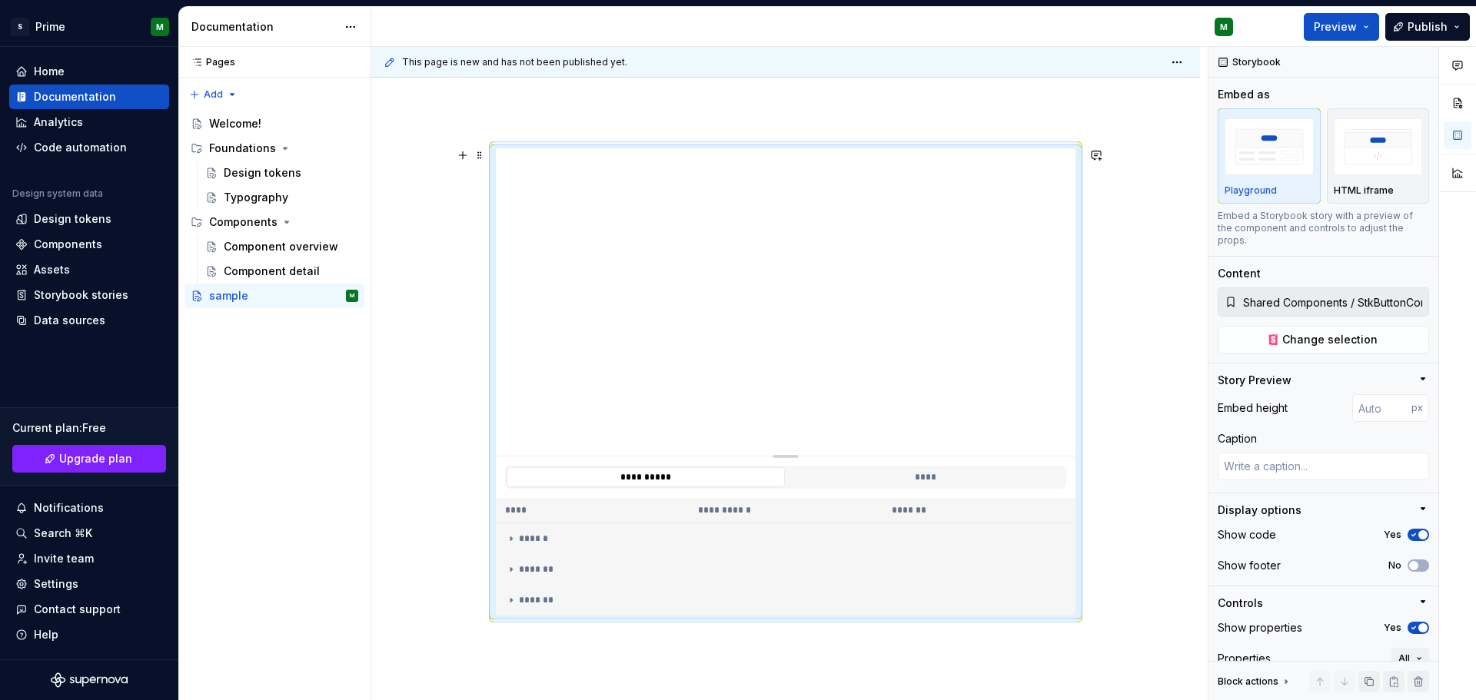
scroll to position [296, 0]
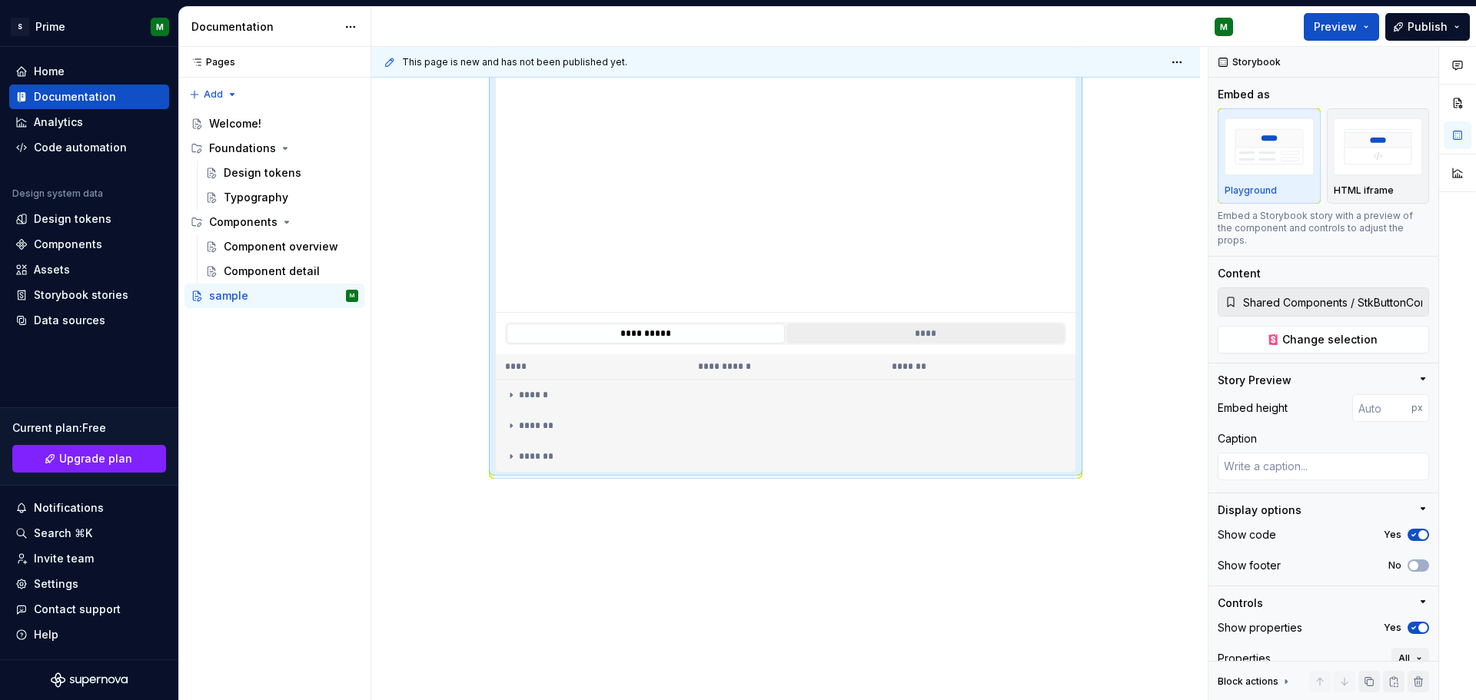
click at [888, 332] on button "****" at bounding box center [926, 334] width 278 height 20
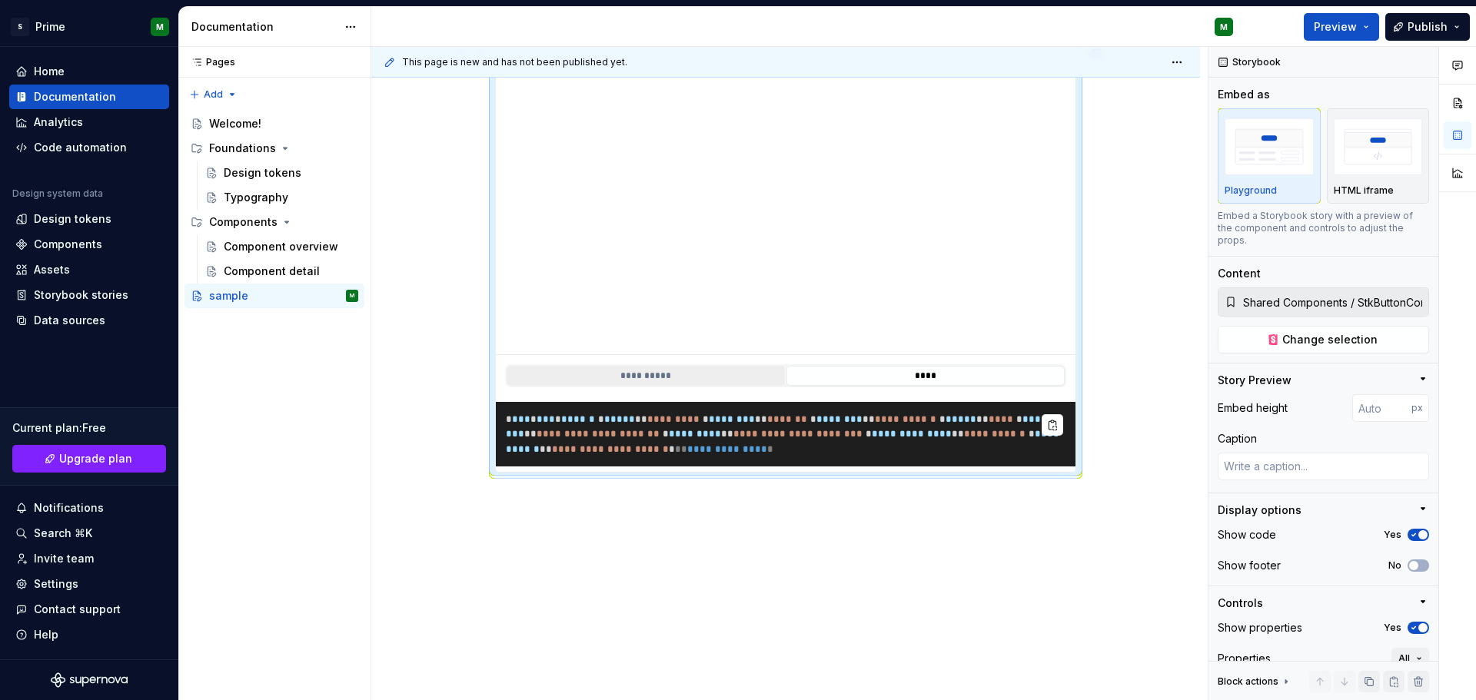
click at [697, 377] on button "**********" at bounding box center [646, 376] width 278 height 20
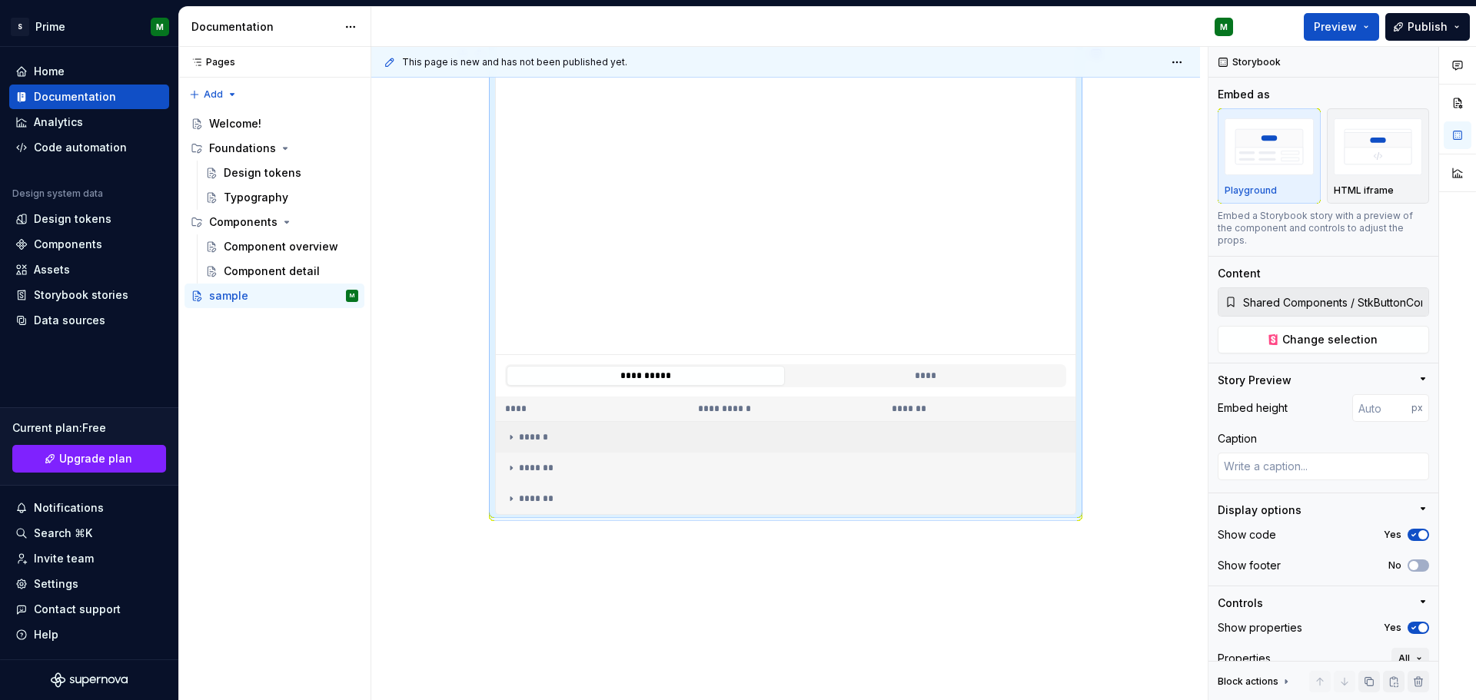
click at [510, 438] on icon at bounding box center [511, 437] width 12 height 12
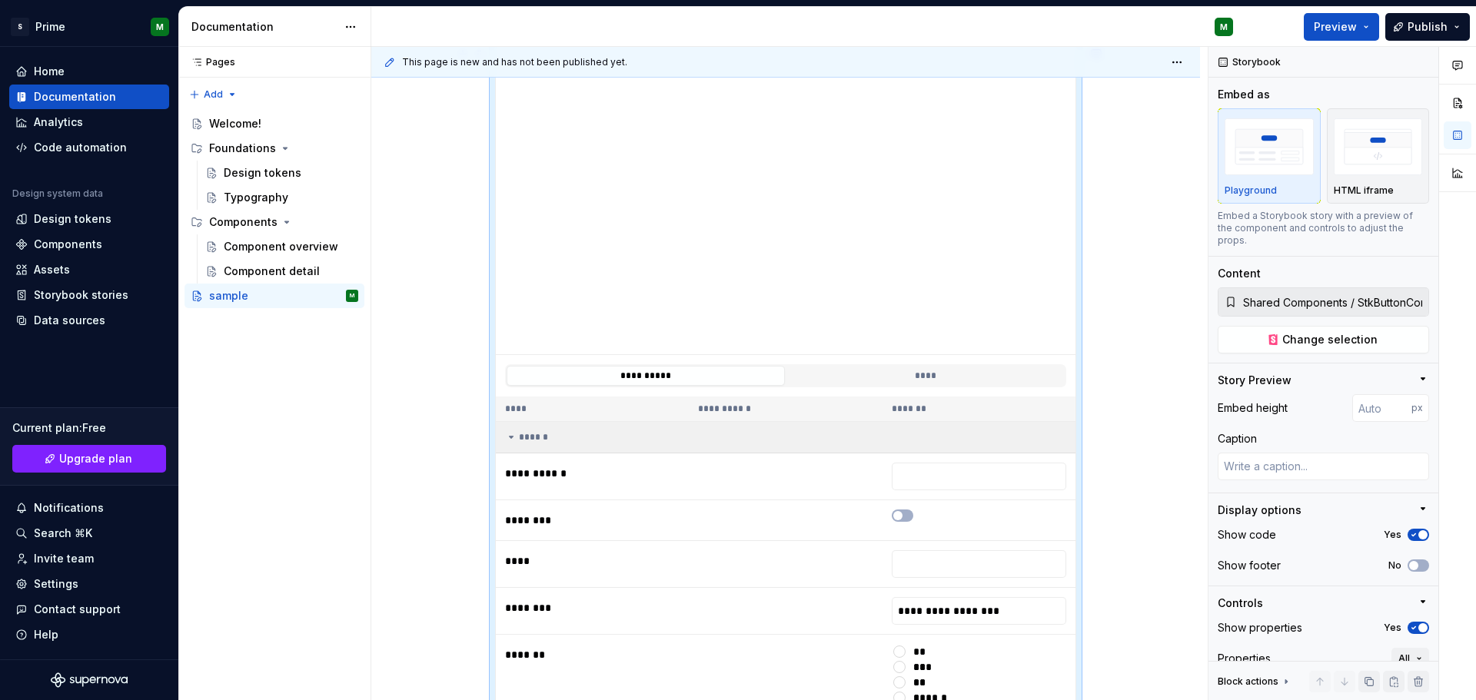
click at [527, 432] on div "******" at bounding box center [785, 437] width 561 height 12
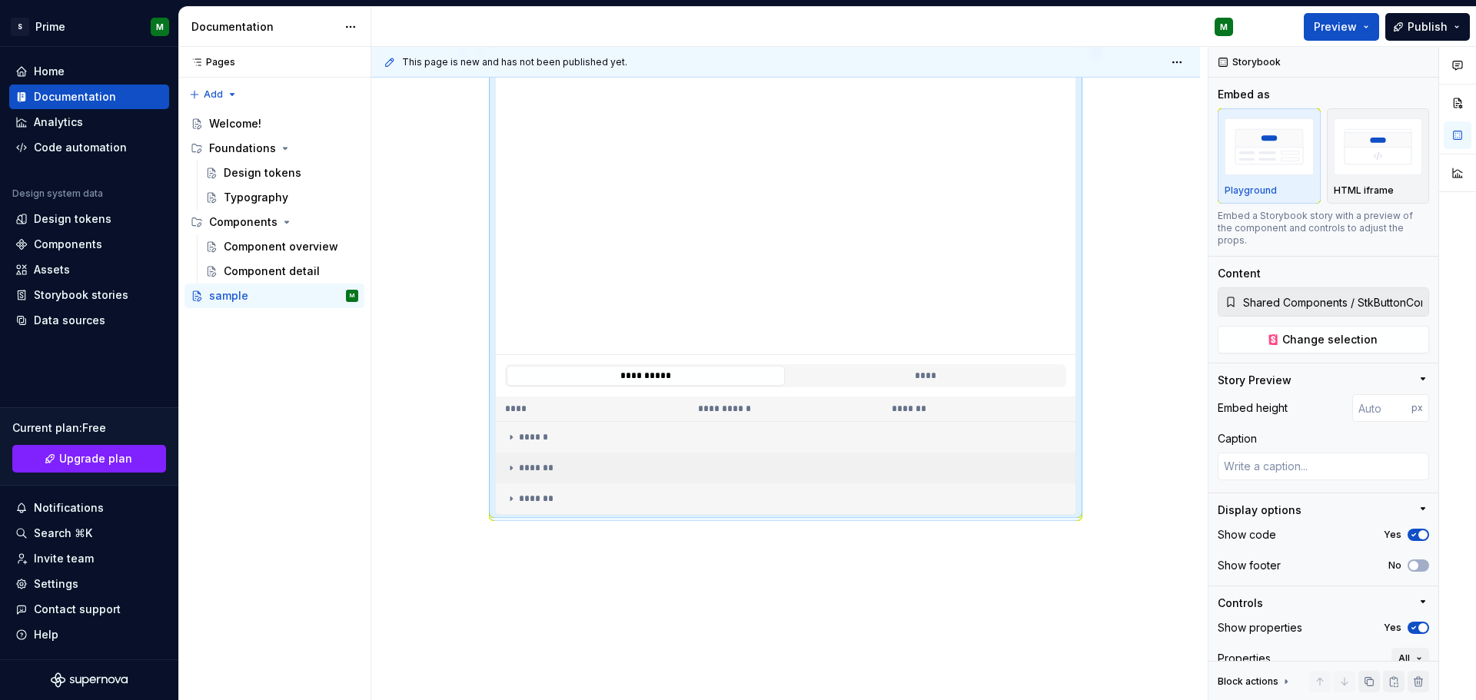
click at [524, 472] on div "*******" at bounding box center [785, 468] width 561 height 12
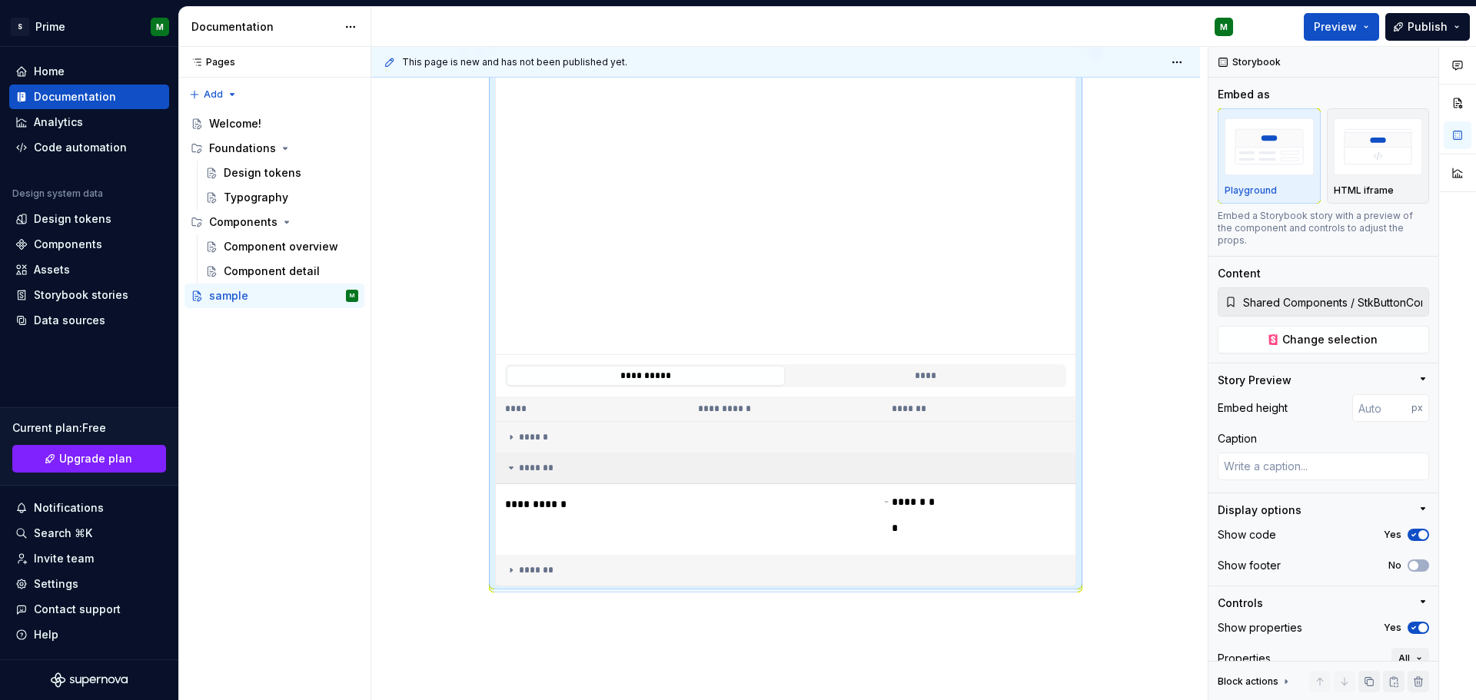
click at [524, 472] on div "*******" at bounding box center [785, 468] width 561 height 12
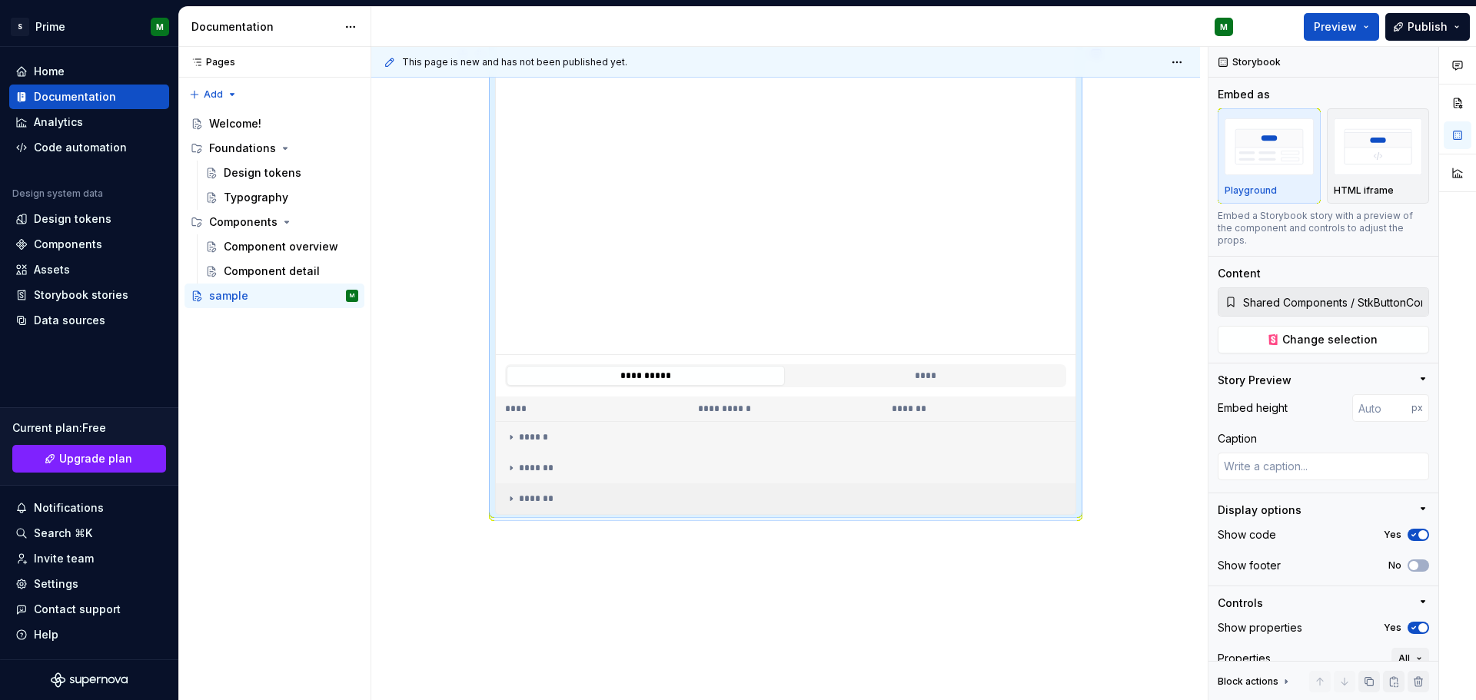
click at [519, 497] on div "*******" at bounding box center [785, 499] width 561 height 12
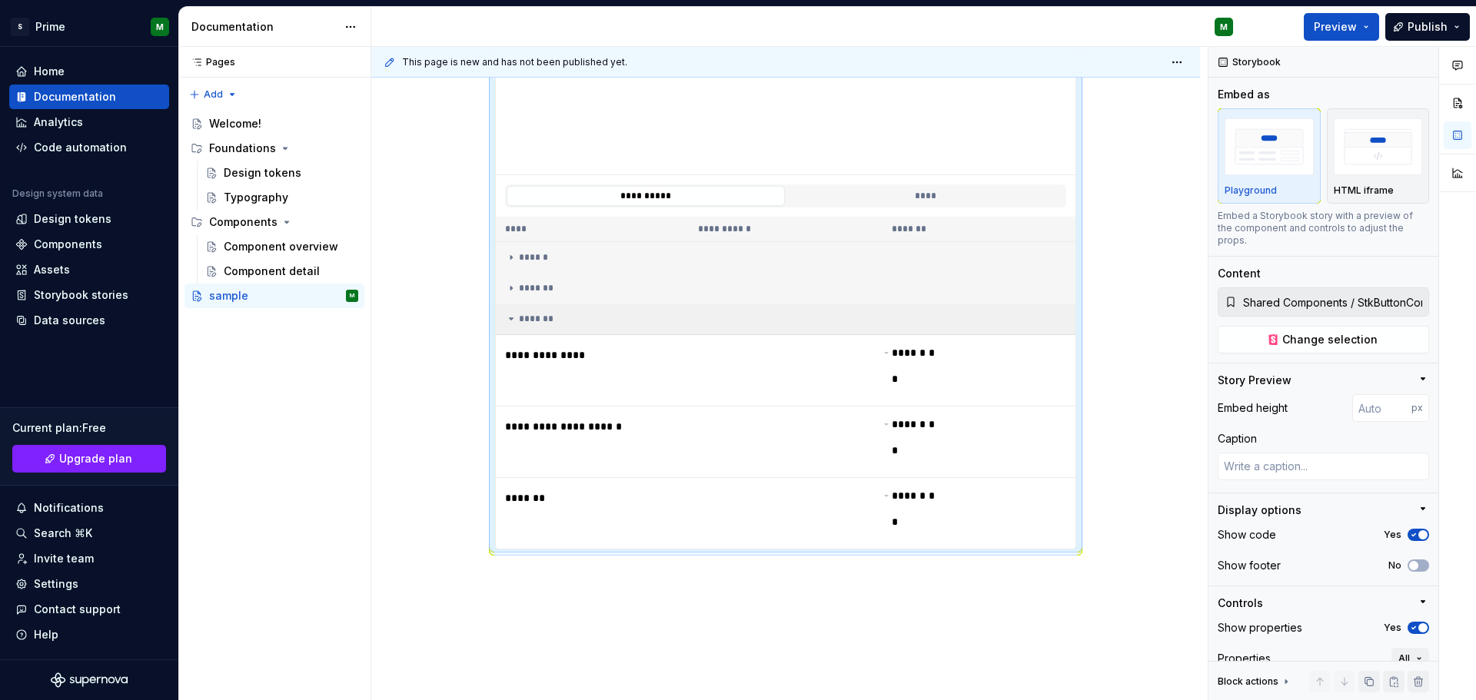
click at [554, 321] on div "*******" at bounding box center [785, 319] width 561 height 12
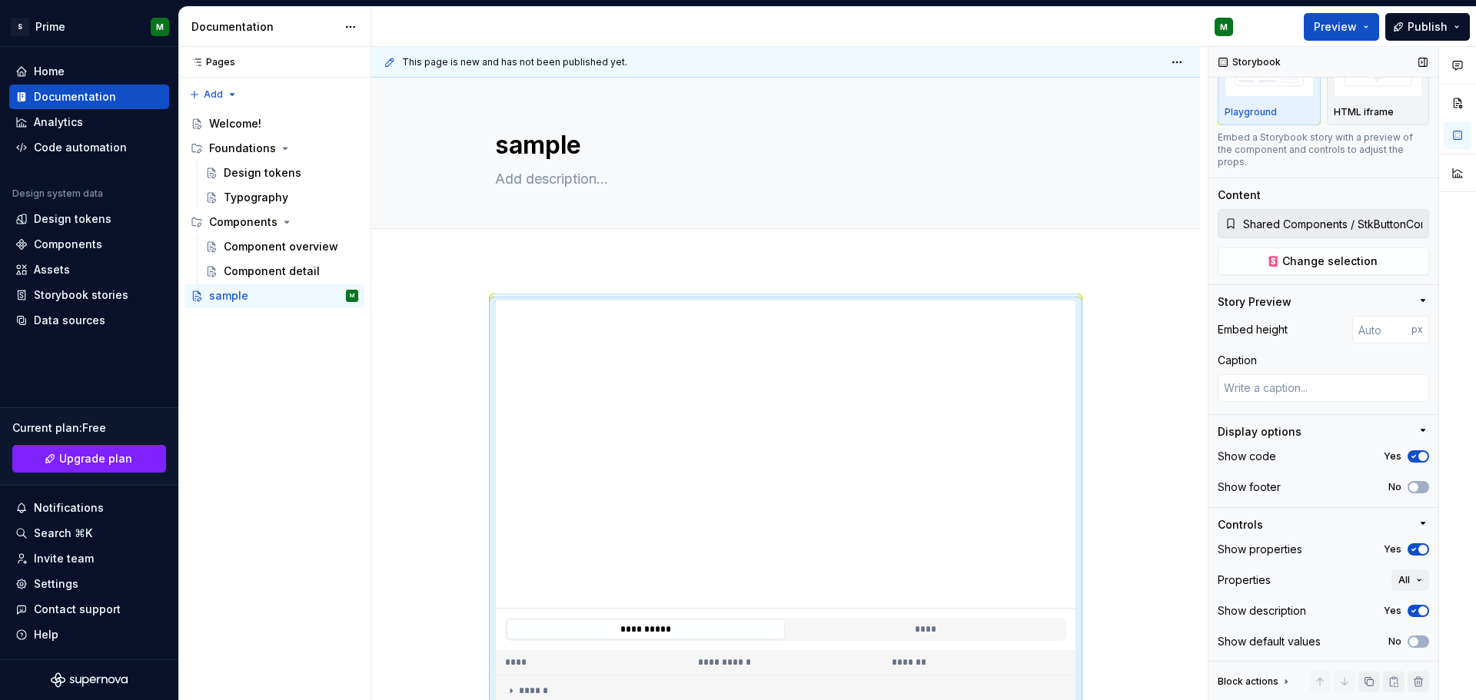
scroll to position [79, 0]
click at [1419, 302] on icon "button" at bounding box center [1423, 300] width 12 height 12
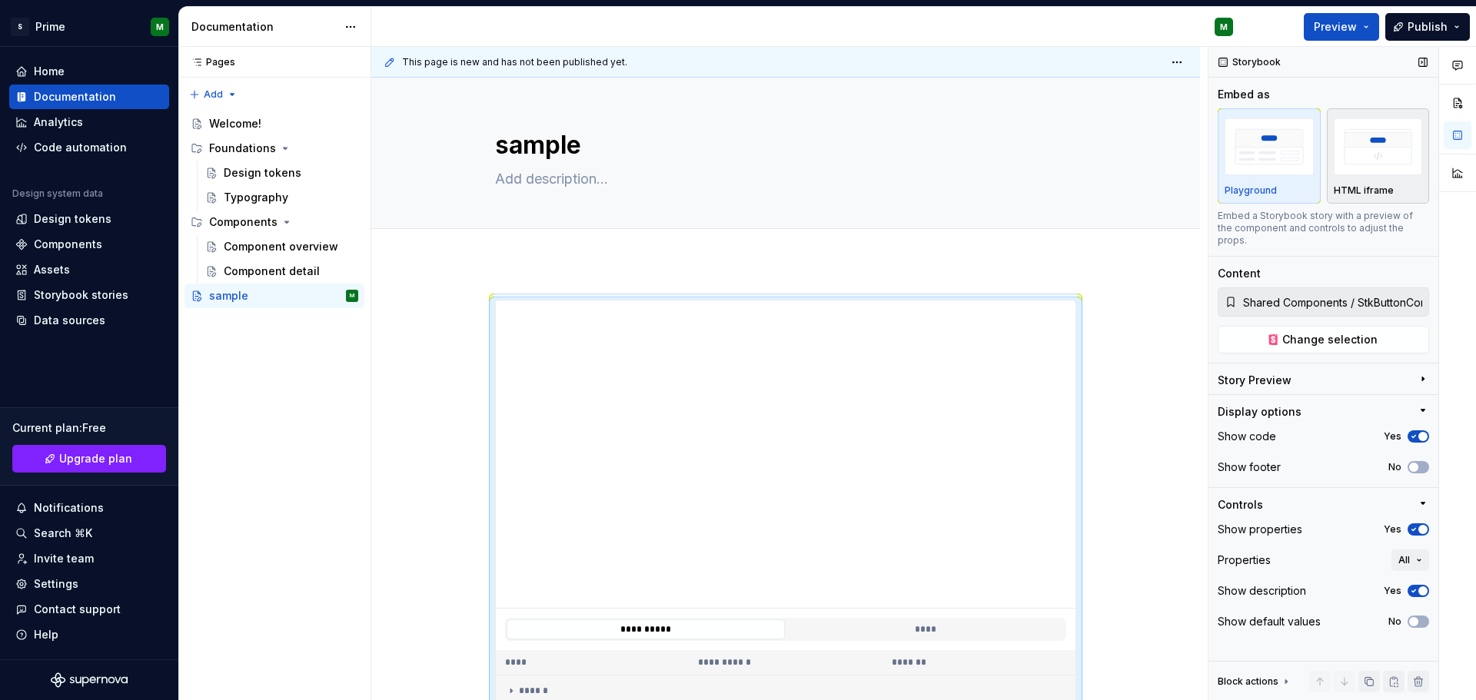
click at [1379, 153] on img "button" at bounding box center [1378, 146] width 89 height 56
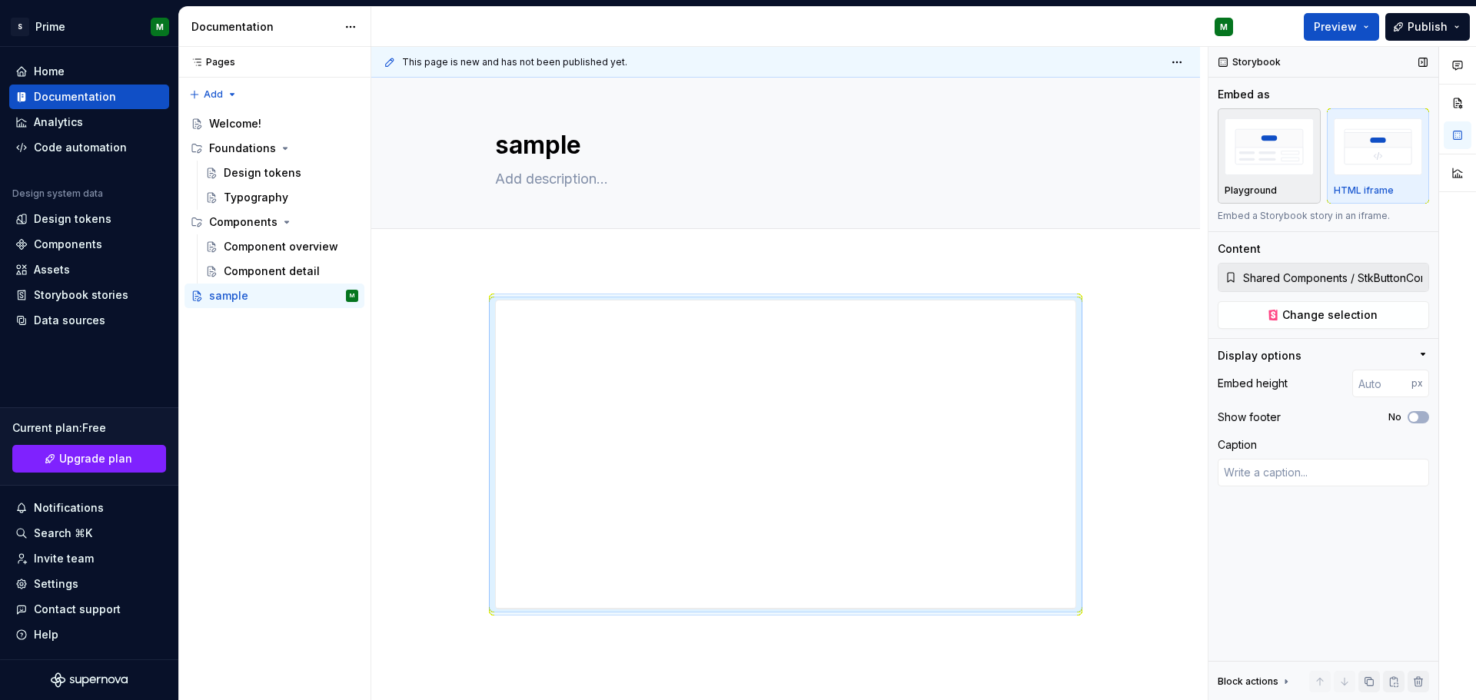
click at [1282, 165] on img "button" at bounding box center [1269, 146] width 89 height 56
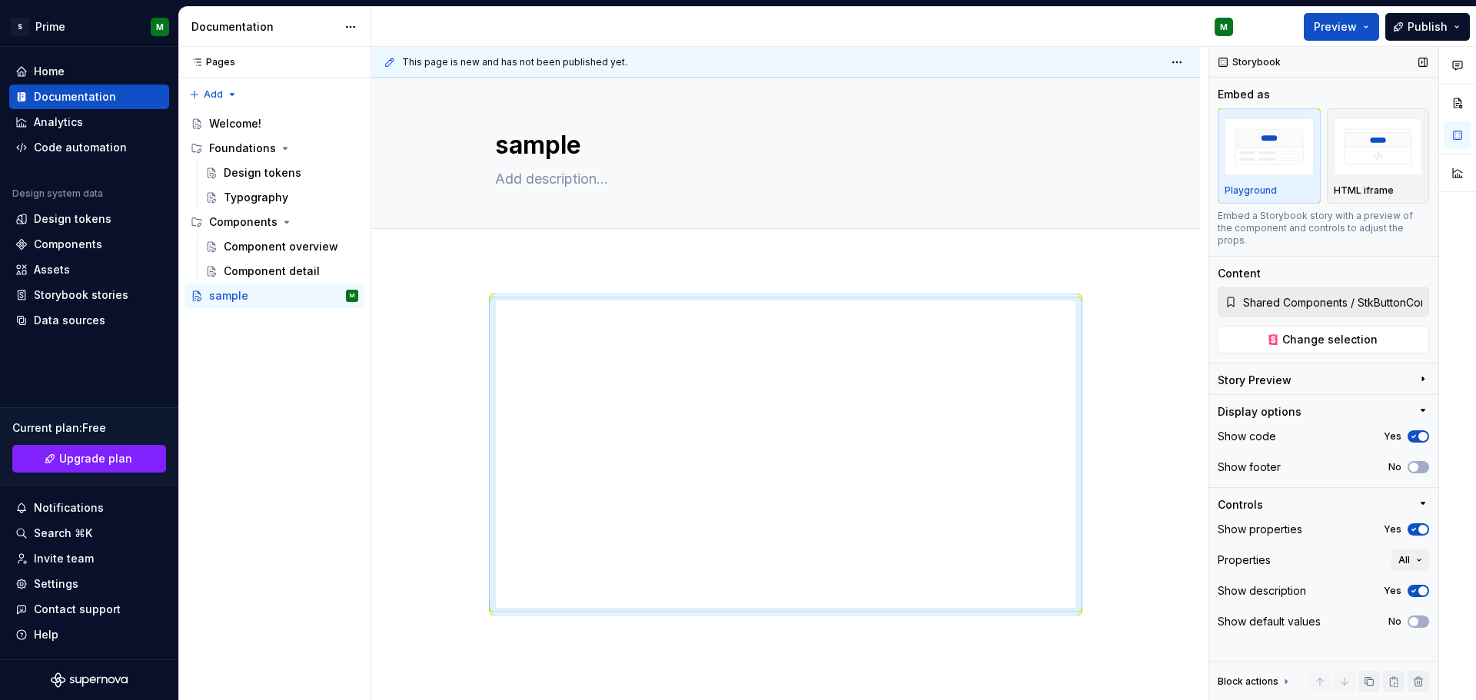
click at [1425, 373] on icon "button" at bounding box center [1423, 379] width 12 height 12
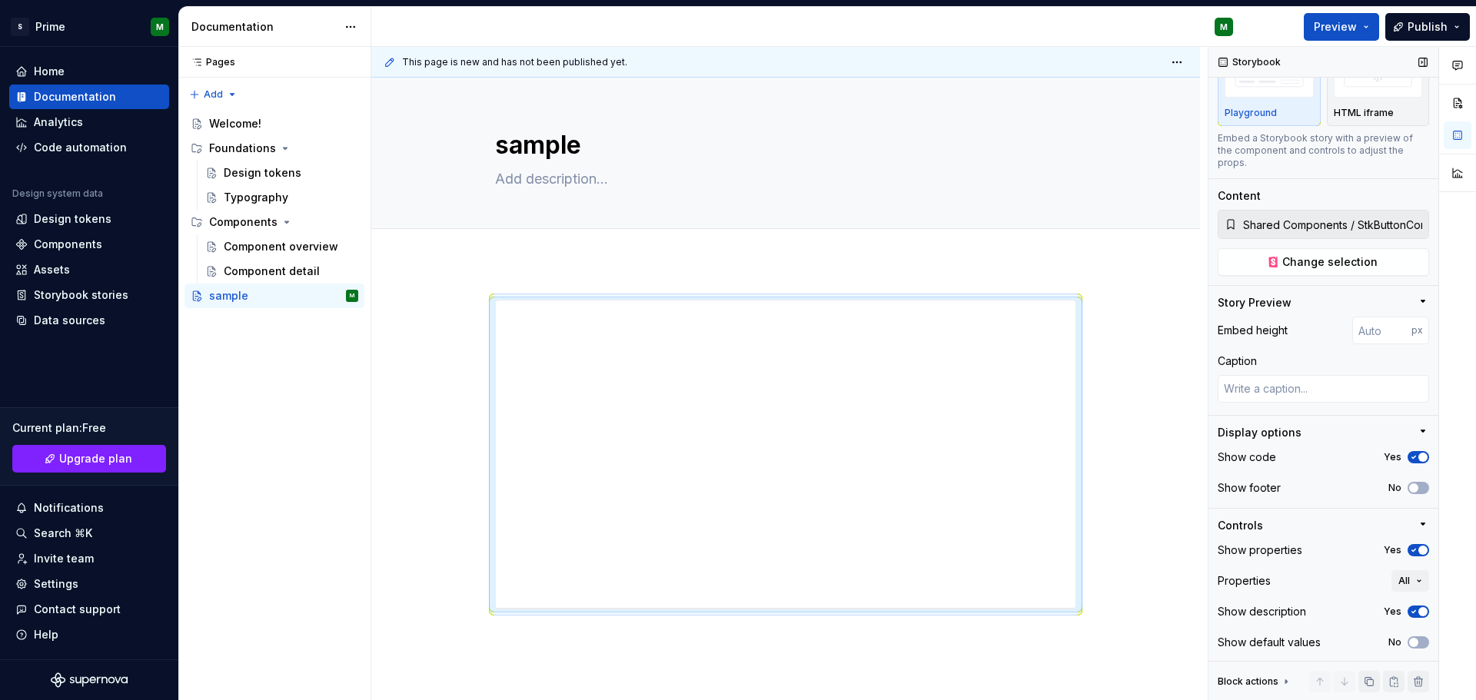
scroll to position [79, 0]
click at [1282, 681] on icon at bounding box center [1286, 682] width 12 height 12
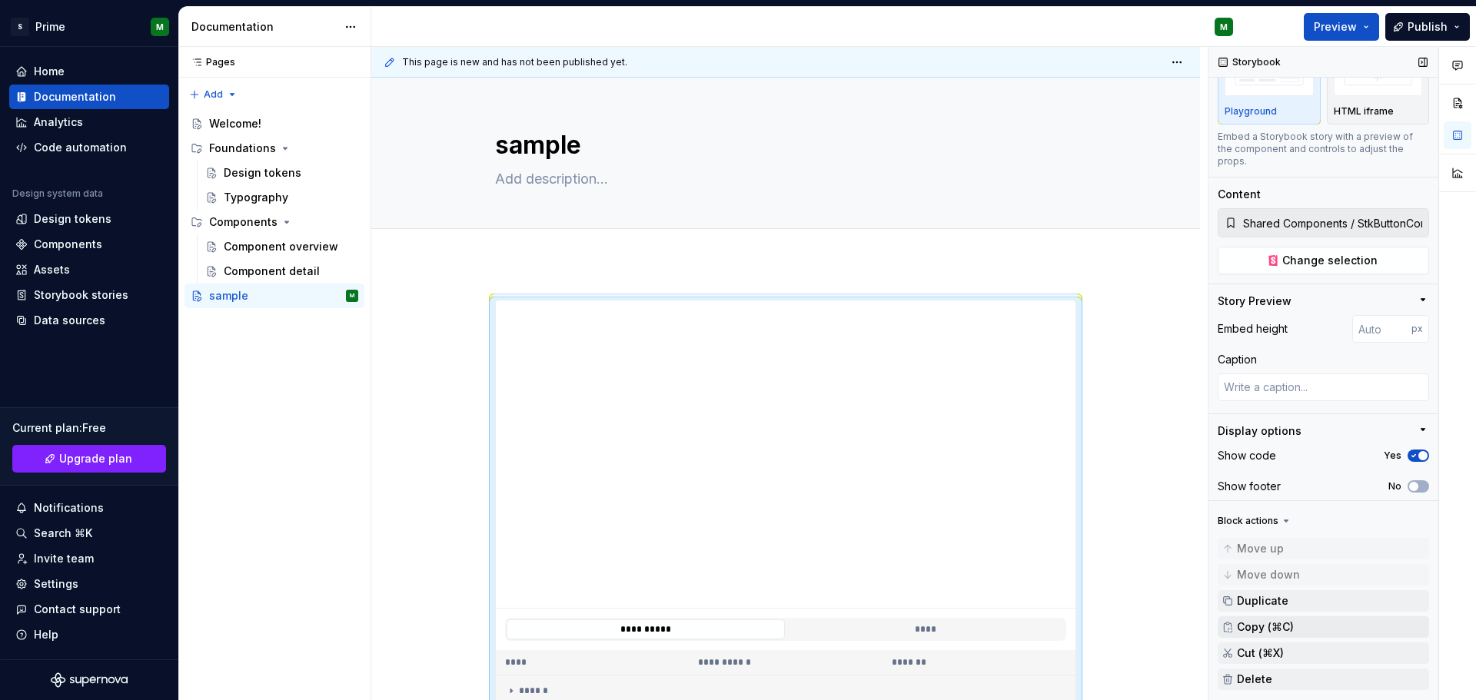
click at [1266, 632] on span "Copy (⌘C)" at bounding box center [1265, 627] width 57 height 12
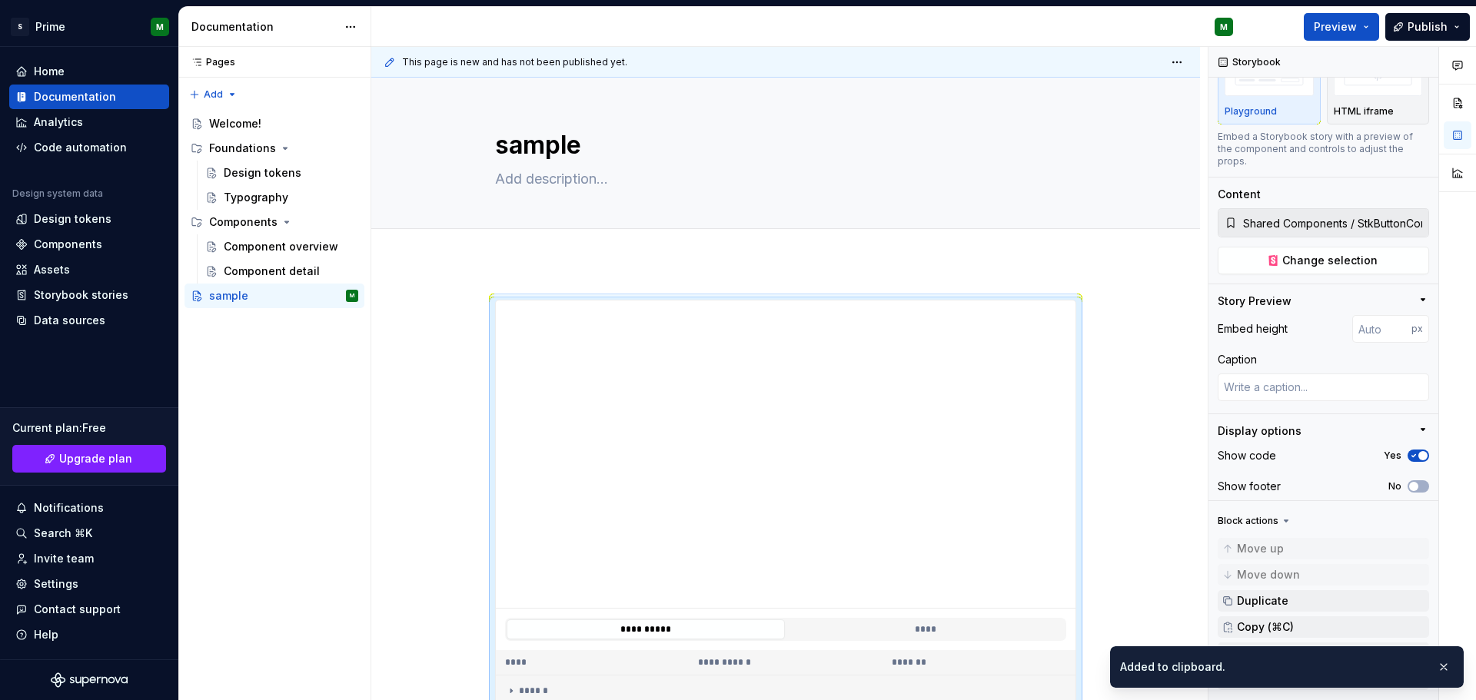
scroll to position [240, 0]
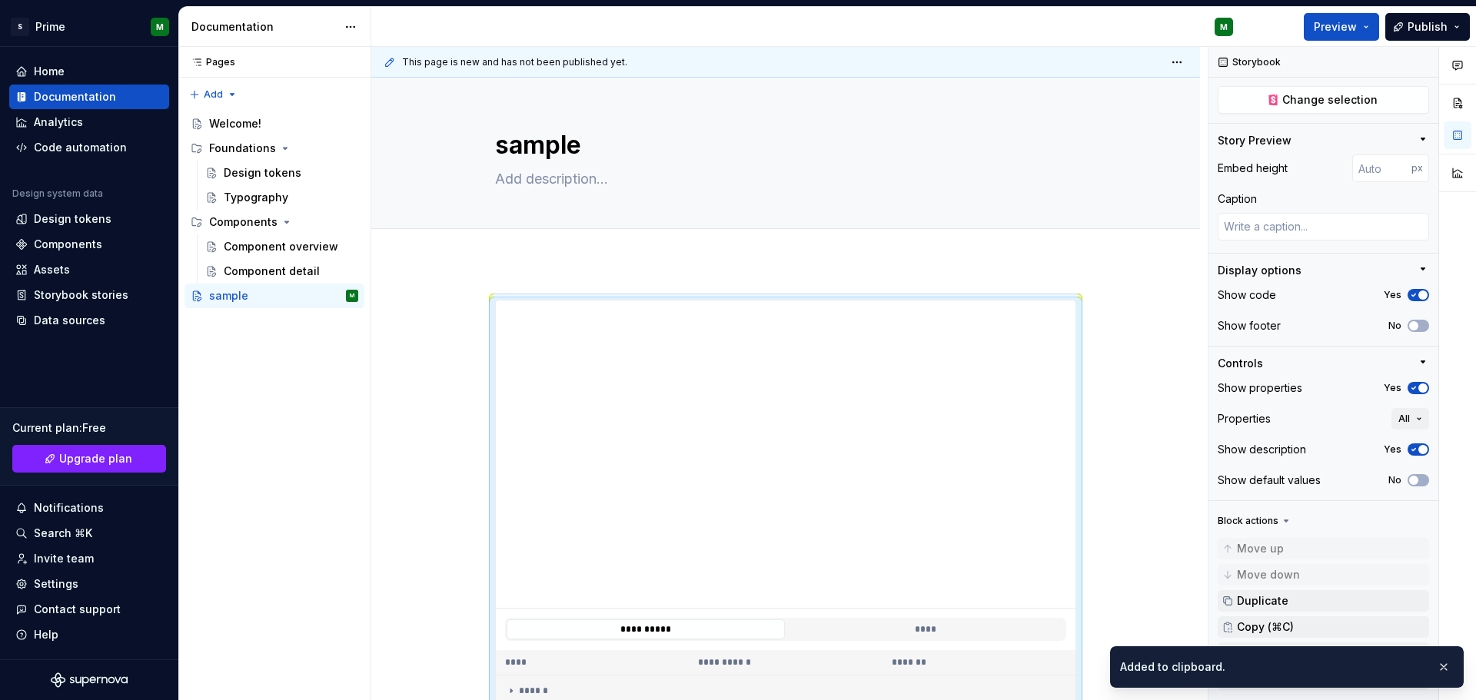
click at [1275, 520] on div "Block actions" at bounding box center [1248, 521] width 61 height 12
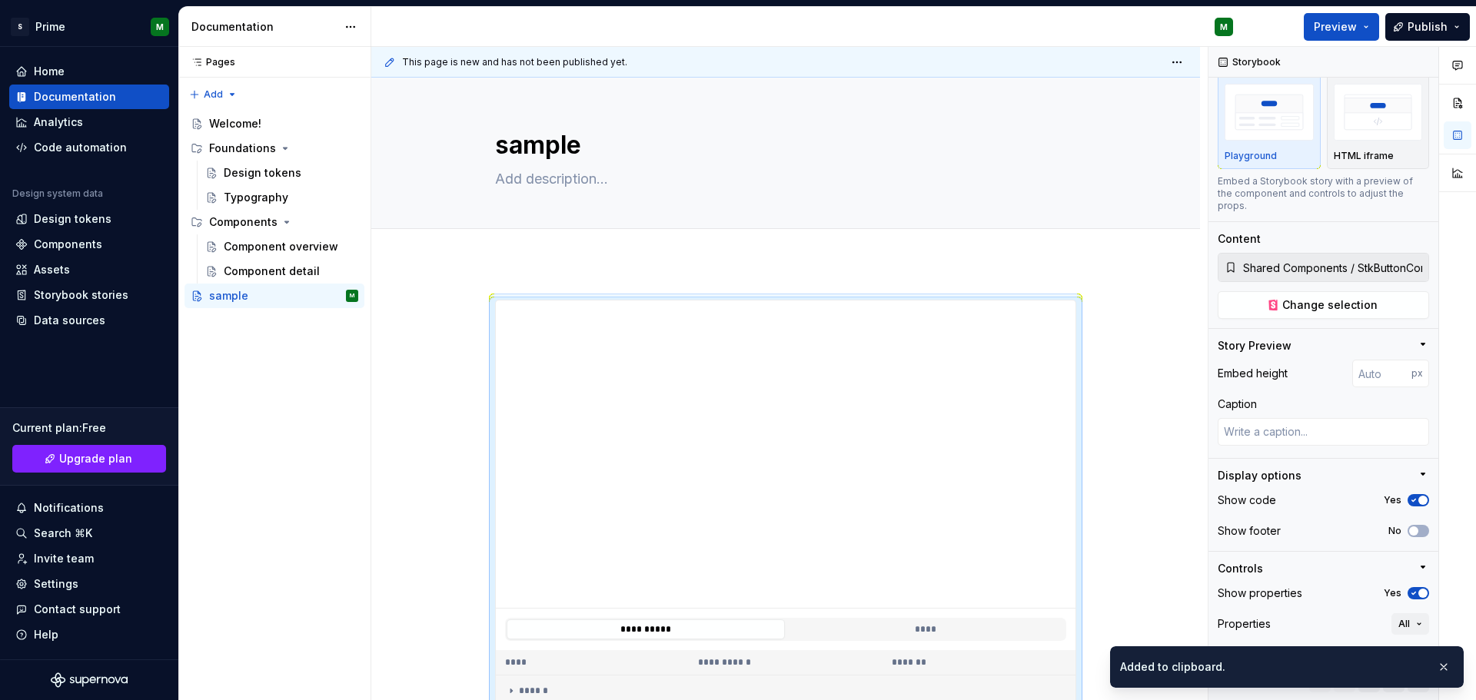
scroll to position [0, 0]
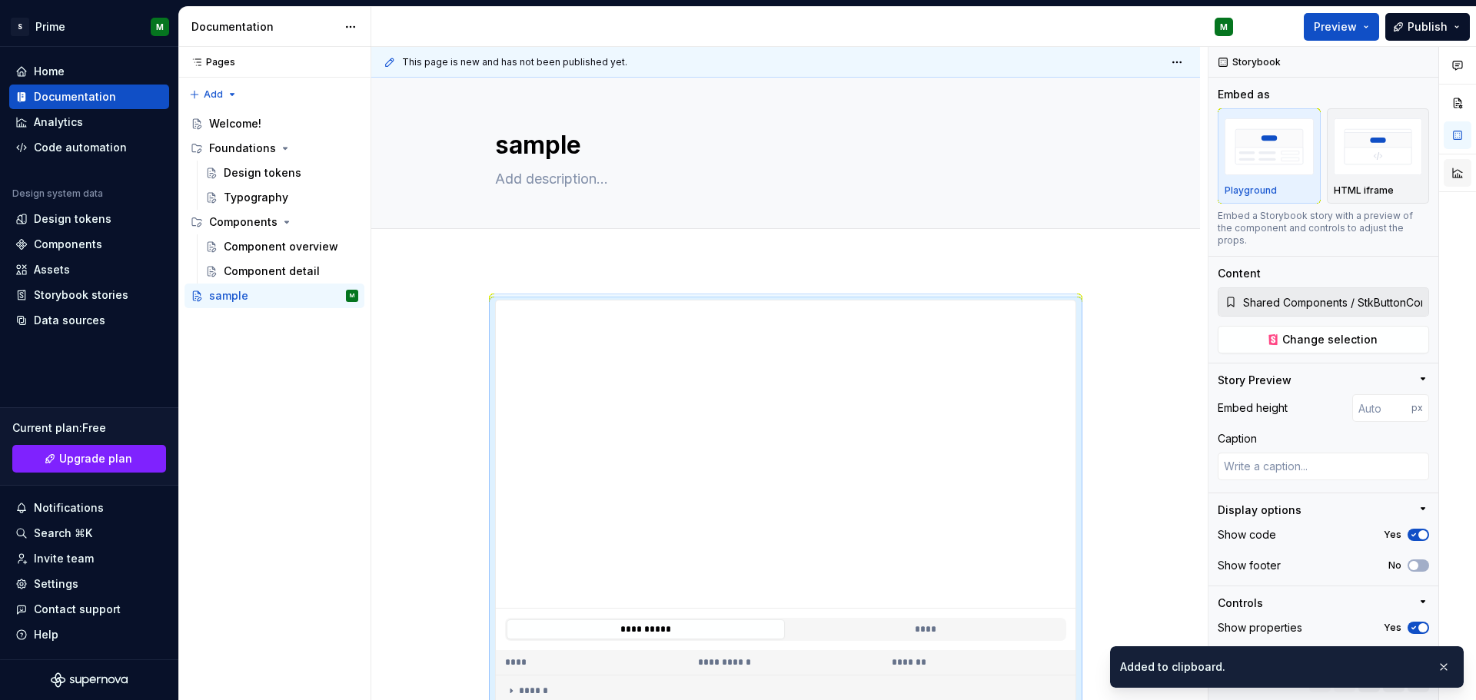
click at [1456, 171] on button "button" at bounding box center [1458, 173] width 28 height 28
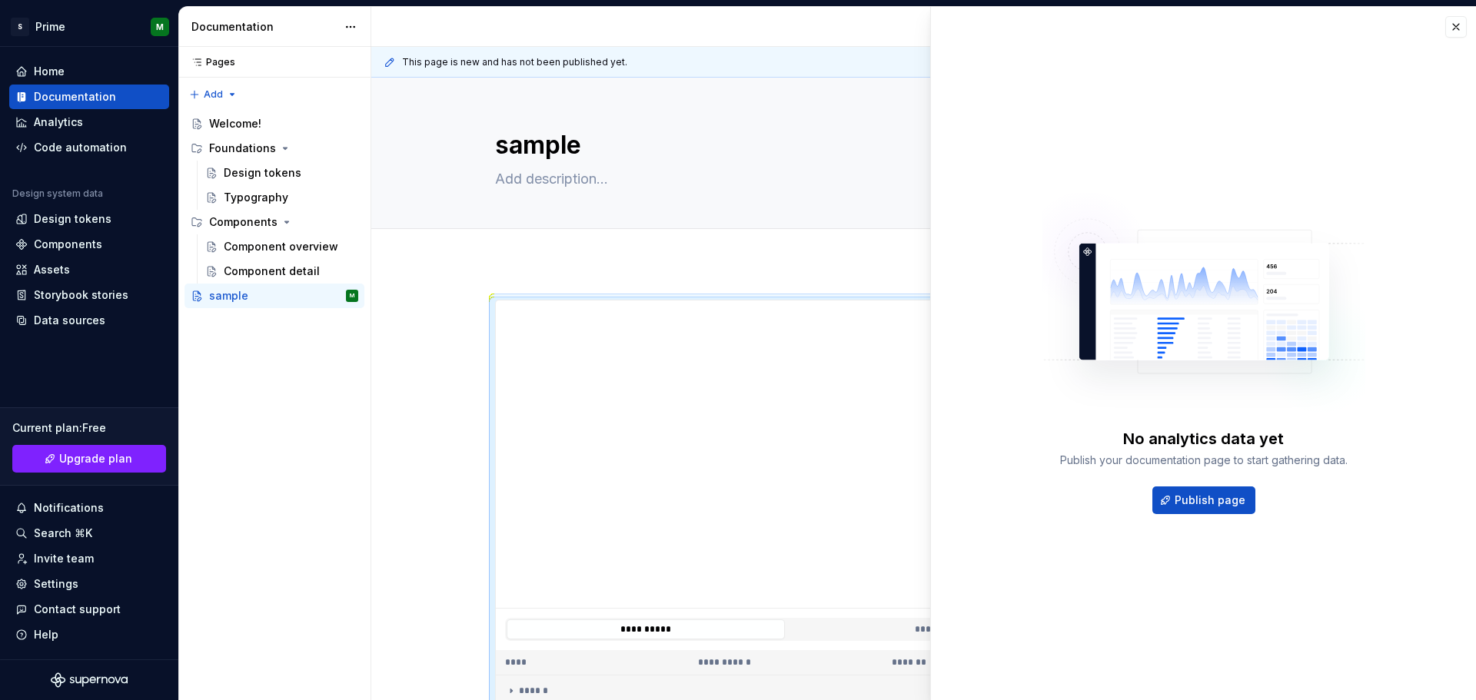
click at [1457, 208] on div "No analytics data yet Publish your documentation page to start gathering data. …" at bounding box center [1203, 354] width 545 height 694
click at [771, 141] on textarea "sample" at bounding box center [782, 145] width 581 height 37
click at [842, 67] on div "This page is new and has not been published yet." at bounding box center [785, 62] width 829 height 31
click at [1465, 29] on button "button" at bounding box center [1456, 27] width 22 height 22
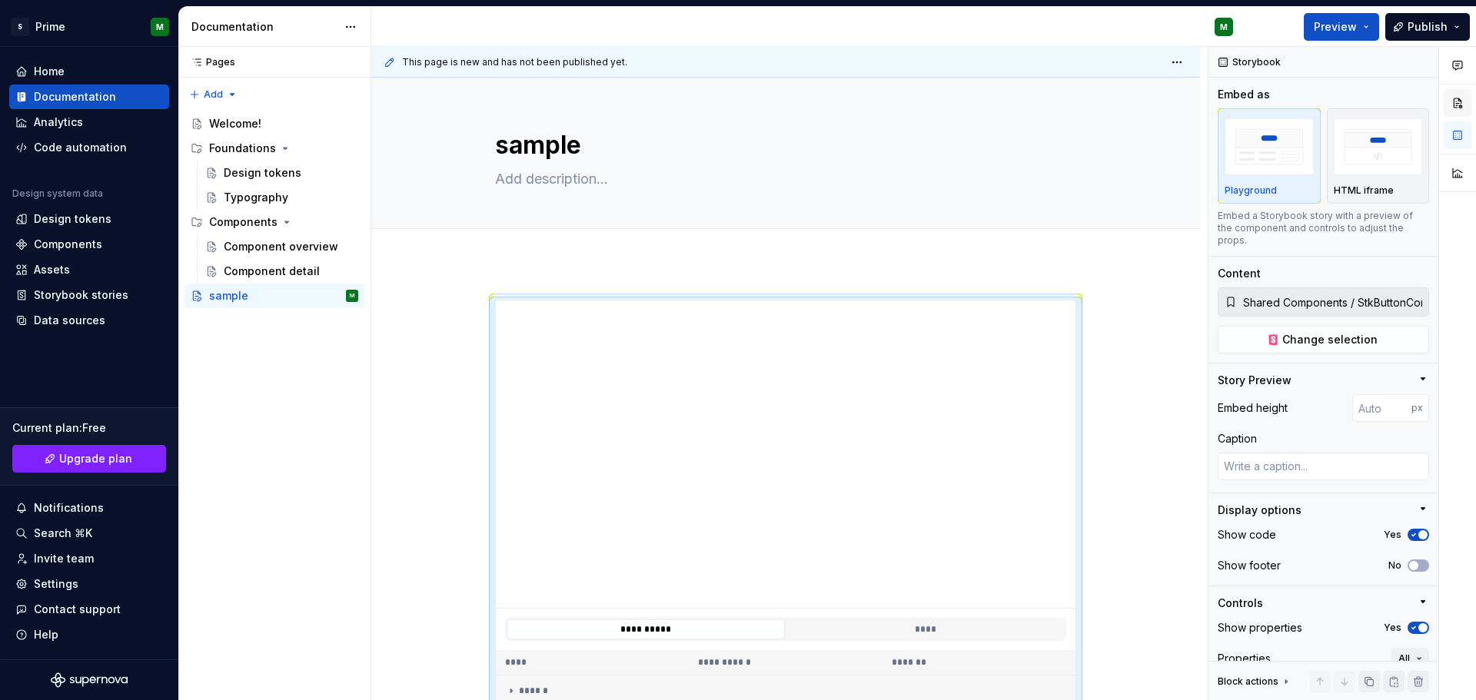
click at [1462, 110] on button "button" at bounding box center [1458, 103] width 28 height 28
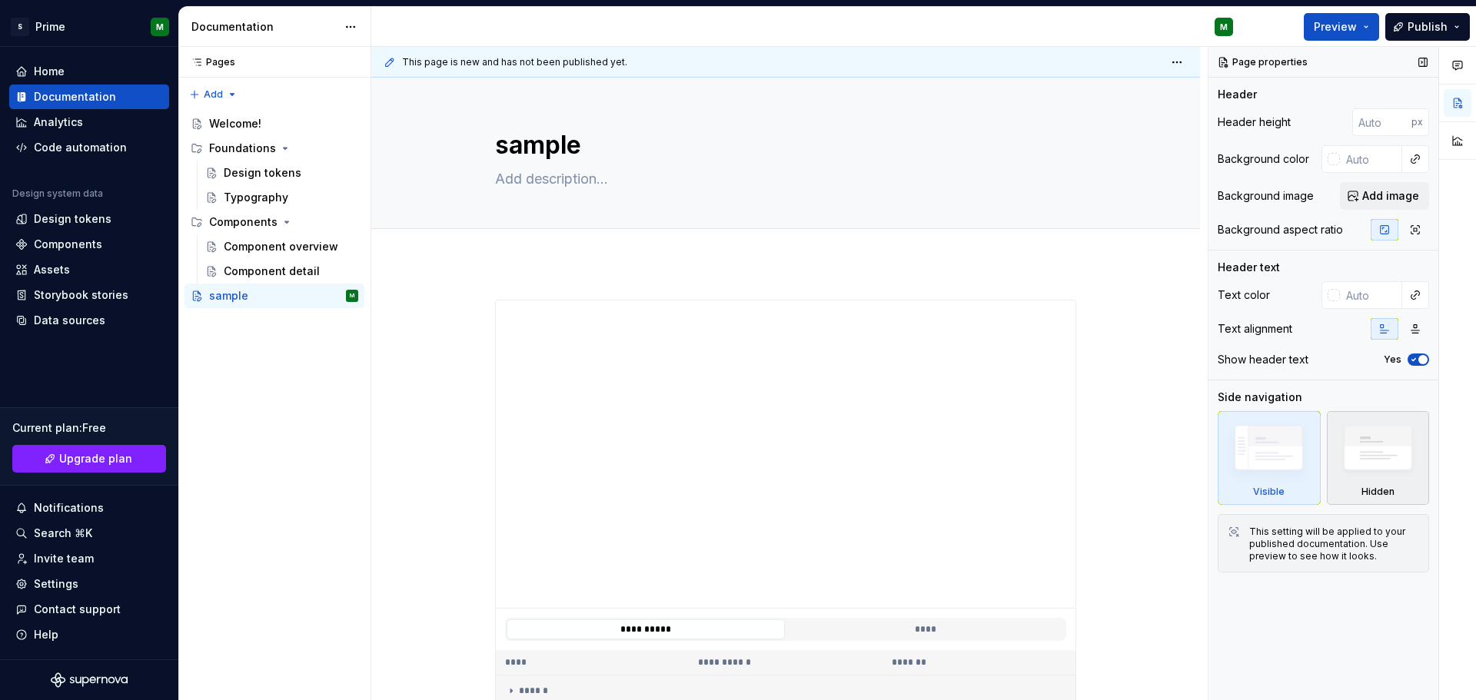
click at [1406, 460] on img at bounding box center [1378, 452] width 88 height 68
click at [1297, 462] on img at bounding box center [1269, 451] width 88 height 67
click at [1457, 70] on icon "button" at bounding box center [1458, 65] width 12 height 12
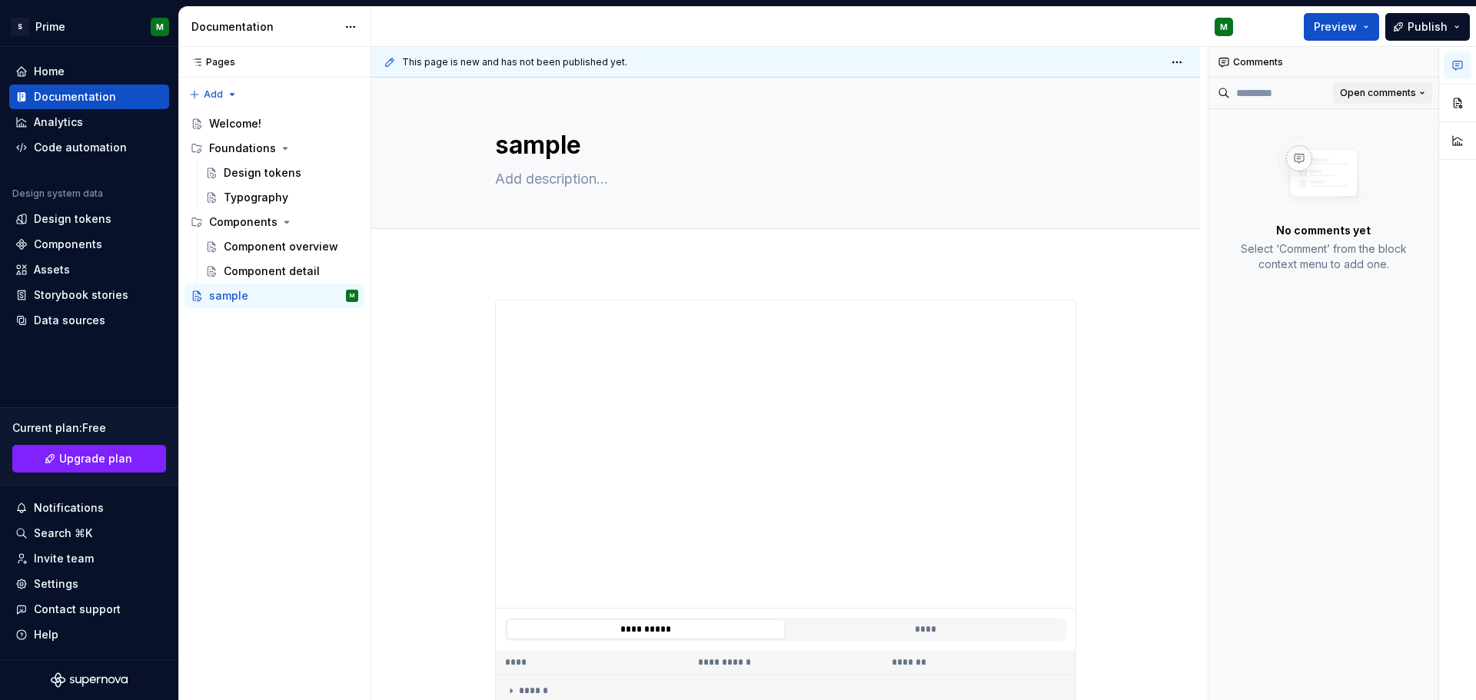
click at [1391, 86] on button "Open comments" at bounding box center [1382, 93] width 99 height 22
click at [1243, 220] on div "Comments Open comments No comments yet Select ‘Comment’ from the block context …" at bounding box center [1343, 374] width 268 height 654
click at [1455, 32] on button "Publish" at bounding box center [1428, 27] width 85 height 28
click at [249, 262] on div "Component detail" at bounding box center [291, 272] width 135 height 22
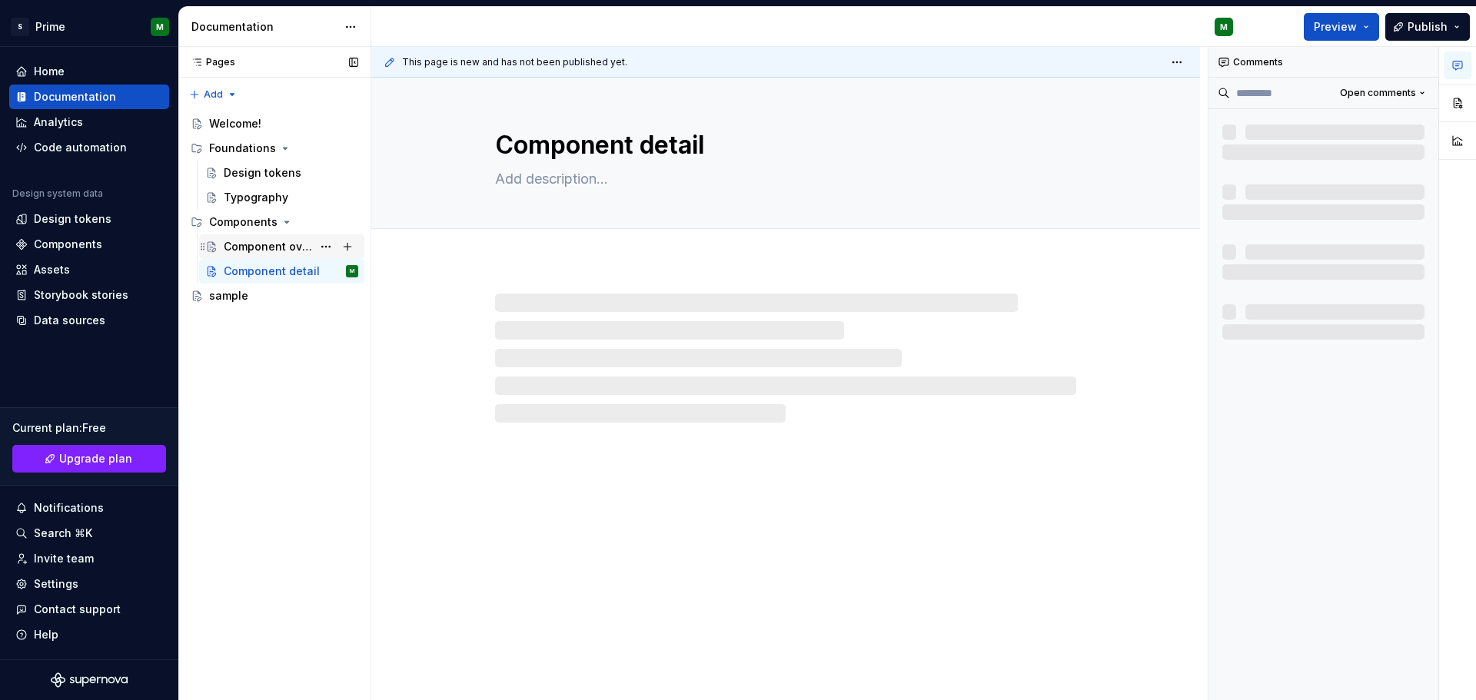
click at [261, 239] on div "Component overview" at bounding box center [268, 246] width 88 height 15
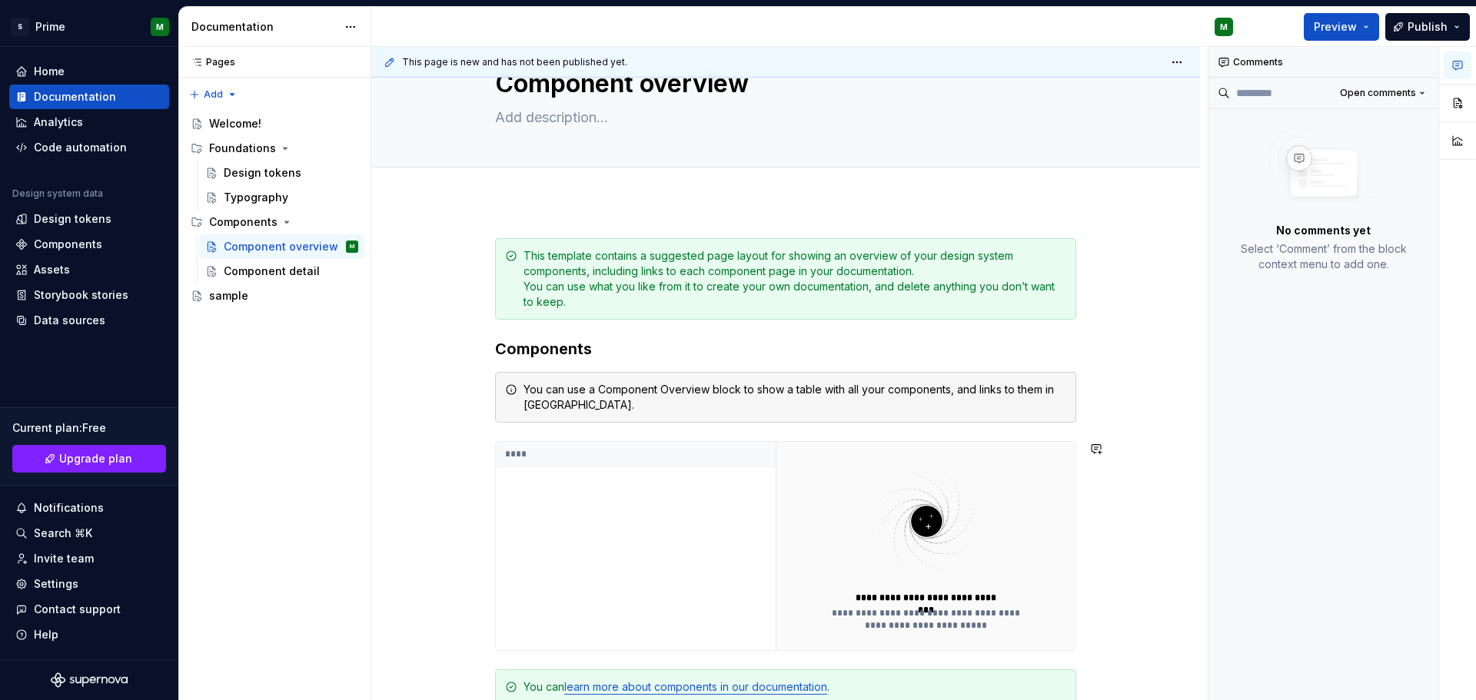
scroll to position [51, 0]
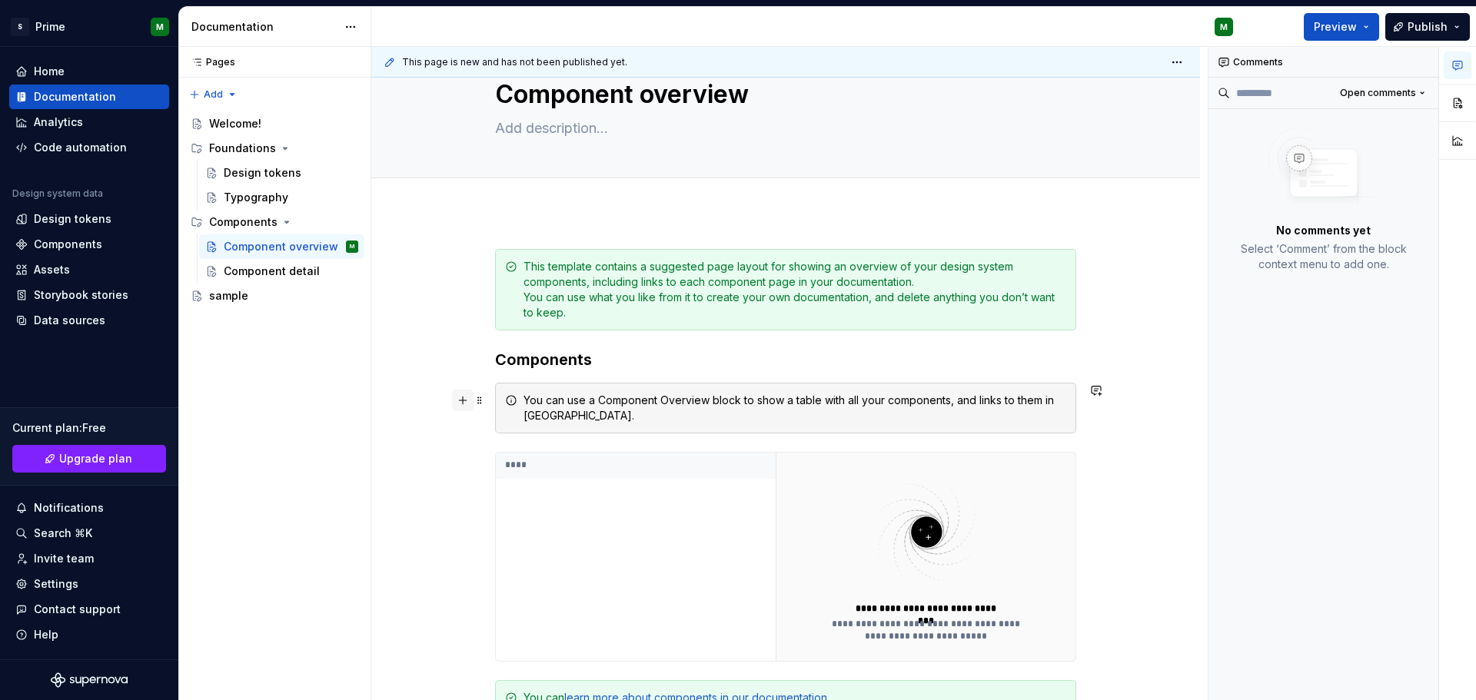
click at [466, 407] on button "button" at bounding box center [463, 401] width 22 height 22
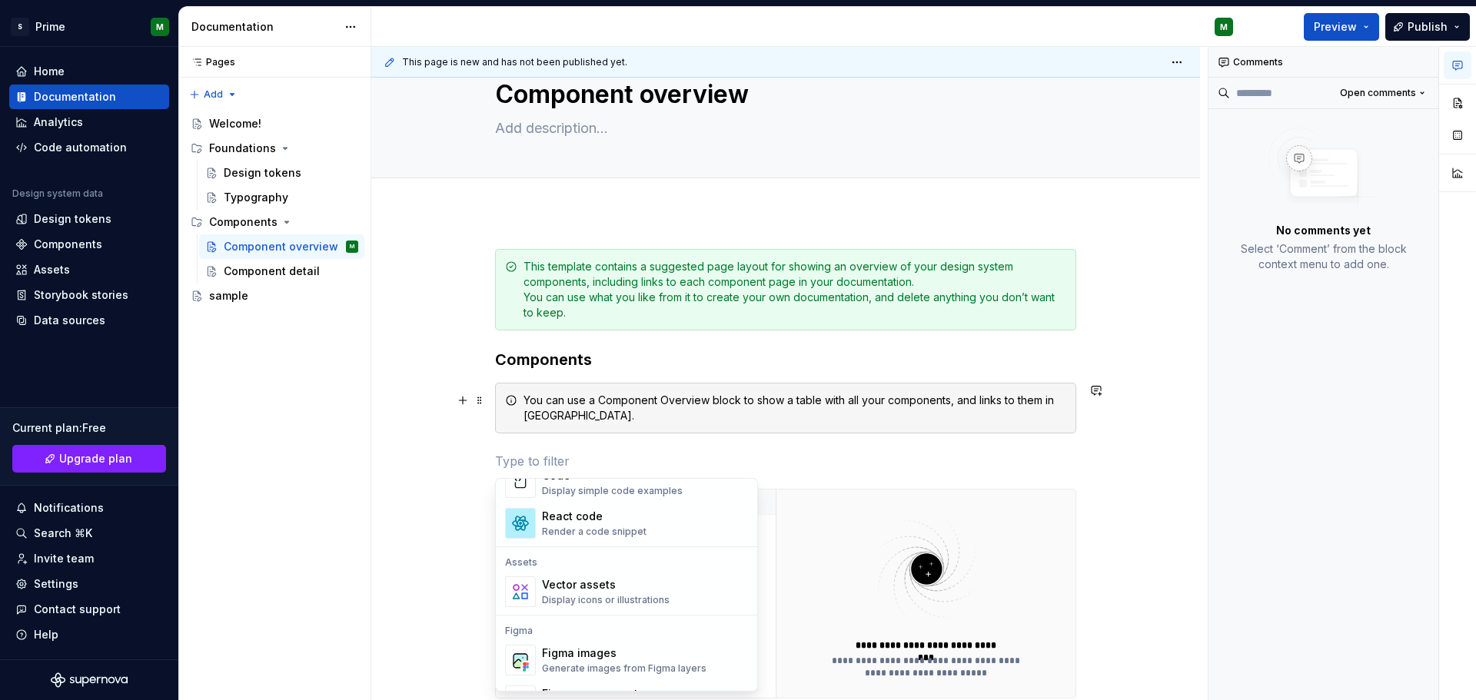
scroll to position [1531, 0]
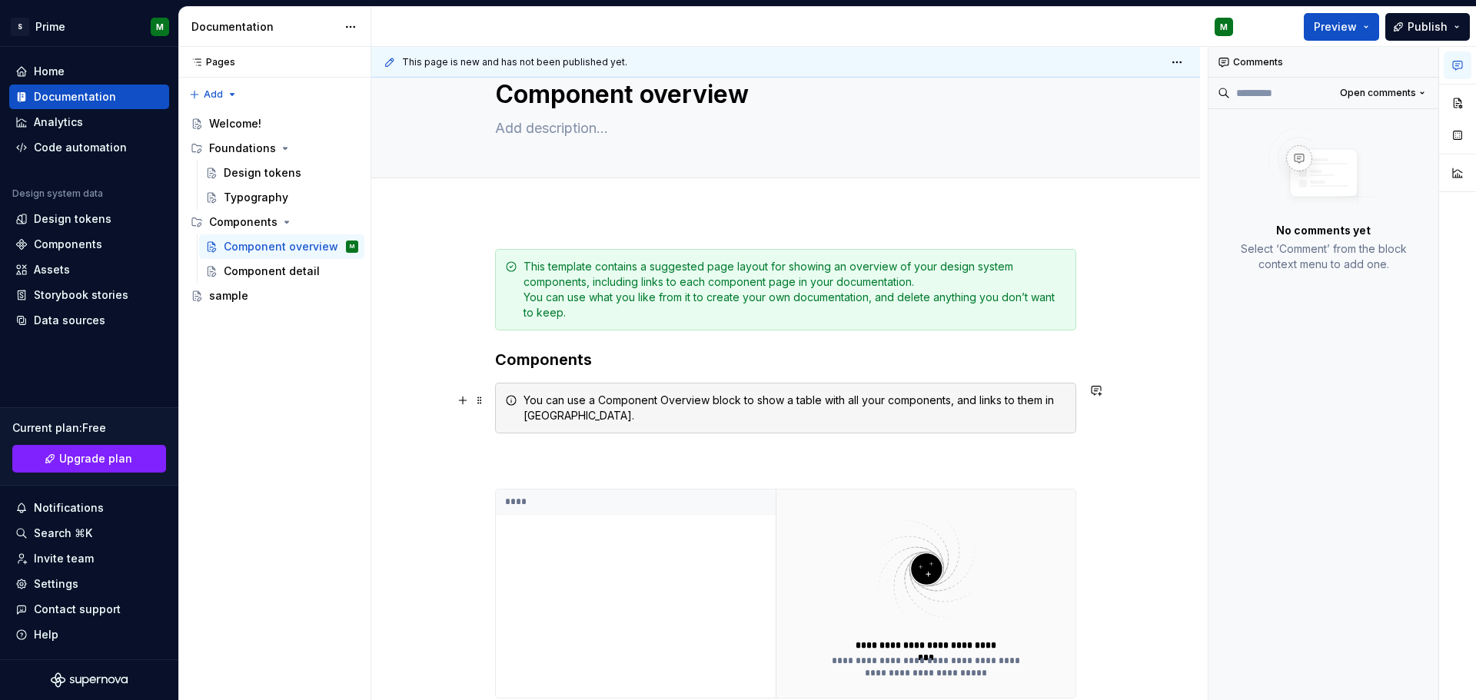
click at [1176, 332] on div "**********" at bounding box center [785, 628] width 829 height 833
click at [257, 199] on div "Typography" at bounding box center [256, 197] width 65 height 15
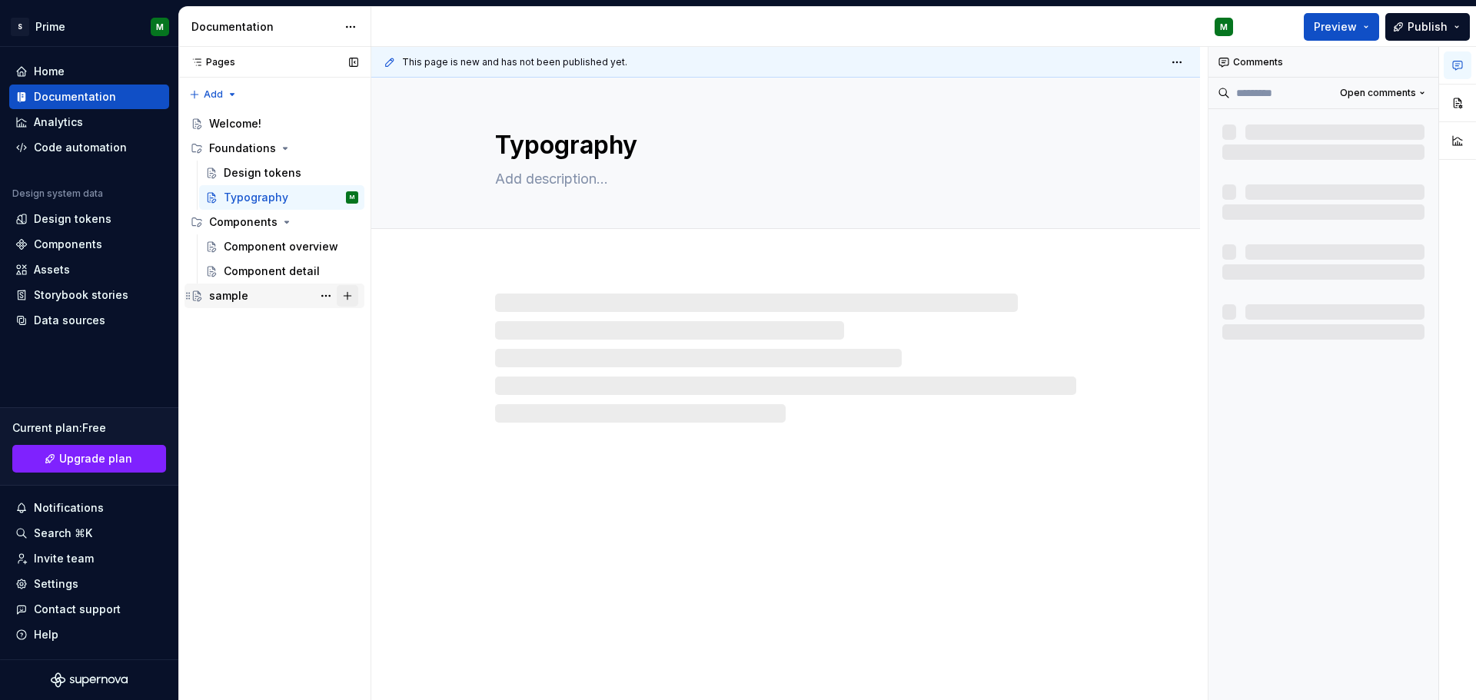
click at [348, 297] on button "Page tree" at bounding box center [348, 296] width 22 height 22
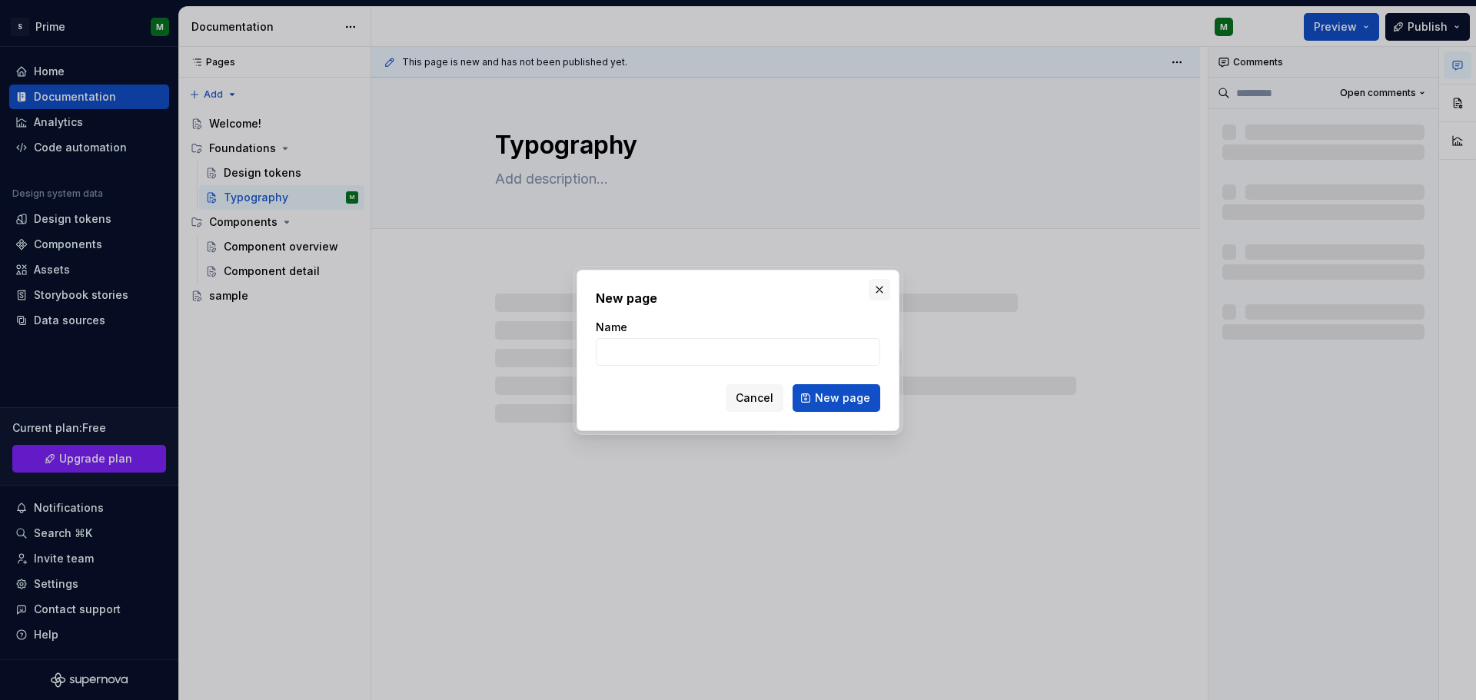
click at [877, 285] on button "button" at bounding box center [880, 290] width 22 height 22
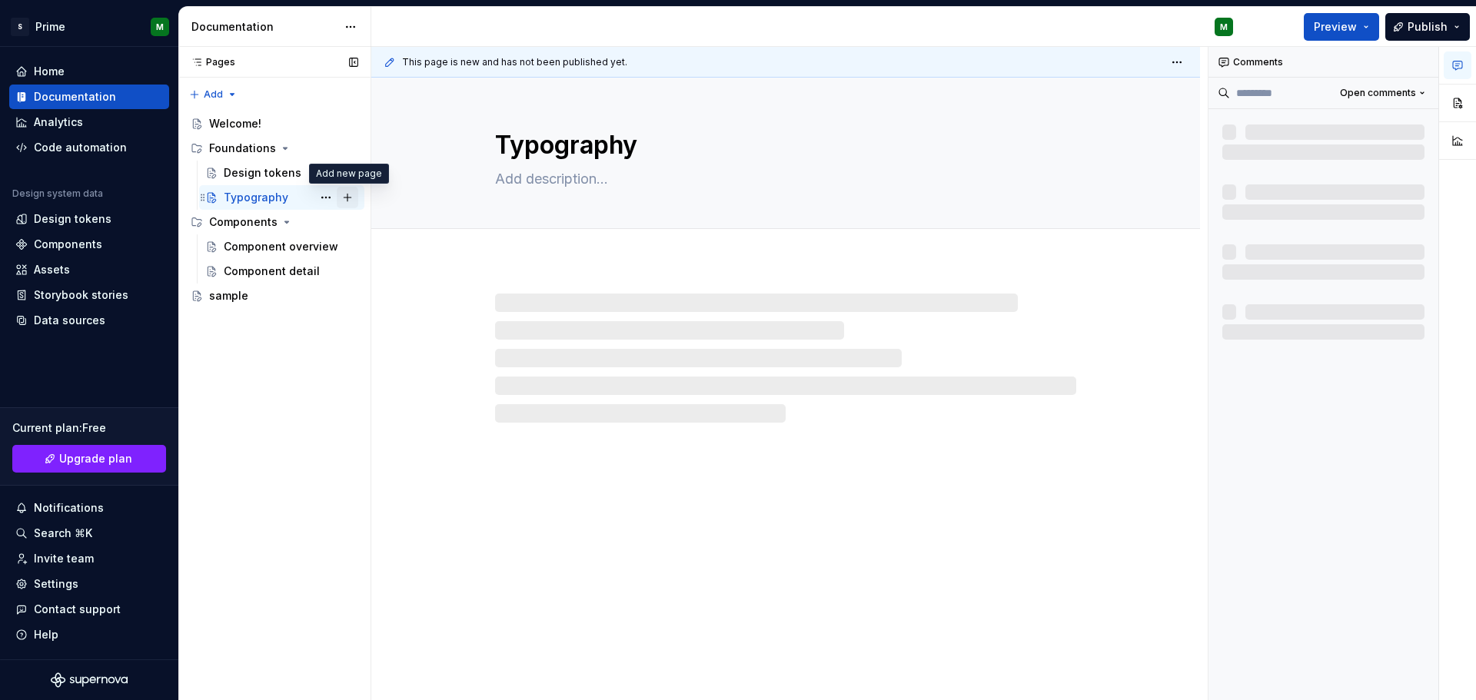
click at [348, 197] on button "Page tree" at bounding box center [348, 198] width 22 height 22
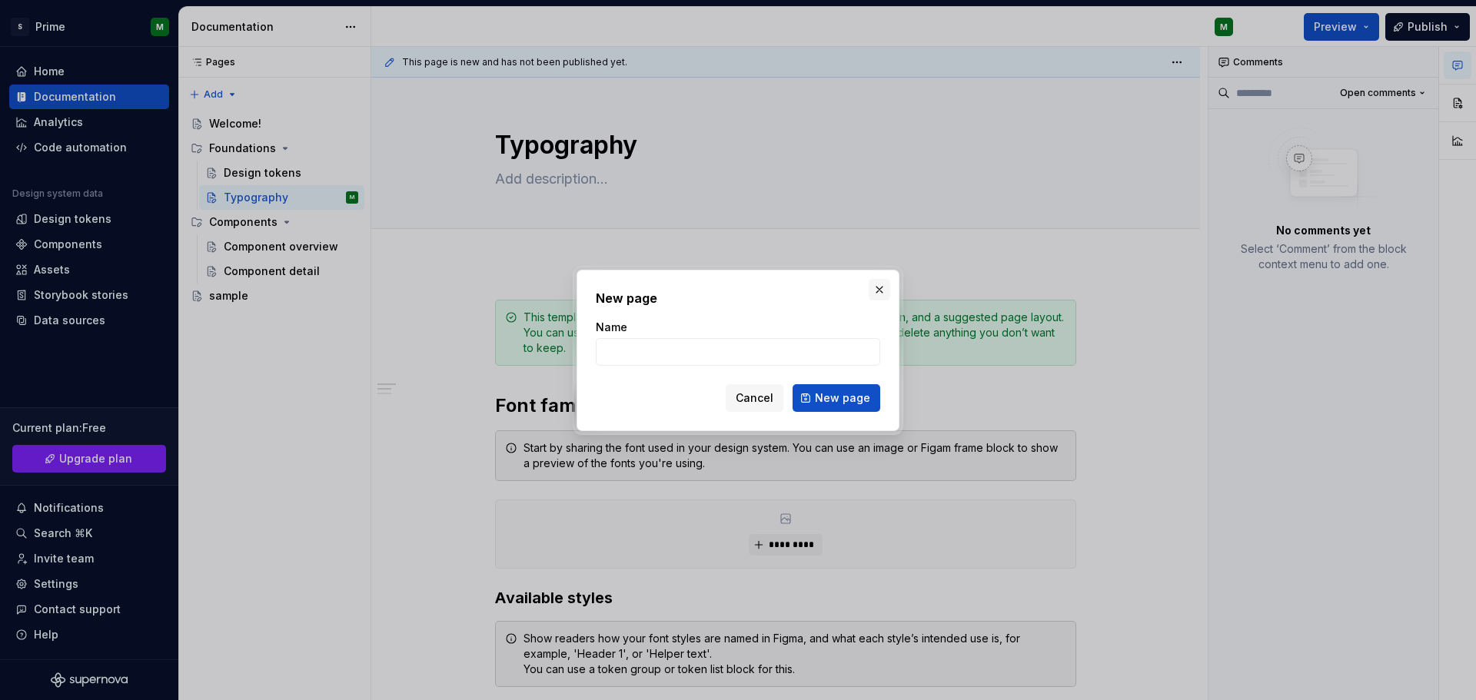
click at [881, 287] on button "button" at bounding box center [880, 290] width 22 height 22
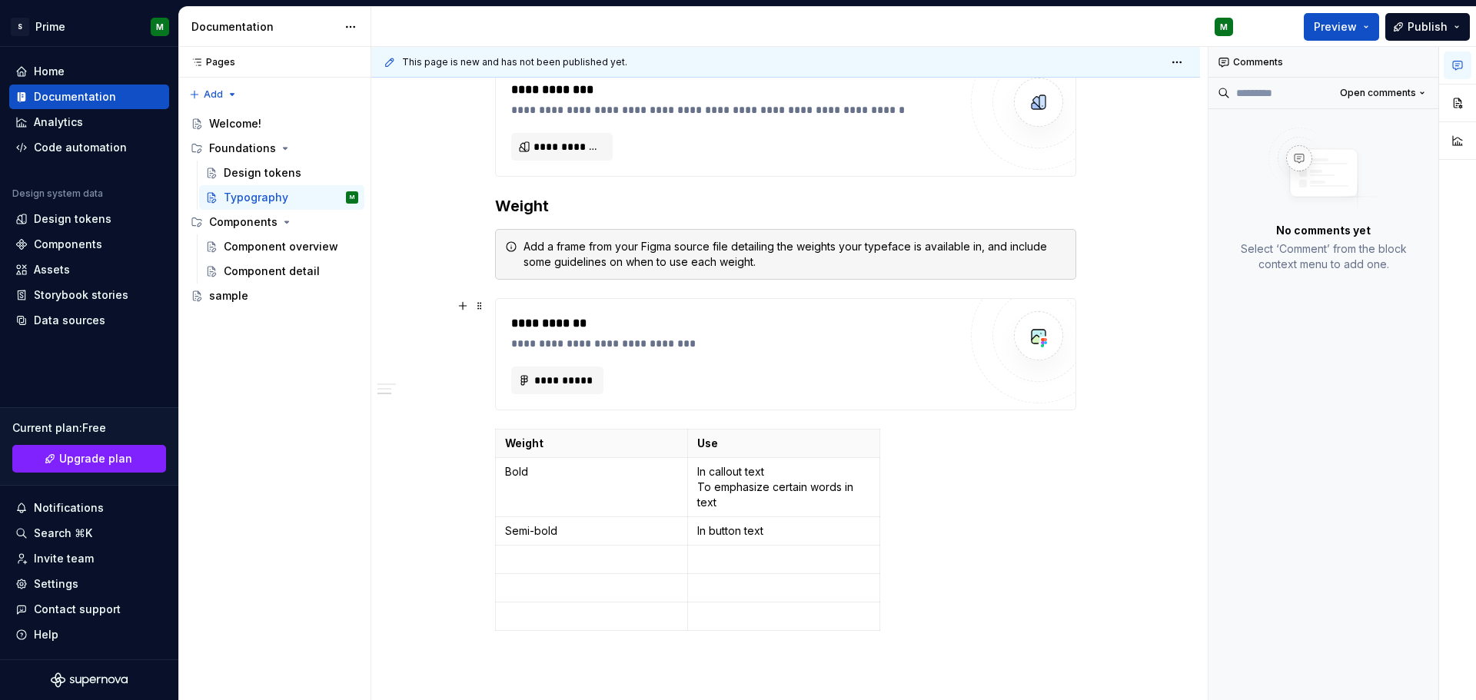
scroll to position [1047, 0]
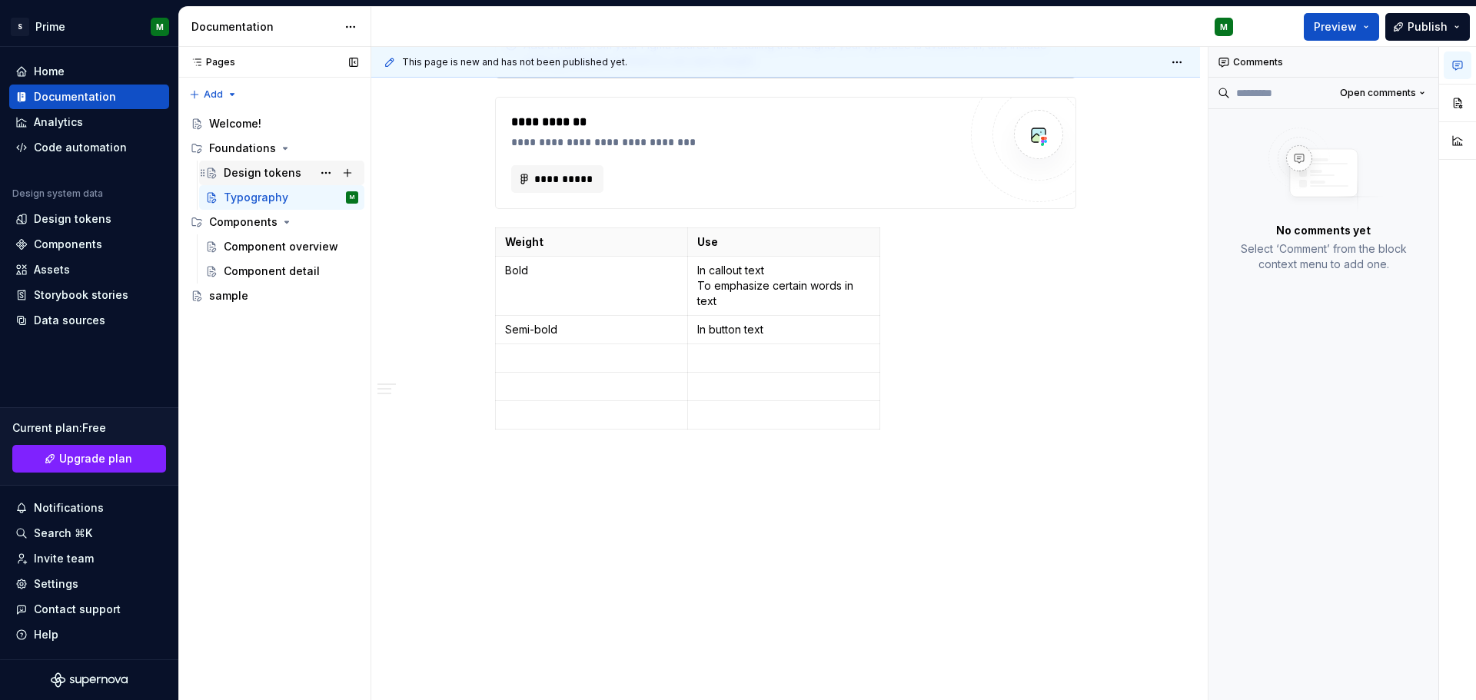
click at [255, 178] on div "Design tokens" at bounding box center [263, 172] width 78 height 15
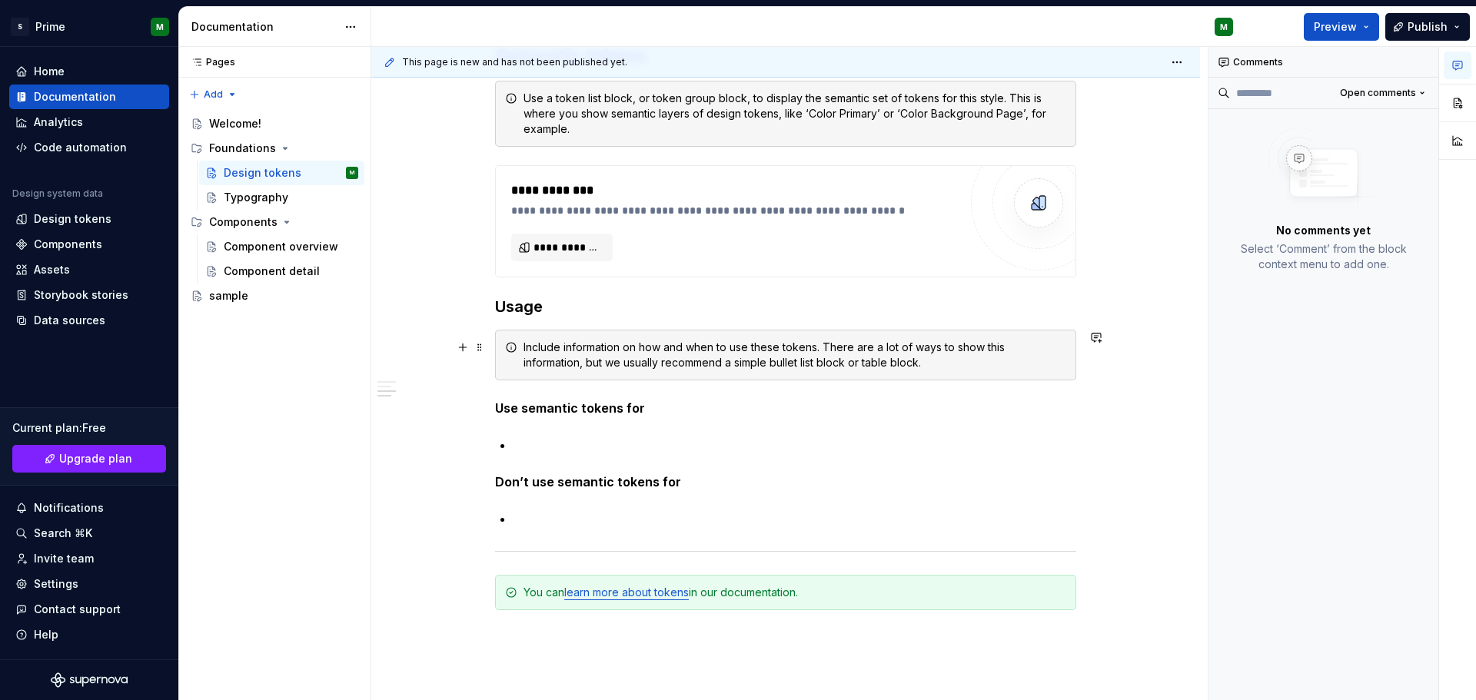
scroll to position [841, 0]
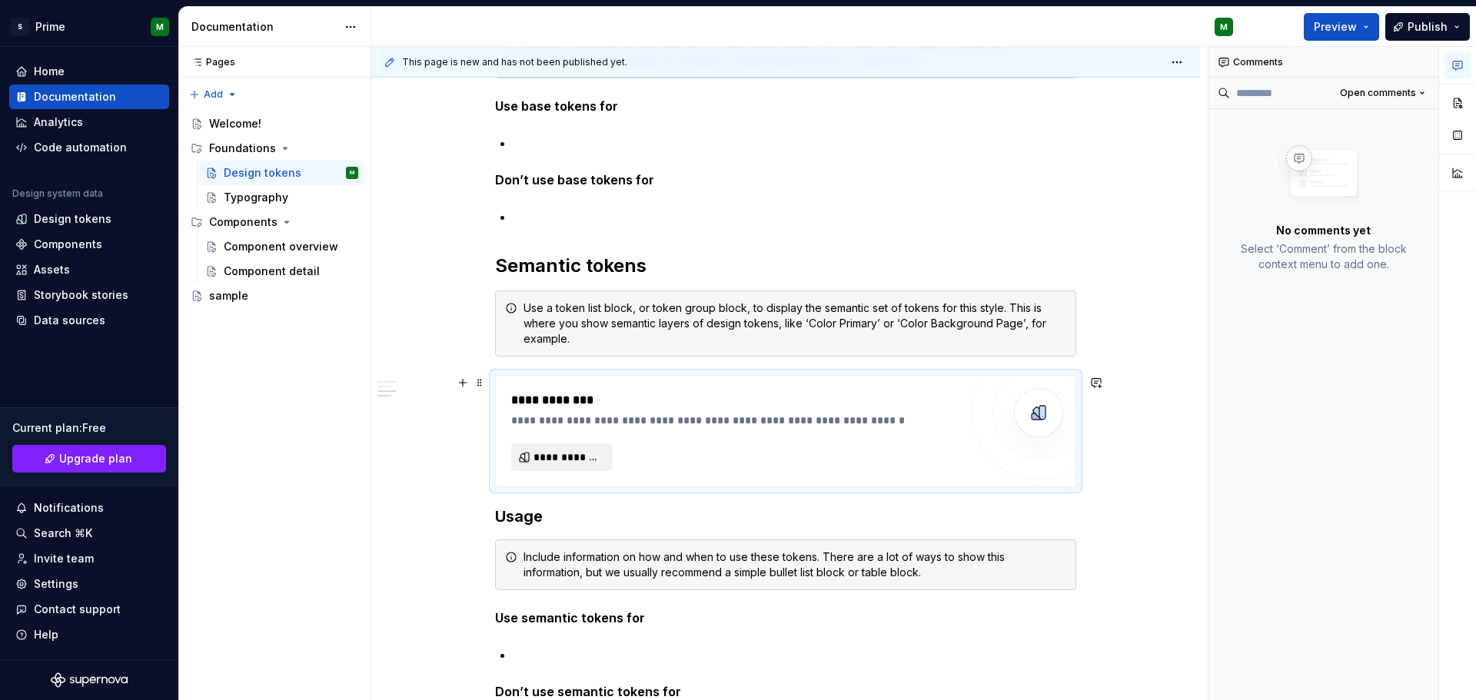
click at [556, 459] on span "**********" at bounding box center [568, 457] width 69 height 15
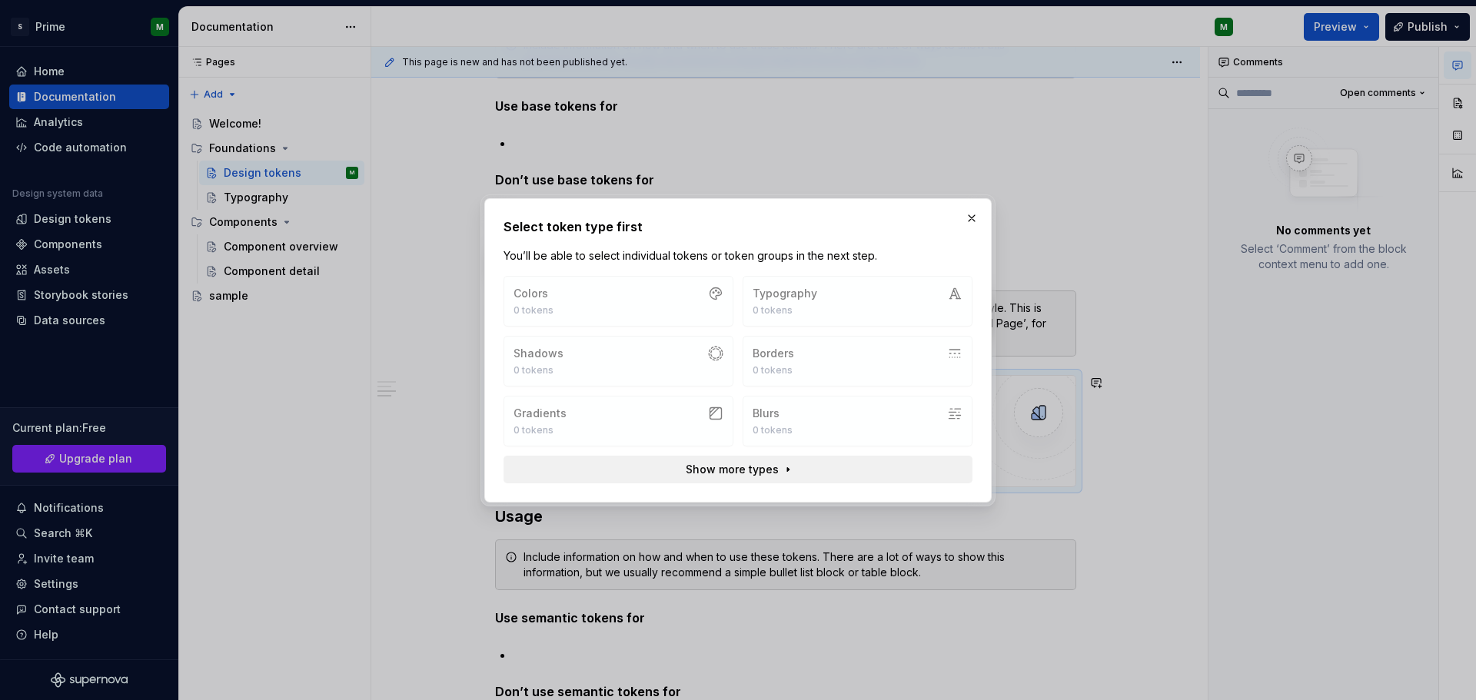
click at [759, 472] on span "Show more types" at bounding box center [732, 469] width 93 height 15
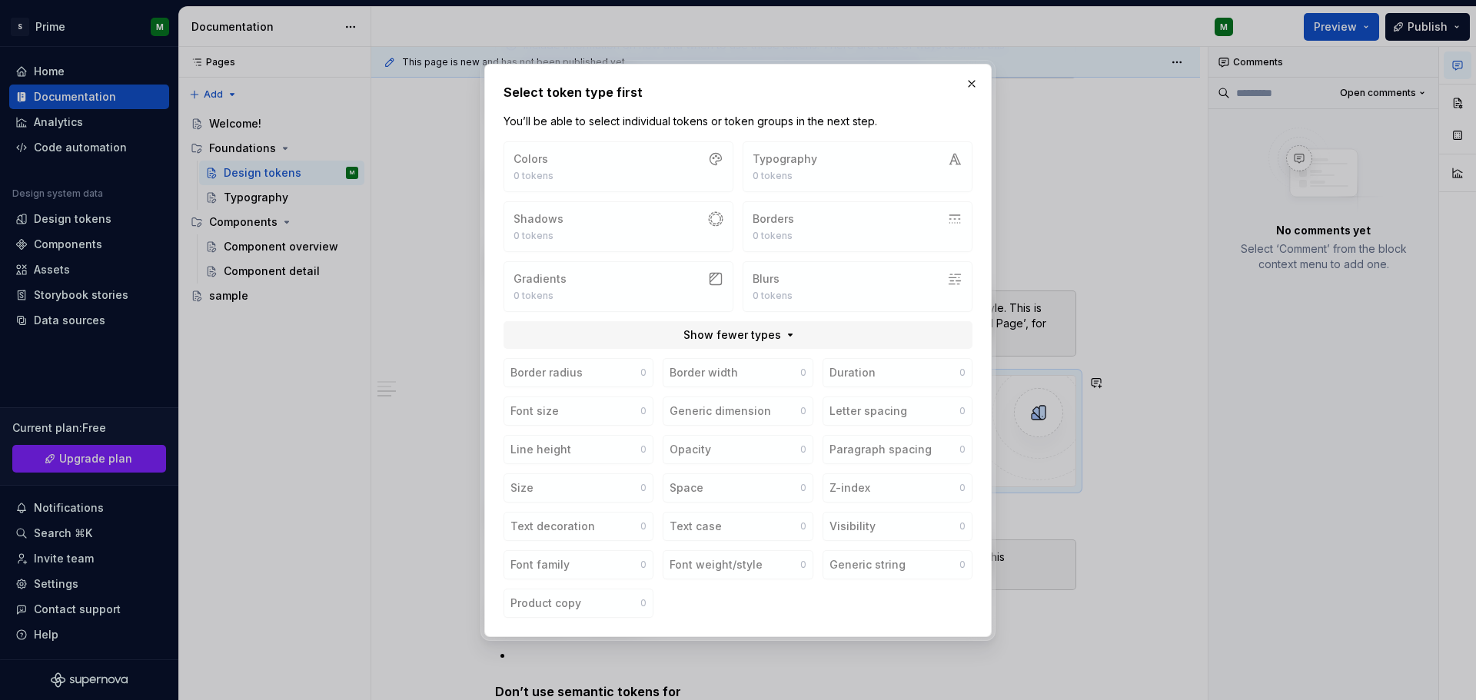
click at [976, 97] on div "Select token type first You’ll be able to select individual tokens or token gro…" at bounding box center [737, 351] width 507 height 574
click at [972, 77] on button "button" at bounding box center [972, 84] width 22 height 22
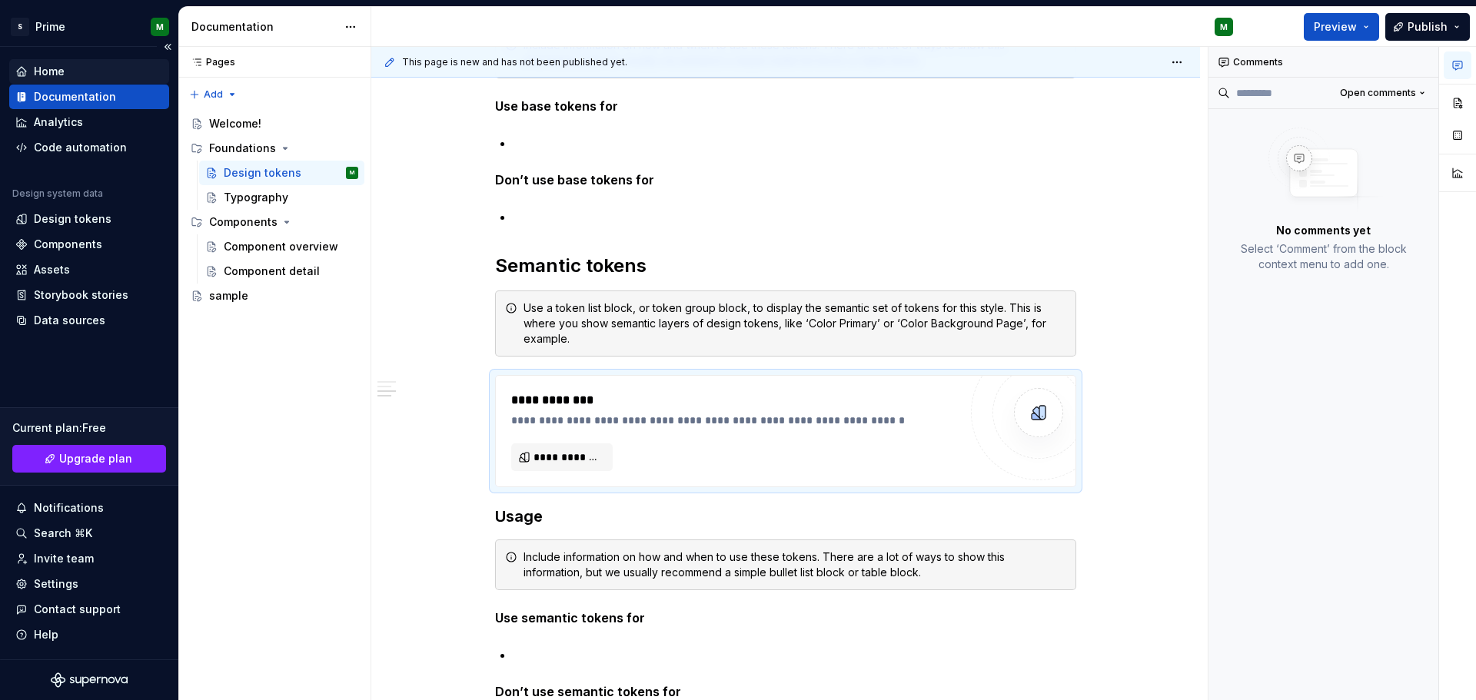
click at [68, 69] on div "Home" at bounding box center [89, 71] width 148 height 15
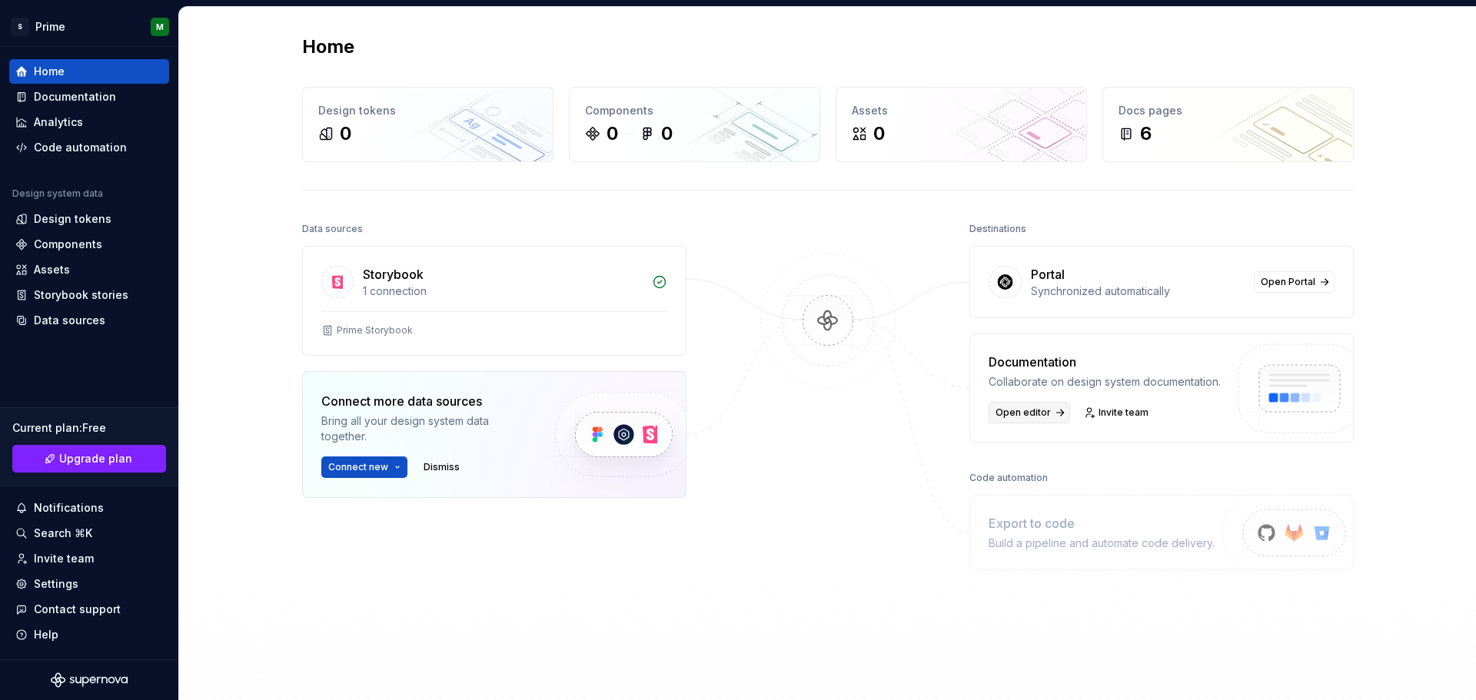
click at [1016, 408] on span "Open editor" at bounding box center [1023, 413] width 55 height 12
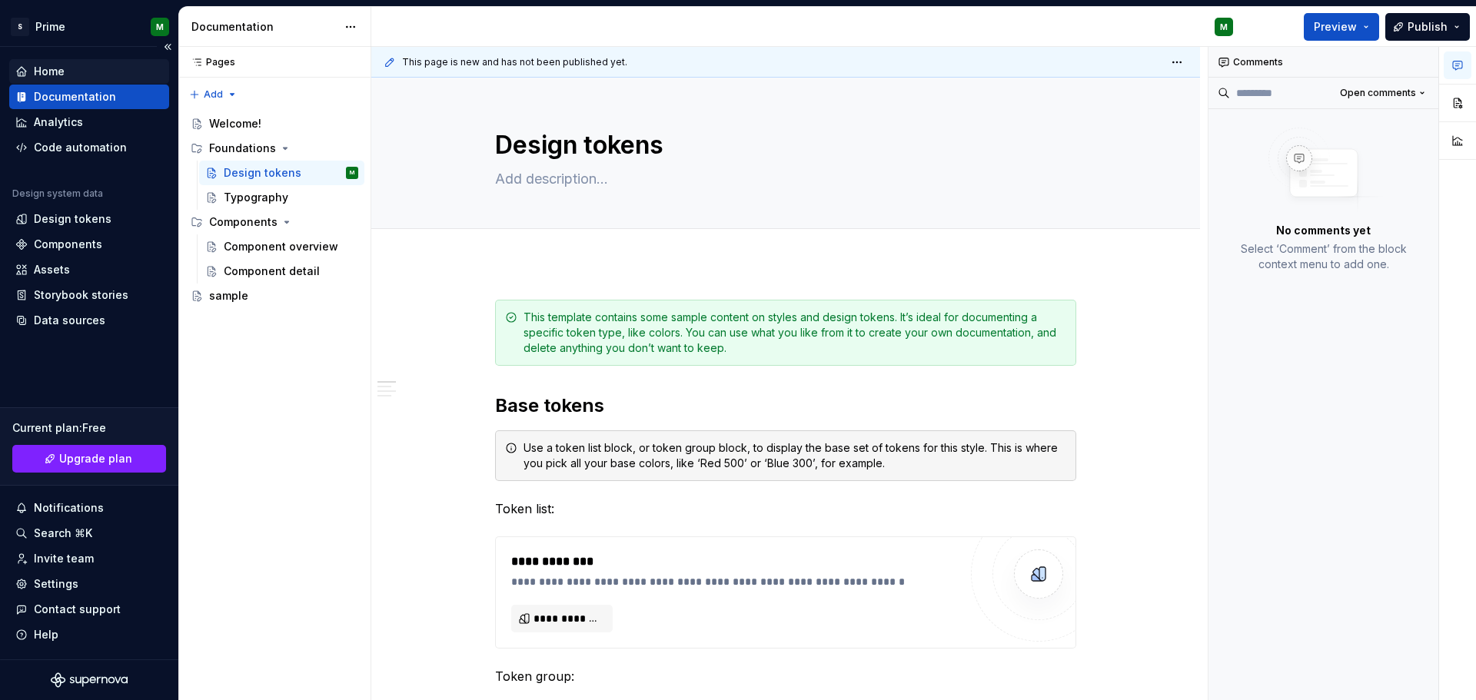
click at [39, 77] on div "Home" at bounding box center [49, 71] width 31 height 15
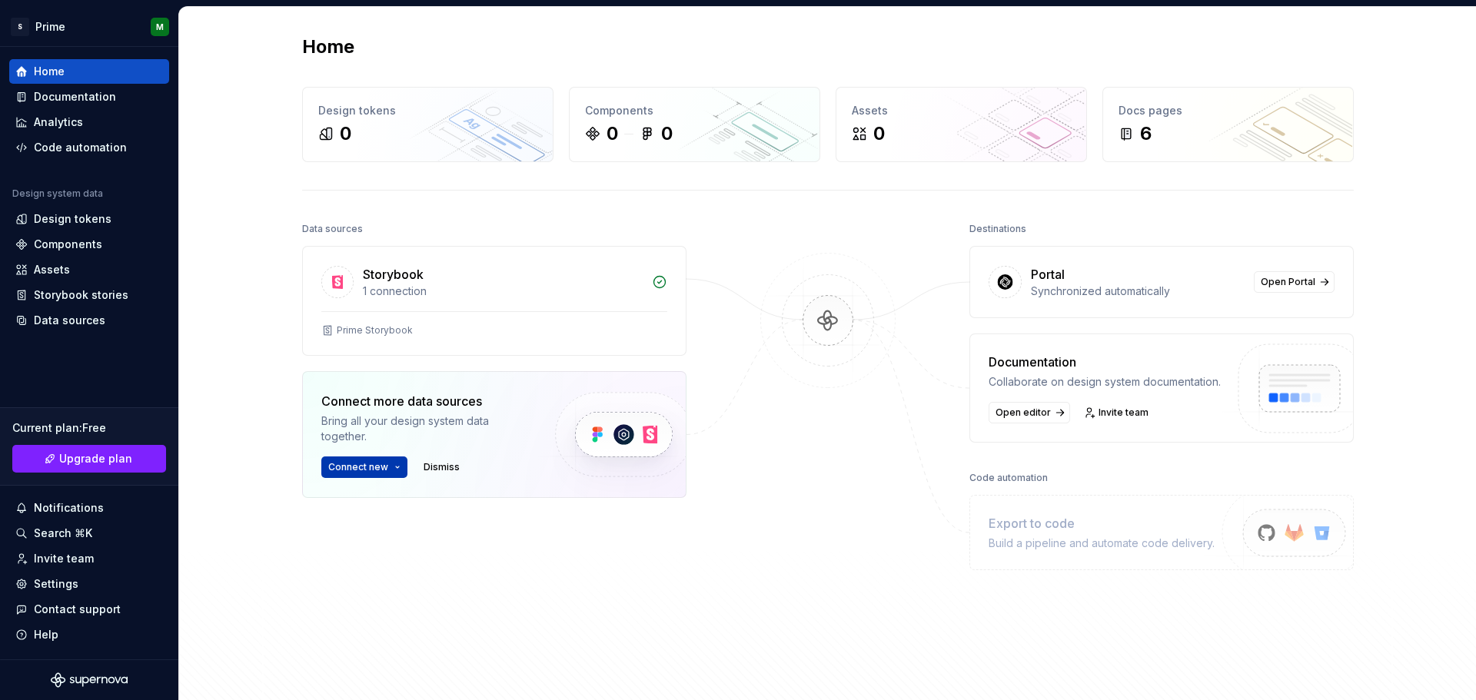
click at [392, 467] on button "Connect new" at bounding box center [364, 468] width 86 height 22
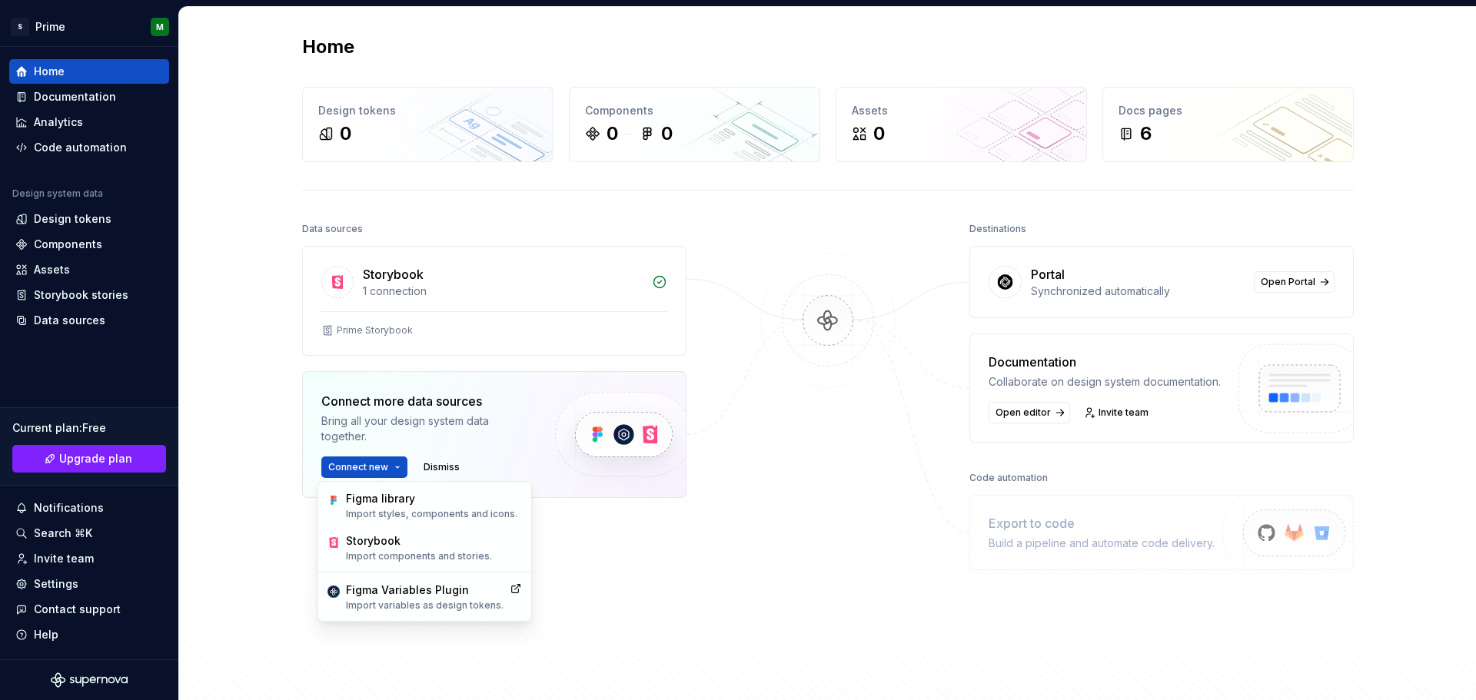
click at [821, 329] on img at bounding box center [827, 336] width 149 height 167
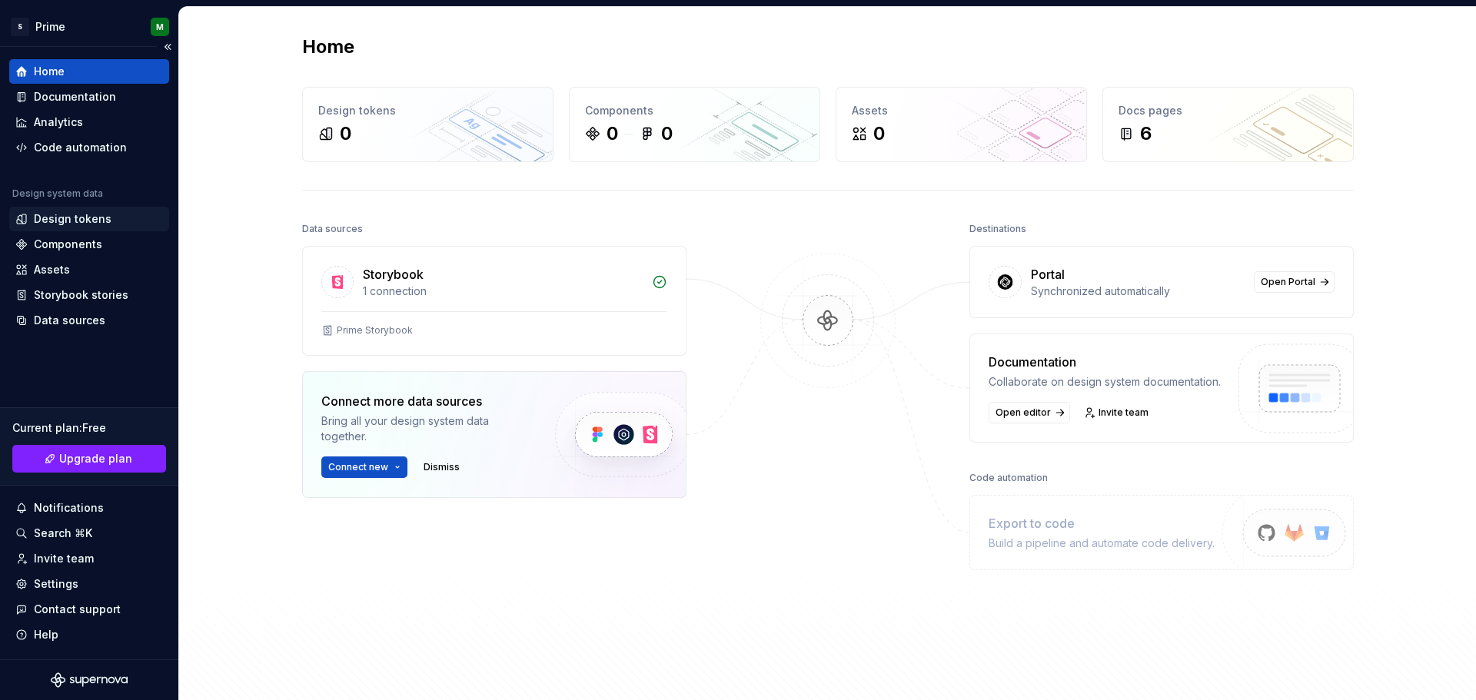
click at [105, 228] on div "Design tokens" at bounding box center [89, 219] width 160 height 25
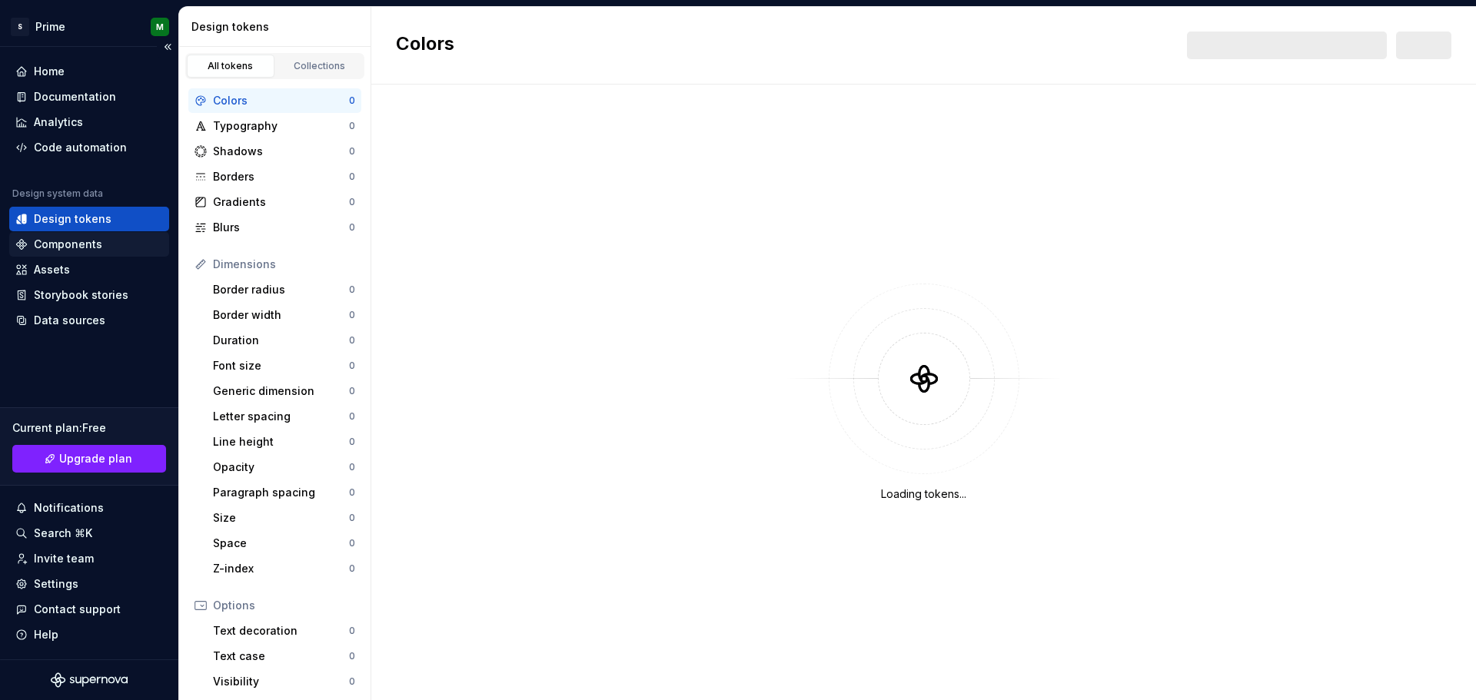
click at [44, 243] on div "Components" at bounding box center [68, 244] width 68 height 15
click at [57, 285] on div "Storybook stories" at bounding box center [89, 295] width 160 height 25
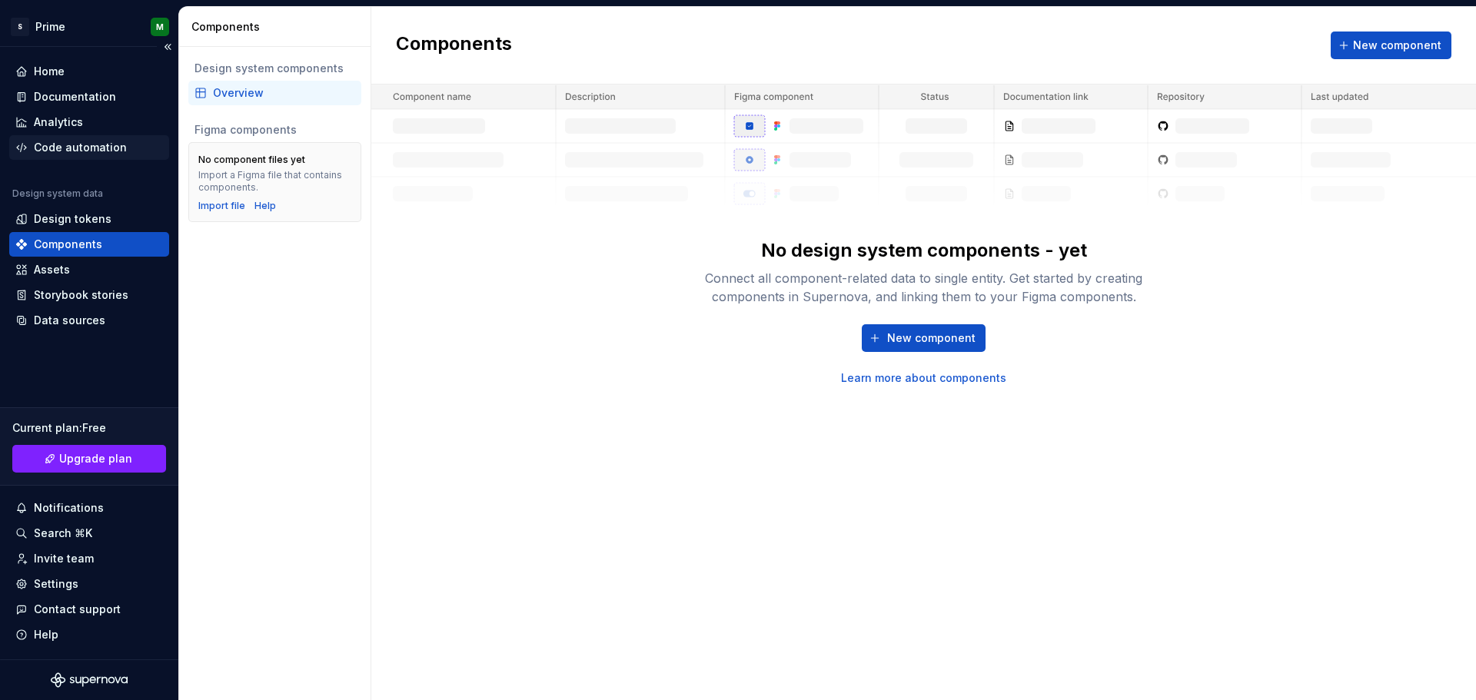
click at [82, 151] on div "Code automation" at bounding box center [80, 147] width 93 height 15
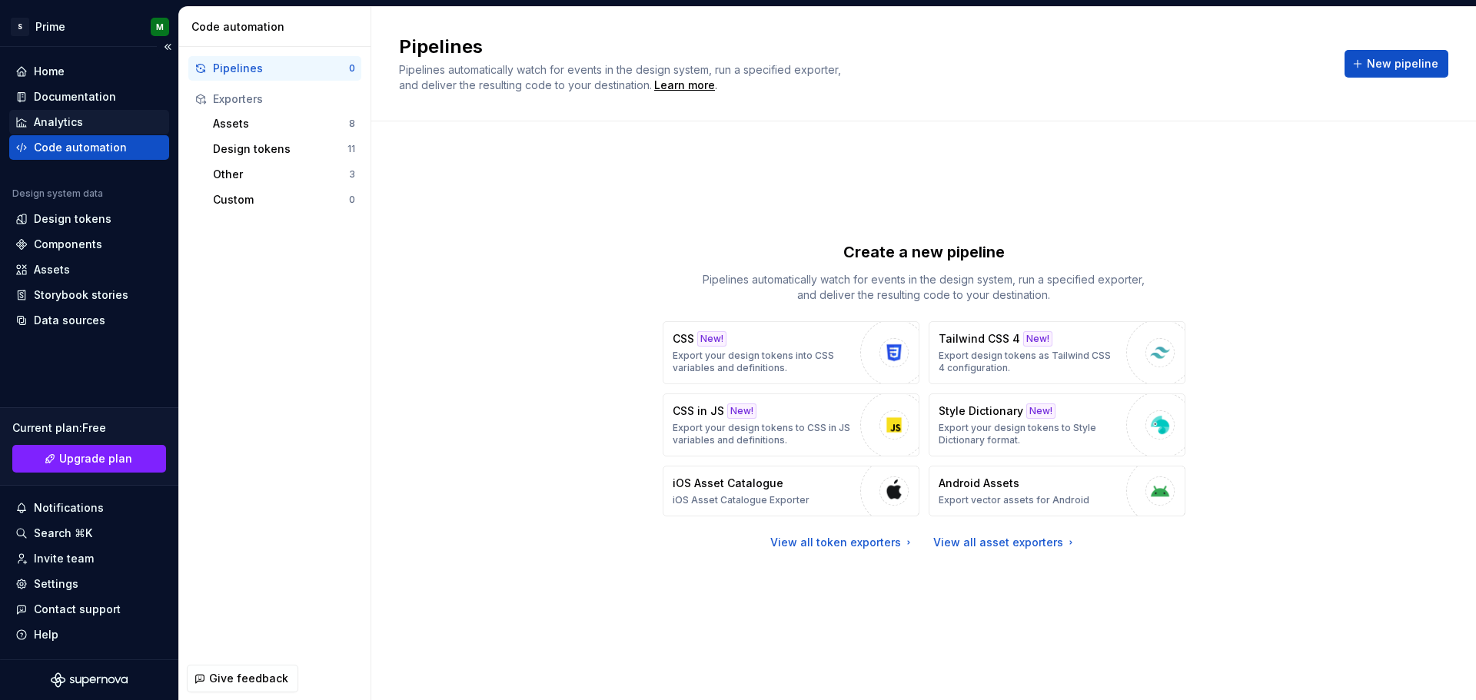
click at [60, 120] on div "Analytics" at bounding box center [58, 122] width 49 height 15
click at [88, 96] on div "Documentation" at bounding box center [75, 96] width 82 height 15
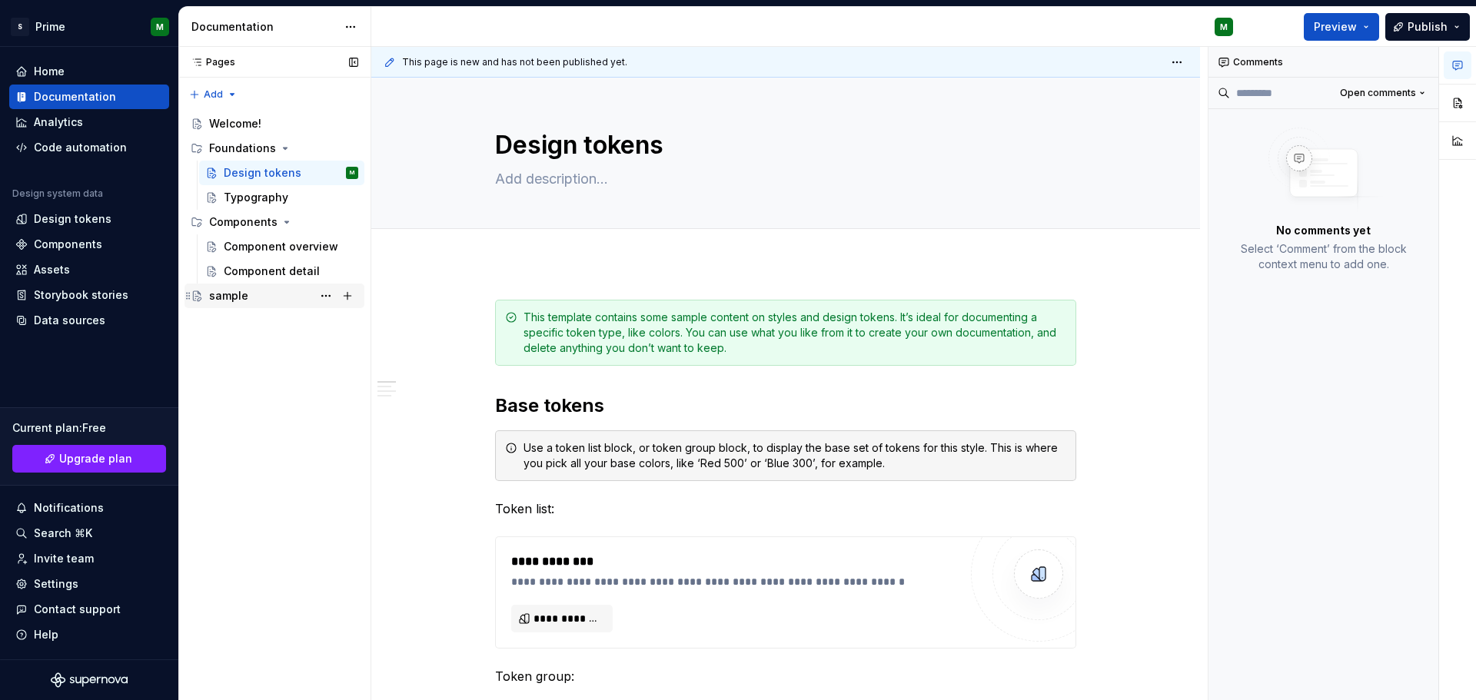
click at [238, 298] on div "sample" at bounding box center [228, 295] width 39 height 15
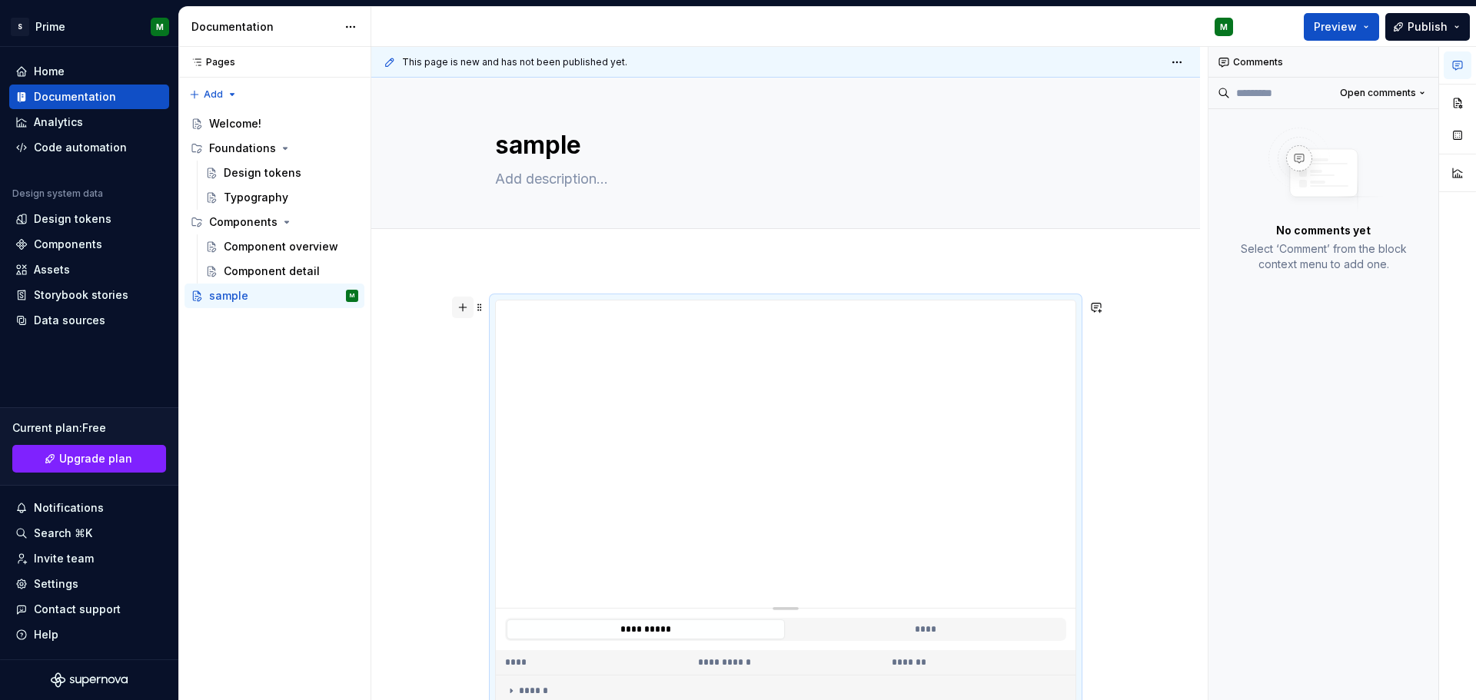
click at [461, 309] on button "button" at bounding box center [463, 308] width 22 height 22
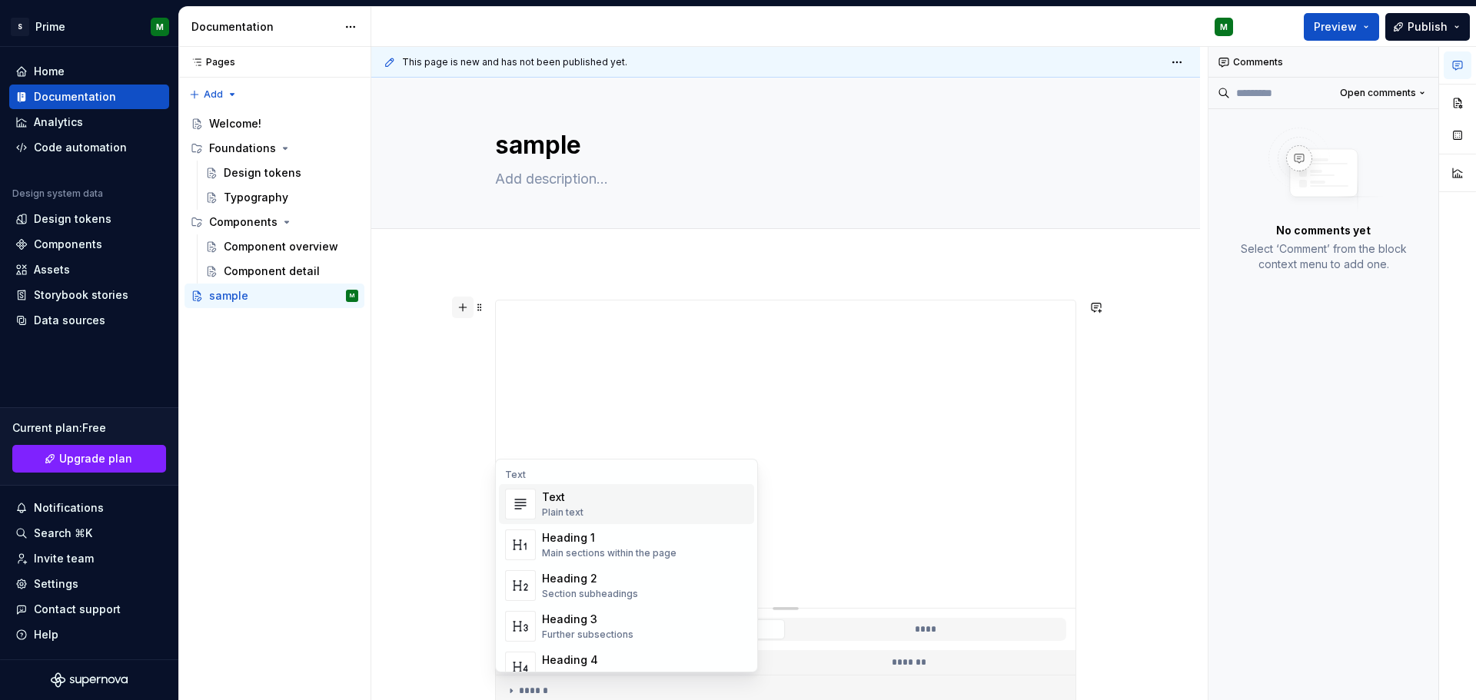
scroll to position [107, 0]
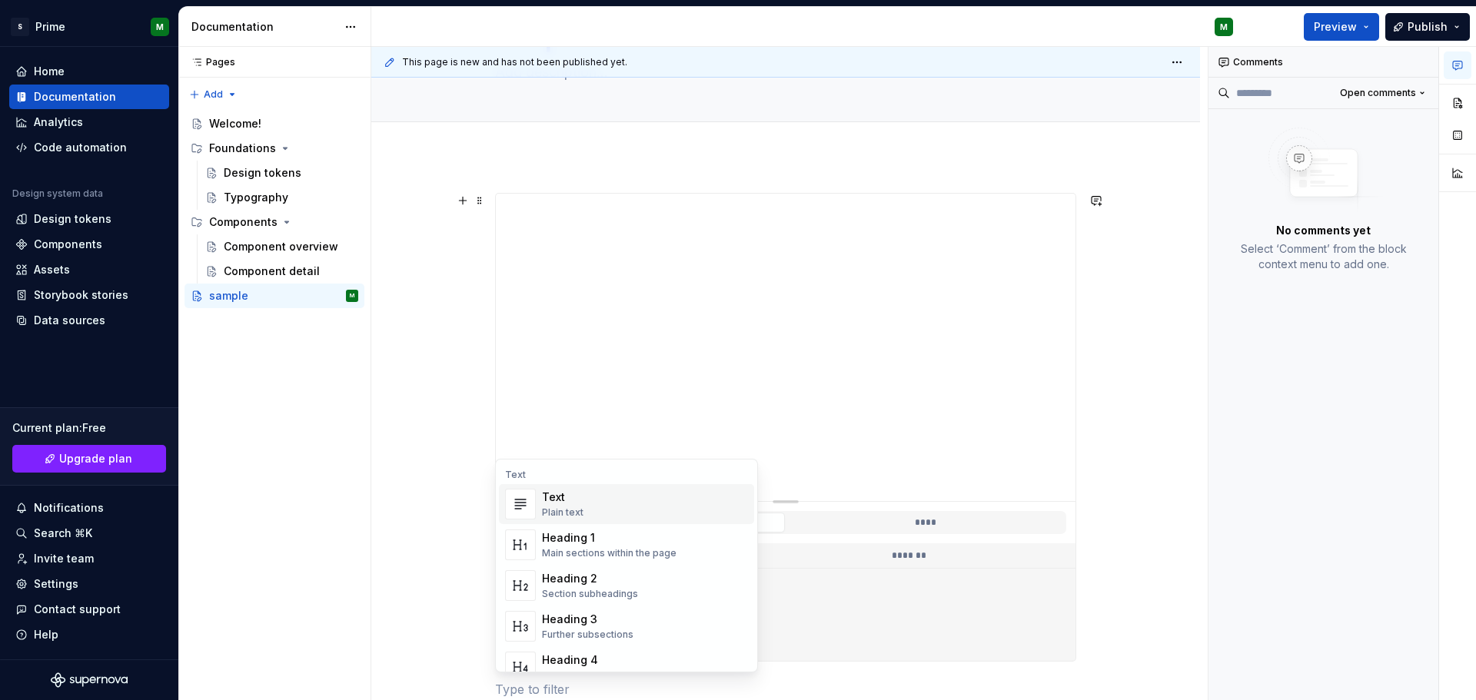
click at [446, 400] on div "**********" at bounding box center [785, 541] width 829 height 771
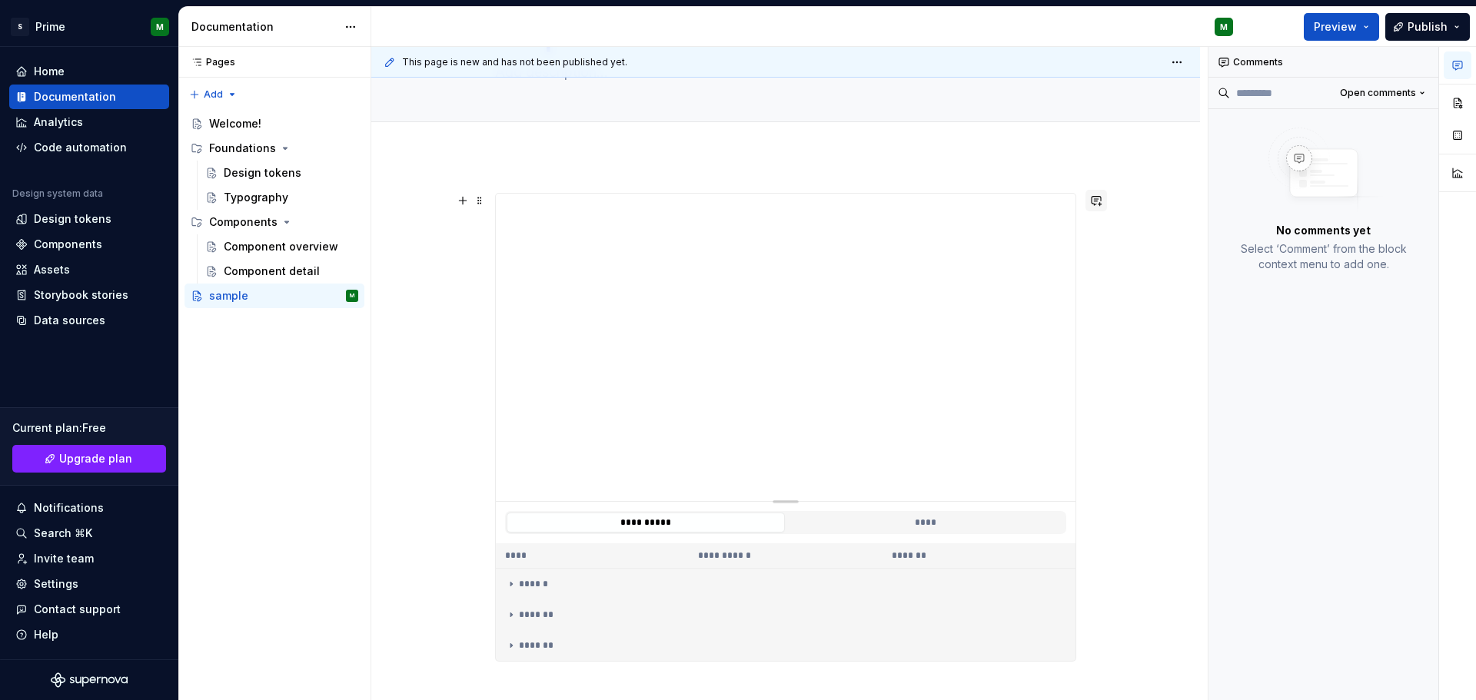
click at [1103, 200] on button "button" at bounding box center [1097, 201] width 22 height 22
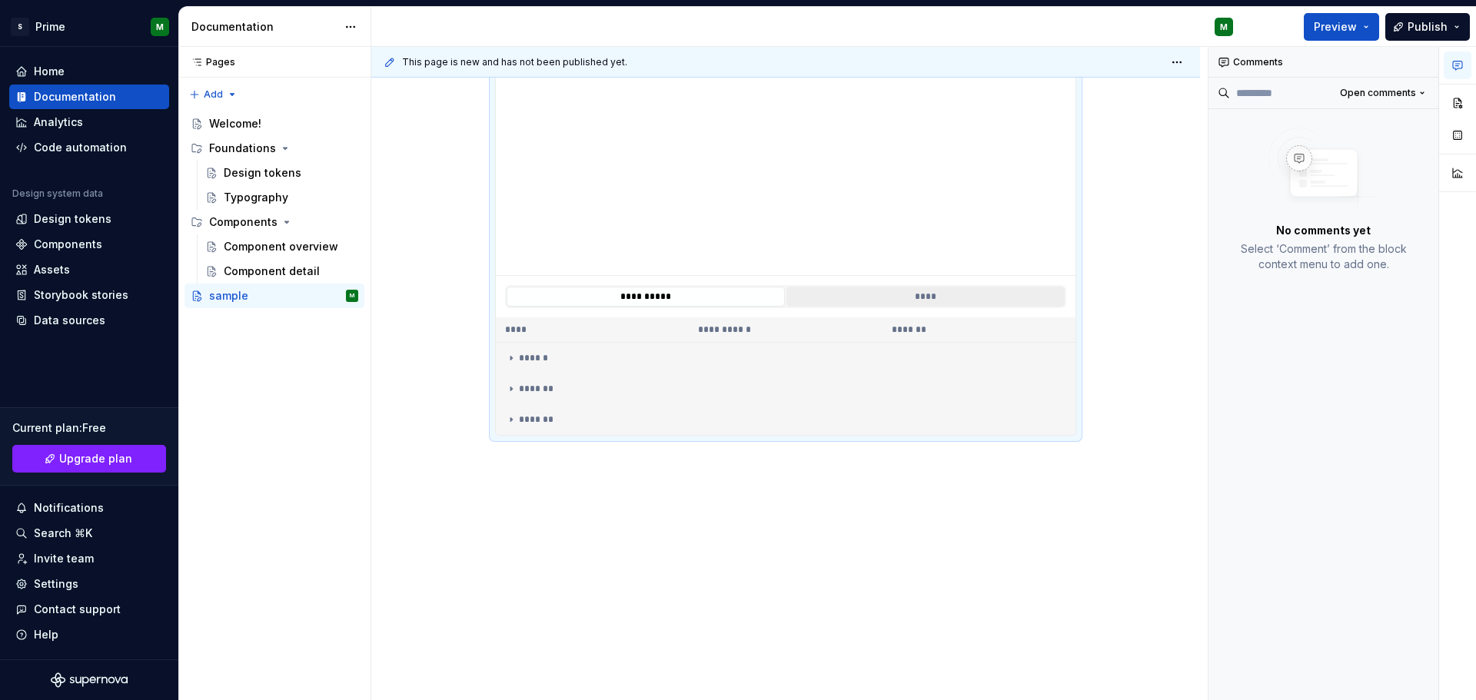
click at [858, 295] on button "****" at bounding box center [926, 297] width 278 height 20
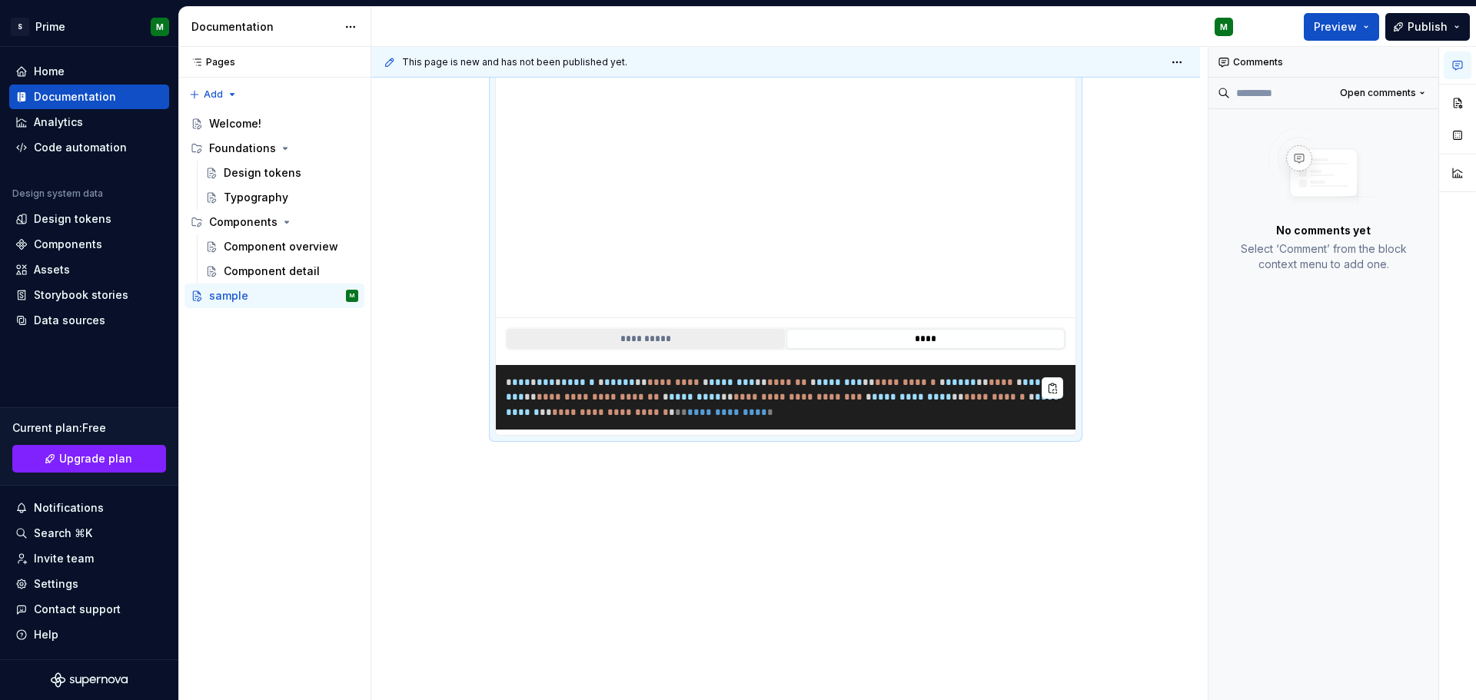
click at [677, 346] on button "**********" at bounding box center [646, 339] width 278 height 20
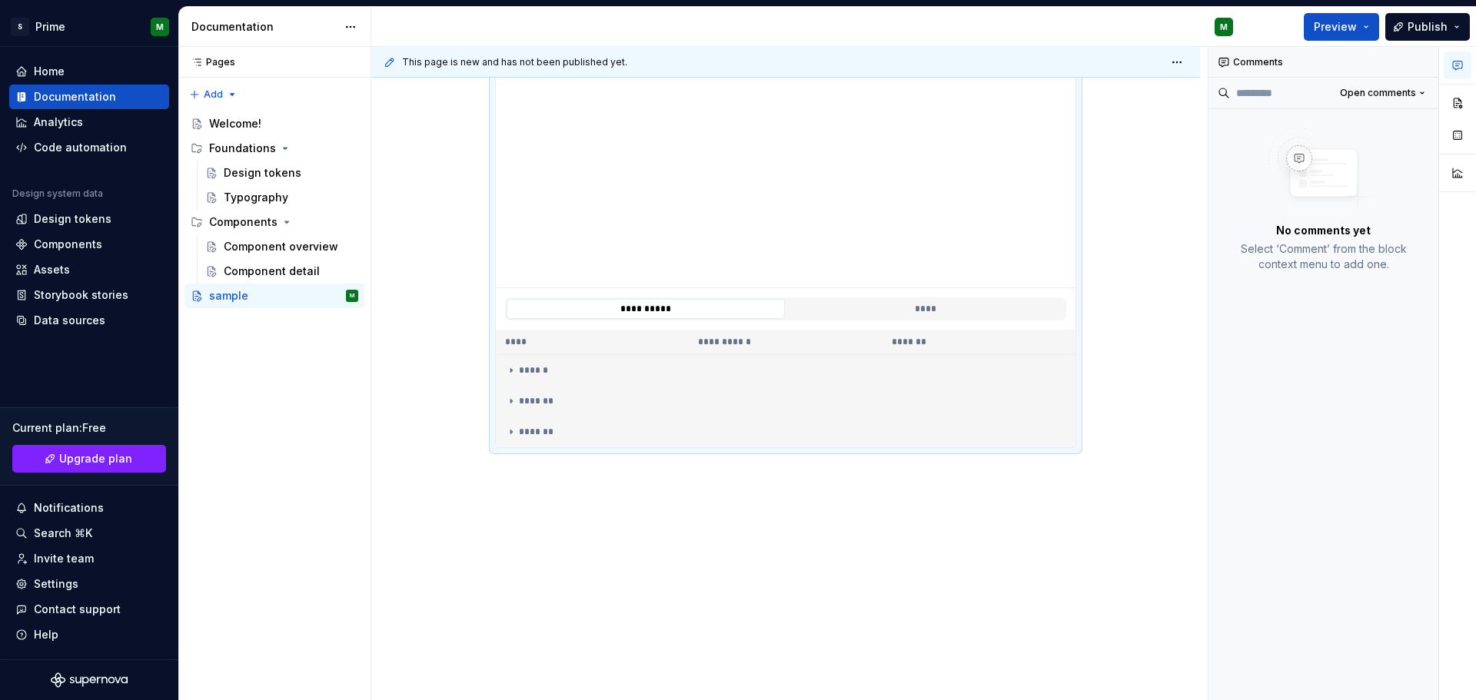
scroll to position [333, 0]
click at [511, 426] on td "*******" at bounding box center [786, 419] width 580 height 31
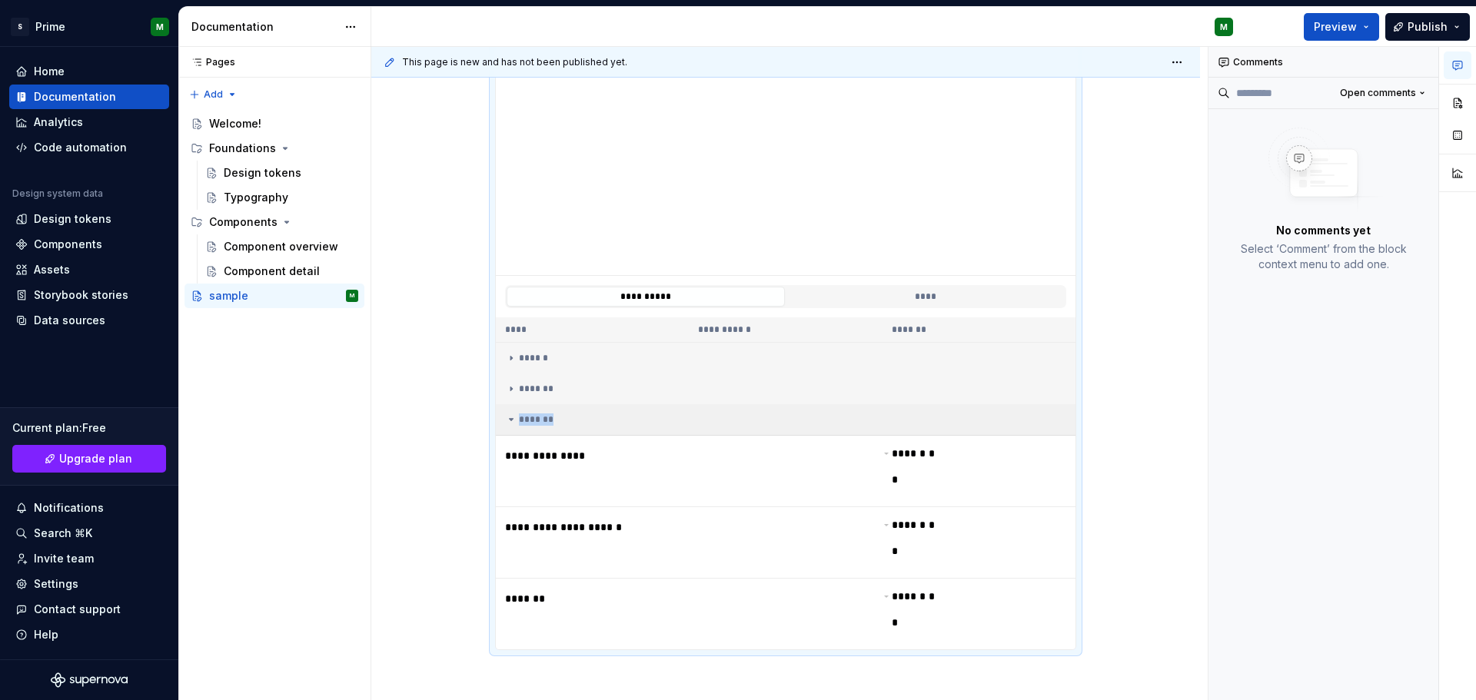
click at [511, 426] on td "*******" at bounding box center [786, 420] width 580 height 32
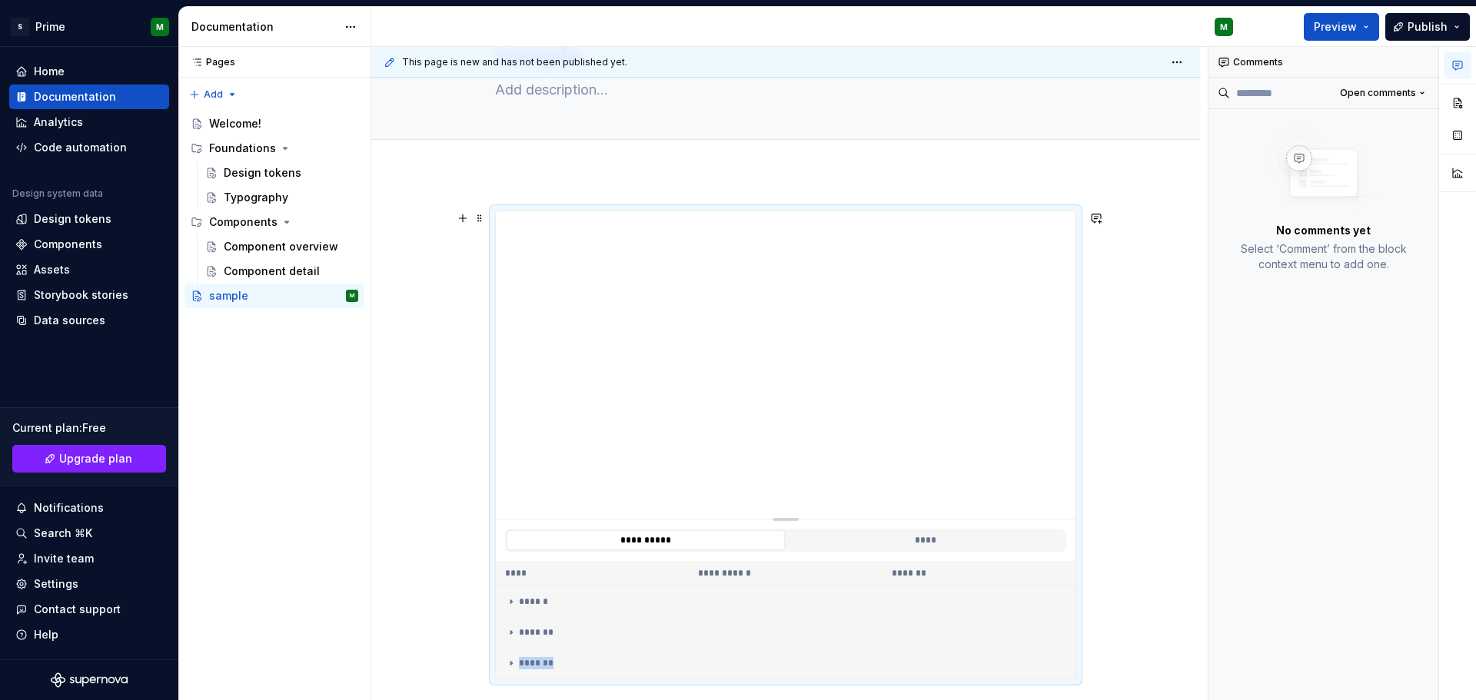
scroll to position [0, 0]
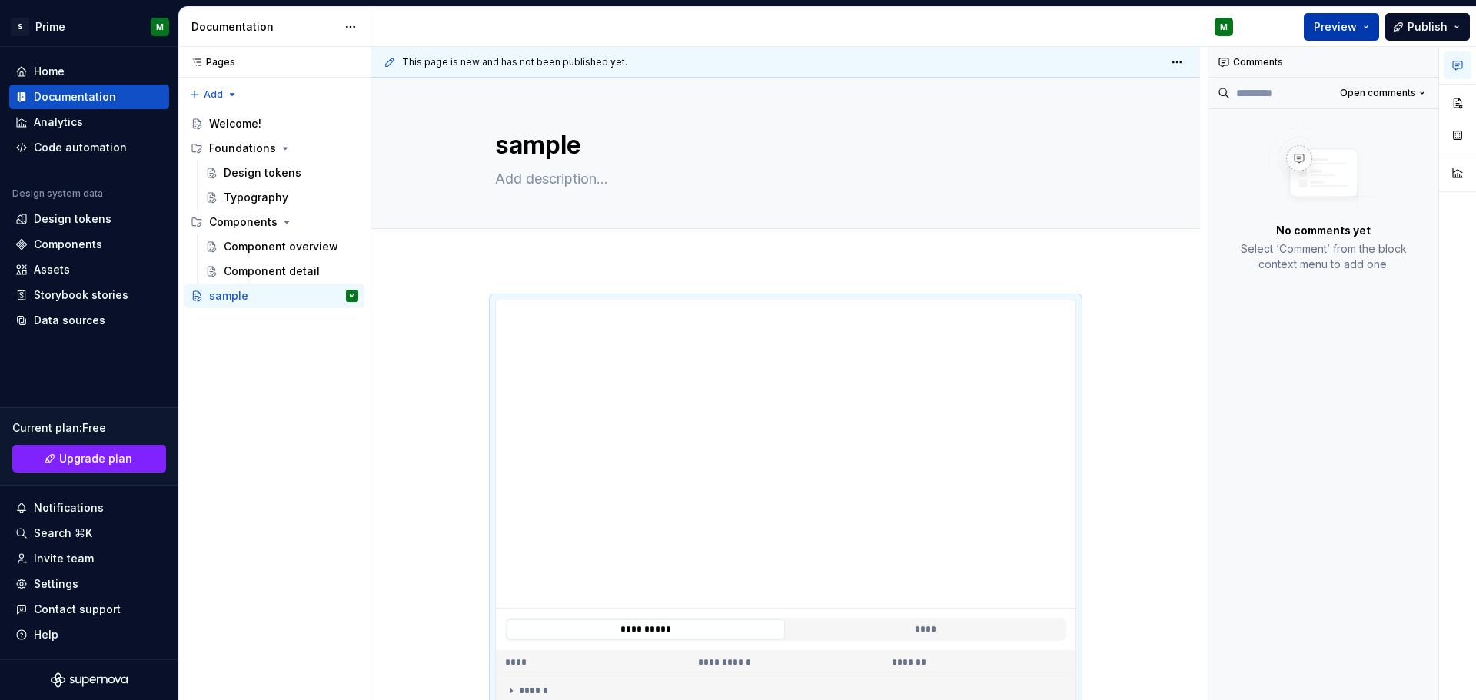
click at [1368, 28] on button "Preview" at bounding box center [1341, 27] width 75 height 28
click at [459, 259] on div "Add tab" at bounding box center [785, 246] width 829 height 34
click at [41, 148] on div "Code automation" at bounding box center [80, 147] width 93 height 15
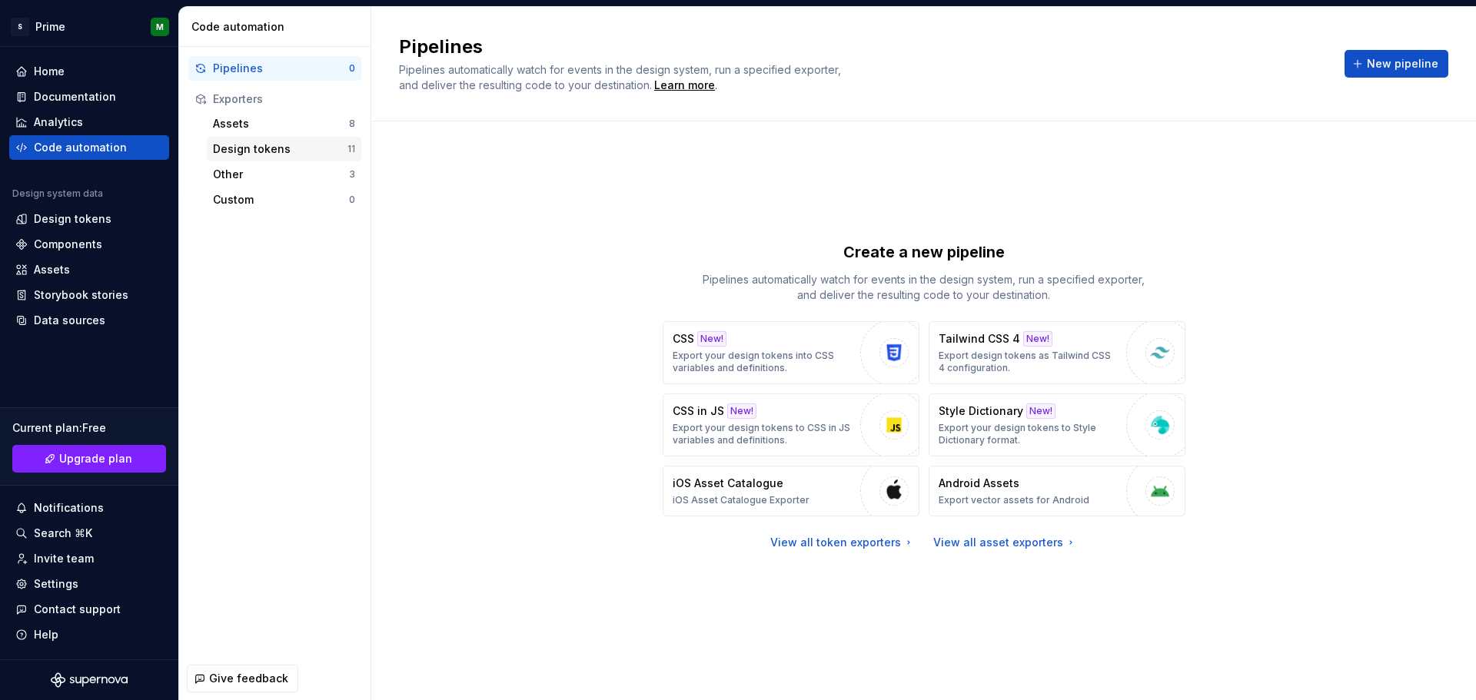
click at [306, 155] on div "Design tokens" at bounding box center [280, 148] width 135 height 15
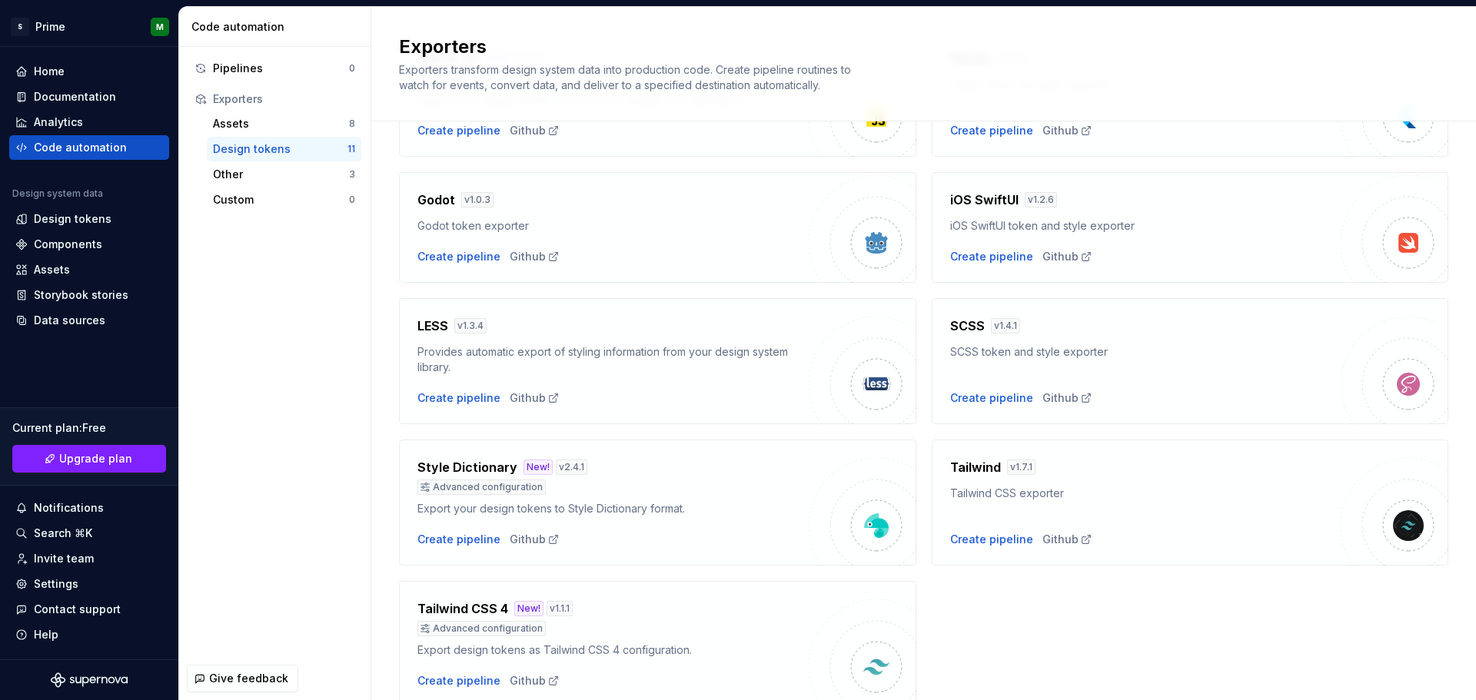
scroll to position [362, 0]
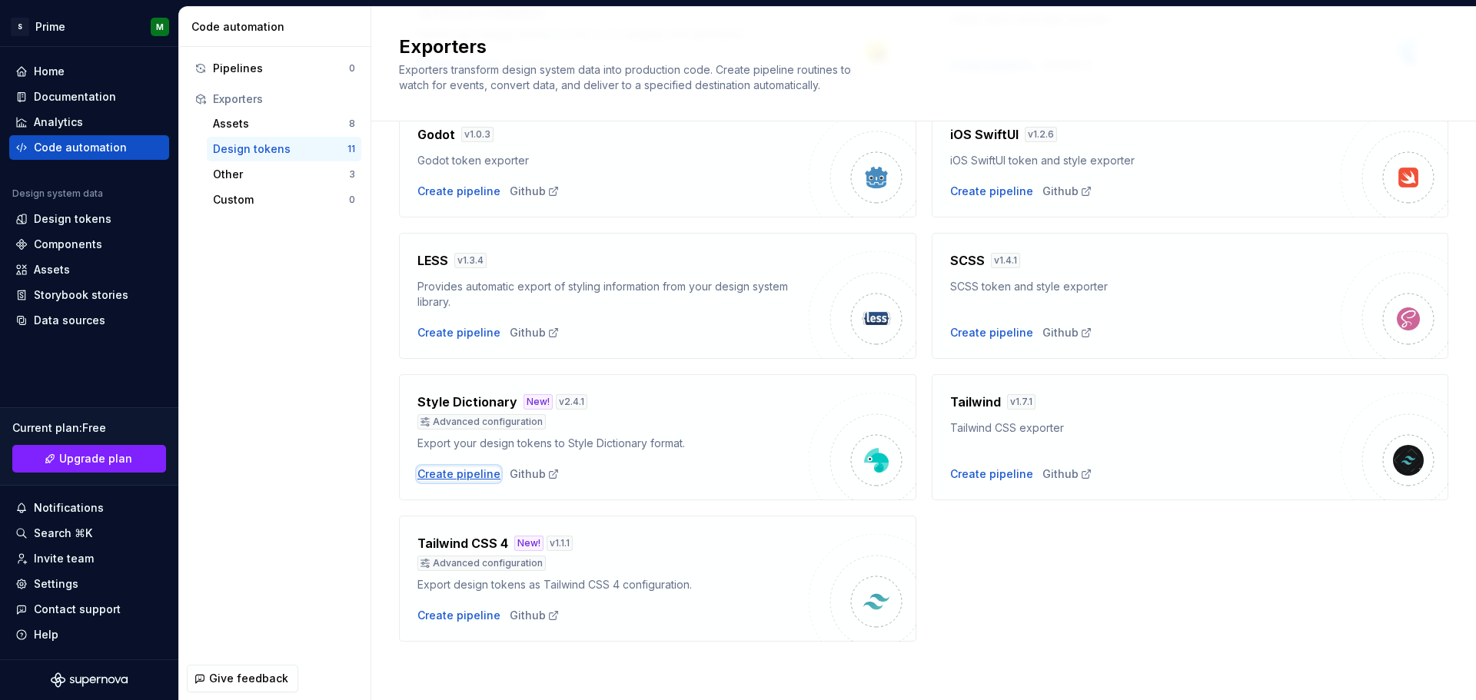
click at [451, 478] on div "Create pipeline" at bounding box center [458, 474] width 83 height 15
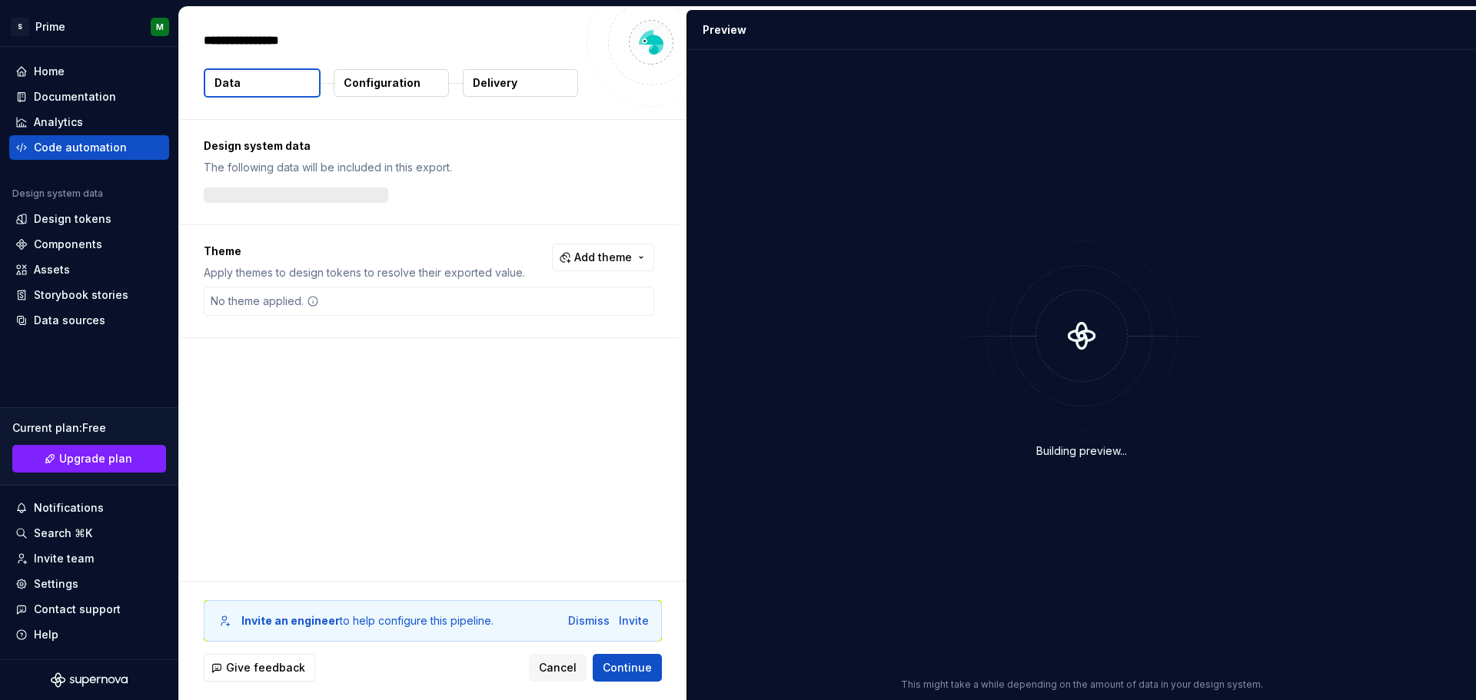
type textarea "*"
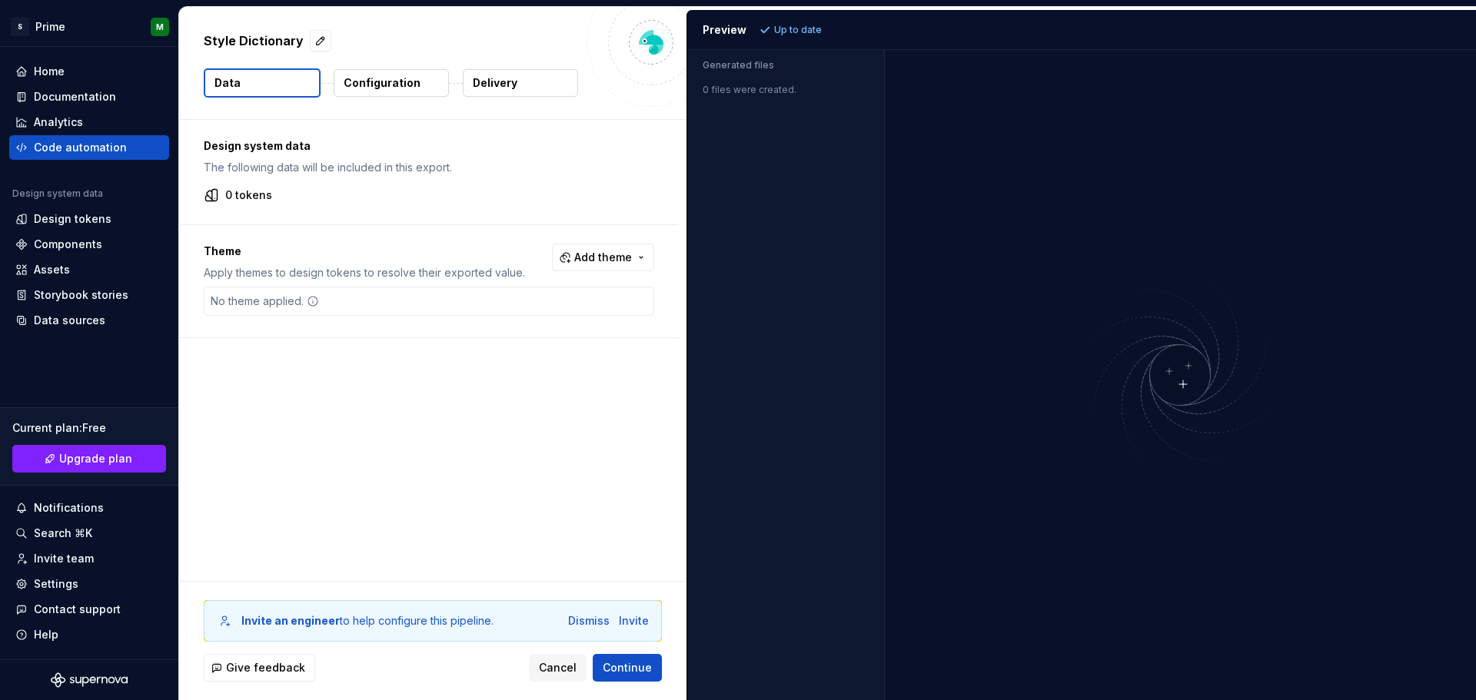
click at [784, 30] on p "Up to date" at bounding box center [798, 30] width 48 height 12
click at [1177, 384] on img at bounding box center [1180, 375] width 369 height 218
click at [1185, 381] on img at bounding box center [1180, 375] width 369 height 218
click at [369, 83] on p "Configuration" at bounding box center [382, 82] width 77 height 15
click at [728, 33] on div "Preview" at bounding box center [725, 29] width 44 height 15
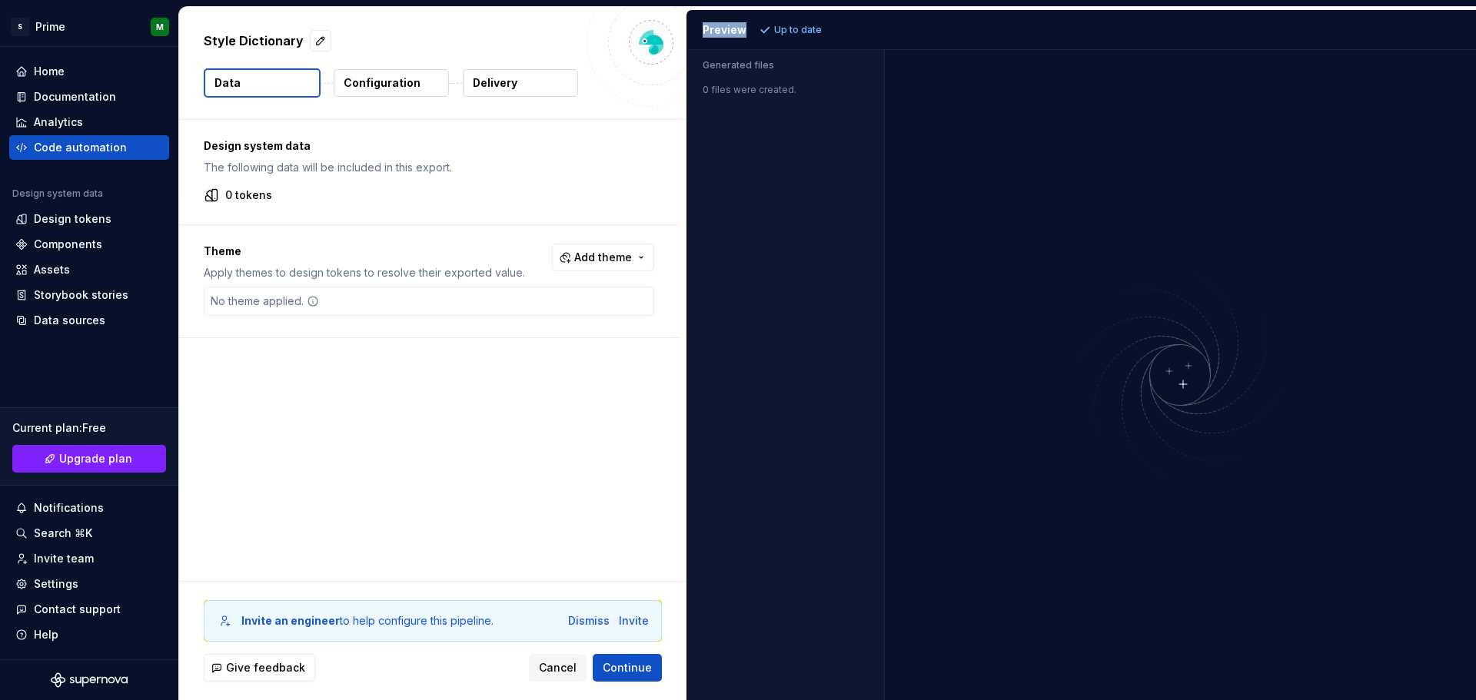
click at [728, 33] on div "Preview" at bounding box center [725, 29] width 44 height 15
click at [593, 128] on div "Design system data The following data will be included in this export. 0 tokens" at bounding box center [429, 172] width 500 height 105
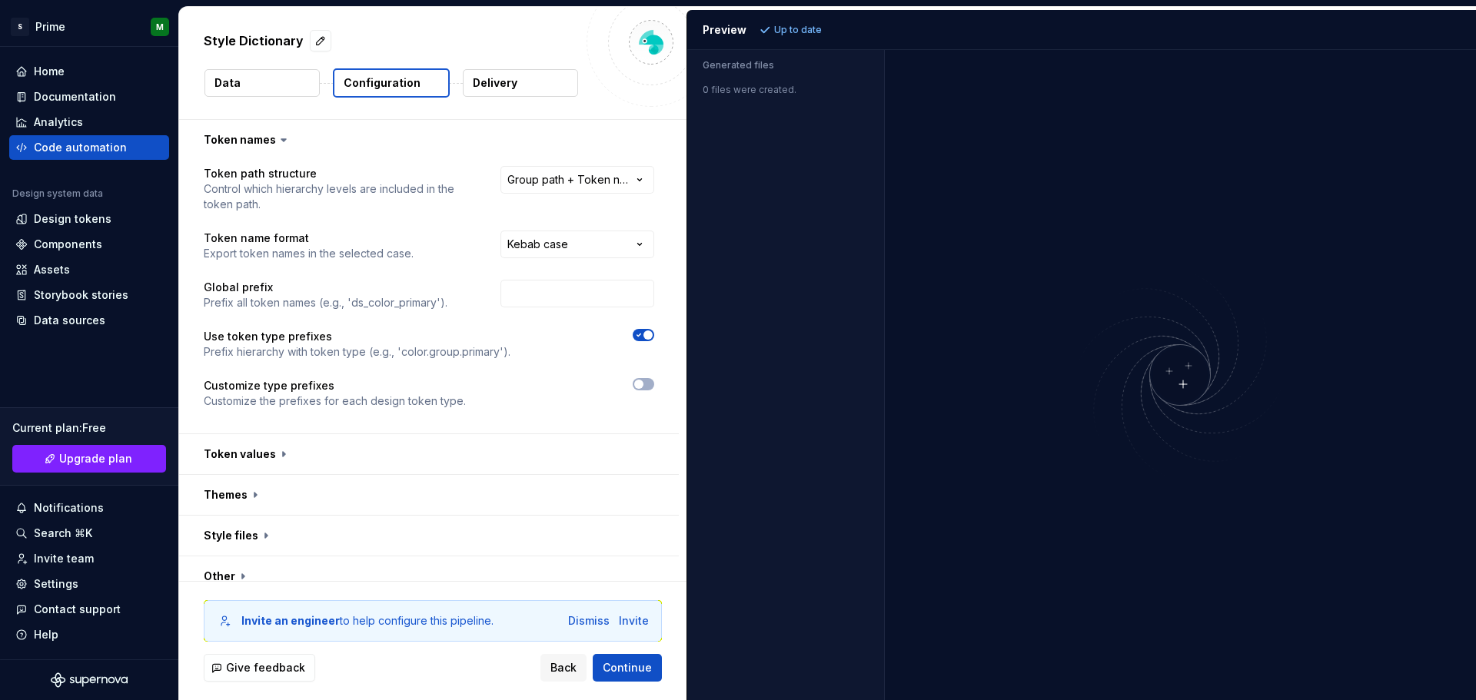
click at [256, 89] on button "Data" at bounding box center [262, 83] width 115 height 28
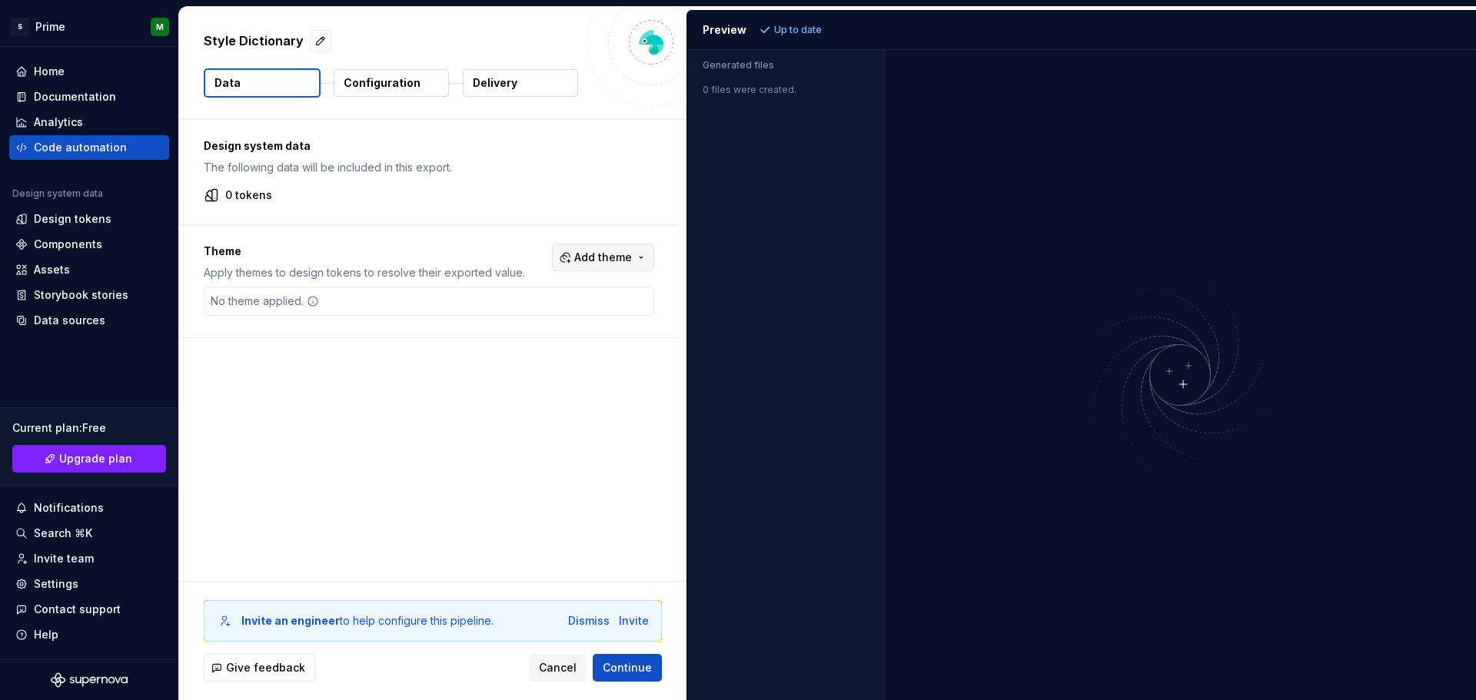
click at [621, 263] on span "Add theme" at bounding box center [603, 257] width 58 height 15
click at [480, 323] on div "Suggestions" at bounding box center [486, 319] width 12 height 12
click at [387, 82] on html "S Prime M Home Documentation Analytics Code automation Design system data Desig…" at bounding box center [738, 350] width 1476 height 700
click at [373, 88] on p "Configuration" at bounding box center [382, 82] width 77 height 15
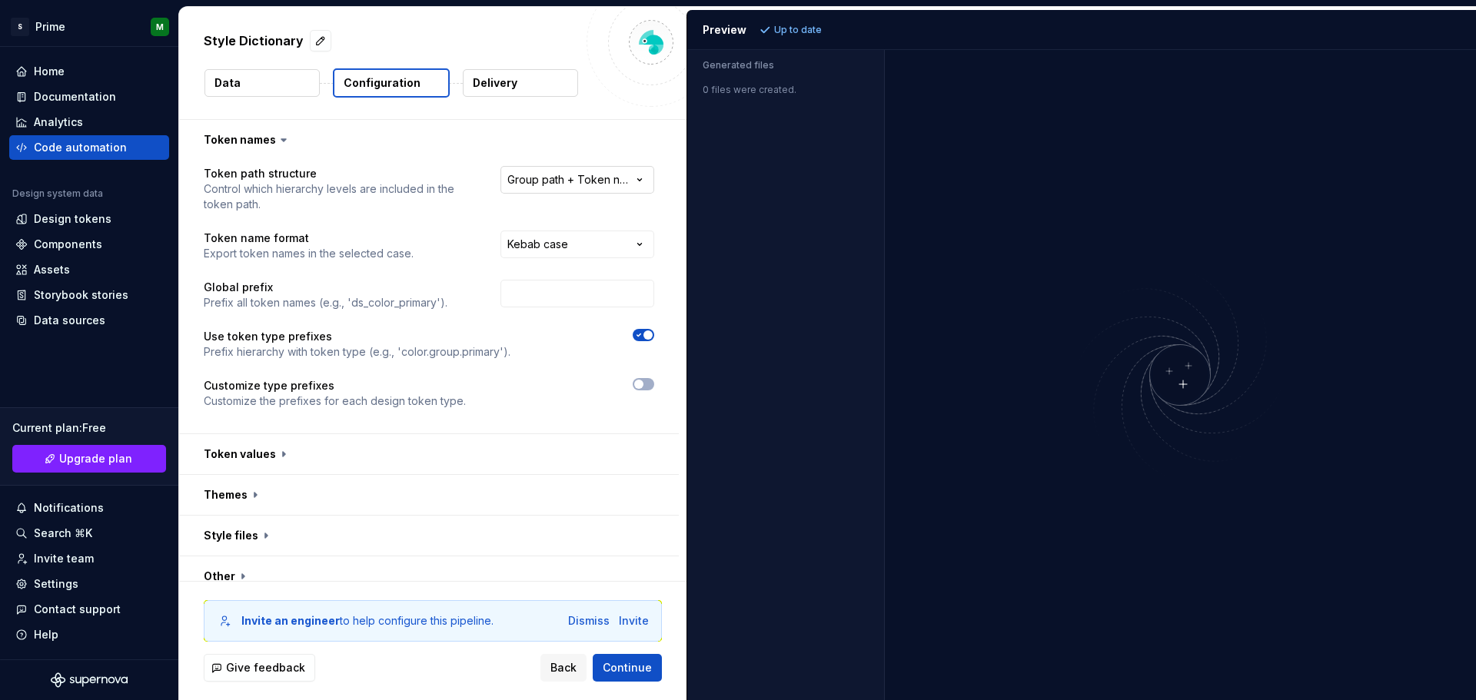
click at [597, 188] on html "**********" at bounding box center [738, 350] width 1476 height 700
click at [574, 132] on html "**********" at bounding box center [738, 350] width 1476 height 700
click at [567, 251] on html "**********" at bounding box center [738, 350] width 1476 height 700
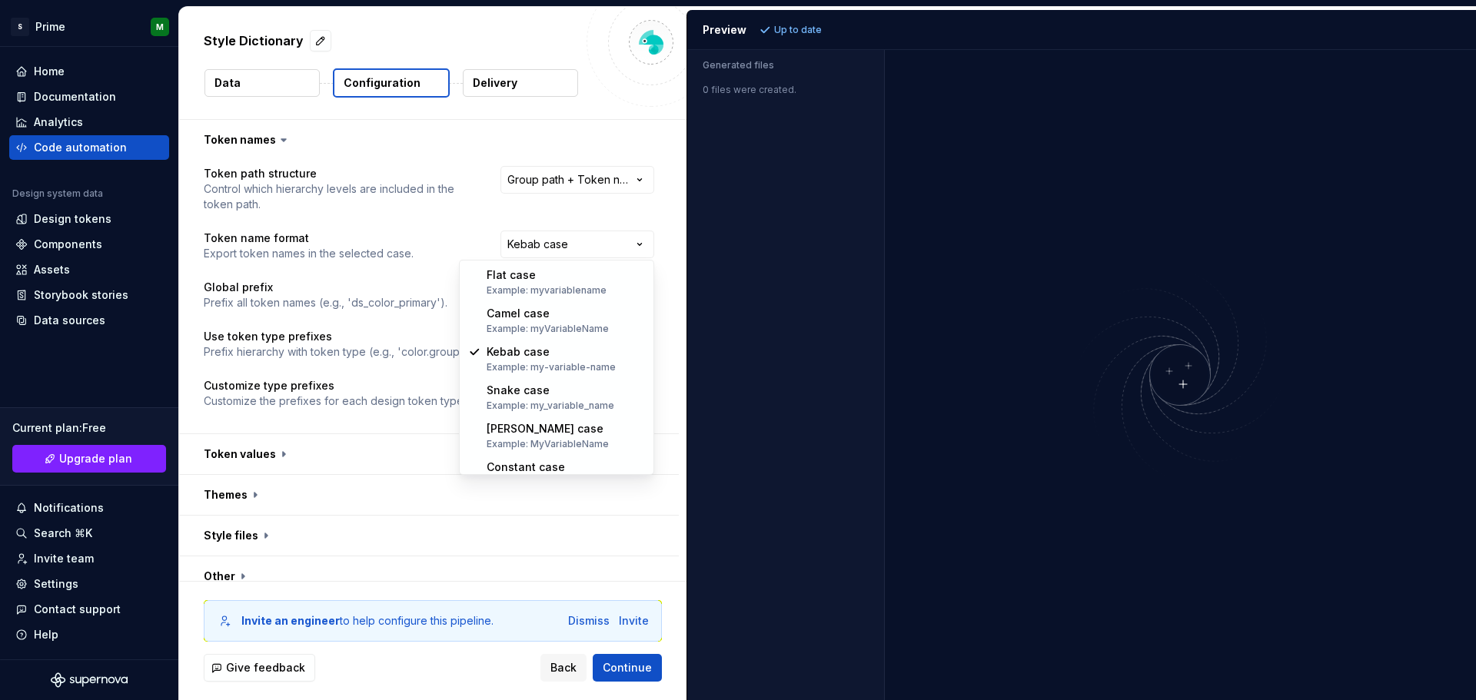
click at [477, 227] on html "**********" at bounding box center [738, 350] width 1476 height 700
click at [584, 246] on html "**********" at bounding box center [738, 350] width 1476 height 700
click at [454, 224] on html "**********" at bounding box center [738, 350] width 1476 height 700
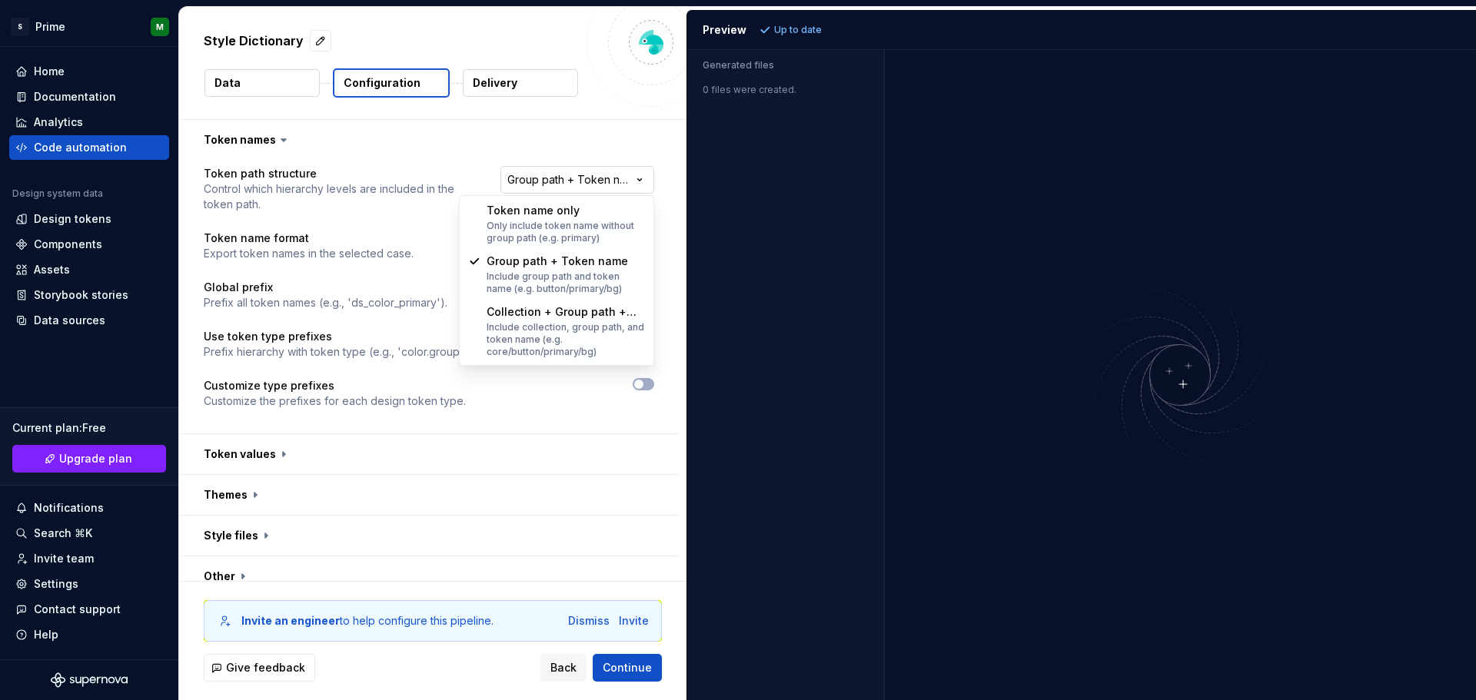
click at [552, 188] on html "**********" at bounding box center [738, 350] width 1476 height 700
click at [465, 144] on html "**********" at bounding box center [738, 350] width 1476 height 700
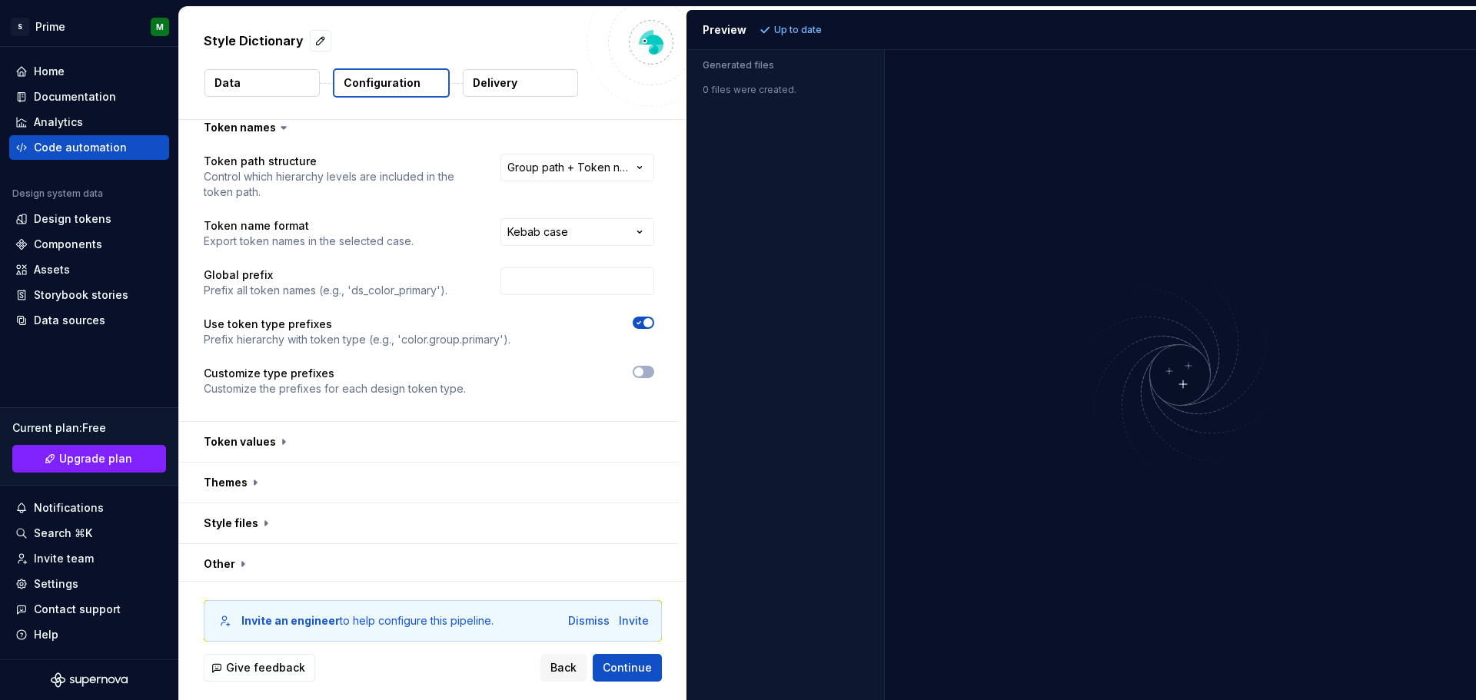
scroll to position [16, 0]
click at [278, 437] on button "button" at bounding box center [429, 438] width 500 height 40
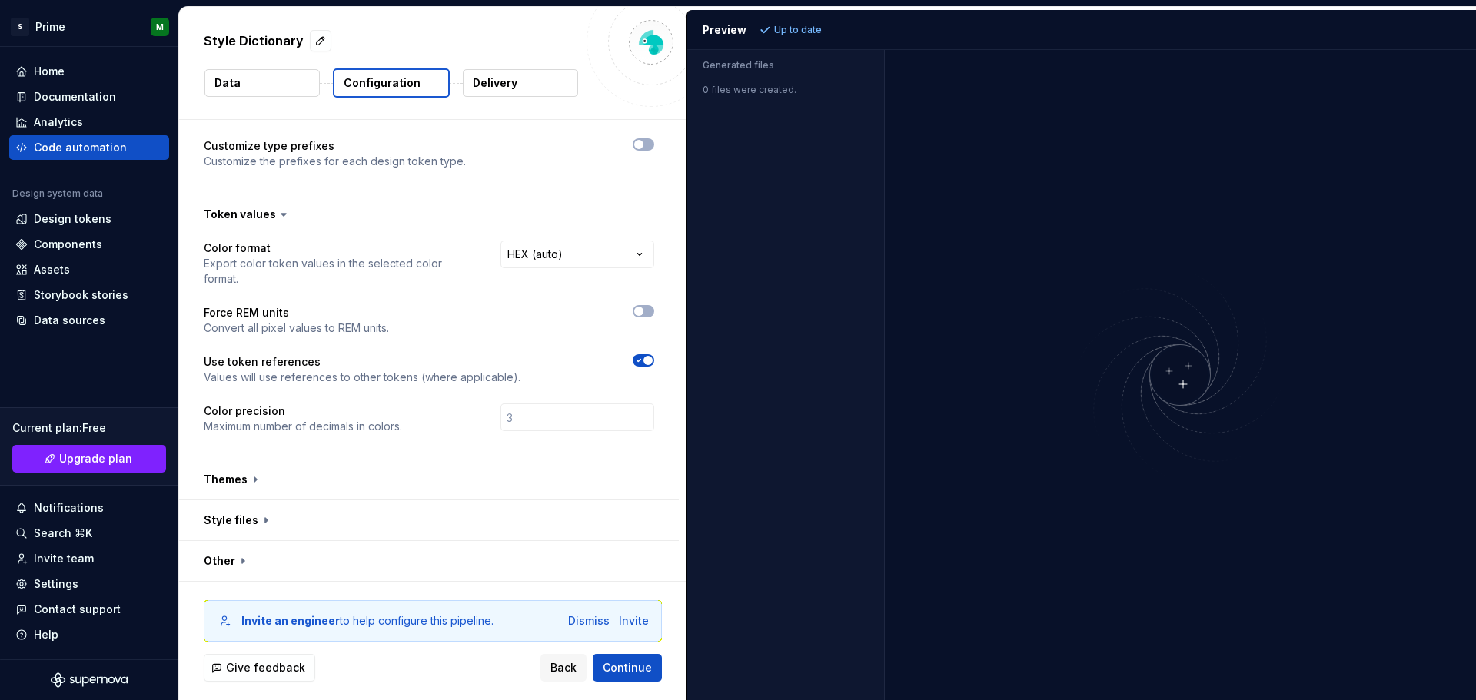
scroll to position [241, 0]
click at [258, 483] on button "button" at bounding box center [429, 479] width 500 height 40
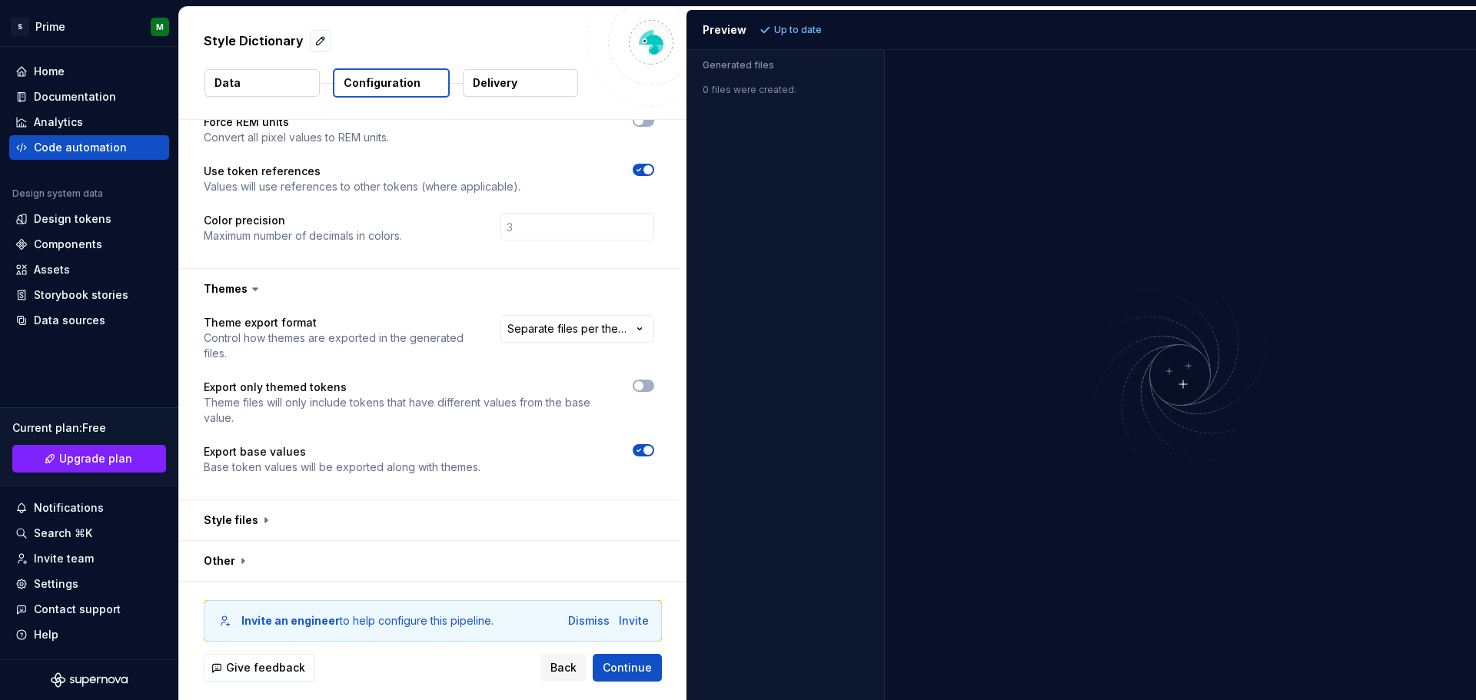
scroll to position [431, 0]
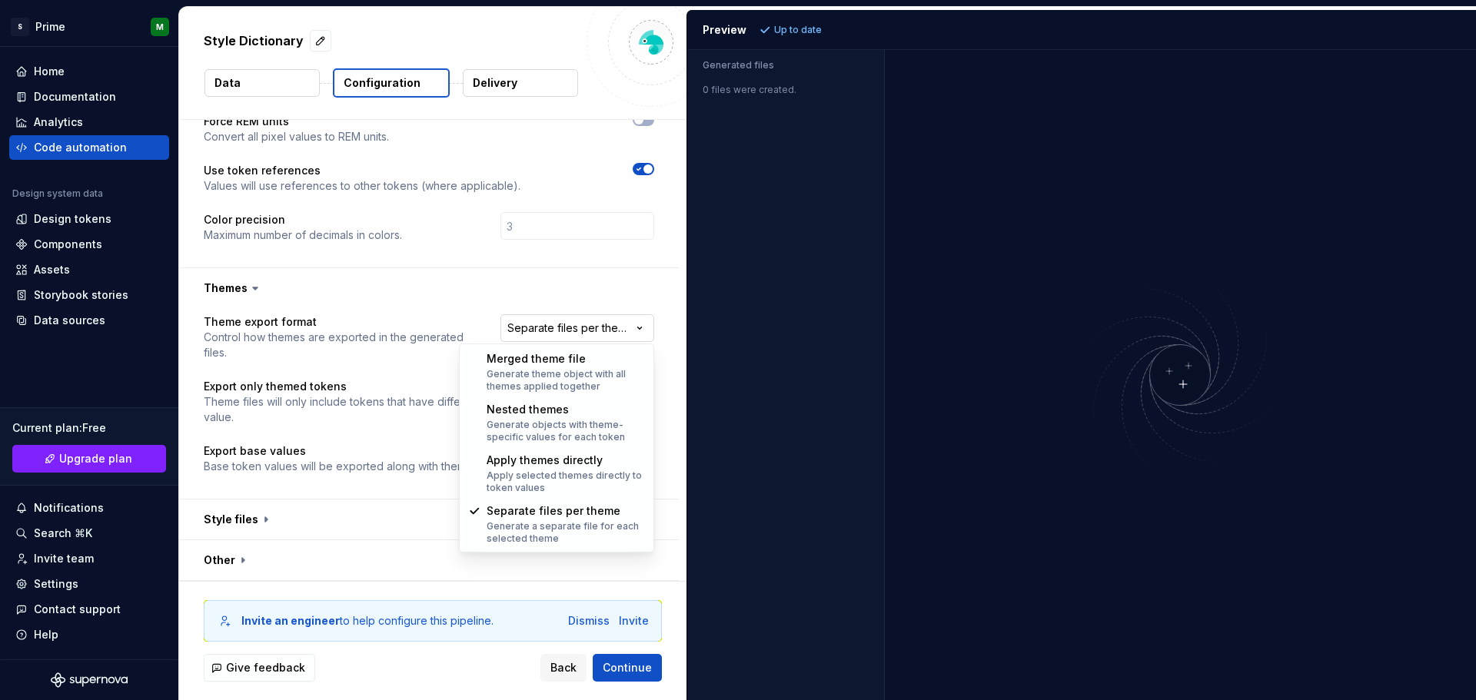
click at [585, 327] on html "**********" at bounding box center [738, 350] width 1476 height 700
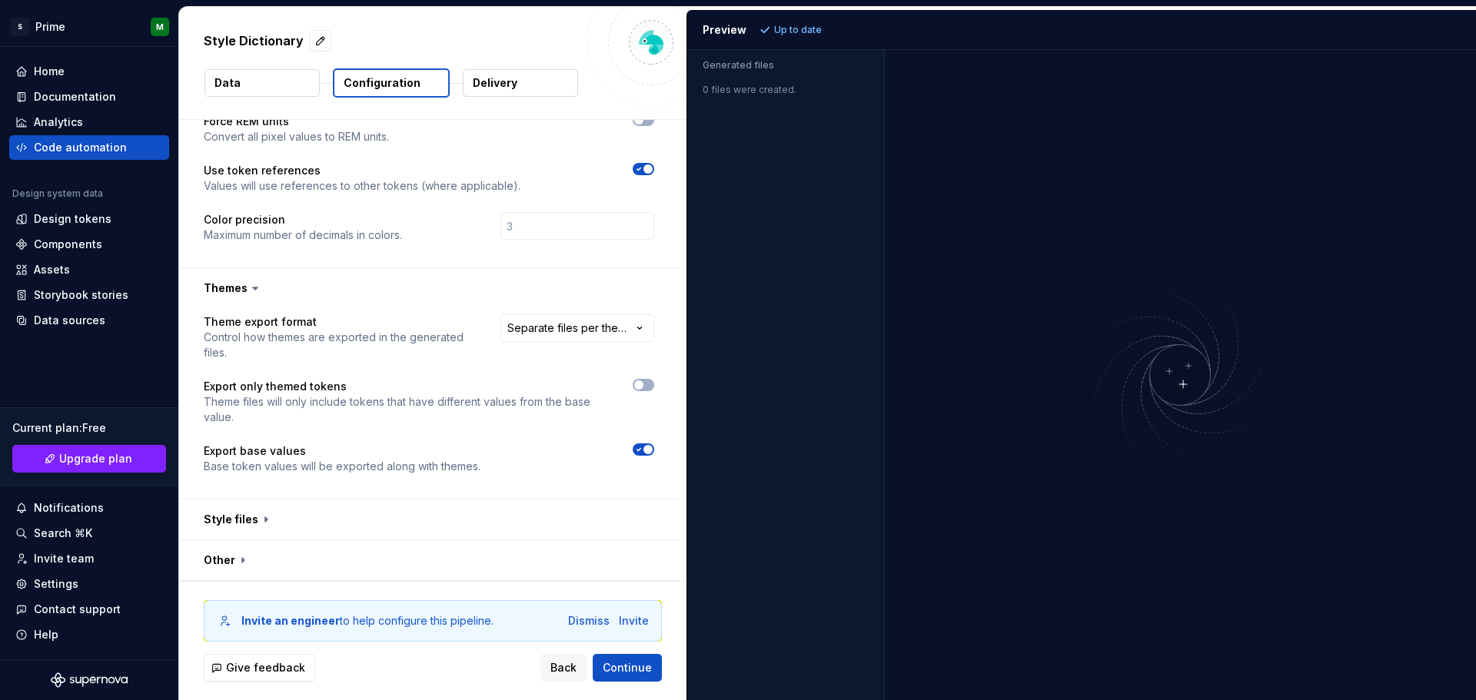
click at [449, 321] on html "**********" at bounding box center [738, 350] width 1476 height 700
click at [260, 524] on button "button" at bounding box center [429, 520] width 500 height 40
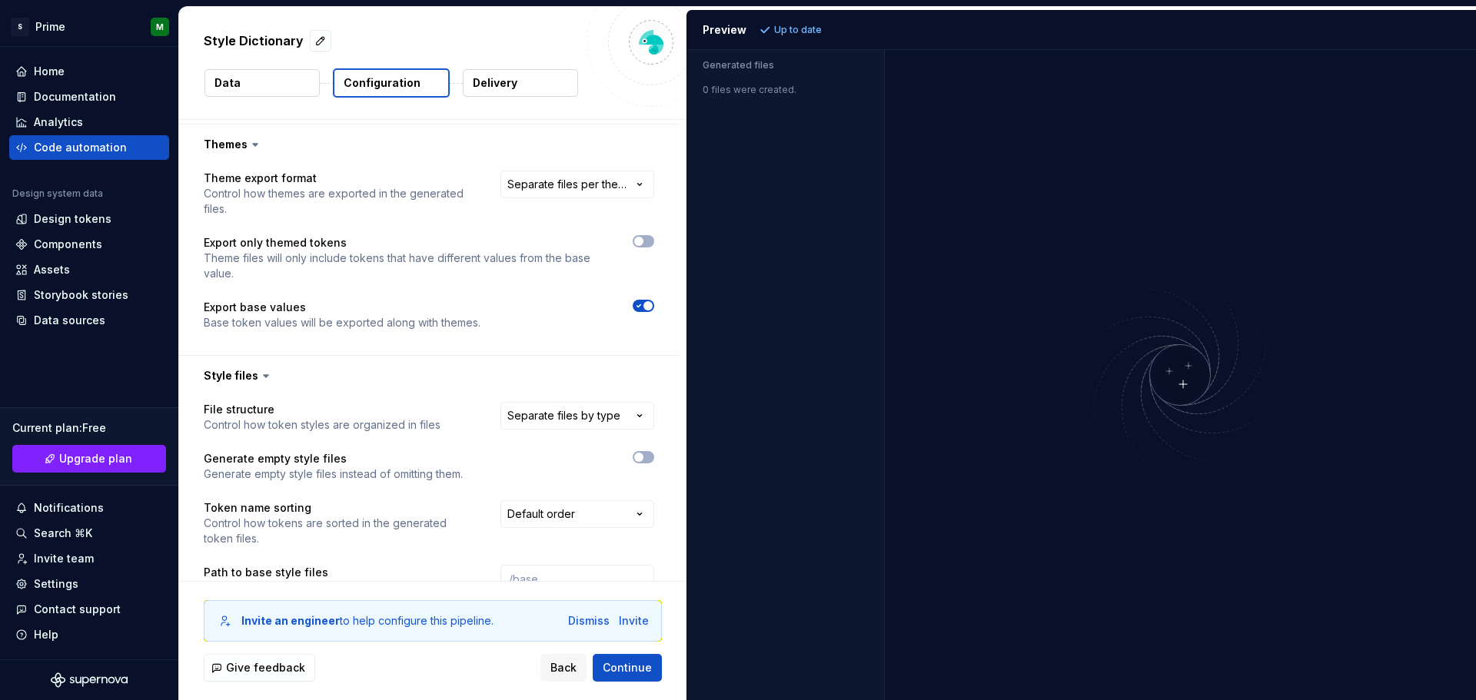
scroll to position [720, 0]
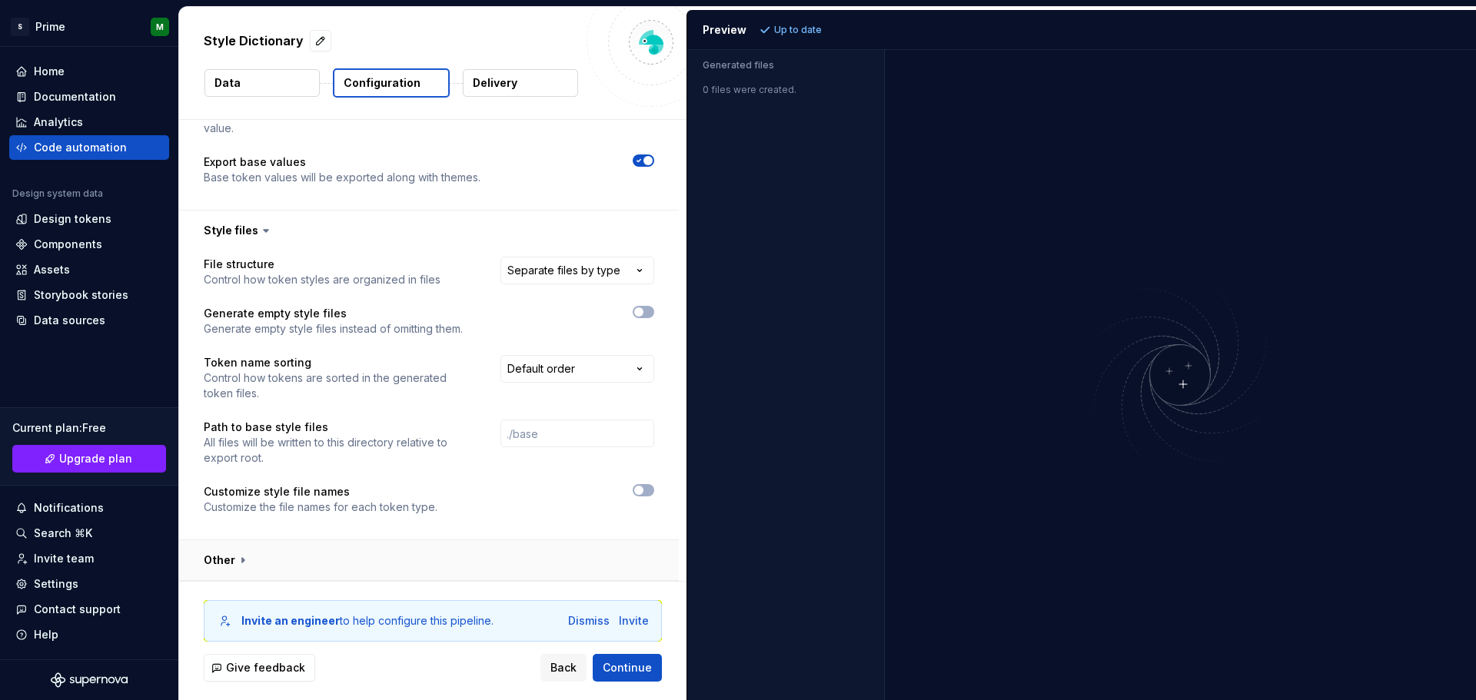
click at [241, 565] on button "button" at bounding box center [429, 561] width 500 height 40
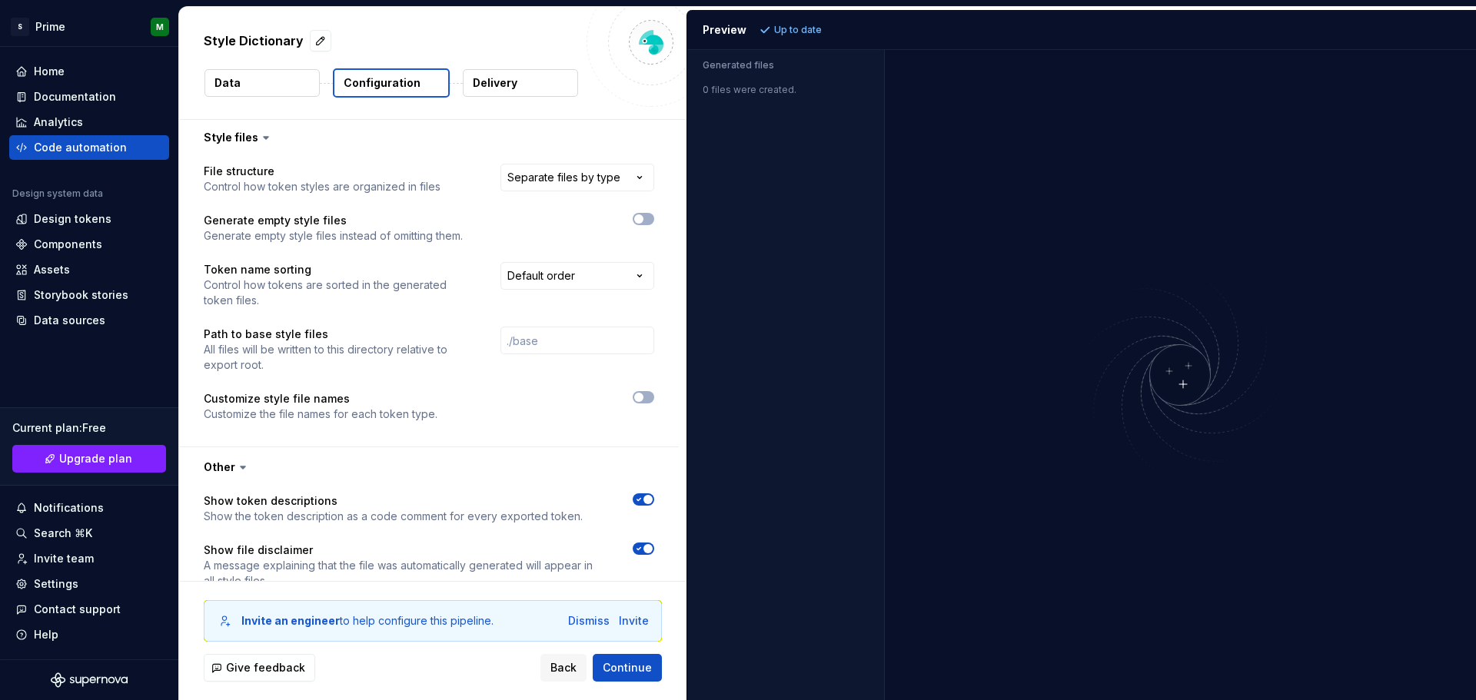
scroll to position [976, 0]
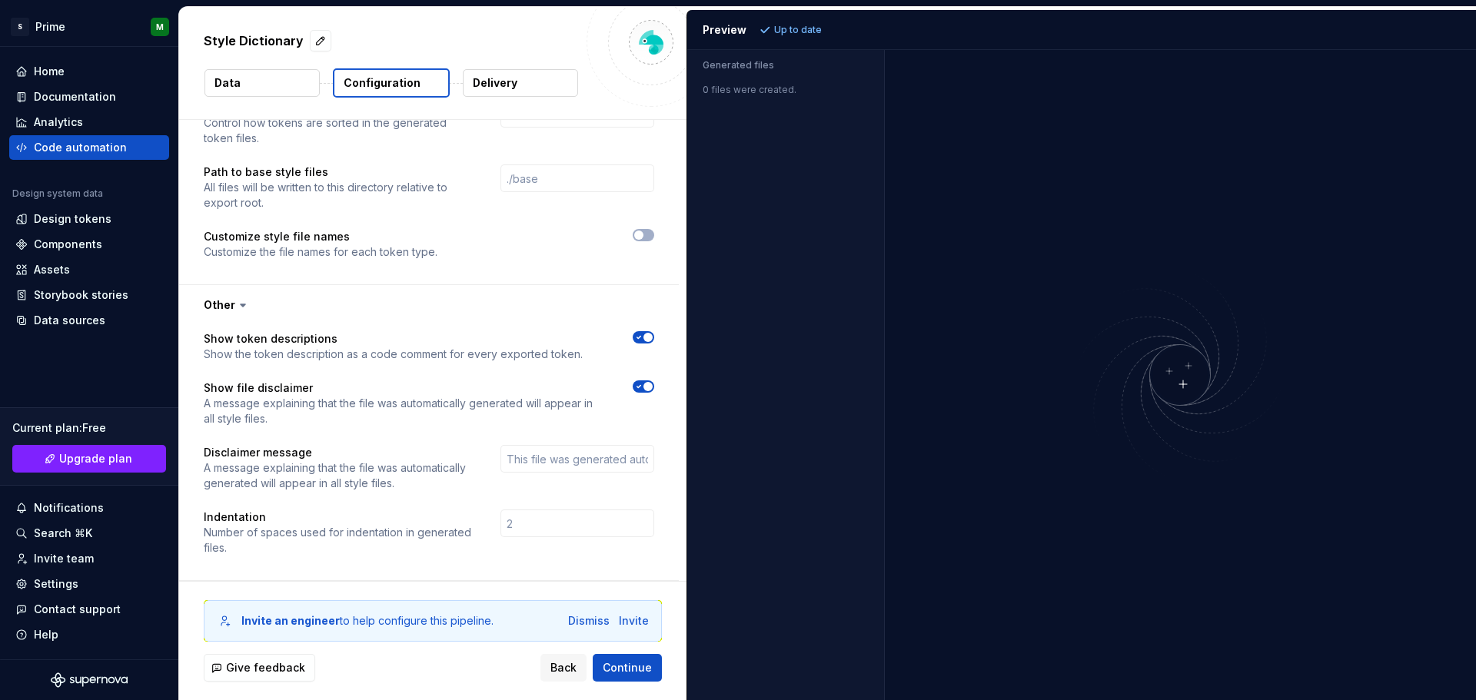
click at [524, 92] on button "Delivery" at bounding box center [520, 83] width 115 height 28
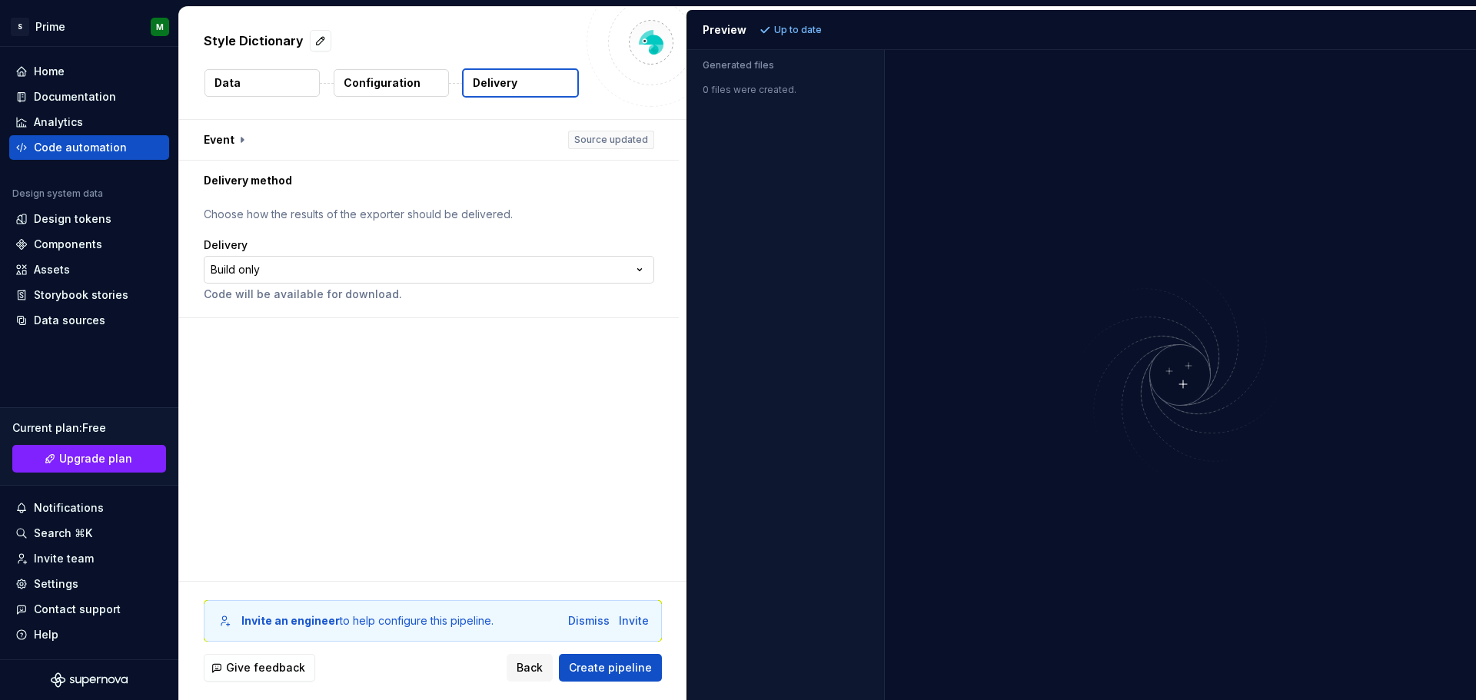
click at [428, 266] on html "**********" at bounding box center [738, 350] width 1476 height 700
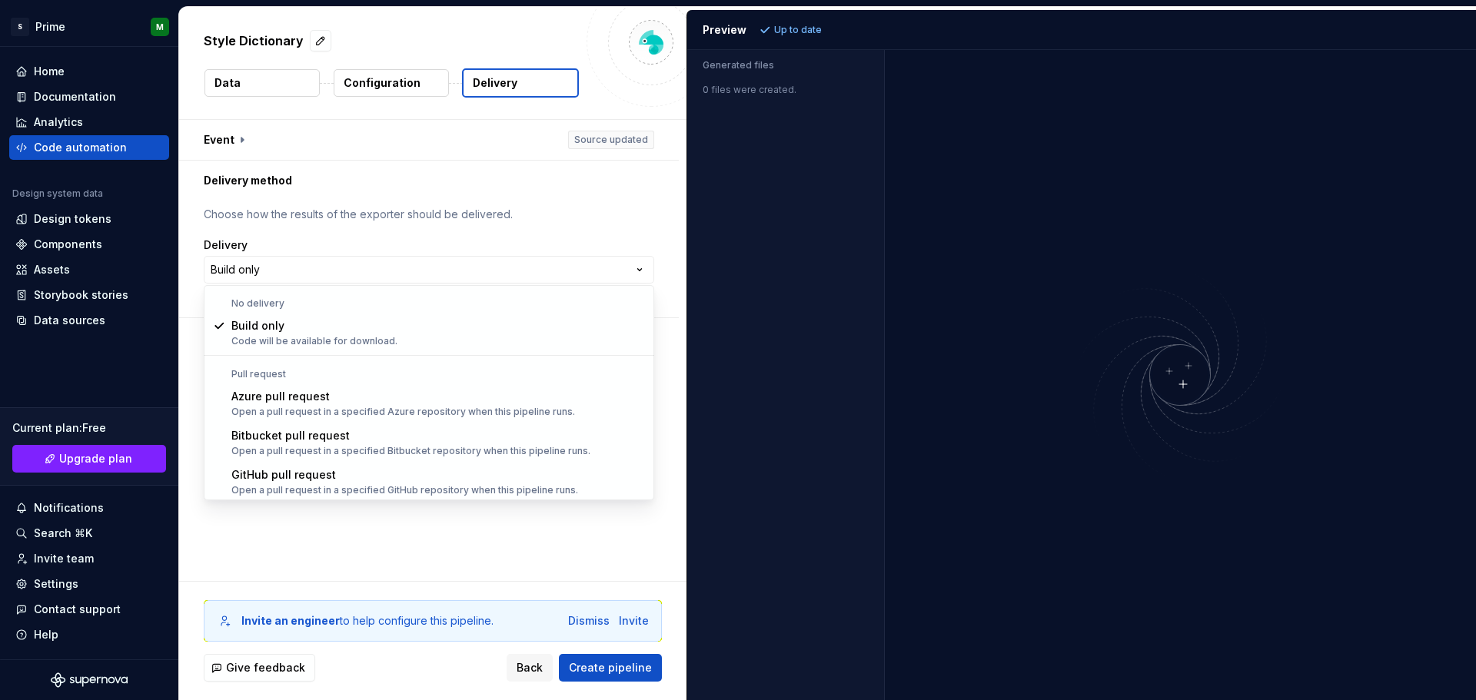
click at [484, 180] on html "**********" at bounding box center [738, 350] width 1476 height 700
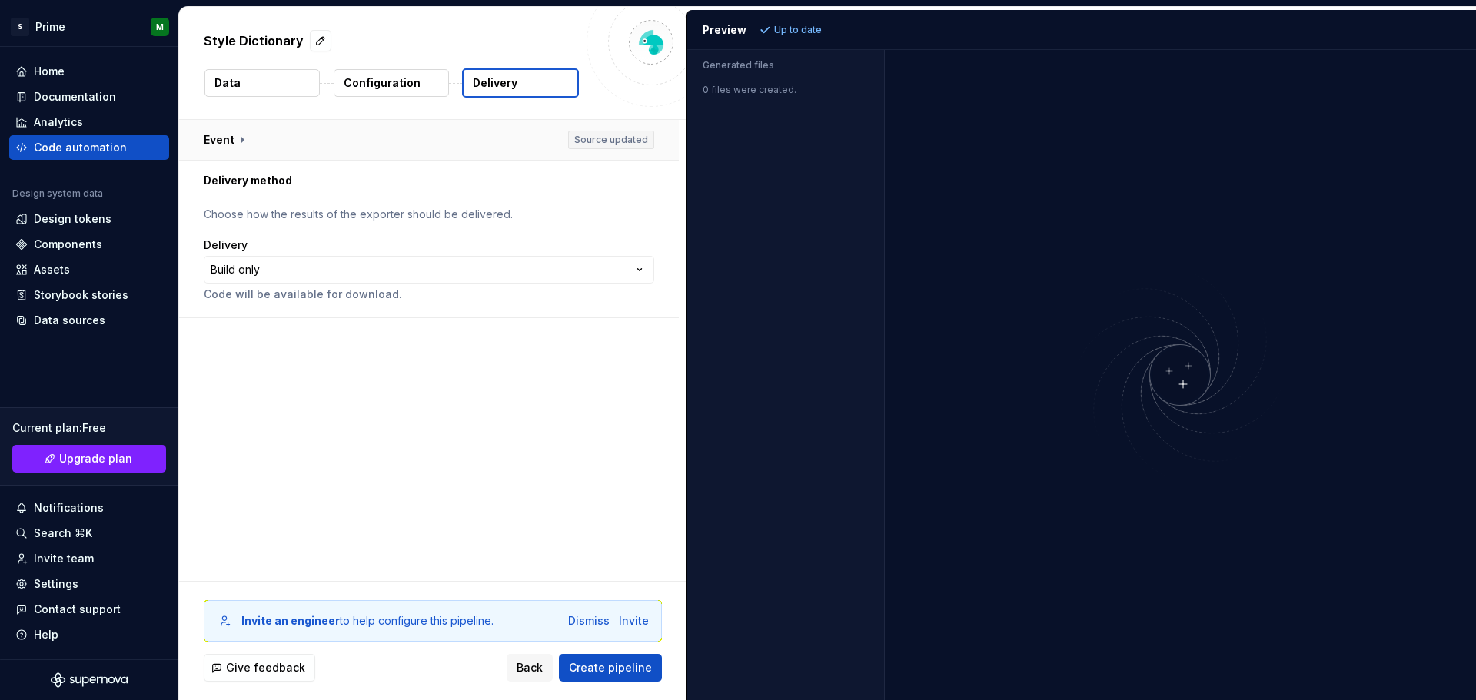
click at [240, 136] on button "button" at bounding box center [429, 140] width 500 height 40
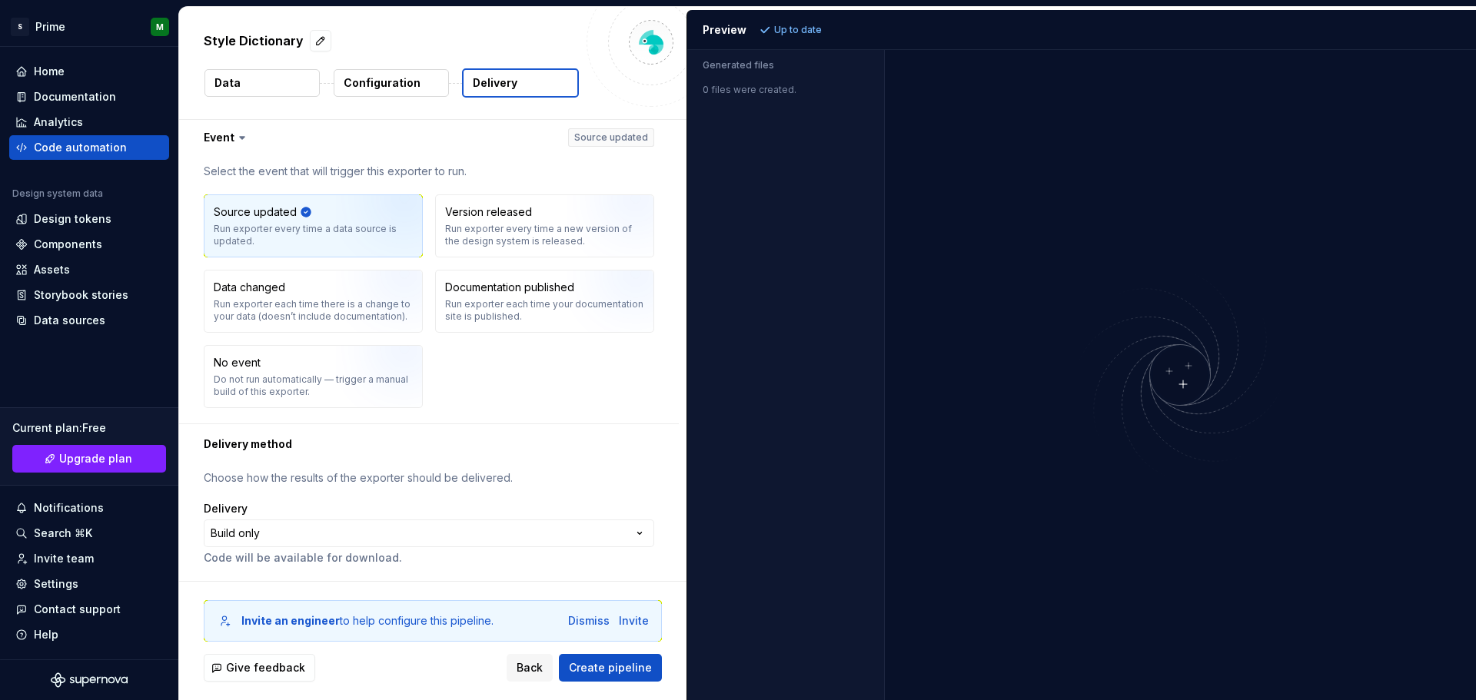
scroll to position [3, 0]
click at [21, 31] on html "**********" at bounding box center [738, 350] width 1476 height 700
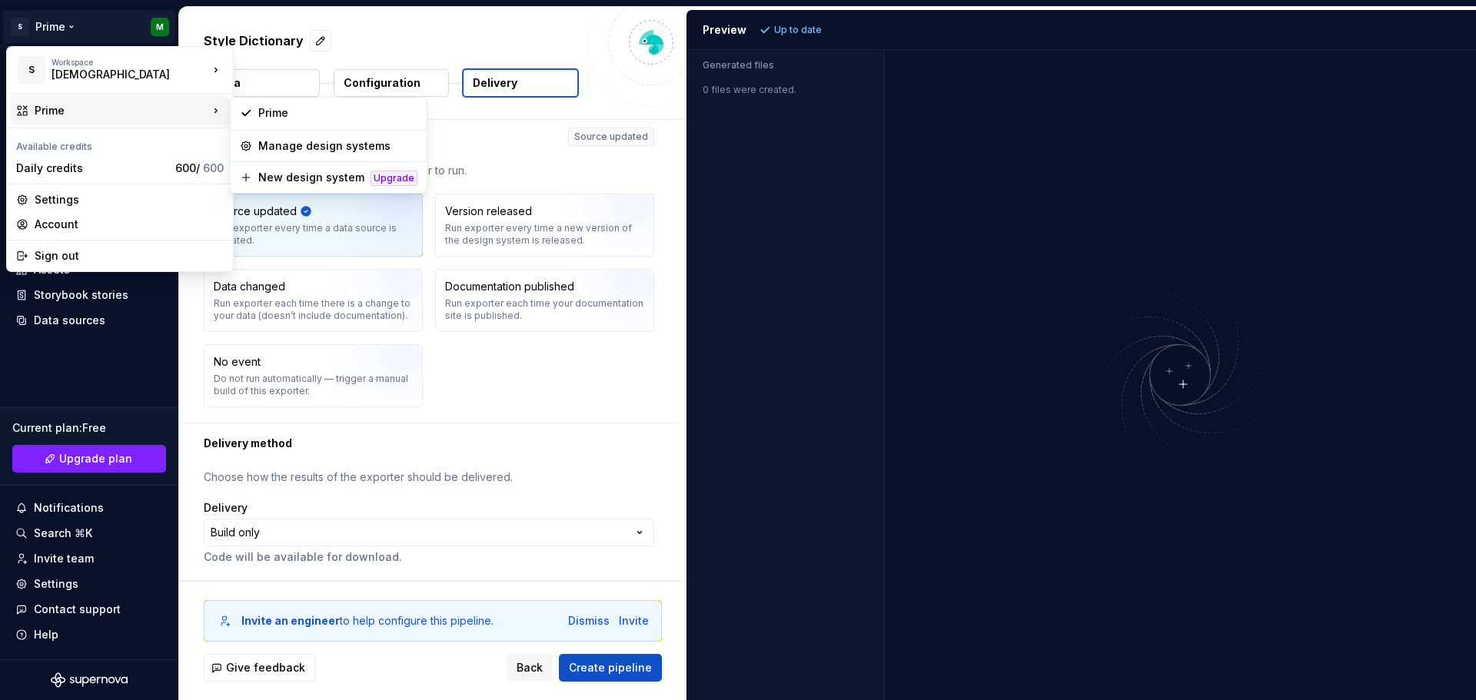
click at [44, 115] on div "Prime" at bounding box center [122, 110] width 174 height 15
click at [72, 108] on div "Prime" at bounding box center [122, 110] width 174 height 15
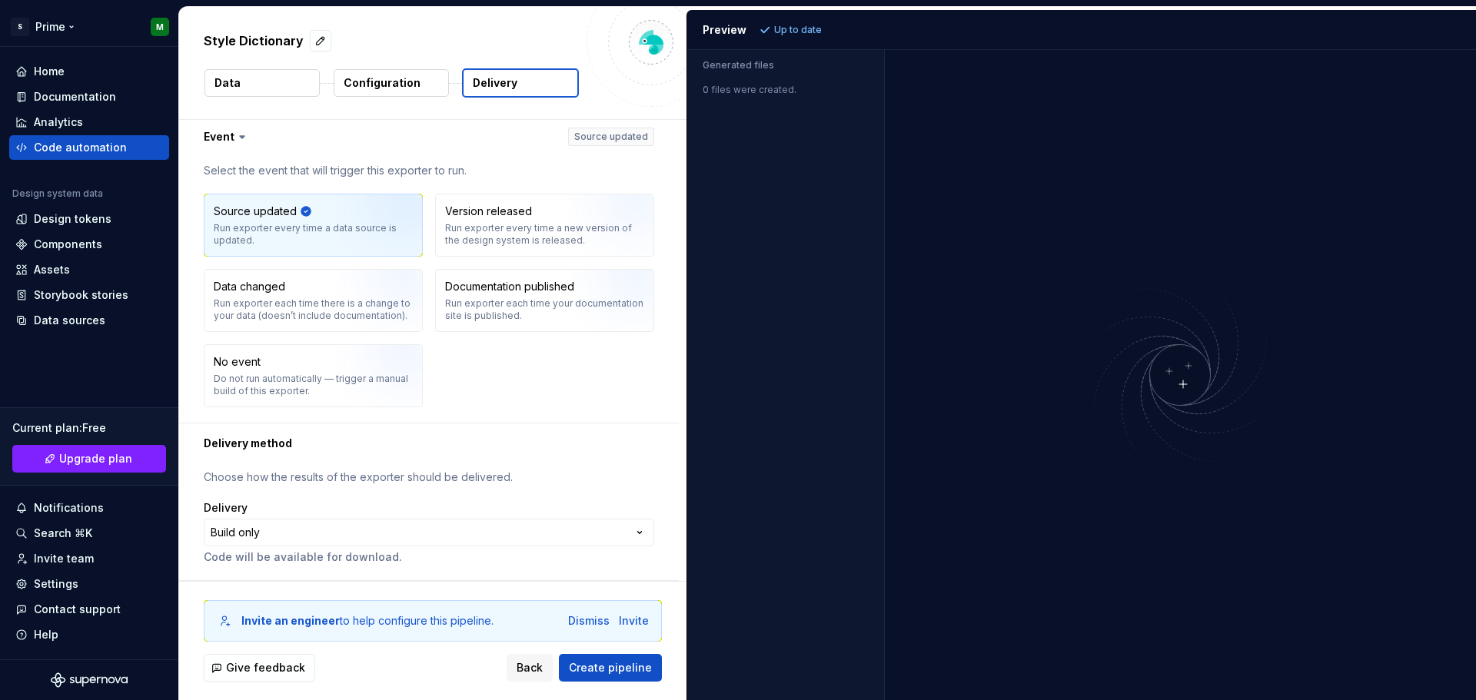
click at [57, 28] on html "**********" at bounding box center [738, 350] width 1476 height 700
click at [94, 86] on div "Documentation" at bounding box center [89, 97] width 160 height 25
click at [60, 78] on div "Home" at bounding box center [49, 71] width 31 height 15
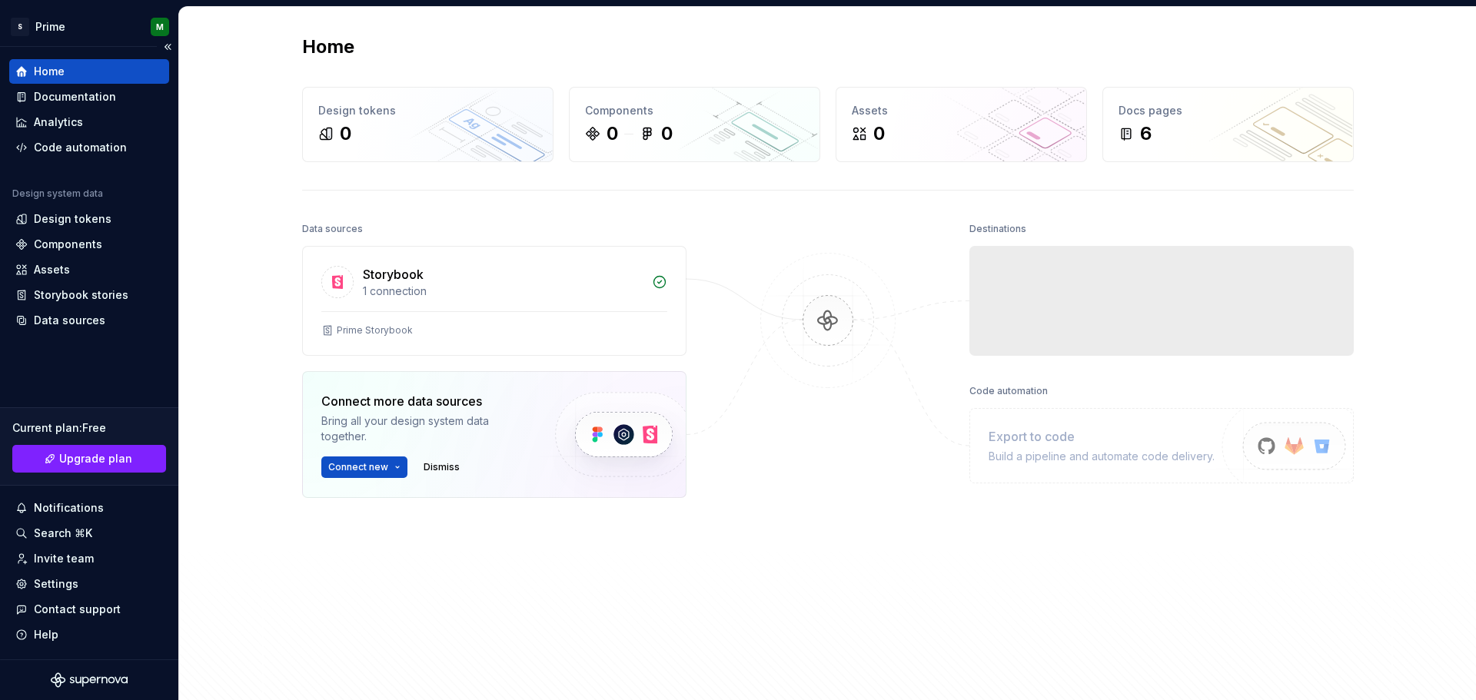
click at [60, 78] on div "Home" at bounding box center [49, 71] width 31 height 15
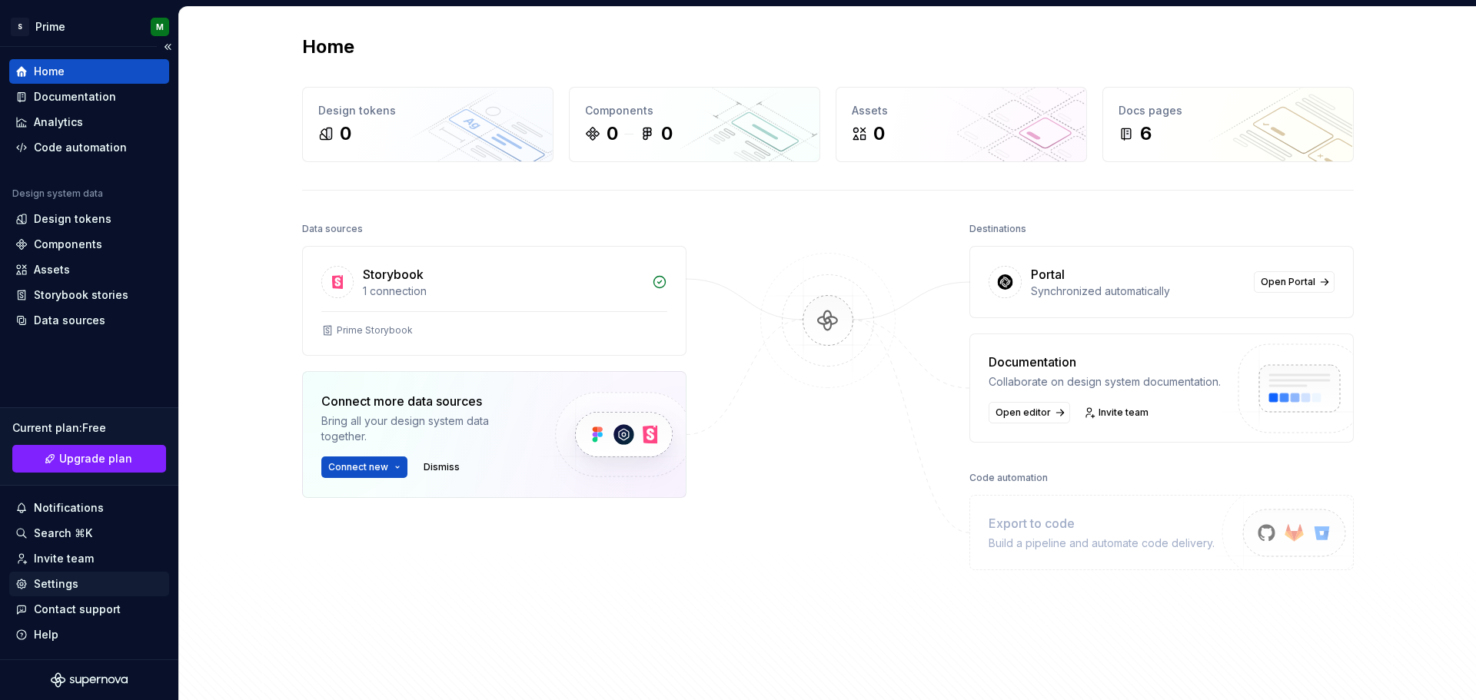
click at [88, 581] on div "Settings" at bounding box center [89, 584] width 148 height 15
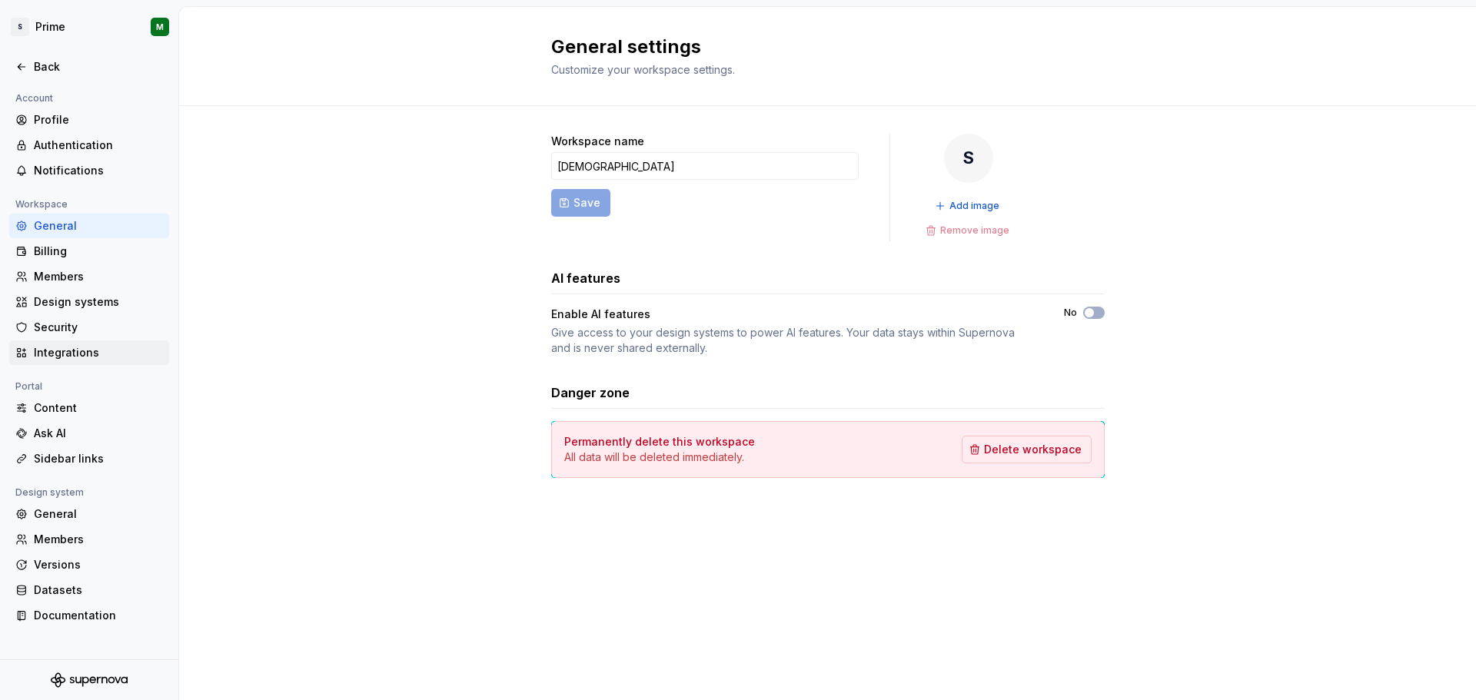
click at [85, 364] on div "Integrations" at bounding box center [89, 353] width 160 height 25
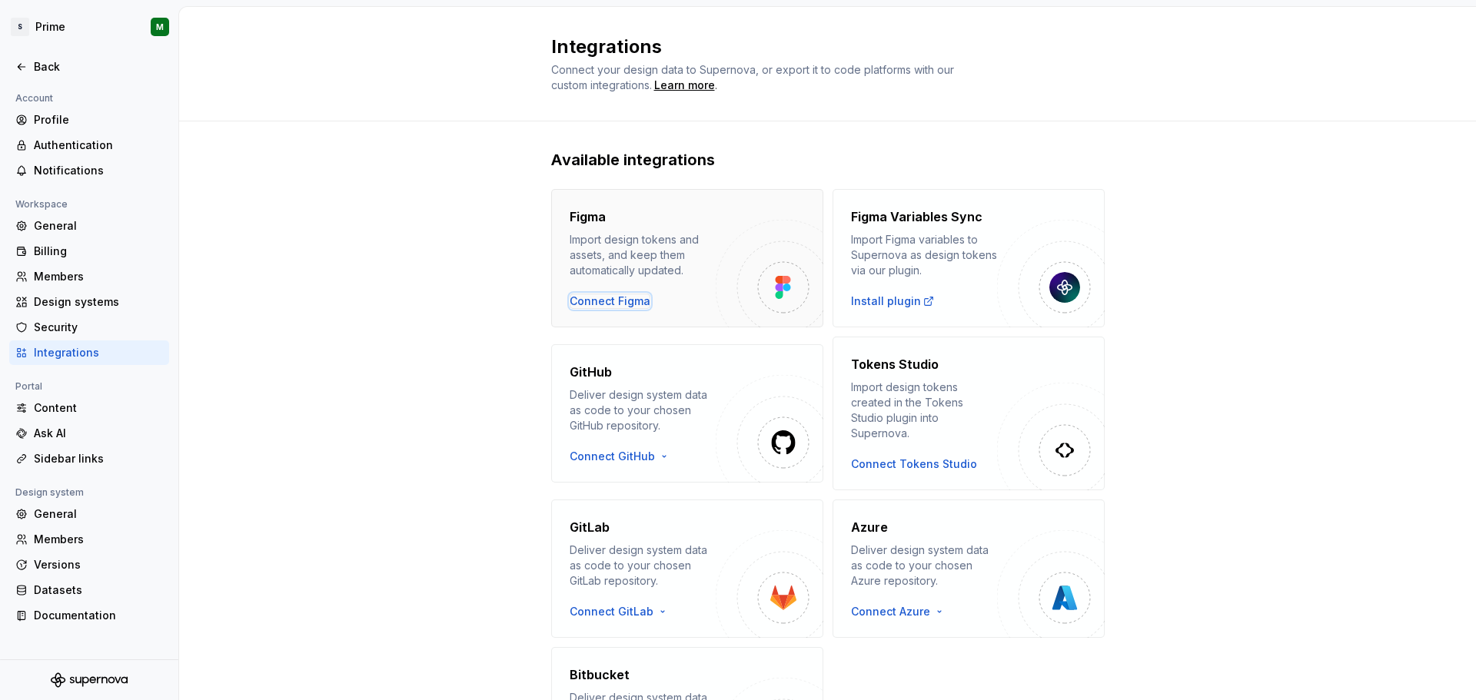
click at [589, 294] on div "Connect Figma" at bounding box center [610, 301] width 81 height 15
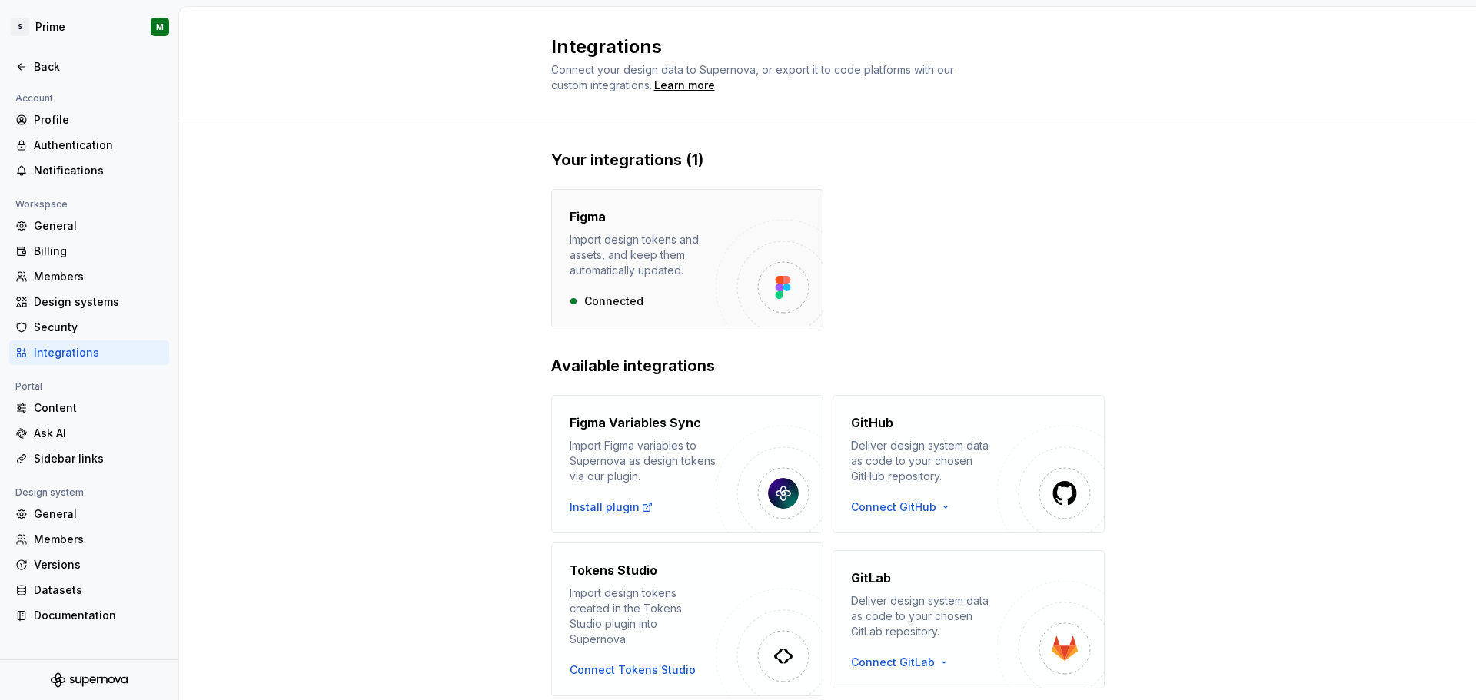
click at [641, 261] on div "Import design tokens and assets, and keep them automatically updated." at bounding box center [643, 255] width 146 height 46
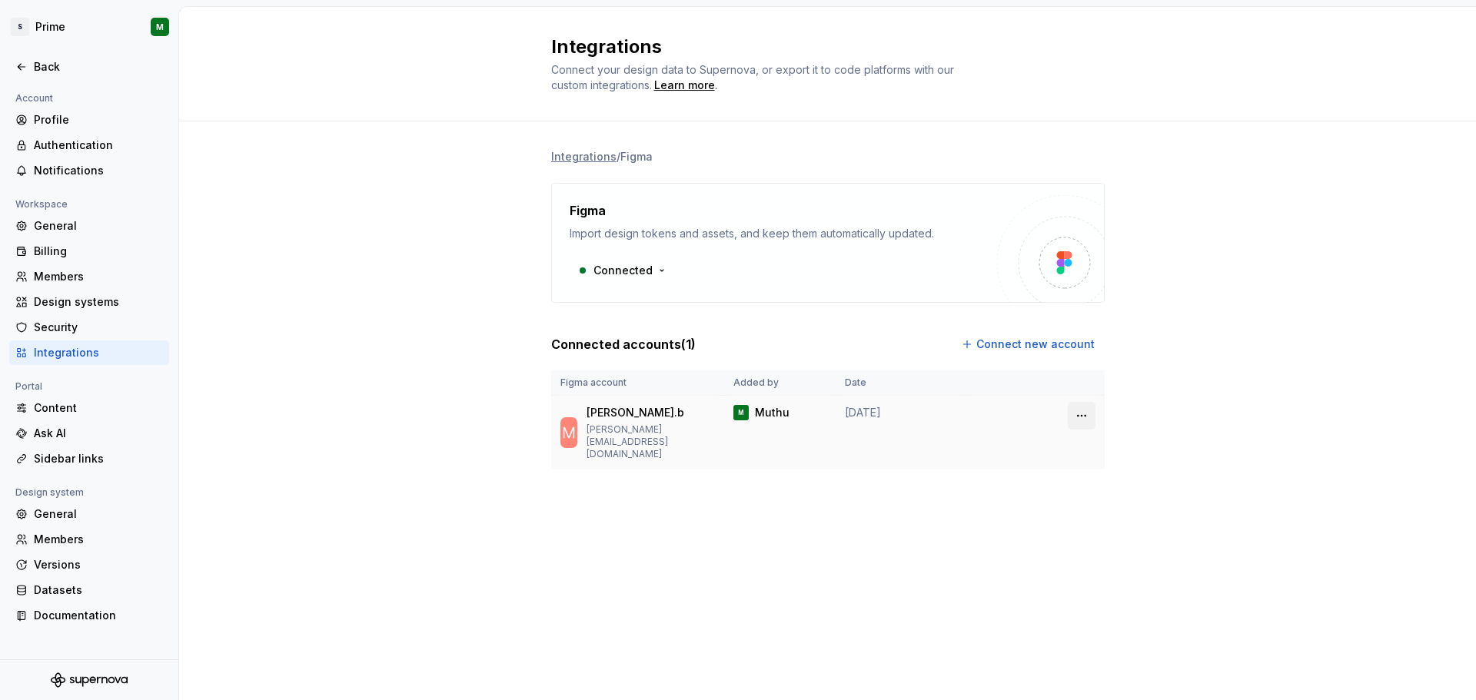
click at [1085, 417] on html "S Prime M Back Account Profile Authentication Notifications Workspace General B…" at bounding box center [738, 350] width 1476 height 700
click at [1096, 448] on div "Edit connection" at bounding box center [1141, 449] width 138 height 25
click at [617, 421] on div "[PERSON_NAME].b [PERSON_NAME][EMAIL_ADDRESS][DOMAIN_NAME]" at bounding box center [651, 432] width 128 height 55
click at [1072, 416] on html "S Prime M Back Account Profile Authentication Notifications Workspace General B…" at bounding box center [738, 350] width 1476 height 700
click at [75, 304] on html "S Prime M Back Account Profile Authentication Notifications Workspace General B…" at bounding box center [738, 350] width 1476 height 700
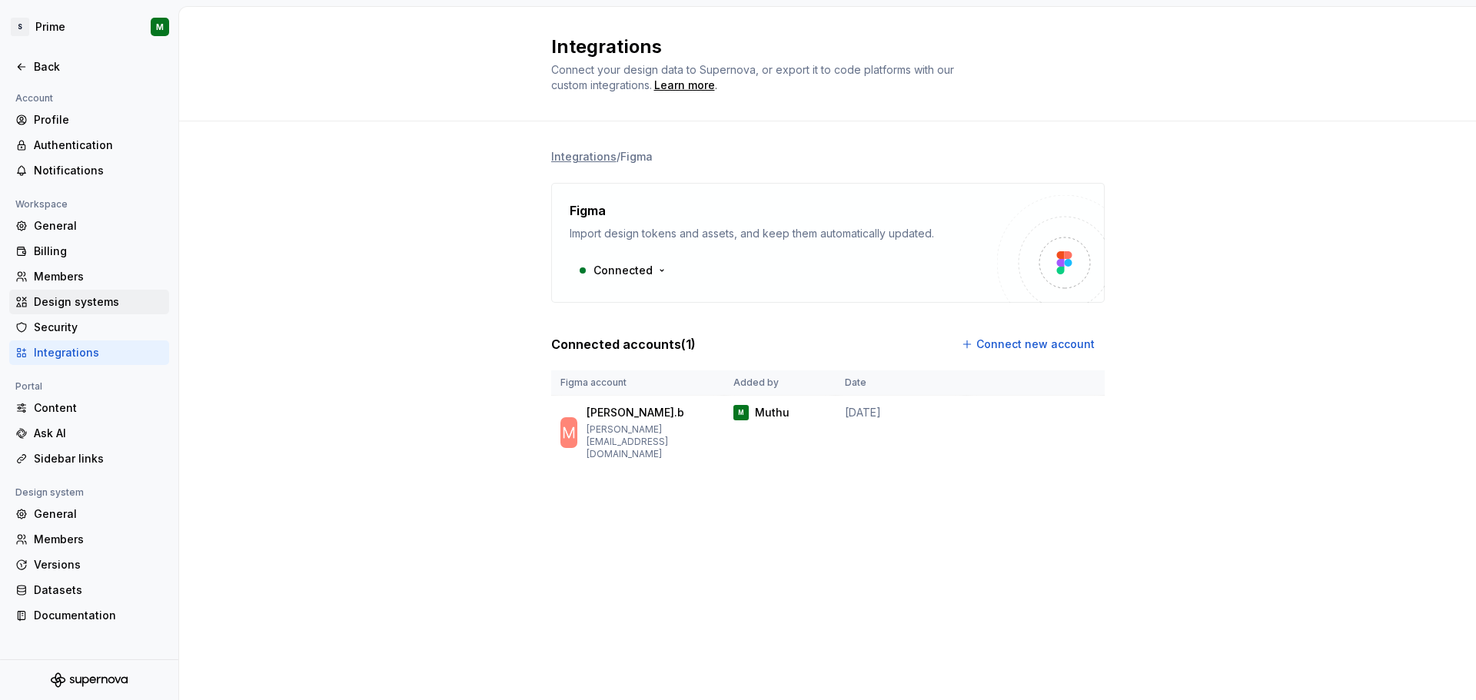
click at [59, 304] on div "Design systems" at bounding box center [98, 301] width 129 height 15
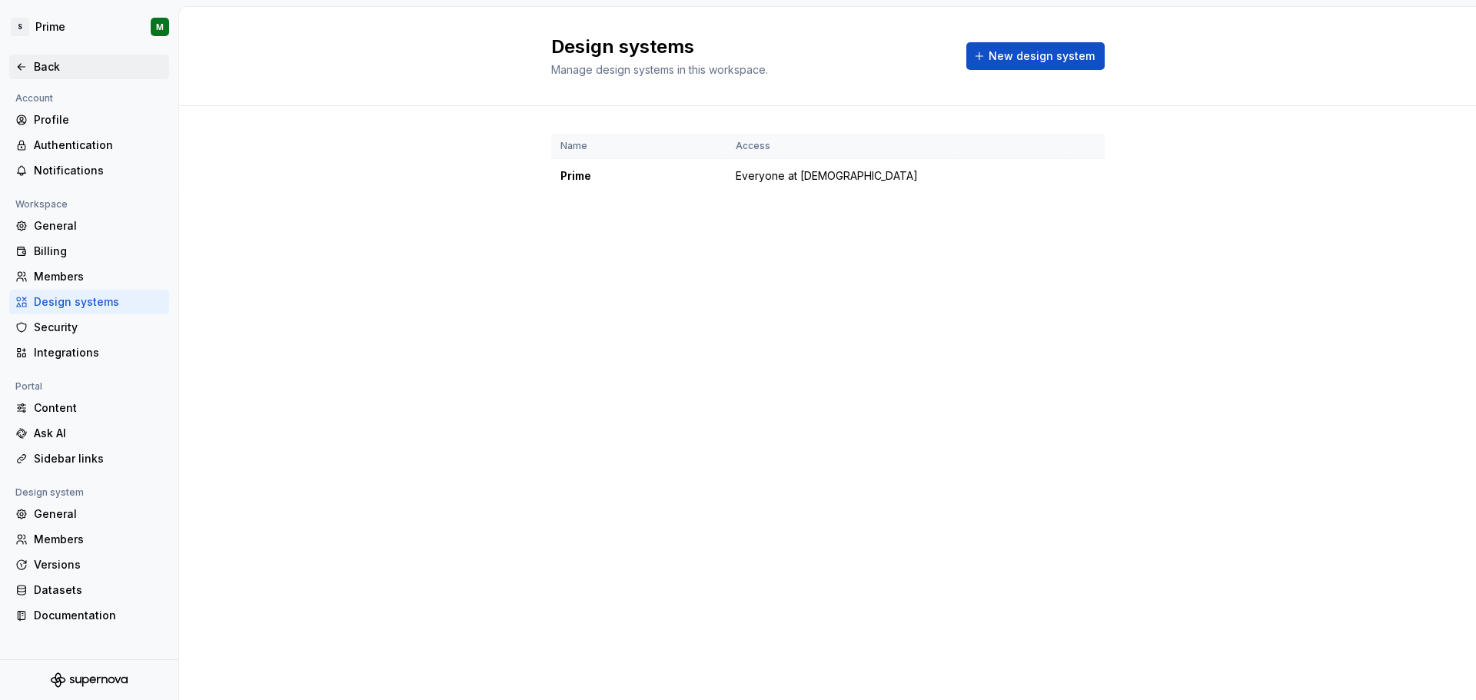
click at [18, 68] on icon at bounding box center [21, 67] width 12 height 12
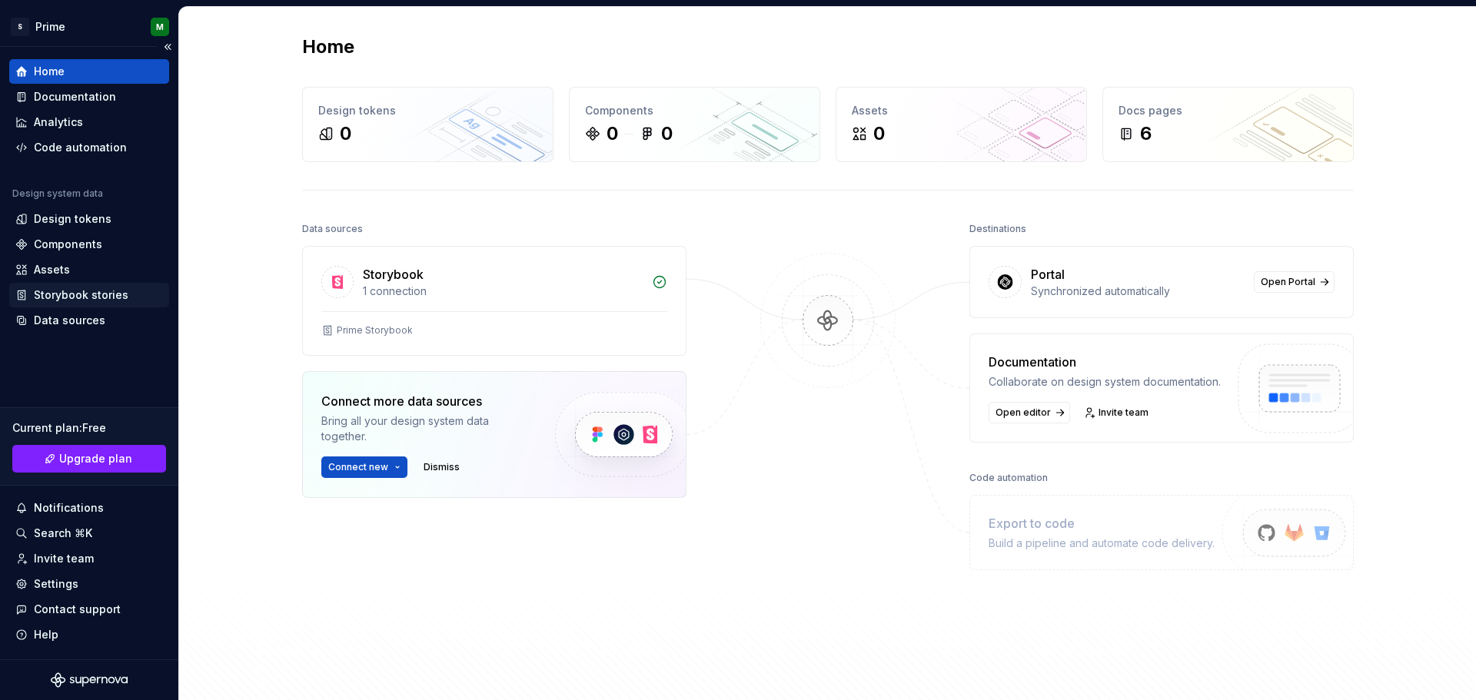
click at [91, 301] on div "Storybook stories" at bounding box center [81, 295] width 95 height 15
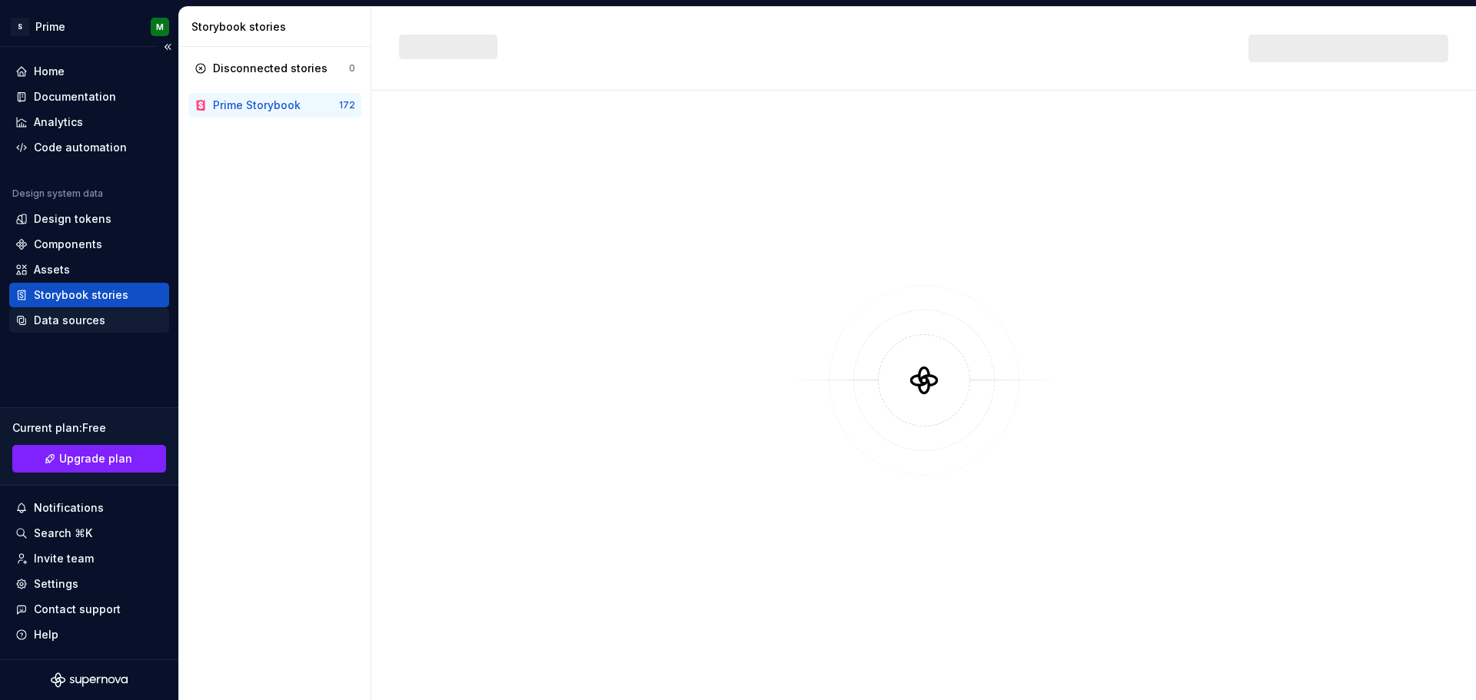
click at [62, 321] on div "Data sources" at bounding box center [70, 320] width 72 height 15
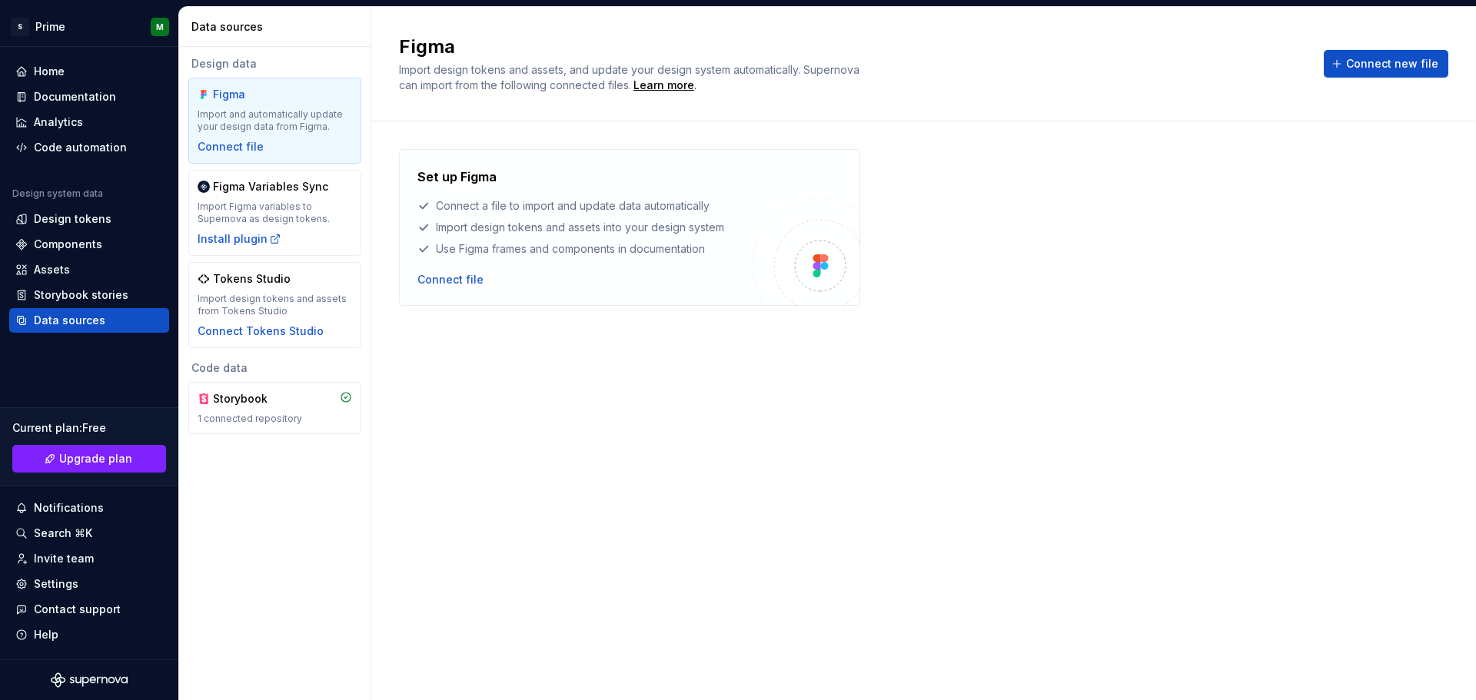
click at [259, 113] on div "Import and automatically update your design data from Figma." at bounding box center [275, 120] width 155 height 25
click at [452, 278] on div "Connect file" at bounding box center [450, 279] width 66 height 15
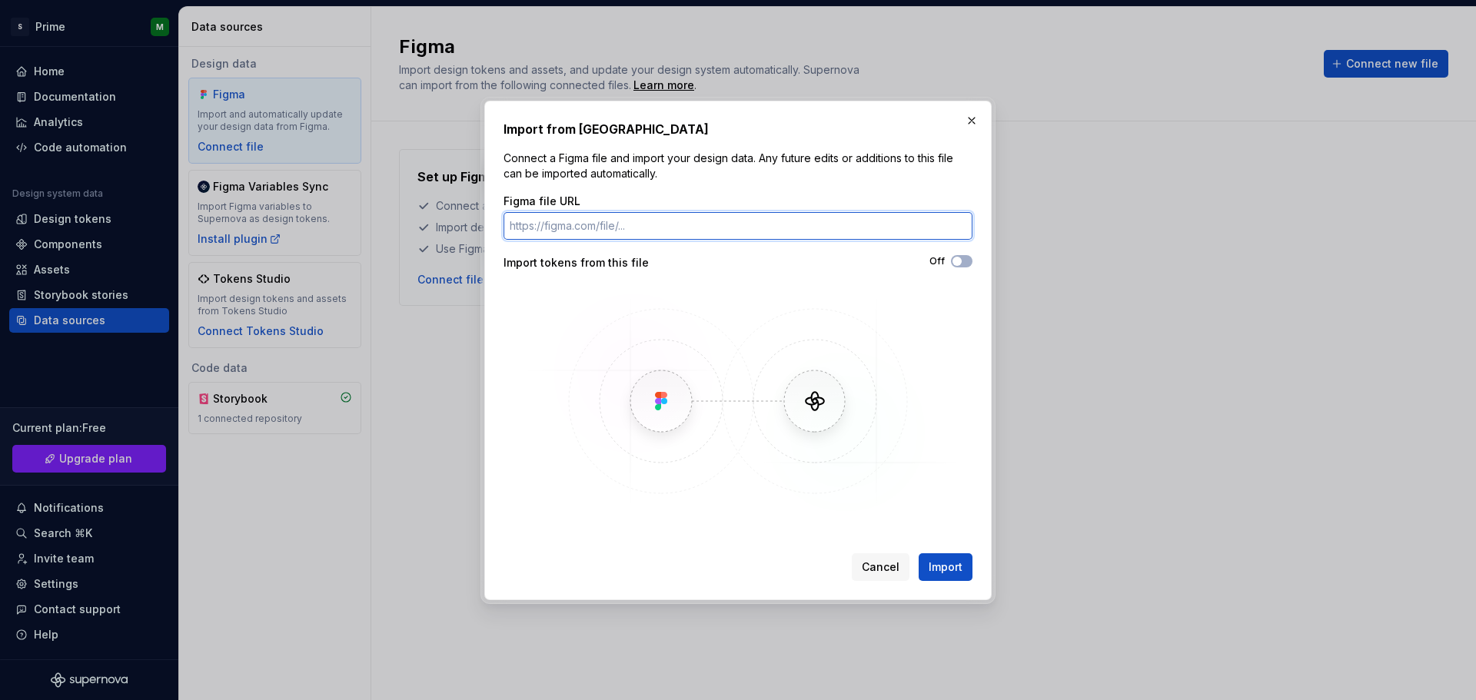
click at [580, 224] on input "Figma file URL" at bounding box center [738, 226] width 469 height 28
type input "v"
paste input "[URL][DOMAIN_NAME]"
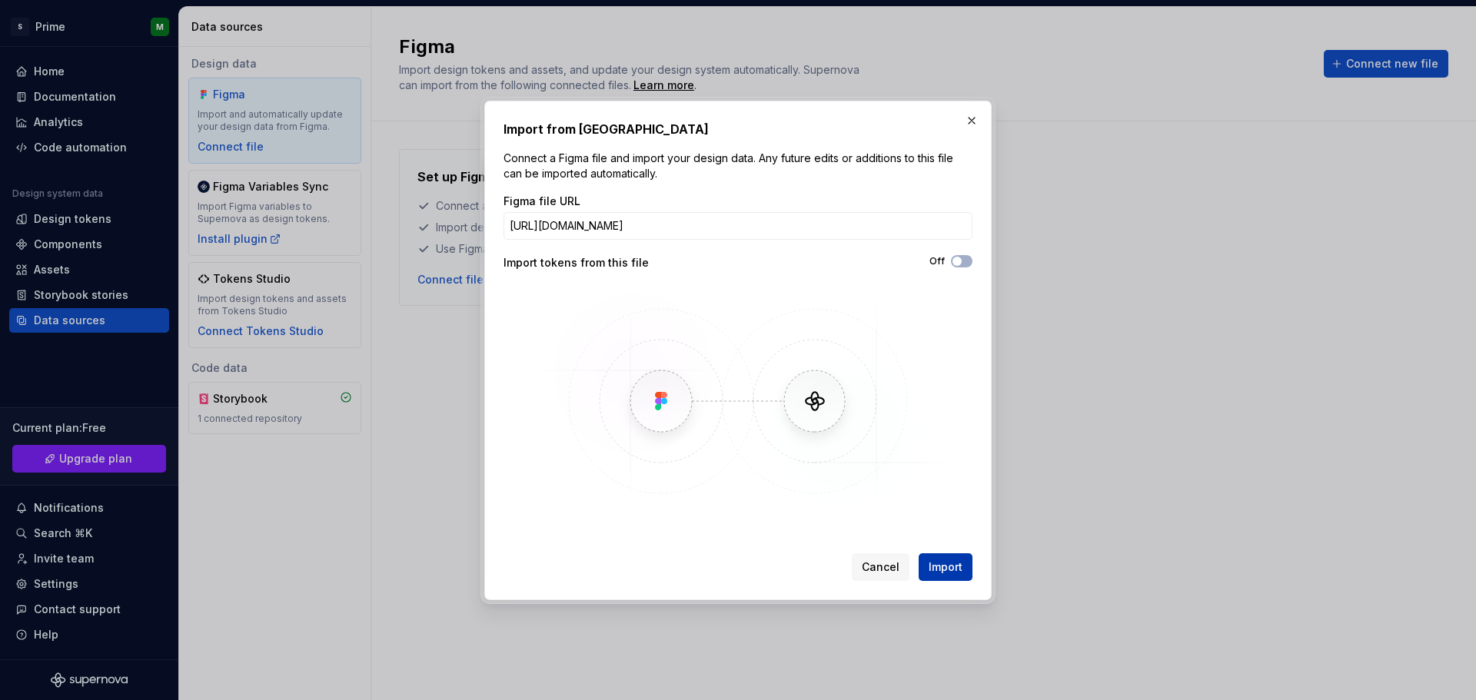
click at [946, 564] on span "Import" at bounding box center [946, 567] width 34 height 15
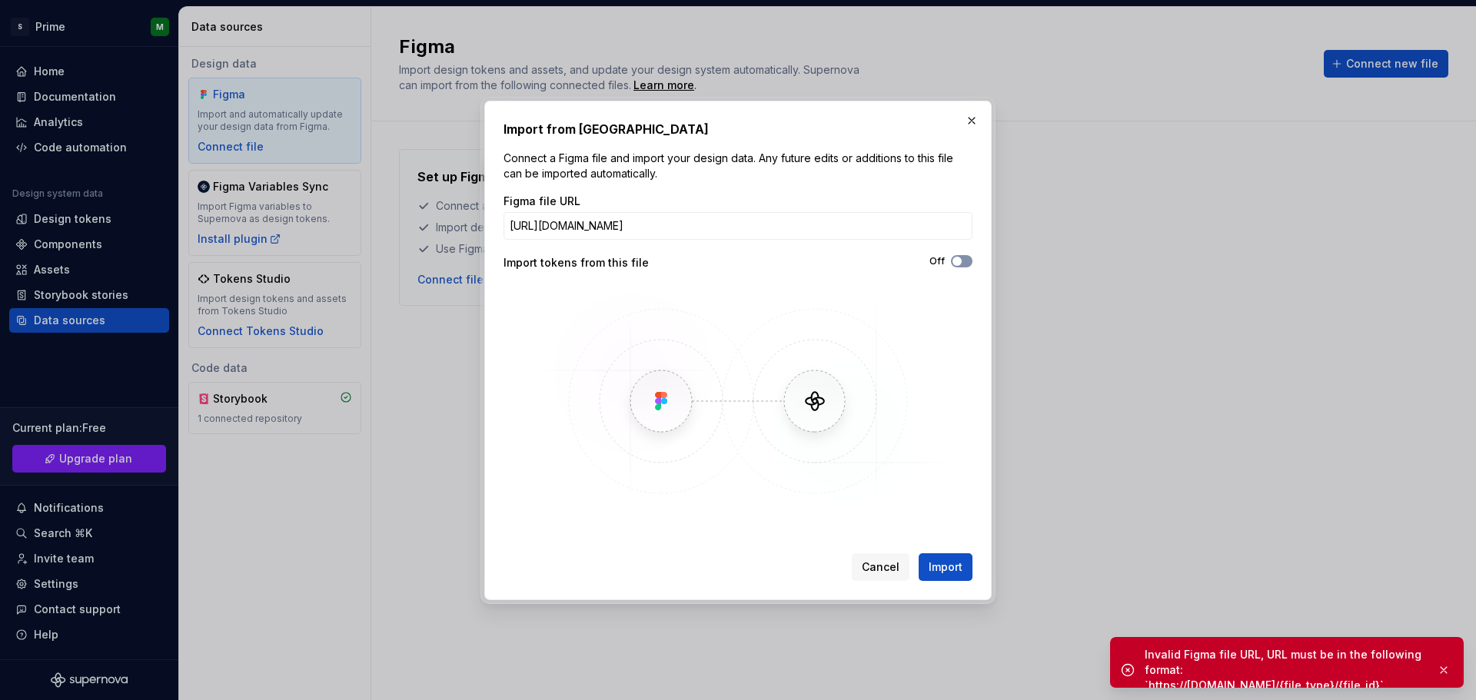
click at [964, 261] on button "Off" at bounding box center [962, 261] width 22 height 12
click at [946, 573] on span "Import" at bounding box center [946, 567] width 34 height 15
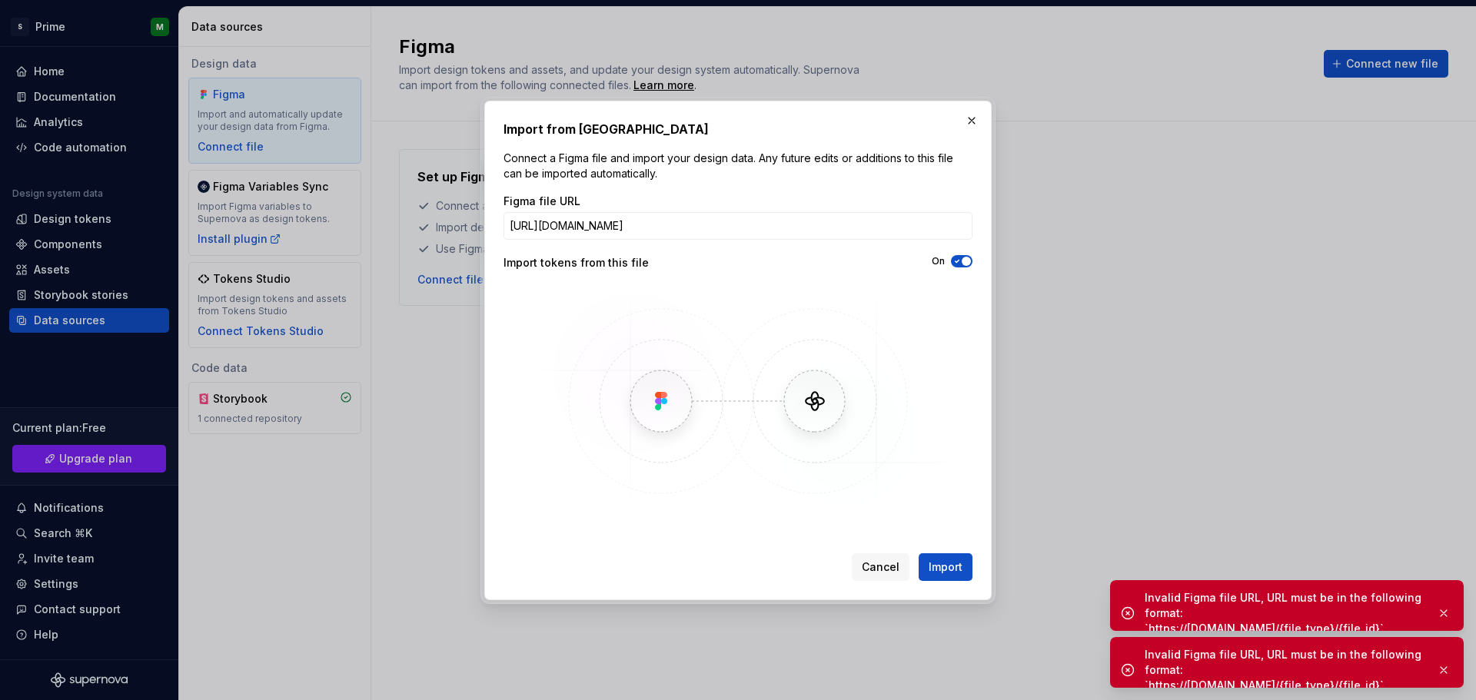
click at [1141, 661] on div "Invalid Figma file URL, URL must be in the following format: `https://[DOMAIN_N…" at bounding box center [1287, 670] width 354 height 66
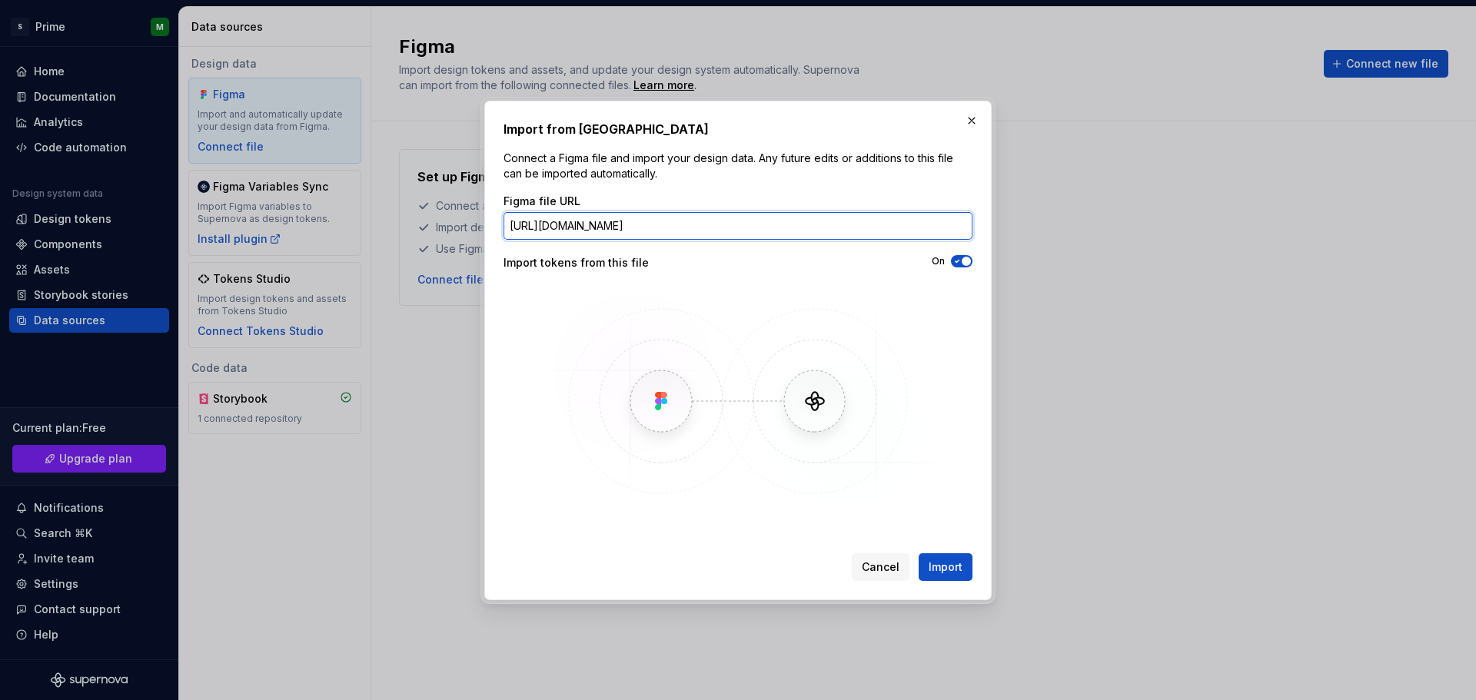
click at [744, 235] on input "[URL][DOMAIN_NAME]" at bounding box center [738, 226] width 469 height 28
paste input "8894"
click at [961, 260] on icon "button" at bounding box center [957, 261] width 12 height 9
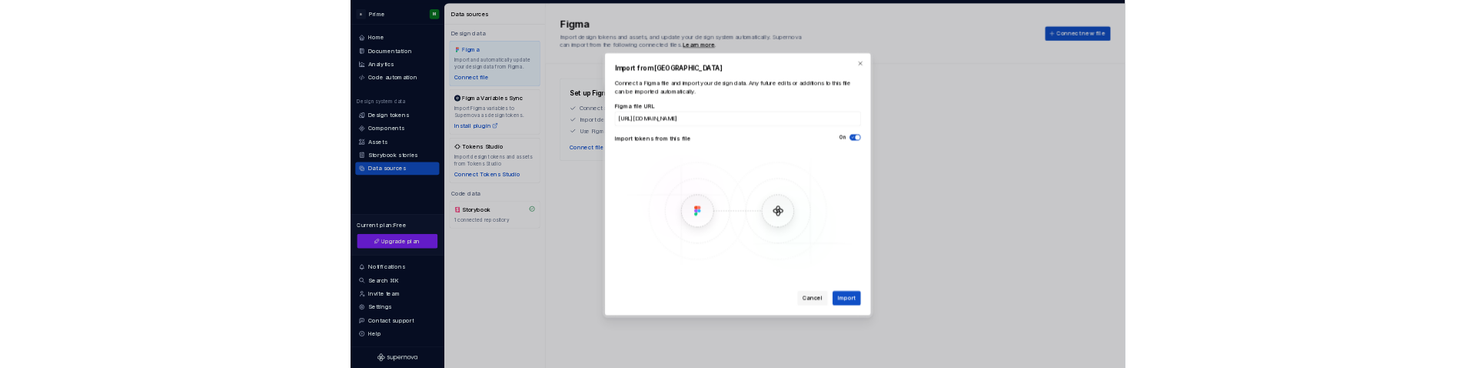
scroll to position [0, 0]
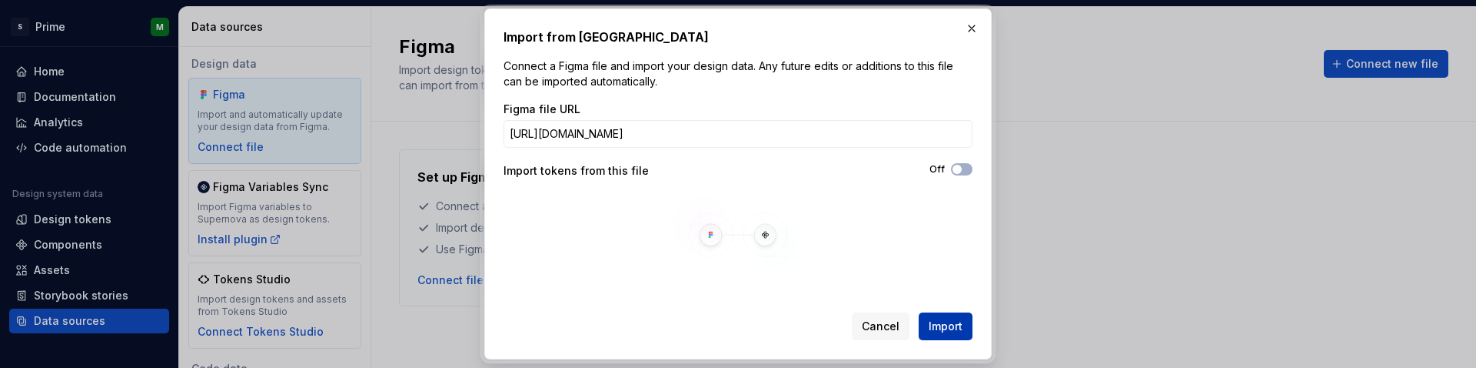
click at [950, 327] on span "Import" at bounding box center [946, 325] width 34 height 15
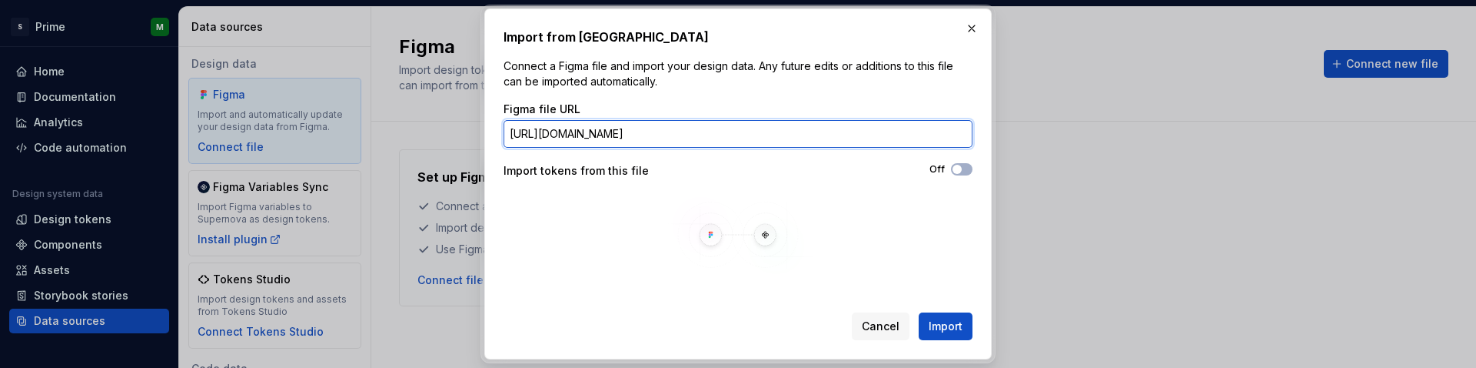
click at [725, 136] on input "[URL][DOMAIN_NAME]" at bounding box center [738, 134] width 469 height 28
paste input "0-1&p=f&t=tWaZ7ODZbxm4woBt-0"
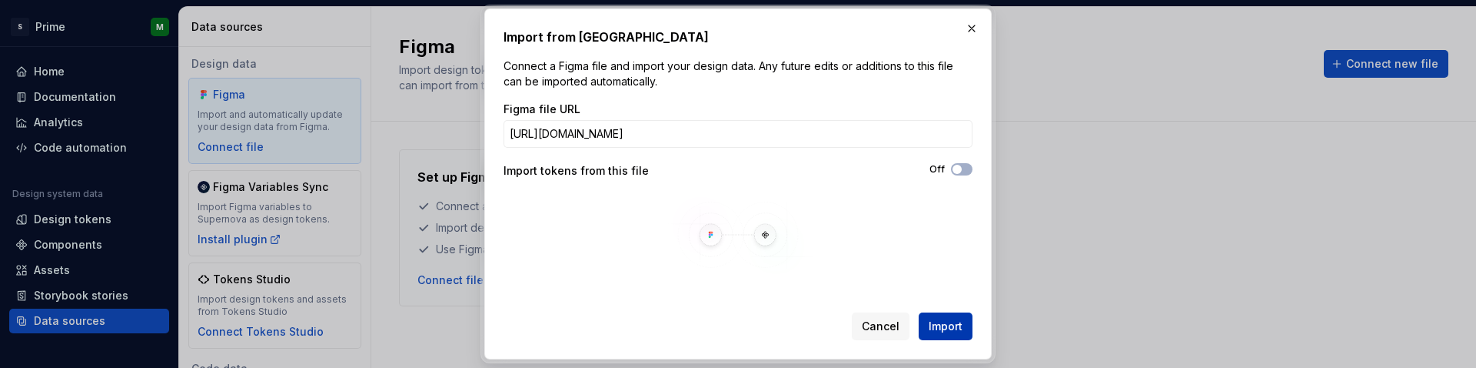
click at [953, 328] on span "Import" at bounding box center [946, 325] width 34 height 15
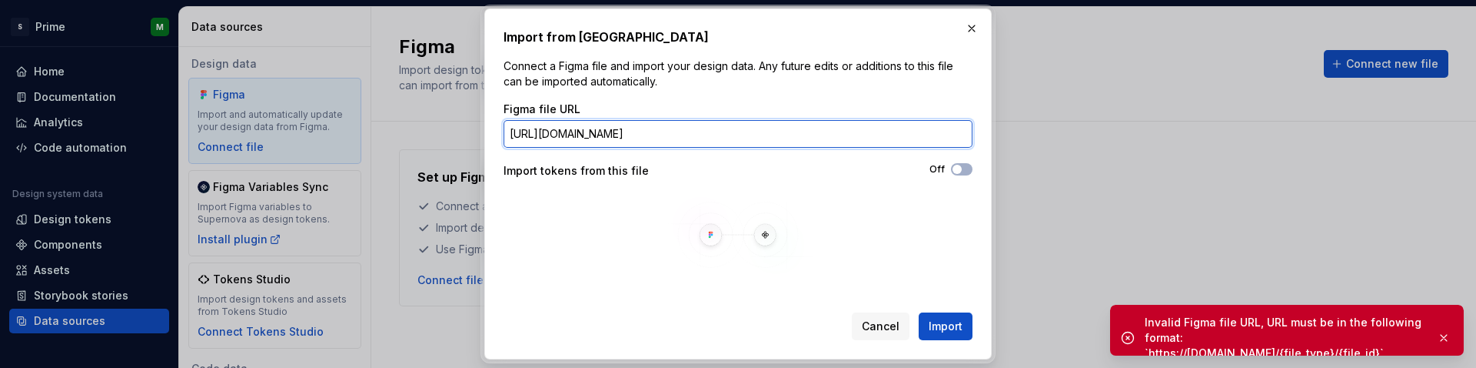
scroll to position [0, 196]
drag, startPoint x: 930, startPoint y: 130, endPoint x: 1126, endPoint y: 140, distance: 195.6
click at [1126, 140] on div "Import from Figma Connect a Figma file and import your design data. Any future …" at bounding box center [738, 184] width 1476 height 368
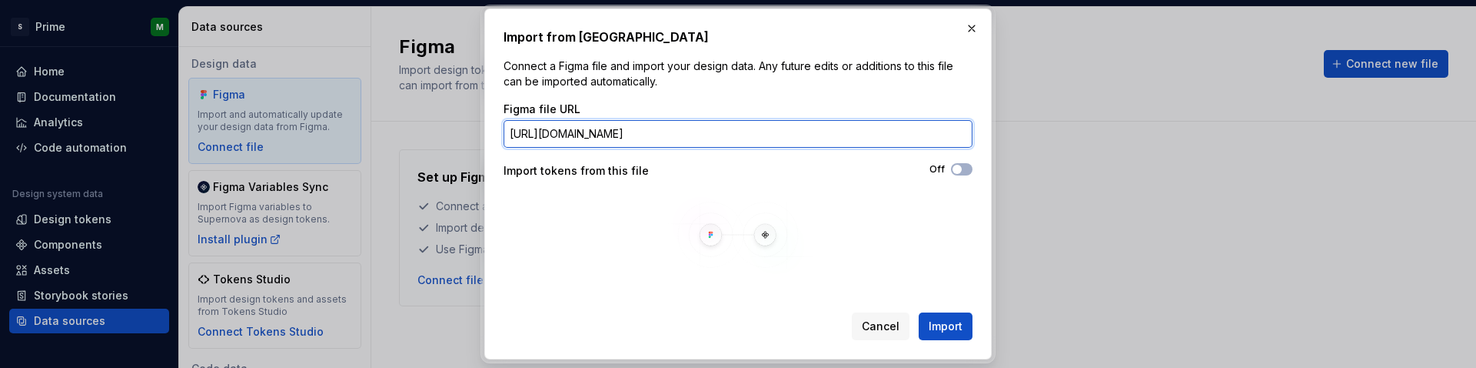
scroll to position [0, 0]
drag, startPoint x: 620, startPoint y: 133, endPoint x: 910, endPoint y: 131, distance: 289.1
click at [910, 131] on input "[URL][DOMAIN_NAME]" at bounding box center [738, 134] width 469 height 28
drag, startPoint x: 918, startPoint y: 137, endPoint x: 1061, endPoint y: 135, distance: 143.0
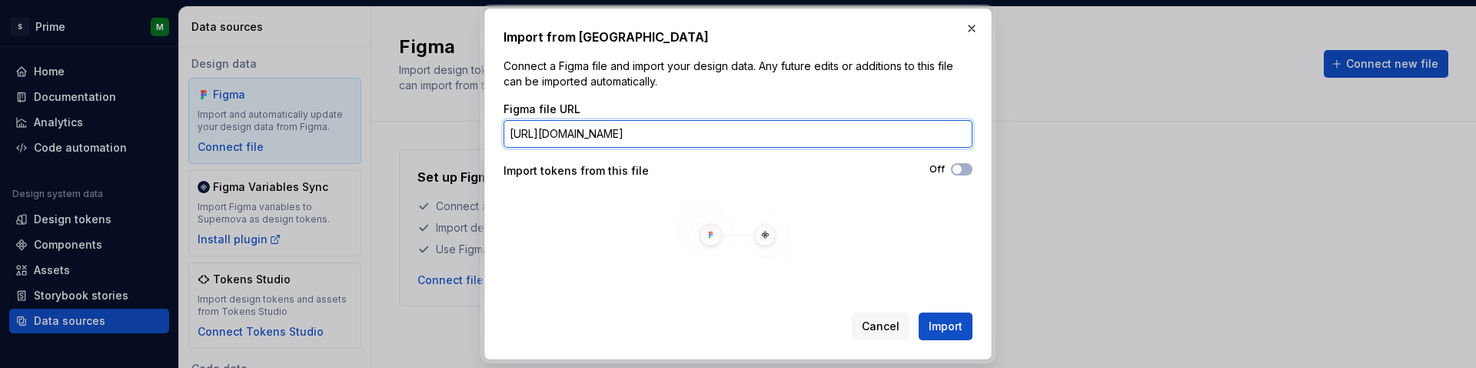
click at [1061, 135] on div "Import from Figma Connect a Figma file and import your design data. Any future …" at bounding box center [738, 184] width 1476 height 368
click at [748, 137] on input "[URL][DOMAIN_NAME]" at bounding box center [738, 134] width 469 height 28
paste input "file/FJu5XZqcYdoCgkSBN8HE6Q/PrimeX-Figma-Tokens"
type input "[URL][DOMAIN_NAME]"
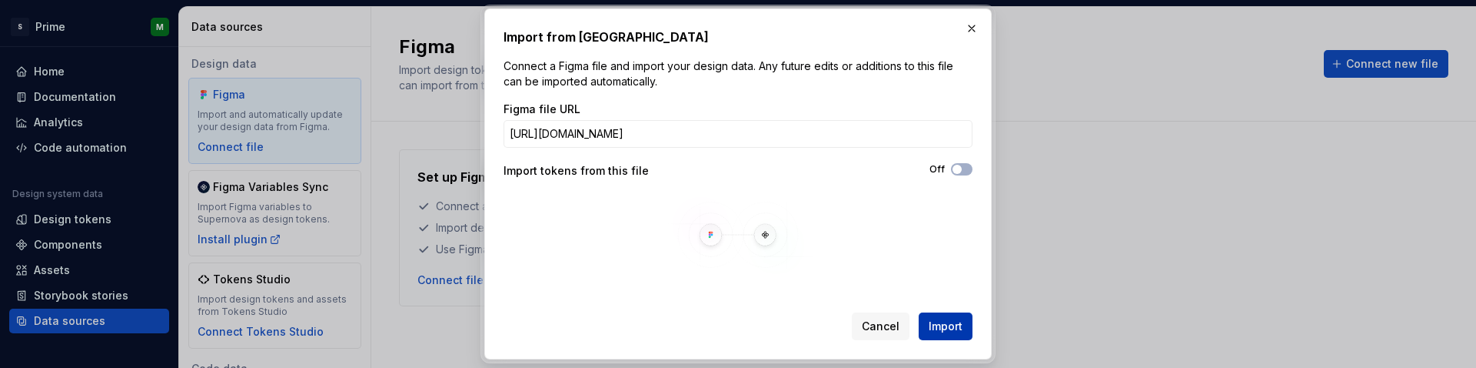
click at [940, 323] on span "Import" at bounding box center [946, 325] width 34 height 15
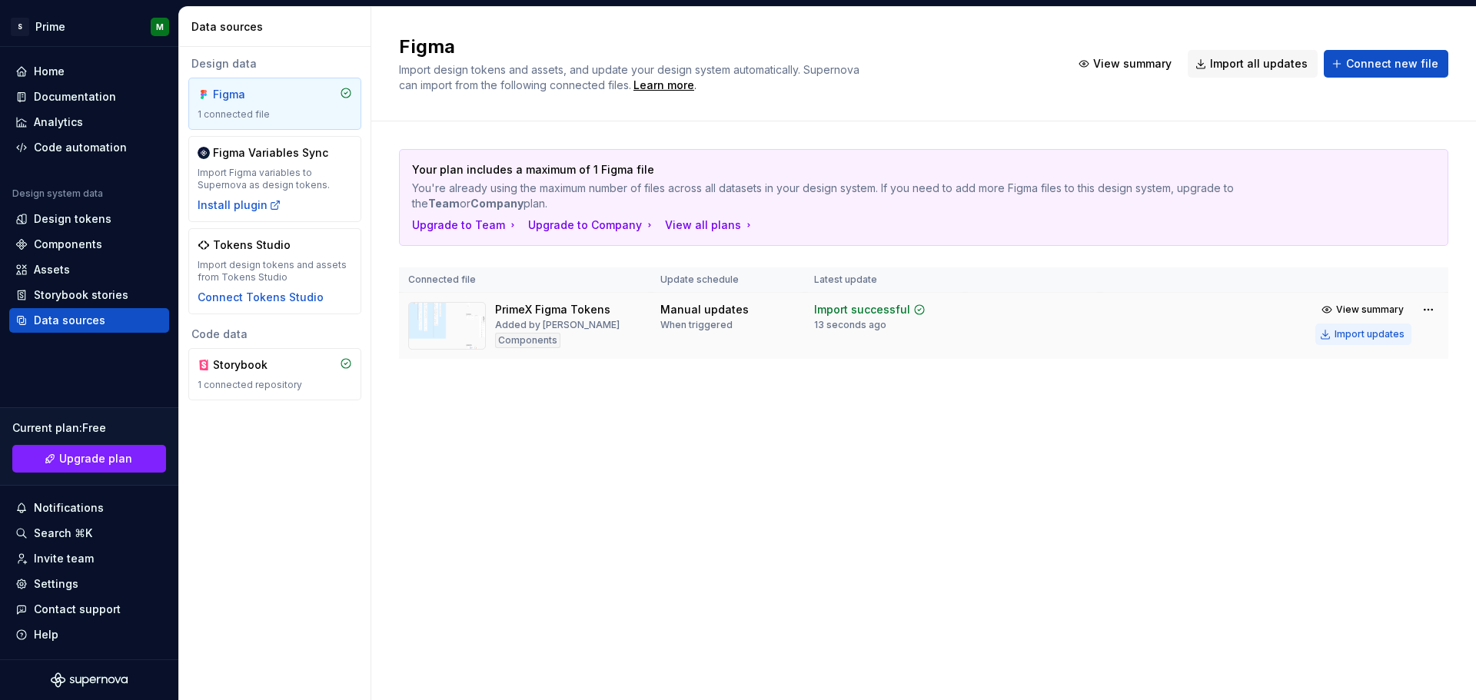
click at [1369, 331] on div "Import updates" at bounding box center [1370, 334] width 70 height 12
click at [1368, 310] on span "View summary" at bounding box center [1370, 310] width 68 height 12
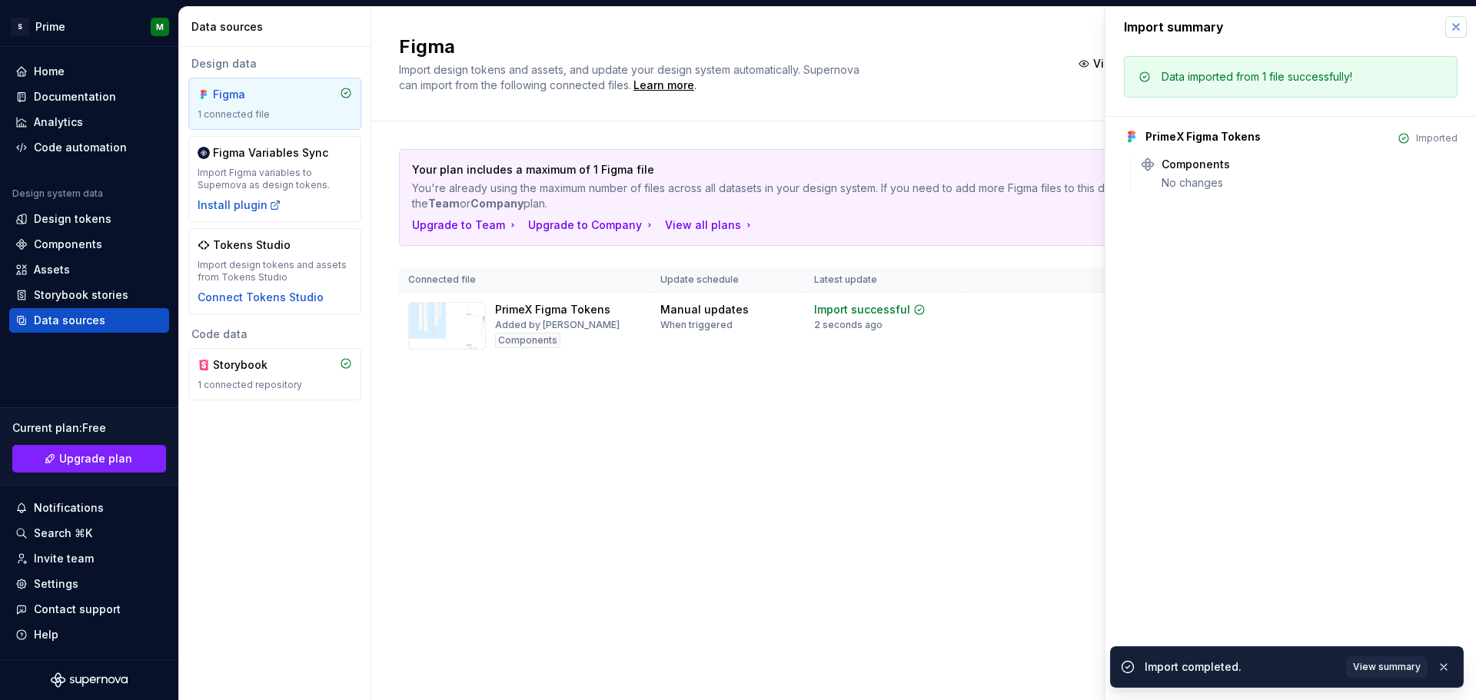
click at [1451, 28] on button "button" at bounding box center [1456, 27] width 22 height 22
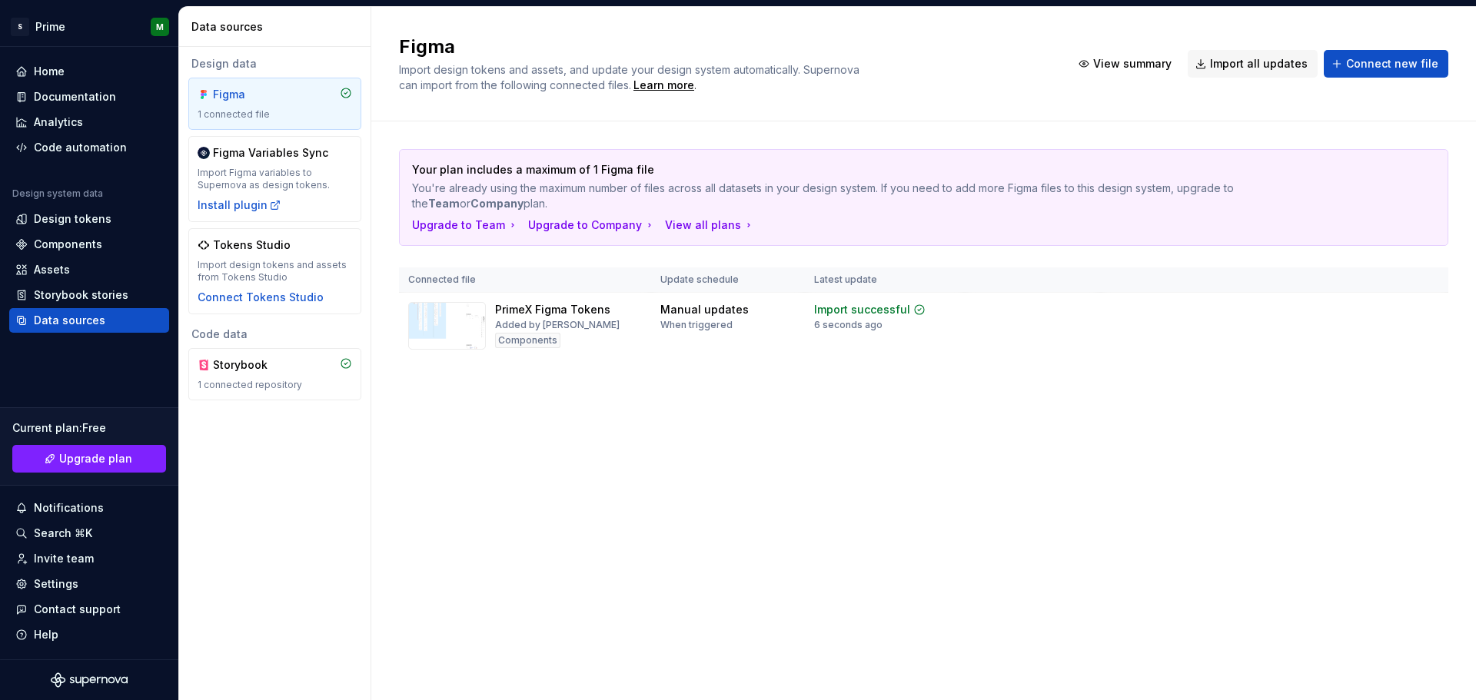
click at [1435, 308] on html "S Prime M Home Documentation Analytics Code automation Design system data Desig…" at bounding box center [738, 350] width 1476 height 700
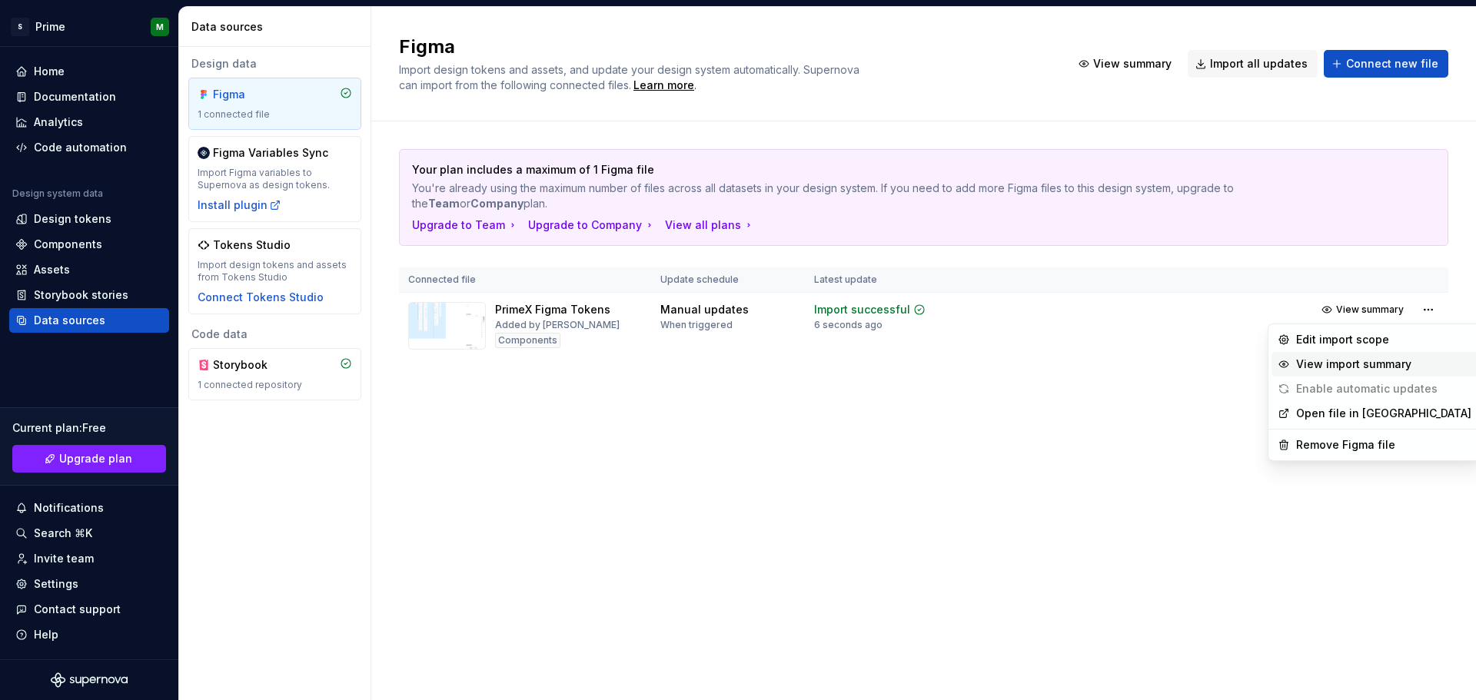
click at [1388, 361] on div "View import summary" at bounding box center [1383, 364] width 175 height 15
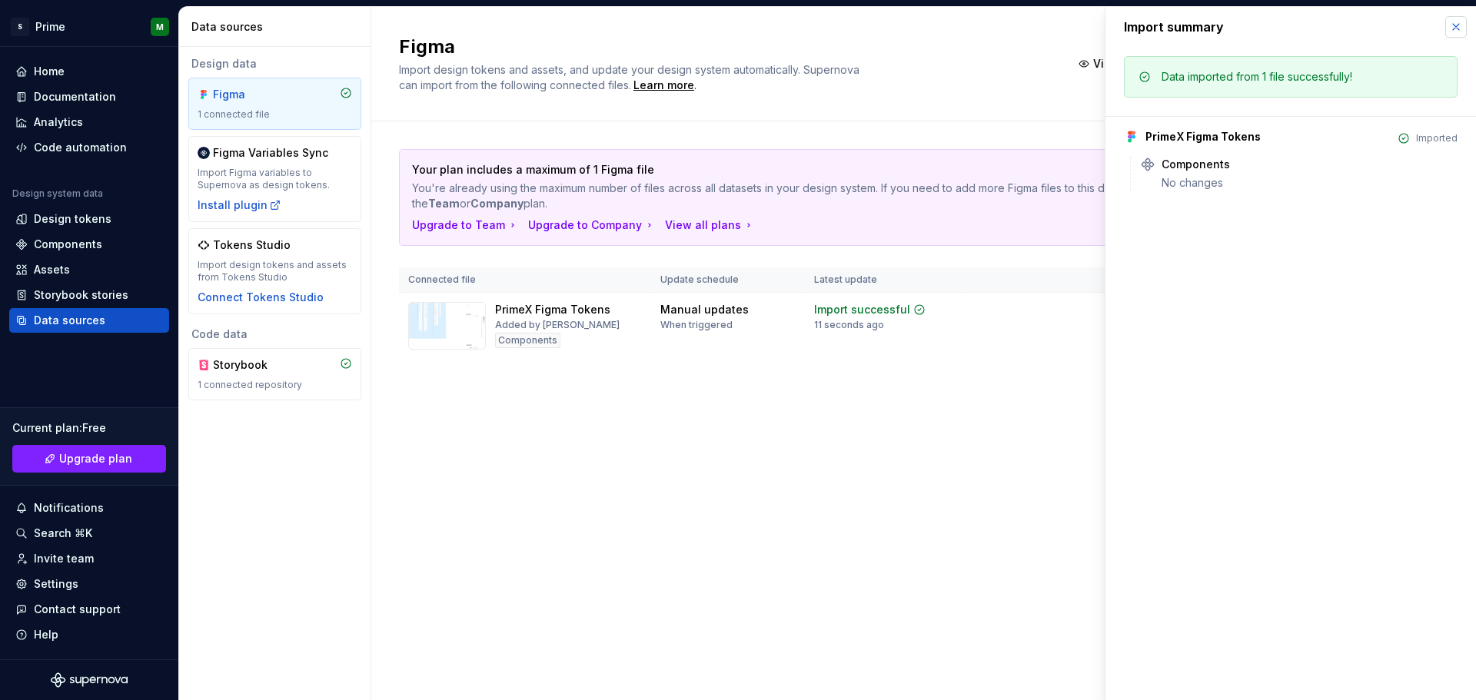
click at [1455, 27] on button "button" at bounding box center [1456, 27] width 22 height 22
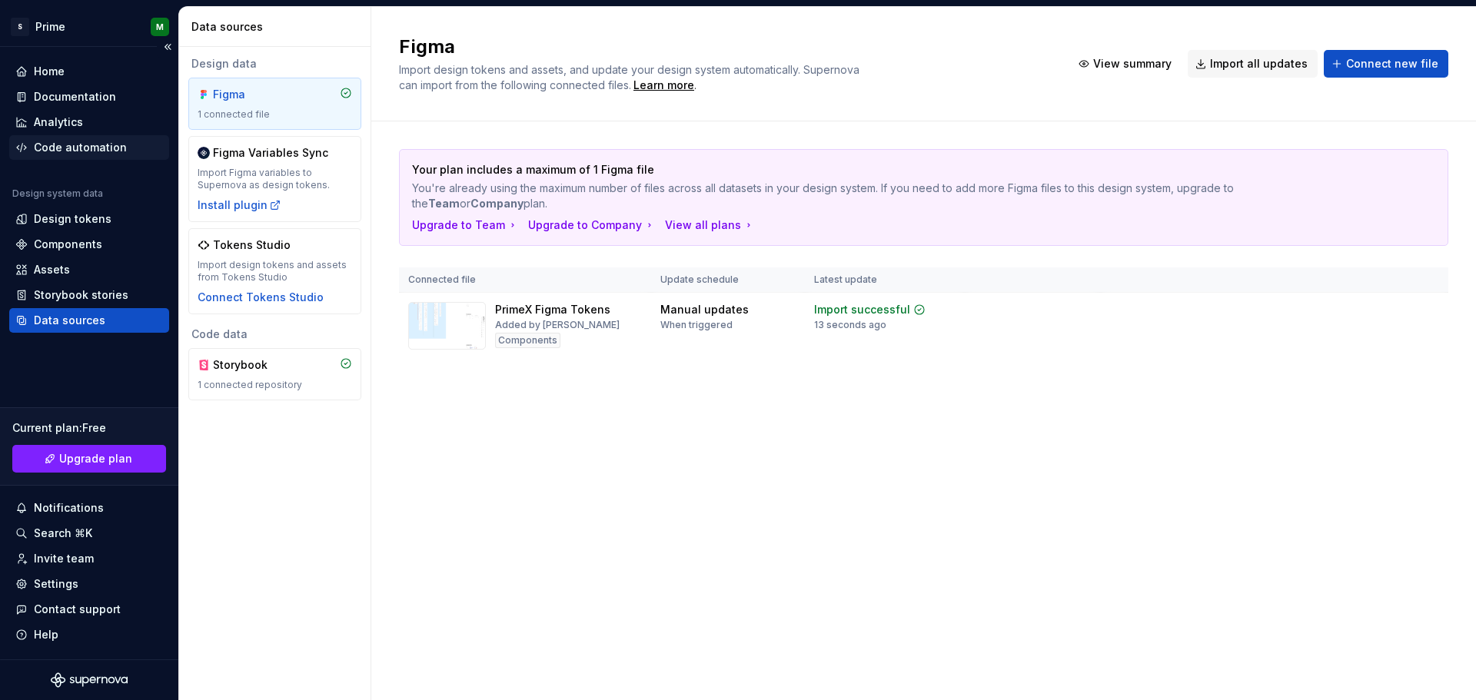
click at [67, 138] on div "Code automation" at bounding box center [89, 147] width 160 height 25
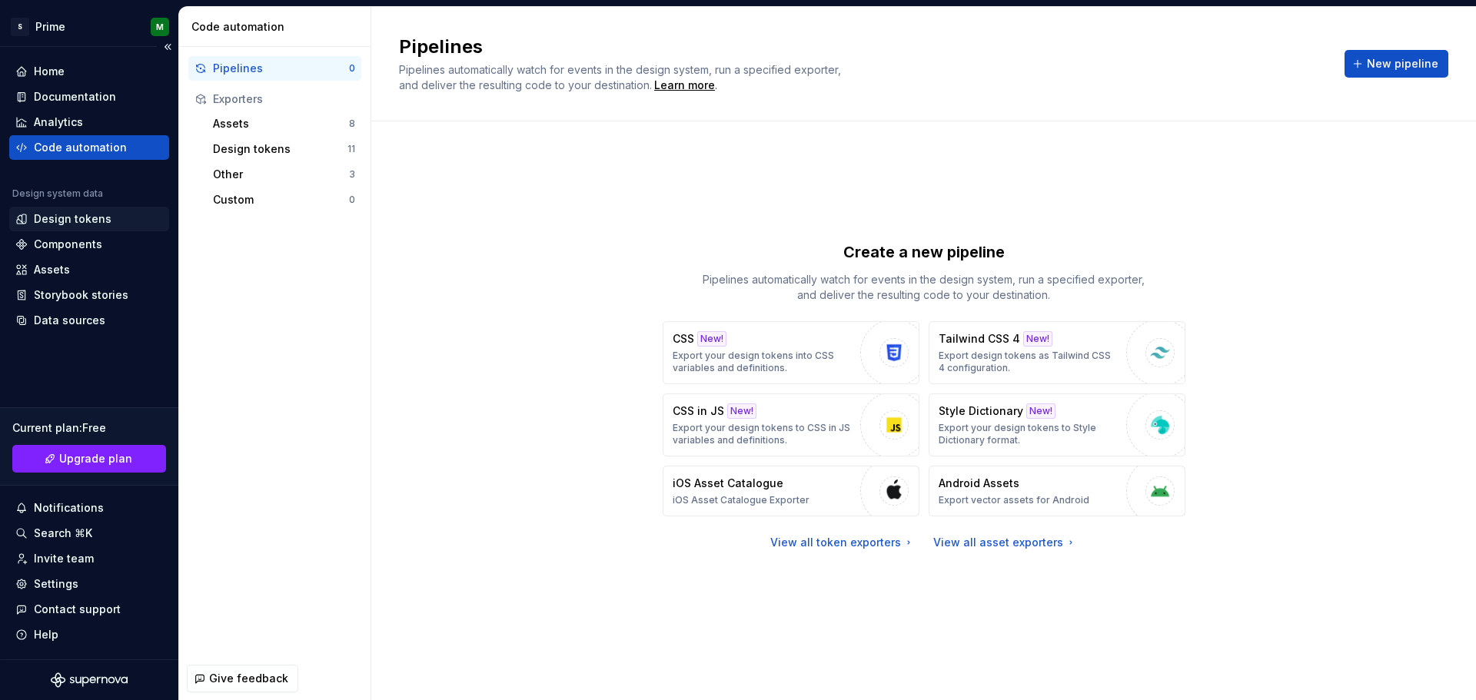
click at [83, 215] on div "Design tokens" at bounding box center [73, 218] width 78 height 15
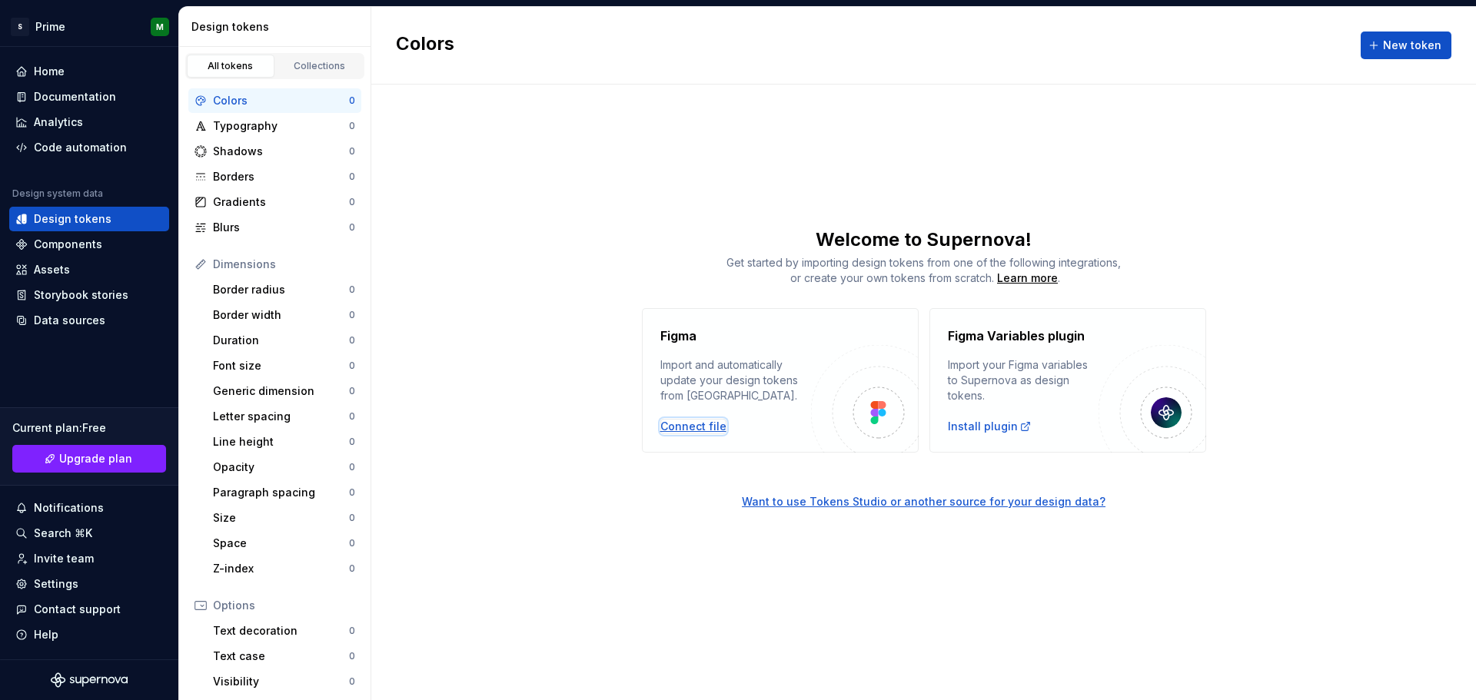
click at [699, 424] on div "Connect file" at bounding box center [693, 426] width 66 height 15
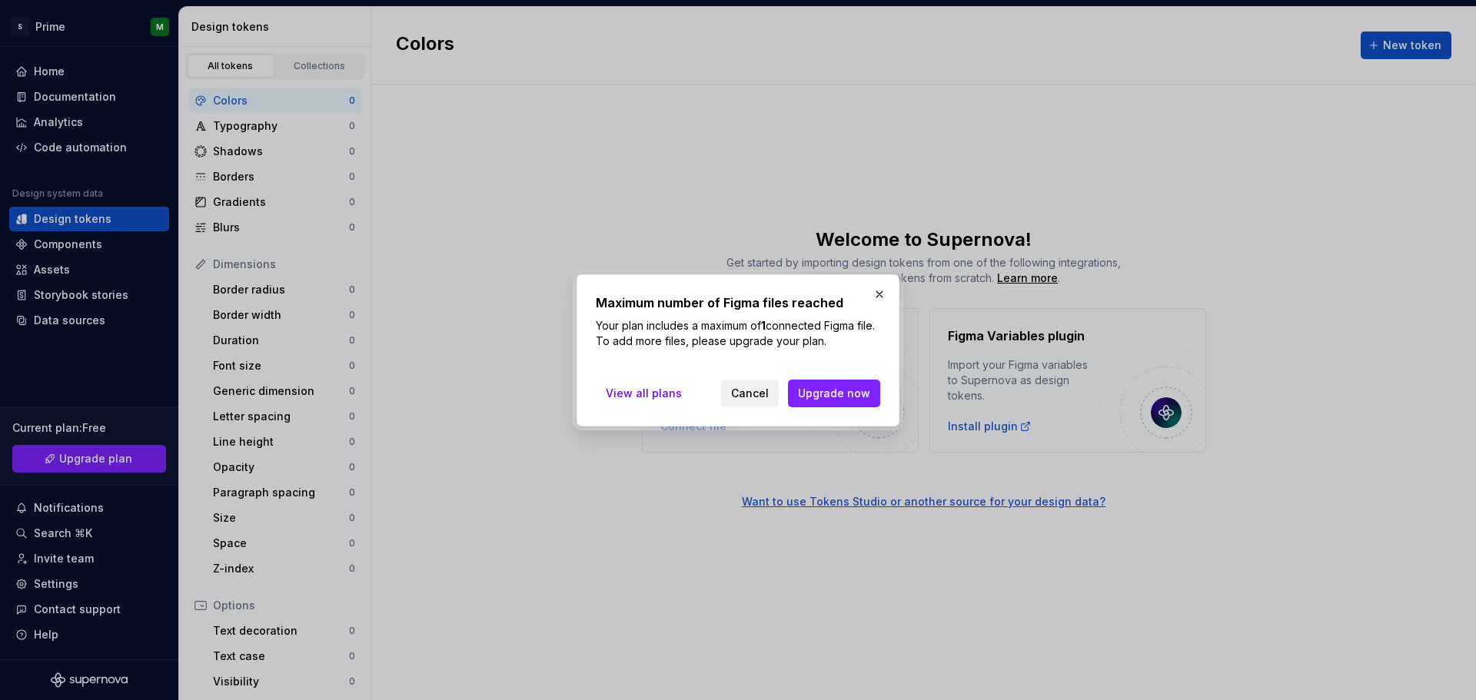
click at [743, 391] on span "Cancel" at bounding box center [750, 393] width 38 height 15
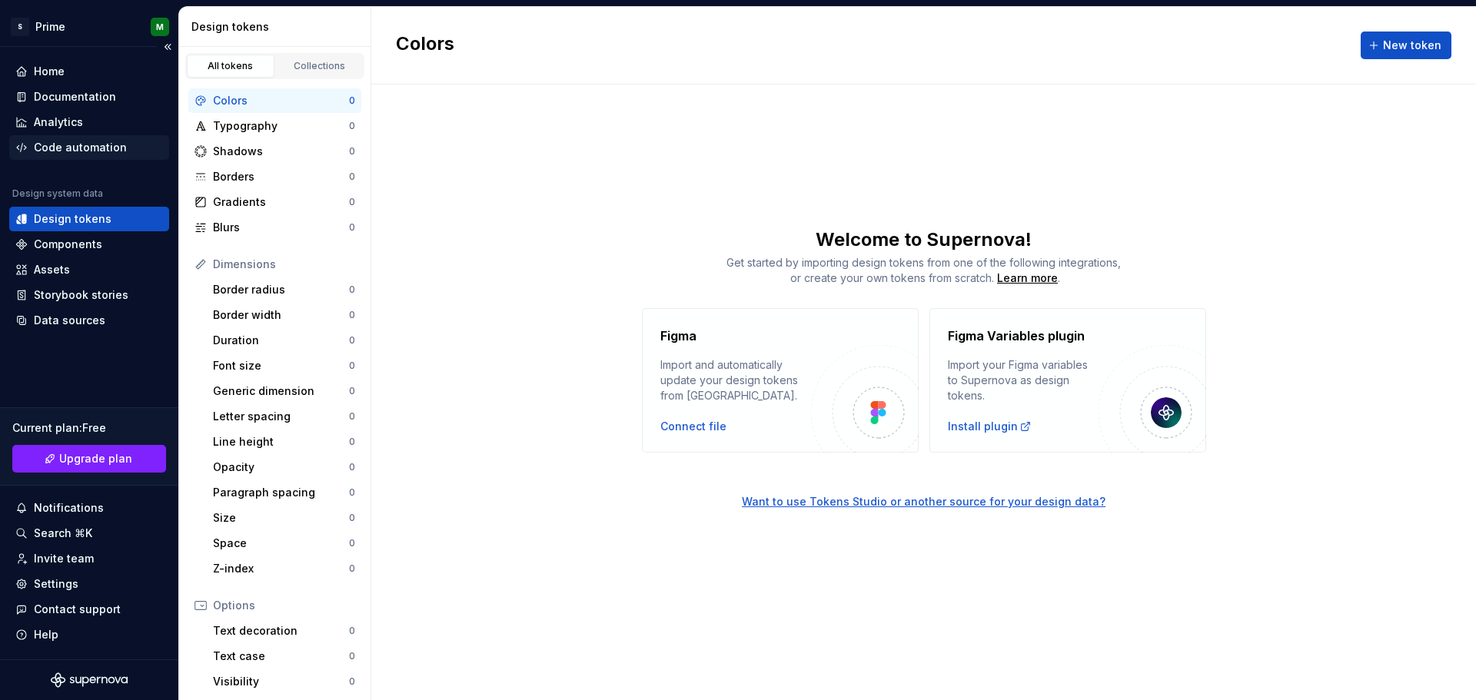
click at [91, 144] on div "Code automation" at bounding box center [80, 147] width 93 height 15
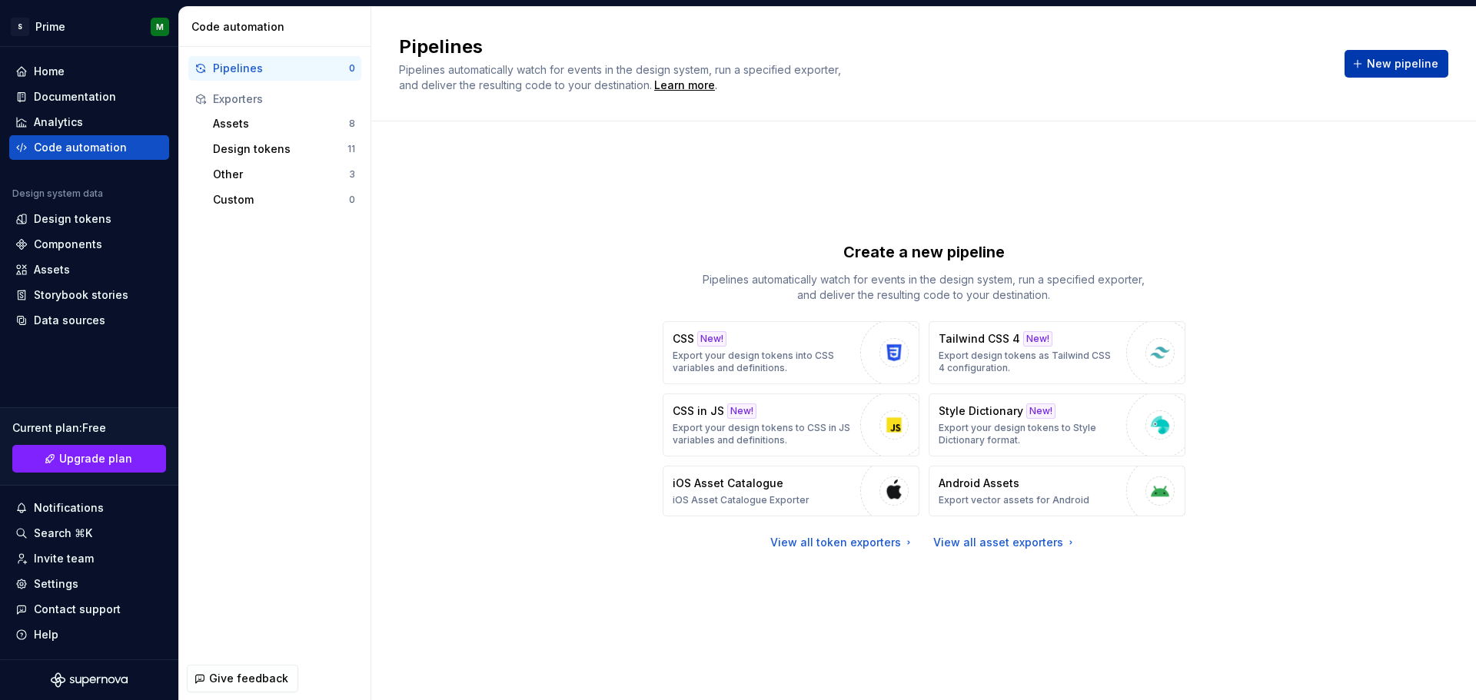
click at [1366, 69] on button "New pipeline" at bounding box center [1397, 64] width 104 height 28
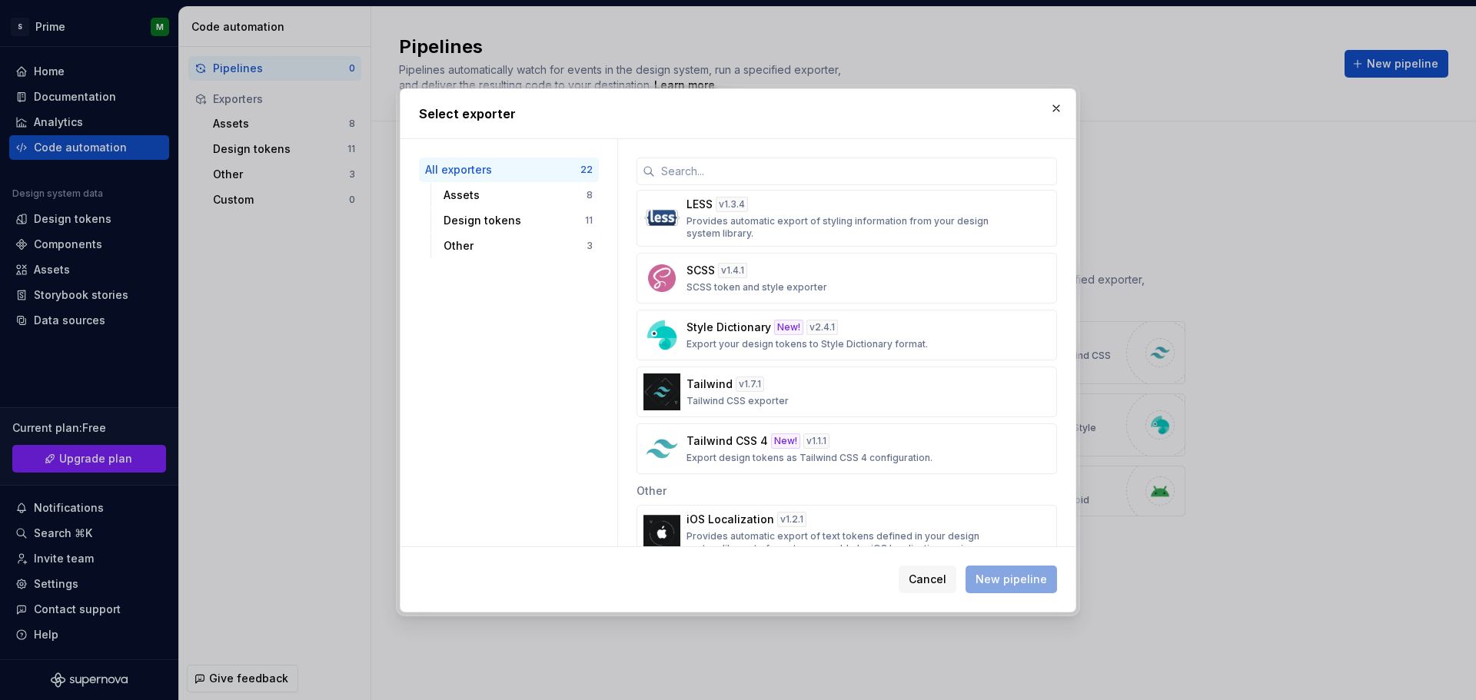
scroll to position [770, 0]
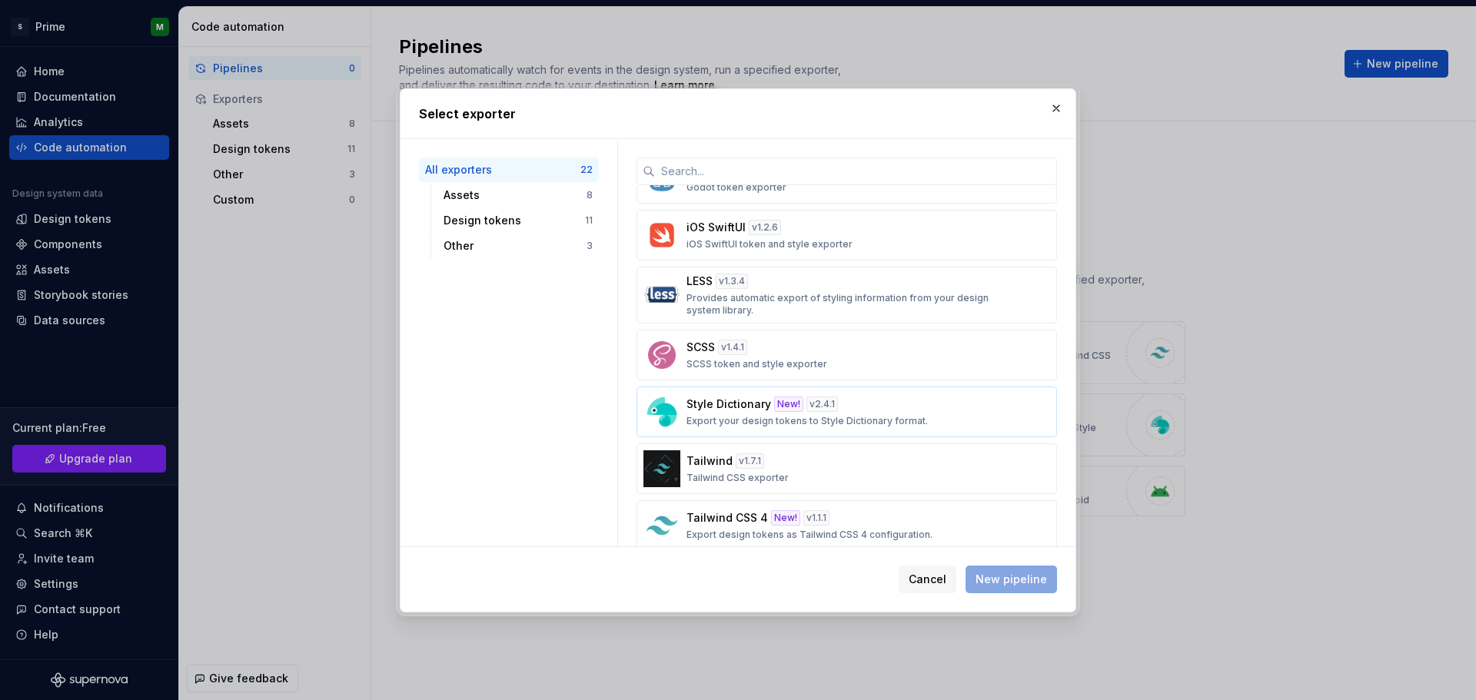
click at [881, 386] on div "Android v 1.5.3 Export design tokens for Android CSS New! v 3.5.0 Export your d…" at bounding box center [847, 238] width 421 height 626
click at [876, 407] on div "Style Dictionary New! v 2.4.1 Export your design tokens to Style Dictionary for…" at bounding box center [842, 412] width 311 height 31
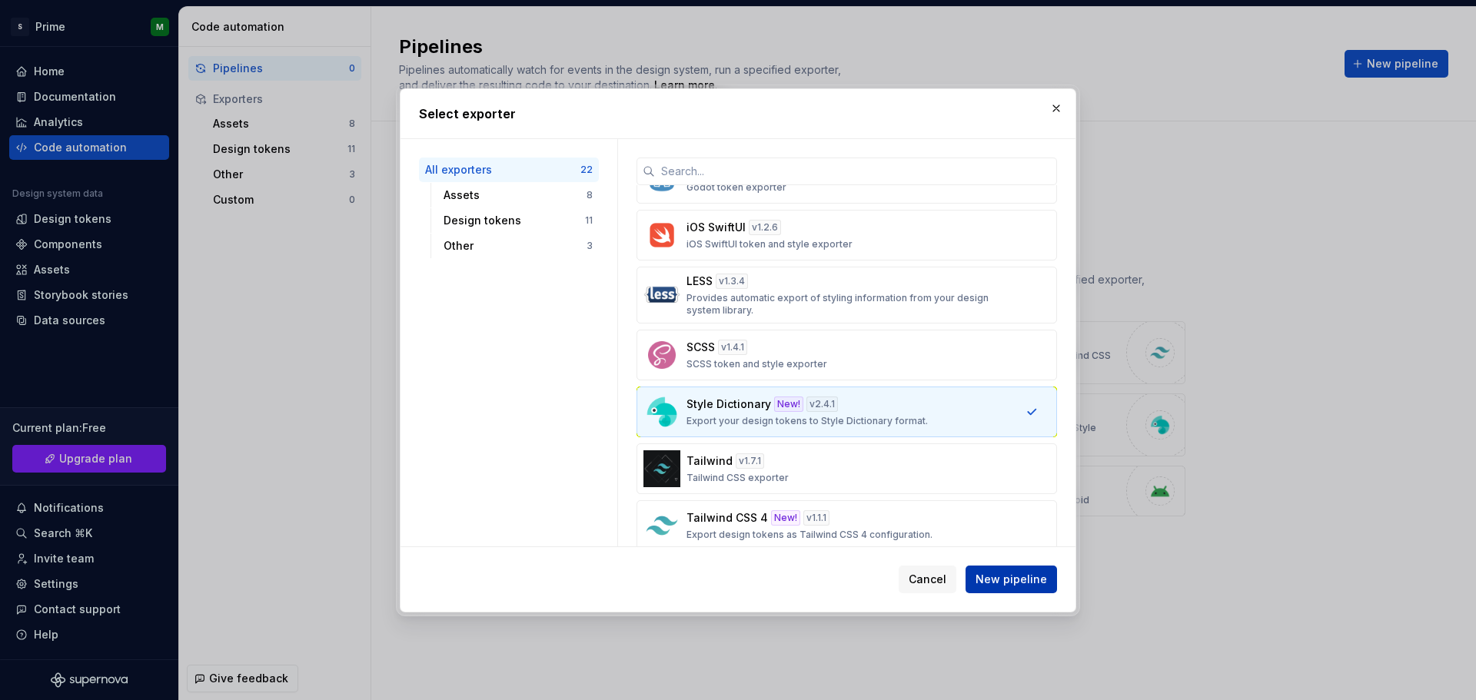
click at [1009, 589] on button "New pipeline" at bounding box center [1011, 580] width 91 height 28
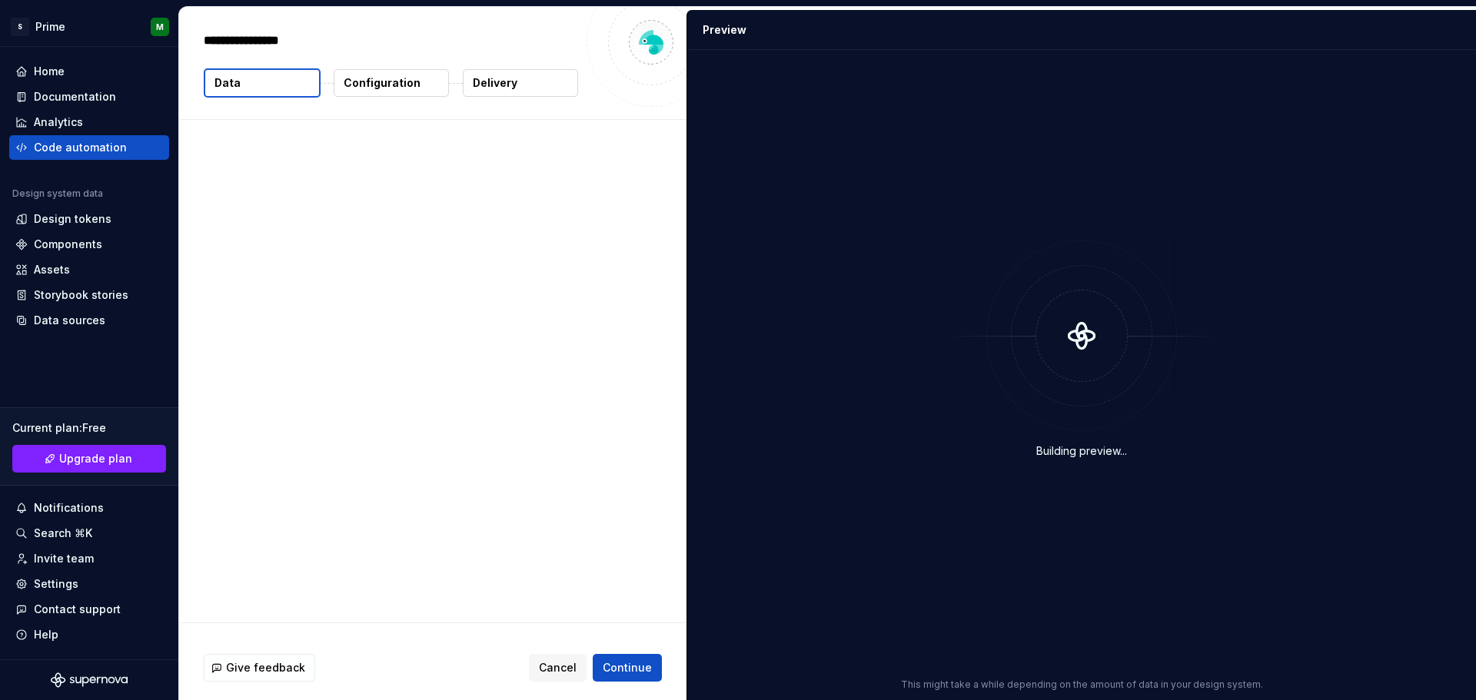
type textarea "*"
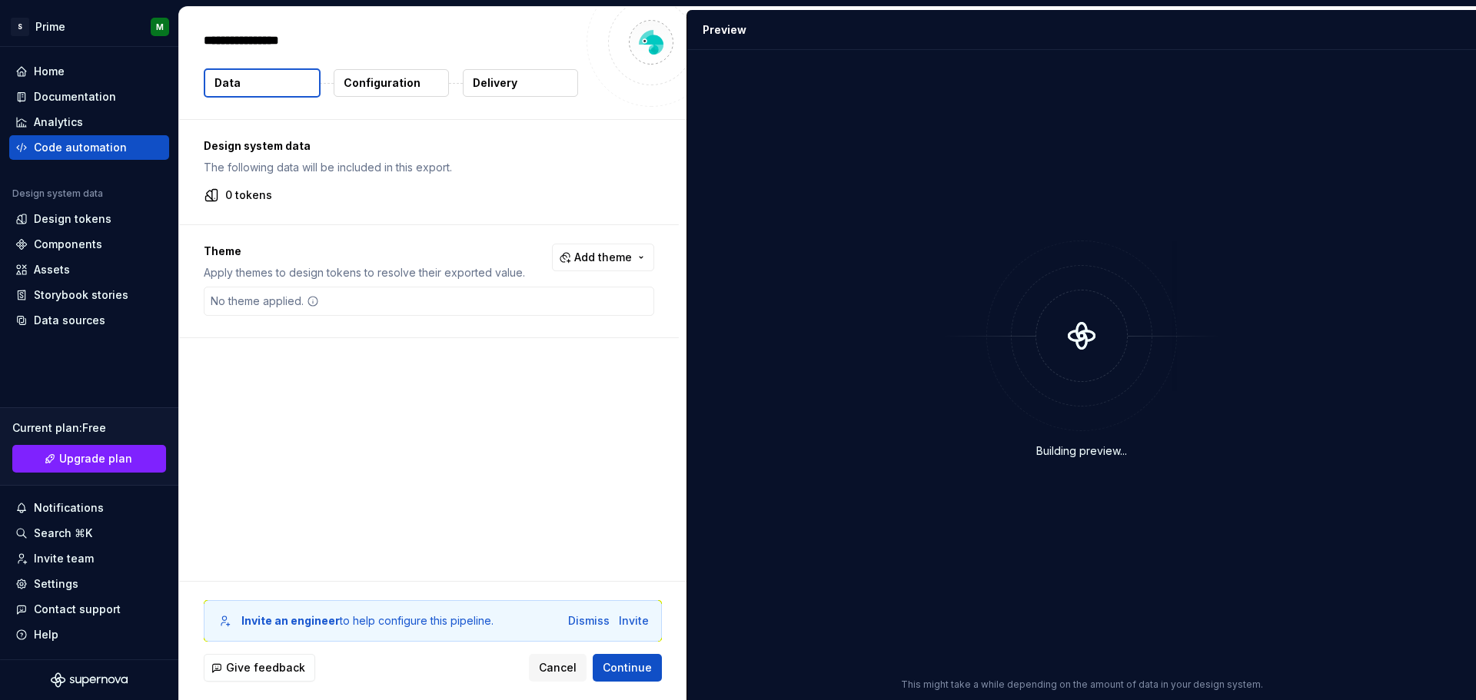
click at [378, 78] on p "Configuration" at bounding box center [382, 82] width 77 height 15
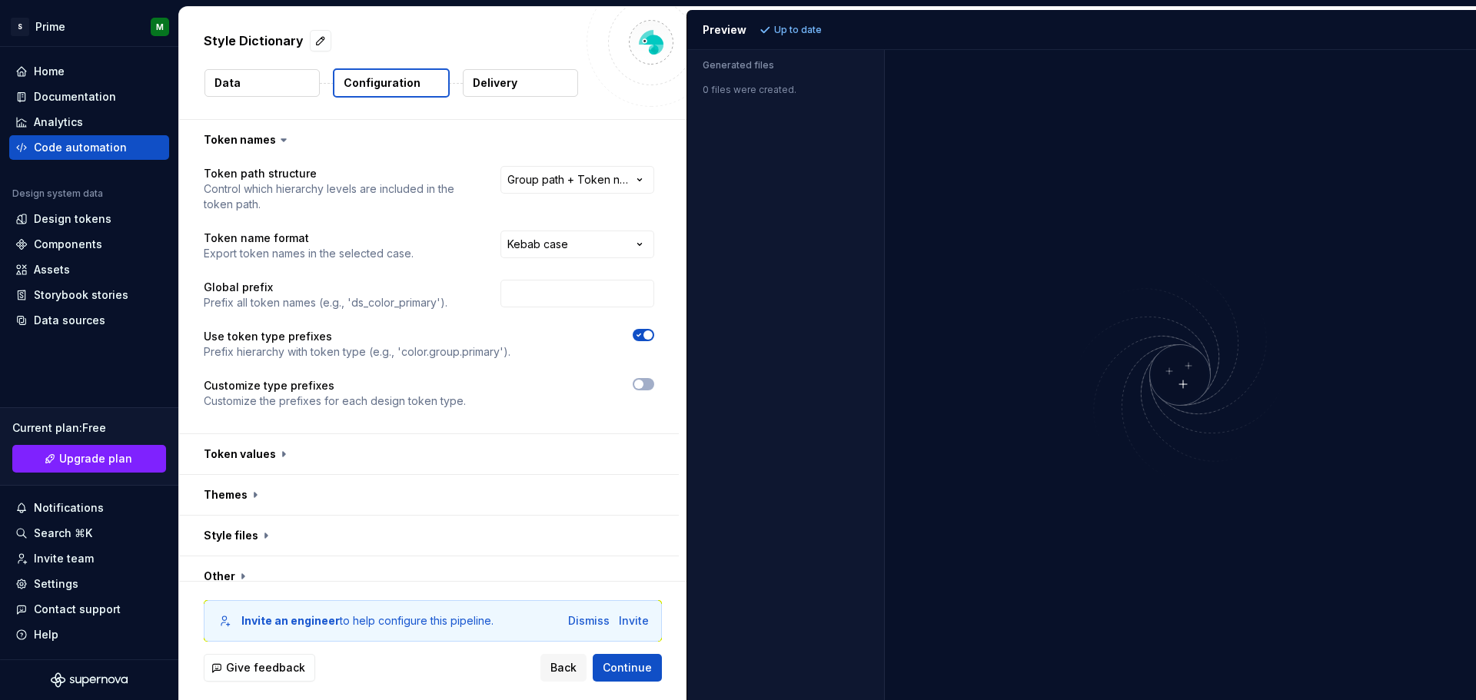
click at [516, 86] on p "Delivery" at bounding box center [495, 82] width 45 height 15
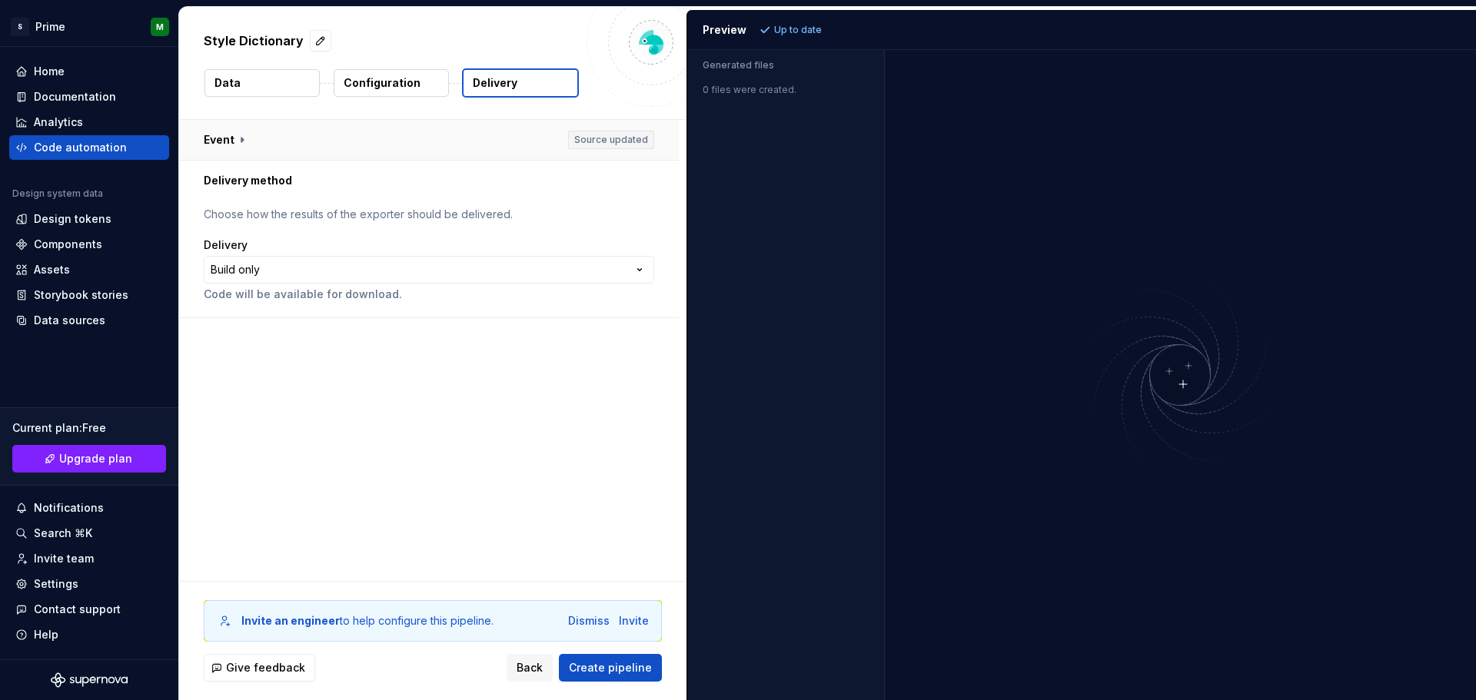
click at [600, 138] on button "button" at bounding box center [429, 140] width 500 height 40
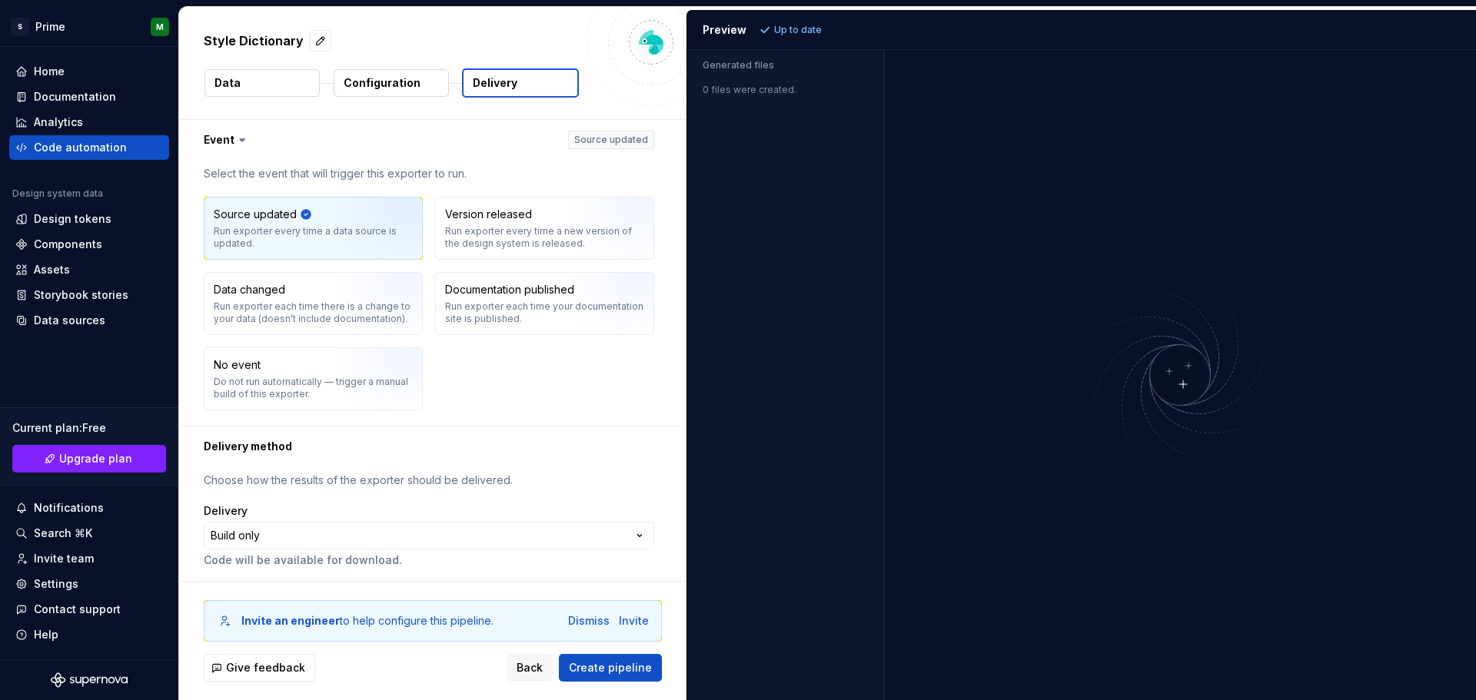
scroll to position [3, 0]
click at [634, 667] on span "Create pipeline" at bounding box center [610, 667] width 83 height 15
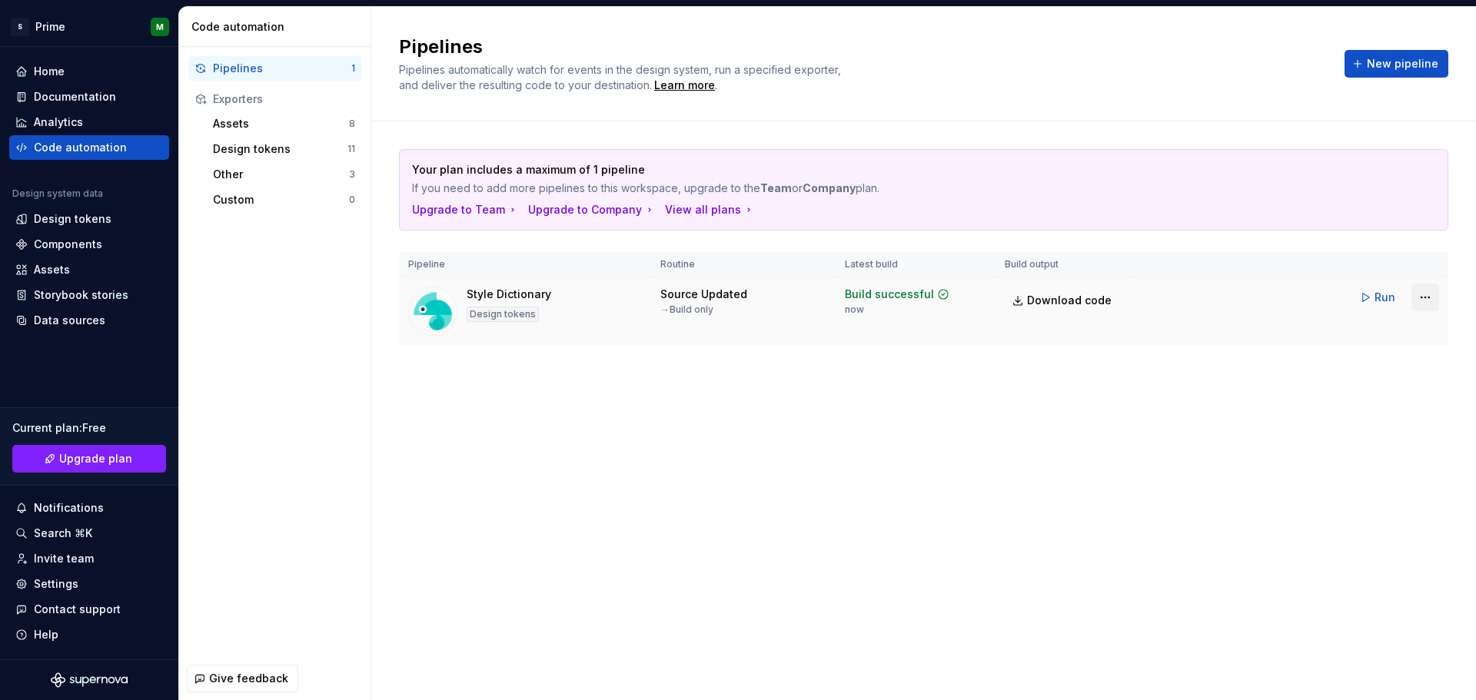
click at [1424, 294] on html "S Prime M Home Documentation Analytics Code automation Design system data Desig…" at bounding box center [738, 350] width 1476 height 700
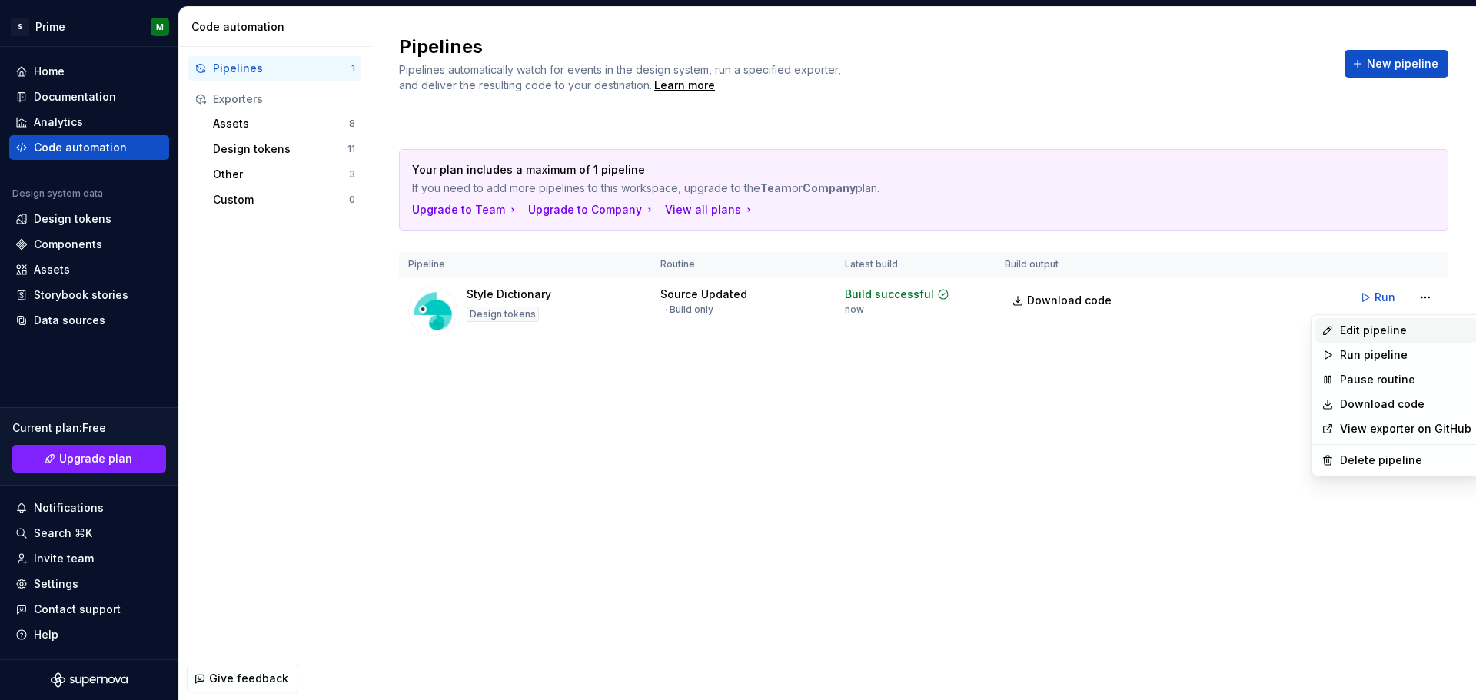
click at [1412, 335] on div "Edit pipeline" at bounding box center [1405, 330] width 131 height 15
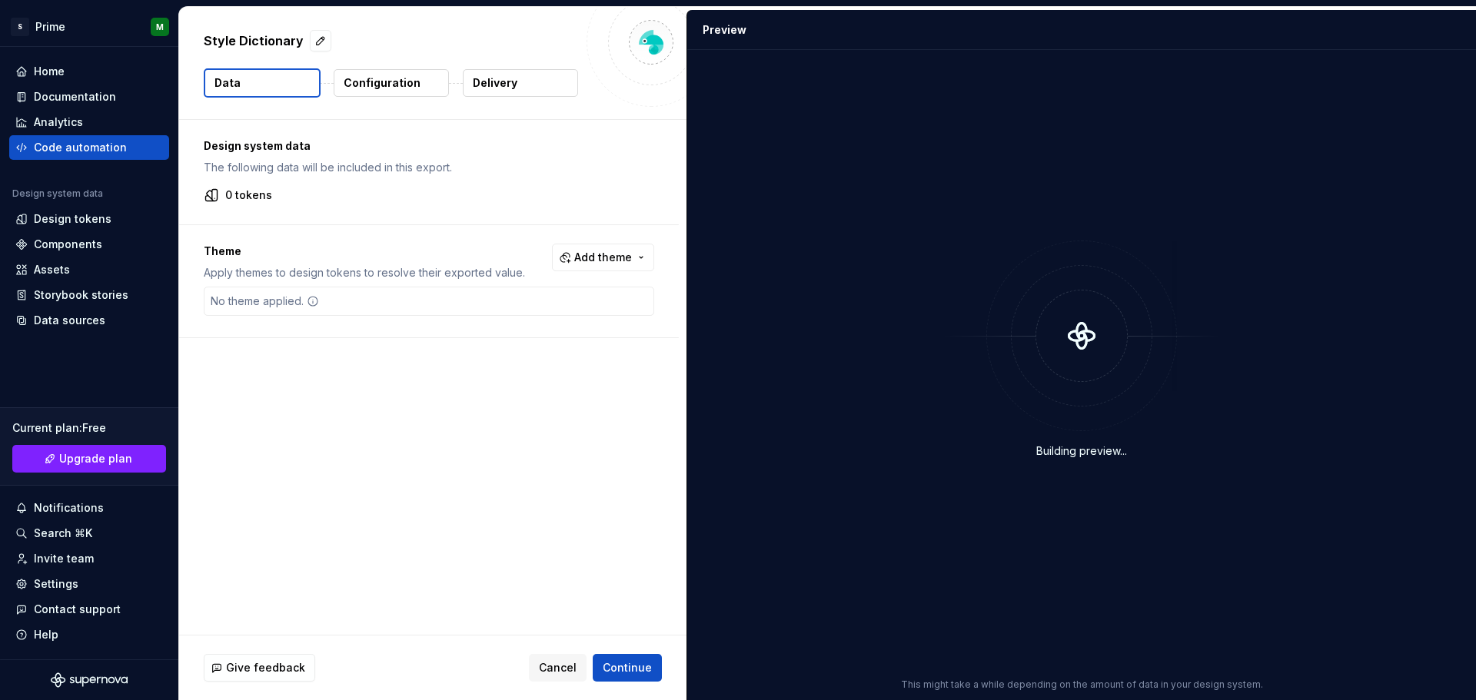
click at [374, 307] on div "No theme applied." at bounding box center [429, 301] width 451 height 29
click at [617, 259] on span "Add theme" at bounding box center [603, 257] width 58 height 15
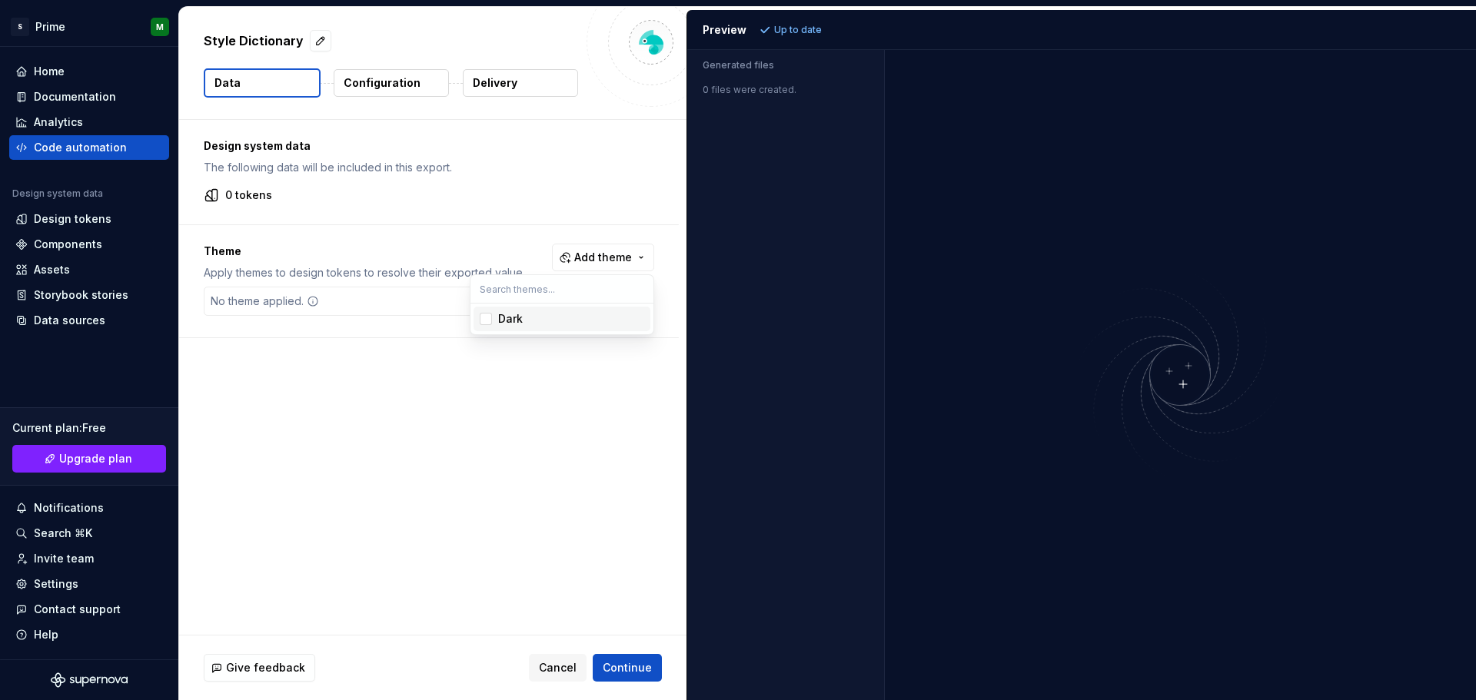
click at [437, 212] on html "S Prime M Home Documentation Analytics Code automation Design system data Desig…" at bounding box center [738, 350] width 1476 height 700
click at [251, 199] on p "0 tokens" at bounding box center [248, 195] width 47 height 15
click at [366, 82] on p "Configuration" at bounding box center [382, 82] width 77 height 15
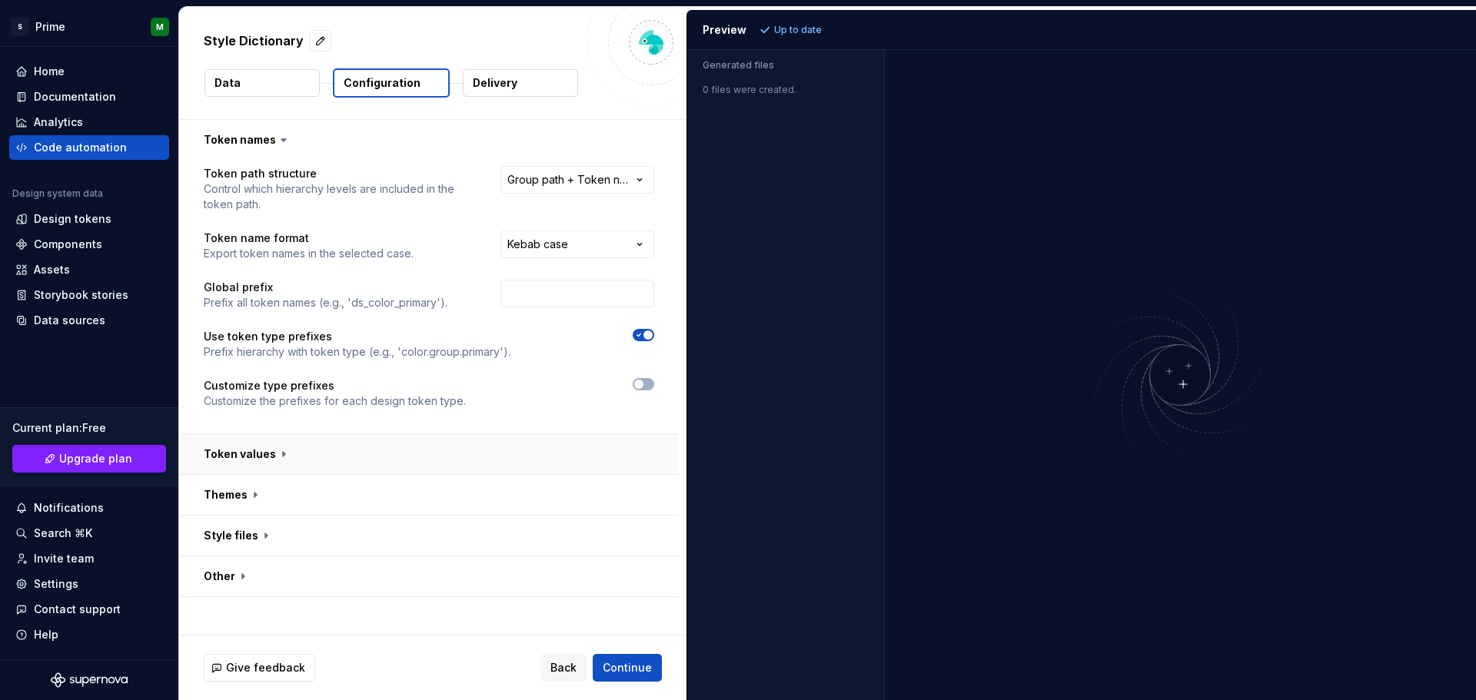
click at [278, 455] on button "button" at bounding box center [429, 454] width 500 height 40
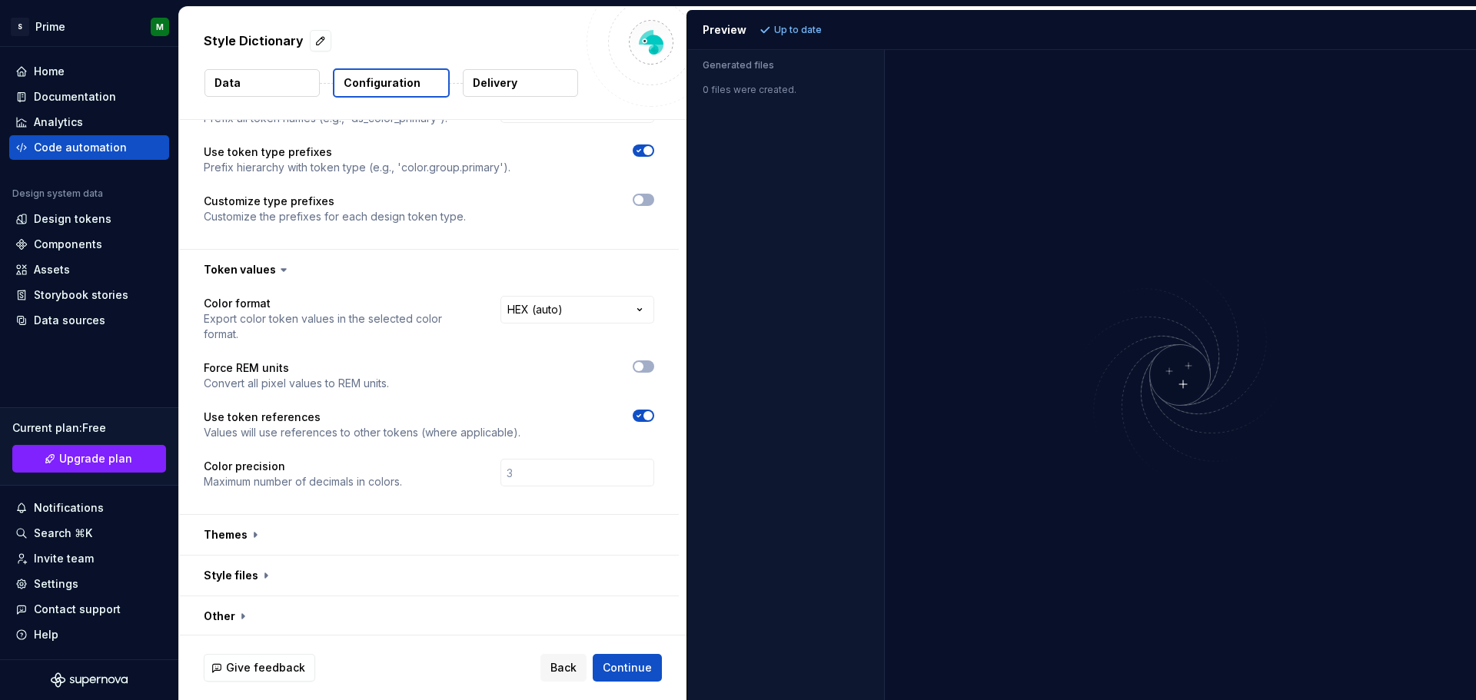
scroll to position [187, 0]
click at [259, 534] on button "button" at bounding box center [429, 533] width 500 height 40
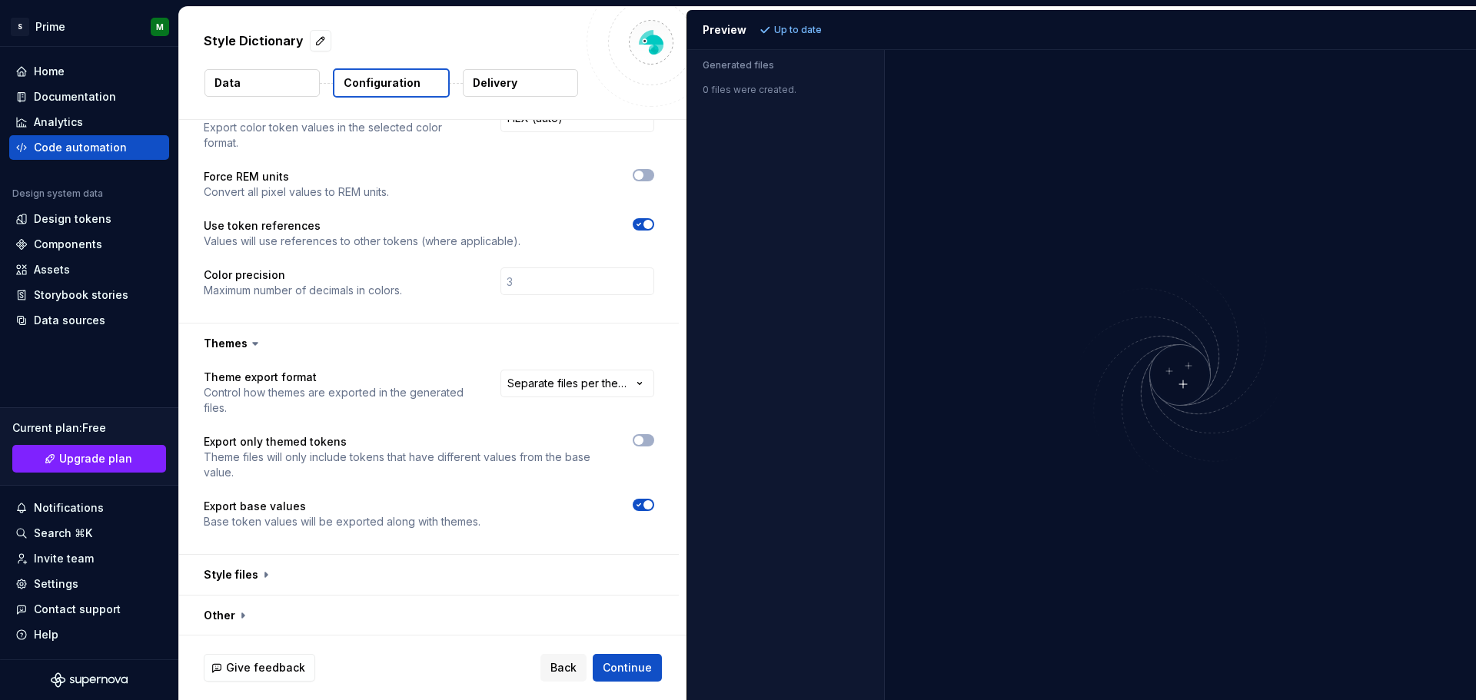
scroll to position [378, 0]
click at [594, 376] on html "**********" at bounding box center [738, 350] width 1476 height 700
click at [478, 364] on html "**********" at bounding box center [738, 350] width 1476 height 700
click at [256, 563] on button "button" at bounding box center [429, 574] width 500 height 40
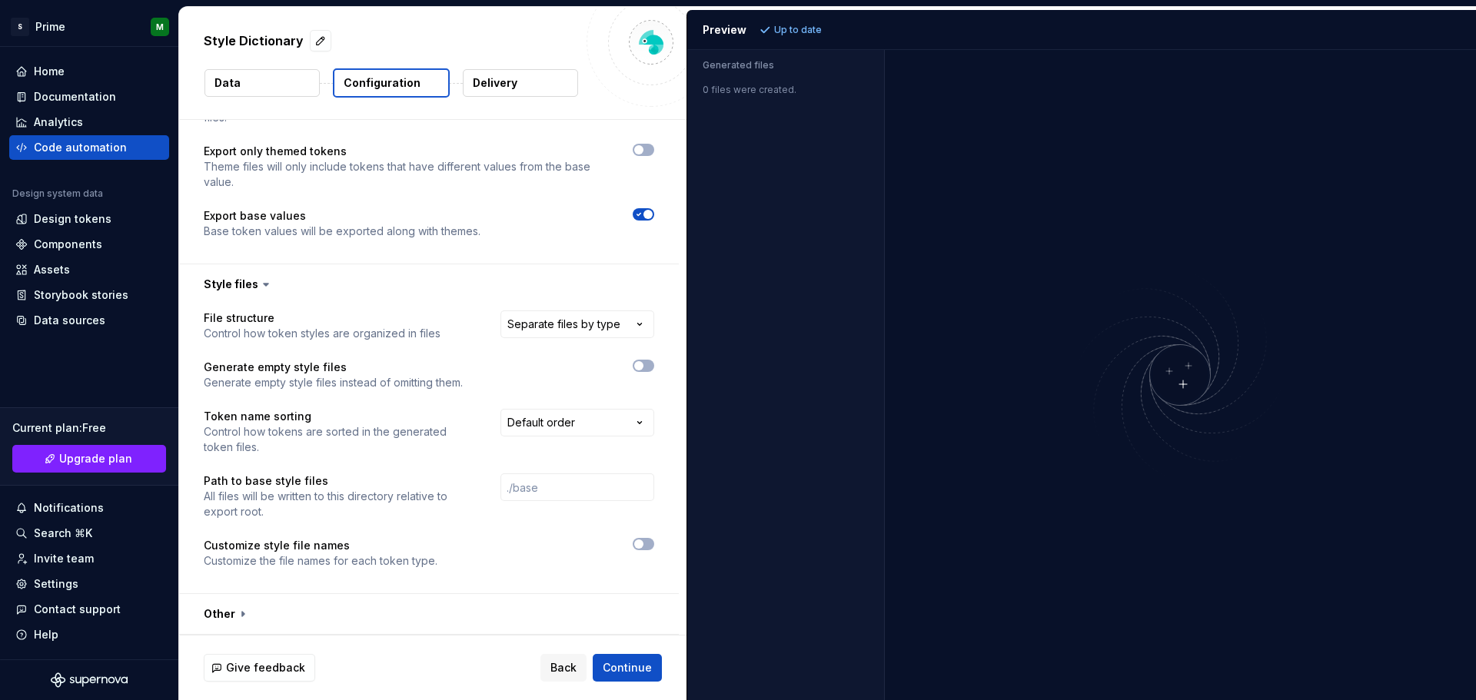
click at [239, 618] on button "button" at bounding box center [429, 614] width 500 height 40
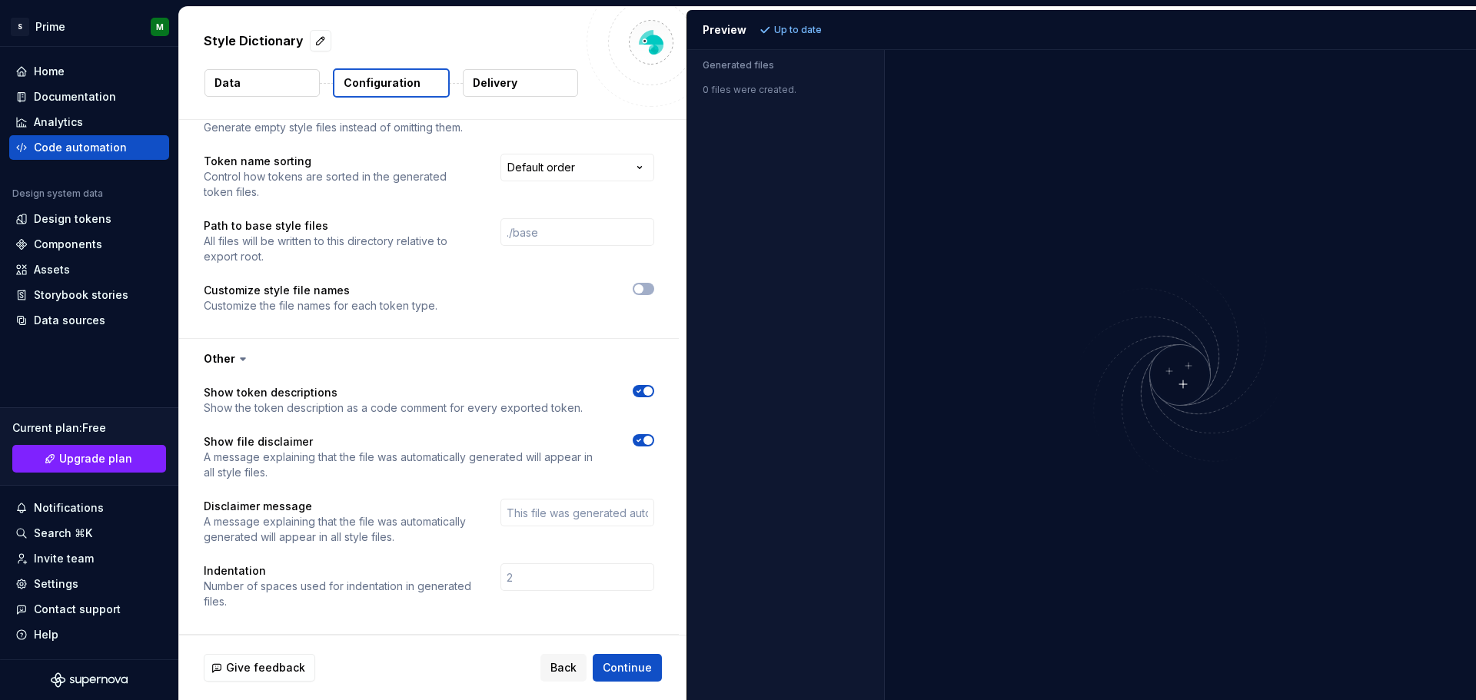
click at [484, 82] on p "Delivery" at bounding box center [495, 82] width 45 height 15
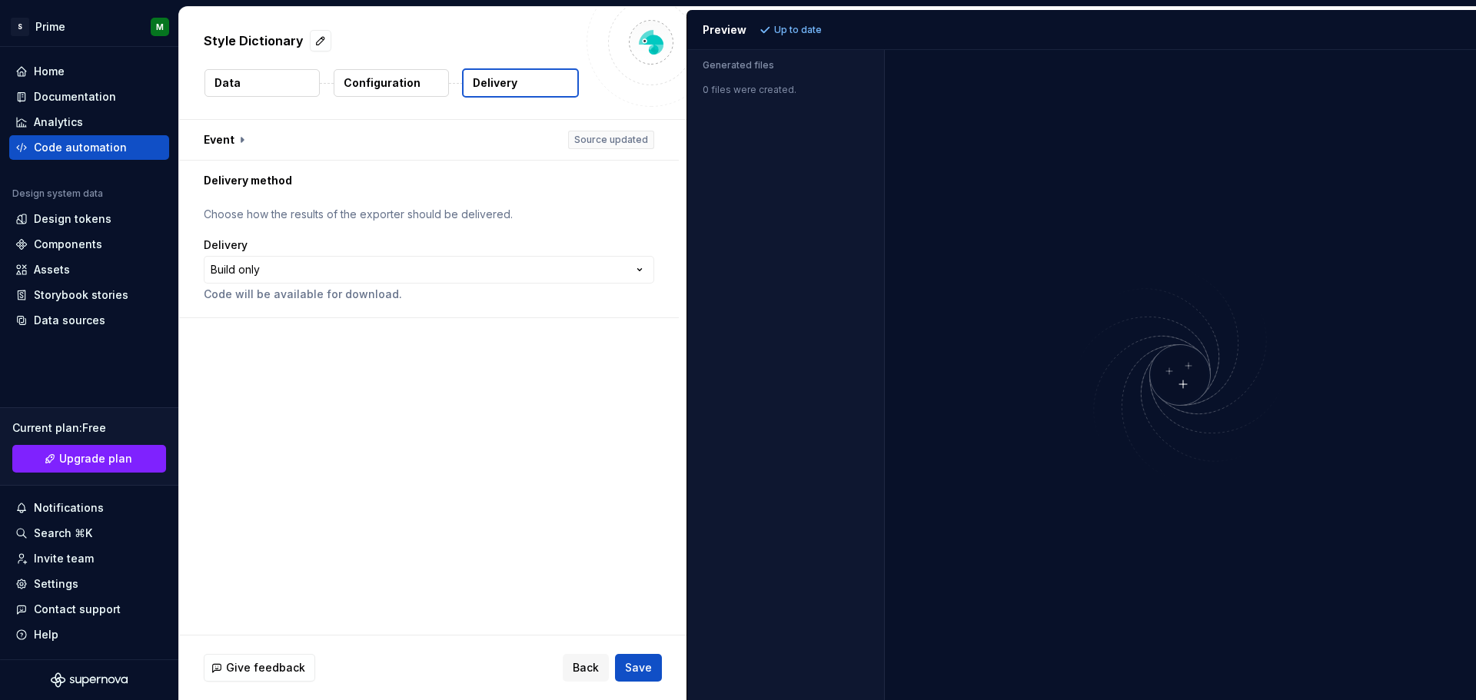
click at [398, 77] on p "Configuration" at bounding box center [382, 82] width 77 height 15
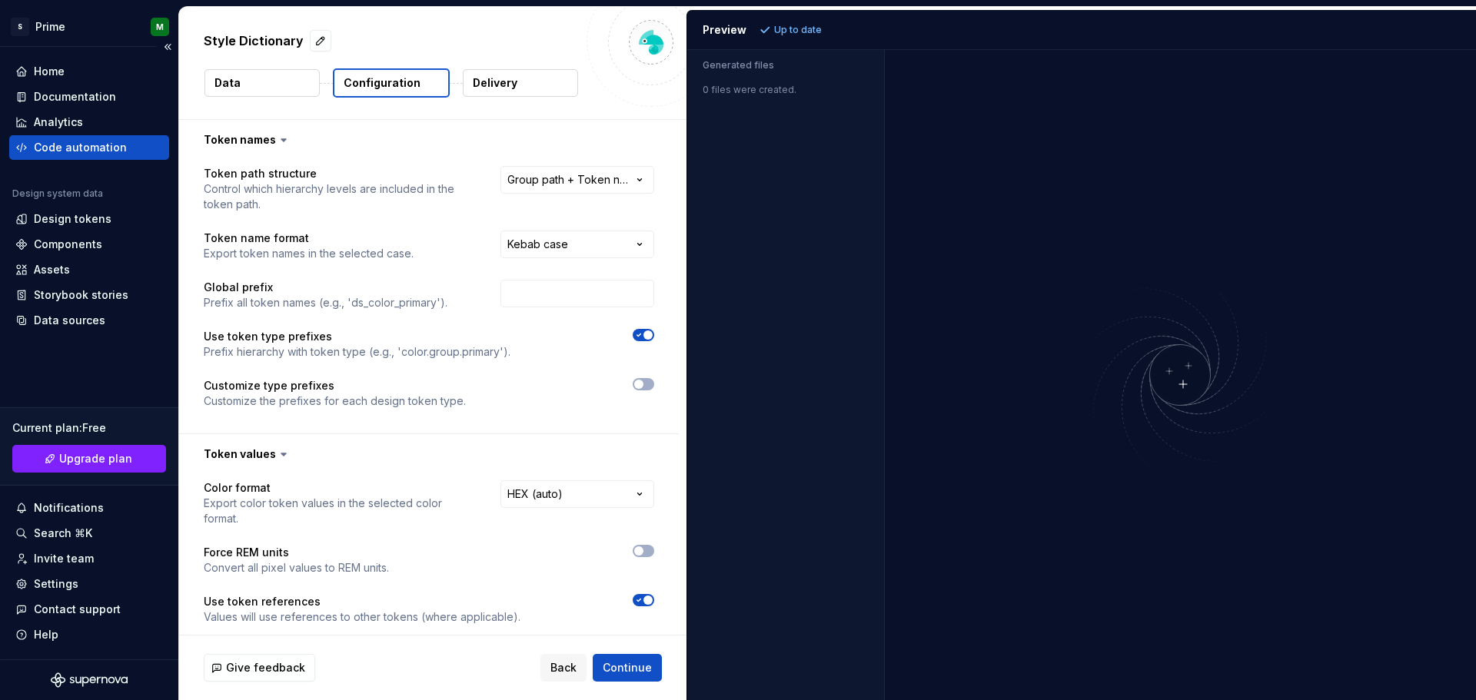
click at [90, 143] on div "Code automation" at bounding box center [80, 147] width 93 height 15
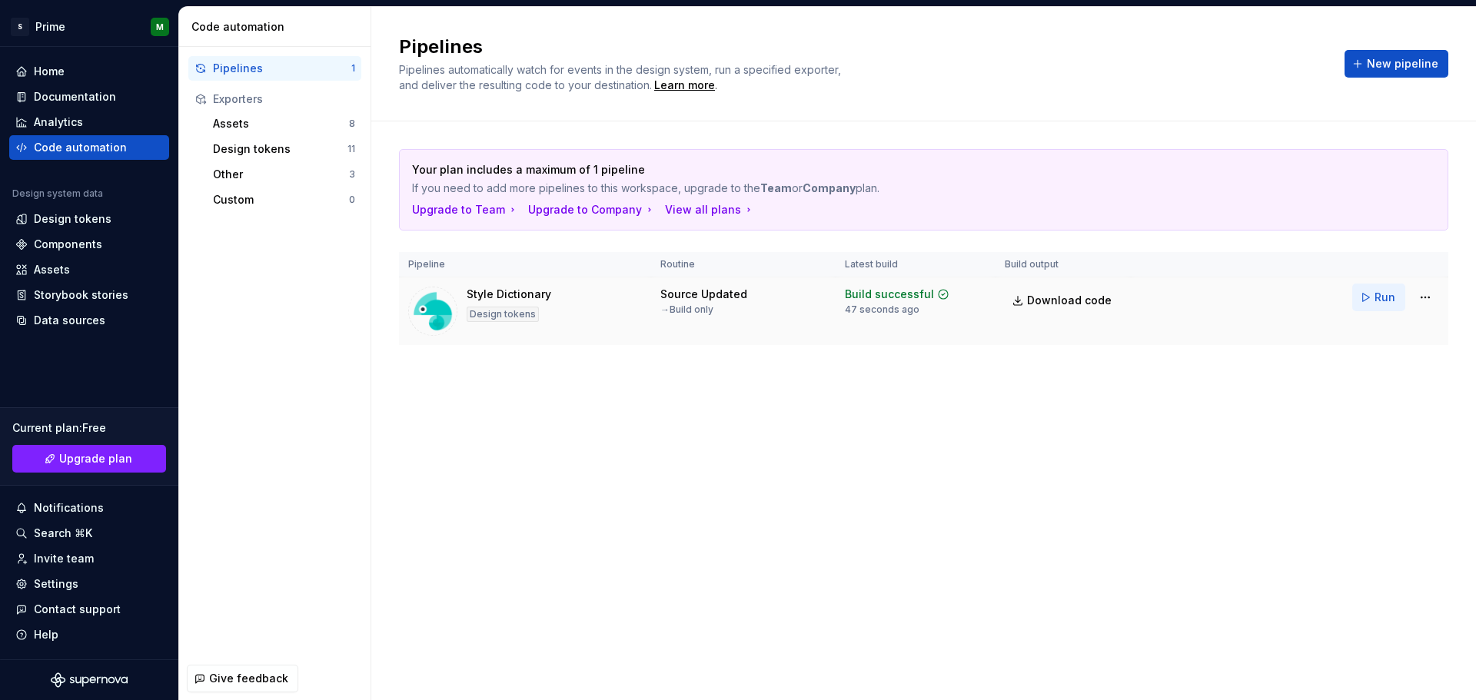
click at [1378, 296] on span "Run" at bounding box center [1385, 297] width 21 height 15
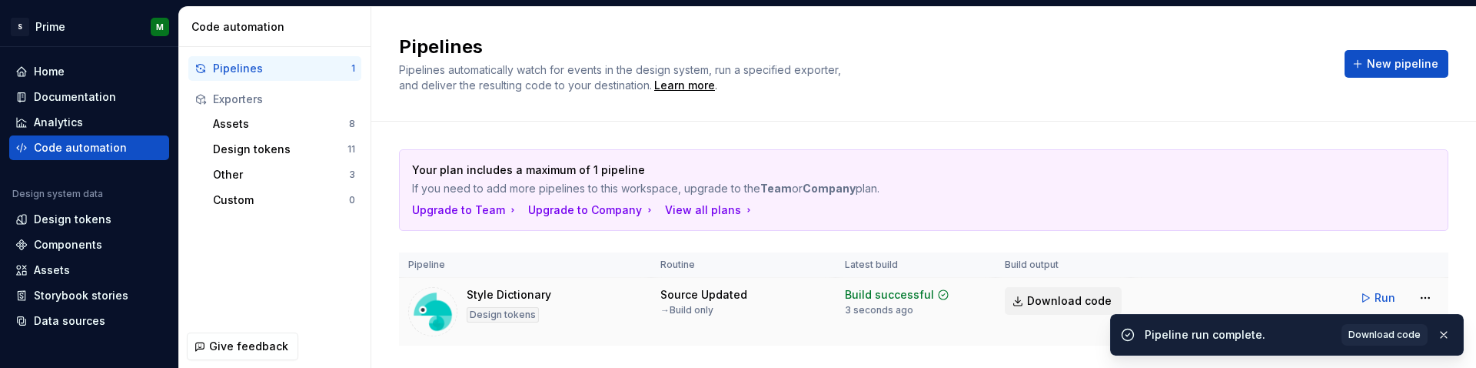
click at [1033, 310] on link "Download code" at bounding box center [1063, 301] width 117 height 28
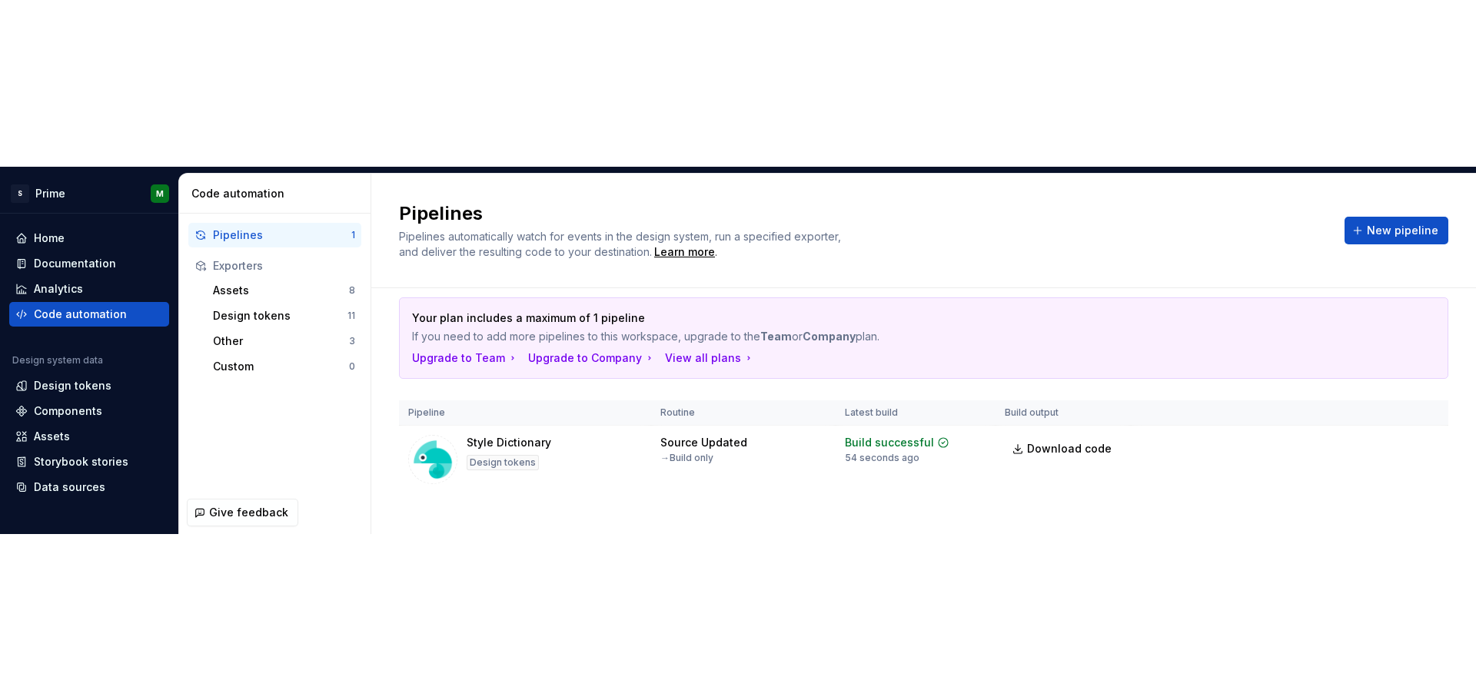
scroll to position [36, 0]
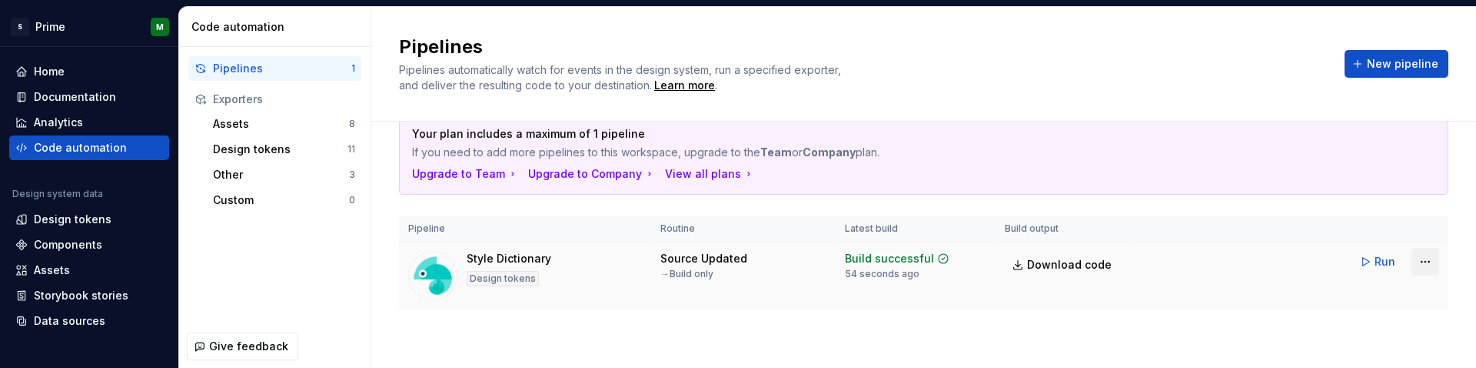
click at [1415, 260] on html "S Prime M Home Documentation Analytics Code automation Design system data Desig…" at bounding box center [738, 184] width 1476 height 368
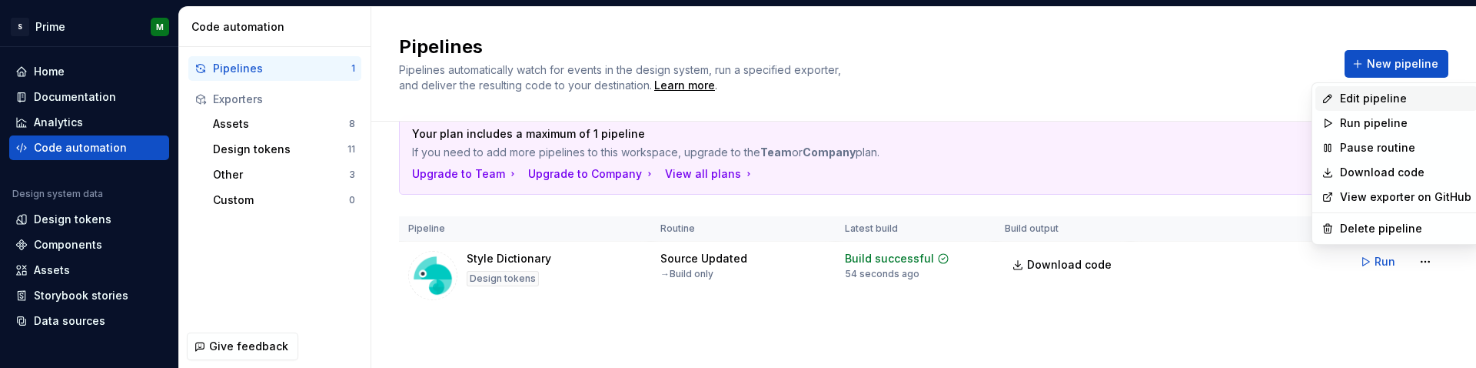
click at [1375, 102] on div "Edit pipeline" at bounding box center [1405, 98] width 131 height 15
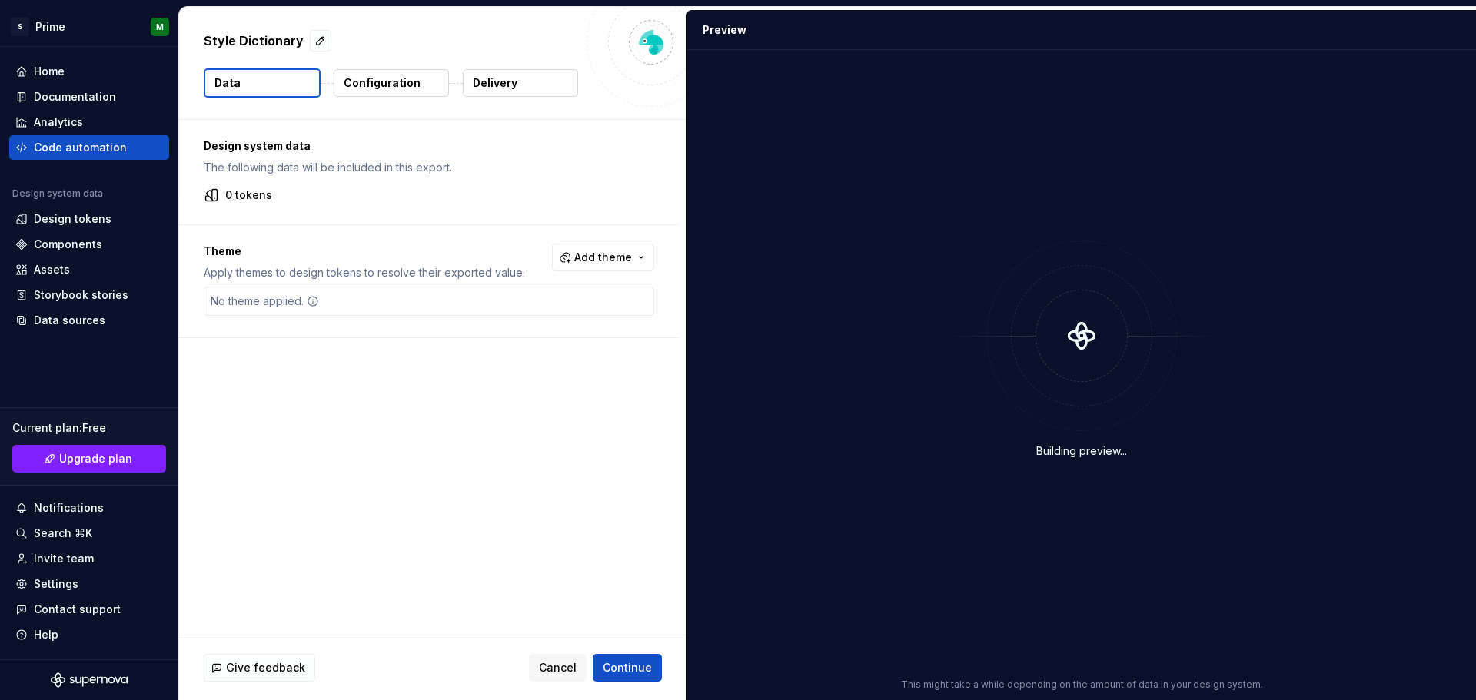
click at [395, 93] on button "Configuration" at bounding box center [391, 83] width 115 height 28
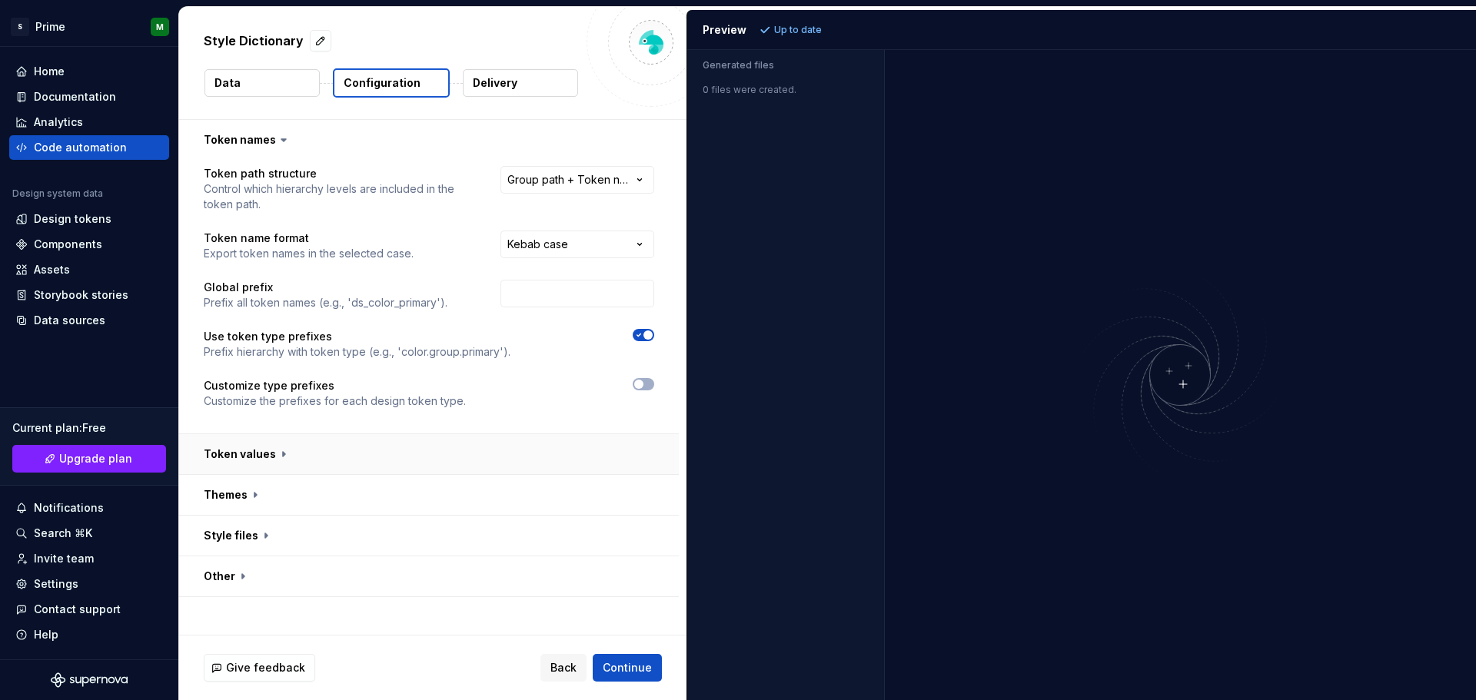
click at [275, 453] on button "button" at bounding box center [429, 454] width 500 height 40
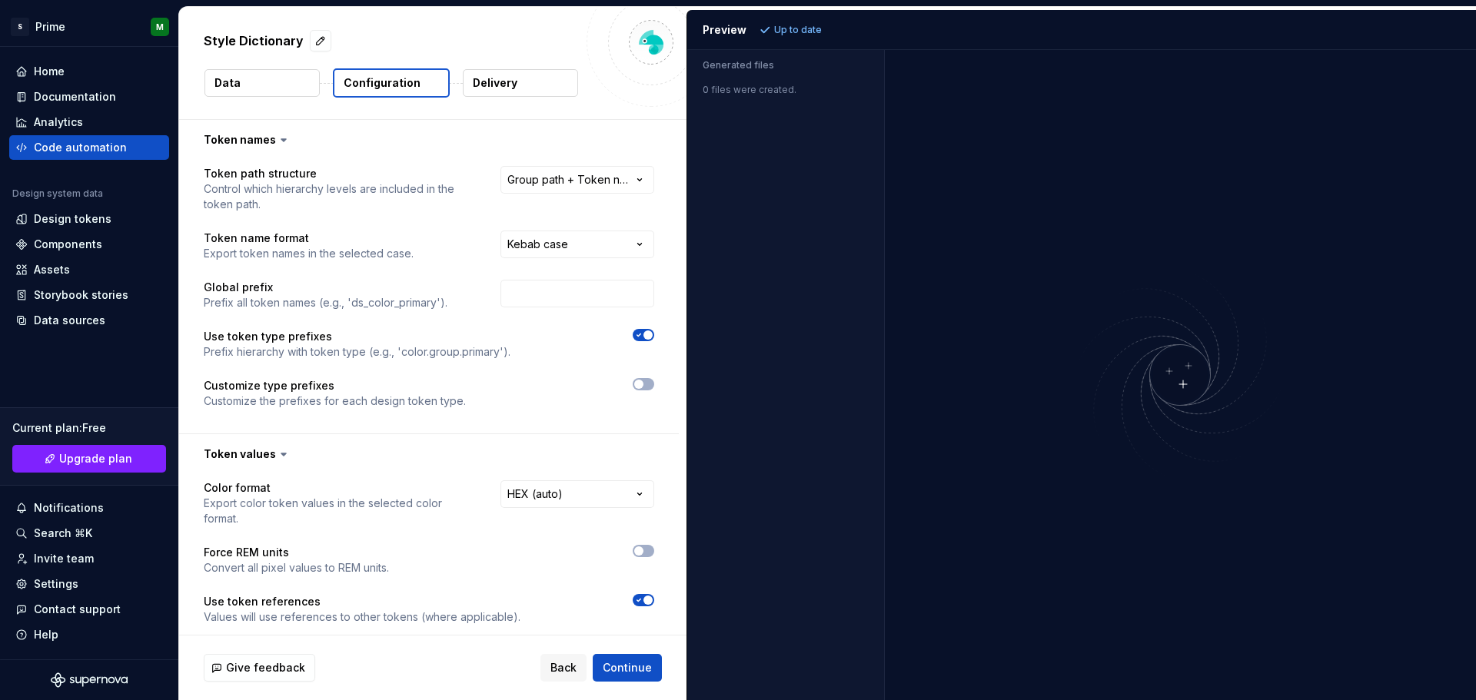
scroll to position [187, 0]
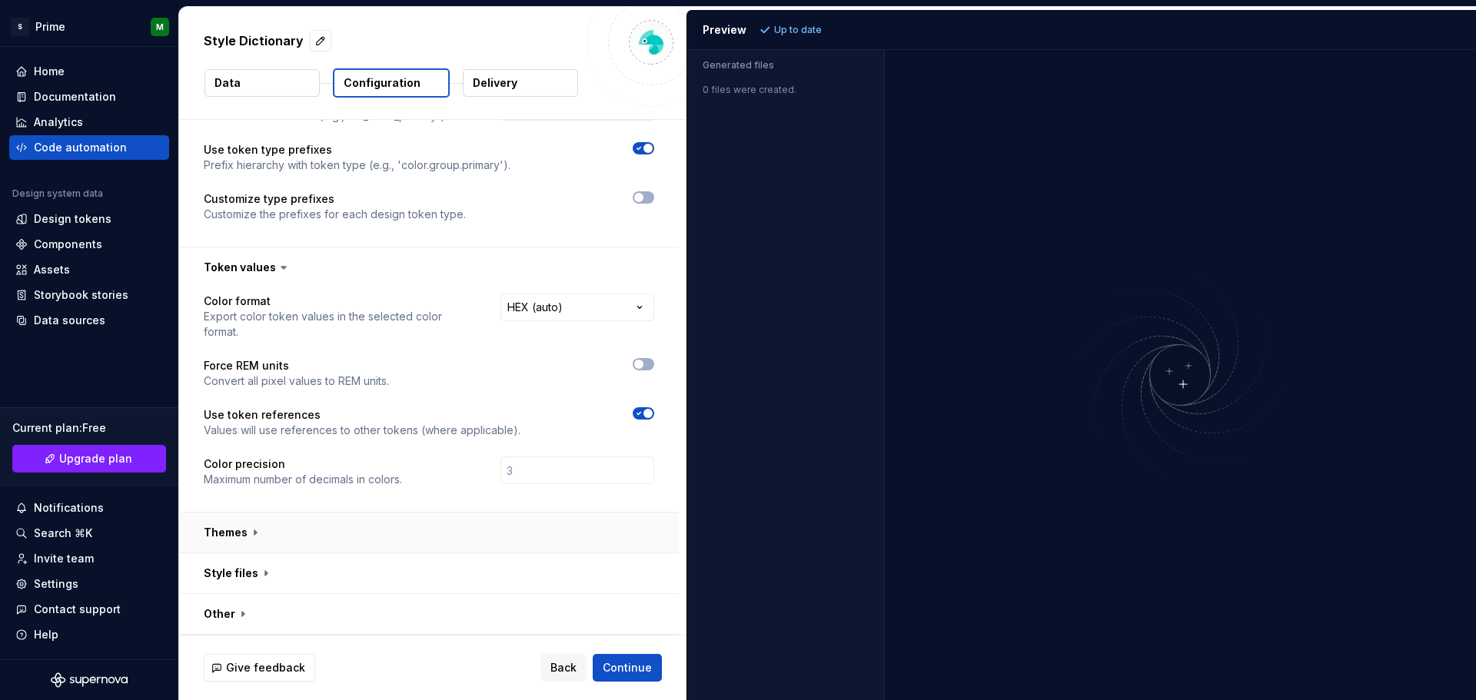
click at [258, 535] on button "button" at bounding box center [429, 533] width 500 height 40
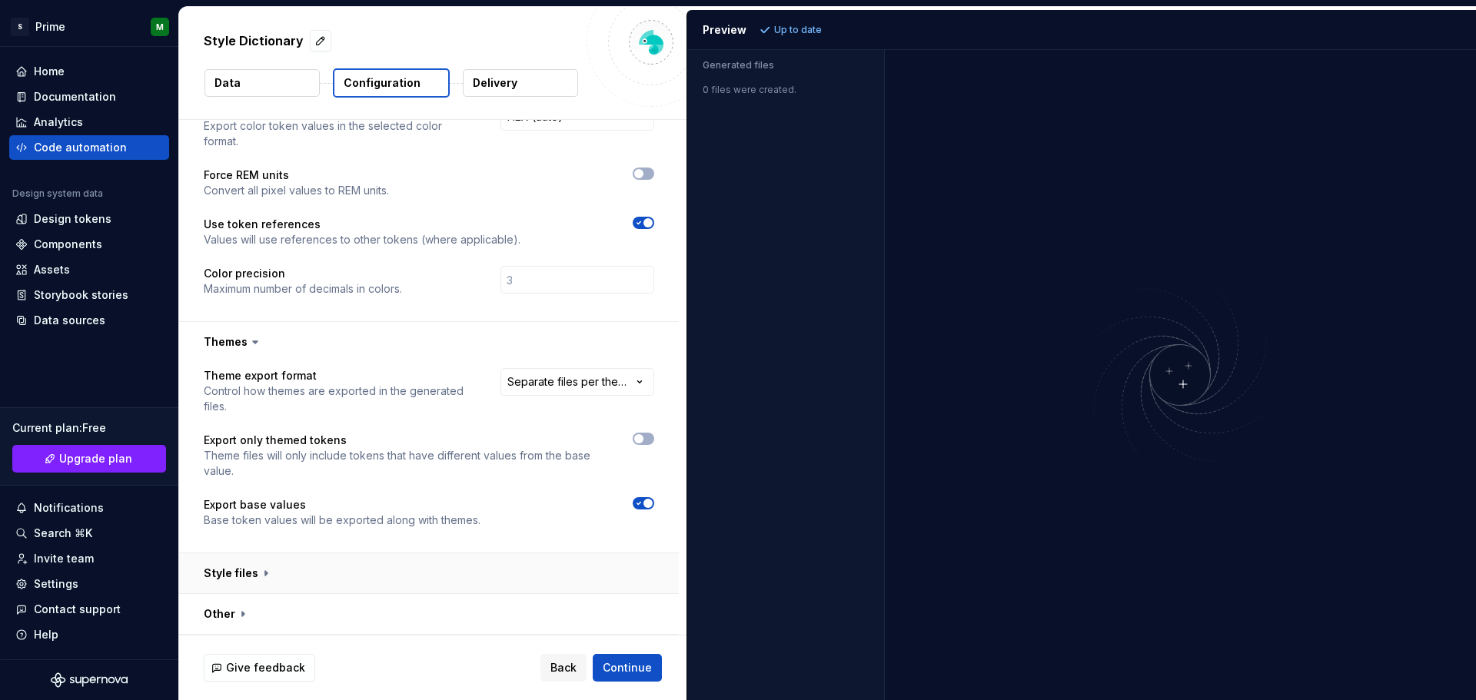
click at [258, 571] on button "button" at bounding box center [429, 574] width 500 height 40
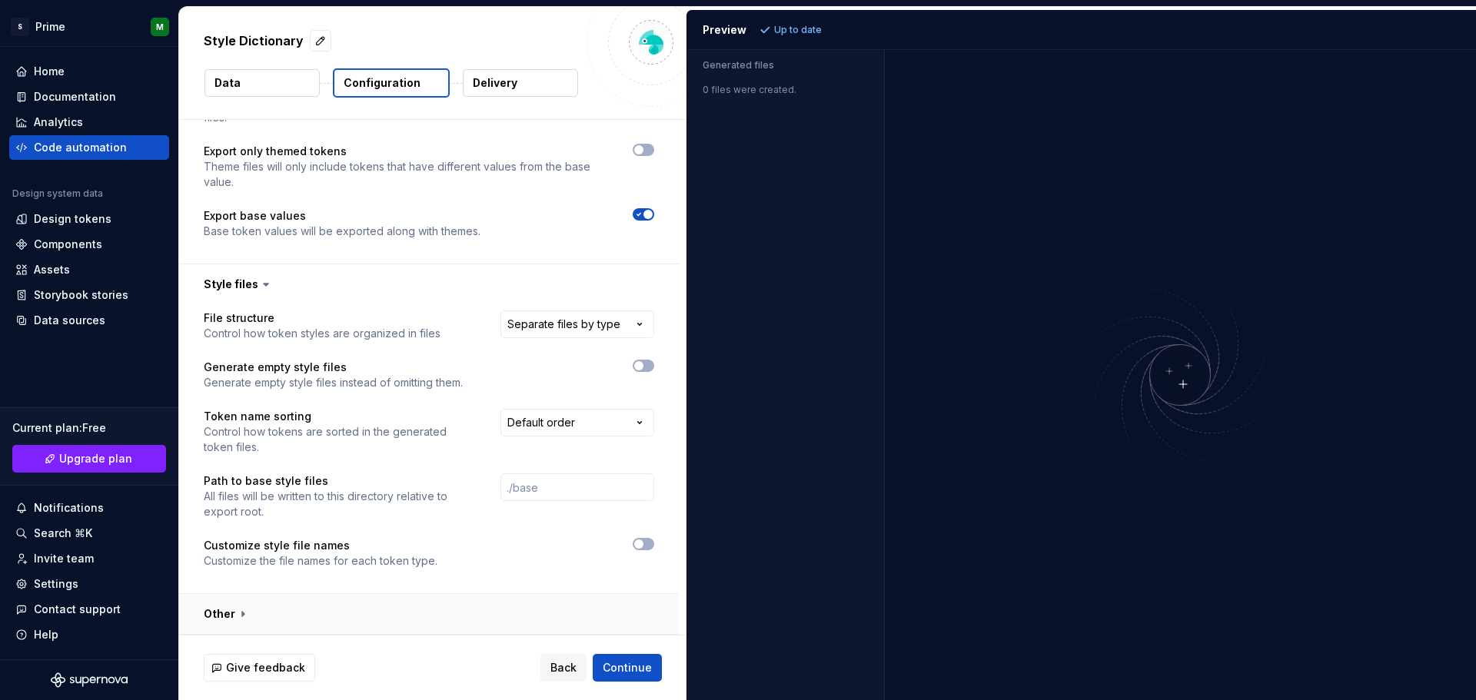
click at [256, 607] on button "button" at bounding box center [429, 614] width 500 height 40
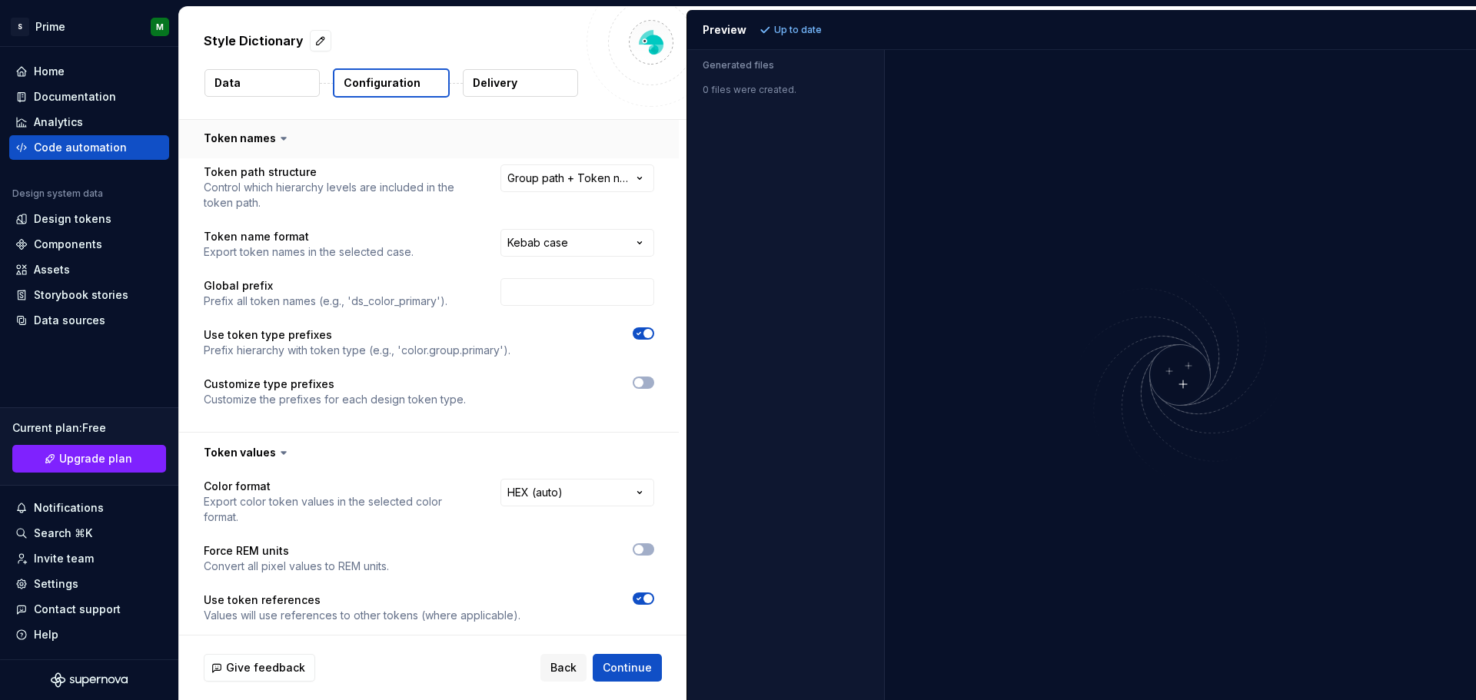
scroll to position [0, 0]
click at [527, 86] on button "Delivery" at bounding box center [520, 83] width 115 height 28
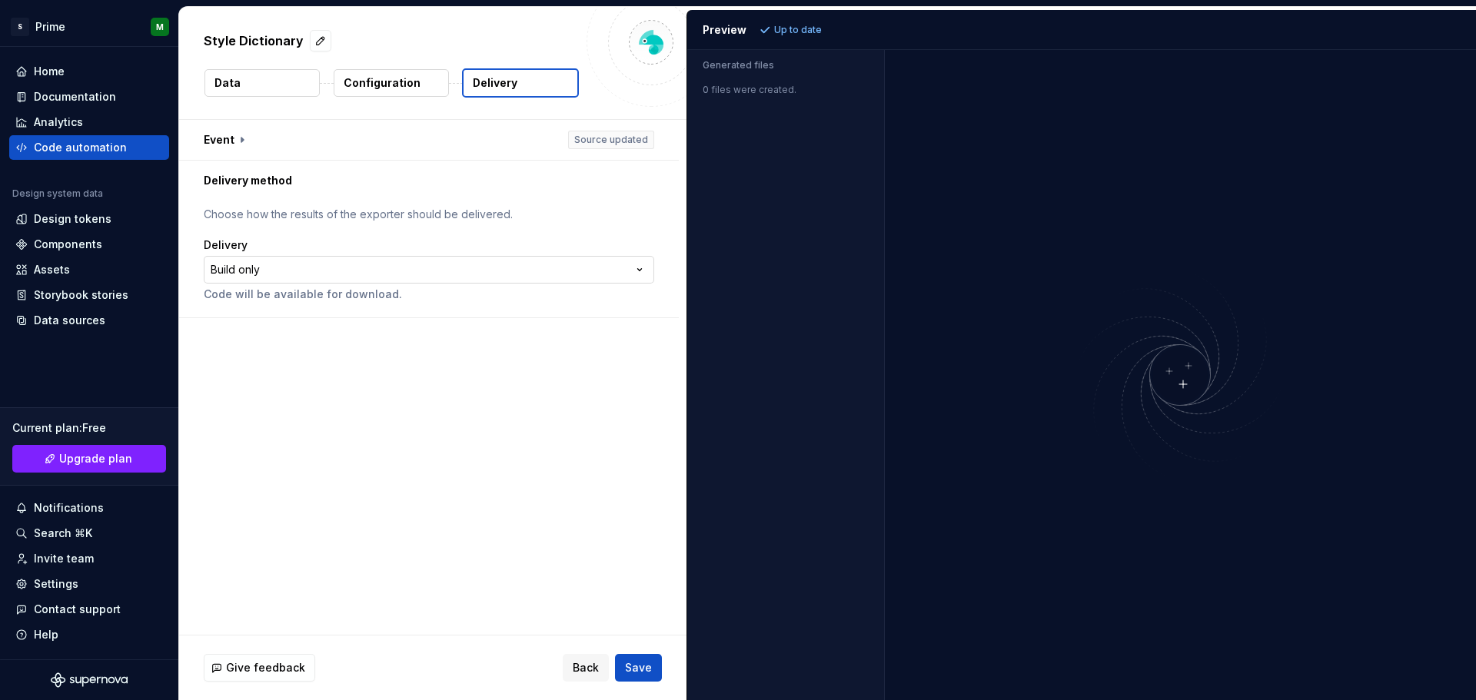
click at [392, 270] on html "**********" at bounding box center [738, 350] width 1476 height 700
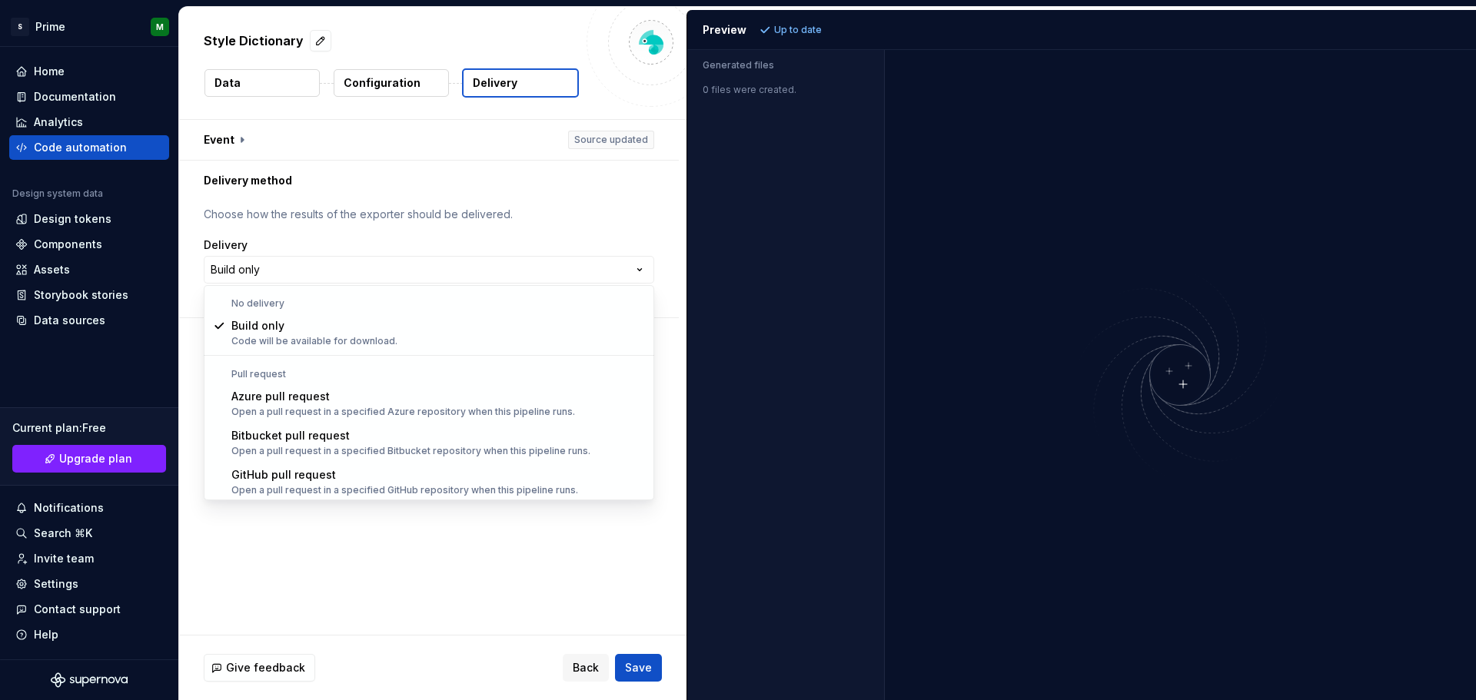
scroll to position [43, 0]
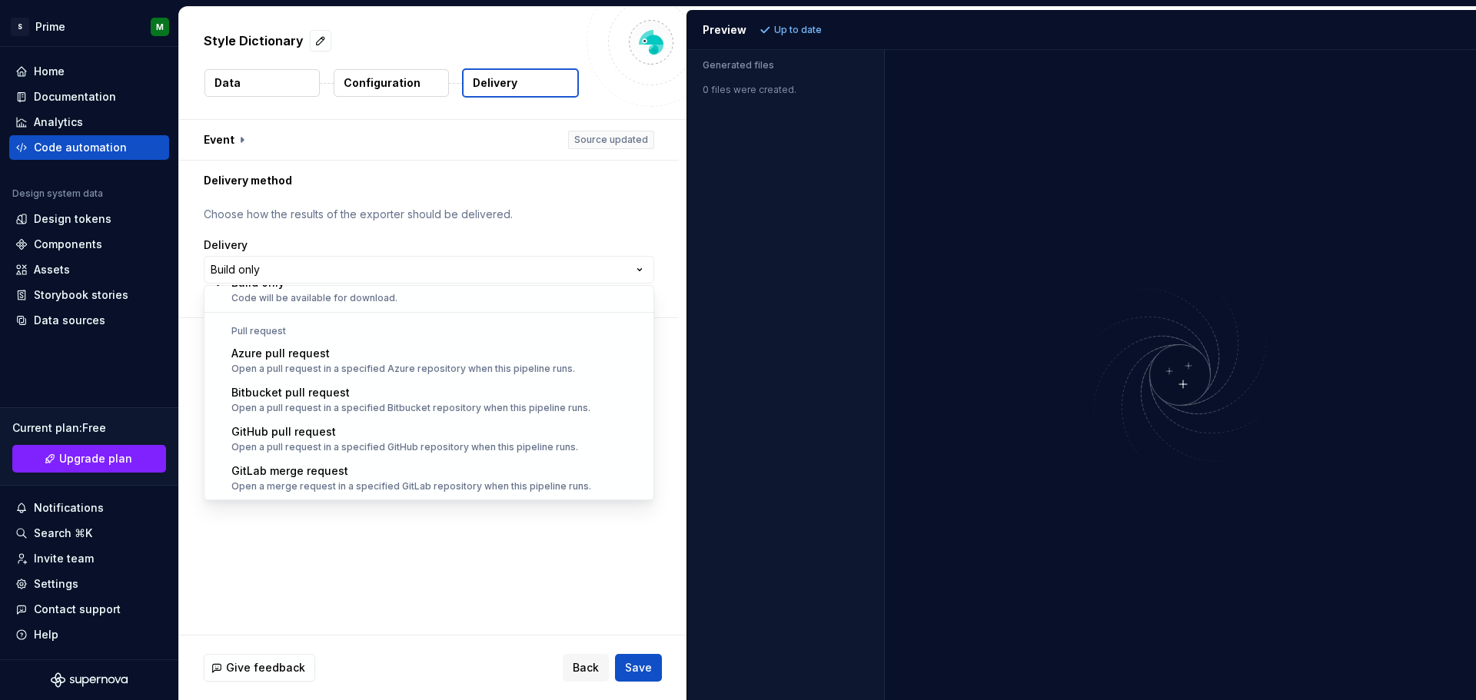
select select "******"
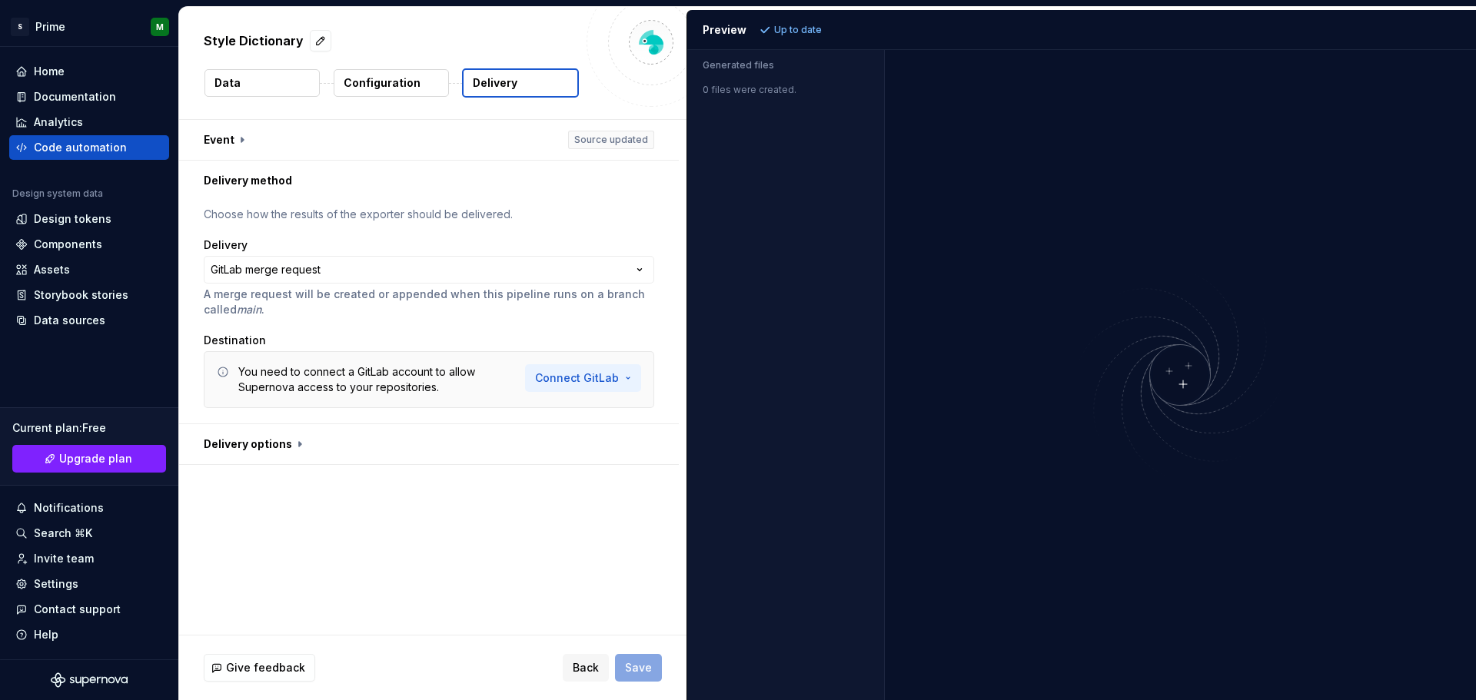
click at [627, 377] on html "**********" at bounding box center [738, 350] width 1476 height 700
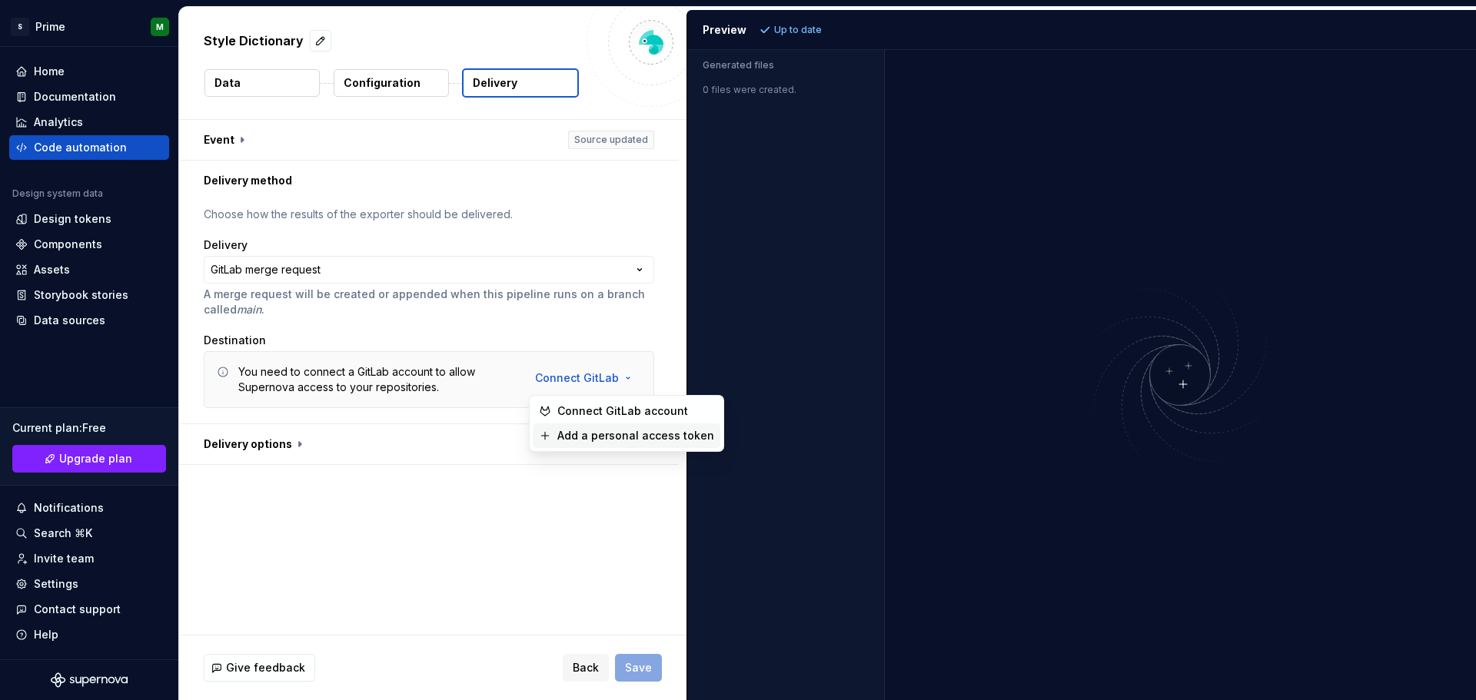
click at [607, 442] on span "Add a personal access token" at bounding box center [635, 435] width 157 height 15
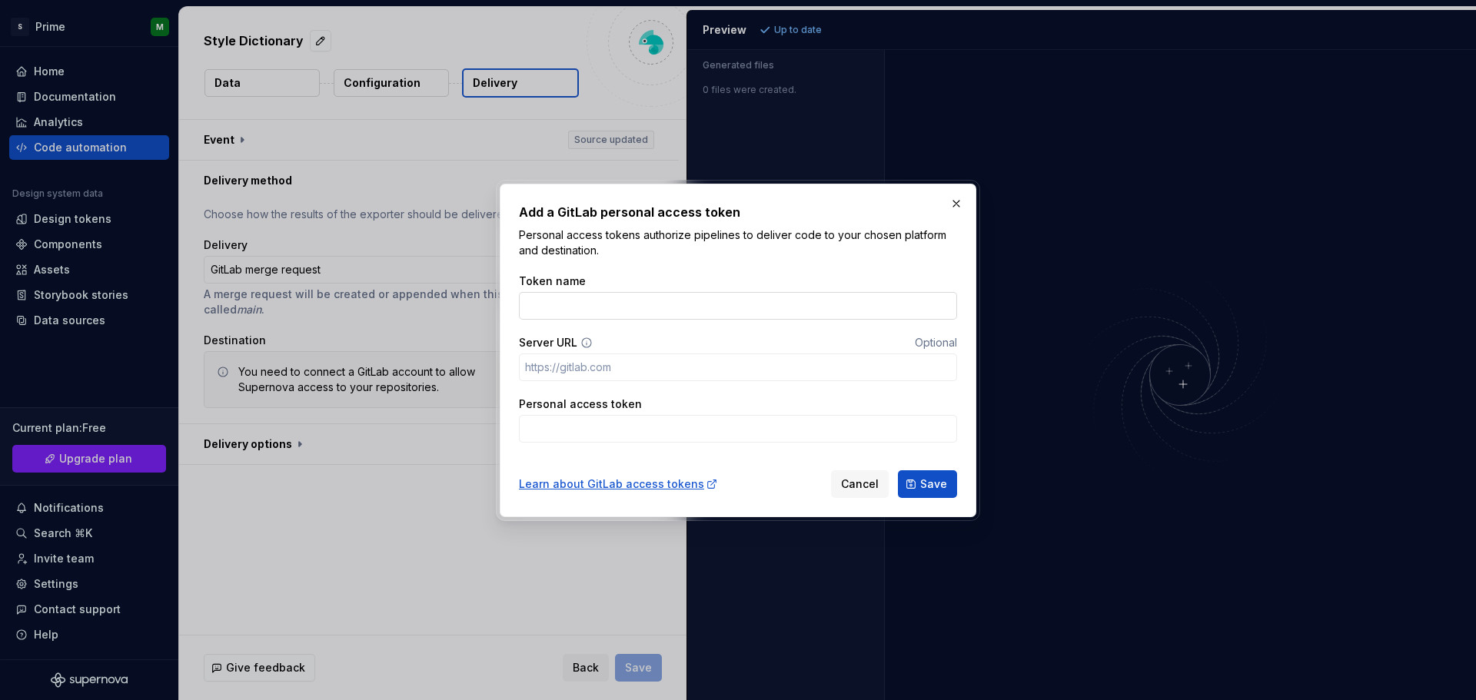
click at [629, 305] on input "Token name" at bounding box center [738, 306] width 438 height 28
click at [860, 493] on button "Cancel" at bounding box center [860, 485] width 58 height 28
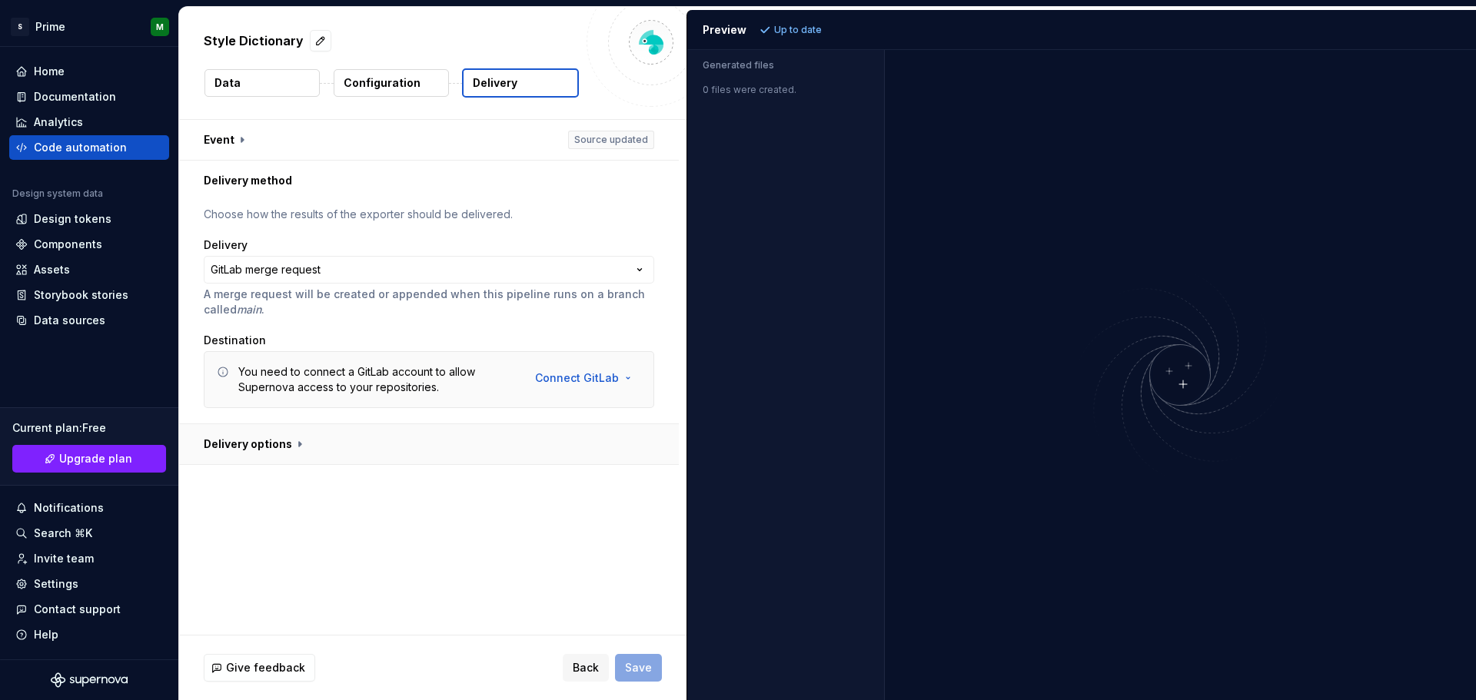
click at [254, 444] on button "button" at bounding box center [429, 444] width 500 height 40
type textarea "*"
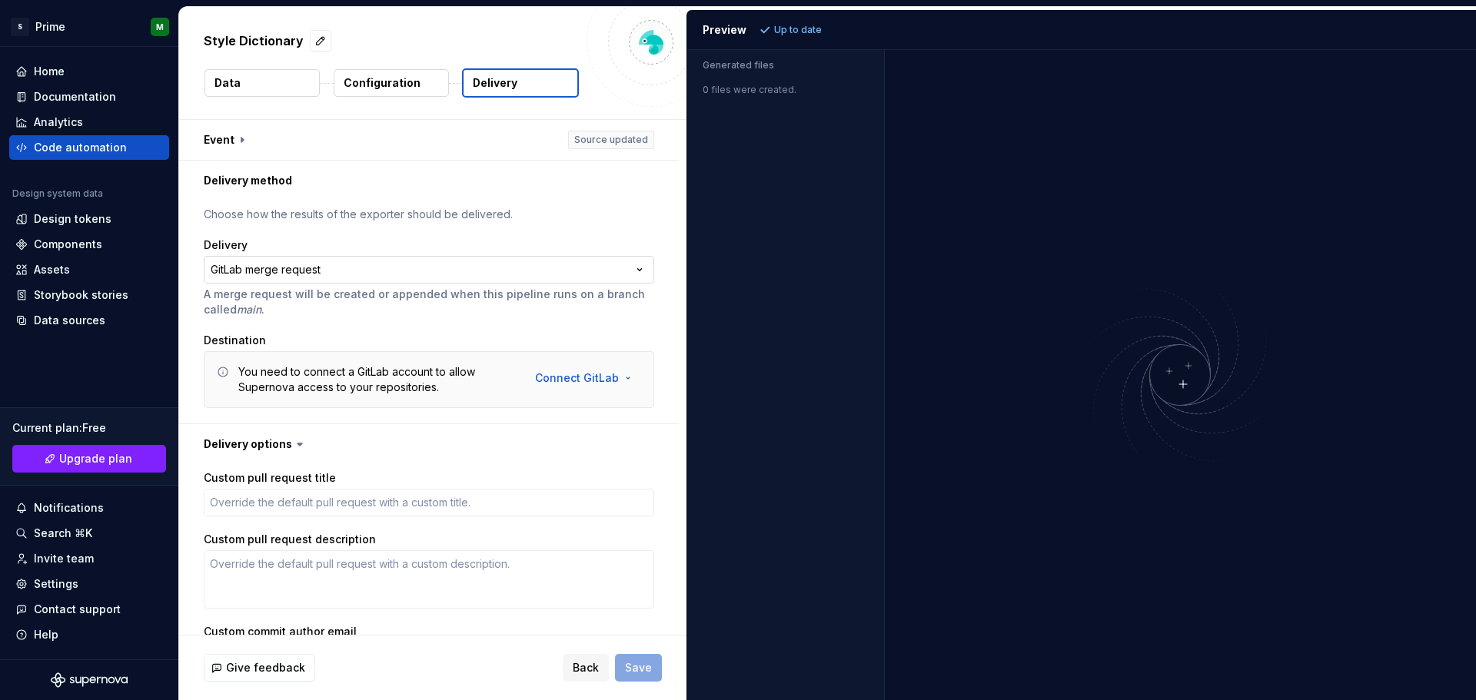
click at [603, 265] on html "**********" at bounding box center [738, 350] width 1476 height 700
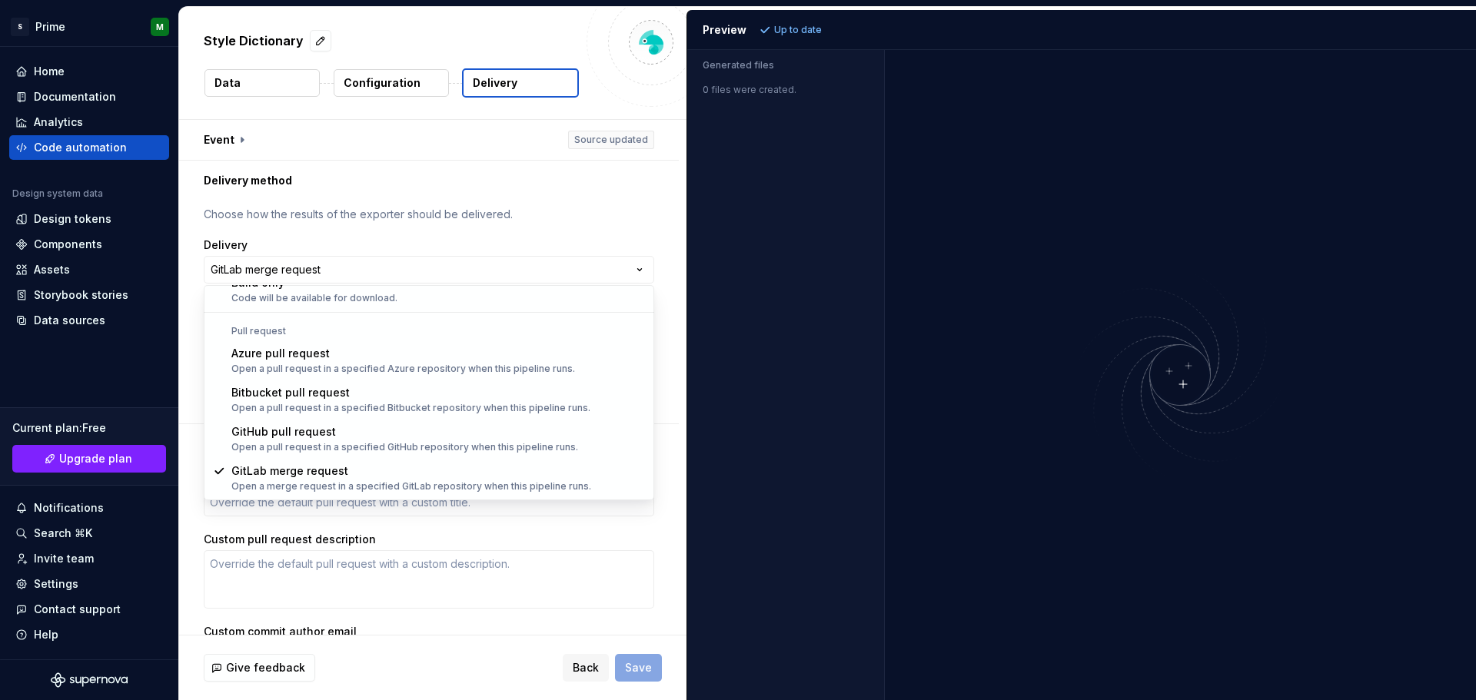
click at [573, 215] on html "**********" at bounding box center [738, 350] width 1476 height 700
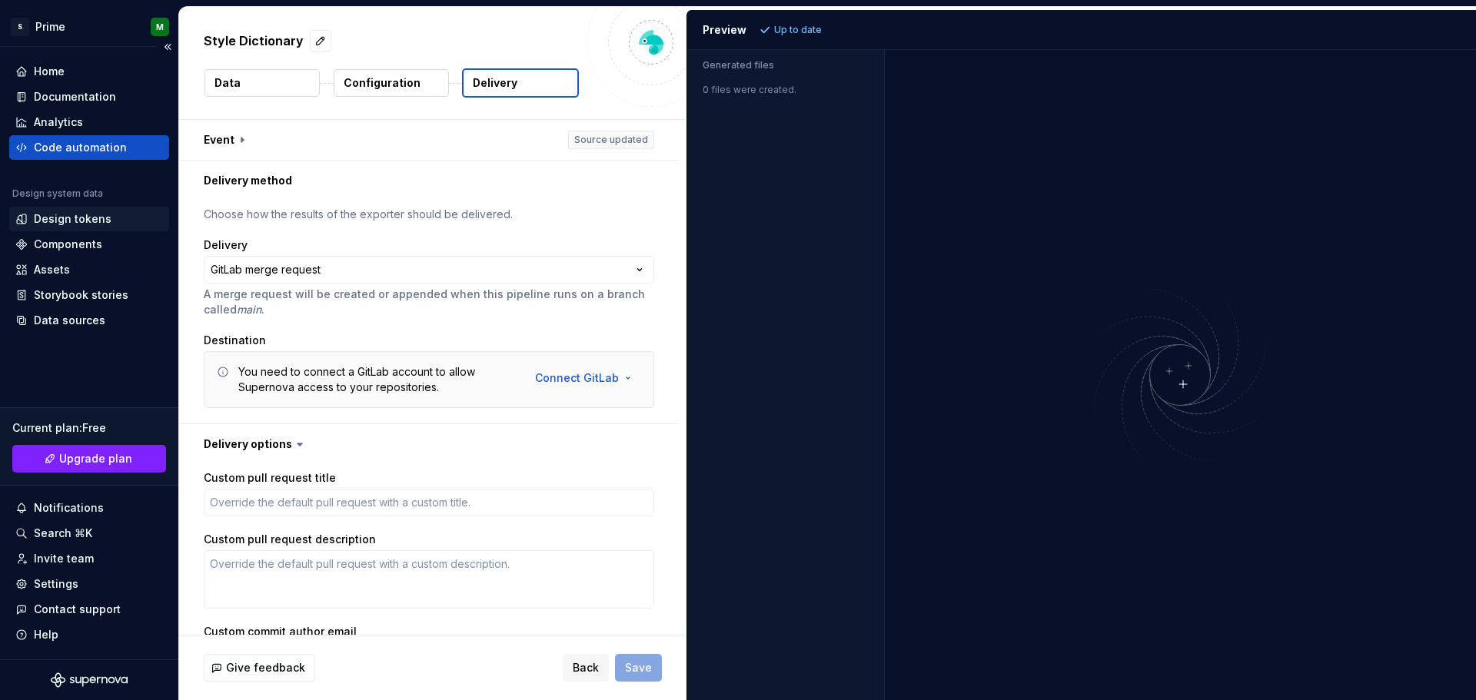
click at [72, 221] on div "Design tokens" at bounding box center [73, 218] width 78 height 15
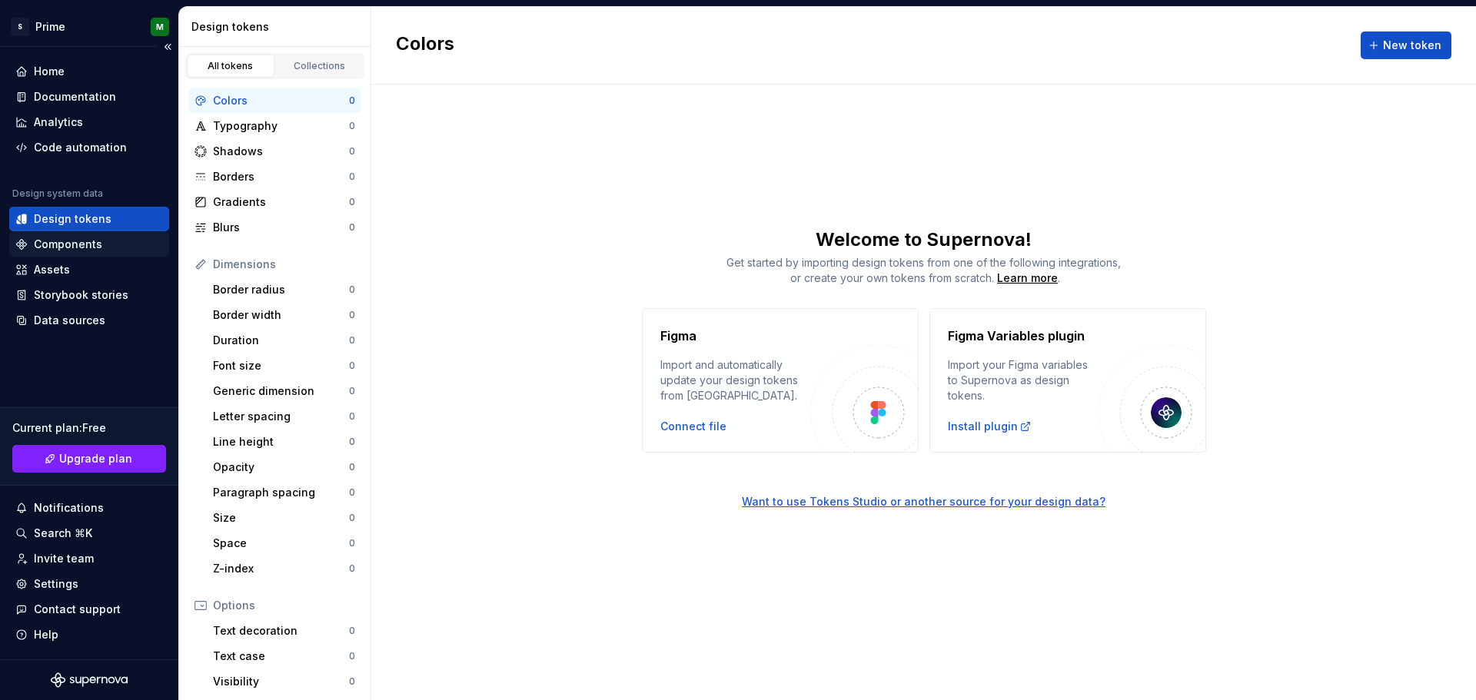
click at [113, 246] on div "Components" at bounding box center [89, 244] width 148 height 15
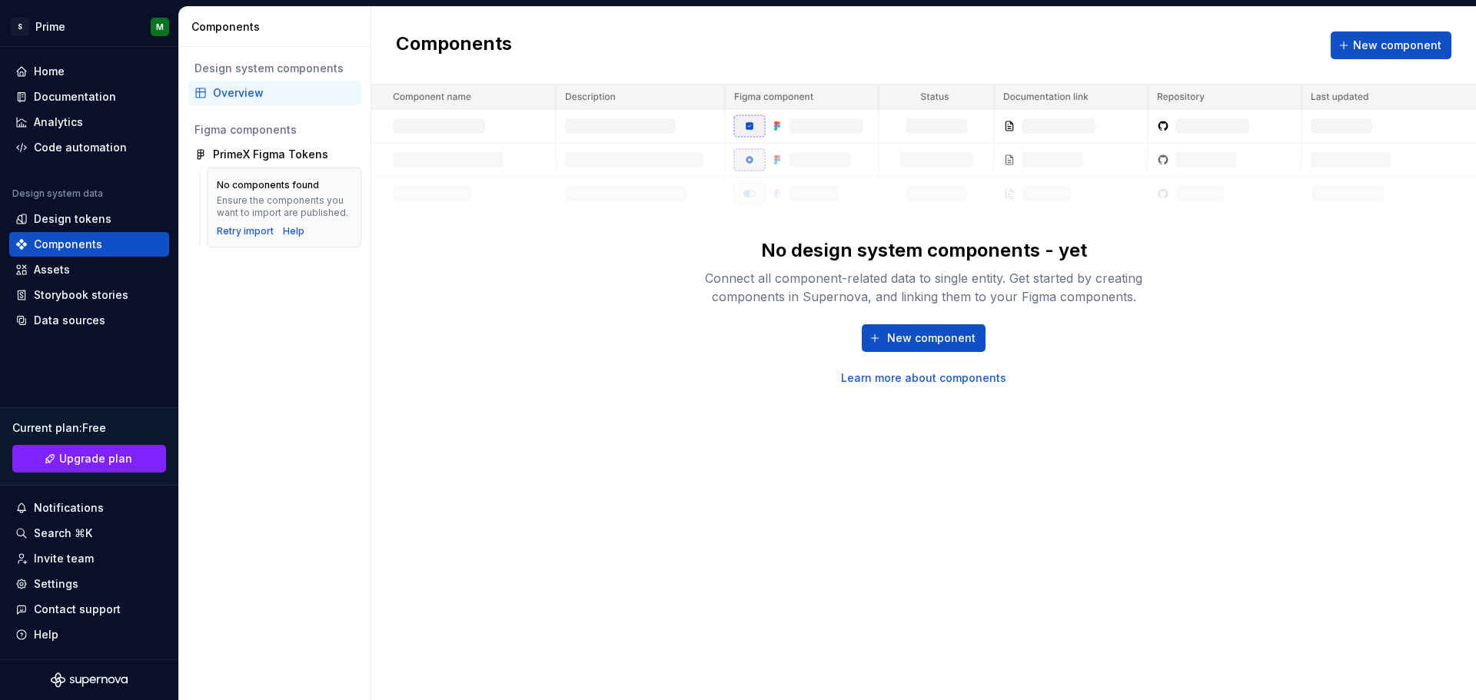
click at [277, 222] on div "No components found Ensure the components you want to import are published. Ret…" at bounding box center [284, 208] width 135 height 60
click at [285, 229] on div "Help" at bounding box center [294, 231] width 22 height 12
drag, startPoint x: 245, startPoint y: 147, endPoint x: 240, endPoint y: 154, distance: 8.3
click at [245, 147] on div "PrimeX Figma Tokens" at bounding box center [270, 154] width 115 height 15
click at [233, 232] on div "Retry import" at bounding box center [245, 231] width 57 height 12
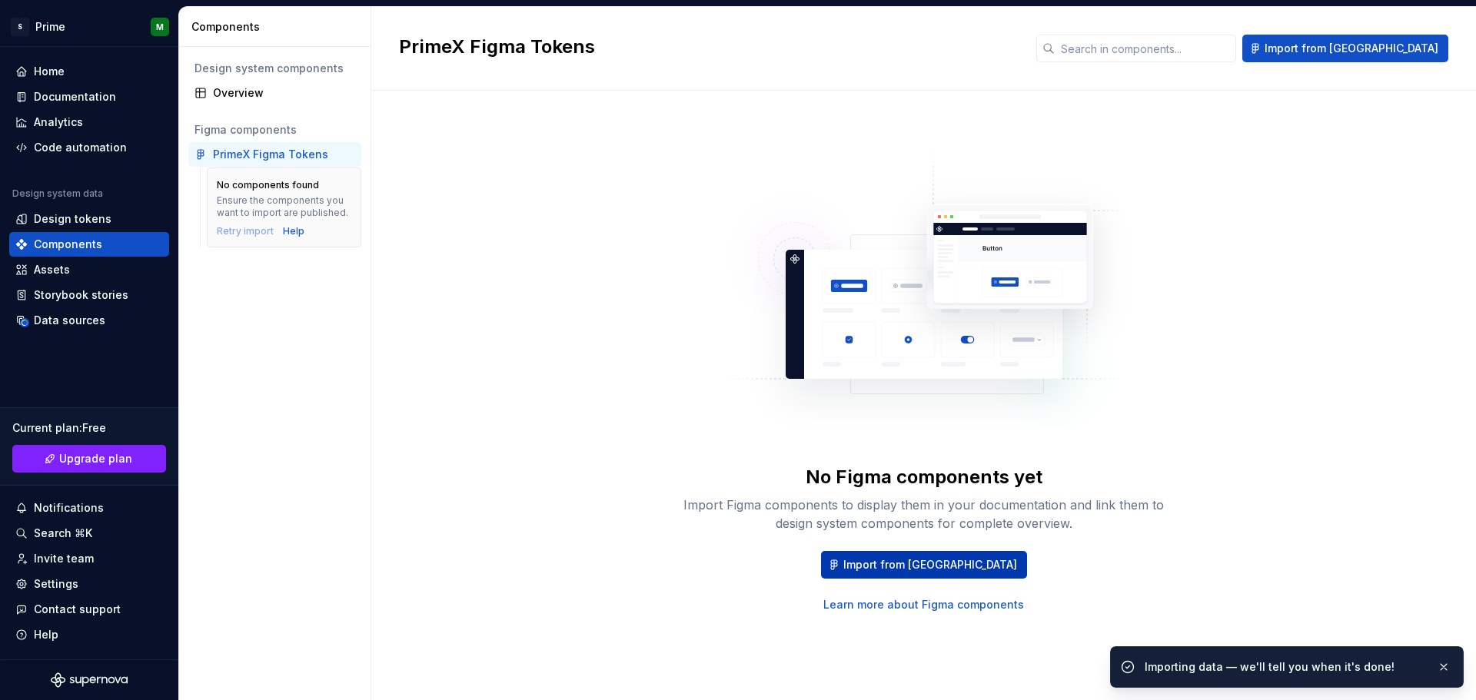
click at [926, 573] on button "Import from [GEOGRAPHIC_DATA]" at bounding box center [924, 565] width 206 height 28
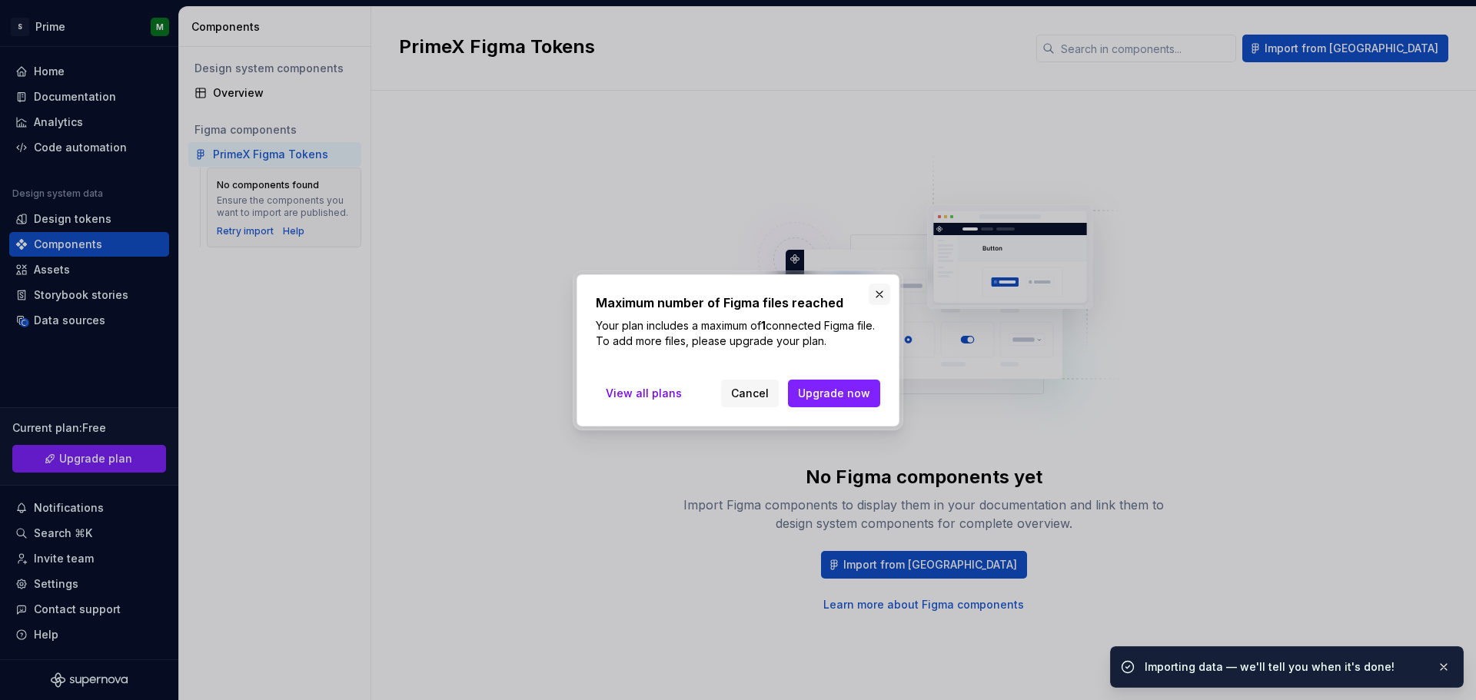
click at [878, 294] on button "button" at bounding box center [880, 295] width 22 height 22
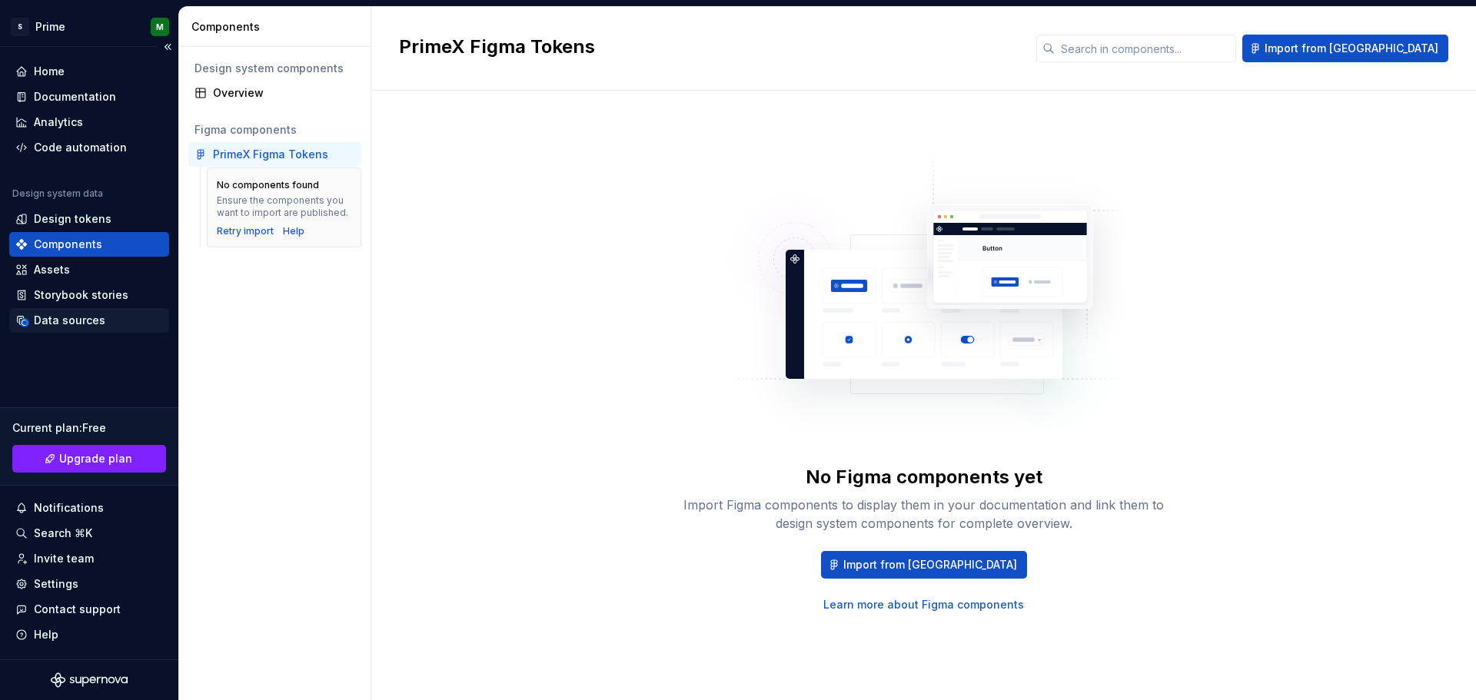
click at [83, 320] on div "Data sources" at bounding box center [70, 320] width 72 height 15
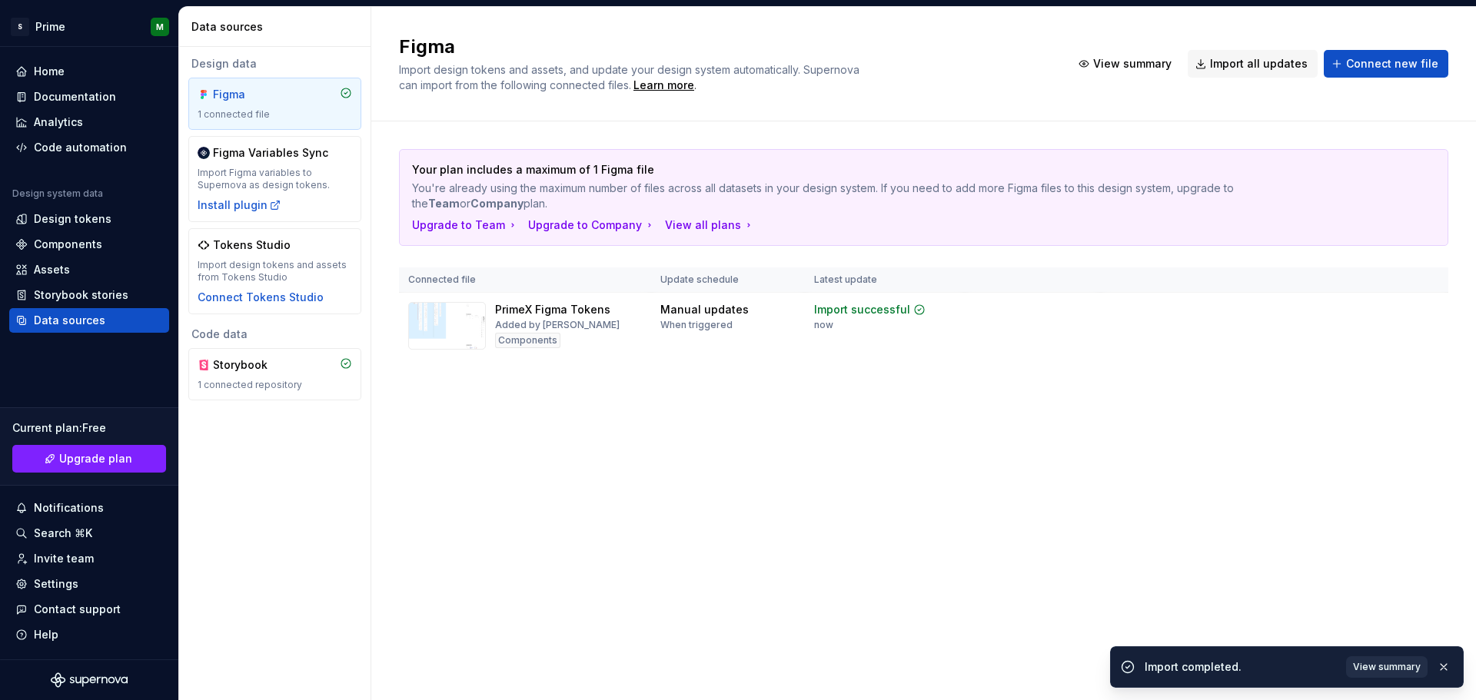
click at [1397, 665] on span "View summary" at bounding box center [1387, 667] width 68 height 12
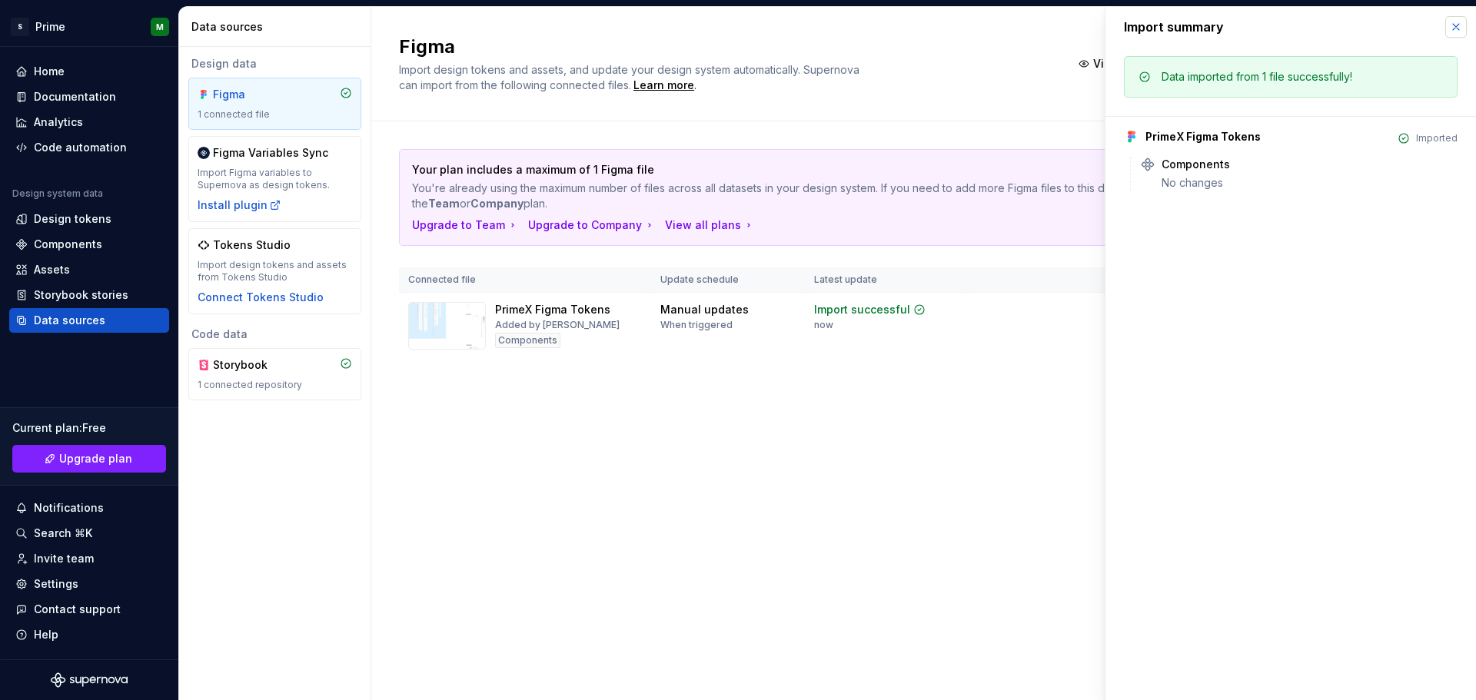
click at [1455, 29] on button "button" at bounding box center [1456, 27] width 22 height 22
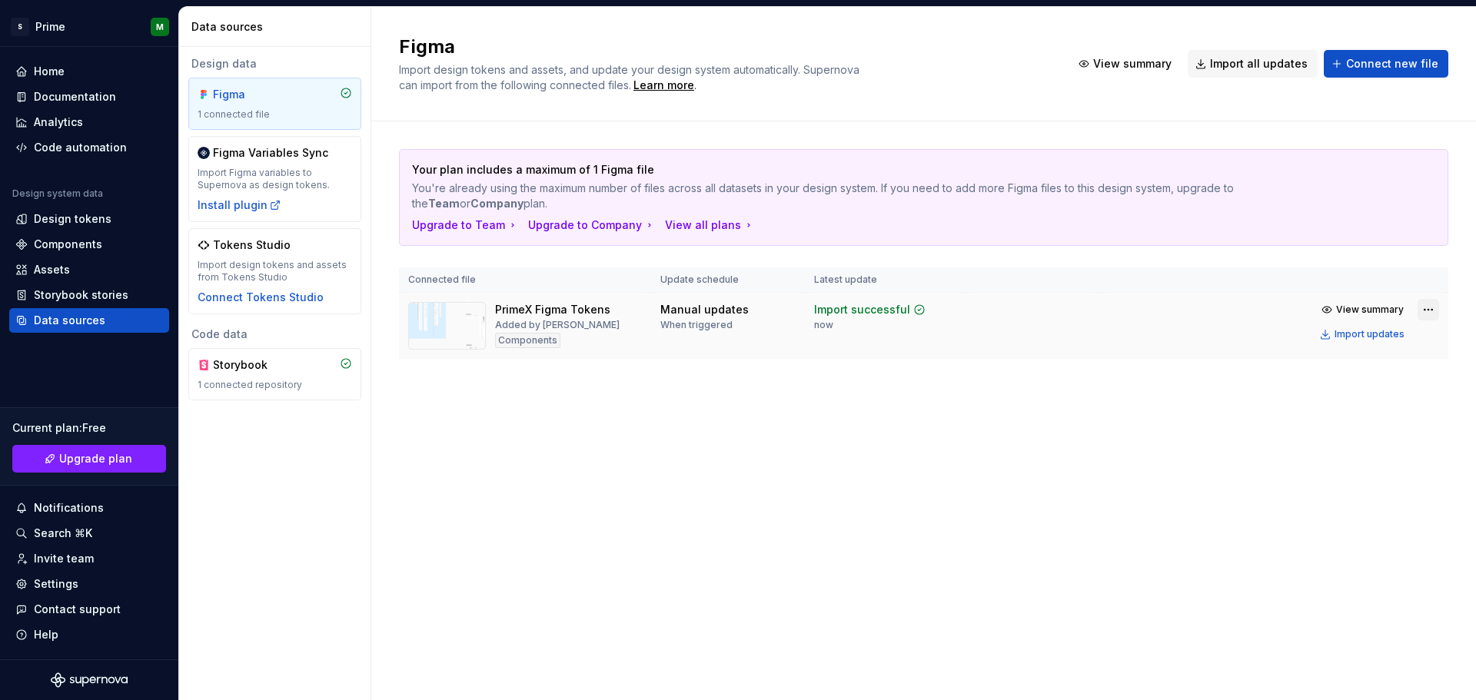
click at [1427, 309] on html "S Prime M Home Documentation Analytics Code automation Design system data Desig…" at bounding box center [738, 350] width 1476 height 700
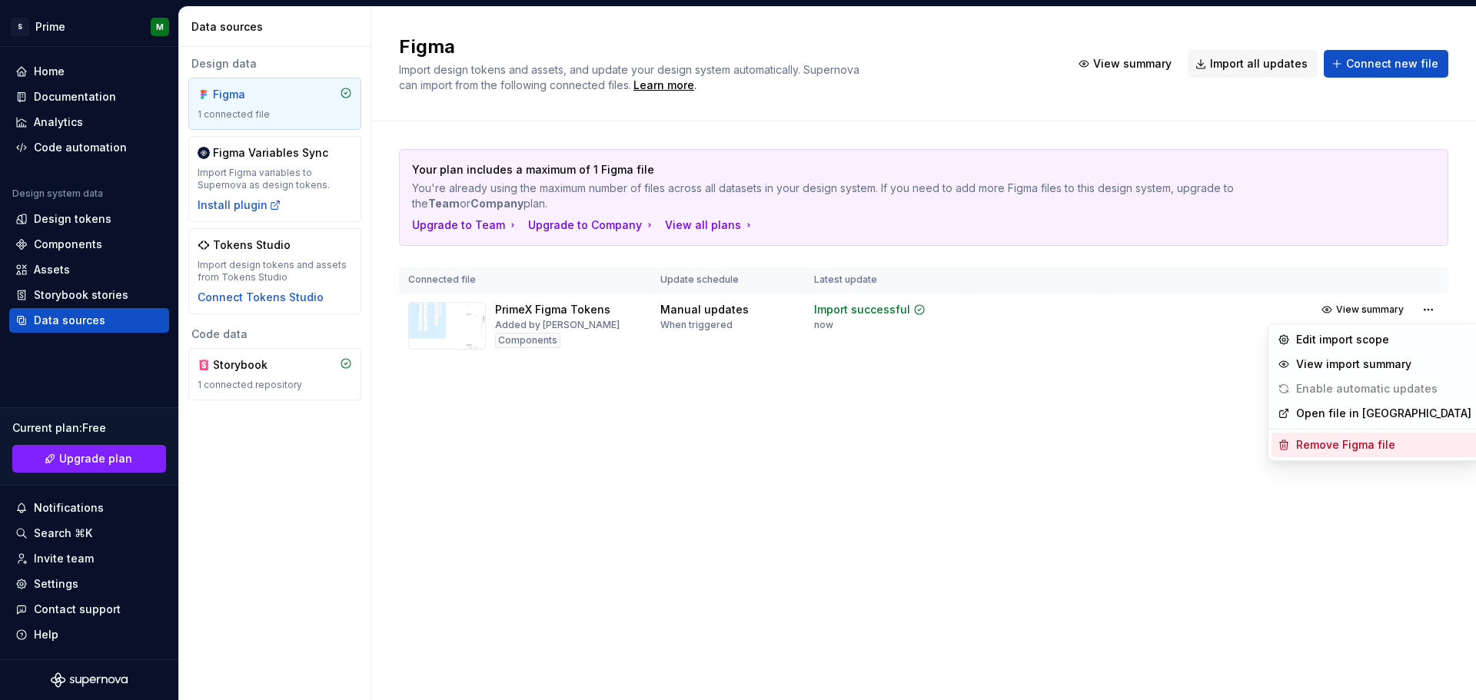
click at [1340, 447] on div "Remove Figma file" at bounding box center [1383, 444] width 175 height 15
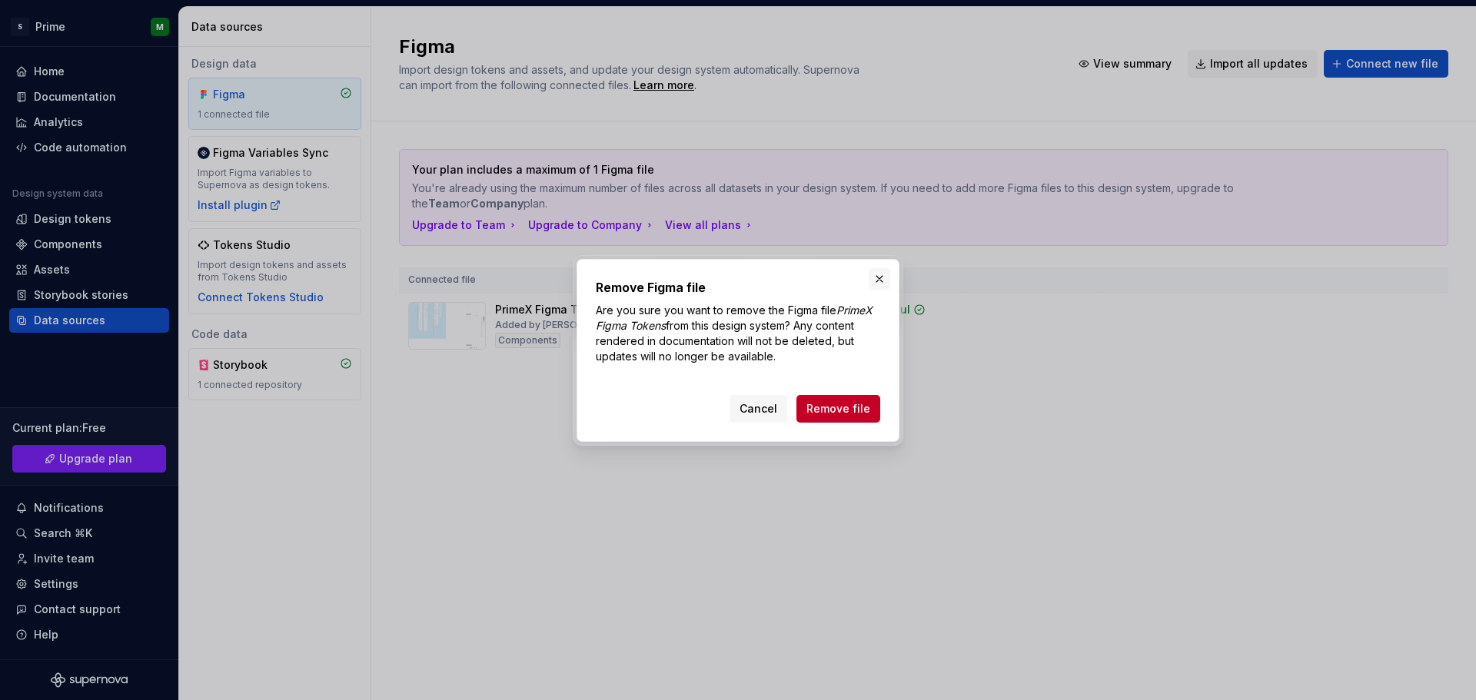
click at [875, 280] on button "button" at bounding box center [880, 279] width 22 height 22
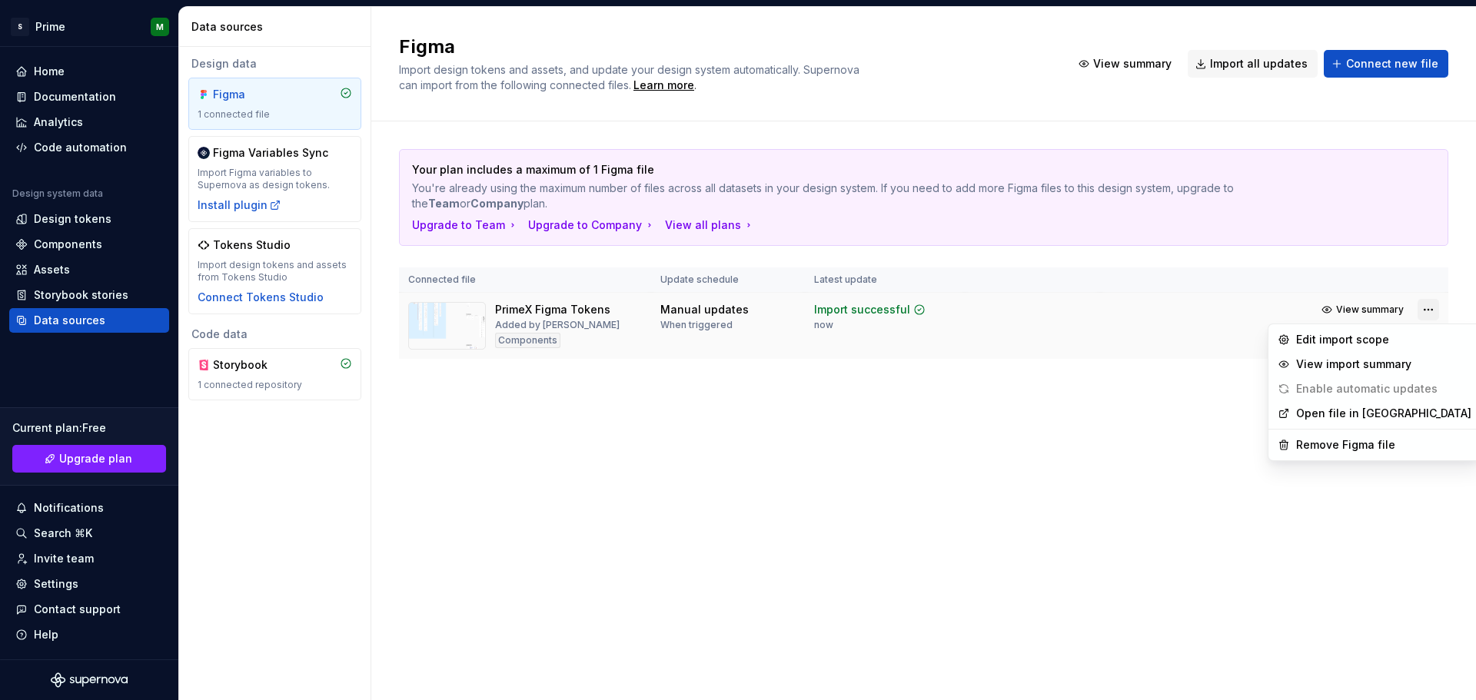
click at [1436, 308] on html "S Prime M Home Documentation Analytics Code automation Design system data Desig…" at bounding box center [738, 350] width 1476 height 700
click at [1350, 451] on div "Remove Figma file" at bounding box center [1383, 444] width 175 height 15
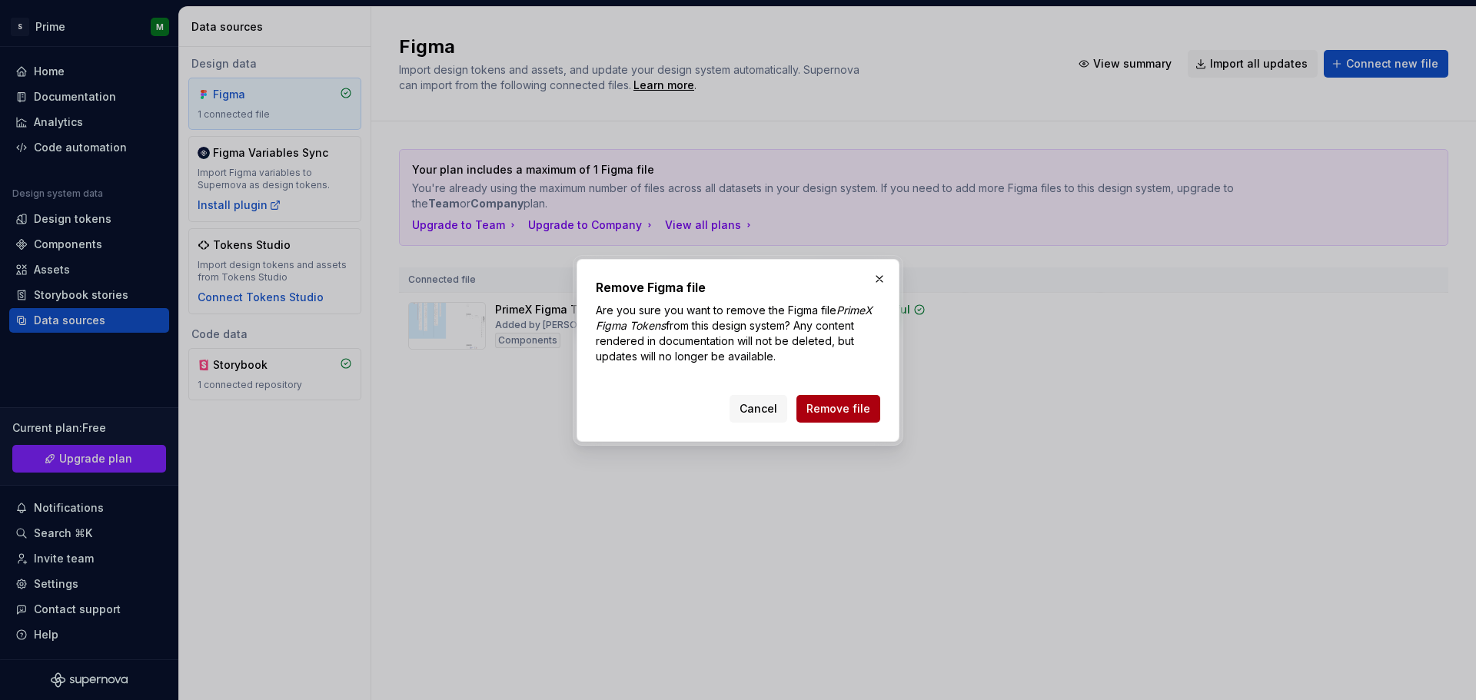
click at [837, 412] on span "Remove file" at bounding box center [839, 408] width 64 height 15
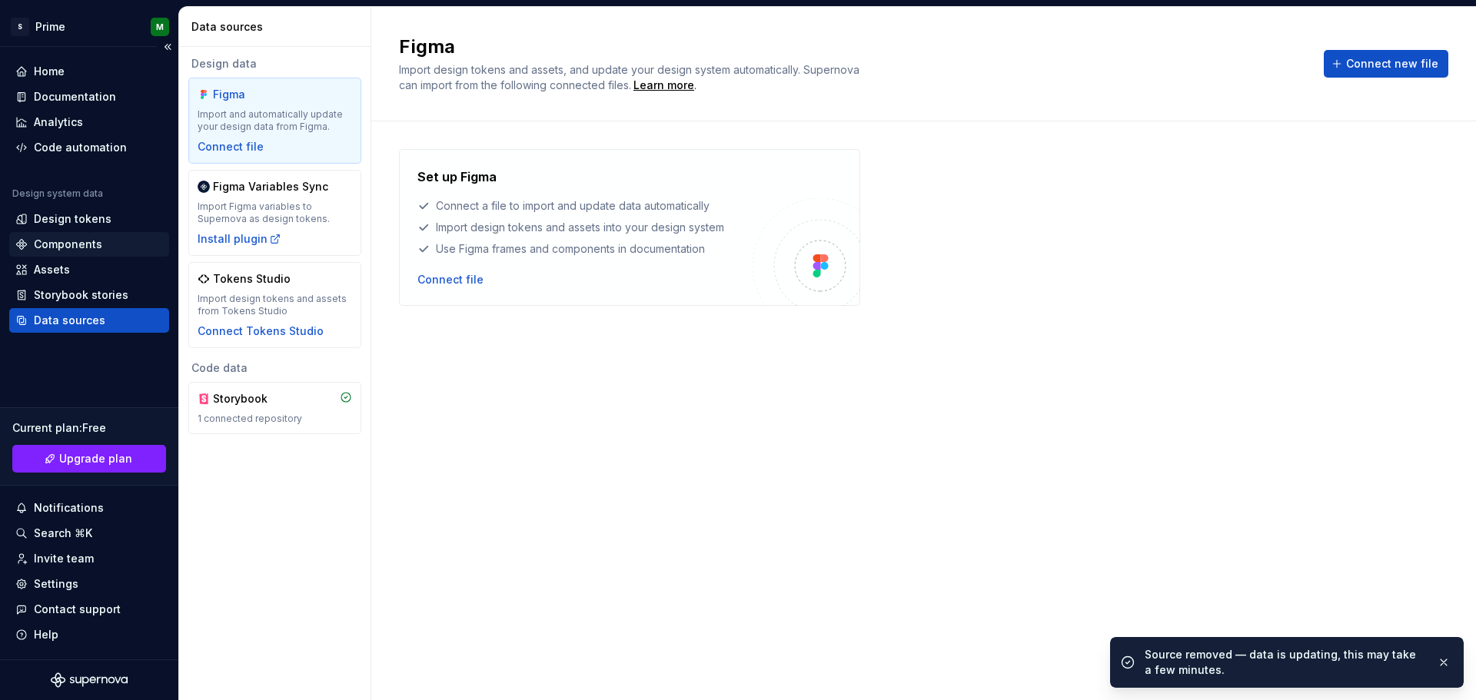
click at [71, 244] on div "Components" at bounding box center [68, 244] width 68 height 15
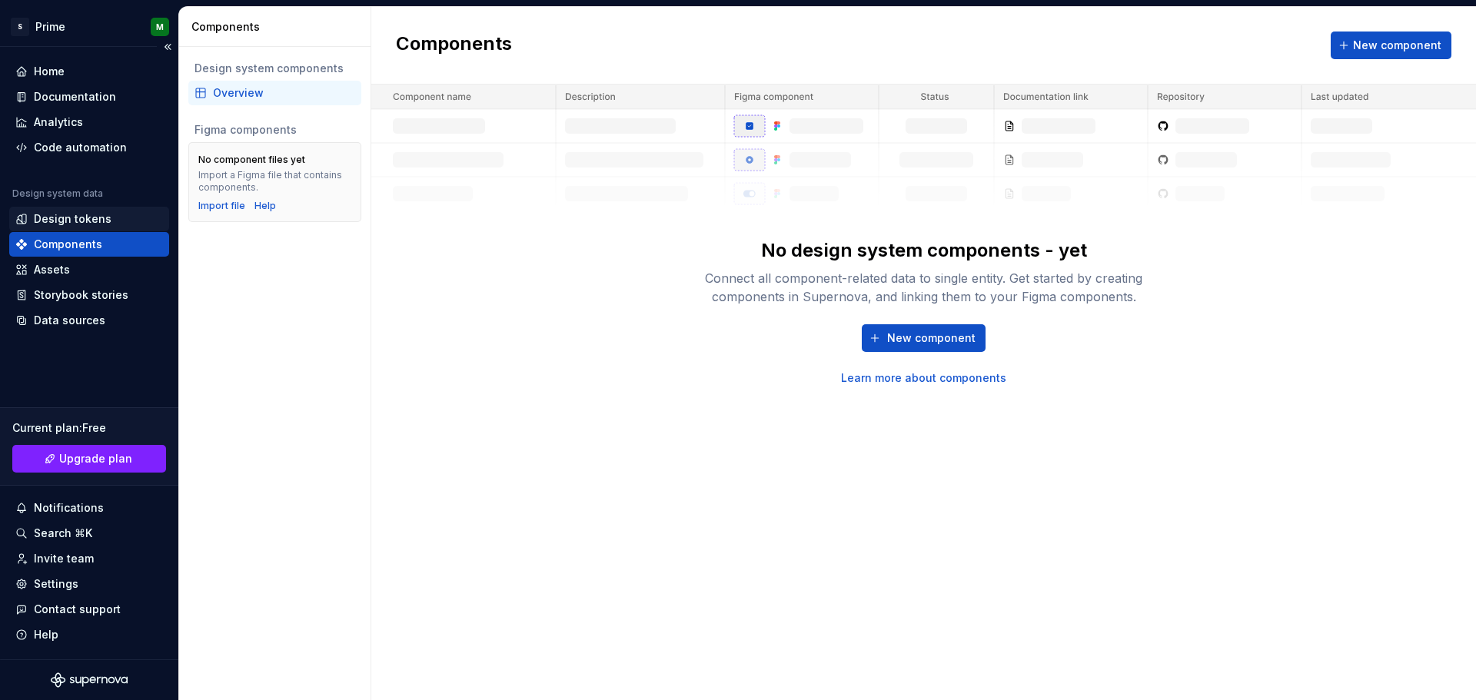
click at [92, 218] on div "Design tokens" at bounding box center [73, 218] width 78 height 15
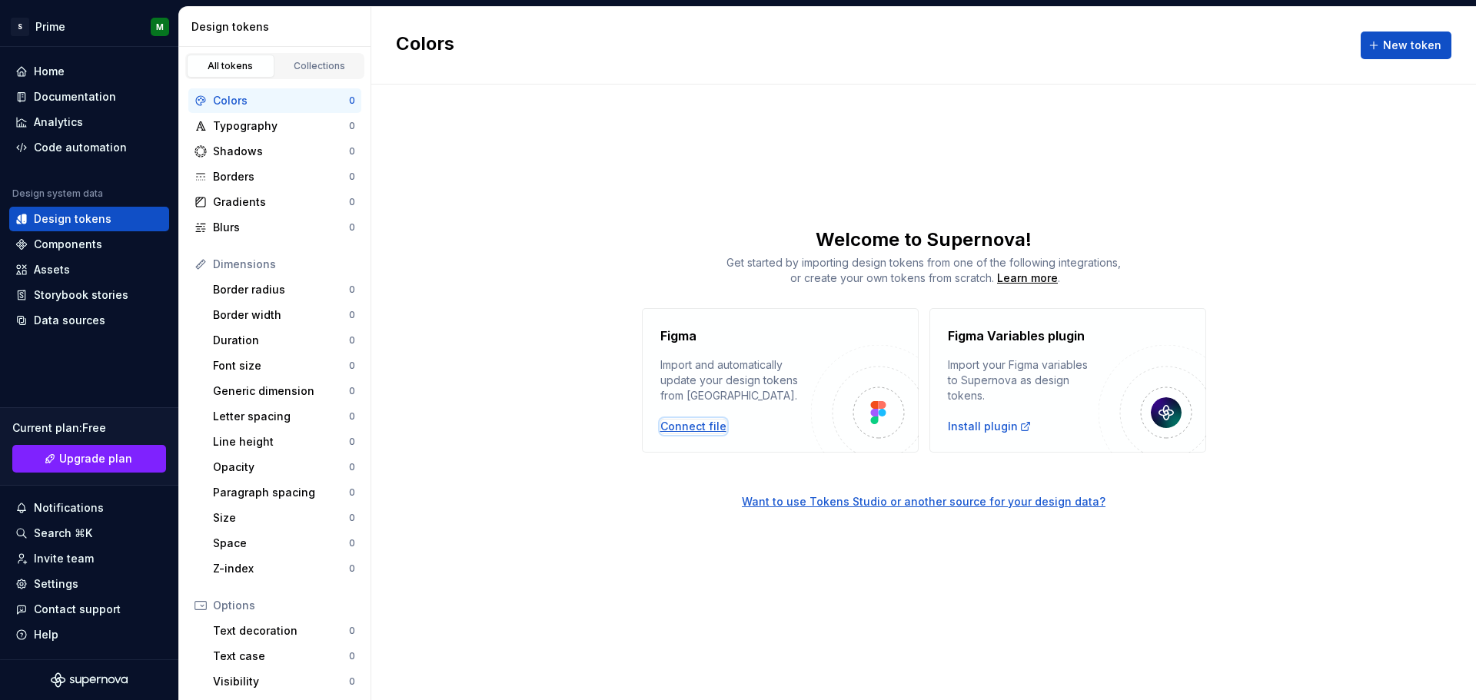
click at [683, 432] on div "Connect file" at bounding box center [693, 426] width 66 height 15
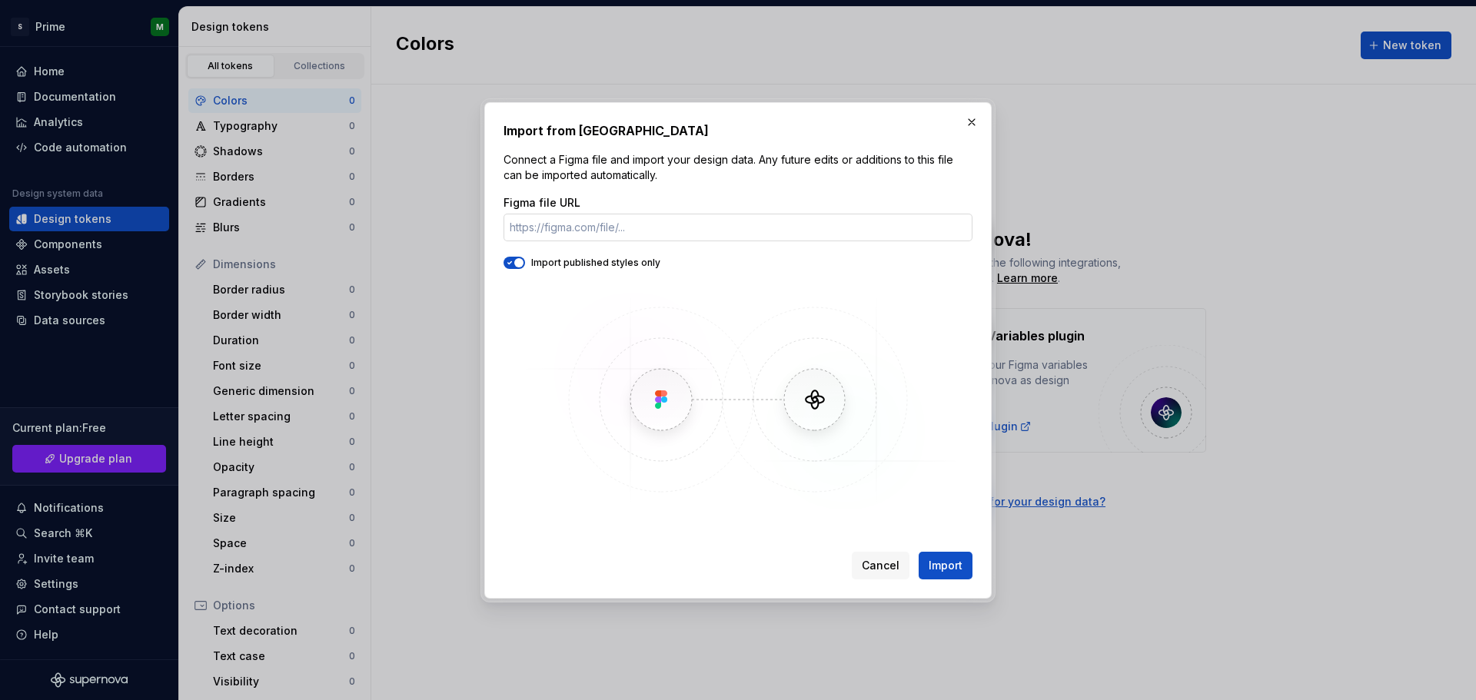
click at [592, 225] on input "Figma file URL" at bounding box center [738, 228] width 469 height 28
type input "[URL][DOMAIN_NAME]"
click at [951, 570] on span "Import" at bounding box center [946, 565] width 34 height 15
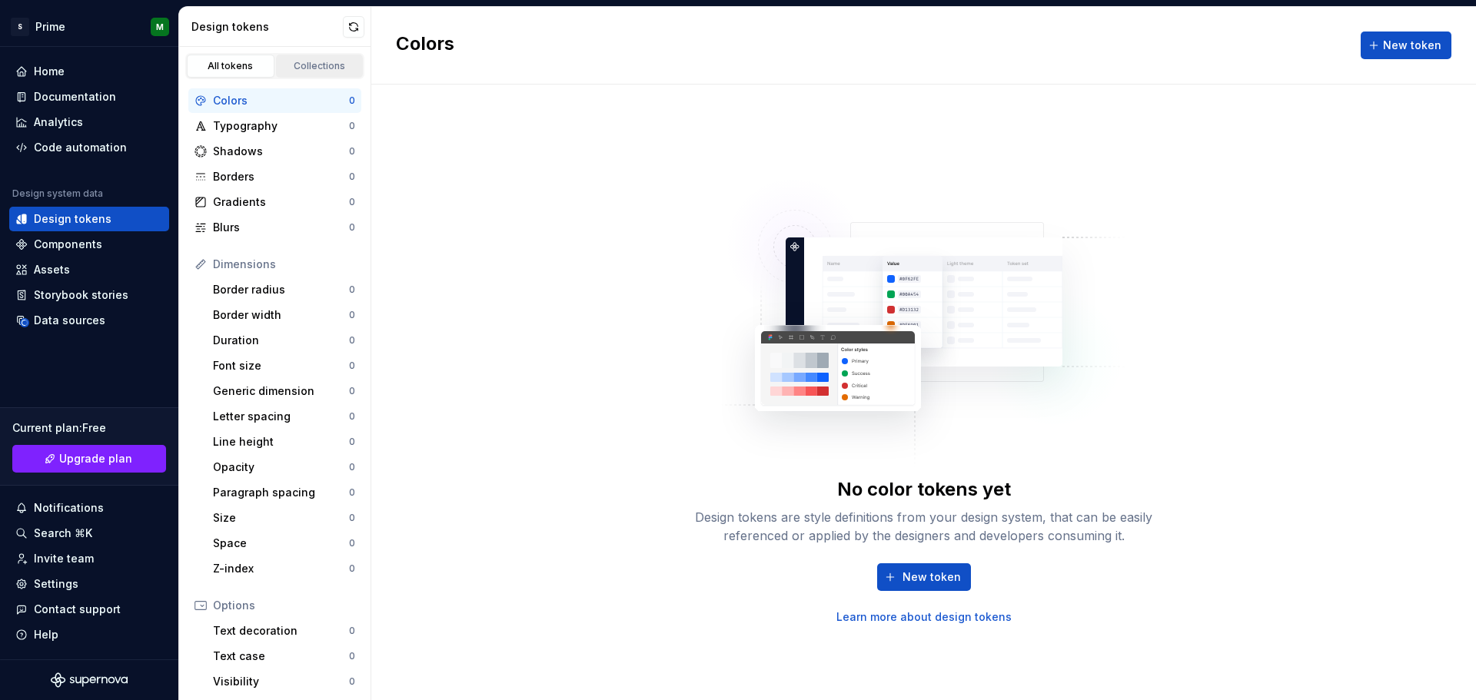
click at [312, 66] on div "Collections" at bounding box center [319, 66] width 77 height 12
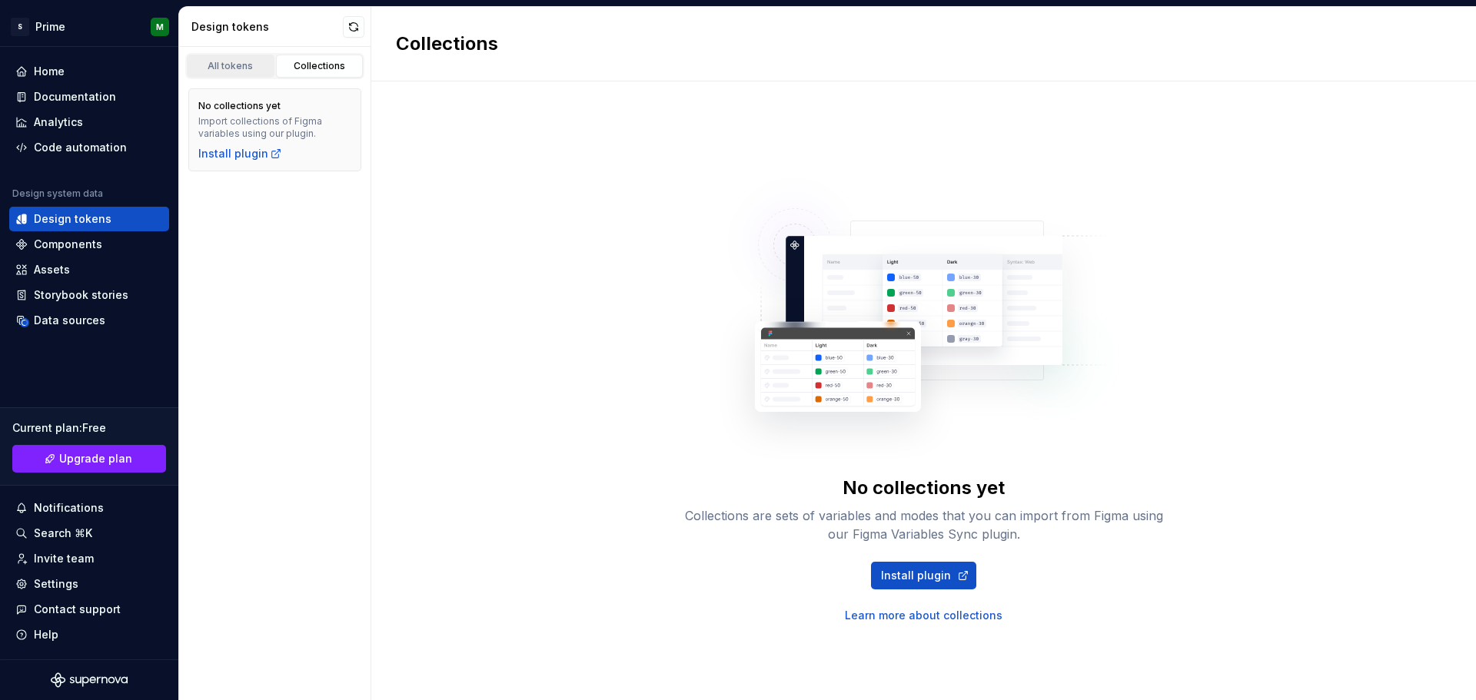
click at [242, 66] on div "All tokens" at bounding box center [230, 66] width 77 height 12
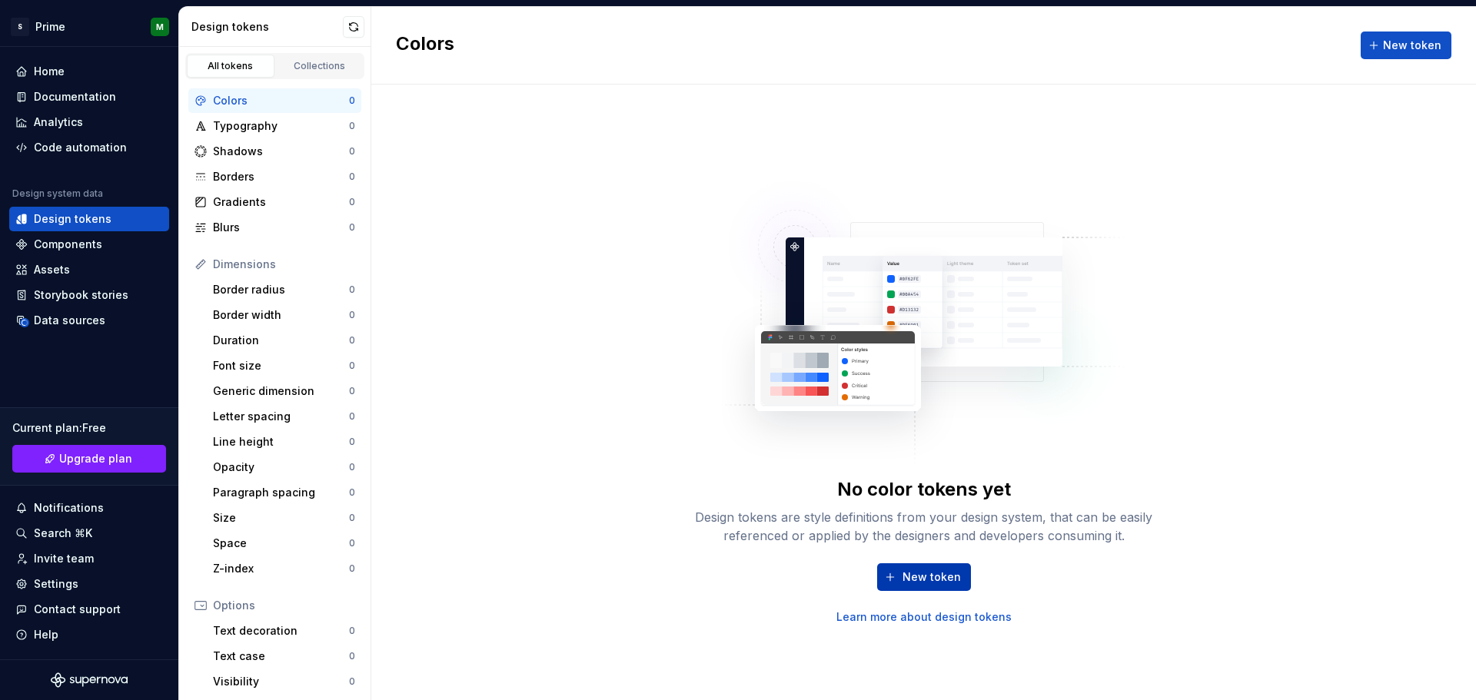
click at [921, 581] on span "New token" at bounding box center [932, 577] width 58 height 15
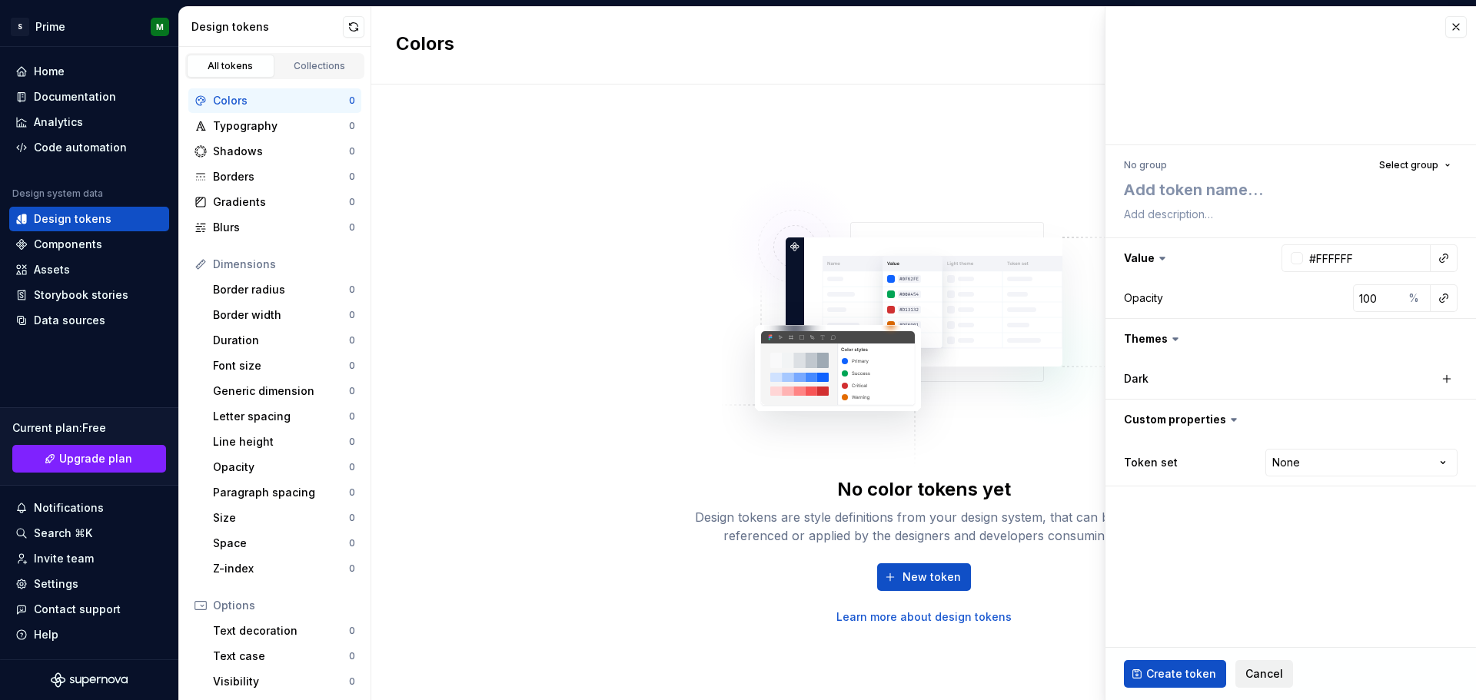
click at [1259, 681] on span "Cancel" at bounding box center [1265, 674] width 38 height 15
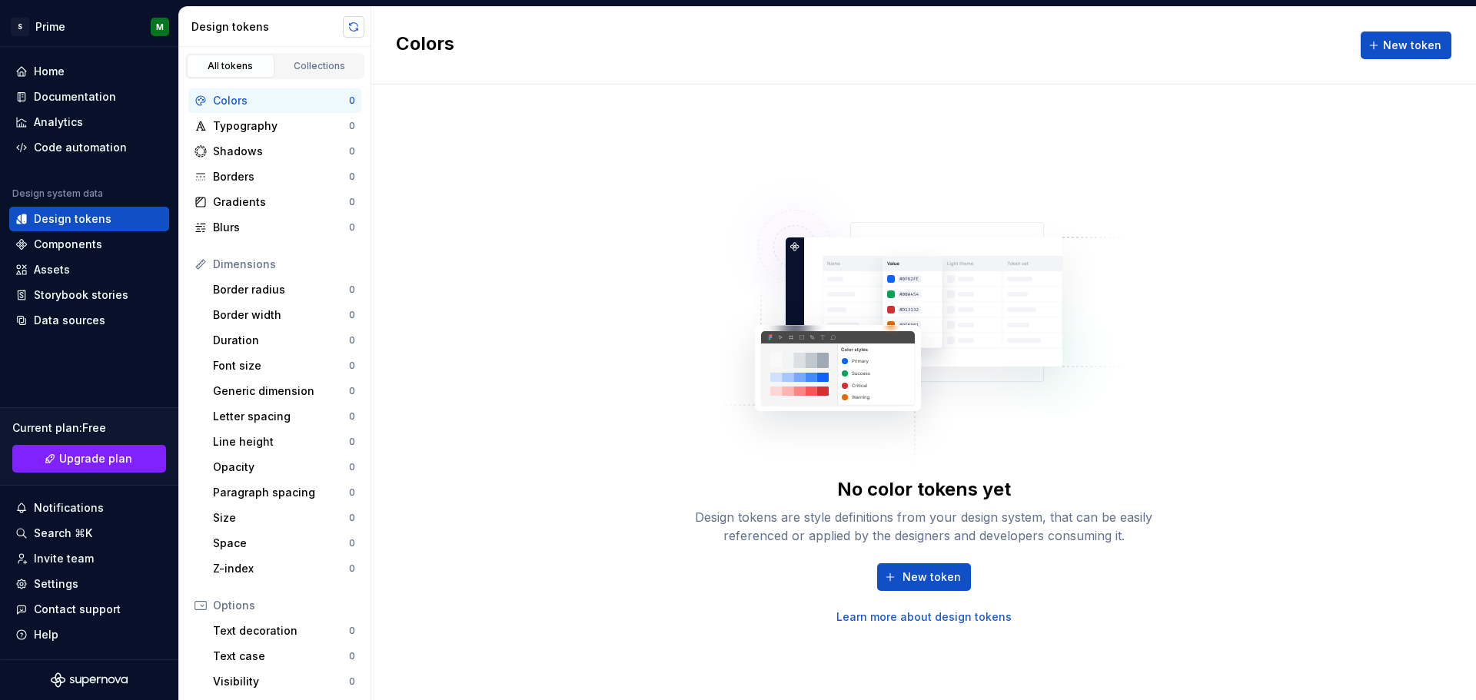
click at [344, 28] on button "button" at bounding box center [354, 27] width 22 height 22
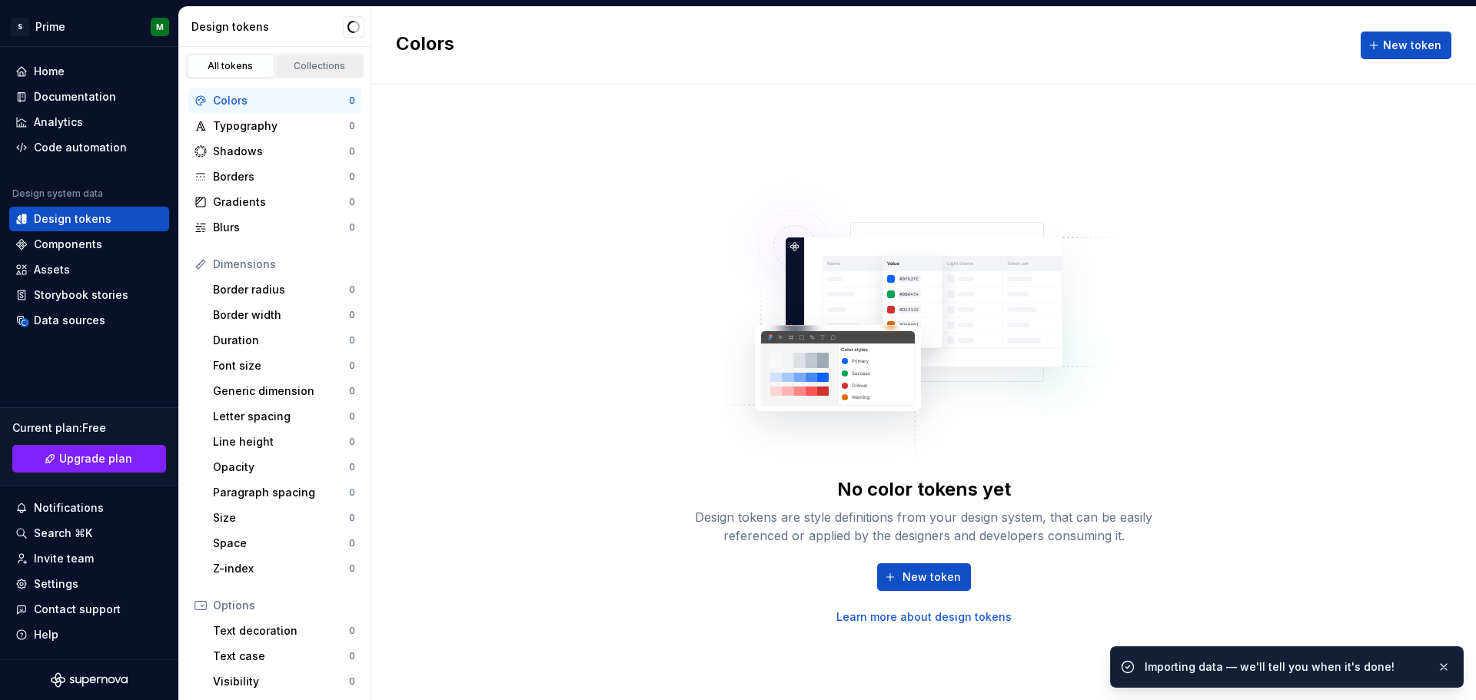
click at [324, 64] on div "Collections" at bounding box center [319, 66] width 77 height 12
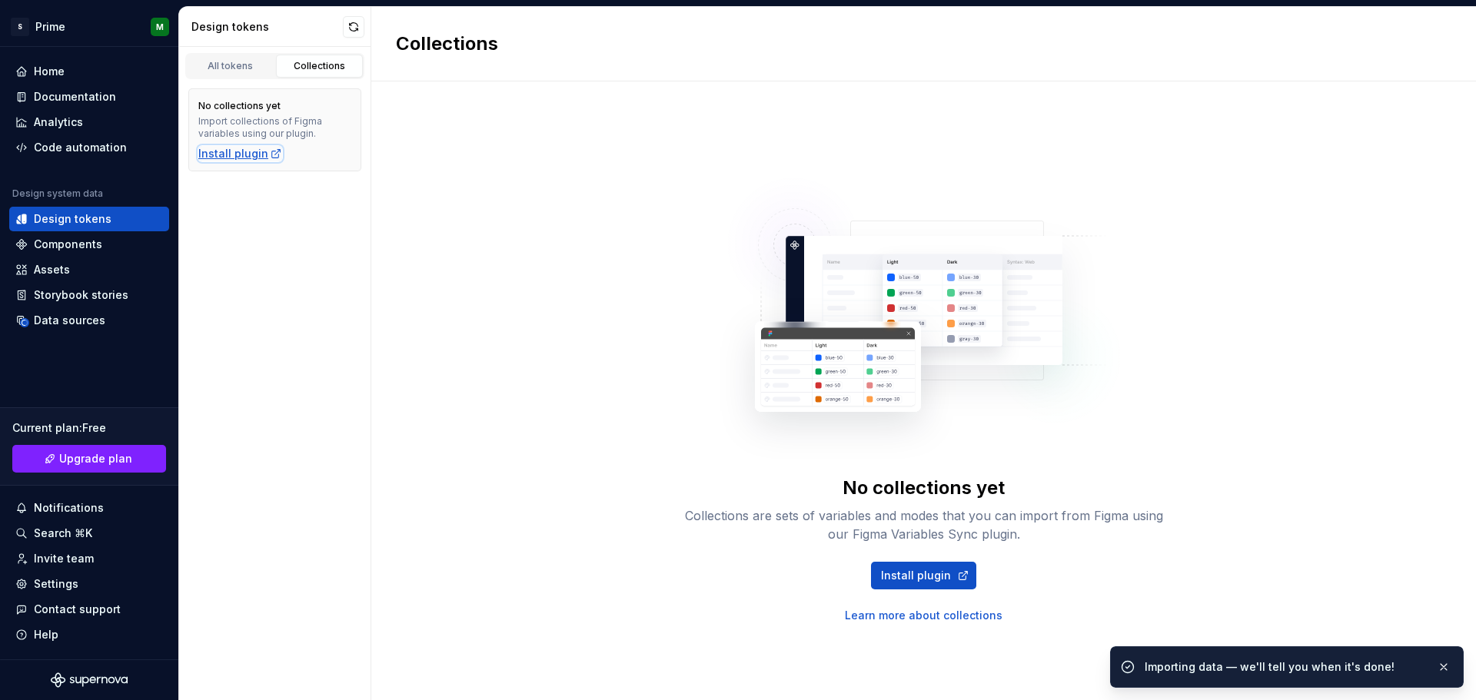
click at [228, 157] on div "Install plugin" at bounding box center [240, 153] width 84 height 15
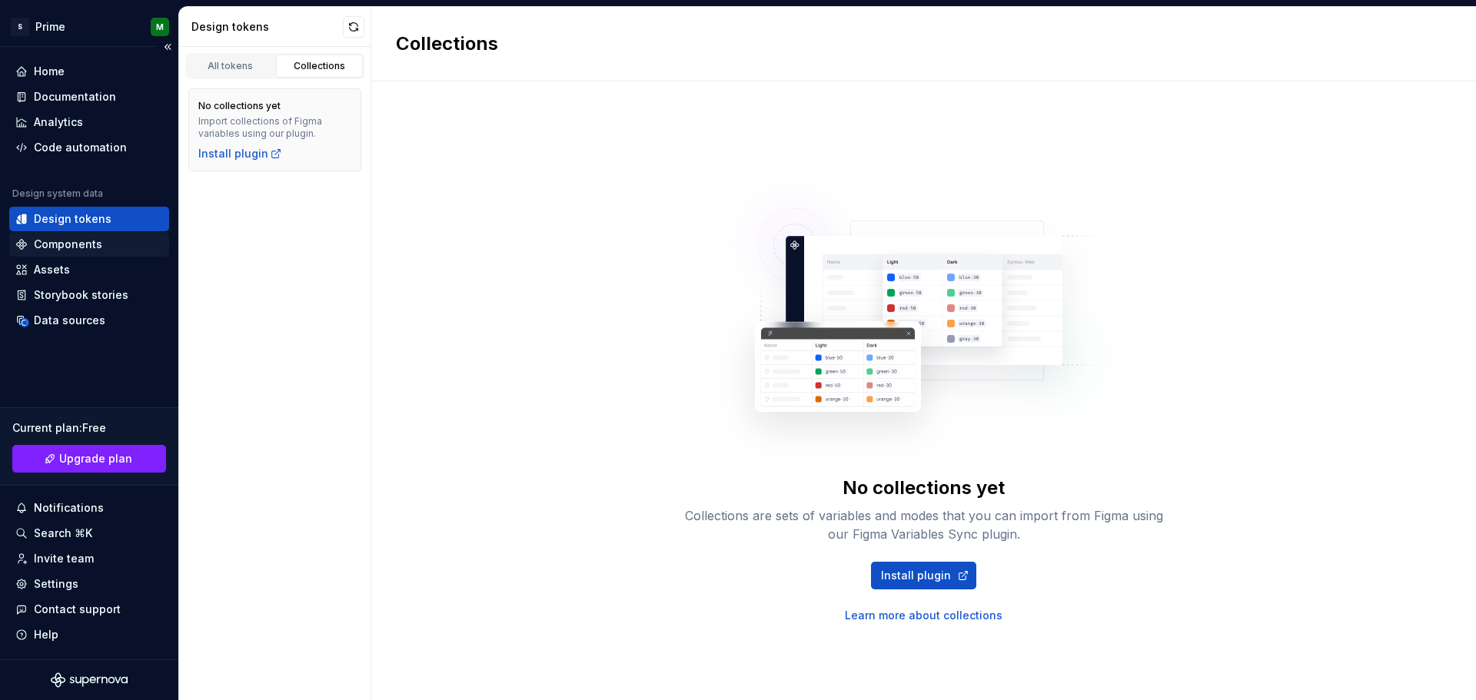
click at [65, 237] on div "Components" at bounding box center [68, 244] width 68 height 15
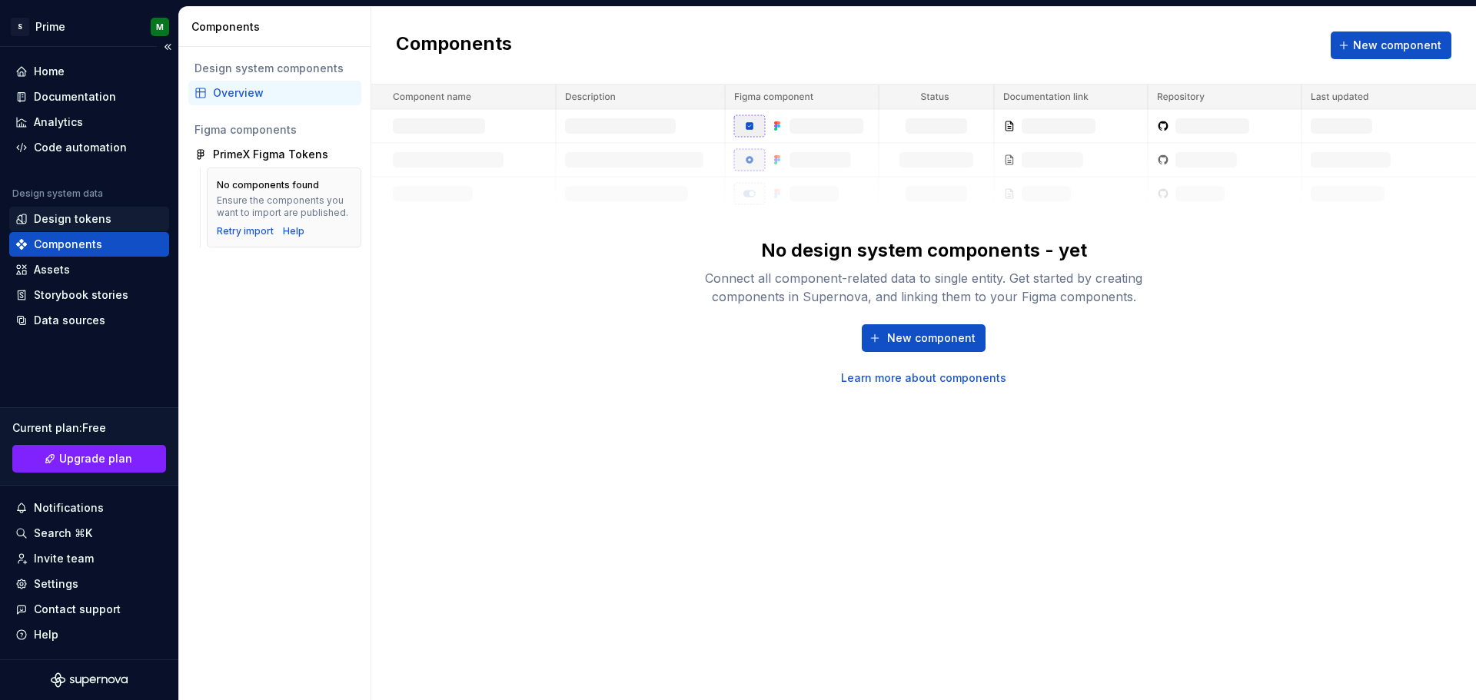
click at [83, 222] on div "Design tokens" at bounding box center [73, 218] width 78 height 15
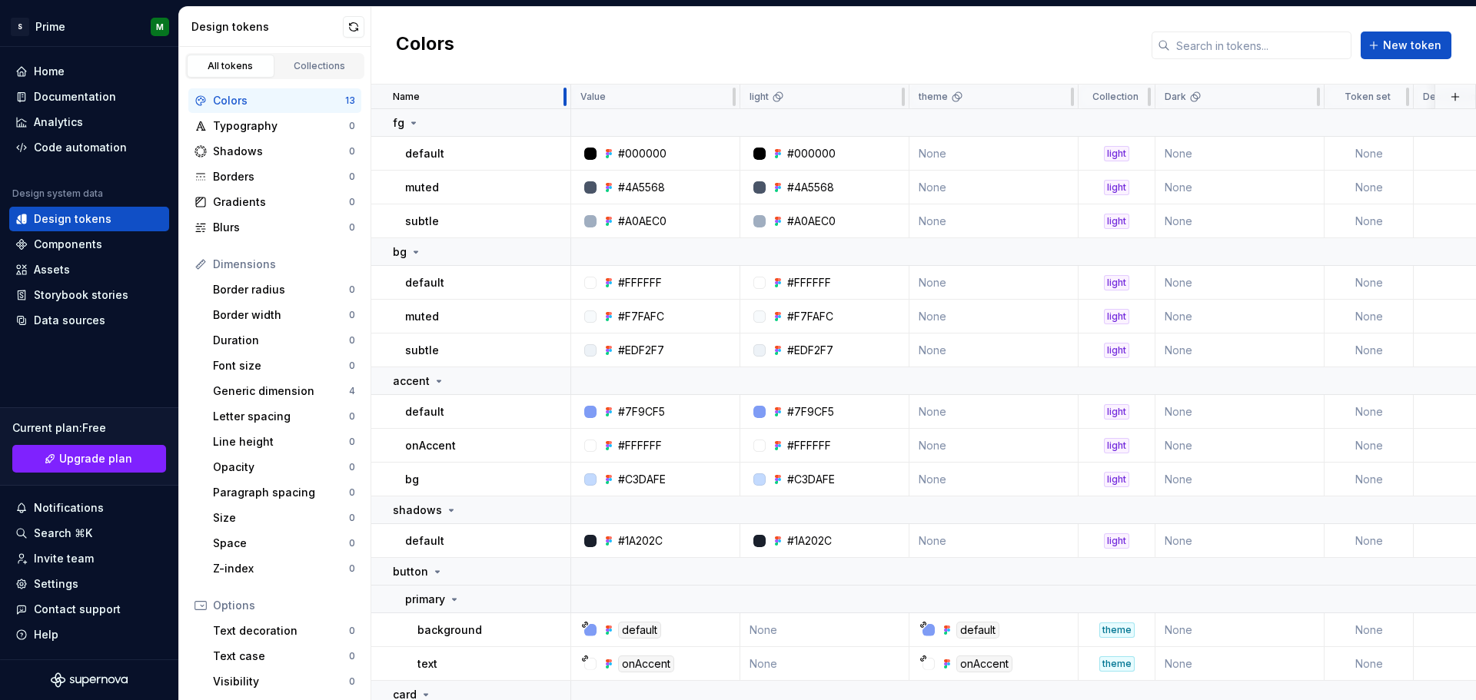
click at [565, 98] on div at bounding box center [565, 97] width 3 height 18
click at [414, 123] on icon at bounding box center [414, 123] width 4 height 2
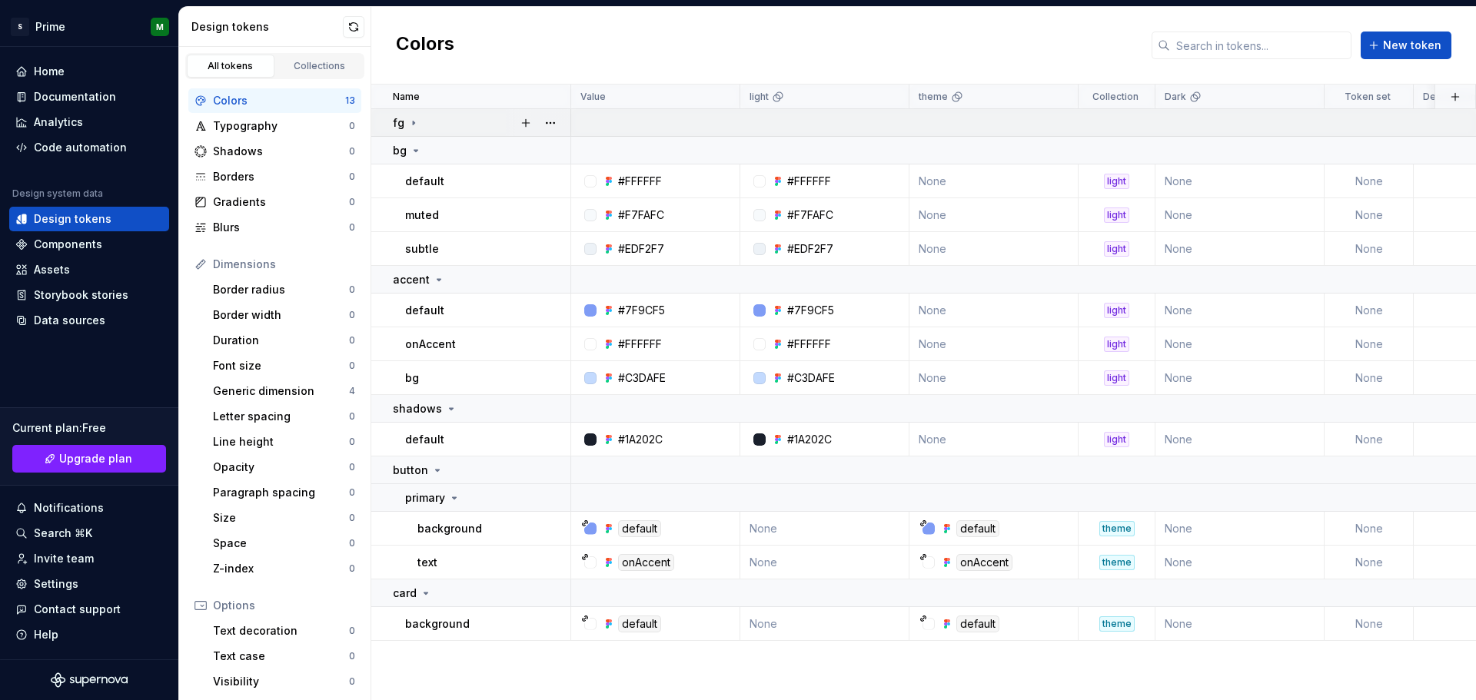
click at [414, 123] on icon at bounding box center [414, 123] width 2 height 4
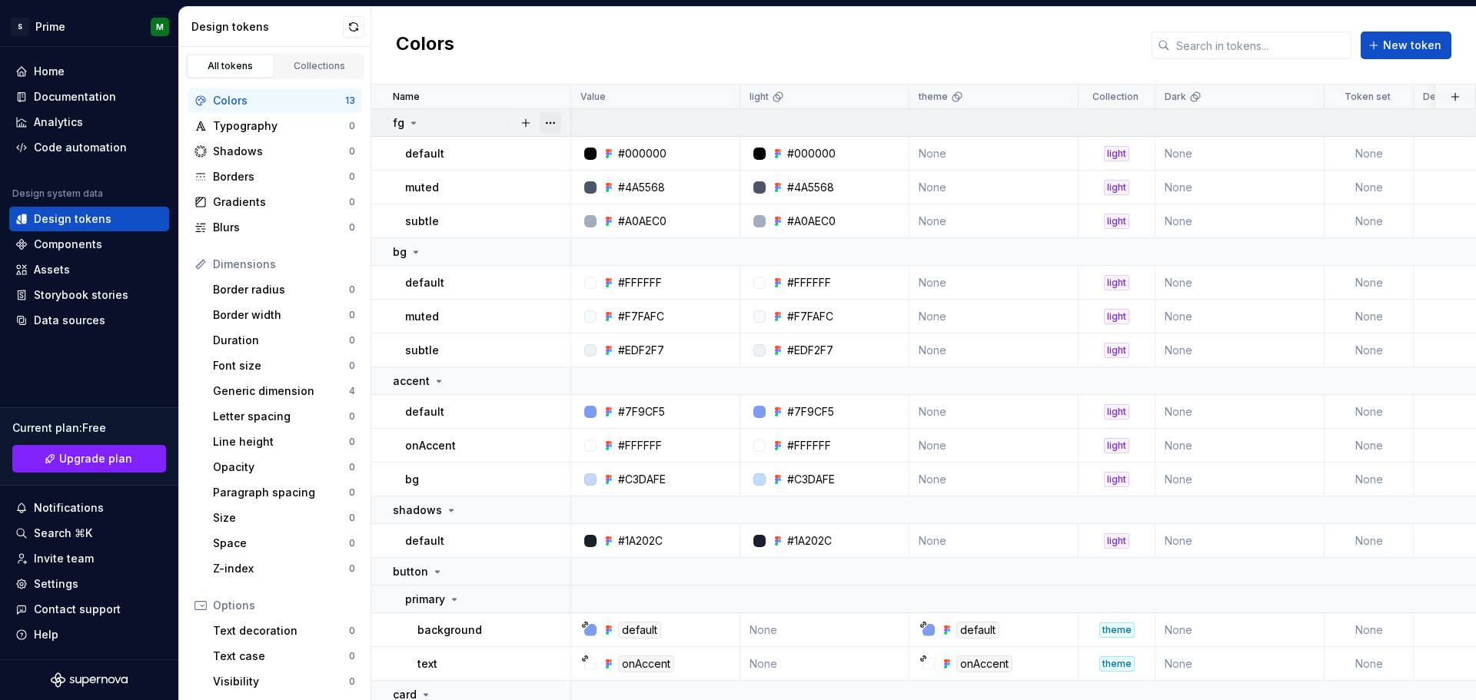
click at [554, 121] on button "button" at bounding box center [551, 123] width 22 height 22
click at [294, 63] on html "S Prime M Home Documentation Analytics Code automation Design system data Desig…" at bounding box center [738, 350] width 1476 height 700
click at [302, 63] on div "Collections" at bounding box center [319, 66] width 77 height 12
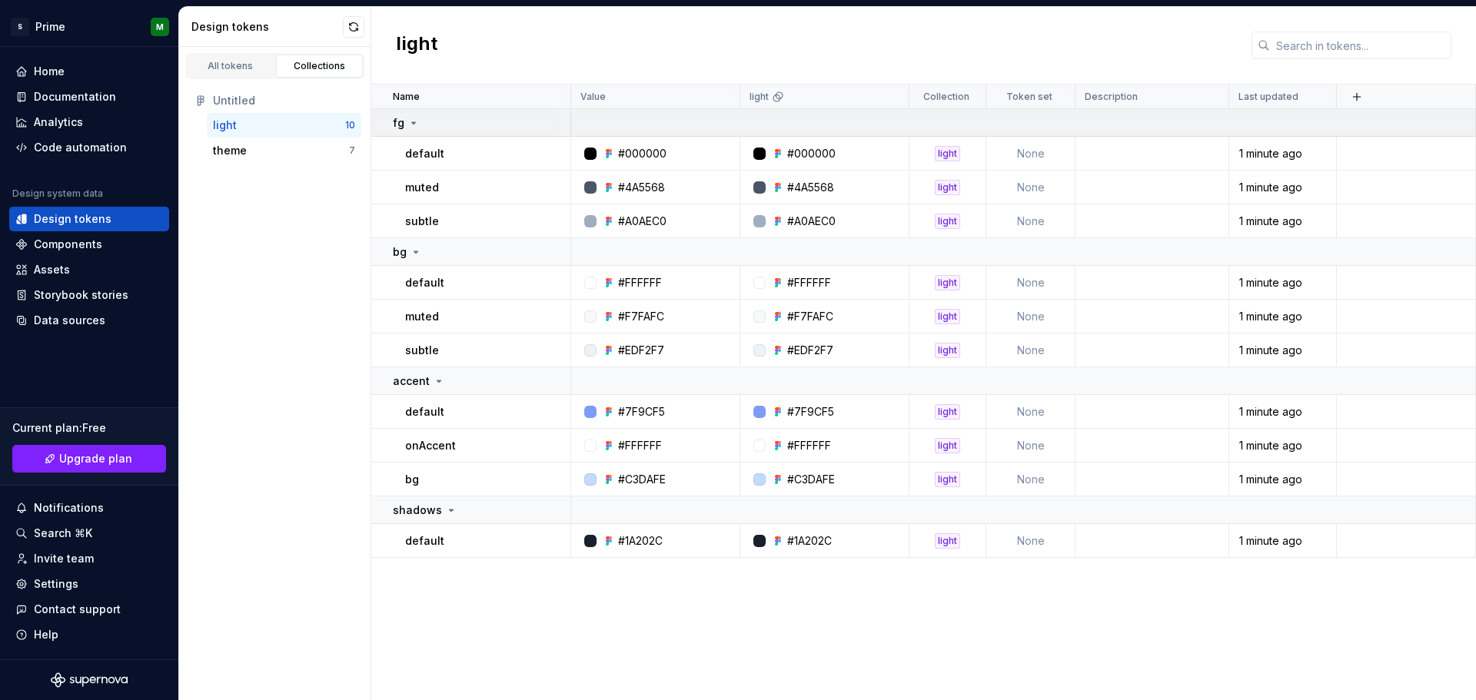
click at [408, 121] on icon at bounding box center [414, 123] width 12 height 12
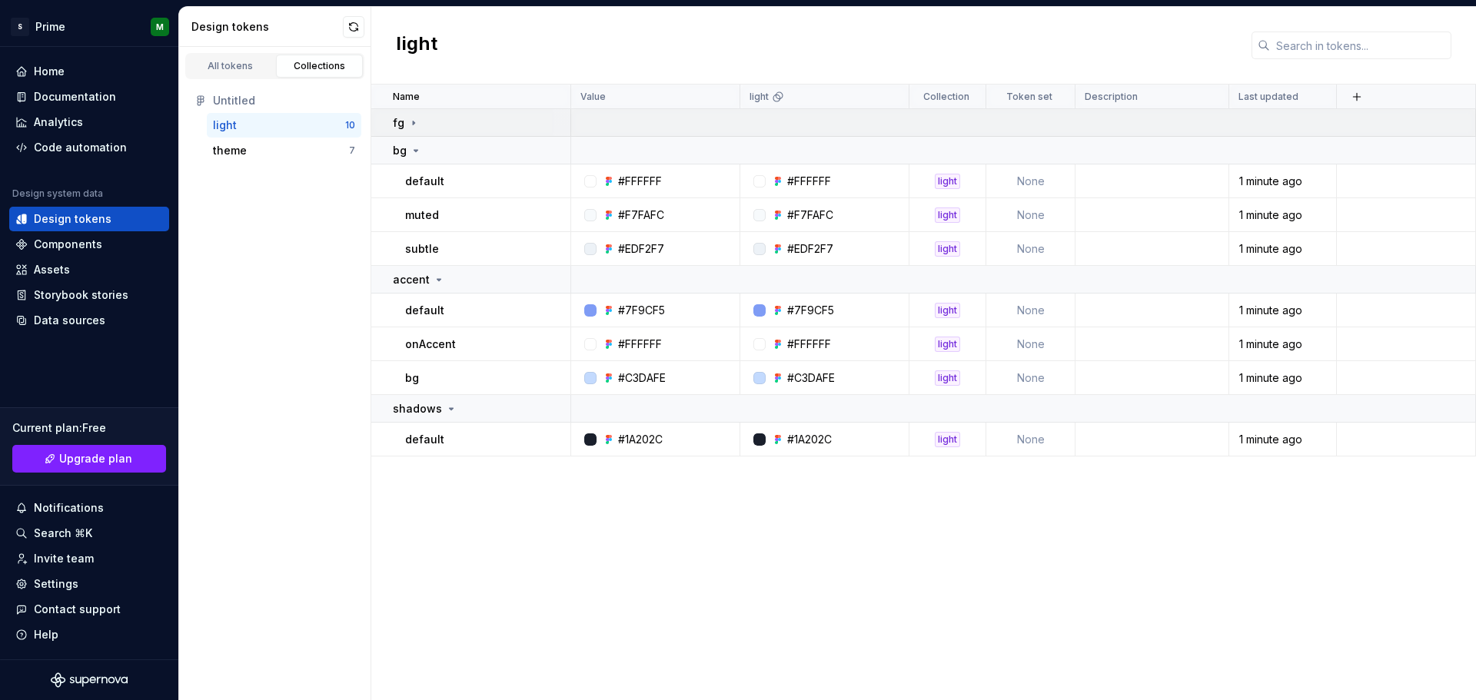
click at [408, 121] on icon at bounding box center [414, 123] width 12 height 12
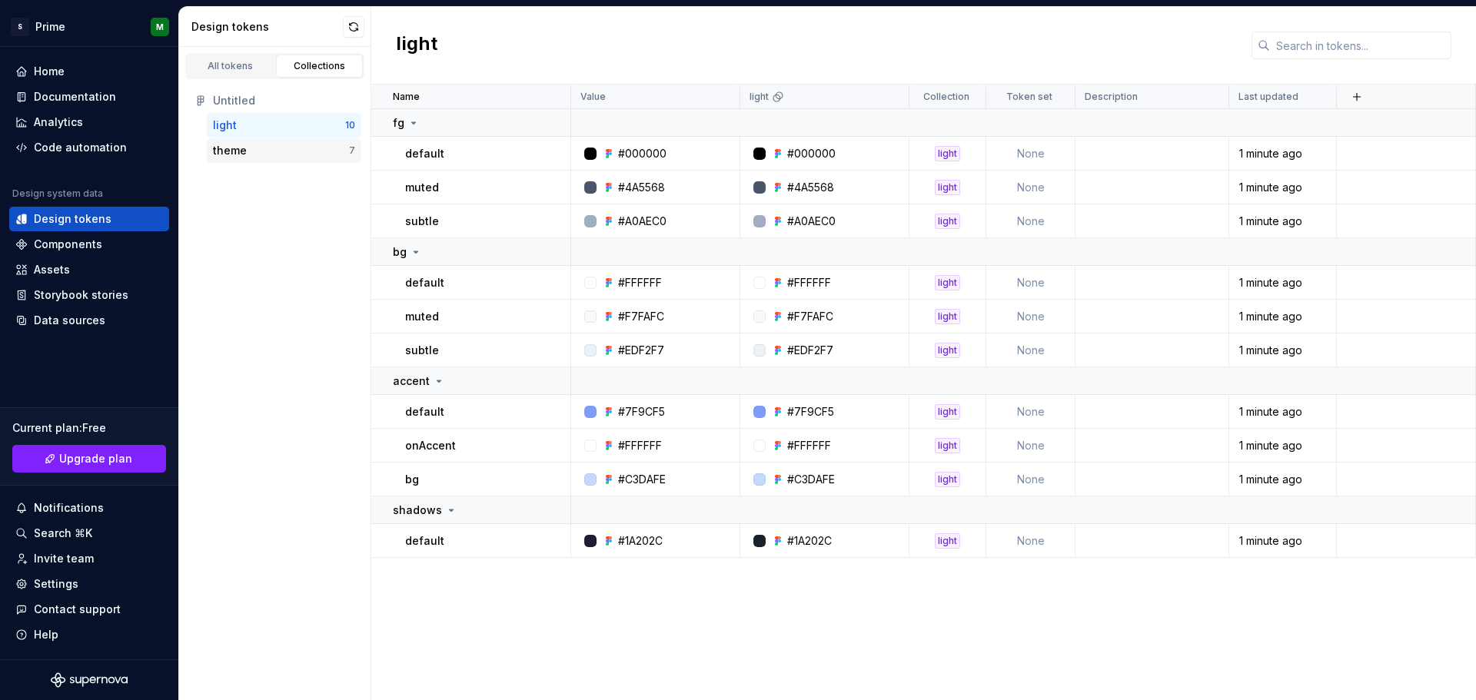
click at [233, 157] on div "theme" at bounding box center [230, 150] width 34 height 15
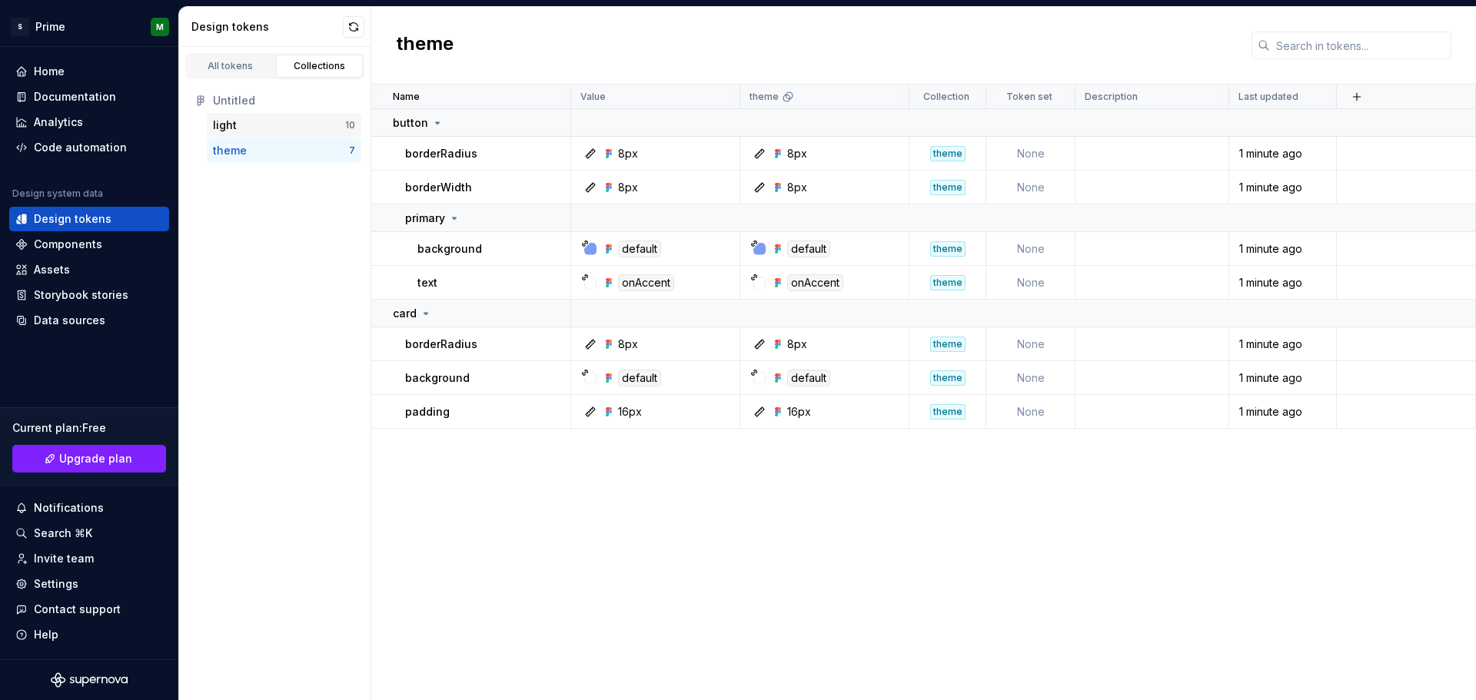
click at [235, 128] on div "light" at bounding box center [279, 125] width 132 height 15
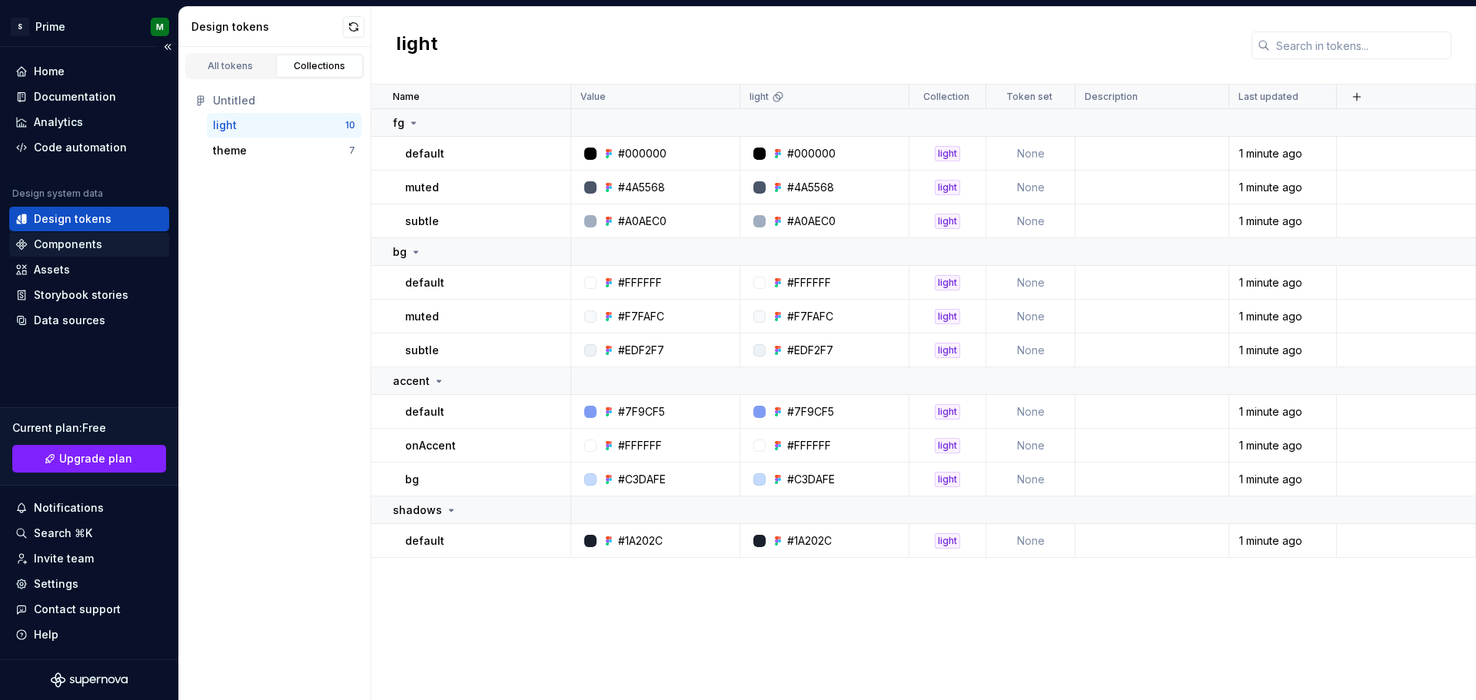
click at [110, 251] on div "Components" at bounding box center [89, 244] width 148 height 15
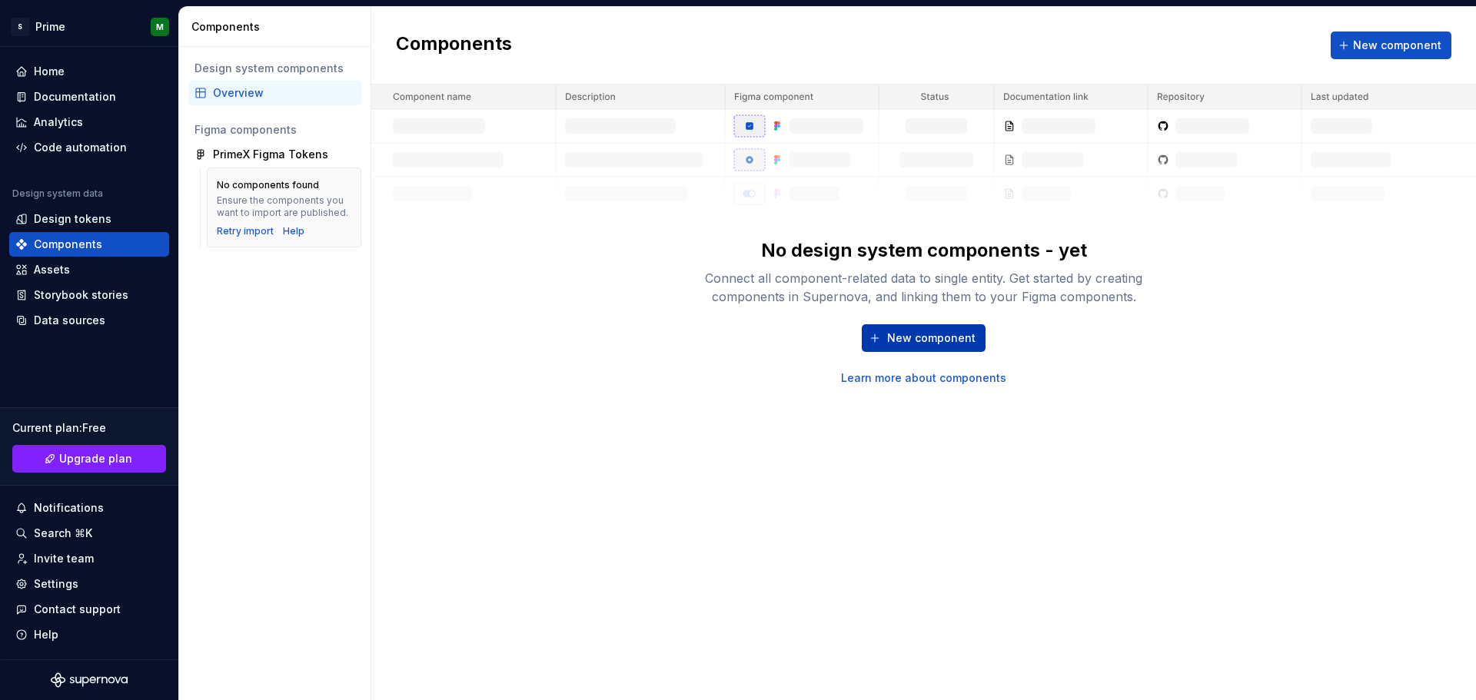
click at [934, 340] on span "New component" at bounding box center [931, 338] width 88 height 15
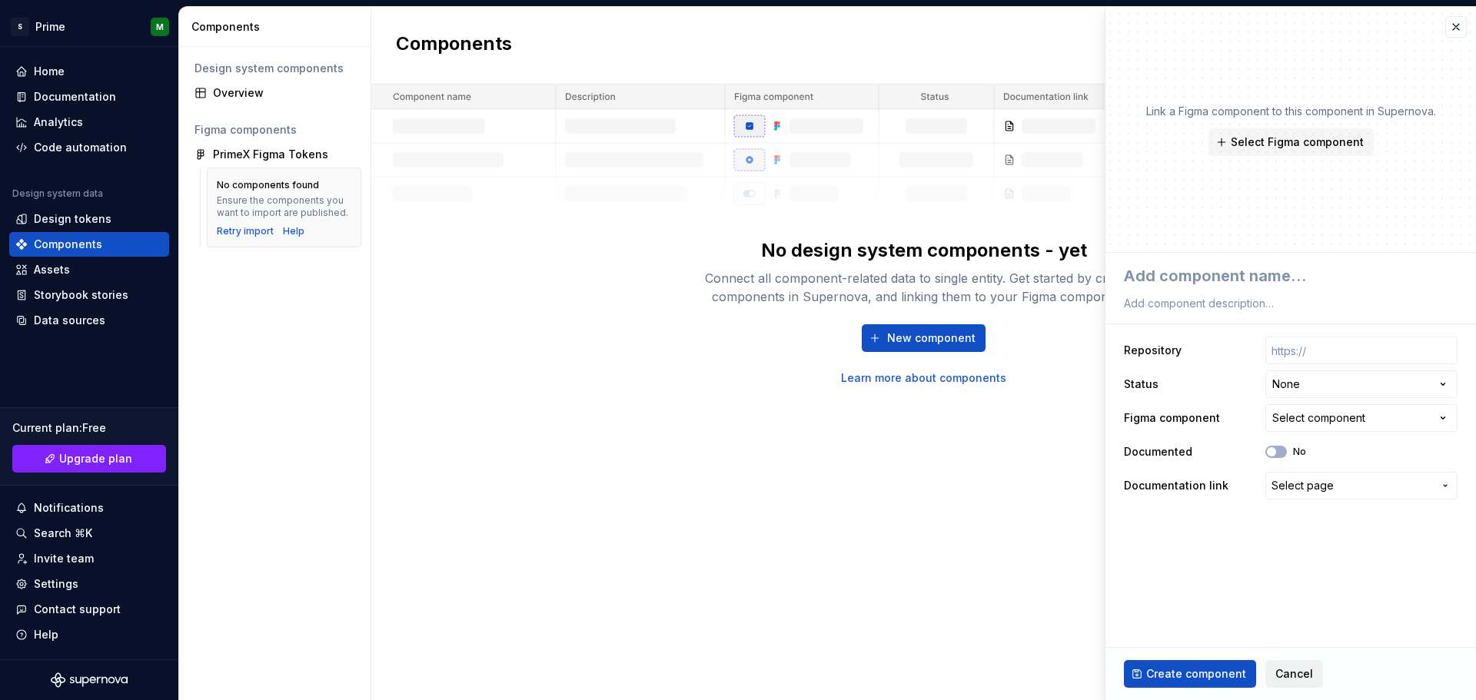
click at [1291, 681] on span "Cancel" at bounding box center [1295, 674] width 38 height 15
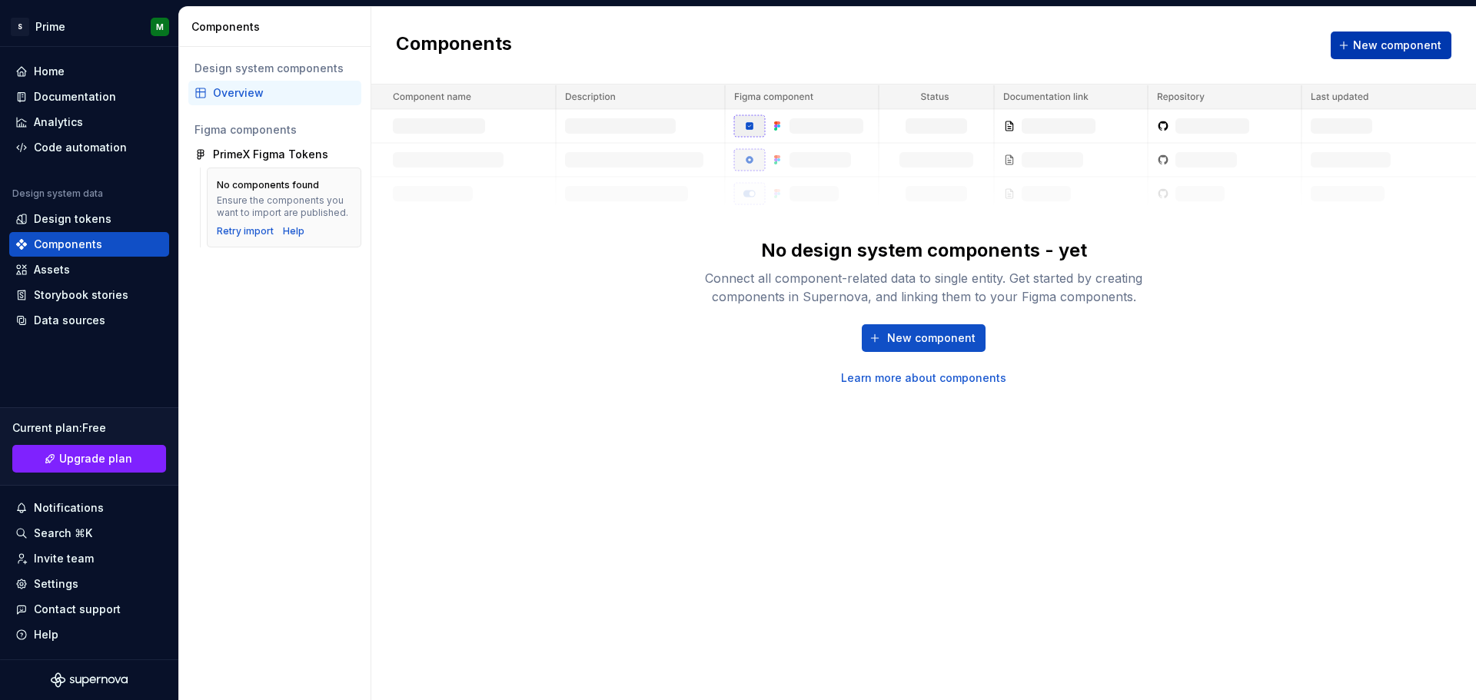
click at [1359, 56] on button "New component" at bounding box center [1391, 46] width 121 height 28
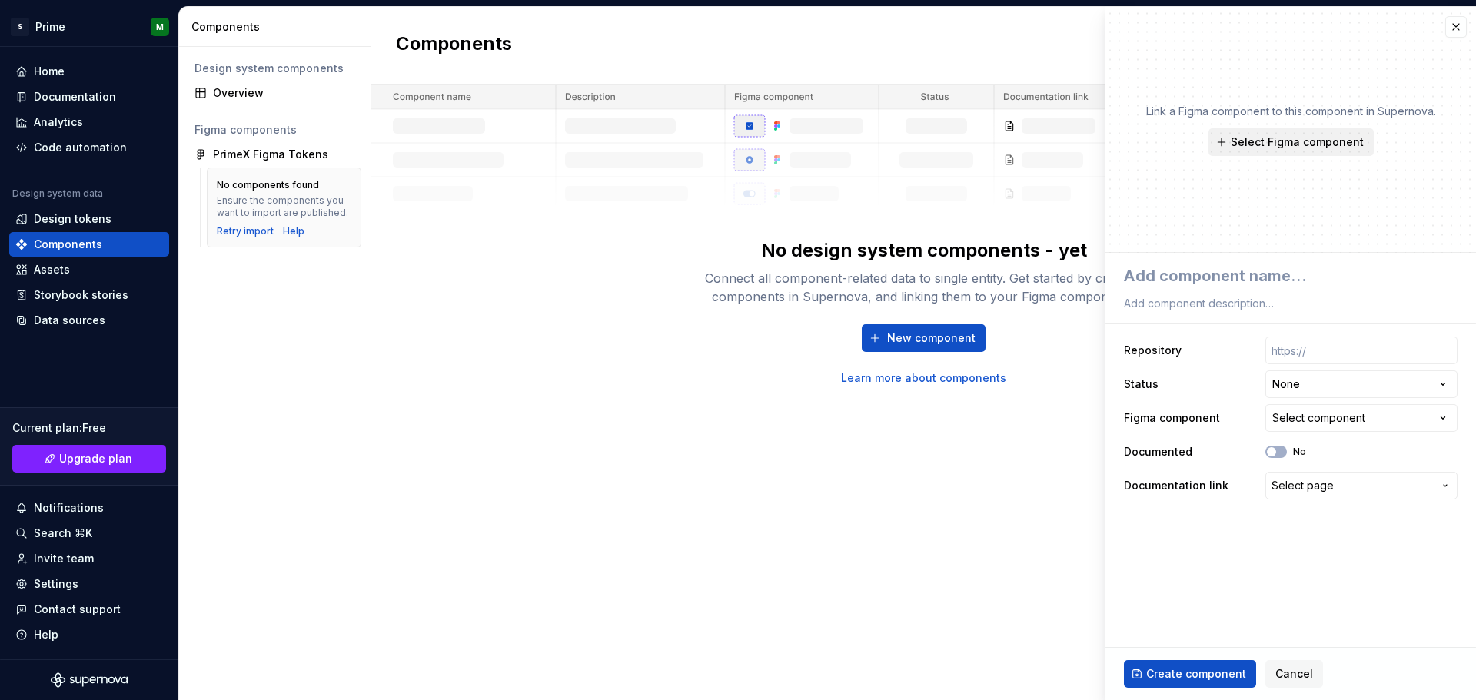
click at [1306, 144] on span "Select Figma component" at bounding box center [1297, 142] width 133 height 15
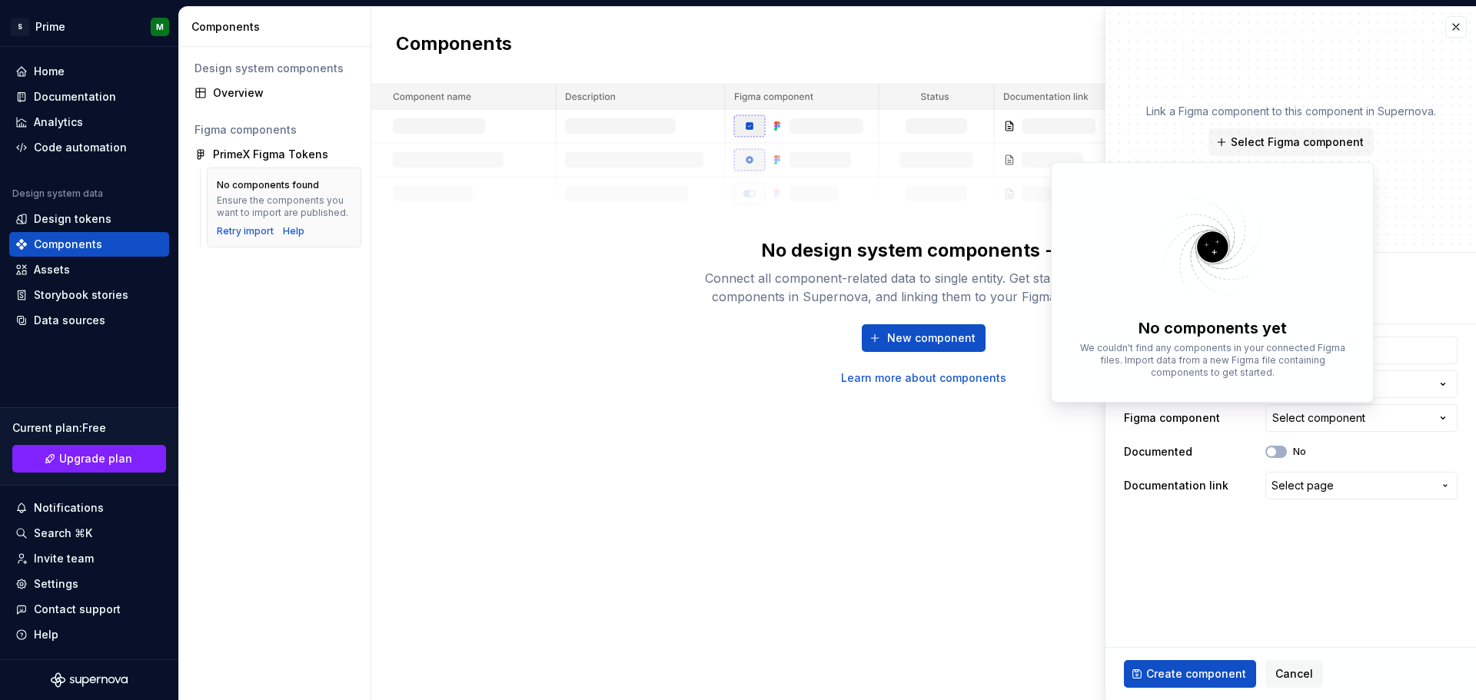
click at [1401, 219] on div "Link a Figma component to this component in Supernova. Select Figma component" at bounding box center [1291, 130] width 371 height 246
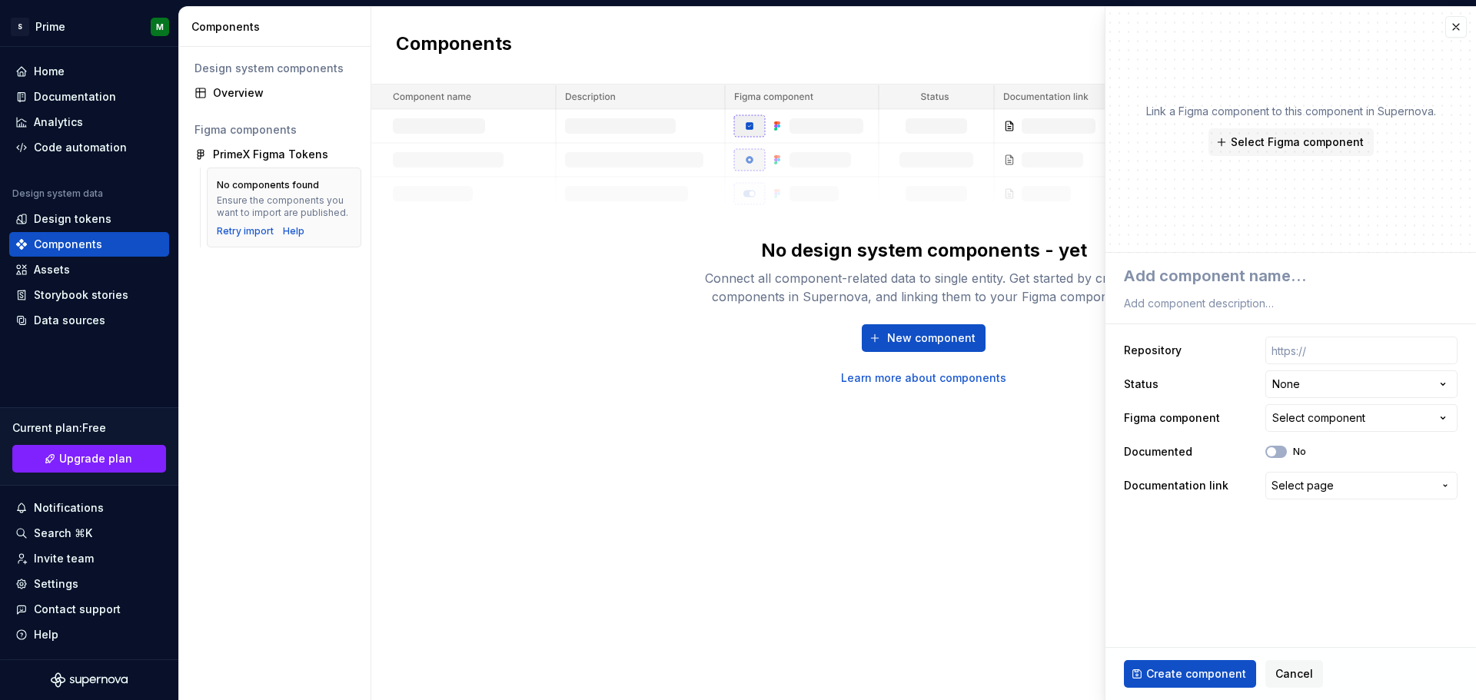
click at [572, 243] on div "No design system components - yet Connect all component-related data to single …" at bounding box center [923, 235] width 1105 height 301
click at [1459, 27] on button "button" at bounding box center [1456, 27] width 22 height 22
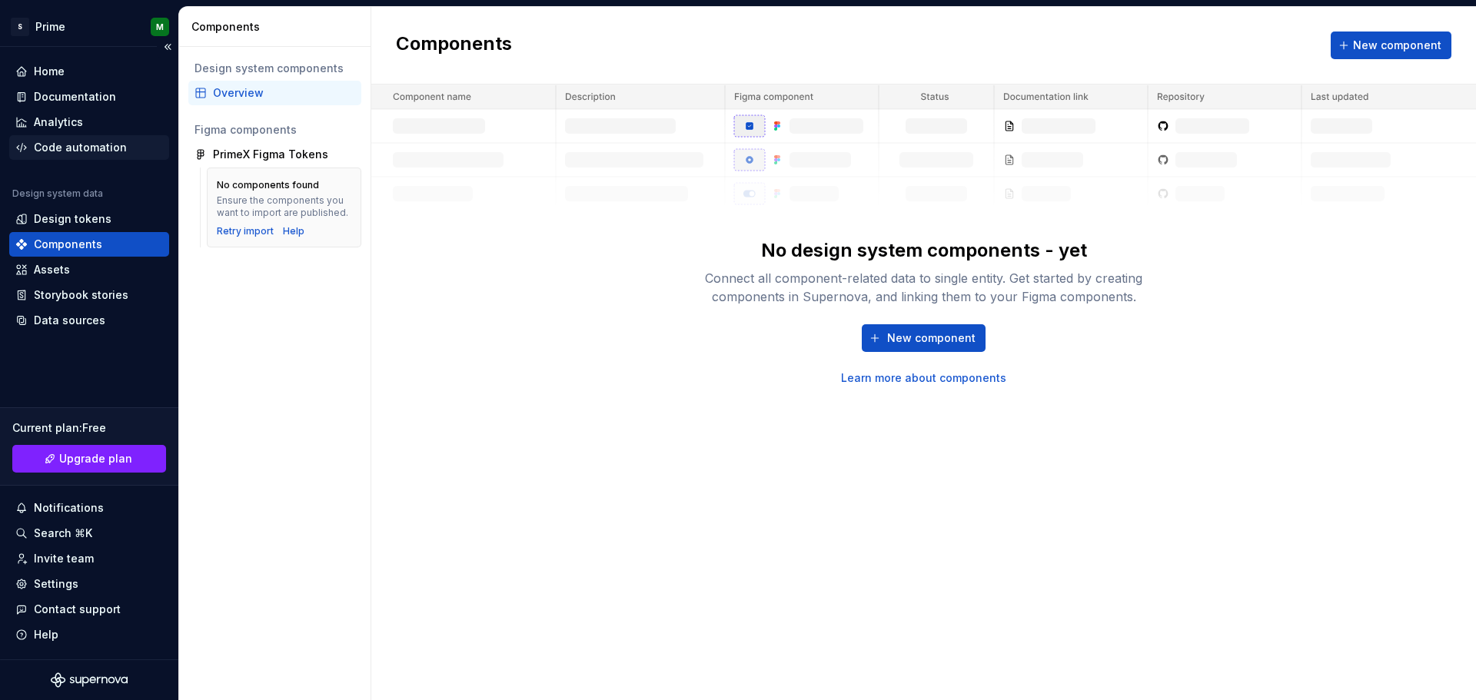
click at [75, 154] on div "Code automation" at bounding box center [80, 147] width 93 height 15
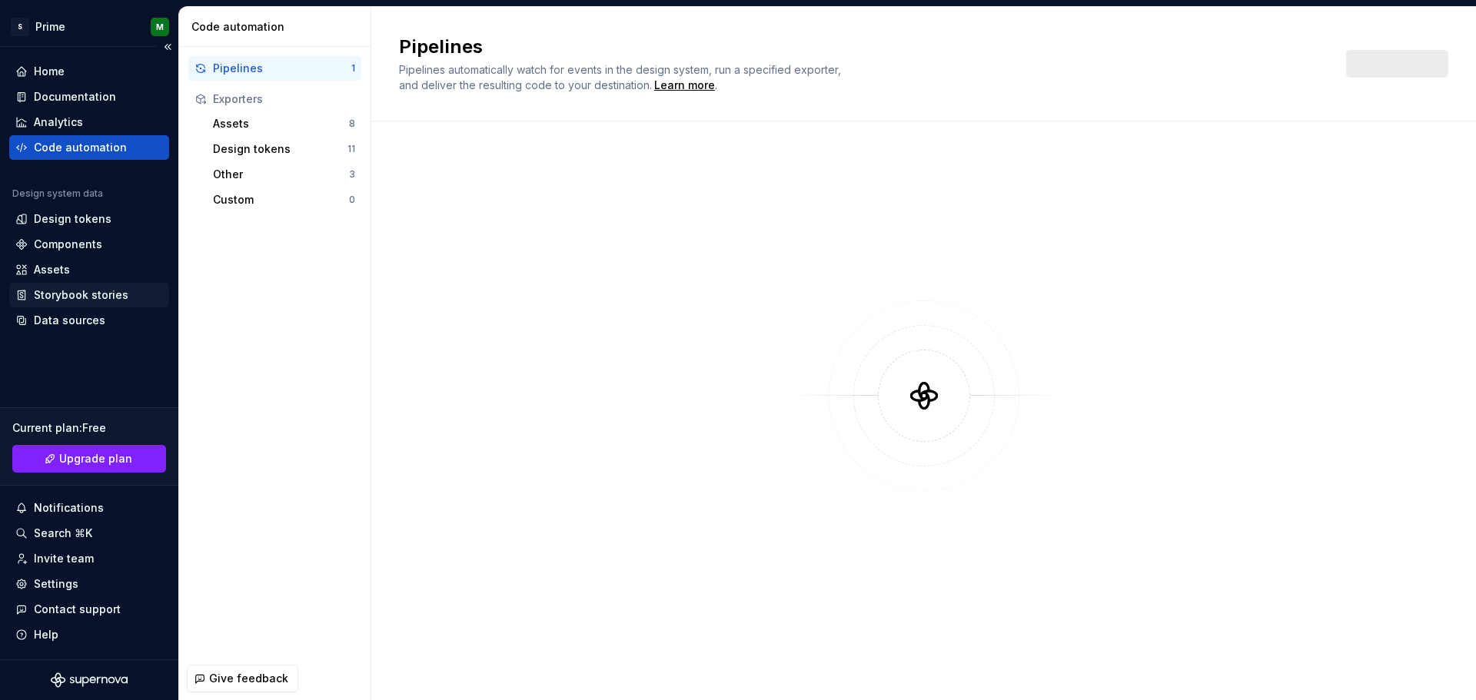
click at [68, 293] on div "Storybook stories" at bounding box center [81, 295] width 95 height 15
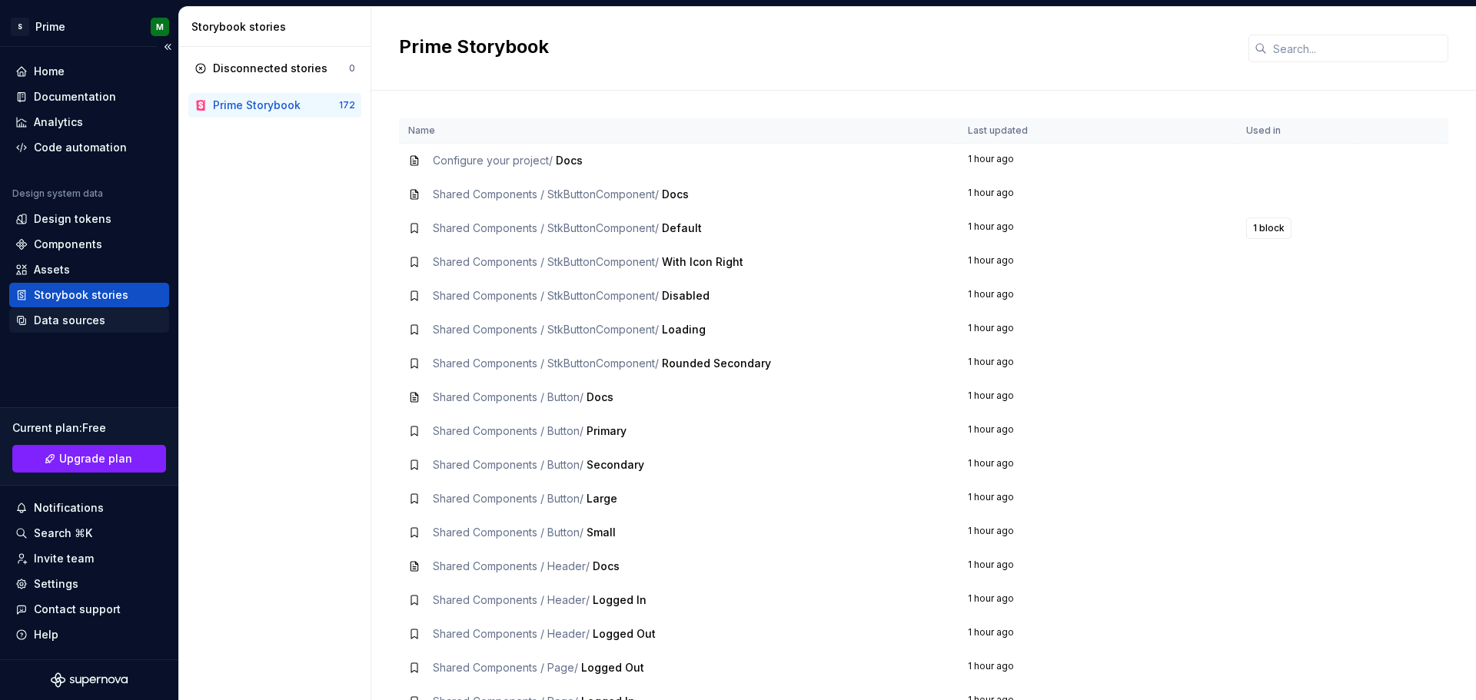
click at [70, 318] on div "Data sources" at bounding box center [70, 320] width 72 height 15
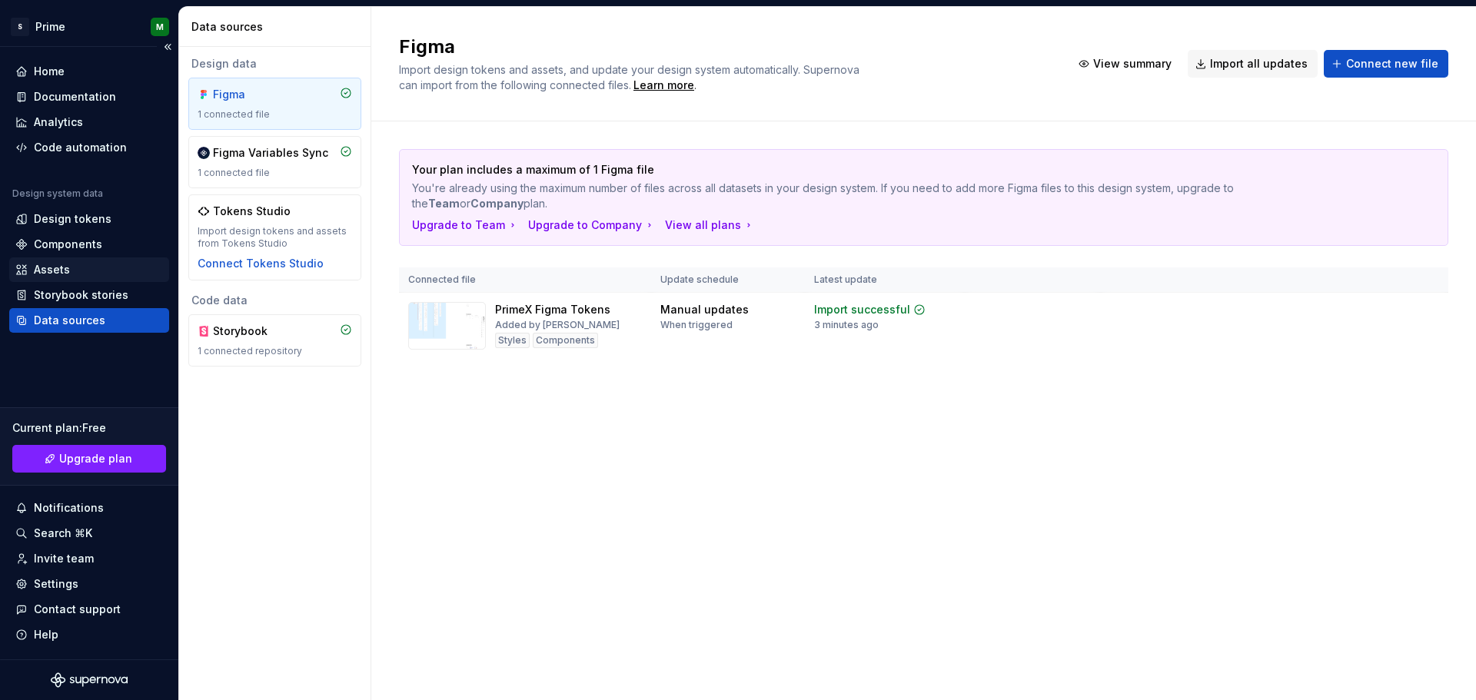
click at [75, 277] on div "Assets" at bounding box center [89, 269] width 148 height 15
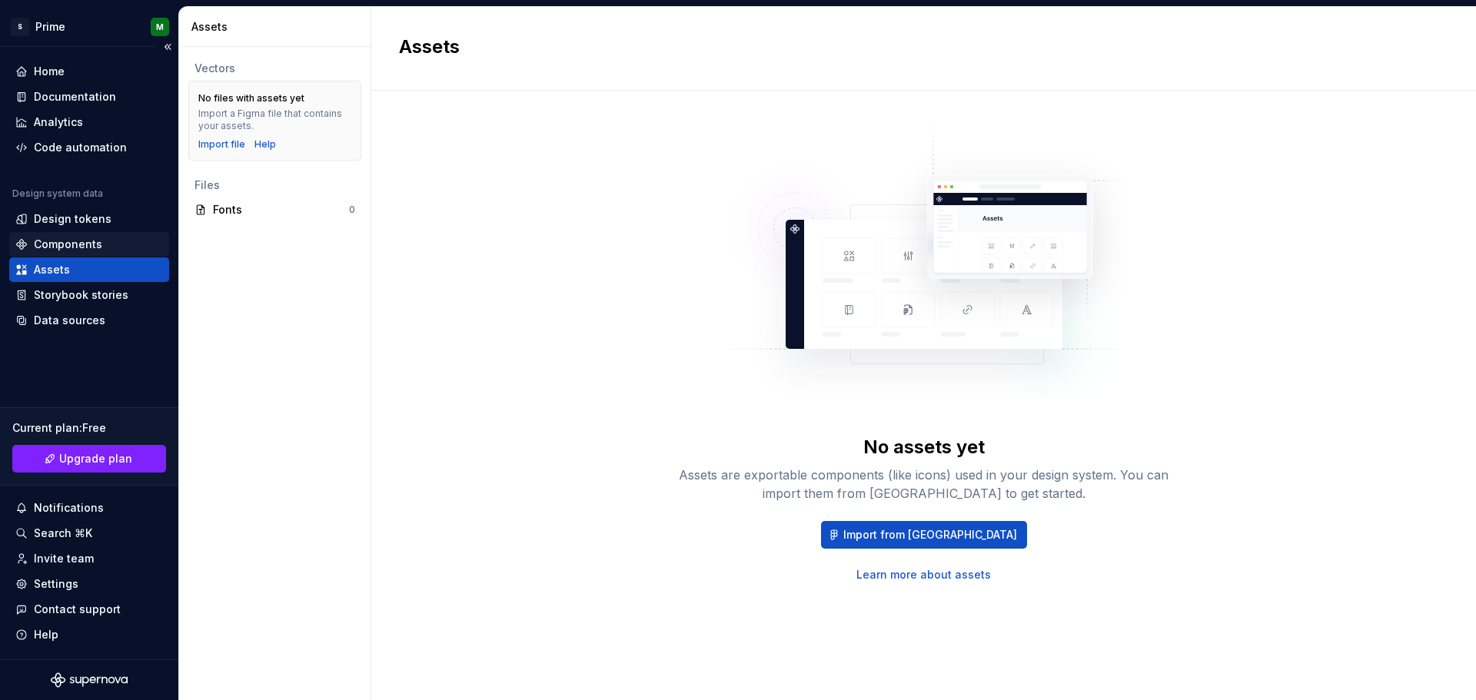
click at [83, 250] on div "Components" at bounding box center [68, 244] width 68 height 15
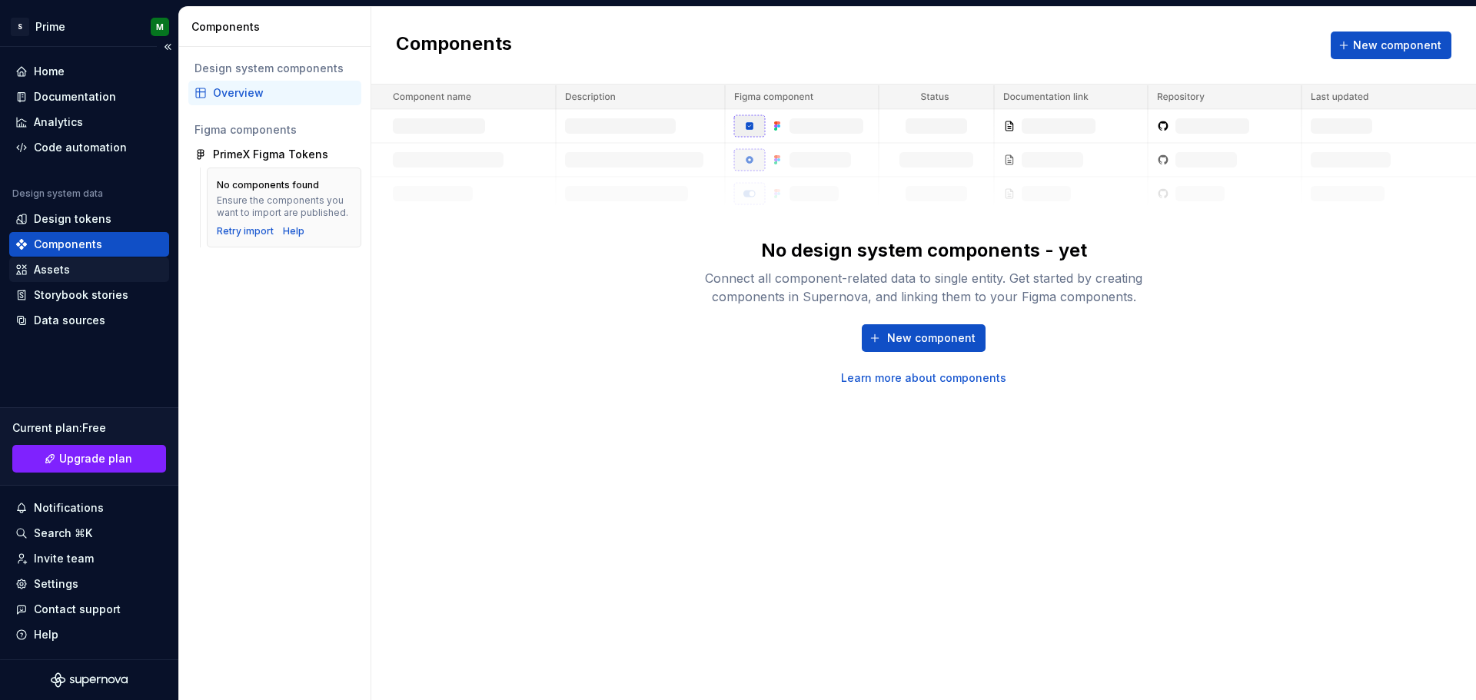
click at [74, 275] on div "Assets" at bounding box center [89, 269] width 148 height 15
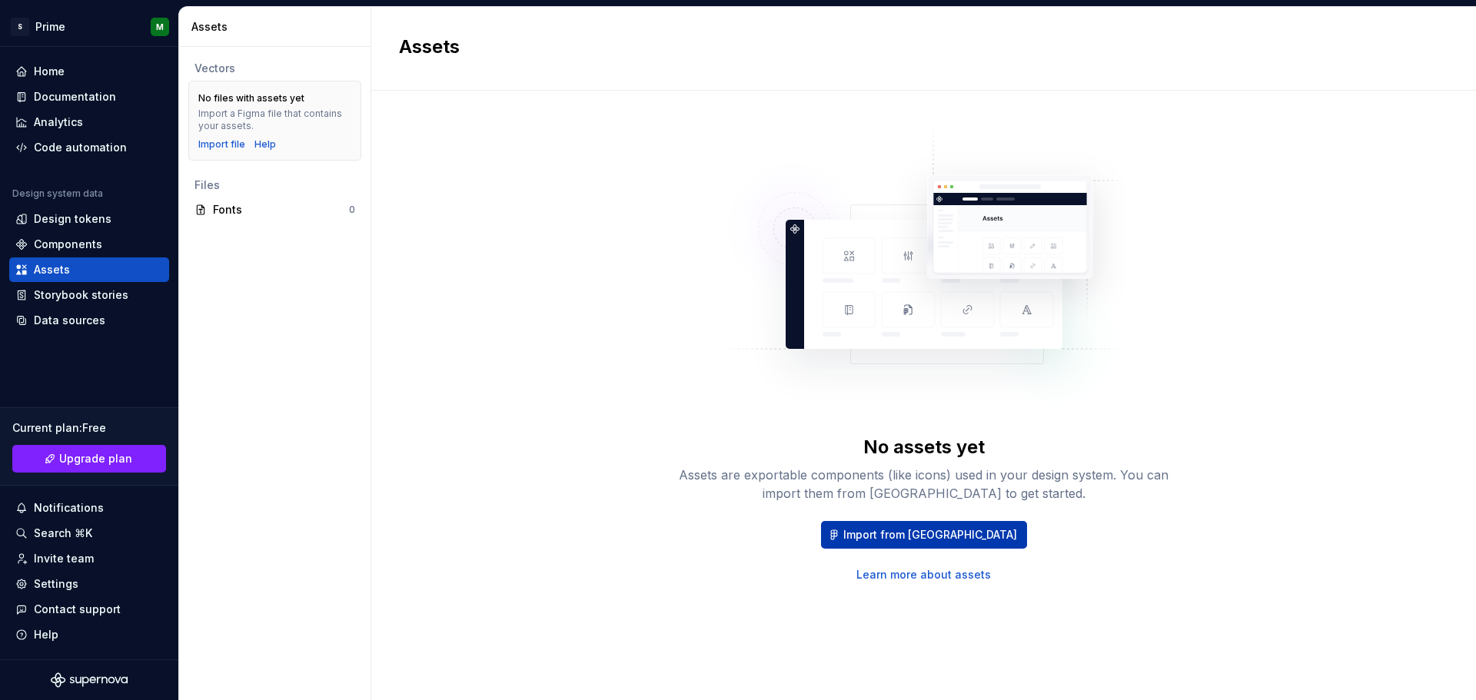
click at [923, 535] on span "Import from [GEOGRAPHIC_DATA]" at bounding box center [930, 534] width 174 height 15
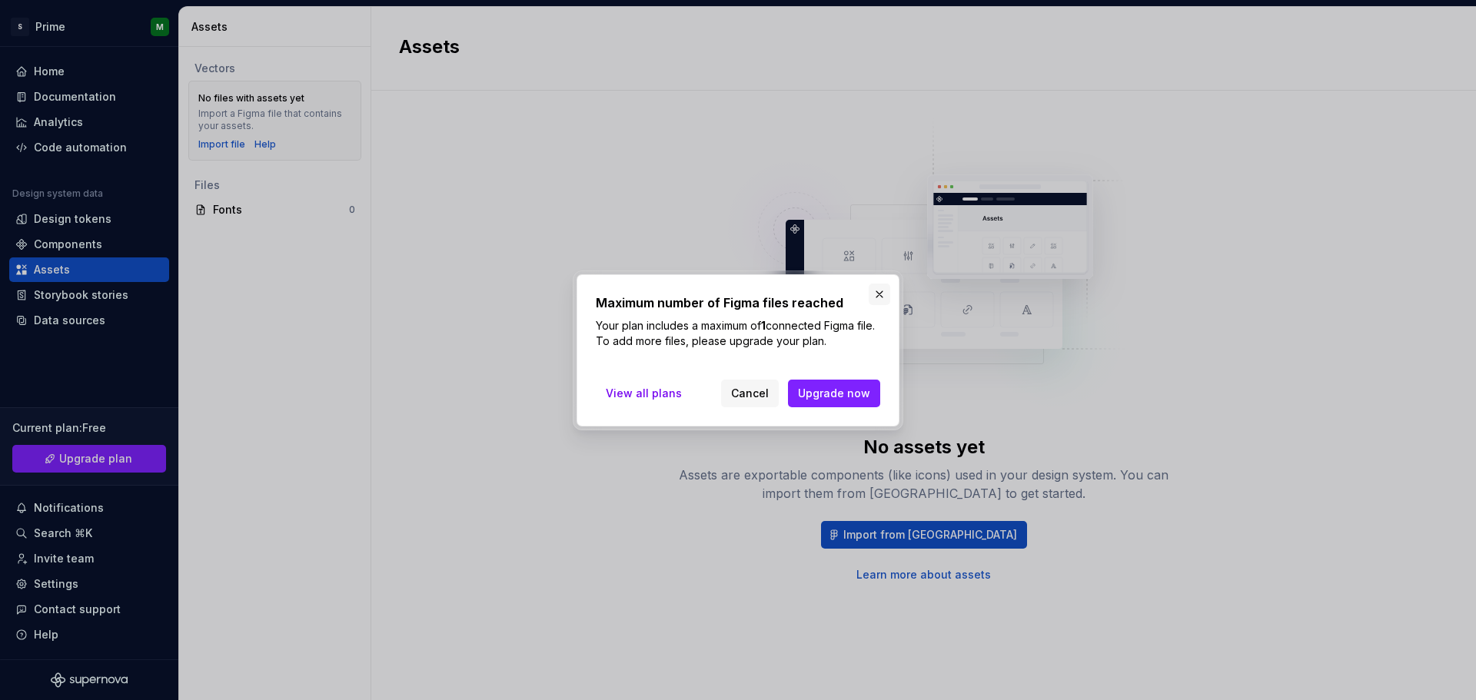
click at [873, 291] on button "button" at bounding box center [880, 295] width 22 height 22
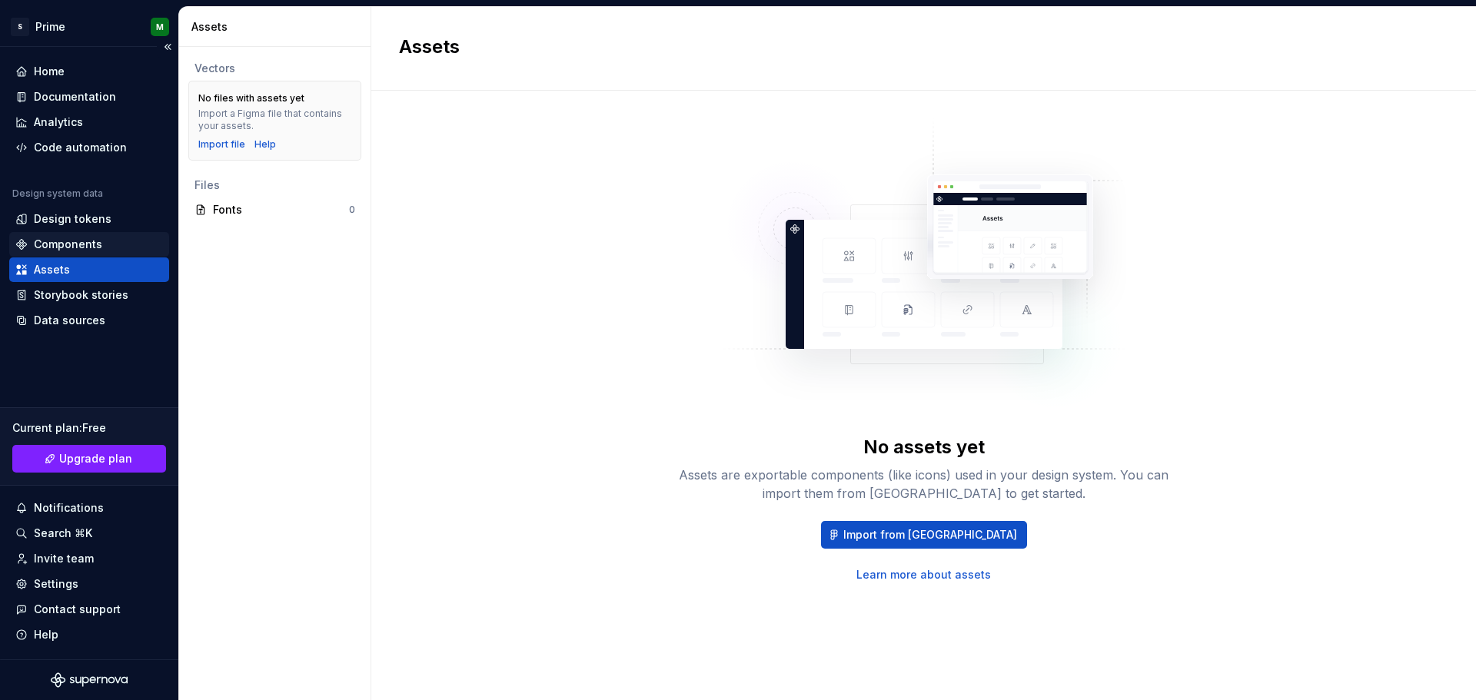
click at [74, 238] on div "Components" at bounding box center [68, 244] width 68 height 15
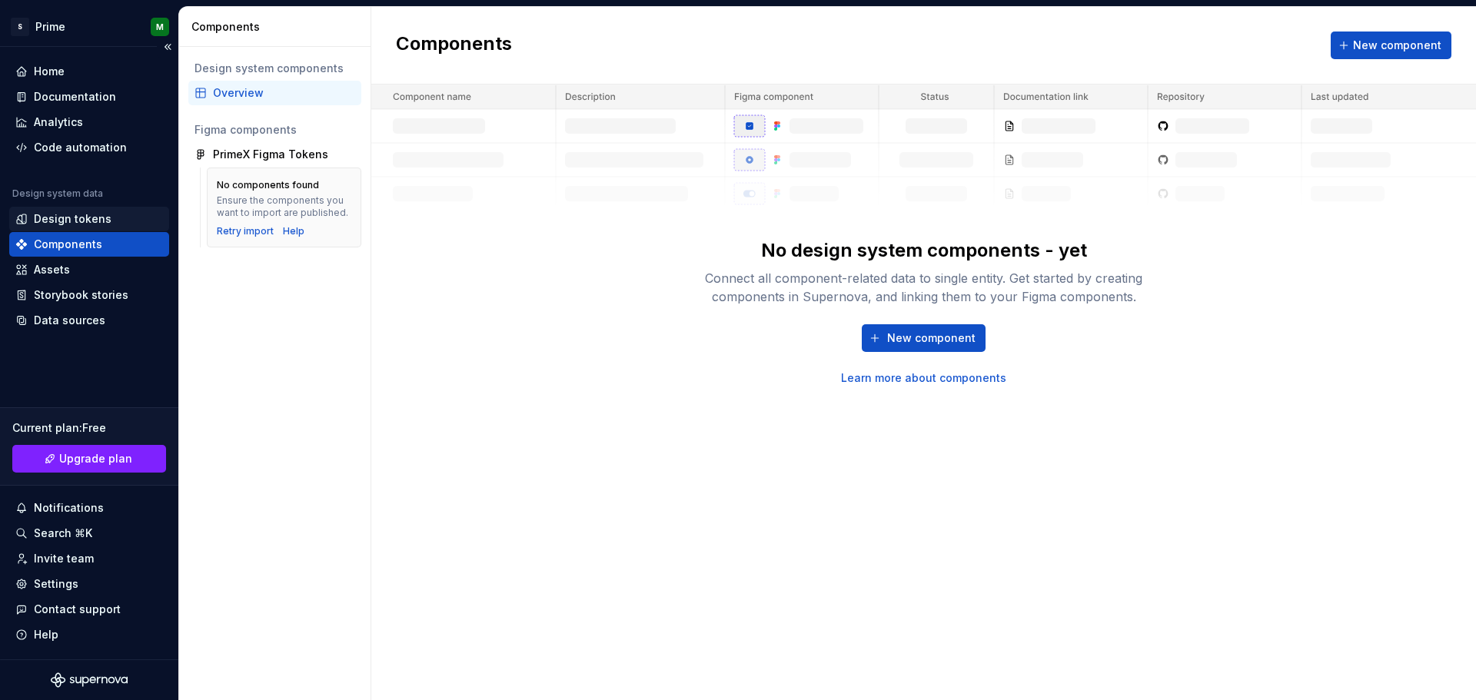
click at [82, 216] on div "Design tokens" at bounding box center [73, 218] width 78 height 15
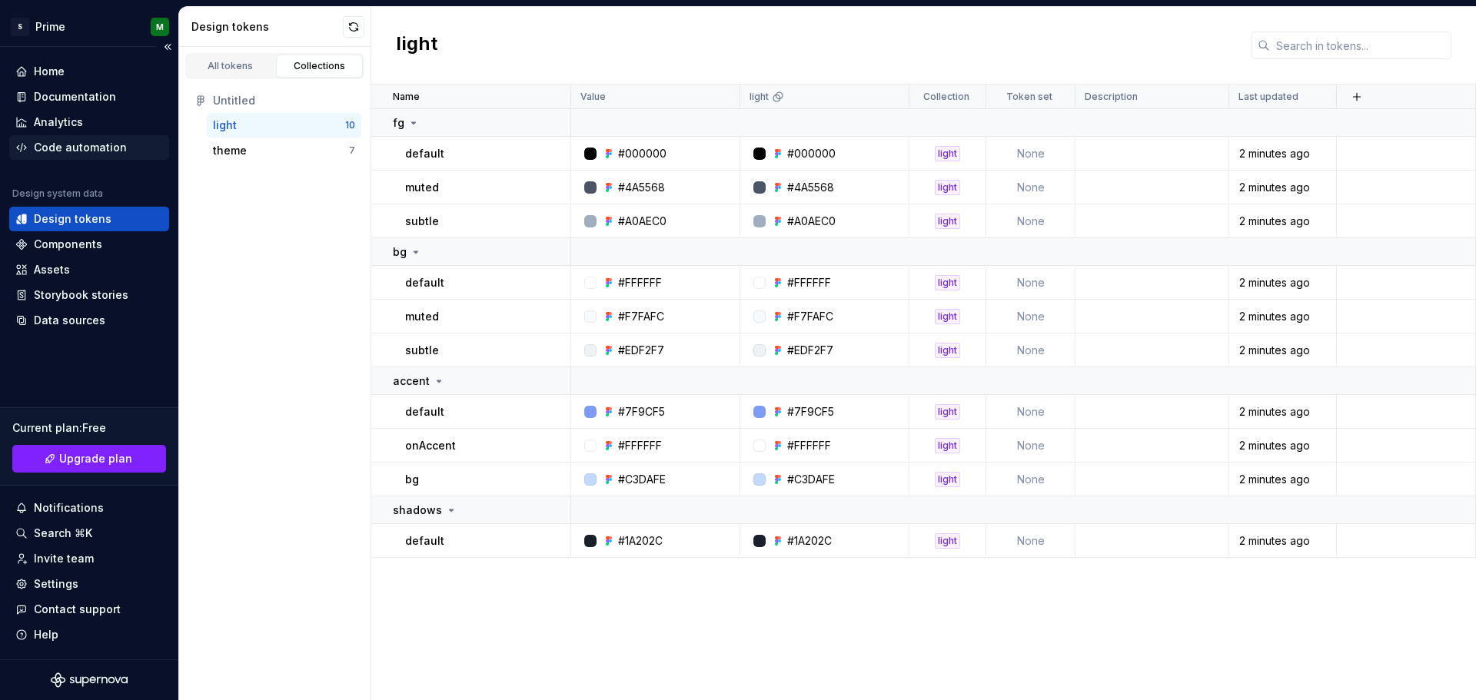
click at [105, 147] on div "Code automation" at bounding box center [80, 147] width 93 height 15
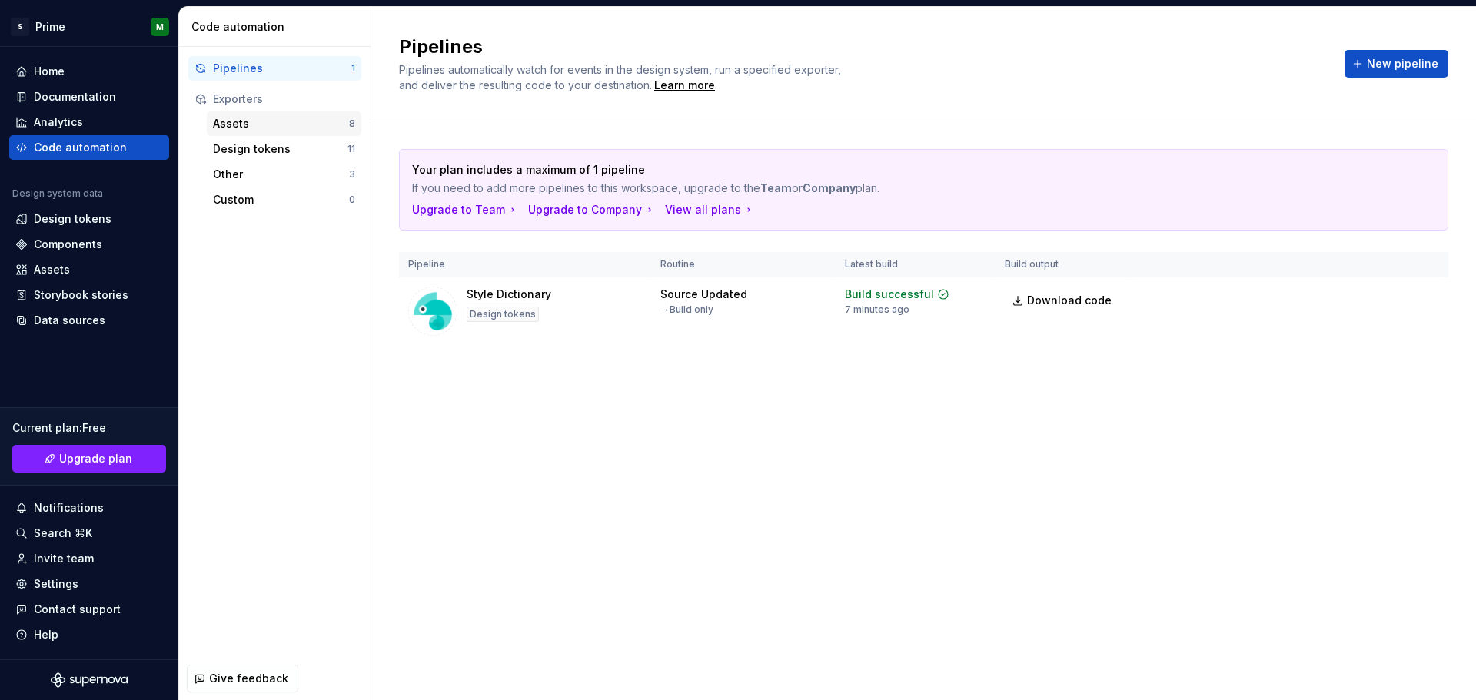
click at [272, 124] on div "Assets" at bounding box center [281, 123] width 136 height 15
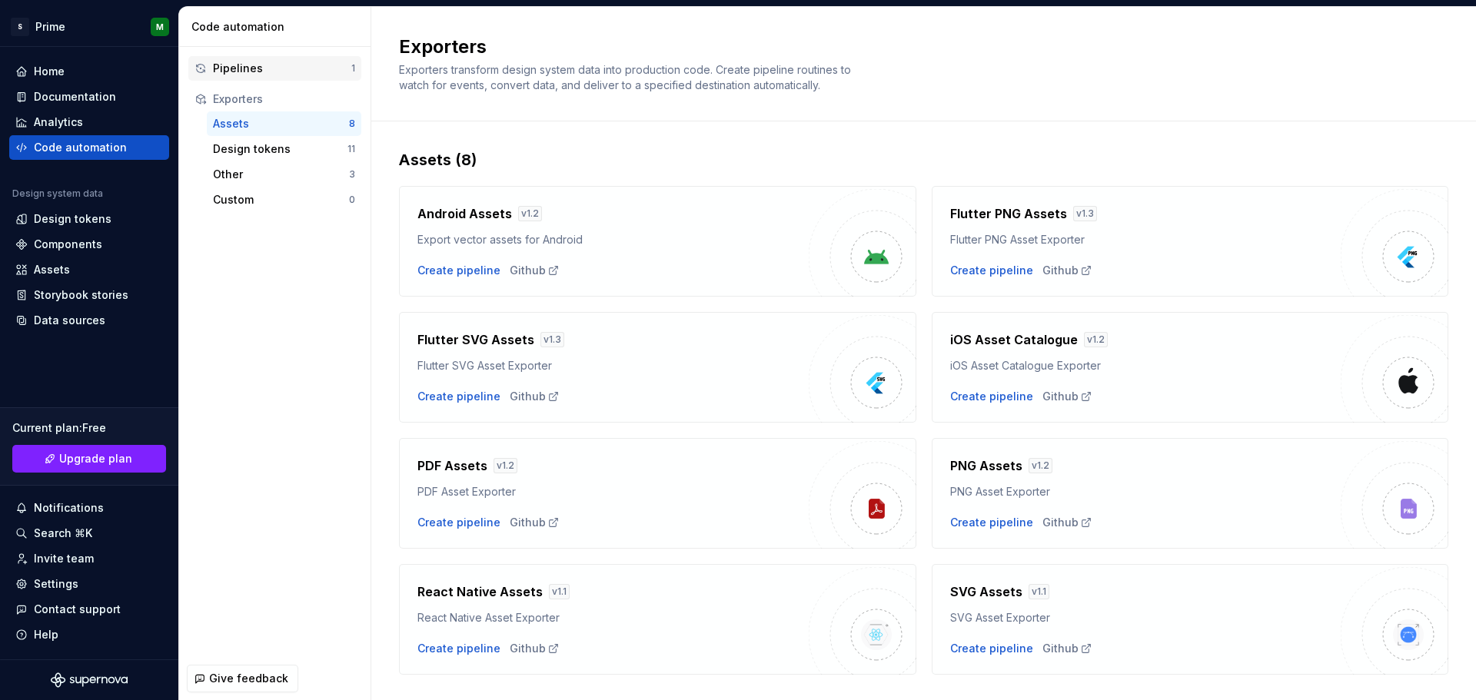
click at [277, 67] on div "Pipelines" at bounding box center [282, 68] width 138 height 15
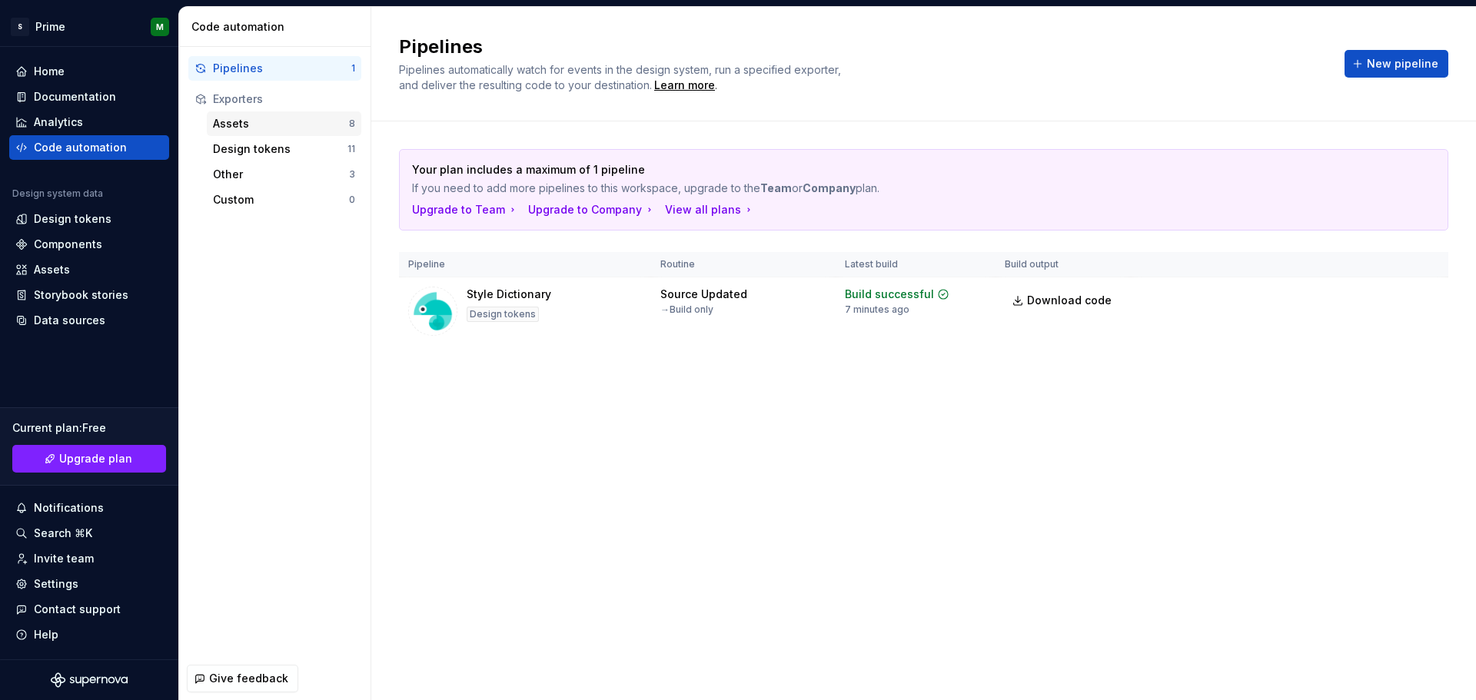
click at [273, 131] on div "Assets 8" at bounding box center [284, 123] width 155 height 25
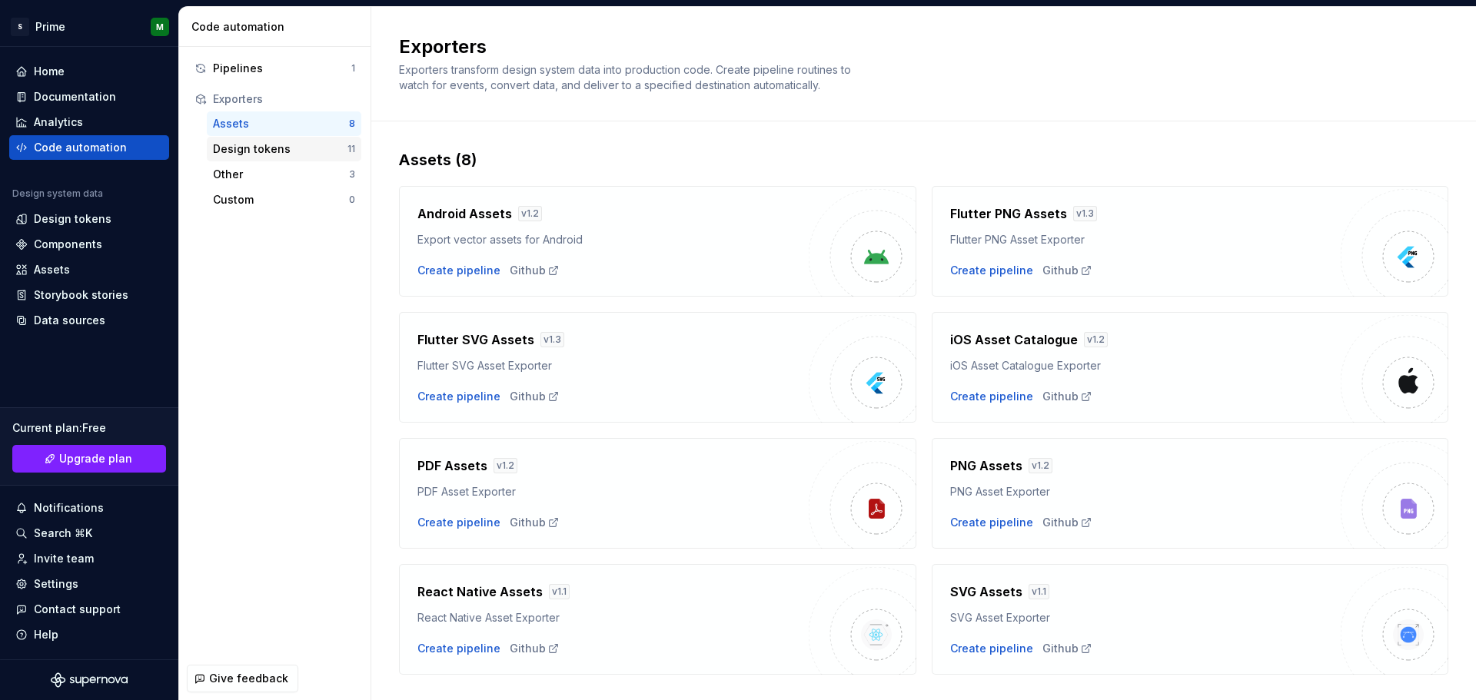
click at [288, 147] on div "Design tokens" at bounding box center [280, 148] width 135 height 15
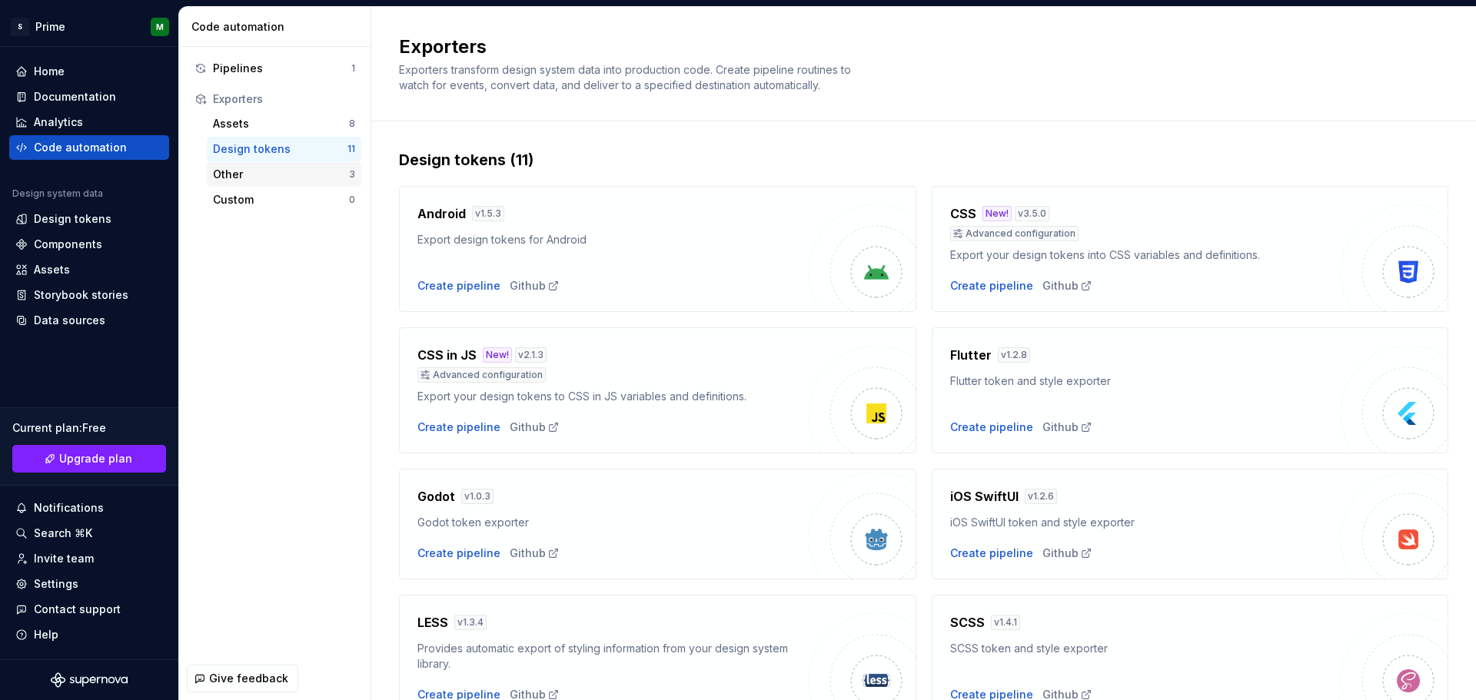
click at [258, 175] on div "Other" at bounding box center [281, 174] width 136 height 15
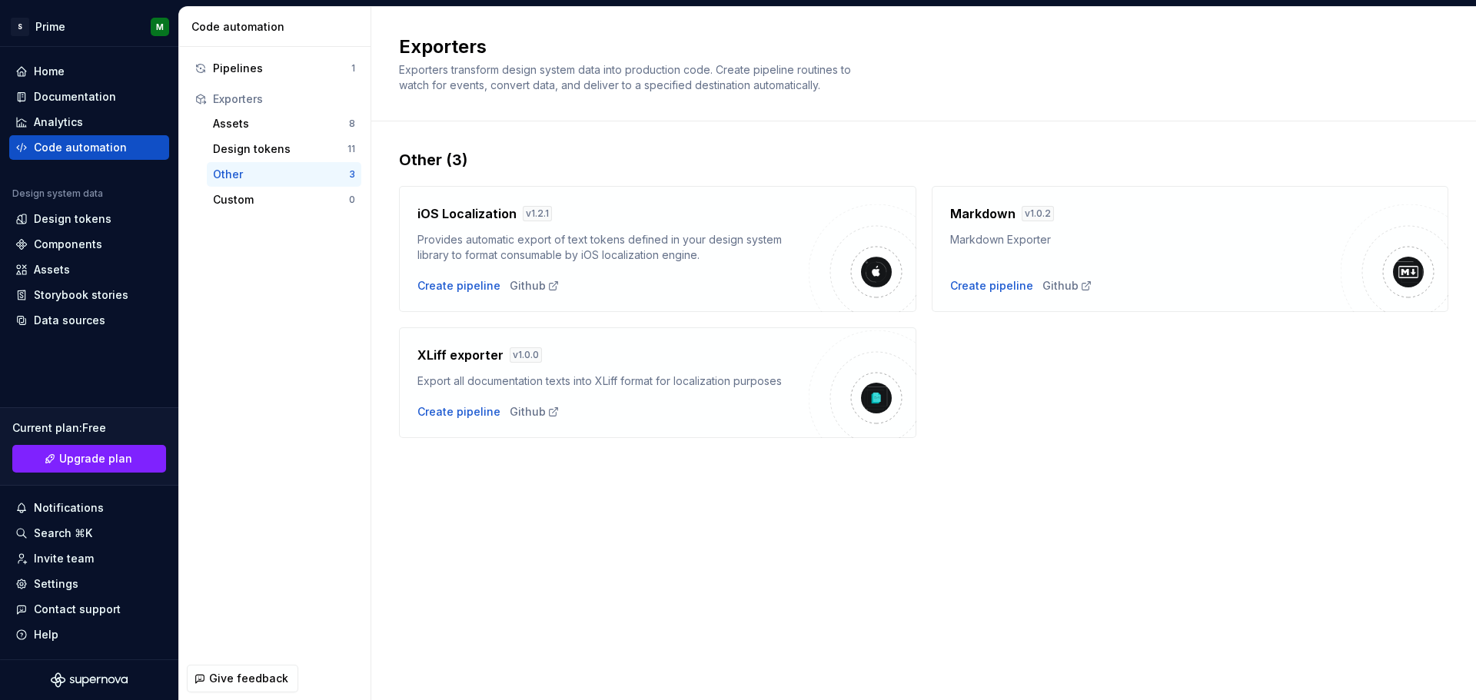
click at [195, 193] on div "Assets 8 Design tokens 11 Other 3 Custom 0" at bounding box center [274, 161] width 173 height 101
click at [227, 195] on div "Custom" at bounding box center [281, 199] width 136 height 15
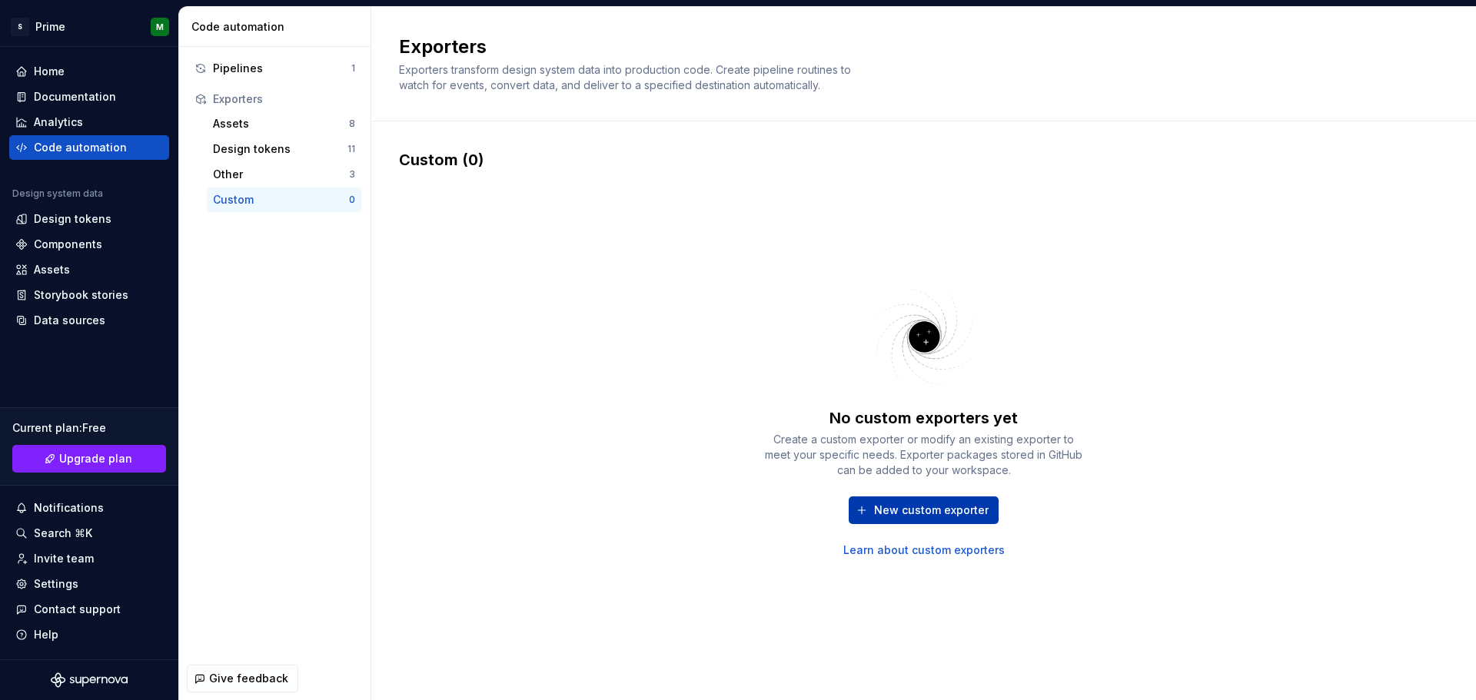
click at [957, 517] on span "New custom exporter" at bounding box center [931, 510] width 115 height 15
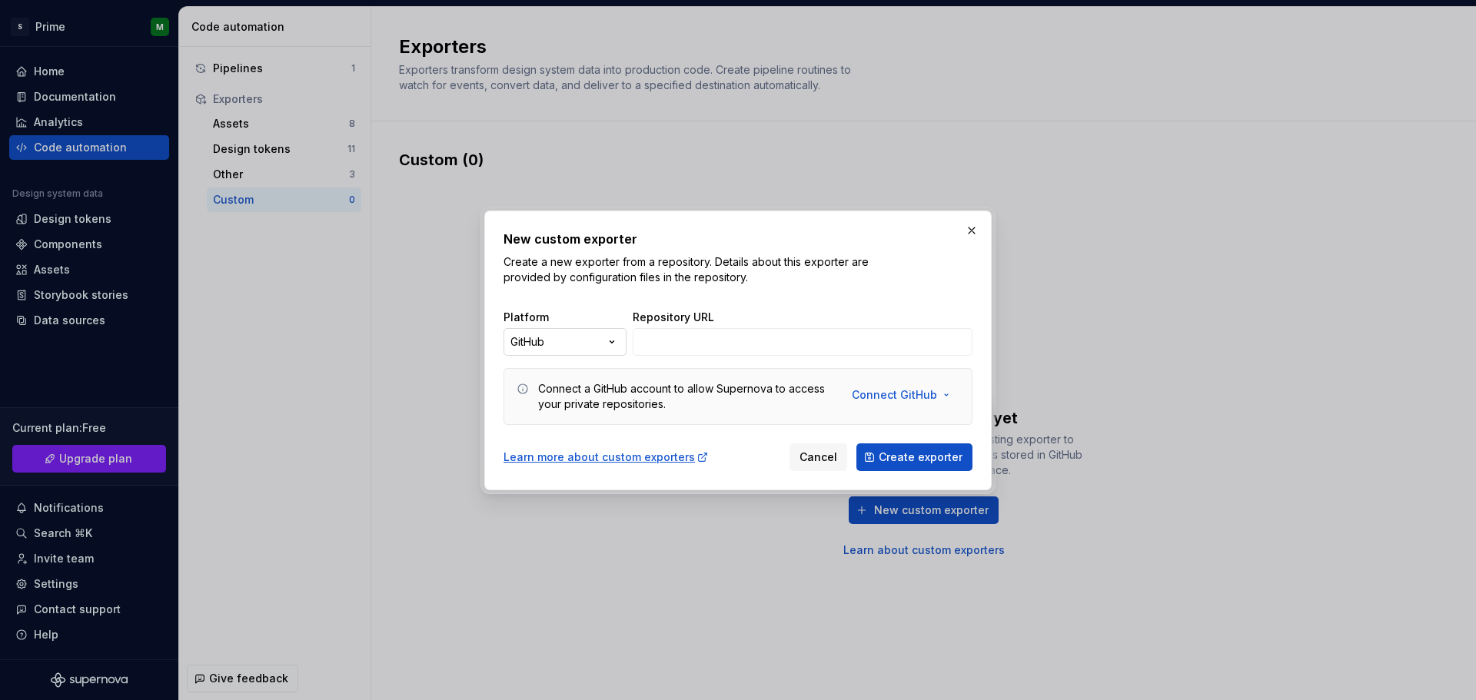
click at [595, 341] on div "New custom exporter Create a new exporter from a repository. Details about this…" at bounding box center [738, 350] width 1476 height 700
click at [973, 232] on div "New custom exporter Create a new exporter from a repository. Details about this…" at bounding box center [738, 350] width 1476 height 700
click at [970, 232] on button "button" at bounding box center [972, 231] width 22 height 22
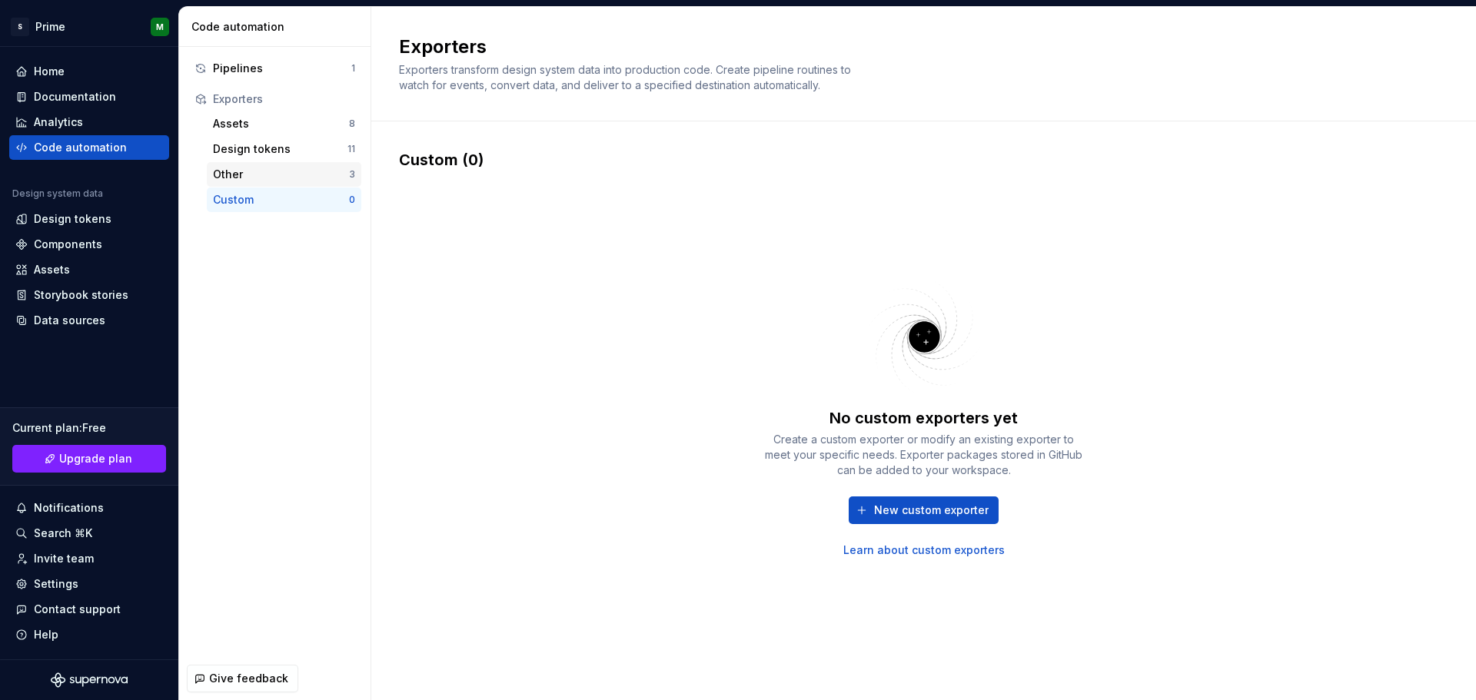
click at [226, 178] on div "Other" at bounding box center [281, 174] width 136 height 15
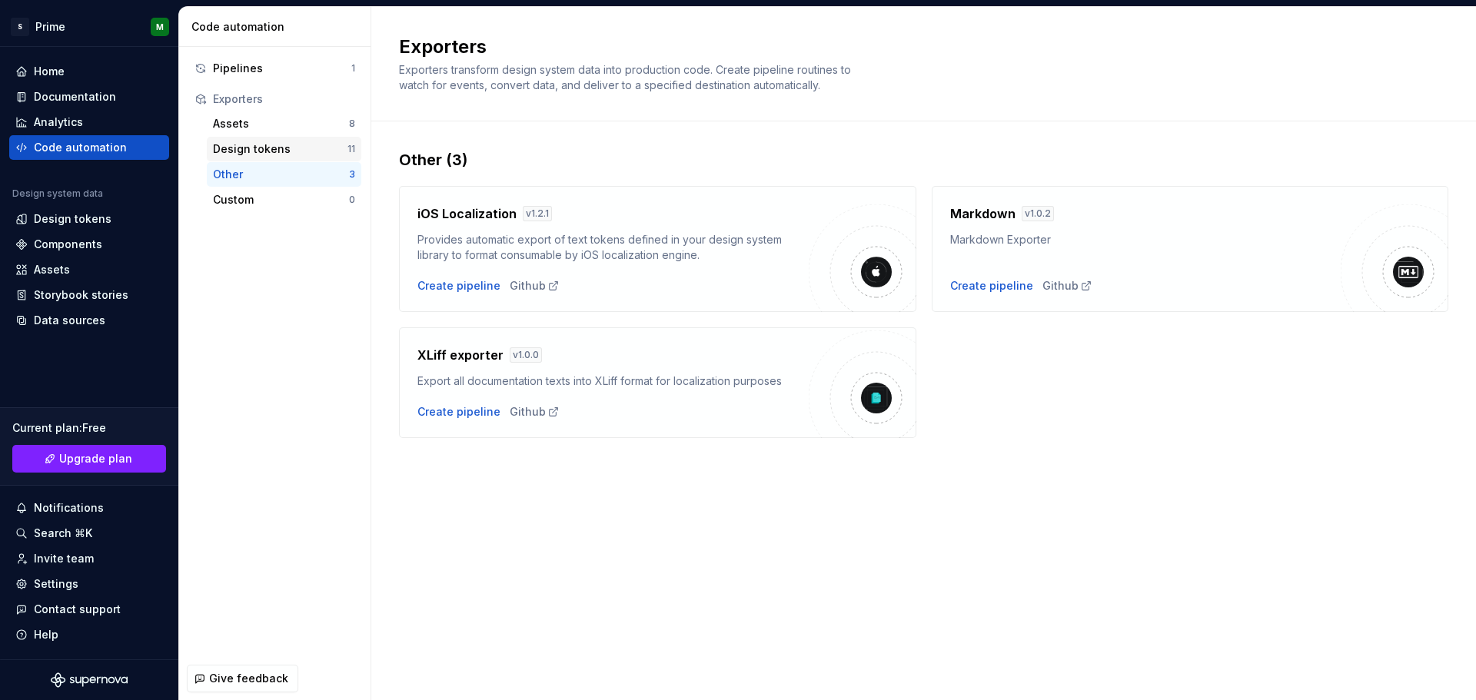
click at [257, 155] on div "Design tokens" at bounding box center [280, 148] width 135 height 15
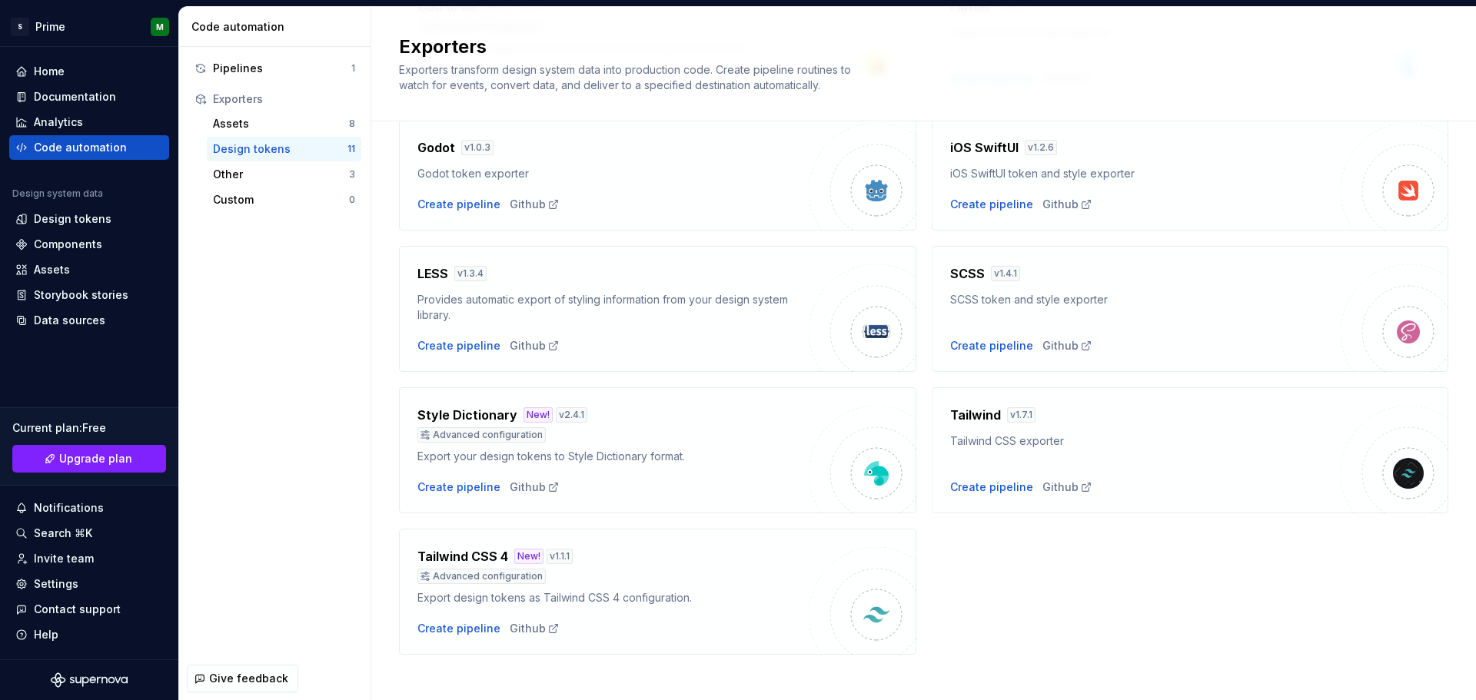
scroll to position [362, 0]
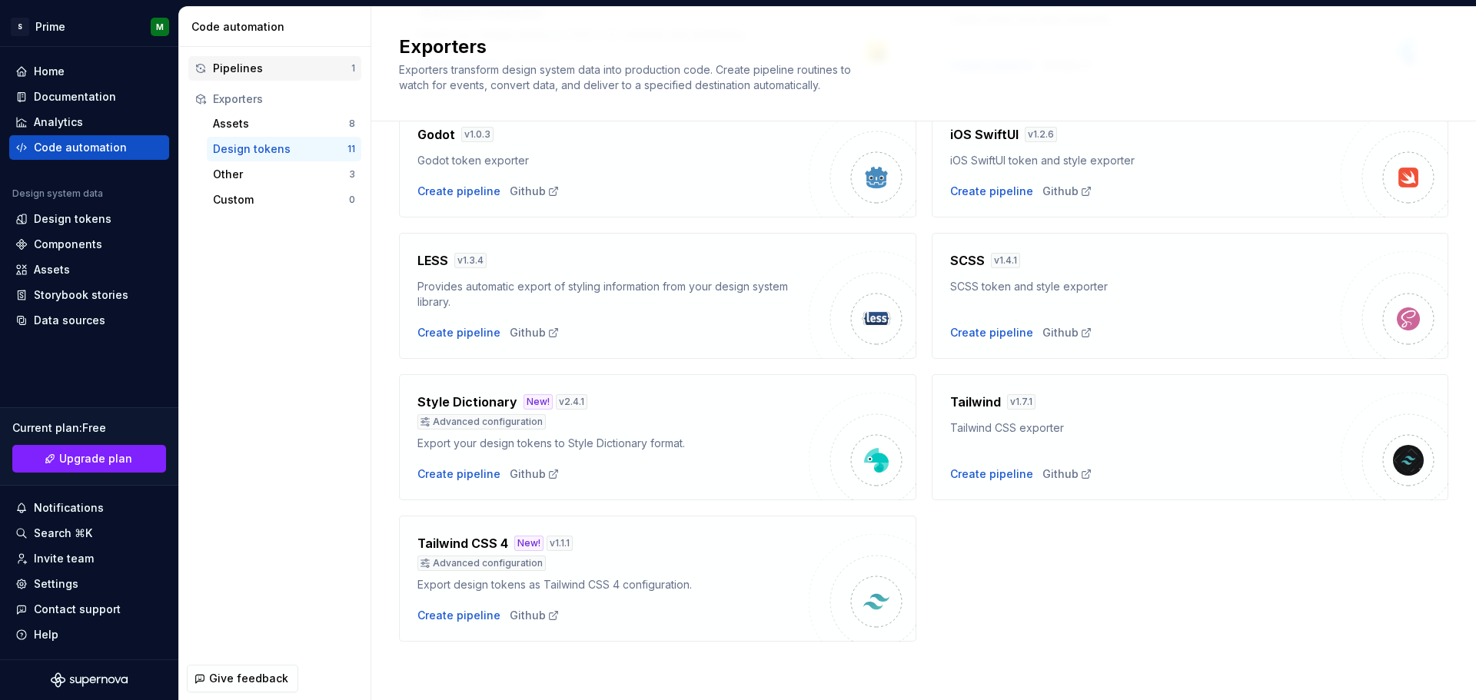
click at [293, 70] on div "Pipelines" at bounding box center [282, 68] width 138 height 15
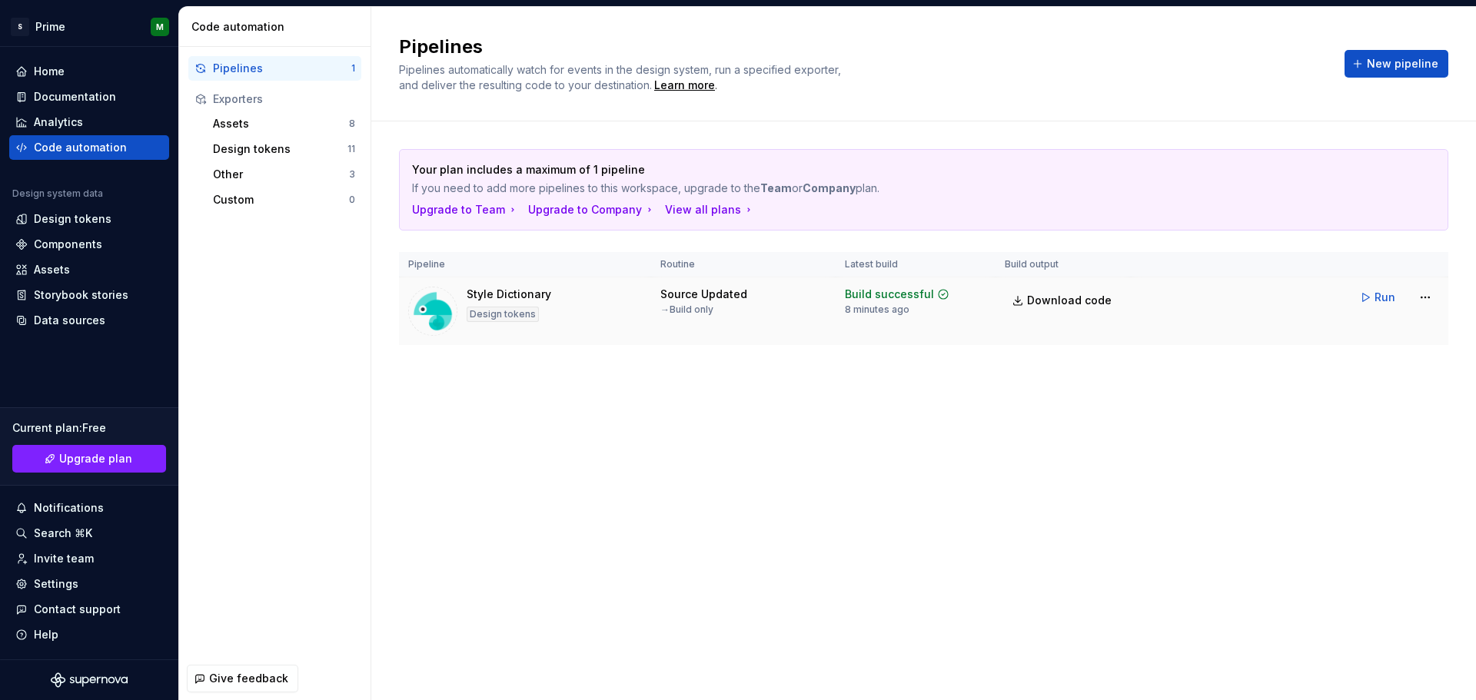
click at [728, 324] on td "Source Updated → Build only" at bounding box center [743, 312] width 185 height 68
click at [1420, 303] on html "S Prime M Home Documentation Analytics Code automation Design system data Desig…" at bounding box center [738, 350] width 1476 height 700
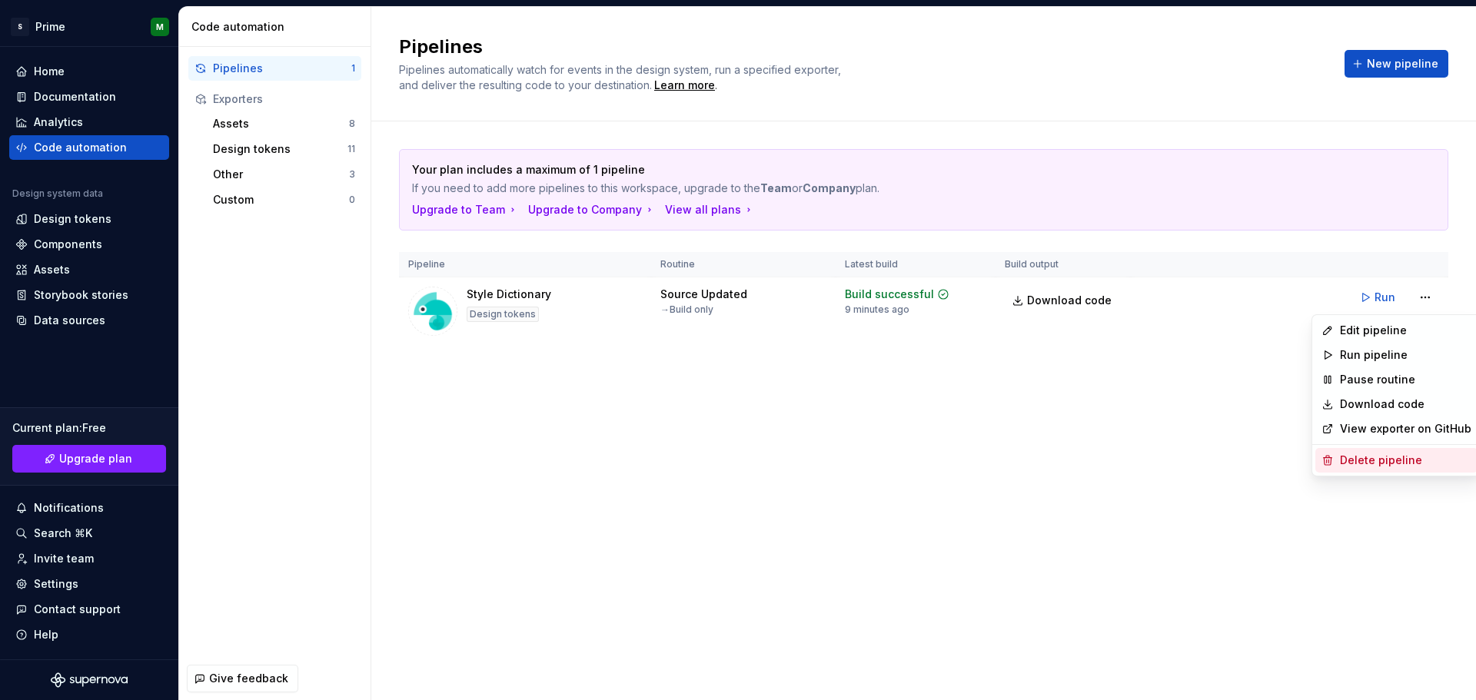
click at [1363, 457] on div "Delete pipeline" at bounding box center [1405, 460] width 131 height 15
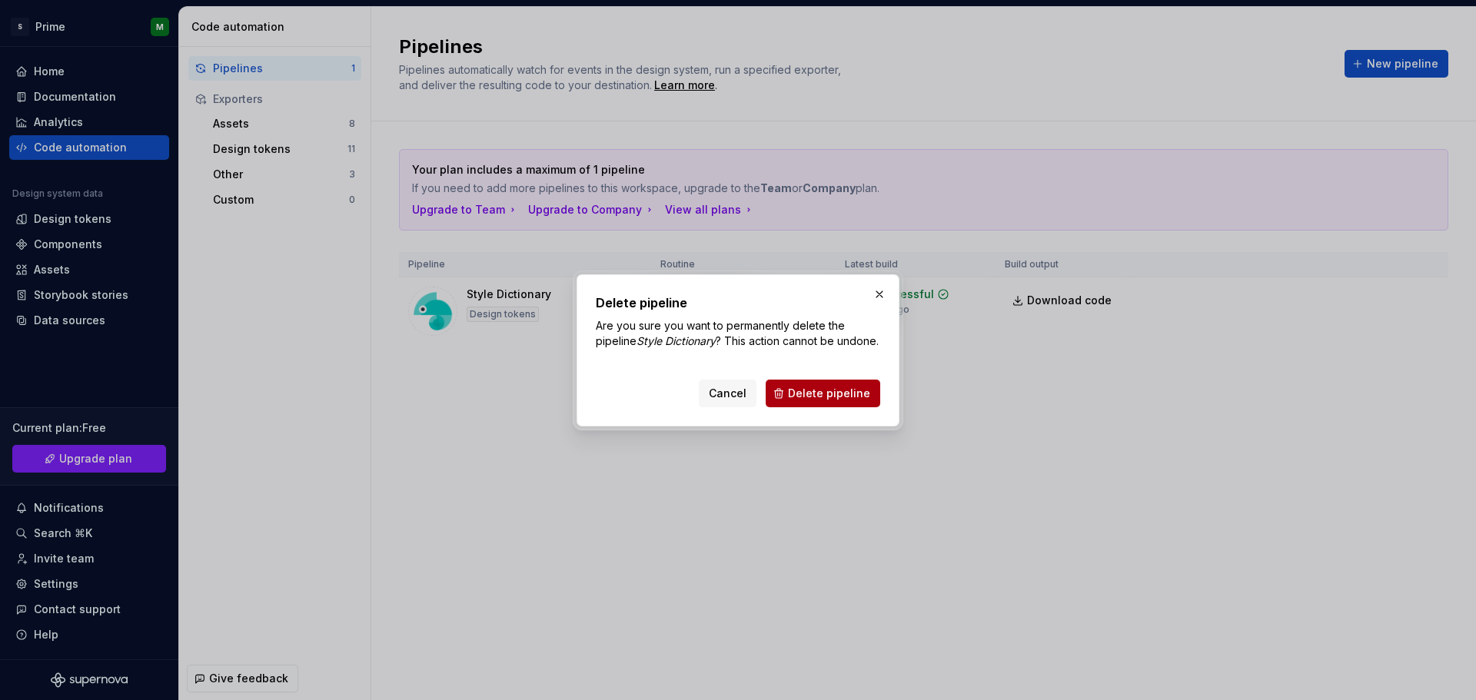
click at [823, 401] on span "Delete pipeline" at bounding box center [829, 393] width 82 height 15
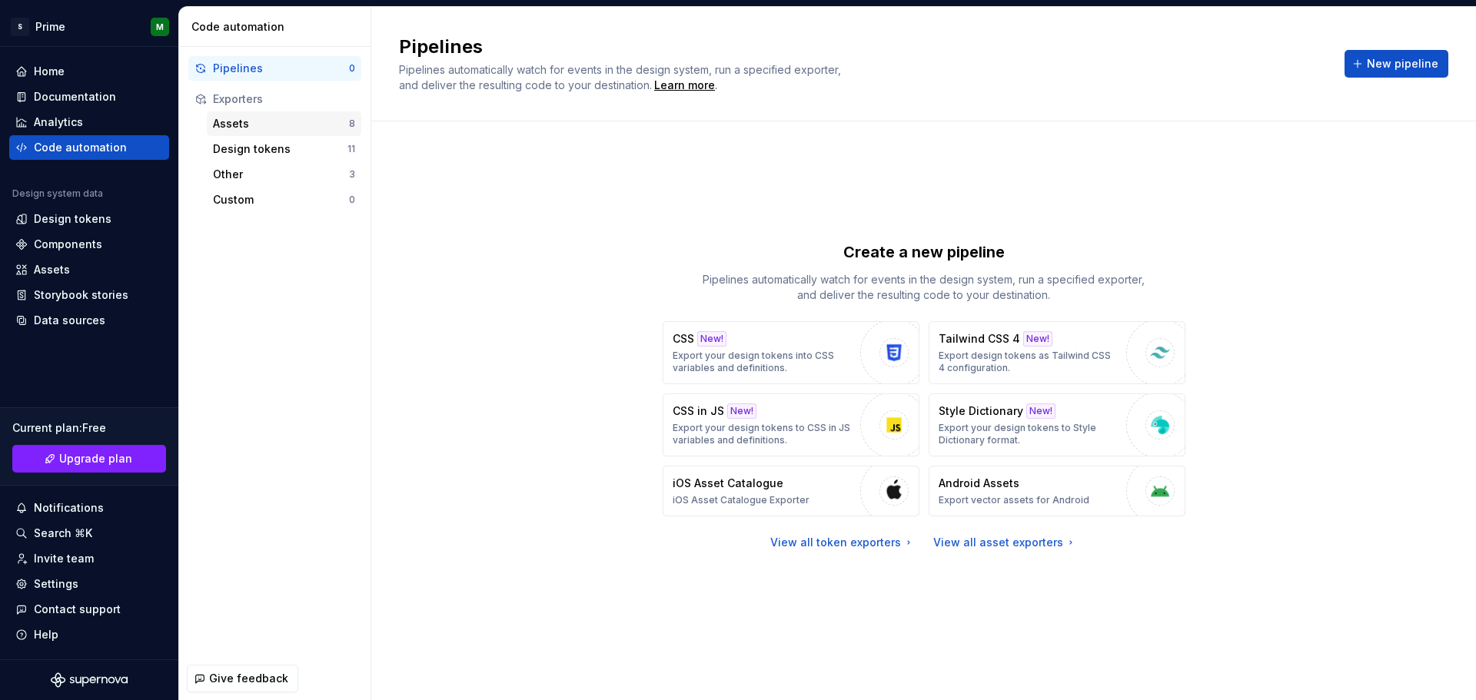
click at [251, 126] on div "Assets" at bounding box center [281, 123] width 136 height 15
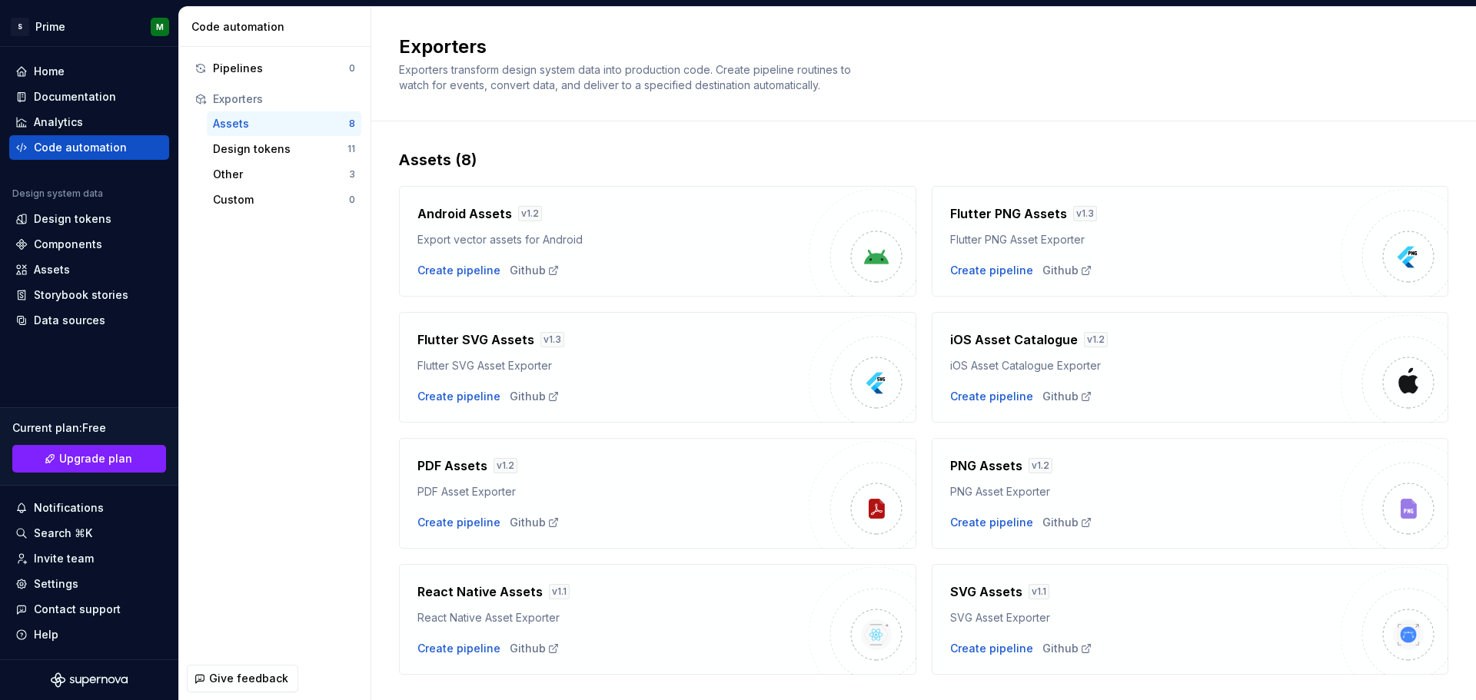
scroll to position [33, 0]
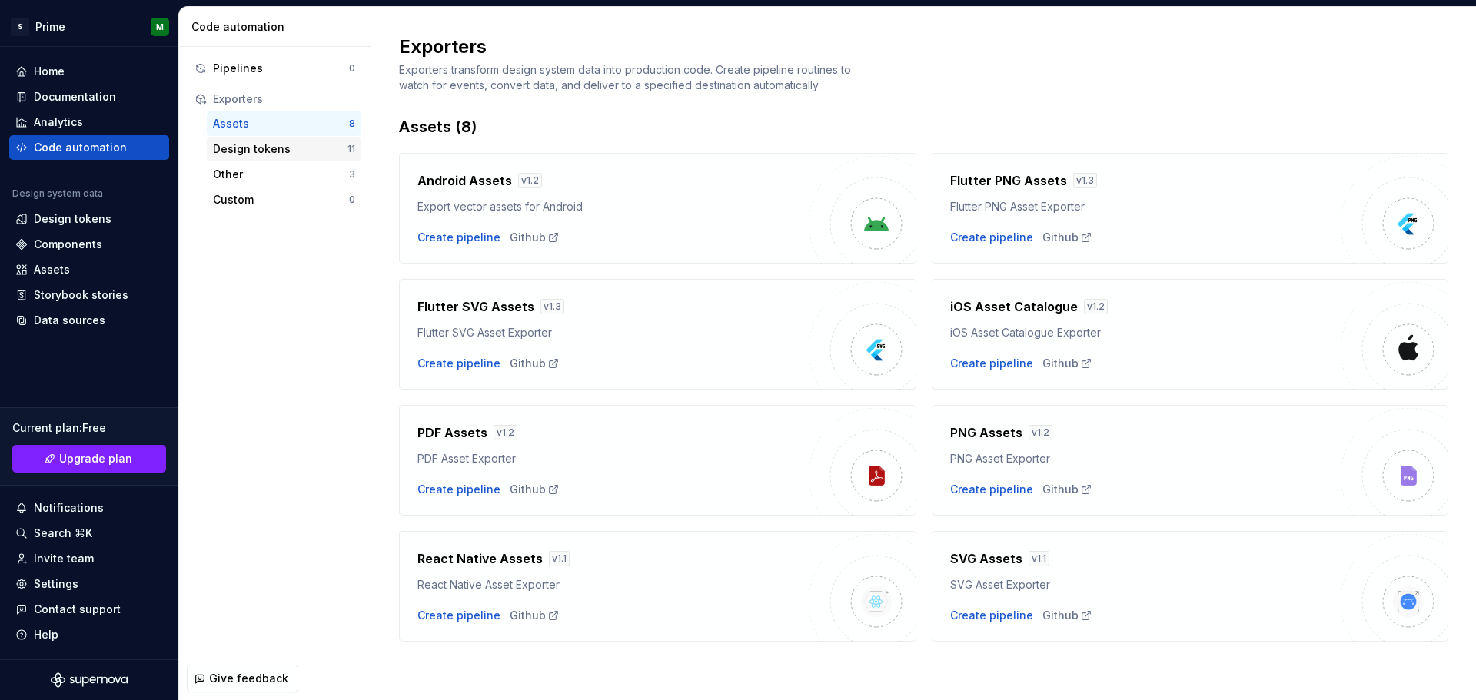
click at [247, 137] on div "Design tokens 11" at bounding box center [284, 149] width 155 height 25
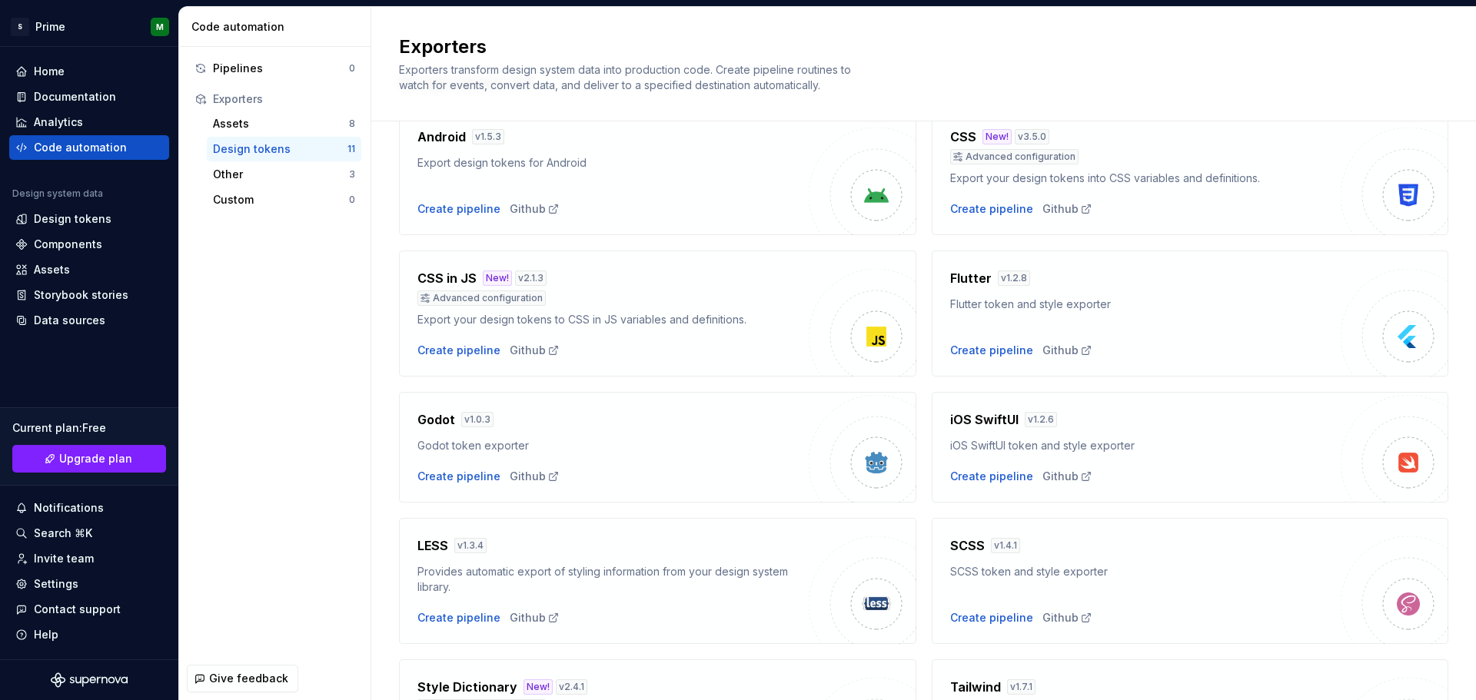
scroll to position [362, 0]
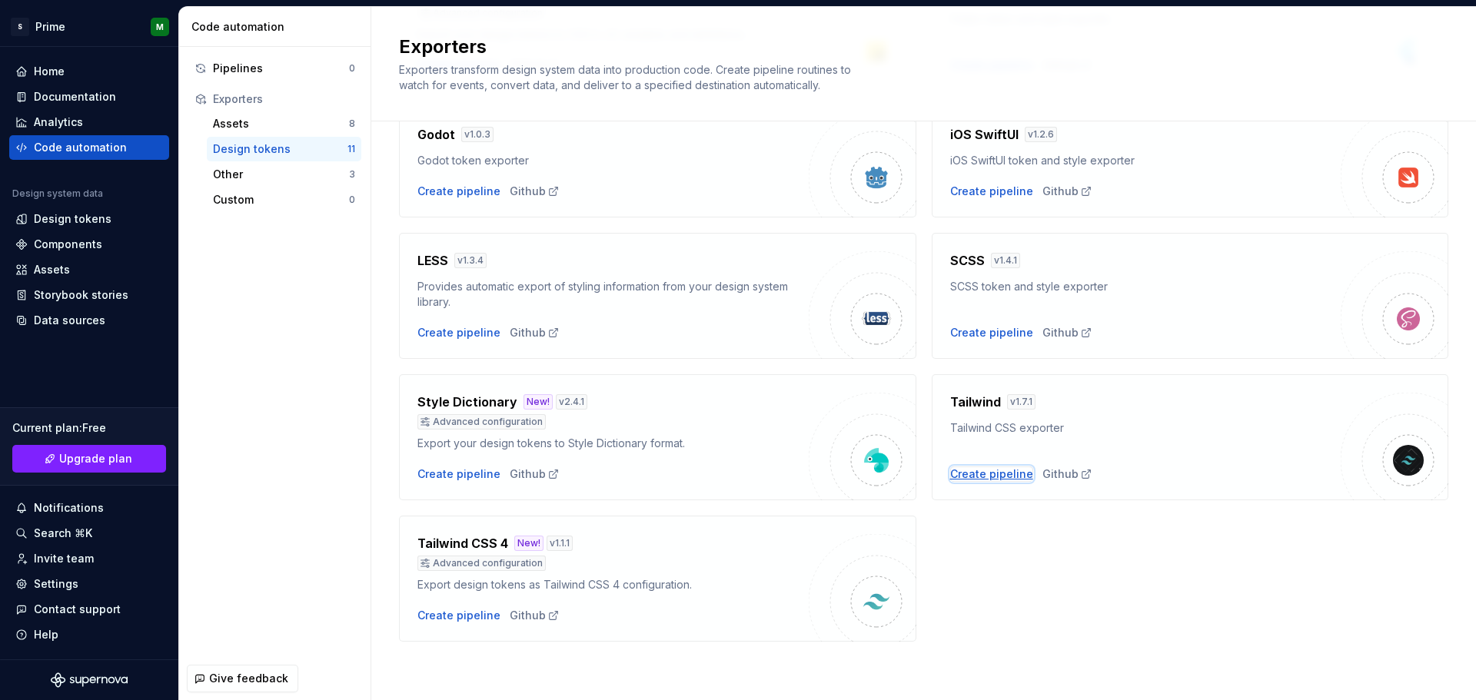
click at [993, 477] on div "Create pipeline" at bounding box center [991, 474] width 83 height 15
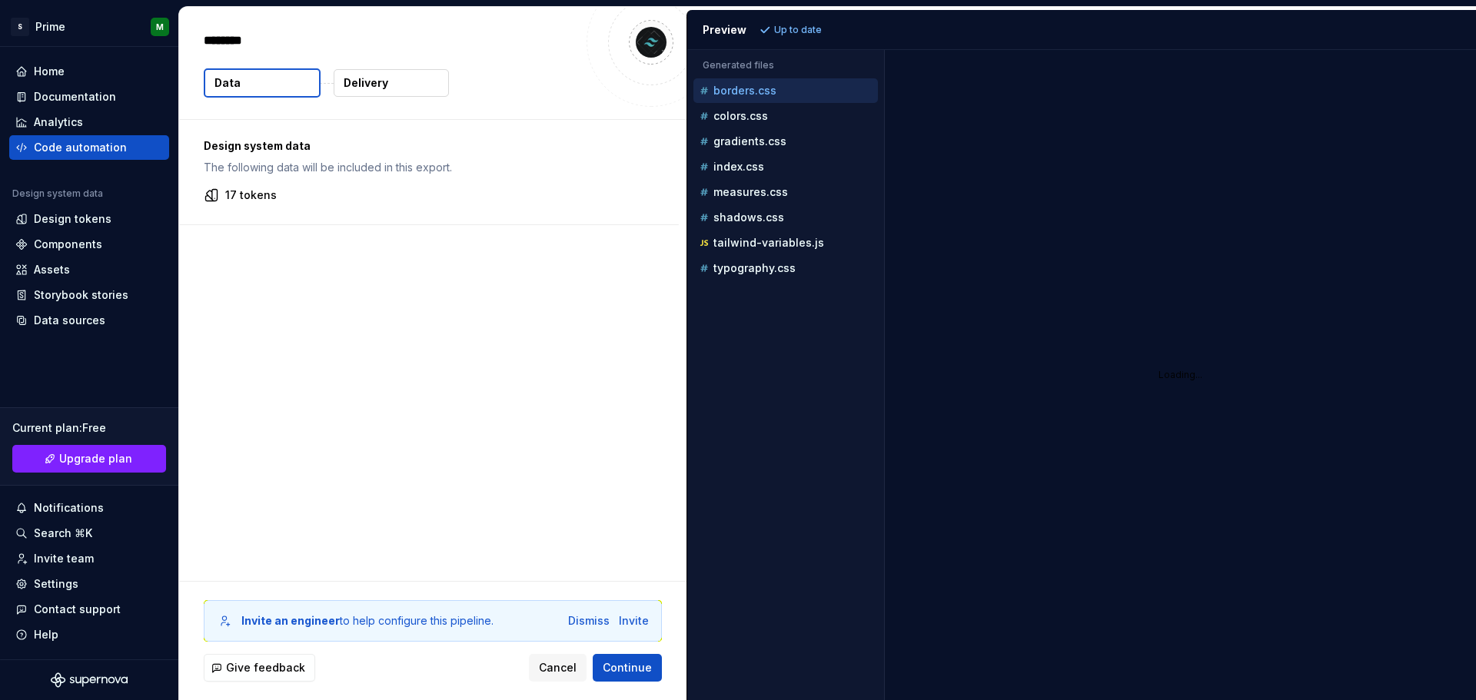
click at [231, 198] on p "17 tokens" at bounding box center [251, 195] width 52 height 15
click at [212, 195] on icon at bounding box center [212, 196] width 12 height 12
click at [378, 85] on p "Delivery" at bounding box center [366, 82] width 45 height 15
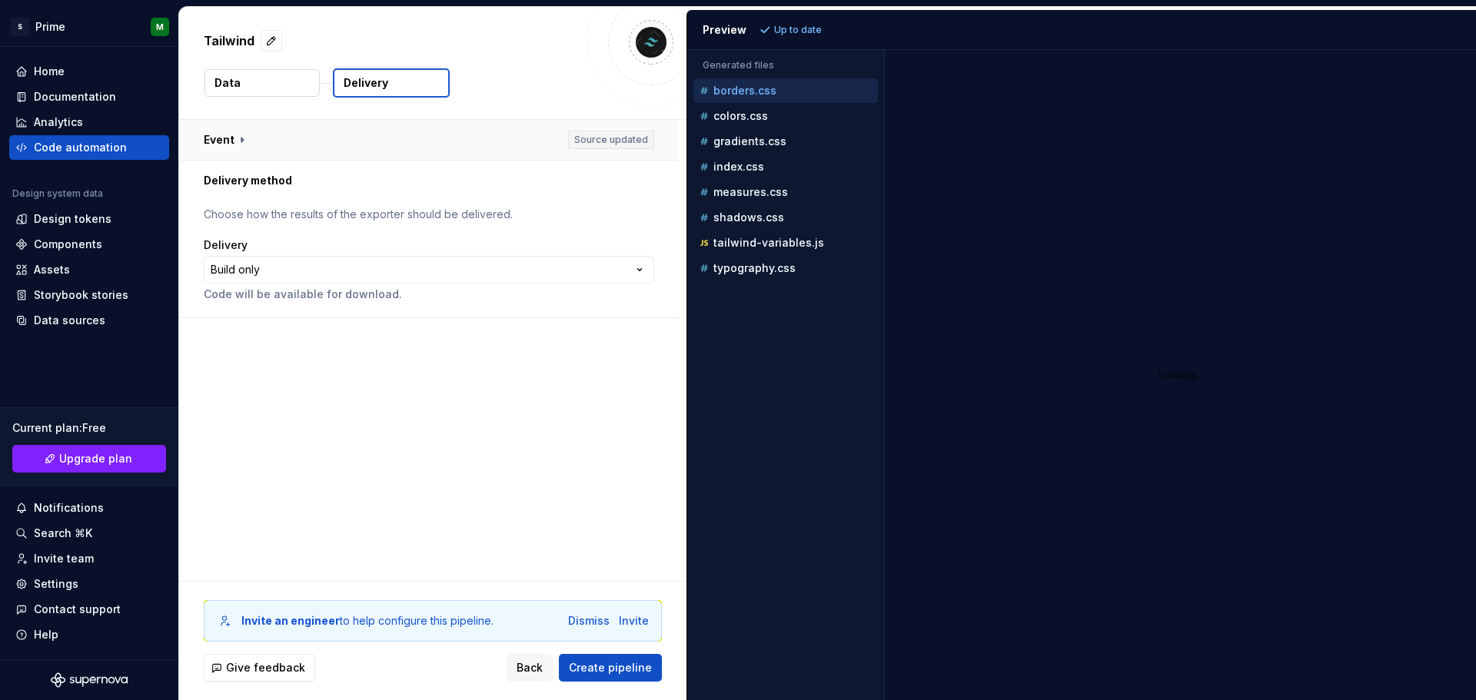
click at [604, 143] on button "button" at bounding box center [429, 140] width 500 height 40
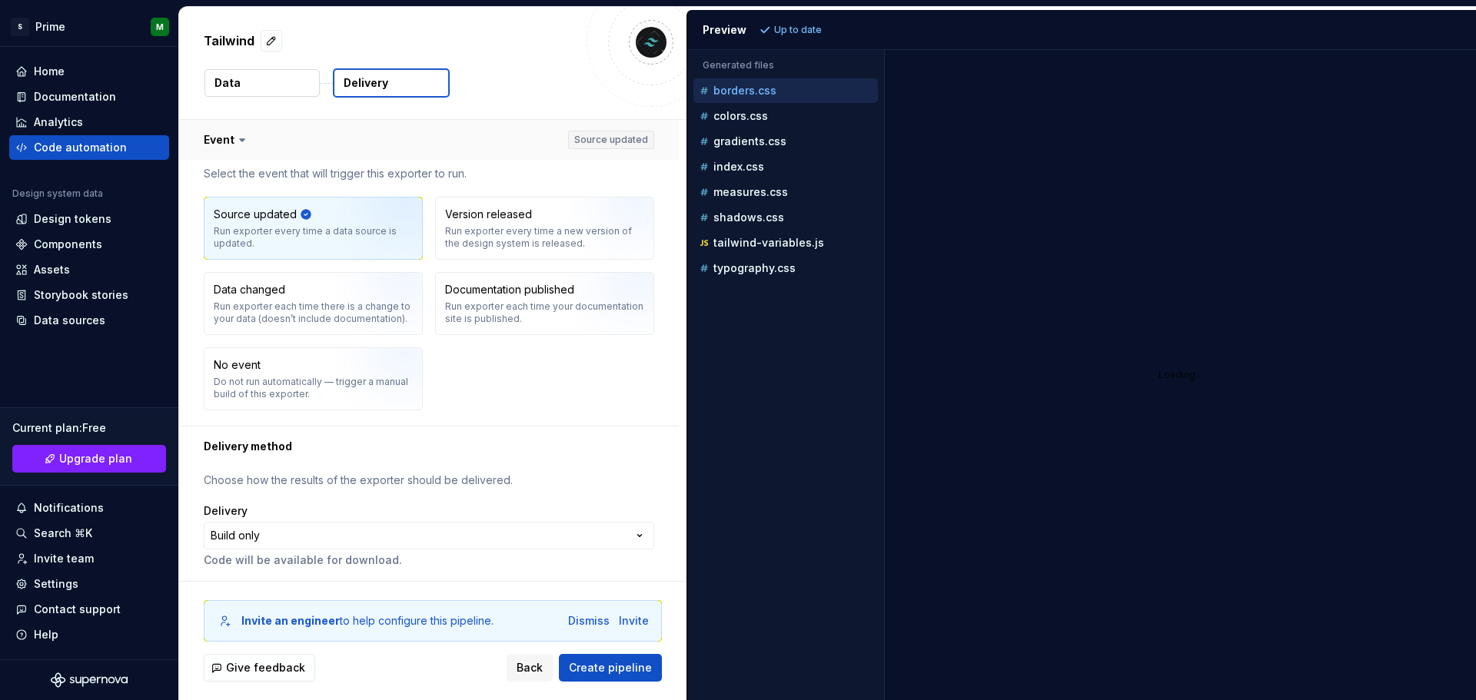
click at [604, 143] on button "button" at bounding box center [429, 140] width 500 height 40
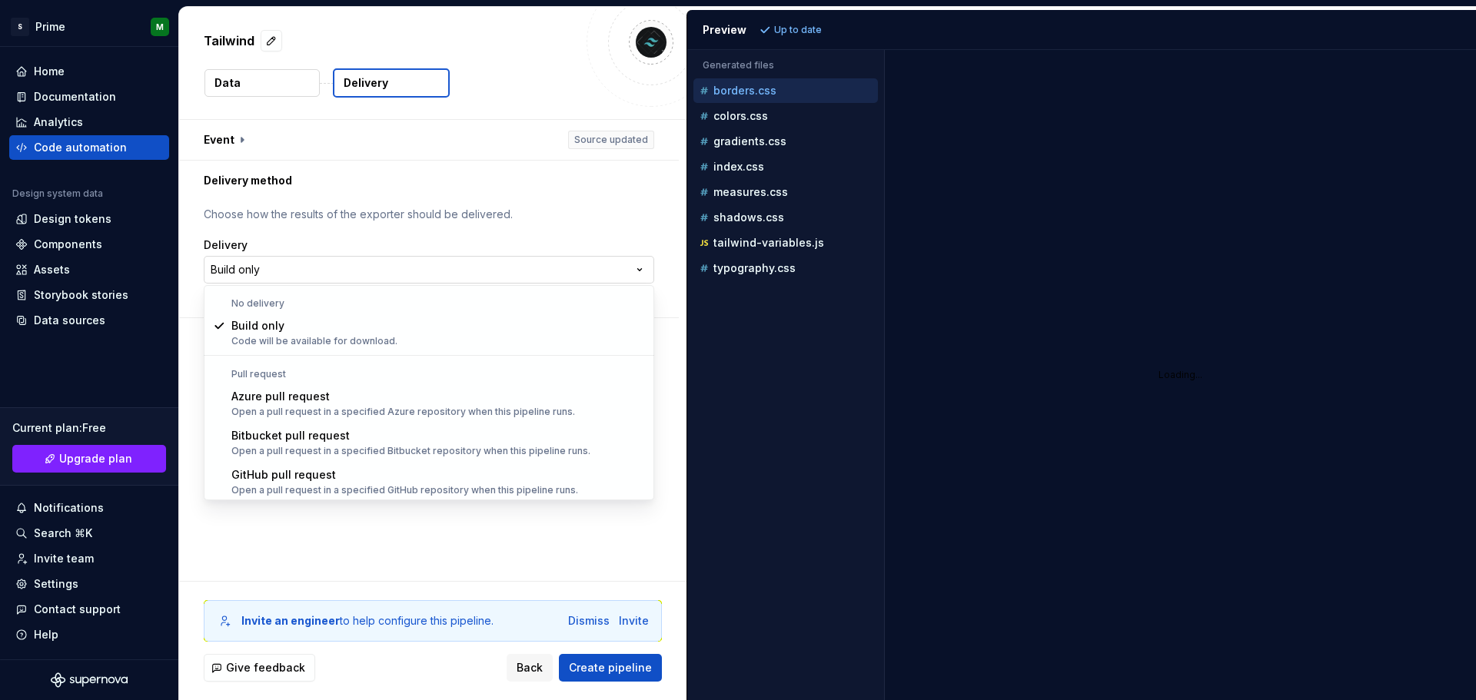
click at [258, 271] on html "**********" at bounding box center [738, 350] width 1476 height 700
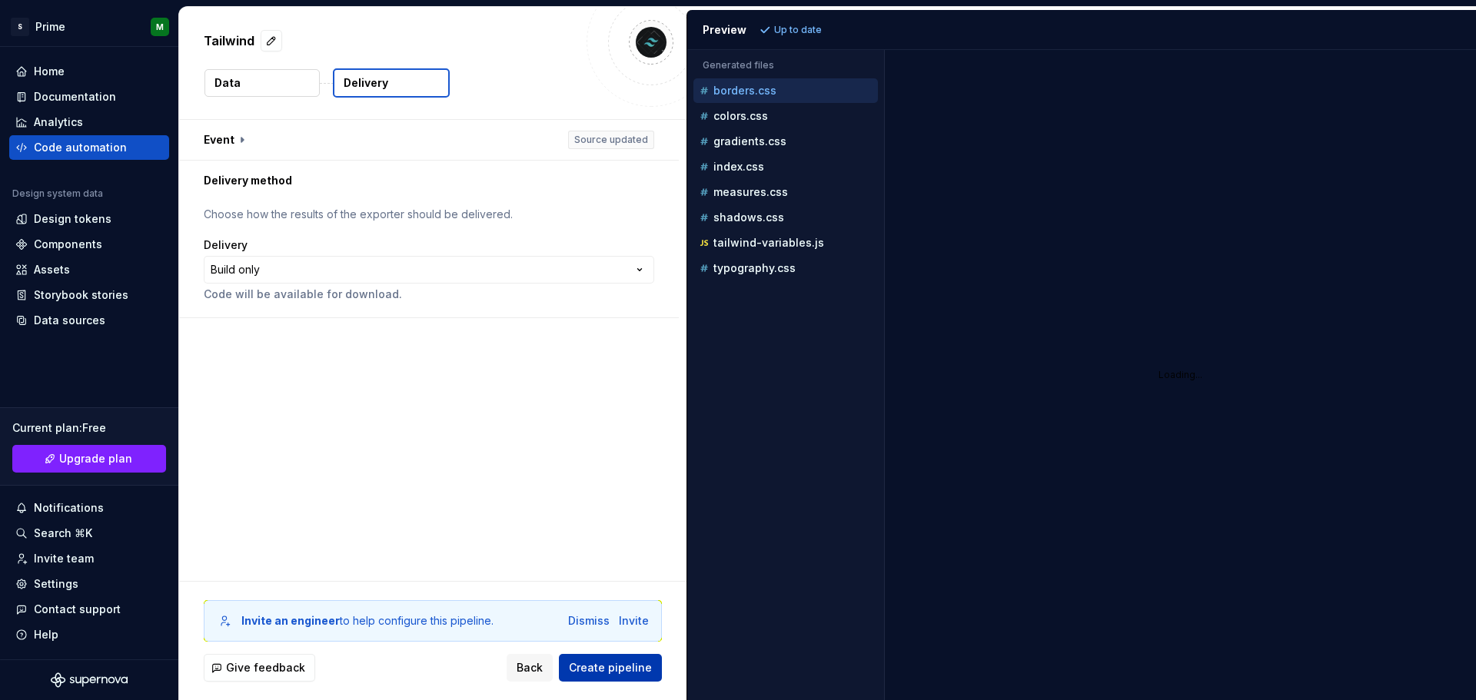
click at [615, 671] on span "Create pipeline" at bounding box center [610, 667] width 83 height 15
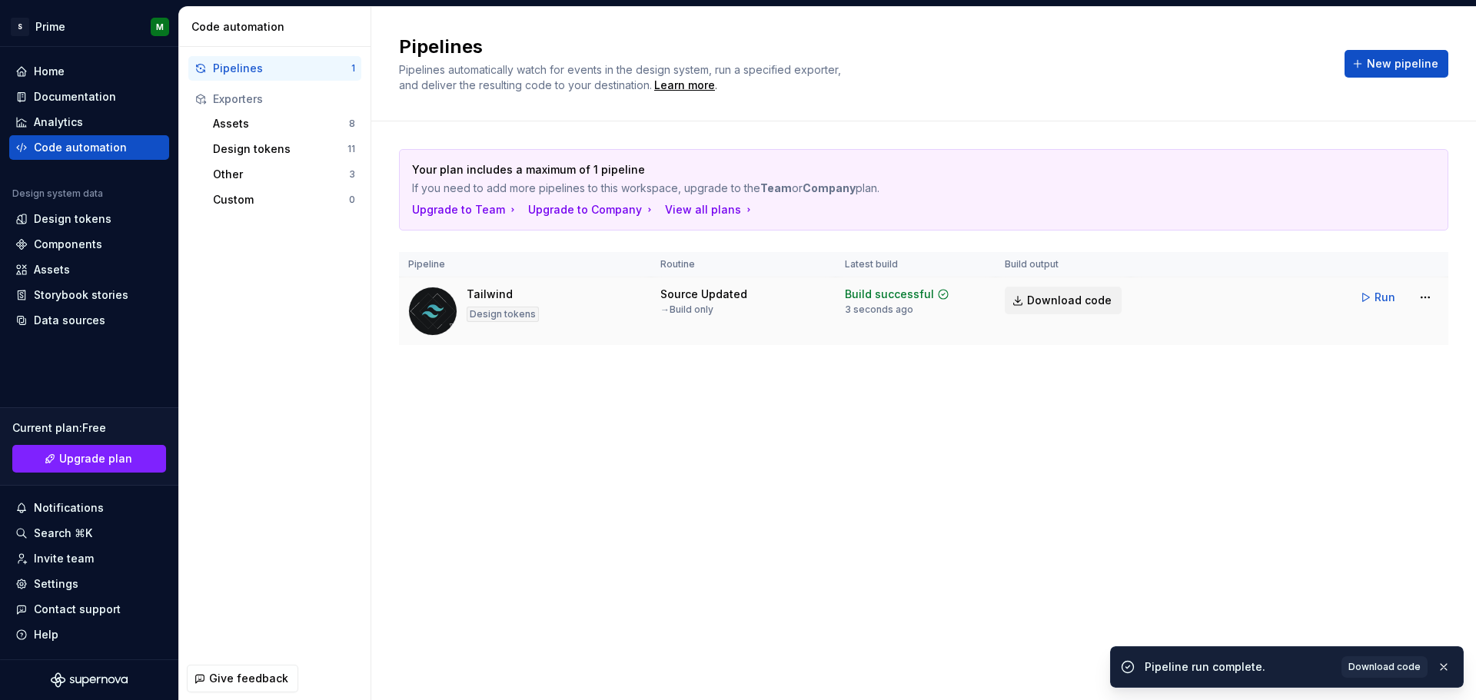
click at [1073, 304] on span "Download code" at bounding box center [1069, 300] width 85 height 15
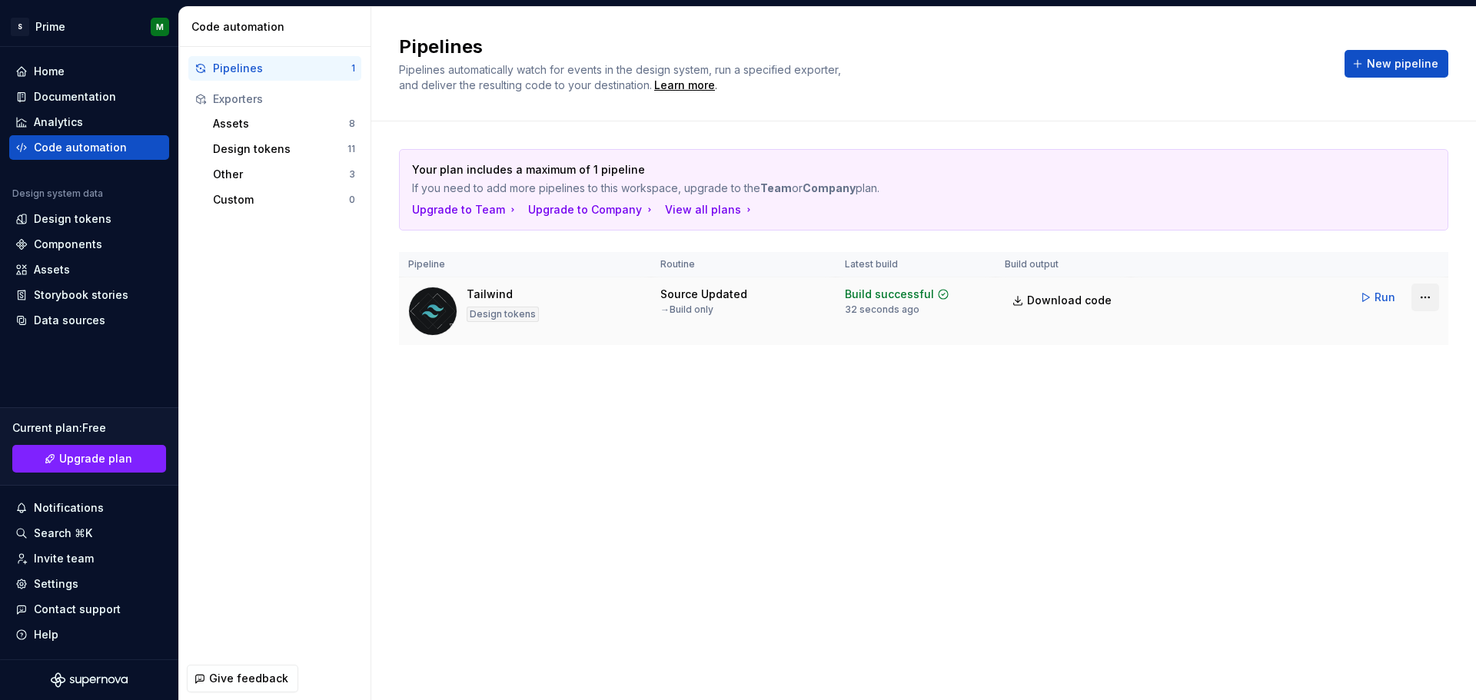
click at [1420, 300] on html "S Prime M Home Documentation Analytics Code automation Design system data Desig…" at bounding box center [738, 350] width 1476 height 700
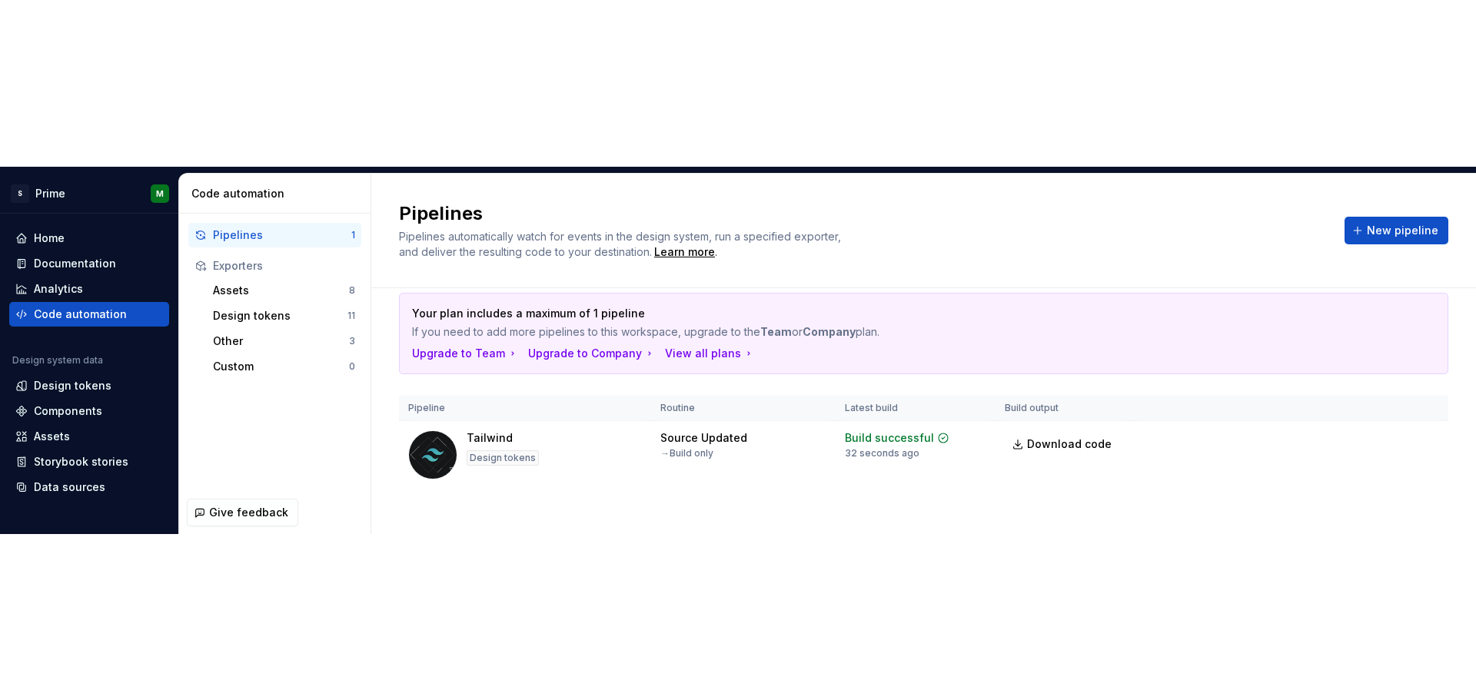
scroll to position [36, 0]
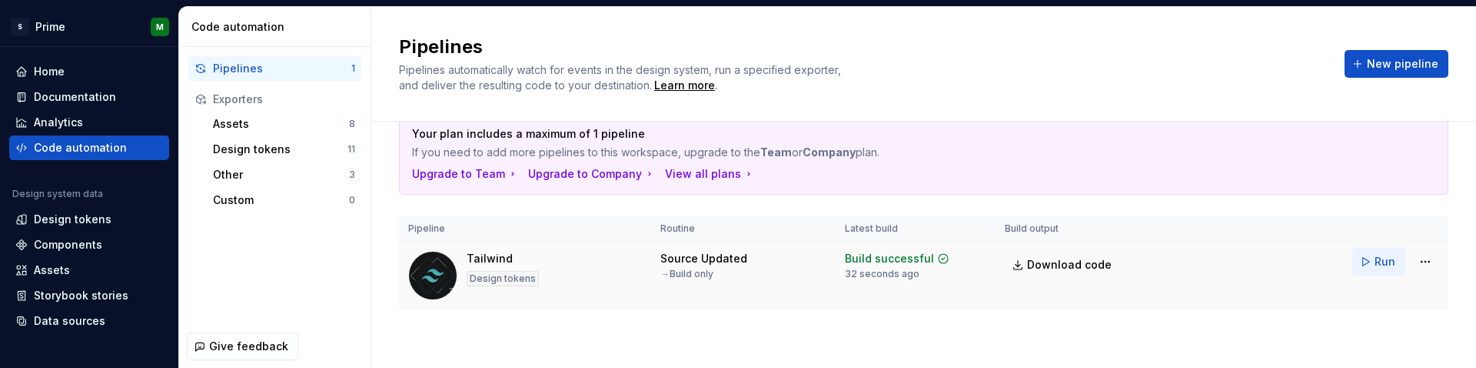
click at [1375, 260] on span "Run" at bounding box center [1385, 261] width 21 height 15
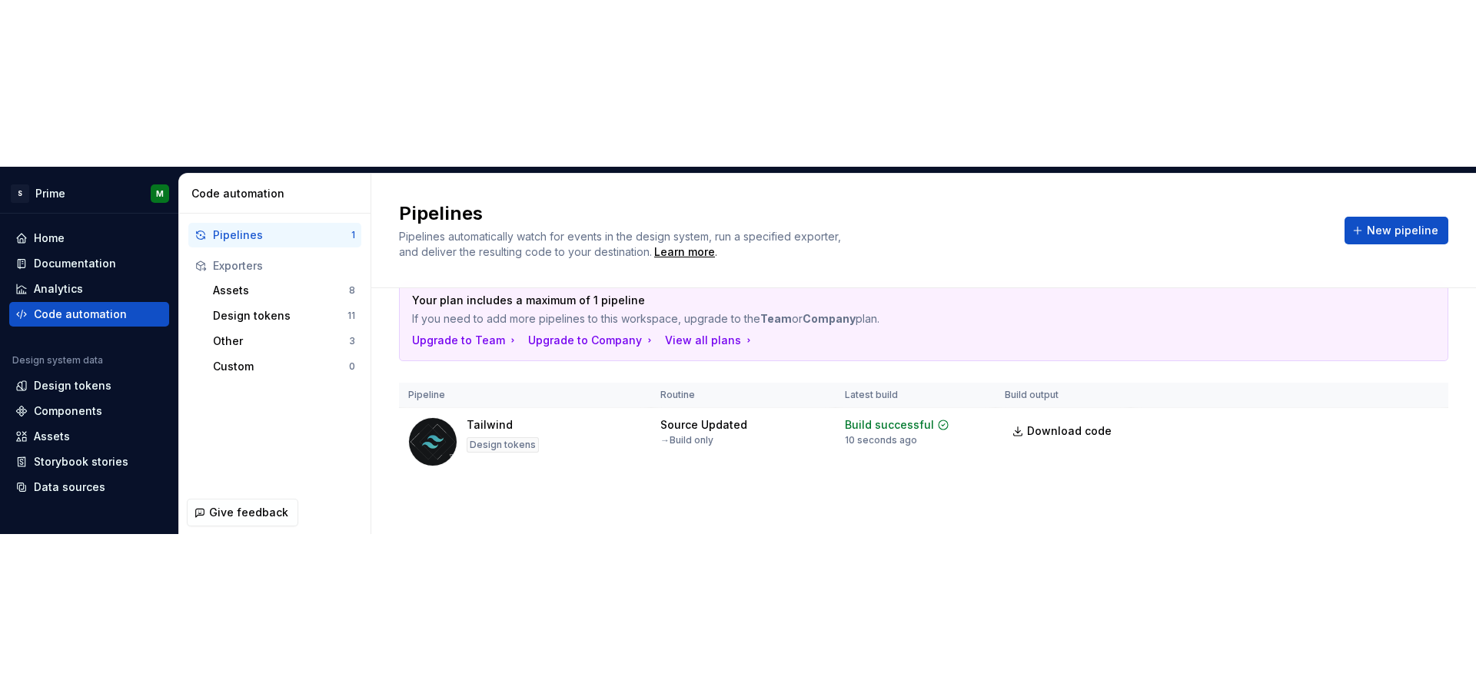
scroll to position [0, 0]
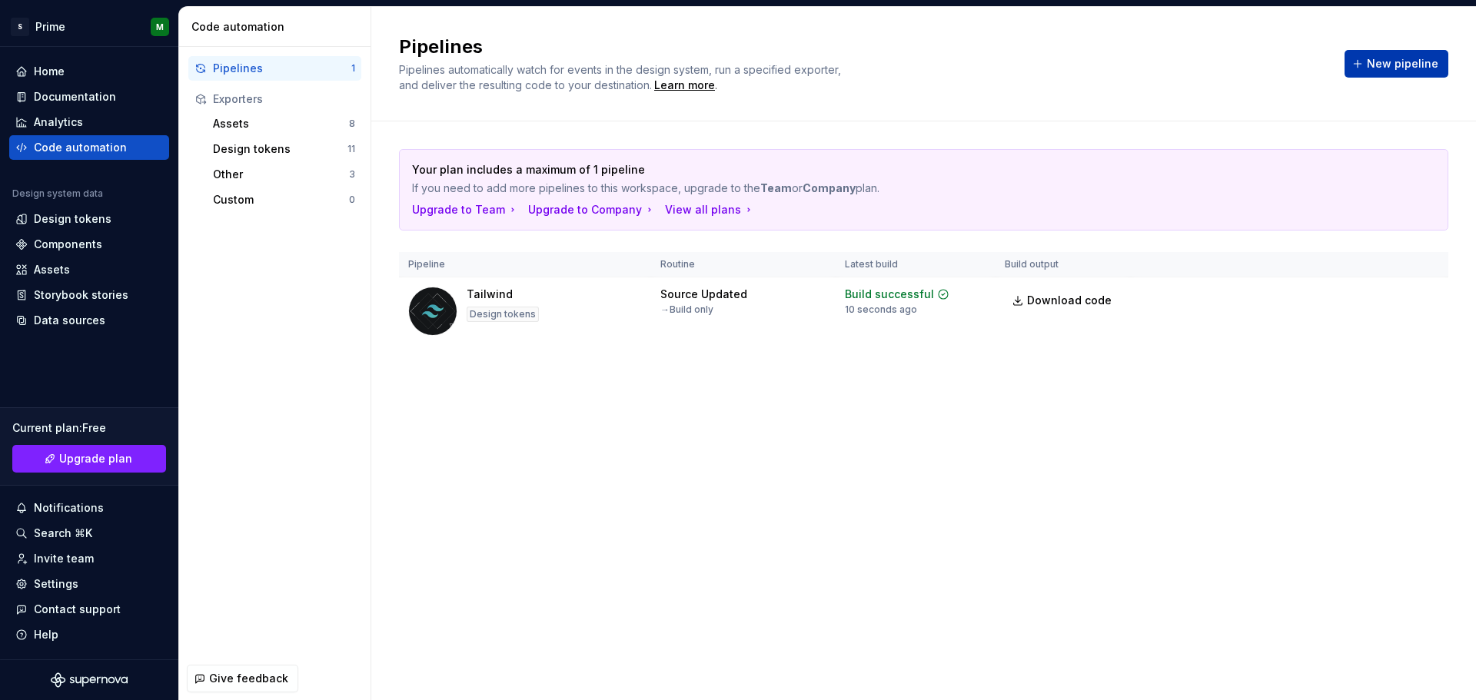
click at [1414, 58] on span "New pipeline" at bounding box center [1403, 63] width 72 height 15
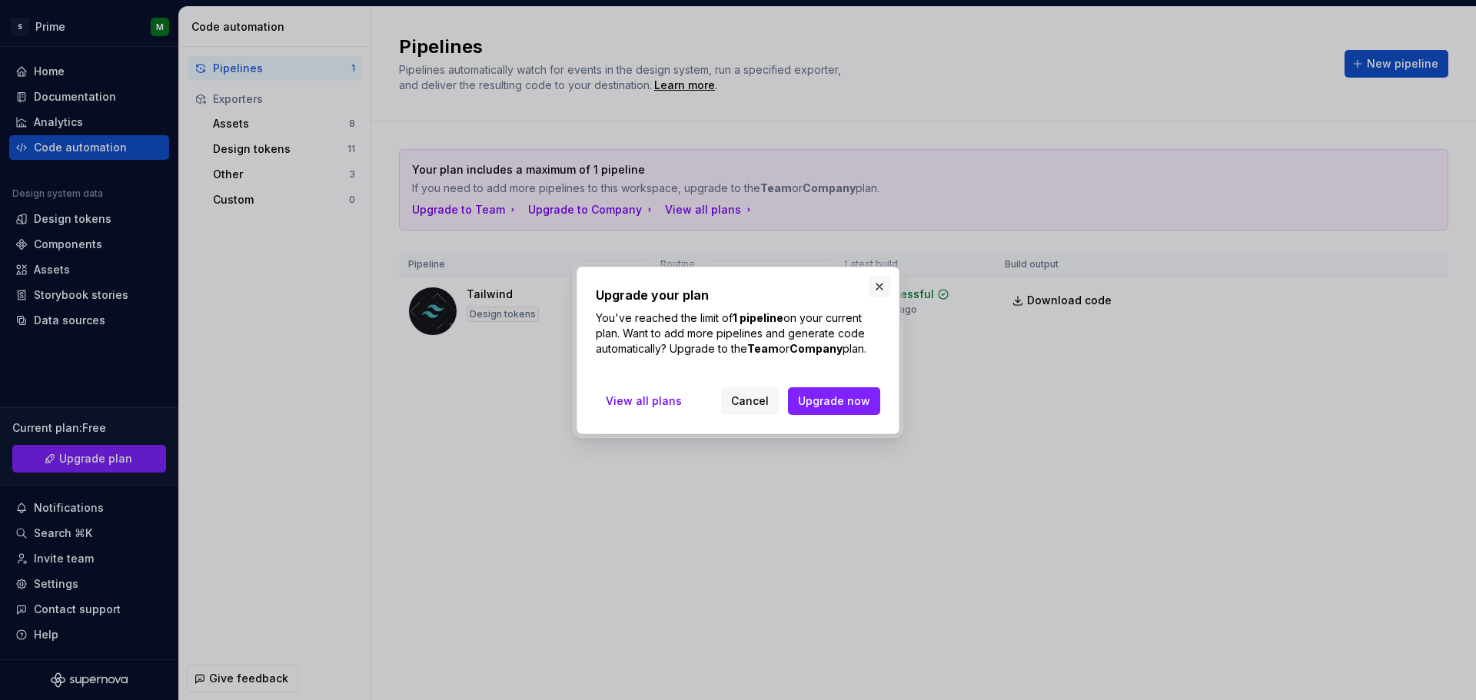
click at [877, 282] on button "button" at bounding box center [880, 287] width 22 height 22
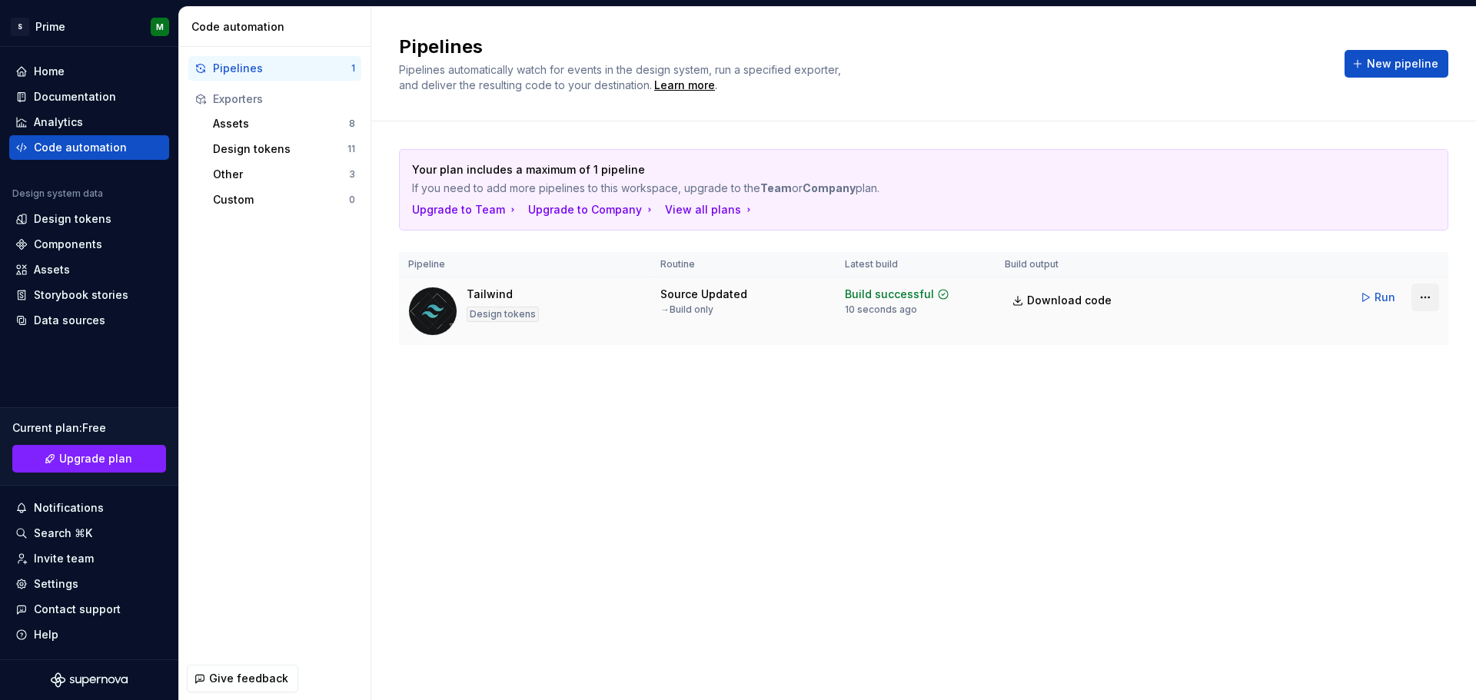
click at [1428, 301] on html "S Prime M Home Documentation Analytics Code automation Design system data Desig…" at bounding box center [738, 350] width 1476 height 700
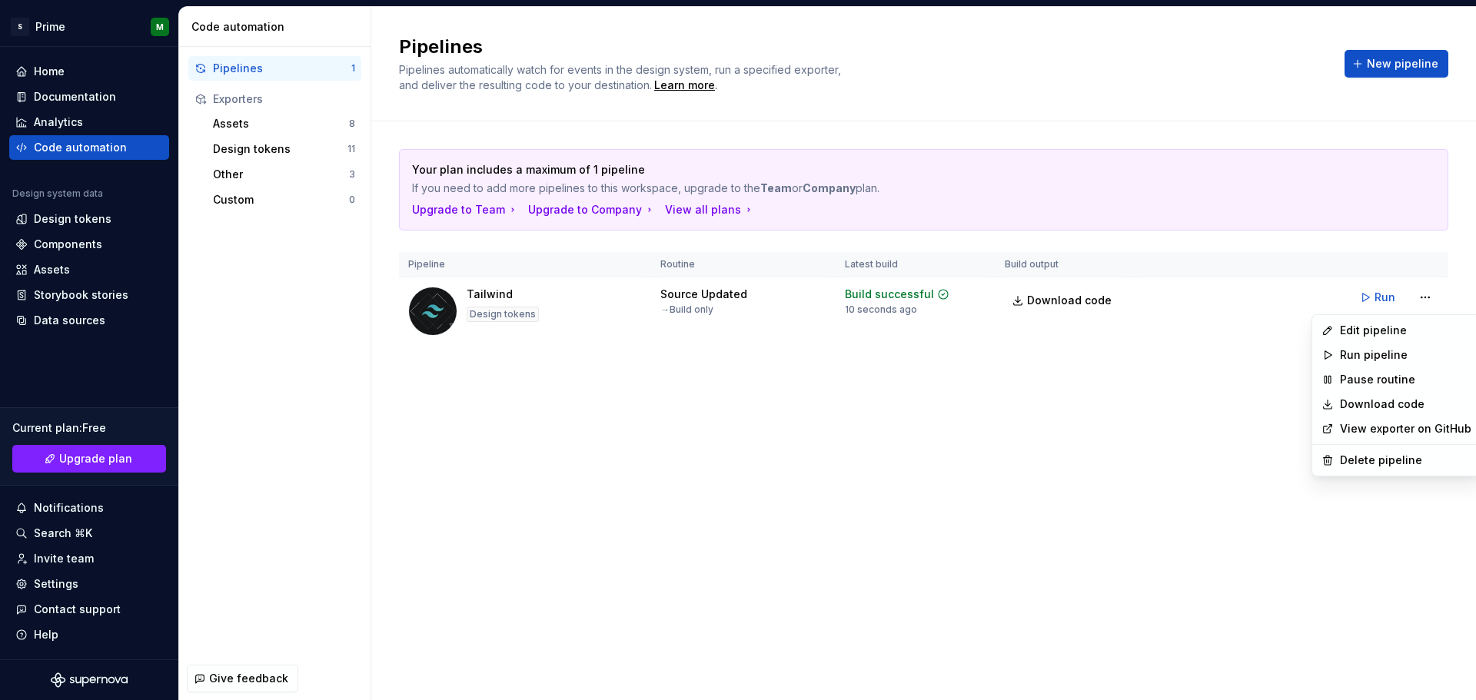
click at [950, 656] on html "S Prime M Home Documentation Analytics Code automation Design system data Desig…" at bounding box center [738, 350] width 1476 height 700
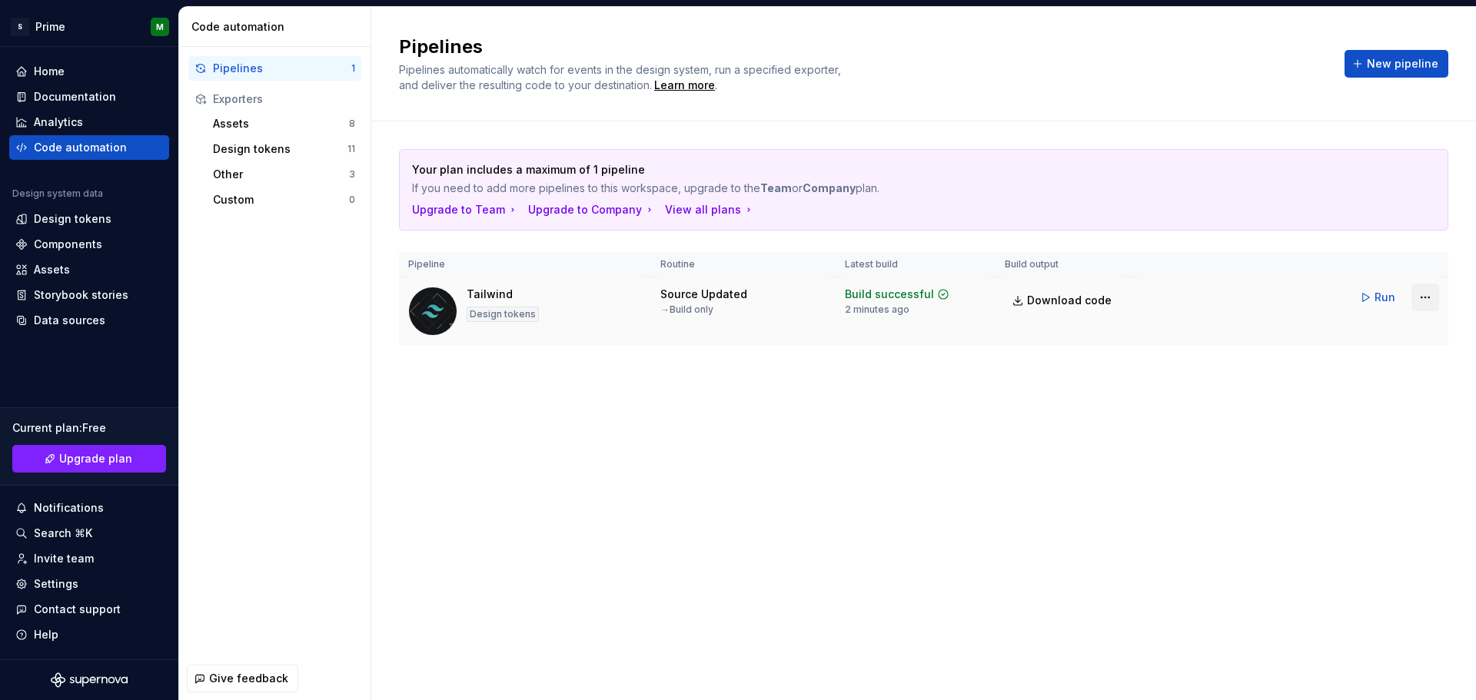
click at [1431, 299] on html "S Prime M Home Documentation Analytics Code automation Design system data Desig…" at bounding box center [738, 350] width 1476 height 700
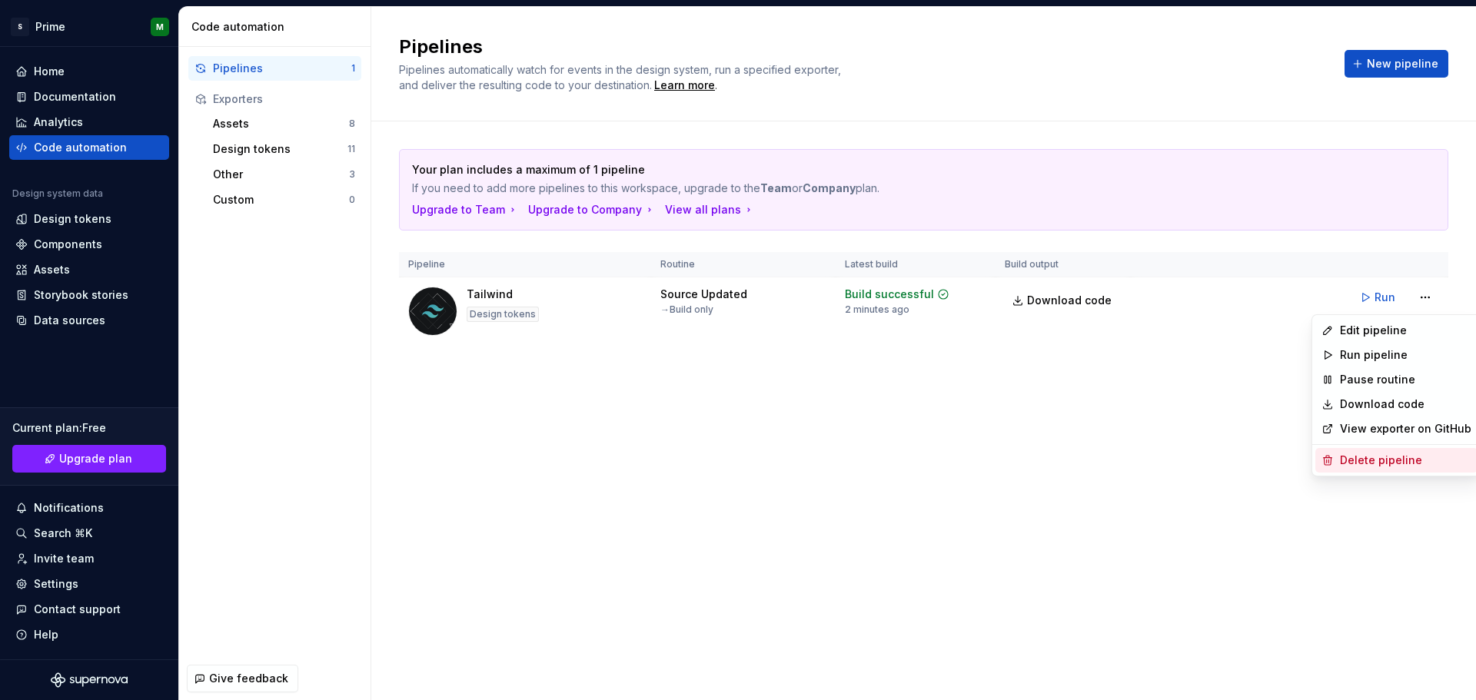
click at [1356, 457] on div "Delete pipeline" at bounding box center [1405, 460] width 131 height 15
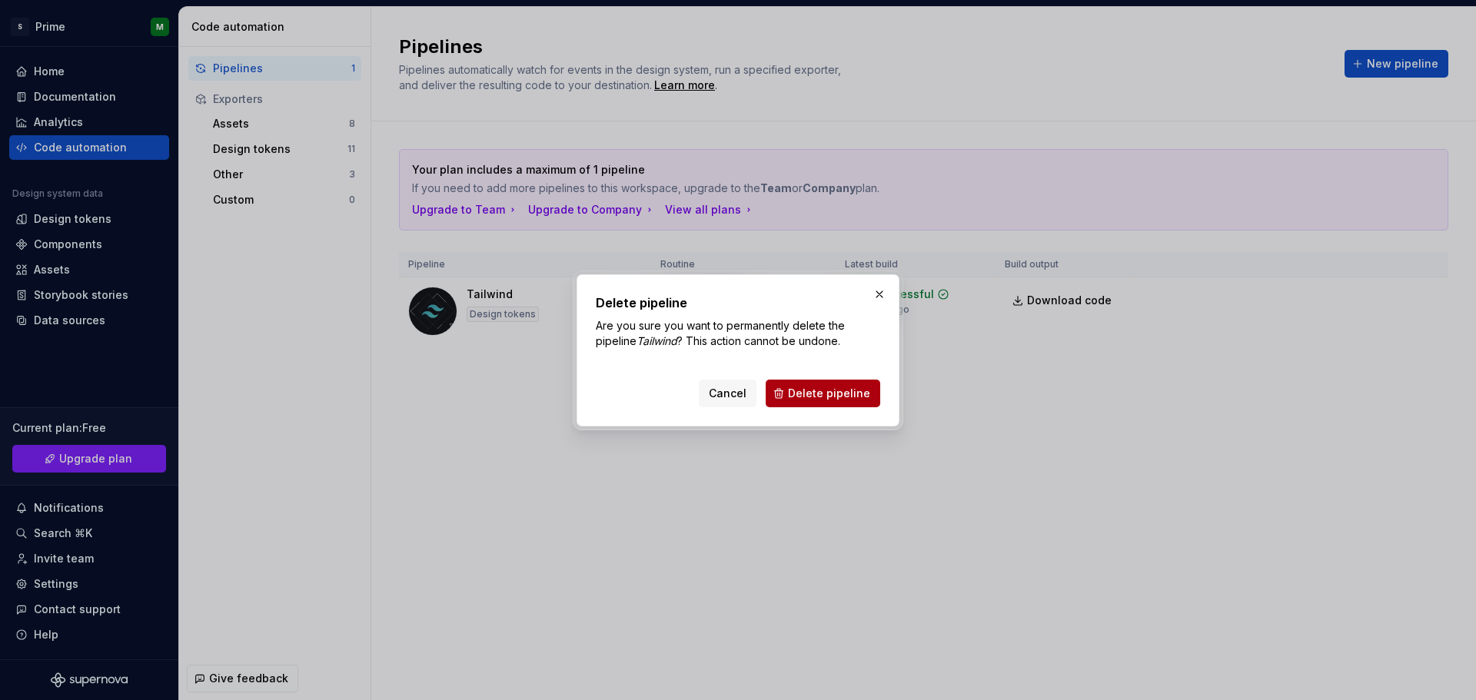
click at [842, 394] on span "Delete pipeline" at bounding box center [829, 393] width 82 height 15
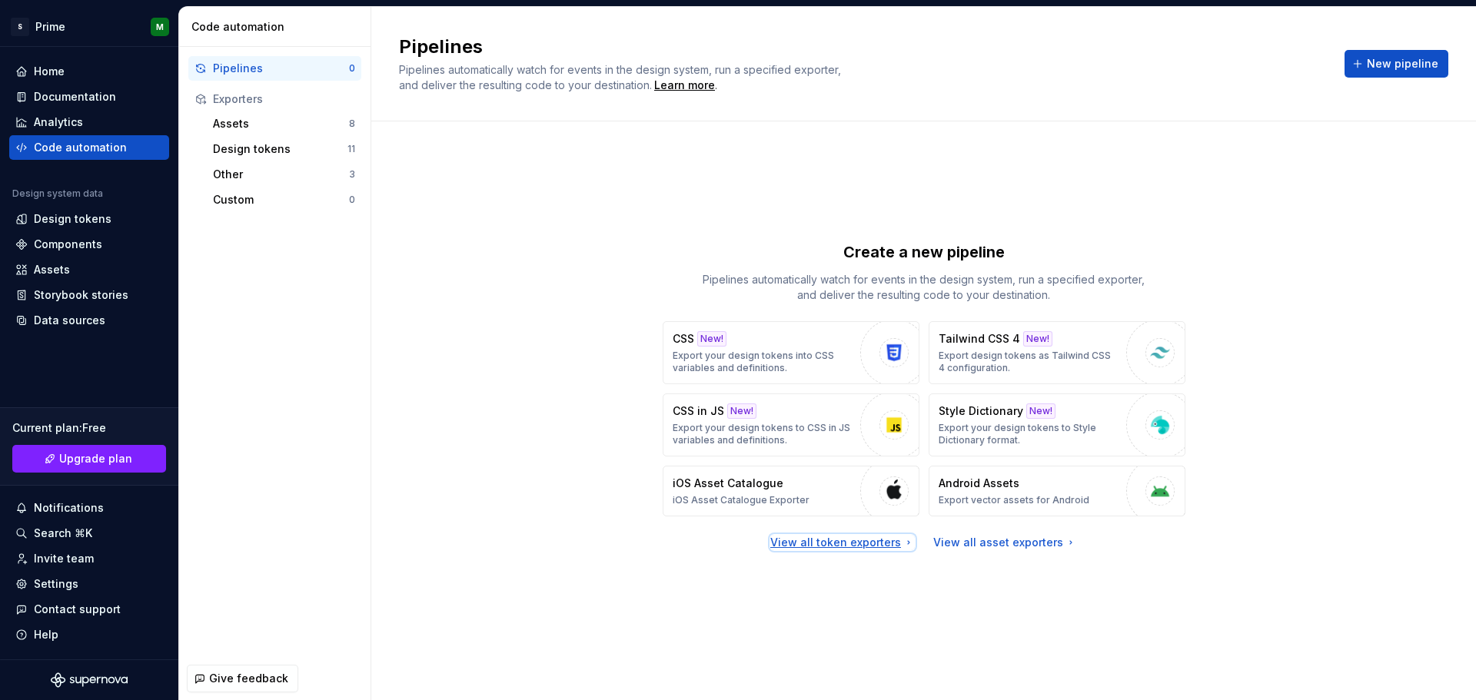
click at [883, 547] on div "View all token exporters" at bounding box center [842, 542] width 145 height 15
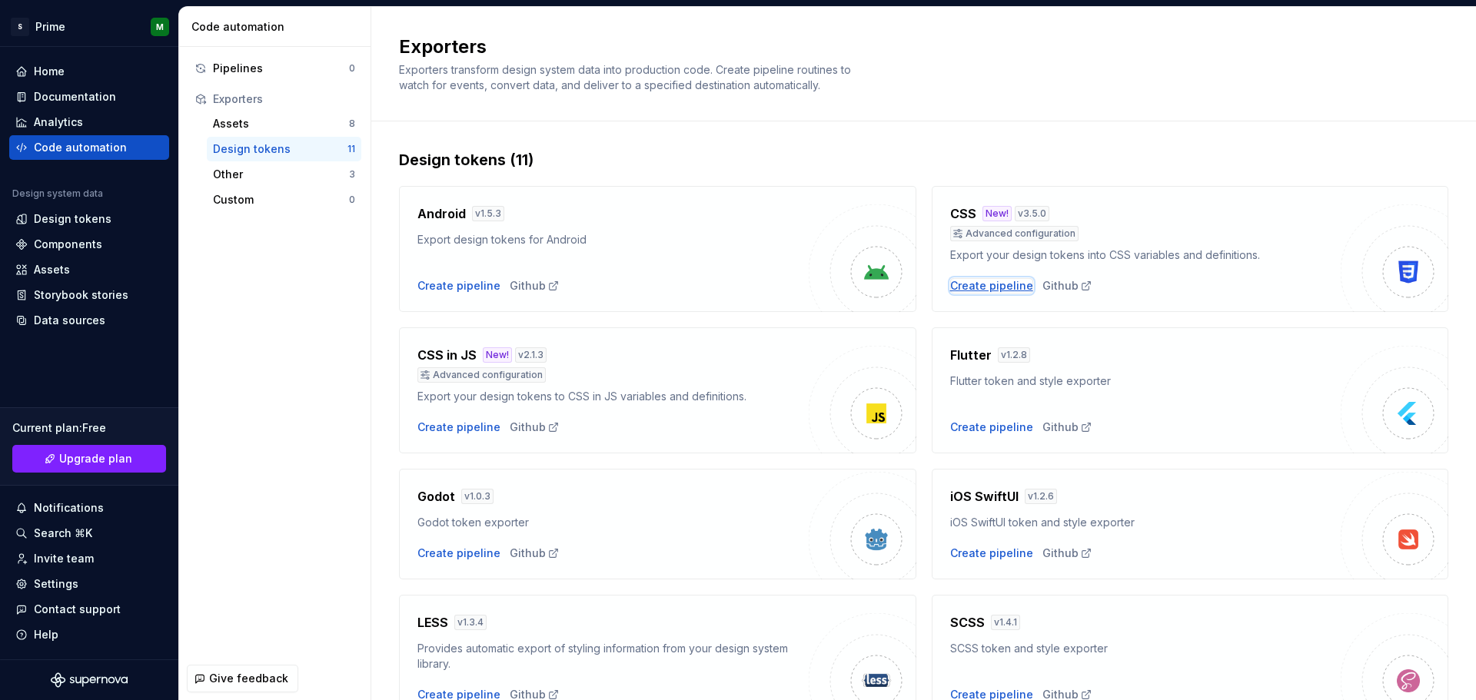
click at [1005, 282] on div "Create pipeline" at bounding box center [991, 285] width 83 height 15
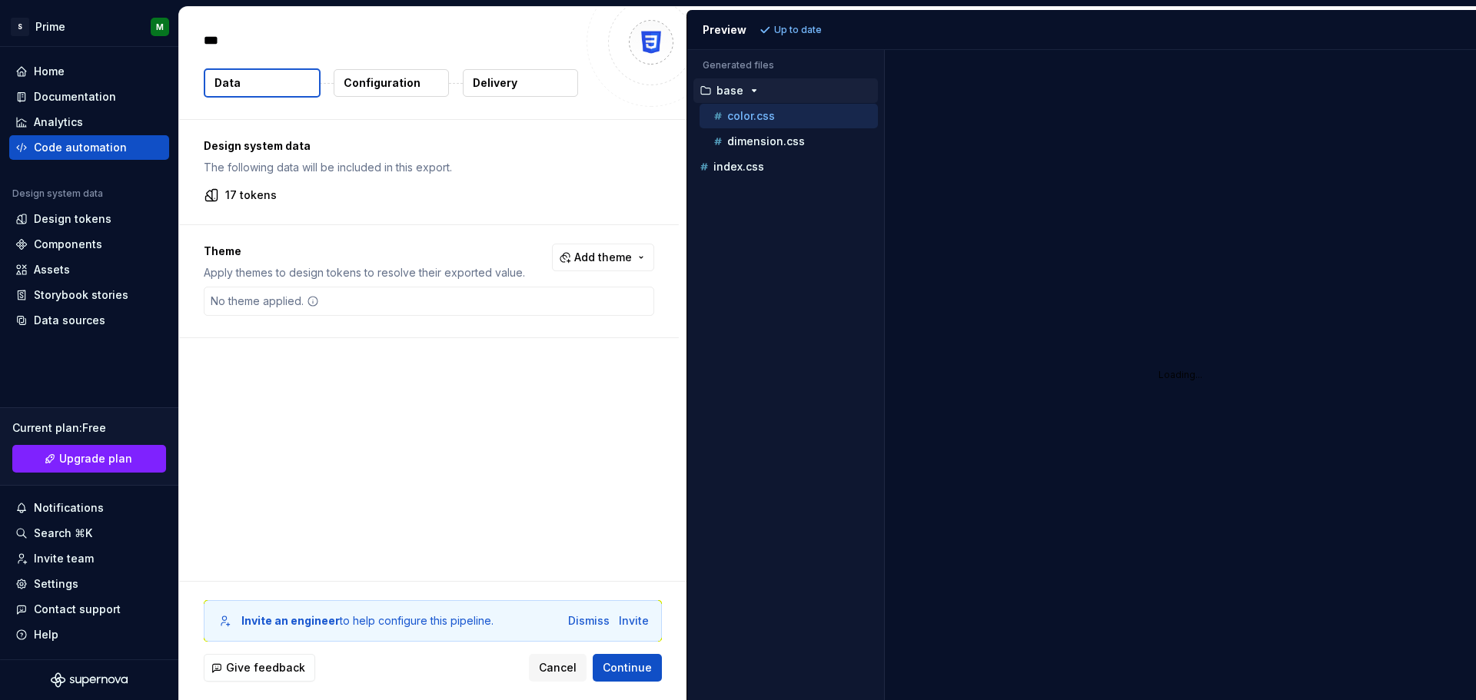
click at [354, 90] on p "Configuration" at bounding box center [382, 82] width 77 height 15
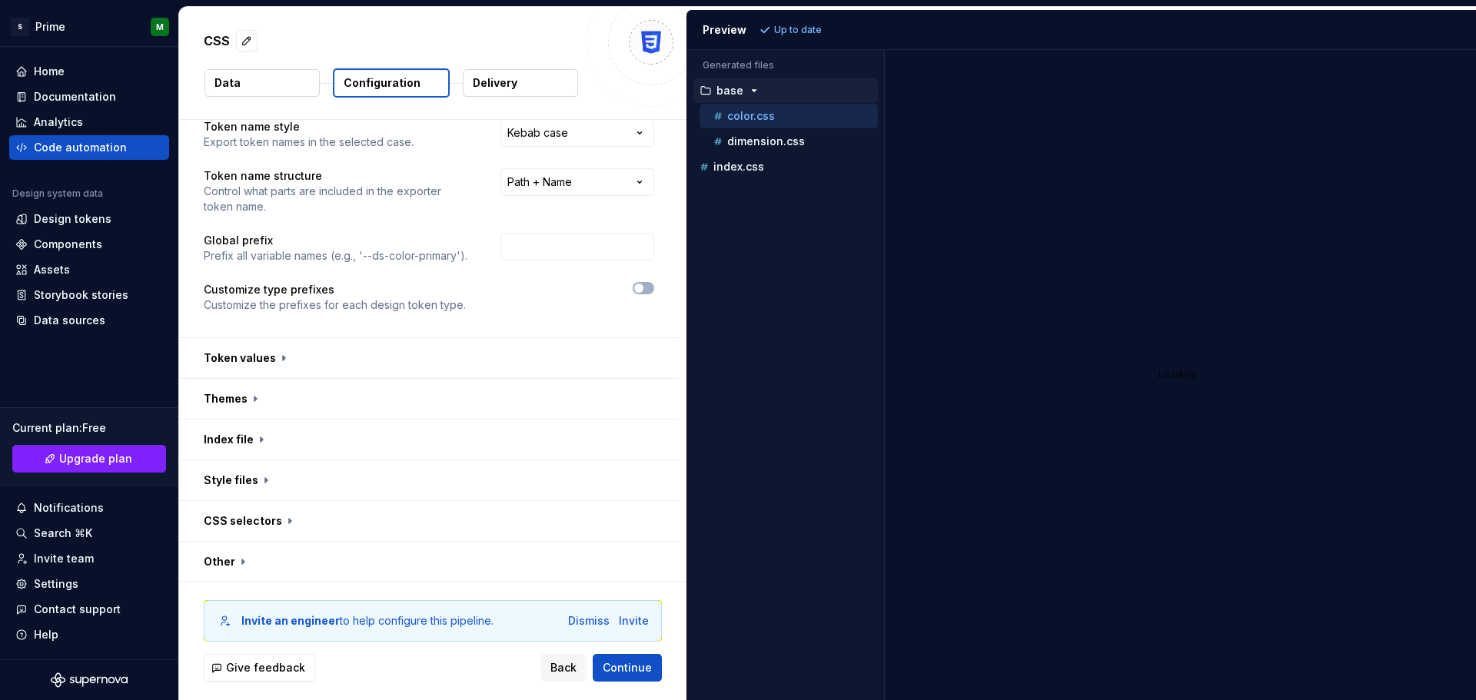
scroll to position [89, 0]
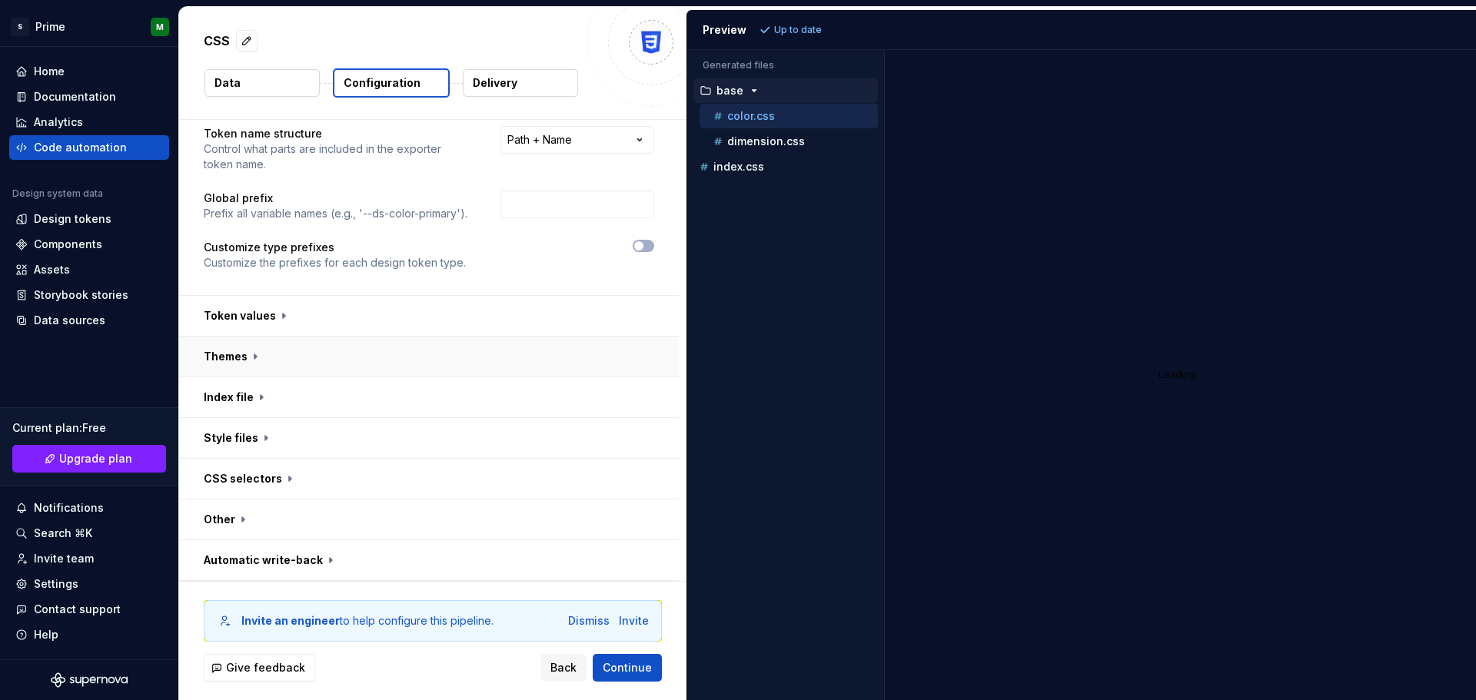
click at [251, 351] on button "button" at bounding box center [429, 357] width 500 height 40
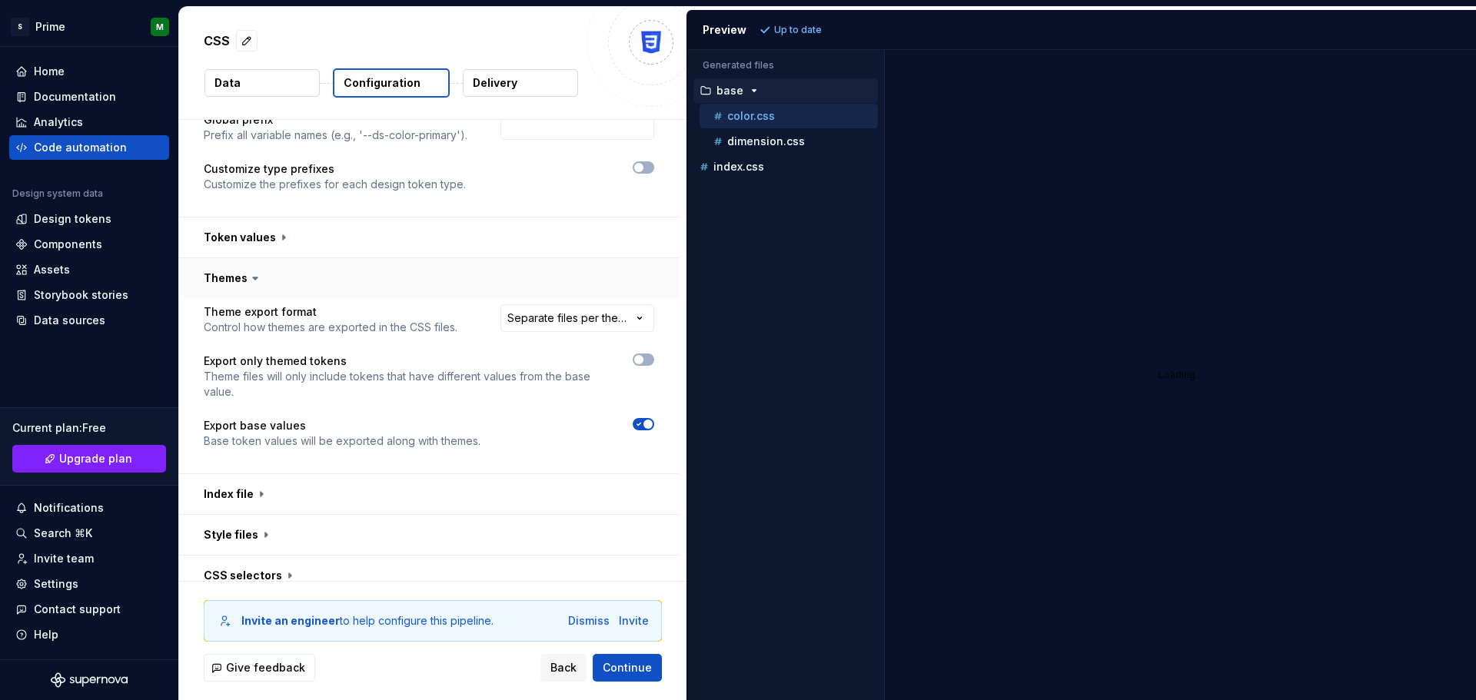
scroll to position [264, 0]
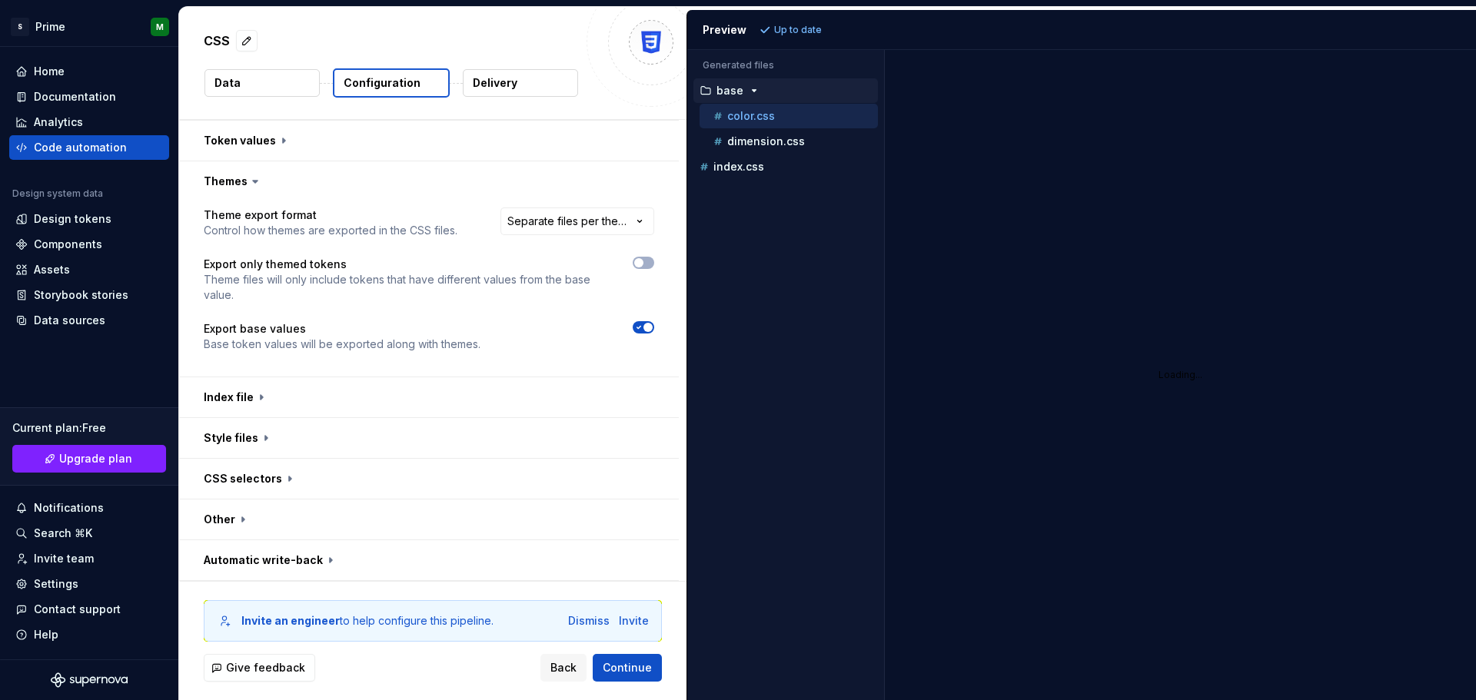
click at [538, 78] on button "Delivery" at bounding box center [520, 83] width 115 height 28
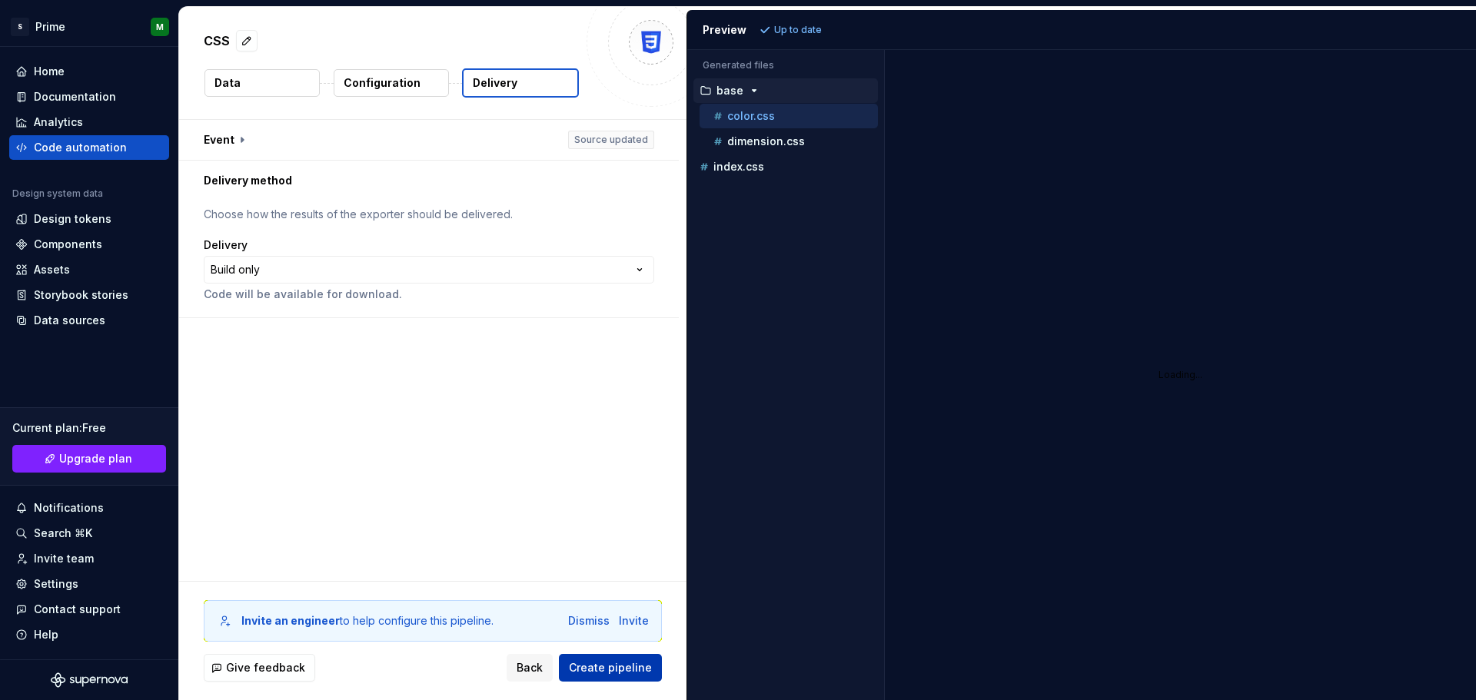
click at [599, 671] on span "Create pipeline" at bounding box center [610, 667] width 83 height 15
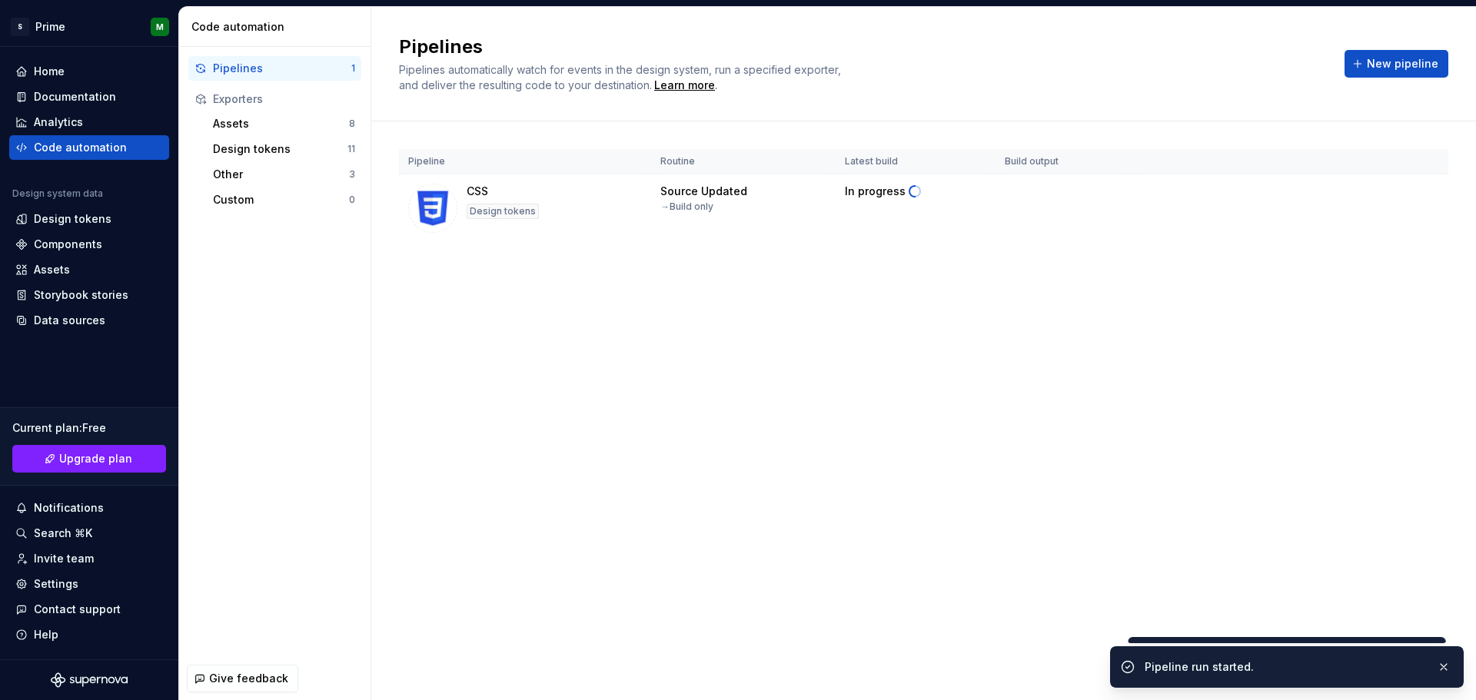
click at [236, 136] on div "Assets 8 Design tokens 11 Other 3 Custom 0" at bounding box center [274, 161] width 173 height 101
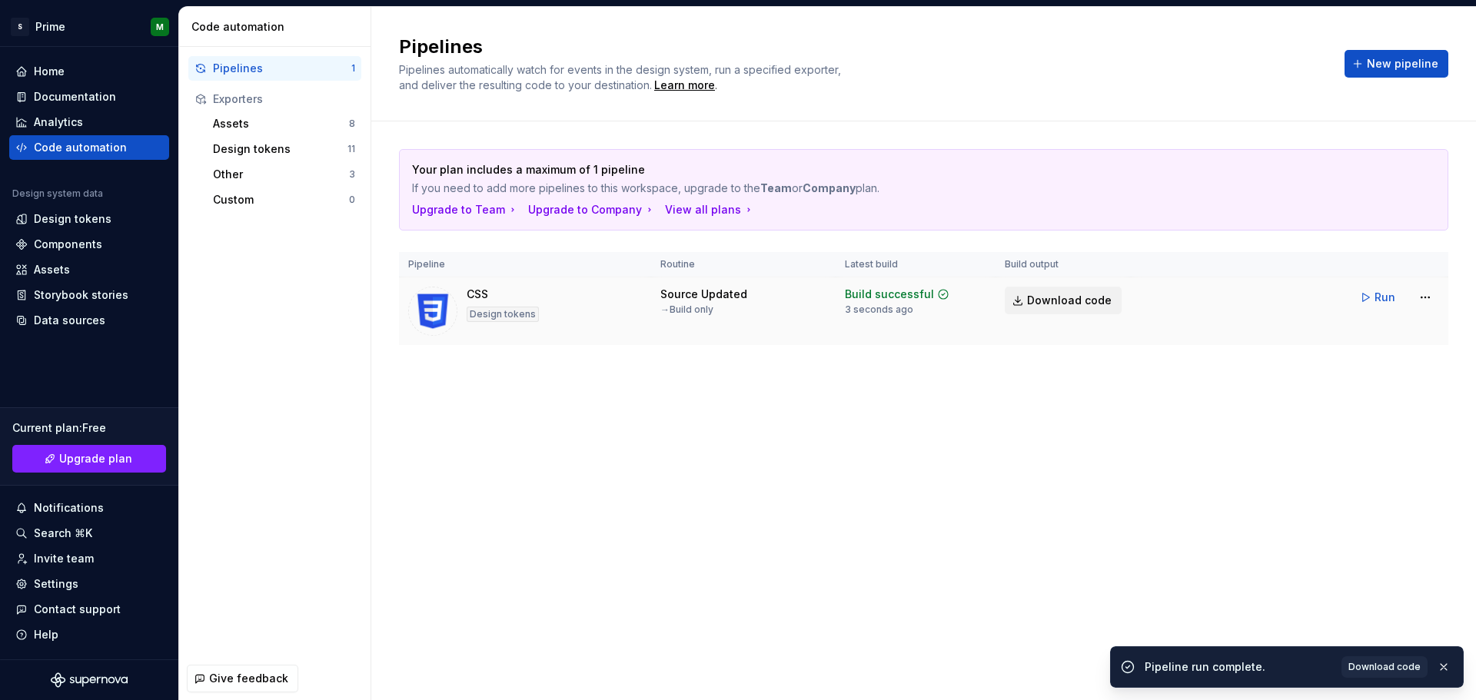
click at [1042, 301] on span "Download code" at bounding box center [1069, 300] width 85 height 15
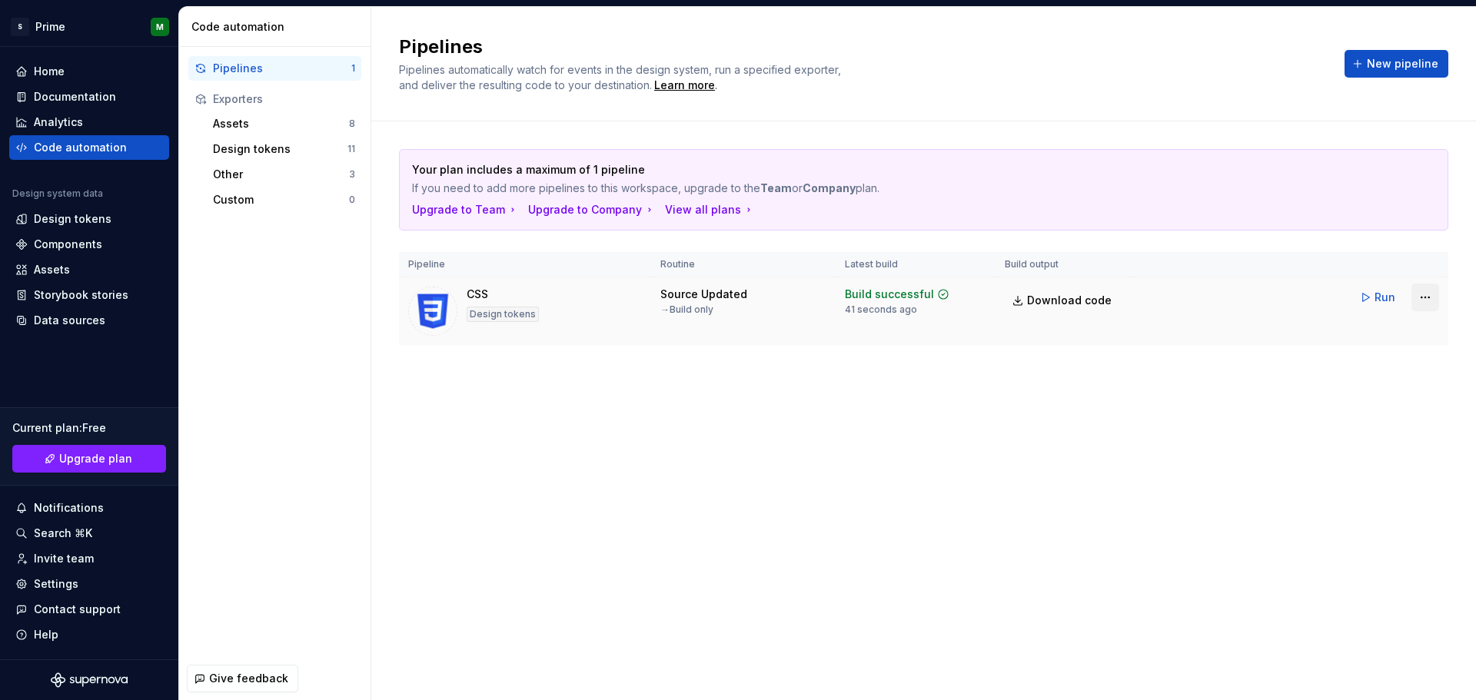
click at [1416, 303] on html "S Prime M Home Documentation Analytics Code automation Design system data Desig…" at bounding box center [738, 350] width 1476 height 700
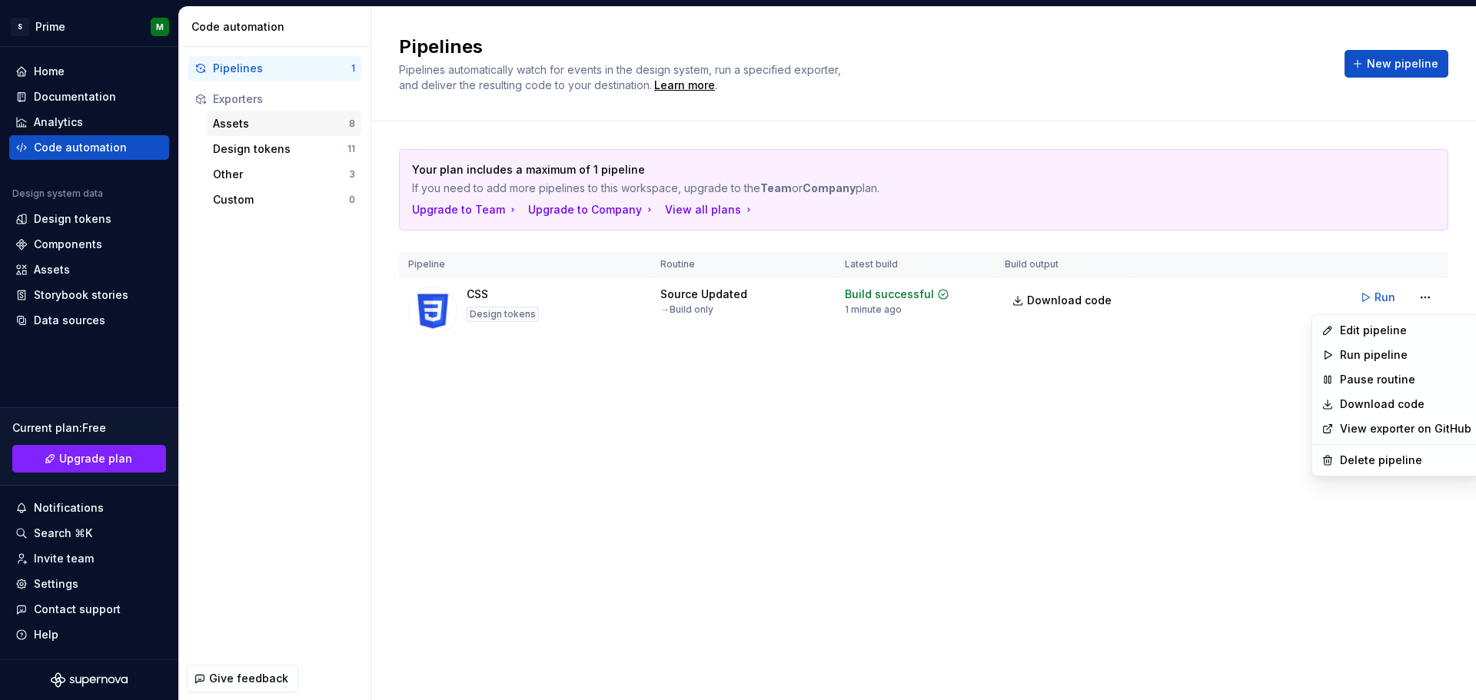
click at [261, 124] on html "S Prime M Home Documentation Analytics Code automation Design system data Desig…" at bounding box center [738, 350] width 1476 height 700
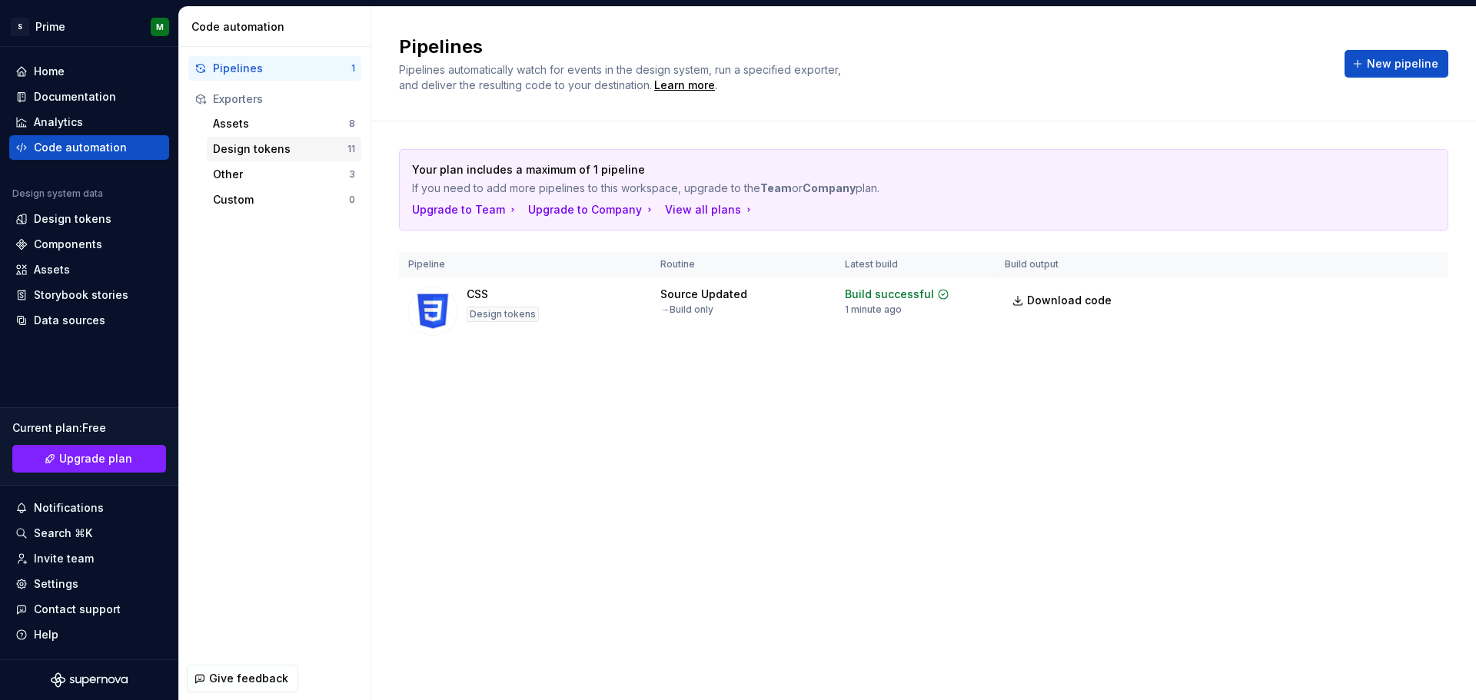
click at [241, 146] on div "Design tokens" at bounding box center [280, 148] width 135 height 15
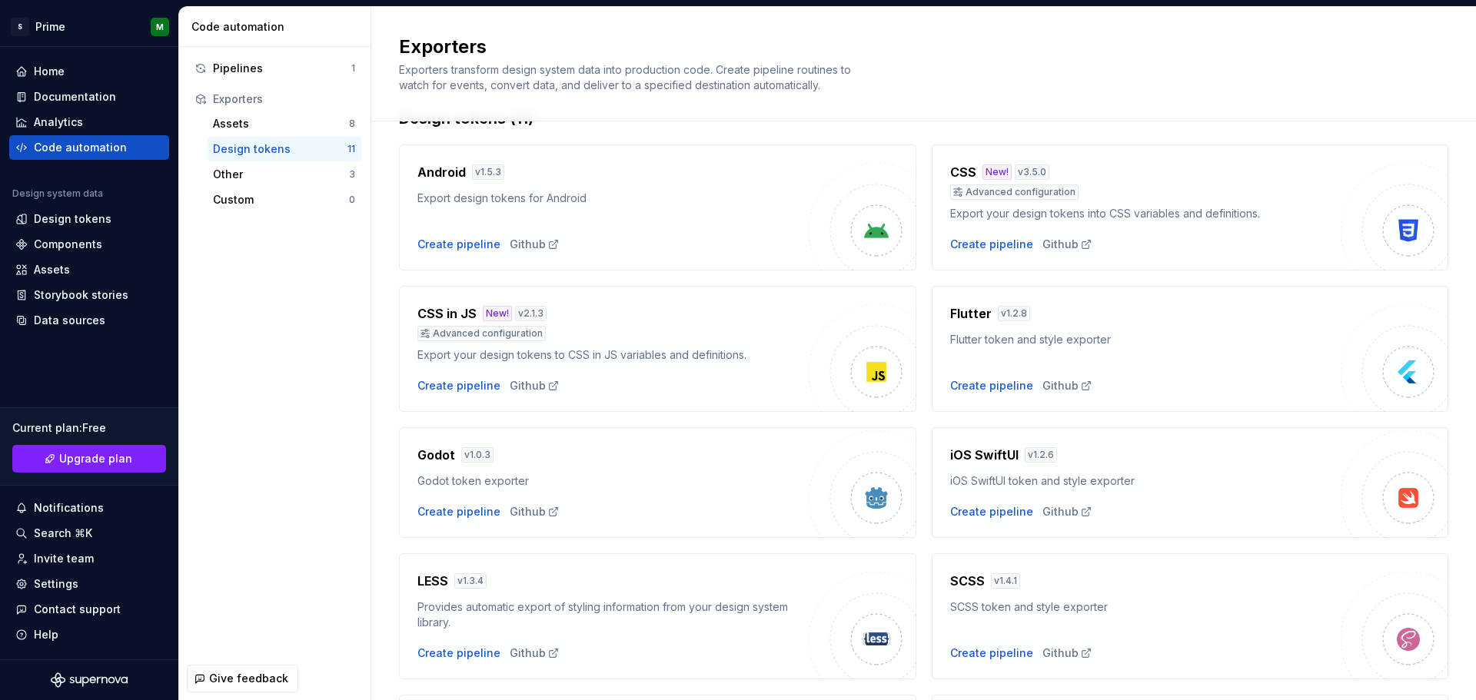
scroll to position [77, 0]
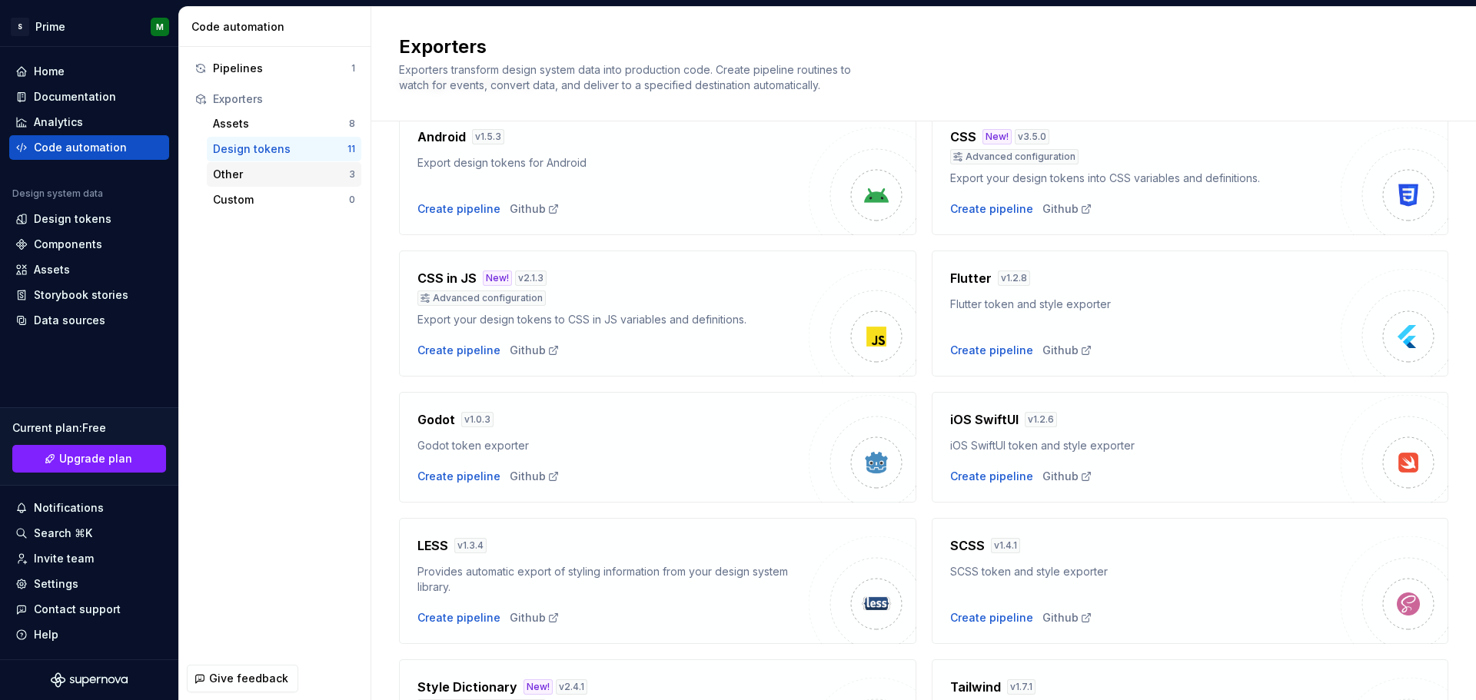
click at [298, 175] on div "Other" at bounding box center [281, 174] width 136 height 15
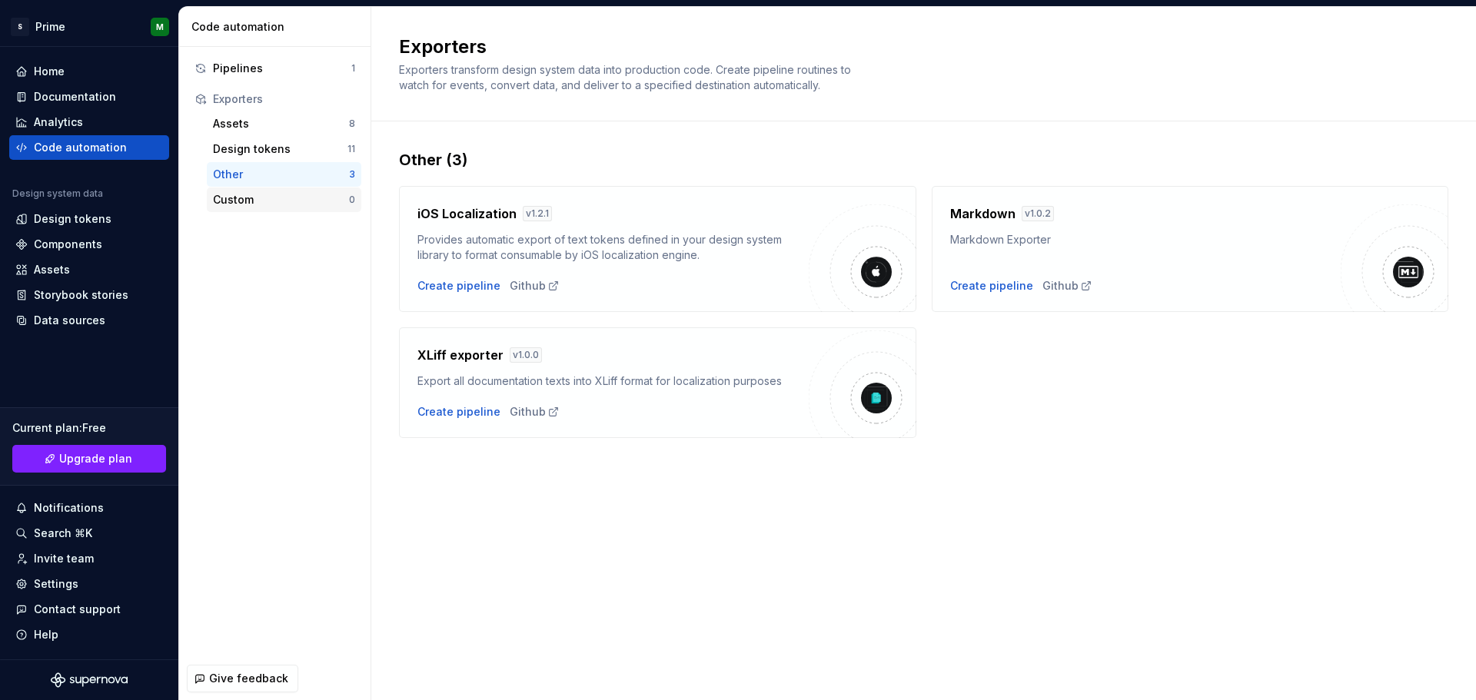
click at [266, 201] on div "Custom" at bounding box center [281, 199] width 136 height 15
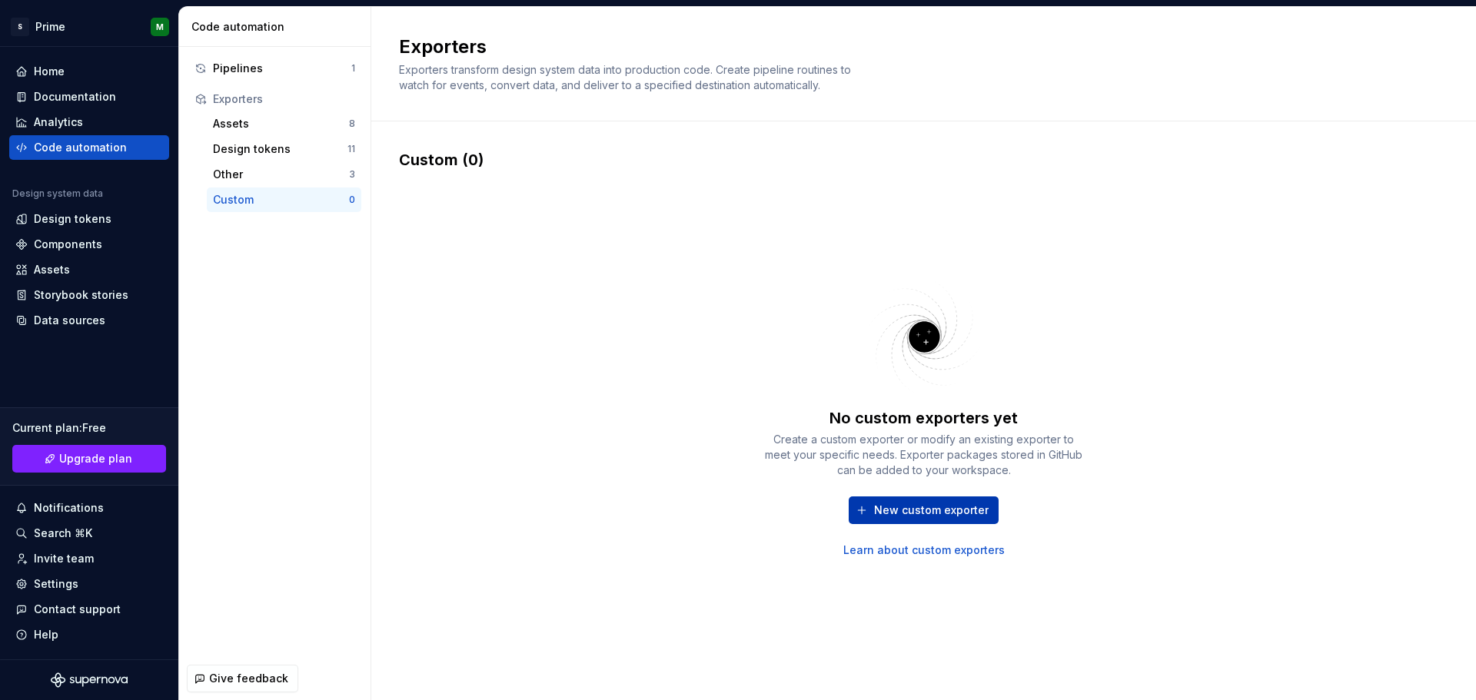
click at [953, 522] on button "New custom exporter" at bounding box center [924, 511] width 150 height 28
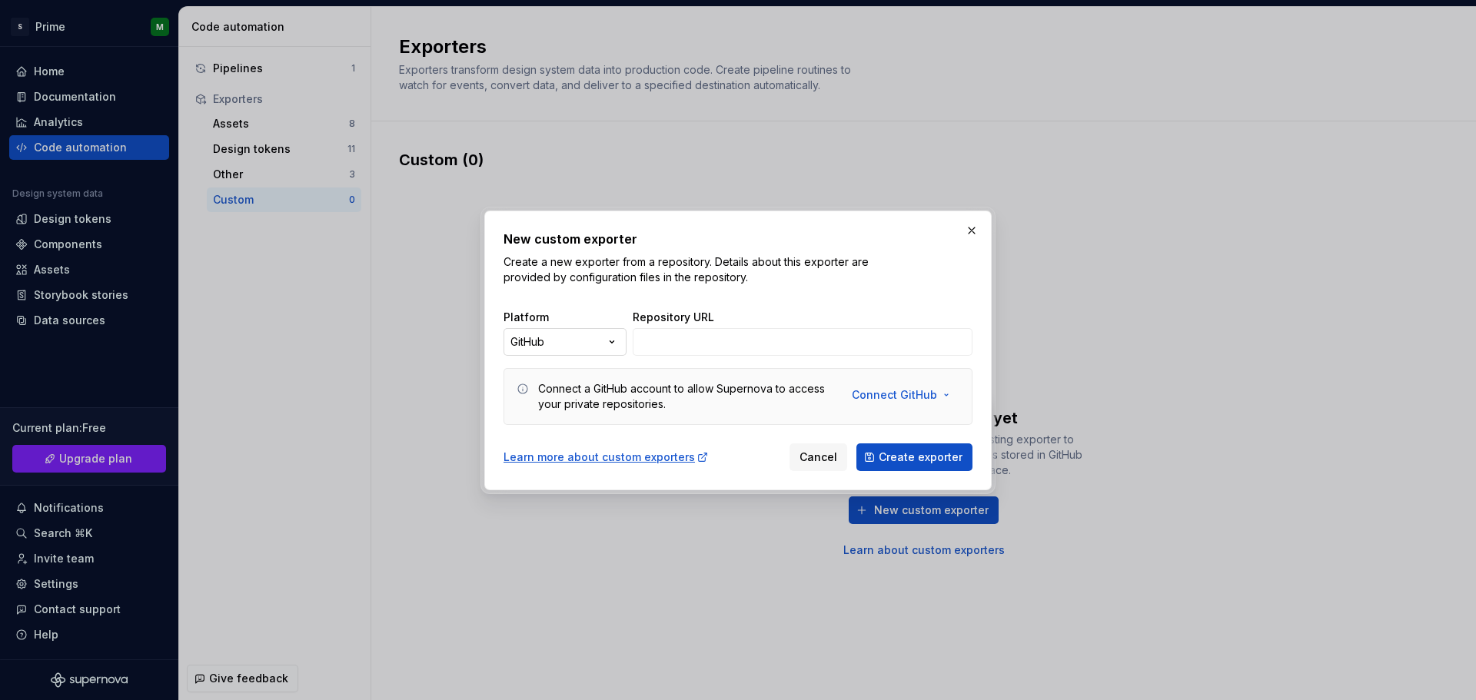
click at [575, 340] on div "New custom exporter Create a new exporter from a repository. Details about this…" at bounding box center [738, 350] width 1476 height 700
click at [870, 344] on div "New custom exporter Create a new exporter from a repository. Details about this…" at bounding box center [738, 350] width 1476 height 700
click at [821, 459] on span "Cancel" at bounding box center [819, 457] width 38 height 15
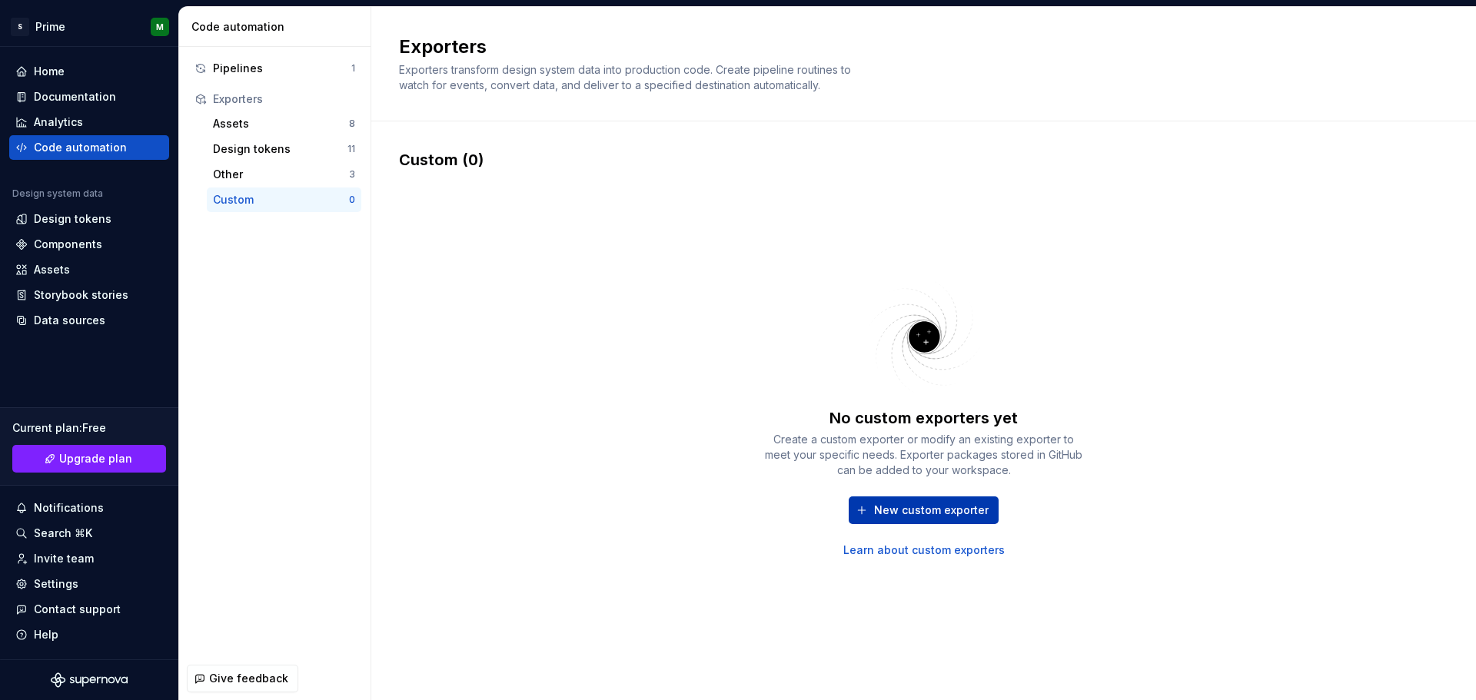
click at [918, 512] on span "New custom exporter" at bounding box center [931, 510] width 115 height 15
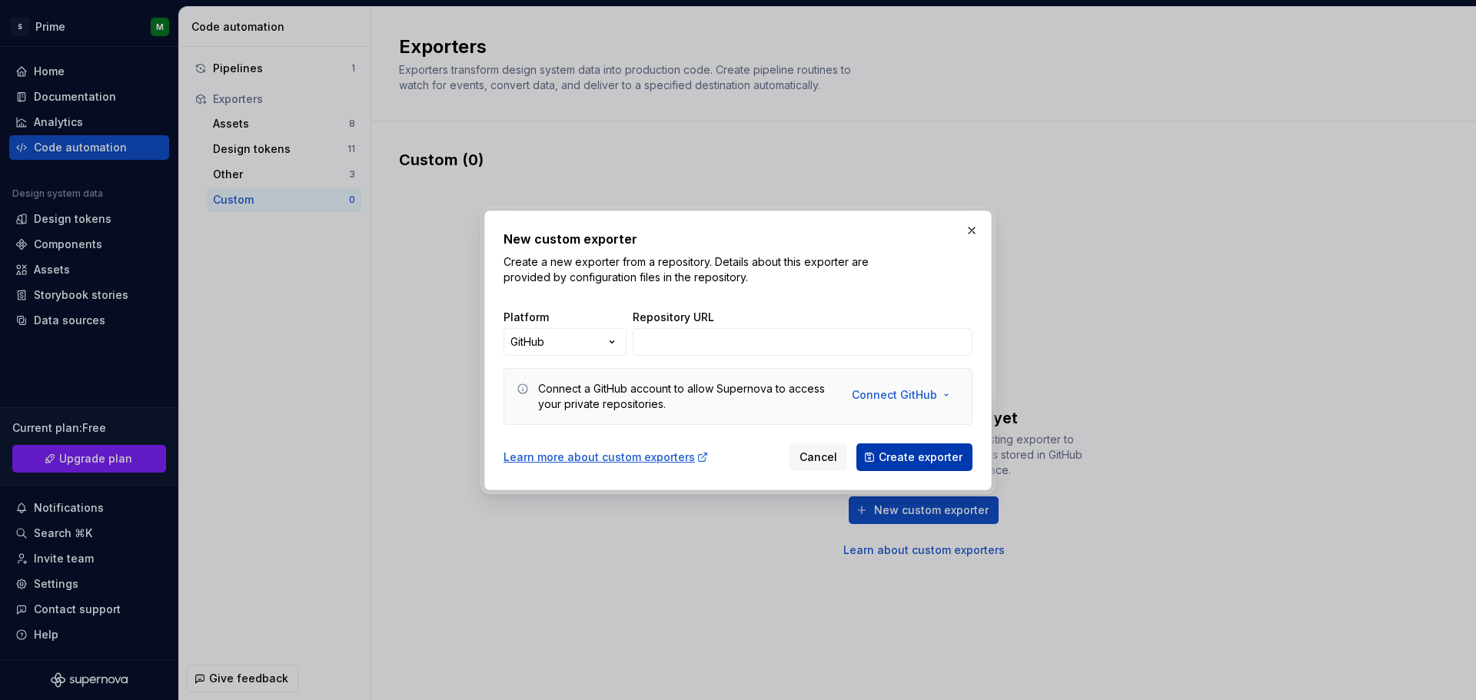
click at [936, 461] on span "Create exporter" at bounding box center [921, 457] width 84 height 15
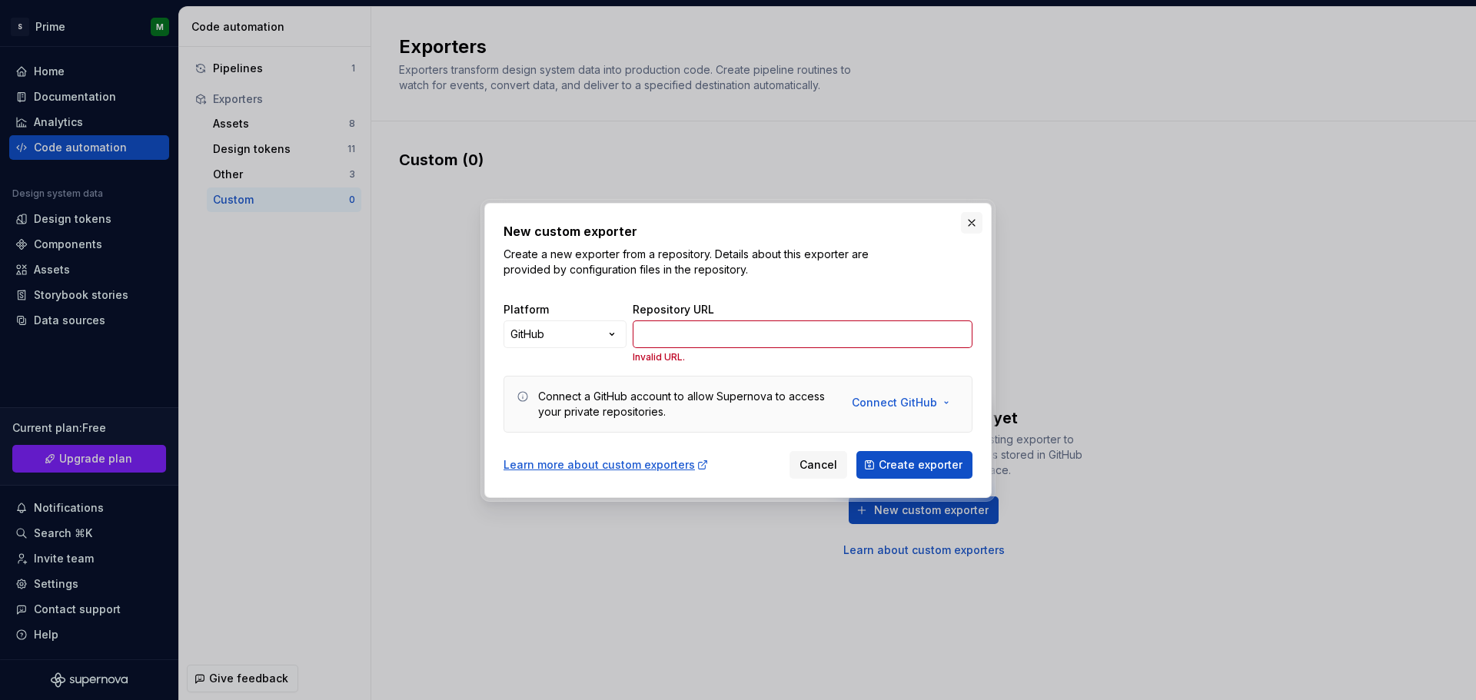
click at [972, 224] on button "button" at bounding box center [972, 223] width 22 height 22
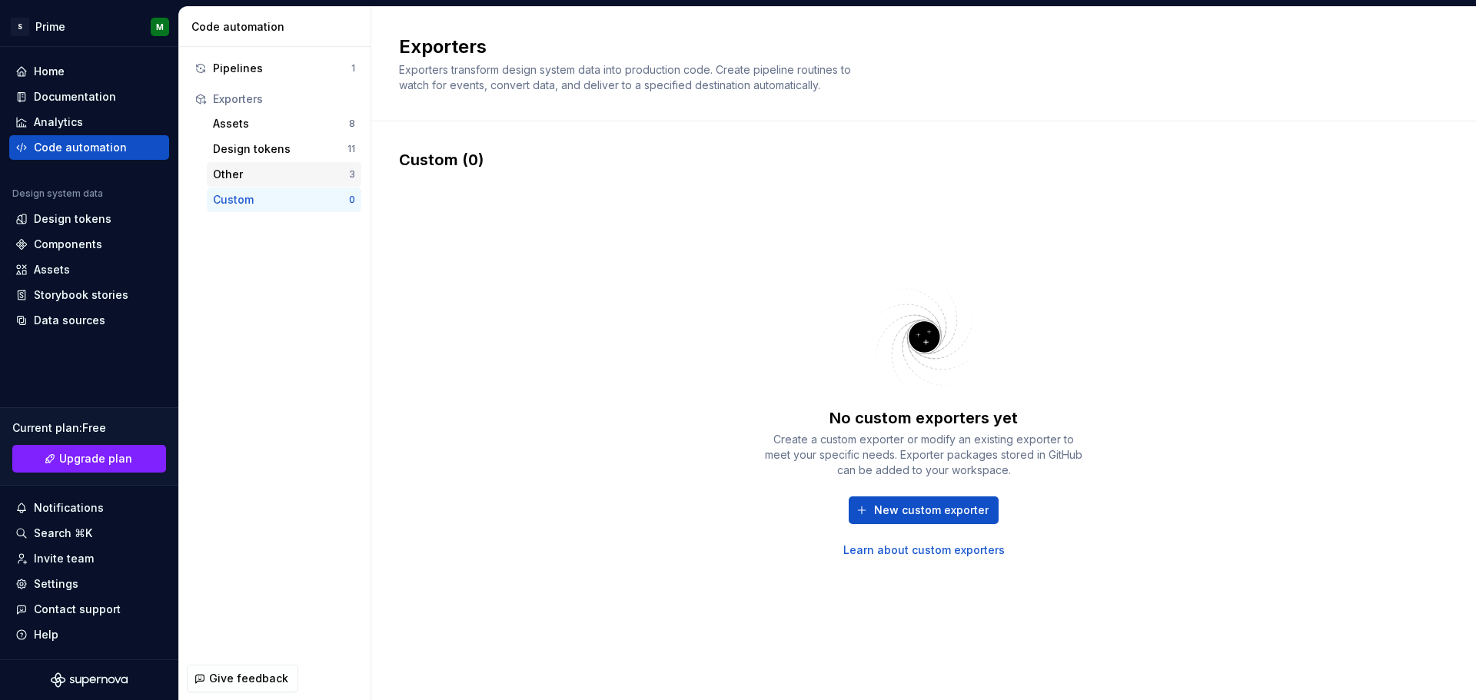
click at [300, 183] on div "Other 3" at bounding box center [284, 174] width 155 height 25
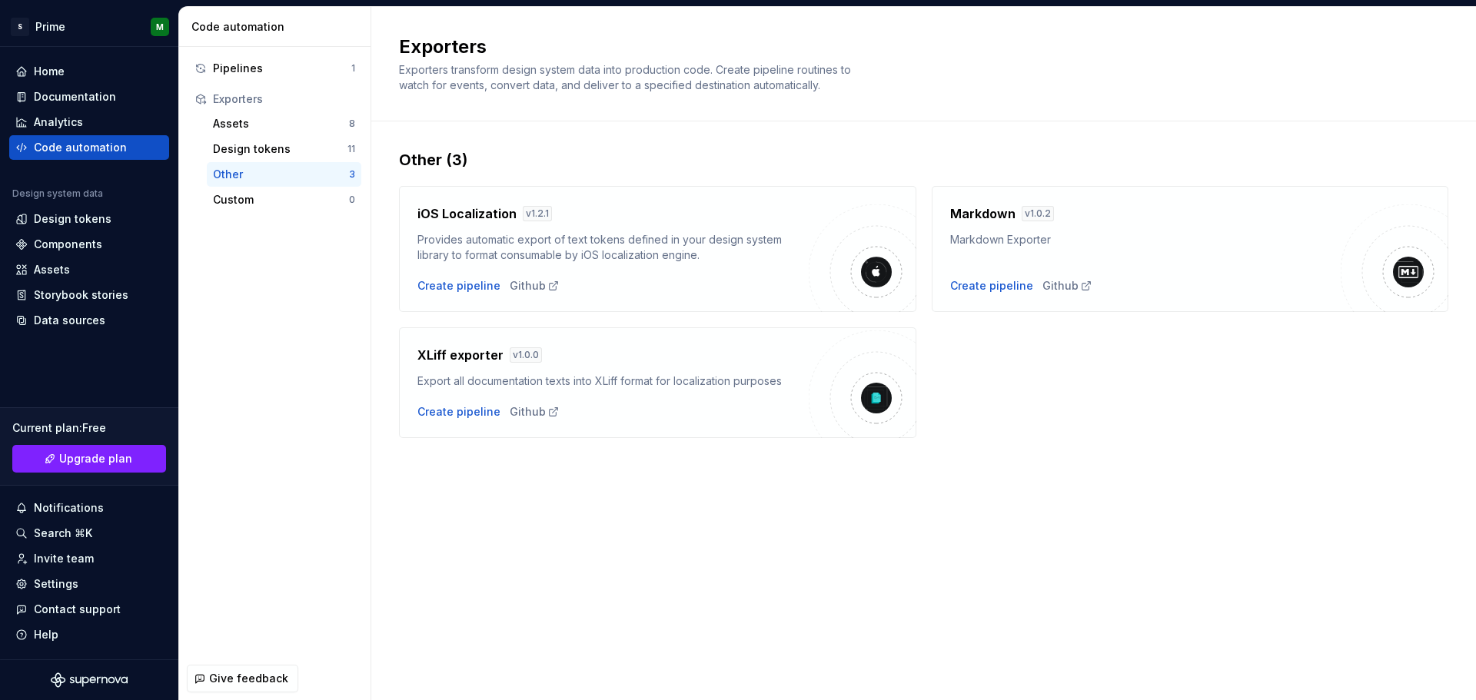
click at [254, 136] on div "Assets 8 Design tokens 11 Other 3 Custom 0" at bounding box center [274, 161] width 173 height 101
click at [257, 129] on div "Assets" at bounding box center [281, 123] width 136 height 15
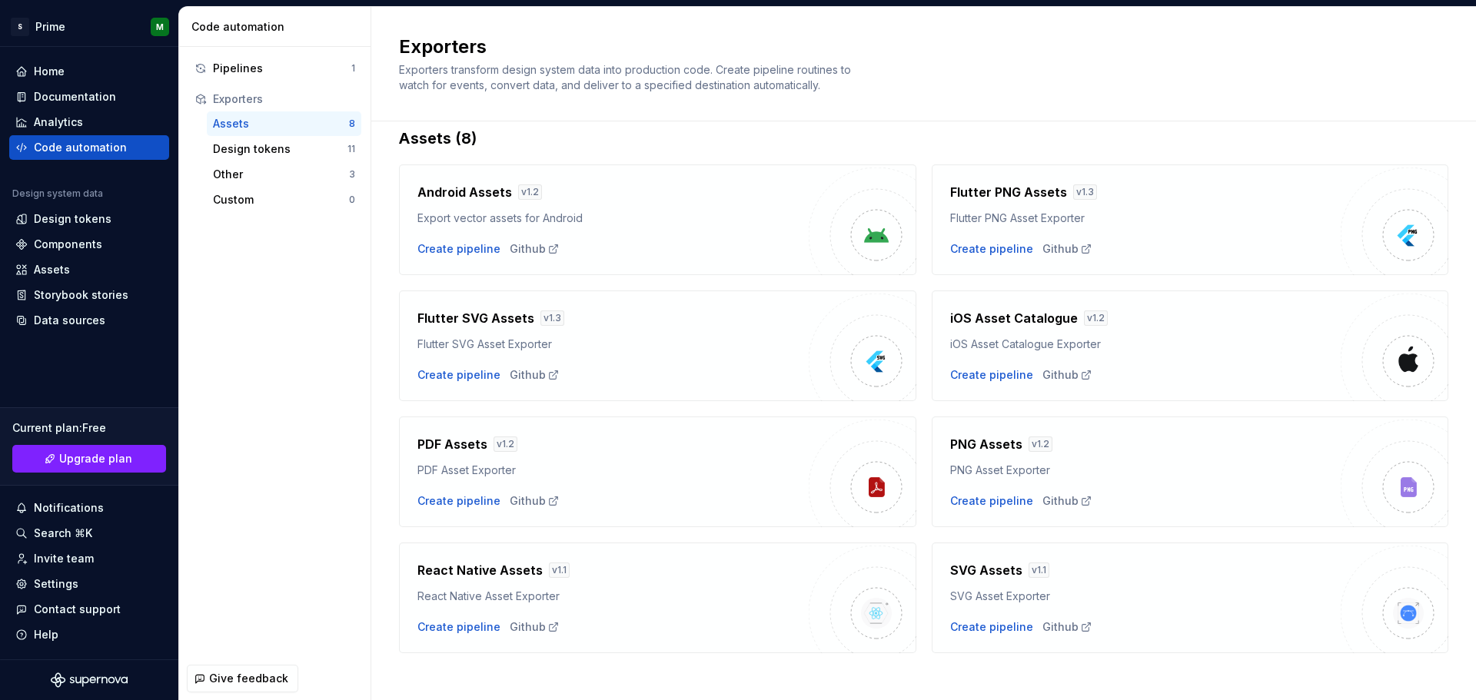
scroll to position [33, 0]
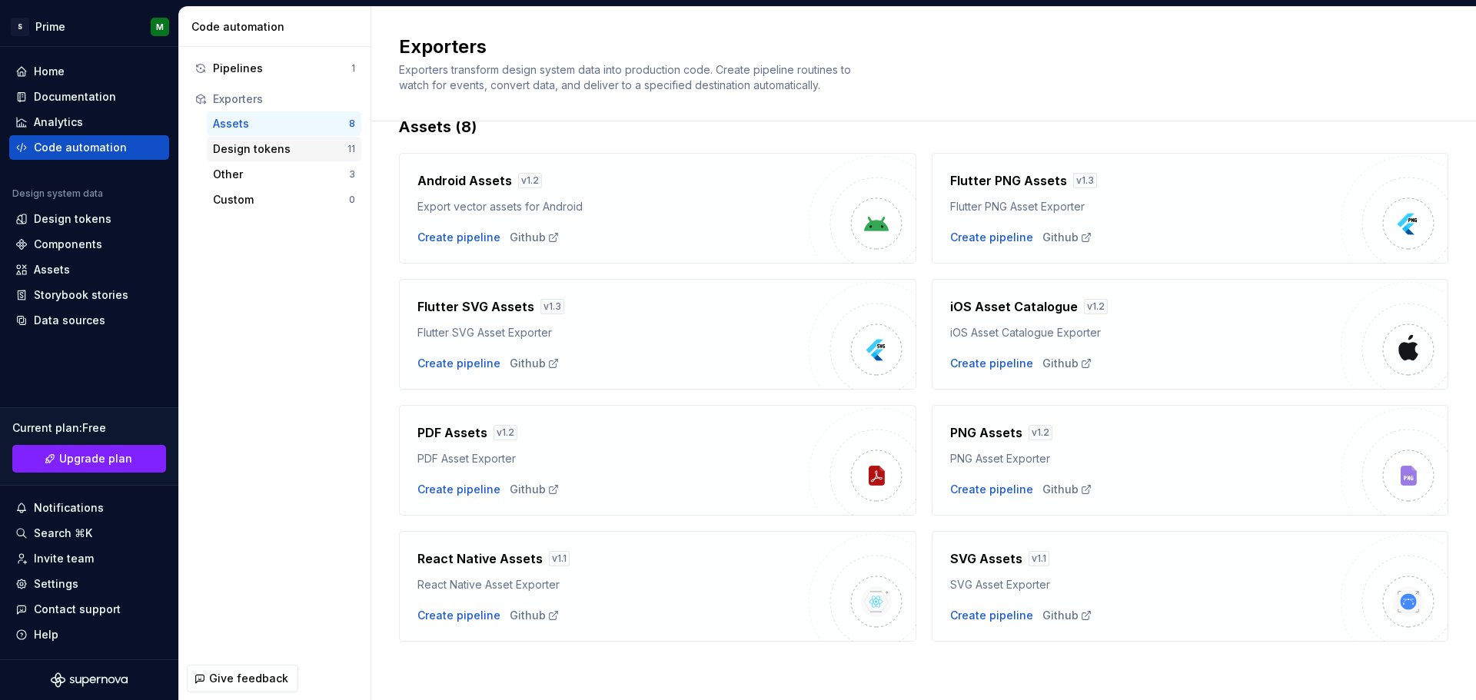
click at [278, 153] on div "Design tokens" at bounding box center [280, 148] width 135 height 15
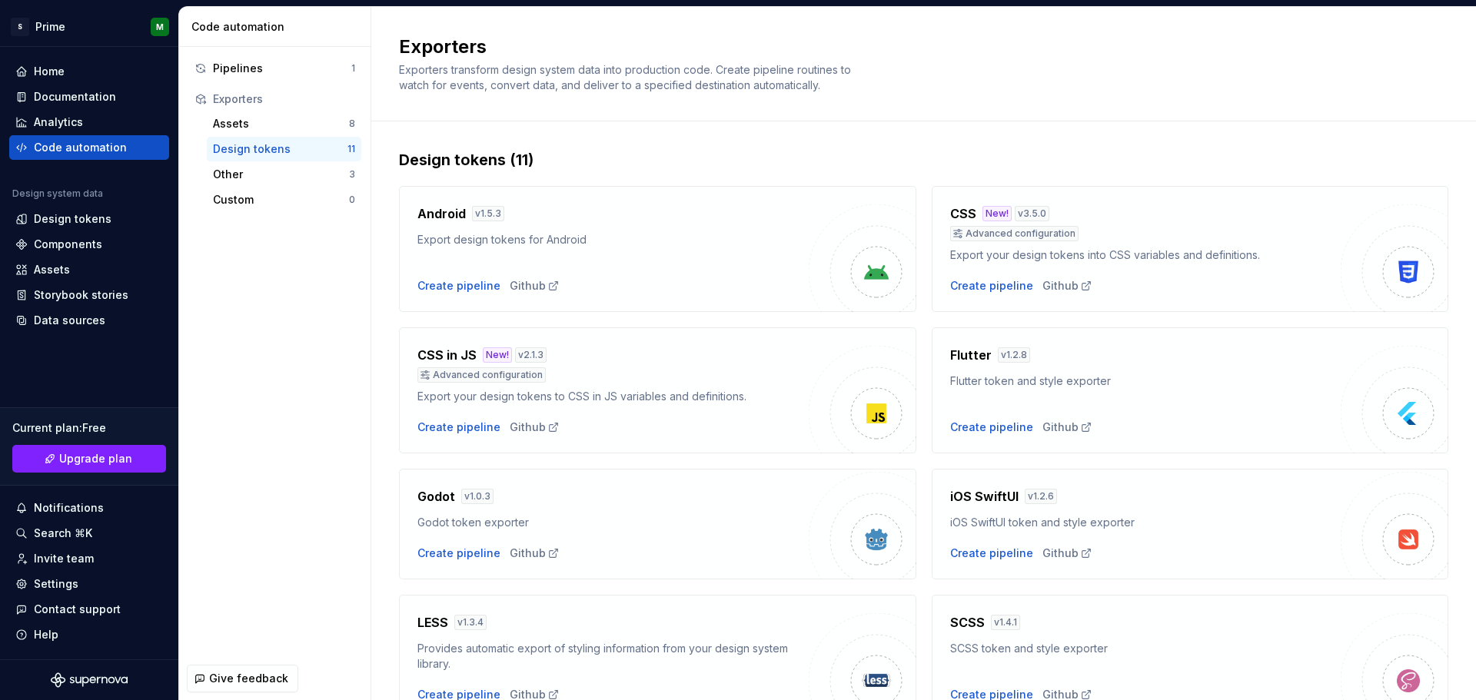
click at [244, 53] on div "Pipelines 1 Exporters Assets 8 Design tokens 11 Other 3 Custom 0" at bounding box center [274, 134] width 191 height 175
click at [244, 59] on div "Pipelines 1" at bounding box center [274, 68] width 173 height 25
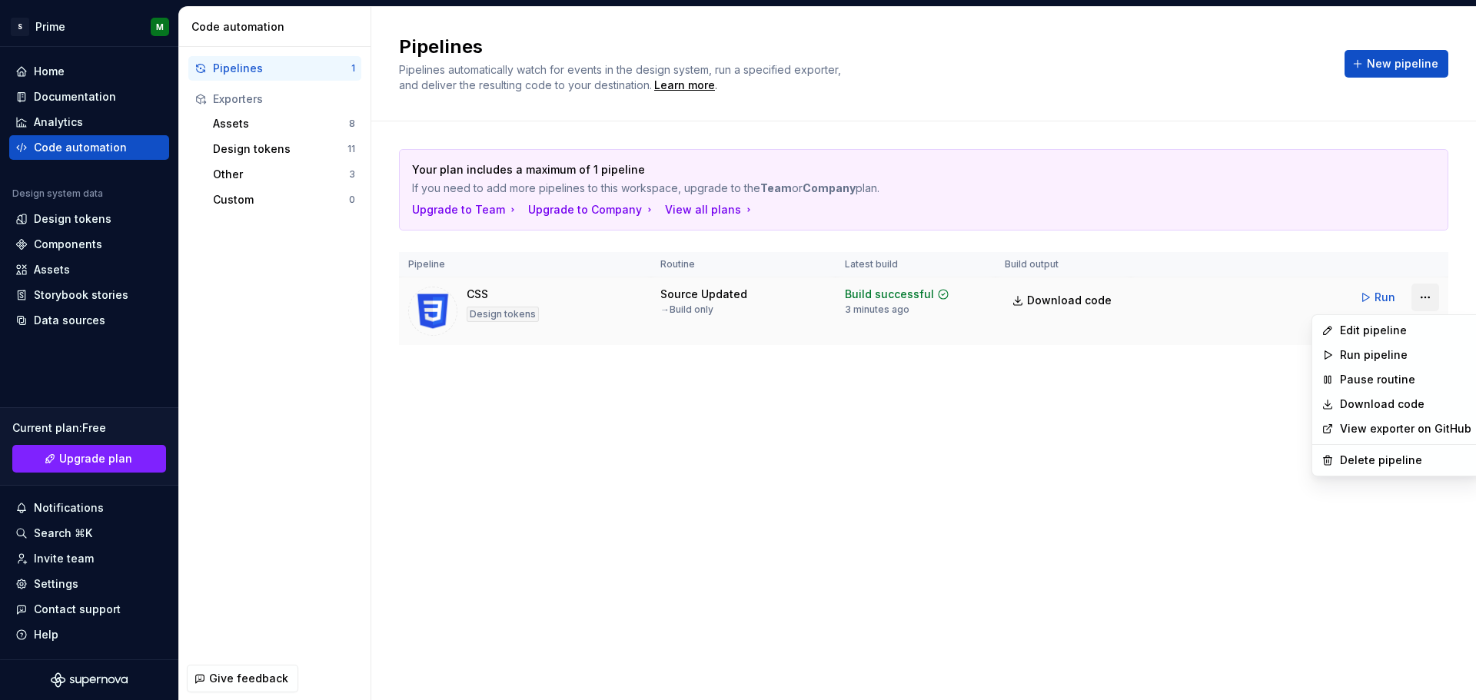
click at [1417, 298] on html "S Prime M Home Documentation Analytics Code automation Design system data Desig…" at bounding box center [738, 350] width 1476 height 700
click at [1358, 437] on div "View exporter on GitHub" at bounding box center [1397, 429] width 162 height 25
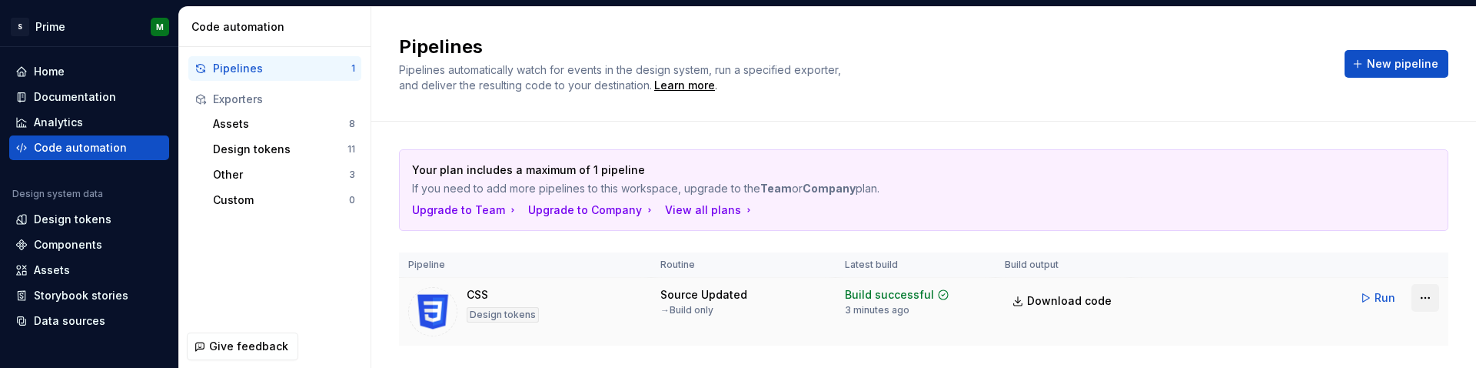
click at [1420, 292] on html "S Prime M Home Documentation Analytics Code automation Design system data Desig…" at bounding box center [738, 184] width 1476 height 368
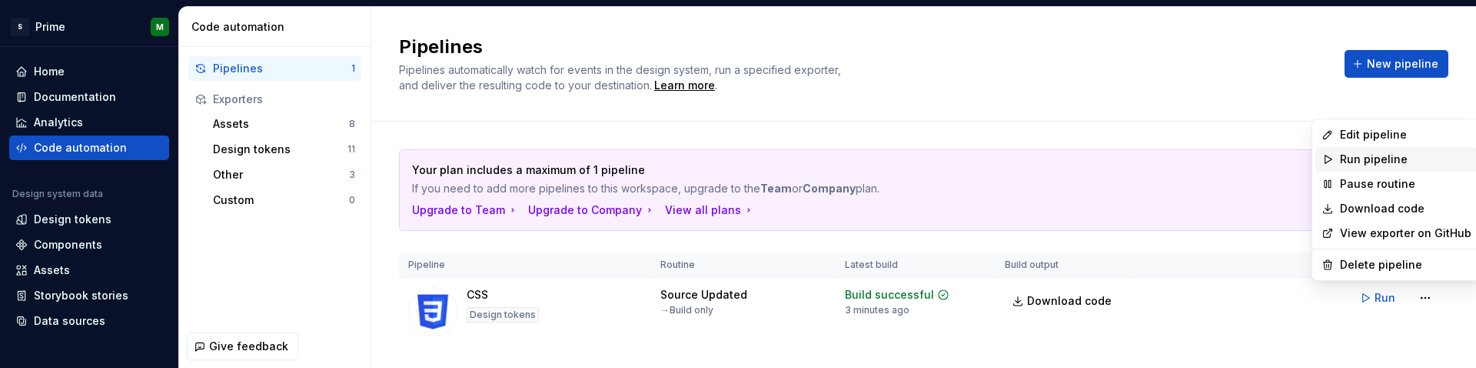
click at [1366, 157] on div "Run pipeline" at bounding box center [1405, 158] width 131 height 15
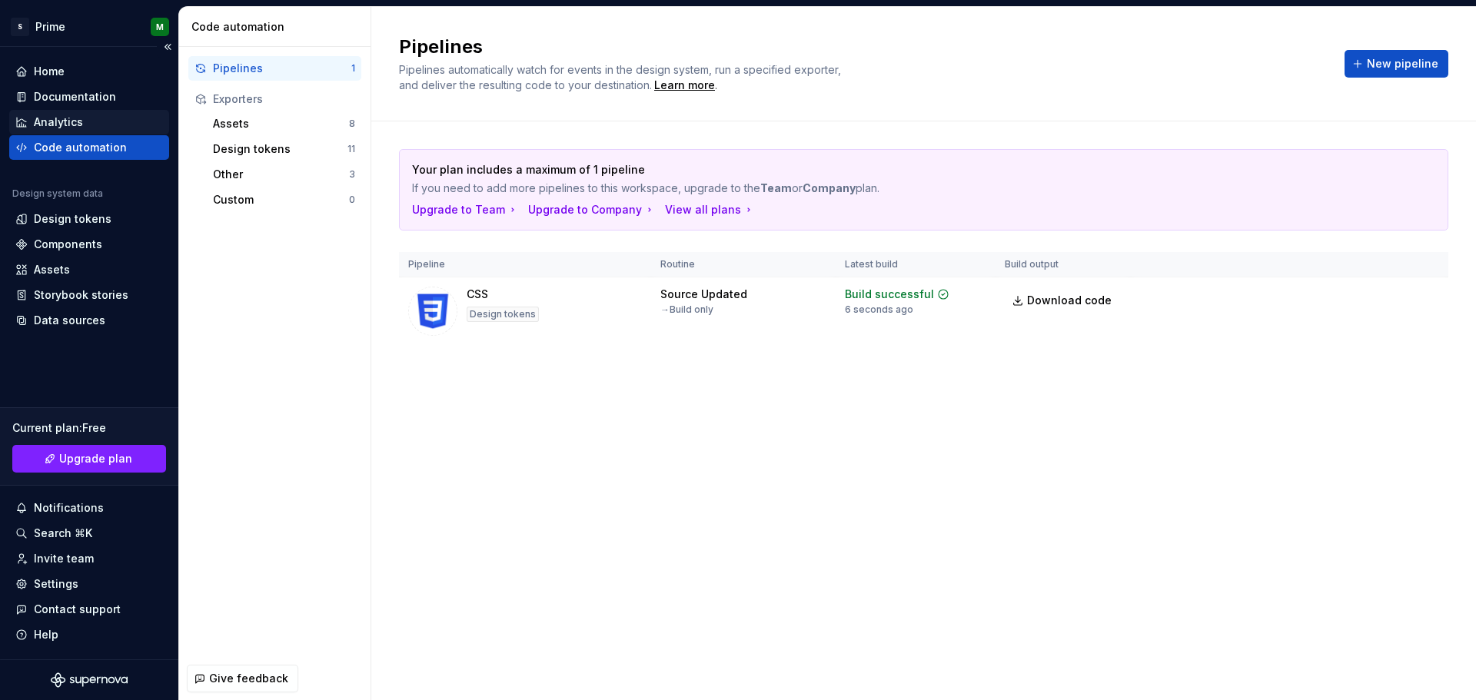
click at [78, 121] on div "Analytics" at bounding box center [58, 122] width 49 height 15
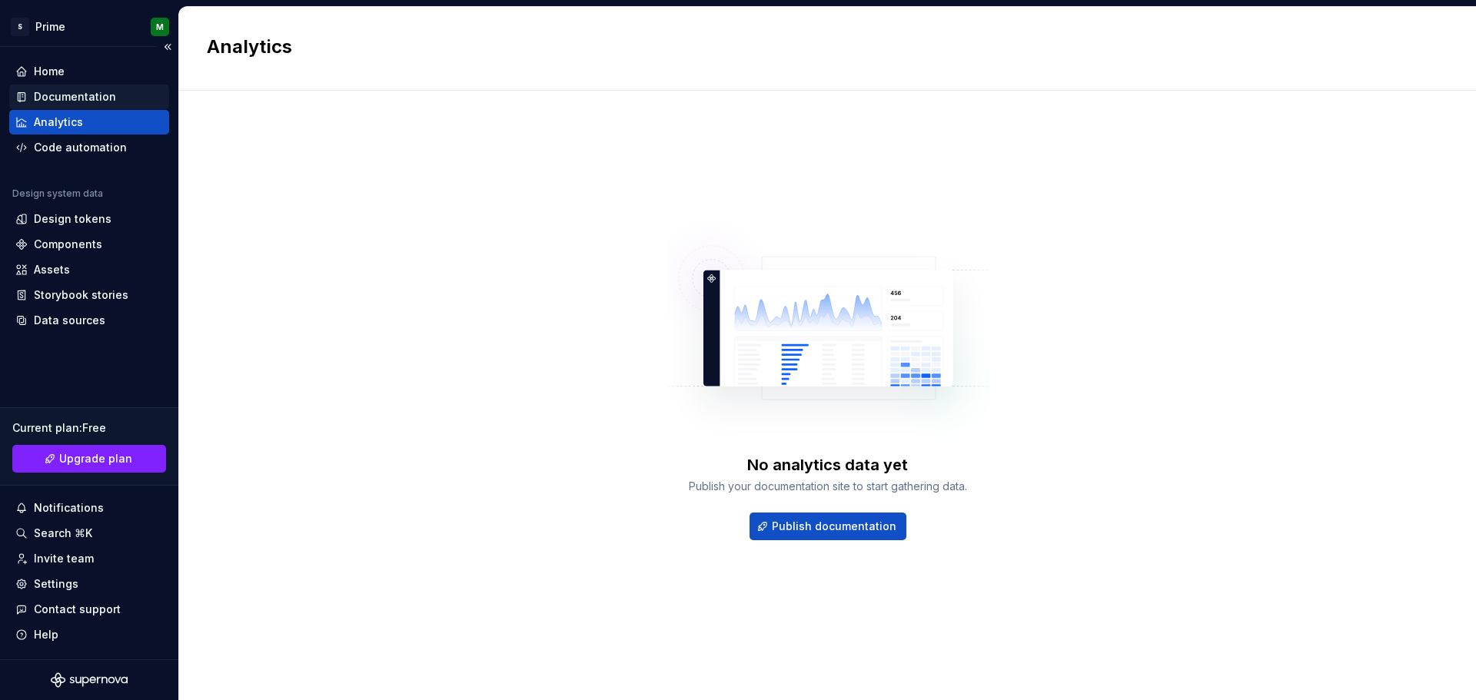
click at [88, 99] on div "Documentation" at bounding box center [75, 96] width 82 height 15
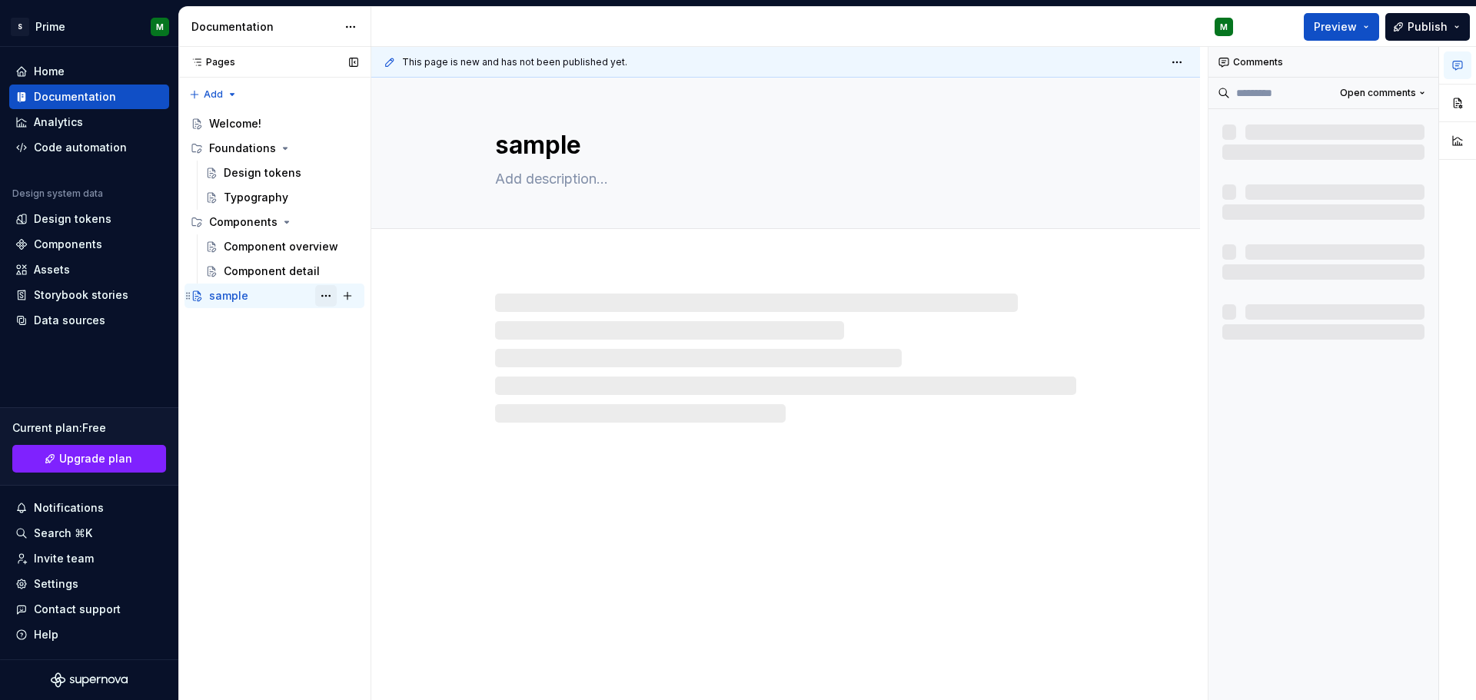
click at [321, 301] on button "Page tree" at bounding box center [326, 296] width 22 height 22
click at [245, 349] on div "Pages Pages Add Accessibility guide for tree Page tree. Navigate the tree with …" at bounding box center [274, 374] width 192 height 654
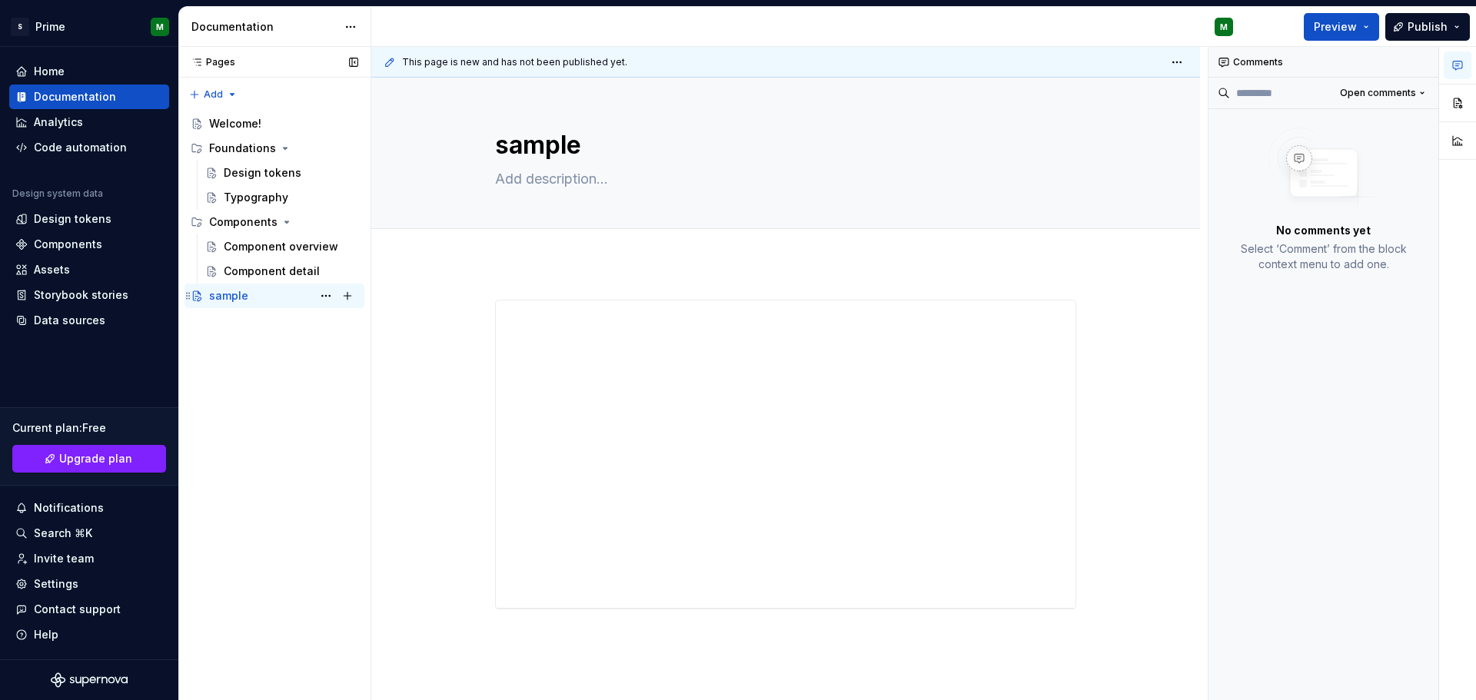
click at [216, 297] on div "sample" at bounding box center [228, 295] width 39 height 15
click at [241, 238] on div "Component overview" at bounding box center [291, 247] width 135 height 22
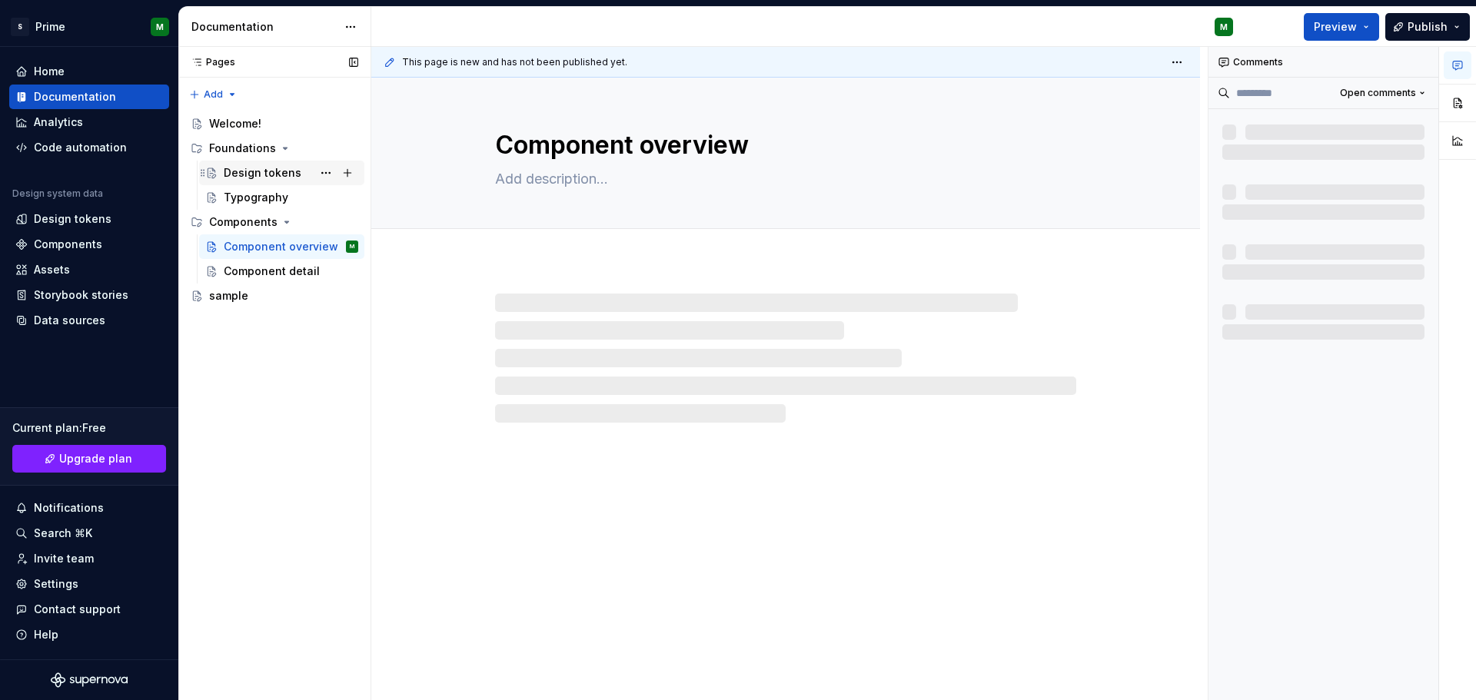
click at [258, 169] on div "Design tokens" at bounding box center [263, 172] width 78 height 15
click at [331, 171] on button "Page tree" at bounding box center [326, 173] width 22 height 22
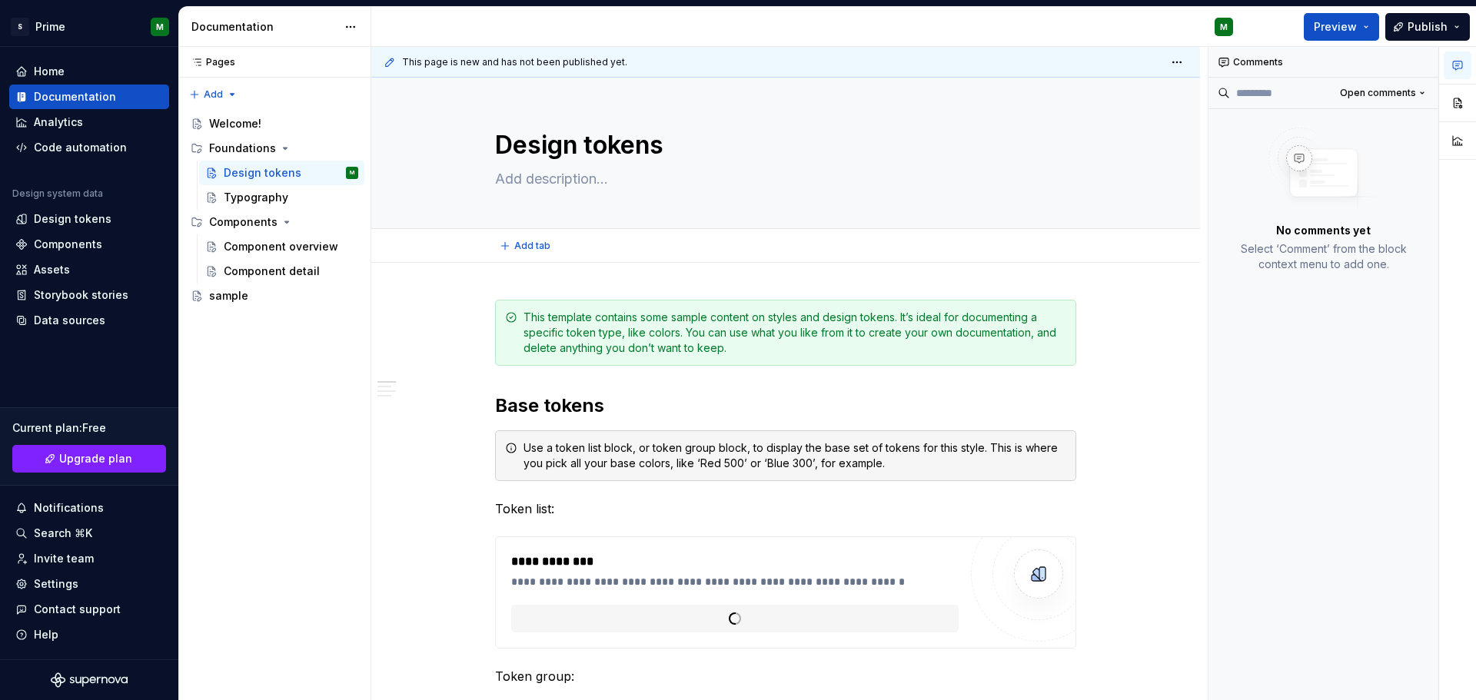
click at [896, 224] on html "S Prime M Home Documentation Analytics Code automation Design system data Desig…" at bounding box center [738, 350] width 1476 height 700
type textarea "*"
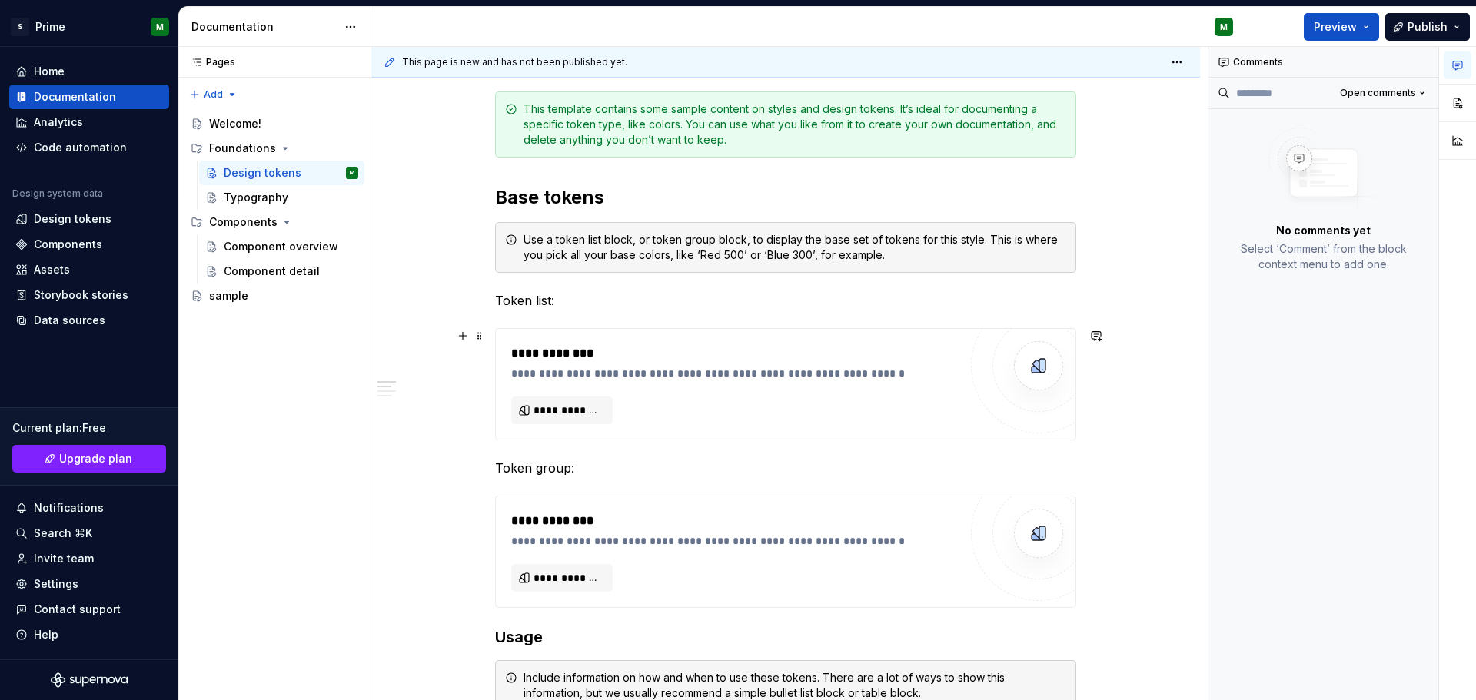
scroll to position [308, 0]
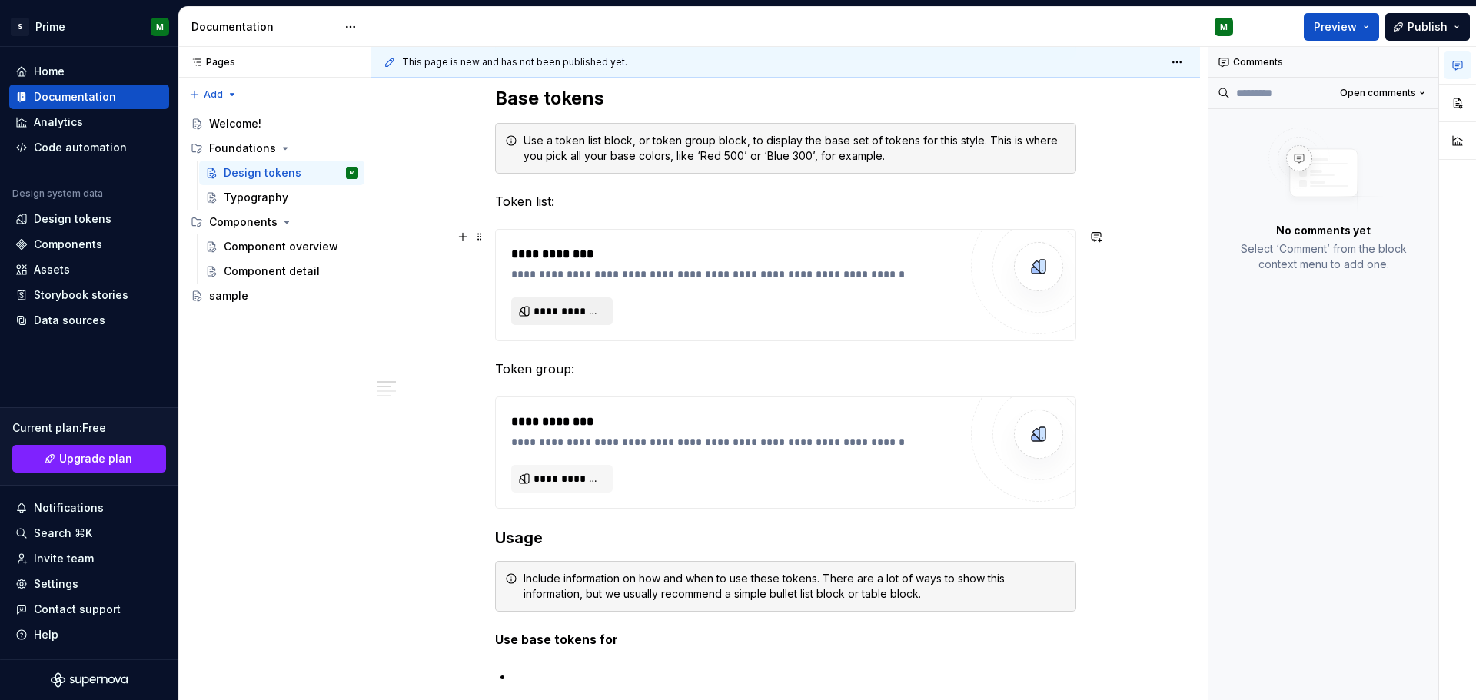
click at [561, 321] on button "**********" at bounding box center [561, 312] width 101 height 28
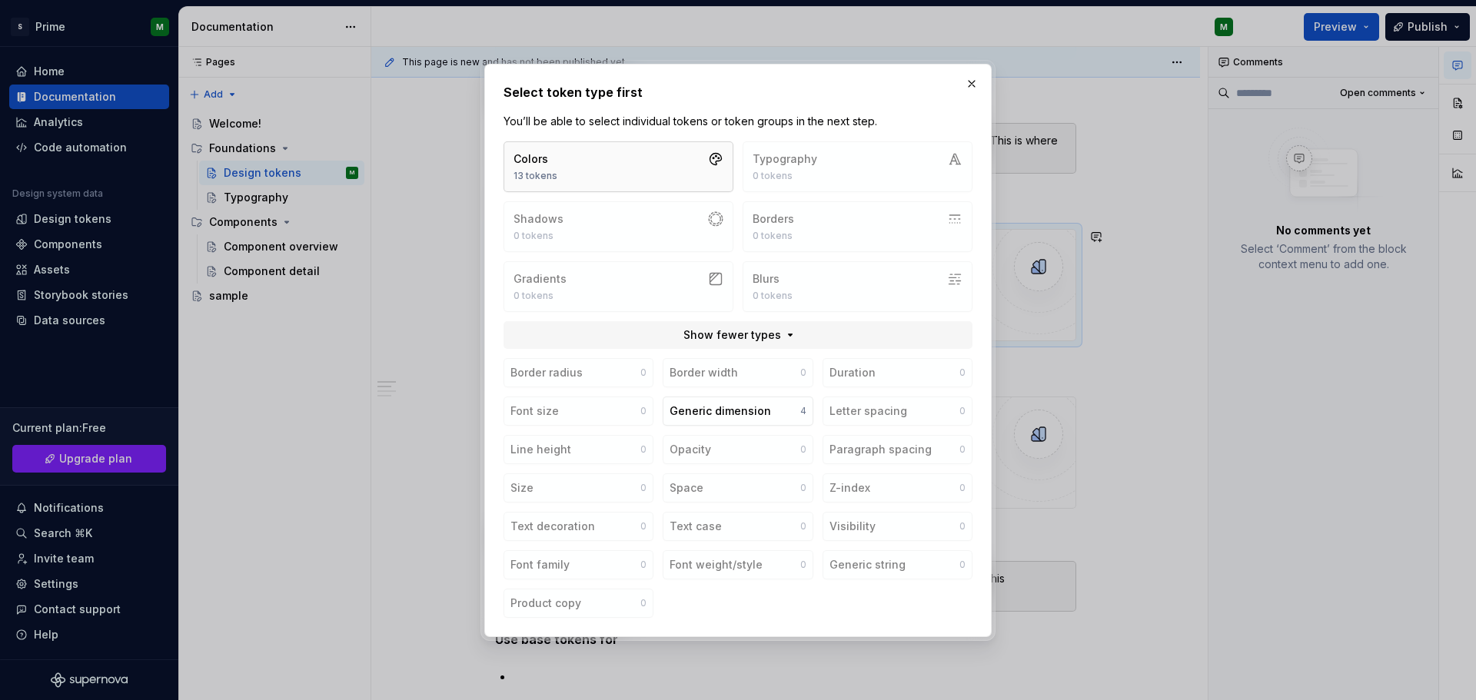
click at [647, 170] on button "Colors 13 tokens" at bounding box center [619, 166] width 230 height 51
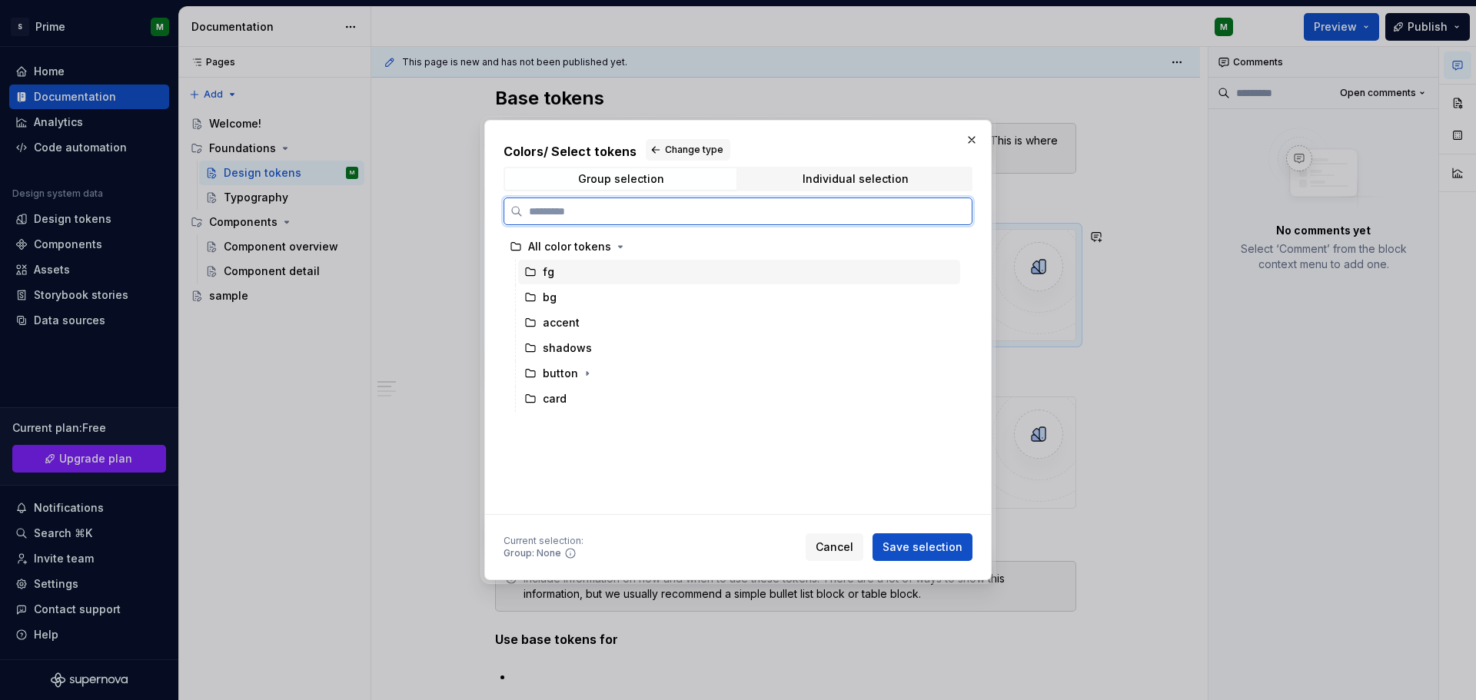
click at [557, 274] on div "fg" at bounding box center [739, 272] width 442 height 25
click at [917, 554] on span "Save selection" at bounding box center [923, 547] width 80 height 15
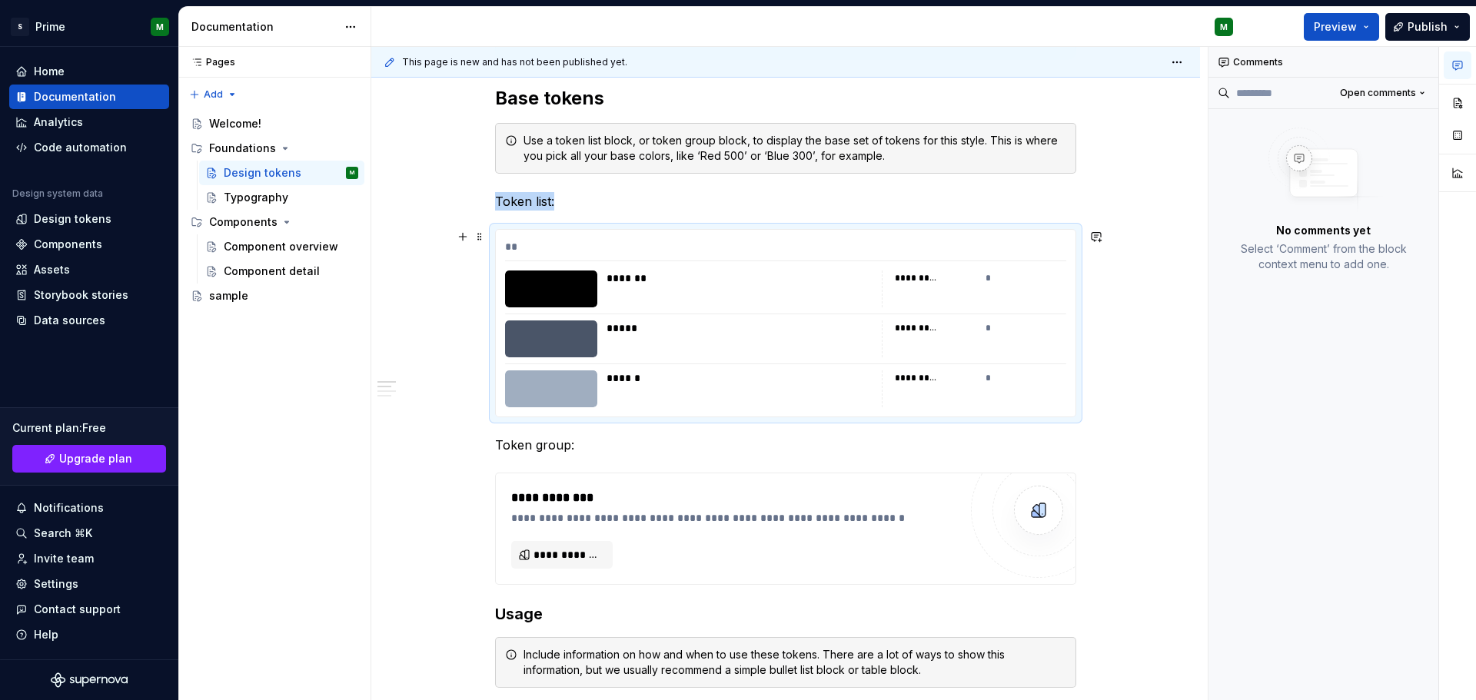
click at [654, 281] on div "*******" at bounding box center [740, 278] width 266 height 15
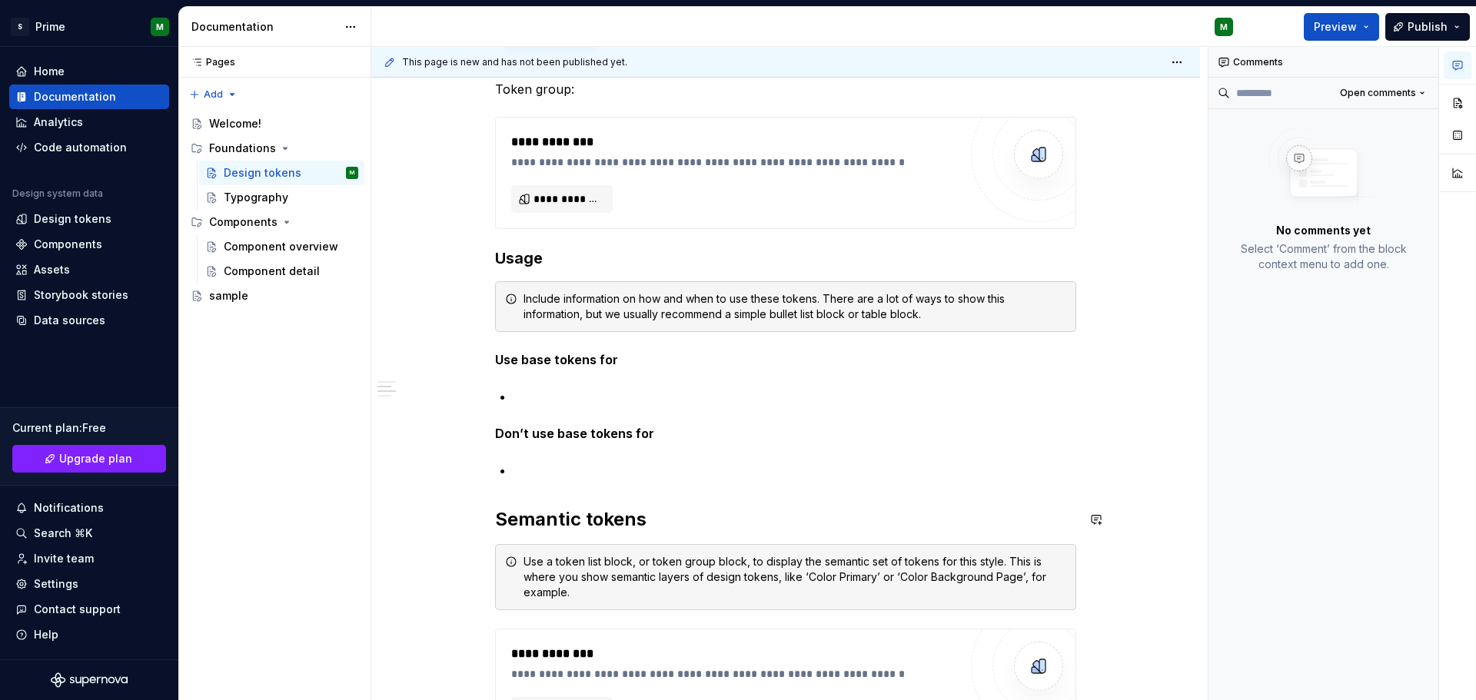
scroll to position [456, 0]
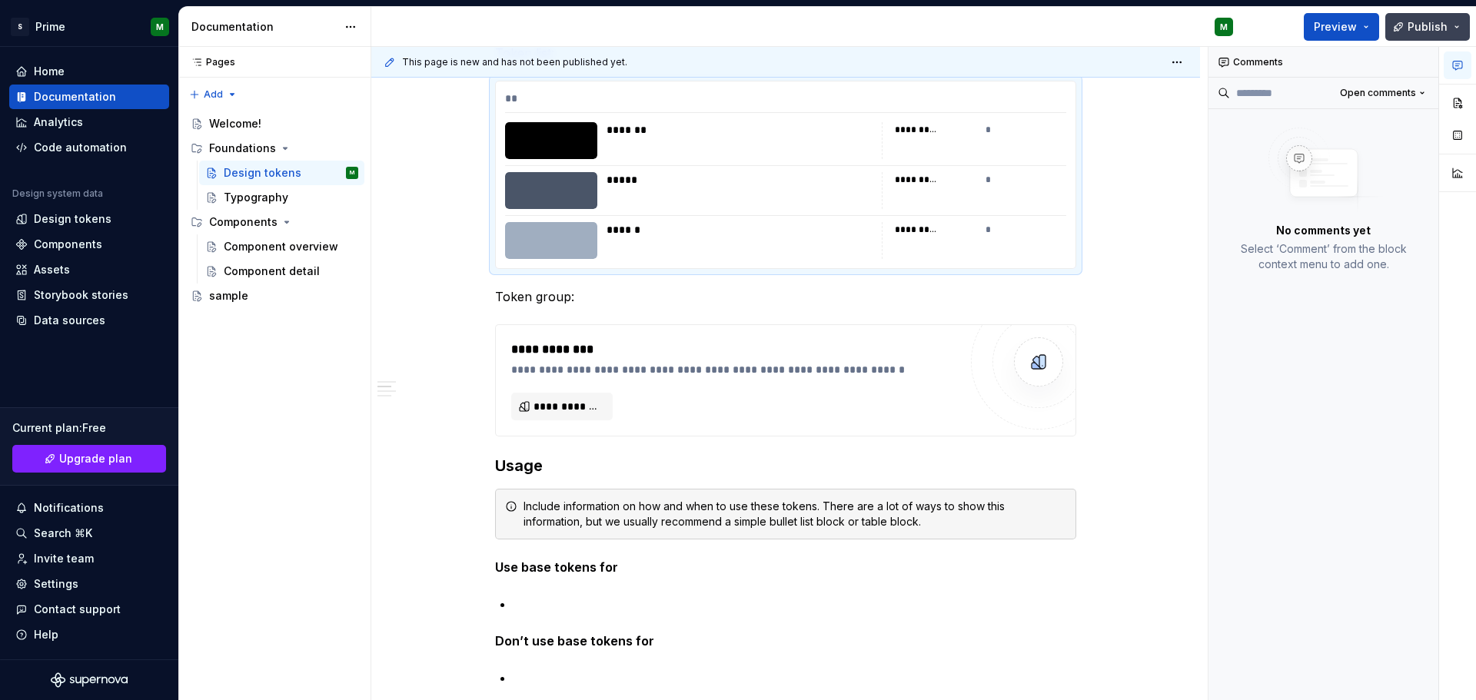
click at [1417, 34] on span "Publish" at bounding box center [1428, 26] width 40 height 15
click at [1360, 25] on button "Preview" at bounding box center [1341, 27] width 75 height 28
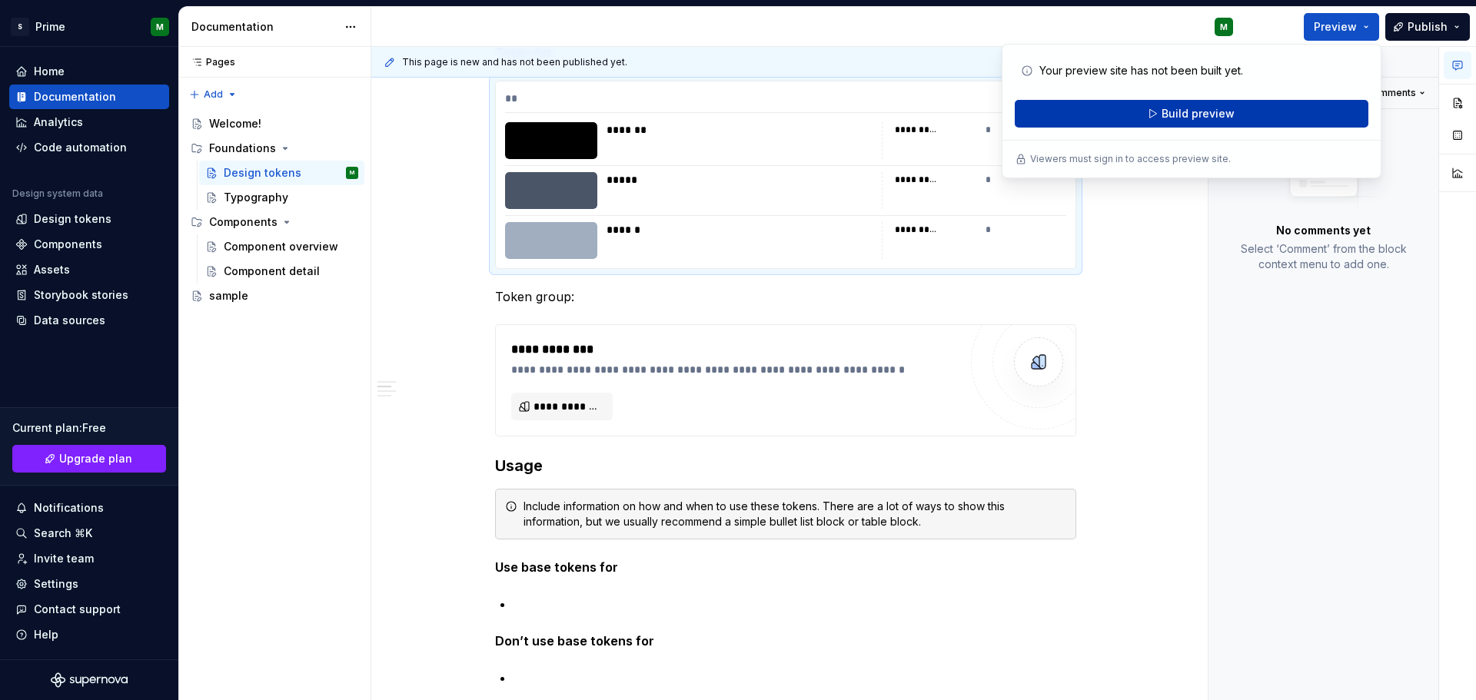
click at [1219, 115] on span "Build preview" at bounding box center [1198, 113] width 73 height 15
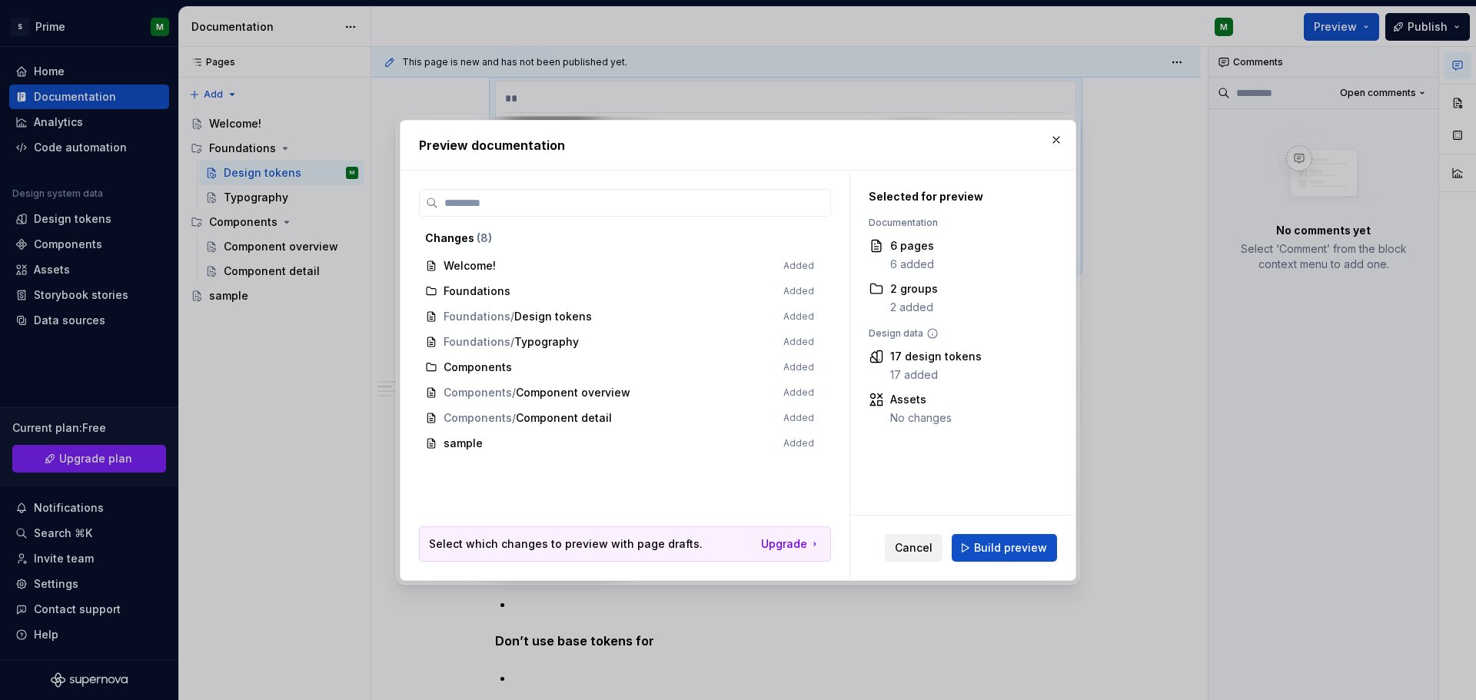
click at [926, 557] on button "Cancel" at bounding box center [914, 548] width 58 height 28
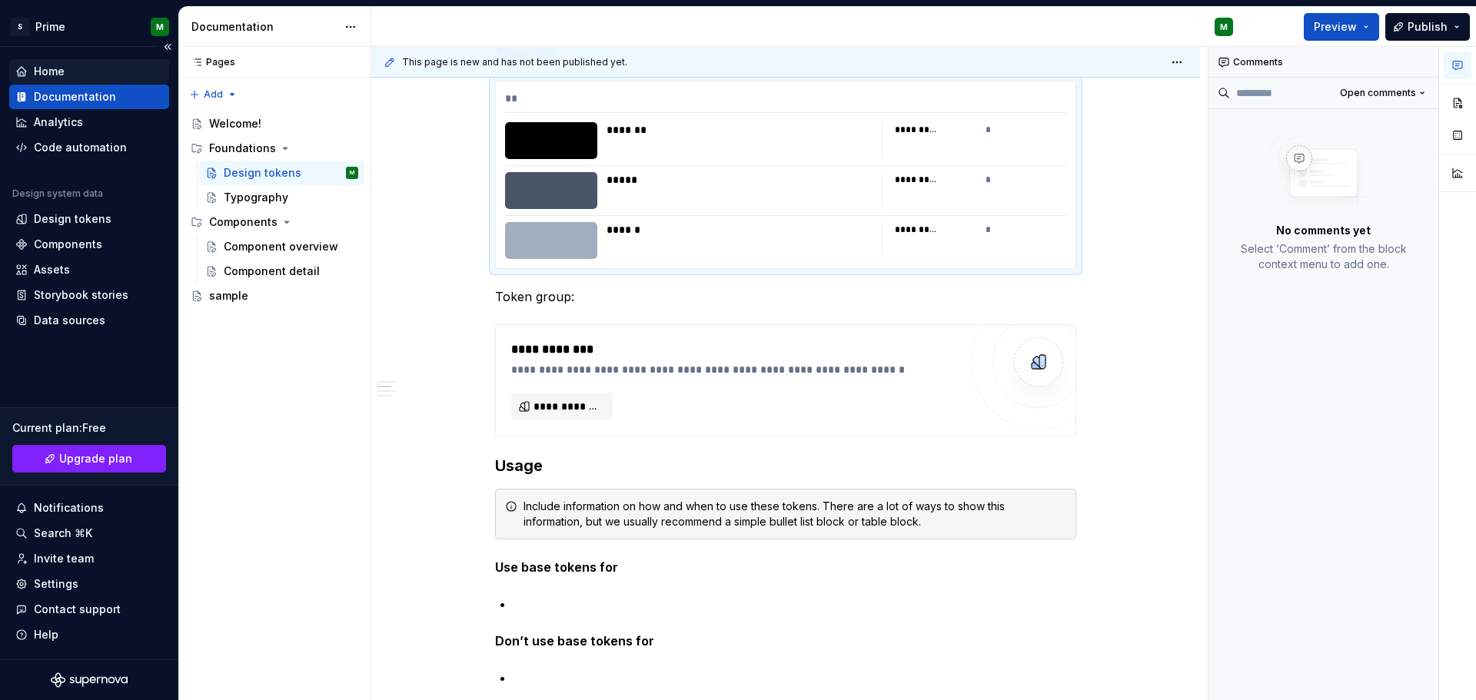
click at [78, 72] on div "Home" at bounding box center [89, 71] width 148 height 15
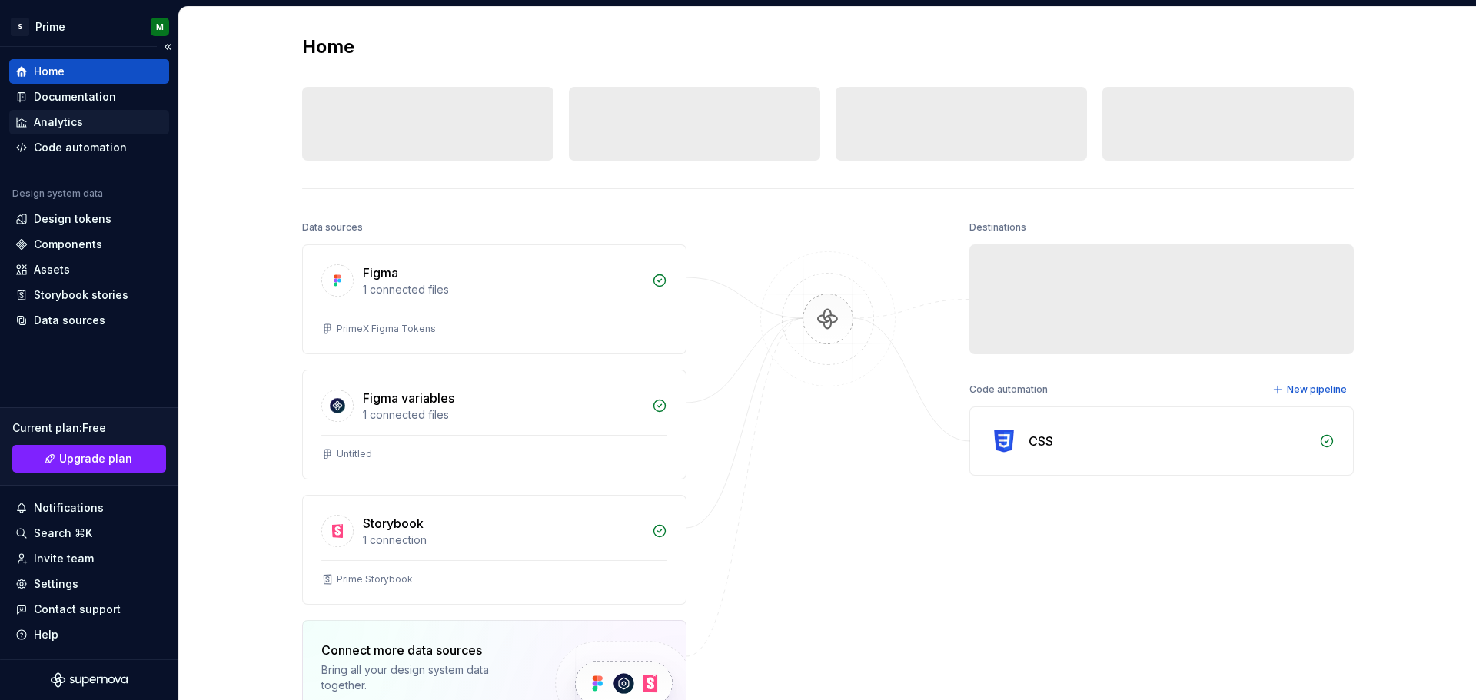
click at [78, 116] on div "Analytics" at bounding box center [58, 122] width 49 height 15
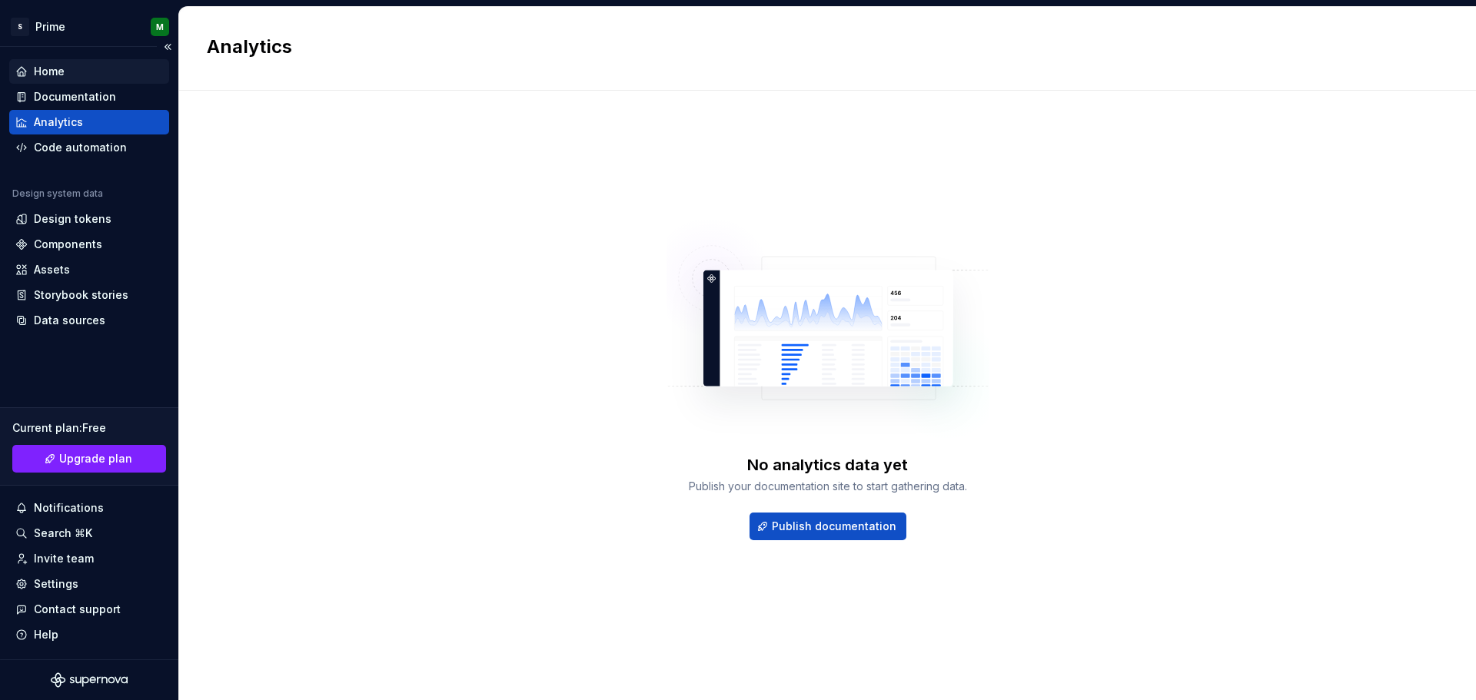
click at [103, 74] on div "Home" at bounding box center [89, 71] width 148 height 15
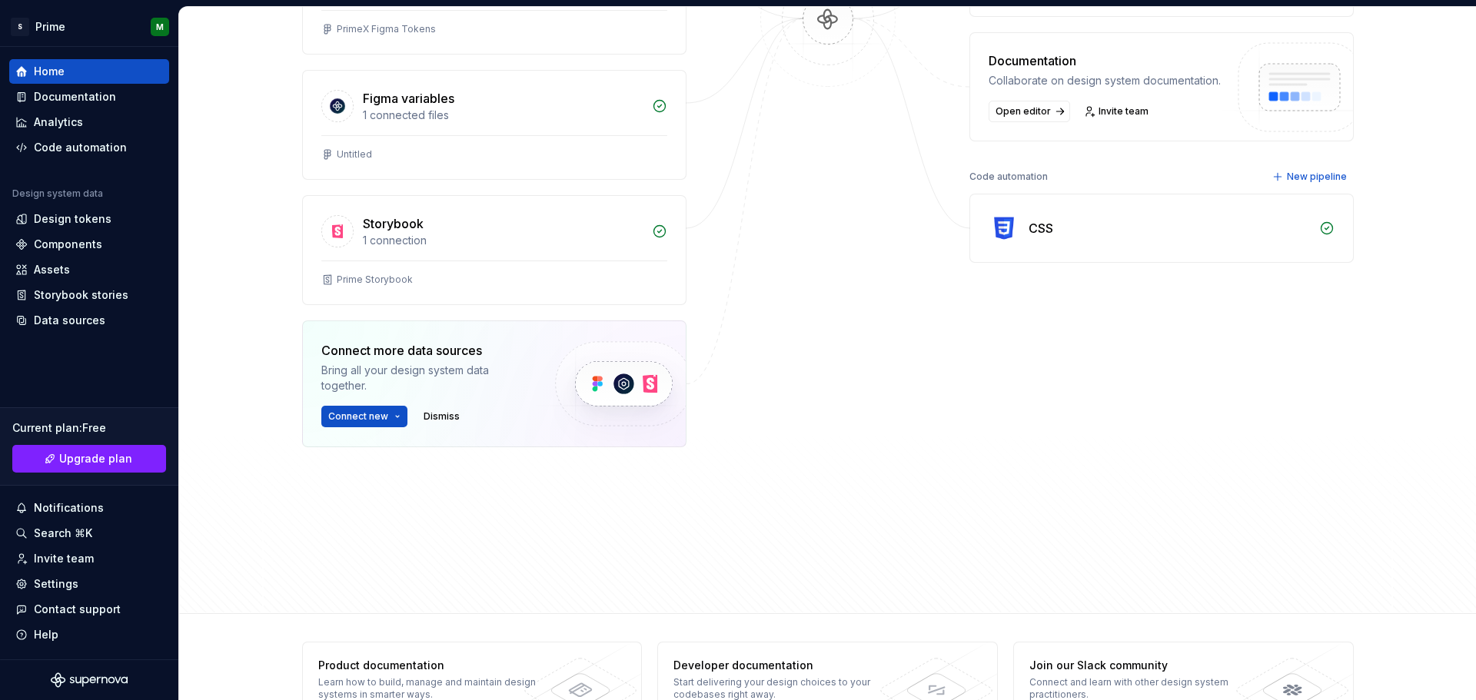
scroll to position [308, 0]
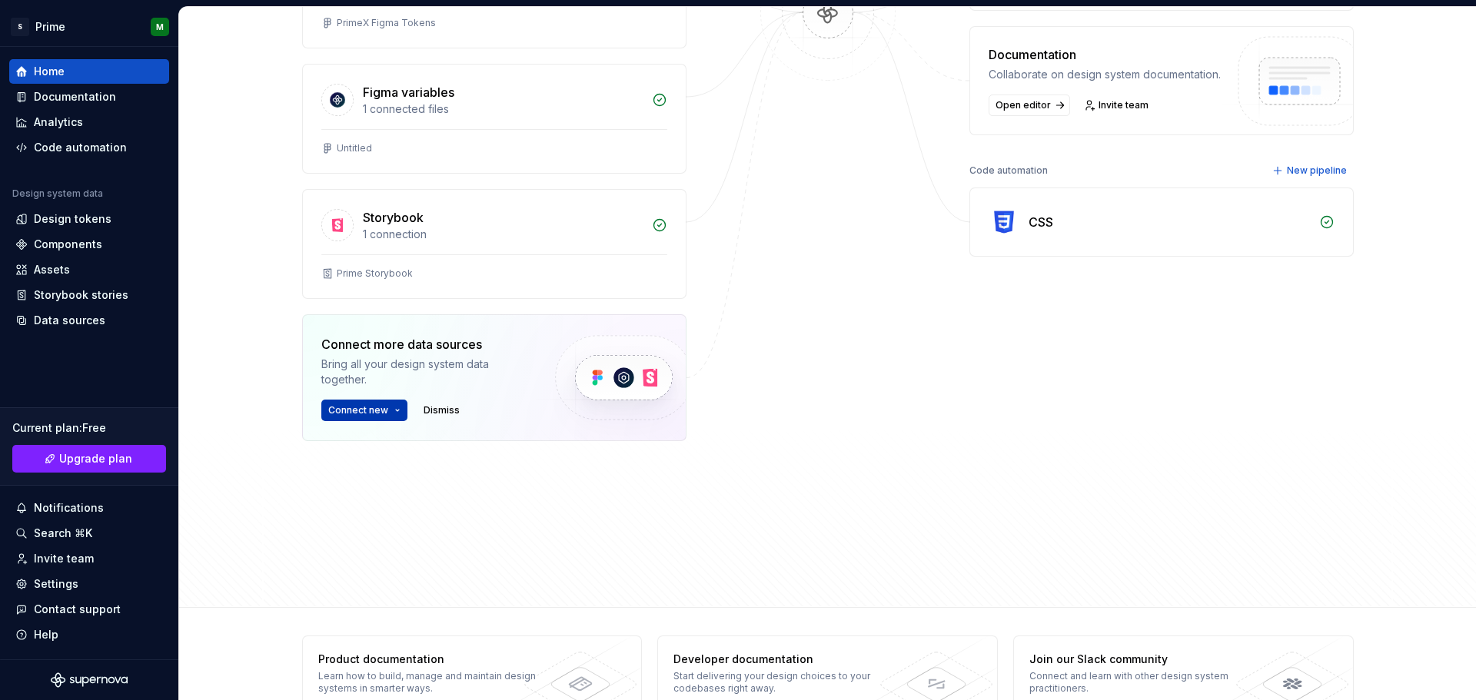
click at [394, 412] on button "Connect new" at bounding box center [364, 411] width 86 height 22
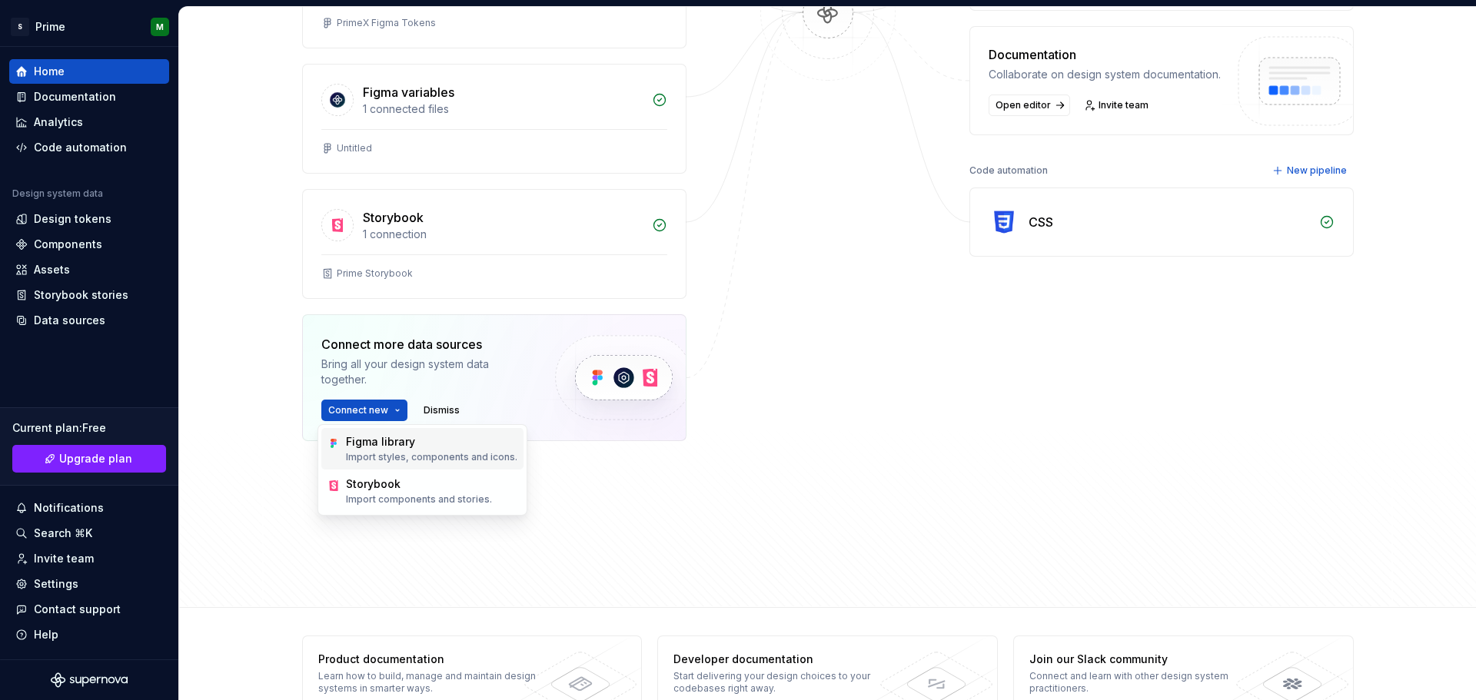
click at [426, 444] on div "Figma library" at bounding box center [431, 441] width 171 height 15
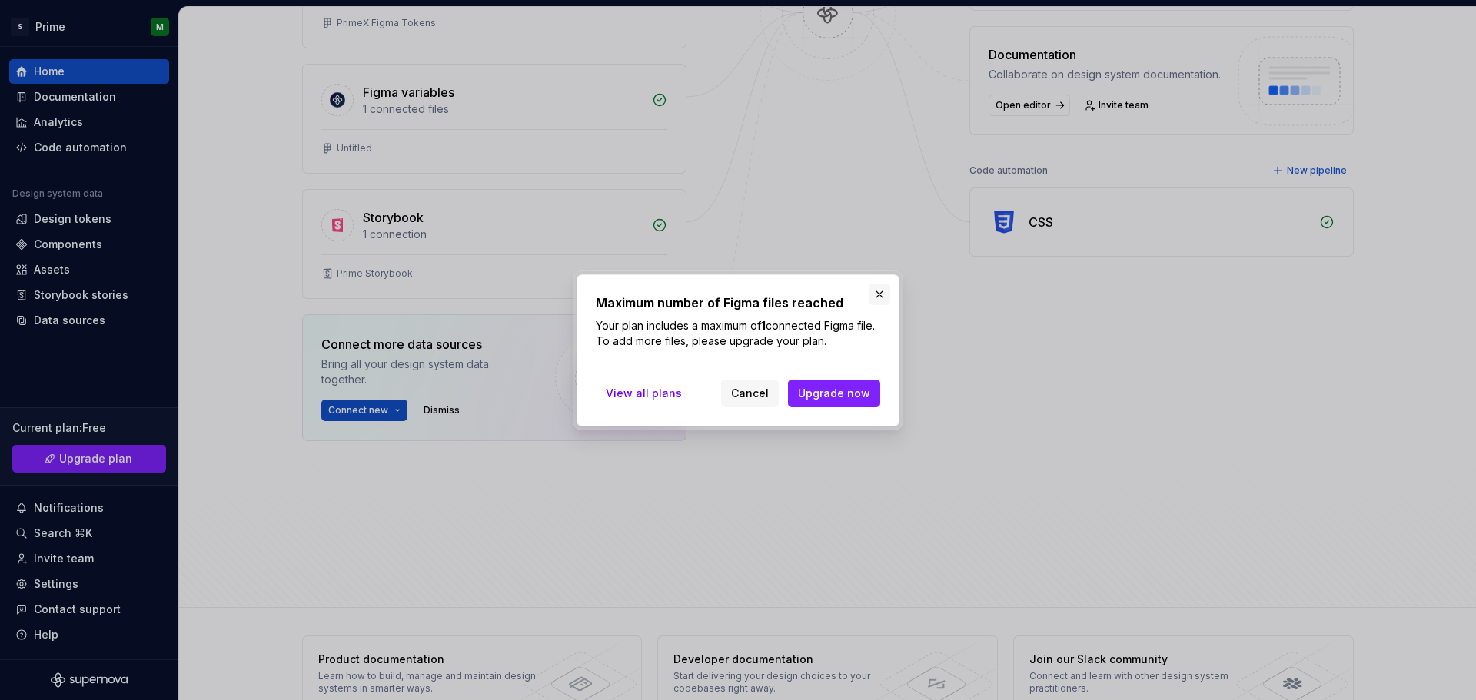
click at [885, 288] on button "button" at bounding box center [880, 295] width 22 height 22
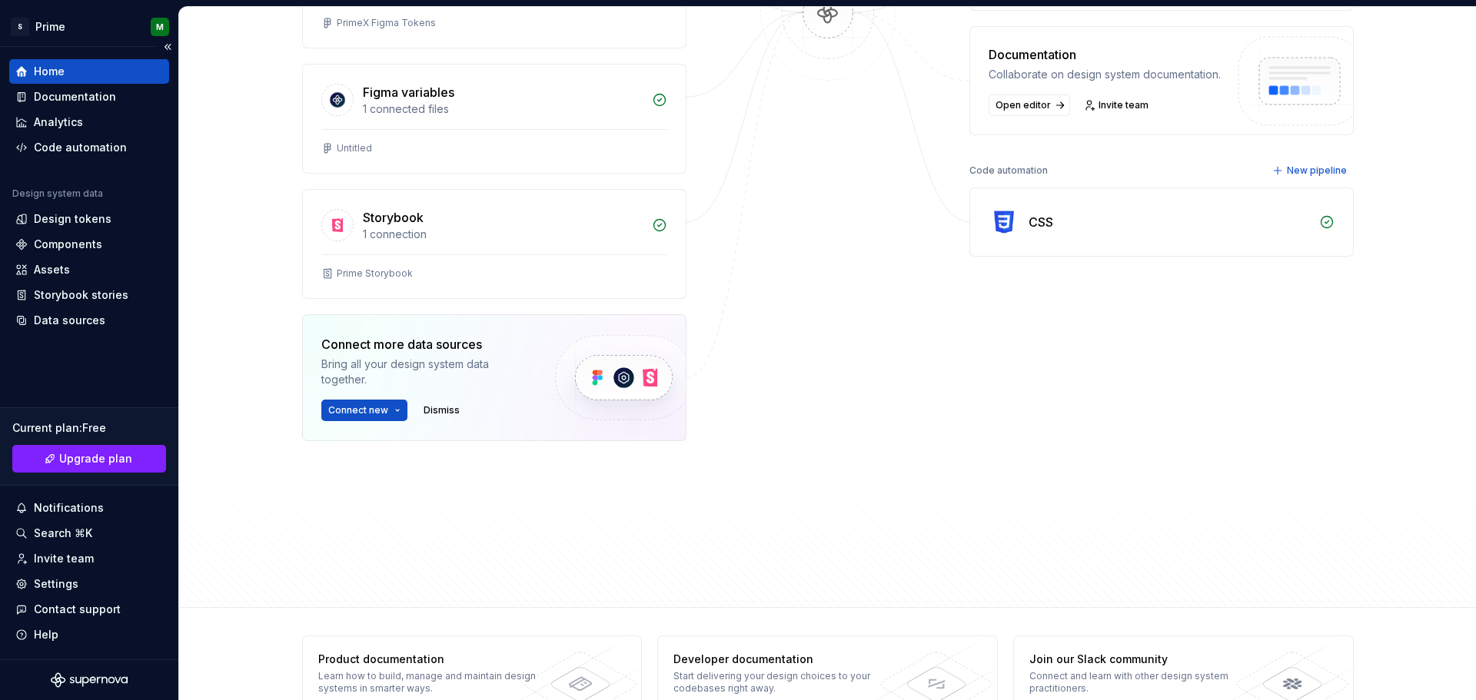
click at [84, 308] on div "Design system data Design tokens Components Assets Storybook stories Data sourc…" at bounding box center [89, 260] width 160 height 145
click at [78, 328] on div "Data sources" at bounding box center [70, 320] width 72 height 15
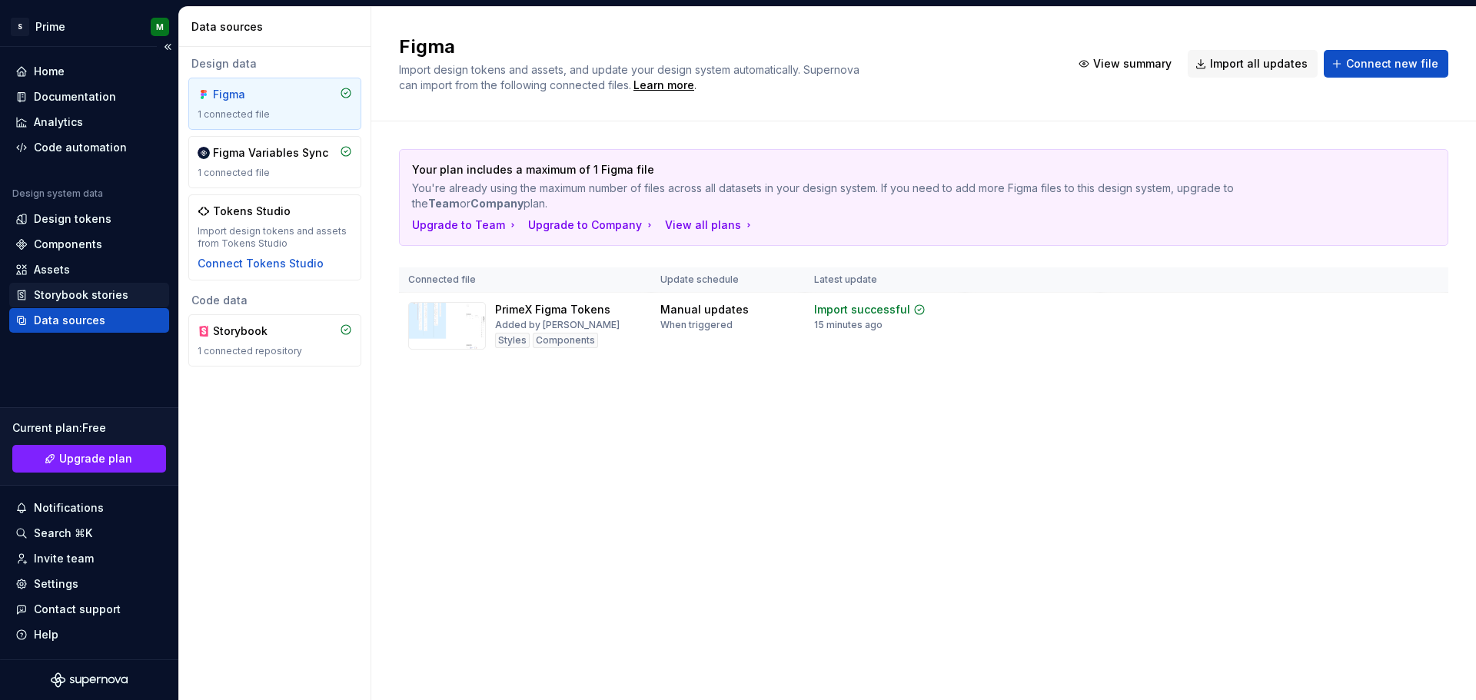
click at [91, 298] on div "Storybook stories" at bounding box center [81, 295] width 95 height 15
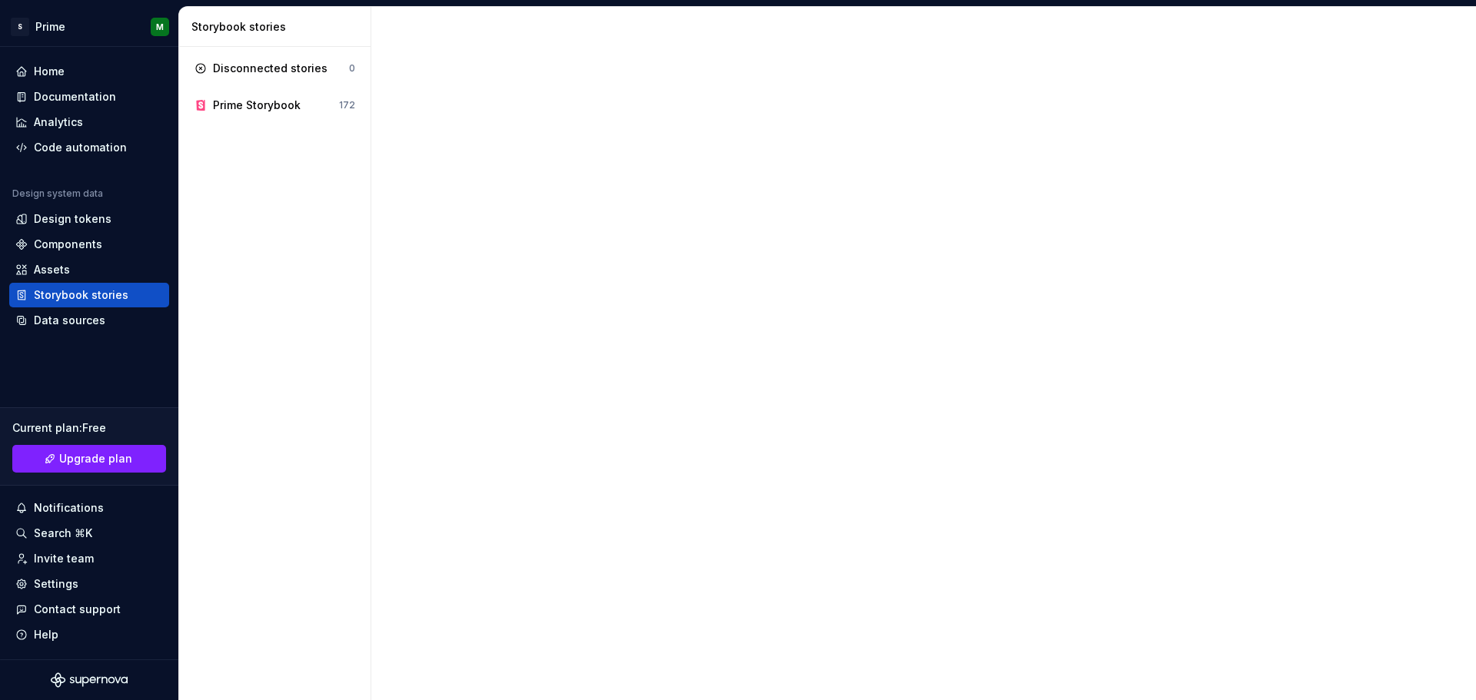
click at [87, 324] on div "Data sources" at bounding box center [70, 320] width 72 height 15
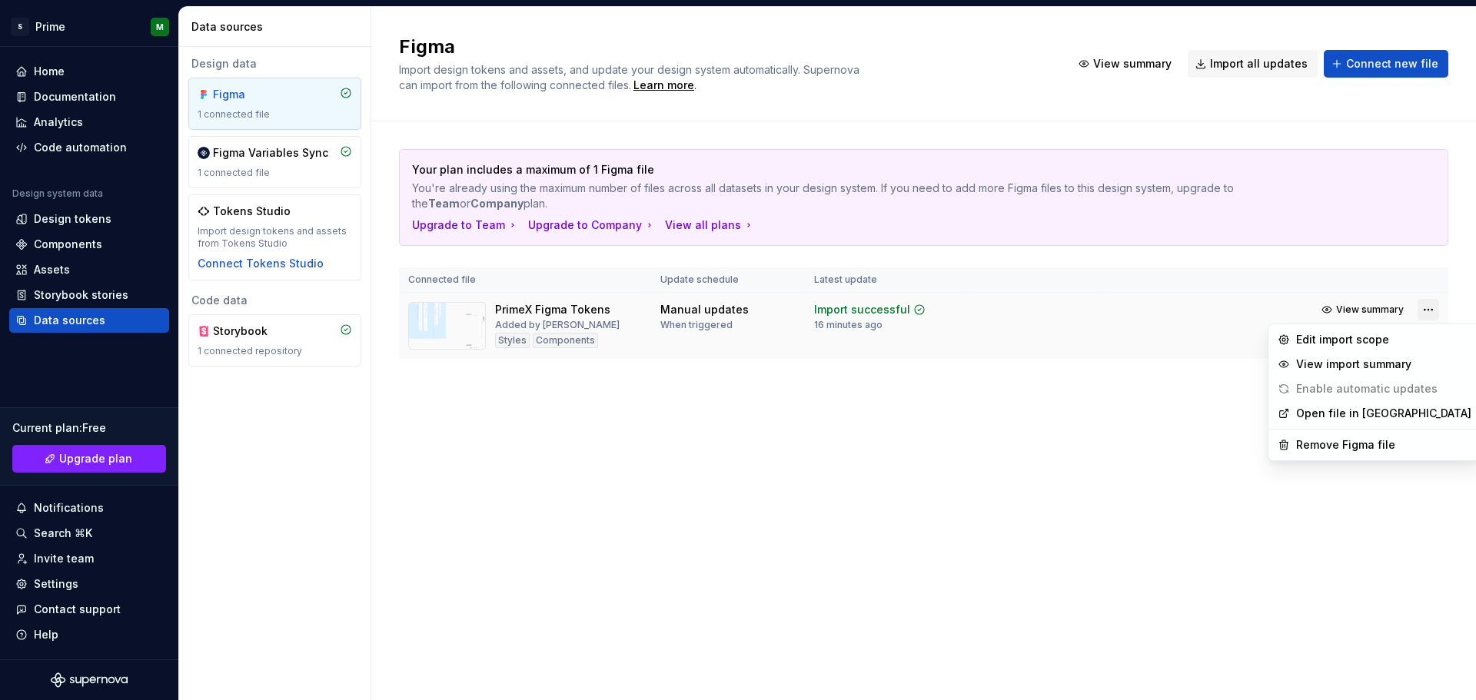
click at [1421, 313] on html "S Prime M Home Documentation Analytics Code automation Design system data Desig…" at bounding box center [738, 350] width 1476 height 700
click at [1340, 339] on div "Edit import scope" at bounding box center [1383, 339] width 175 height 15
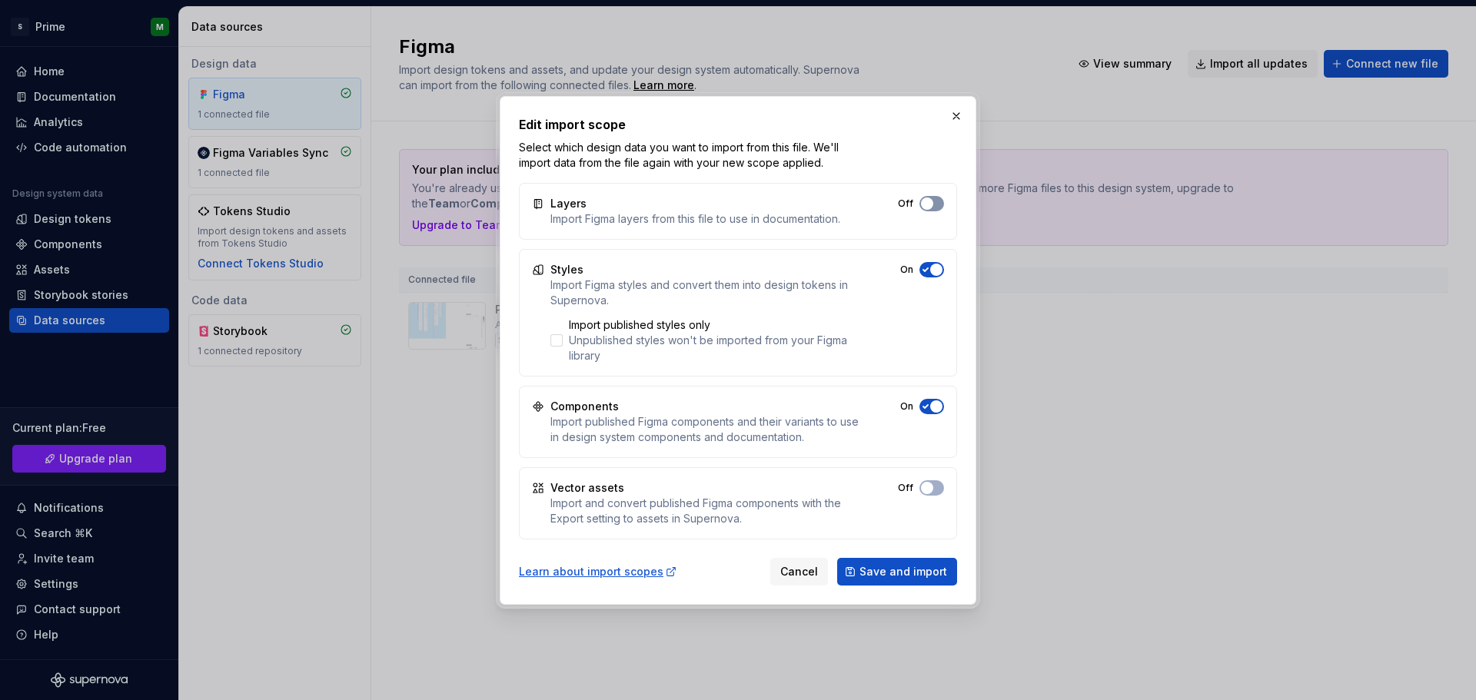
click at [939, 205] on button "Off" at bounding box center [932, 203] width 25 height 15
click at [880, 577] on span "Save and import" at bounding box center [904, 571] width 88 height 15
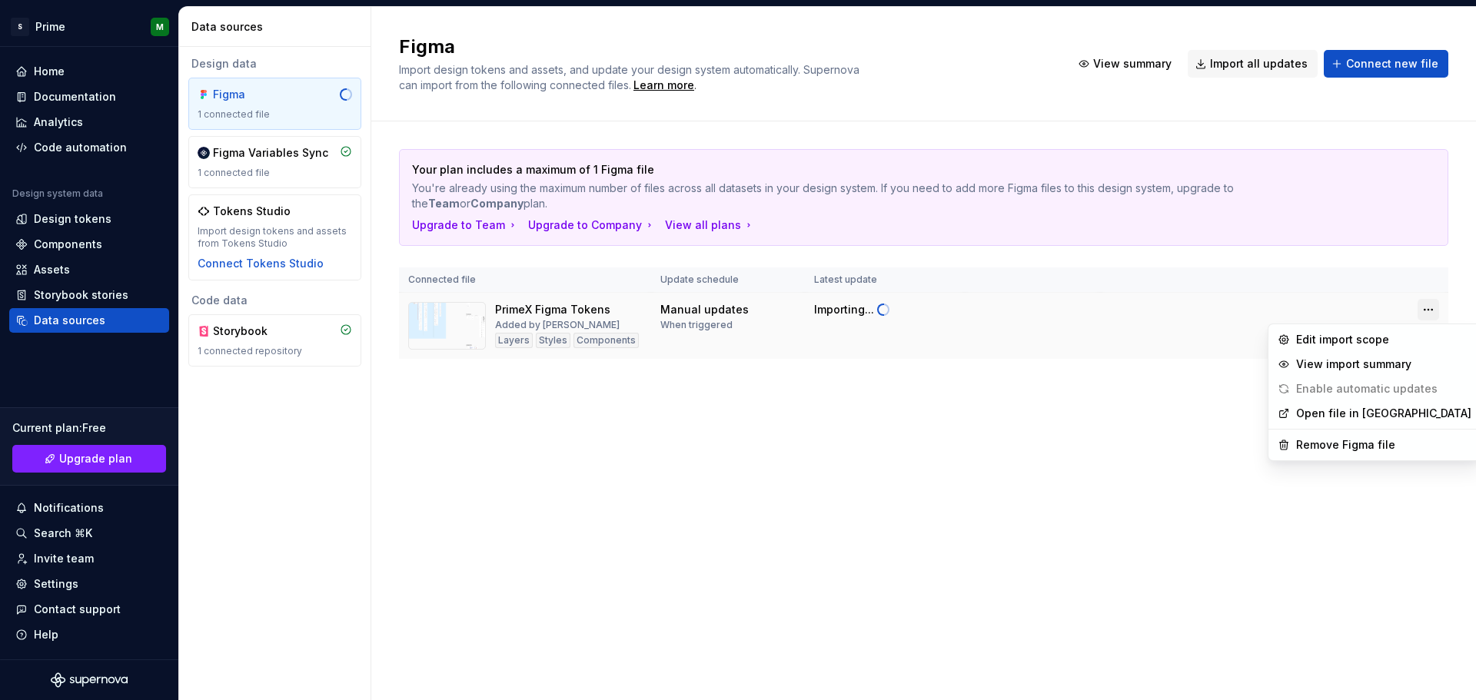
click at [1426, 308] on html "S Prime M Home Documentation Analytics Code automation Design system data Desig…" at bounding box center [738, 350] width 1476 height 700
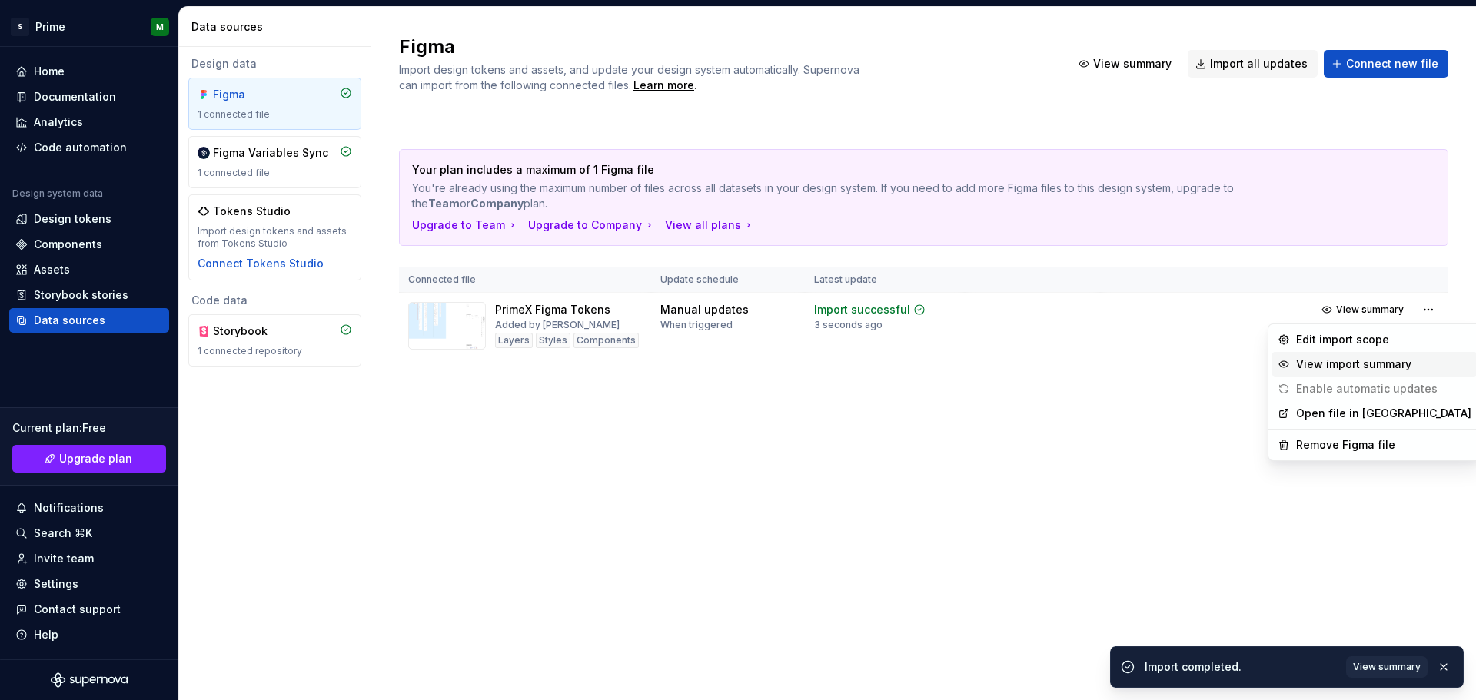
click at [1408, 364] on div "View import summary" at bounding box center [1383, 364] width 175 height 15
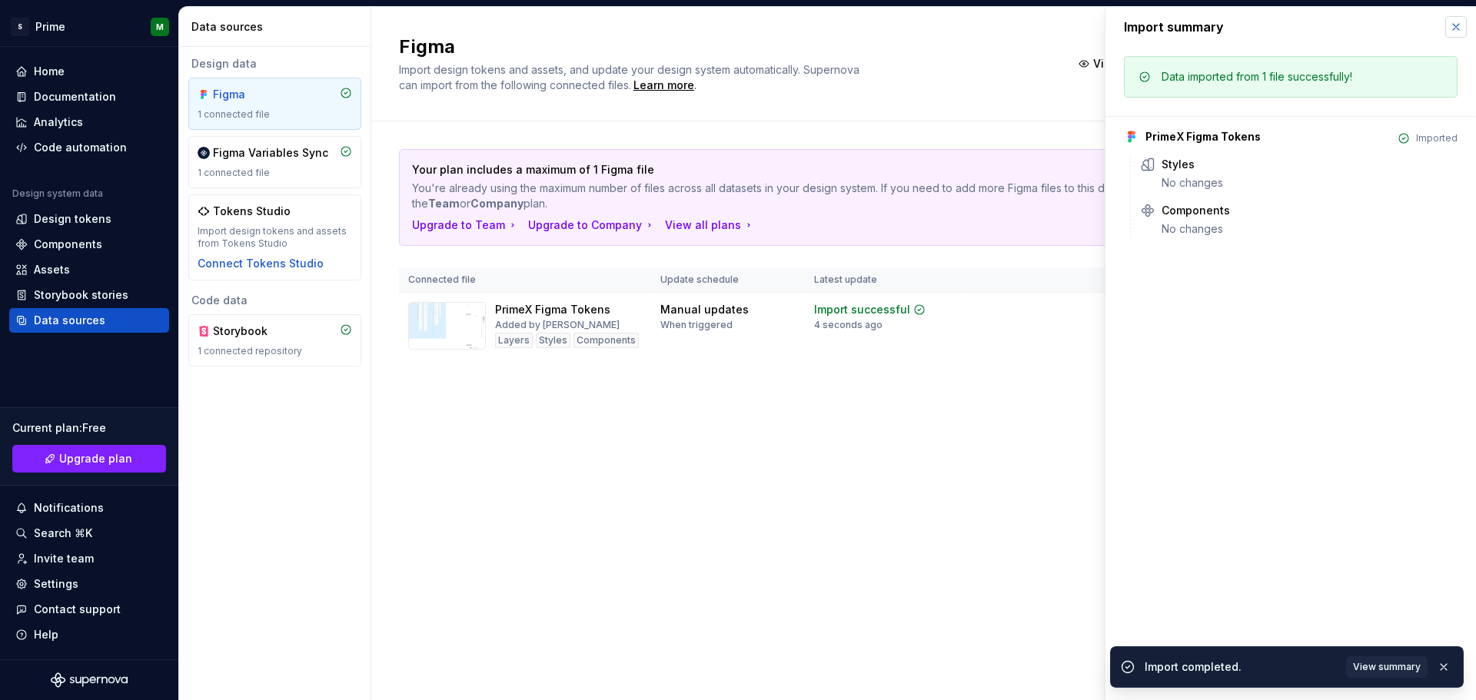
click at [1461, 25] on button "button" at bounding box center [1456, 27] width 22 height 22
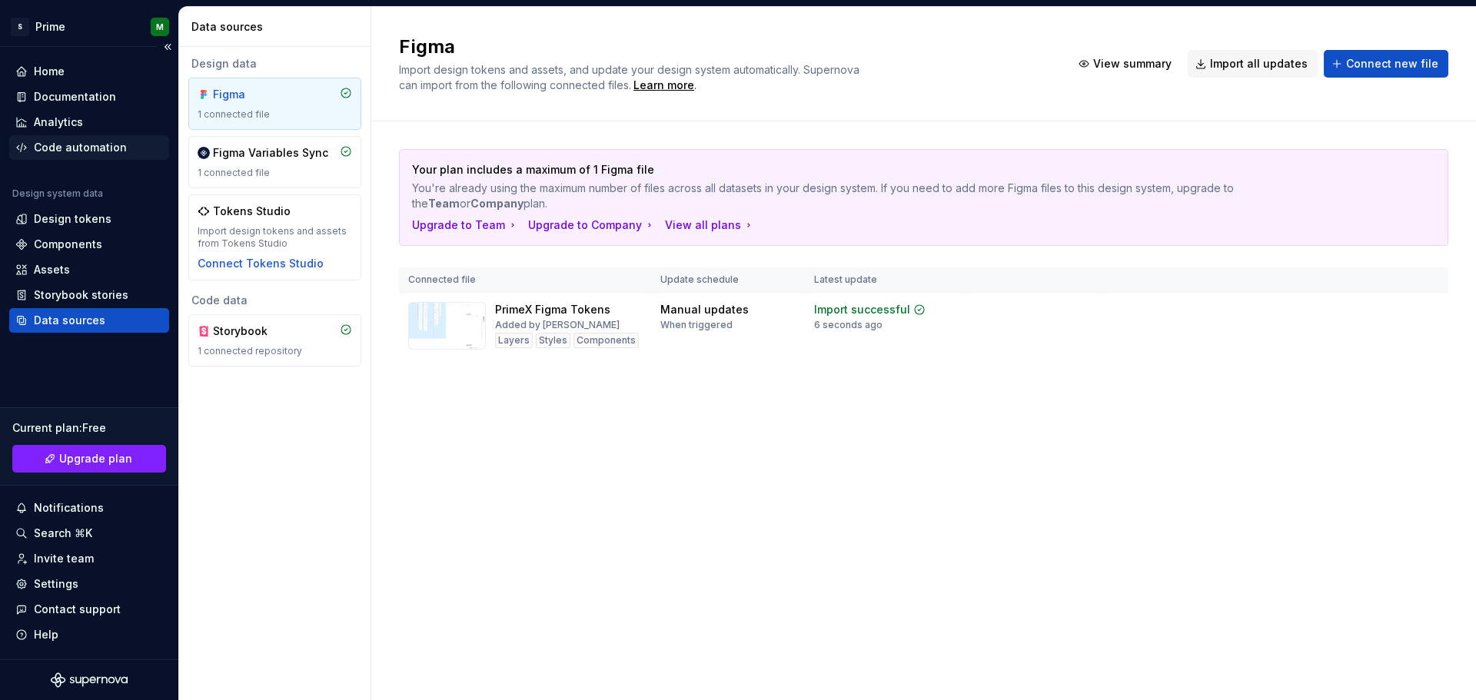
click at [76, 142] on div "Code automation" at bounding box center [80, 147] width 93 height 15
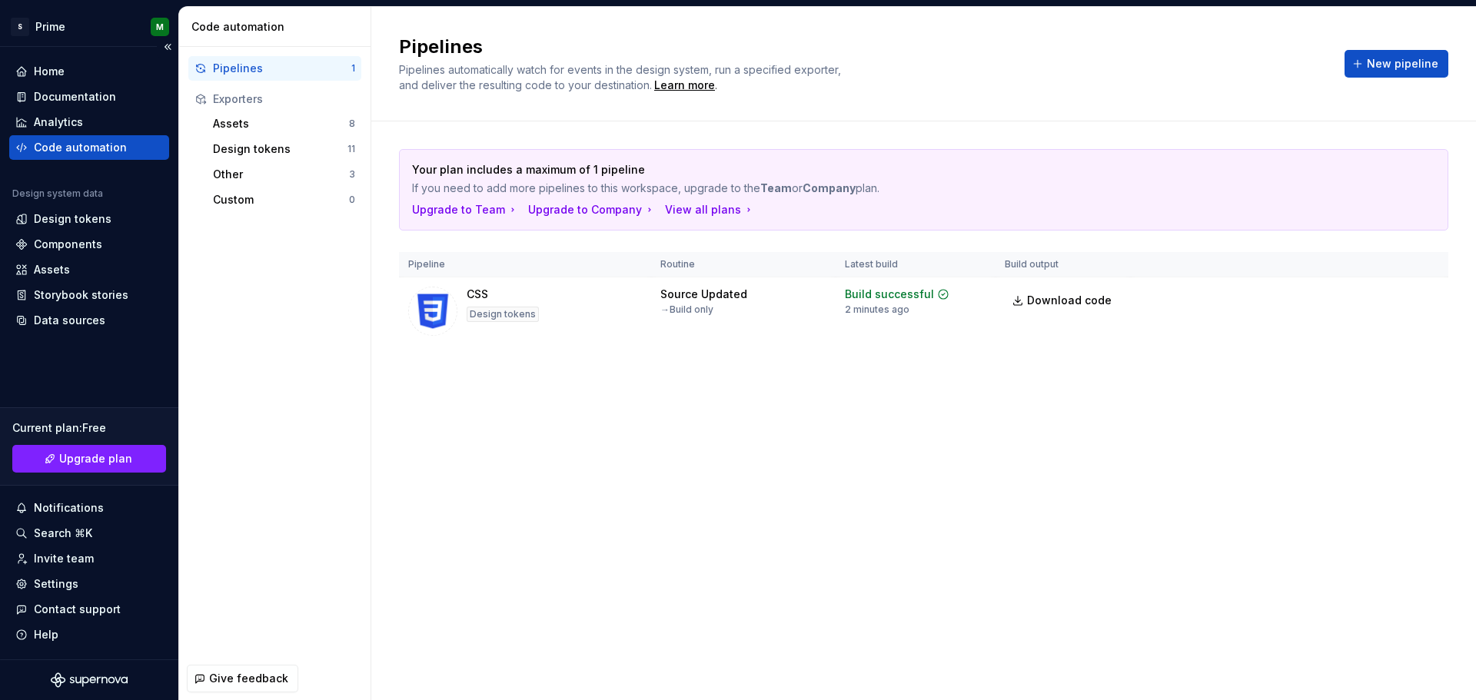
click at [83, 146] on div "Code automation" at bounding box center [80, 147] width 93 height 15
click at [101, 148] on div "Code automation" at bounding box center [80, 147] width 93 height 15
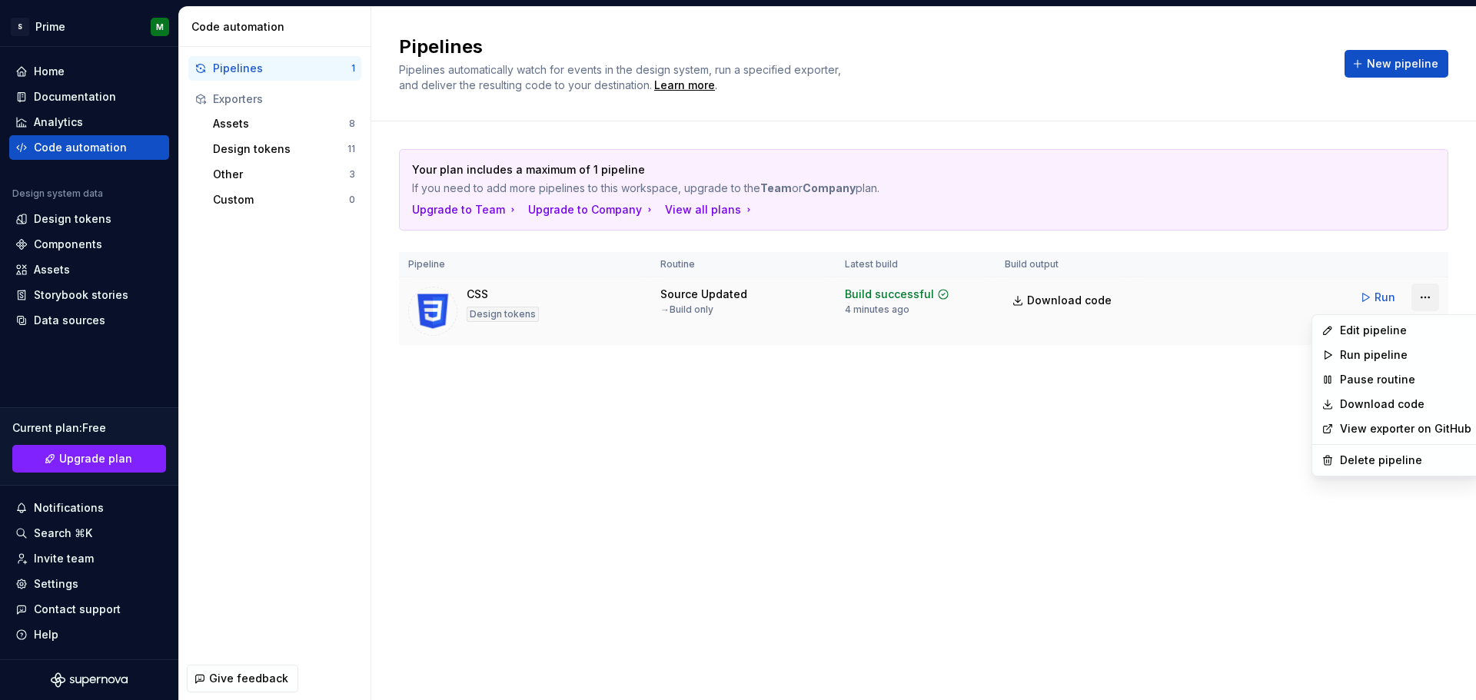
click at [1425, 297] on html "S Prime M Home Documentation Analytics Code automation Design system data Desig…" at bounding box center [738, 350] width 1476 height 700
click at [1396, 334] on div "Edit pipeline" at bounding box center [1405, 330] width 131 height 15
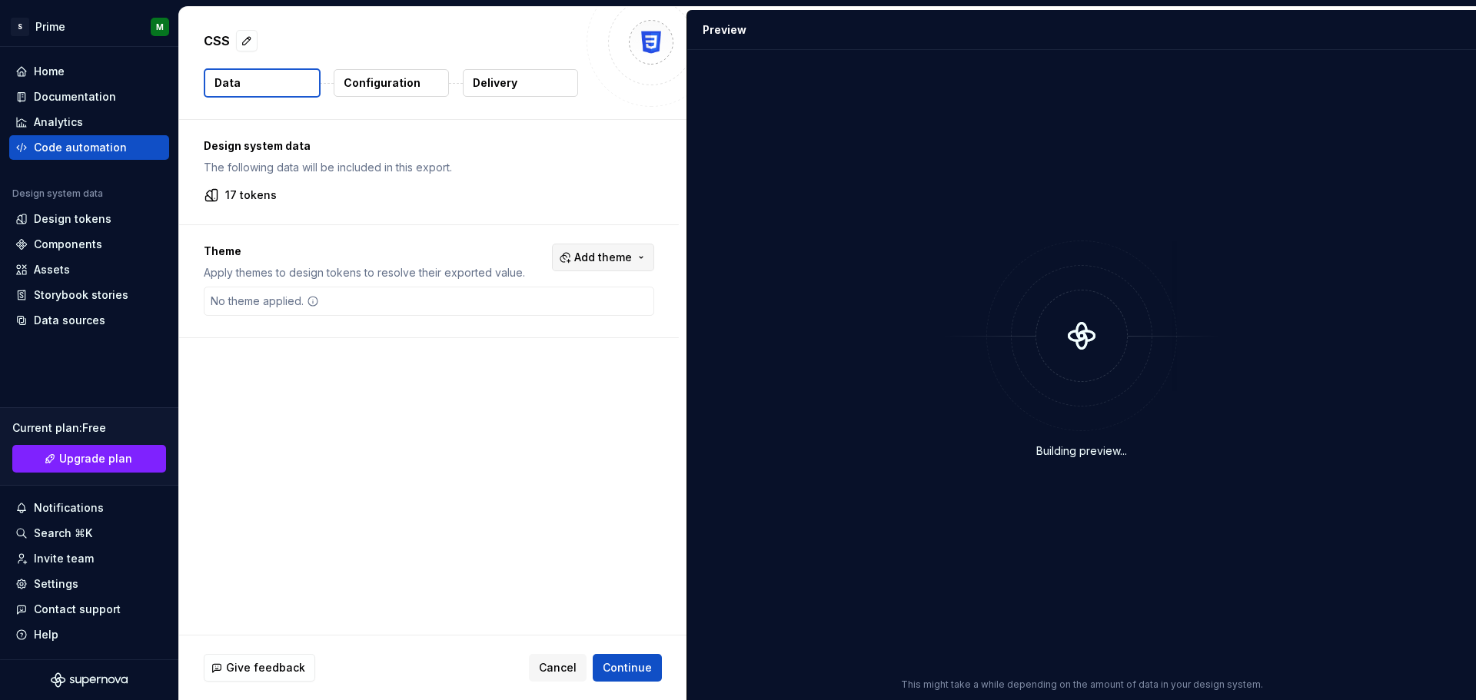
click at [637, 249] on button "Add theme" at bounding box center [603, 258] width 102 height 28
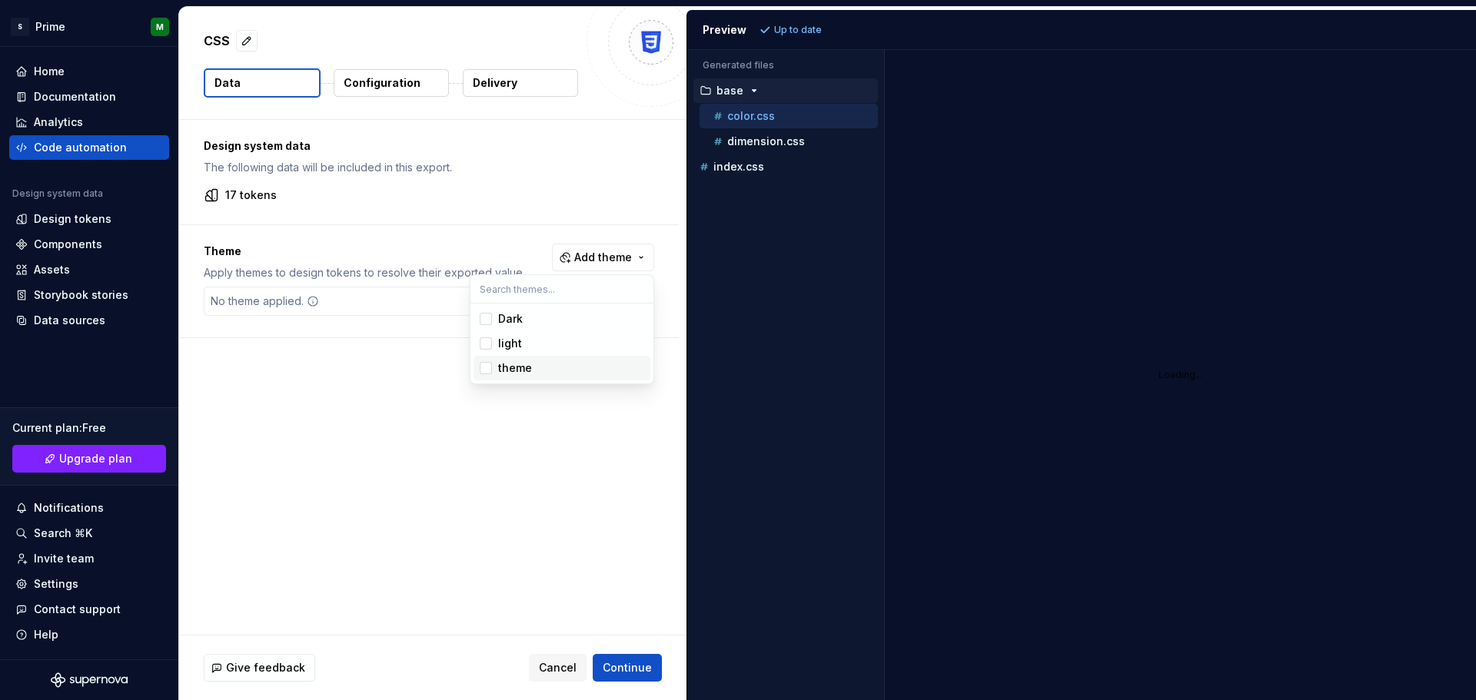
click at [483, 369] on div "Suggestions" at bounding box center [486, 368] width 12 height 12
click at [487, 348] on div "Suggestions" at bounding box center [486, 344] width 12 height 12
click at [488, 323] on div "Suggestions" at bounding box center [486, 319] width 12 height 12
click at [487, 351] on span "light" at bounding box center [562, 343] width 177 height 25
click at [487, 367] on div "Suggestions" at bounding box center [486, 368] width 12 height 12
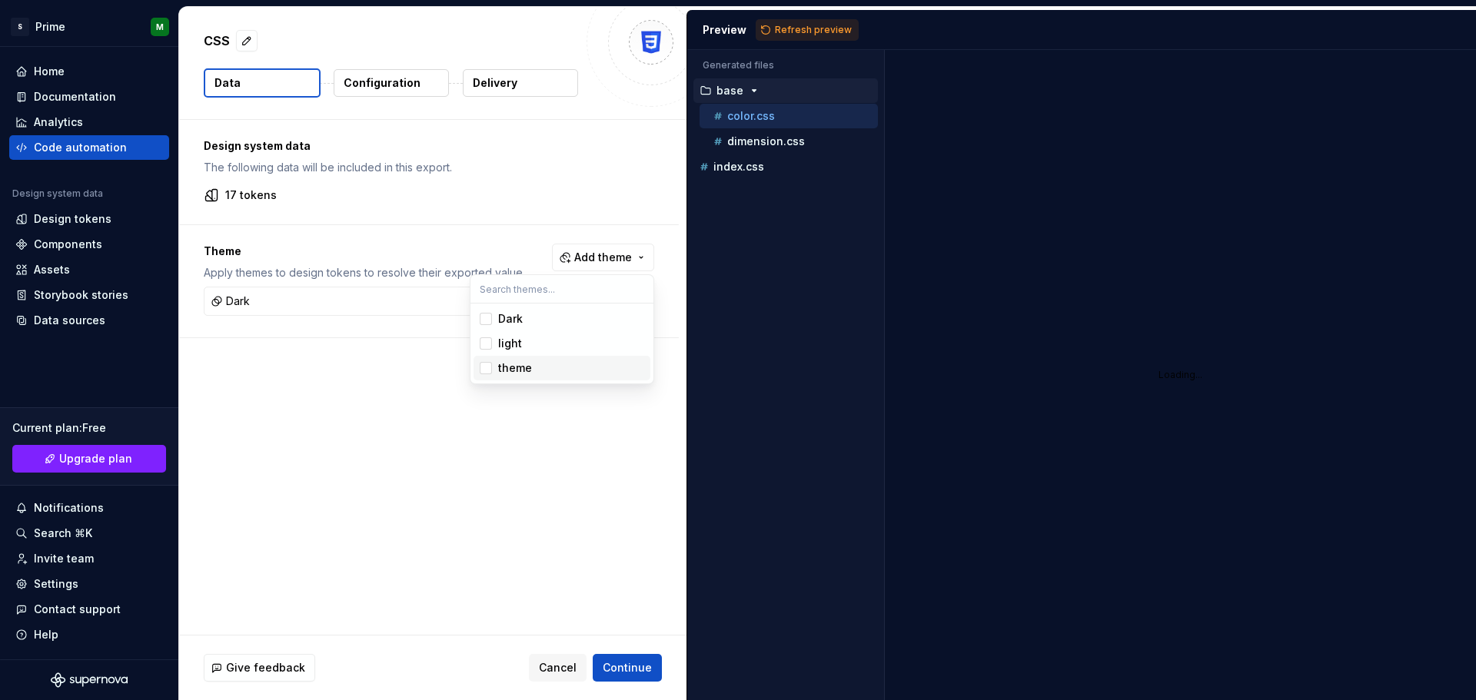
click at [351, 421] on html "S Prime M Home Documentation Analytics Code automation Design system data Desig…" at bounding box center [738, 350] width 1476 height 700
click at [228, 188] on p "17 tokens" at bounding box center [251, 195] width 52 height 15
click at [229, 198] on p "17 tokens" at bounding box center [251, 195] width 52 height 15
click at [225, 199] on div "17 tokens" at bounding box center [429, 195] width 451 height 15
drag, startPoint x: 214, startPoint y: 198, endPoint x: 304, endPoint y: 191, distance: 91.0
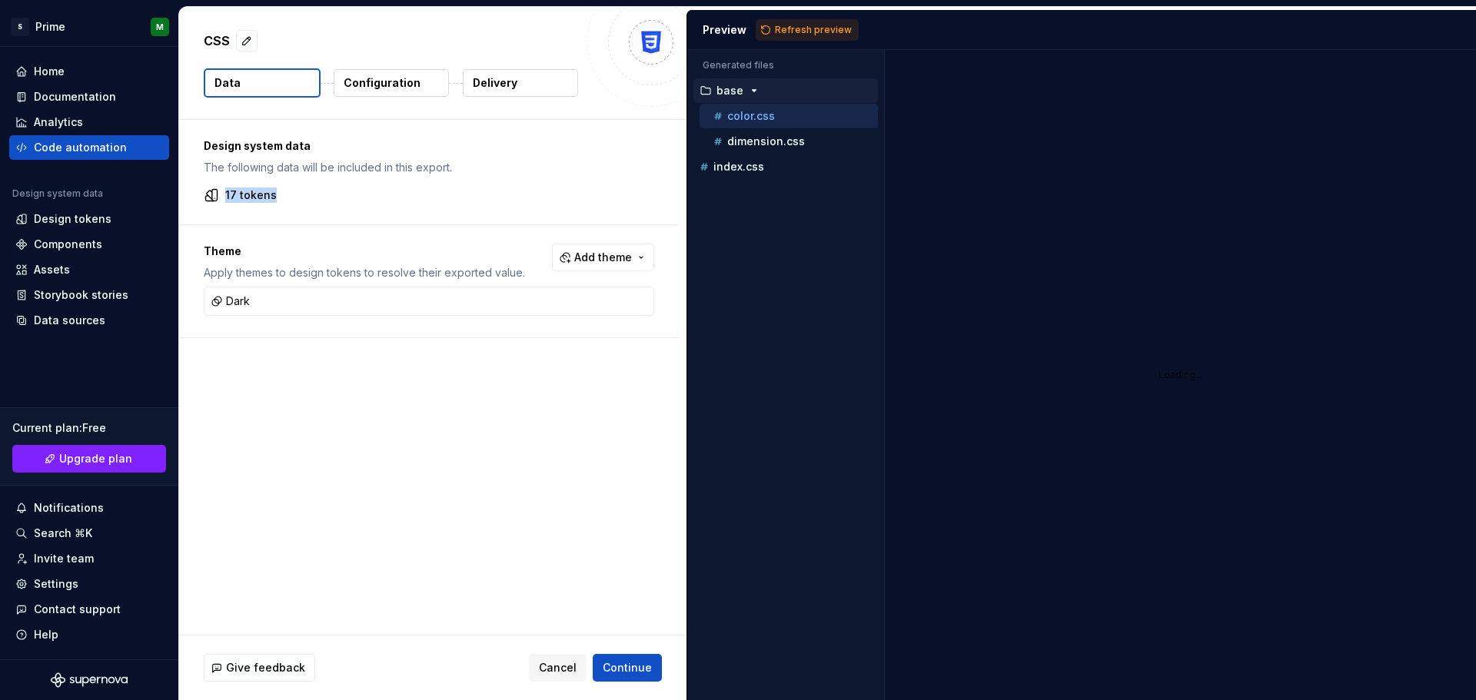
click at [304, 191] on div "17 tokens" at bounding box center [429, 195] width 451 height 15
click at [395, 83] on p "Configuration" at bounding box center [382, 82] width 77 height 15
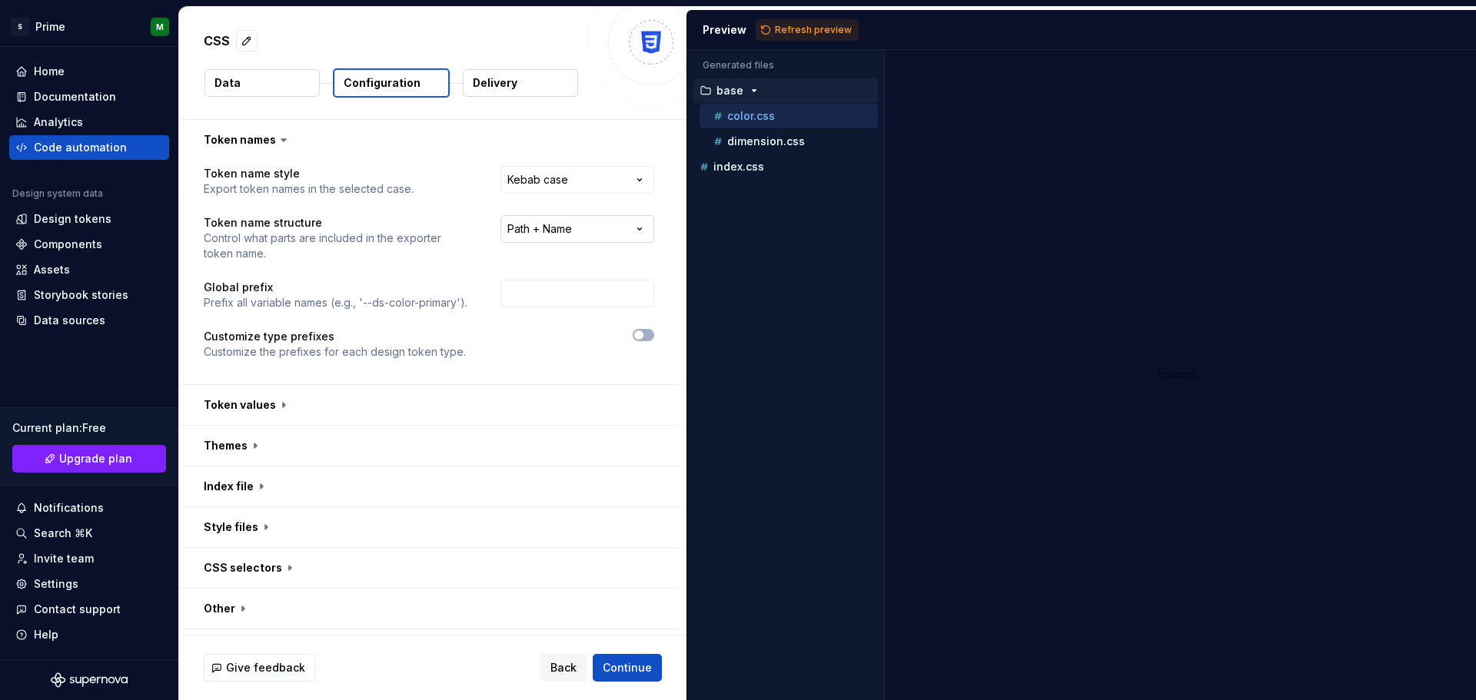
click at [578, 235] on html "**********" at bounding box center [738, 350] width 1476 height 700
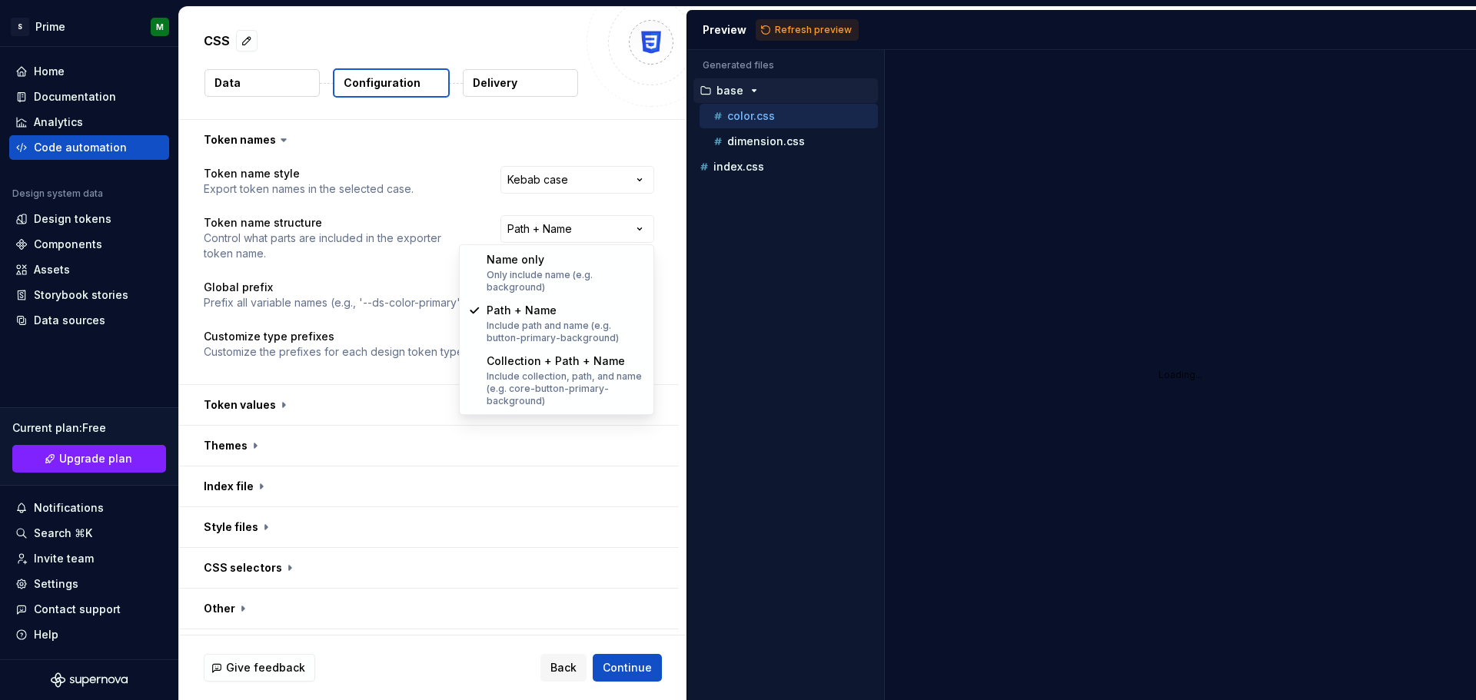
click at [414, 264] on html "**********" at bounding box center [738, 350] width 1476 height 700
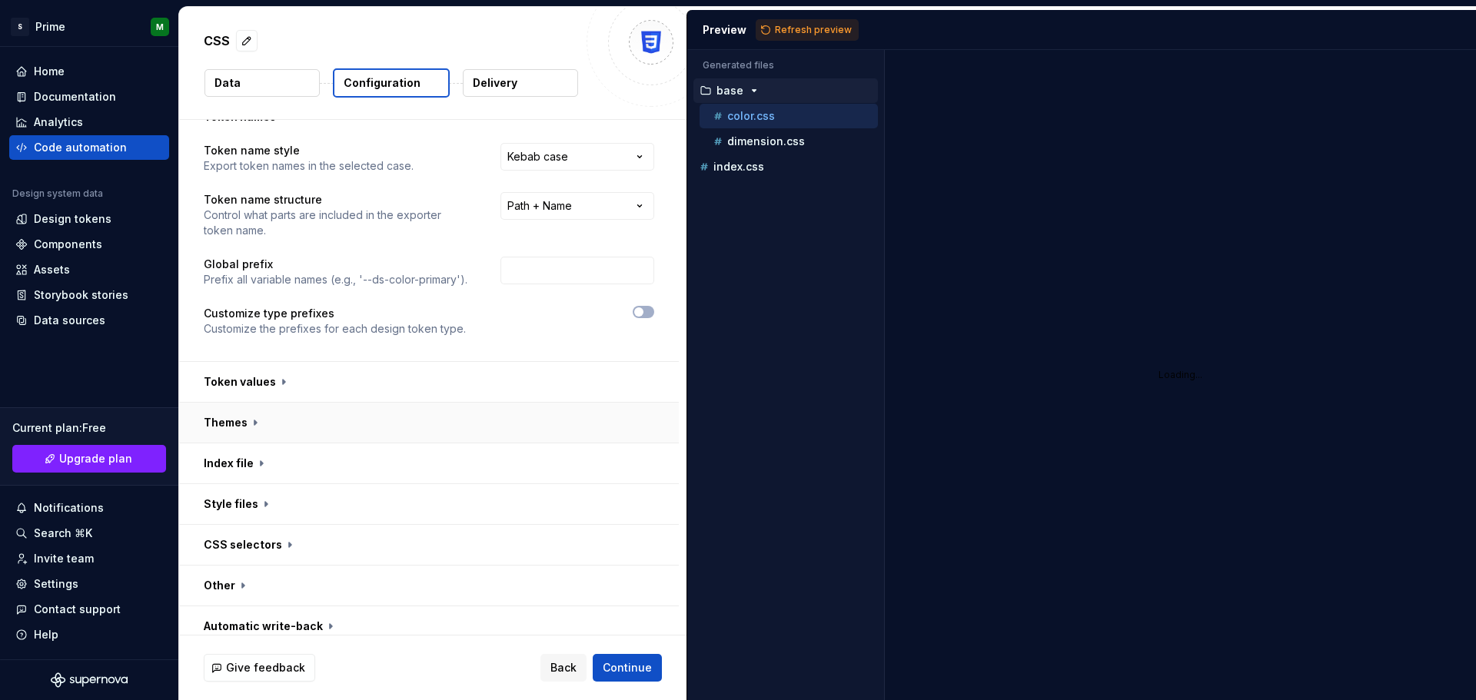
scroll to position [35, 0]
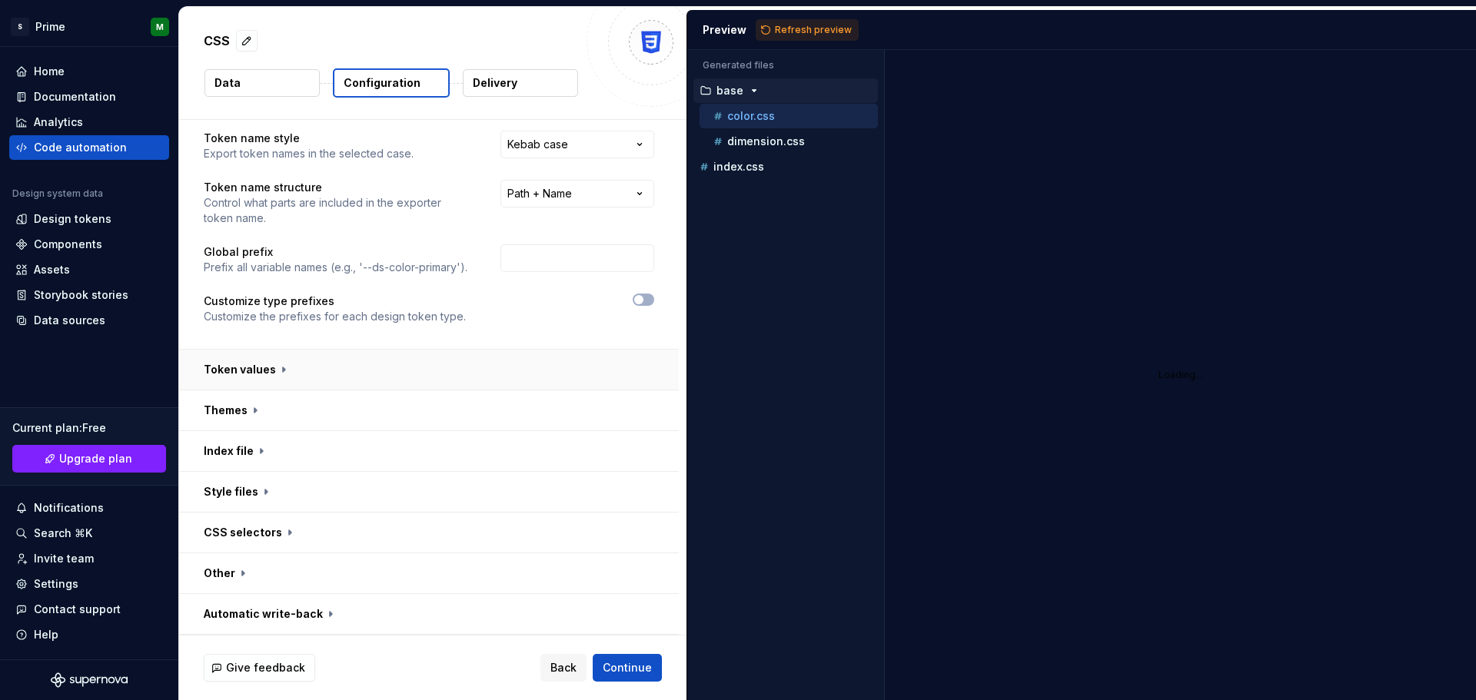
click at [278, 373] on button "button" at bounding box center [429, 370] width 500 height 40
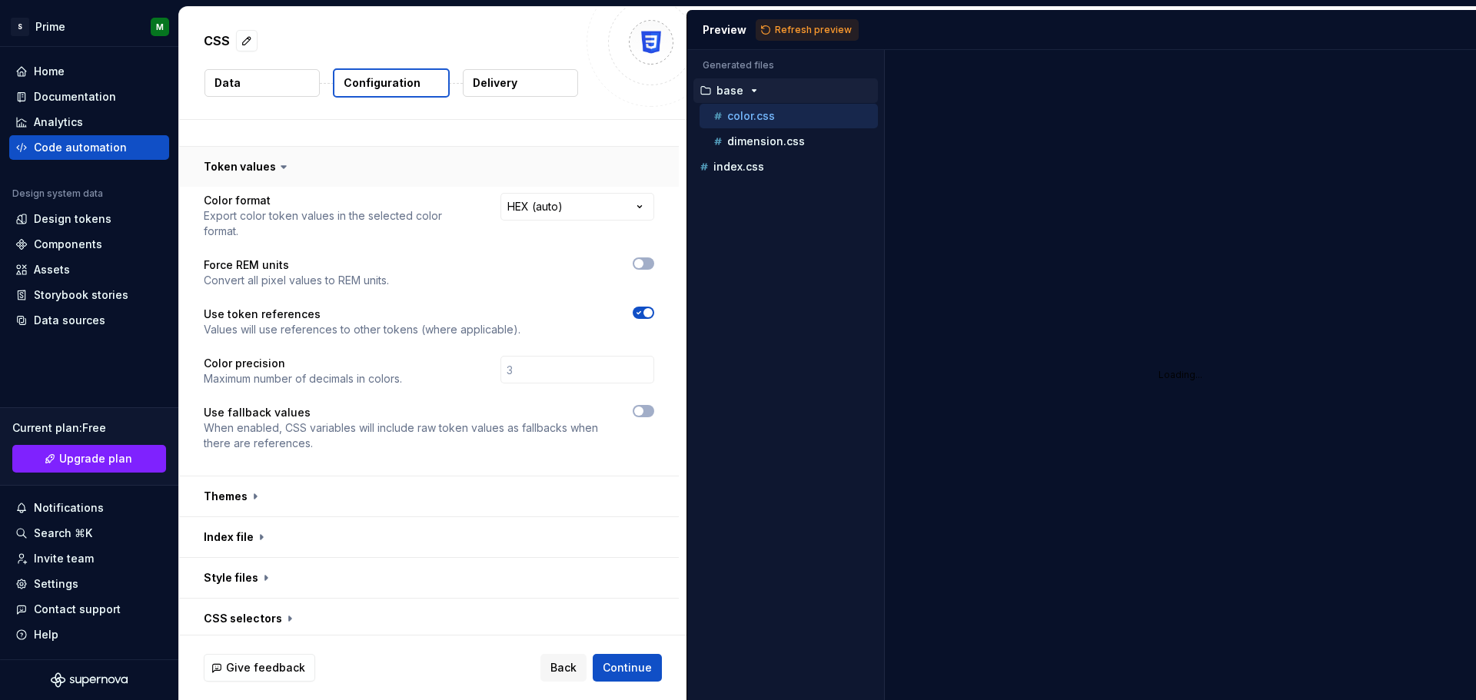
scroll to position [189, 0]
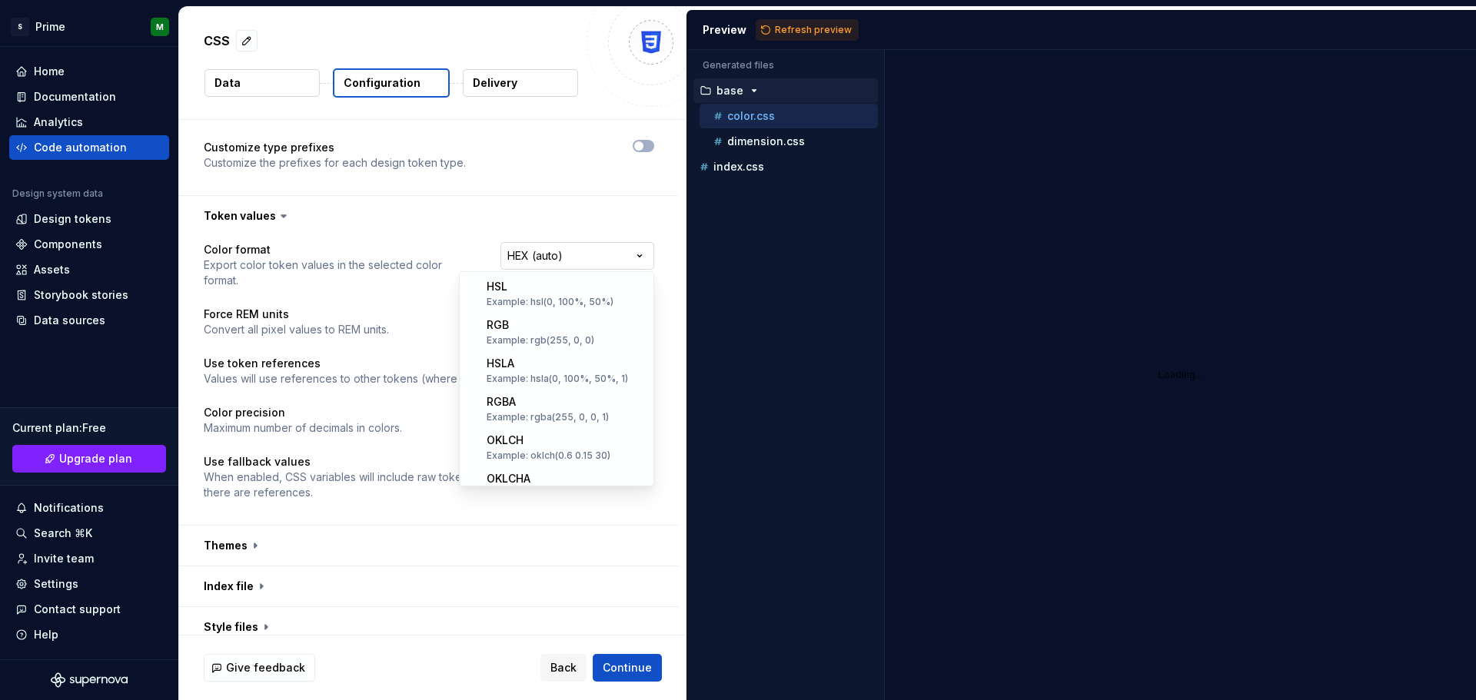
click at [588, 244] on html "**********" at bounding box center [738, 350] width 1476 height 700
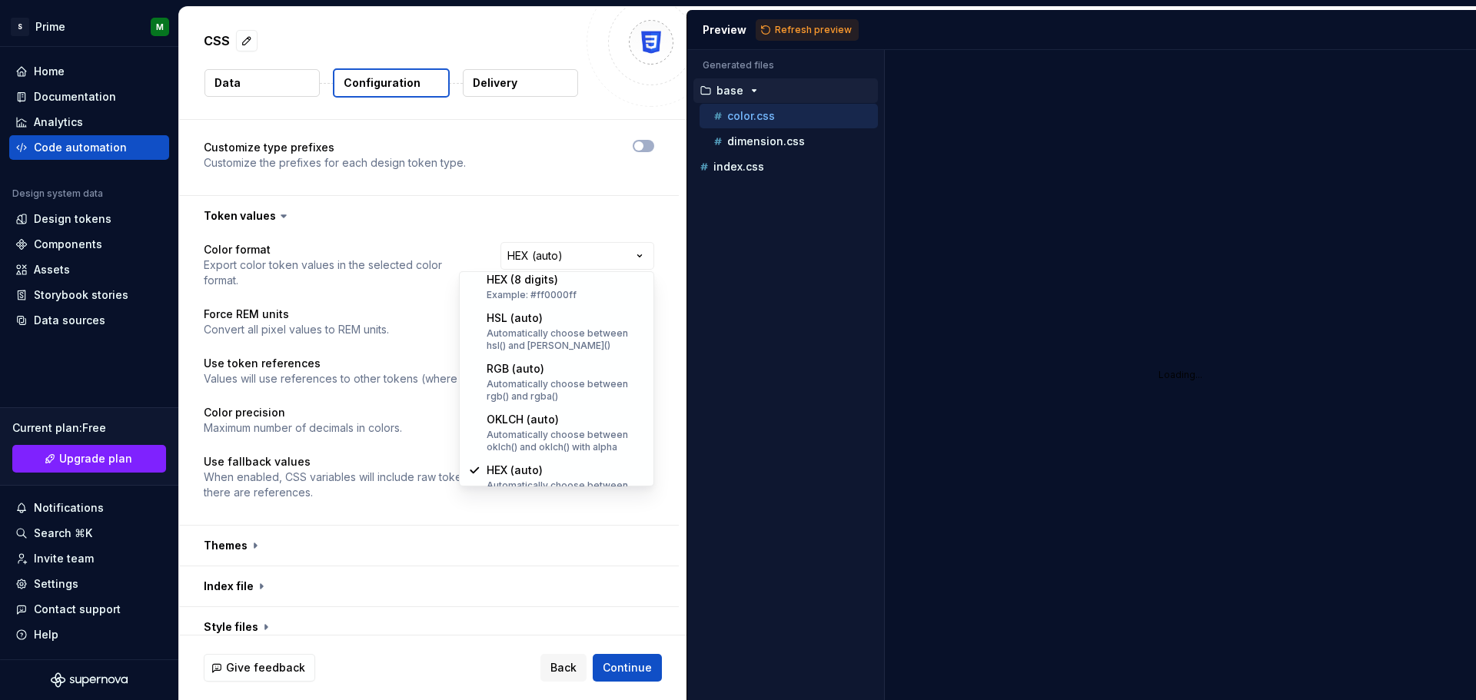
scroll to position [301, 0]
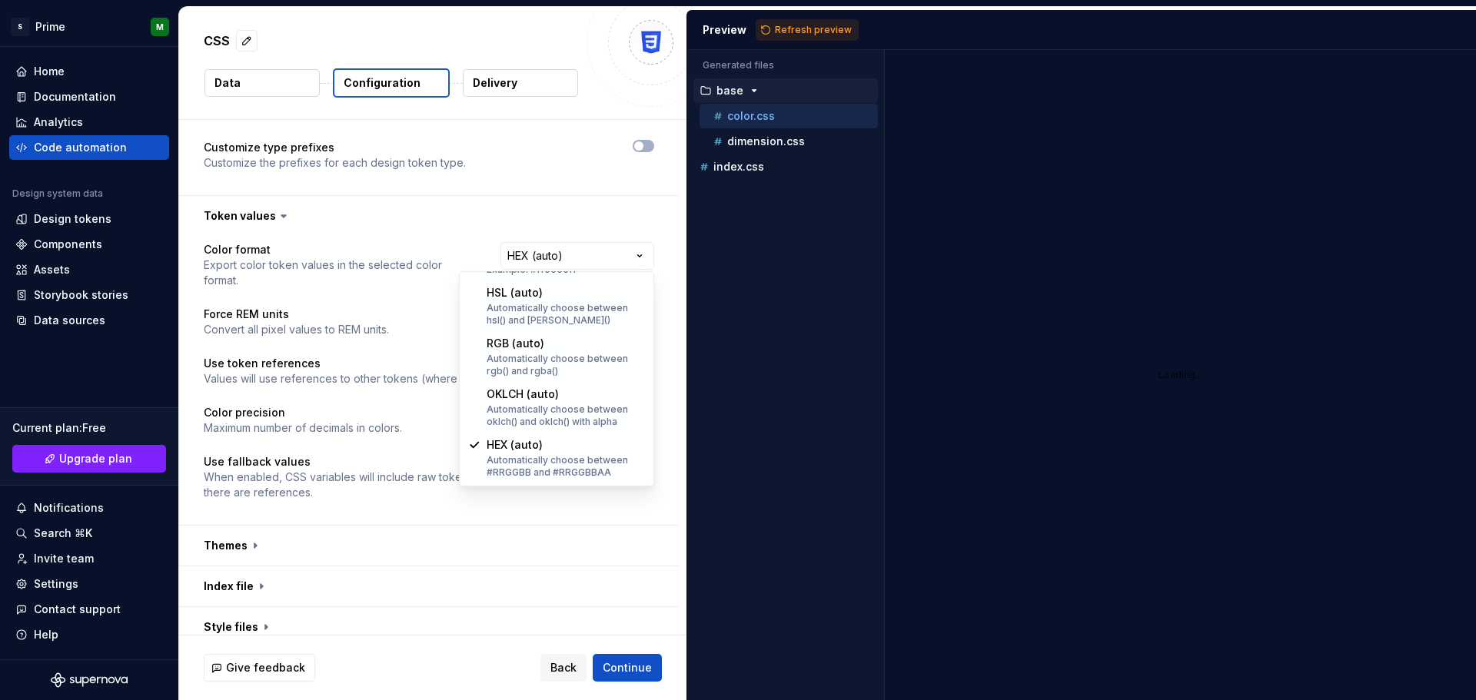
click at [512, 250] on html "**********" at bounding box center [738, 350] width 1476 height 700
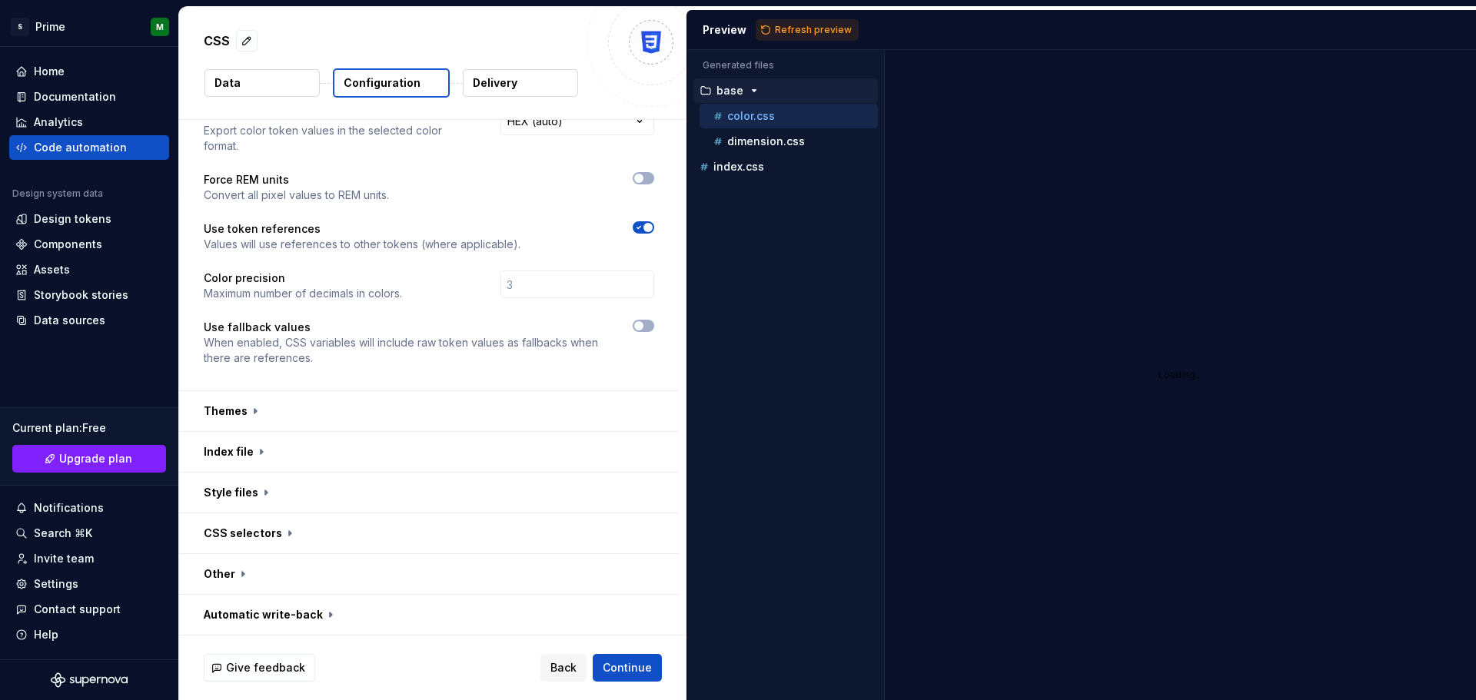
scroll to position [324, 0]
click at [640, 327] on span "button" at bounding box center [638, 325] width 9 height 9
click at [640, 328] on icon "button" at bounding box center [639, 325] width 12 height 9
click at [262, 421] on button "button" at bounding box center [429, 411] width 500 height 40
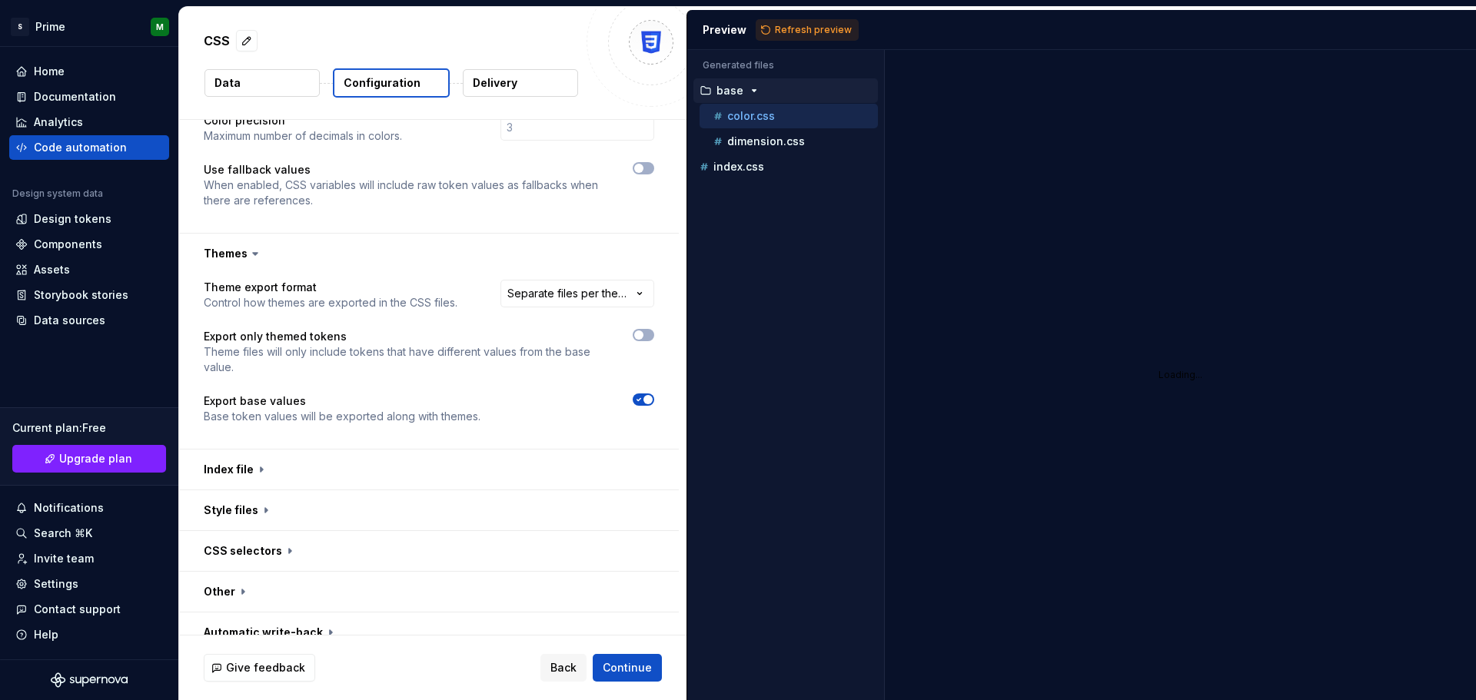
scroll to position [500, 0]
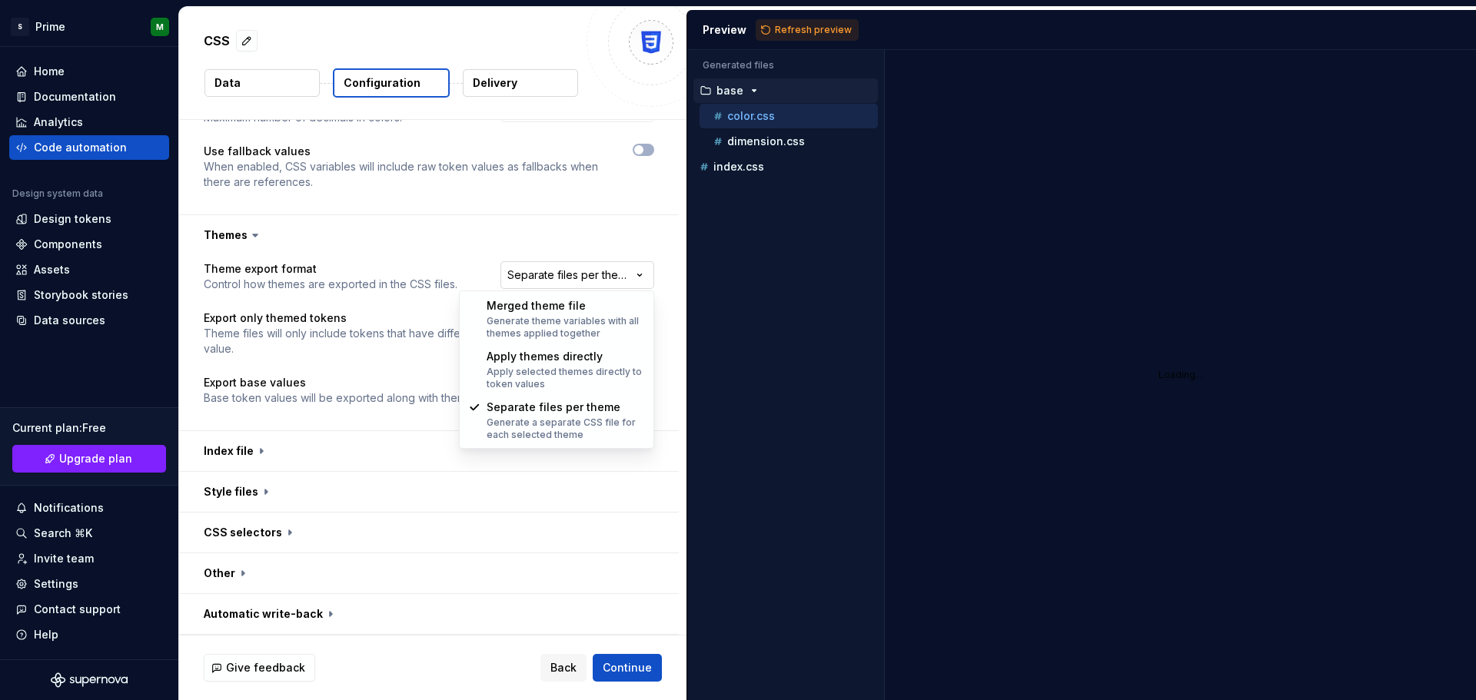
click at [607, 264] on html "**********" at bounding box center [738, 350] width 1476 height 700
click at [601, 230] on html "**********" at bounding box center [738, 350] width 1476 height 700
click at [610, 268] on html "**********" at bounding box center [738, 350] width 1476 height 700
select select "**********"
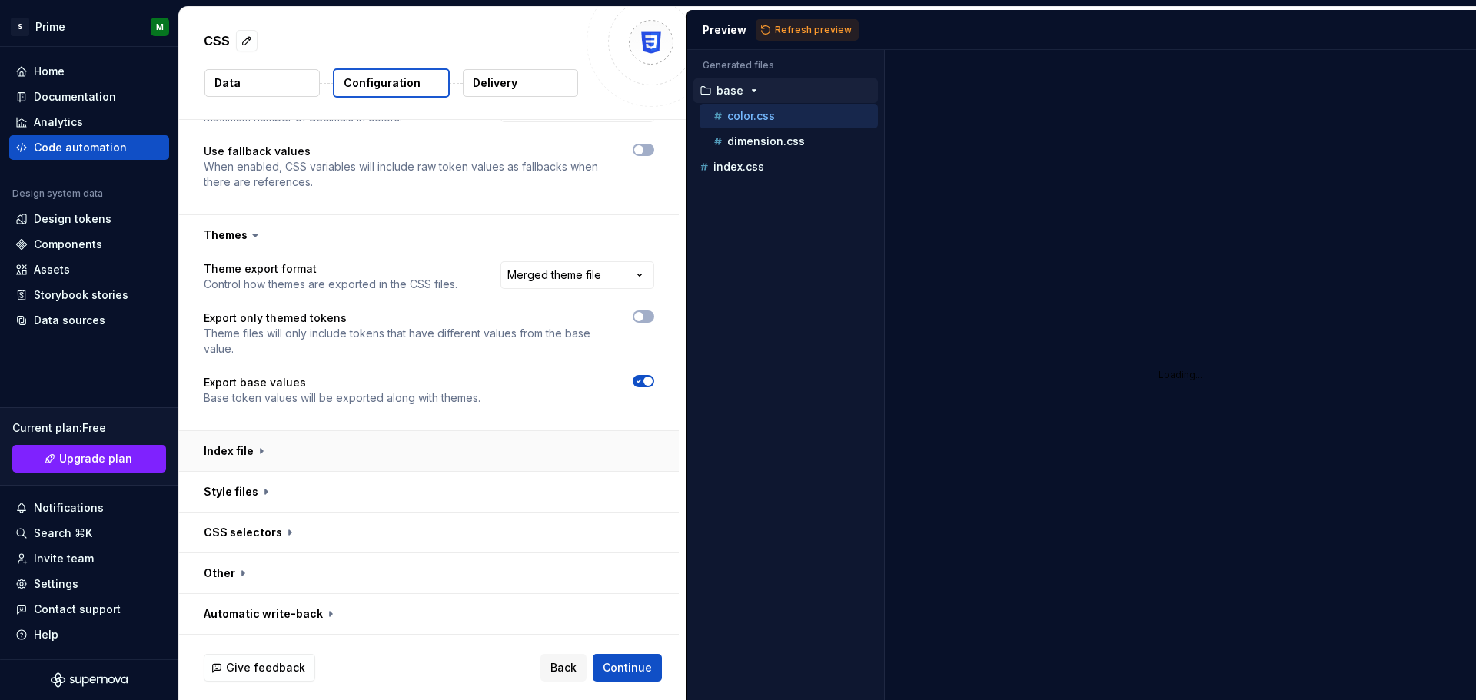
click at [263, 449] on button "button" at bounding box center [429, 451] width 500 height 40
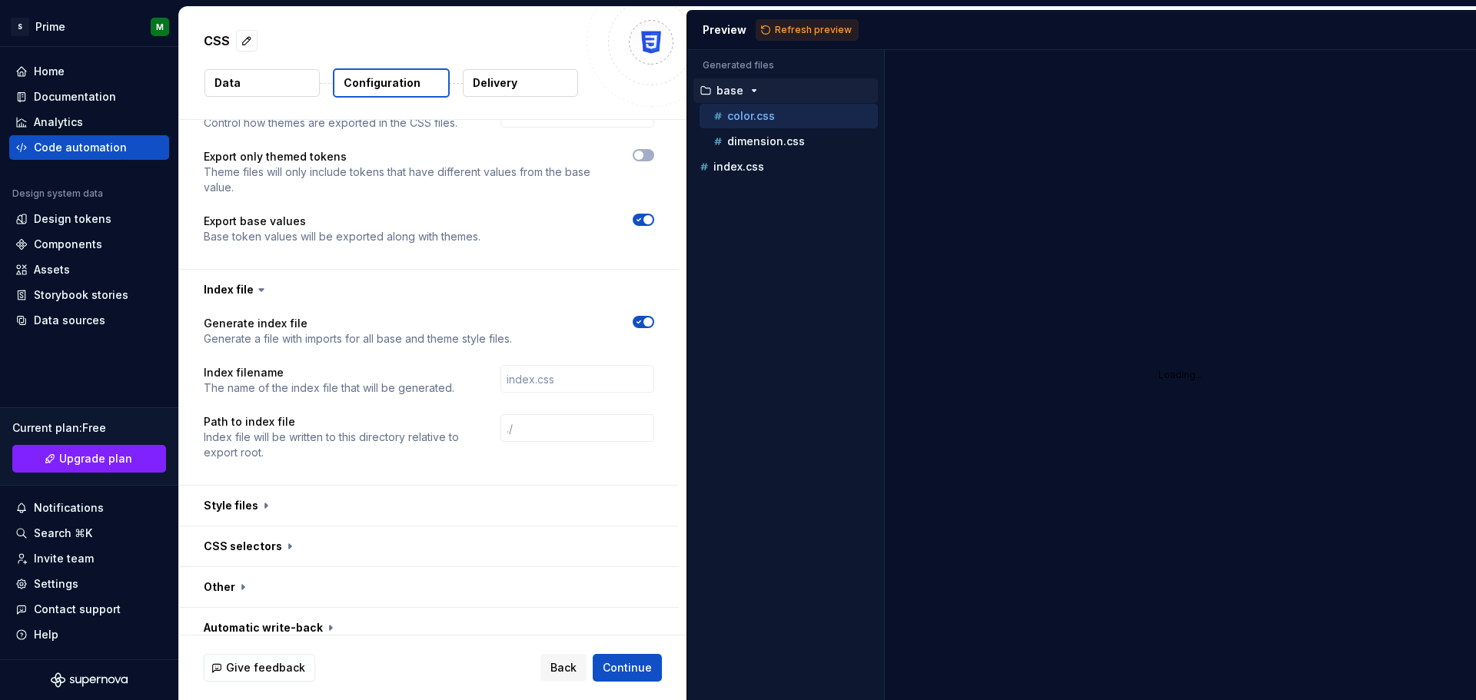
scroll to position [675, 0]
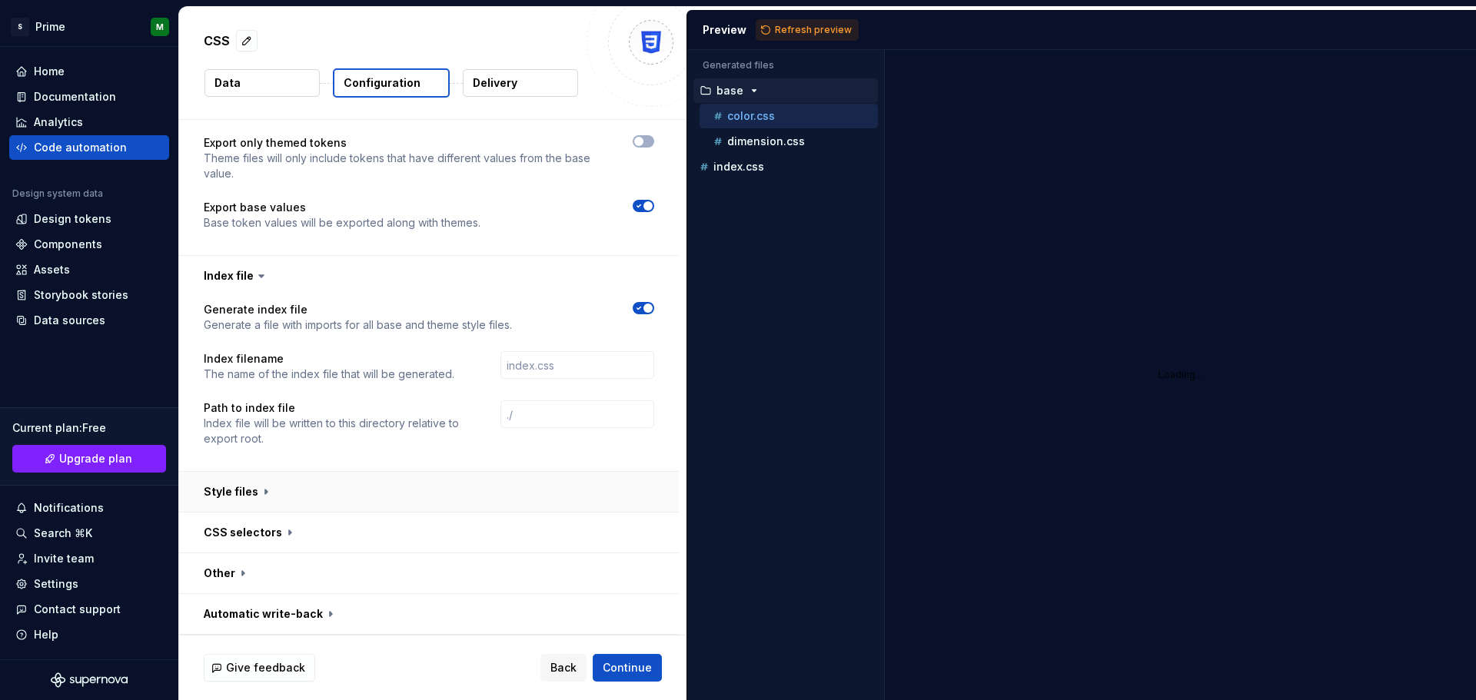
click at [264, 490] on button "button" at bounding box center [429, 492] width 500 height 40
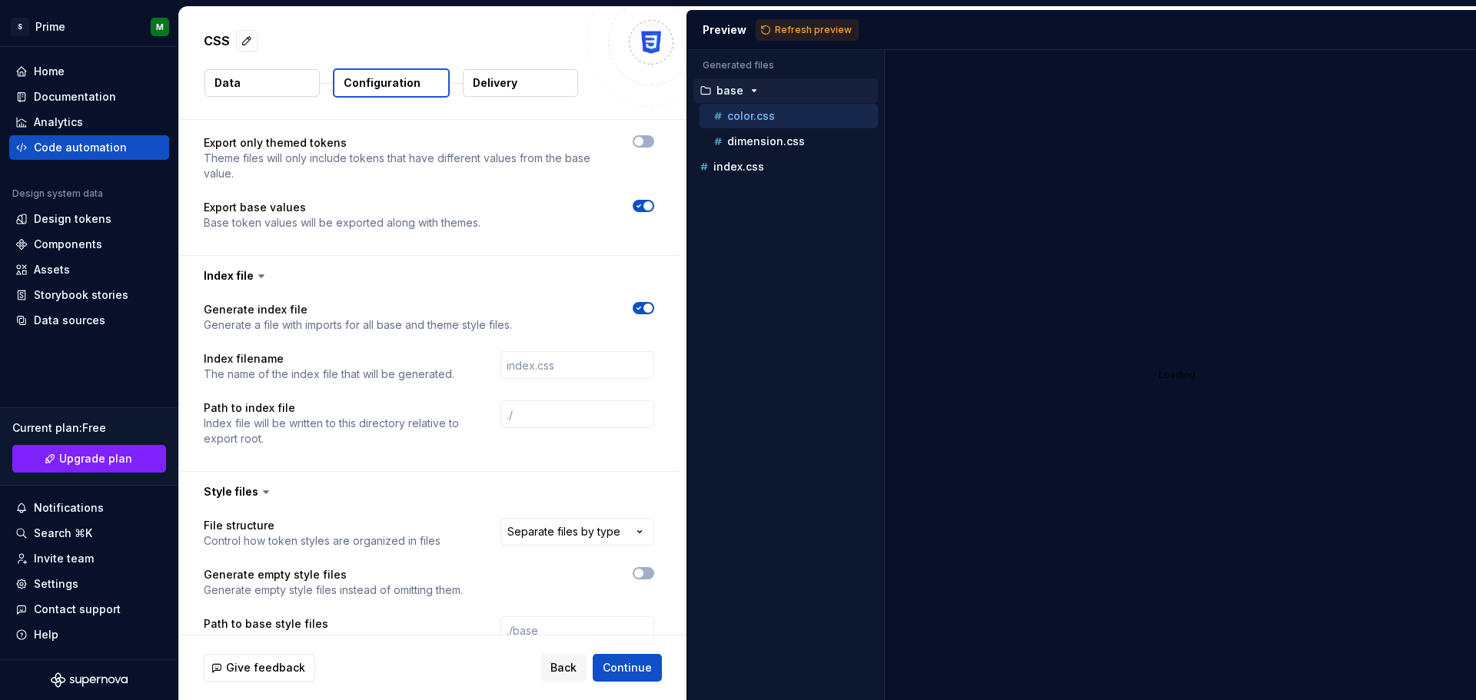
scroll to position [900, 0]
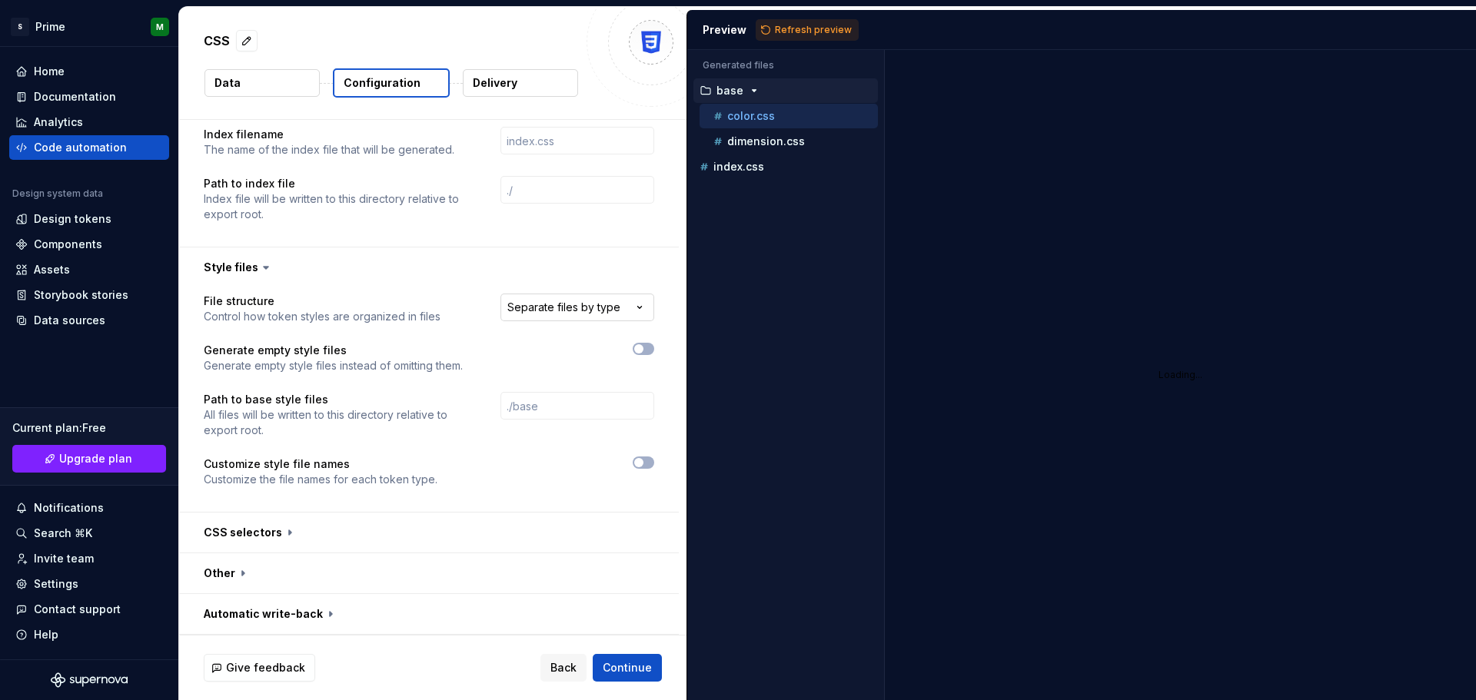
click at [551, 311] on html "**********" at bounding box center [738, 350] width 1476 height 700
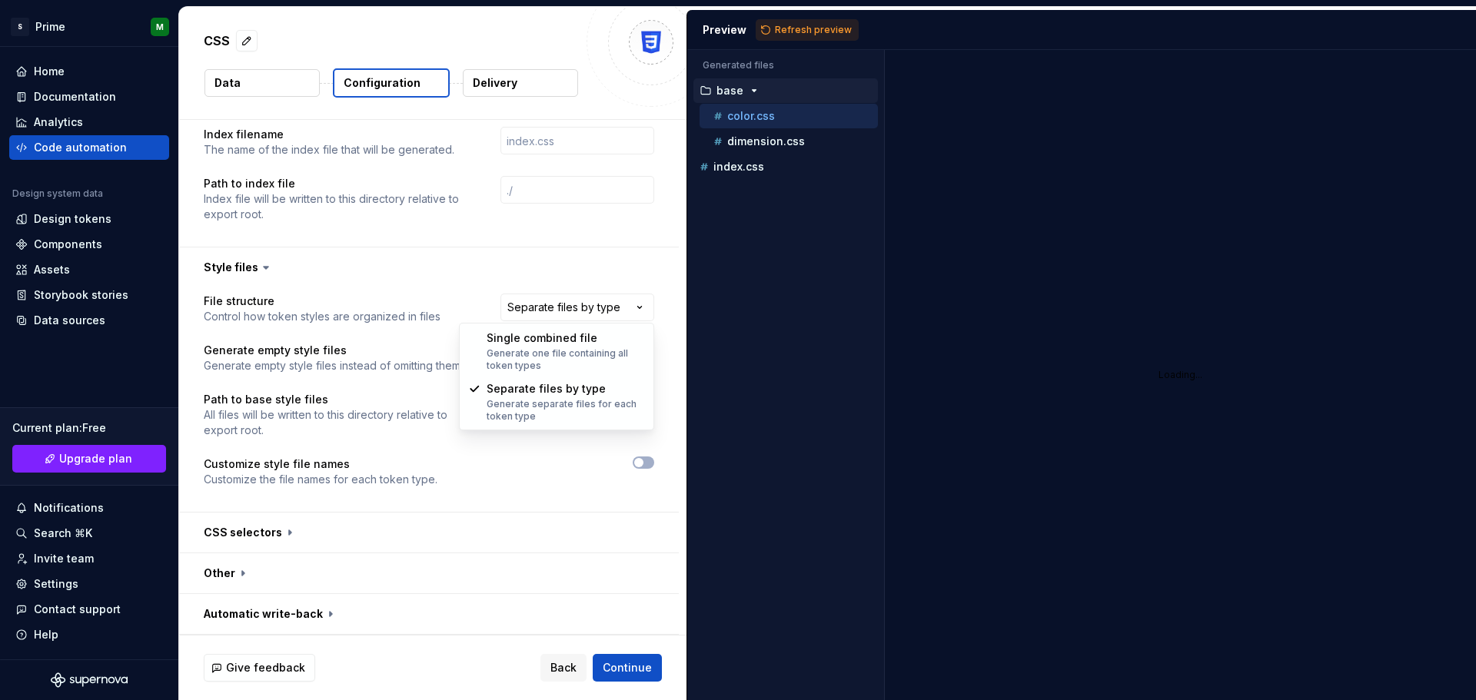
click at [455, 281] on html "**********" at bounding box center [738, 350] width 1476 height 700
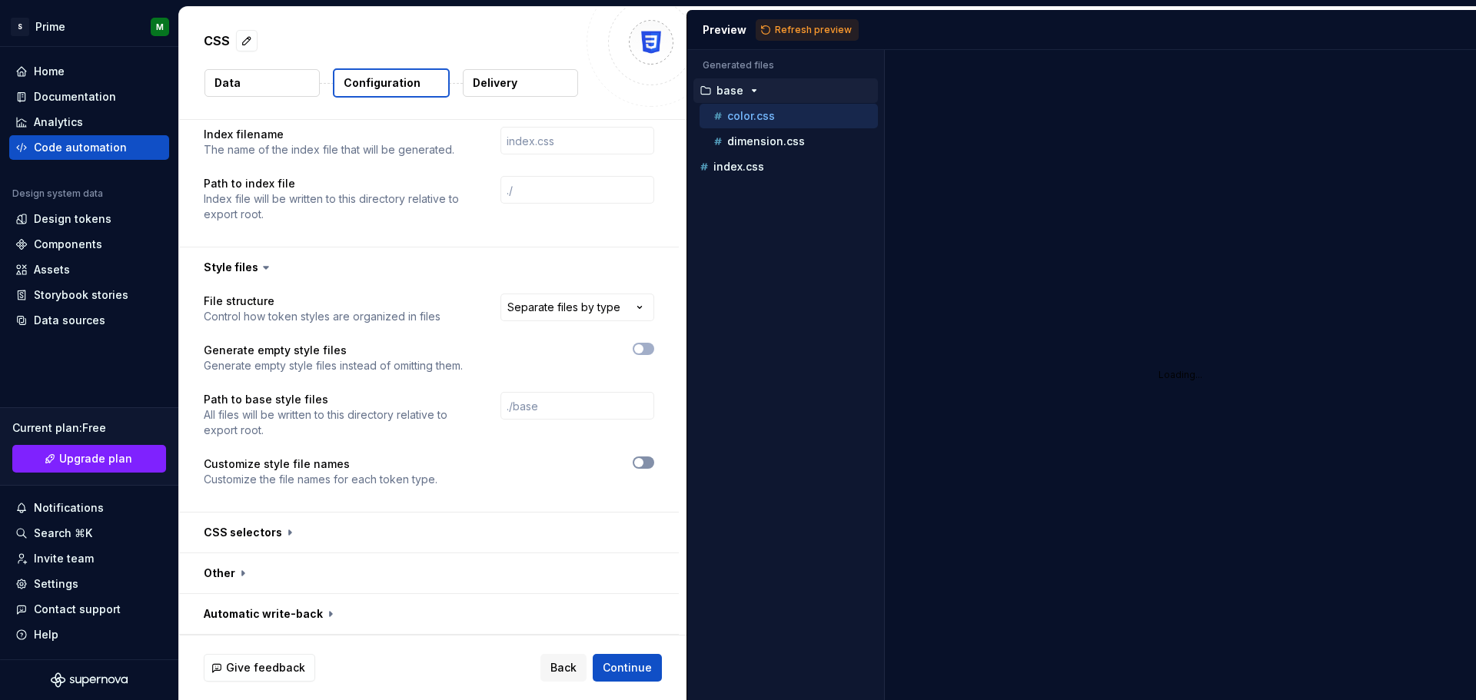
click at [645, 467] on button "button" at bounding box center [644, 463] width 22 height 12
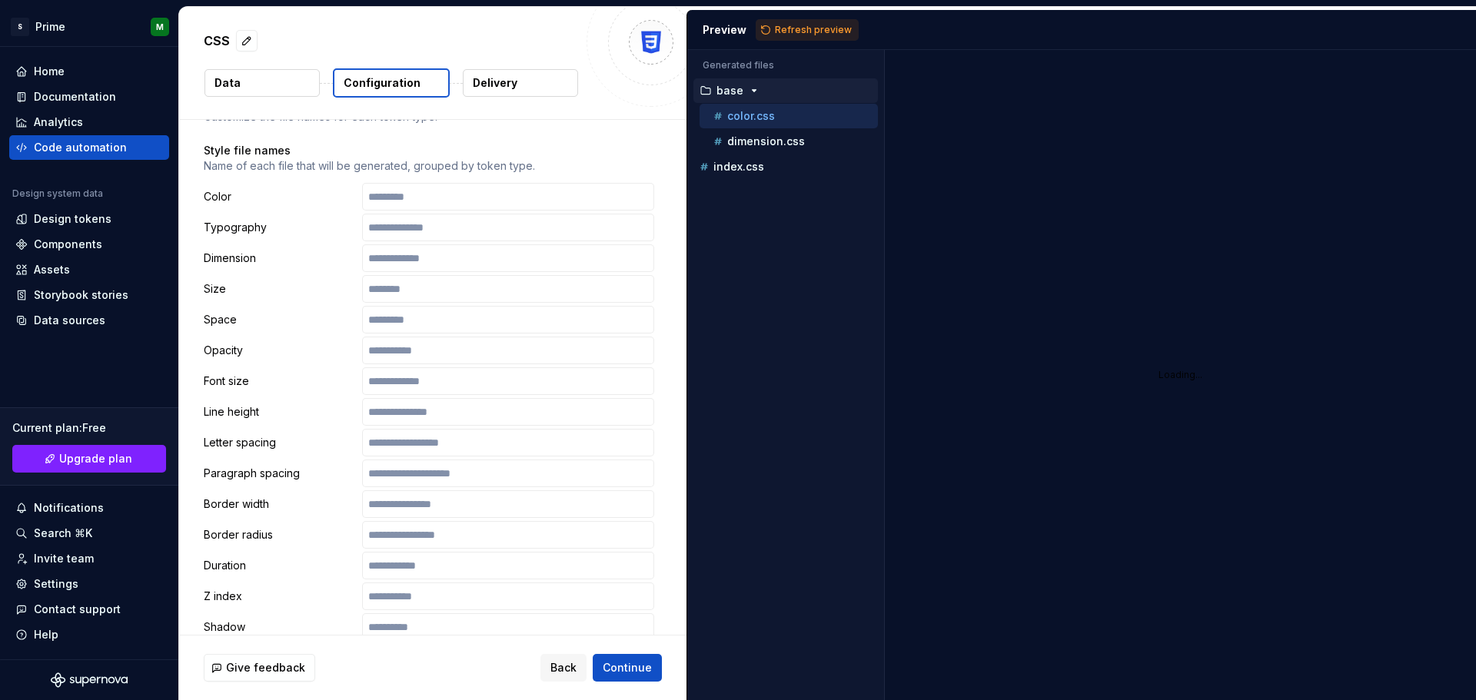
scroll to position [955, 0]
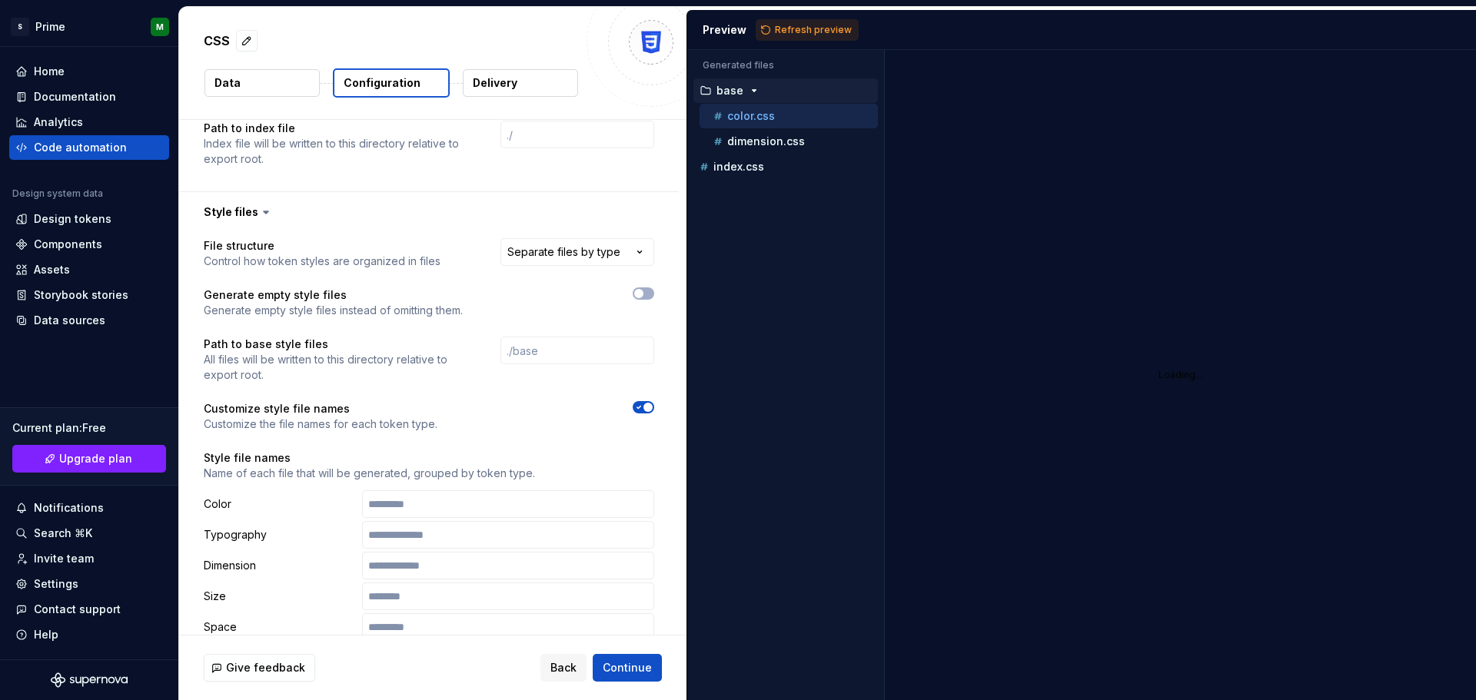
click at [645, 408] on span "button" at bounding box center [648, 407] width 9 height 9
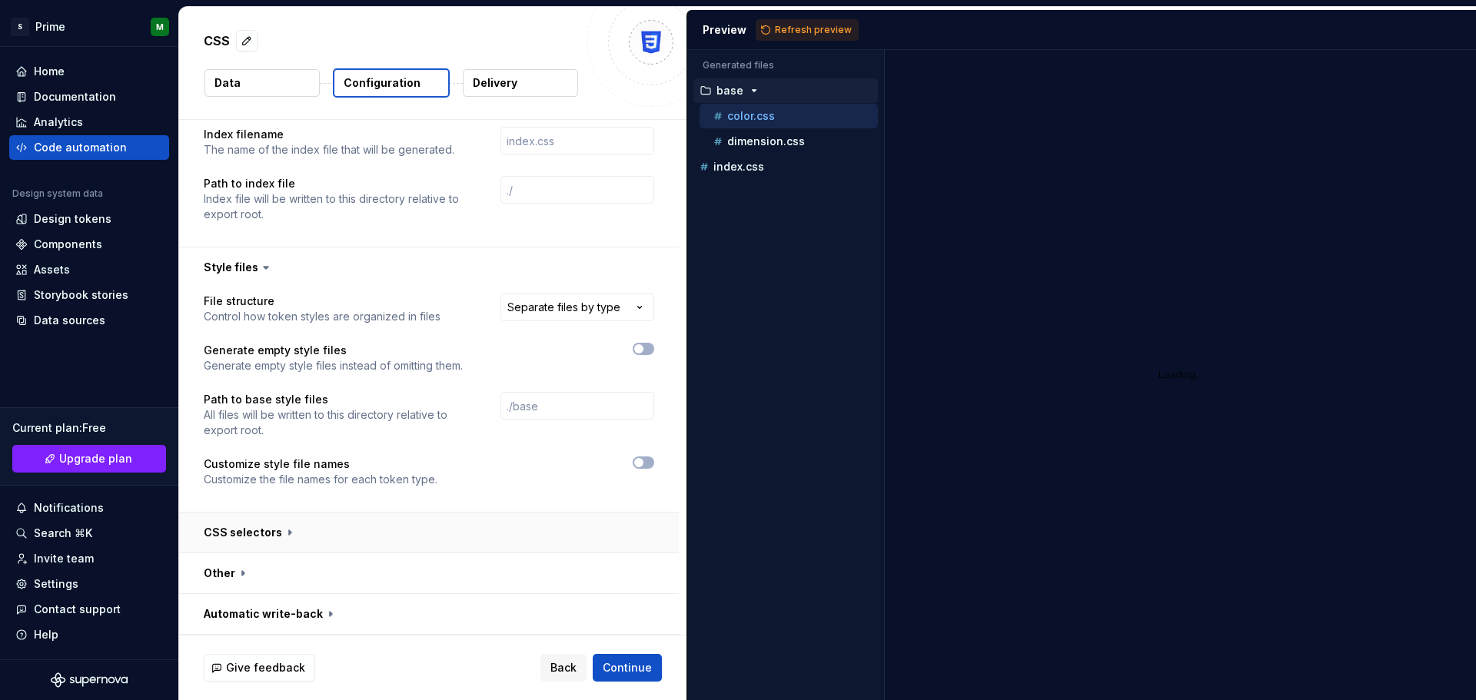
click at [283, 531] on button "button" at bounding box center [429, 533] width 500 height 40
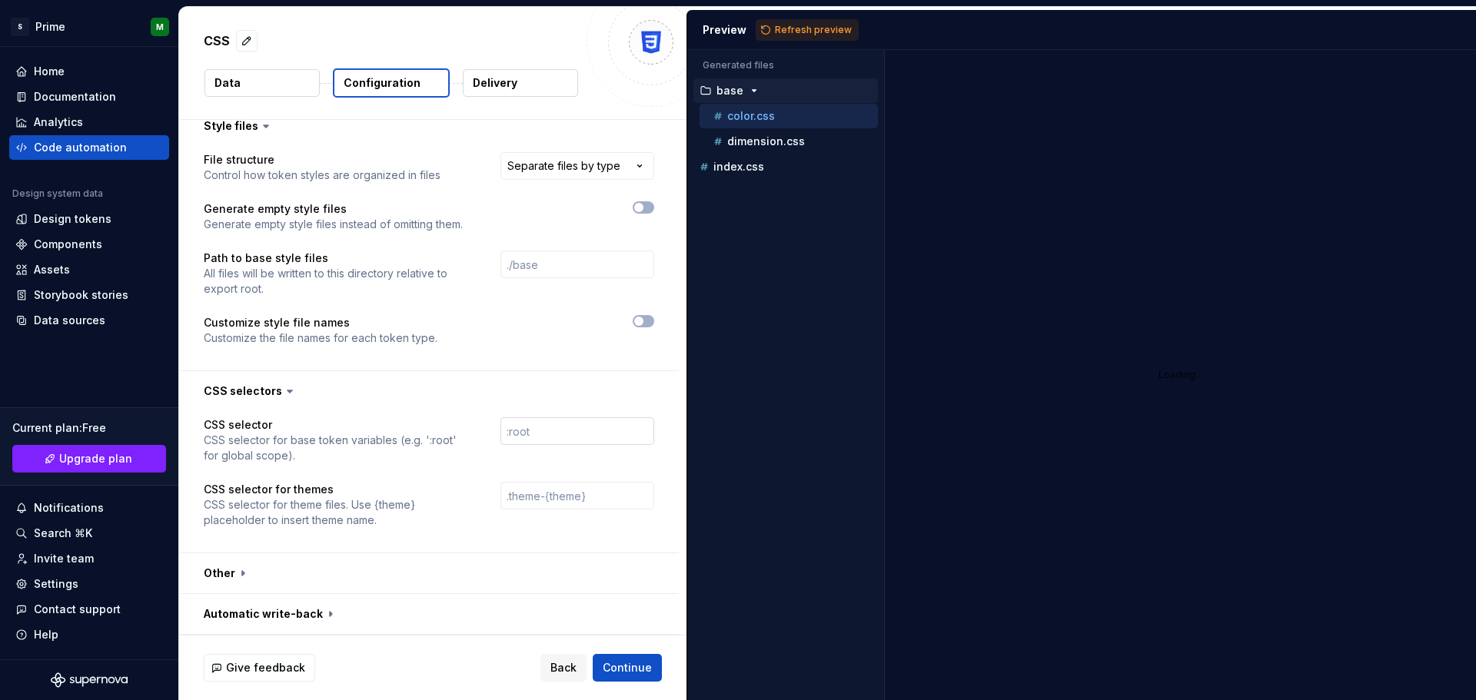
click at [558, 431] on input "text" at bounding box center [578, 431] width 154 height 28
click at [295, 582] on button "button" at bounding box center [429, 574] width 500 height 40
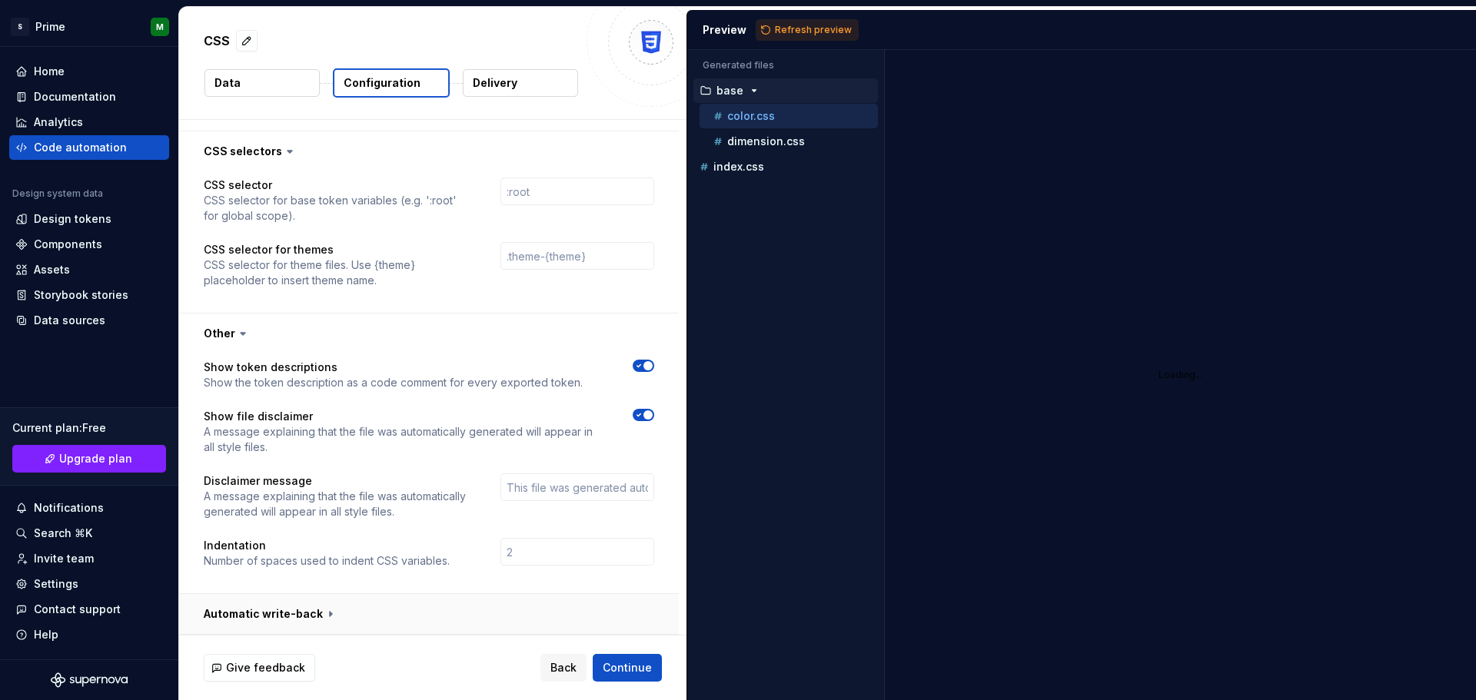
click at [311, 617] on button "button" at bounding box center [429, 614] width 500 height 40
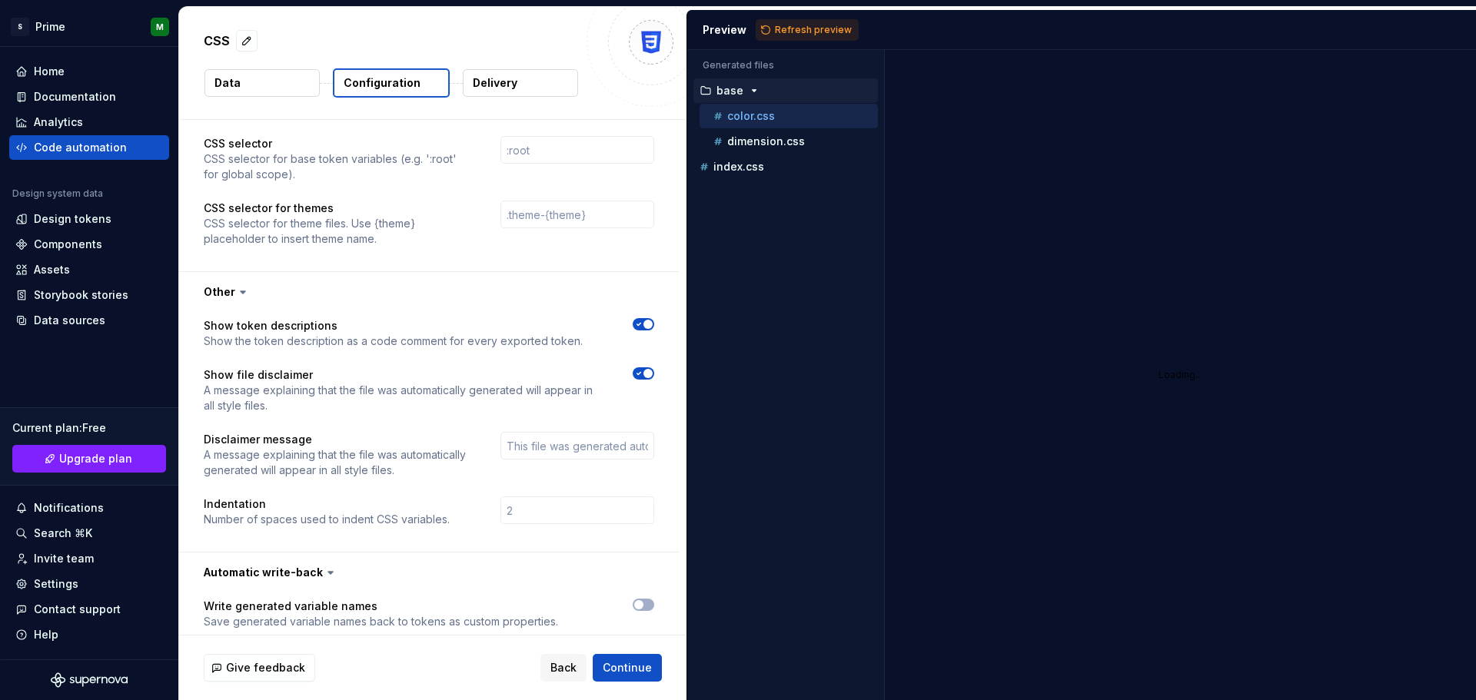
scroll to position [1342, 0]
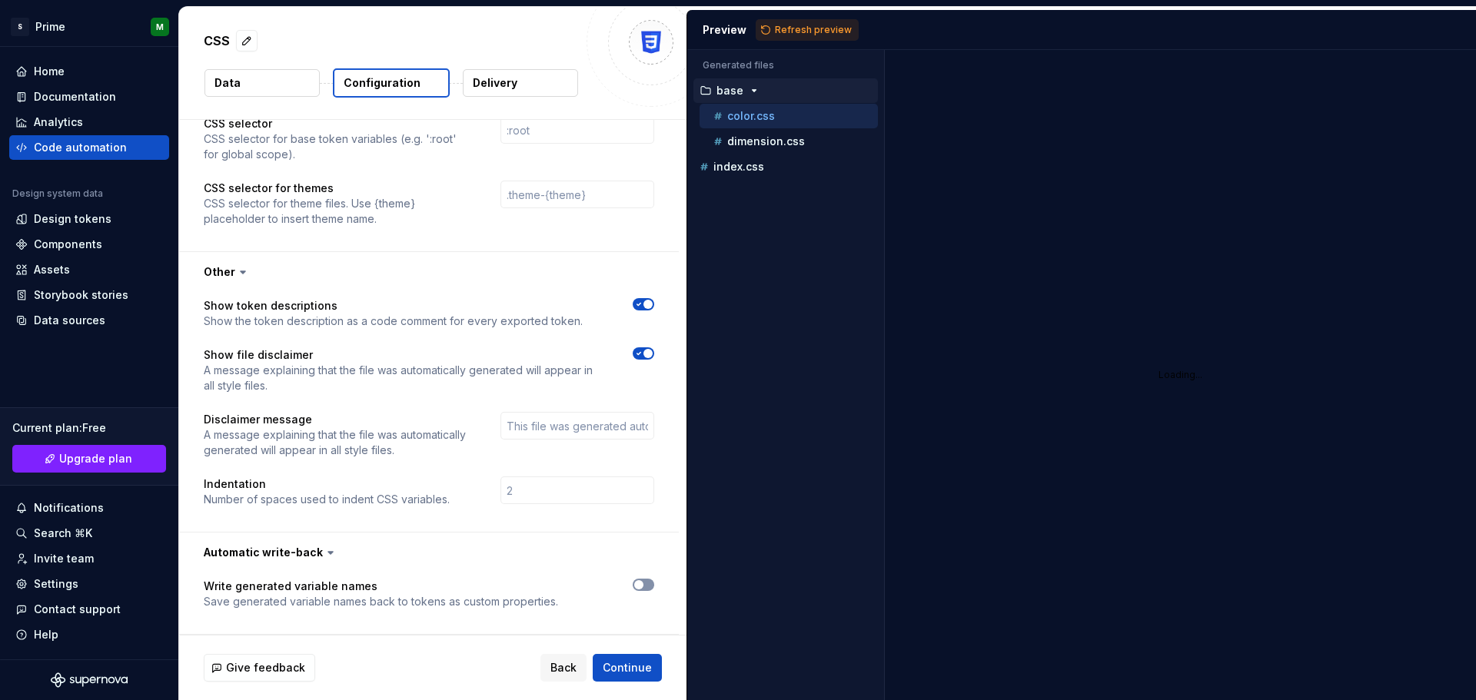
click at [651, 585] on button "button" at bounding box center [644, 585] width 22 height 12
click at [649, 585] on span "button" at bounding box center [648, 585] width 9 height 9
click at [646, 584] on button "button" at bounding box center [644, 585] width 22 height 12
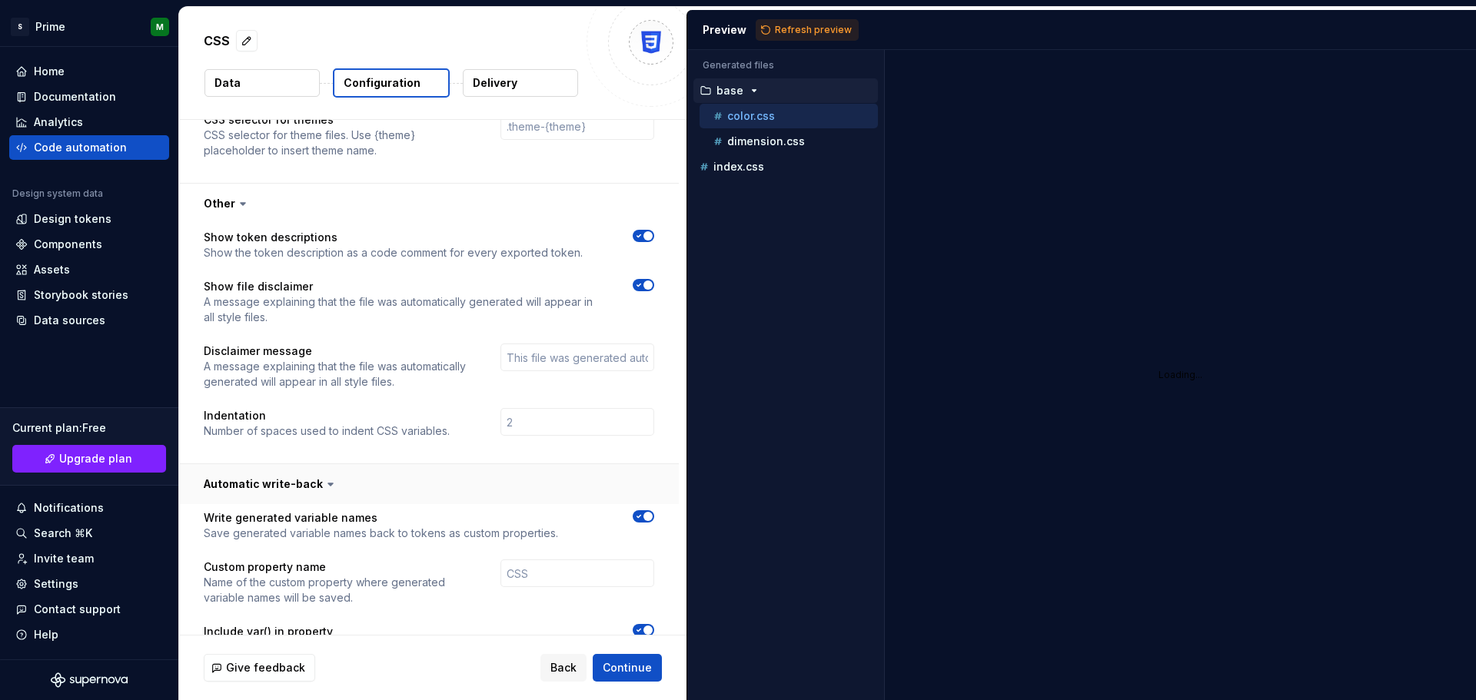
scroll to position [1472, 0]
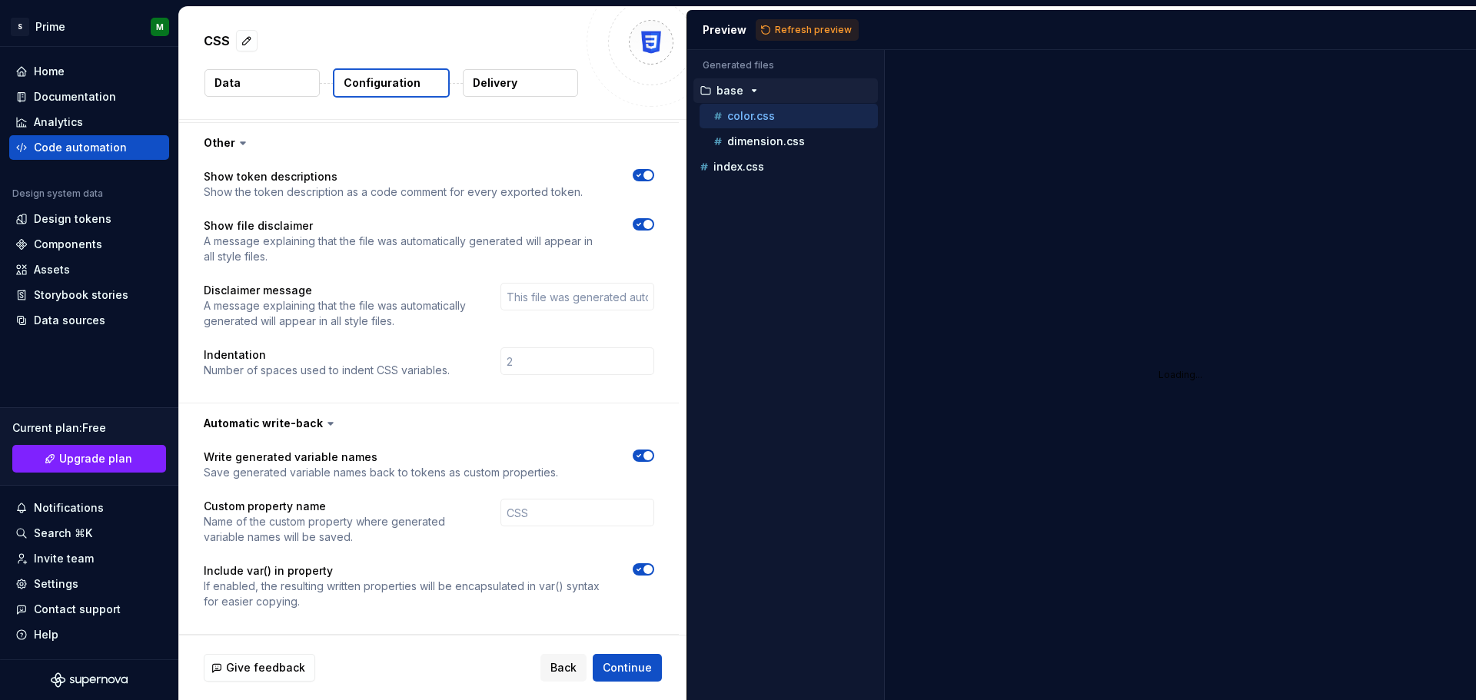
click at [644, 451] on icon "button" at bounding box center [639, 455] width 12 height 9
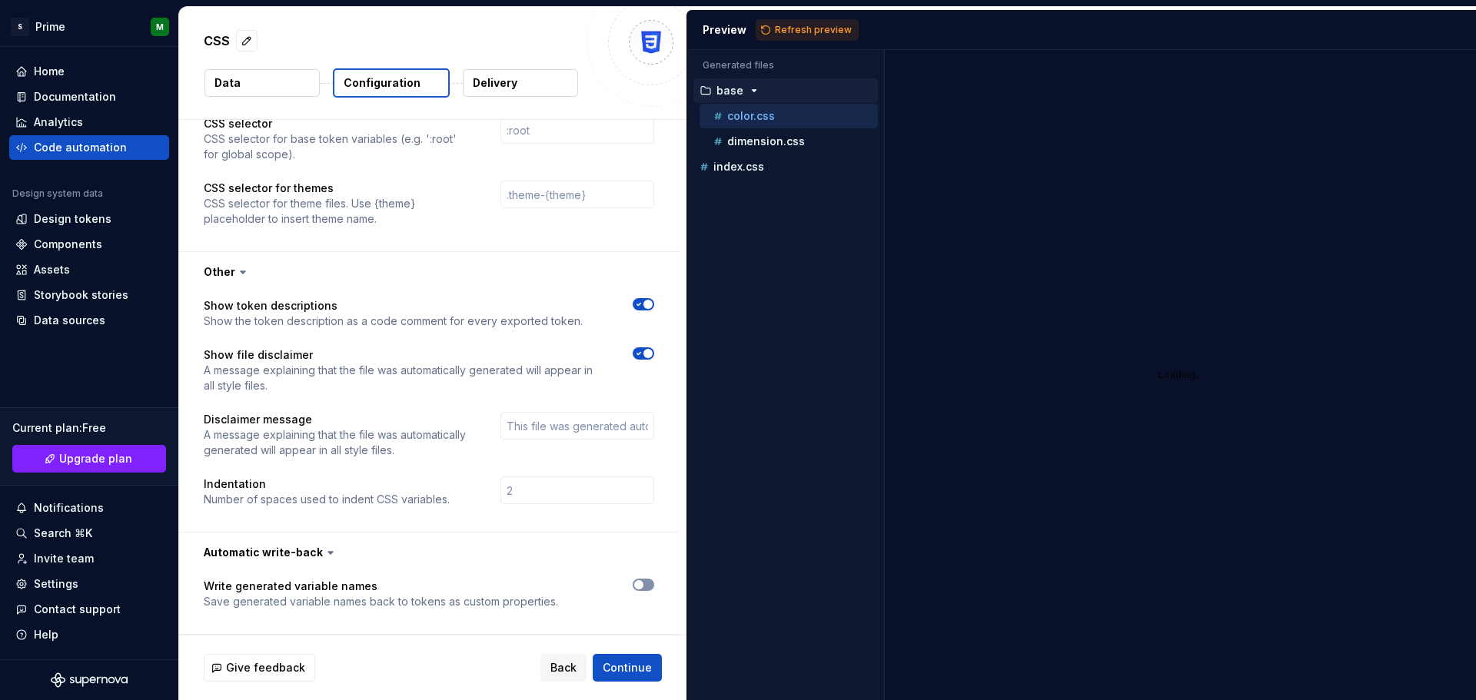
scroll to position [1342, 0]
click at [642, 579] on button "button" at bounding box center [644, 585] width 22 height 12
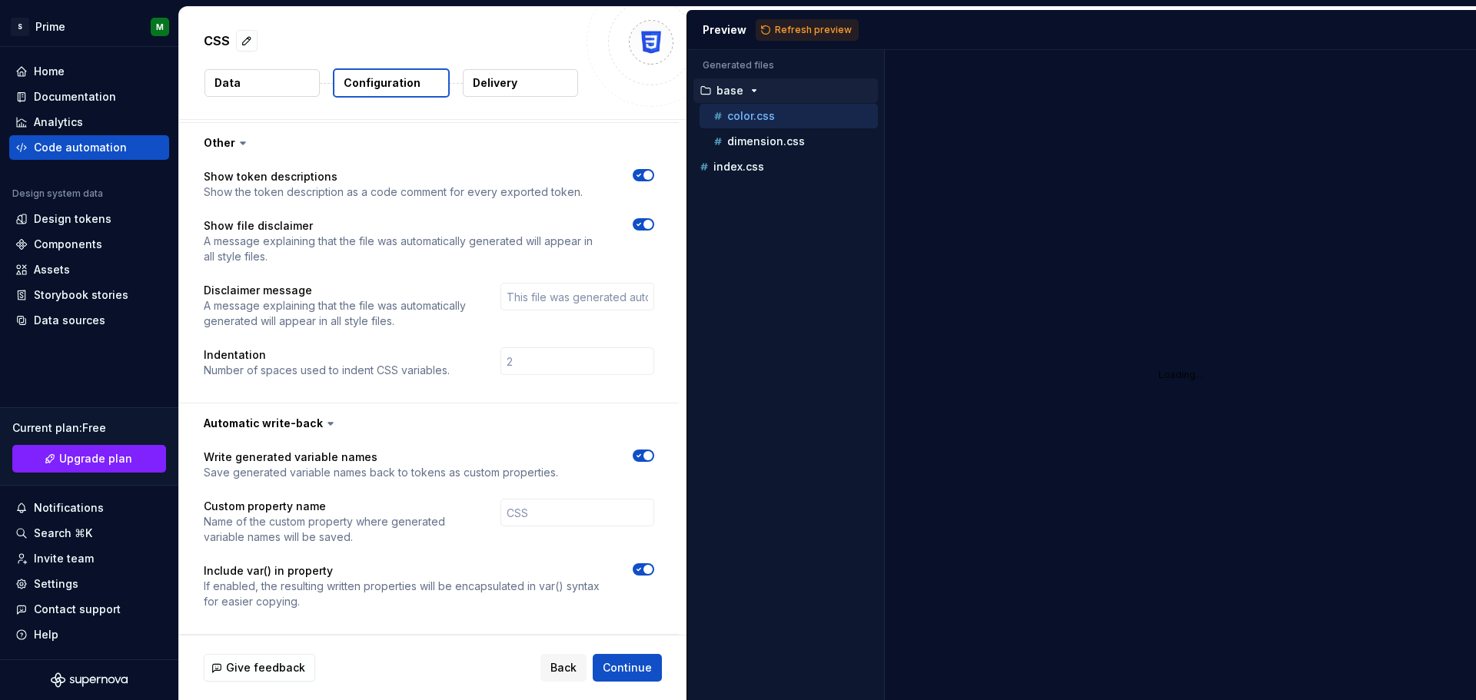
click at [640, 444] on div "Write generated variable names Save generated variable names back to tokens as …" at bounding box center [429, 539] width 500 height 191
click at [641, 460] on icon "button" at bounding box center [639, 455] width 12 height 9
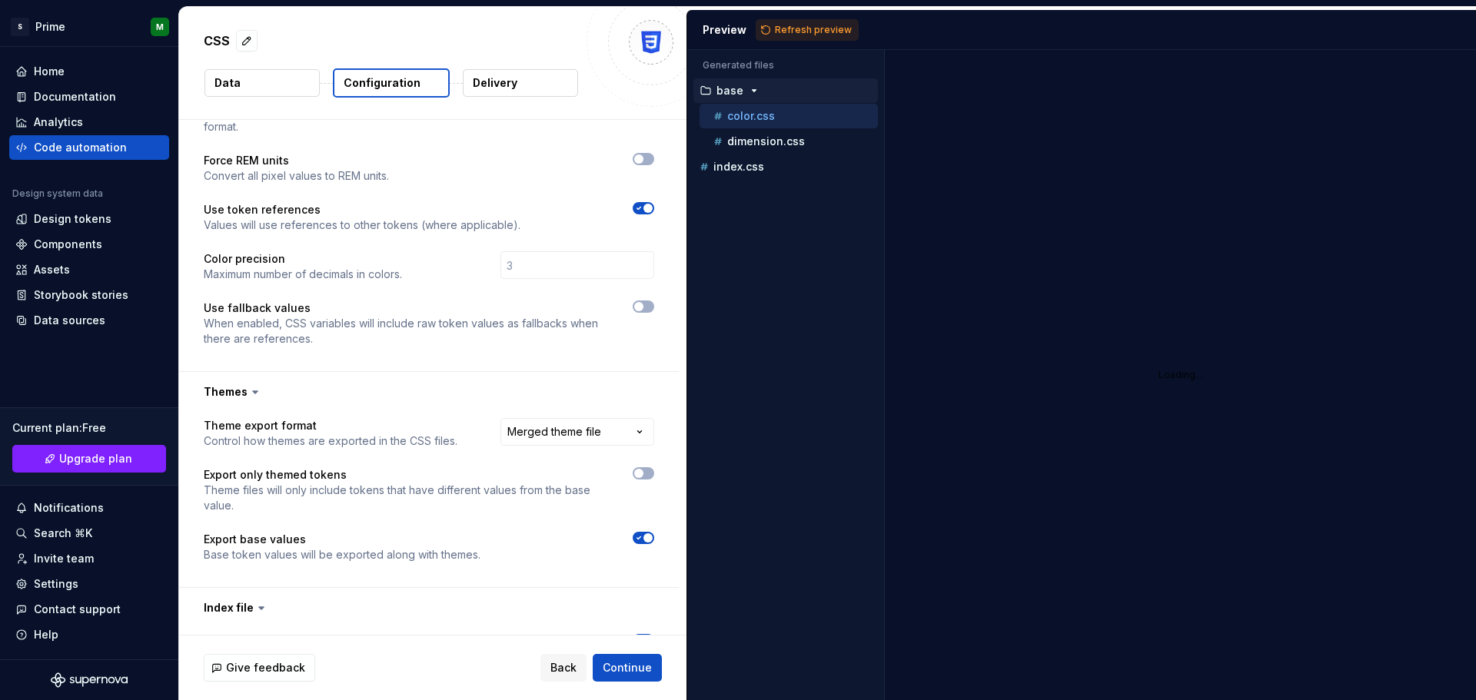
scroll to position [0, 0]
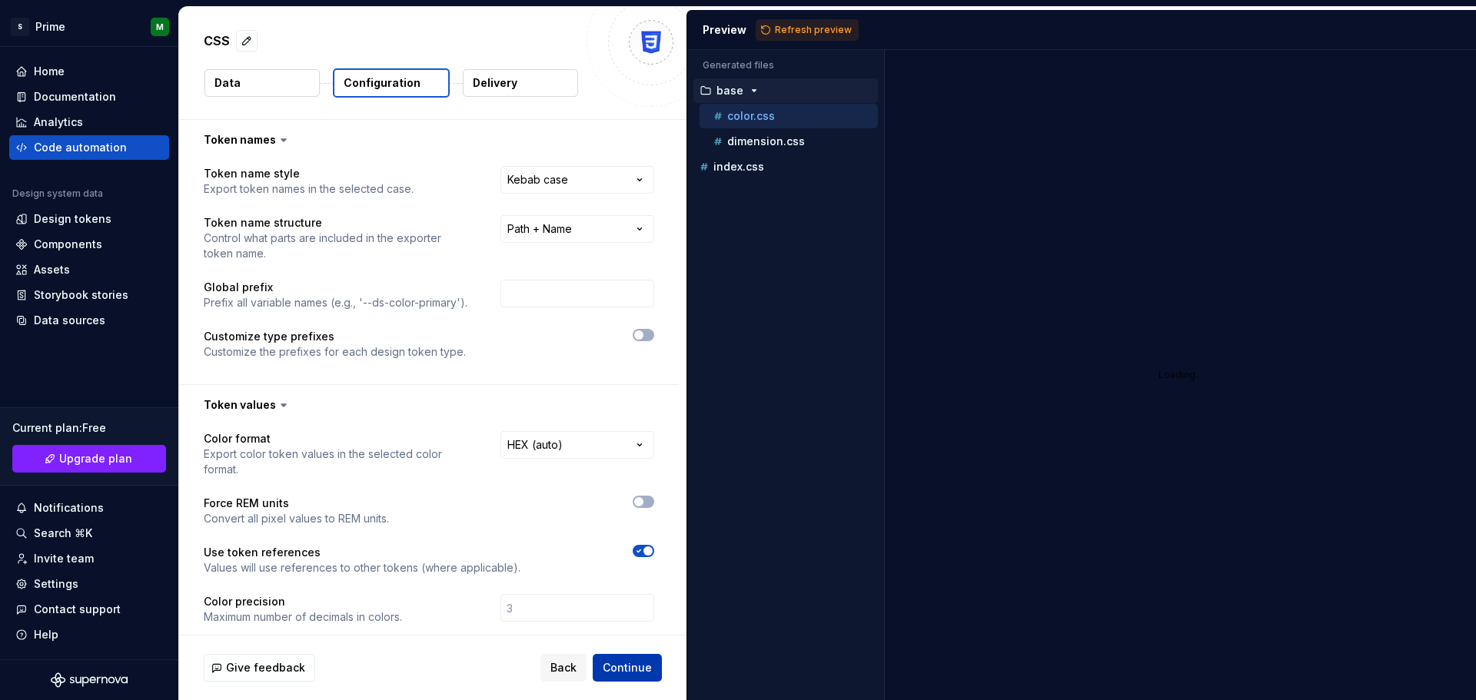
click at [622, 666] on span "Continue" at bounding box center [627, 667] width 49 height 15
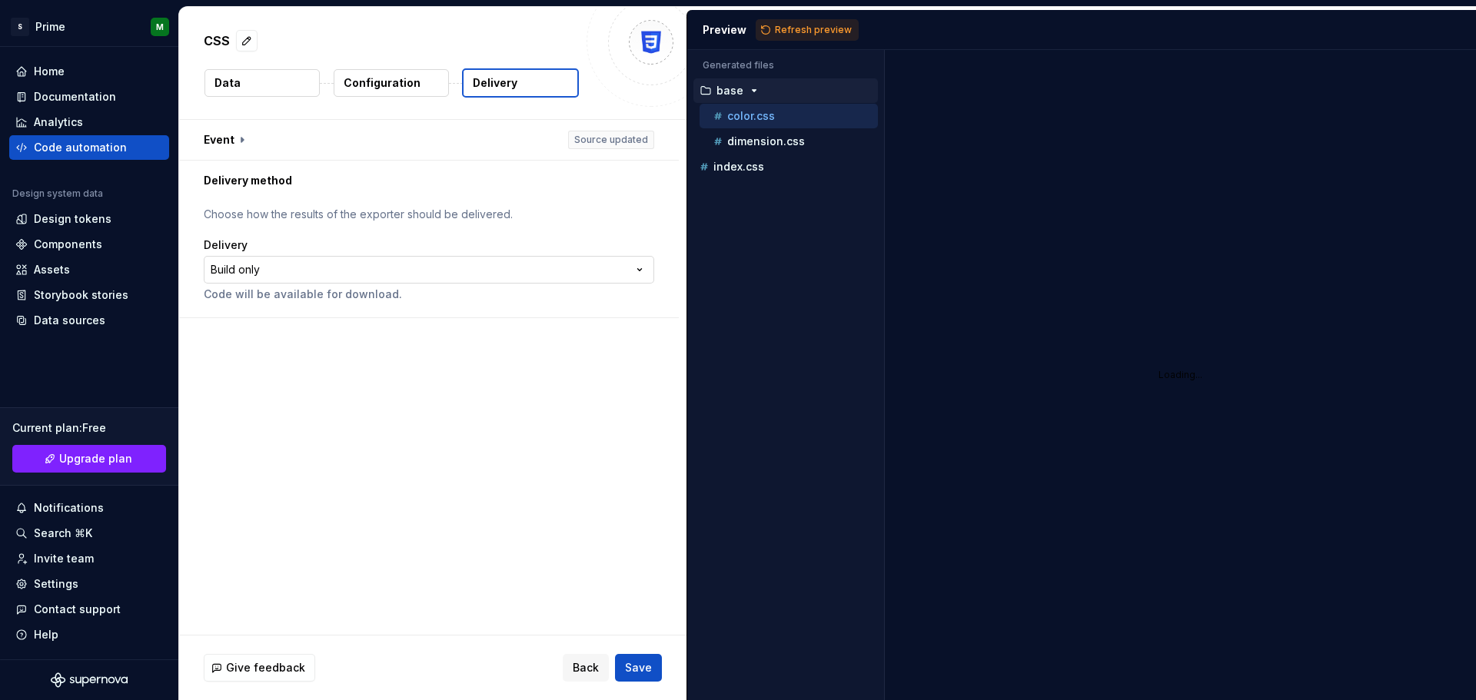
click at [344, 269] on html "**********" at bounding box center [738, 350] width 1476 height 700
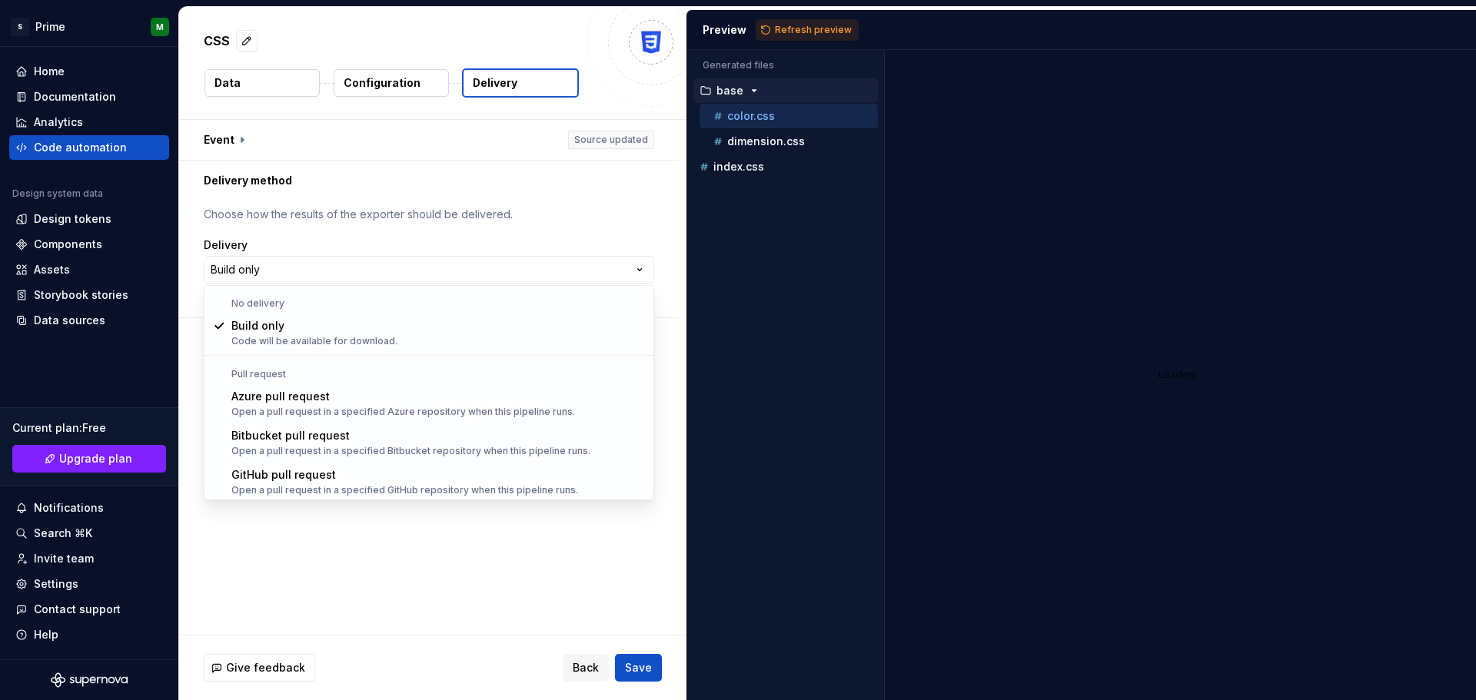
scroll to position [43, 0]
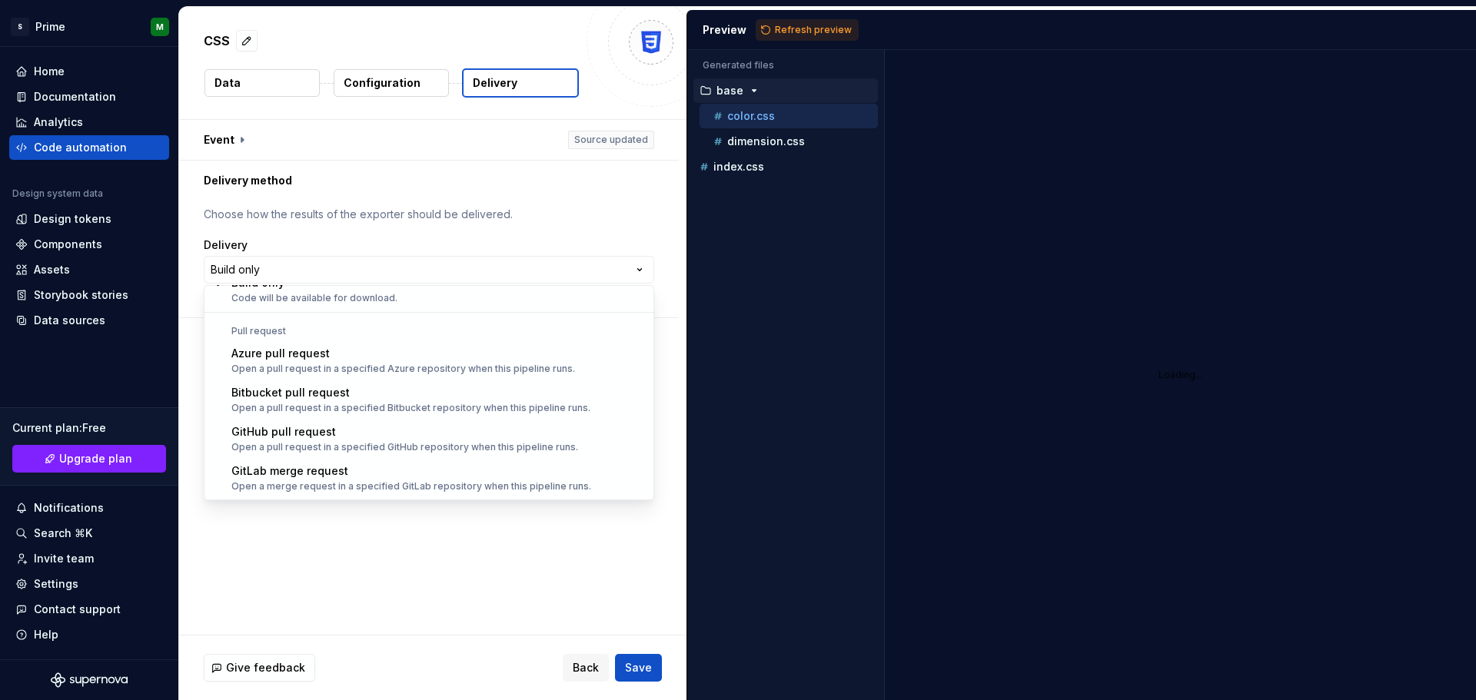
click at [468, 201] on html "**********" at bounding box center [738, 350] width 1476 height 700
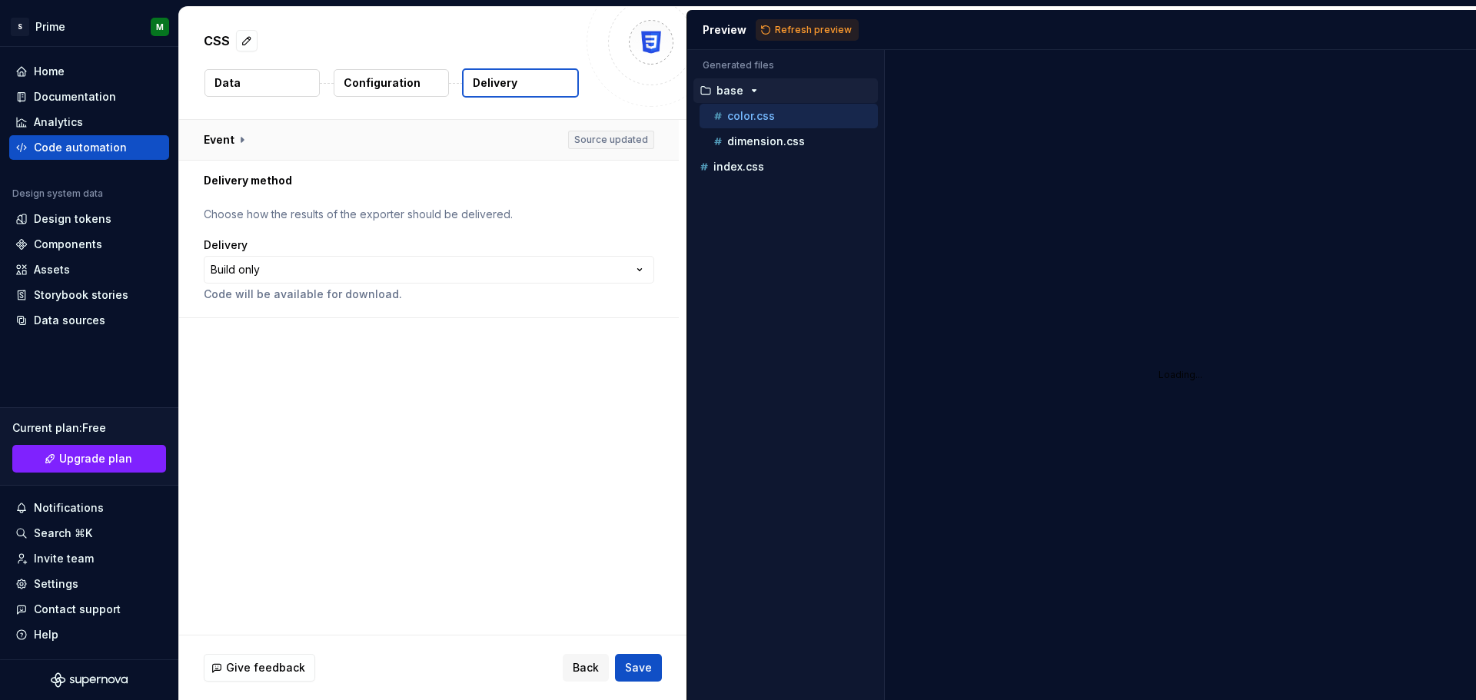
click at [242, 136] on button "button" at bounding box center [429, 140] width 500 height 40
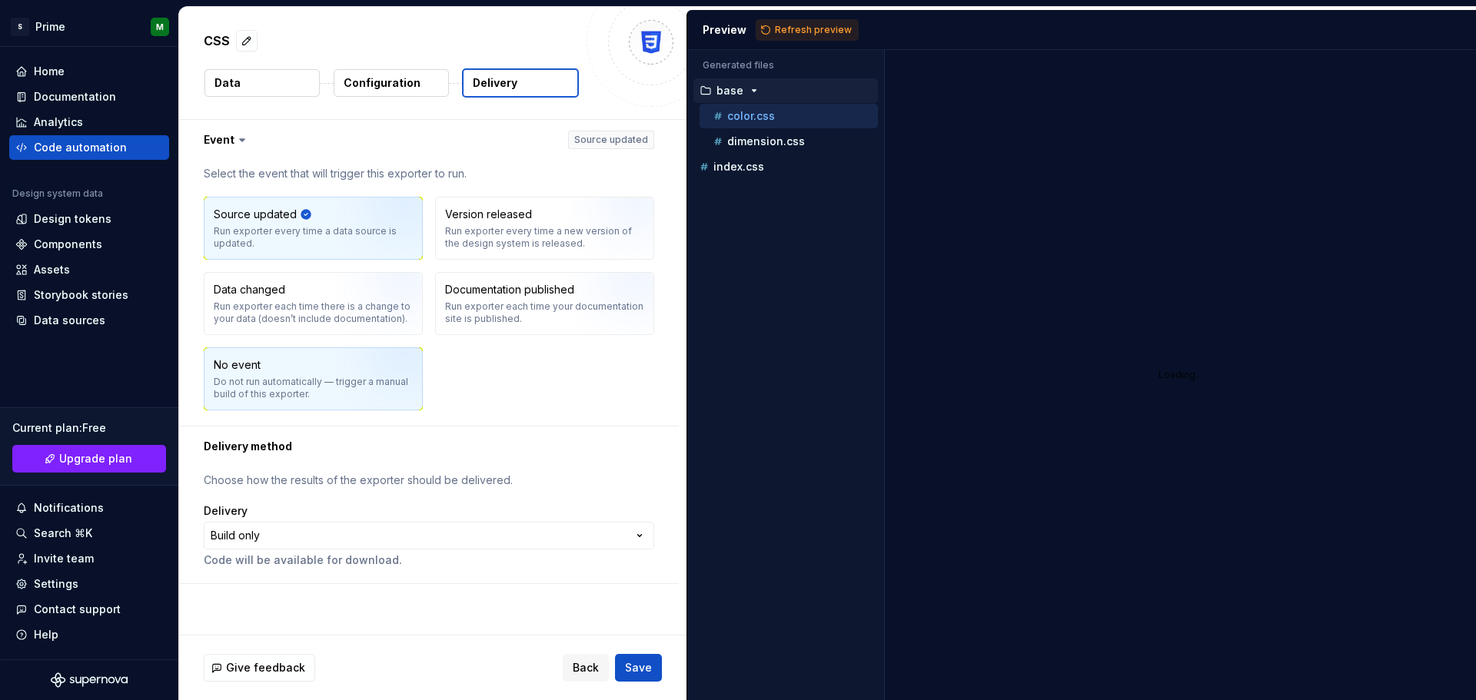
click at [271, 401] on div "No event Do not run automatically — trigger a manual build of this exporter." at bounding box center [314, 379] width 218 height 62
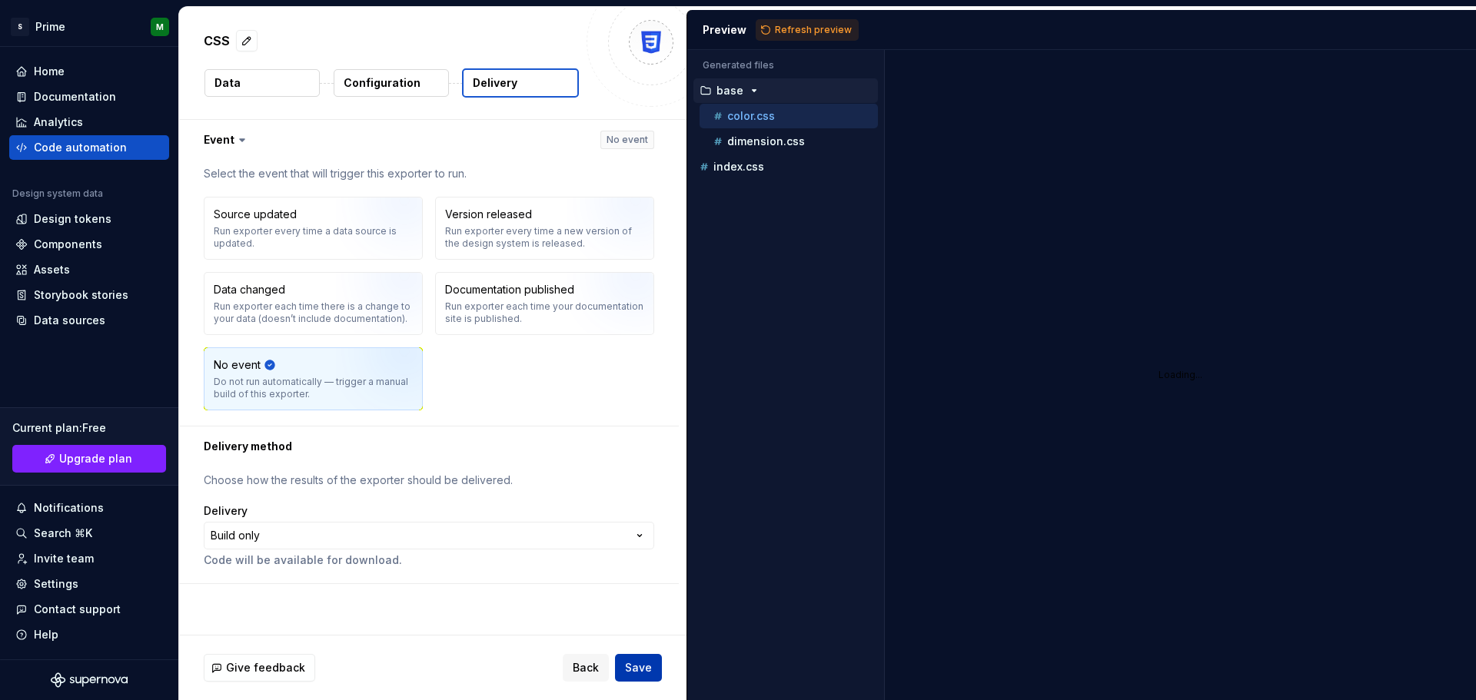
click at [648, 668] on span "Save" at bounding box center [638, 667] width 27 height 15
click at [755, 88] on icon "button" at bounding box center [754, 91] width 12 height 12
click at [637, 670] on span "Save" at bounding box center [638, 667] width 27 height 15
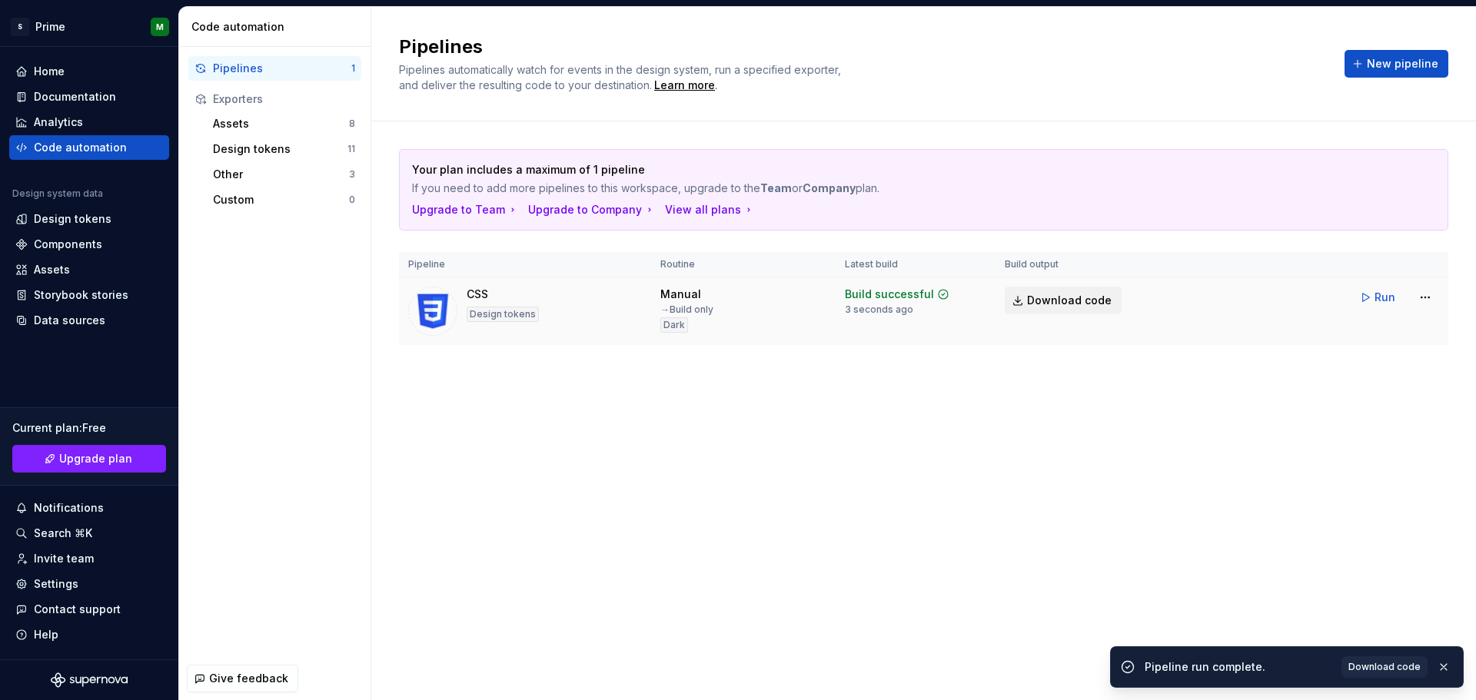
click at [1086, 301] on span "Download code" at bounding box center [1069, 300] width 85 height 15
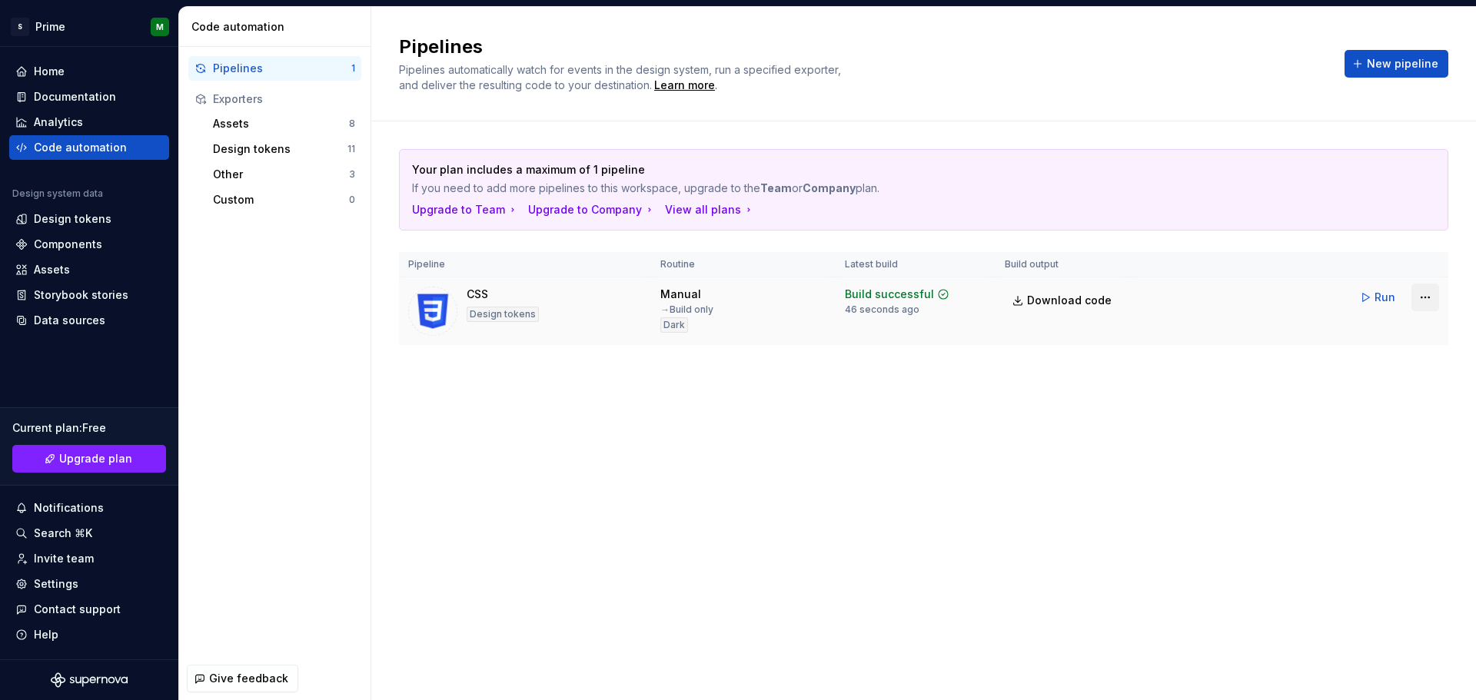
click at [1418, 298] on html "S Prime M Home Documentation Analytics Code automation Design system data Desig…" at bounding box center [738, 350] width 1476 height 700
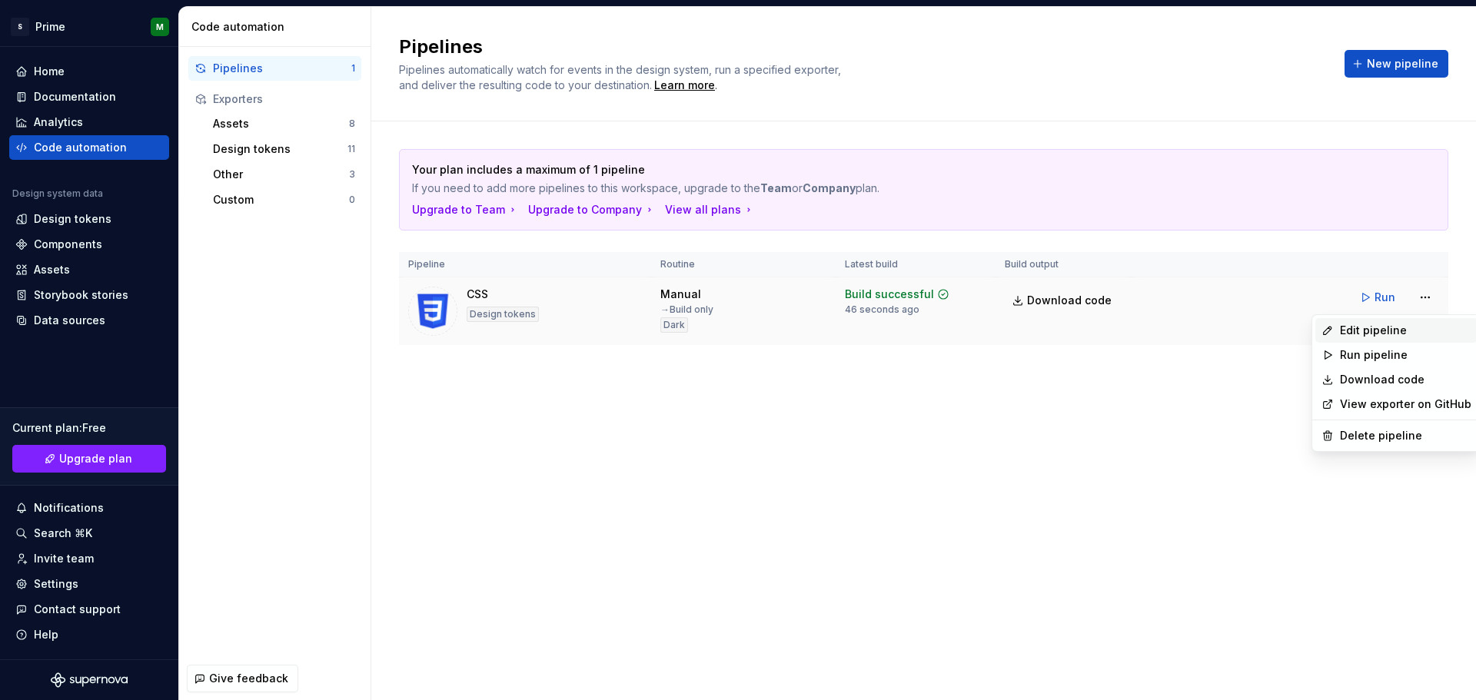
click at [1382, 331] on div "Edit pipeline" at bounding box center [1405, 330] width 131 height 15
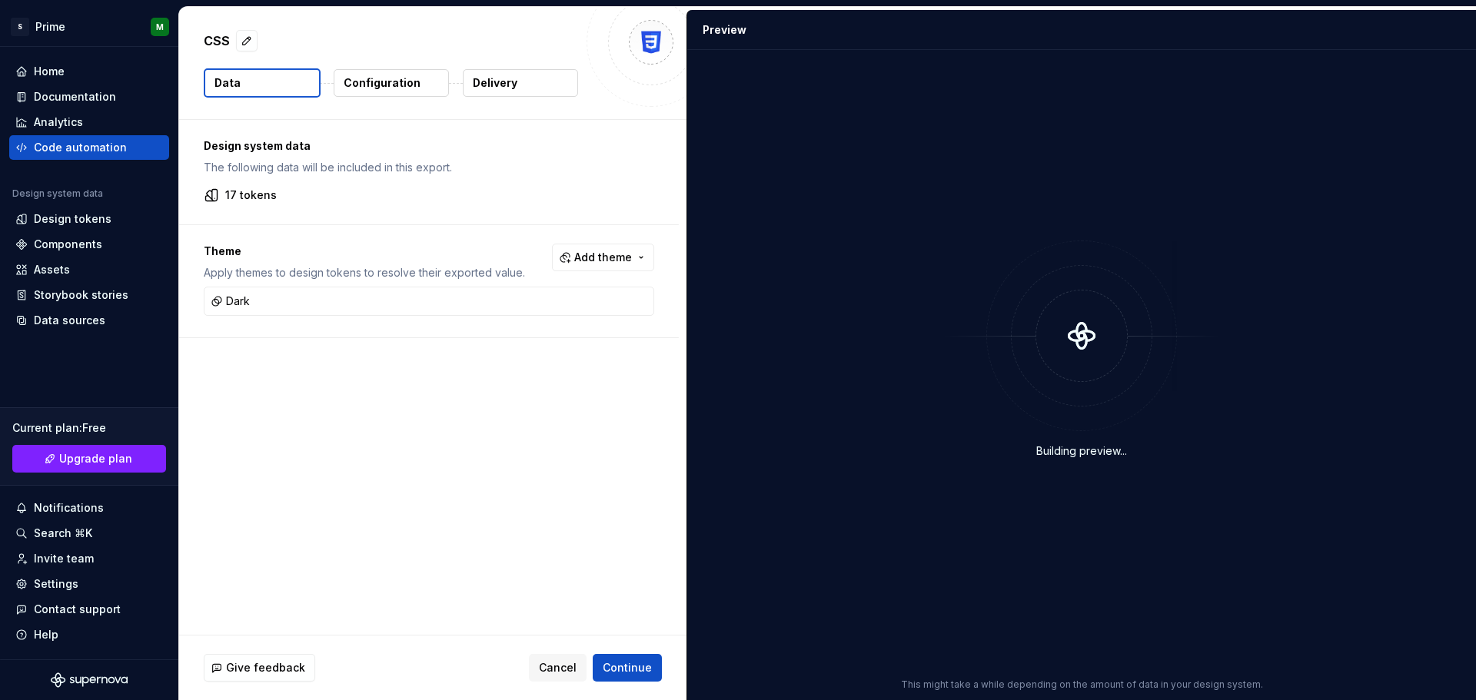
click at [398, 82] on p "Configuration" at bounding box center [382, 82] width 77 height 15
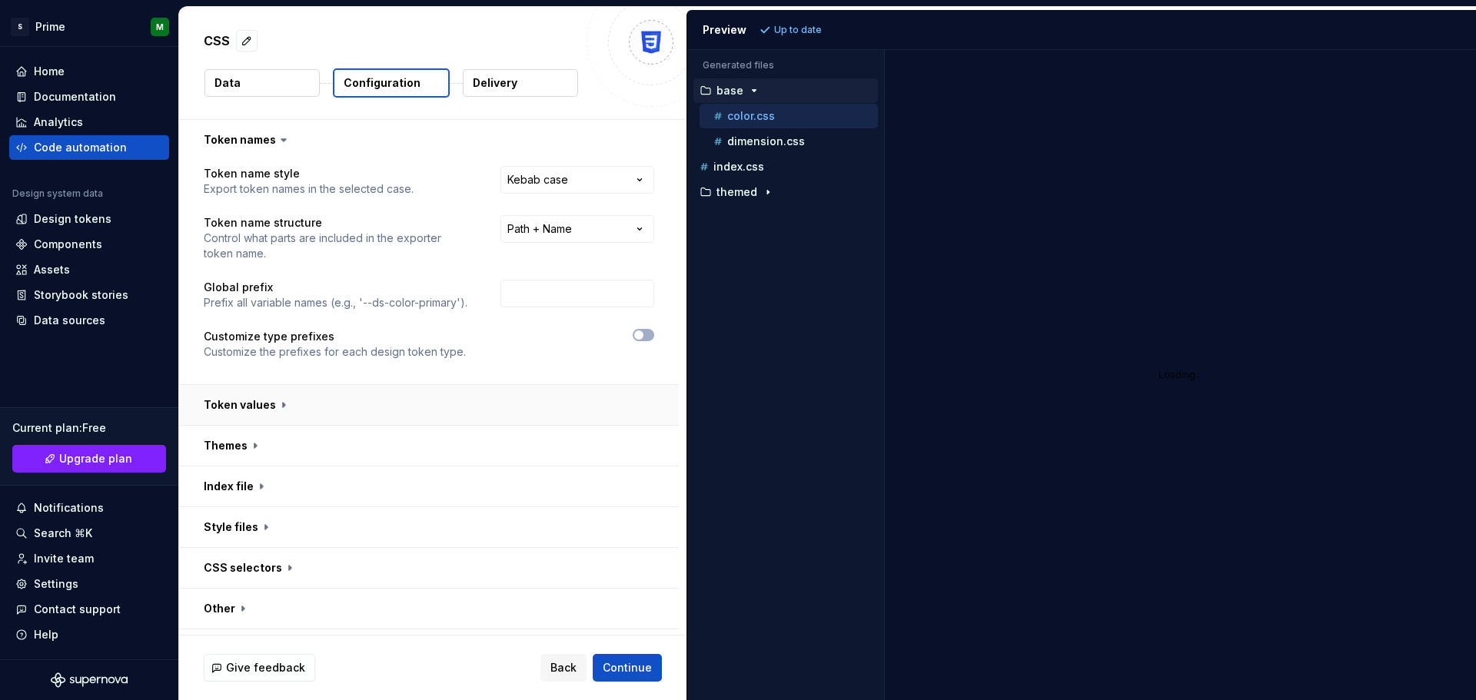
click at [280, 408] on button "button" at bounding box center [429, 405] width 500 height 40
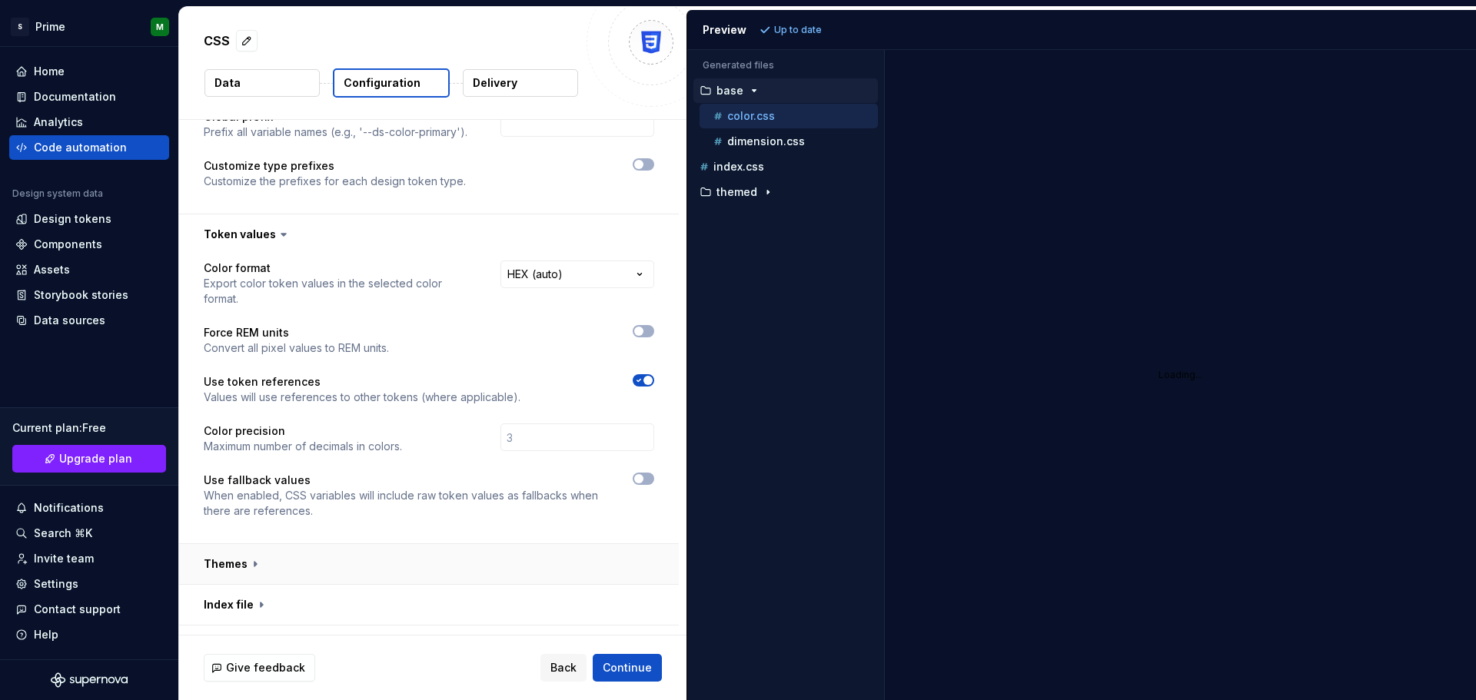
scroll to position [324, 0]
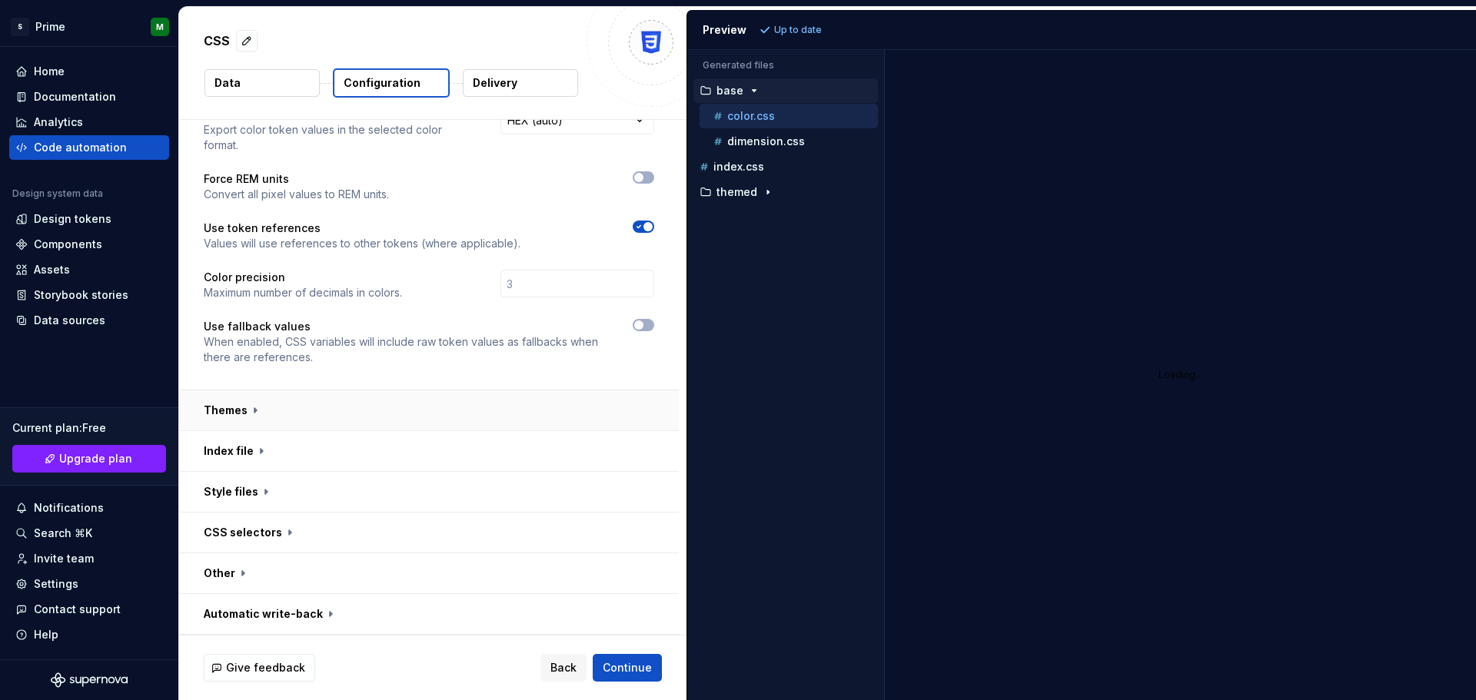
click at [245, 410] on button "button" at bounding box center [429, 411] width 500 height 40
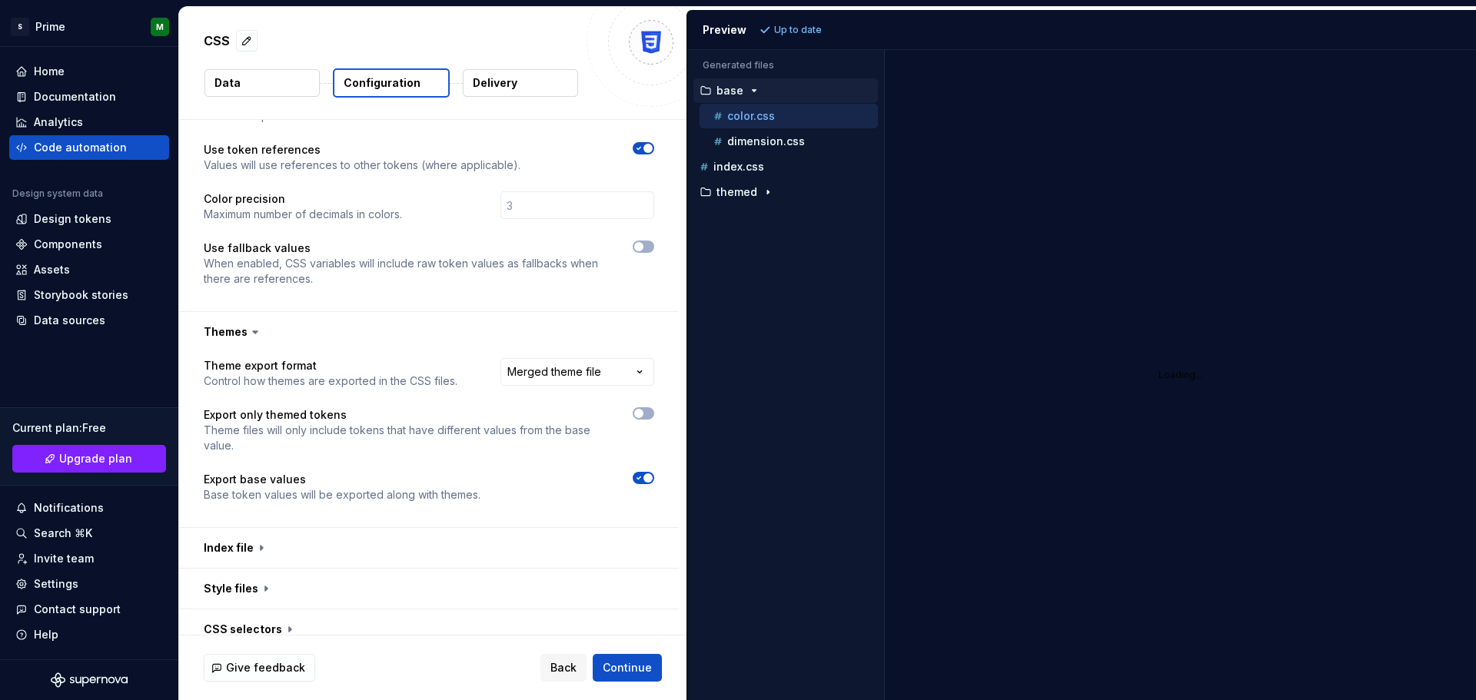
scroll to position [500, 0]
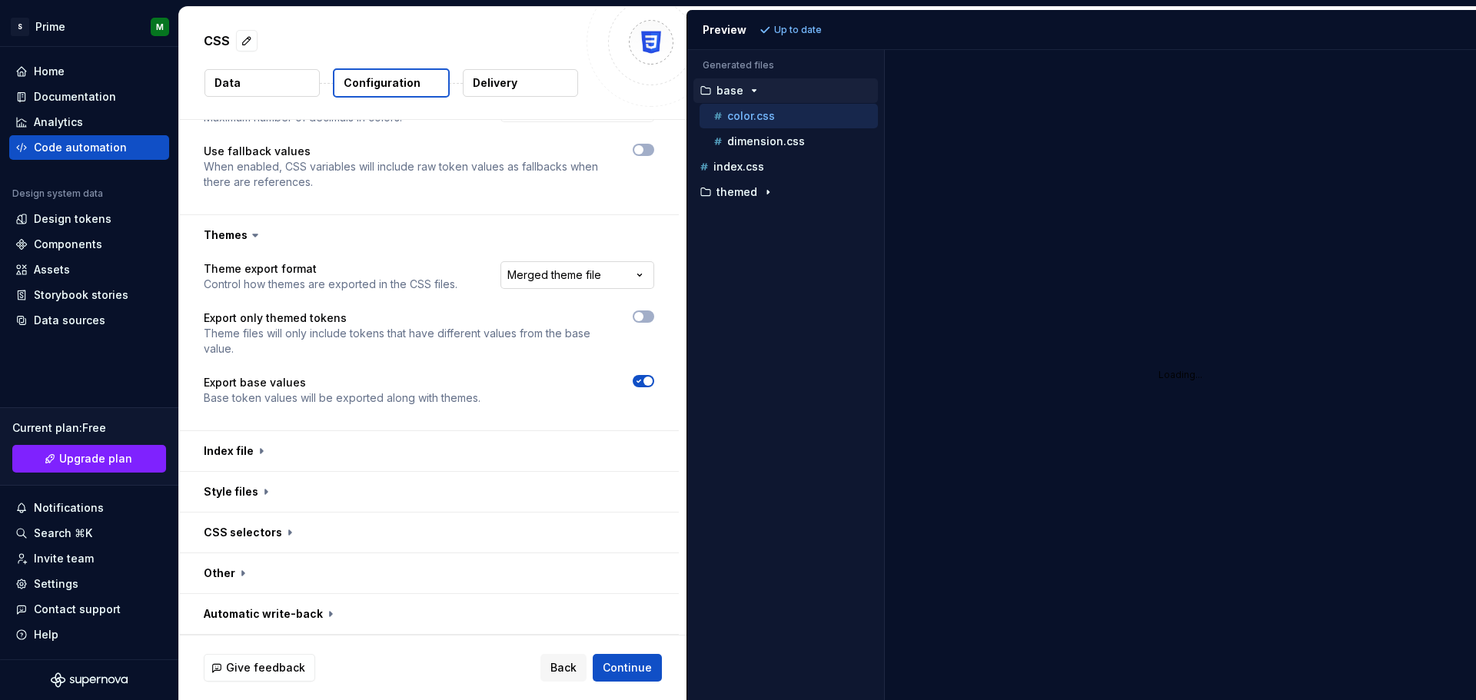
click at [572, 283] on html "**********" at bounding box center [738, 350] width 1476 height 700
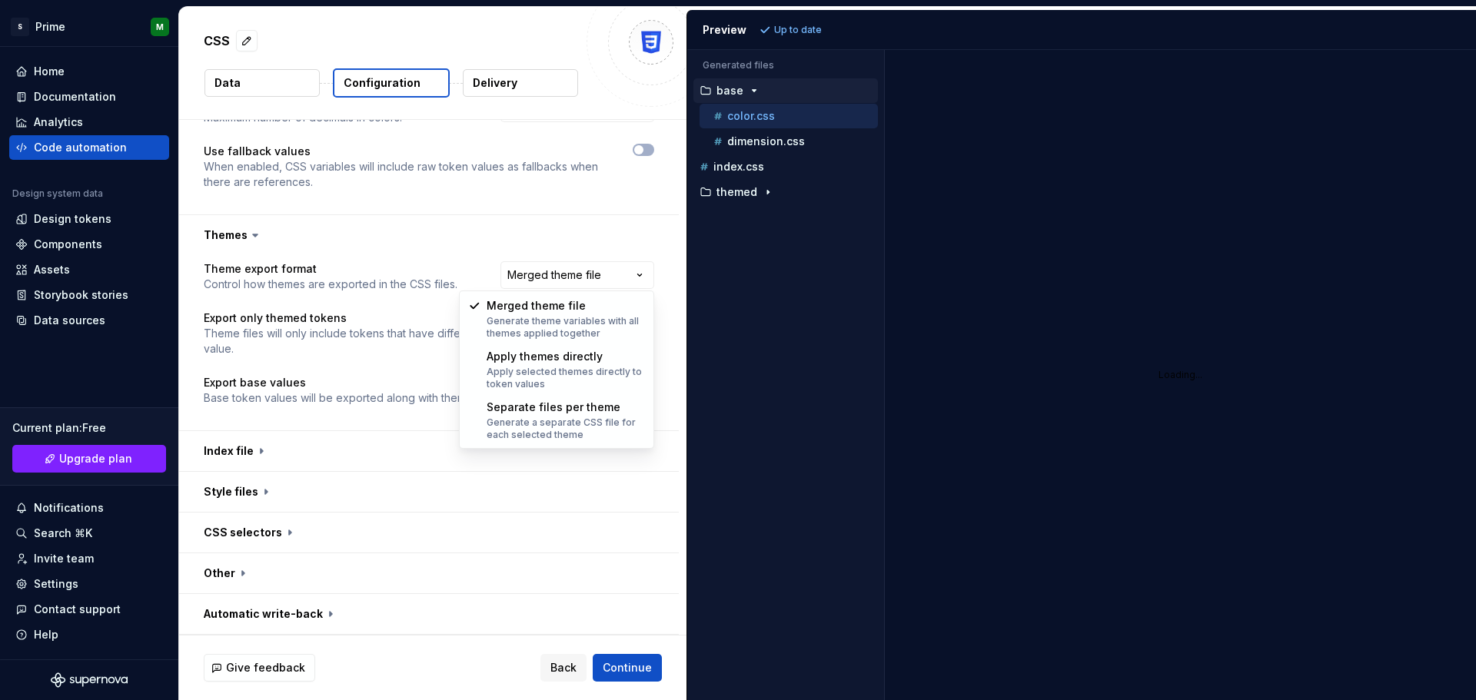
select select "**********"
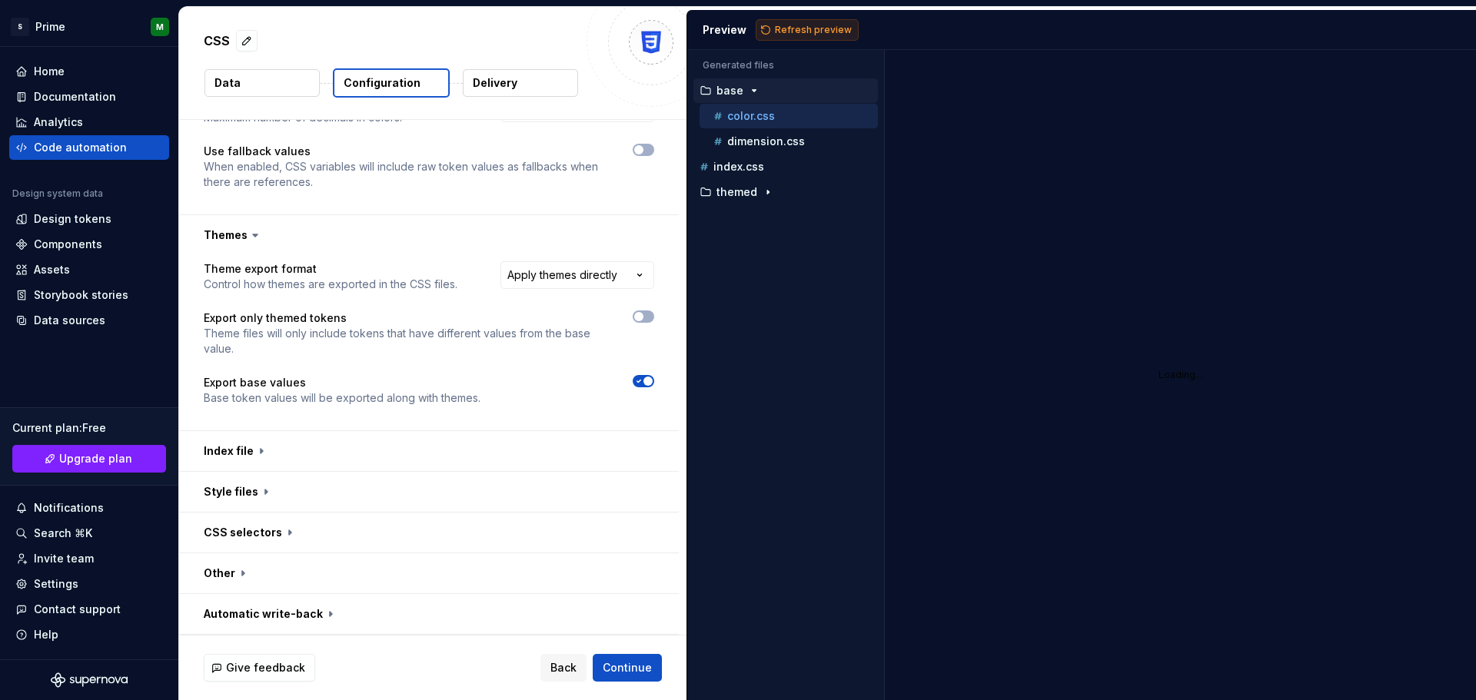
click at [797, 32] on span "Refresh preview" at bounding box center [813, 30] width 77 height 12
click at [258, 451] on button "button" at bounding box center [429, 451] width 500 height 40
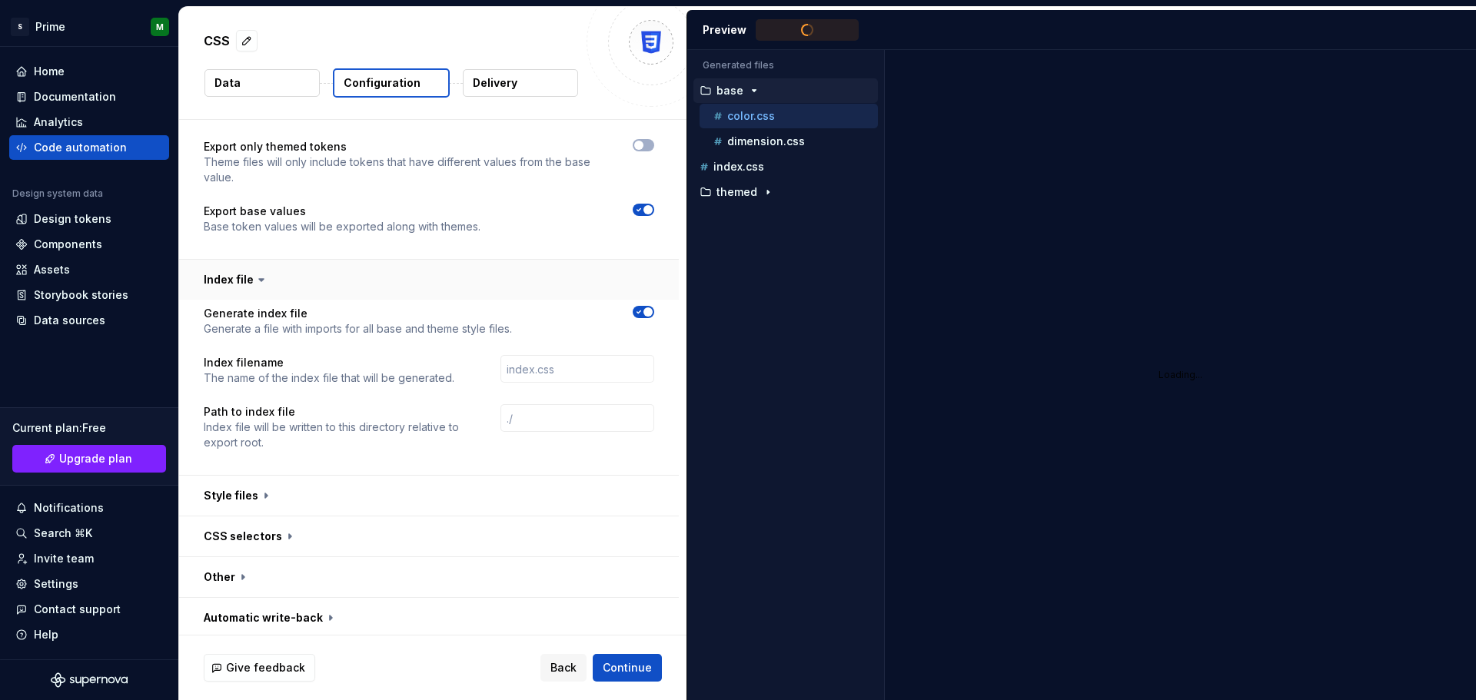
scroll to position [675, 0]
click at [640, 311] on icon "button" at bounding box center [639, 308] width 12 height 9
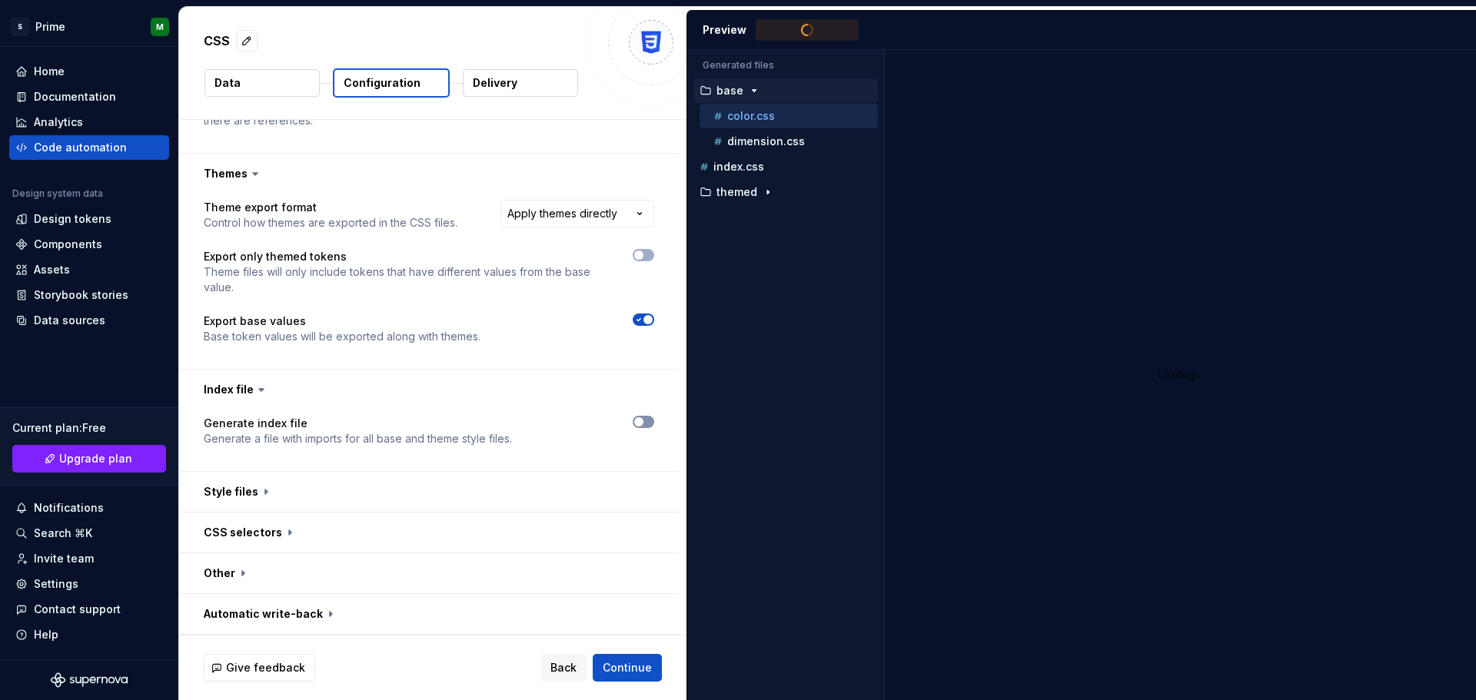
scroll to position [561, 0]
click at [646, 414] on div "Generate index file Generate a file with imports for all base and theme style f…" at bounding box center [429, 441] width 500 height 62
click at [642, 422] on span "button" at bounding box center [638, 421] width 9 height 9
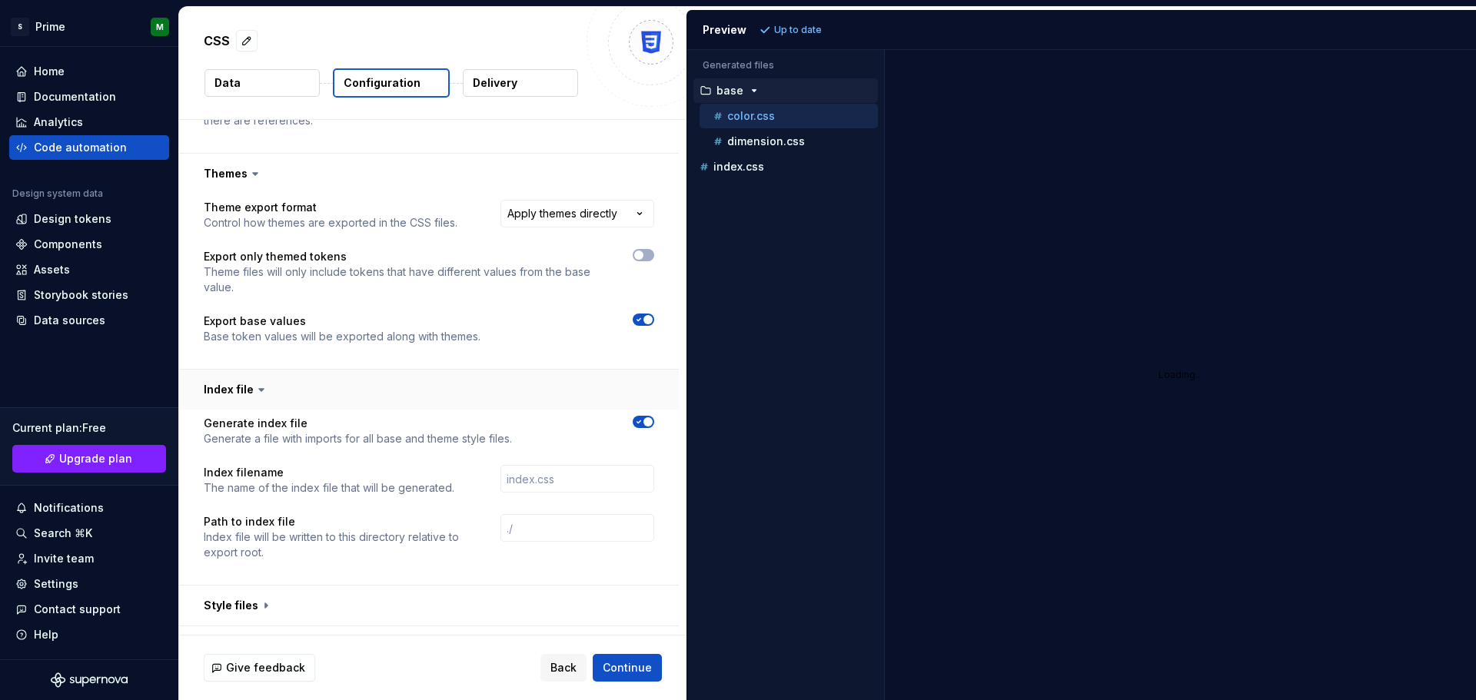
scroll to position [675, 0]
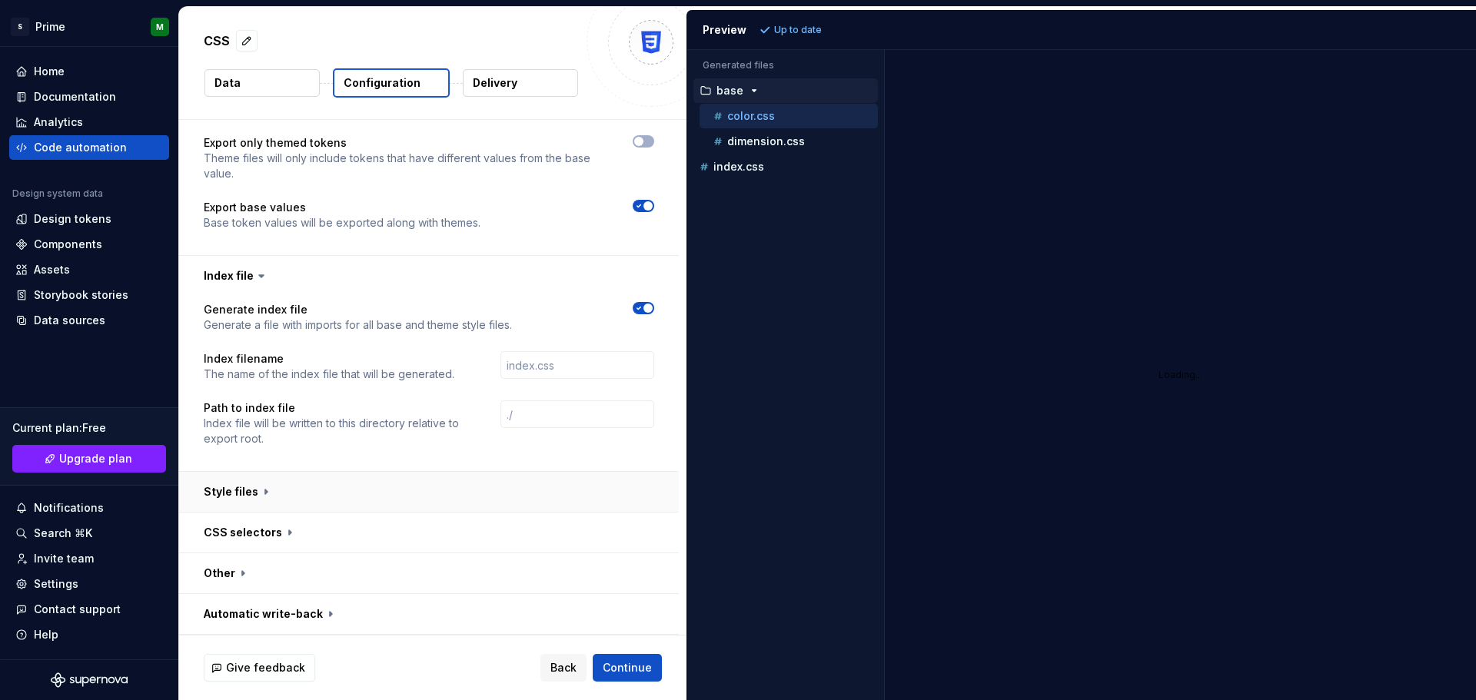
click at [256, 492] on button "button" at bounding box center [429, 492] width 500 height 40
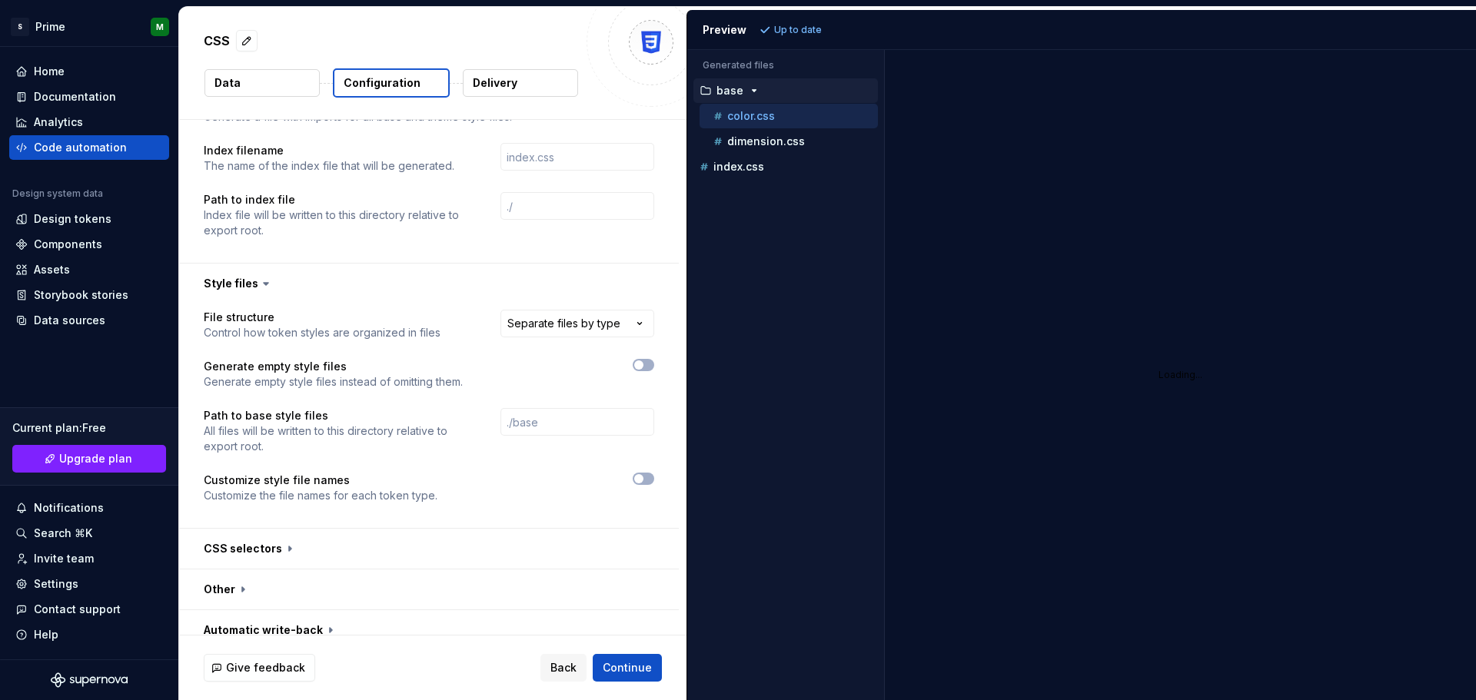
scroll to position [900, 0]
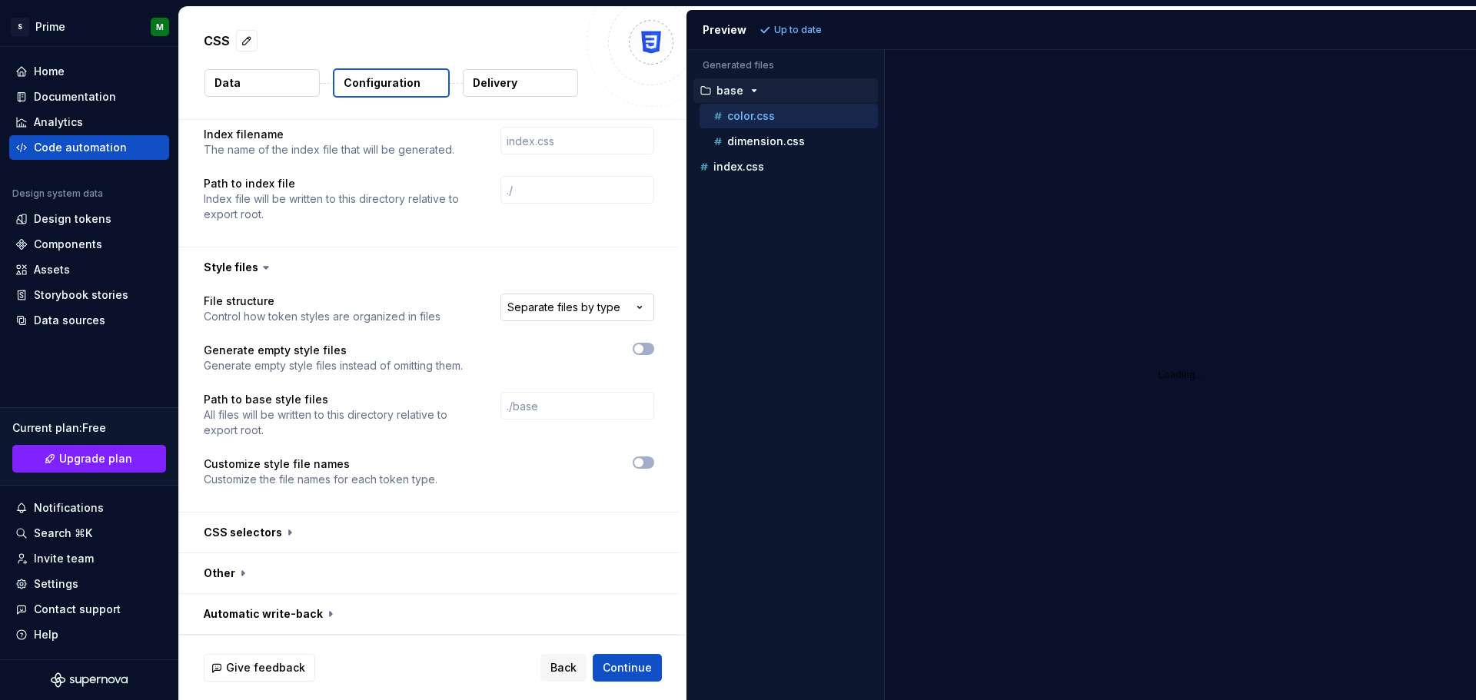
click at [581, 294] on html "**********" at bounding box center [738, 350] width 1476 height 700
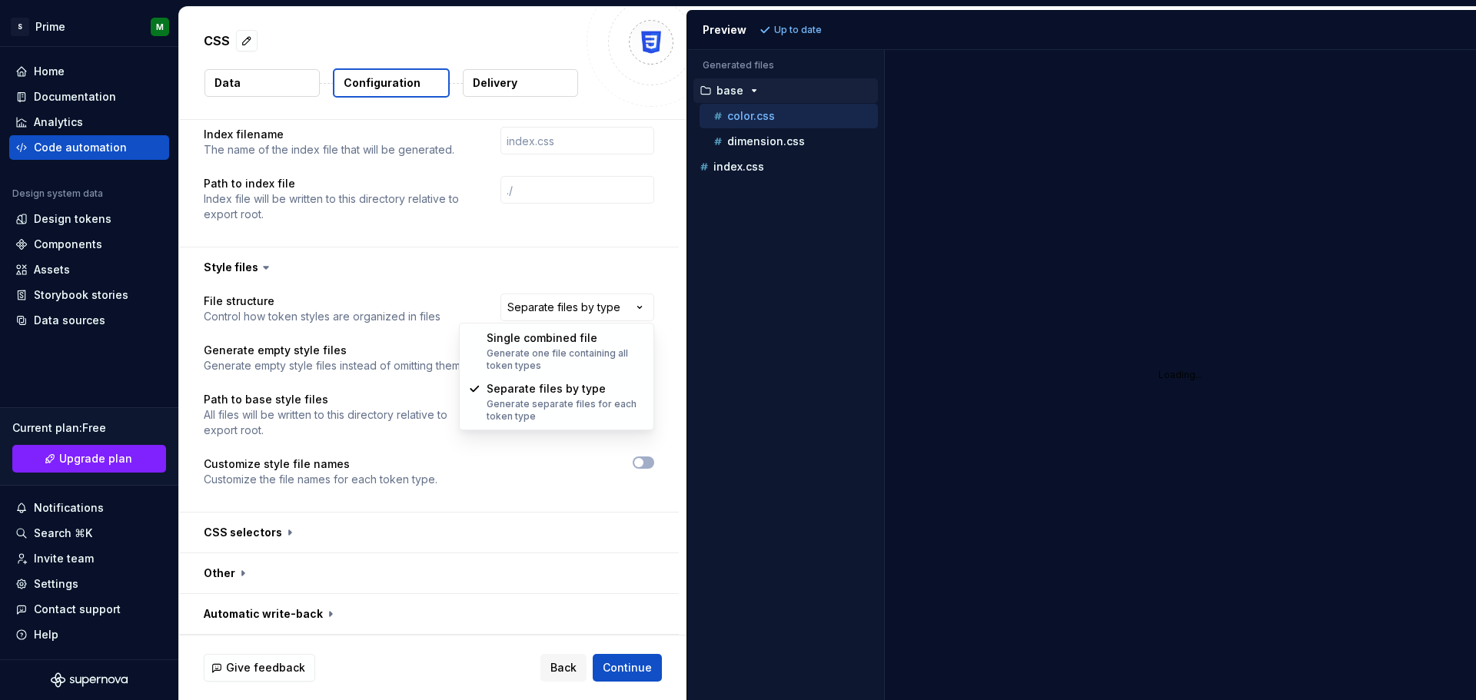
select select "**********"
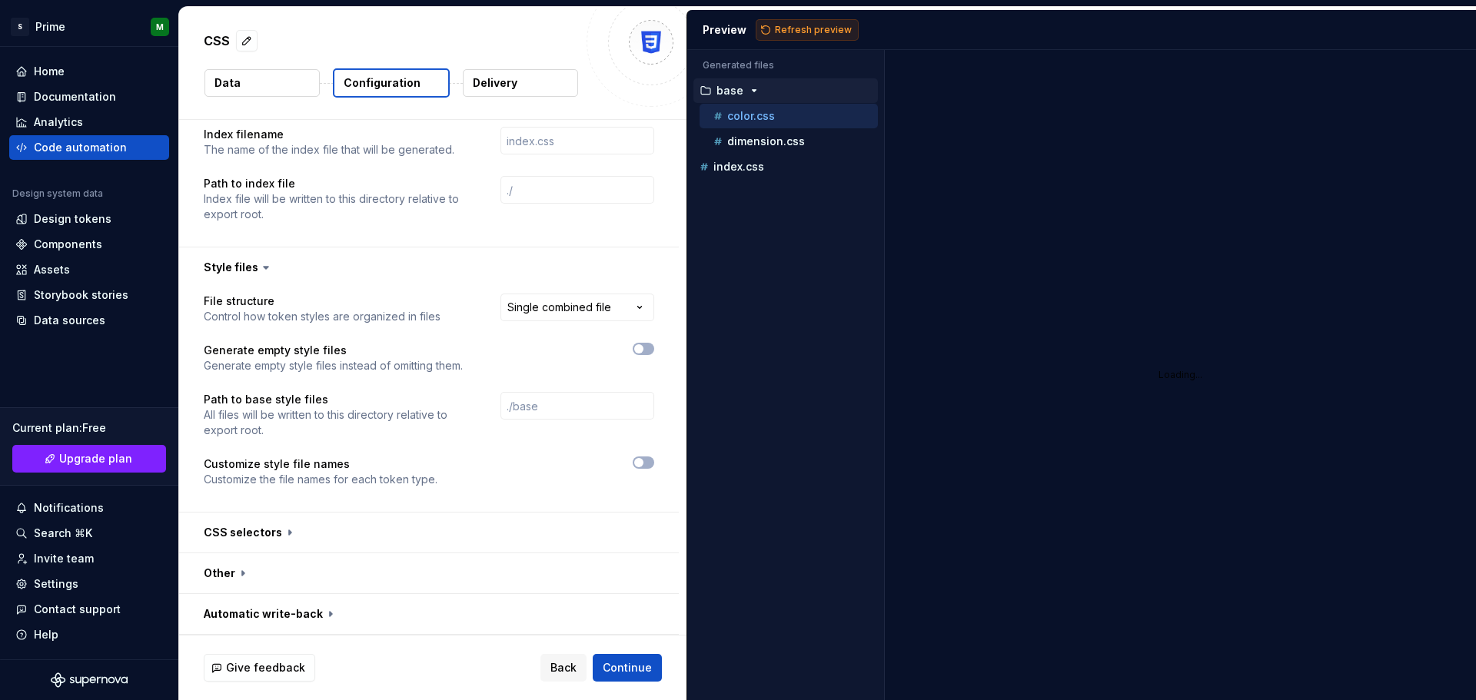
click at [822, 31] on span "Refresh preview" at bounding box center [813, 30] width 77 height 12
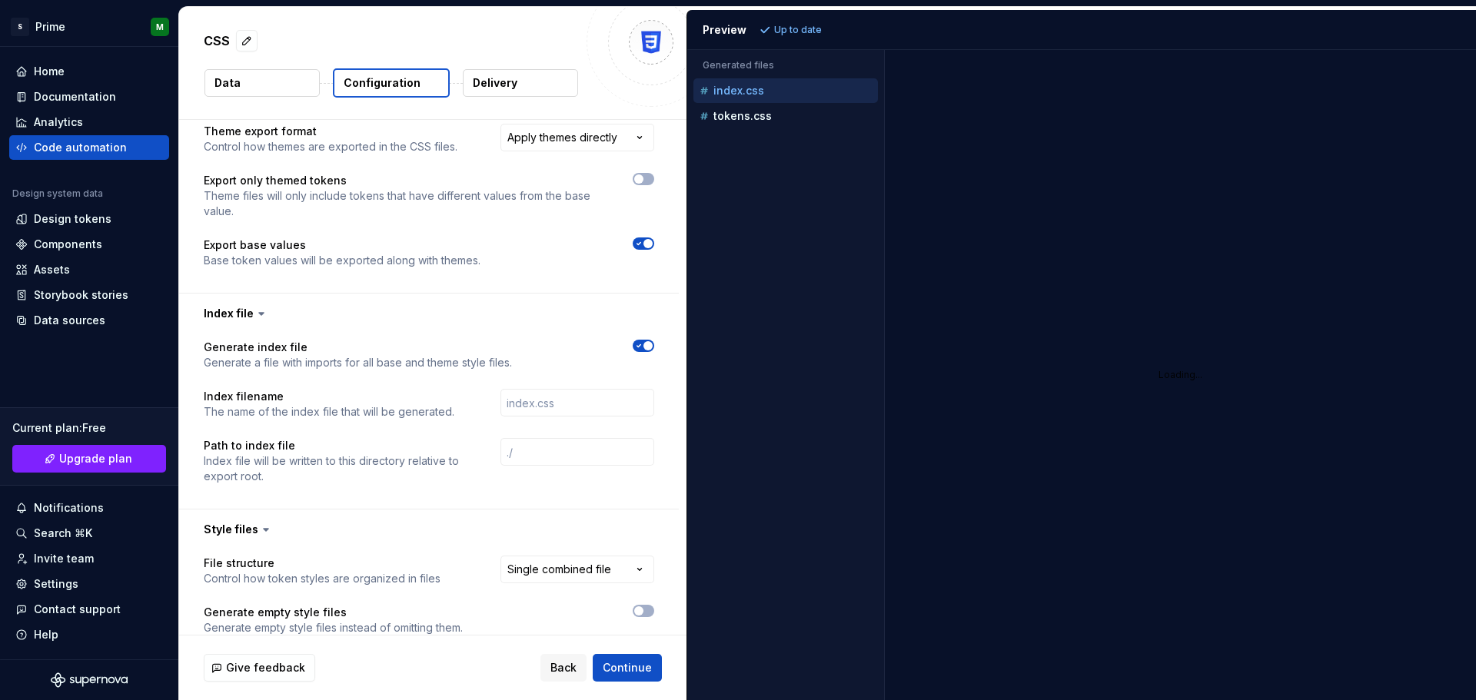
scroll to position [592, 0]
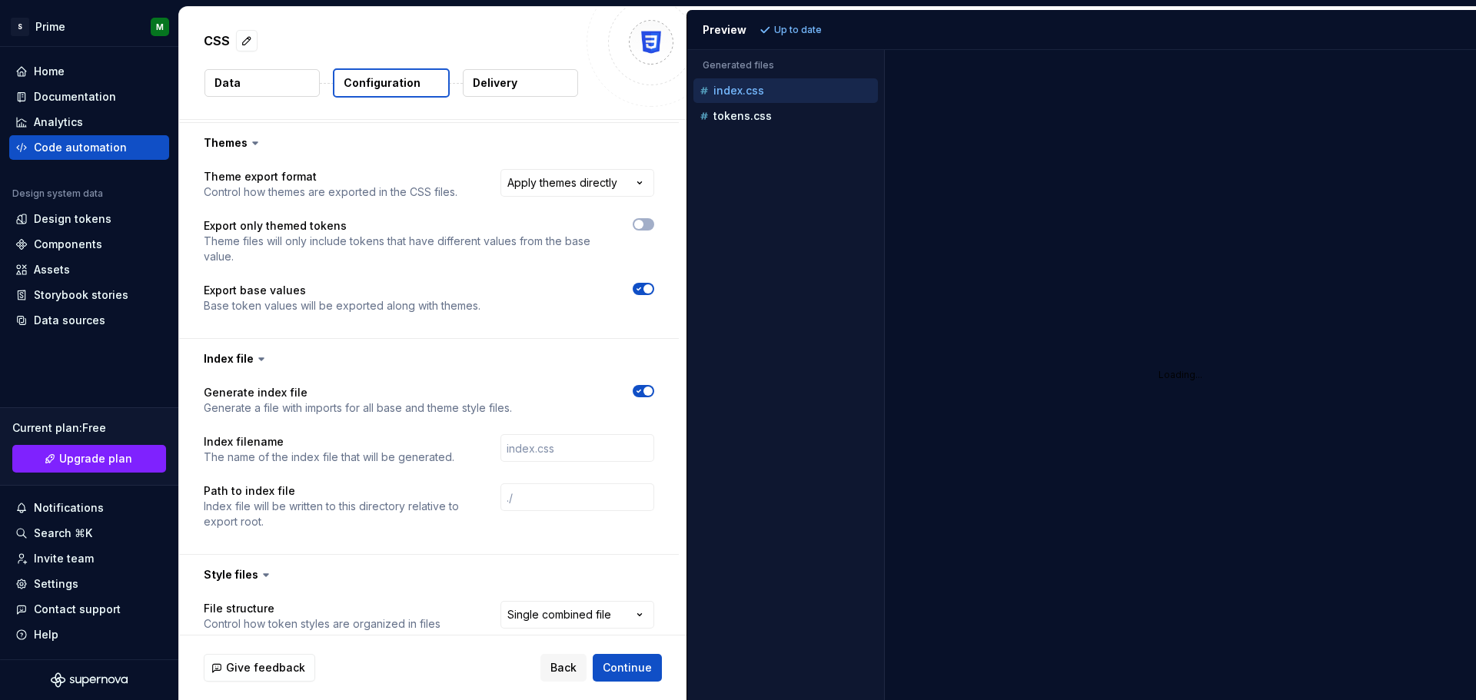
click at [649, 388] on span "button" at bounding box center [648, 391] width 9 height 9
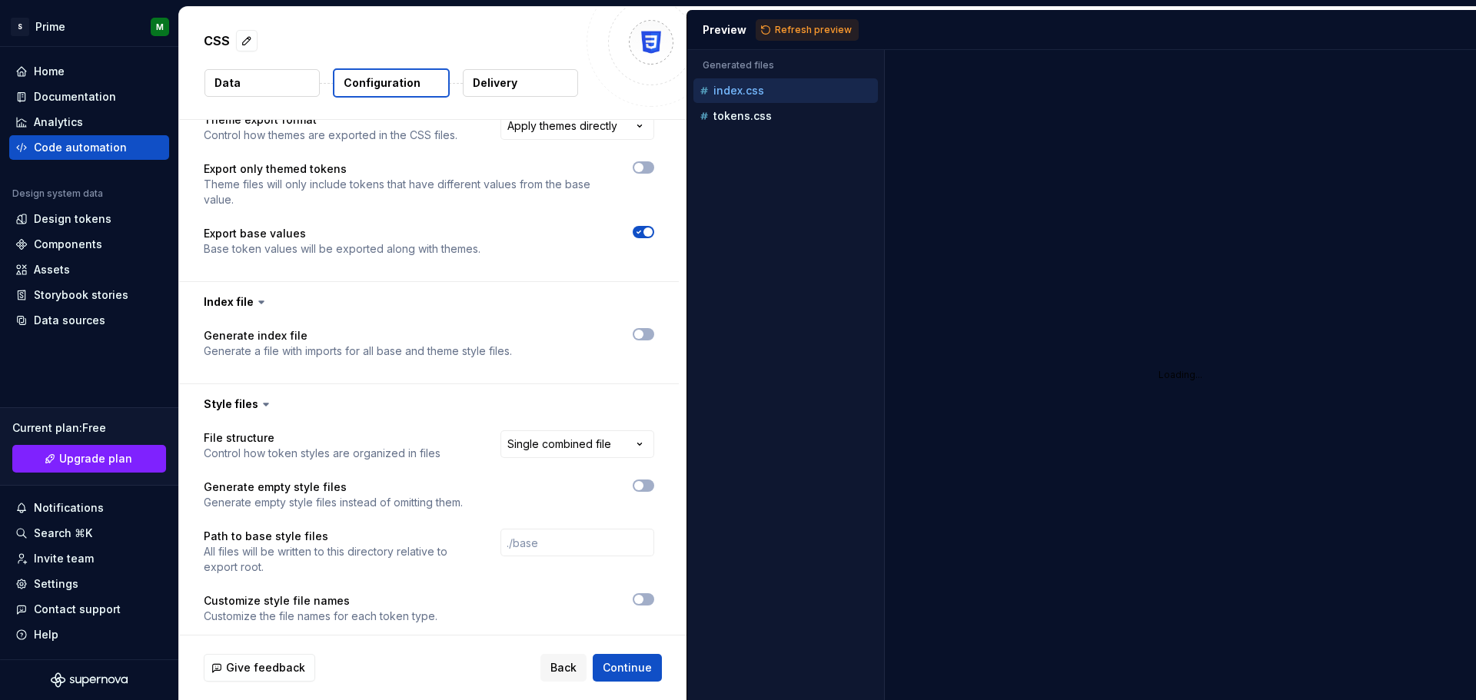
scroll to position [786, 0]
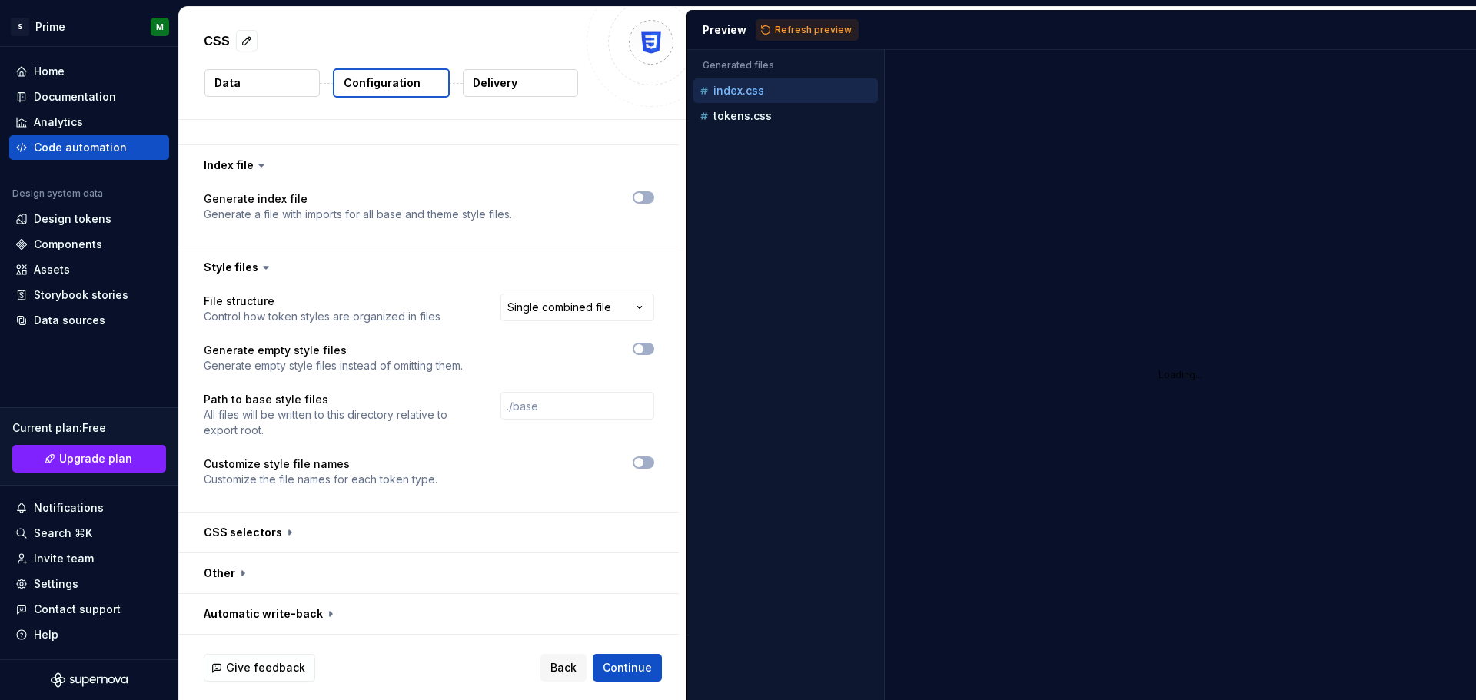
click at [261, 165] on icon at bounding box center [261, 166] width 5 height 2
drag, startPoint x: 284, startPoint y: 534, endPoint x: 299, endPoint y: 520, distance: 20.1
click at [284, 533] on button "button" at bounding box center [429, 533] width 500 height 40
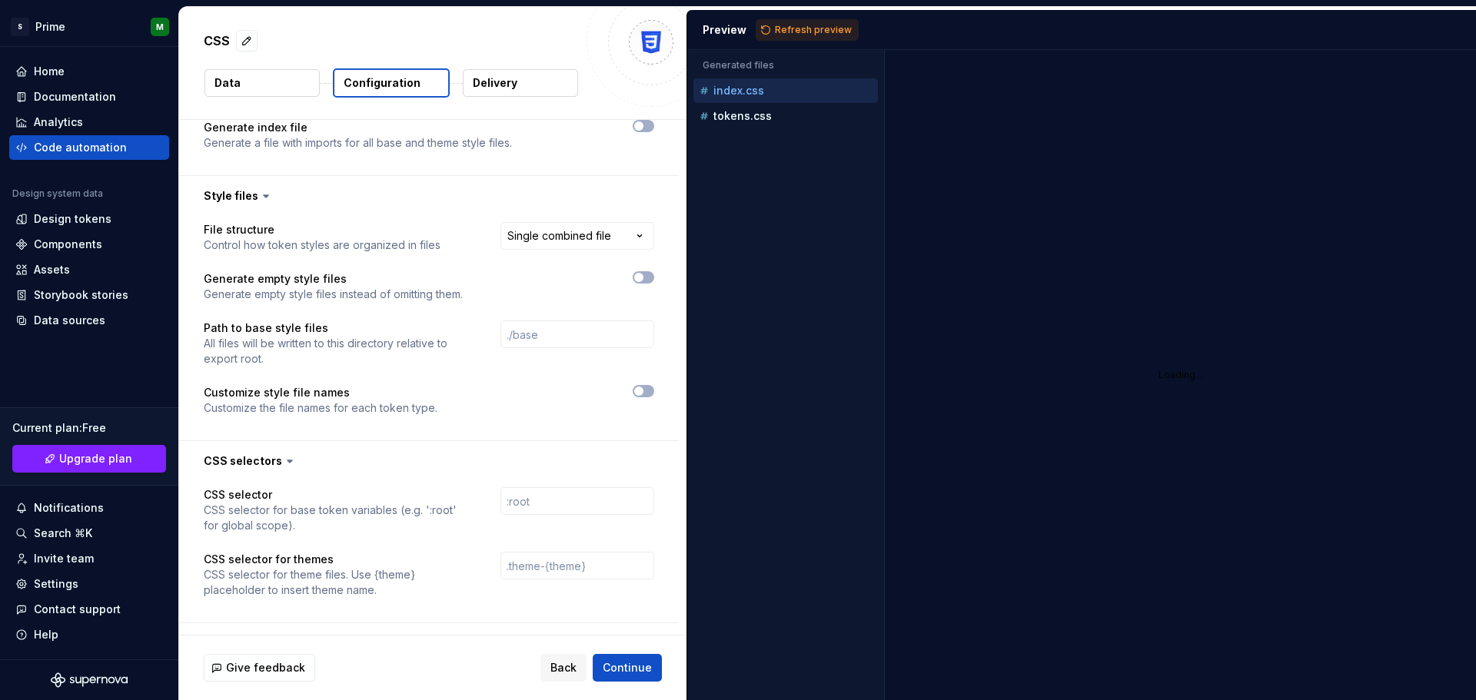
scroll to position [927, 0]
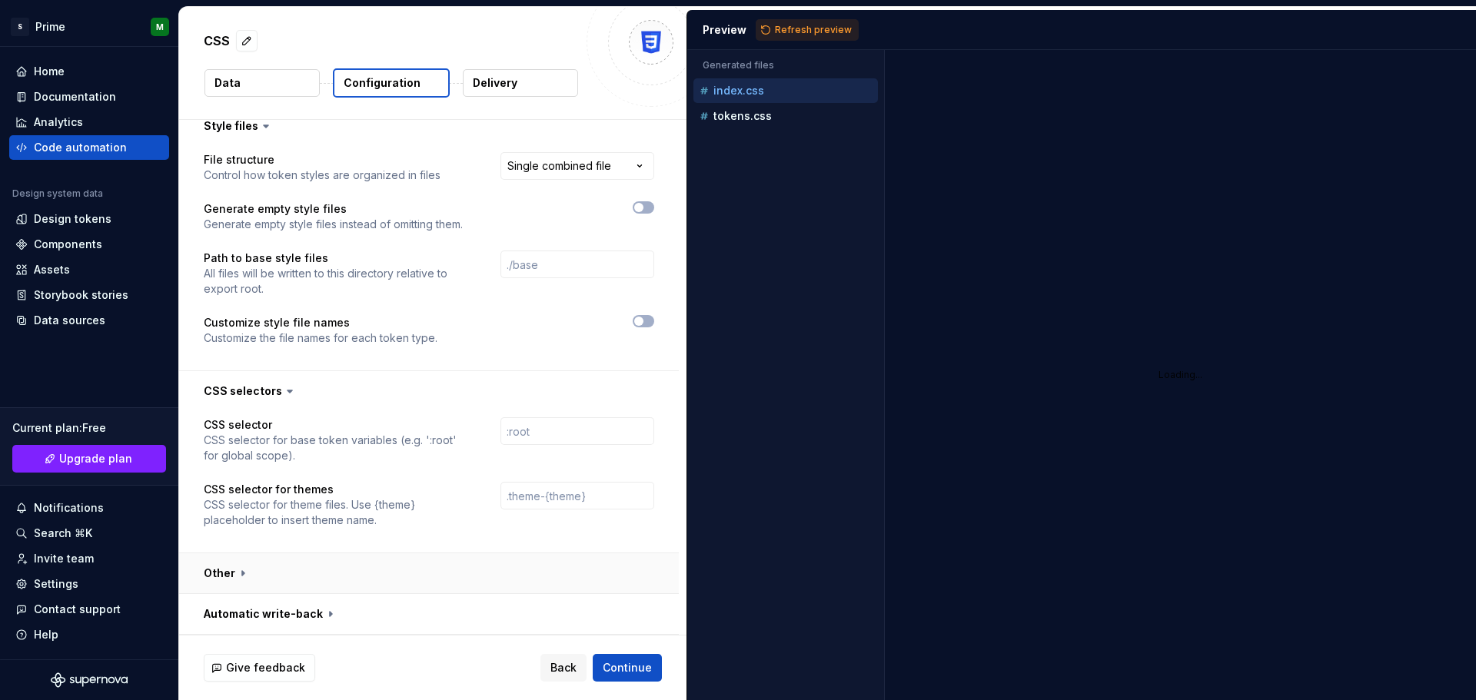
click at [237, 569] on button "button" at bounding box center [429, 574] width 500 height 40
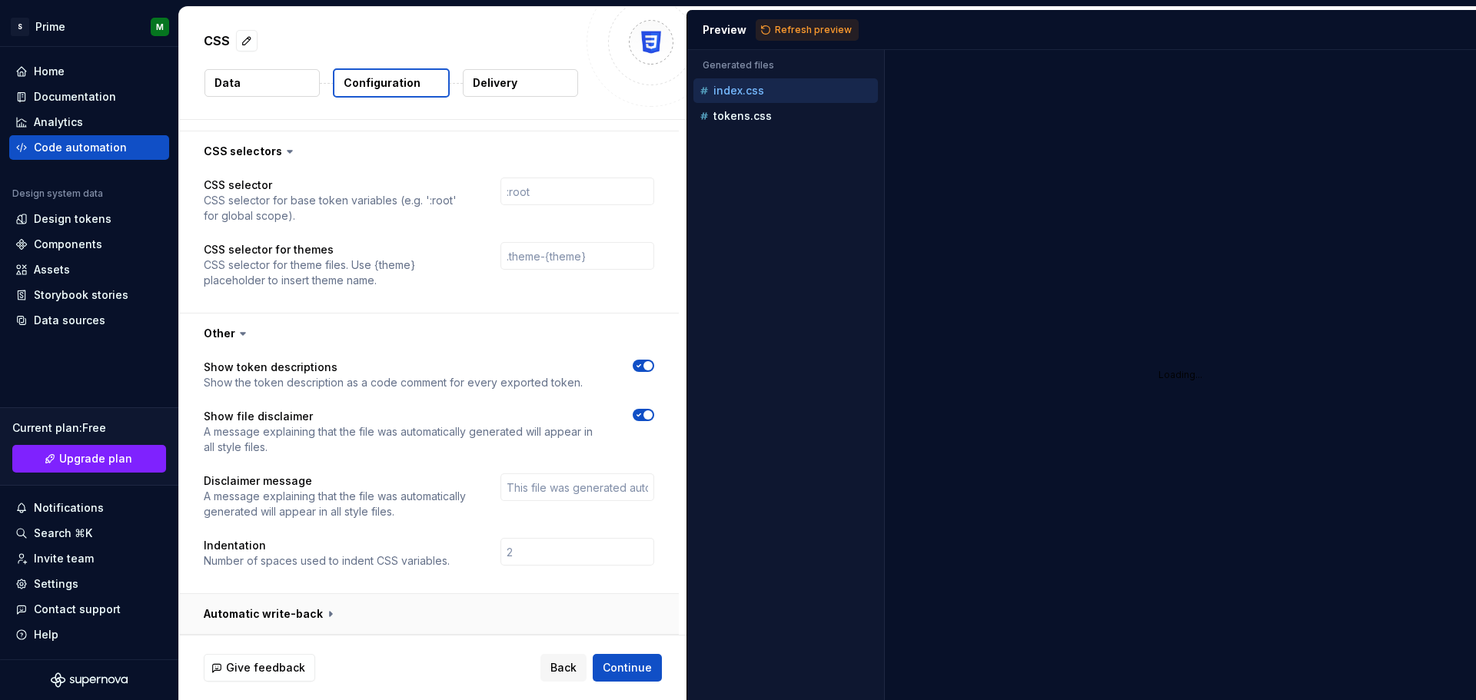
click at [329, 614] on button "button" at bounding box center [429, 614] width 500 height 40
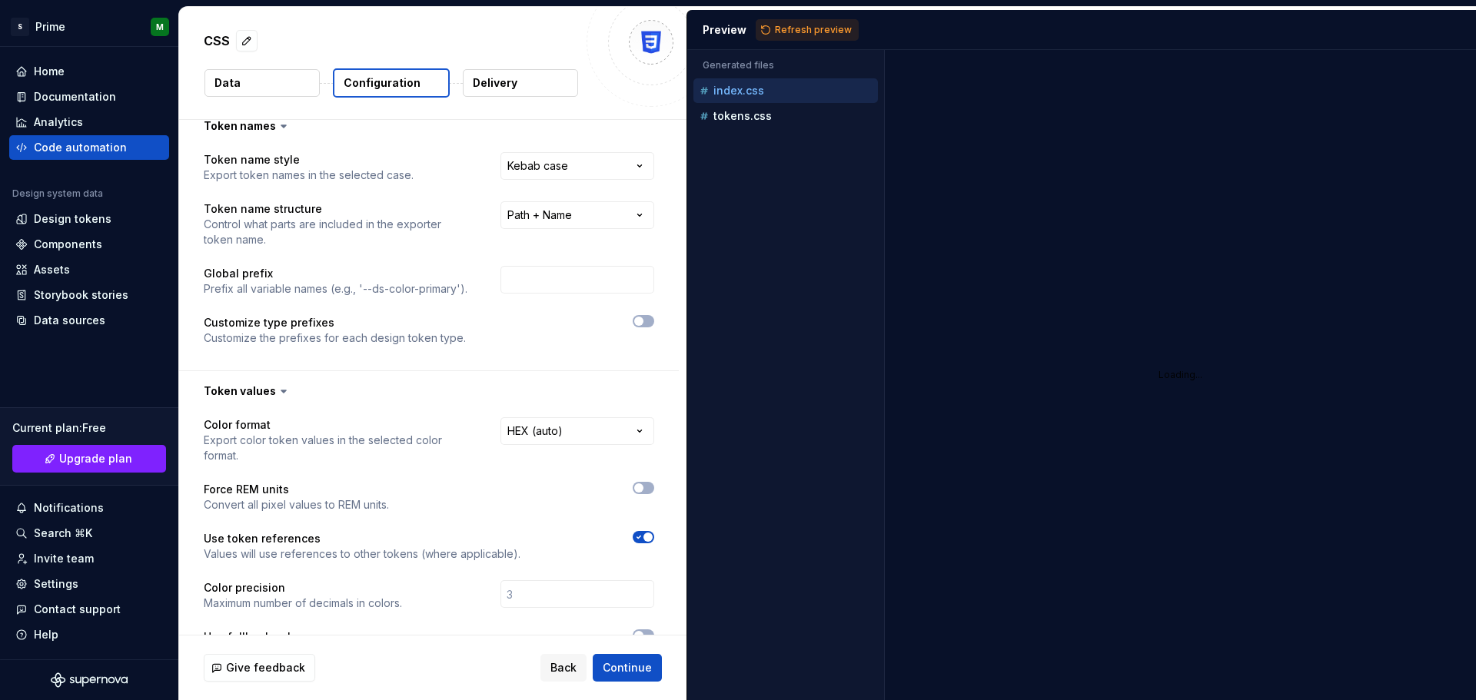
scroll to position [0, 0]
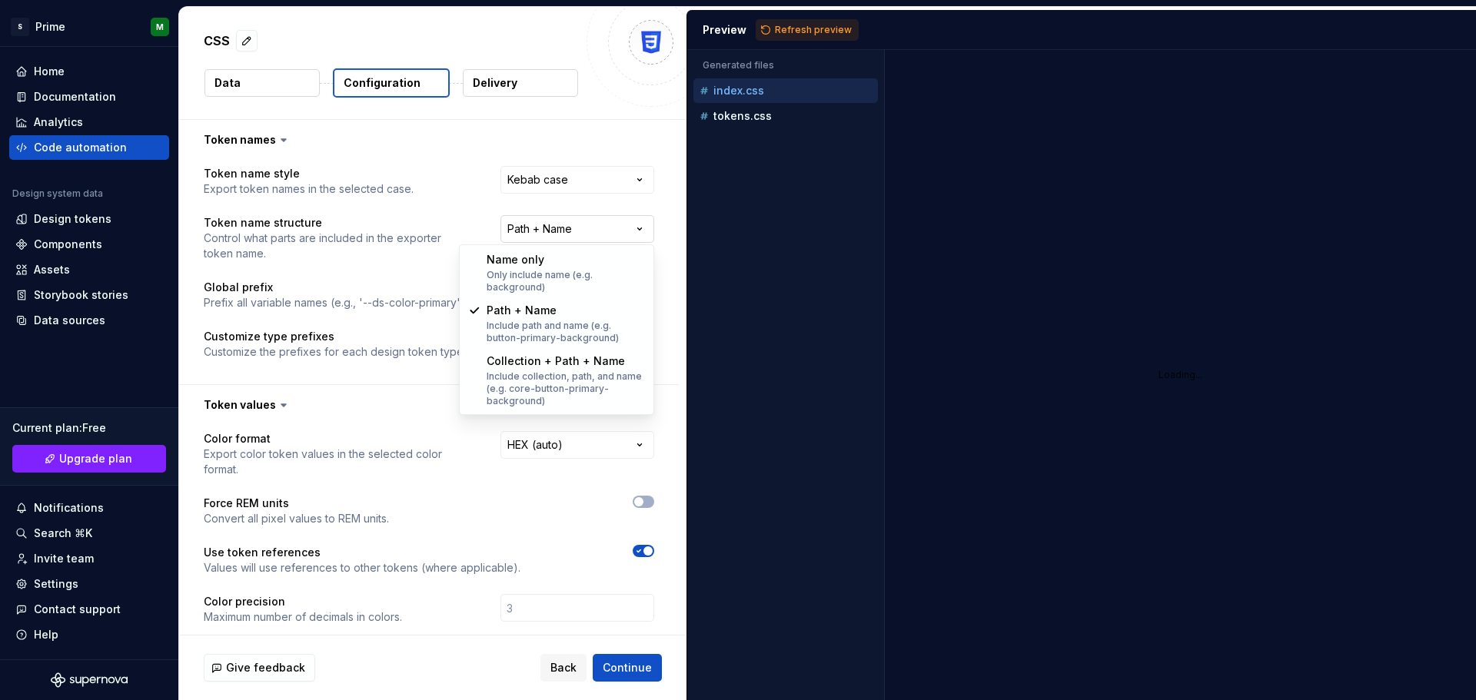
click at [601, 228] on html "**********" at bounding box center [738, 350] width 1476 height 700
click at [594, 175] on html "**********" at bounding box center [738, 350] width 1476 height 700
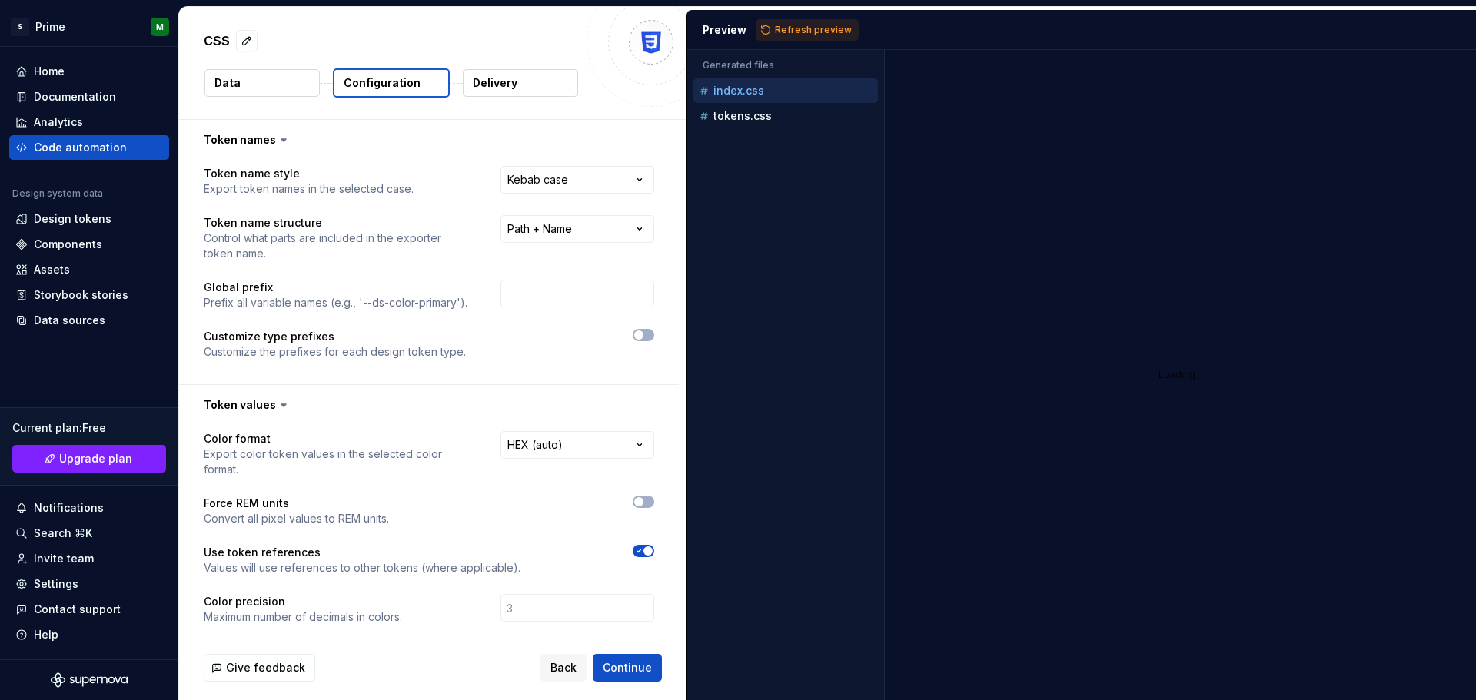
click at [594, 175] on html "**********" at bounding box center [738, 350] width 1476 height 700
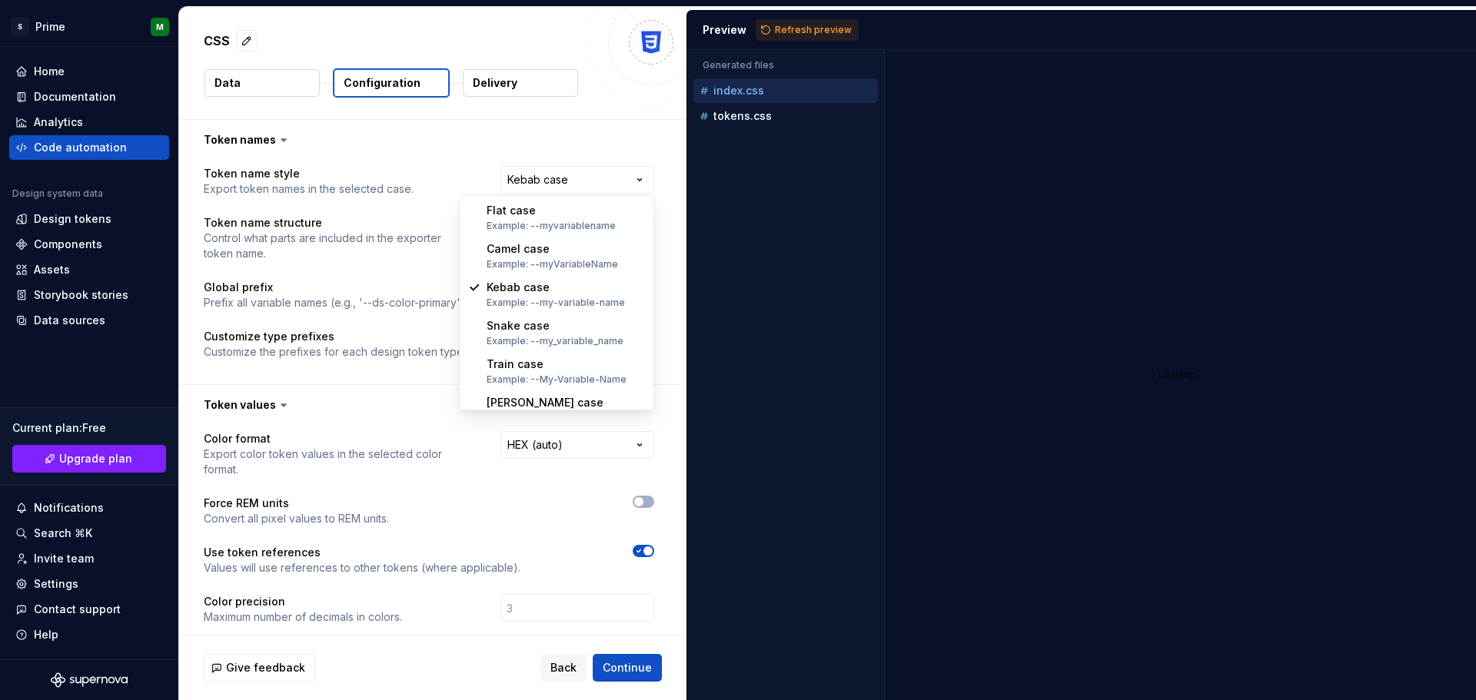
click at [597, 145] on html "**********" at bounding box center [738, 350] width 1476 height 700
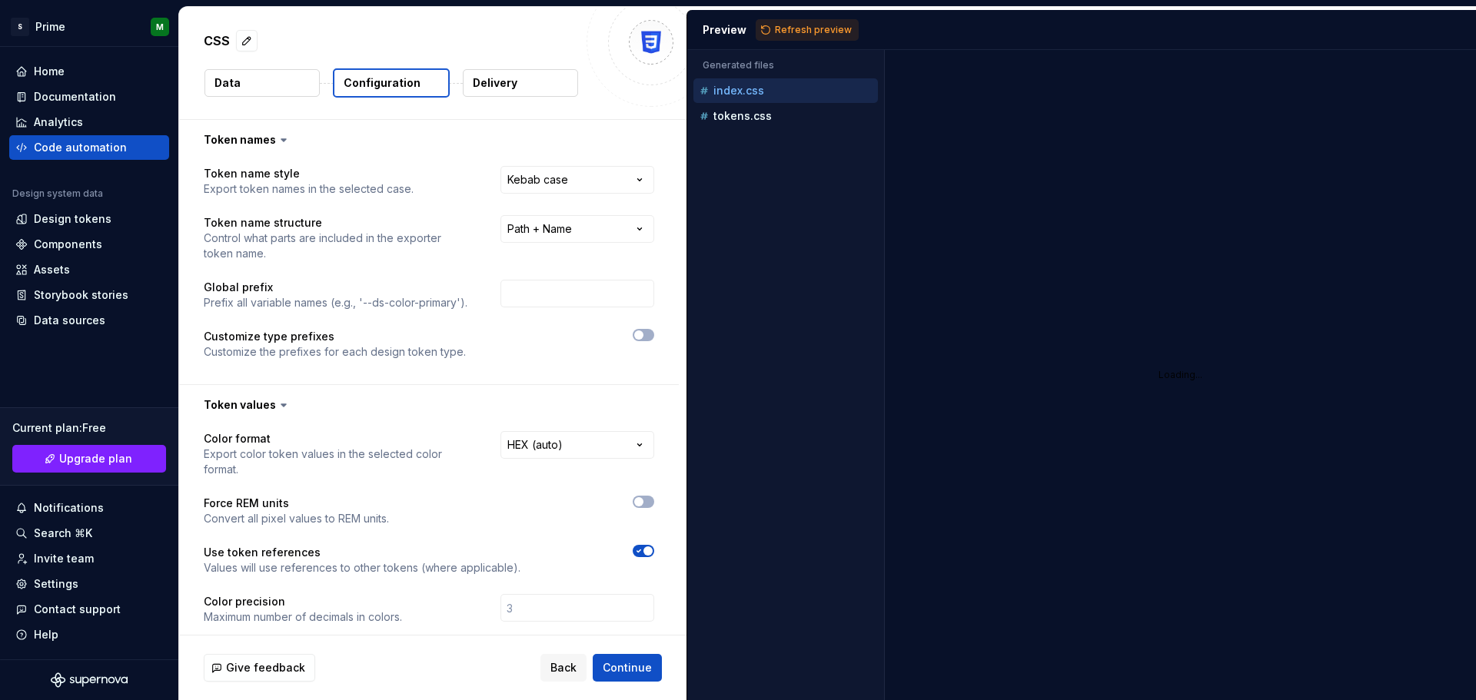
click at [533, 82] on button "Delivery" at bounding box center [520, 83] width 115 height 28
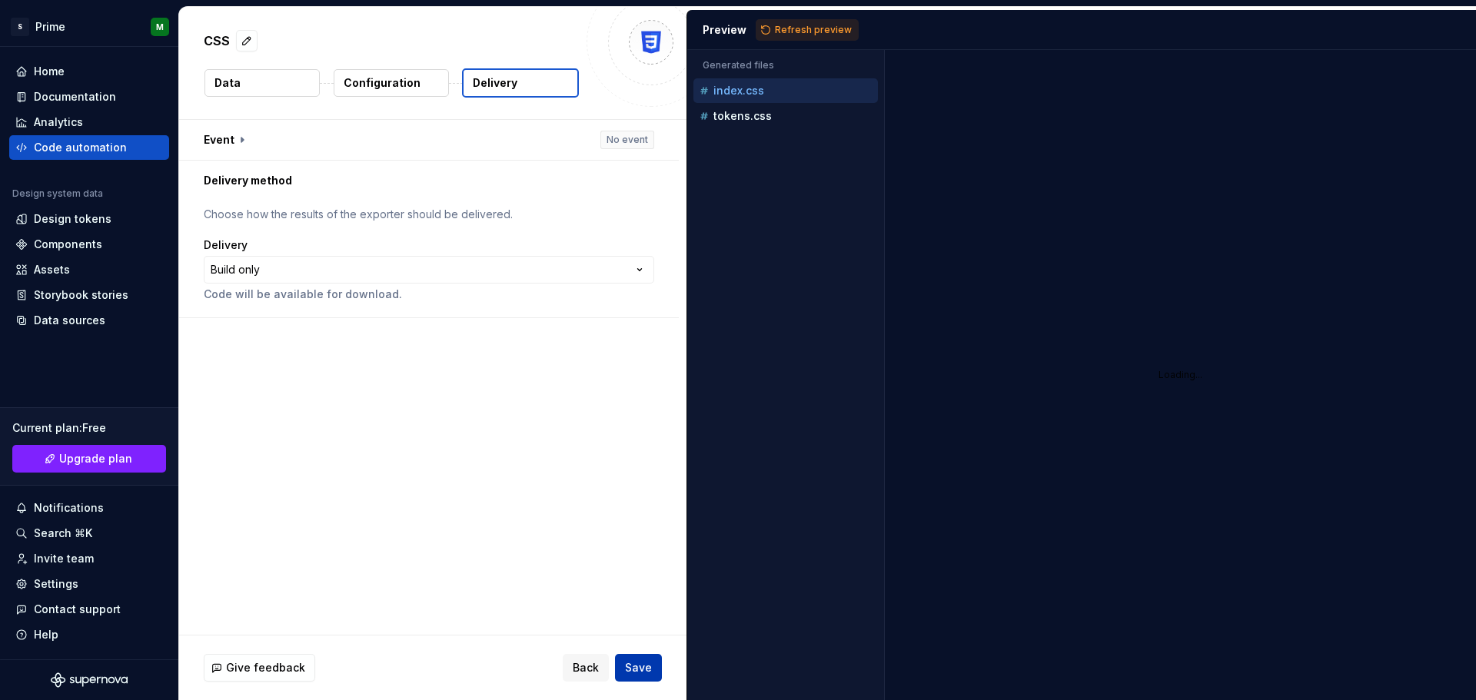
click at [632, 667] on span "Save" at bounding box center [638, 667] width 27 height 15
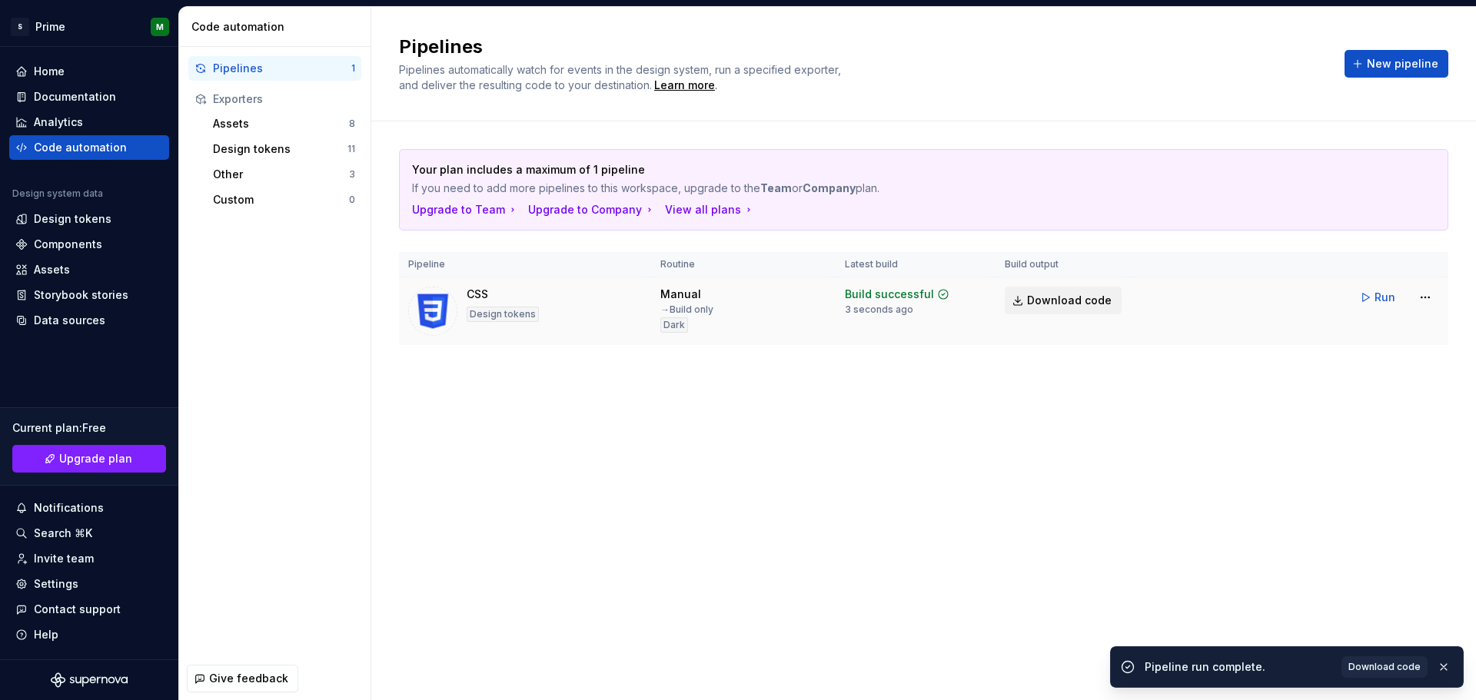
click at [1053, 296] on span "Download code" at bounding box center [1069, 300] width 85 height 15
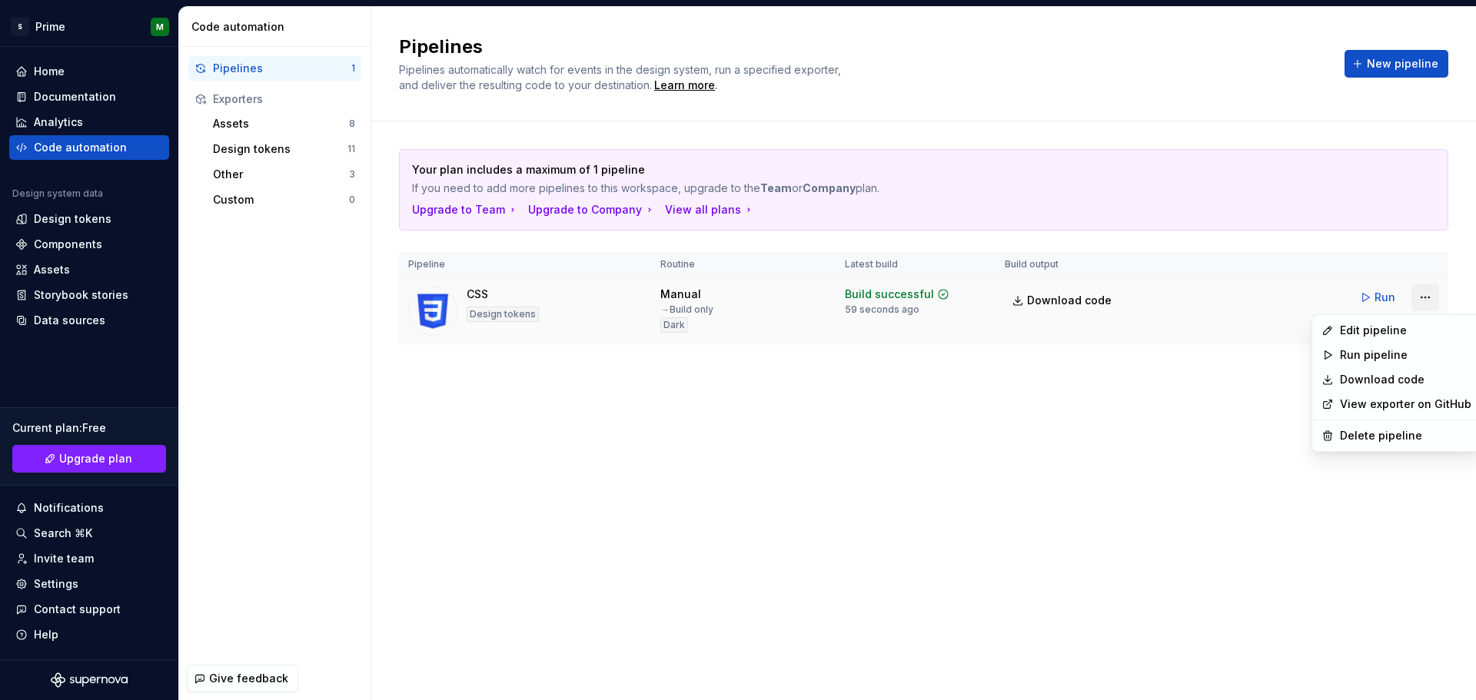
click at [1428, 301] on html "S Prime M Home Documentation Analytics Code automation Design system data Desig…" at bounding box center [738, 350] width 1476 height 700
click at [1384, 334] on div "Edit pipeline" at bounding box center [1405, 330] width 131 height 15
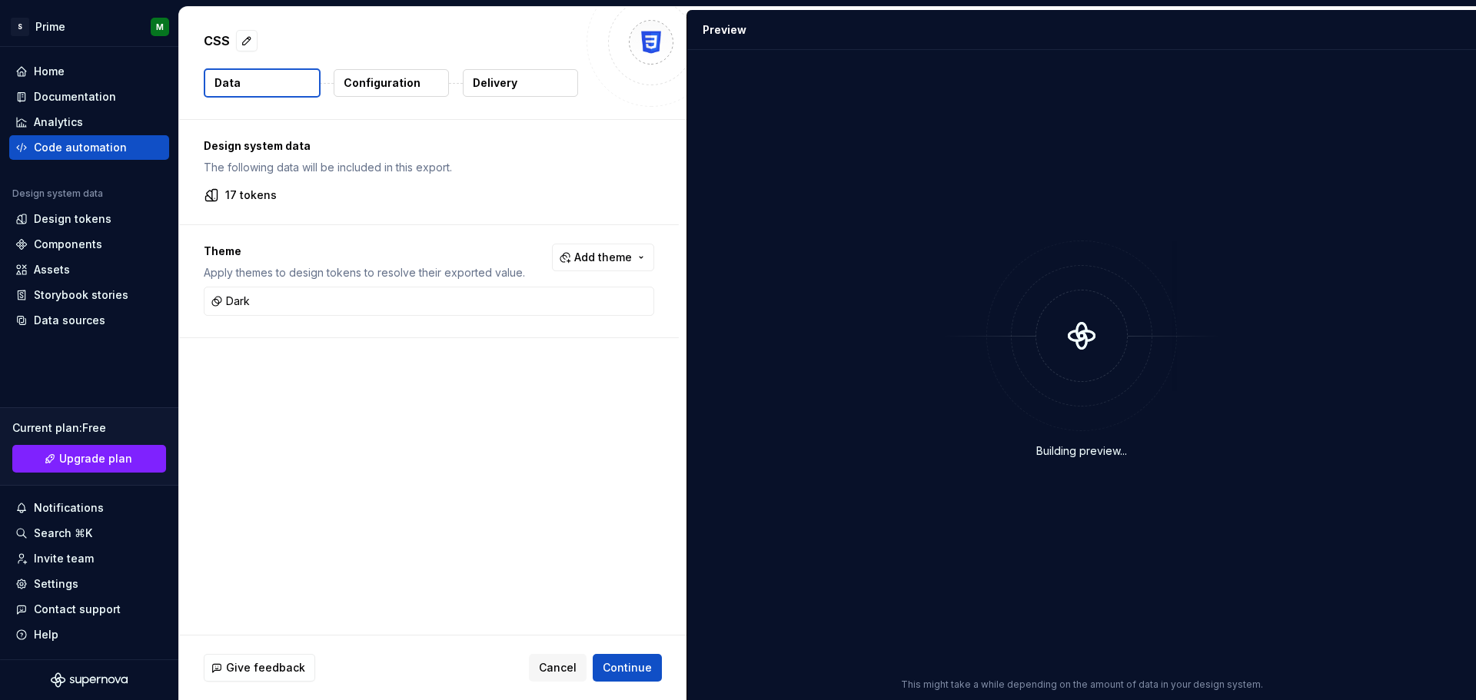
click at [385, 85] on p "Configuration" at bounding box center [382, 82] width 77 height 15
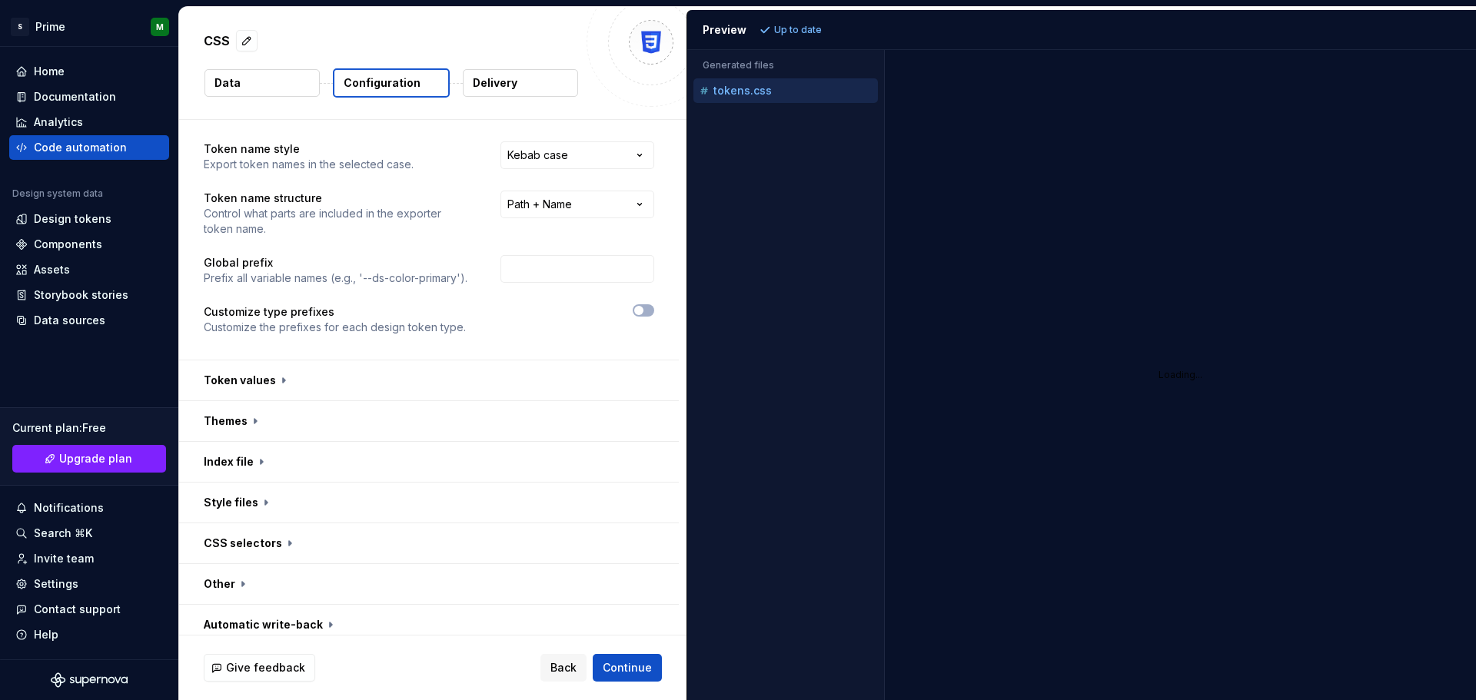
scroll to position [35, 0]
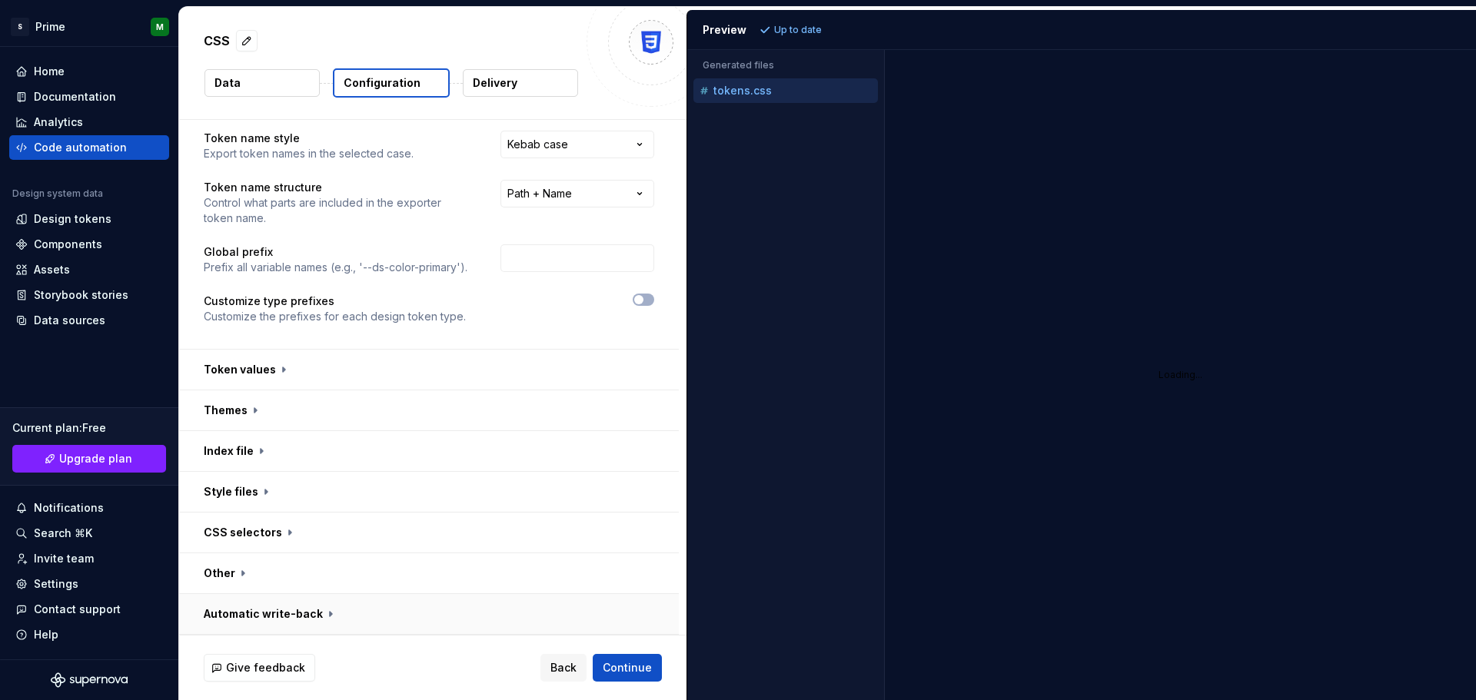
click at [323, 617] on button "button" at bounding box center [429, 614] width 500 height 40
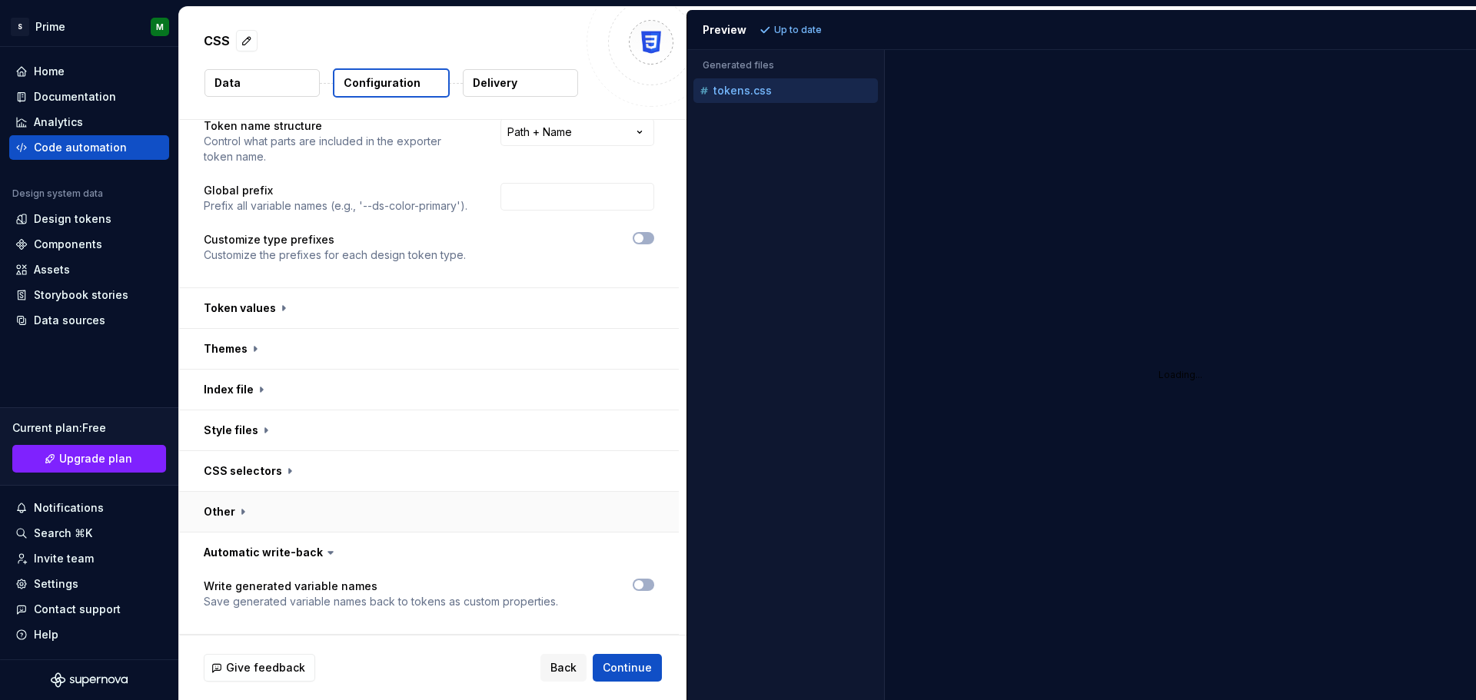
click at [246, 517] on button "button" at bounding box center [429, 512] width 500 height 40
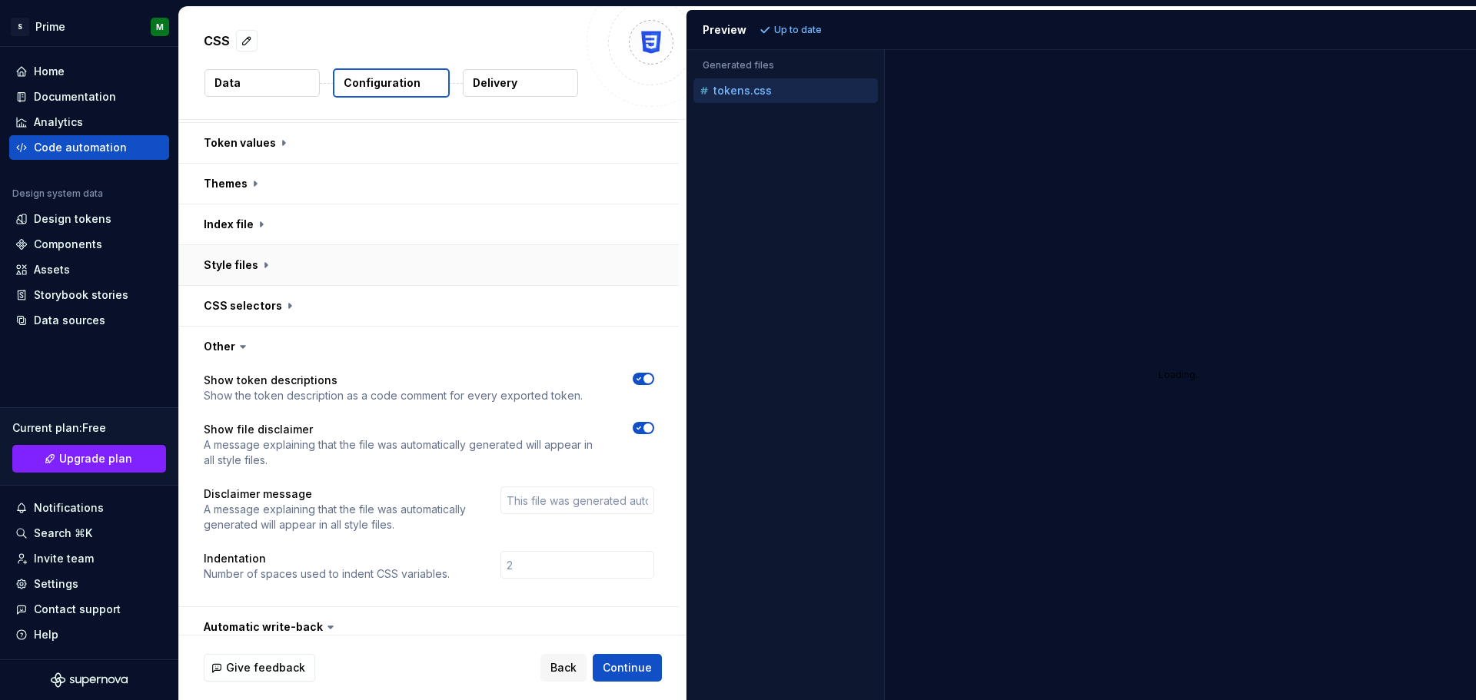
scroll to position [328, 0]
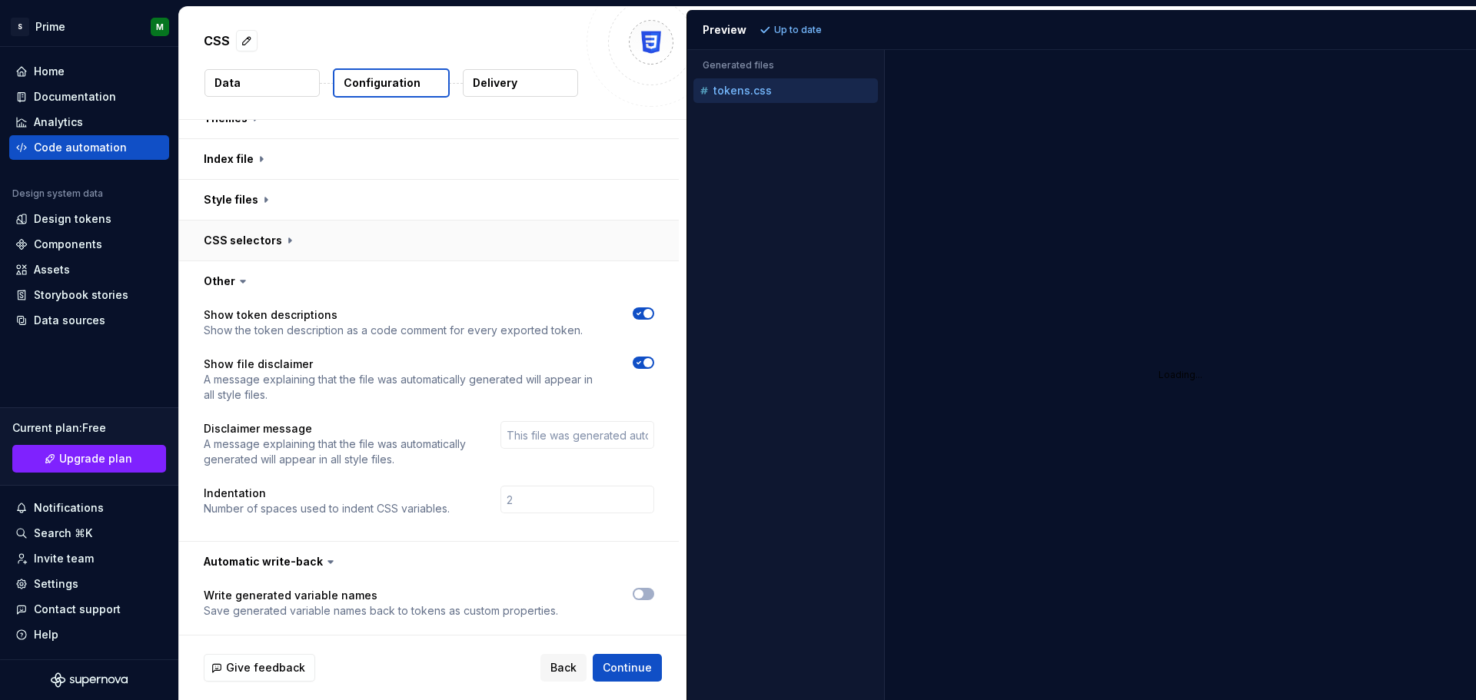
click at [294, 244] on button "button" at bounding box center [429, 241] width 500 height 40
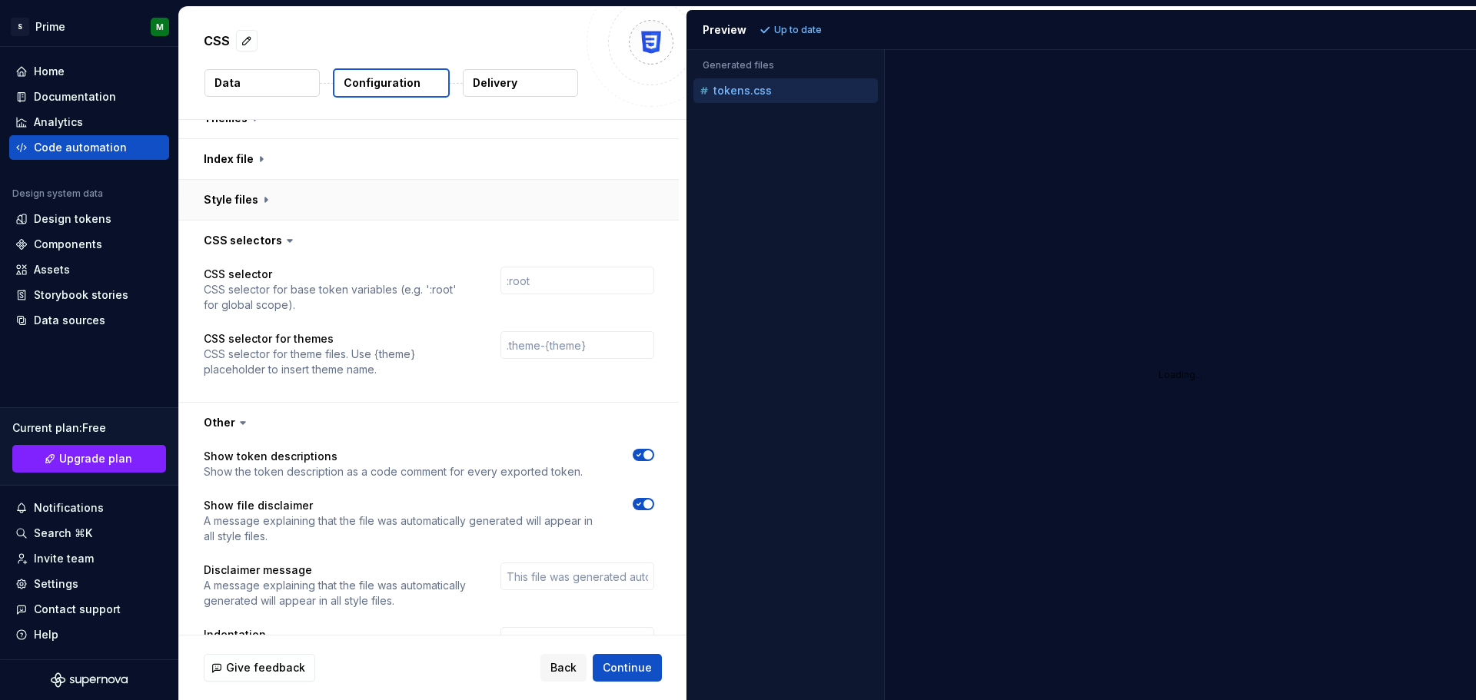
click at [264, 201] on button "button" at bounding box center [429, 200] width 500 height 40
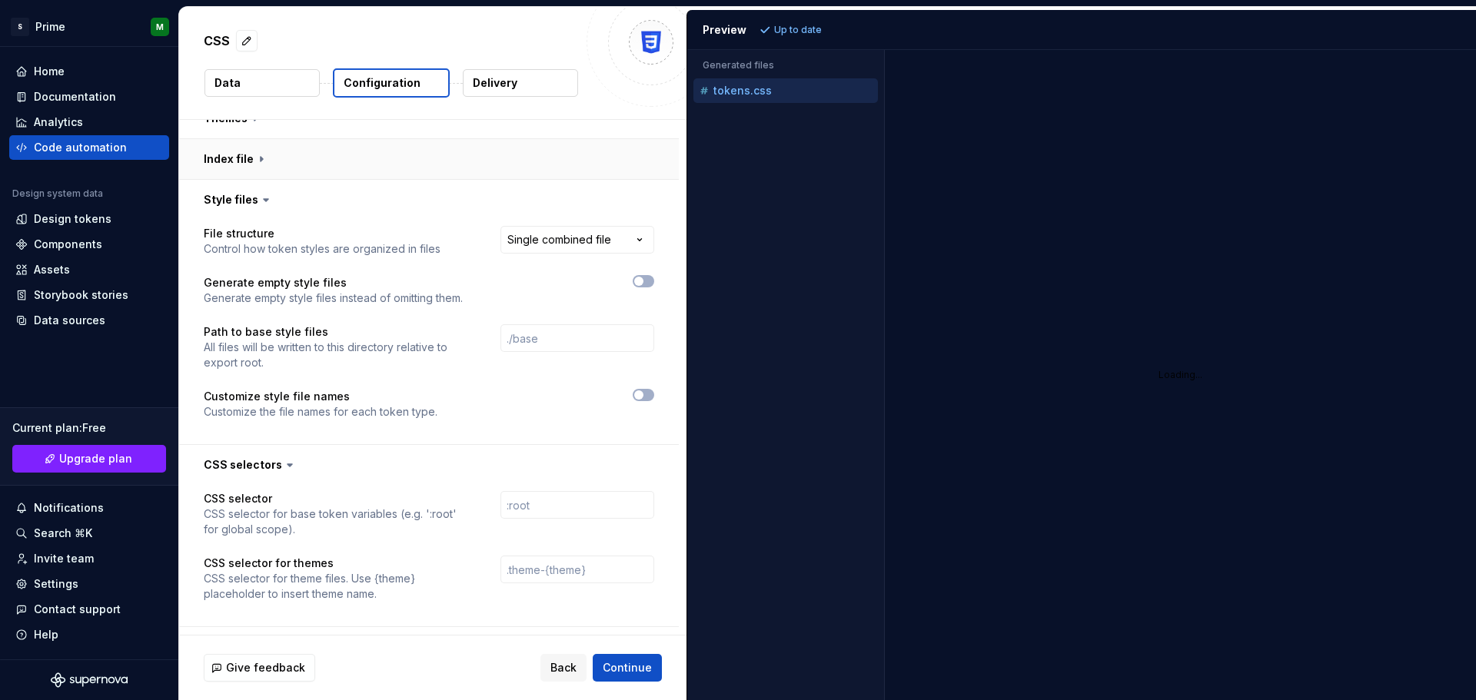
click at [264, 158] on button "button" at bounding box center [429, 159] width 500 height 40
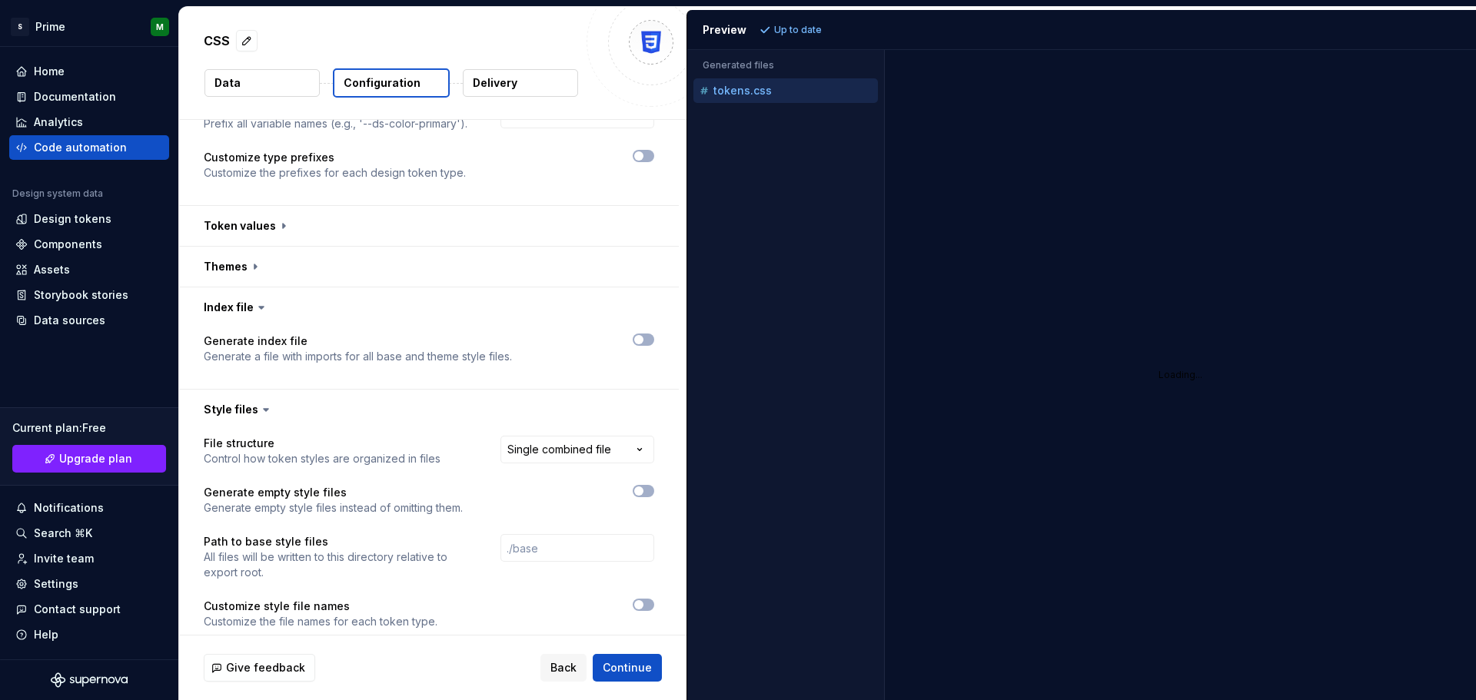
scroll to position [174, 0]
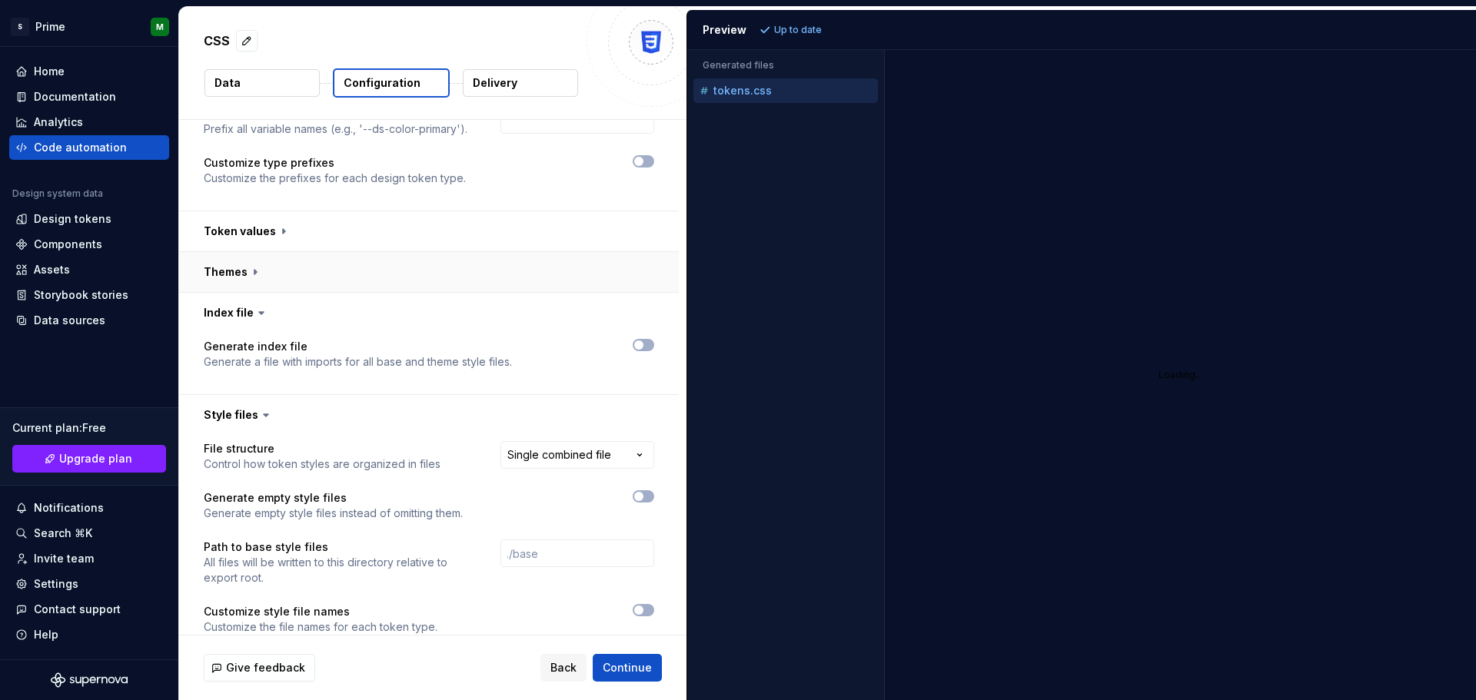
click at [254, 265] on button "button" at bounding box center [429, 272] width 500 height 40
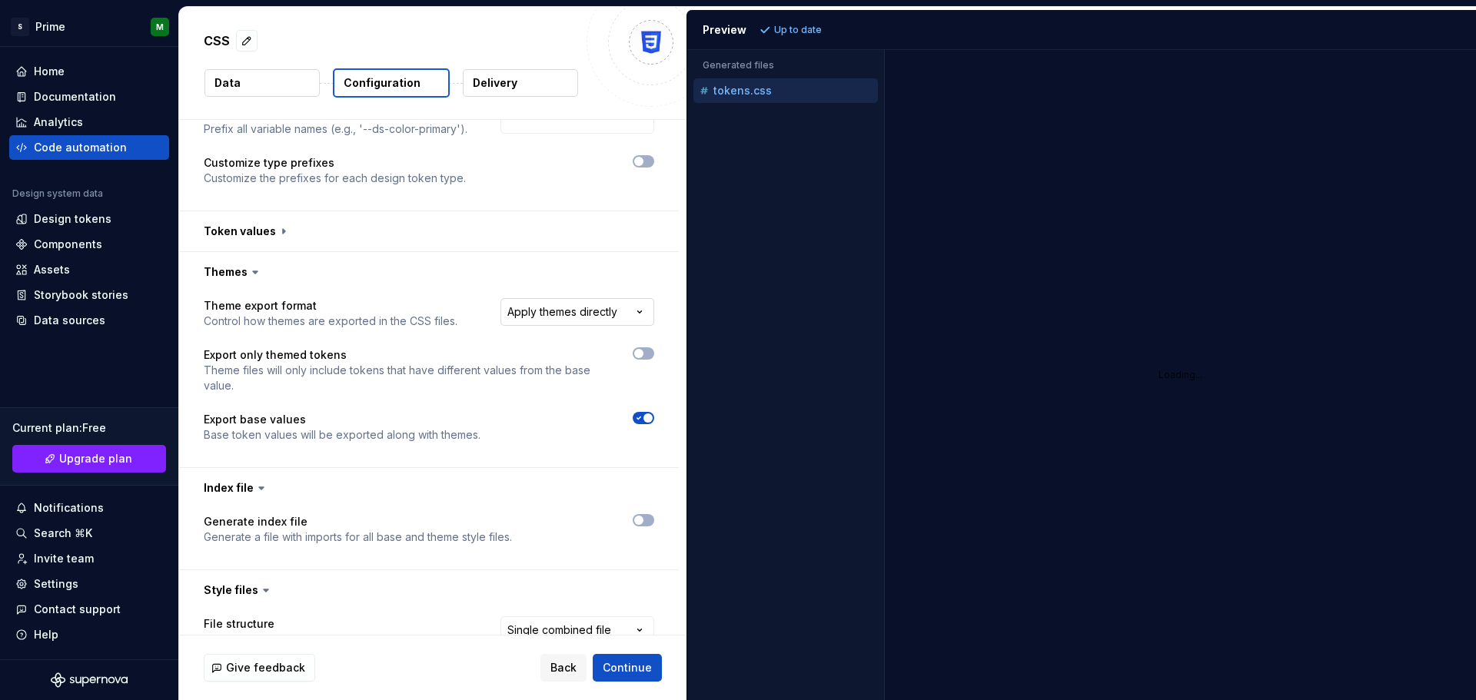
click at [595, 316] on html "**********" at bounding box center [738, 350] width 1476 height 700
click at [256, 276] on html "**********" at bounding box center [738, 350] width 1476 height 700
click at [254, 264] on icon at bounding box center [255, 271] width 15 height 15
click at [278, 230] on button "button" at bounding box center [429, 231] width 500 height 40
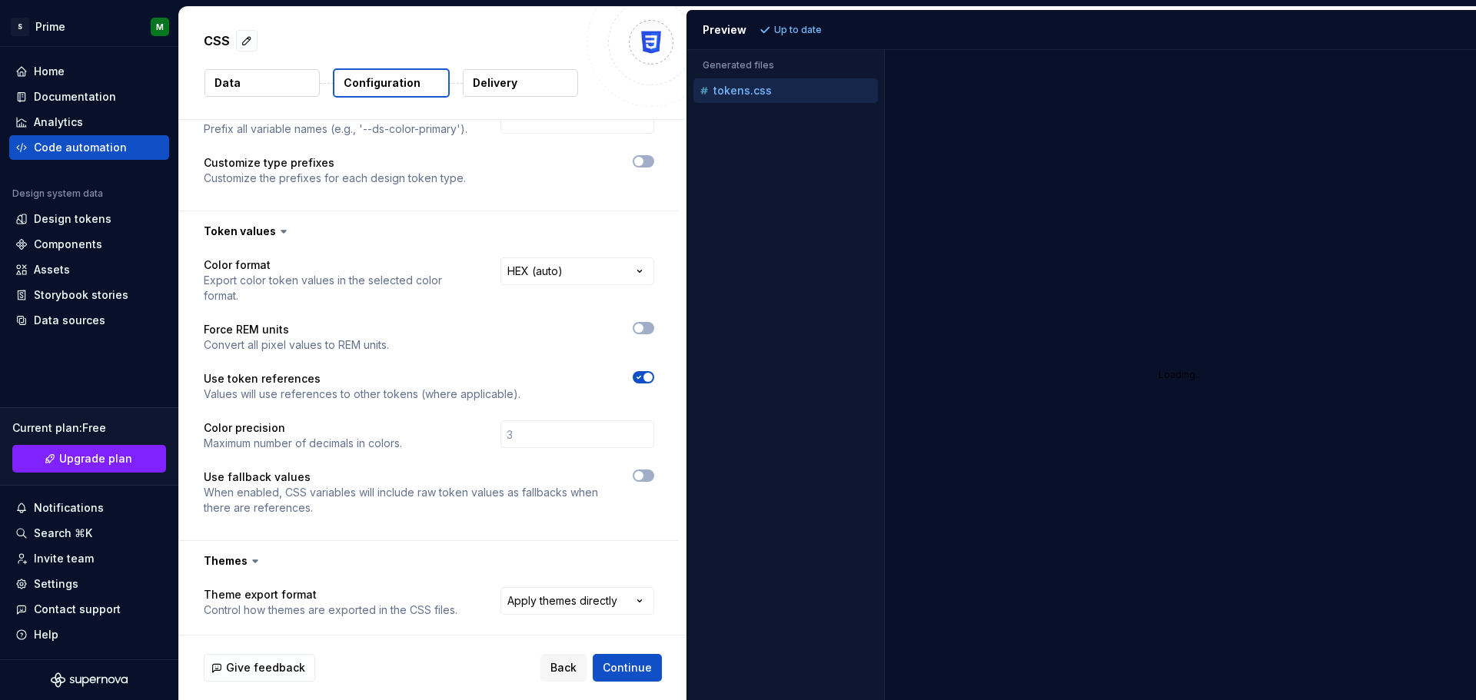
click at [279, 229] on icon at bounding box center [283, 231] width 15 height 15
click at [283, 230] on icon at bounding box center [283, 231] width 15 height 15
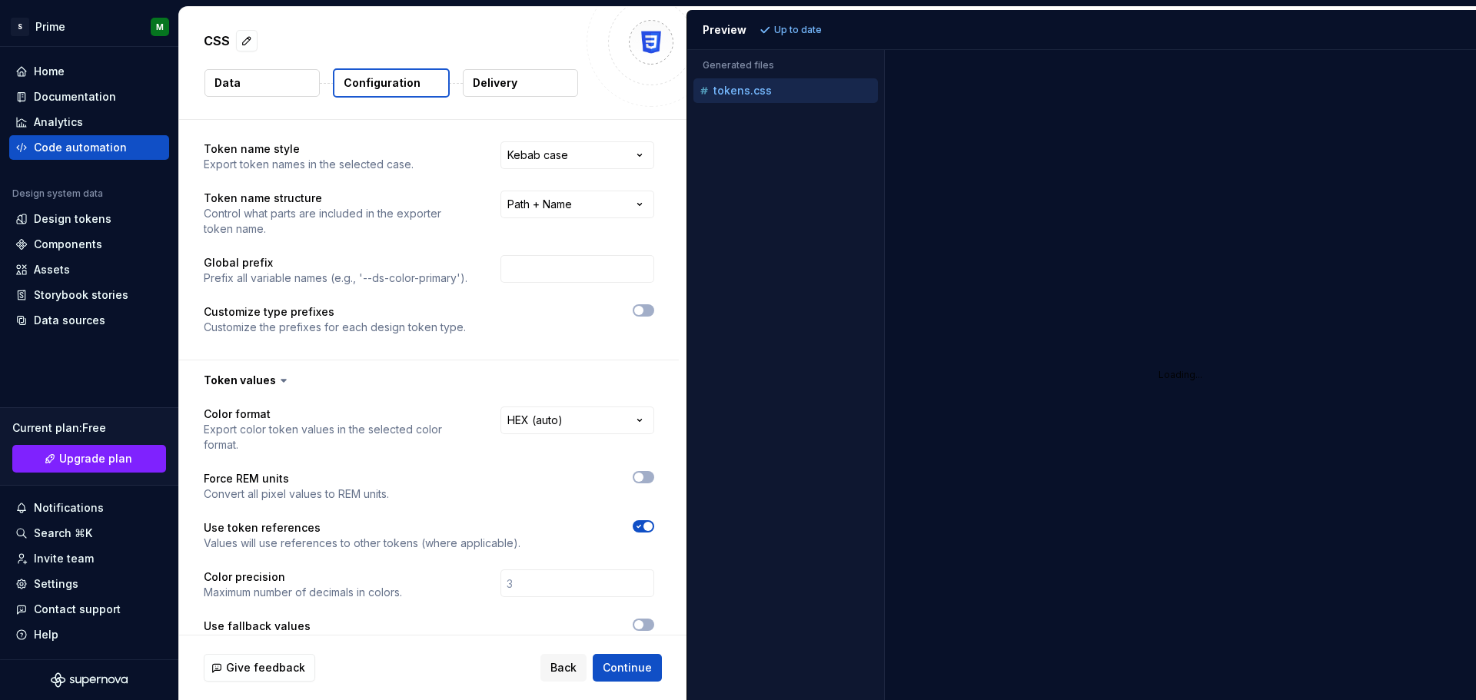
scroll to position [0, 0]
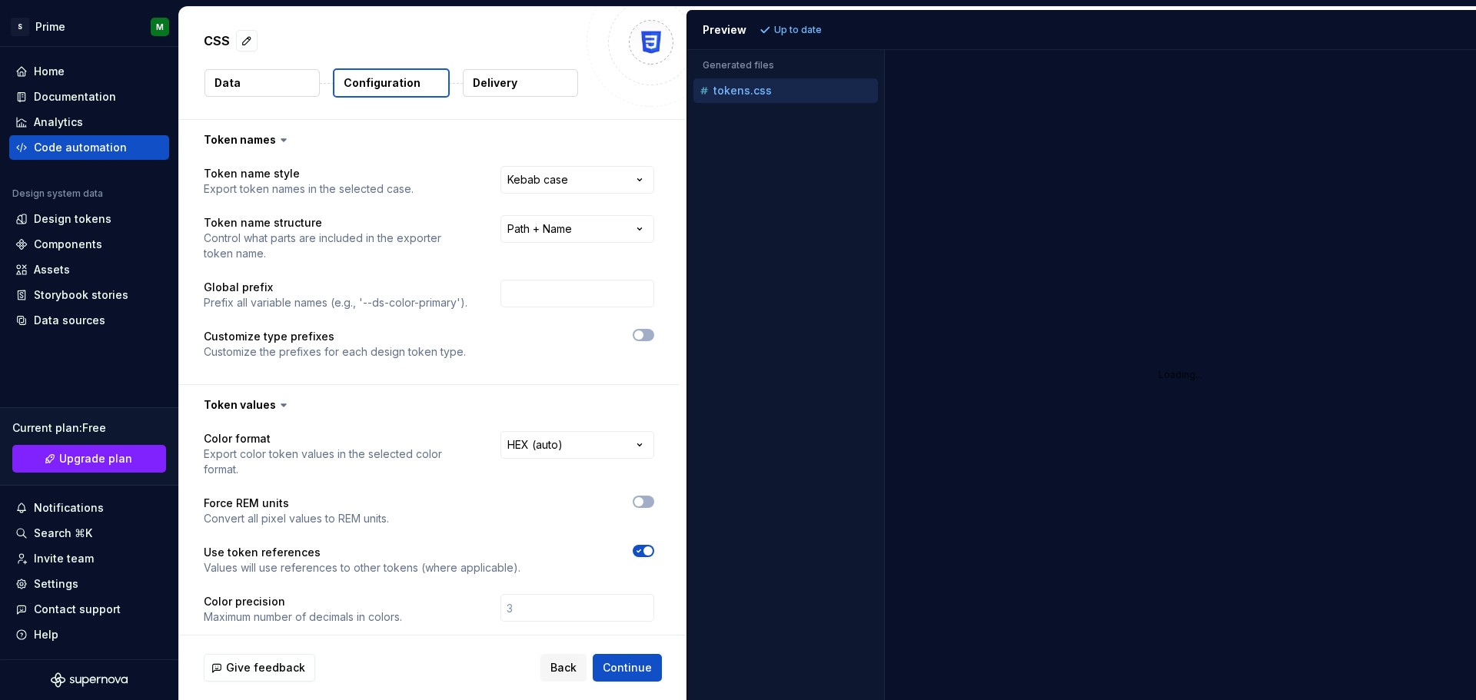
click at [497, 87] on p "Delivery" at bounding box center [495, 82] width 45 height 15
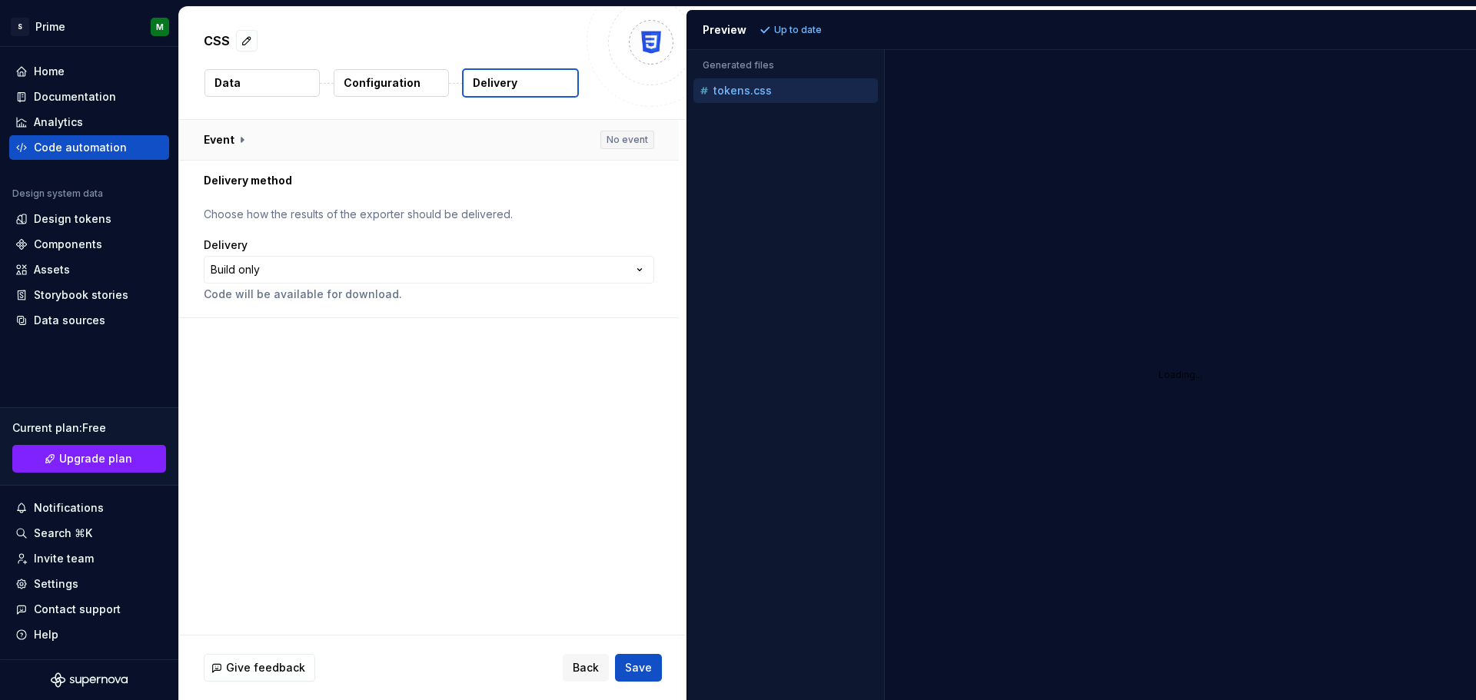
click at [635, 135] on button "button" at bounding box center [429, 140] width 500 height 40
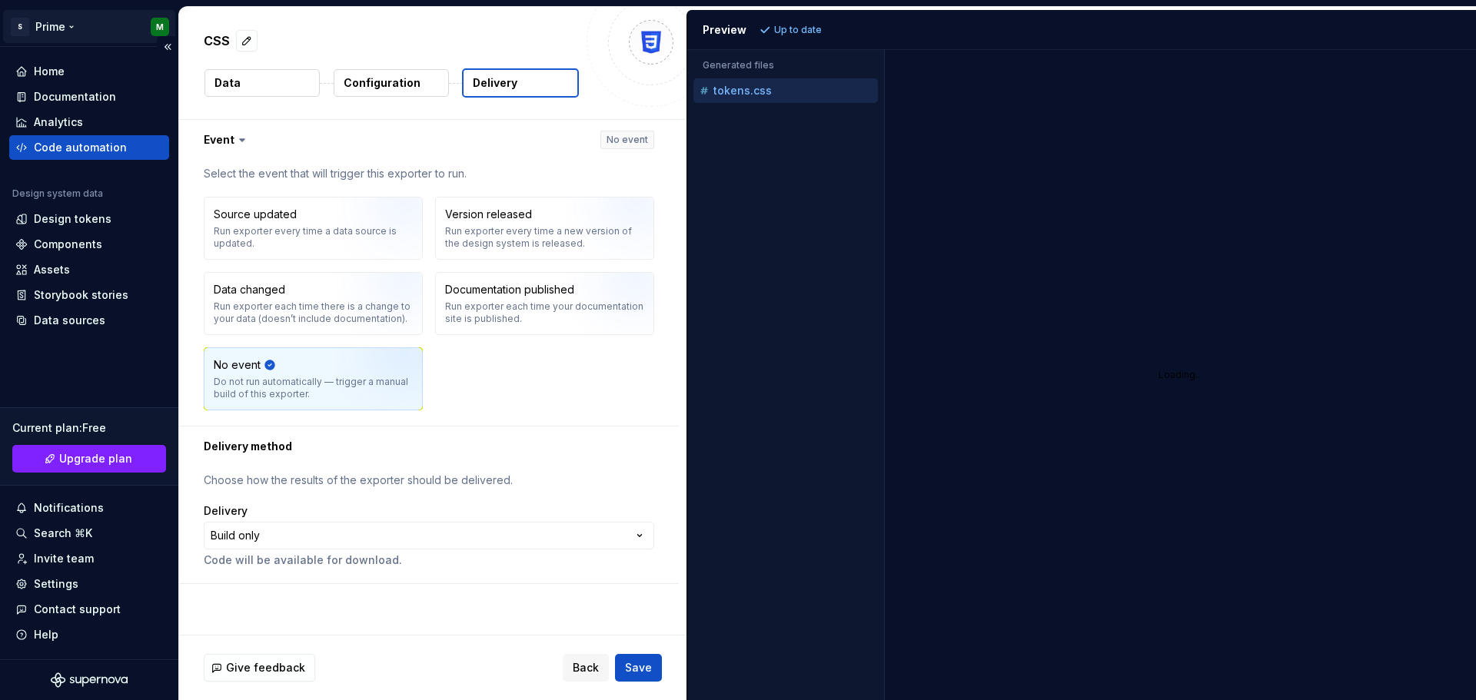
click at [55, 29] on html "**********" at bounding box center [738, 350] width 1476 height 700
click at [69, 374] on html "**********" at bounding box center [738, 350] width 1476 height 700
click at [62, 221] on div "Design tokens" at bounding box center [73, 218] width 78 height 15
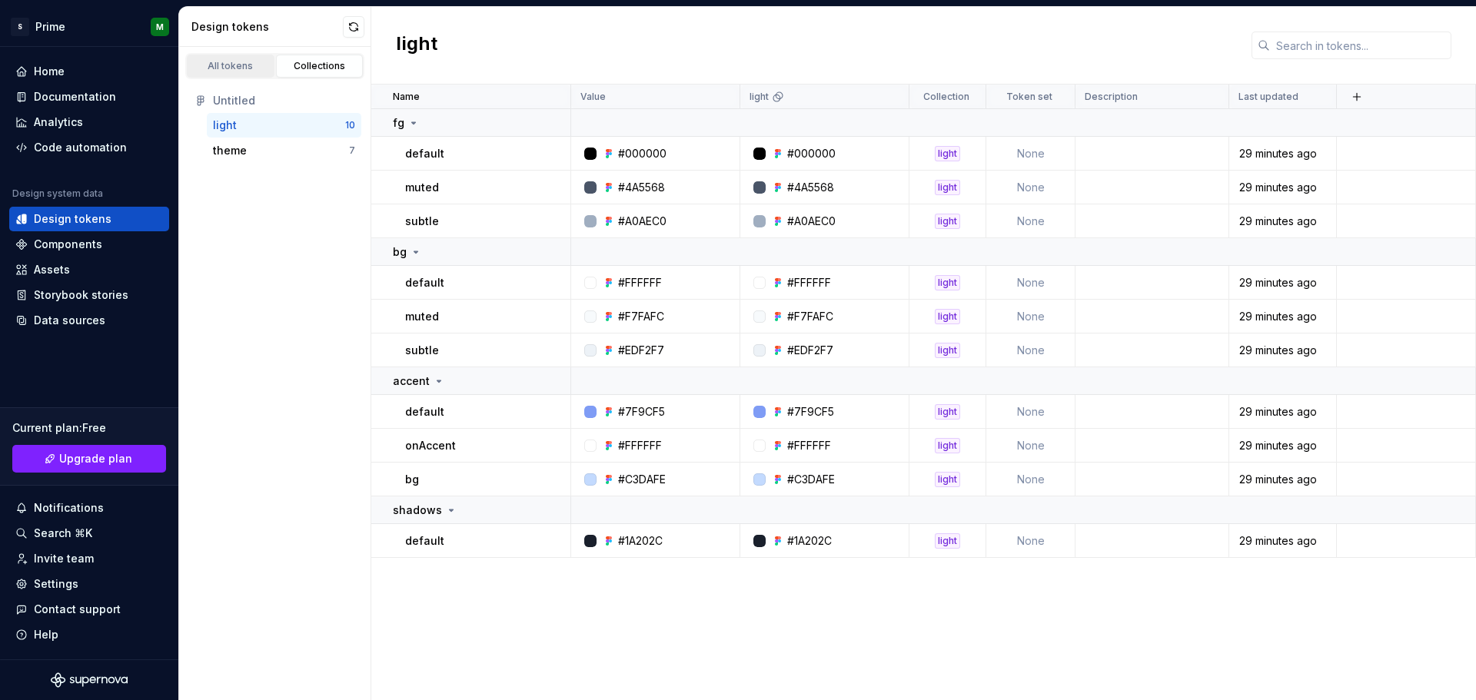
click at [228, 61] on div "All tokens" at bounding box center [230, 66] width 77 height 12
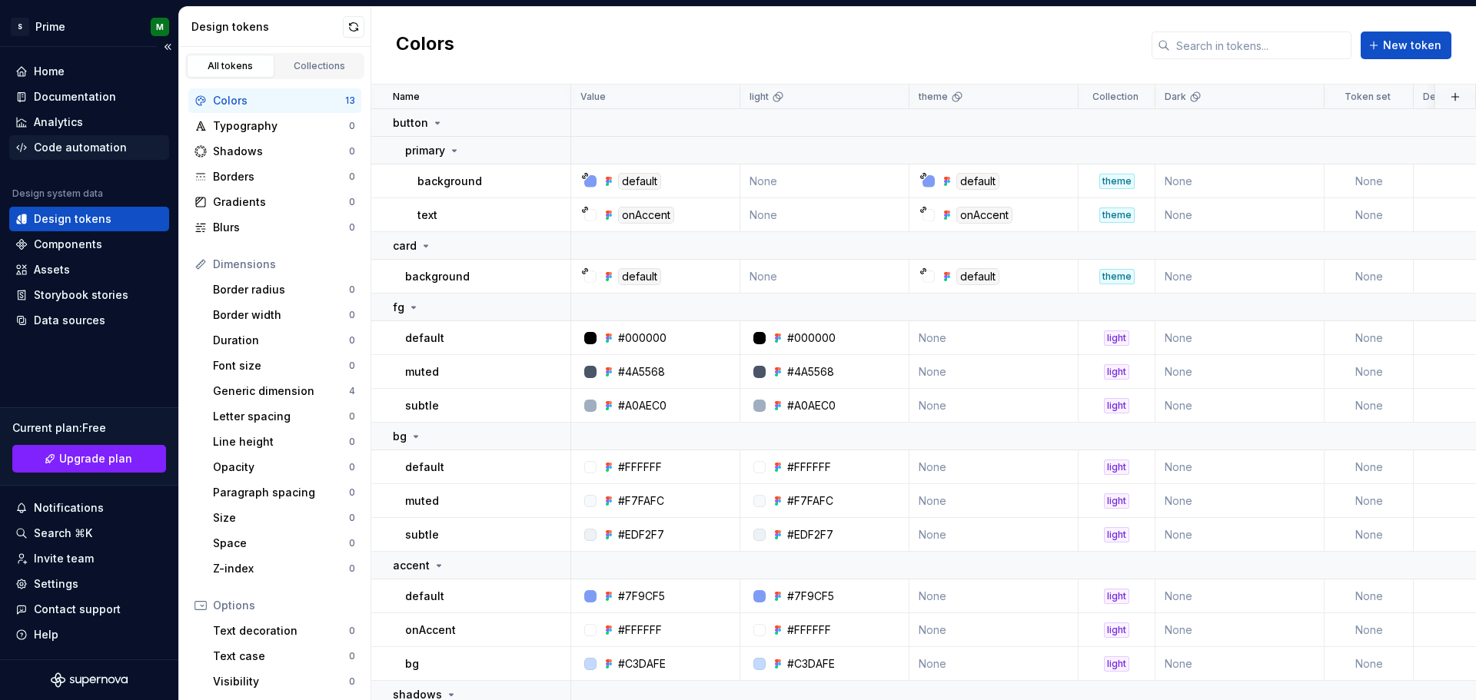
click at [85, 158] on div "Code automation" at bounding box center [89, 147] width 160 height 25
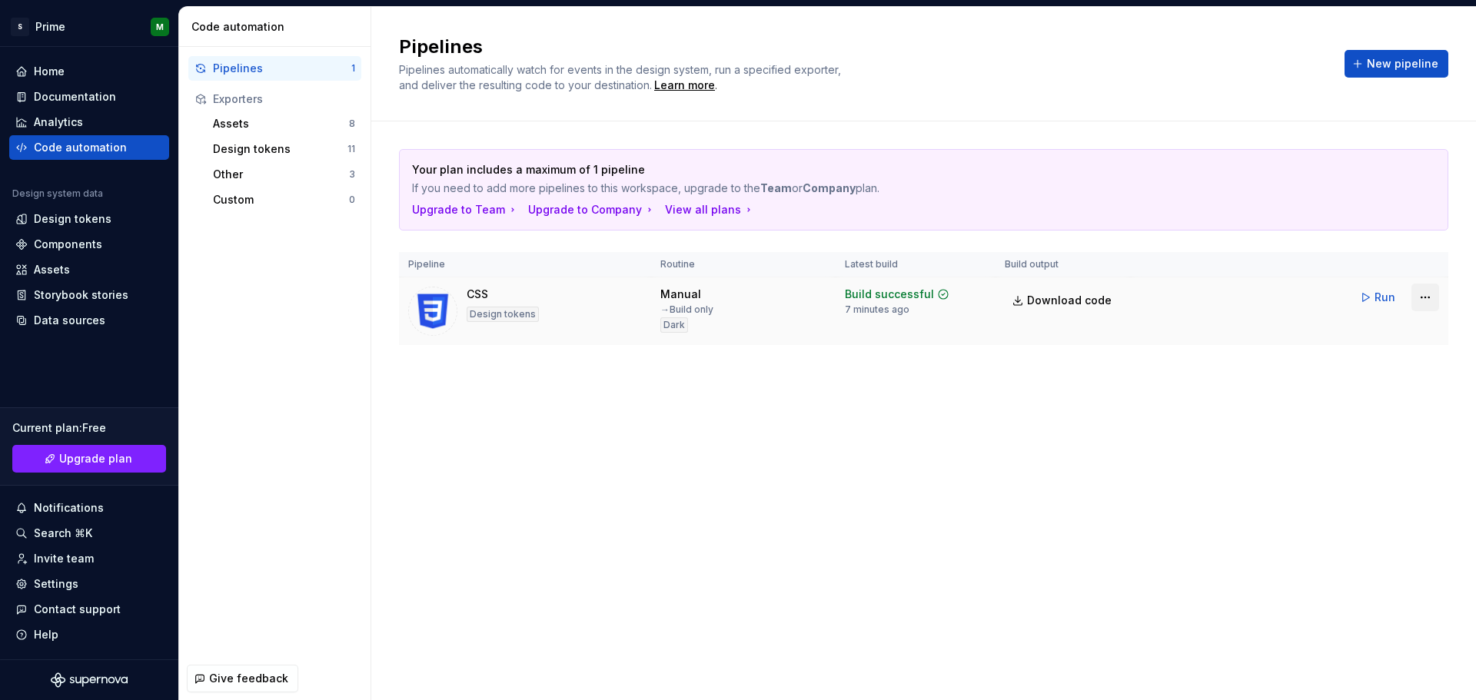
click at [1438, 303] on html "S Prime M Home Documentation Analytics Code automation Design system data Desig…" at bounding box center [738, 350] width 1476 height 700
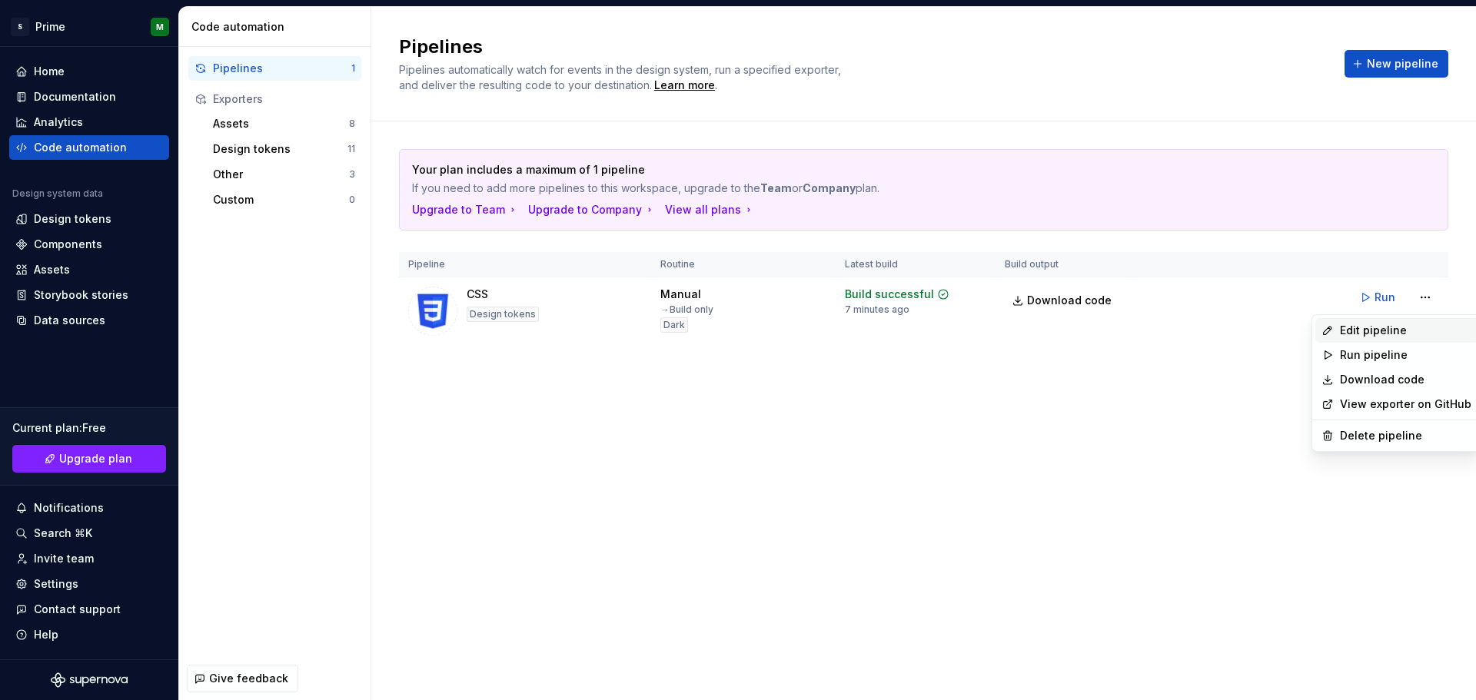
click at [1376, 331] on div "Edit pipeline" at bounding box center [1405, 330] width 131 height 15
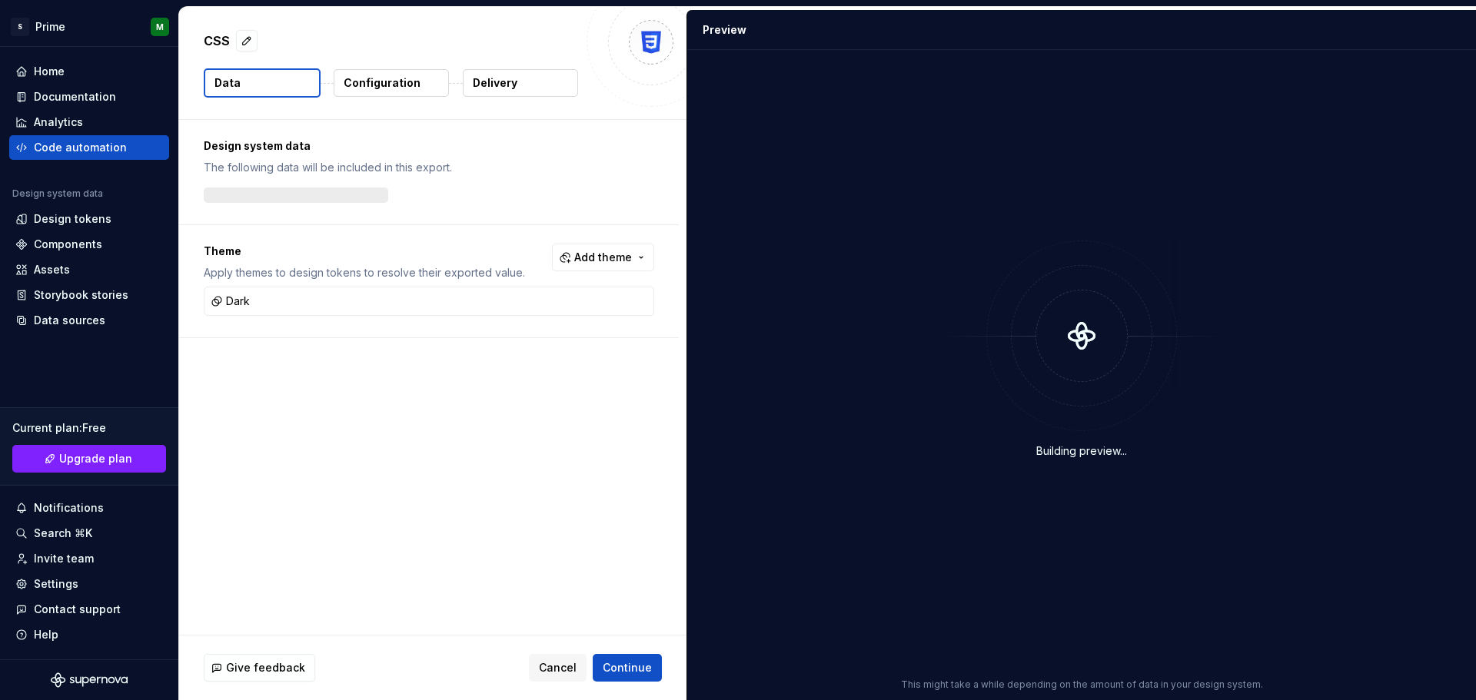
click at [389, 78] on p "Configuration" at bounding box center [382, 82] width 77 height 15
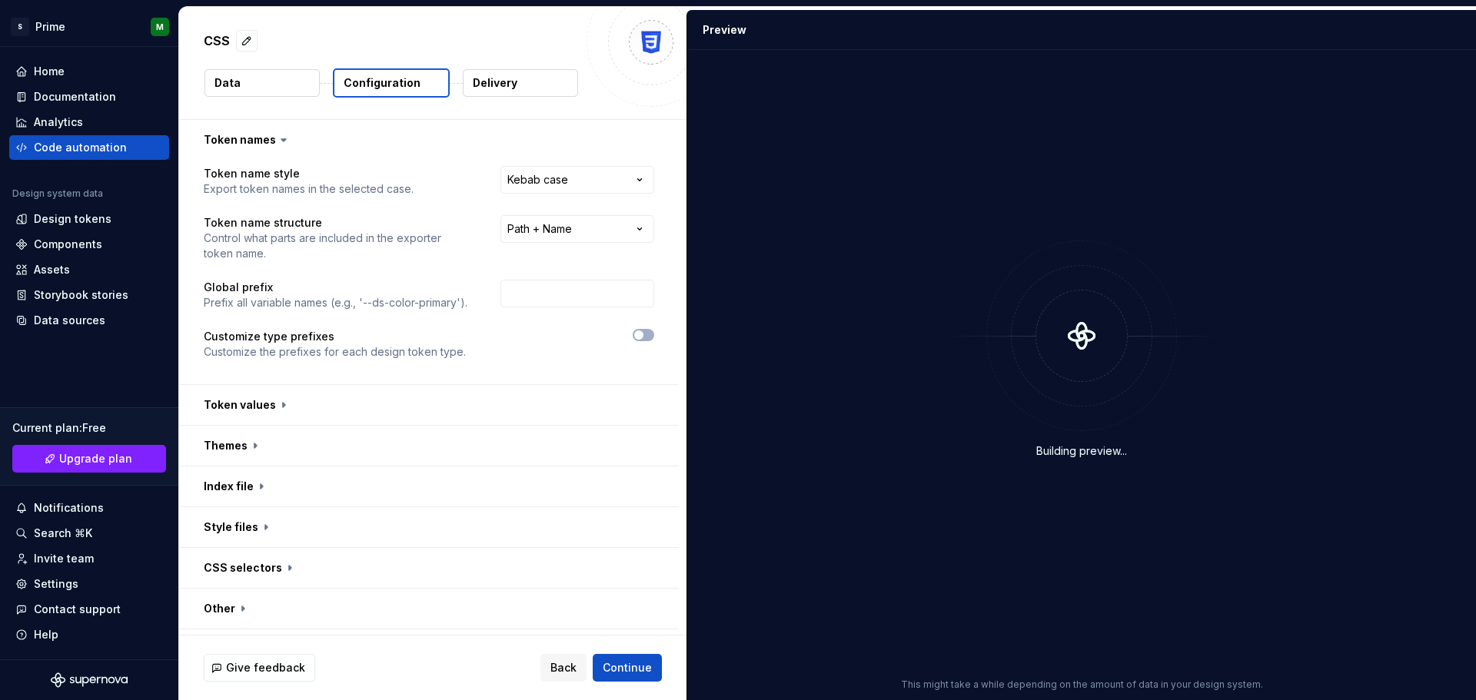
click at [506, 85] on p "Delivery" at bounding box center [495, 82] width 45 height 15
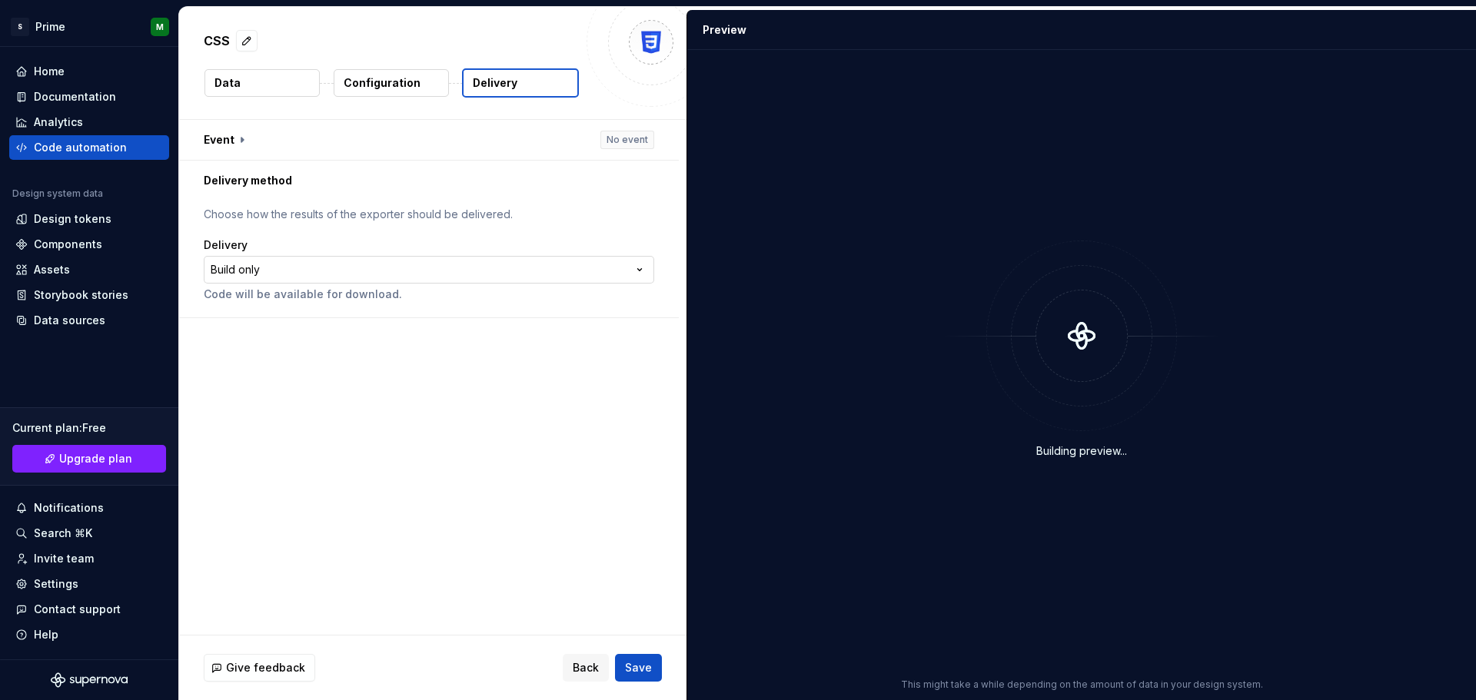
click at [324, 268] on html "**********" at bounding box center [738, 350] width 1476 height 700
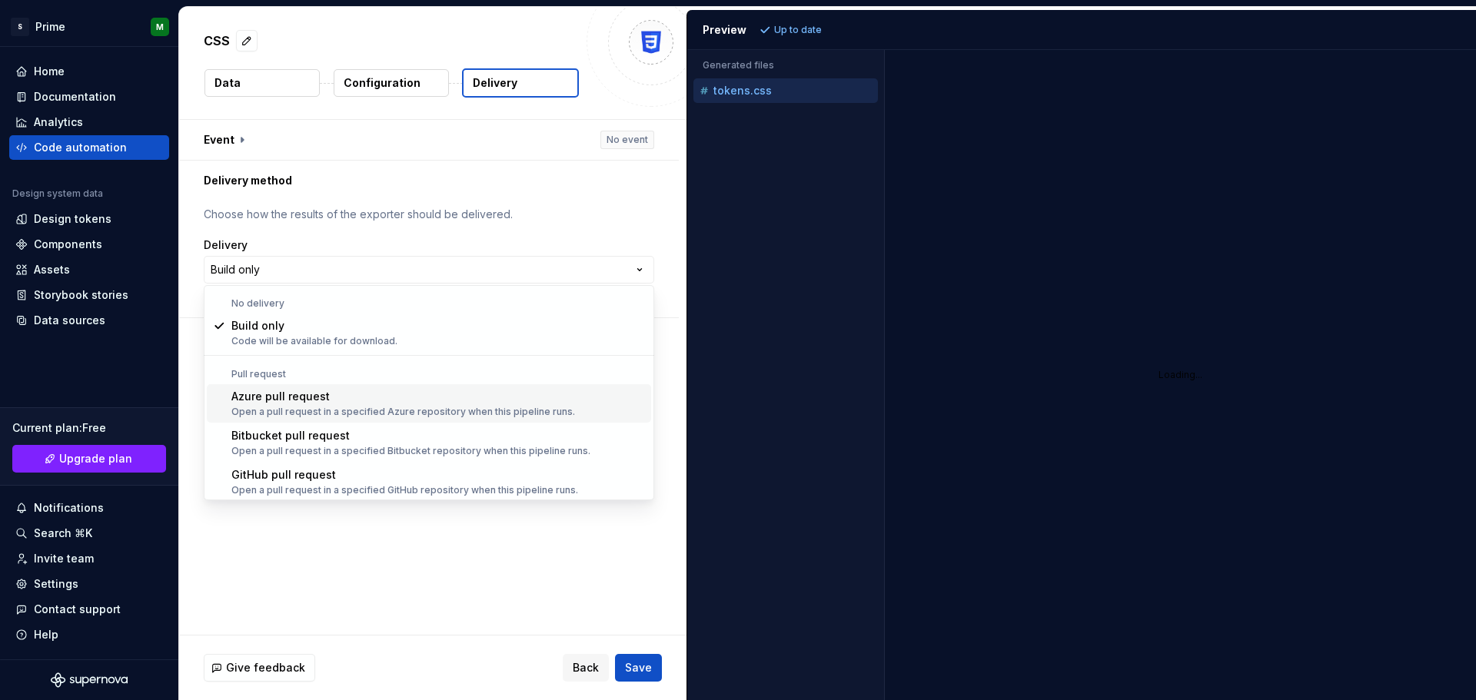
scroll to position [43, 0]
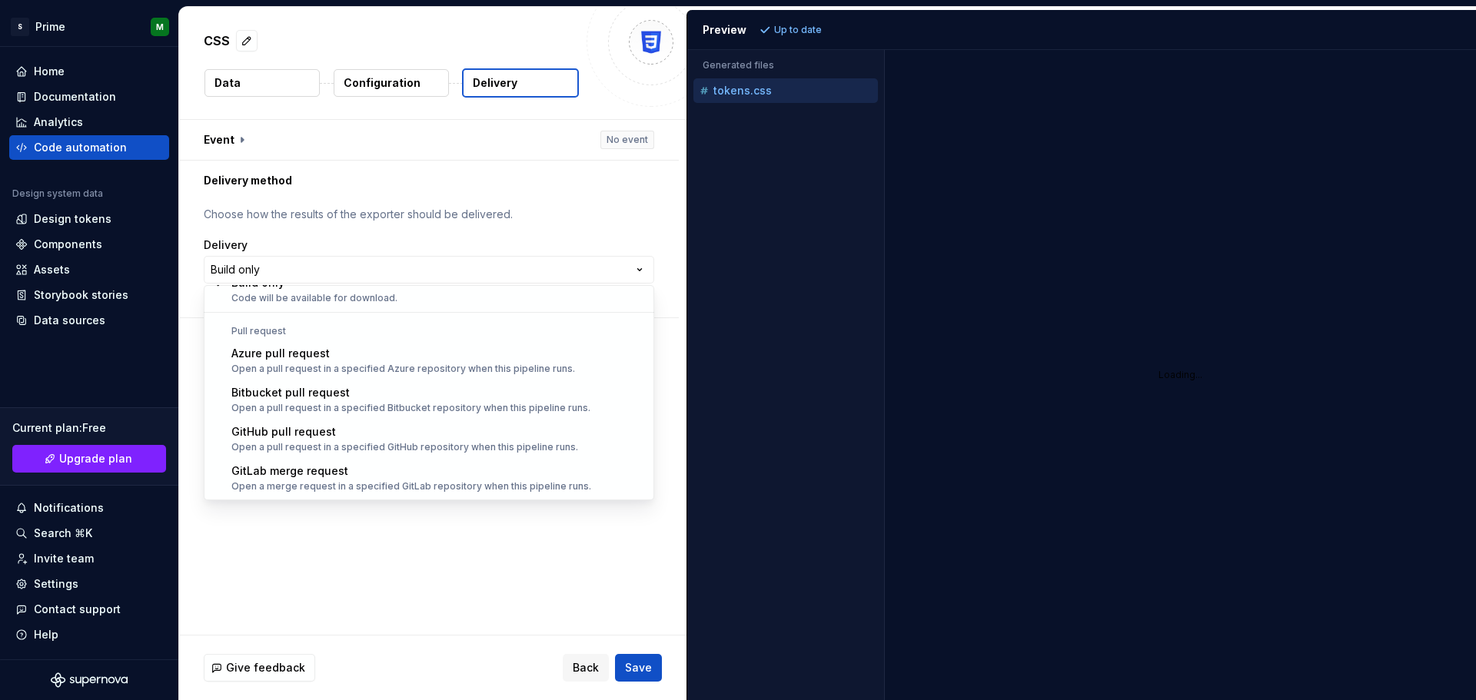
click at [563, 211] on html "**********" at bounding box center [738, 350] width 1476 height 700
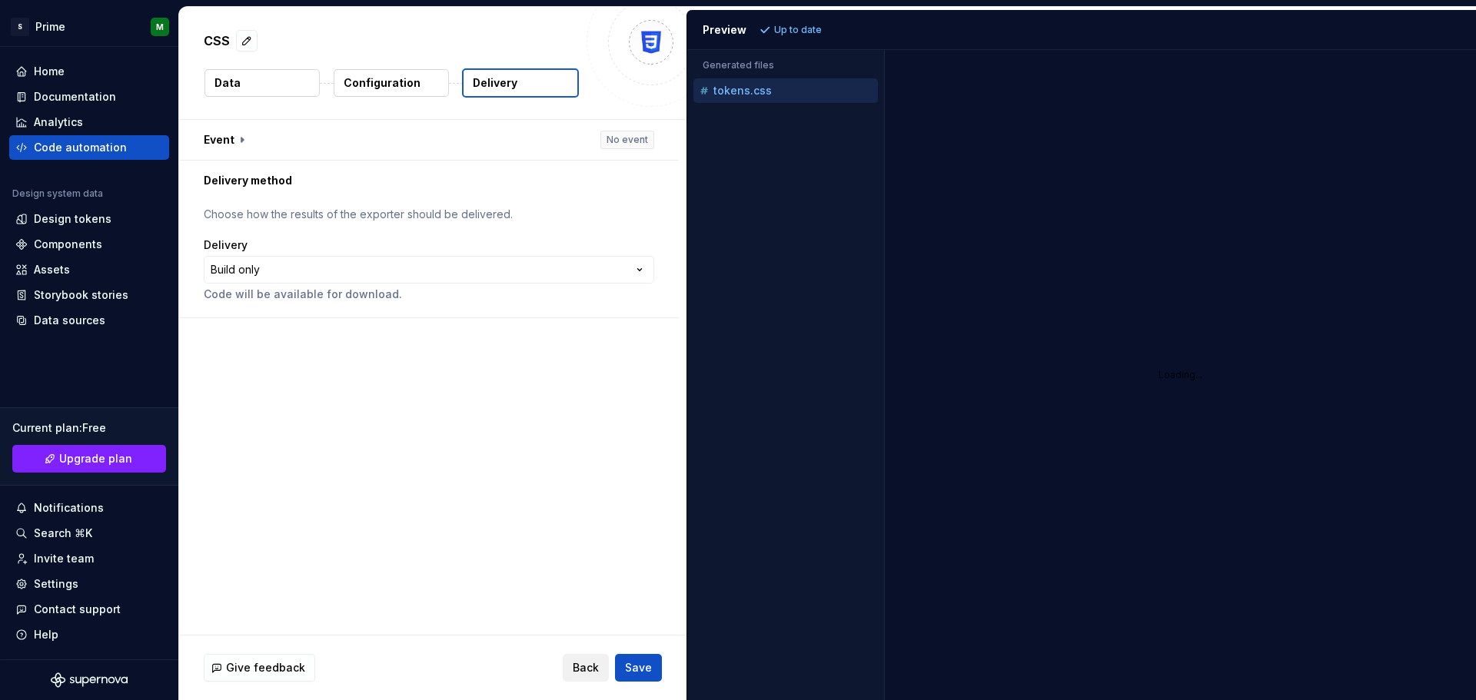
drag, startPoint x: 584, startPoint y: 667, endPoint x: 573, endPoint y: 660, distance: 12.4
click at [584, 667] on span "Back" at bounding box center [586, 667] width 26 height 15
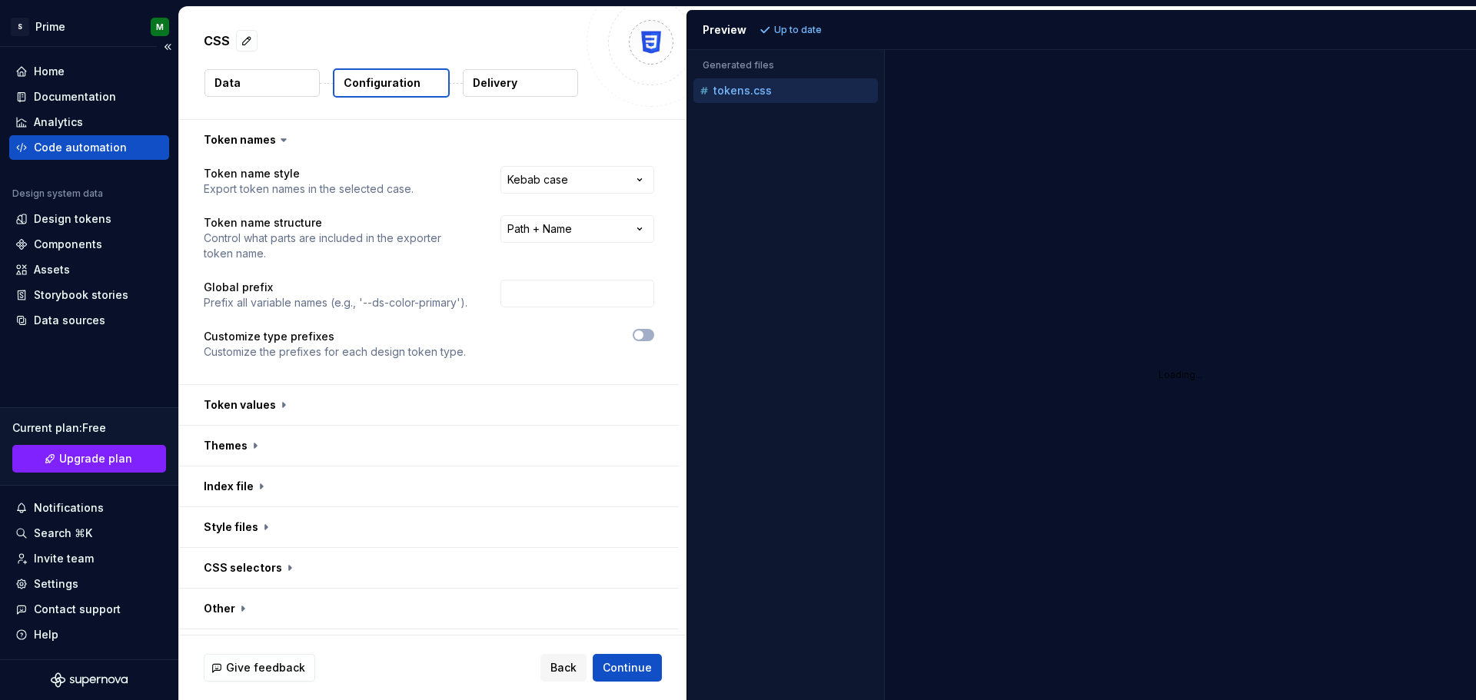
click at [68, 151] on div "Code automation" at bounding box center [80, 147] width 93 height 15
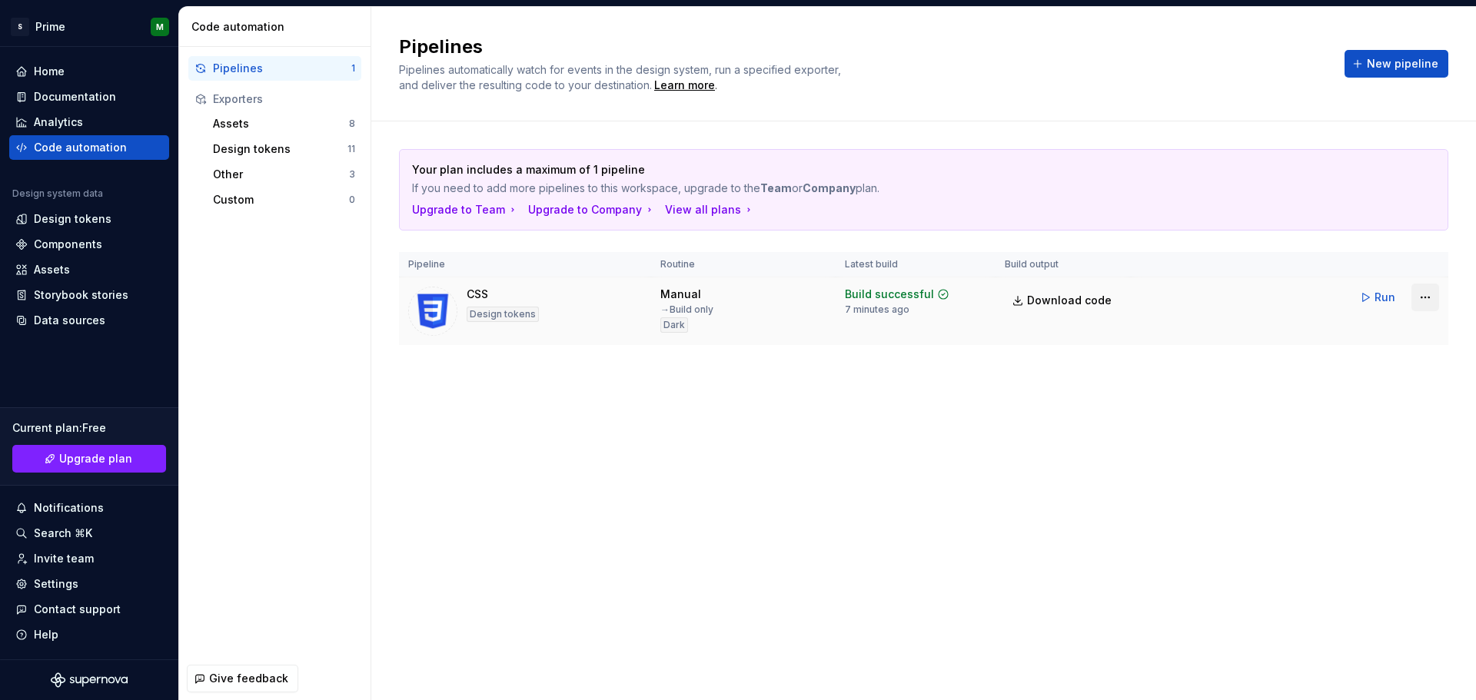
click at [1428, 298] on html "S Prime M Home Documentation Analytics Code automation Design system data Desig…" at bounding box center [738, 350] width 1476 height 700
click at [1385, 295] on html "S Prime M Home Documentation Analytics Code automation Design system data Desig…" at bounding box center [738, 350] width 1476 height 700
click at [1044, 304] on span "Download code" at bounding box center [1069, 300] width 85 height 15
click at [73, 328] on div "Data sources" at bounding box center [70, 320] width 72 height 15
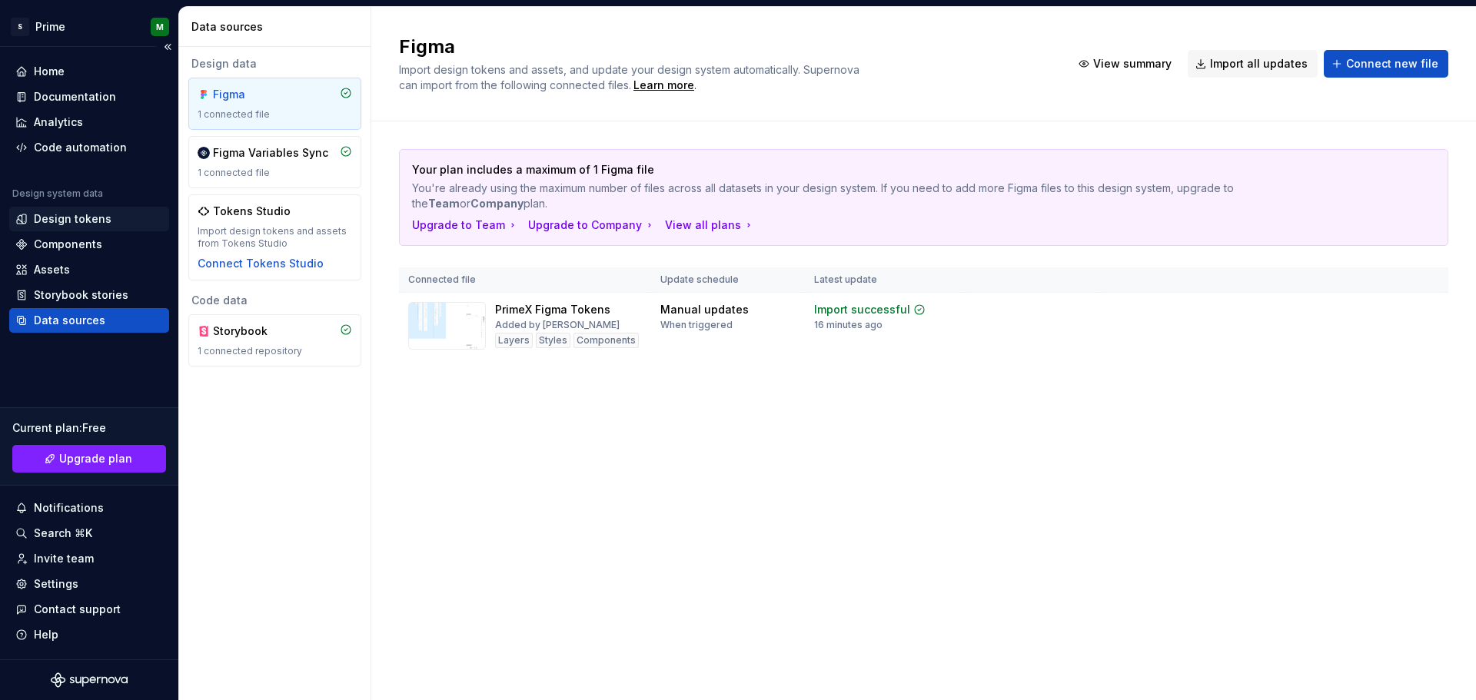
click at [89, 227] on div "Design tokens" at bounding box center [89, 219] width 160 height 25
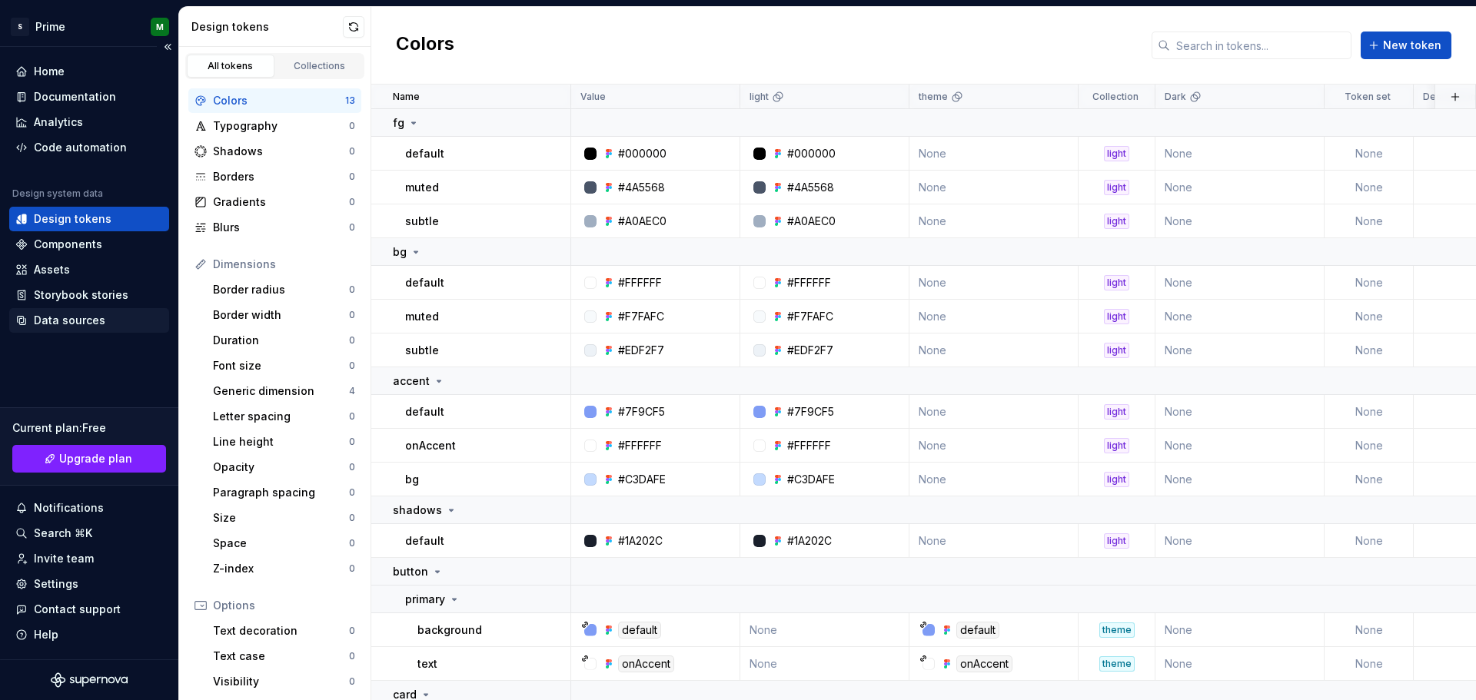
click at [96, 324] on div "Data sources" at bounding box center [70, 320] width 72 height 15
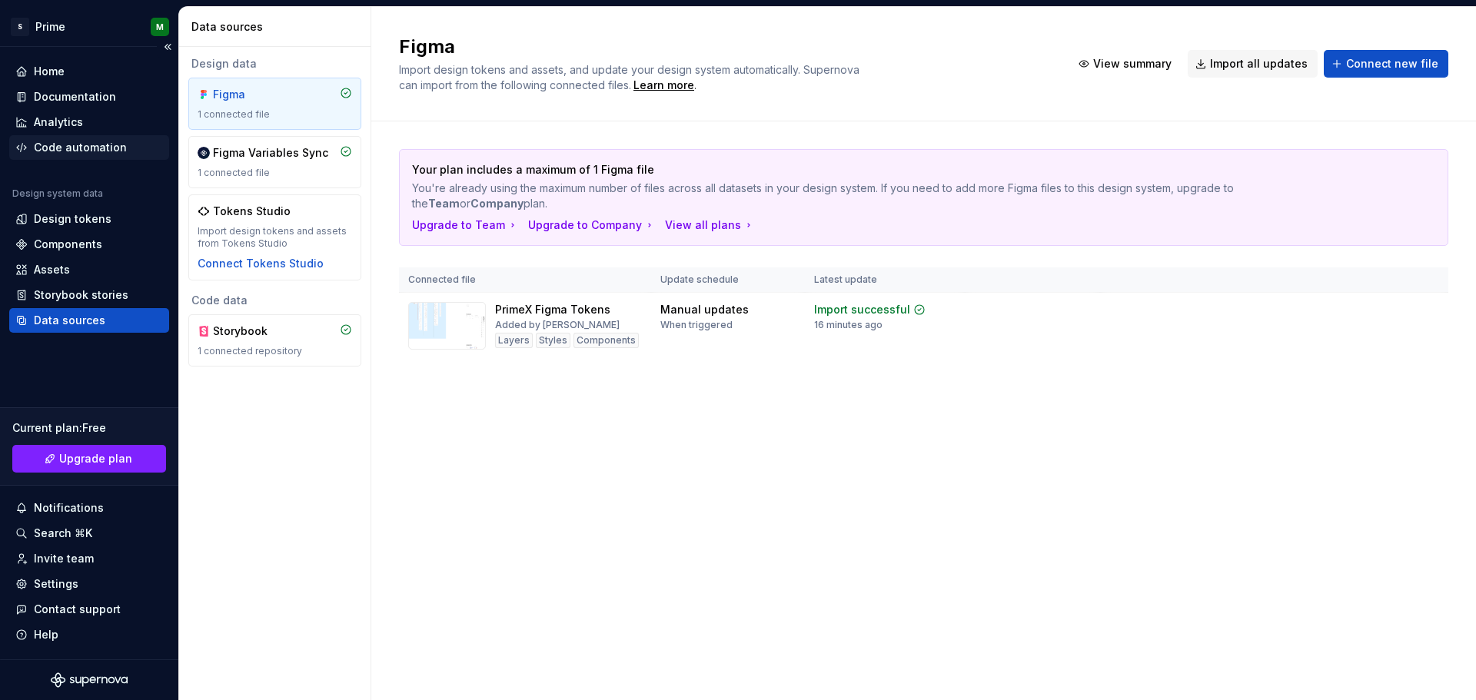
click at [62, 152] on div "Code automation" at bounding box center [80, 147] width 93 height 15
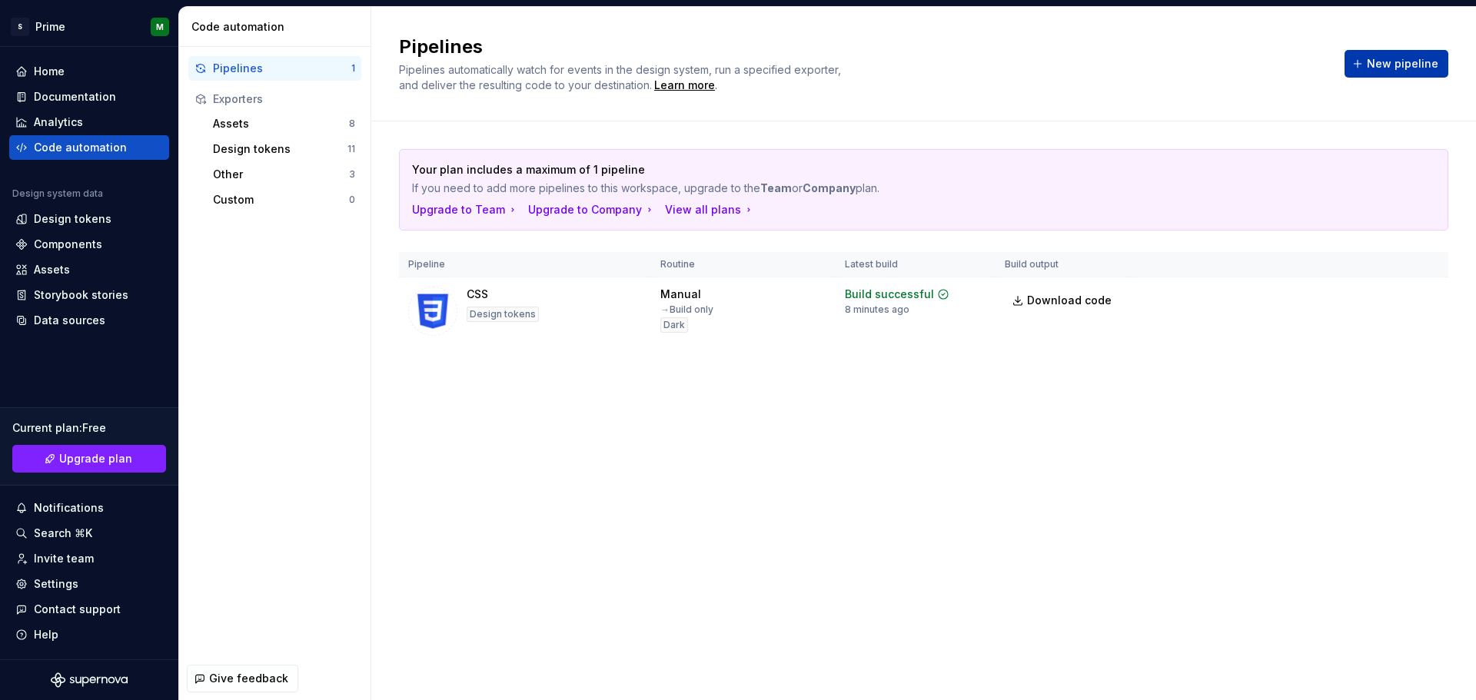
click at [1414, 62] on span "New pipeline" at bounding box center [1403, 63] width 72 height 15
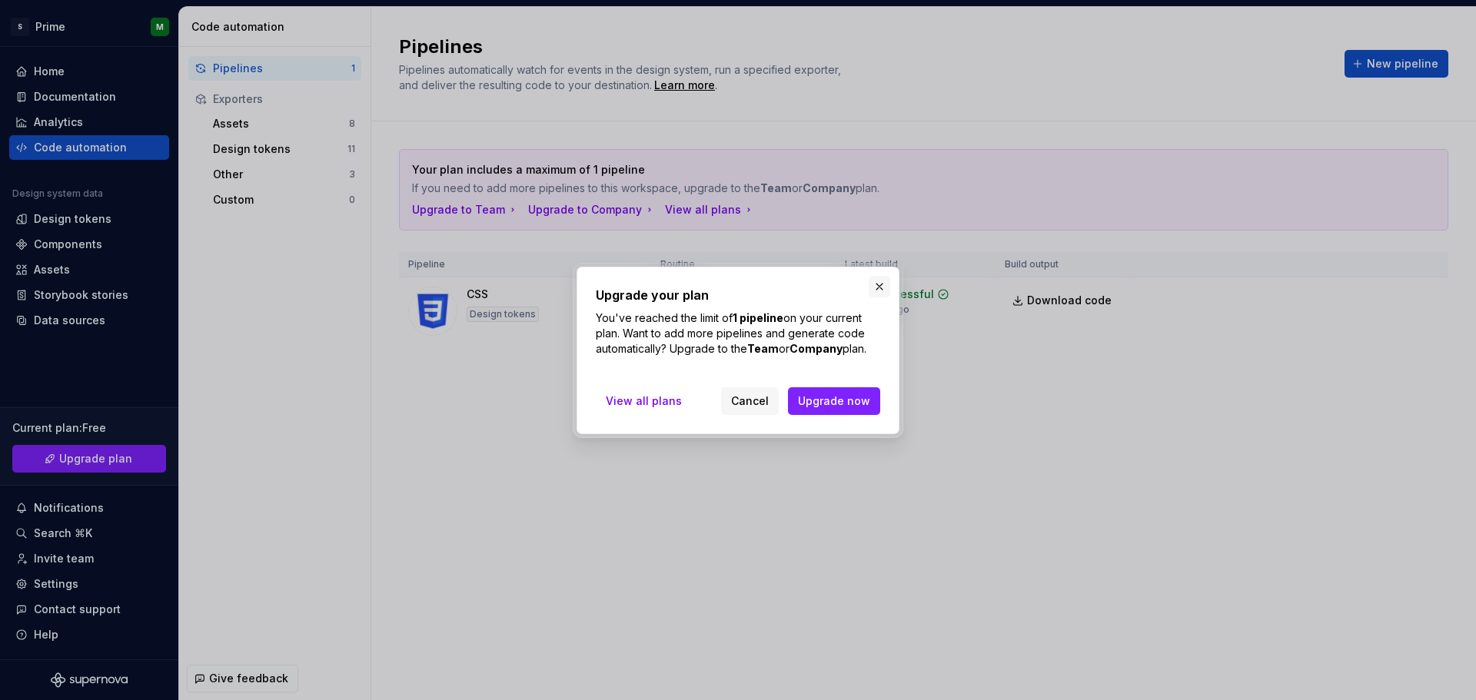
click at [882, 291] on button "button" at bounding box center [880, 287] width 22 height 22
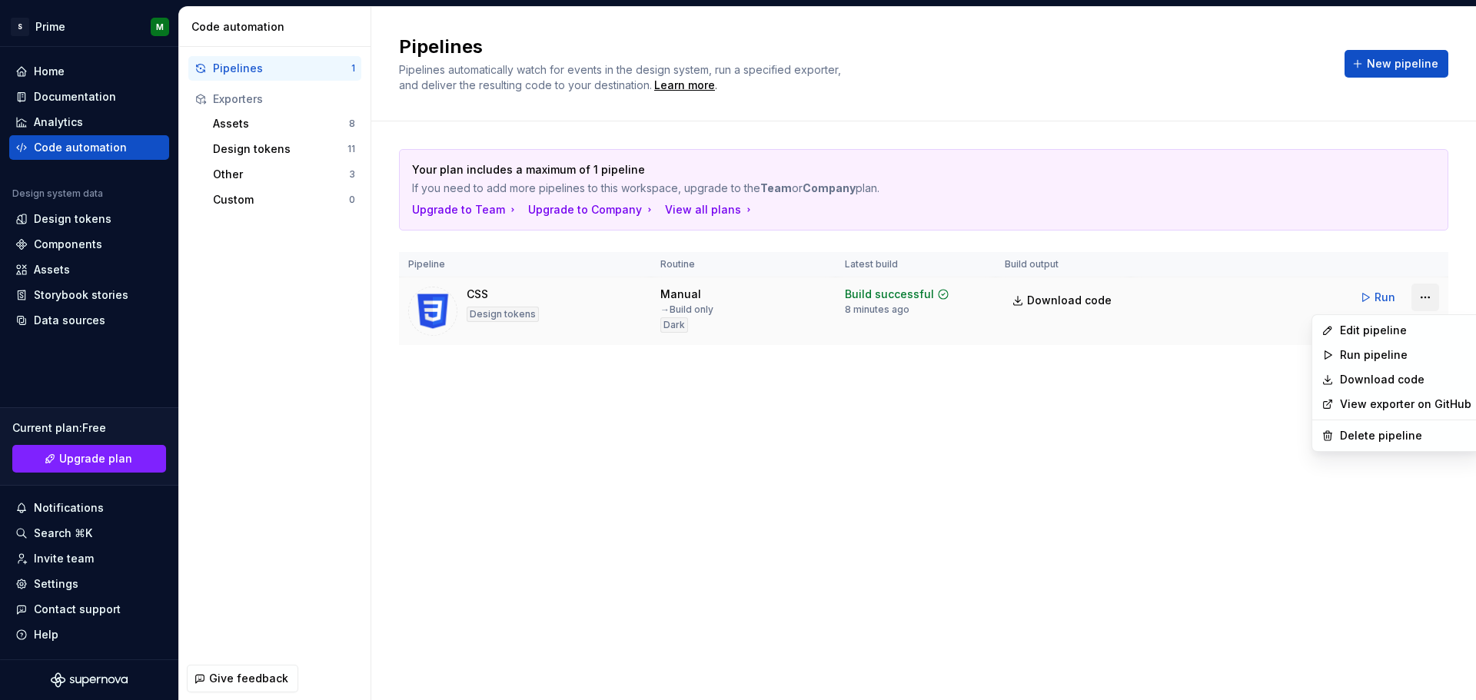
click at [1423, 298] on html "S Prime M Home Documentation Analytics Code automation Design system data Desig…" at bounding box center [738, 350] width 1476 height 700
click at [1128, 481] on html "S Prime M Home Documentation Analytics Code automation Design system data Desig…" at bounding box center [738, 350] width 1476 height 700
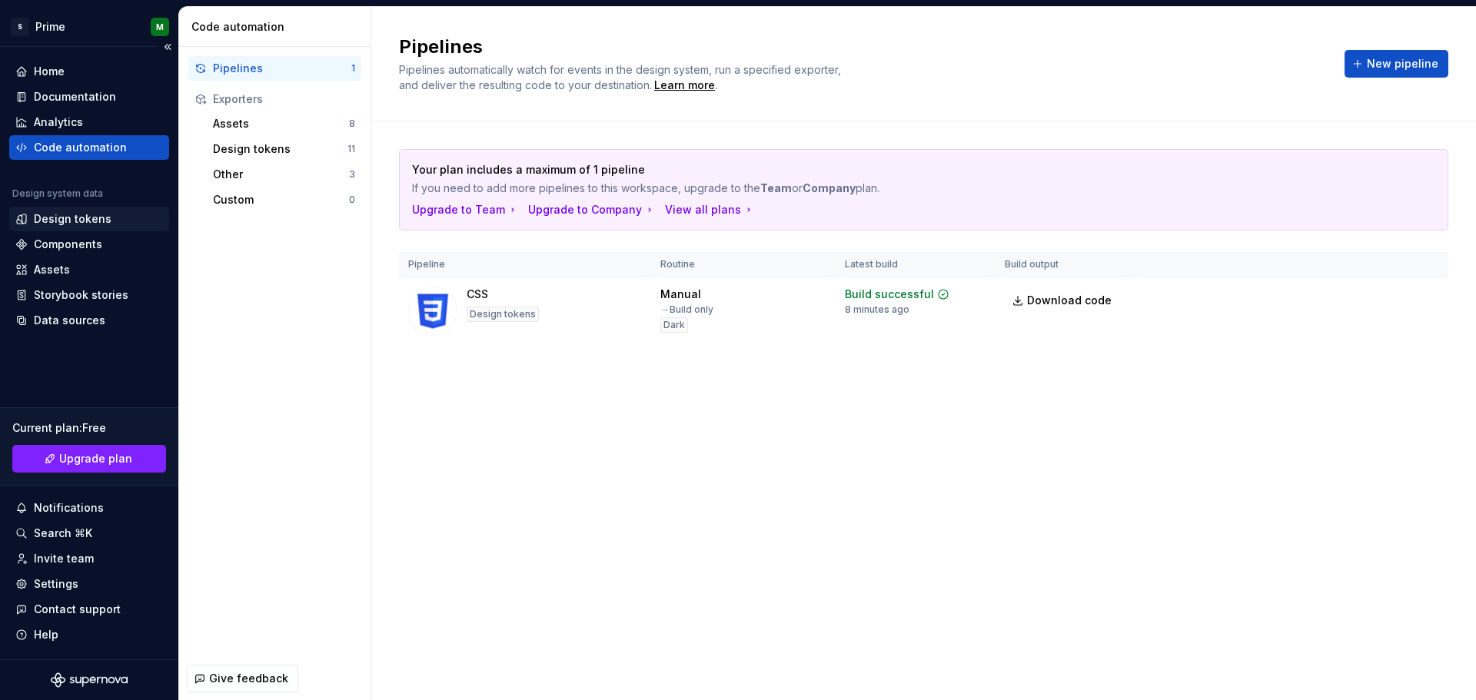
click at [60, 217] on div "Design tokens" at bounding box center [73, 218] width 78 height 15
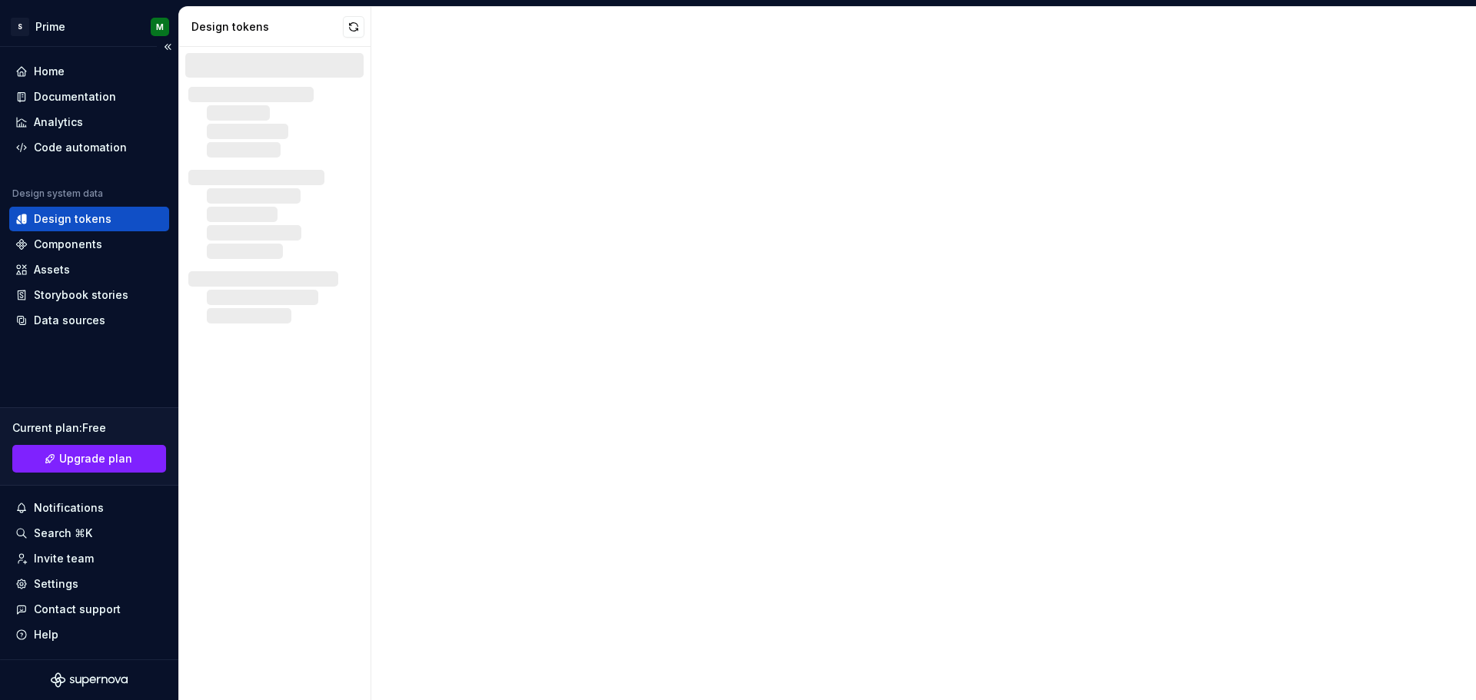
click at [58, 218] on div "Design tokens" at bounding box center [73, 218] width 78 height 15
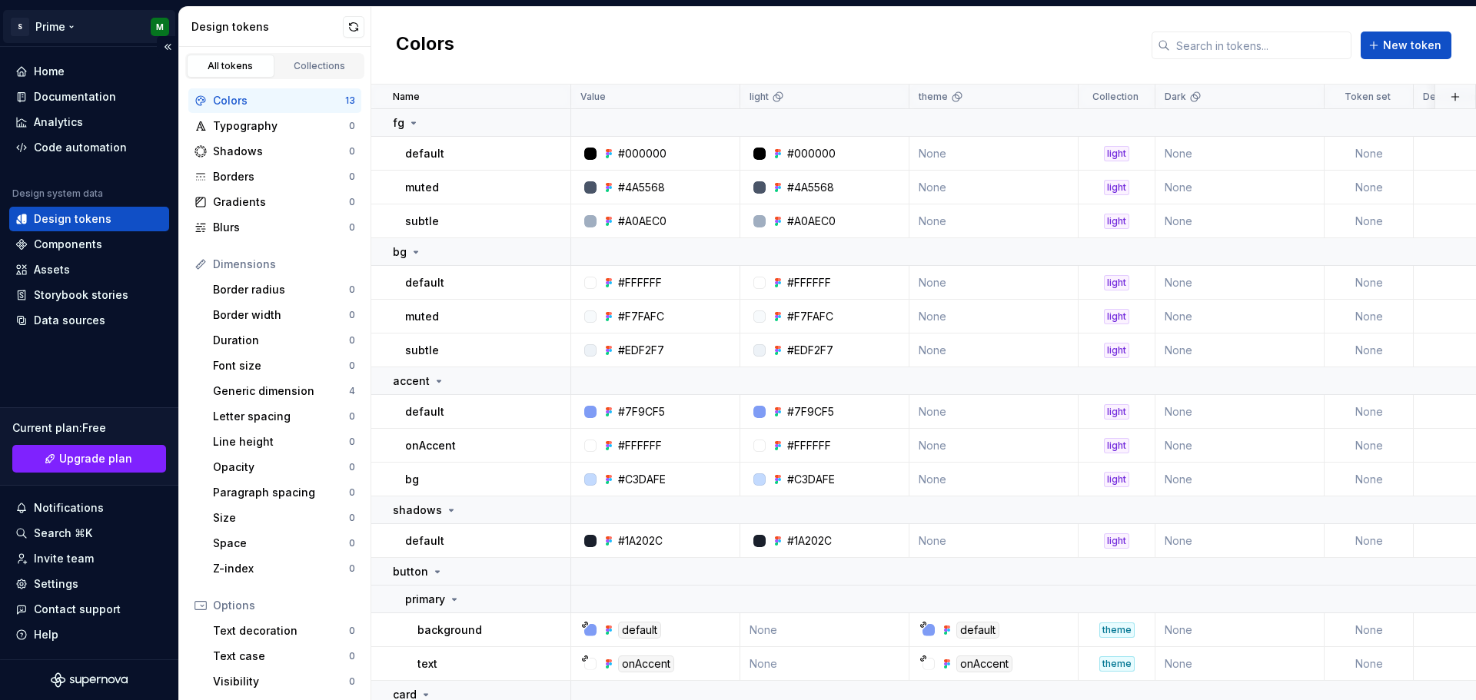
click at [161, 25] on html "S Prime M Home Documentation Analytics Code automation Design system data Desig…" at bounding box center [738, 350] width 1476 height 700
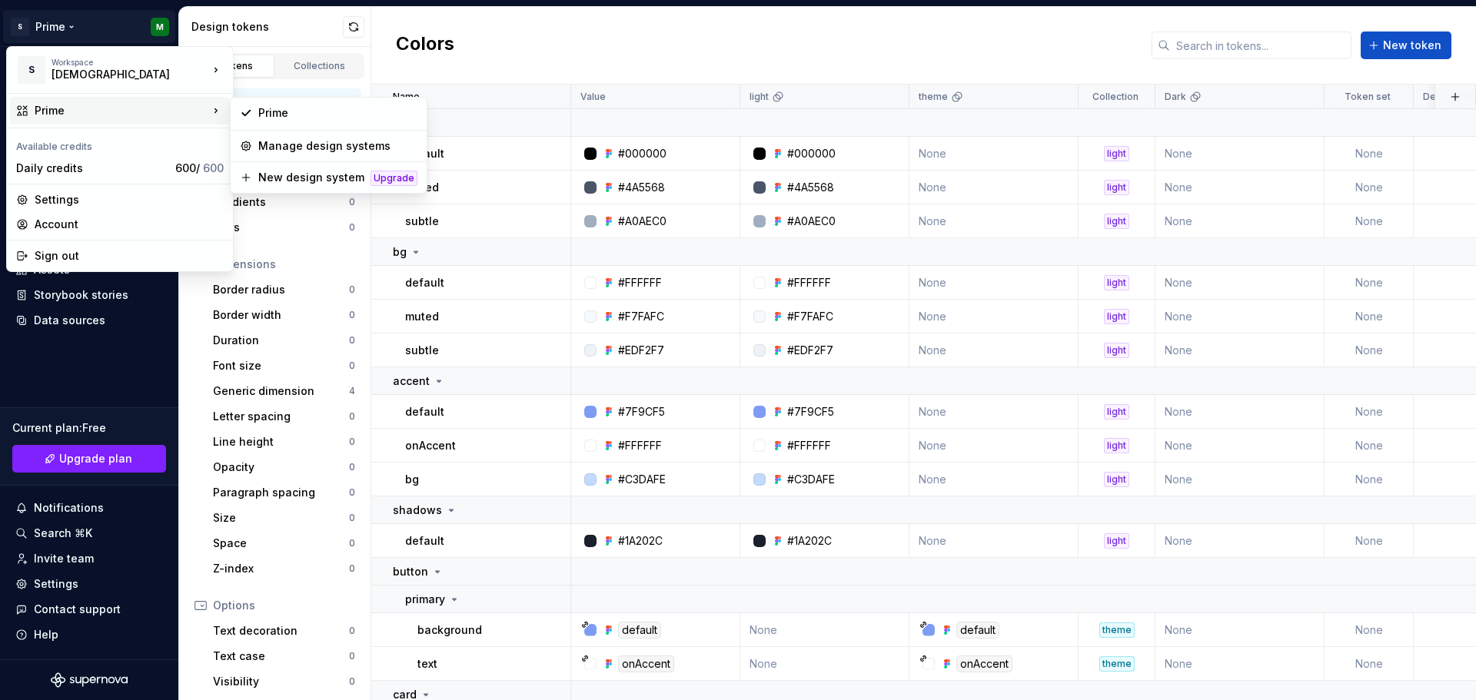
click at [501, 27] on html "S Prime M Home Documentation Analytics Code automation Design system data Desig…" at bounding box center [738, 350] width 1476 height 700
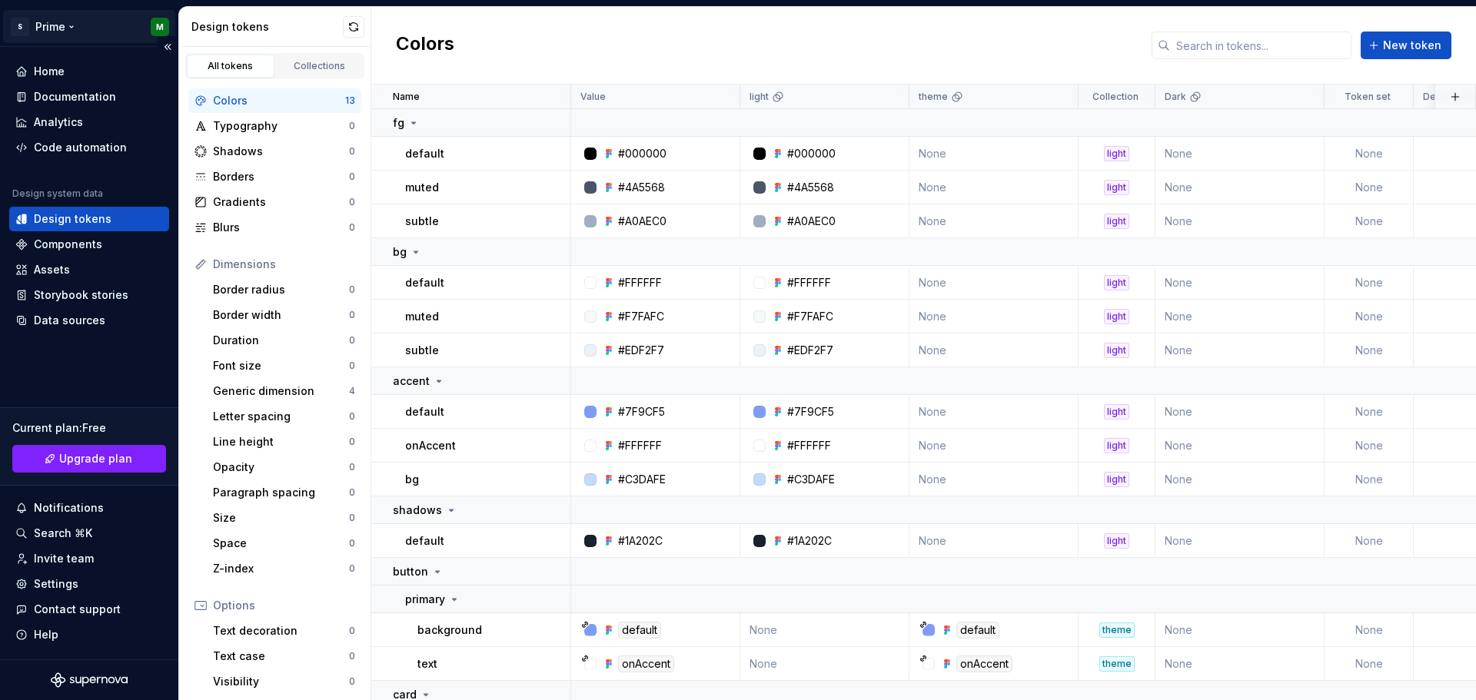
click at [162, 27] on html "S Prime M Home Documentation Analytics Code automation Design system data Desig…" at bounding box center [738, 350] width 1476 height 700
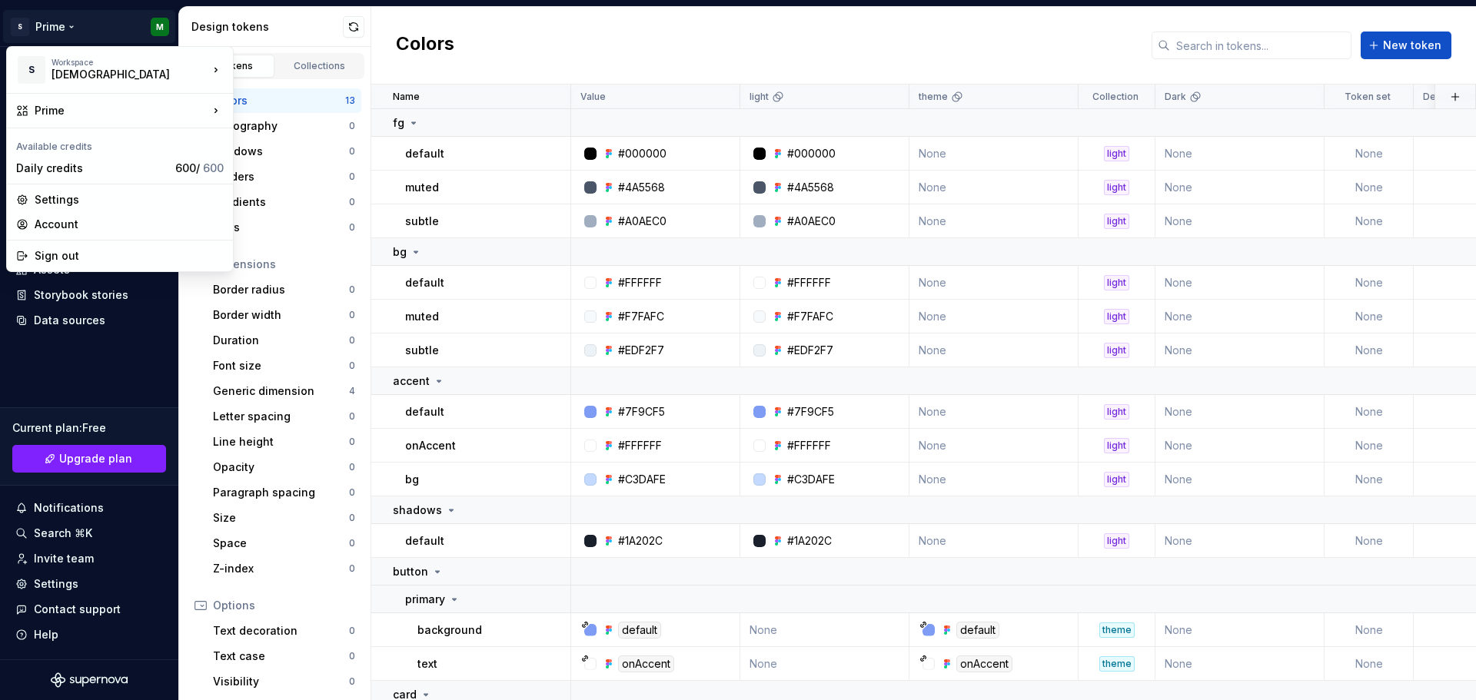
click at [507, 26] on html "S Prime M Home Documentation Analytics Code automation Design system data Desig…" at bounding box center [738, 350] width 1476 height 700
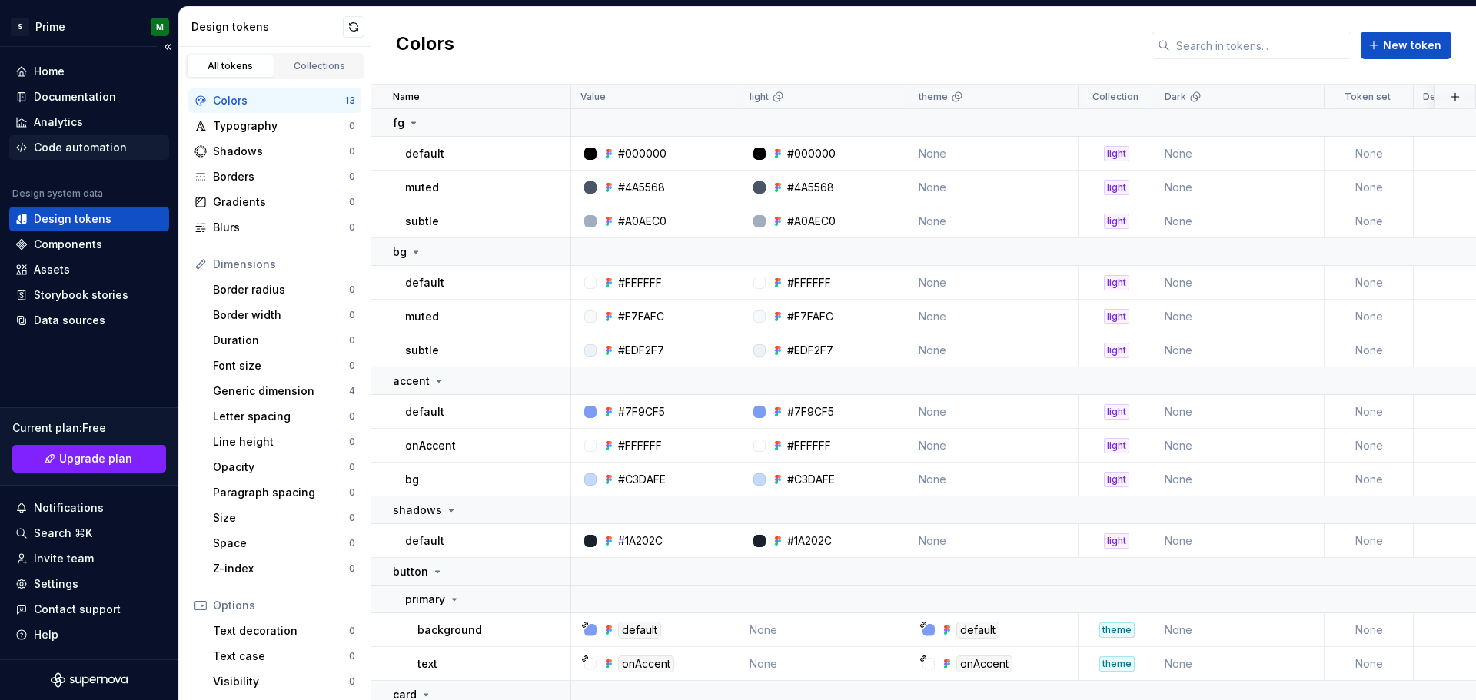
click at [70, 155] on div "Code automation" at bounding box center [80, 147] width 93 height 15
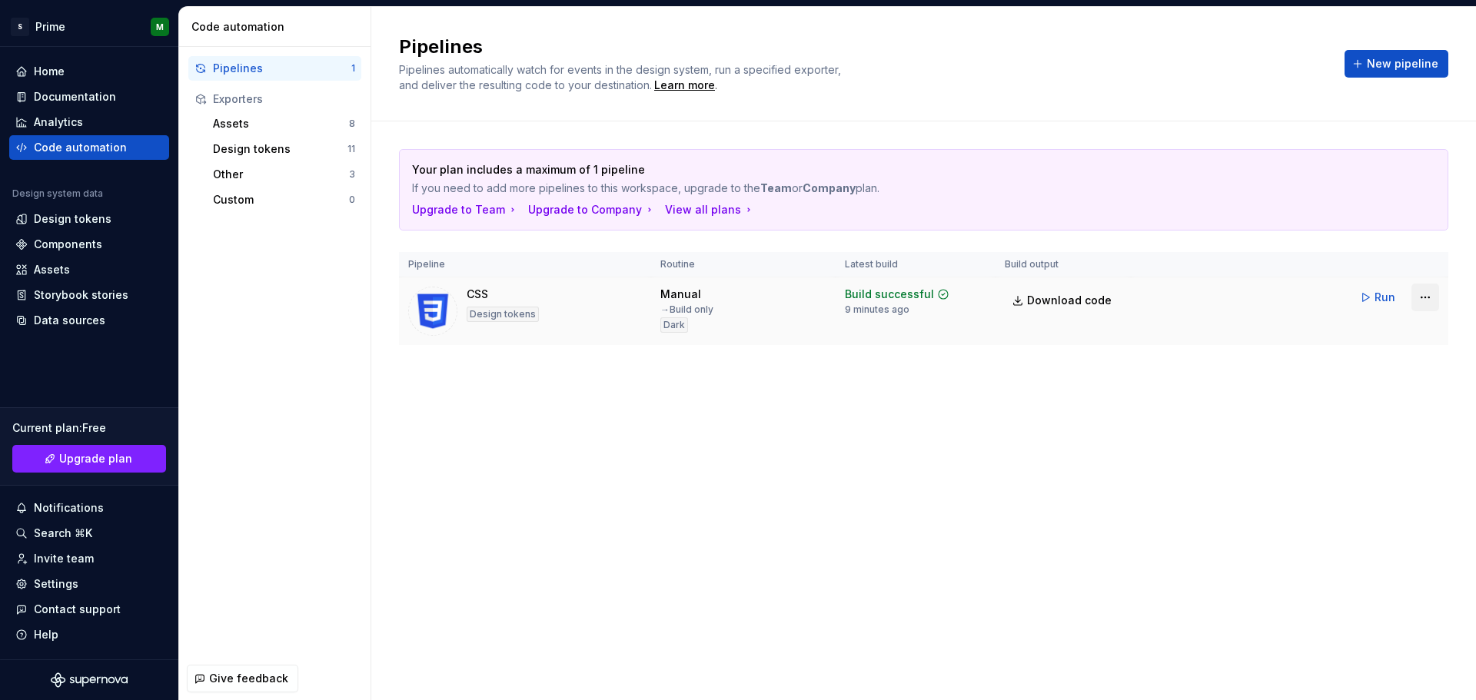
click at [1430, 295] on html "S Prime M Home Documentation Analytics Code automation Design system data Desig…" at bounding box center [738, 350] width 1476 height 700
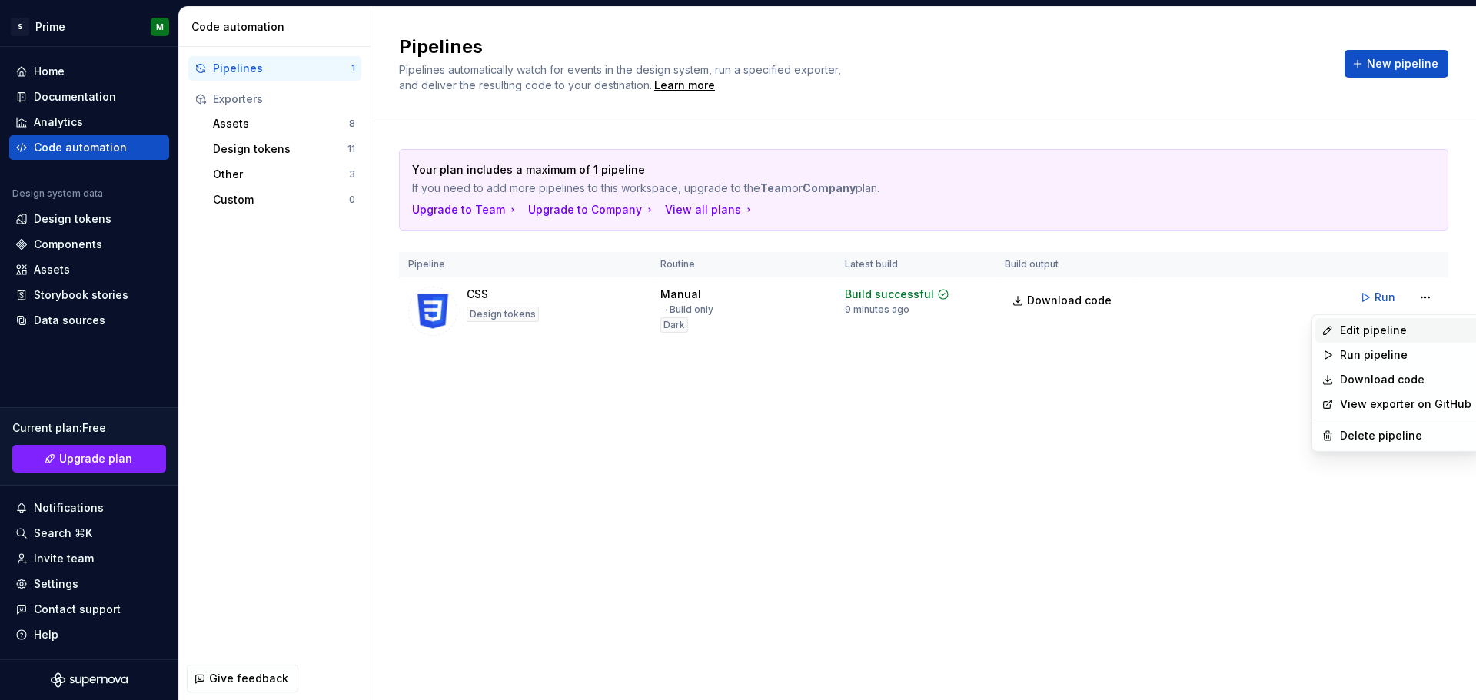
click at [1386, 332] on div "Edit pipeline" at bounding box center [1405, 330] width 131 height 15
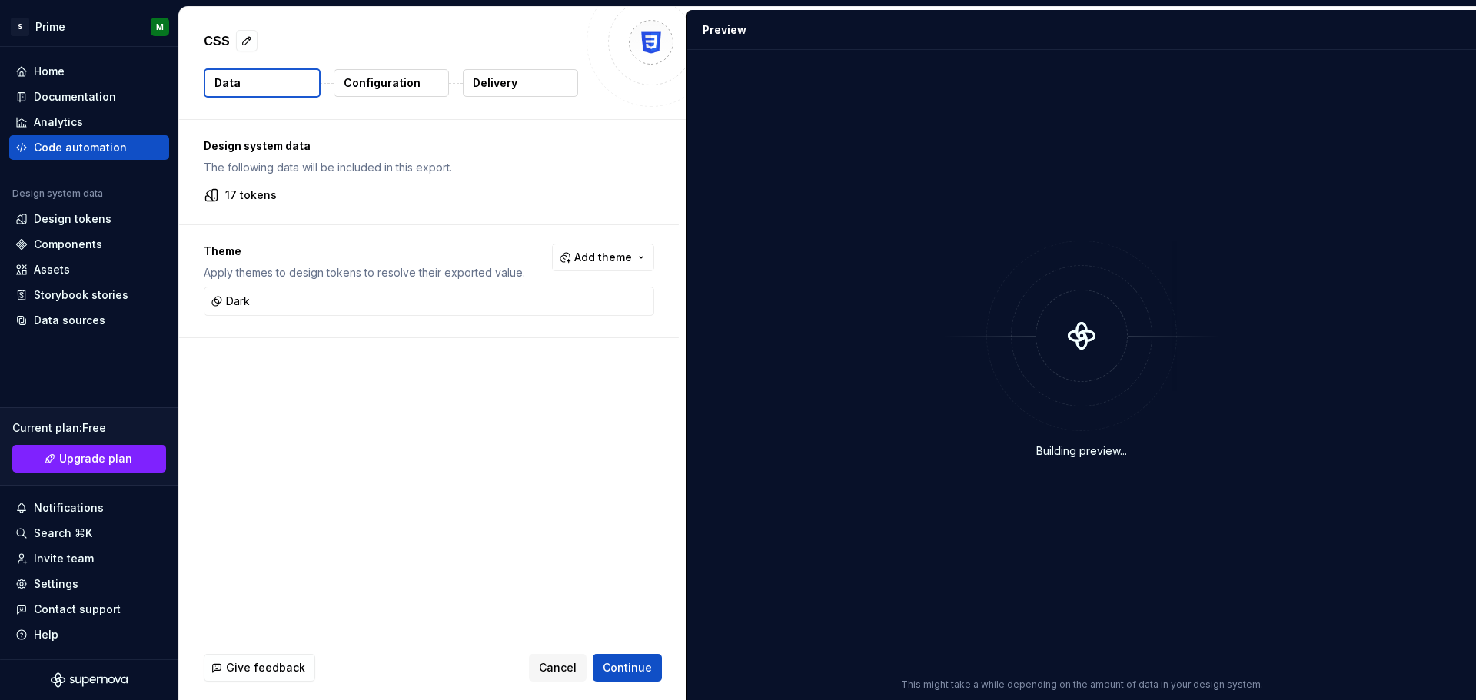
click at [496, 78] on p "Delivery" at bounding box center [495, 82] width 45 height 15
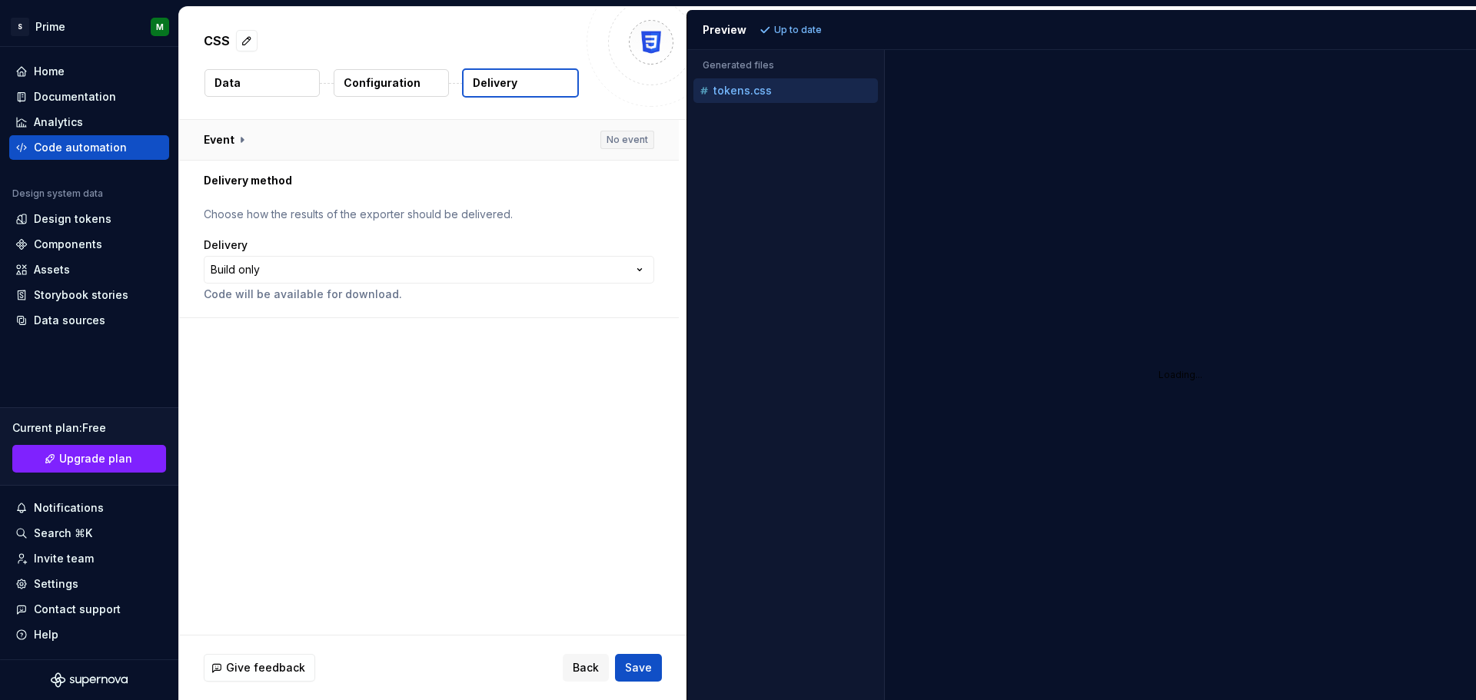
click at [647, 145] on button "button" at bounding box center [429, 140] width 500 height 40
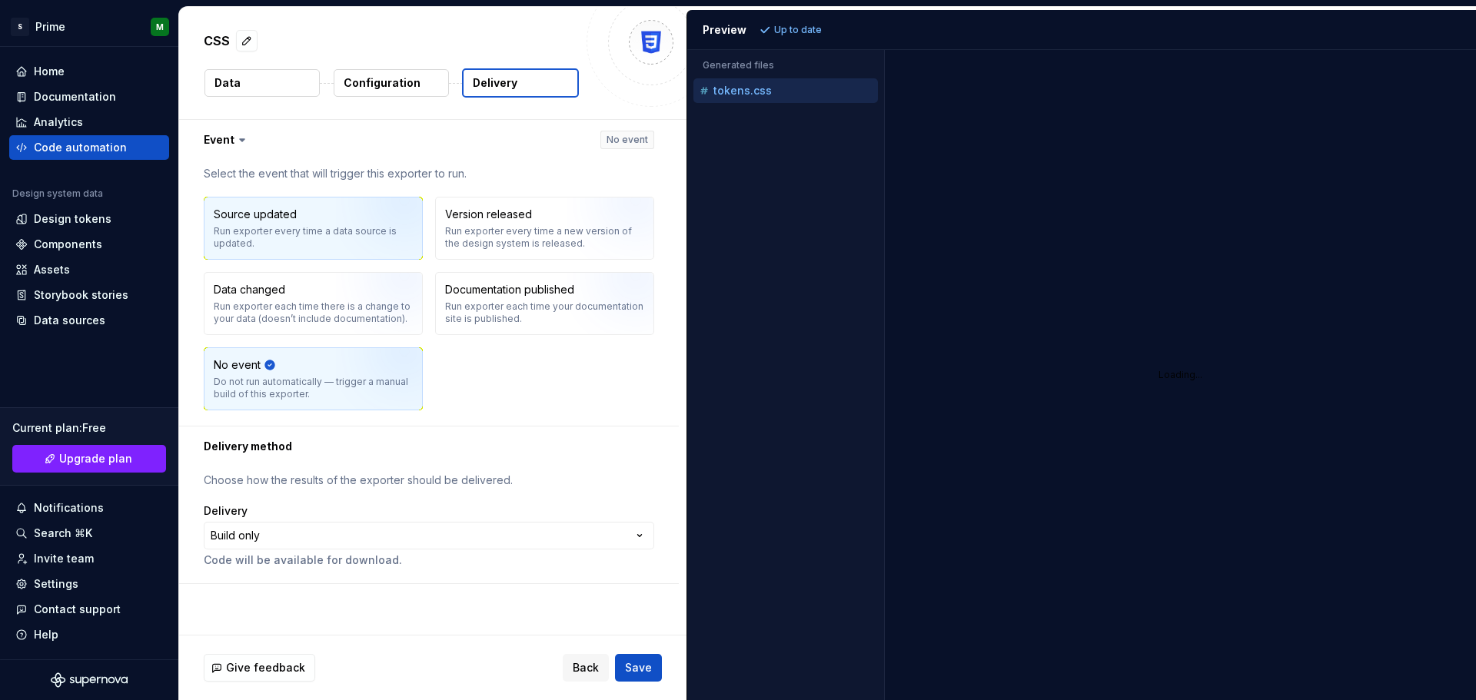
click at [342, 249] on img "button" at bounding box center [385, 233] width 98 height 103
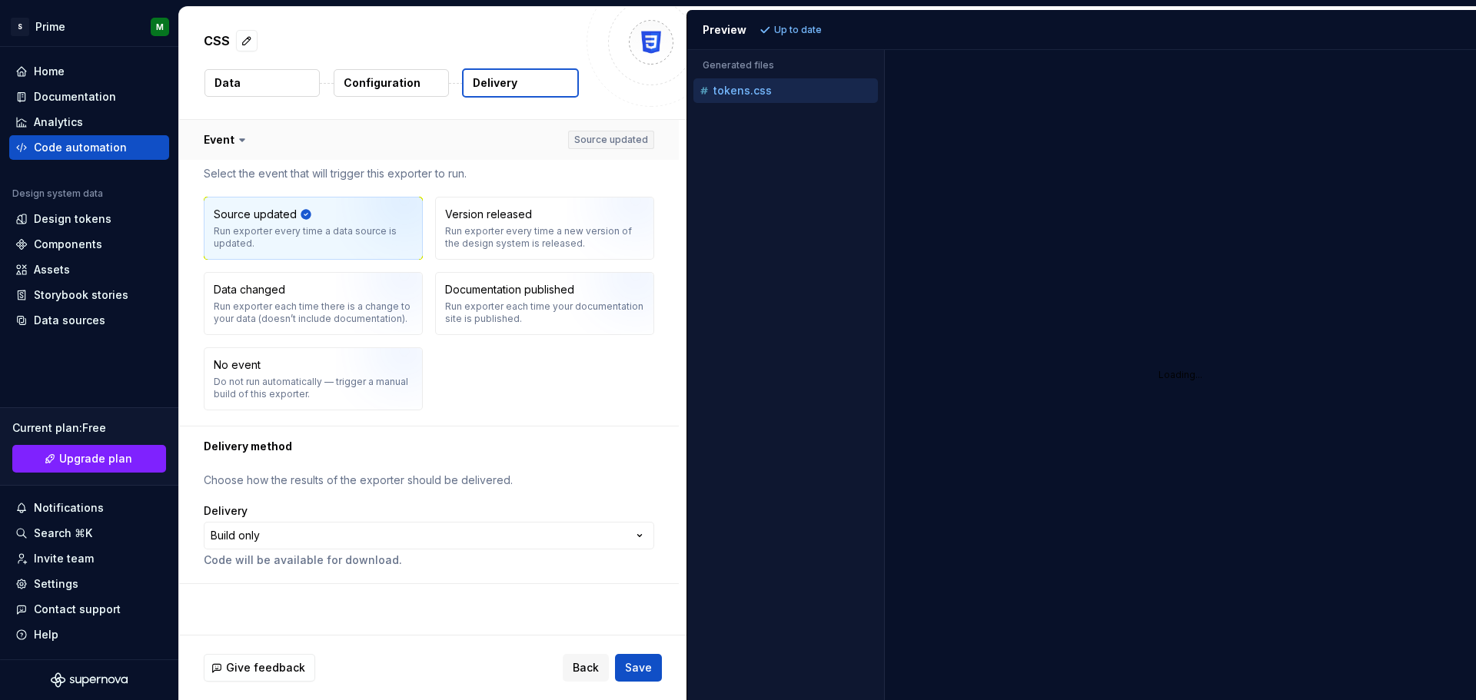
click at [620, 144] on button "button" at bounding box center [429, 140] width 500 height 40
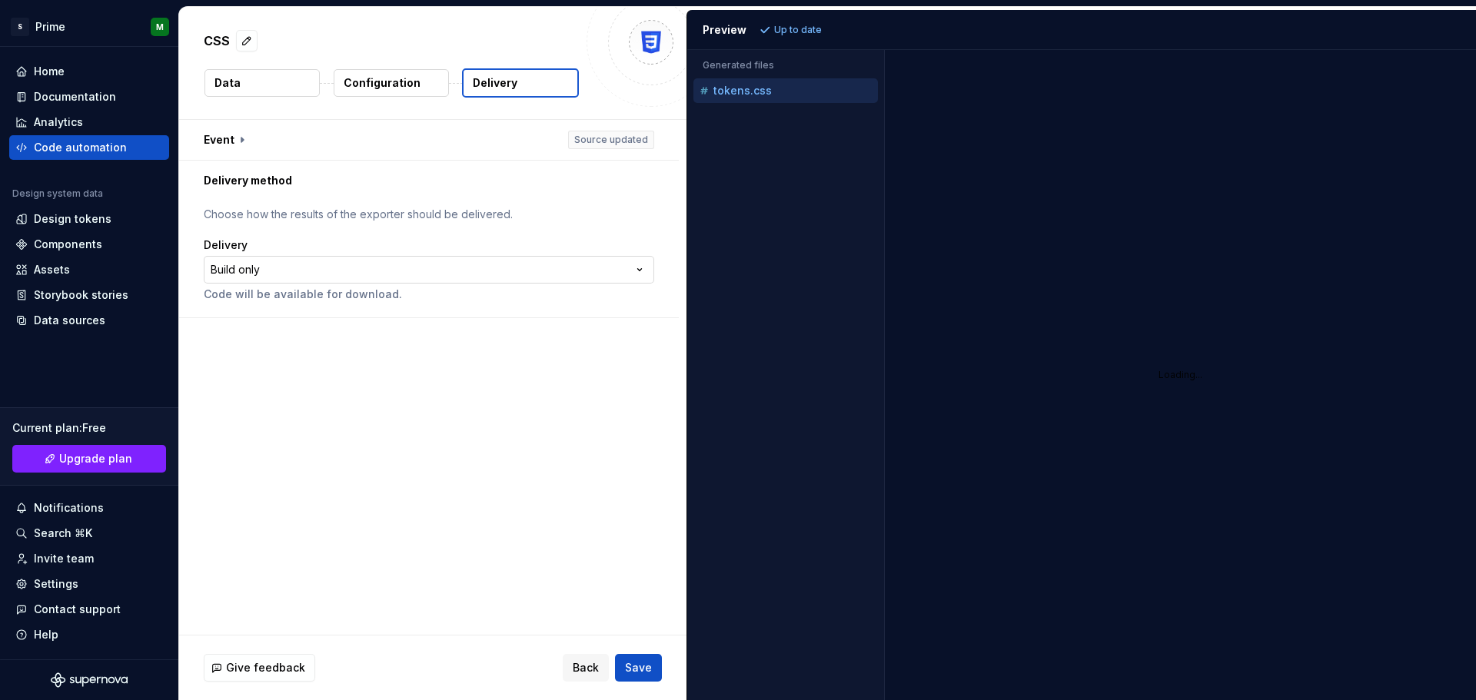
click at [297, 274] on html "**********" at bounding box center [738, 350] width 1476 height 700
click at [373, 155] on html "**********" at bounding box center [738, 350] width 1476 height 700
click at [315, 268] on html "**********" at bounding box center [738, 350] width 1476 height 700
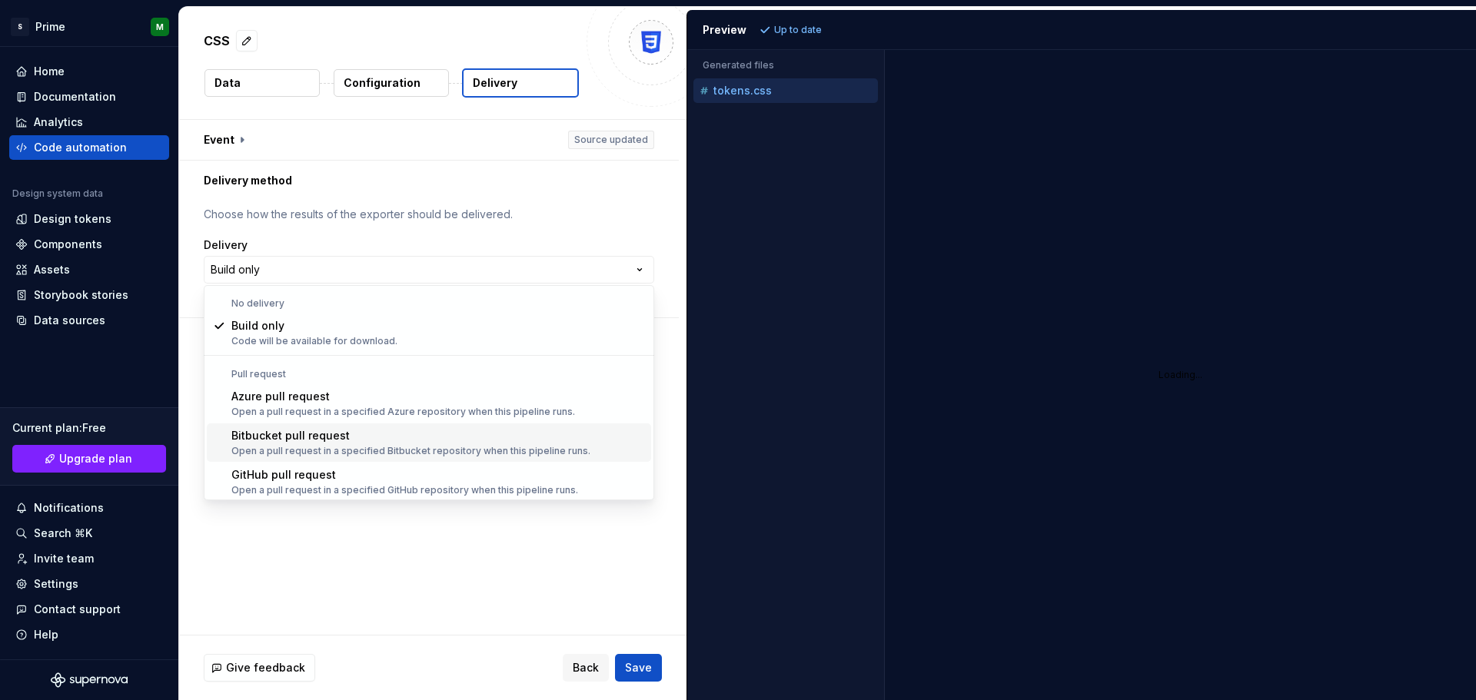
scroll to position [43, 0]
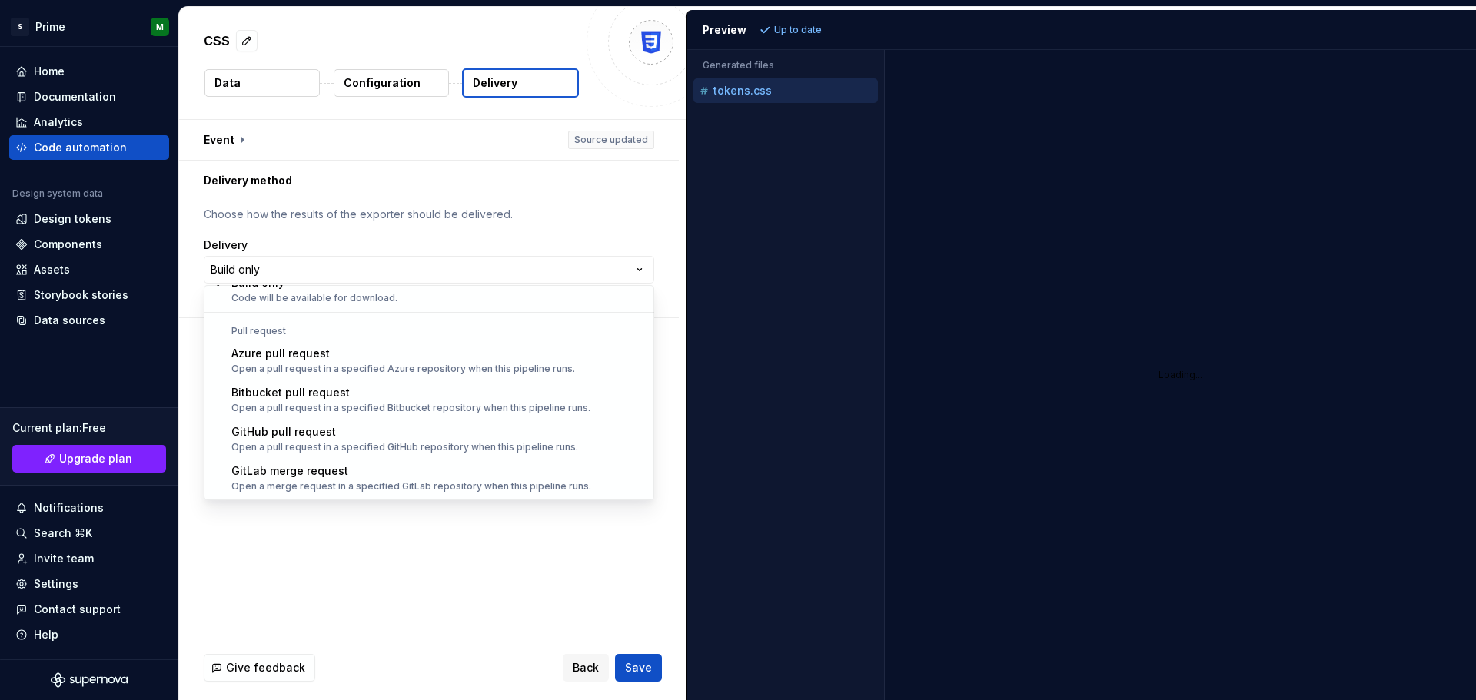
click at [331, 561] on html "**********" at bounding box center [738, 350] width 1476 height 700
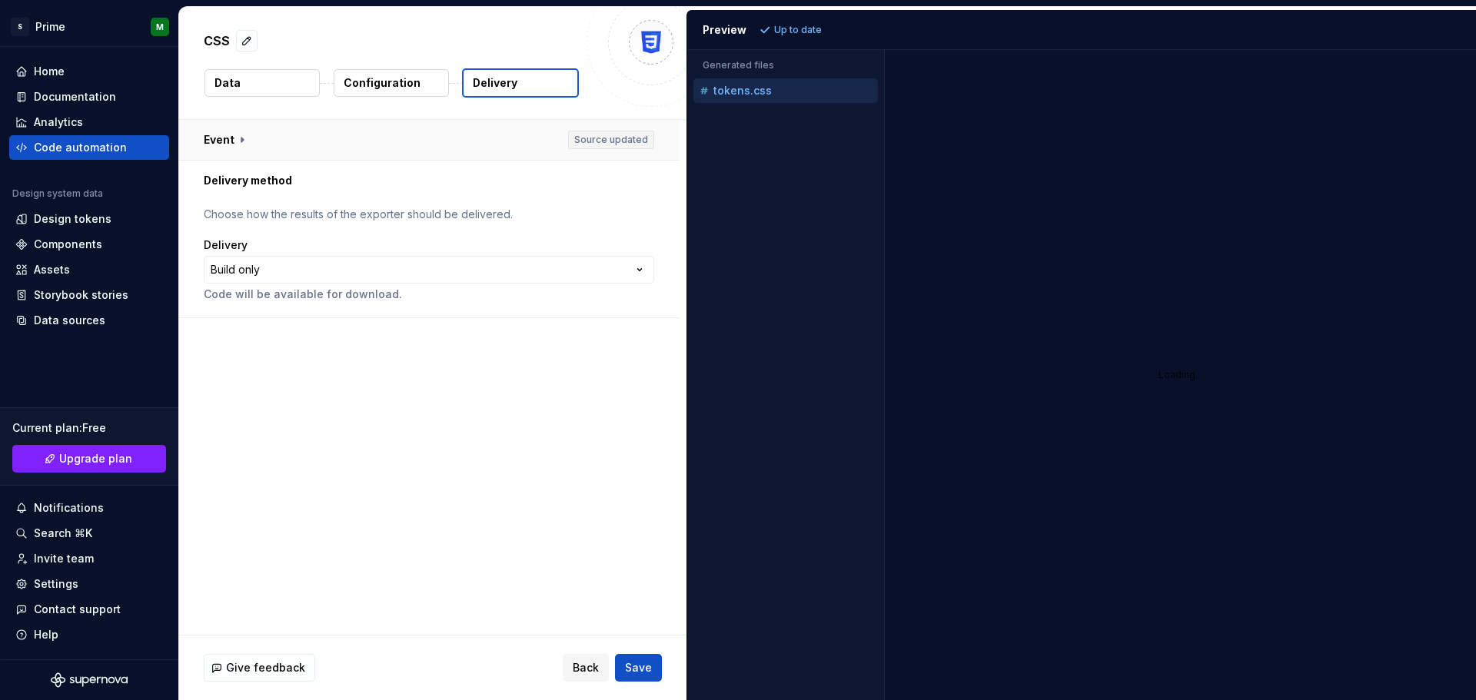
click at [597, 138] on button "button" at bounding box center [429, 140] width 500 height 40
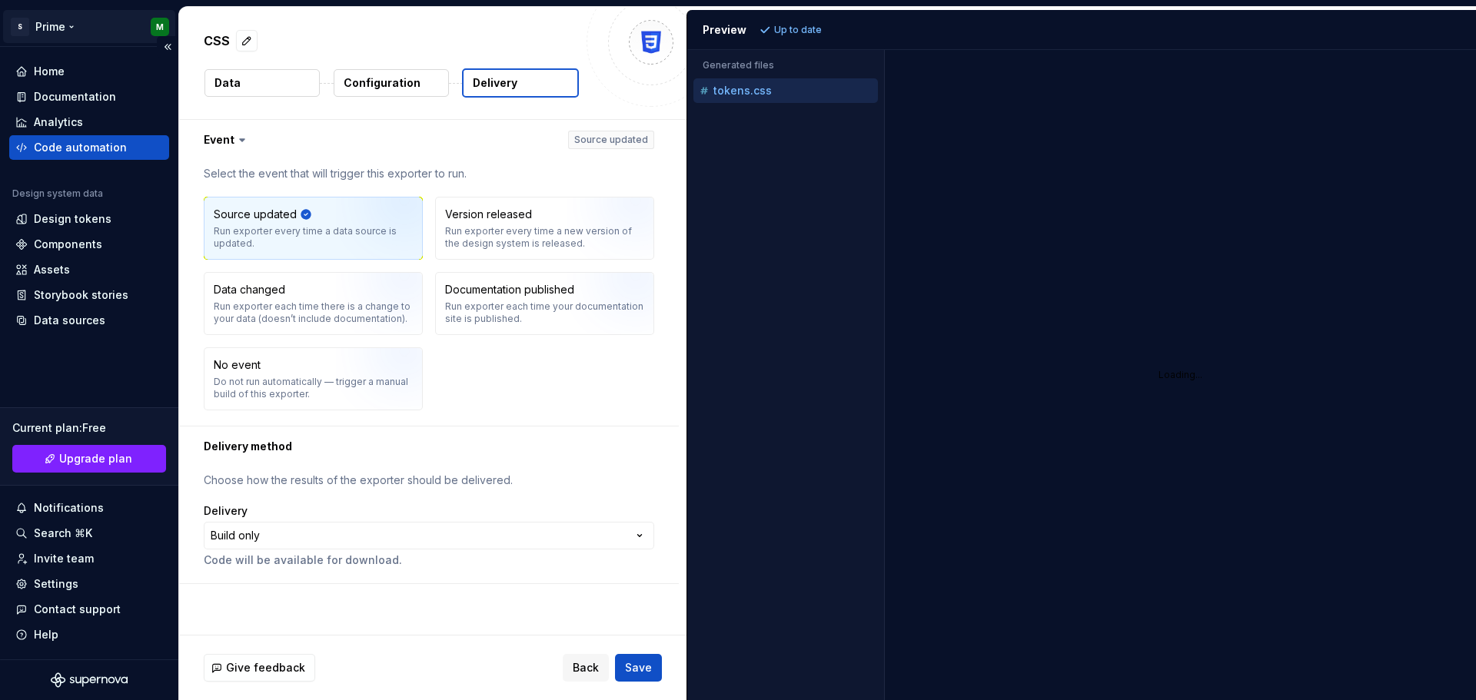
click at [163, 32] on html "**********" at bounding box center [738, 350] width 1476 height 700
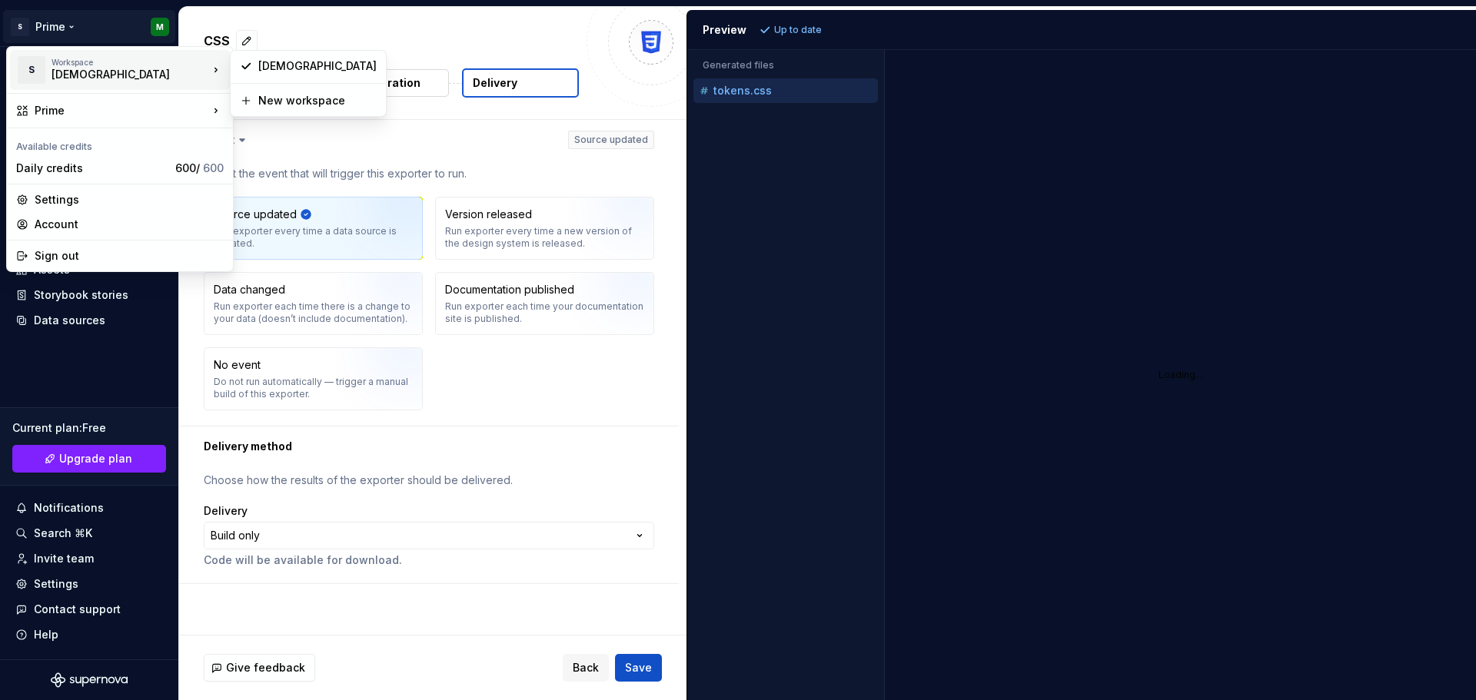
click at [202, 74] on div "Workspace [DEMOGRAPHIC_DATA]" at bounding box center [130, 70] width 157 height 25
click at [800, 265] on html "**********" at bounding box center [738, 350] width 1476 height 700
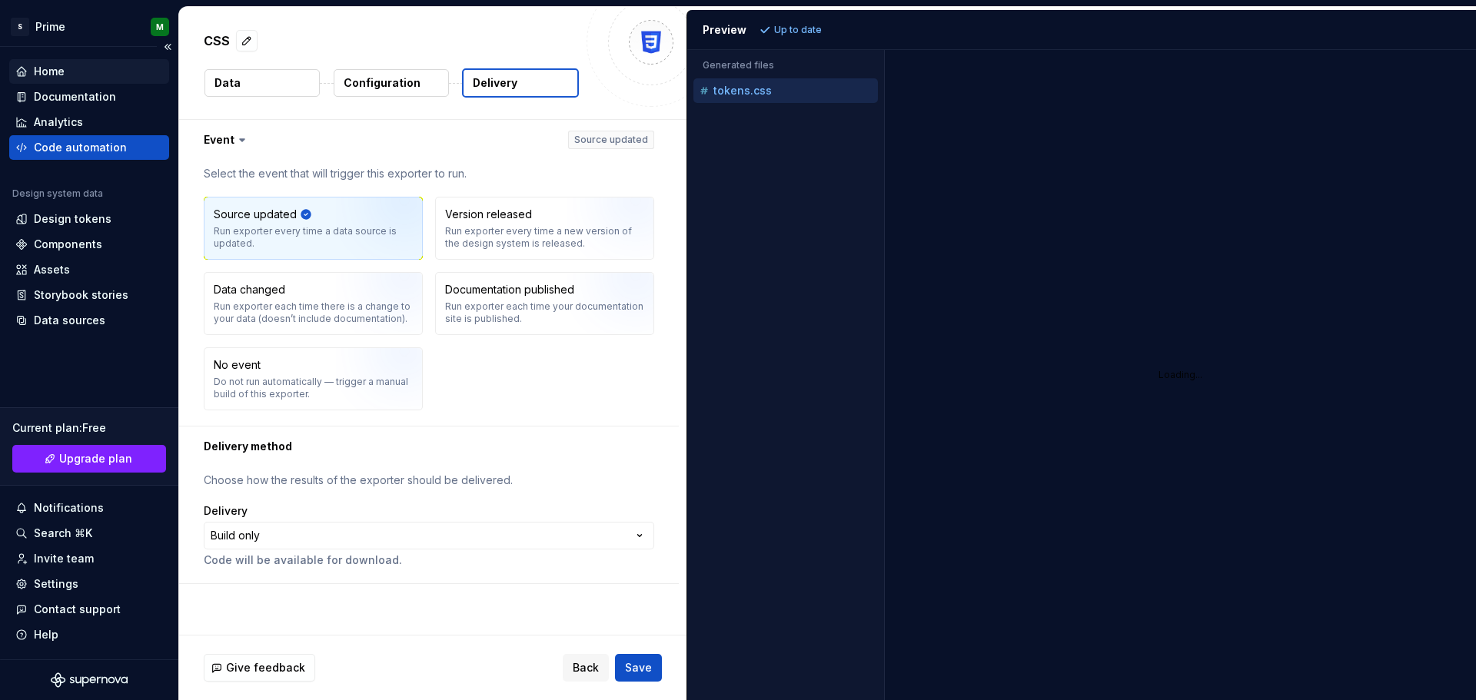
click at [95, 72] on div "Home" at bounding box center [89, 71] width 148 height 15
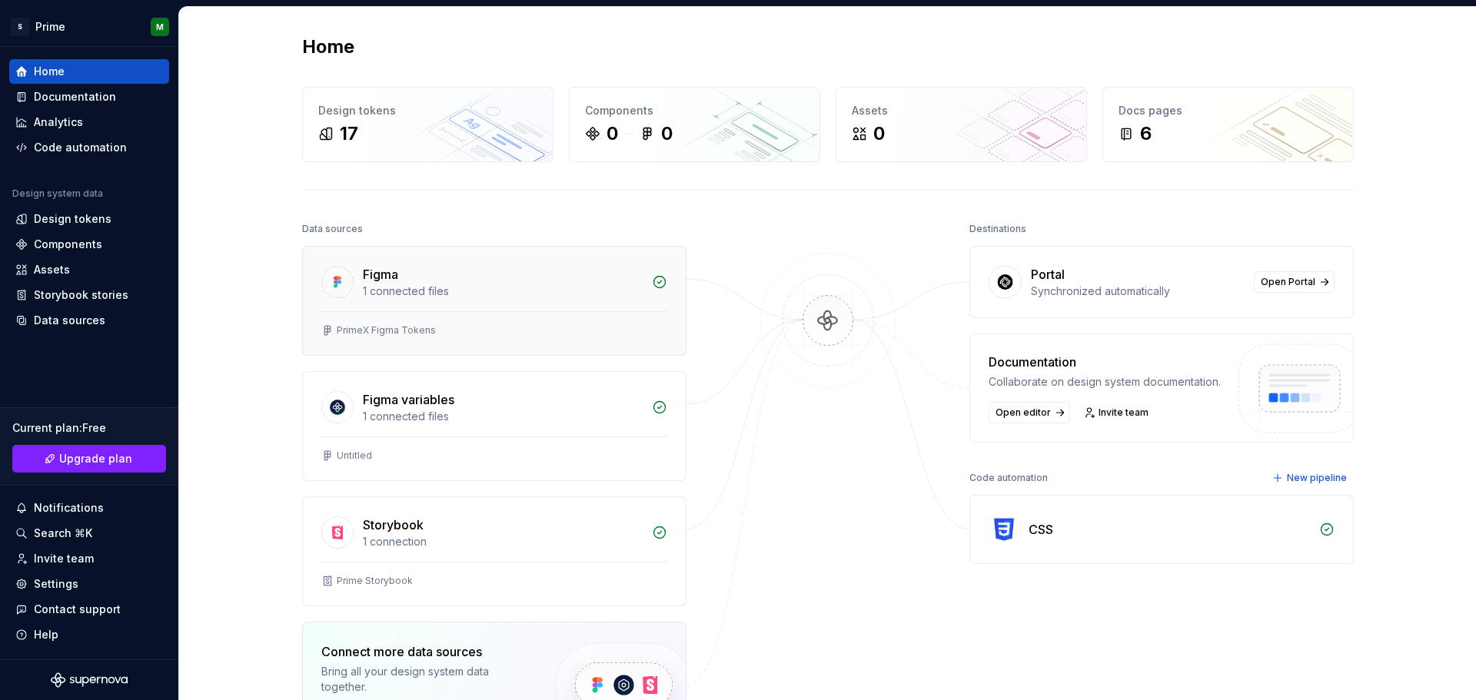
click at [480, 288] on div "1 connected files" at bounding box center [503, 291] width 280 height 15
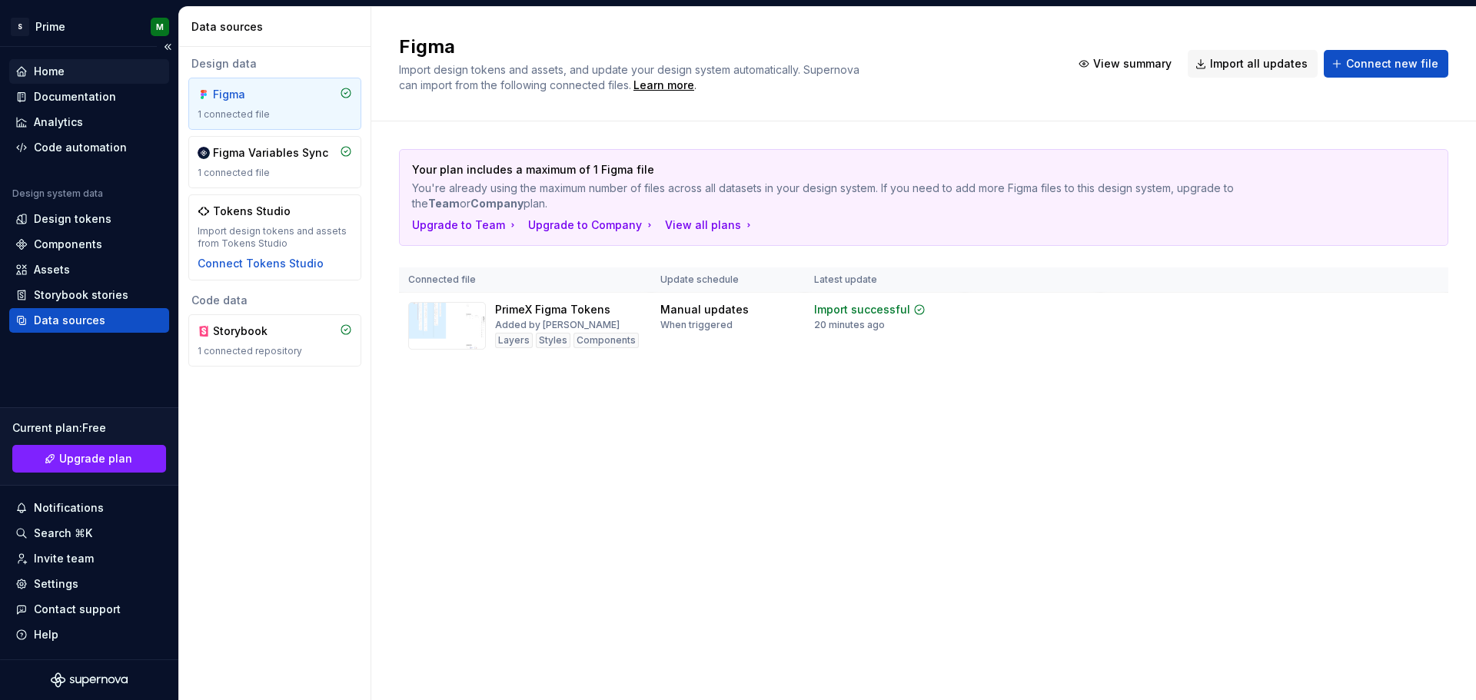
click at [49, 75] on div "Home" at bounding box center [49, 71] width 31 height 15
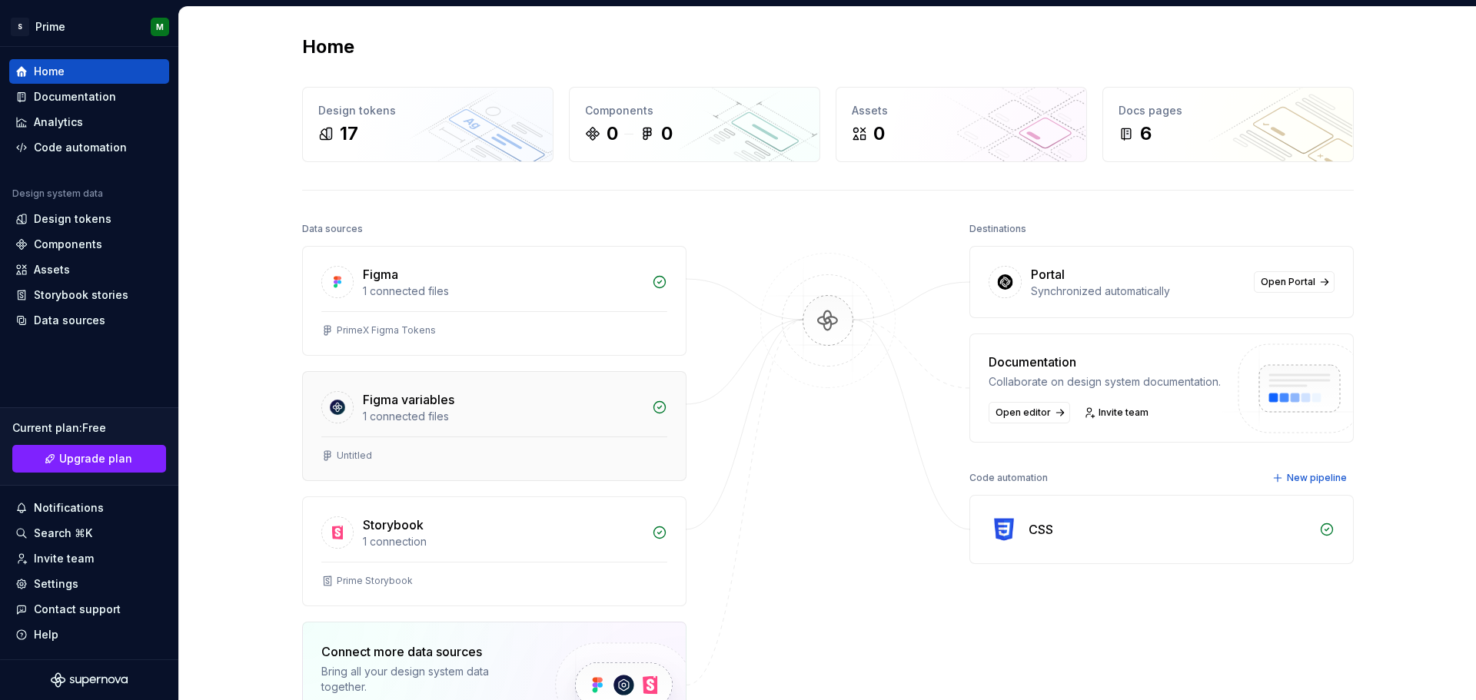
click at [436, 417] on div "1 connected files" at bounding box center [503, 416] width 280 height 15
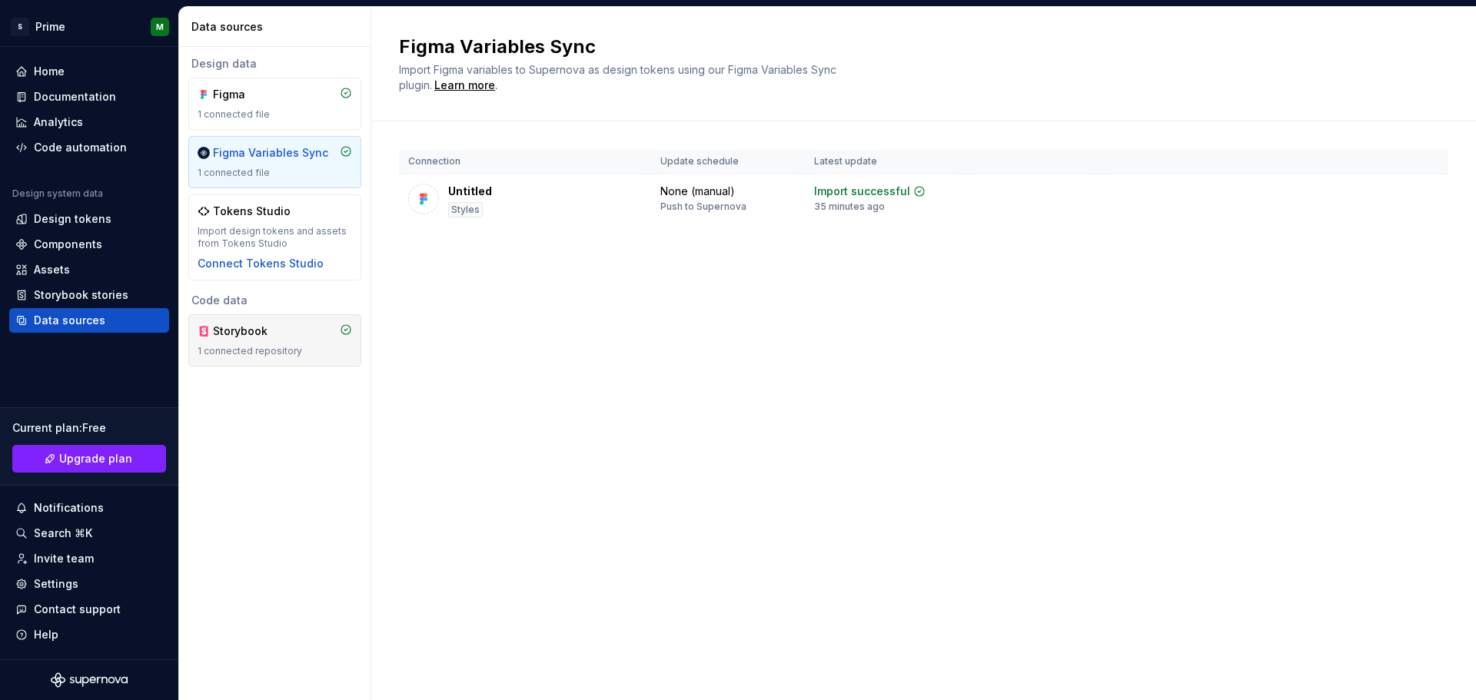
click at [281, 353] on div "1 connected repository" at bounding box center [275, 351] width 155 height 12
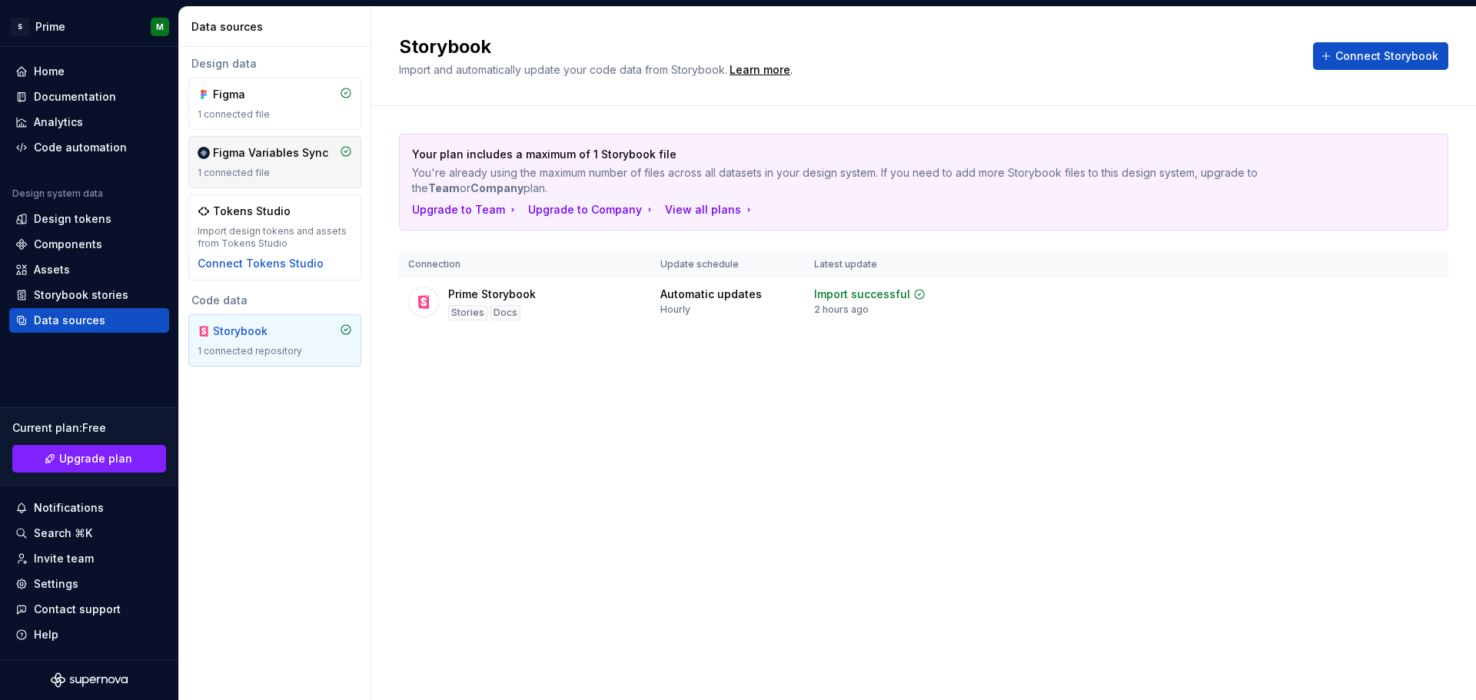
click at [287, 166] on div "Figma Variables Sync 1 connected file" at bounding box center [275, 162] width 155 height 34
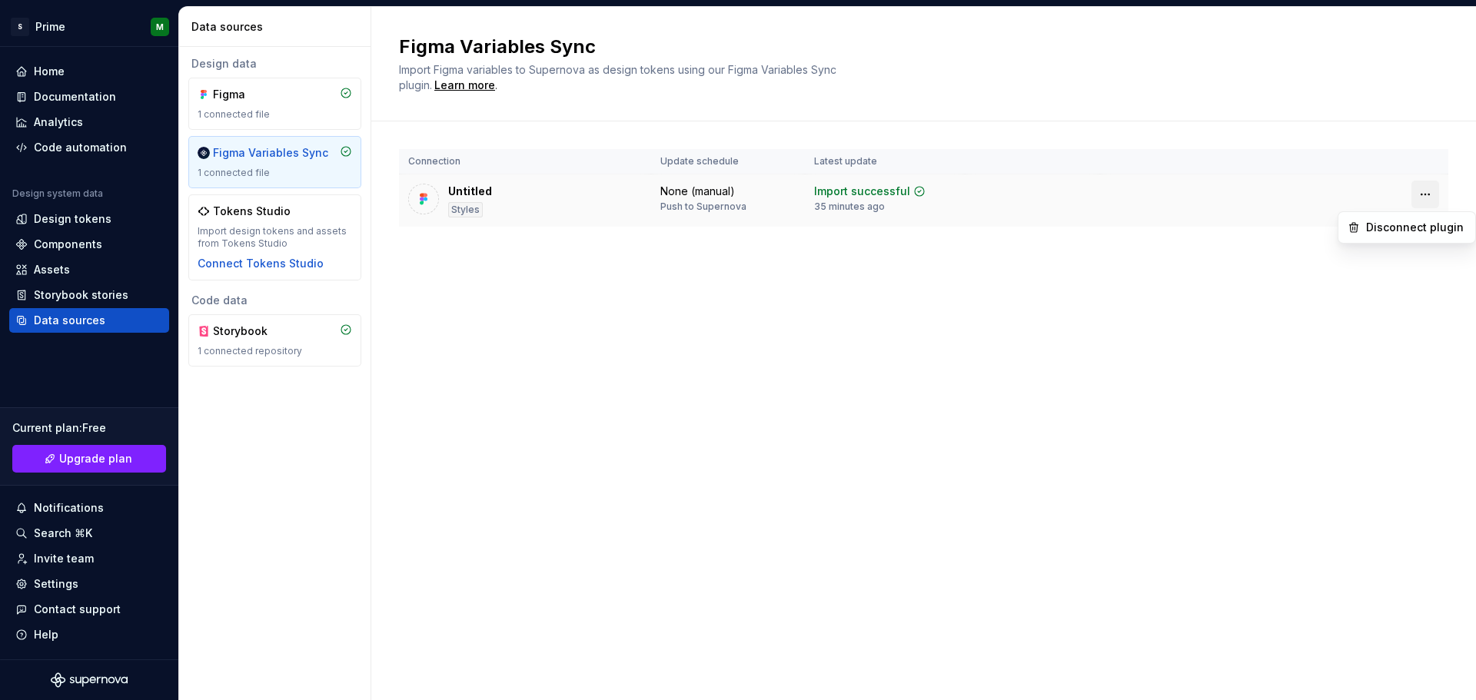
click at [1427, 196] on html "S Prime M Home Documentation Analytics Code automation Design system data Desig…" at bounding box center [738, 350] width 1476 height 700
click at [1406, 232] on div "Disconnect plugin" at bounding box center [1416, 227] width 100 height 15
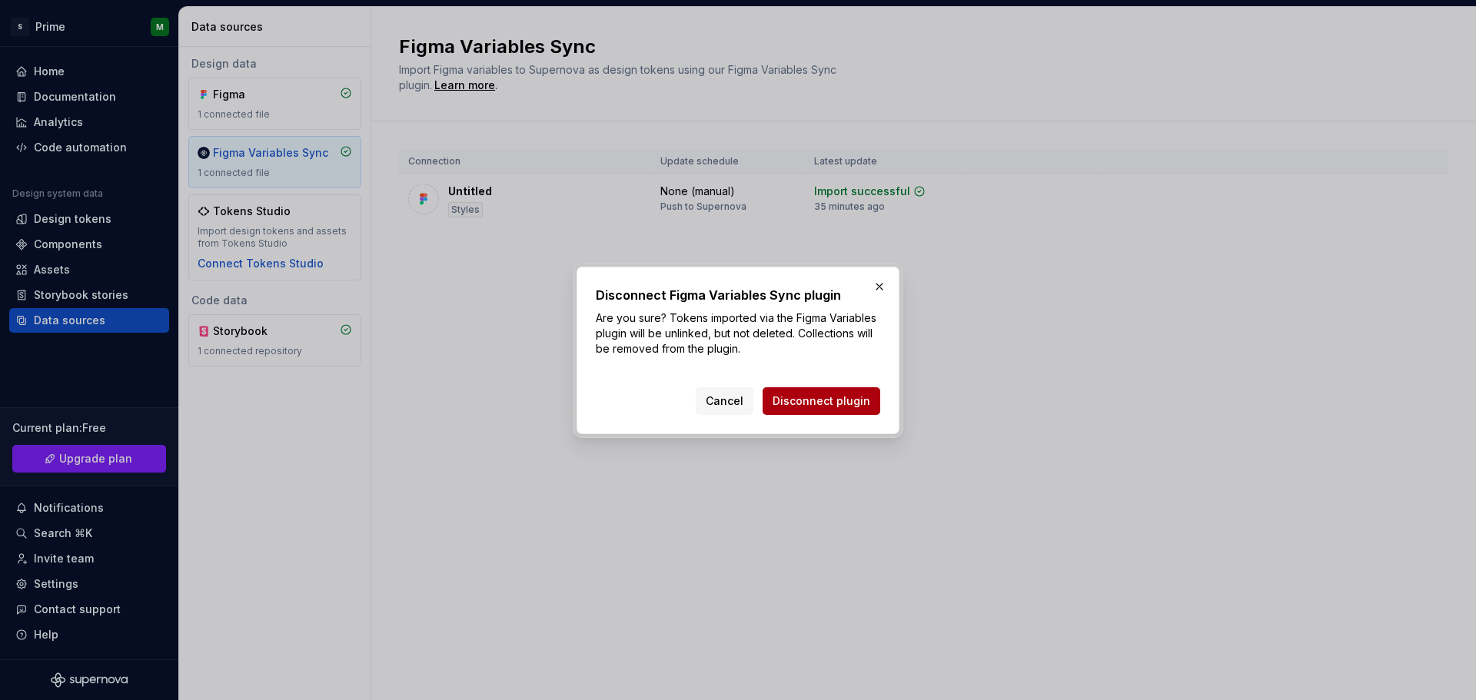
click at [827, 398] on span "Disconnect plugin" at bounding box center [822, 401] width 98 height 15
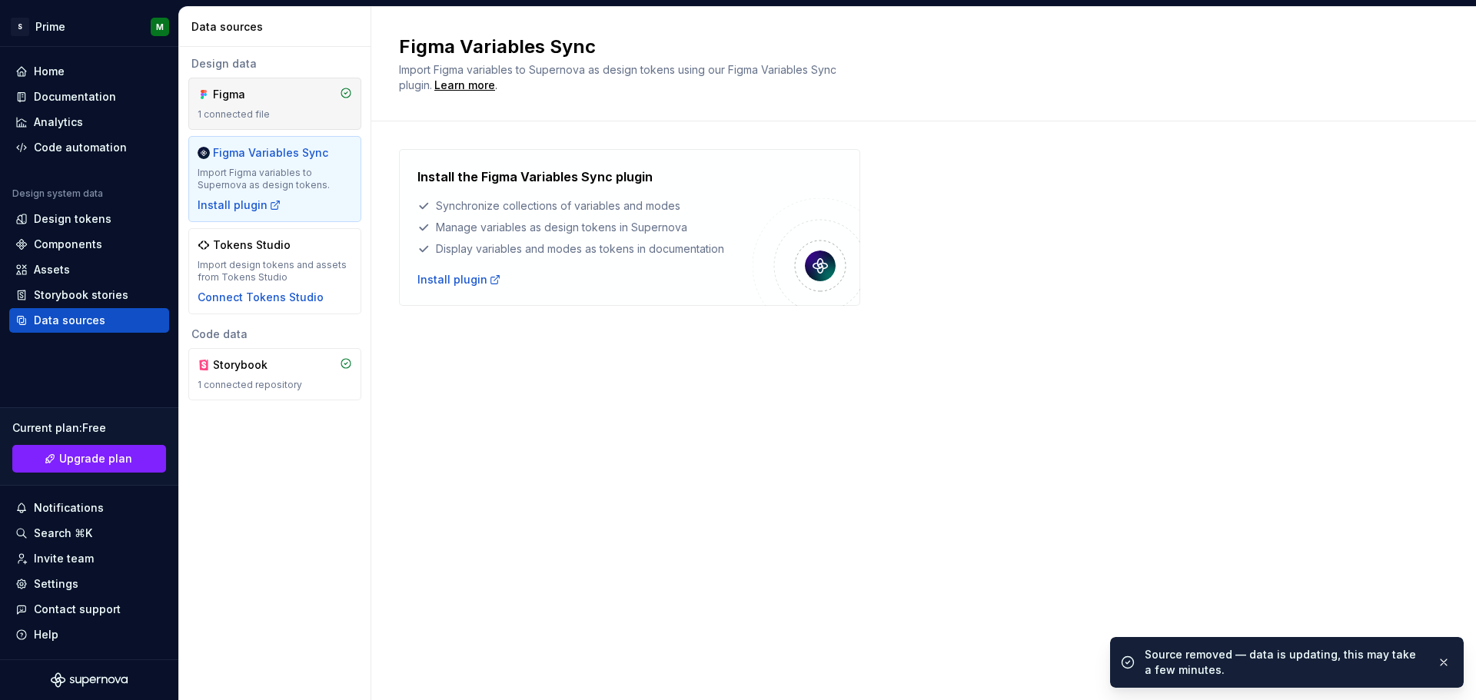
click at [216, 107] on div "Figma 1 connected file" at bounding box center [275, 104] width 155 height 34
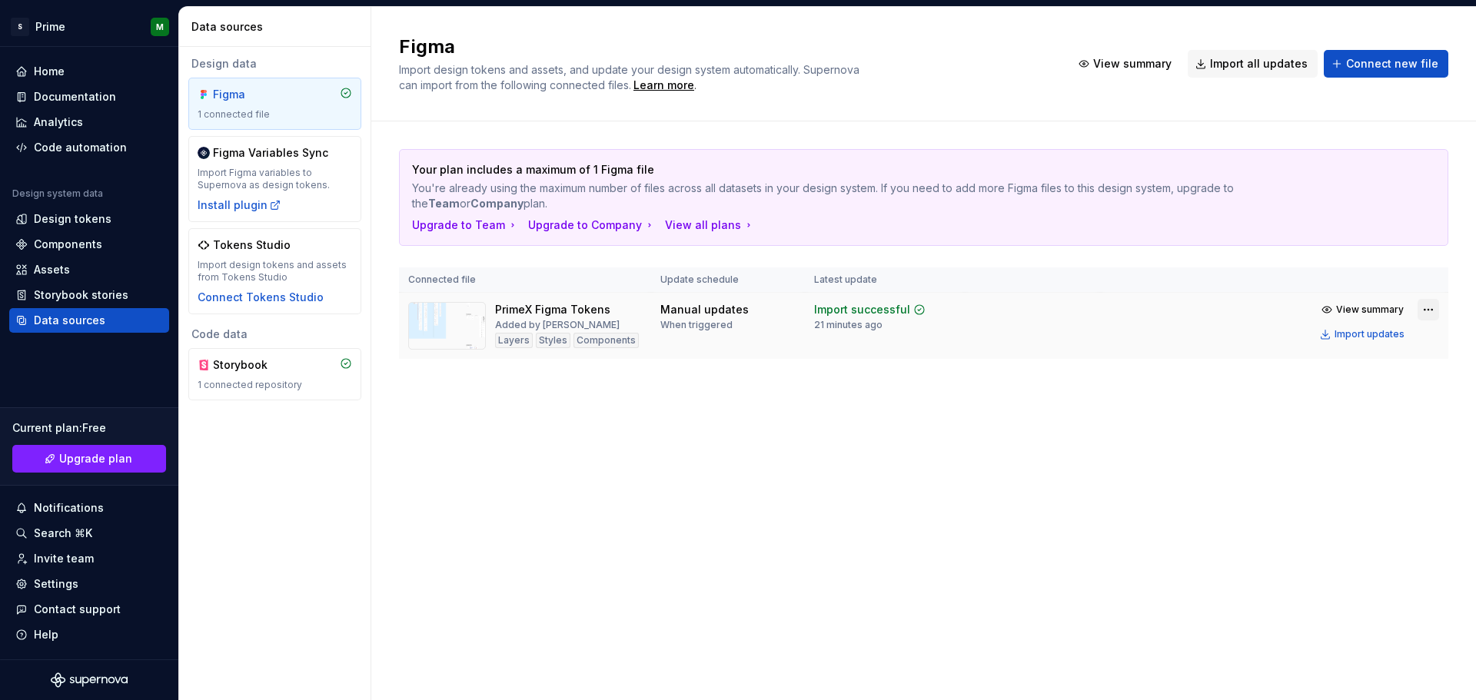
click at [1426, 314] on html "S Prime M Home Documentation Analytics Code automation Design system data Desig…" at bounding box center [738, 350] width 1476 height 700
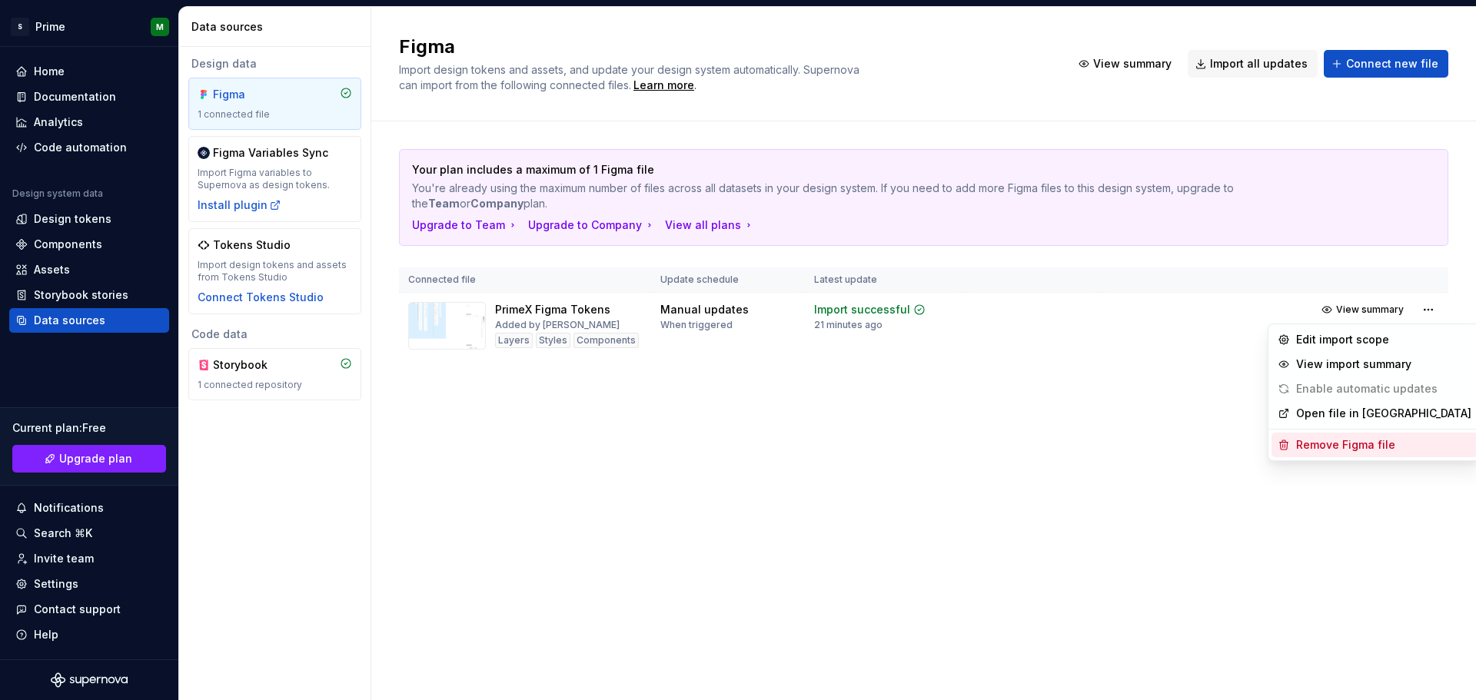
click at [1353, 447] on div "Remove Figma file" at bounding box center [1383, 444] width 175 height 15
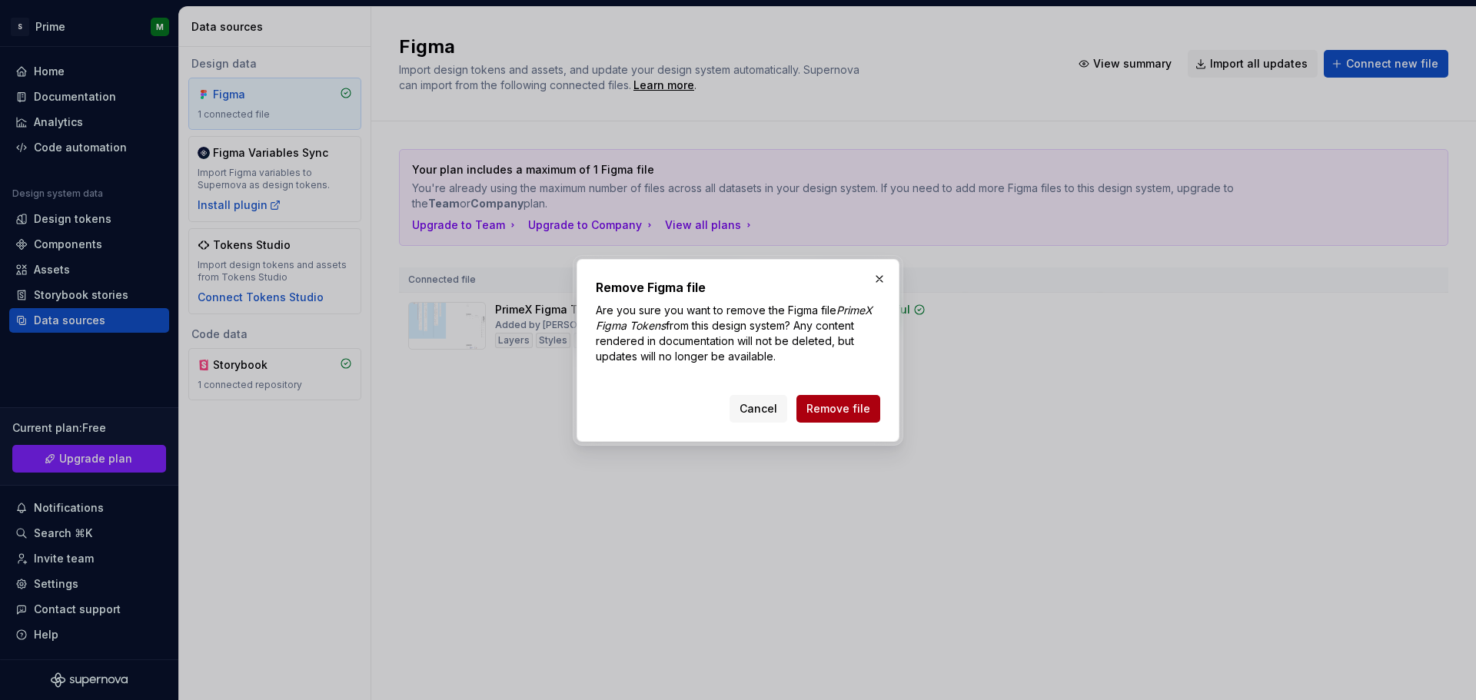
click at [840, 411] on span "Remove file" at bounding box center [839, 408] width 64 height 15
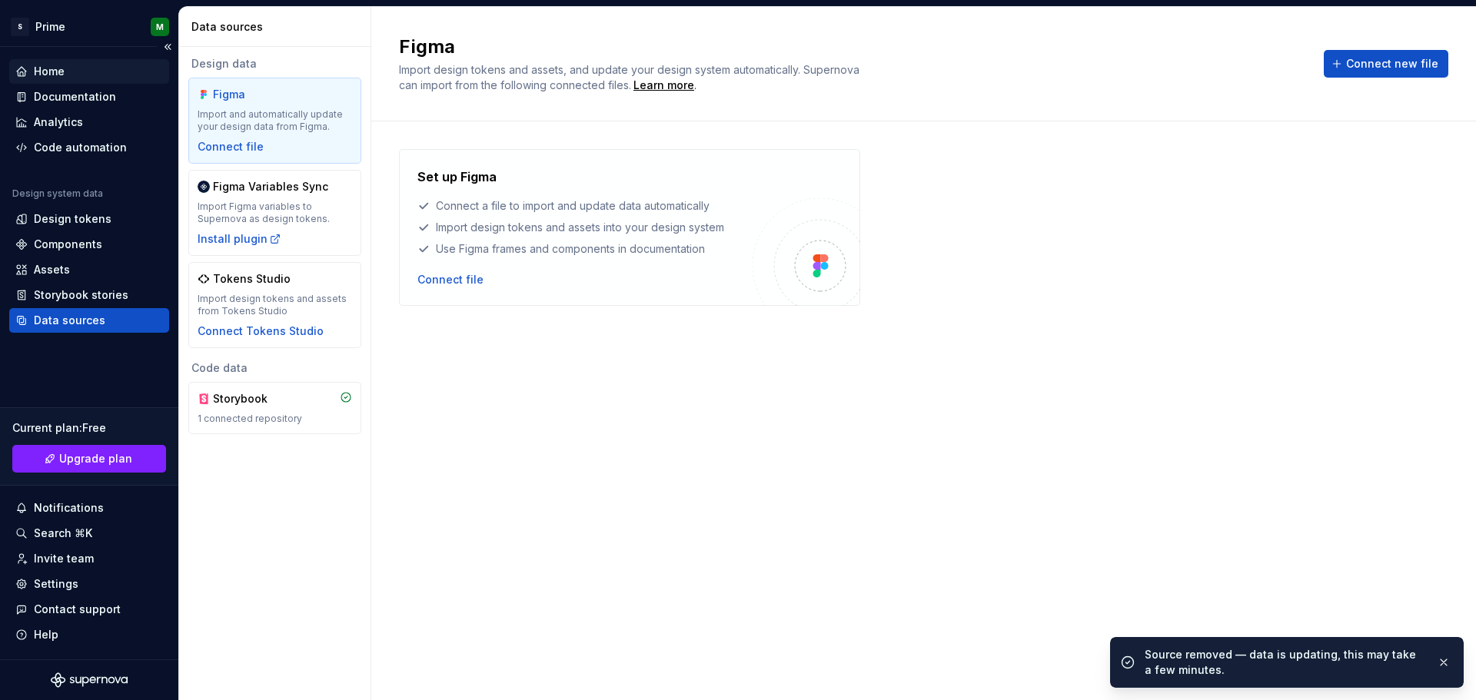
click at [86, 70] on div "Home" at bounding box center [89, 71] width 148 height 15
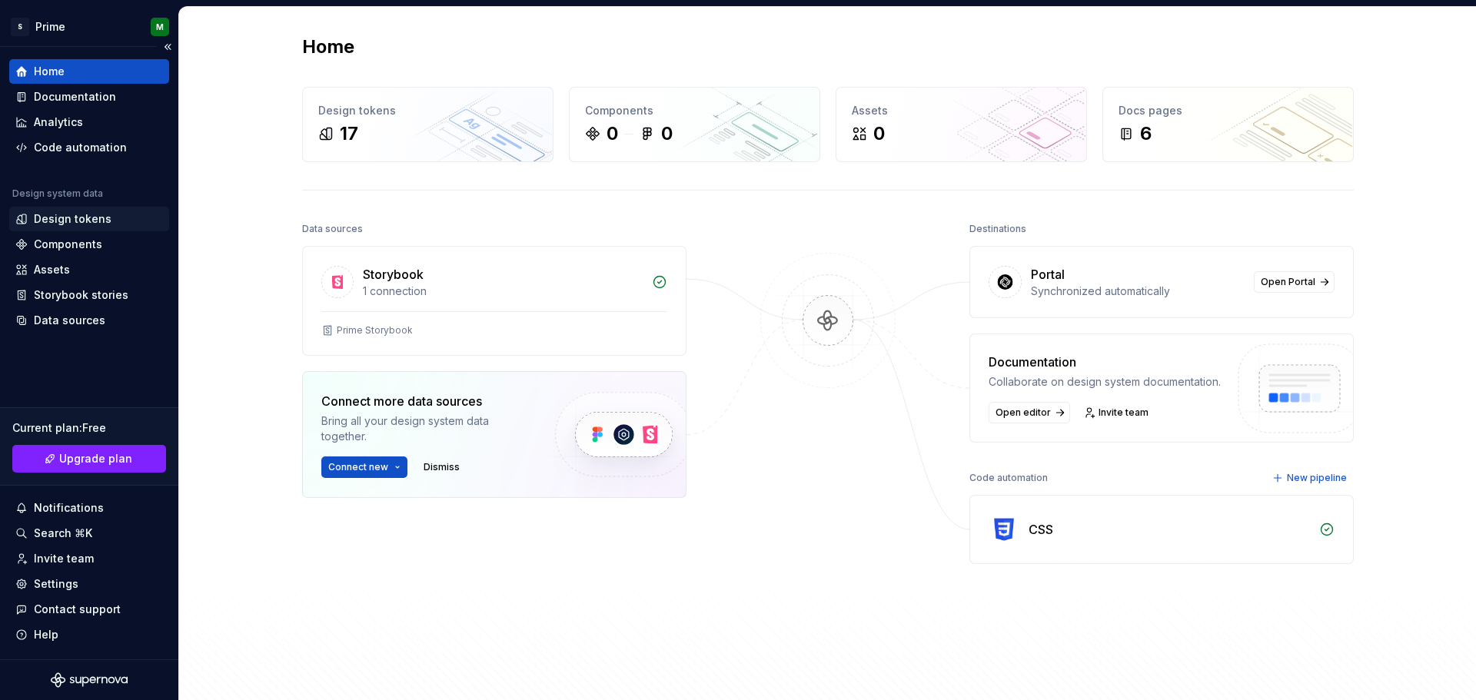
click at [92, 215] on div "Design tokens" at bounding box center [73, 218] width 78 height 15
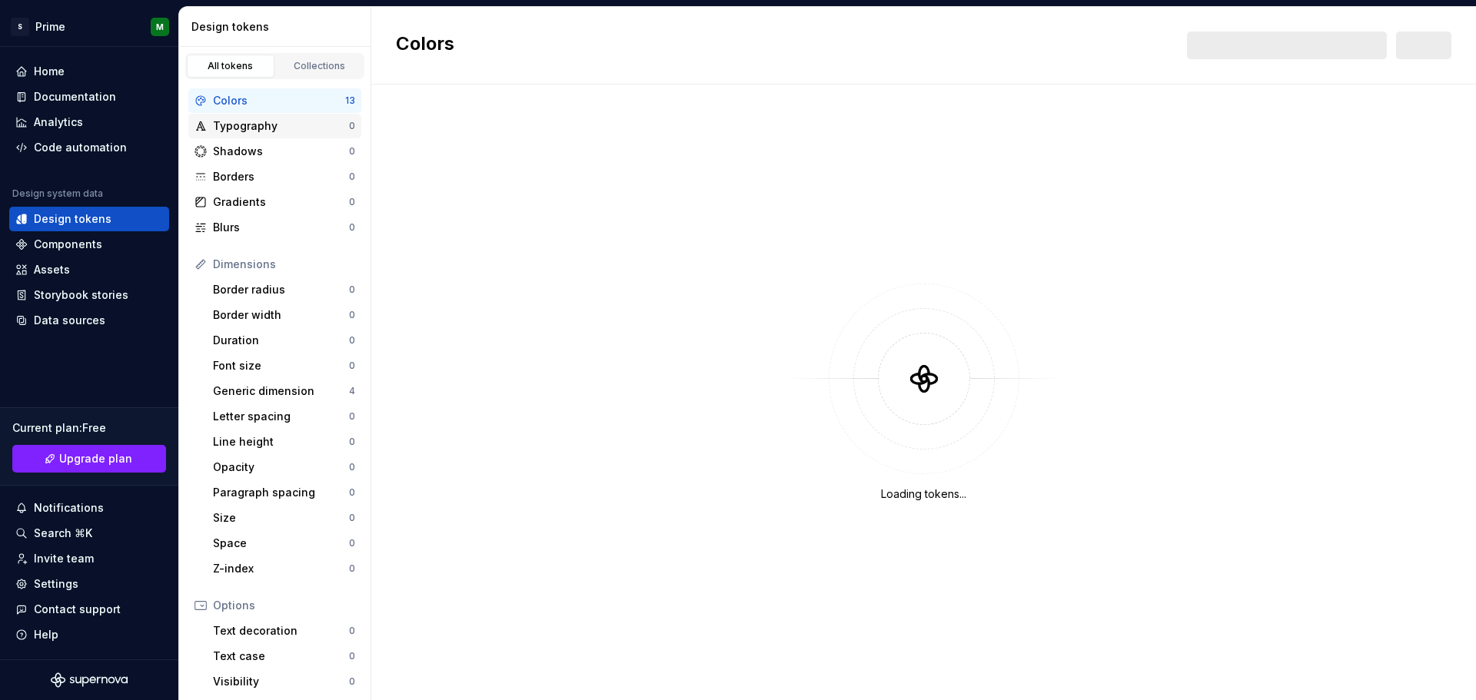
click at [265, 121] on div "Typography" at bounding box center [281, 125] width 136 height 15
click at [274, 96] on div "Colors" at bounding box center [279, 100] width 132 height 15
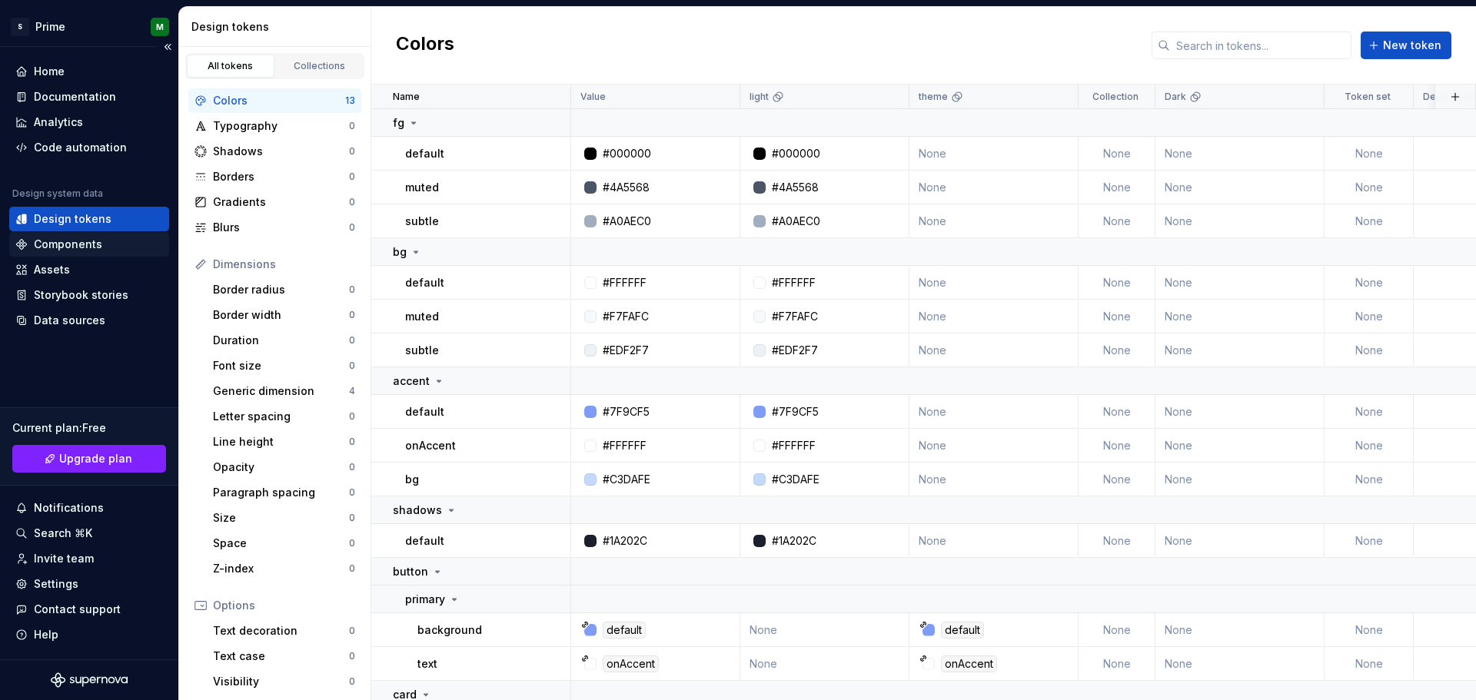
click at [66, 245] on div "Components" at bounding box center [68, 244] width 68 height 15
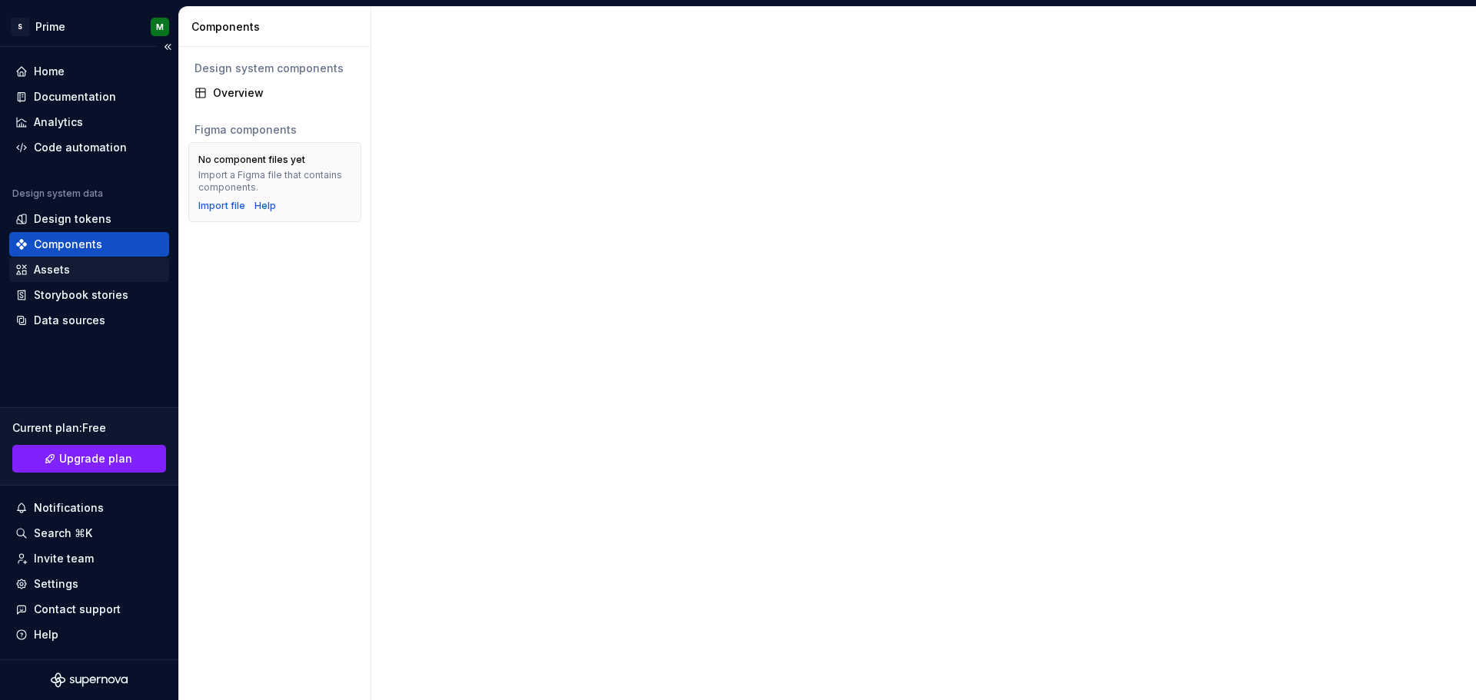
click at [71, 269] on div "Assets" at bounding box center [89, 269] width 148 height 15
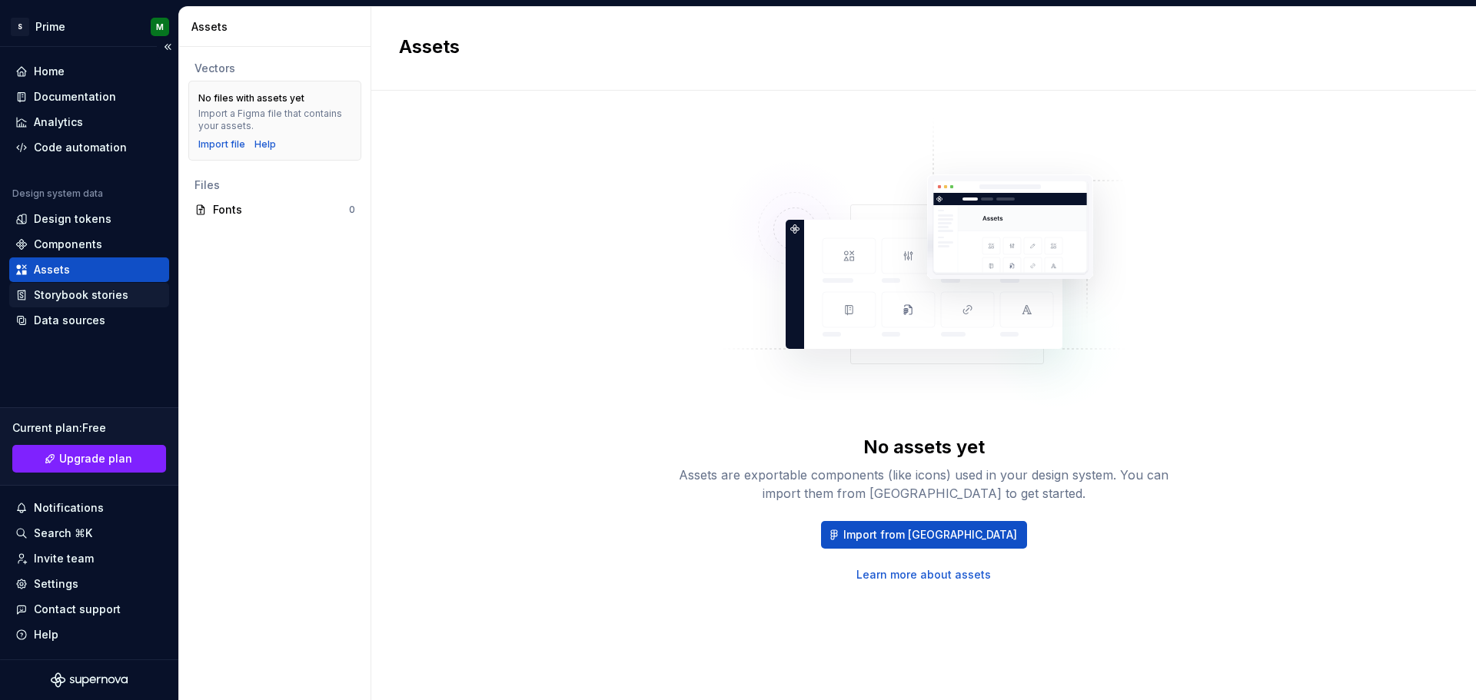
click at [72, 300] on div "Storybook stories" at bounding box center [81, 295] width 95 height 15
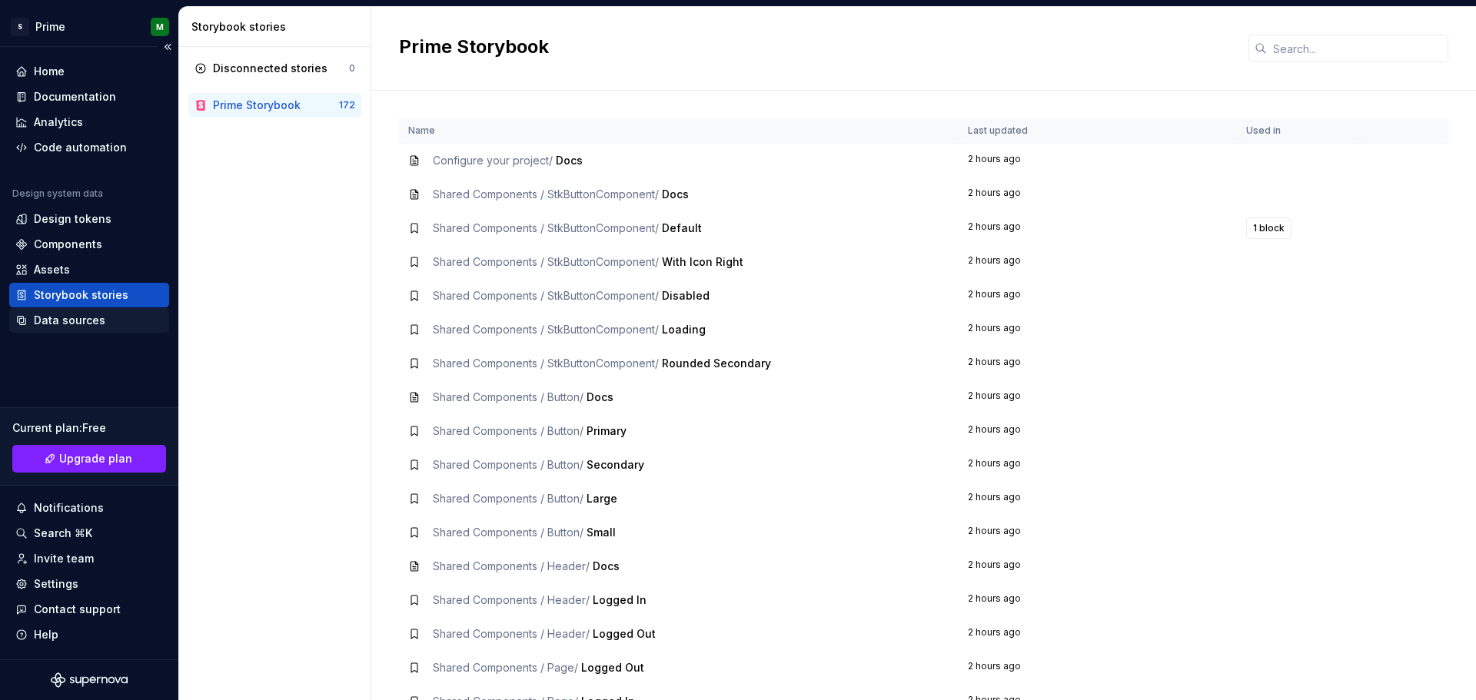
click at [75, 317] on div "Data sources" at bounding box center [70, 320] width 72 height 15
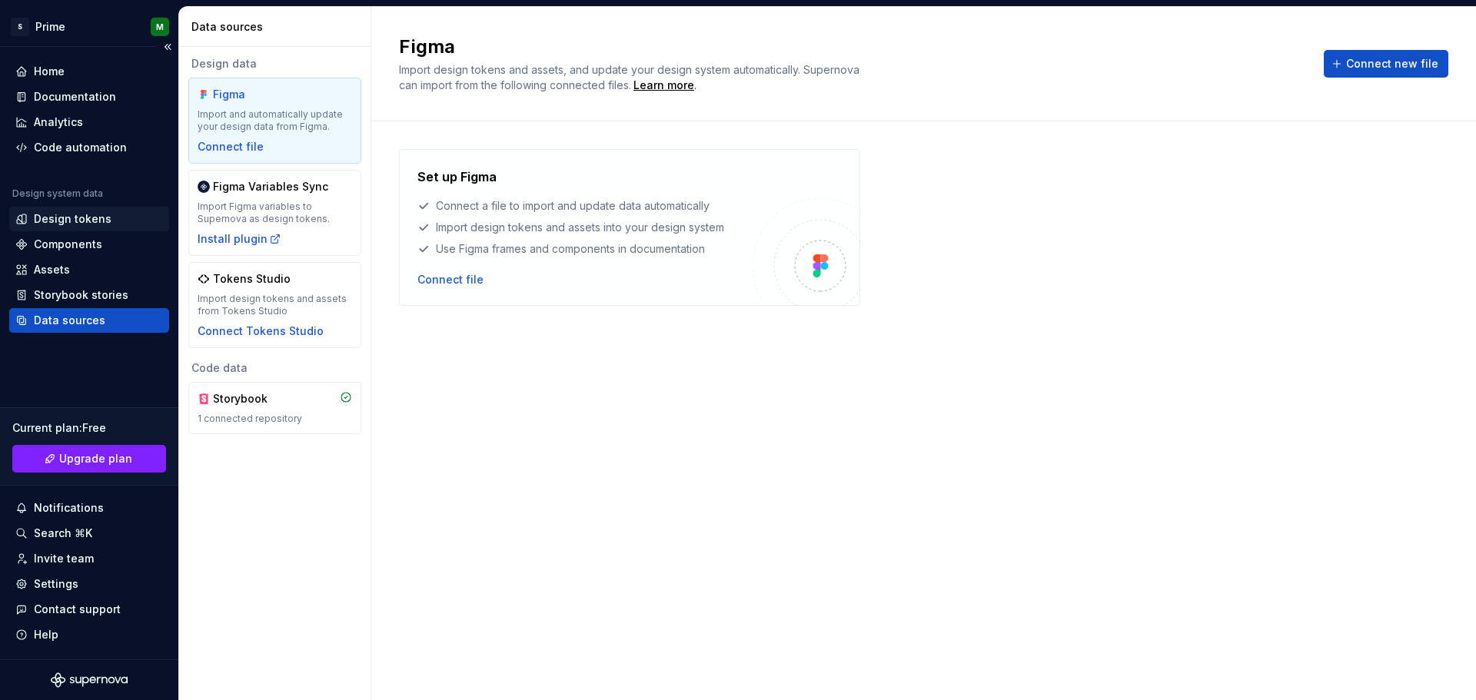
click at [91, 211] on div "Design tokens" at bounding box center [89, 219] width 160 height 25
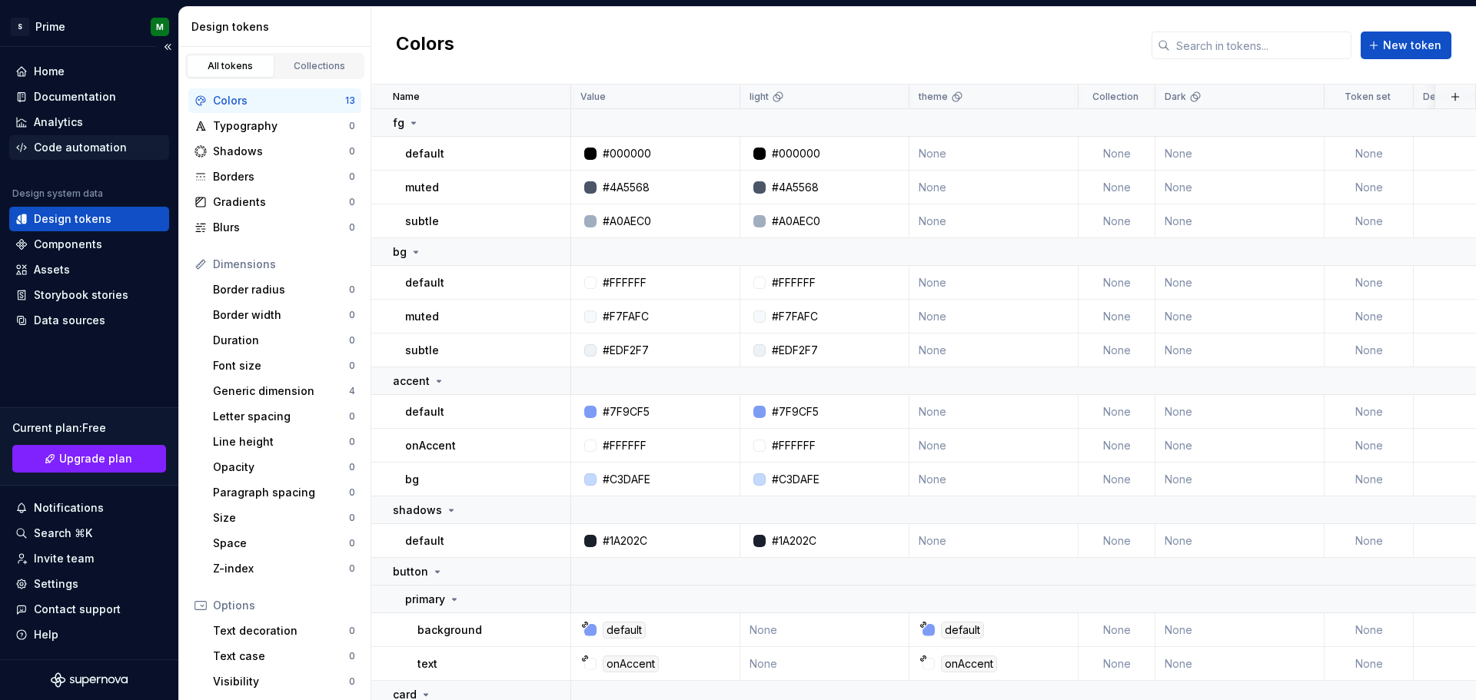
click at [90, 150] on div "Code automation" at bounding box center [80, 147] width 93 height 15
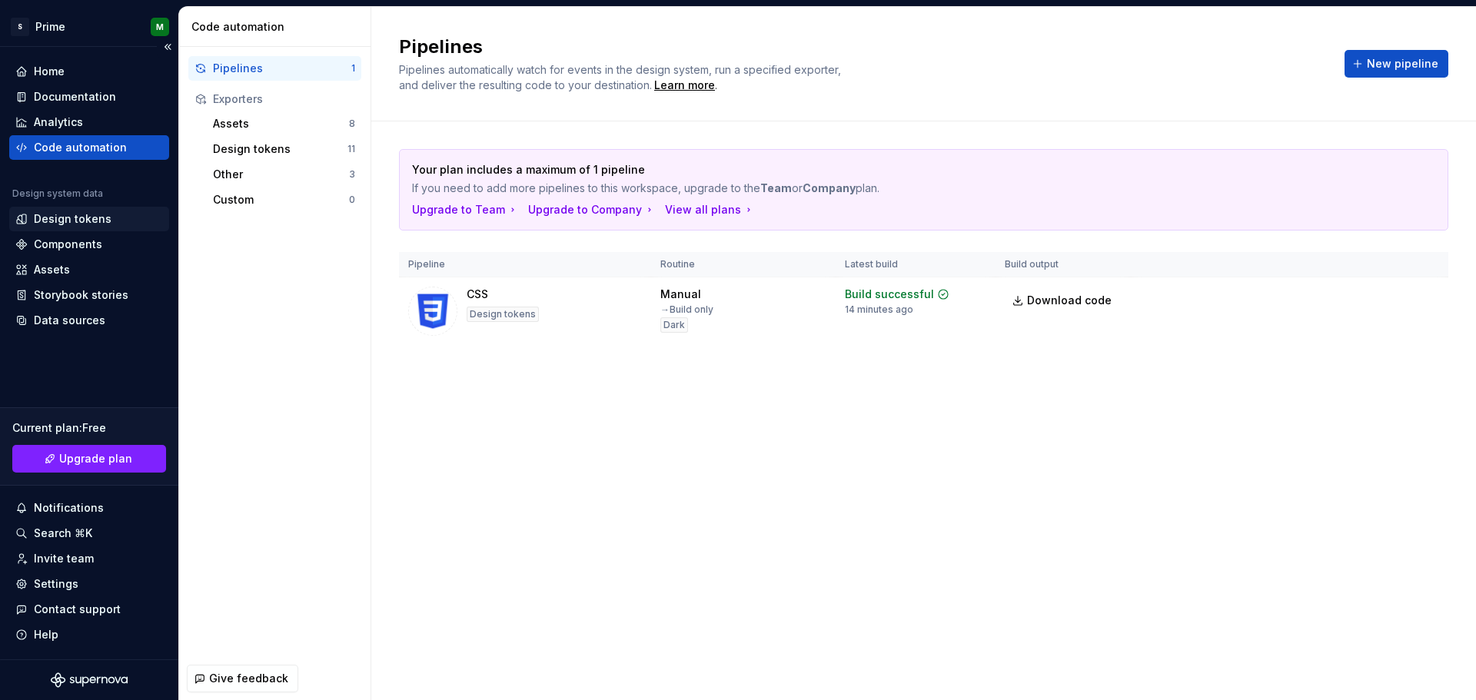
click at [96, 213] on div "Design tokens" at bounding box center [73, 218] width 78 height 15
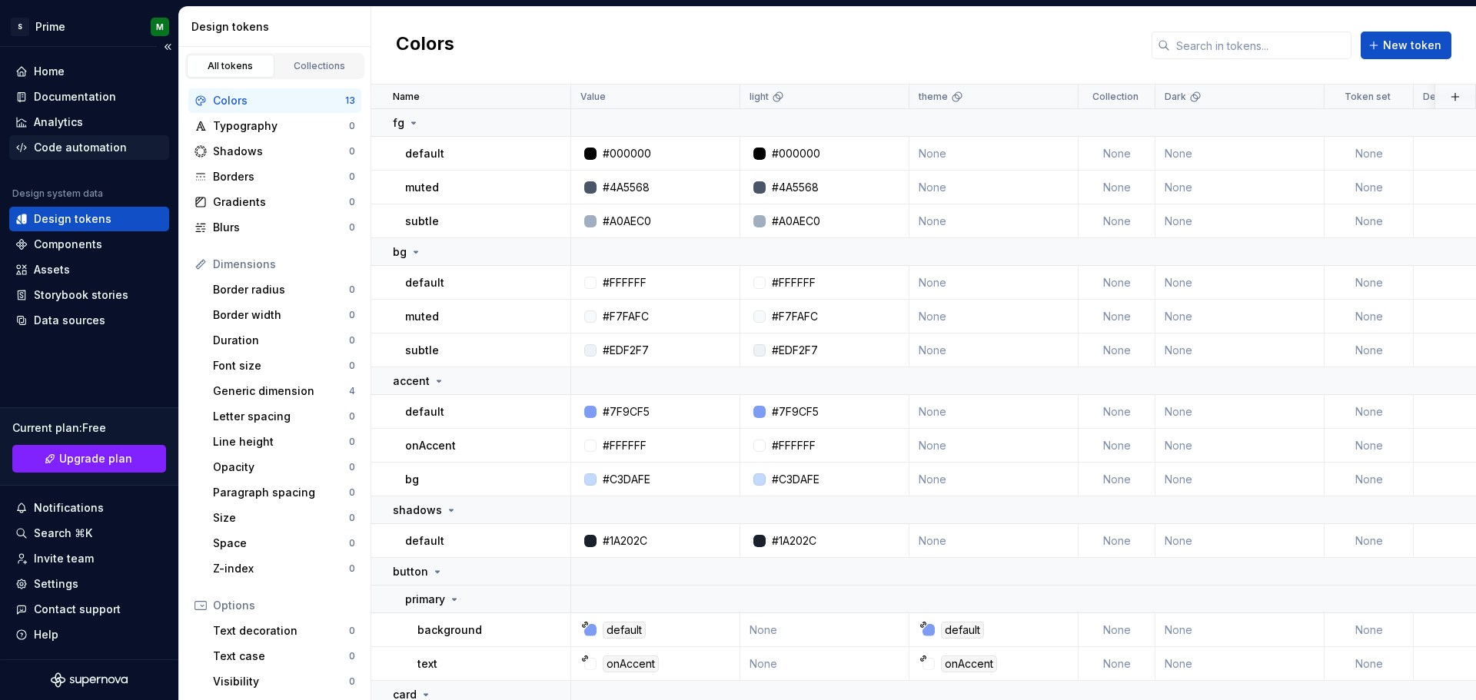
click at [101, 143] on div "Code automation" at bounding box center [80, 147] width 93 height 15
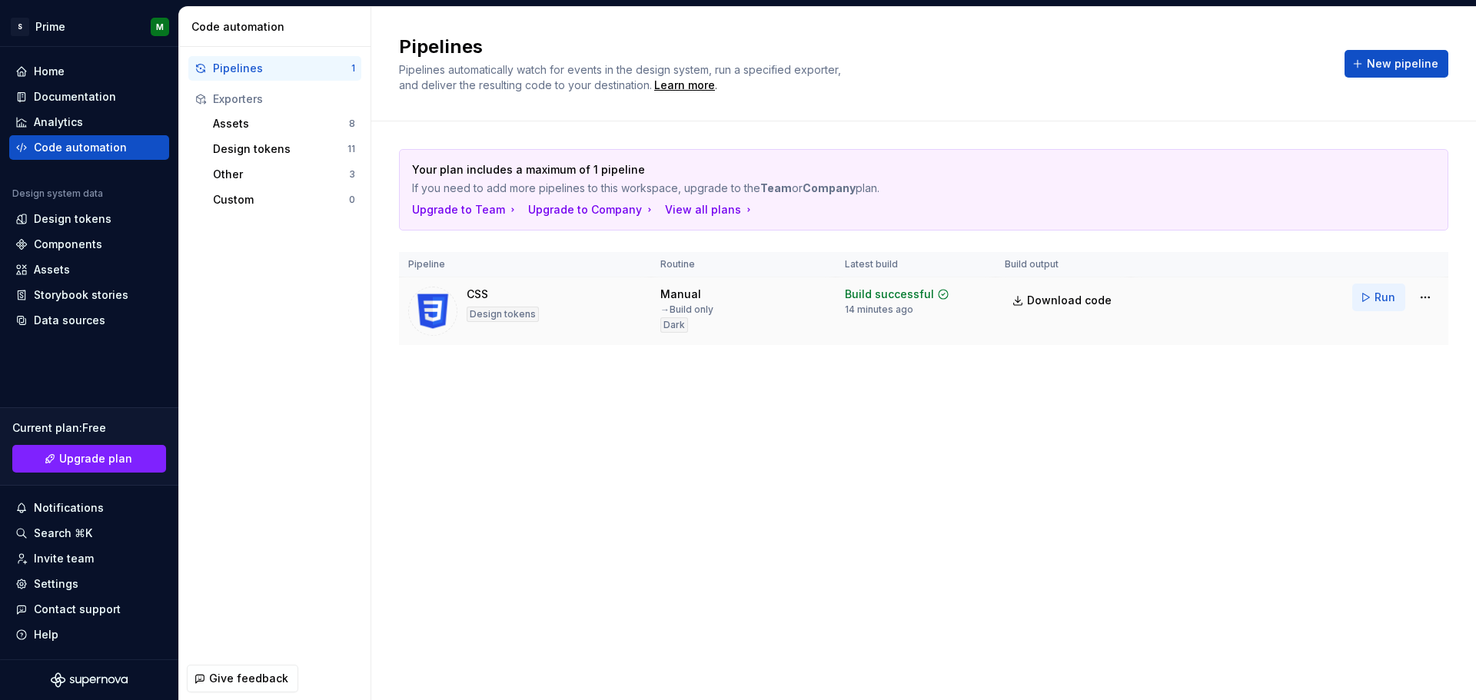
click at [1388, 298] on span "Run" at bounding box center [1385, 297] width 21 height 15
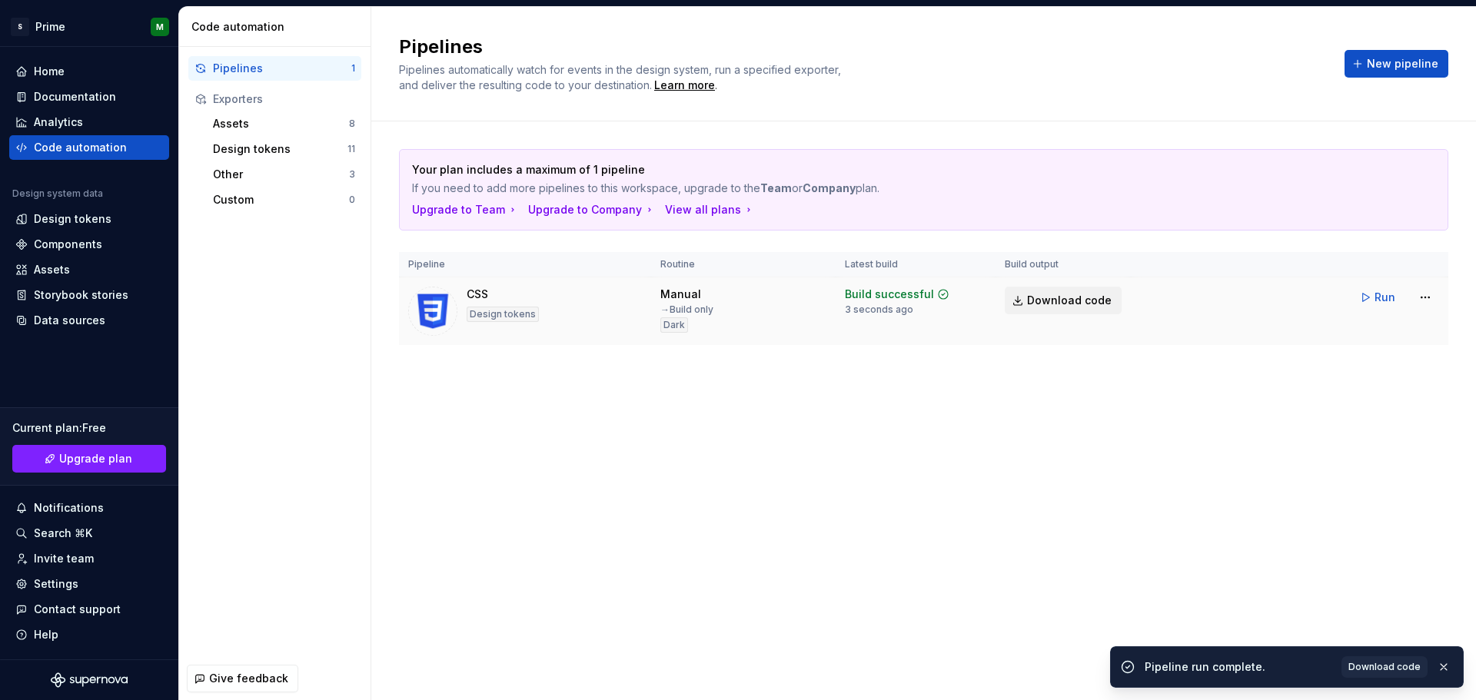
click at [1076, 297] on span "Download code" at bounding box center [1069, 300] width 85 height 15
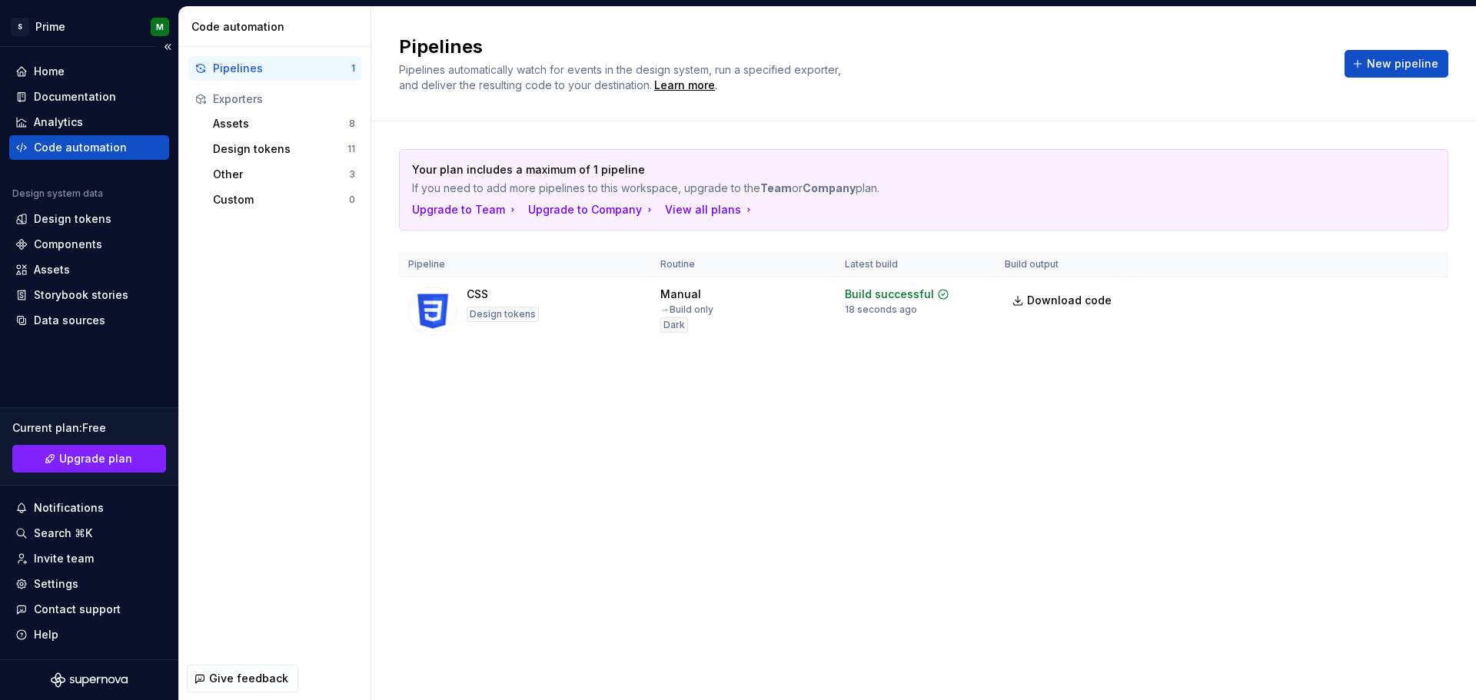
click at [85, 231] on div "Design system data Design tokens Components Assets Storybook stories Data sourc…" at bounding box center [89, 260] width 160 height 145
click at [105, 221] on div "Design tokens" at bounding box center [73, 218] width 78 height 15
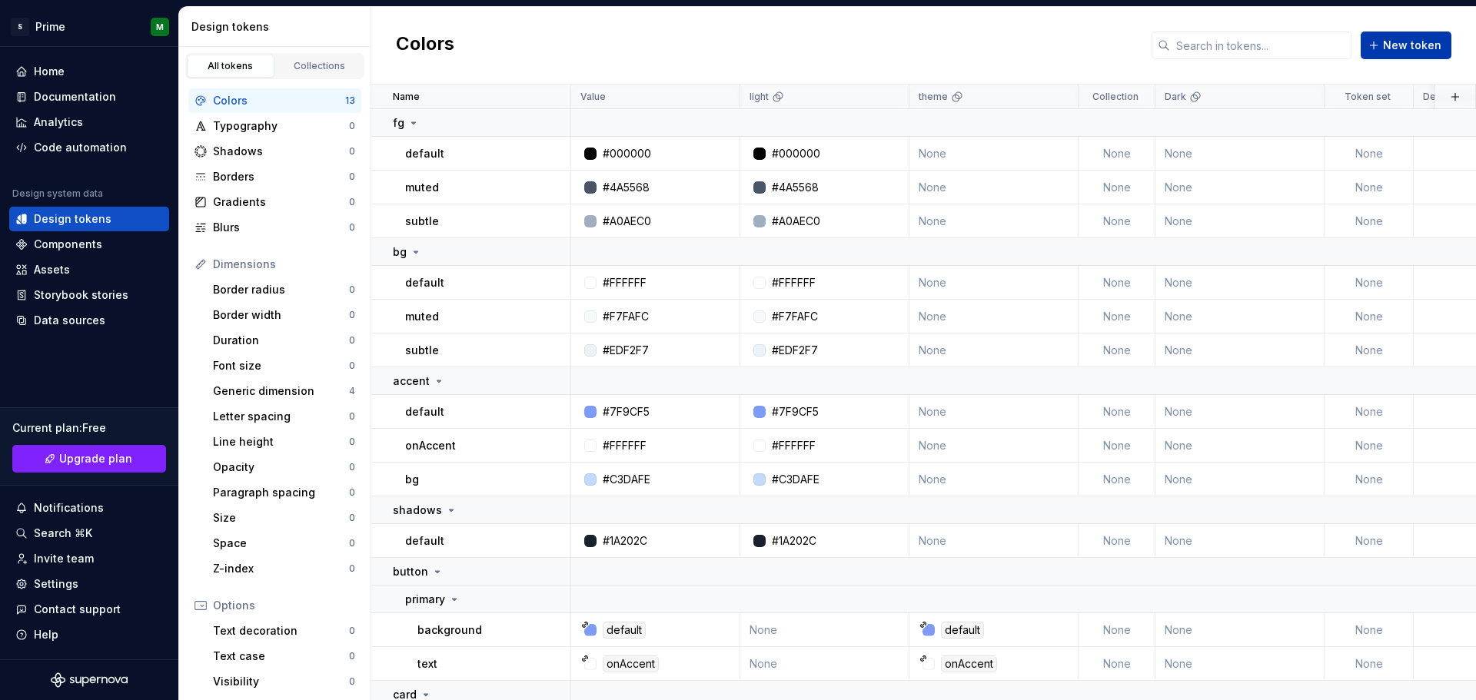
click at [1444, 41] on button "New token" at bounding box center [1406, 46] width 91 height 28
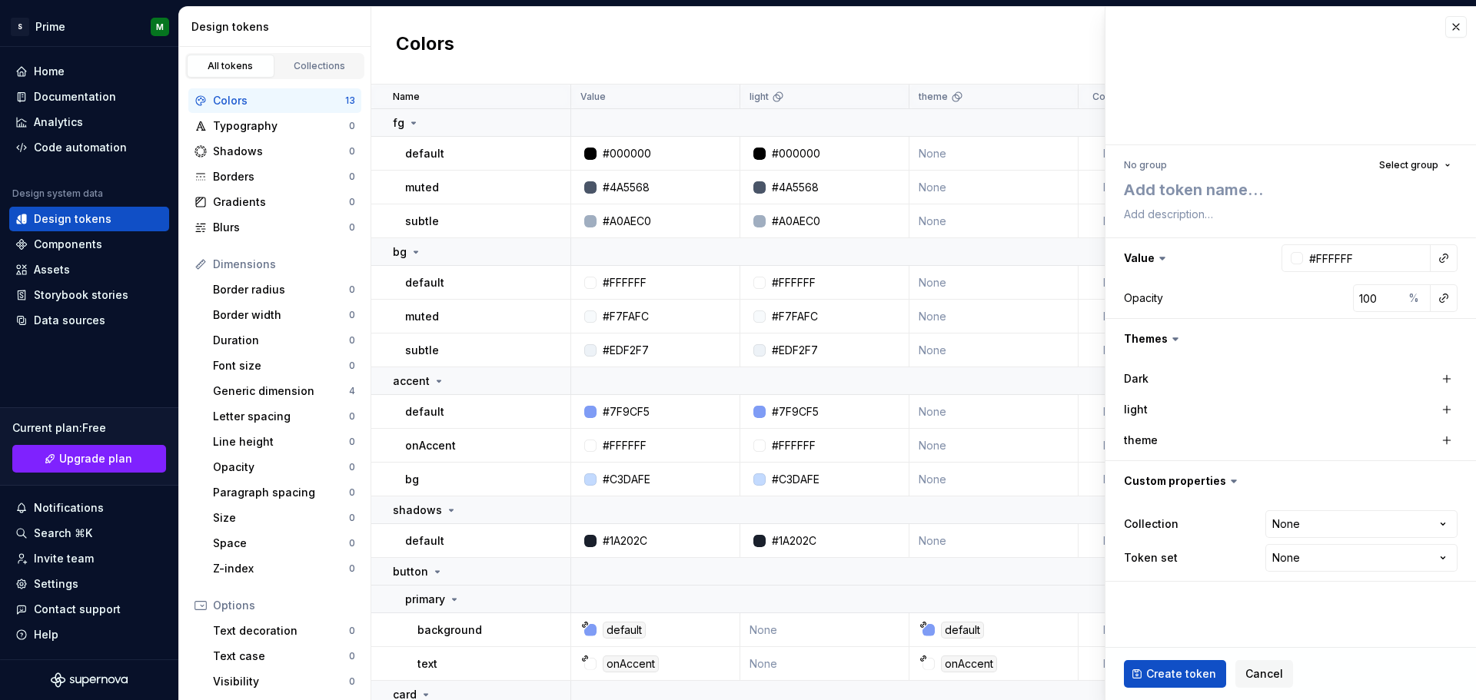
type textarea "*"
click at [1454, 29] on button "button" at bounding box center [1456, 27] width 22 height 22
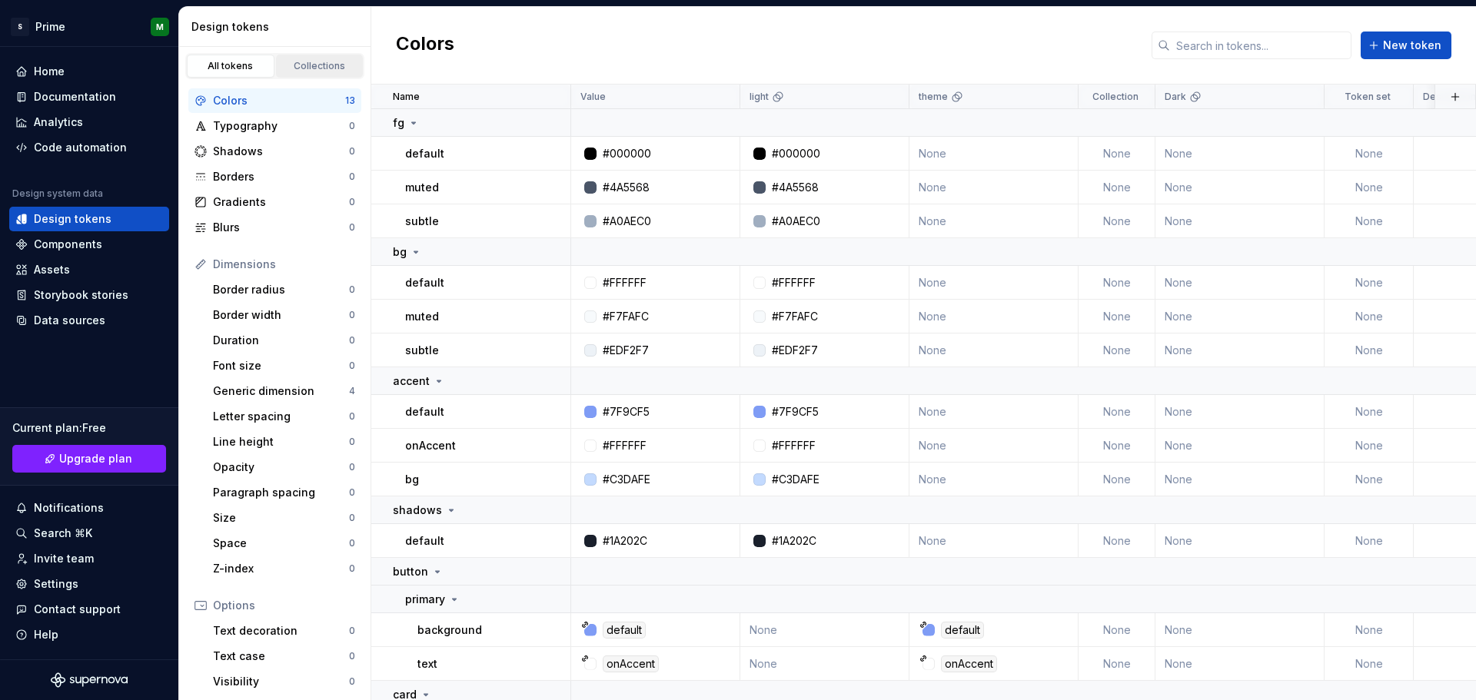
click at [298, 64] on div "Collections" at bounding box center [319, 66] width 77 height 12
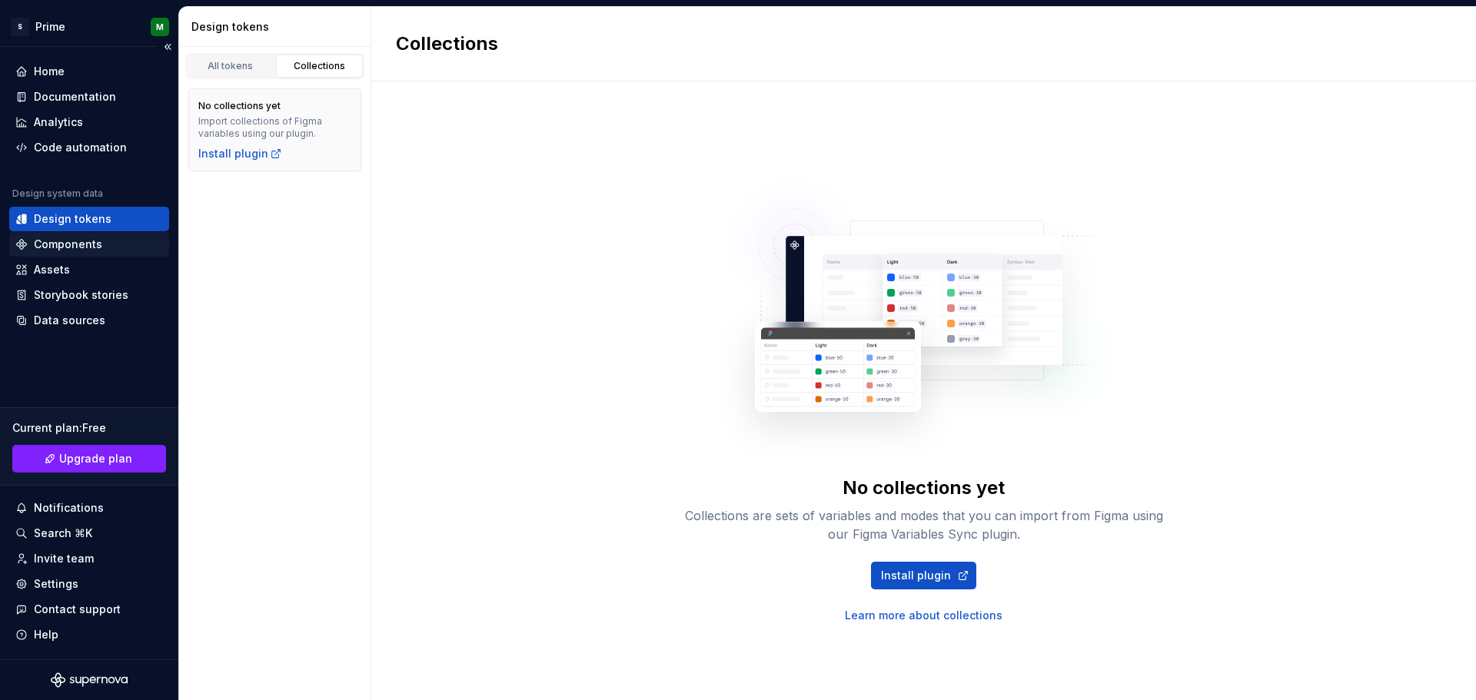
click at [95, 232] on div "Components" at bounding box center [89, 244] width 160 height 25
click at [95, 252] on div "Components" at bounding box center [89, 244] width 160 height 25
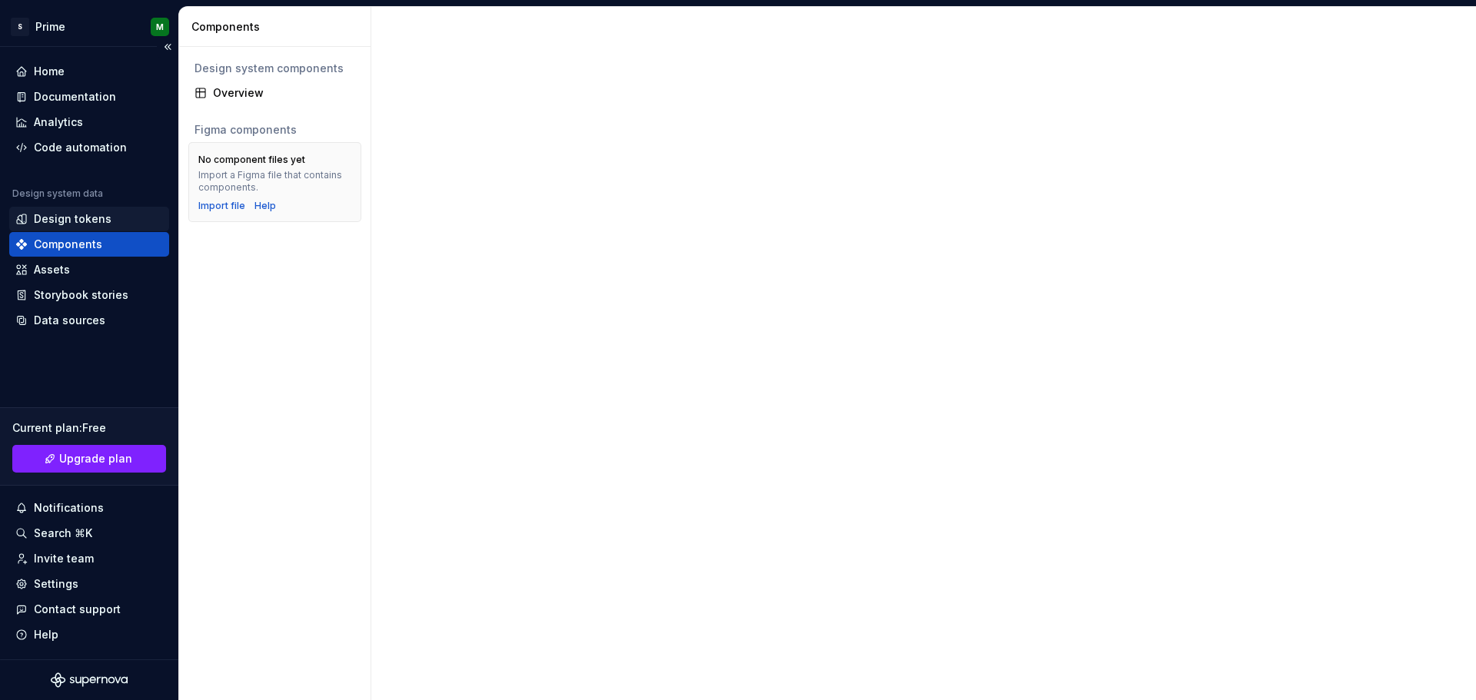
click at [108, 228] on div "Design tokens" at bounding box center [89, 219] width 160 height 25
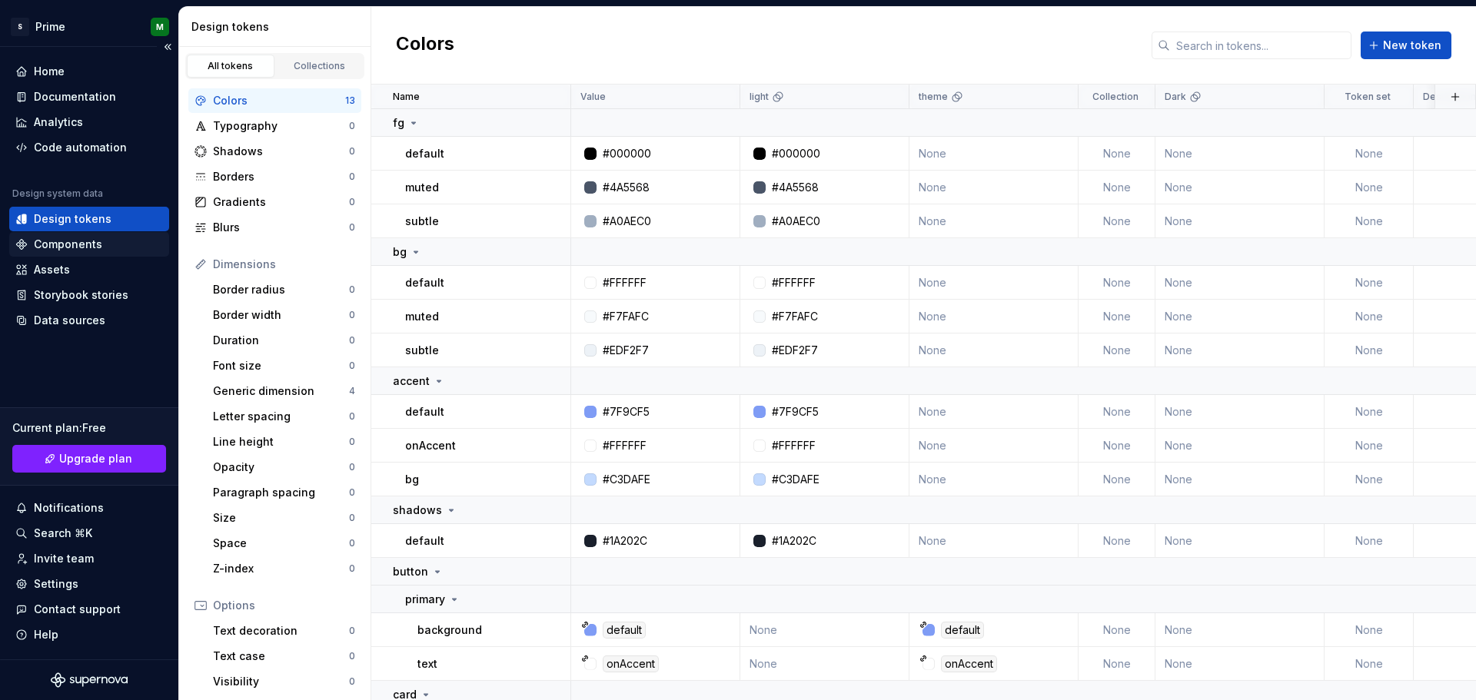
click at [61, 247] on div "Components" at bounding box center [68, 244] width 68 height 15
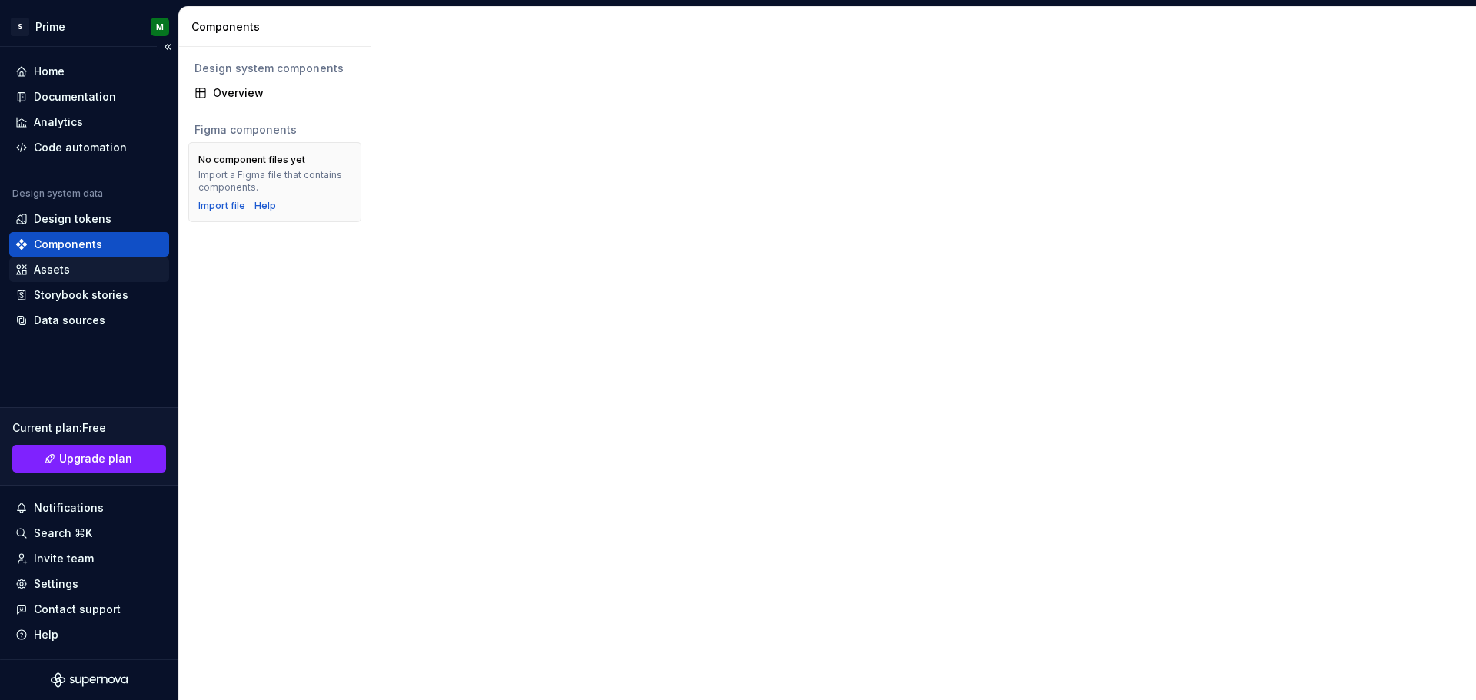
click at [58, 274] on div "Assets" at bounding box center [52, 269] width 36 height 15
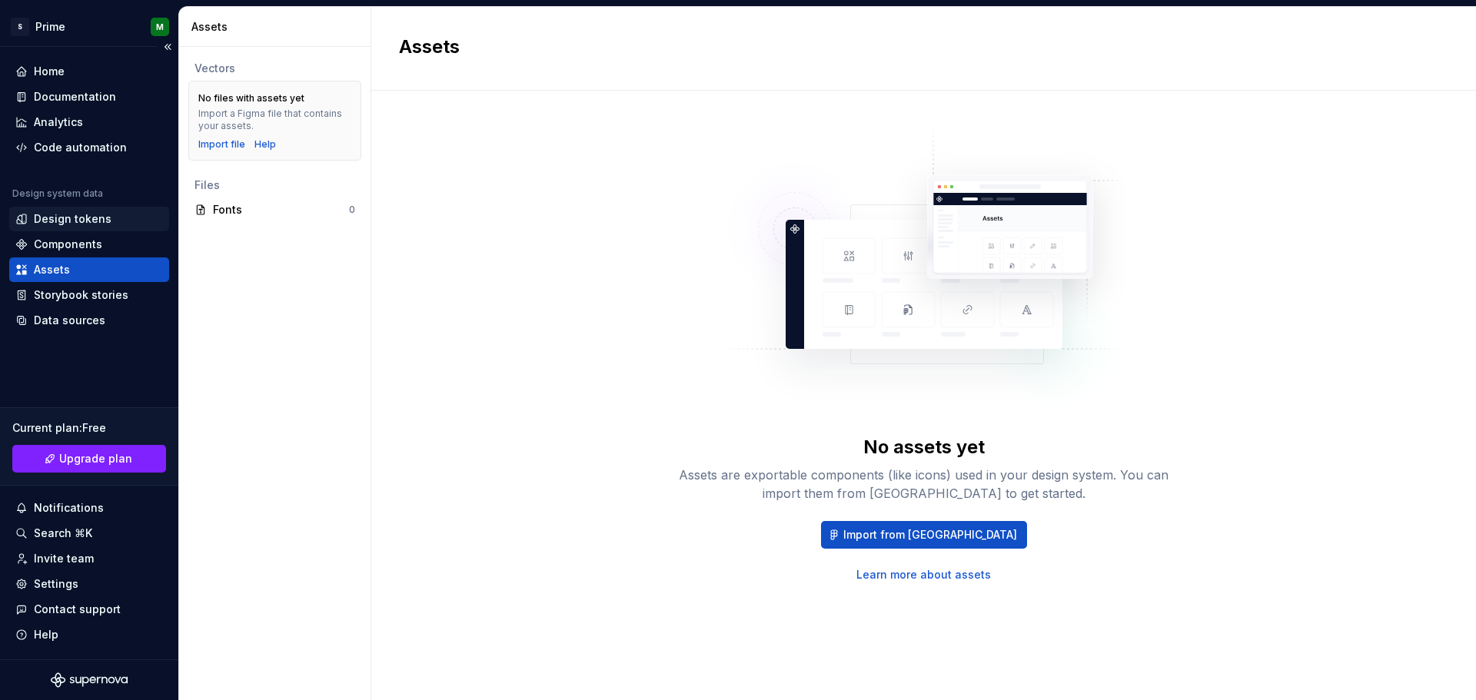
click at [85, 219] on div "Design tokens" at bounding box center [73, 218] width 78 height 15
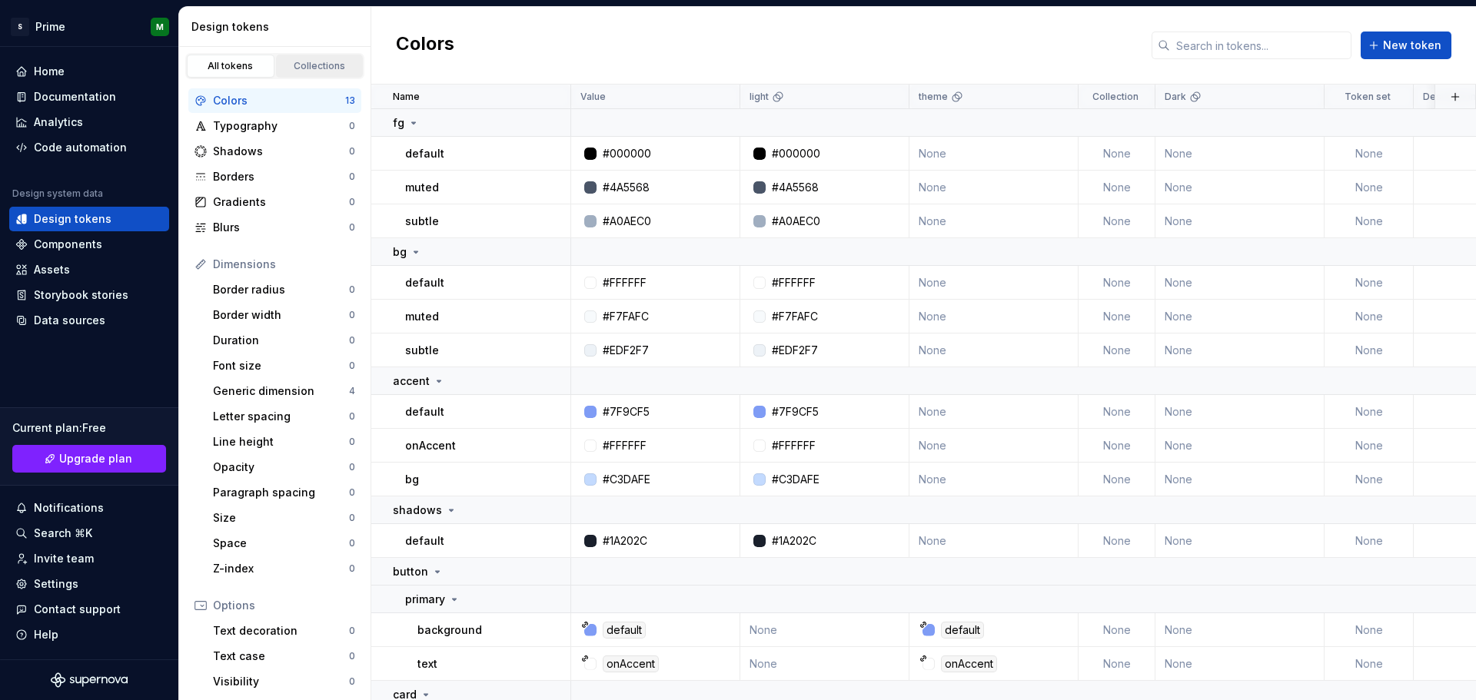
click at [333, 72] on div "Collections" at bounding box center [319, 66] width 77 height 12
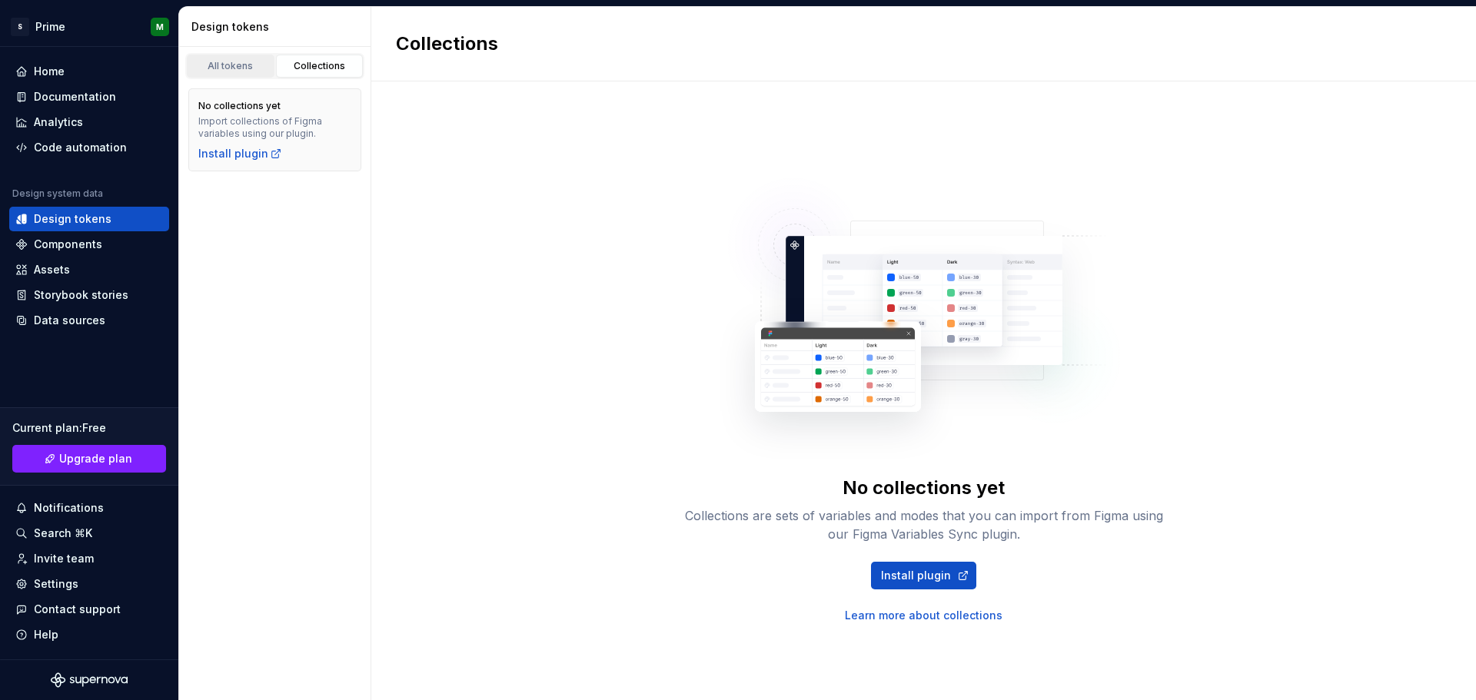
click at [231, 70] on div "All tokens" at bounding box center [230, 66] width 77 height 12
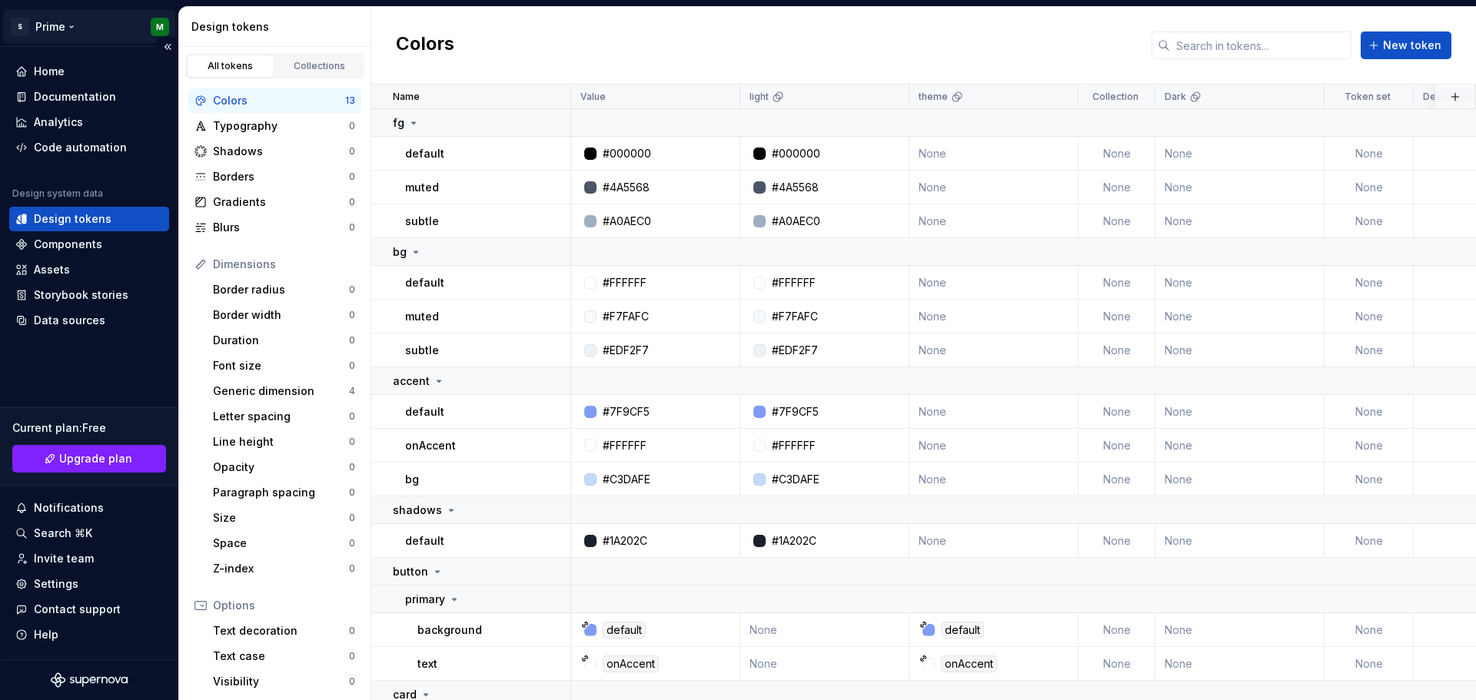
click at [156, 22] on html "S Prime M Home Documentation Analytics Code automation Design system data Desig…" at bounding box center [738, 350] width 1476 height 700
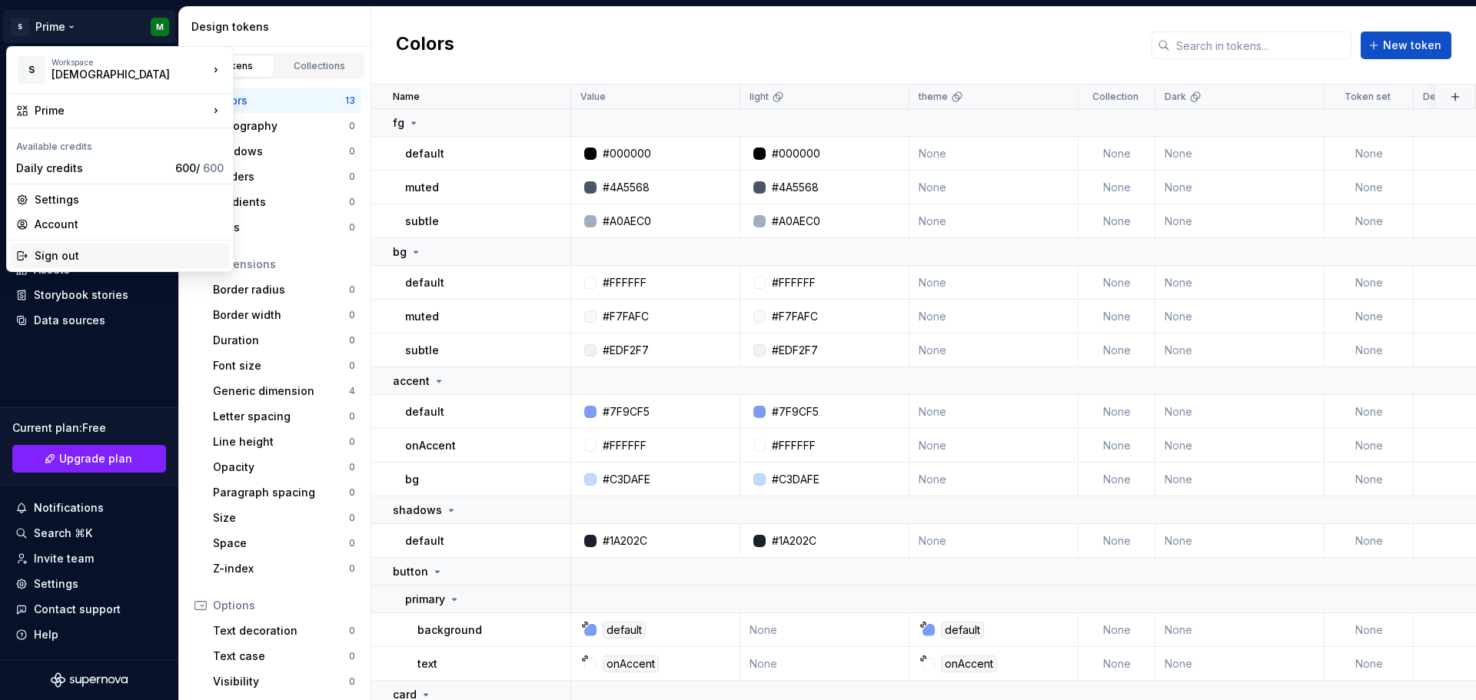
click at [52, 247] on div "Sign out" at bounding box center [120, 256] width 220 height 25
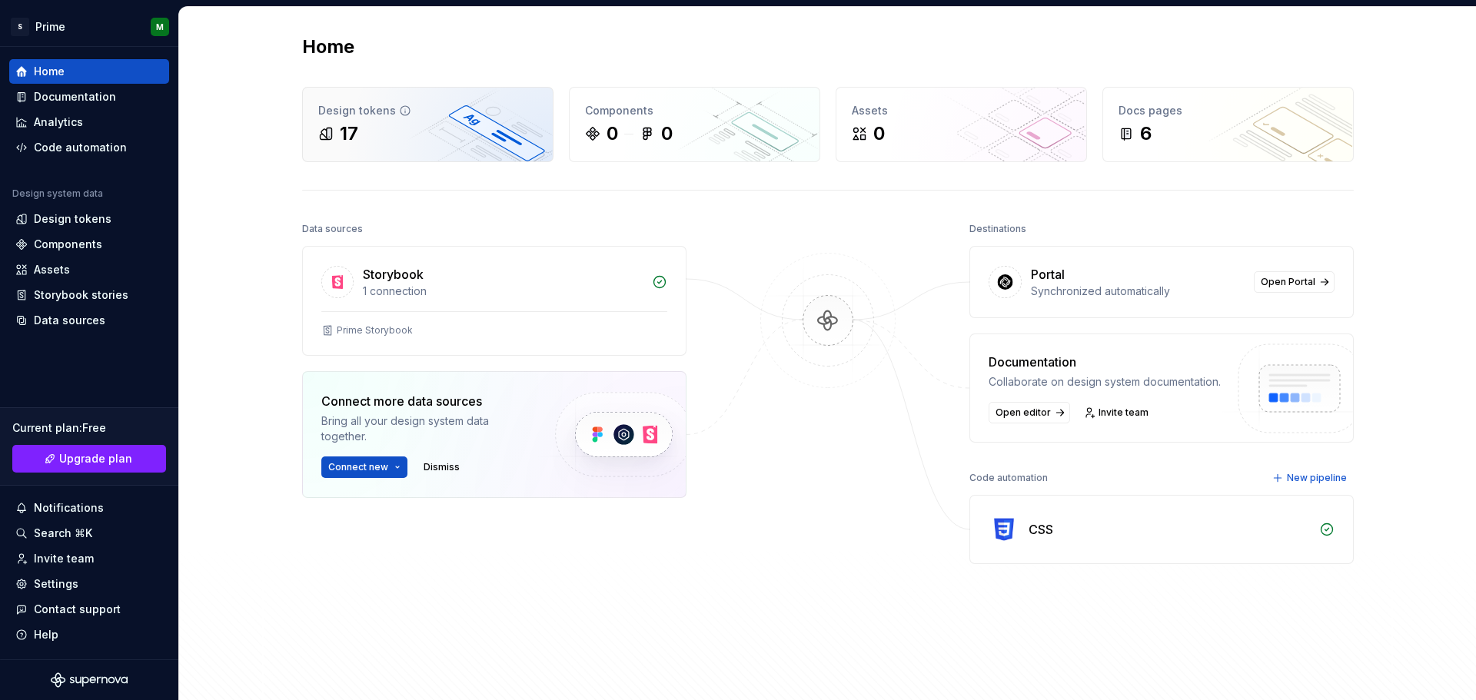
click at [381, 116] on div "Design tokens" at bounding box center [427, 110] width 219 height 15
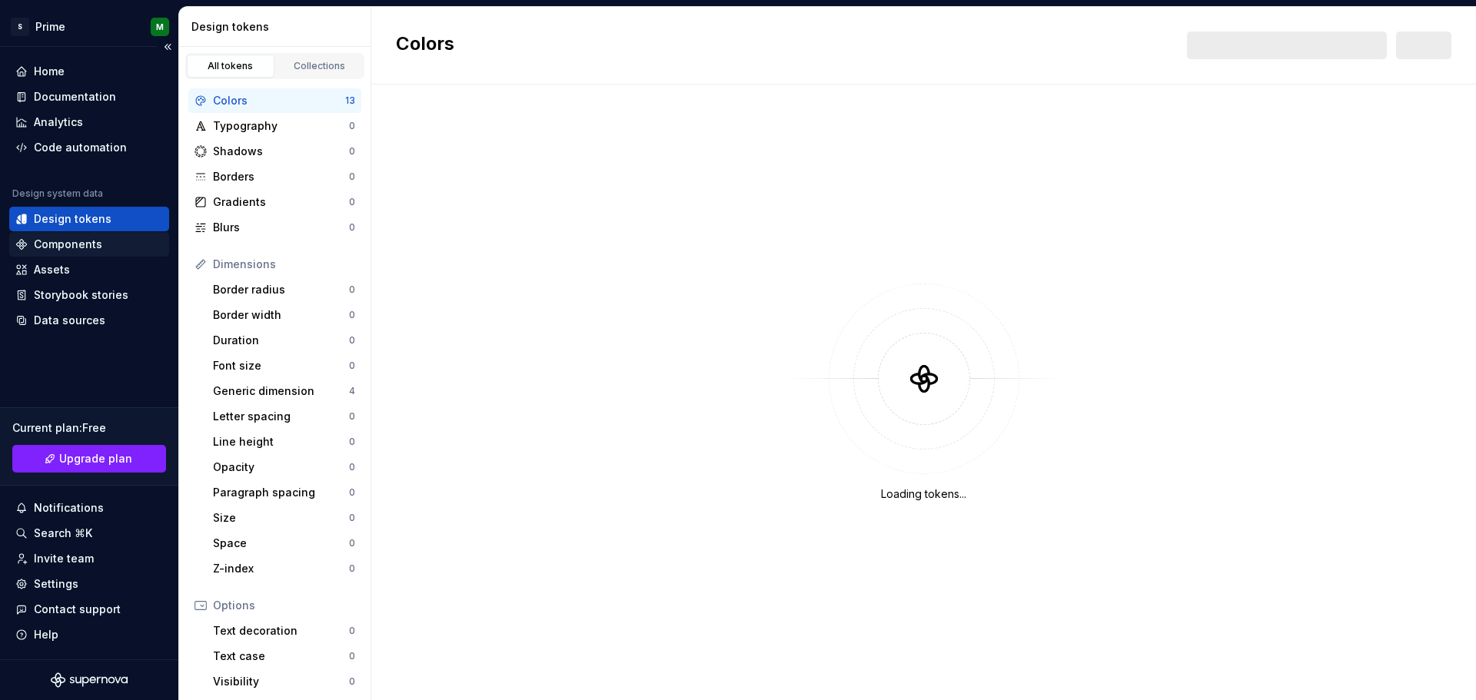
click at [89, 239] on div "Components" at bounding box center [68, 244] width 68 height 15
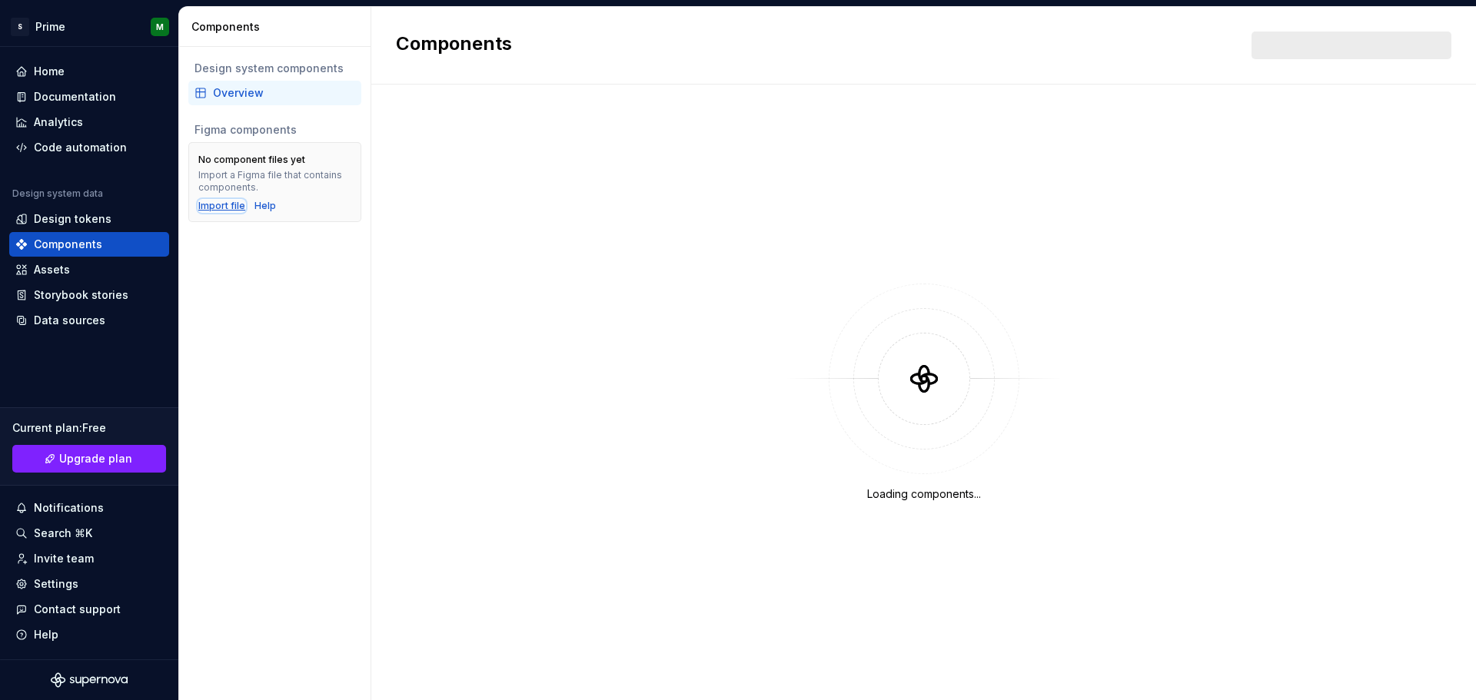
click at [205, 204] on div "Import file" at bounding box center [221, 206] width 47 height 12
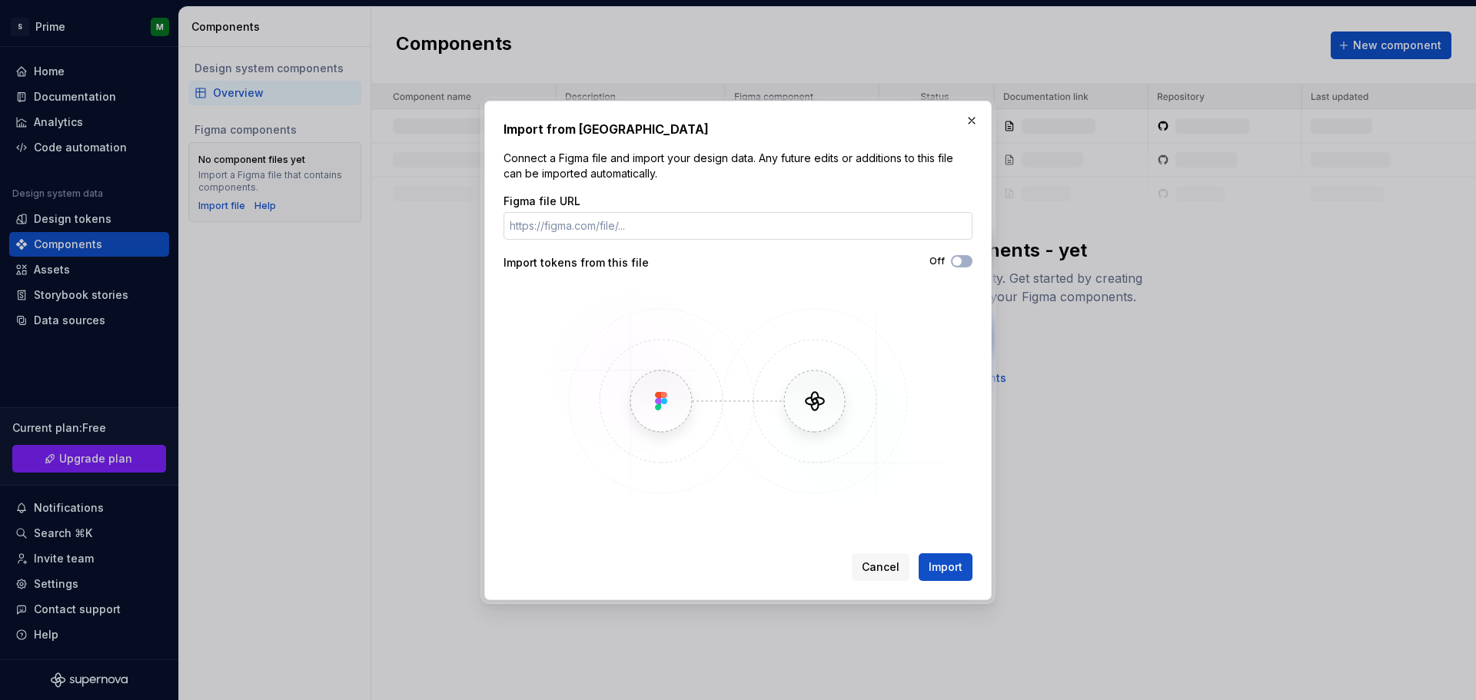
click at [740, 233] on input "Figma file URL" at bounding box center [738, 226] width 469 height 28
click at [590, 234] on input "Figma file URL" at bounding box center [738, 226] width 469 height 28
paste input "[URL][DOMAIN_NAME]"
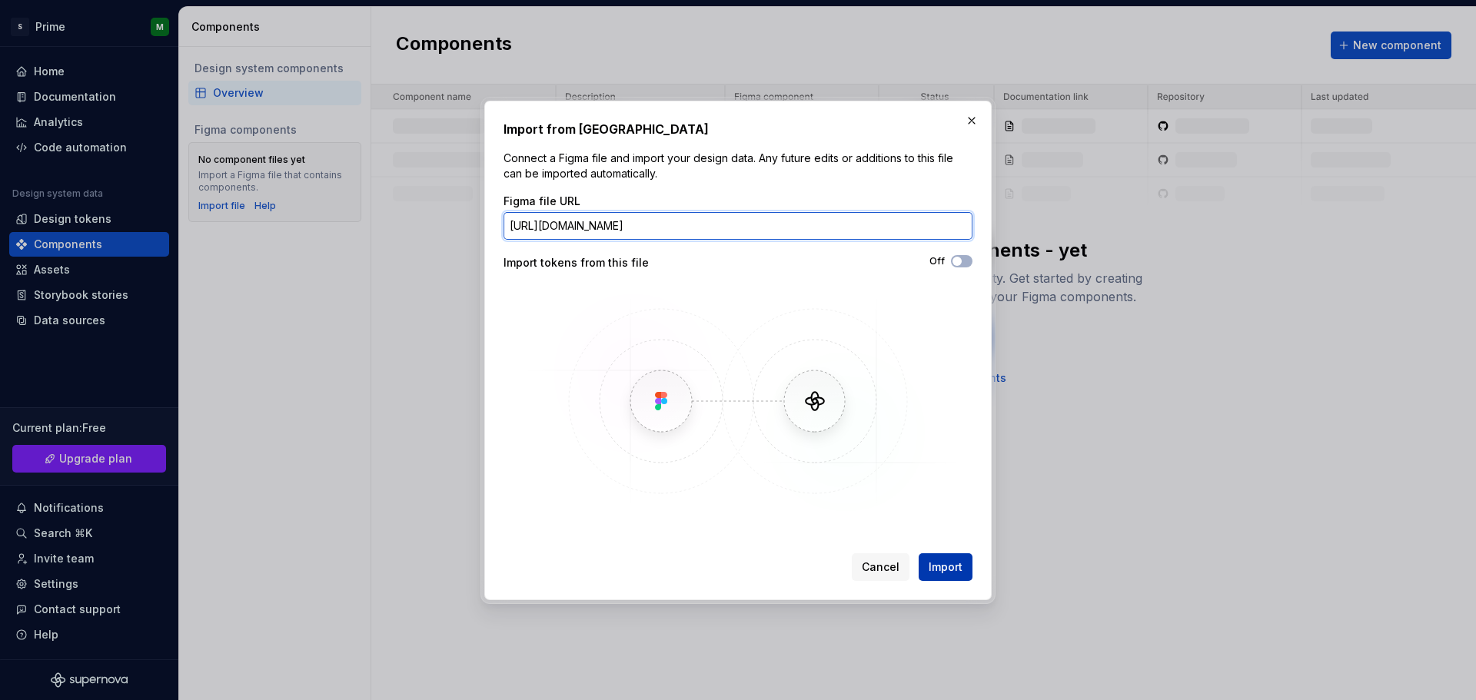
type input "[URL][DOMAIN_NAME]"
click at [937, 568] on span "Import" at bounding box center [946, 567] width 34 height 15
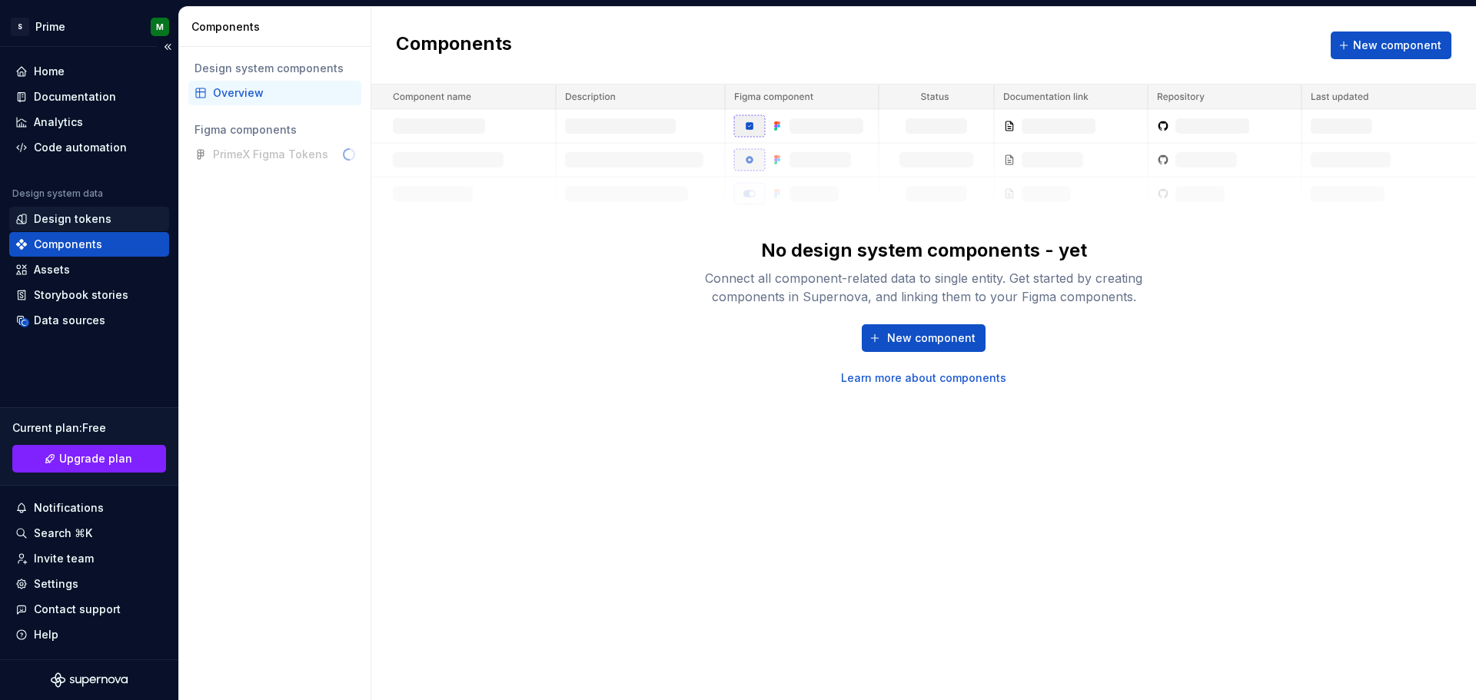
click at [97, 218] on div "Design tokens" at bounding box center [73, 218] width 78 height 15
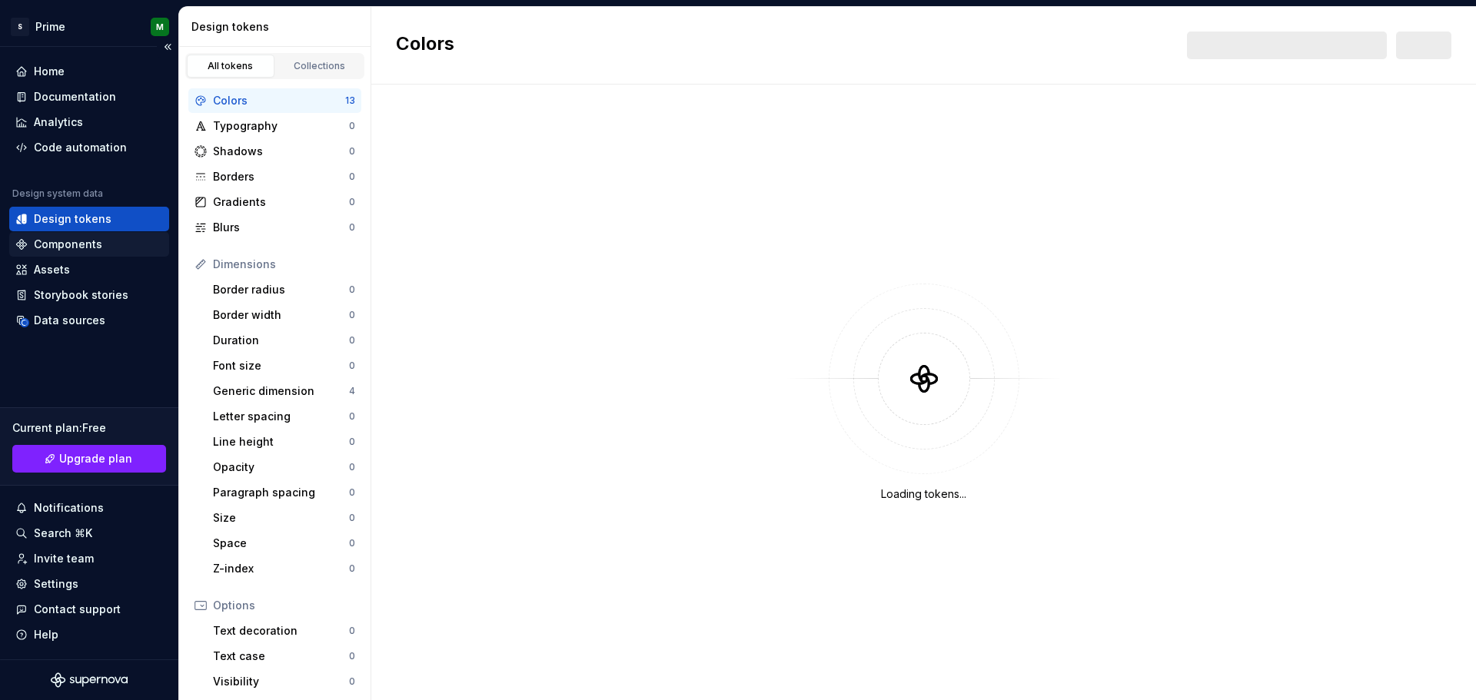
click at [91, 237] on div "Components" at bounding box center [68, 244] width 68 height 15
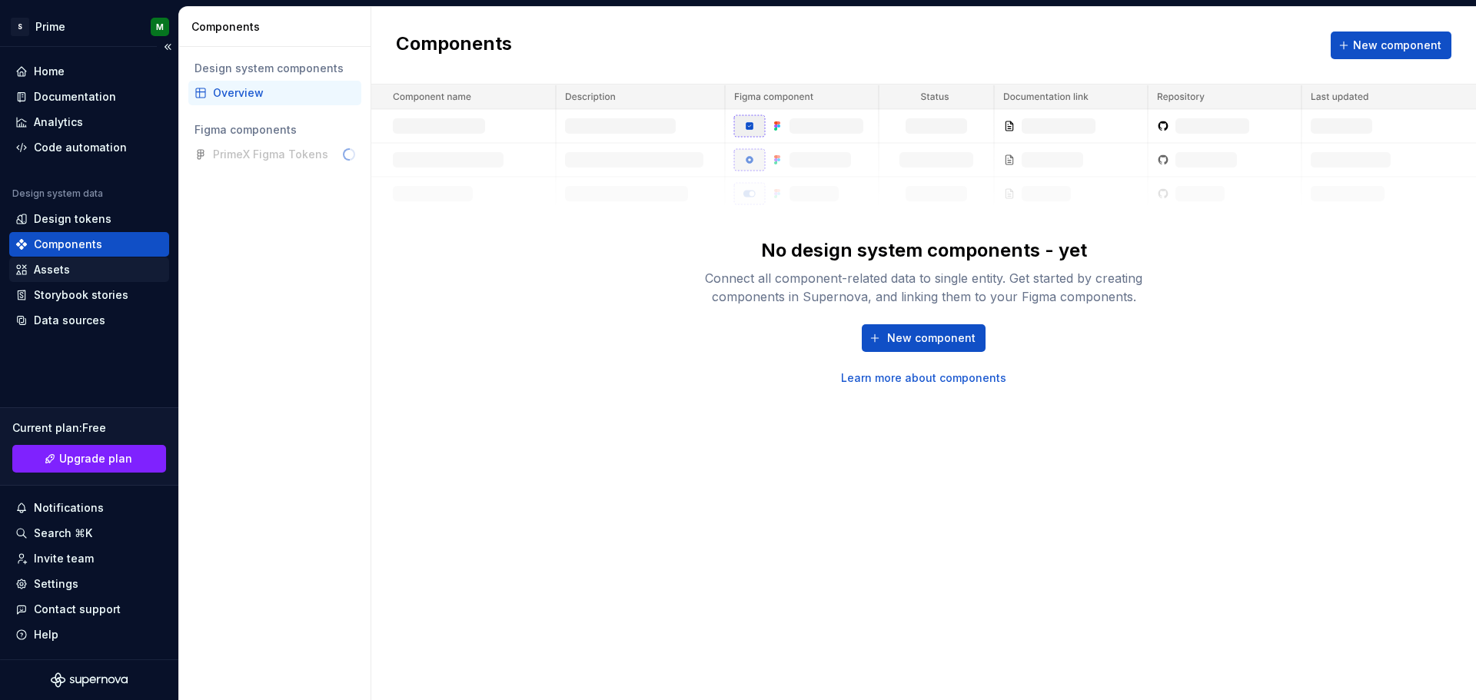
click at [85, 267] on div "Assets" at bounding box center [89, 269] width 148 height 15
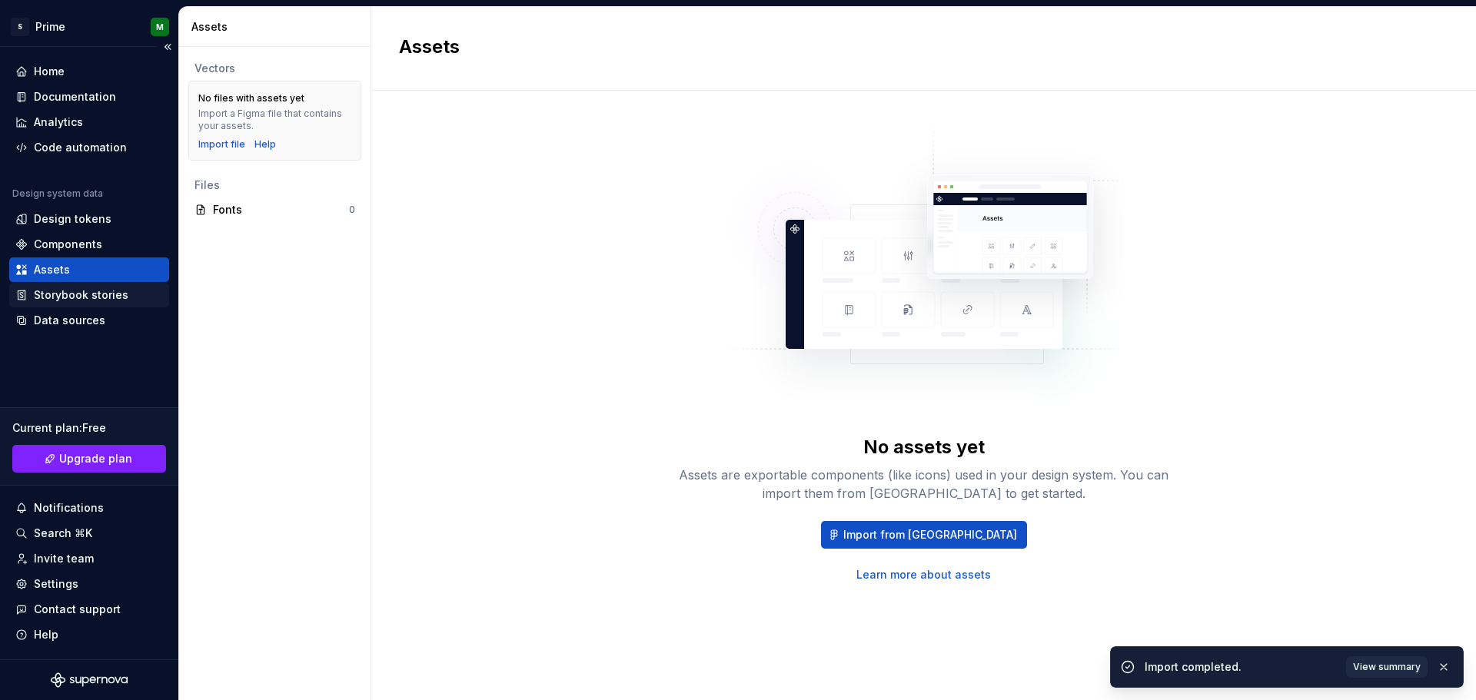
click at [124, 295] on div "Storybook stories" at bounding box center [81, 295] width 95 height 15
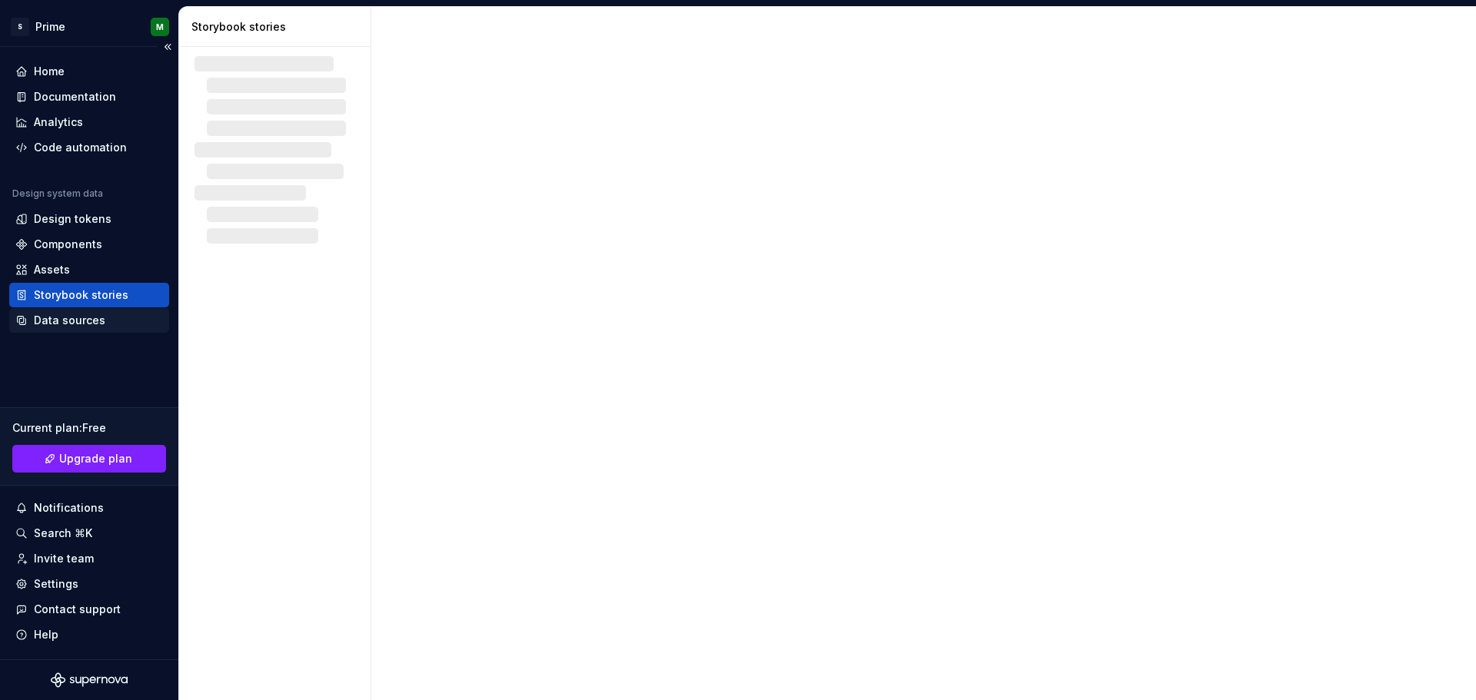
click at [102, 321] on div "Data sources" at bounding box center [89, 320] width 148 height 15
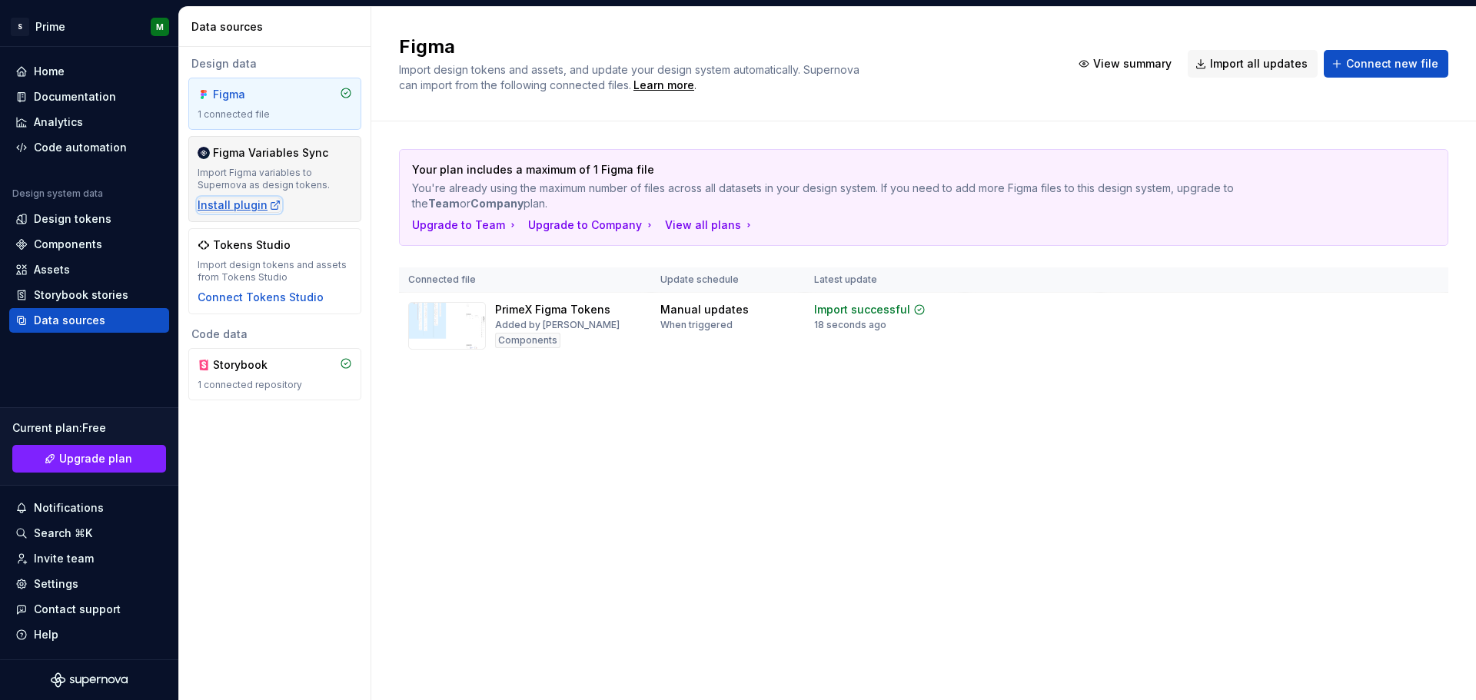
click at [228, 205] on div "Install plugin" at bounding box center [240, 205] width 84 height 15
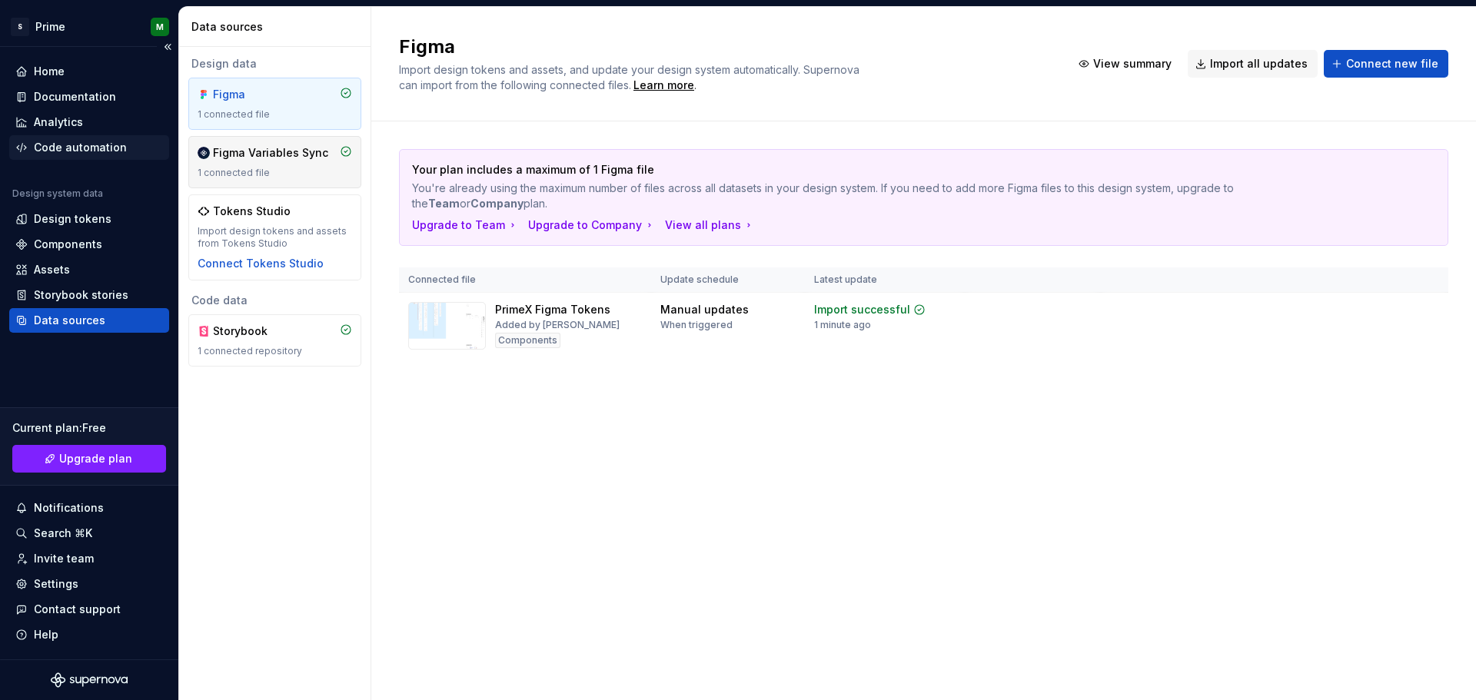
click at [76, 138] on div "Code automation" at bounding box center [89, 147] width 160 height 25
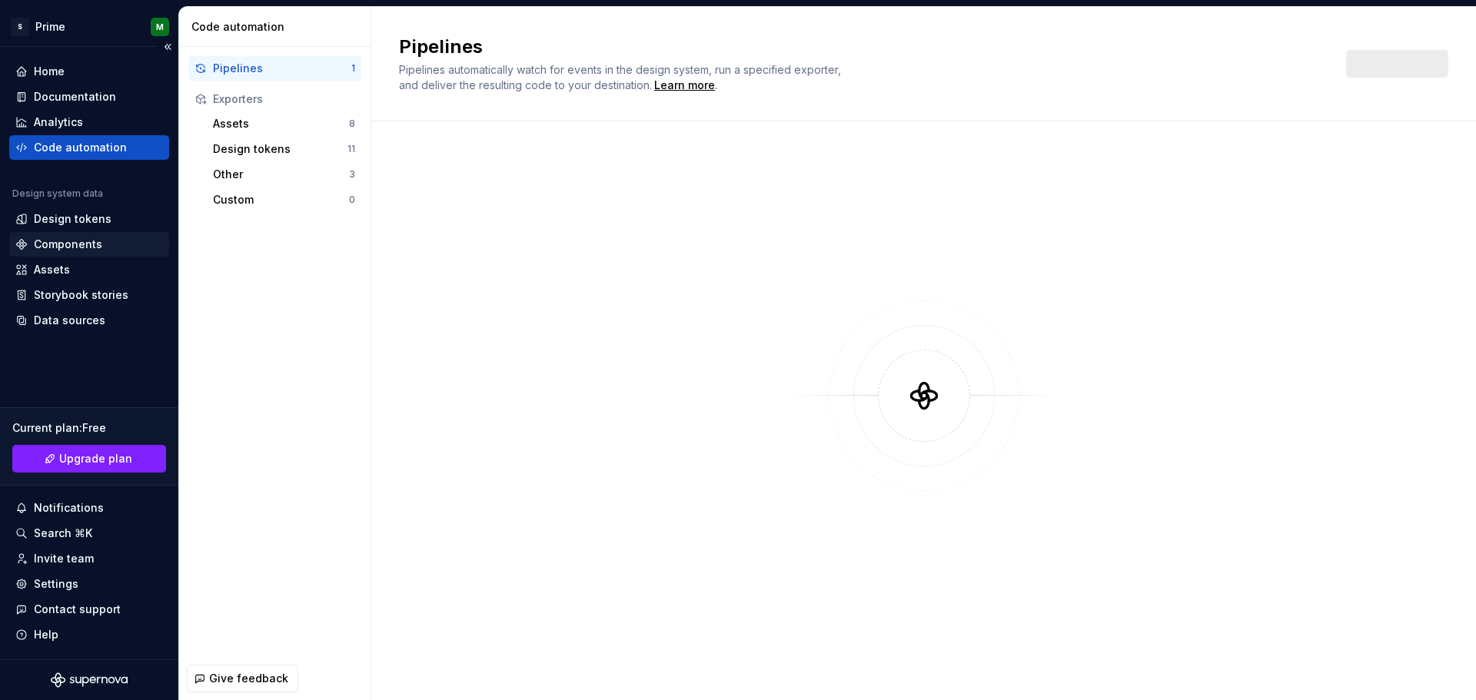
click at [51, 245] on div "Components" at bounding box center [68, 244] width 68 height 15
click at [58, 271] on div "Assets" at bounding box center [52, 269] width 36 height 15
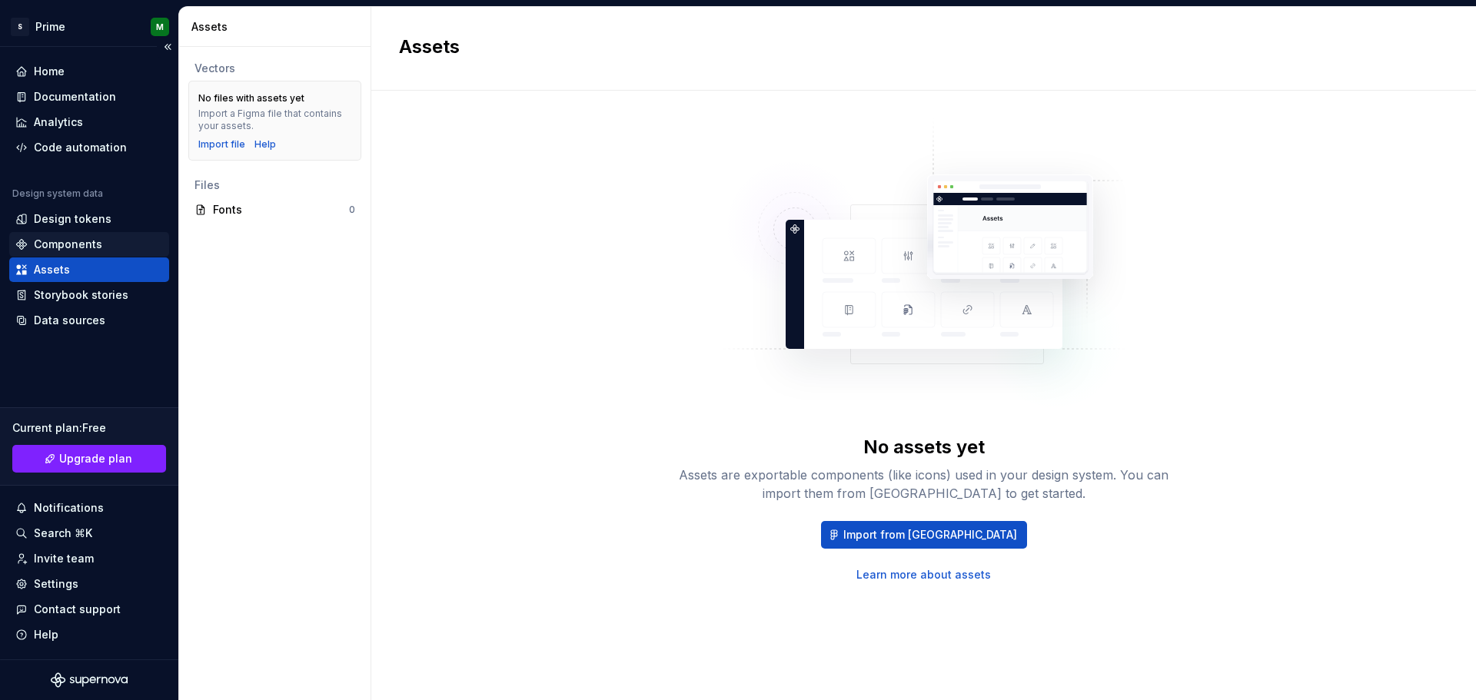
click at [93, 242] on div "Components" at bounding box center [68, 244] width 68 height 15
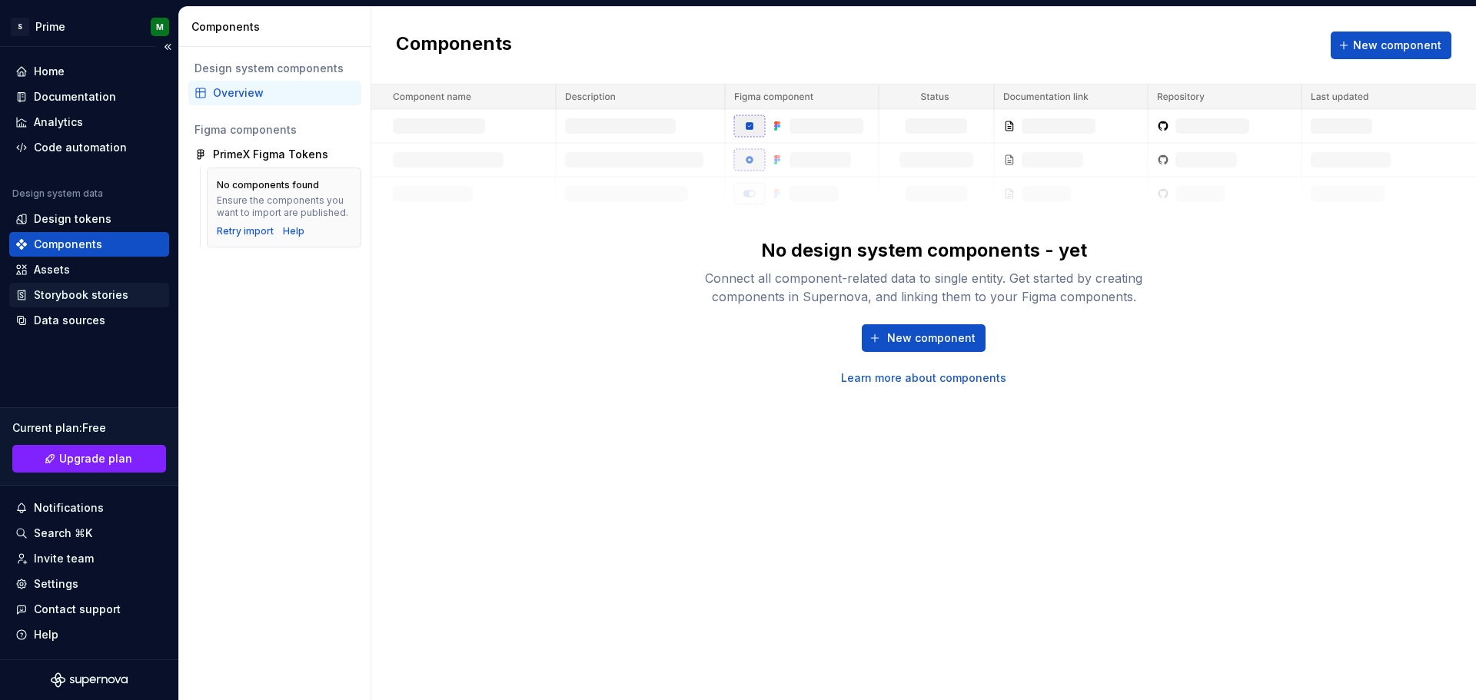
click at [85, 291] on div "Storybook stories" at bounding box center [81, 295] width 95 height 15
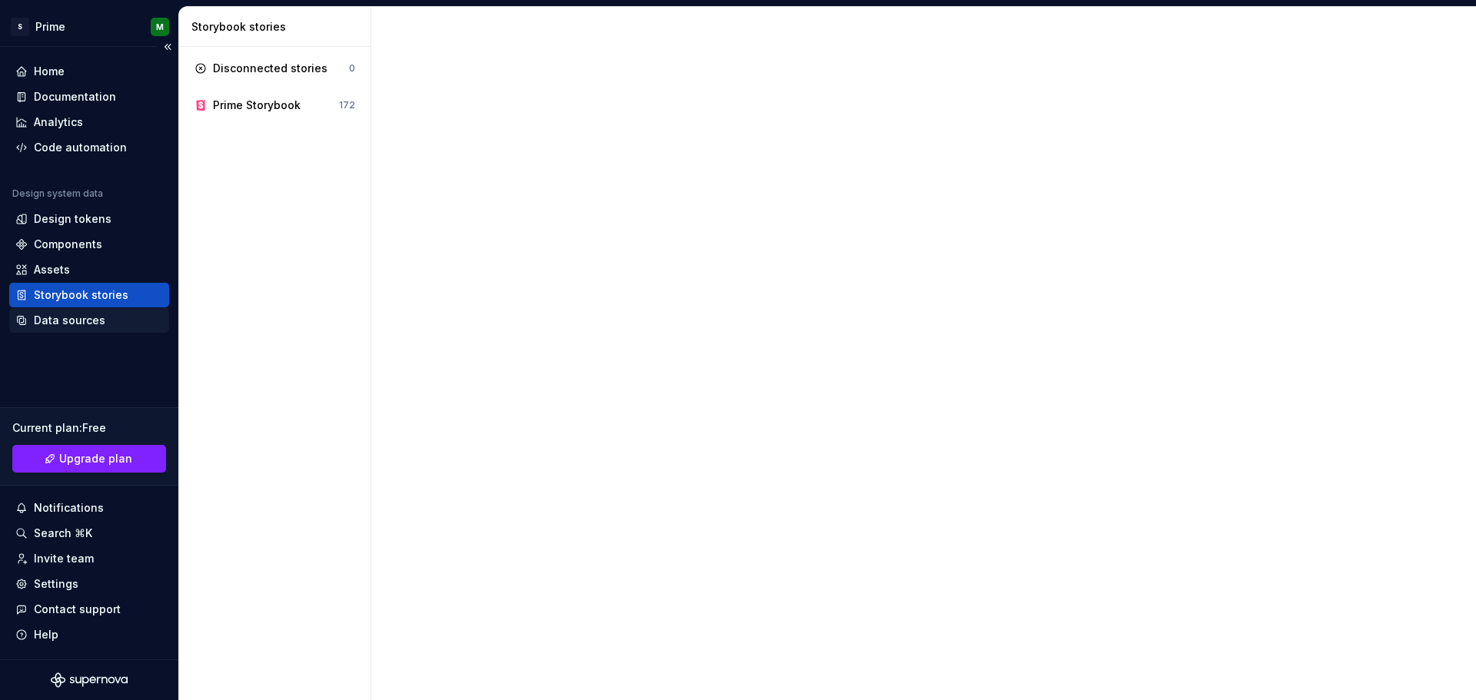
click at [68, 315] on div "Data sources" at bounding box center [70, 320] width 72 height 15
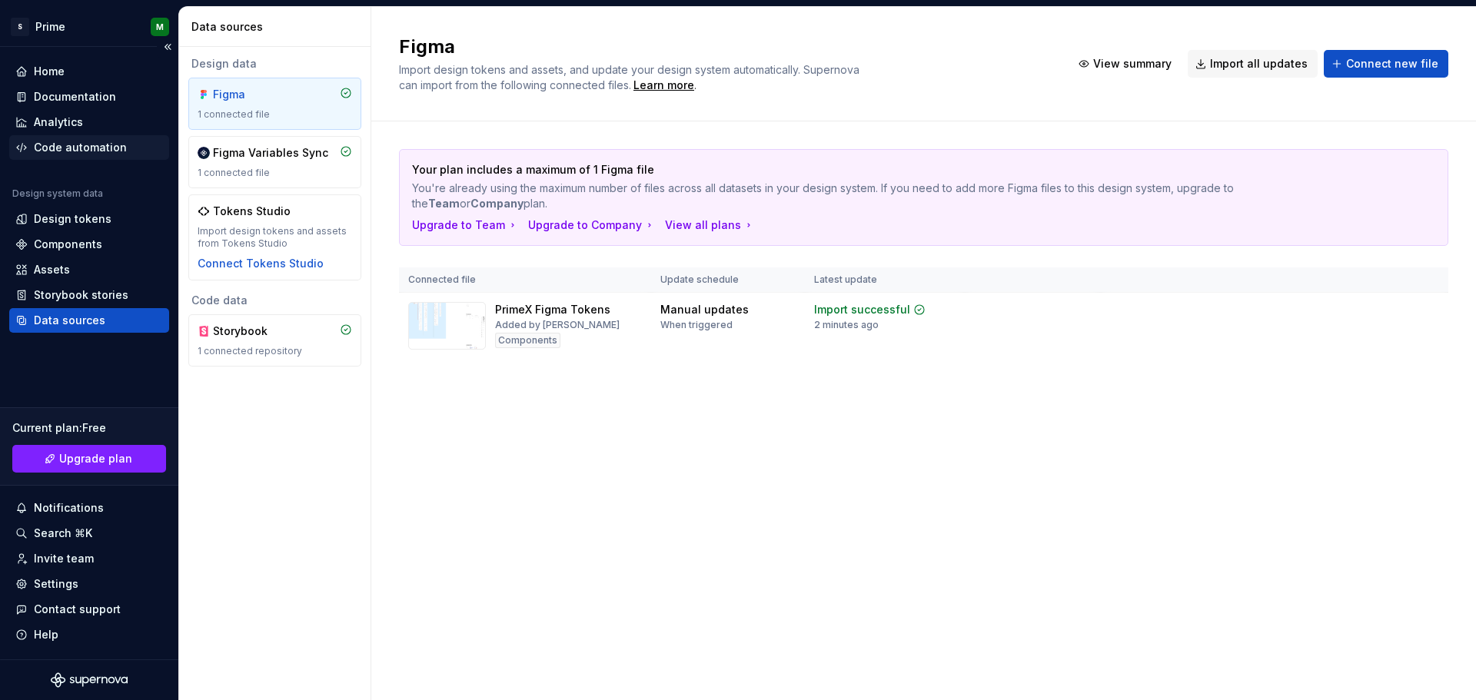
click at [50, 151] on div "Code automation" at bounding box center [80, 147] width 93 height 15
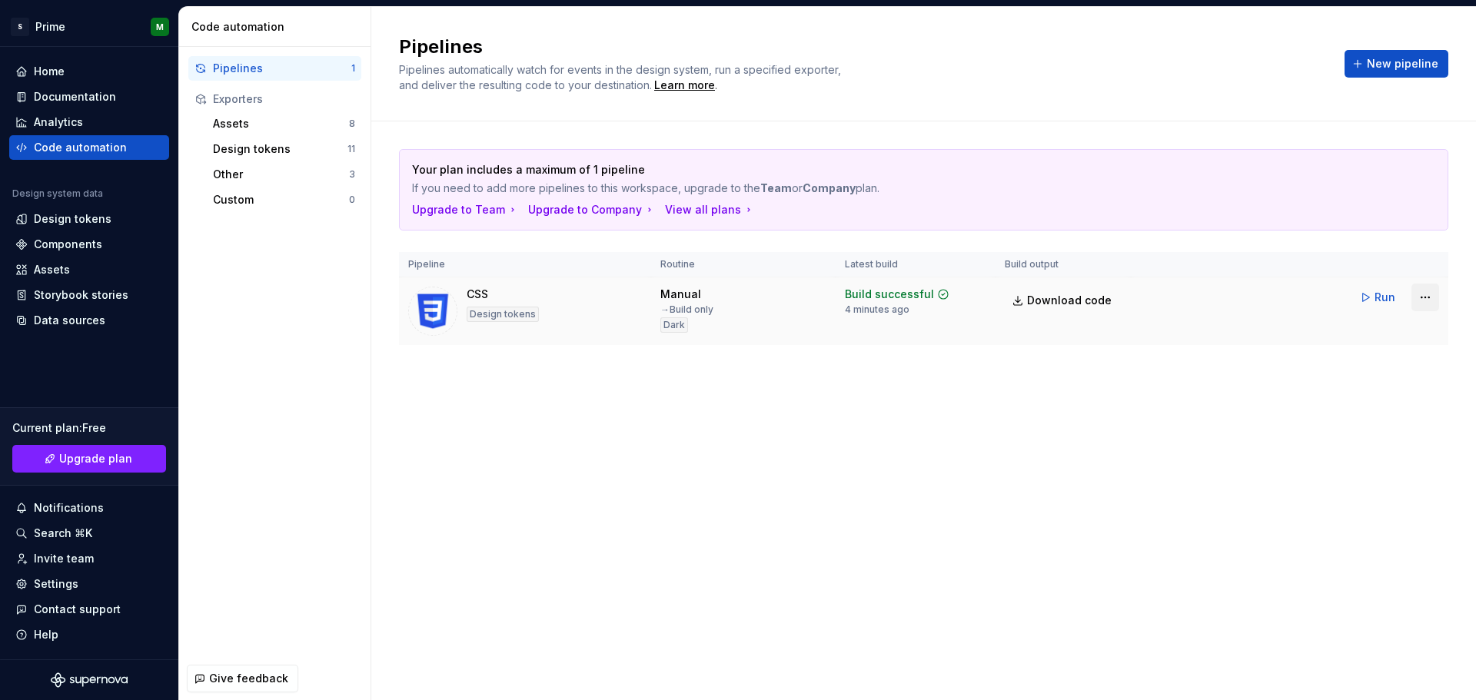
click at [1429, 301] on html "S Prime M Home Documentation Analytics Code automation Design system data Desig…" at bounding box center [738, 350] width 1476 height 700
click at [1398, 62] on html "S Prime M Home Documentation Analytics Code automation Design system data Desig…" at bounding box center [738, 350] width 1476 height 700
click at [252, 123] on div "Assets" at bounding box center [281, 123] width 136 height 15
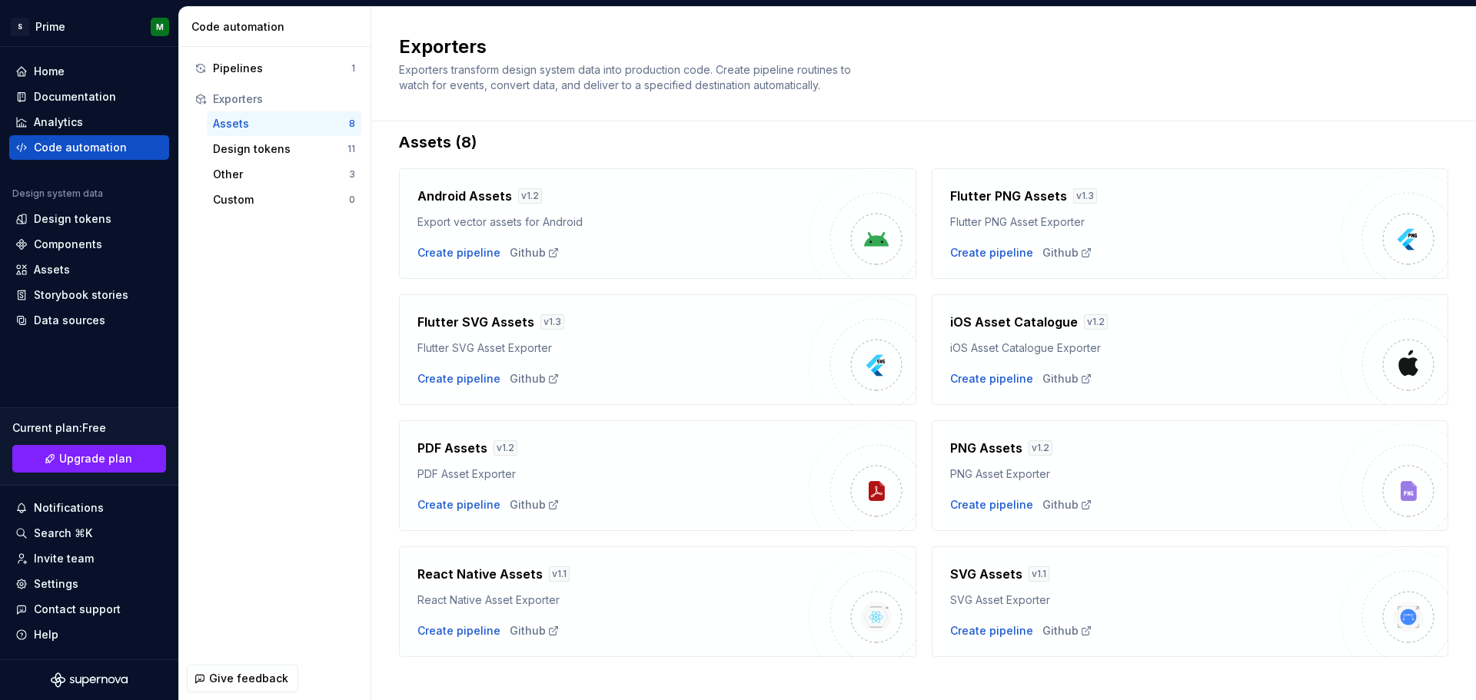
scroll to position [33, 0]
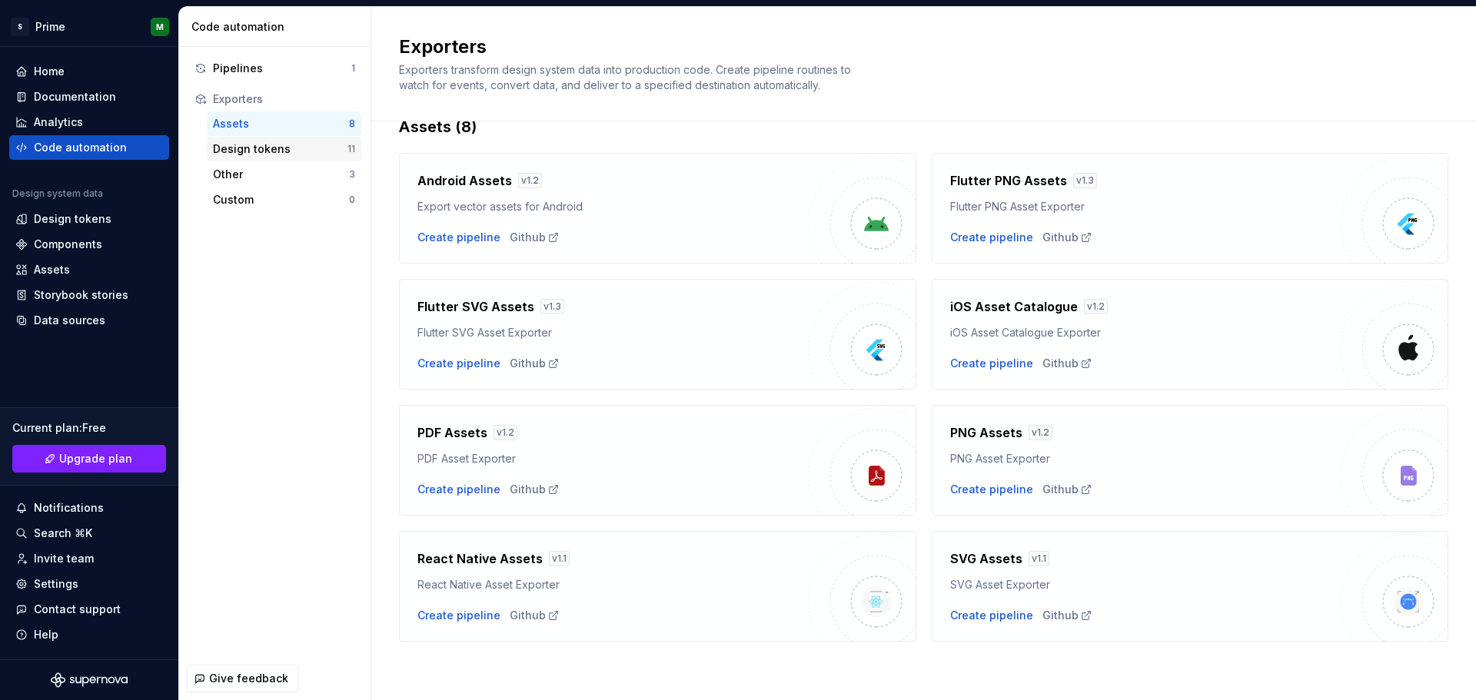
click at [268, 148] on div "Design tokens" at bounding box center [280, 148] width 135 height 15
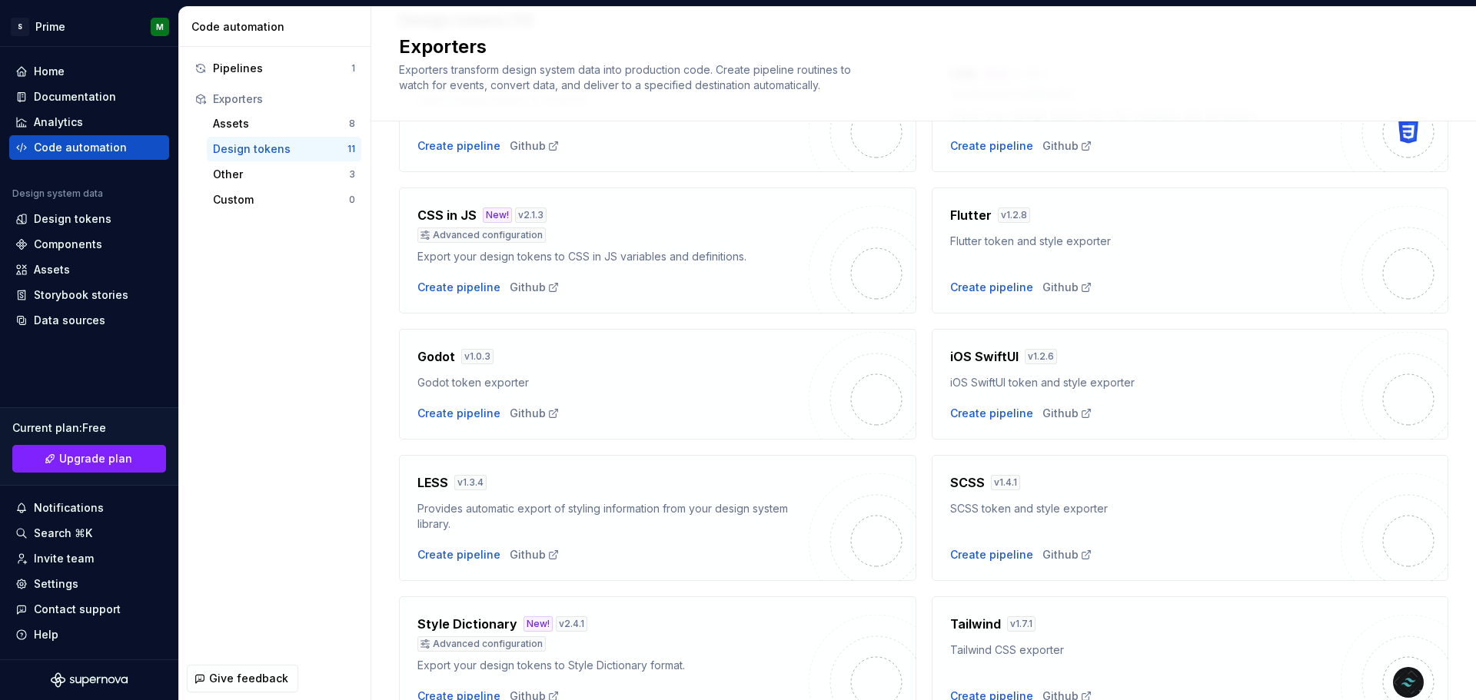
scroll to position [362, 0]
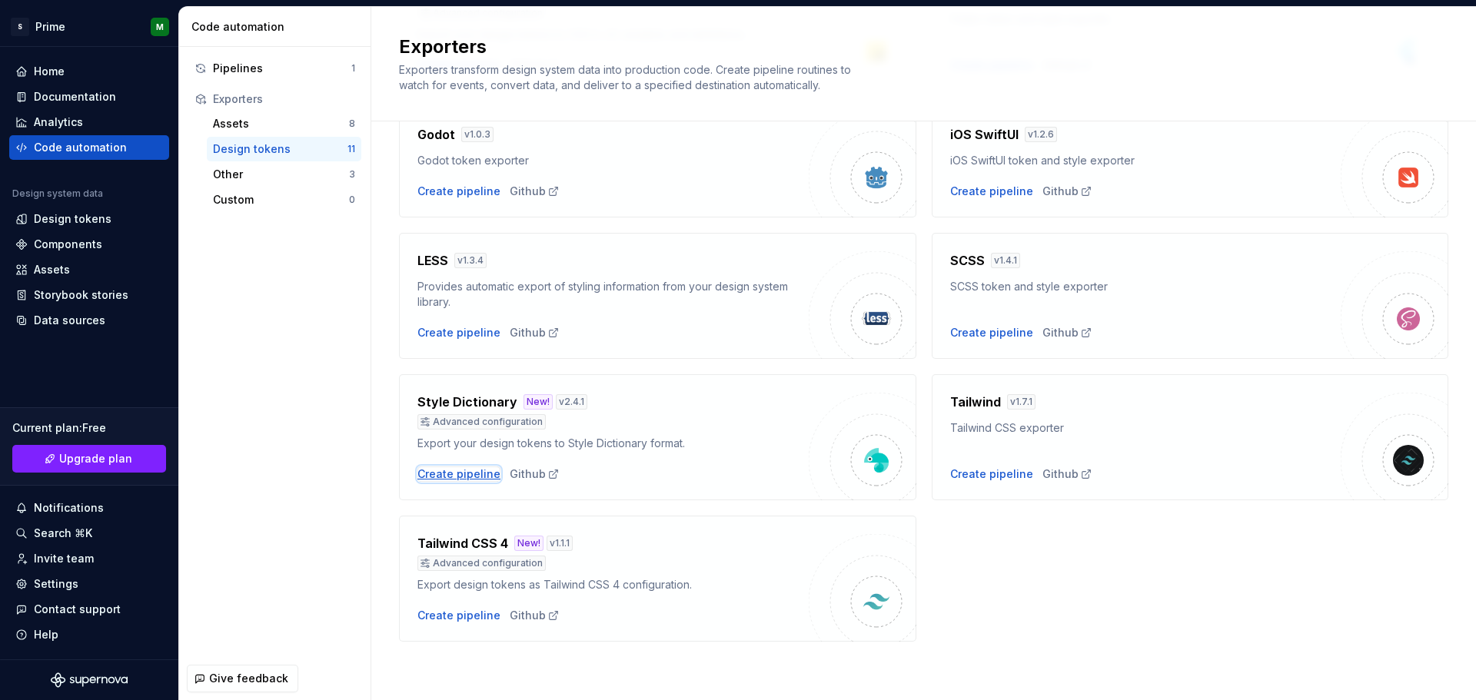
click at [440, 477] on div "Create pipeline" at bounding box center [458, 474] width 83 height 15
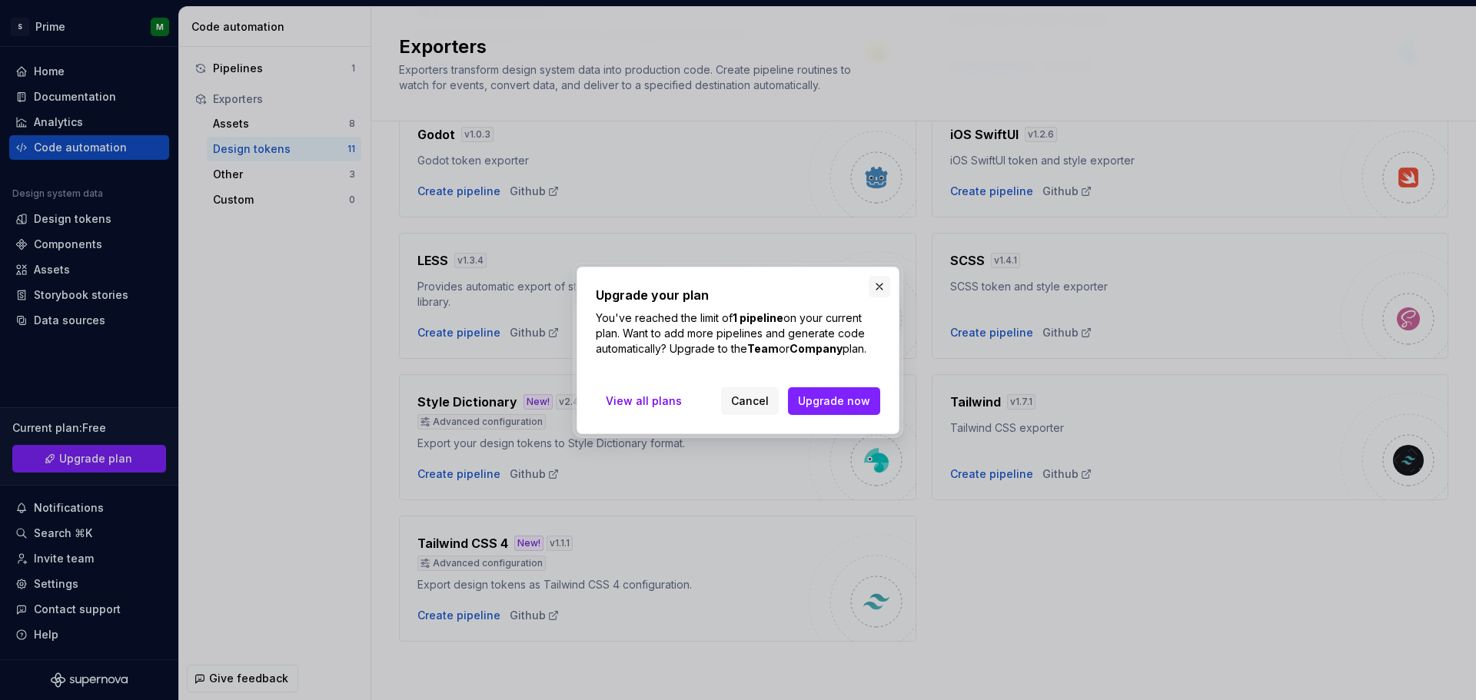
click at [879, 287] on button "button" at bounding box center [880, 287] width 22 height 22
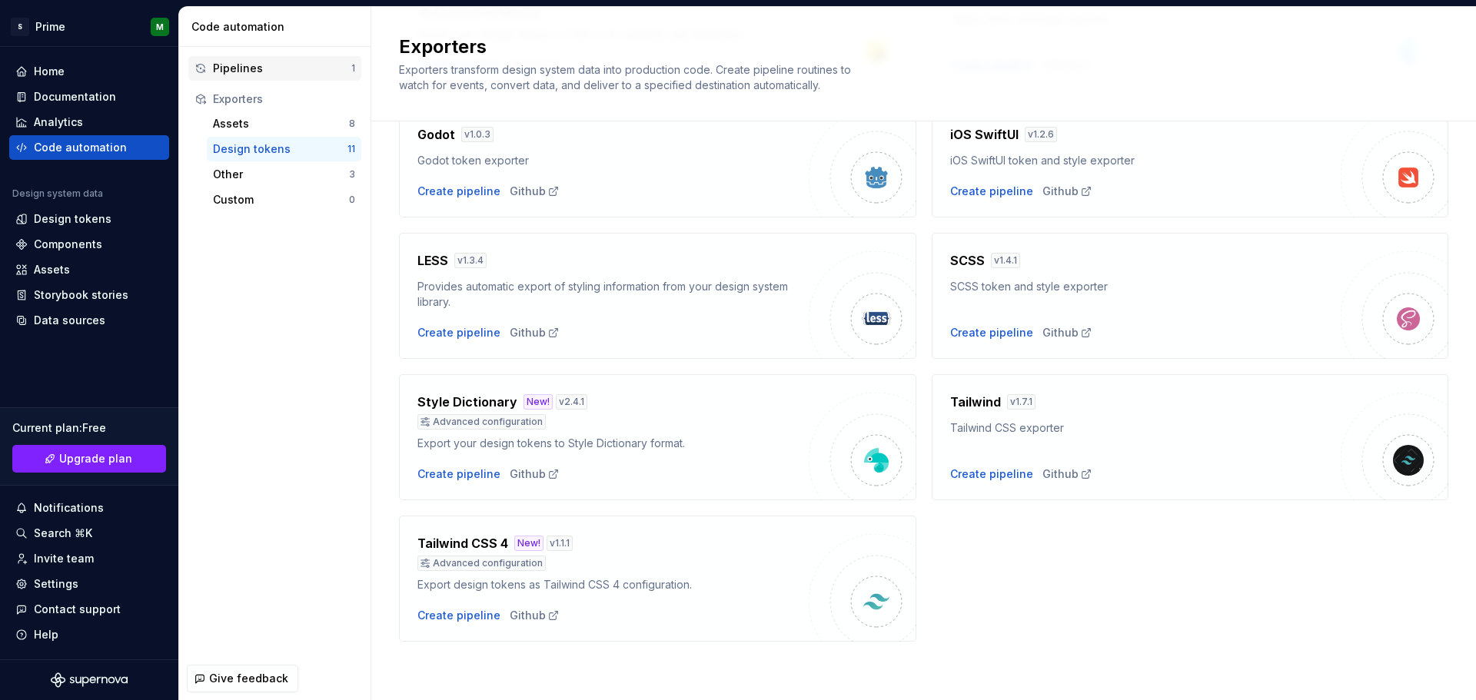
click at [270, 59] on div "Pipelines 1" at bounding box center [274, 68] width 173 height 25
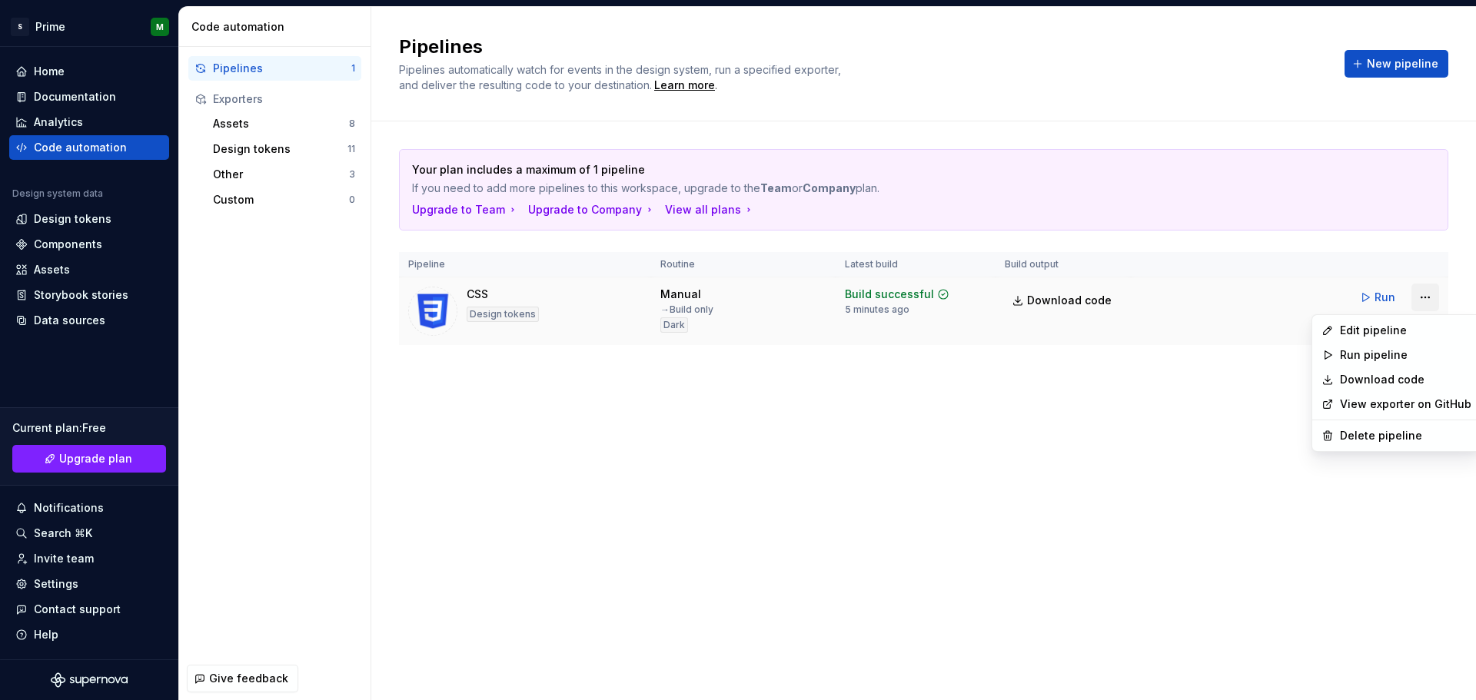
click at [1429, 302] on html "S Prime M Home Documentation Analytics Code automation Design system data Desig…" at bounding box center [738, 350] width 1476 height 700
click at [1334, 430] on div "Delete pipeline" at bounding box center [1397, 436] width 162 height 25
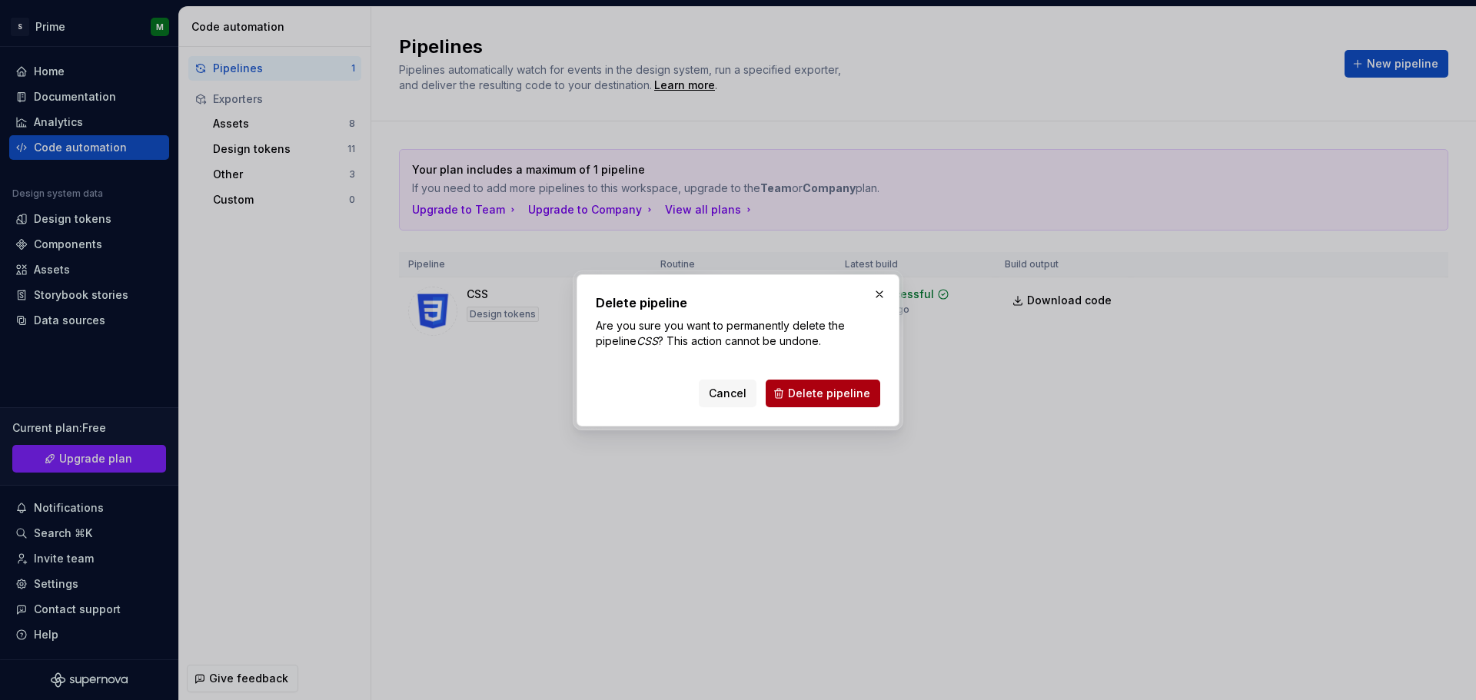
click at [836, 399] on span "Delete pipeline" at bounding box center [829, 393] width 82 height 15
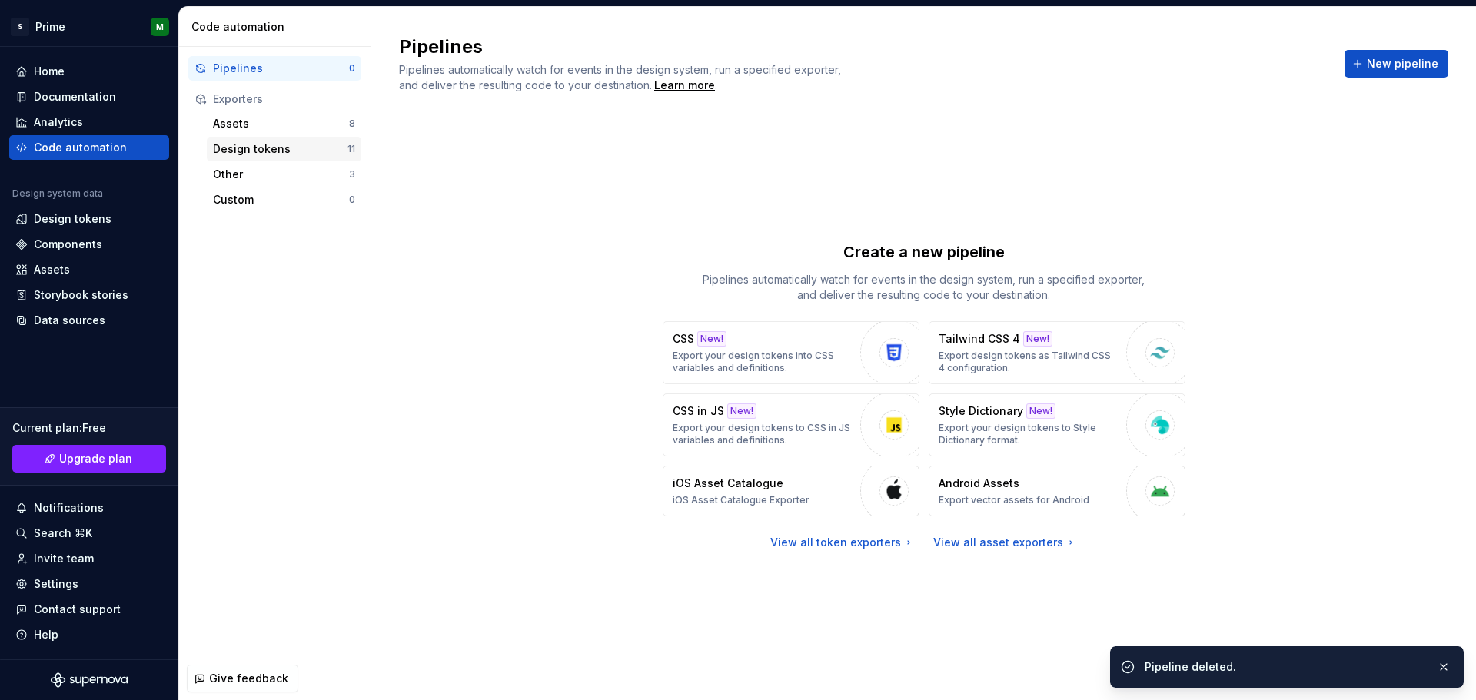
click at [277, 148] on div "Design tokens" at bounding box center [280, 148] width 135 height 15
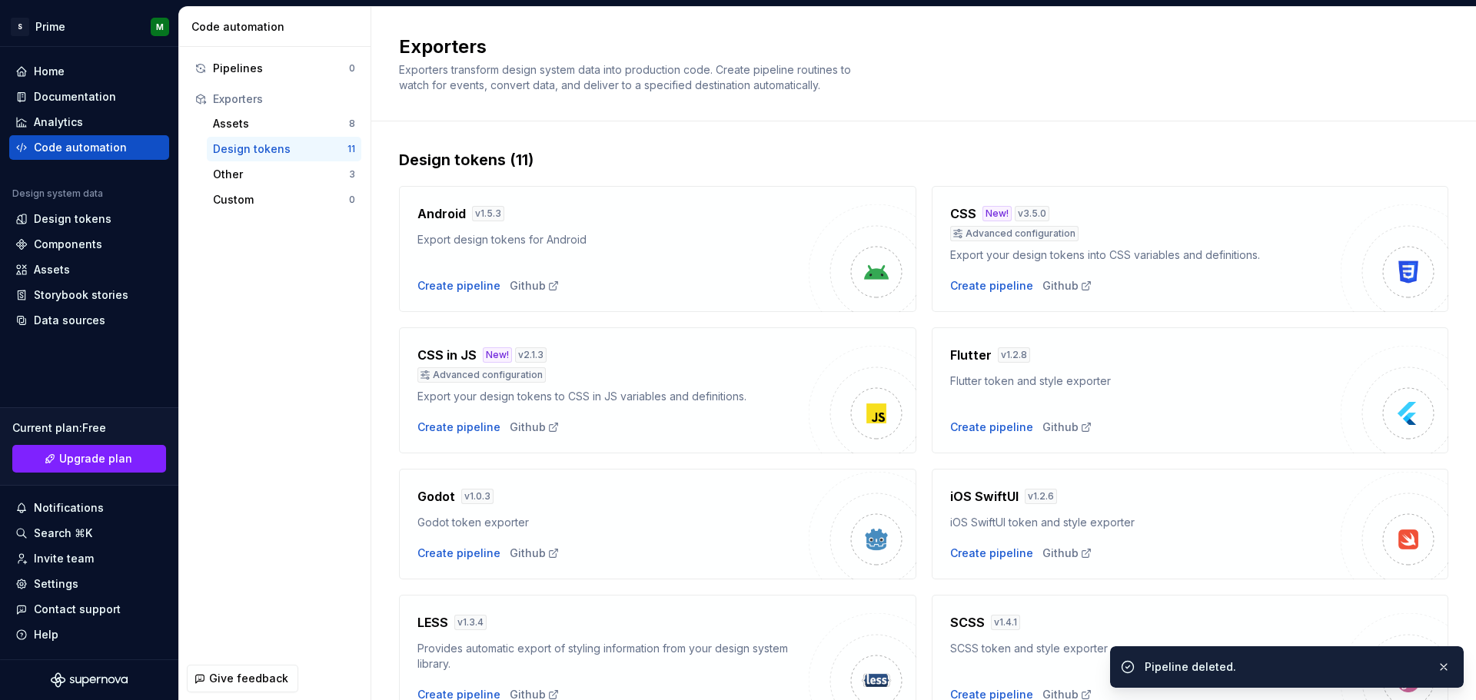
scroll to position [362, 0]
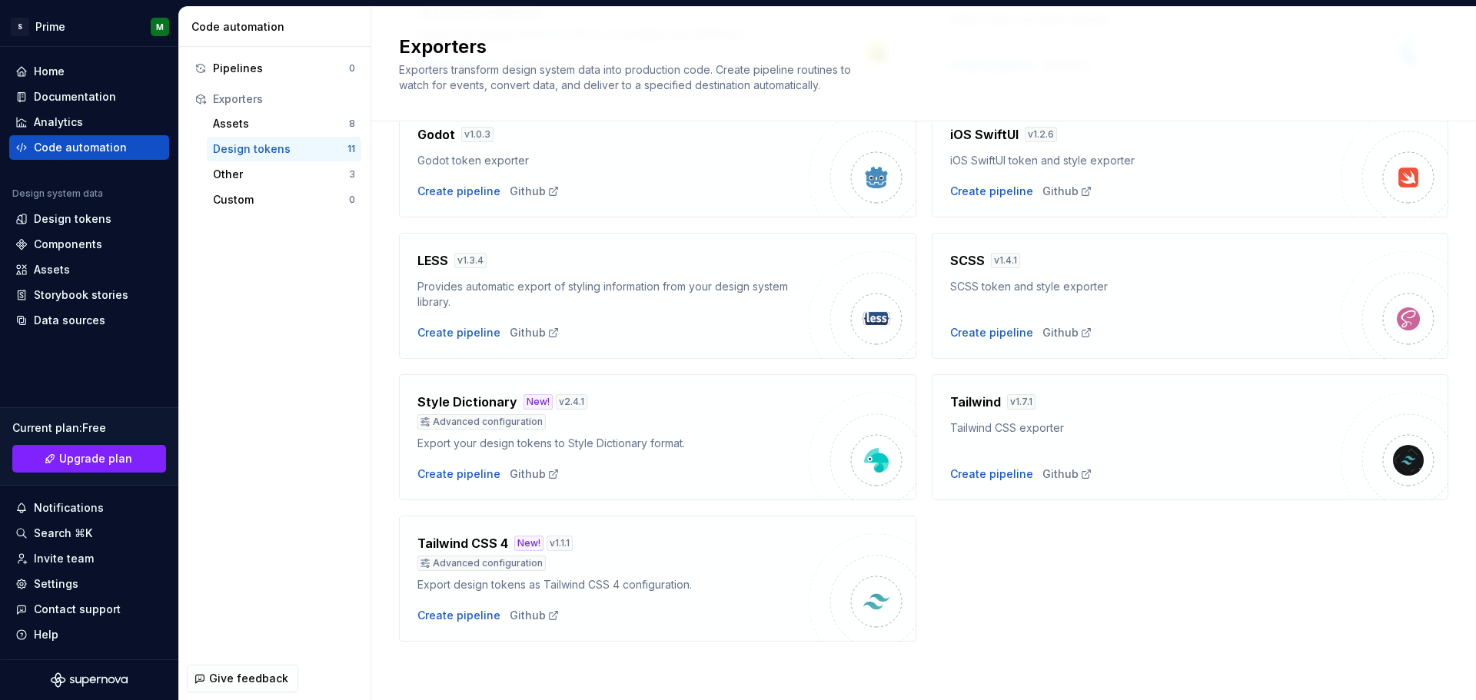
drag, startPoint x: 727, startPoint y: 465, endPoint x: 674, endPoint y: 458, distance: 54.3
click at [727, 464] on div "Style Dictionary New! v 2.4.1 Advanced configuration Export your design tokens …" at bounding box center [612, 437] width 391 height 89
click at [443, 468] on div "Create pipeline" at bounding box center [458, 474] width 83 height 15
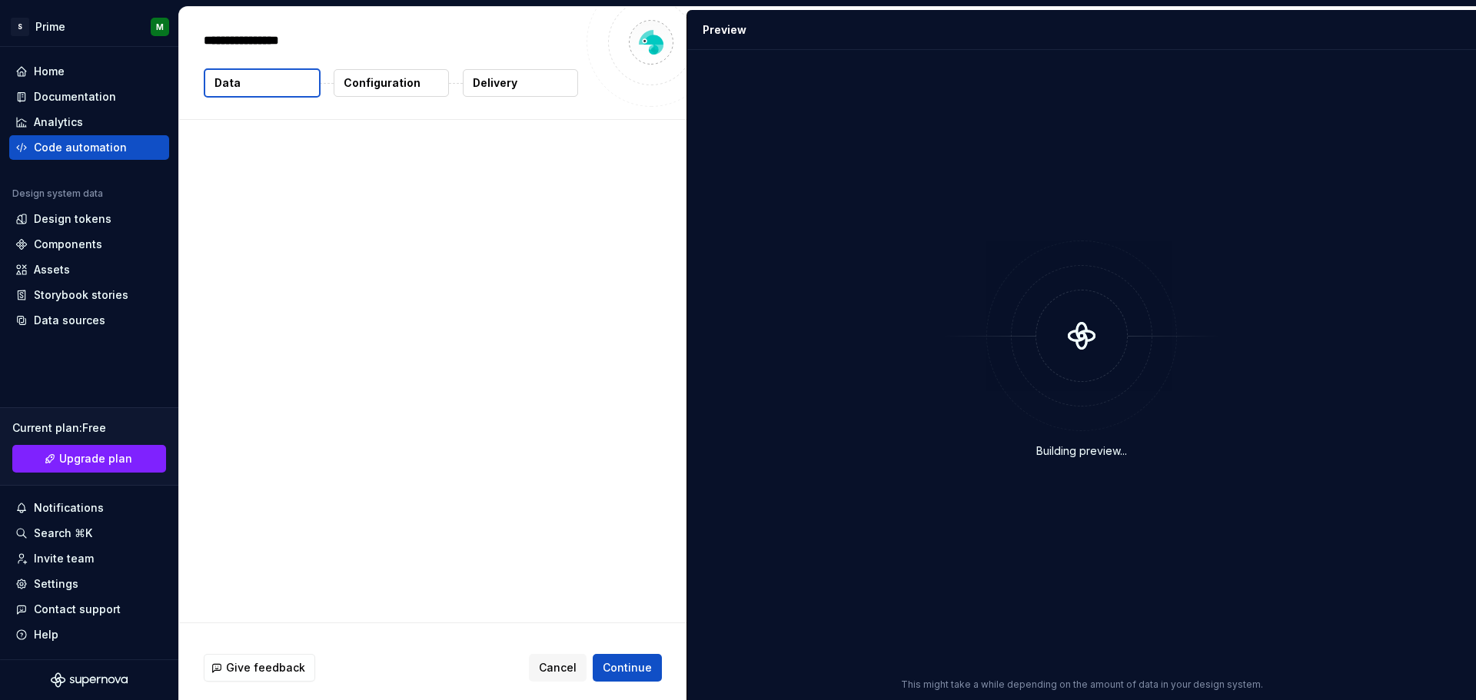
type textarea "*"
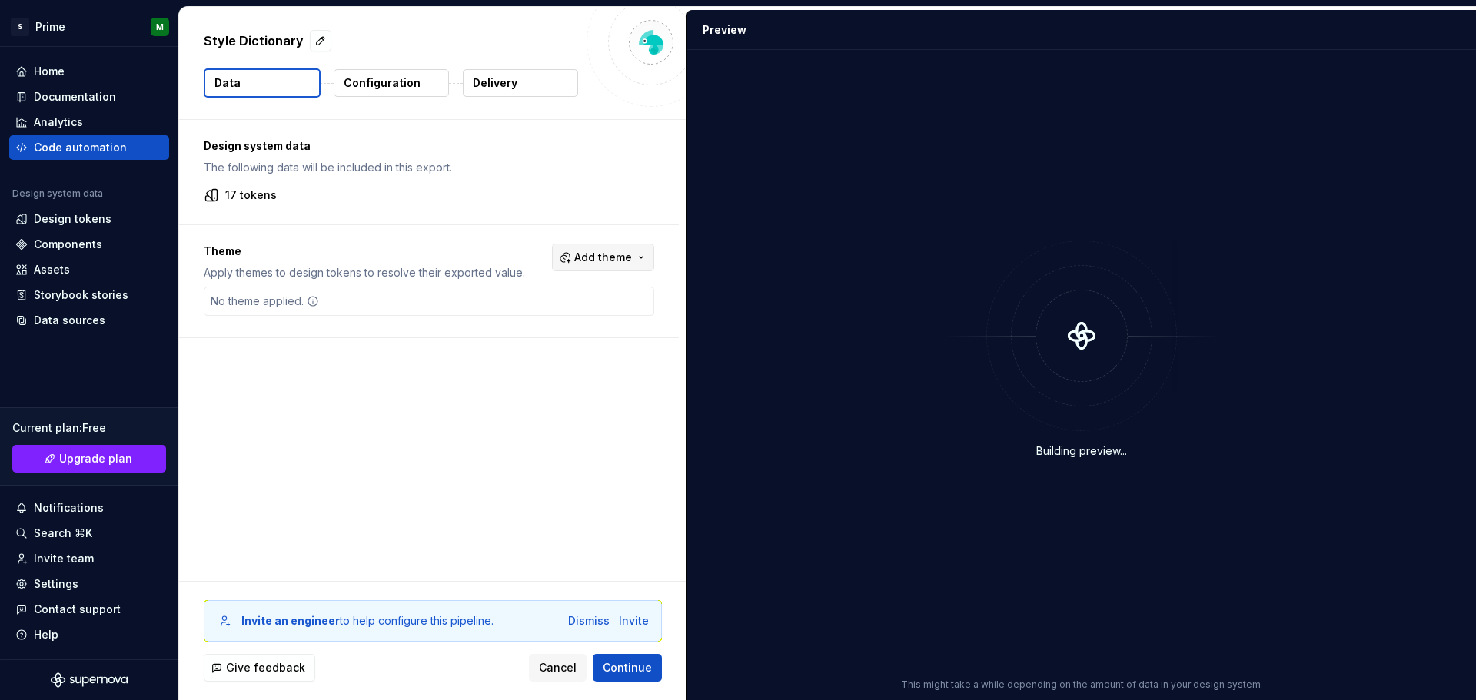
click at [576, 257] on span "Add theme" at bounding box center [603, 257] width 58 height 15
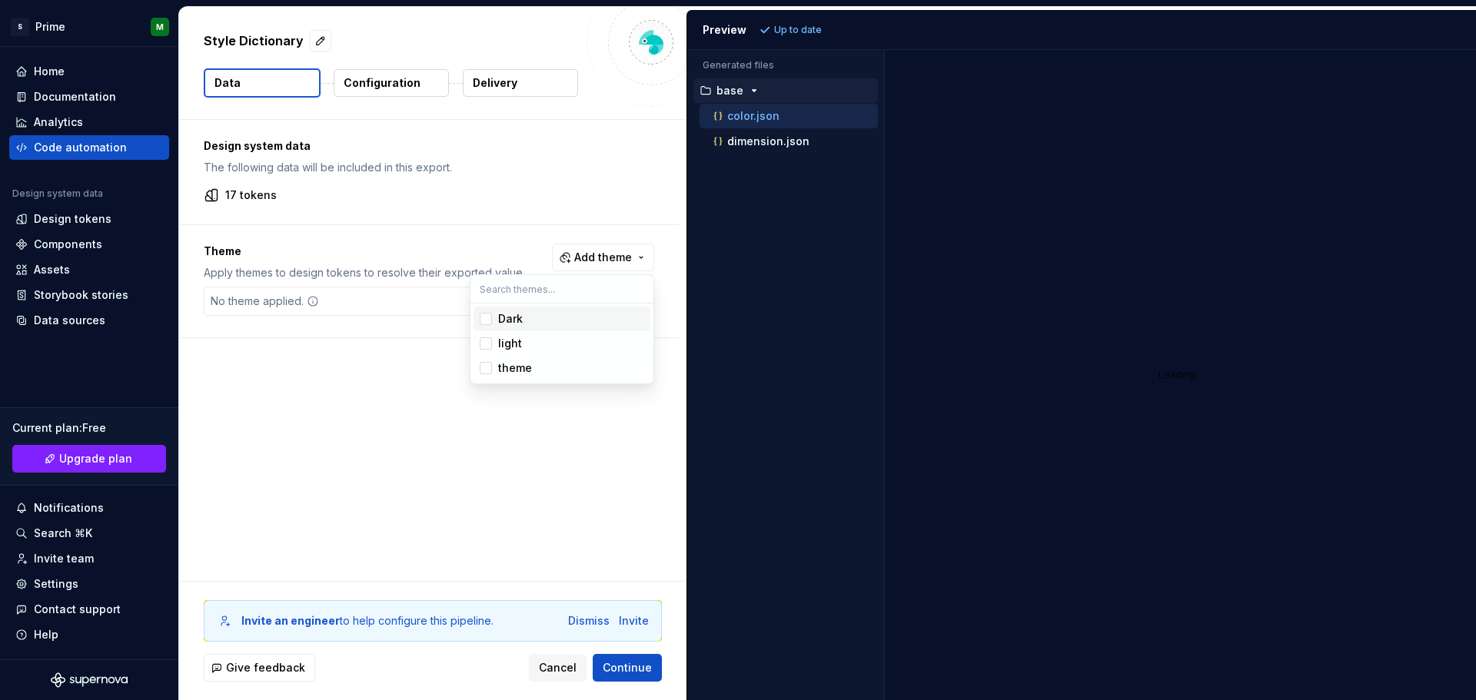
click at [375, 74] on html "S Prime M Home Documentation Analytics Code automation Design system data Desig…" at bounding box center [738, 350] width 1476 height 700
click at [377, 80] on p "Configuration" at bounding box center [382, 82] width 77 height 15
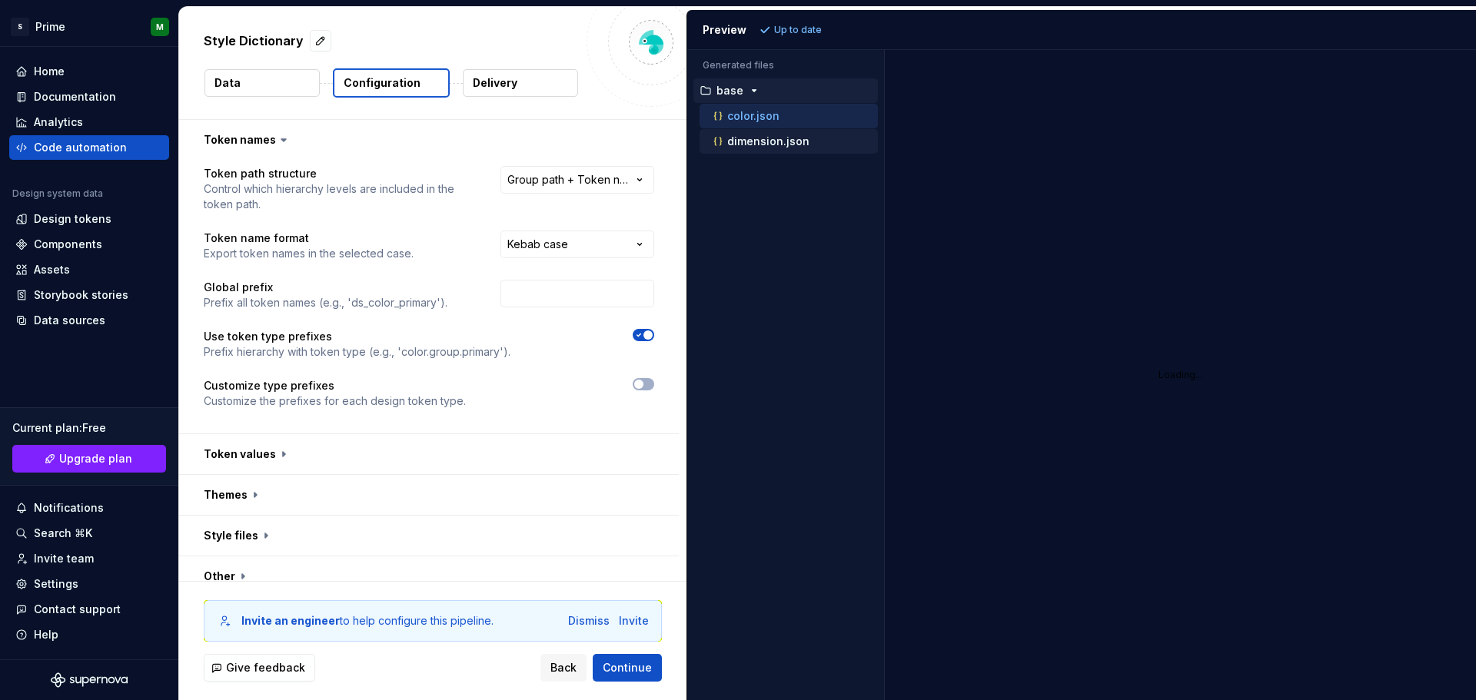
click at [773, 143] on p "dimension.json" at bounding box center [768, 141] width 82 height 12
click at [767, 120] on p "color.json" at bounding box center [753, 116] width 52 height 12
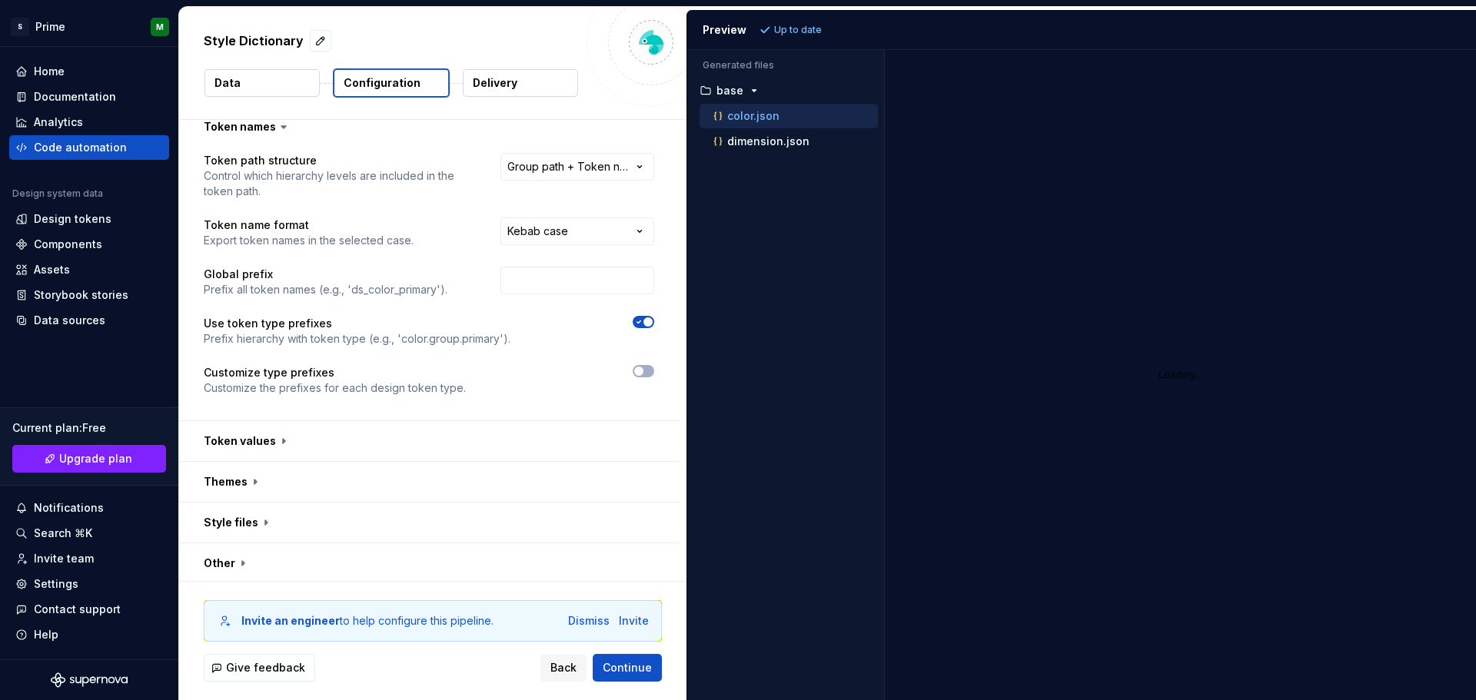
scroll to position [16, 0]
click at [279, 436] on button "button" at bounding box center [429, 438] width 500 height 40
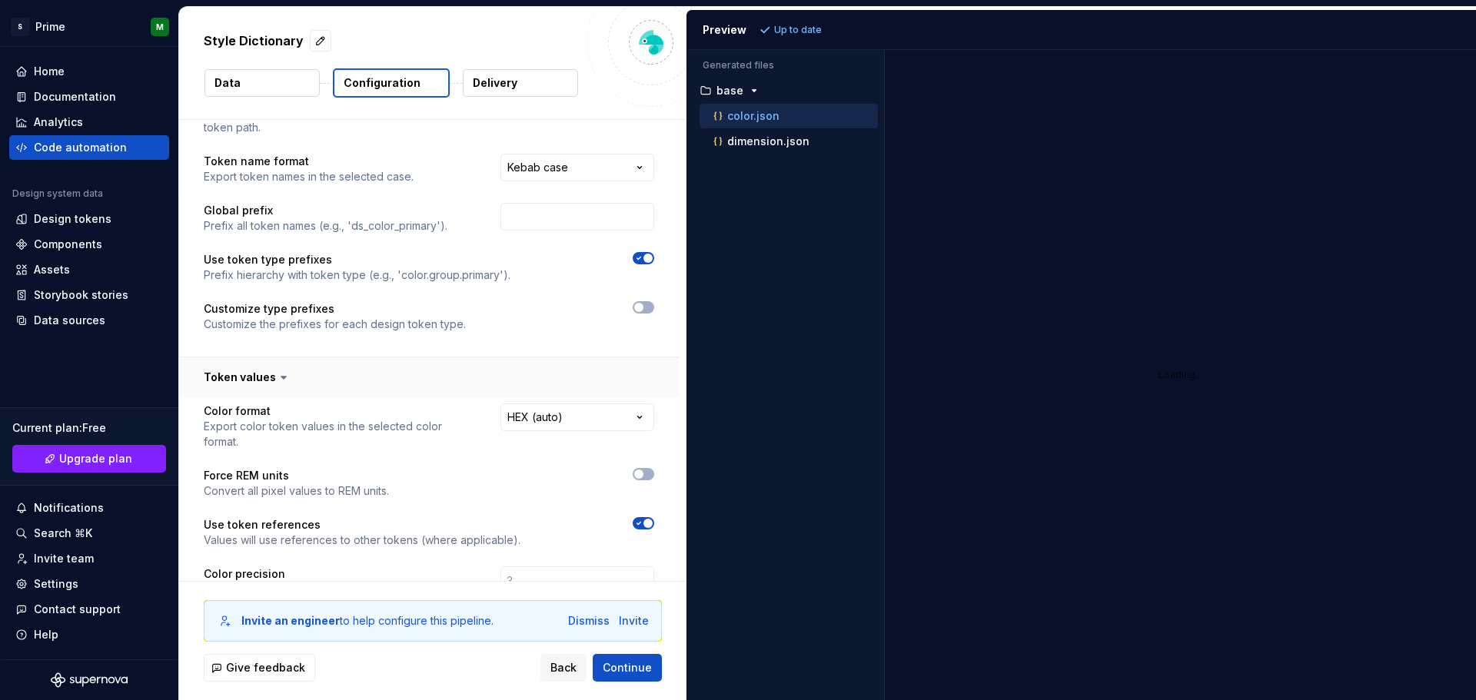
scroll to position [170, 0]
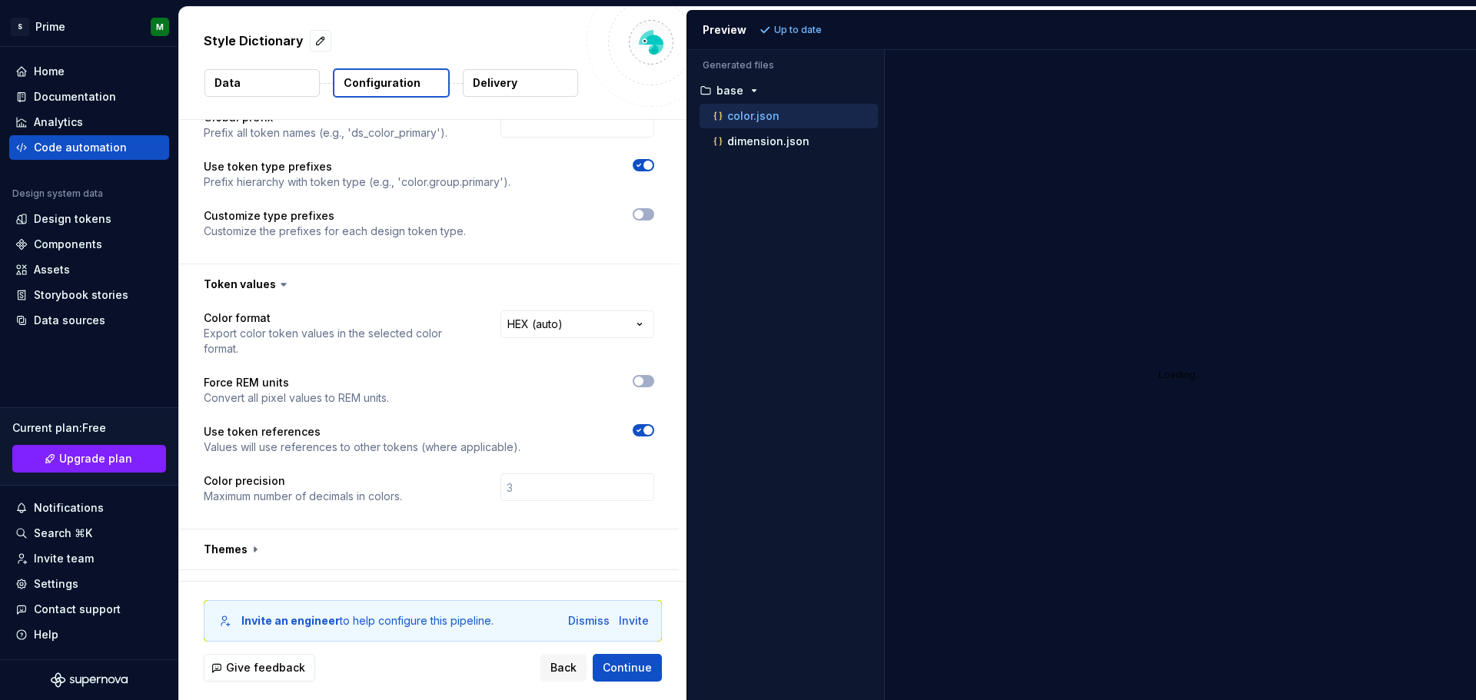
click at [648, 429] on span "button" at bounding box center [648, 430] width 9 height 9
click at [648, 429] on button "button" at bounding box center [644, 430] width 22 height 12
click at [277, 288] on icon at bounding box center [283, 284] width 15 height 15
click at [278, 281] on icon at bounding box center [283, 284] width 15 height 15
click at [281, 285] on icon at bounding box center [283, 285] width 5 height 2
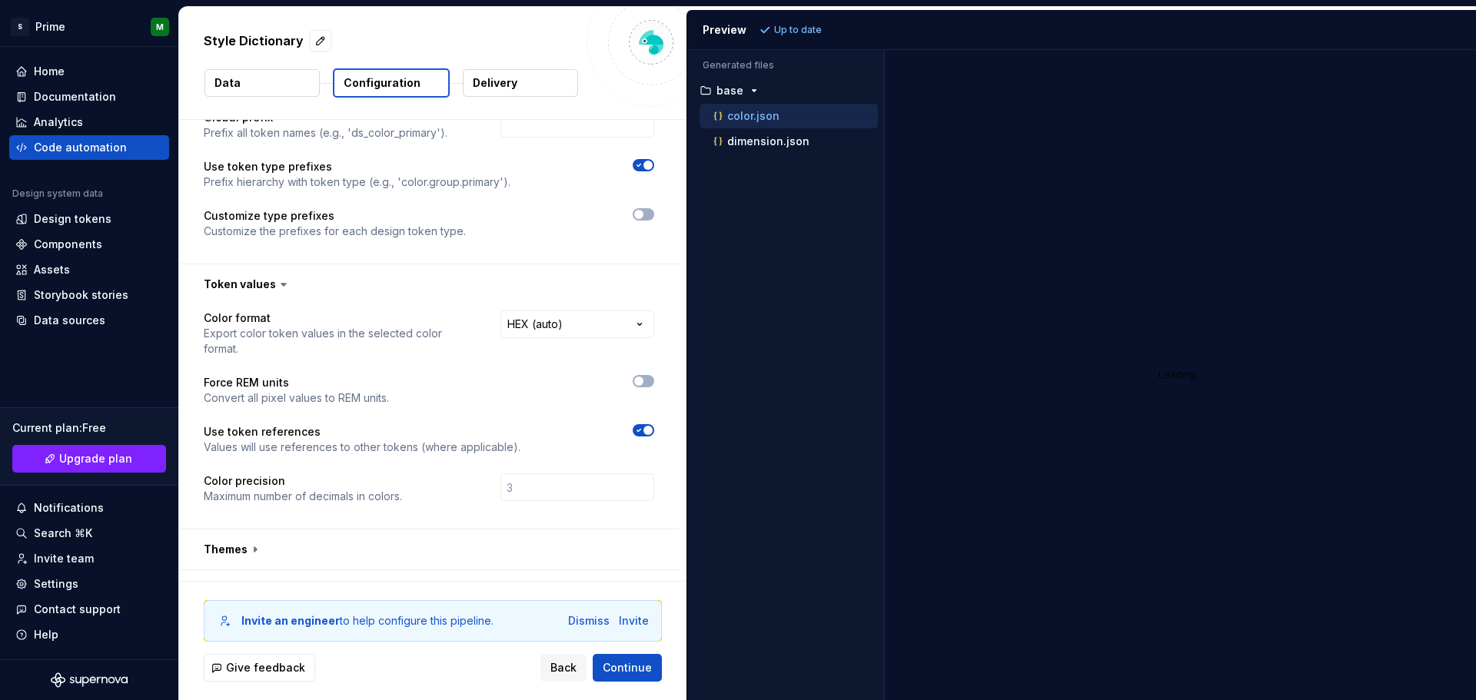
scroll to position [241, 0]
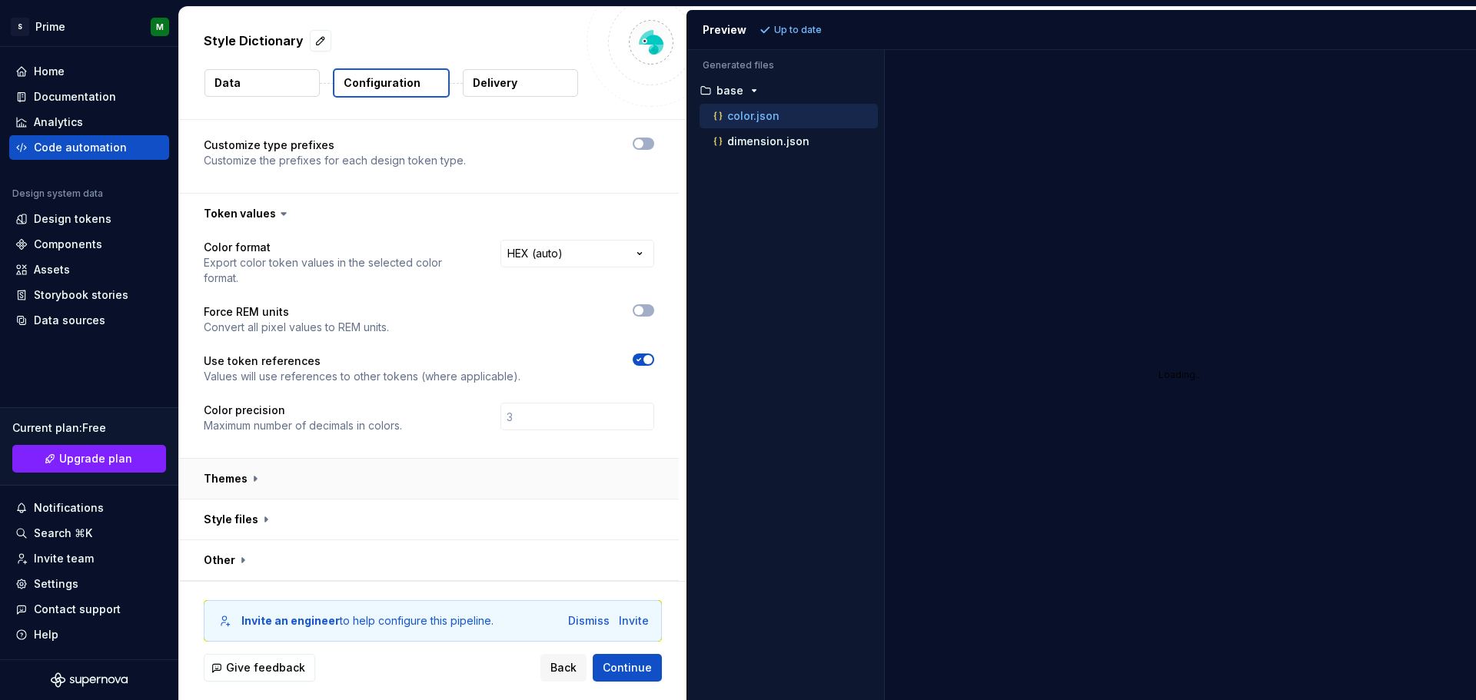
click at [254, 479] on button "button" at bounding box center [429, 479] width 500 height 40
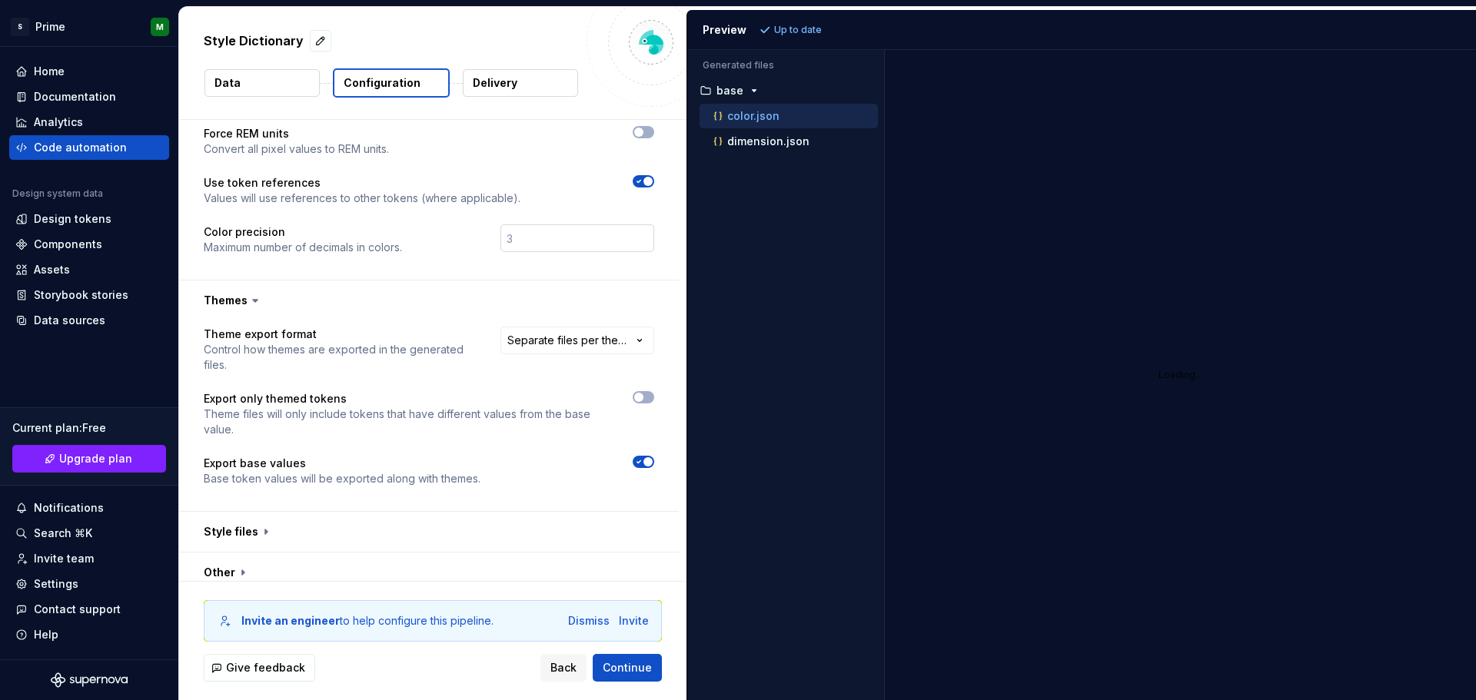
scroll to position [431, 0]
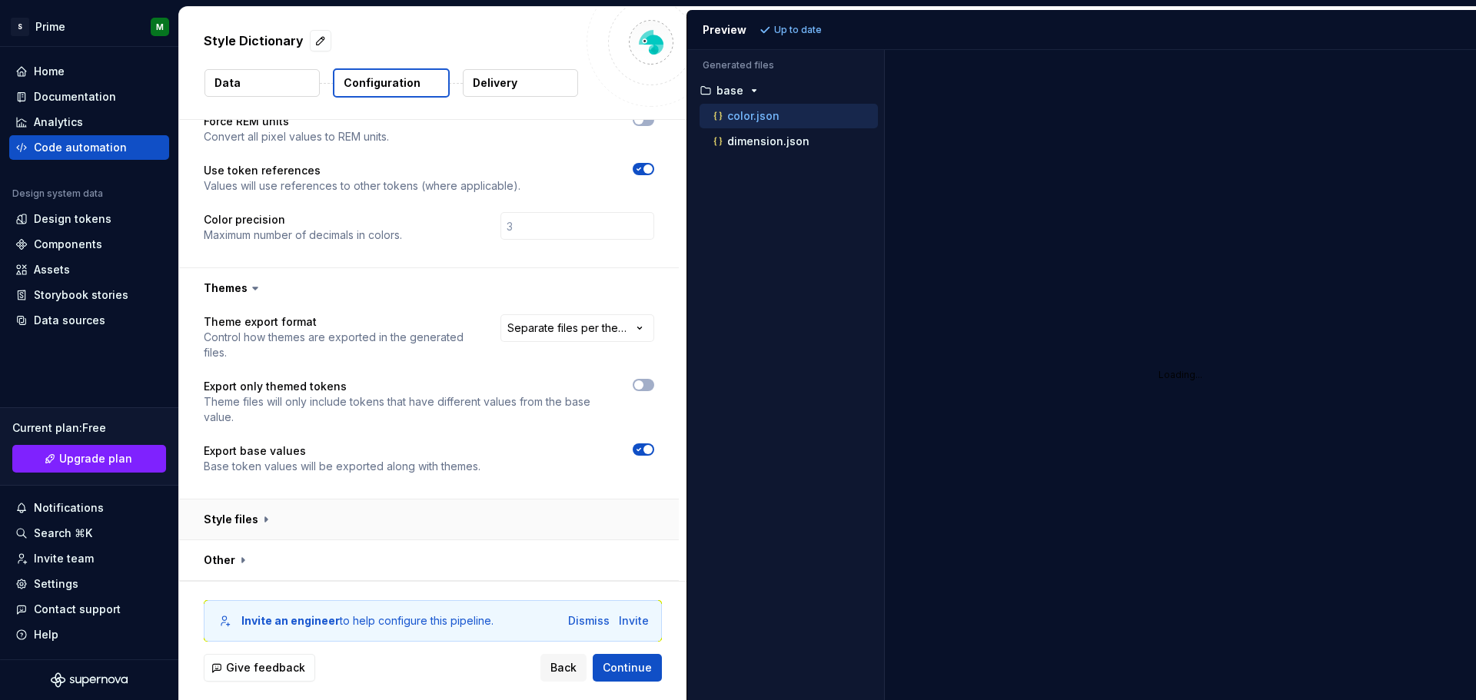
click at [264, 516] on button "button" at bounding box center [429, 520] width 500 height 40
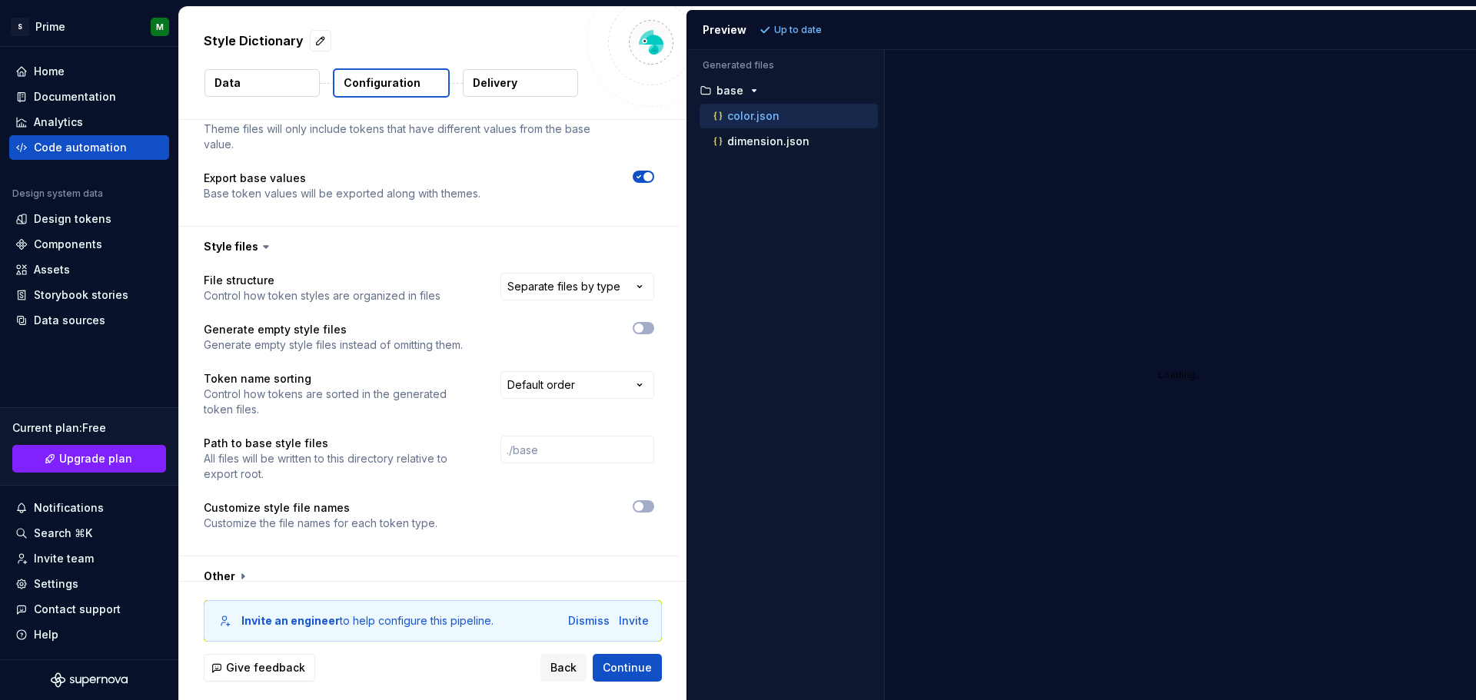
scroll to position [720, 0]
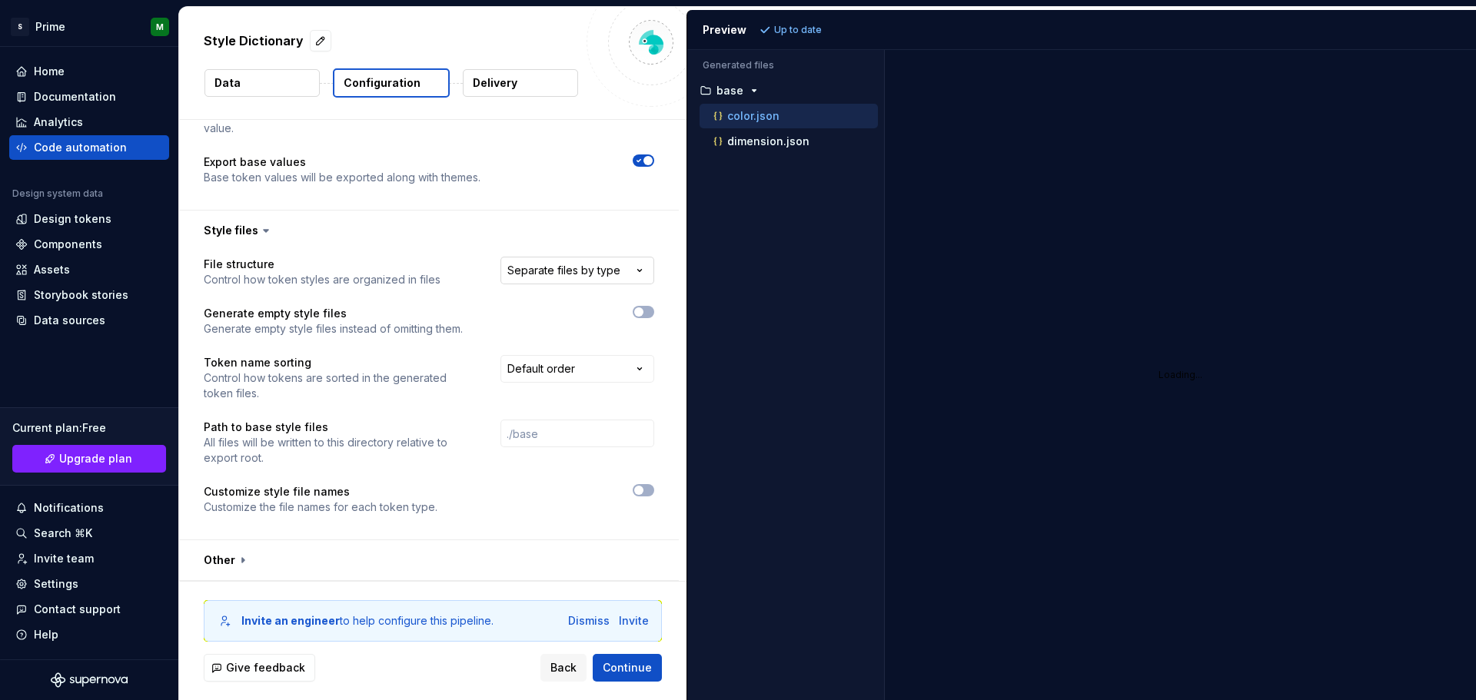
click at [609, 264] on html "**********" at bounding box center [738, 350] width 1476 height 700
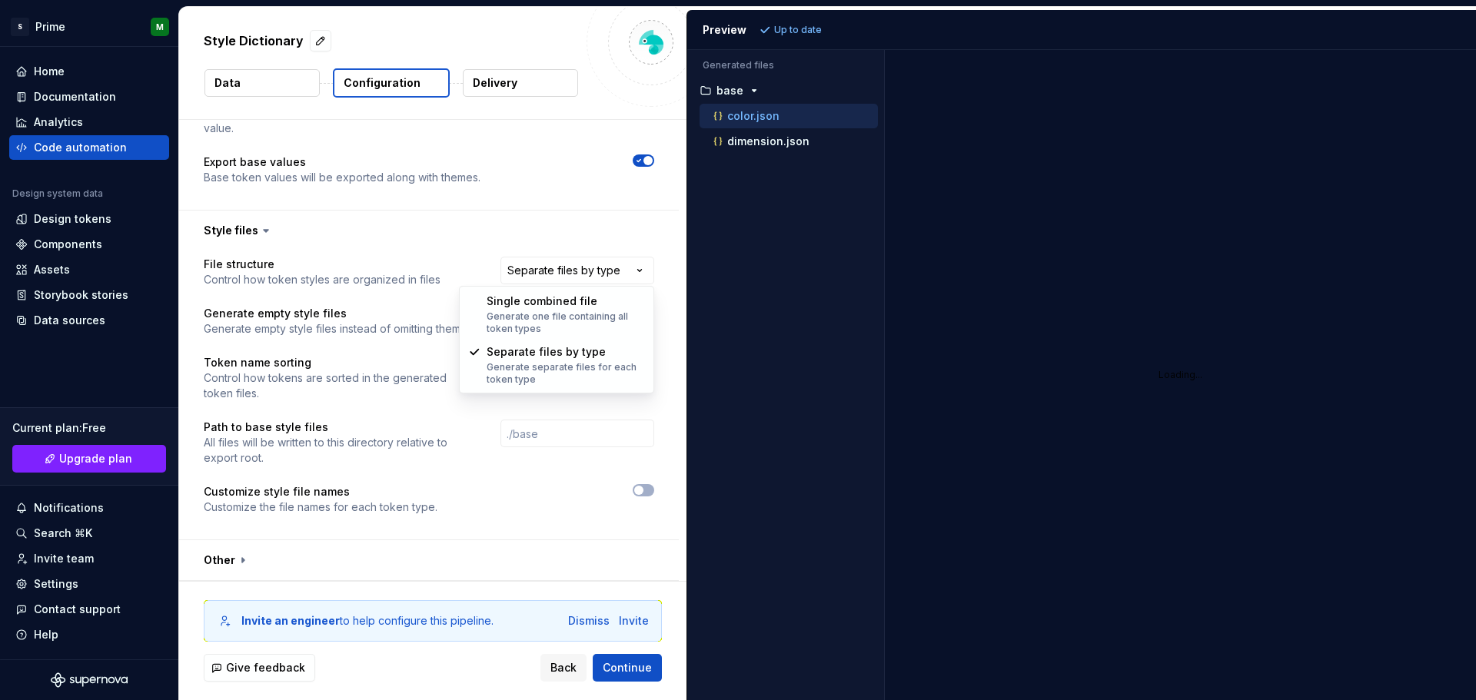
select select "**********"
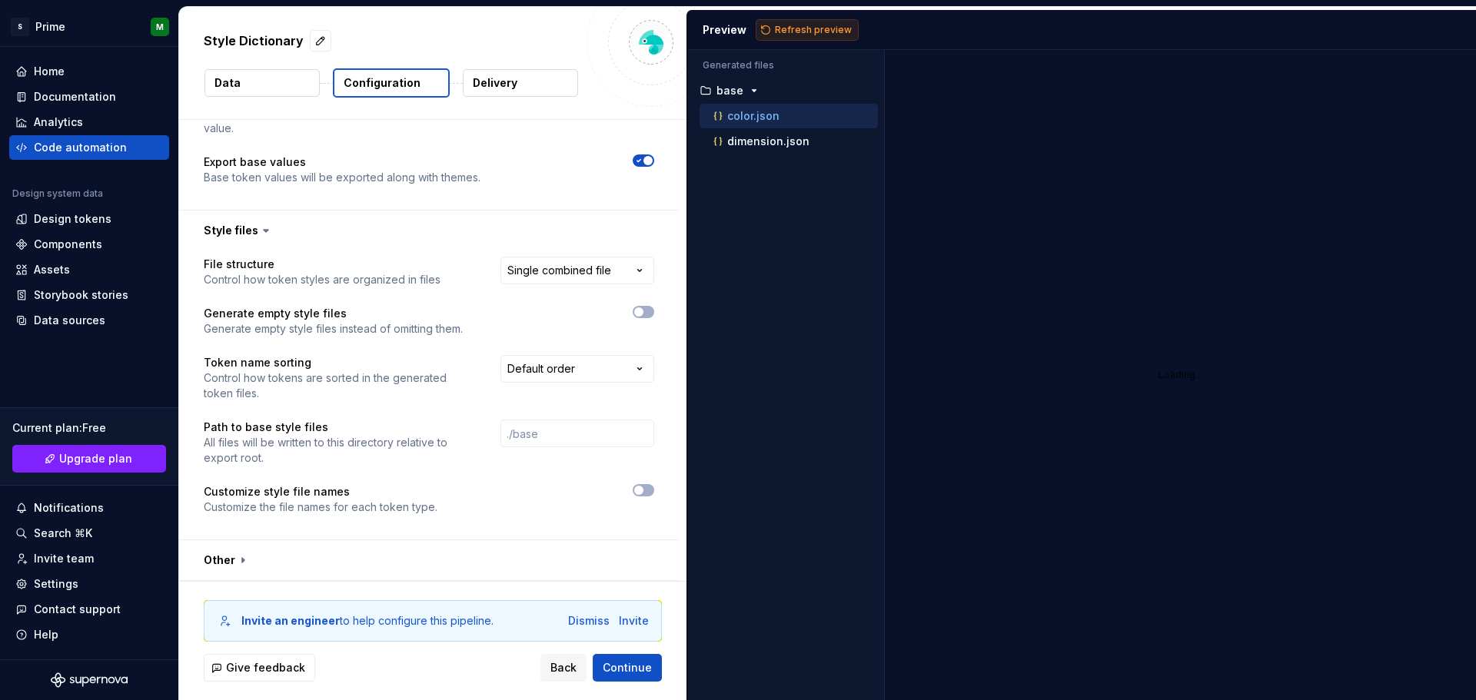
click at [797, 25] on span "Refresh preview" at bounding box center [813, 30] width 77 height 12
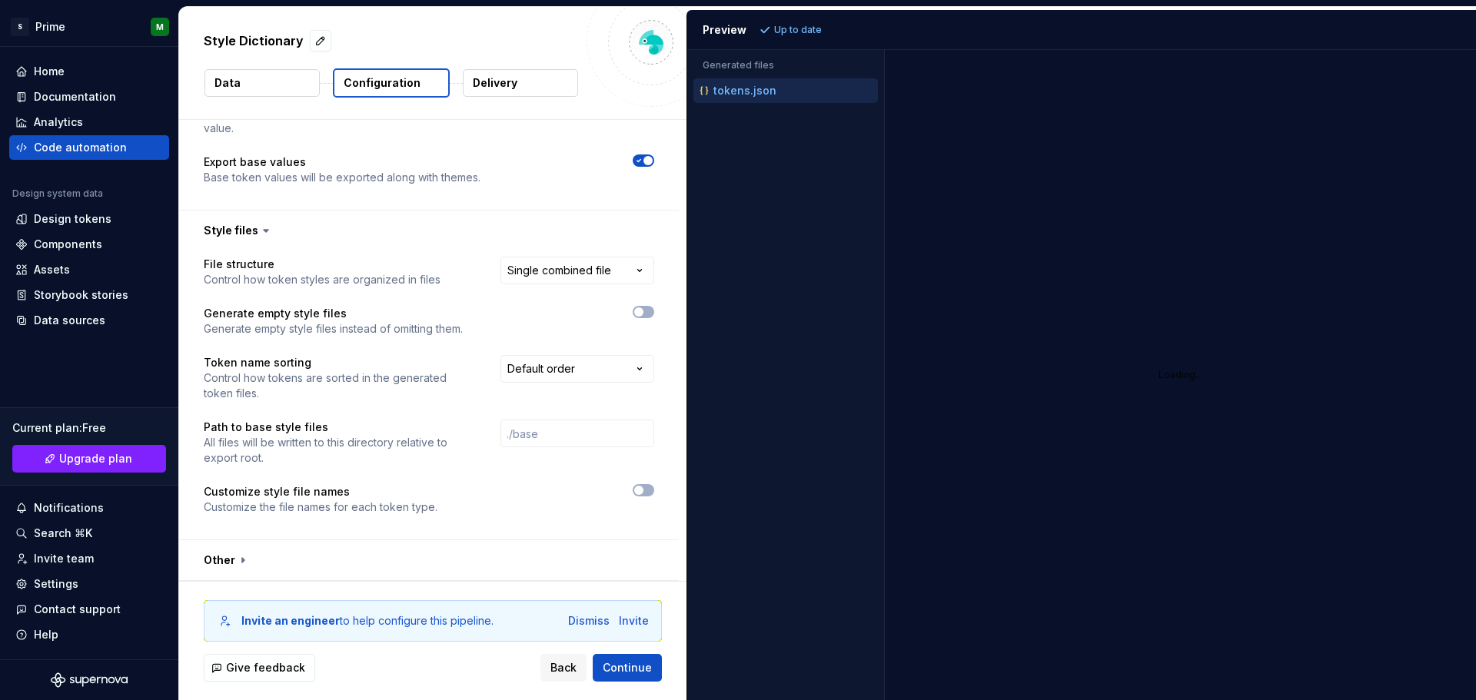
click at [511, 80] on p "Delivery" at bounding box center [495, 82] width 45 height 15
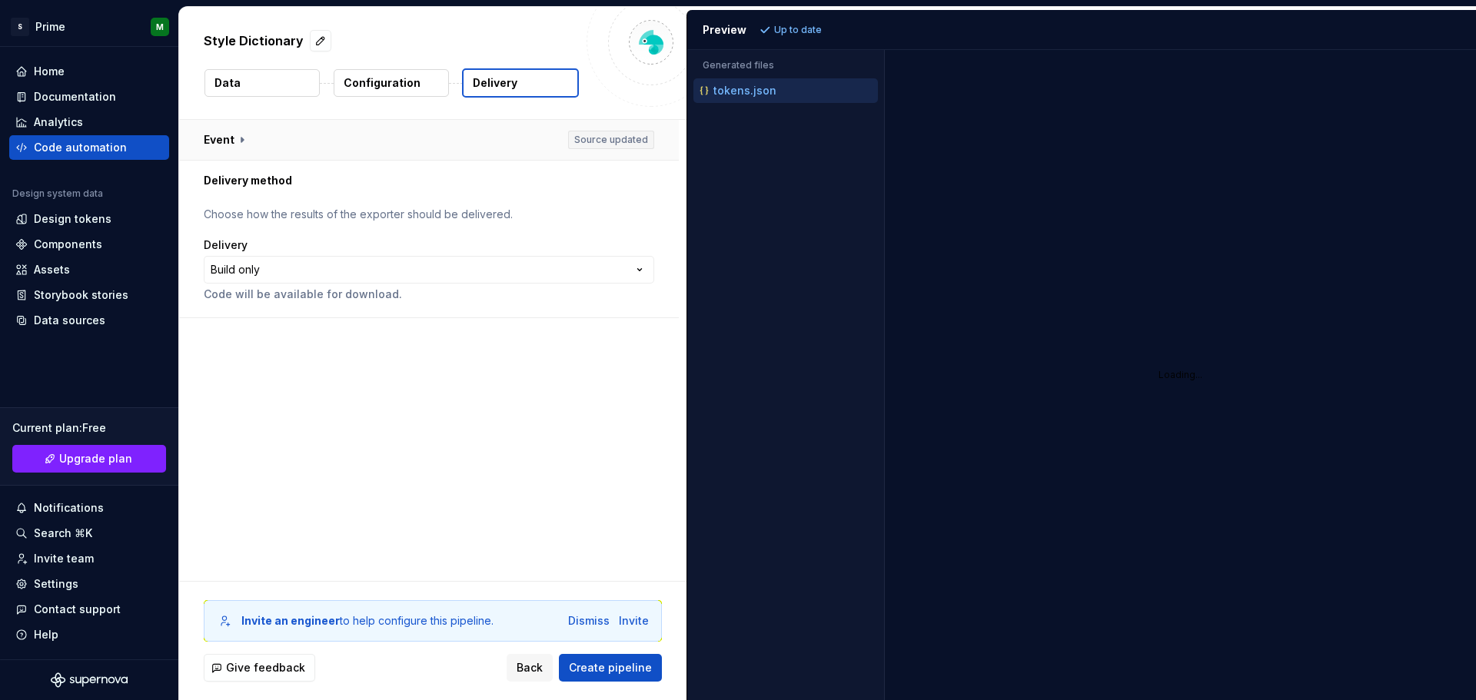
click at [616, 140] on button "button" at bounding box center [429, 140] width 500 height 40
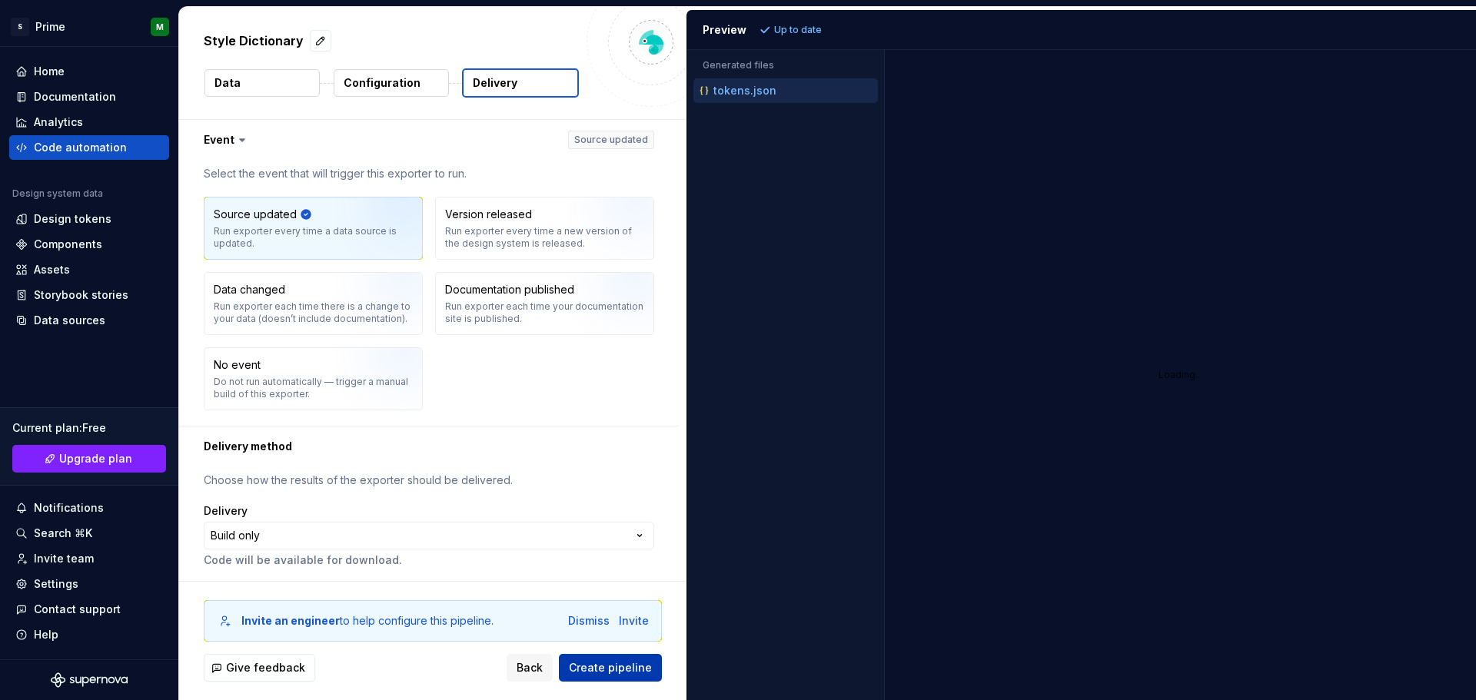
click at [611, 670] on span "Create pipeline" at bounding box center [610, 667] width 83 height 15
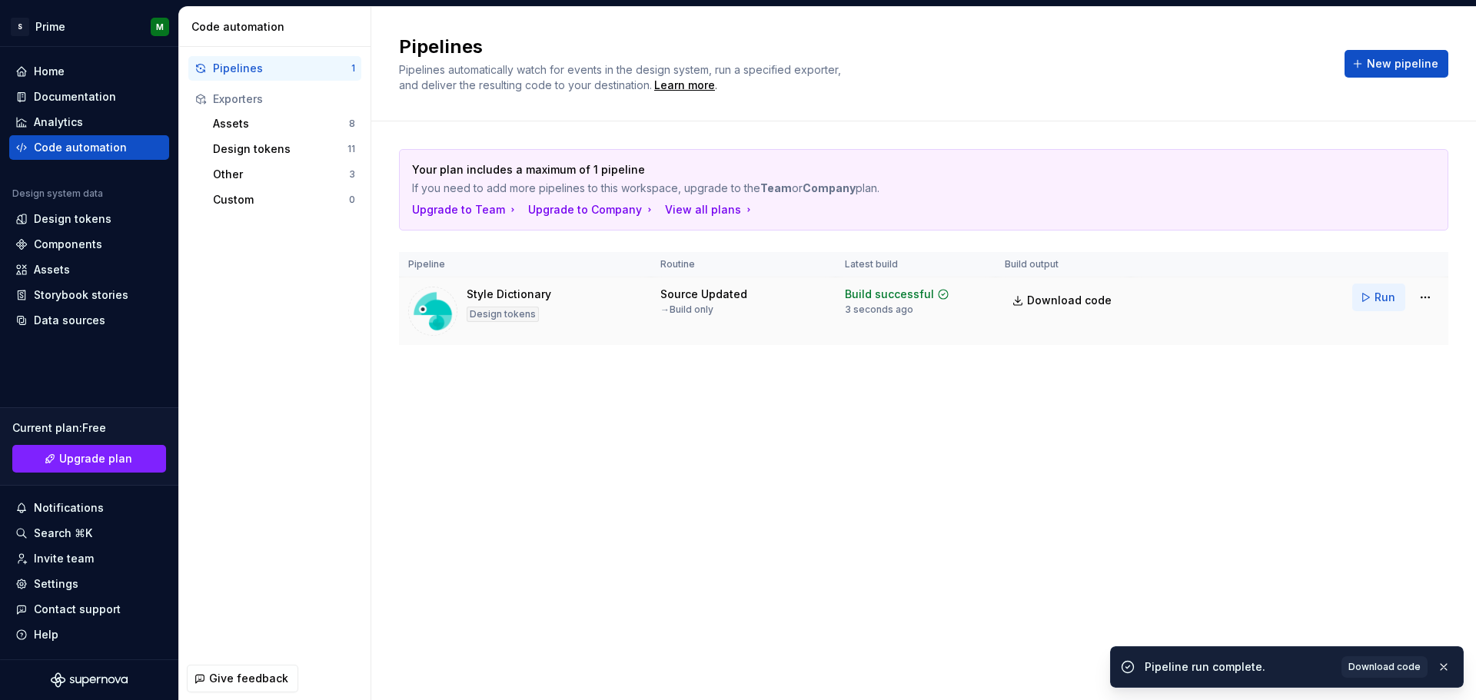
click at [1362, 304] on button "Run" at bounding box center [1378, 298] width 53 height 28
click at [1445, 662] on button "button" at bounding box center [1444, 668] width 20 height 22
click at [1044, 301] on span "Download code" at bounding box center [1069, 300] width 85 height 15
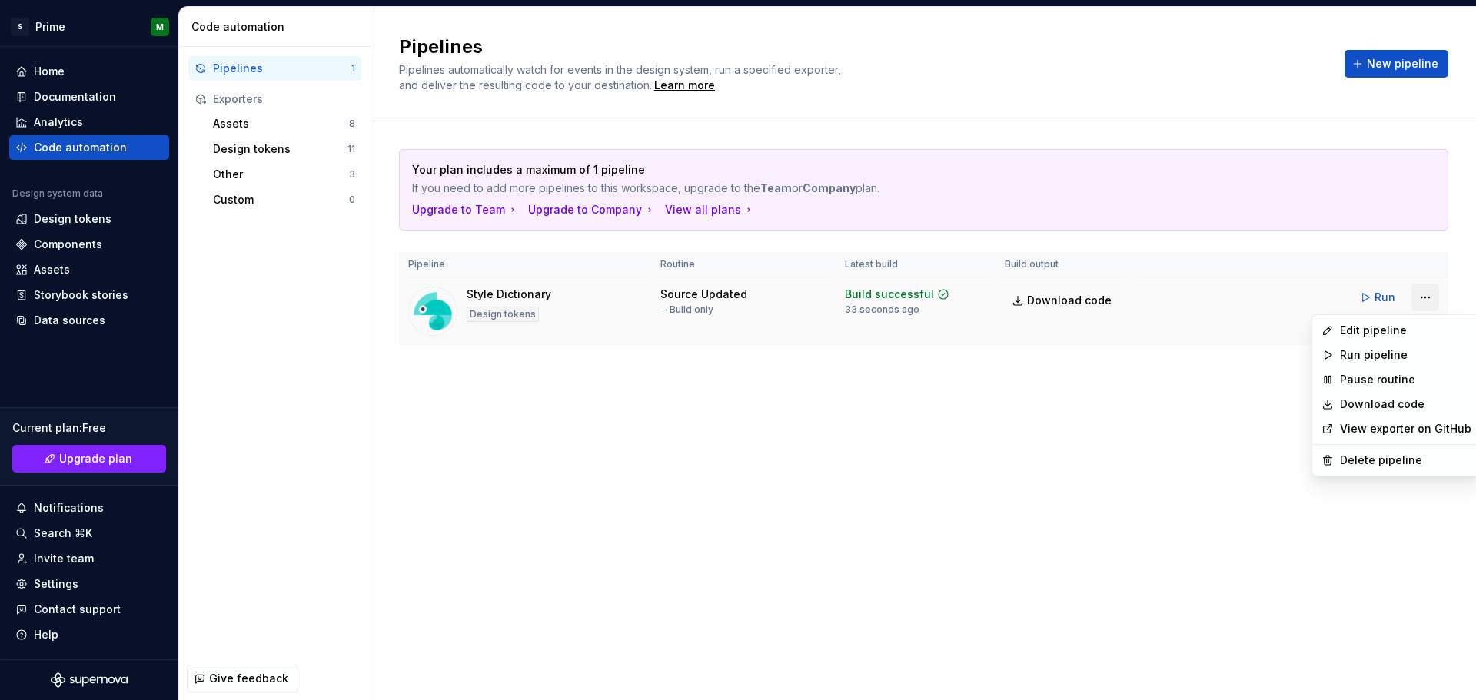
click at [1434, 304] on html "S Prime M Home Documentation Analytics Code automation Design system data Desig…" at bounding box center [738, 350] width 1476 height 700
click at [1369, 332] on div "Edit pipeline" at bounding box center [1405, 330] width 131 height 15
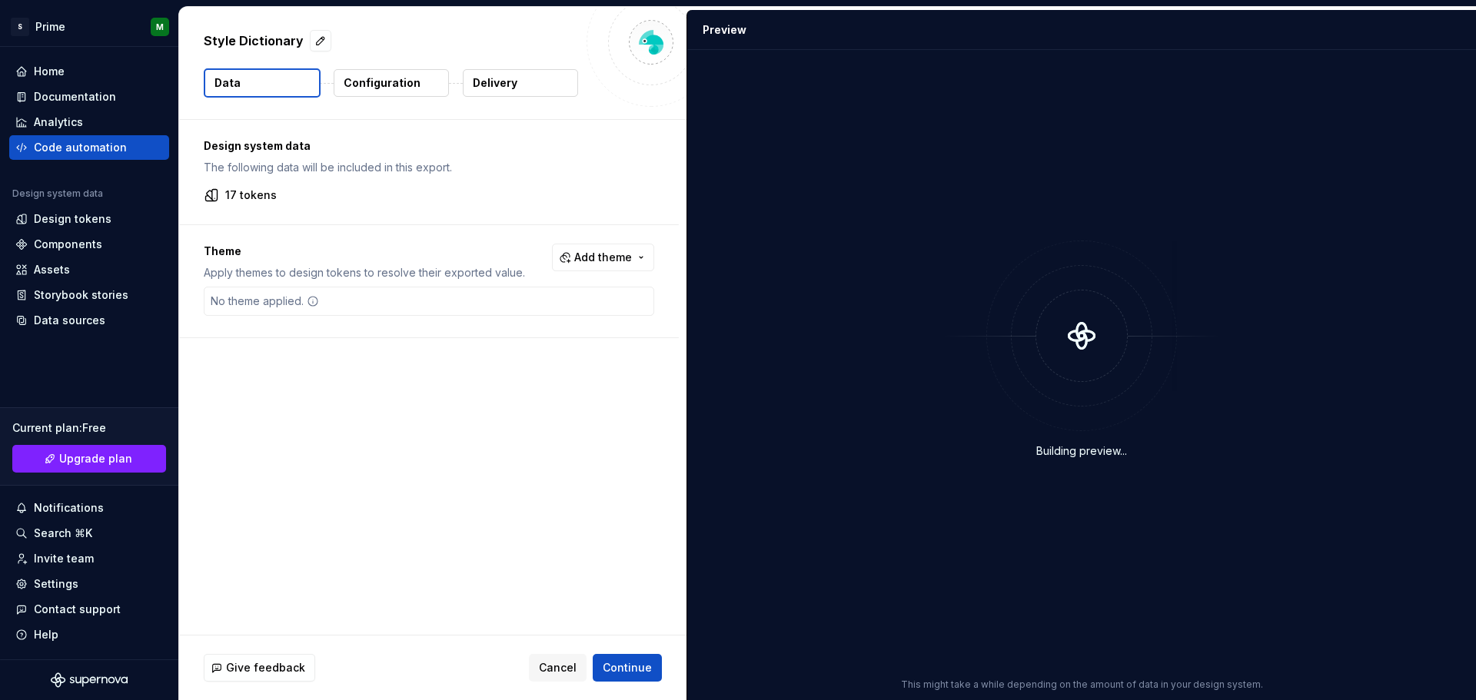
click at [386, 80] on p "Configuration" at bounding box center [382, 82] width 77 height 15
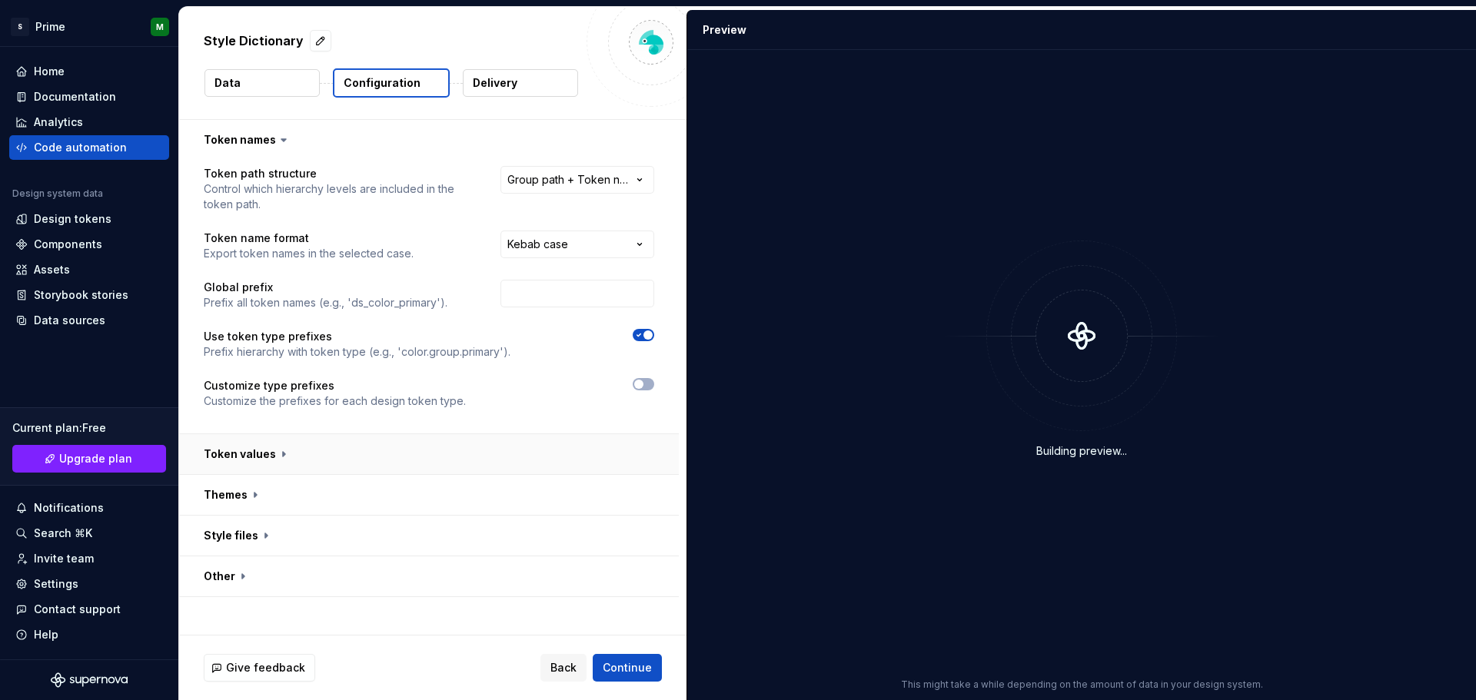
click at [275, 449] on button "button" at bounding box center [429, 454] width 500 height 40
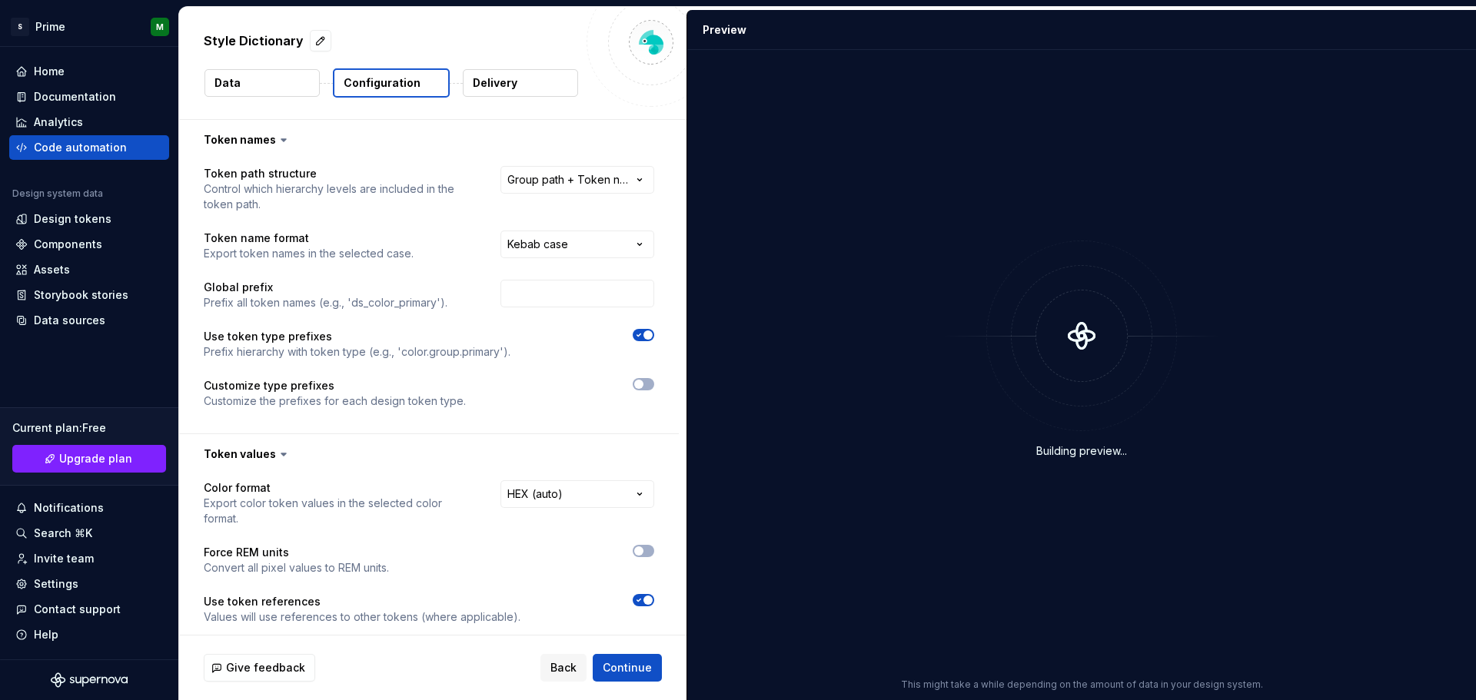
scroll to position [187, 0]
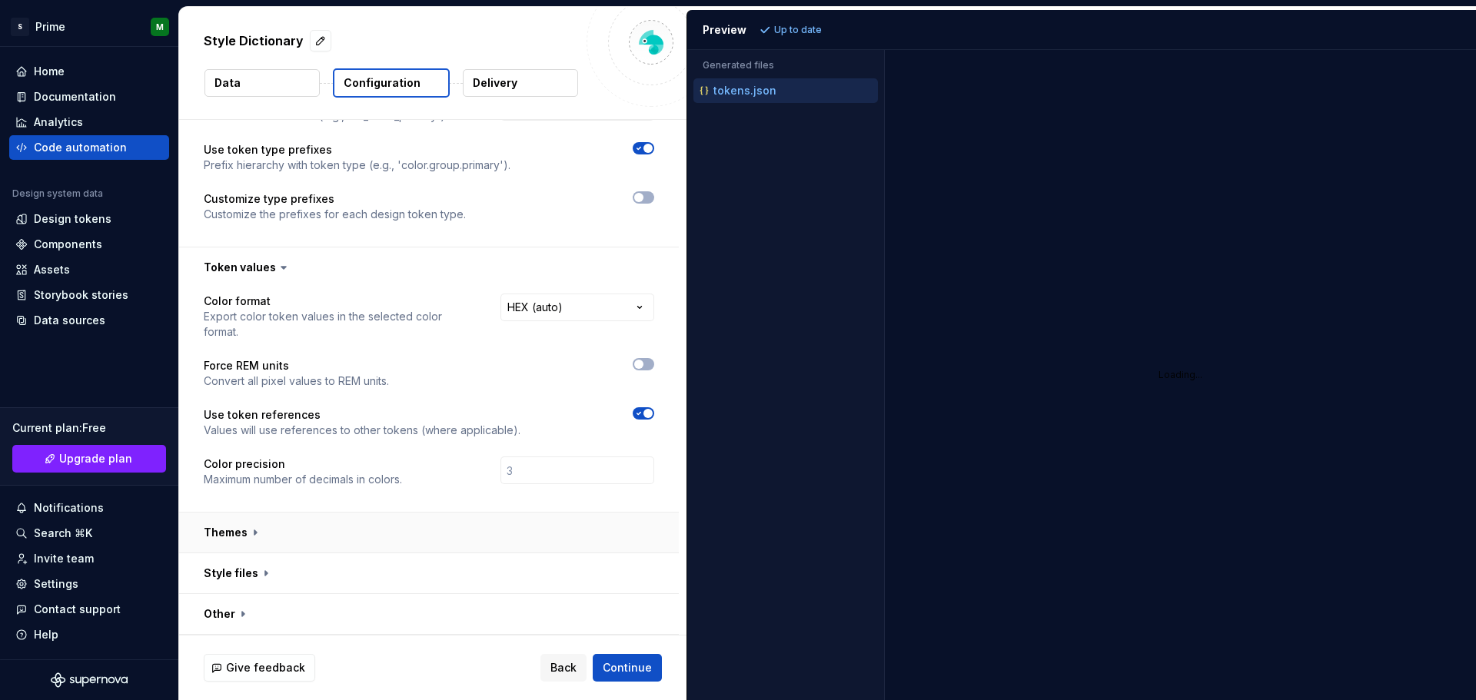
click at [253, 535] on button "button" at bounding box center [429, 533] width 500 height 40
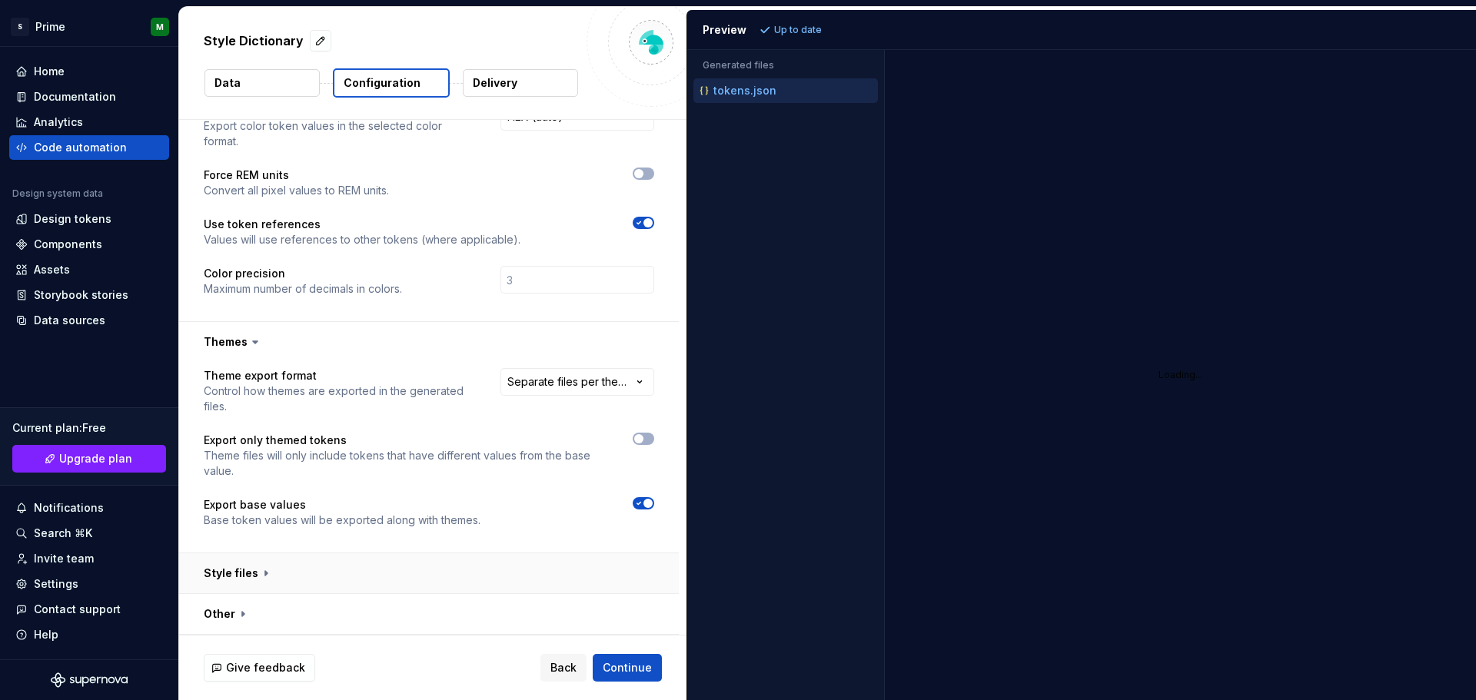
click at [266, 577] on button "button" at bounding box center [429, 574] width 500 height 40
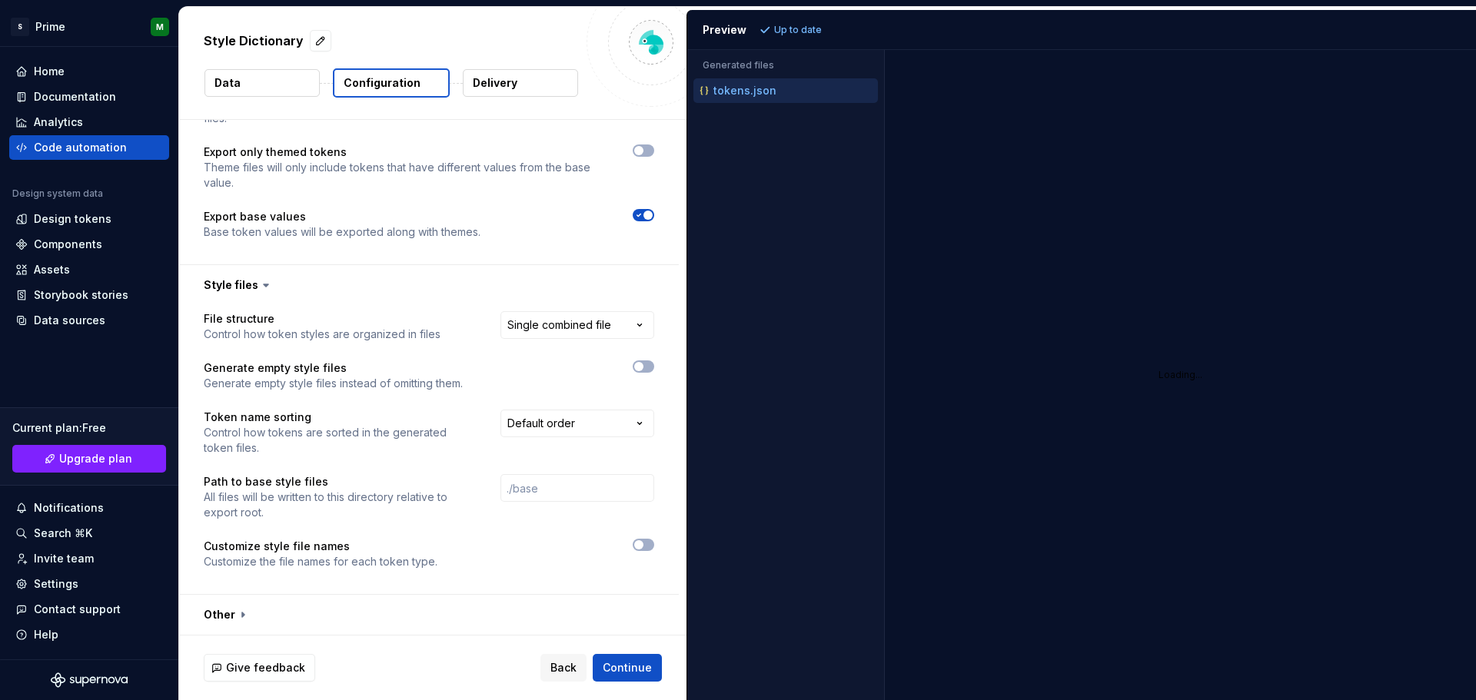
scroll to position [667, 0]
click at [510, 420] on html "**********" at bounding box center [738, 350] width 1476 height 700
click at [521, 391] on html "**********" at bounding box center [738, 350] width 1476 height 700
click at [242, 610] on button "button" at bounding box center [429, 614] width 500 height 40
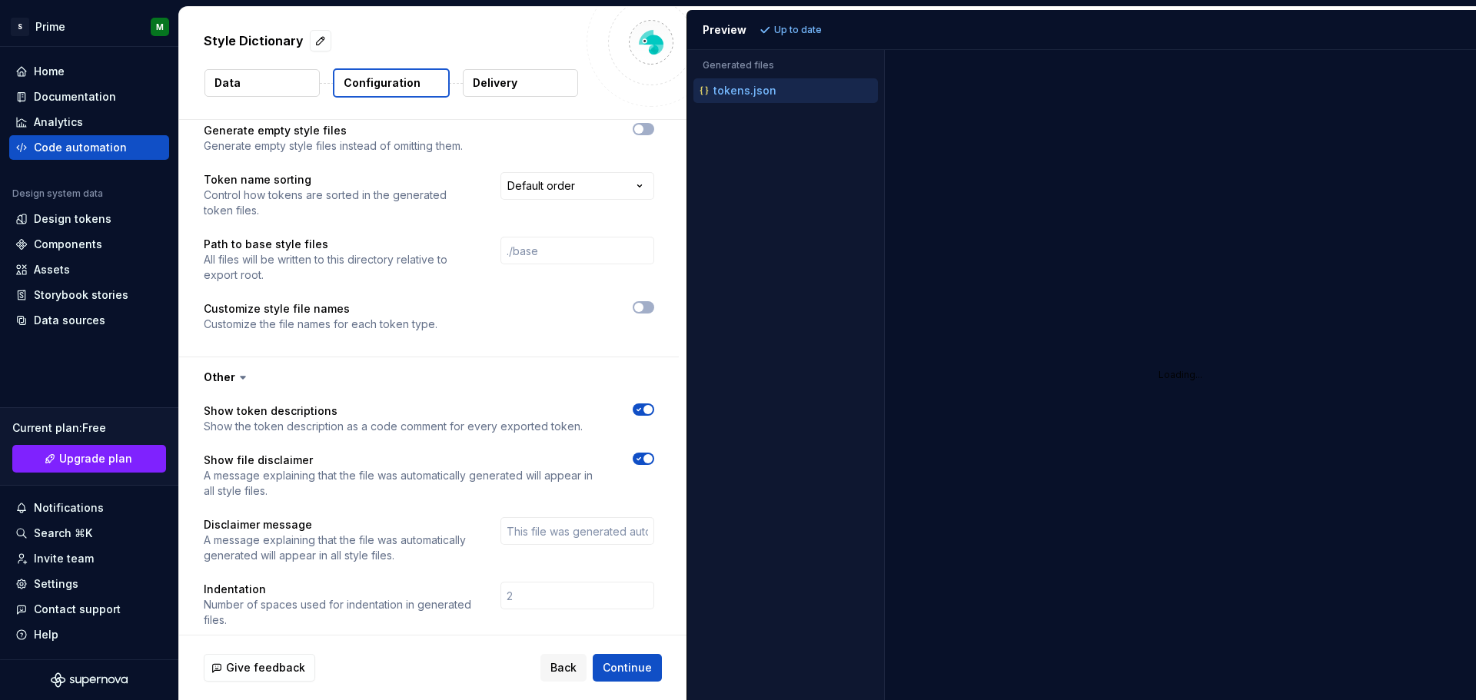
scroll to position [922, 0]
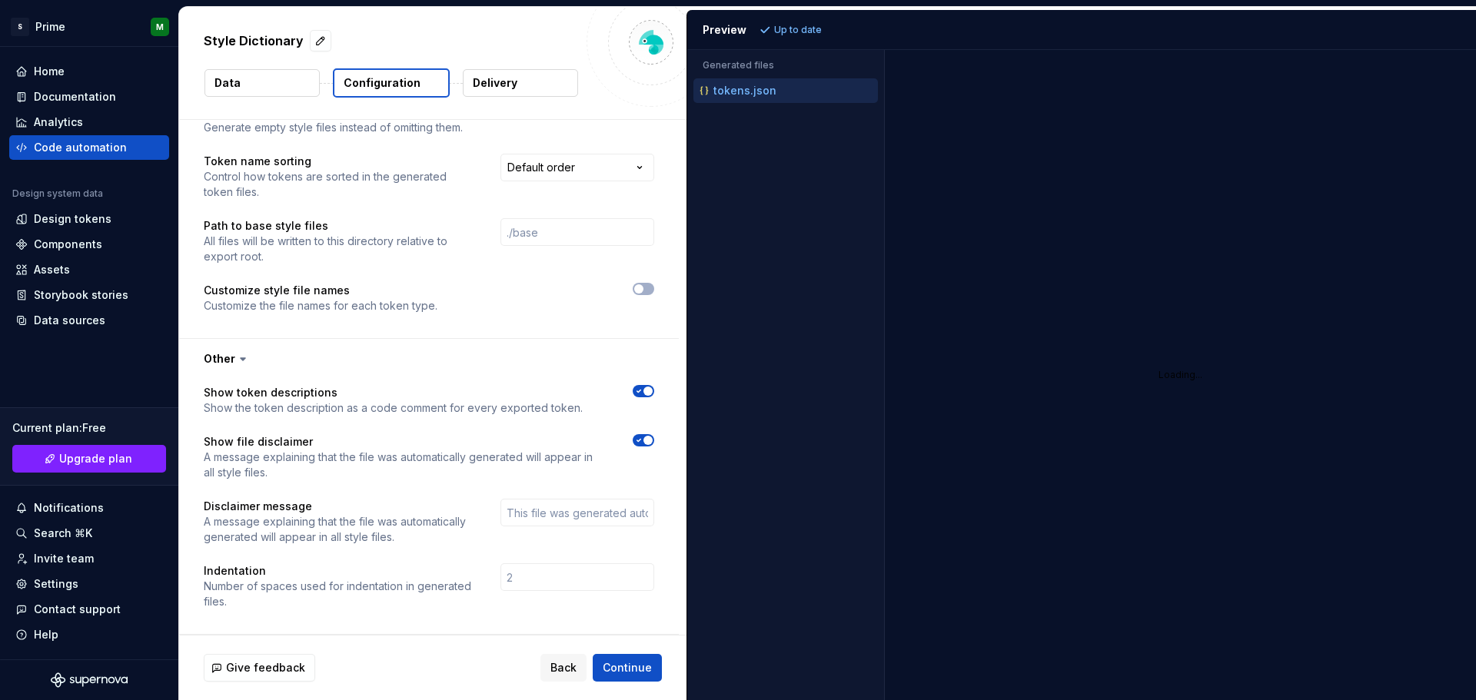
click at [642, 295] on div at bounding box center [559, 298] width 189 height 31
click at [644, 291] on icon "button" at bounding box center [639, 288] width 12 height 9
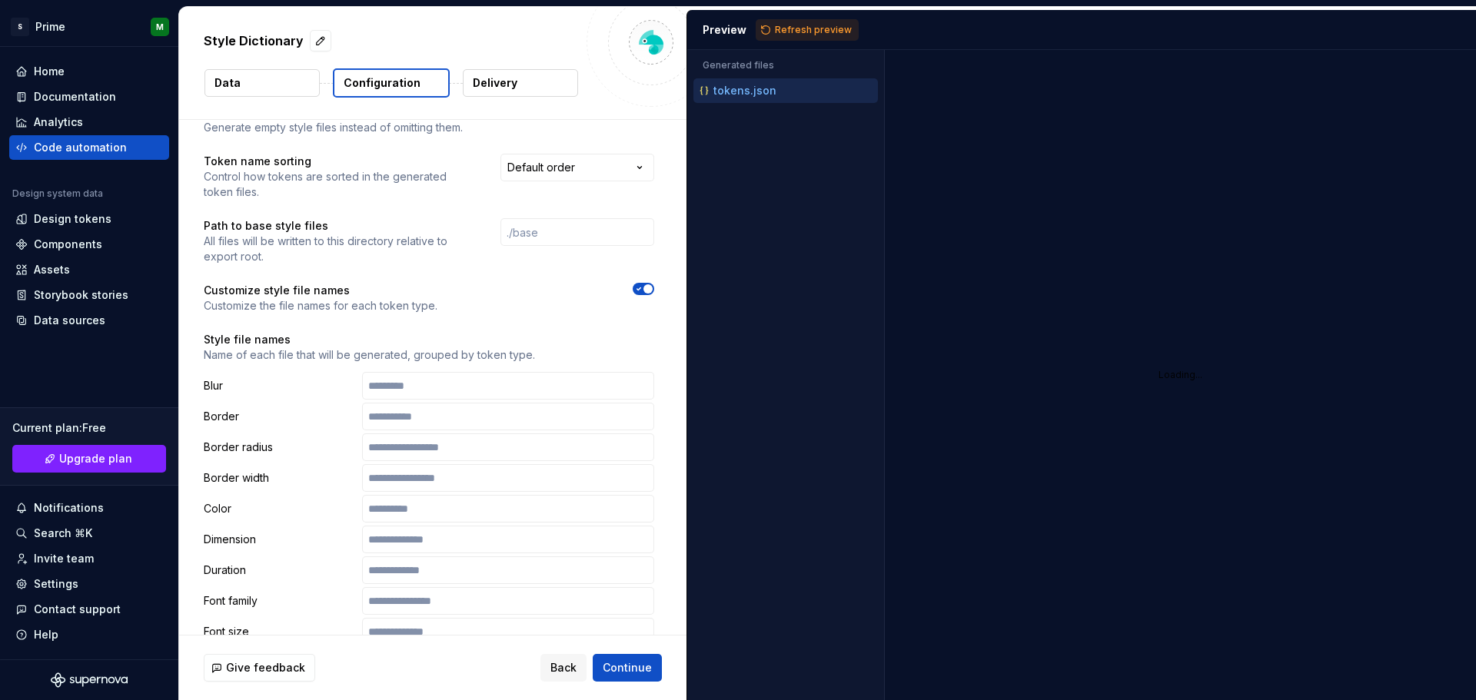
click at [644, 291] on span "button" at bounding box center [648, 288] width 9 height 9
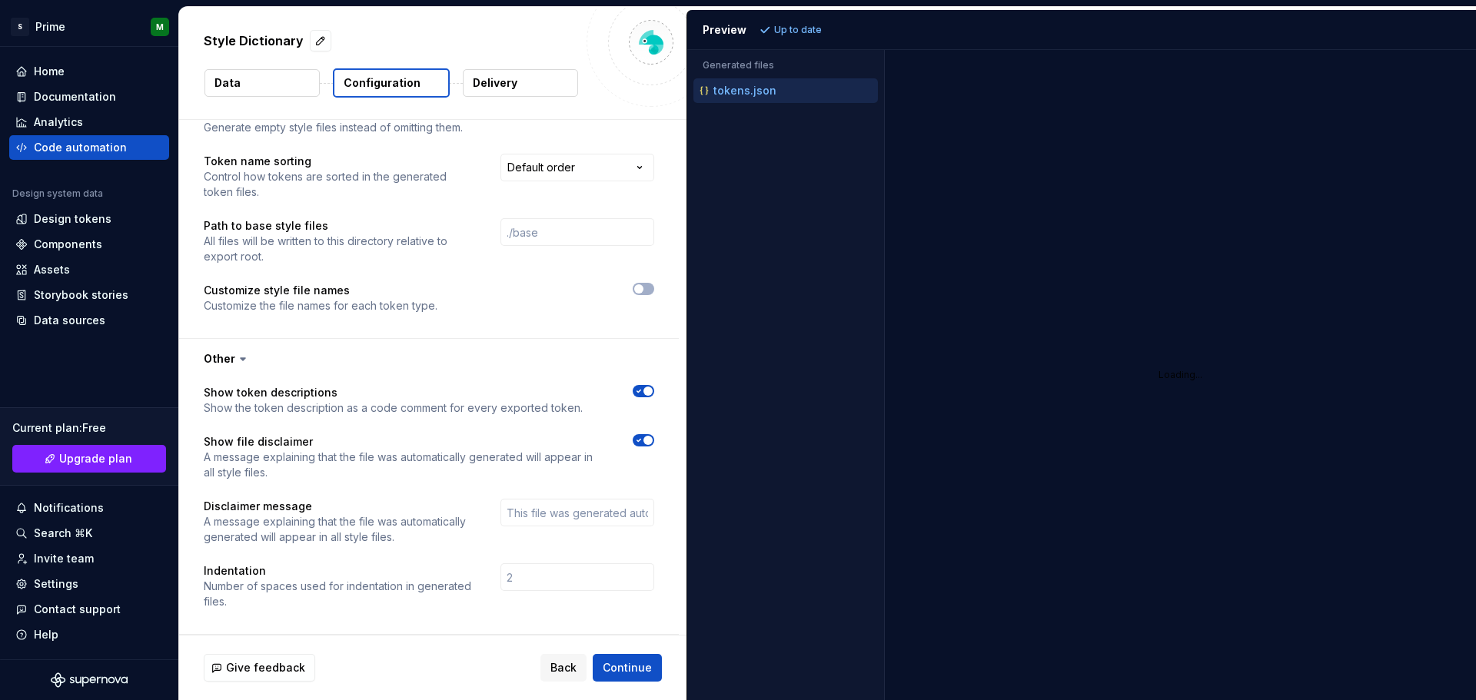
click at [634, 391] on icon "button" at bounding box center [639, 391] width 12 height 9
click at [811, 32] on span "Refresh preview" at bounding box center [813, 30] width 77 height 12
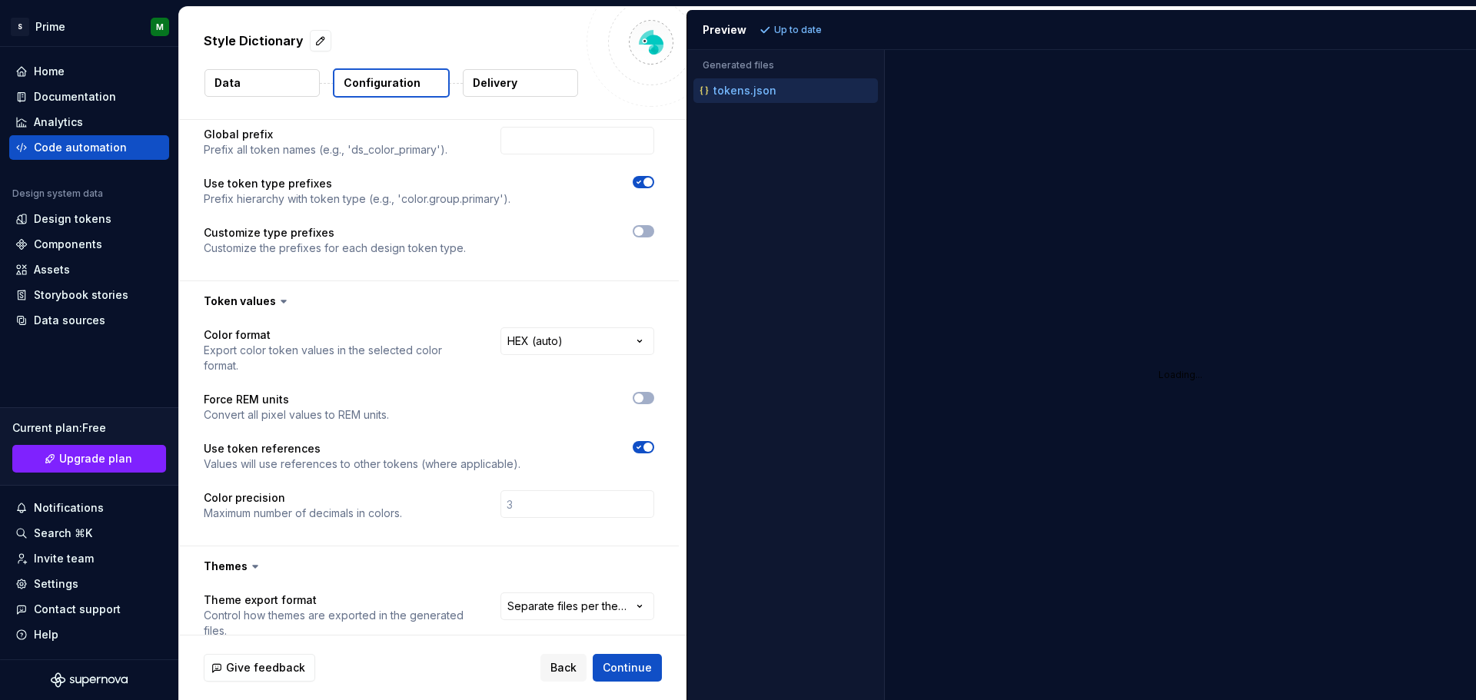
scroll to position [0, 0]
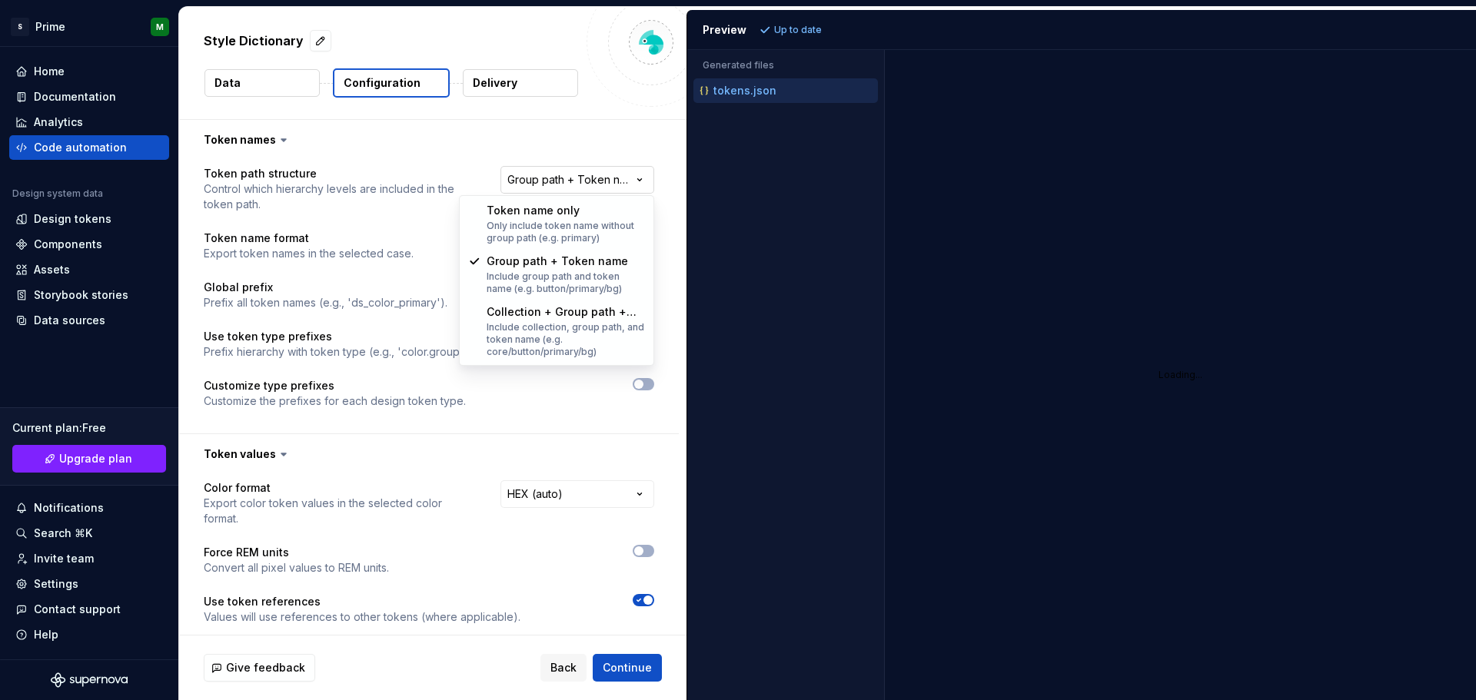
click at [590, 184] on html "**********" at bounding box center [738, 350] width 1476 height 700
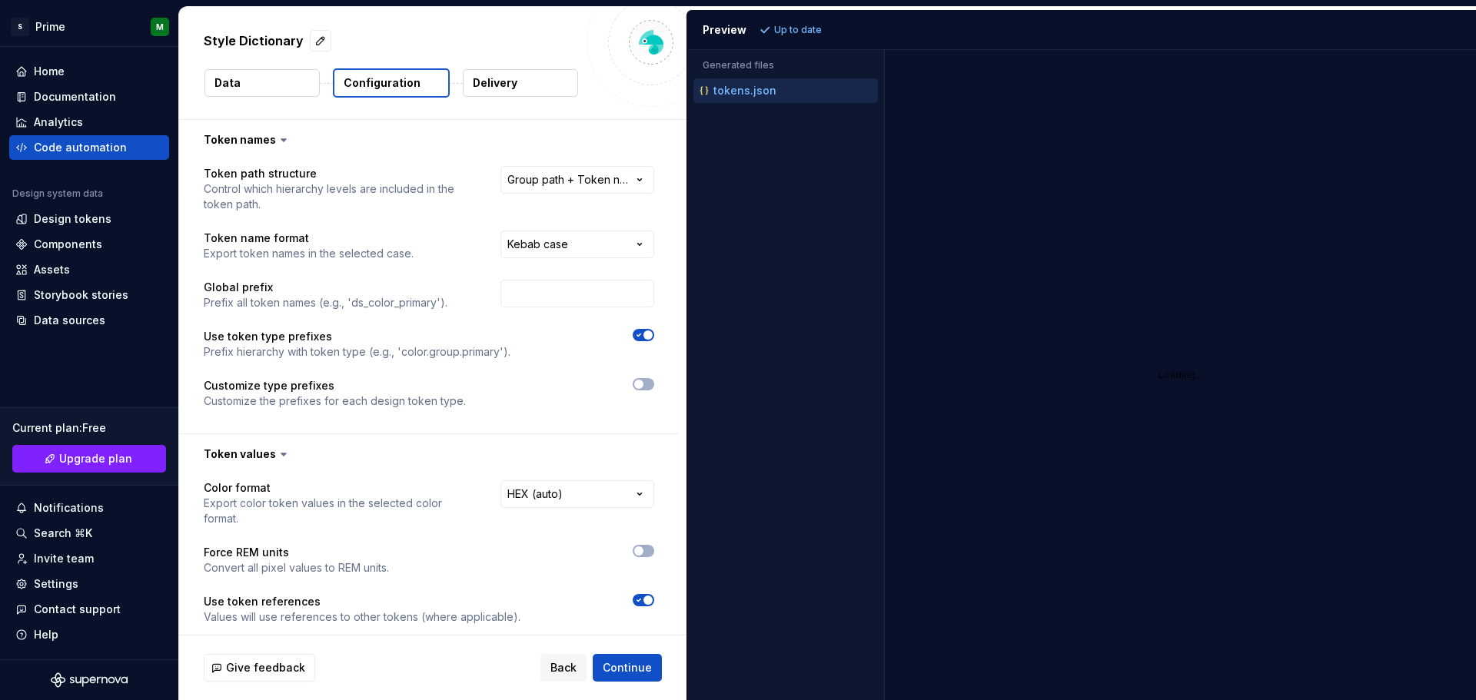
click at [433, 428] on html "**********" at bounding box center [738, 350] width 1476 height 700
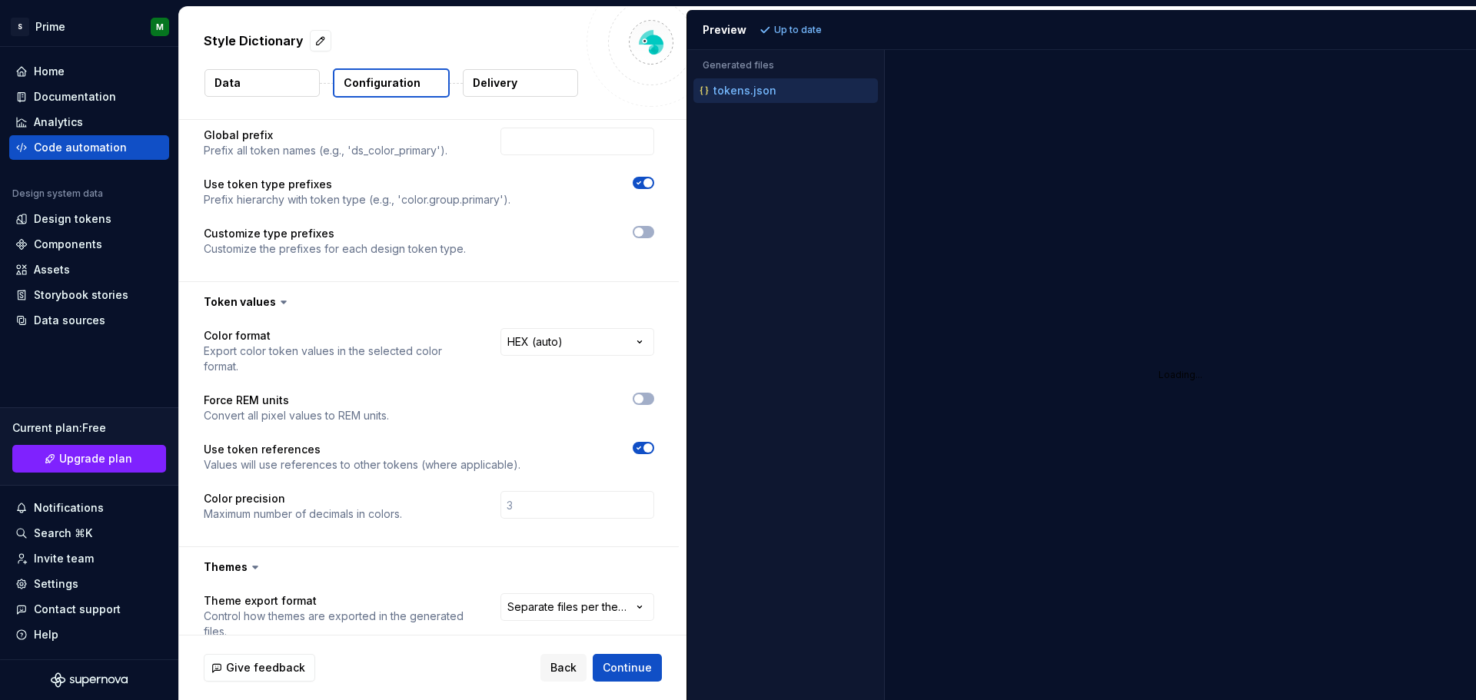
scroll to position [154, 0]
click at [646, 401] on button "button" at bounding box center [644, 397] width 22 height 12
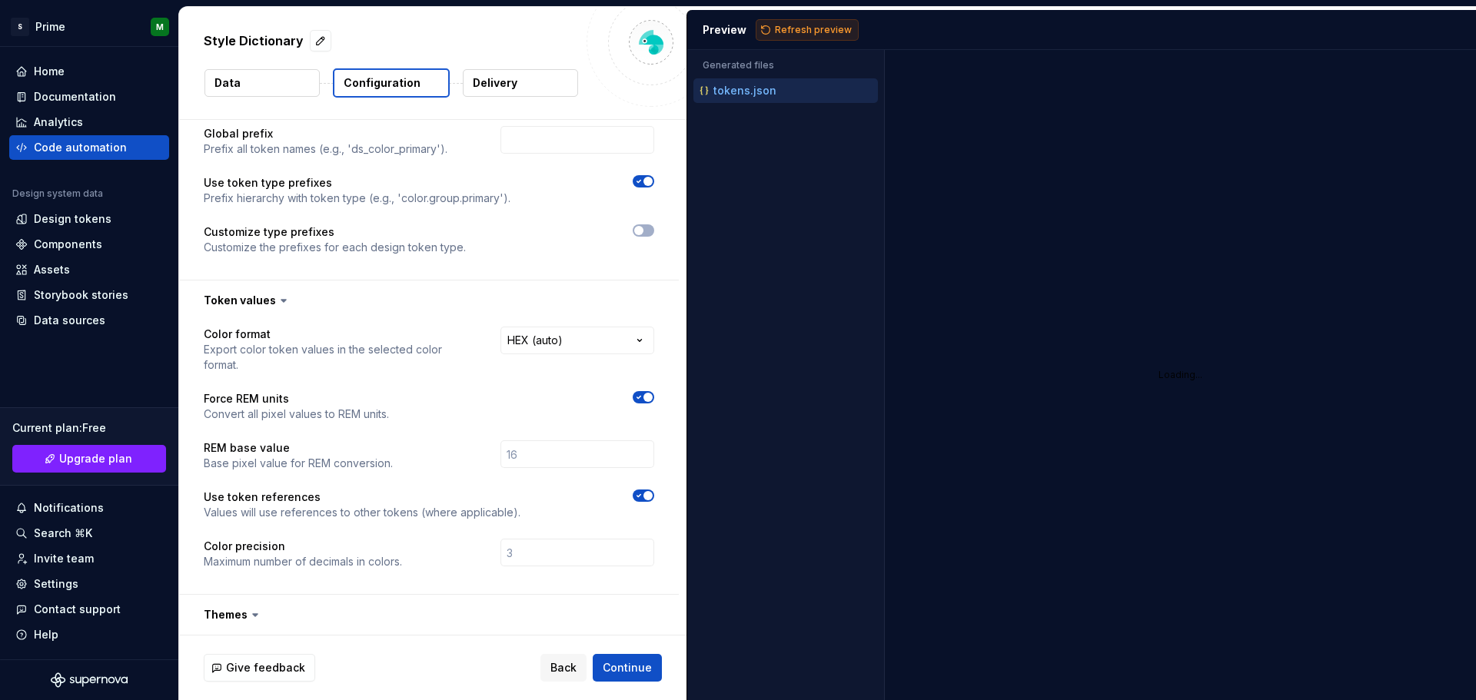
click at [800, 28] on span "Refresh preview" at bounding box center [813, 30] width 77 height 12
click at [646, 406] on div at bounding box center [536, 406] width 238 height 31
click at [646, 400] on span "button" at bounding box center [648, 397] width 9 height 9
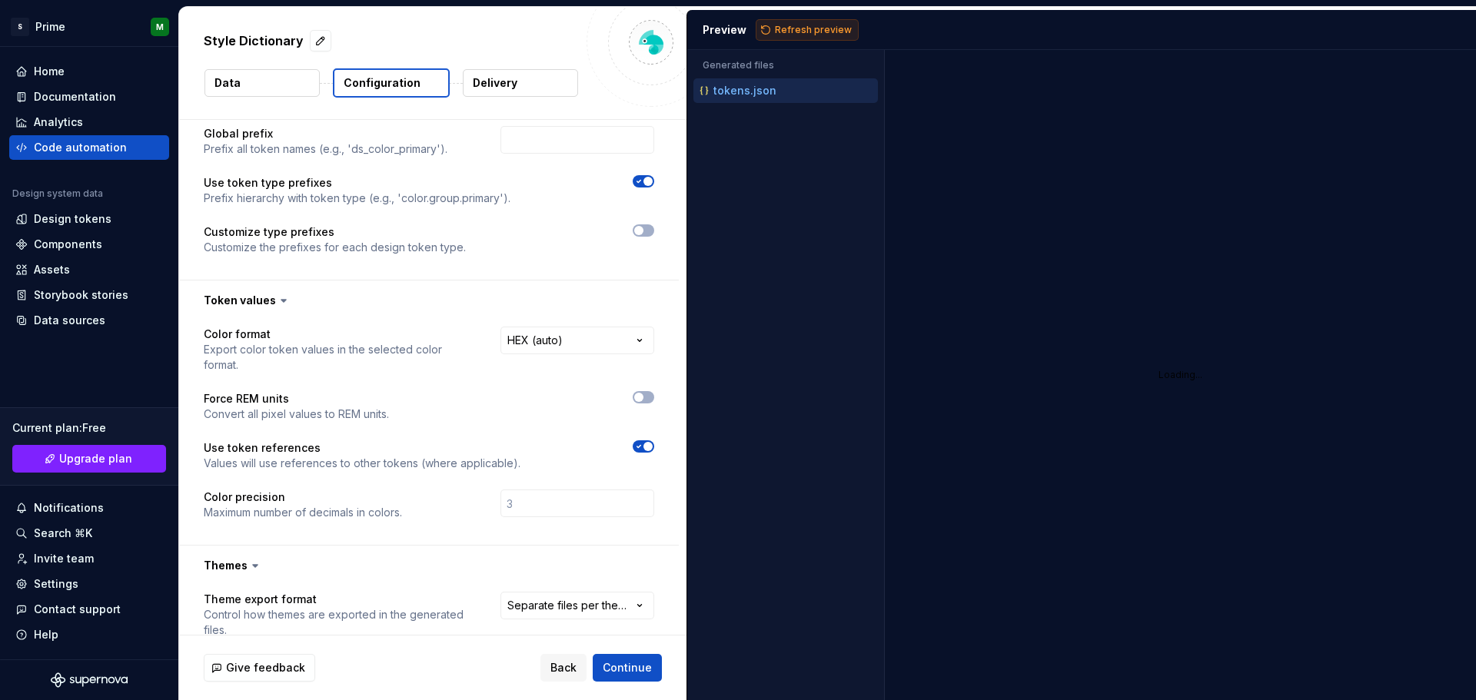
click at [838, 32] on span "Refresh preview" at bounding box center [813, 30] width 77 height 12
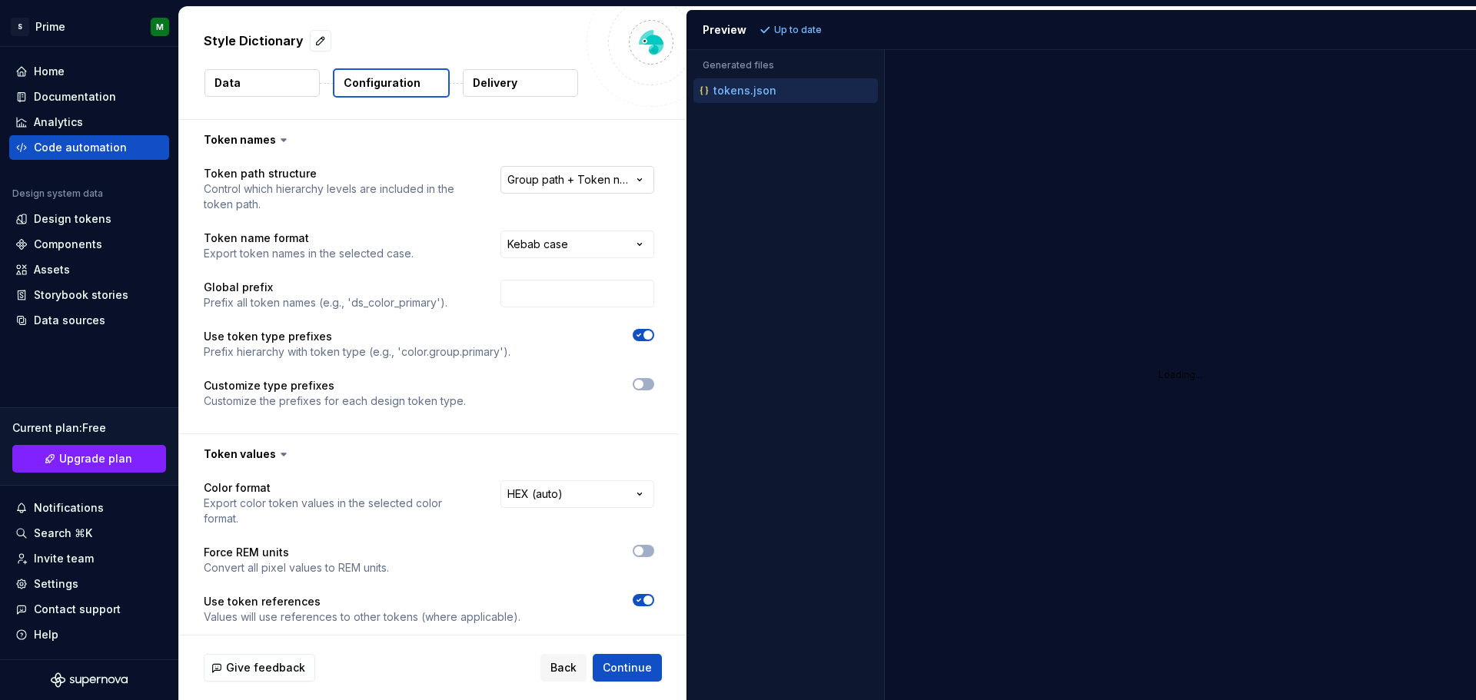
click at [606, 187] on html "**********" at bounding box center [738, 350] width 1476 height 700
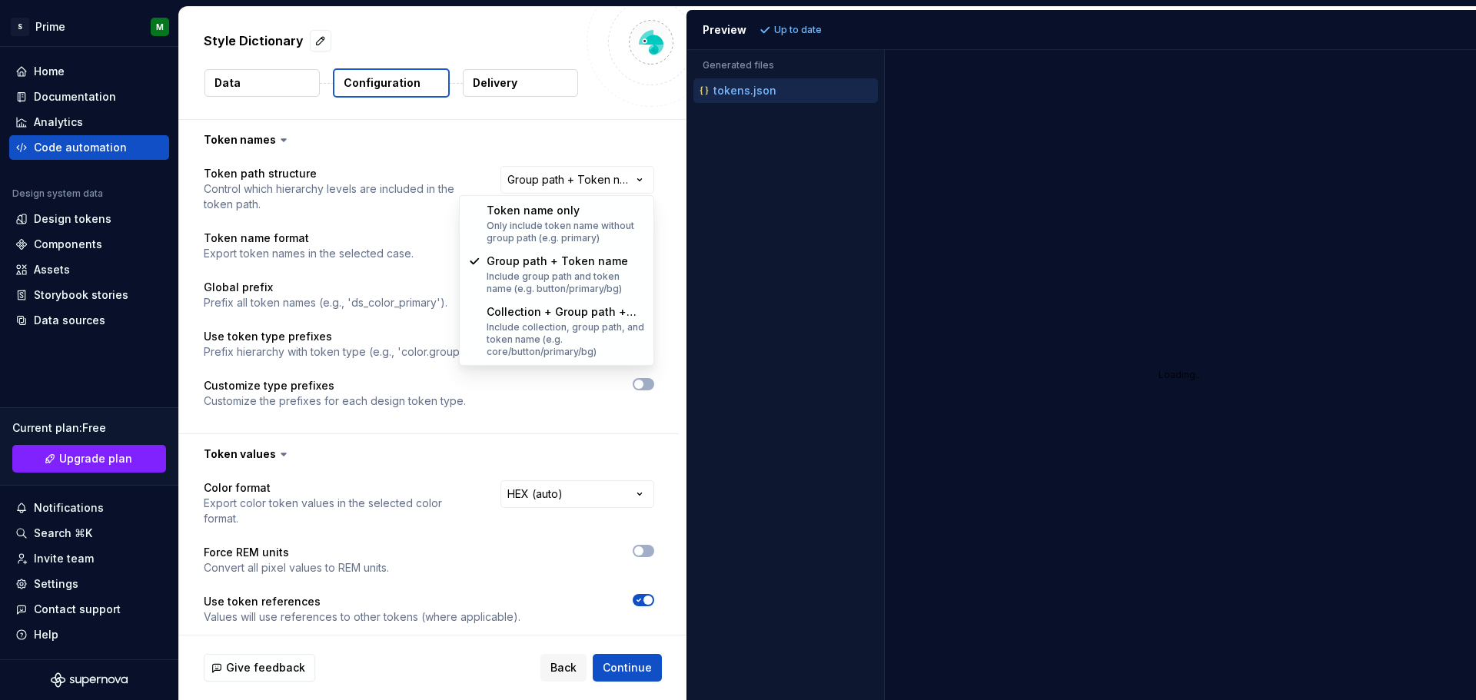
select select "********"
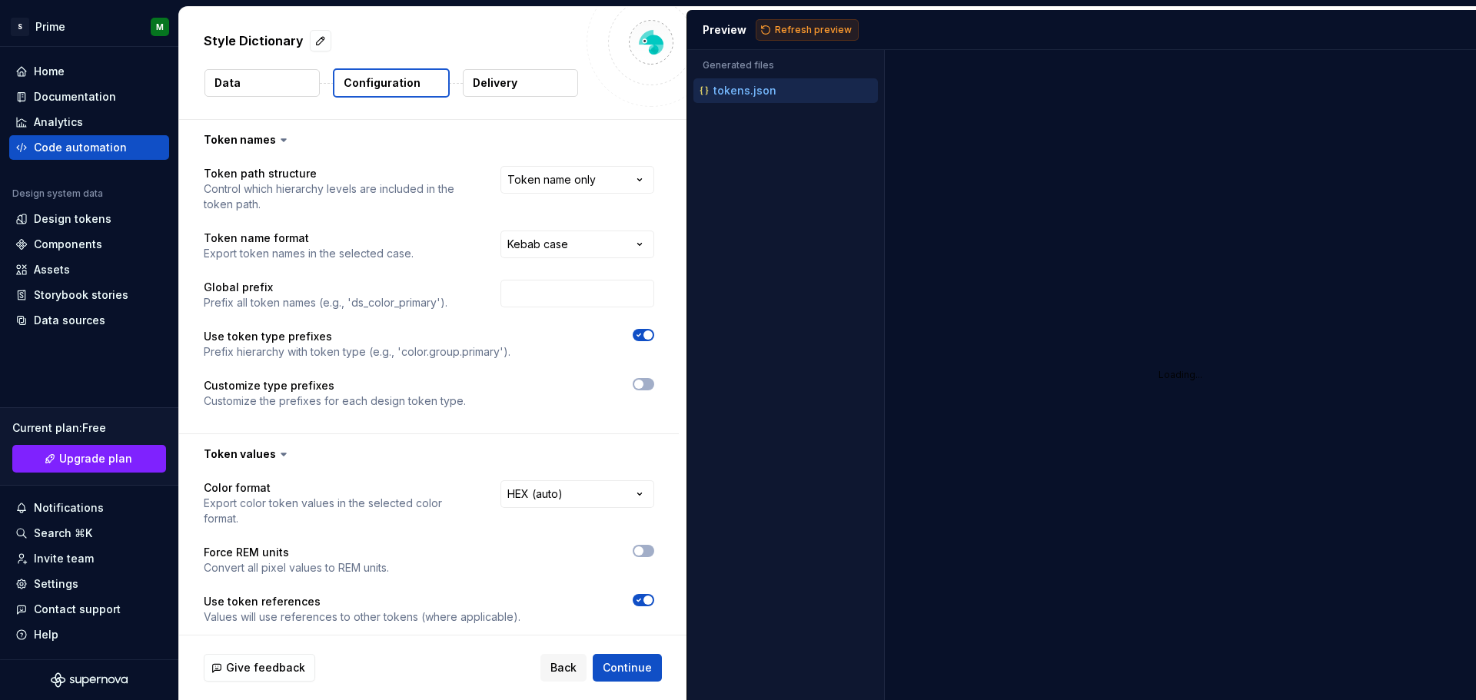
click at [787, 30] on span "Refresh preview" at bounding box center [813, 30] width 77 height 12
click at [639, 674] on span "Continue" at bounding box center [627, 667] width 49 height 15
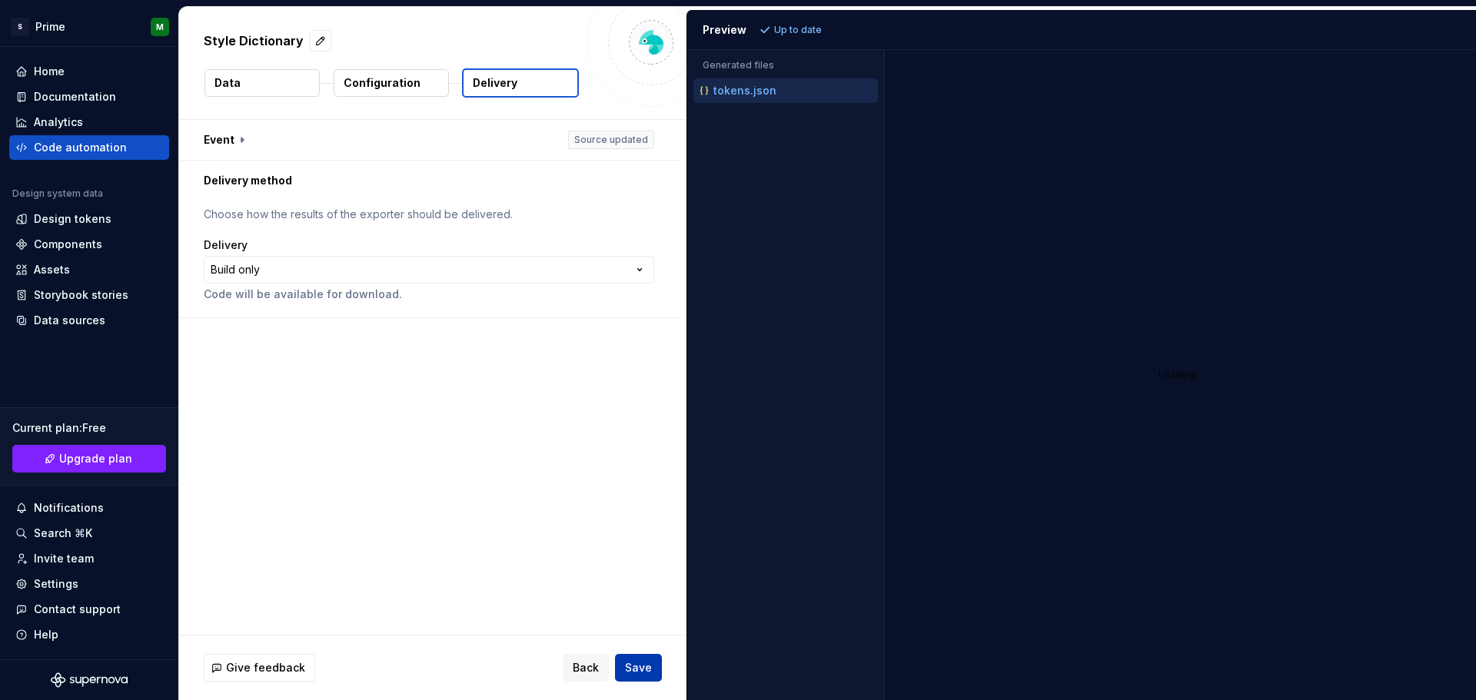
click at [639, 674] on span "Save" at bounding box center [638, 667] width 27 height 15
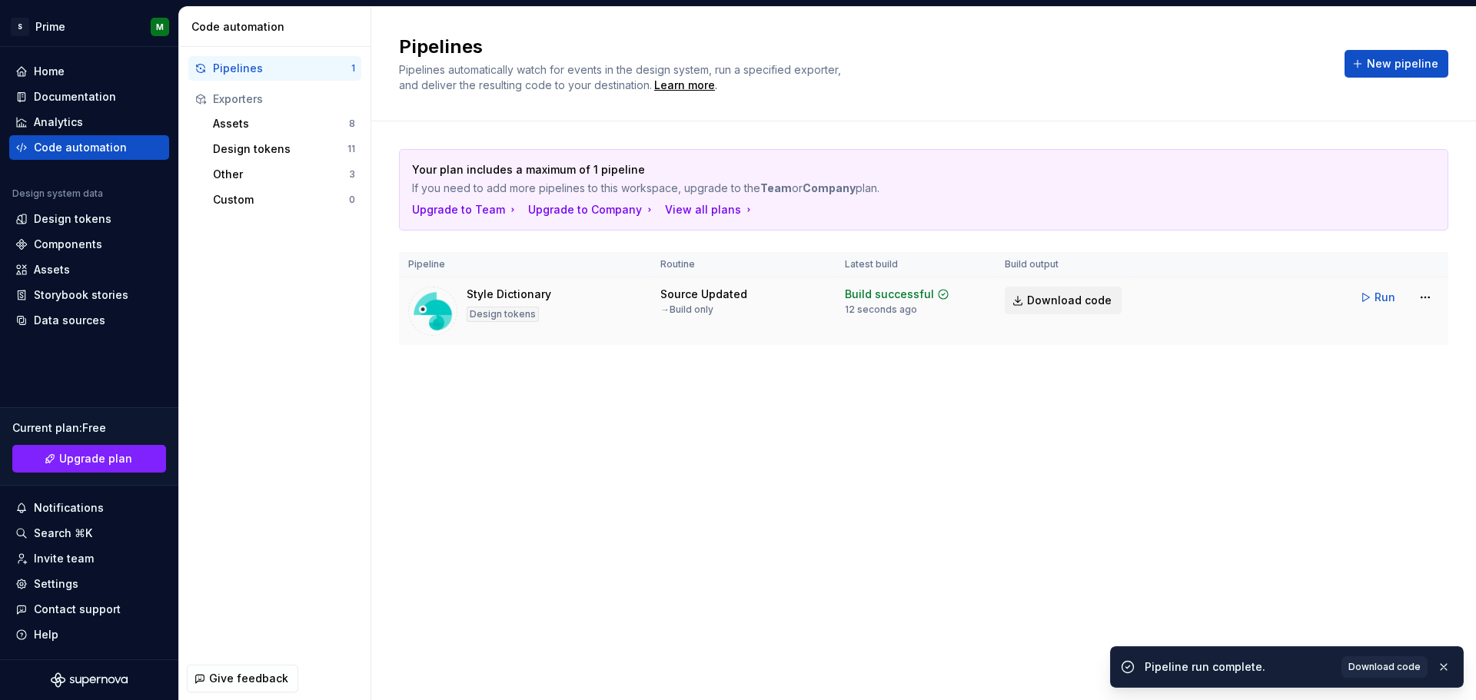
click at [1062, 293] on span "Download code" at bounding box center [1069, 300] width 85 height 15
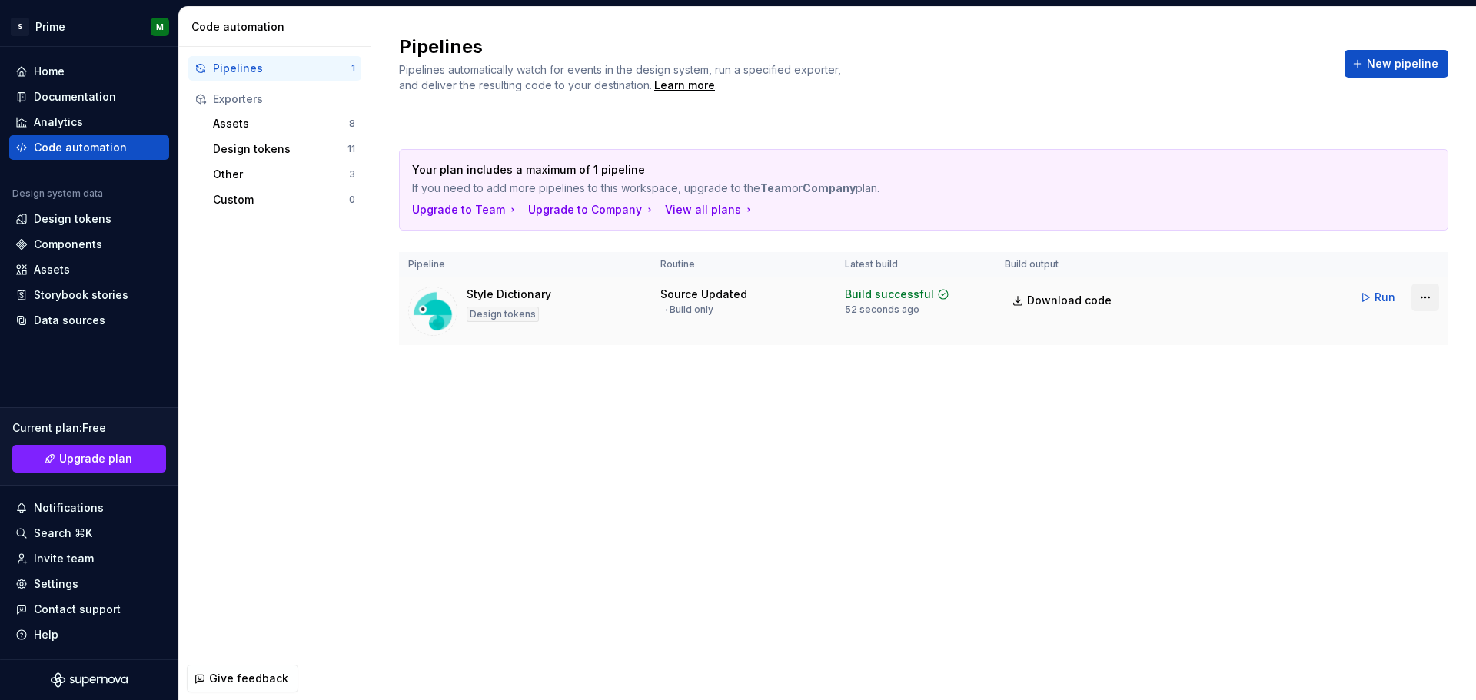
click at [1425, 298] on html "S Prime M Home Documentation Analytics Code automation Design system data Desig…" at bounding box center [738, 350] width 1476 height 700
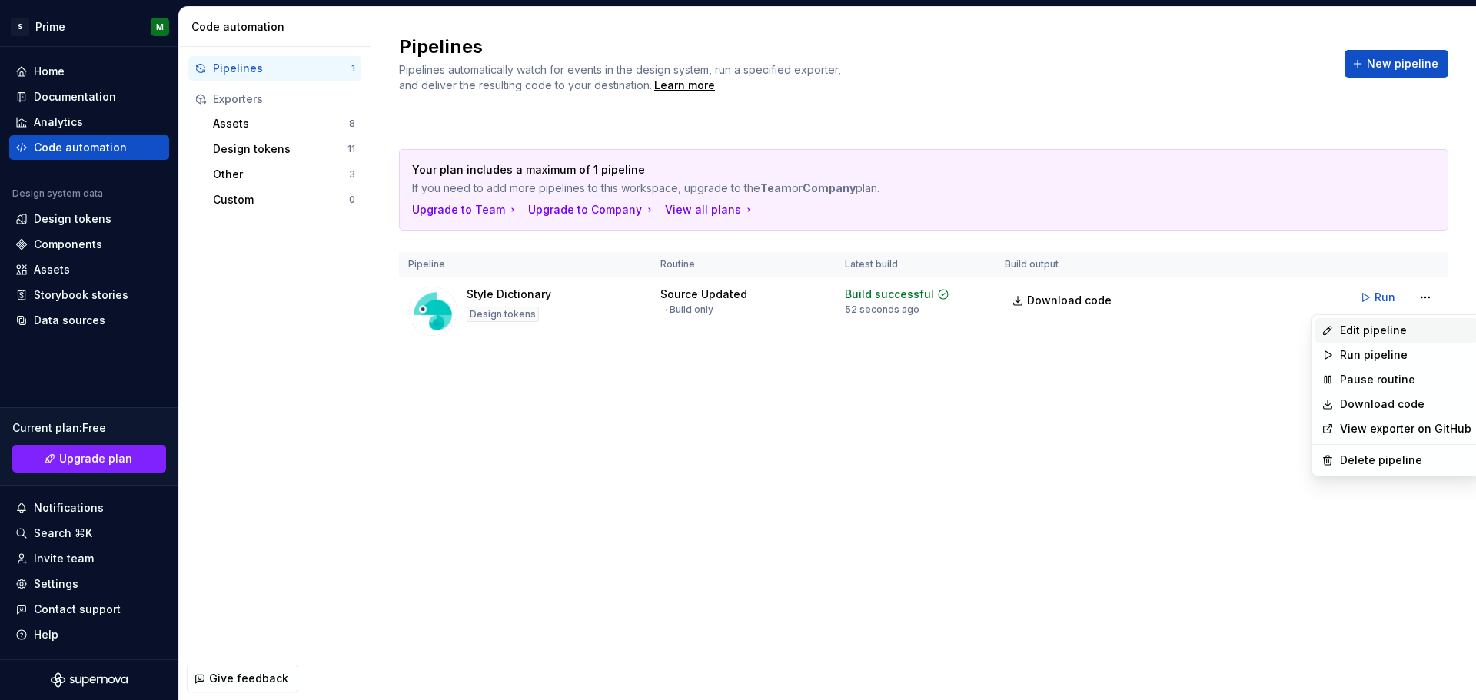
click at [1393, 330] on div "Edit pipeline" at bounding box center [1405, 330] width 131 height 15
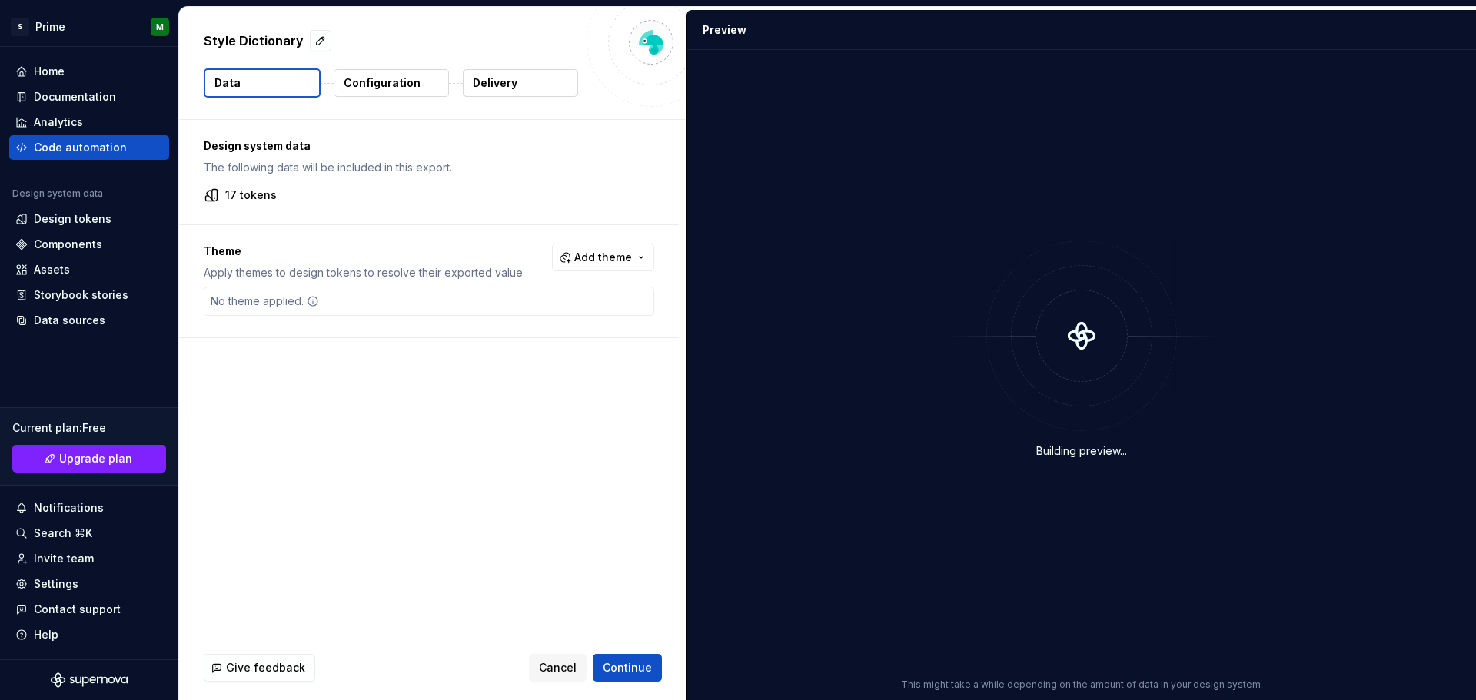
click at [500, 78] on p "Delivery" at bounding box center [495, 82] width 45 height 15
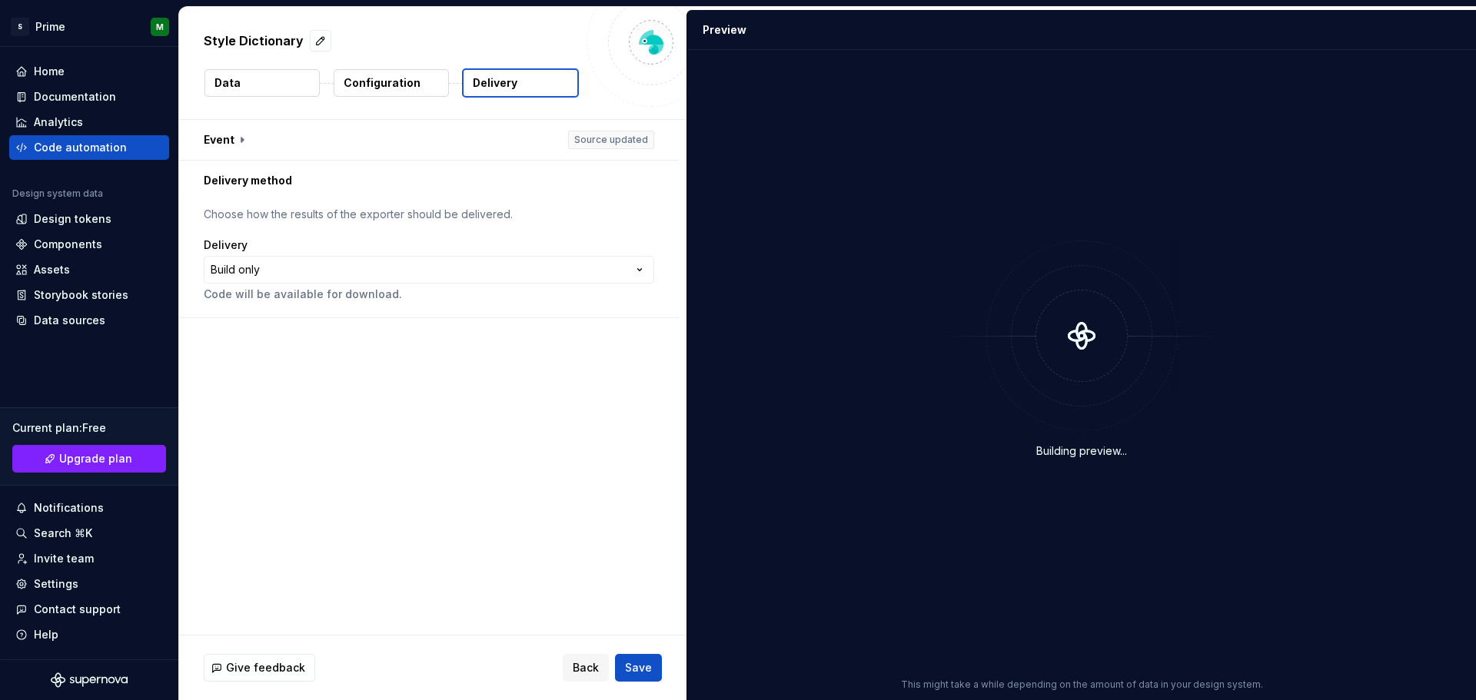
click at [385, 78] on p "Configuration" at bounding box center [382, 82] width 77 height 15
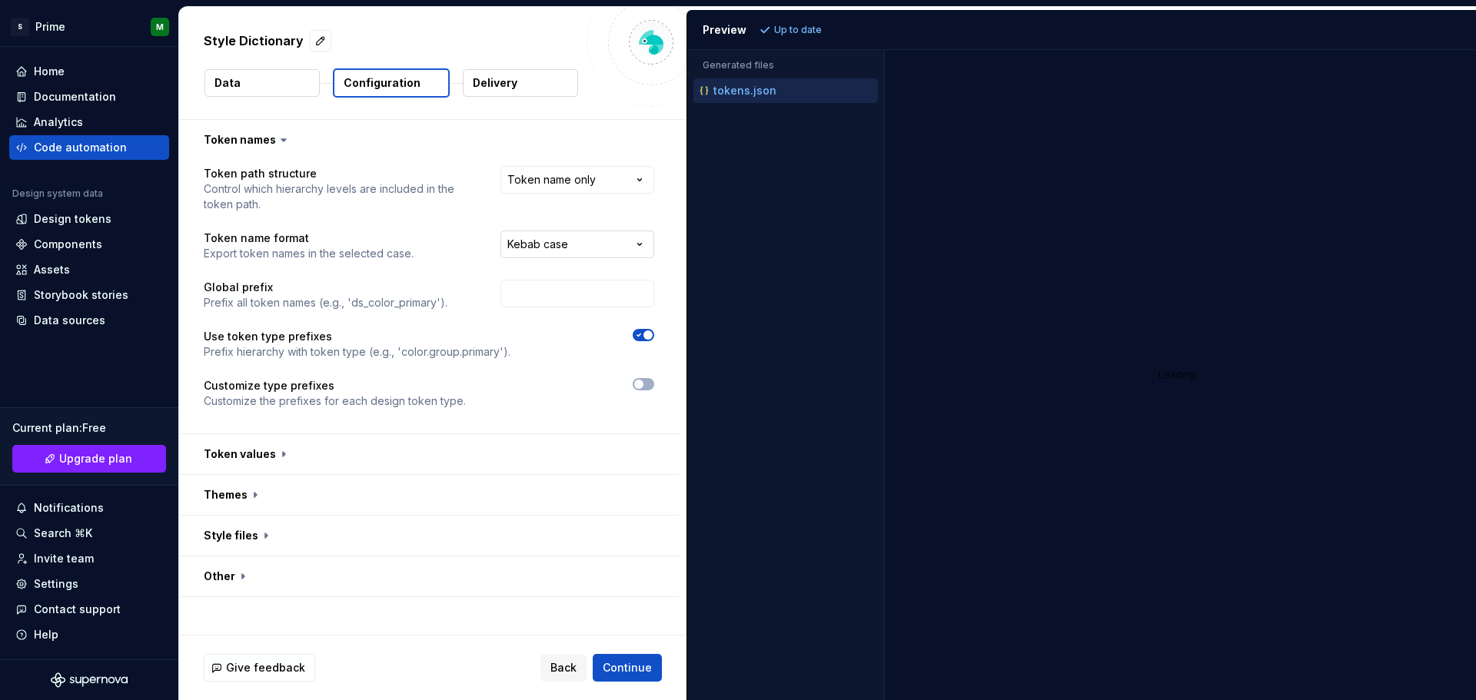
click at [574, 246] on html "**********" at bounding box center [738, 350] width 1476 height 700
click at [553, 213] on html "**********" at bounding box center [738, 350] width 1476 height 700
click at [563, 183] on html "**********" at bounding box center [738, 350] width 1476 height 700
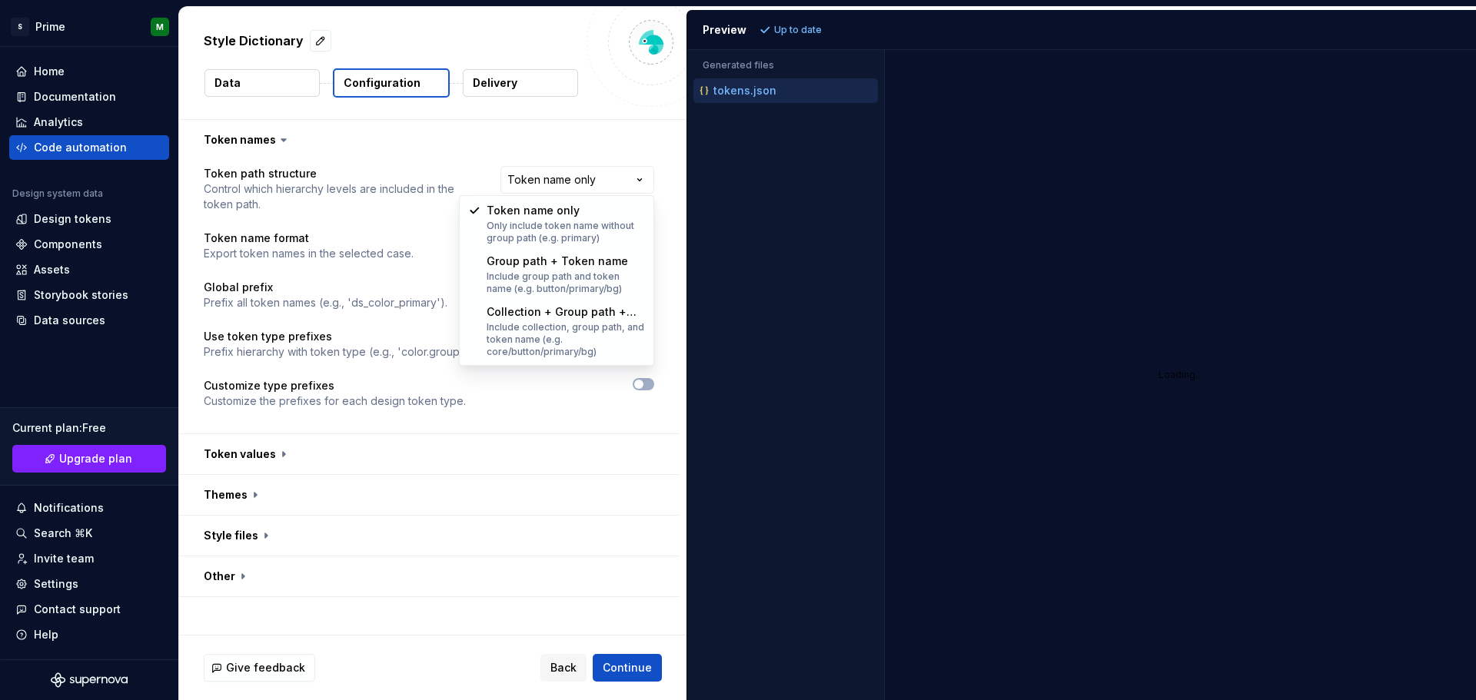
select select "**********"
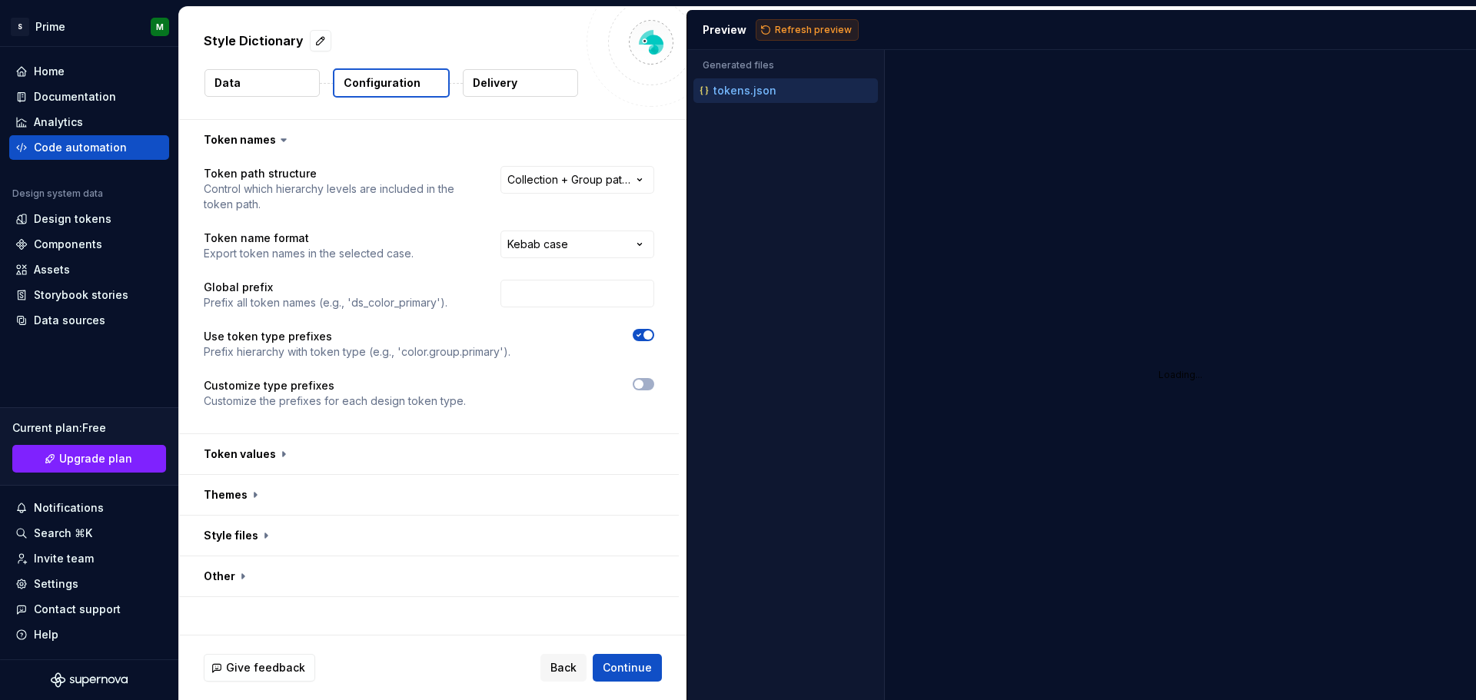
click at [829, 32] on span "Refresh preview" at bounding box center [813, 30] width 77 height 12
click at [645, 674] on span "Continue" at bounding box center [627, 667] width 49 height 15
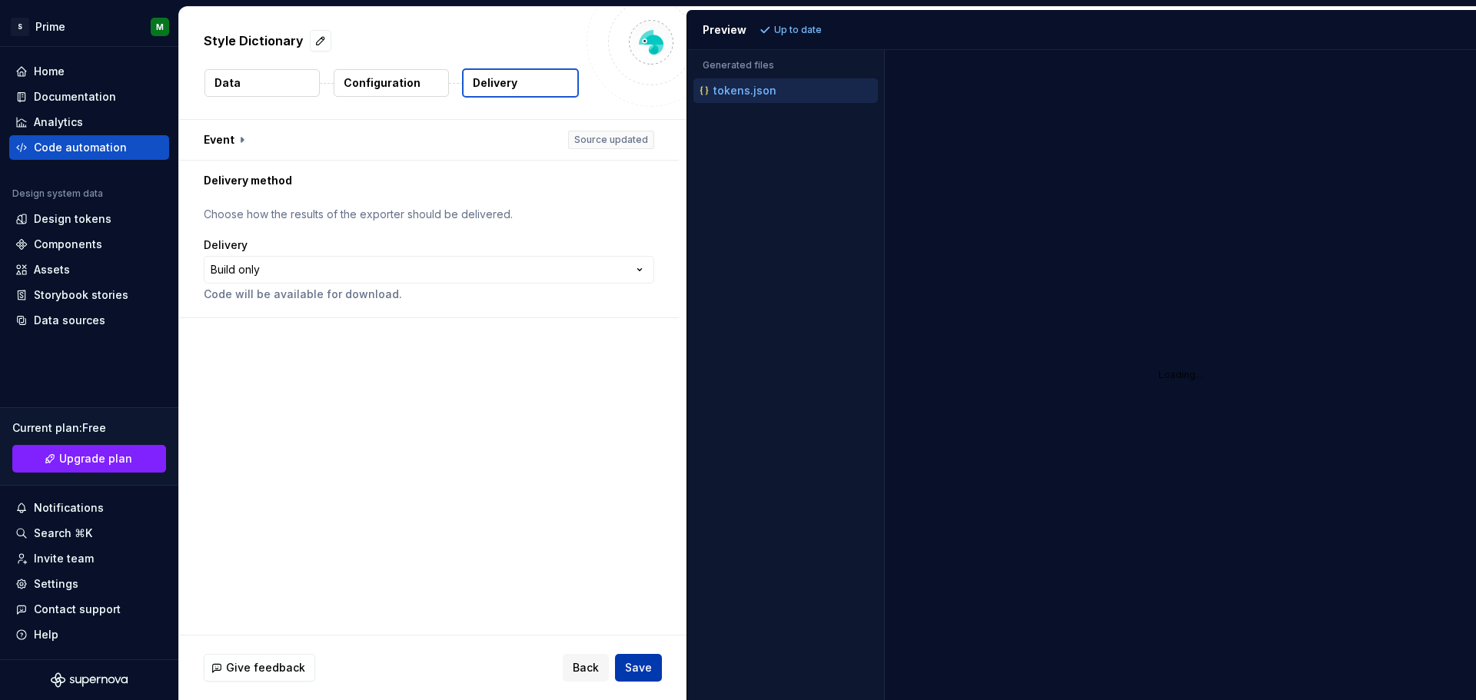
click at [645, 672] on span "Save" at bounding box center [638, 667] width 27 height 15
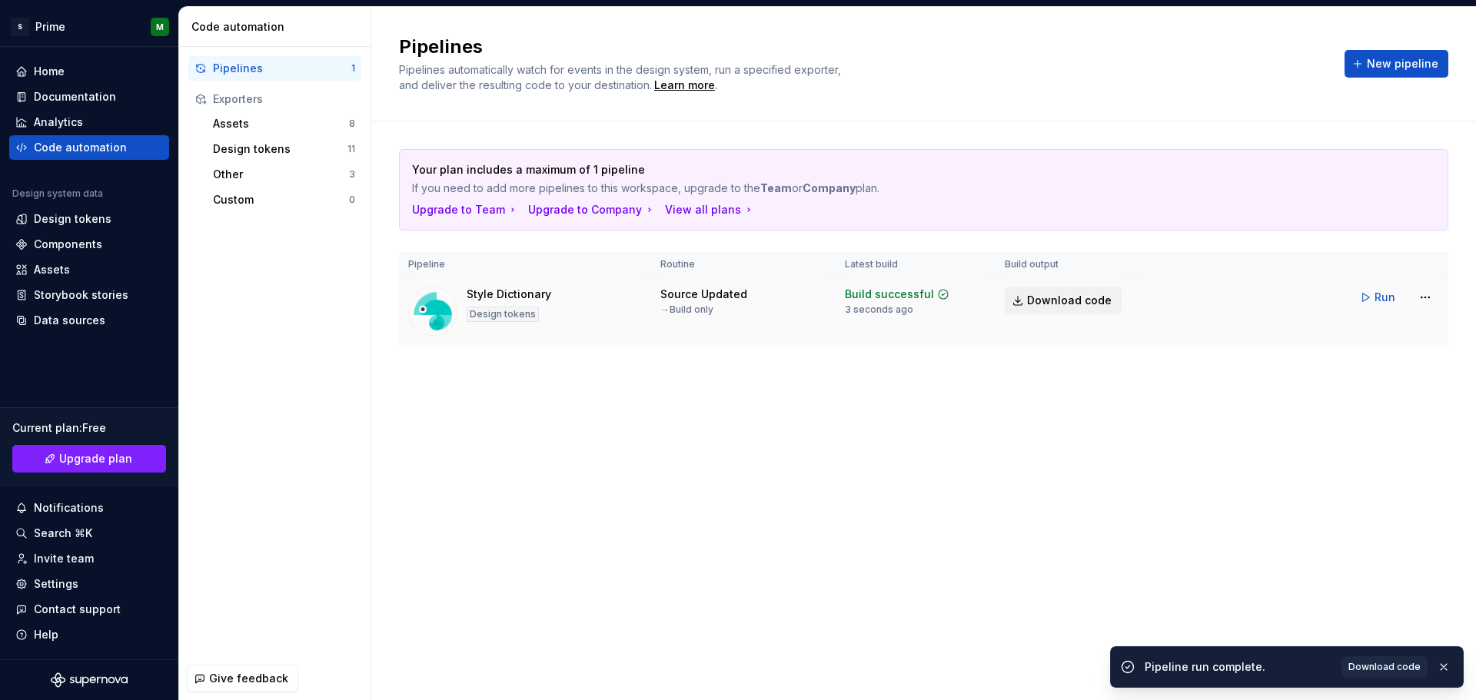
click at [1066, 305] on span "Download code" at bounding box center [1069, 300] width 85 height 15
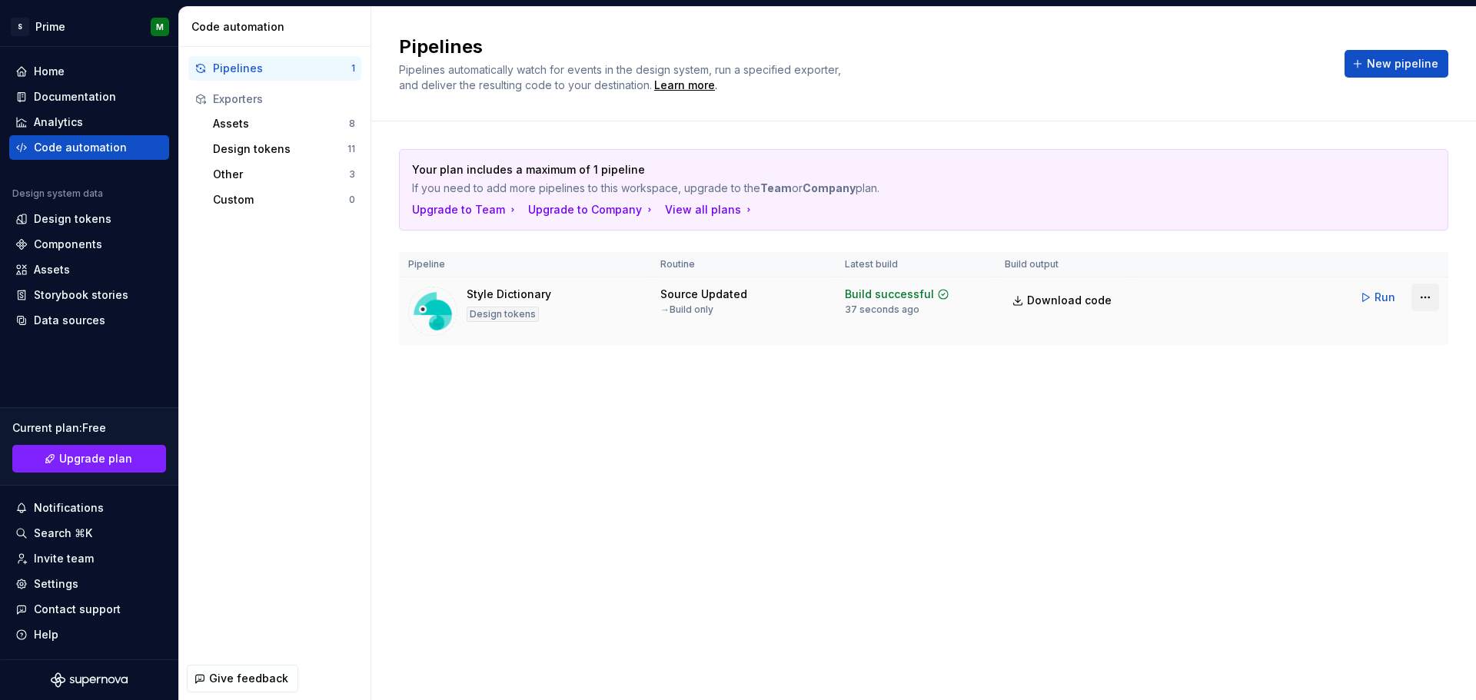
click at [1419, 294] on html "S Prime M Home Documentation Analytics Code automation Design system data Desig…" at bounding box center [738, 350] width 1476 height 700
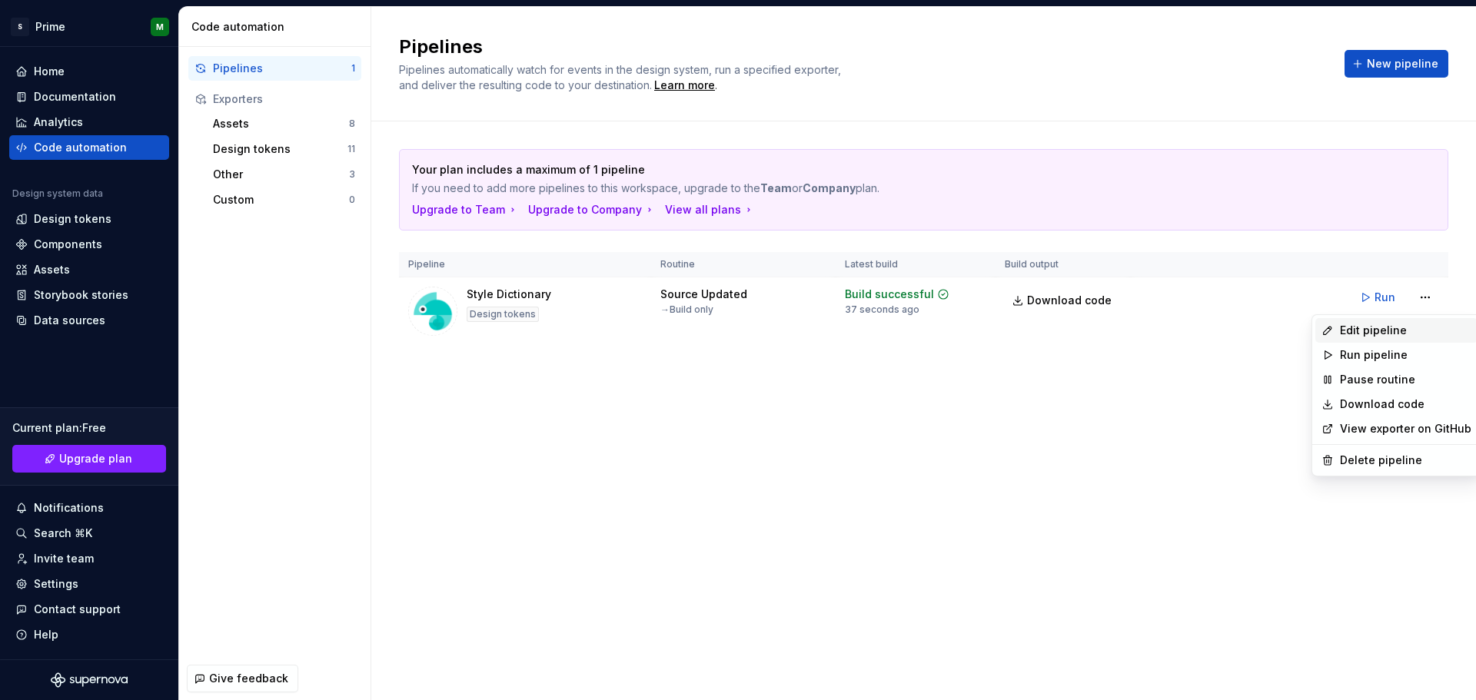
click at [1396, 325] on div "Edit pipeline" at bounding box center [1405, 330] width 131 height 15
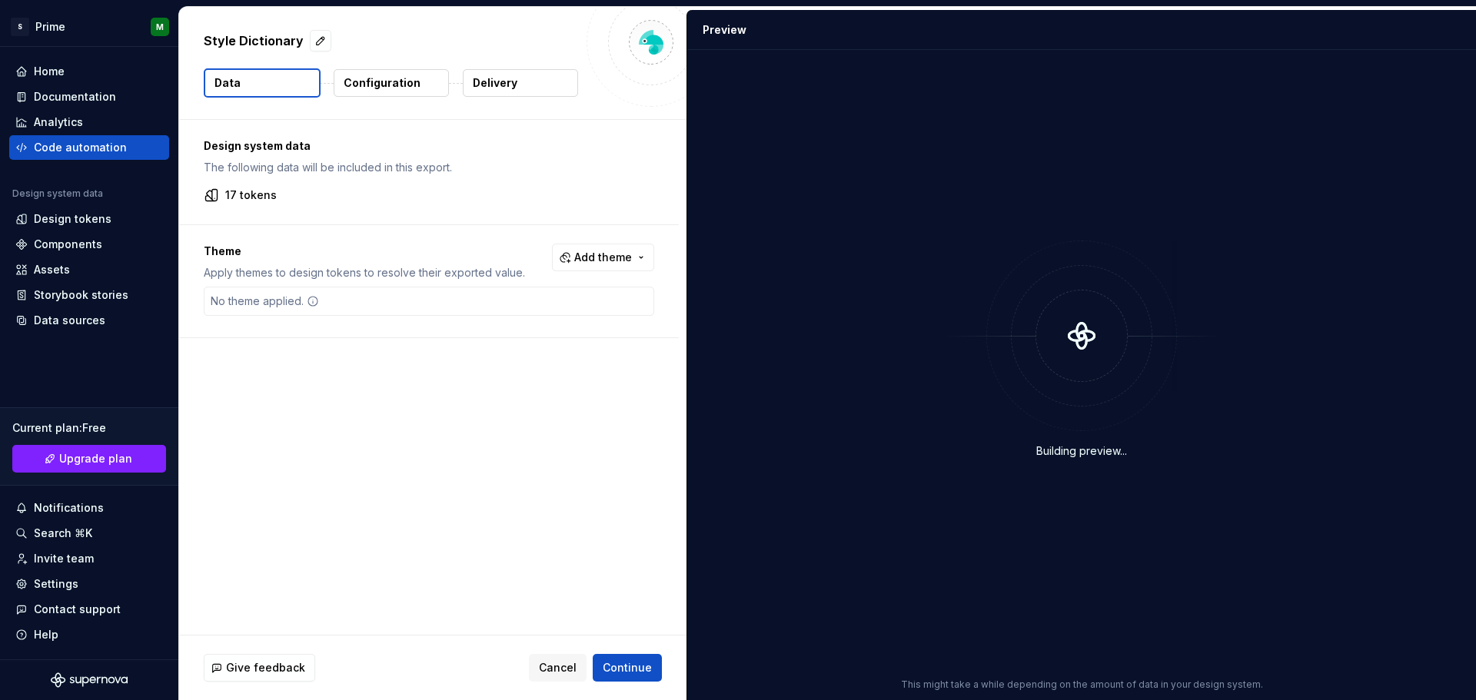
click at [425, 84] on button "Configuration" at bounding box center [391, 83] width 115 height 28
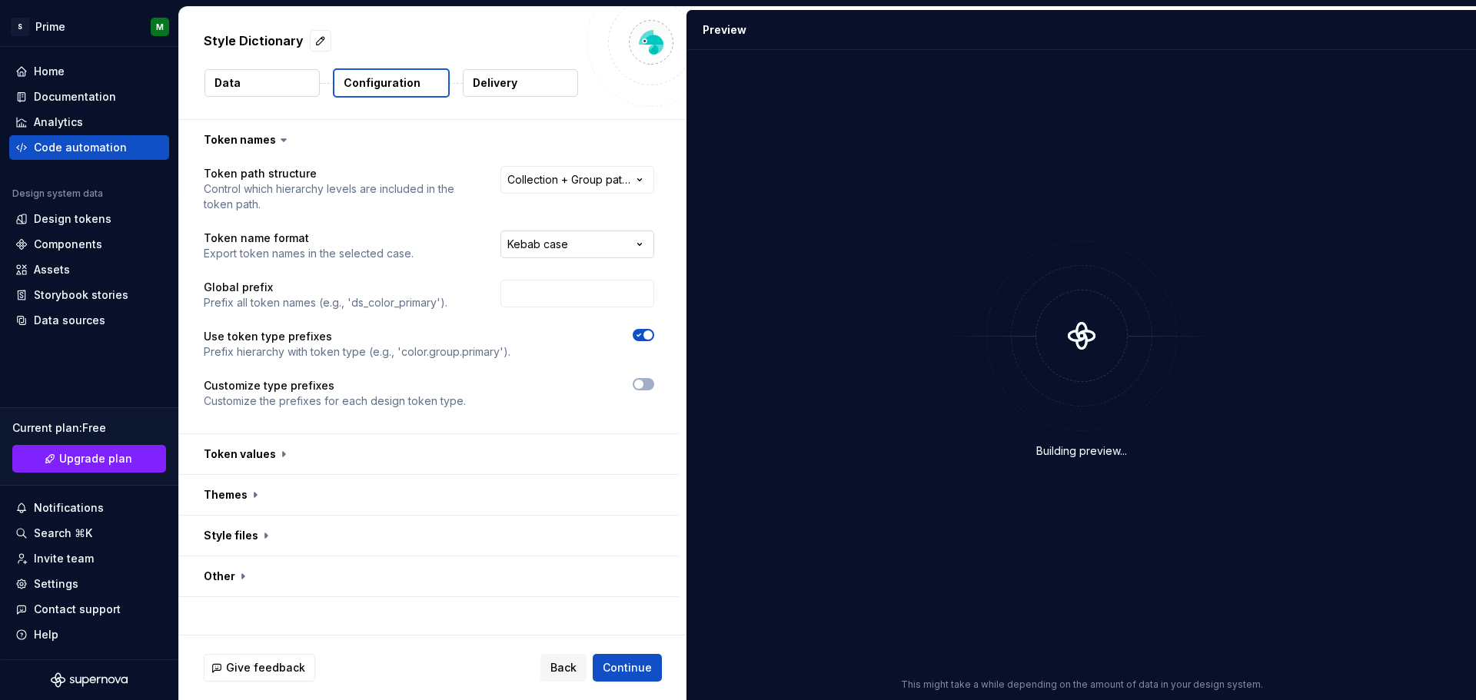
click at [582, 241] on html "**********" at bounding box center [738, 350] width 1476 height 700
click at [578, 220] on html "**********" at bounding box center [738, 350] width 1476 height 700
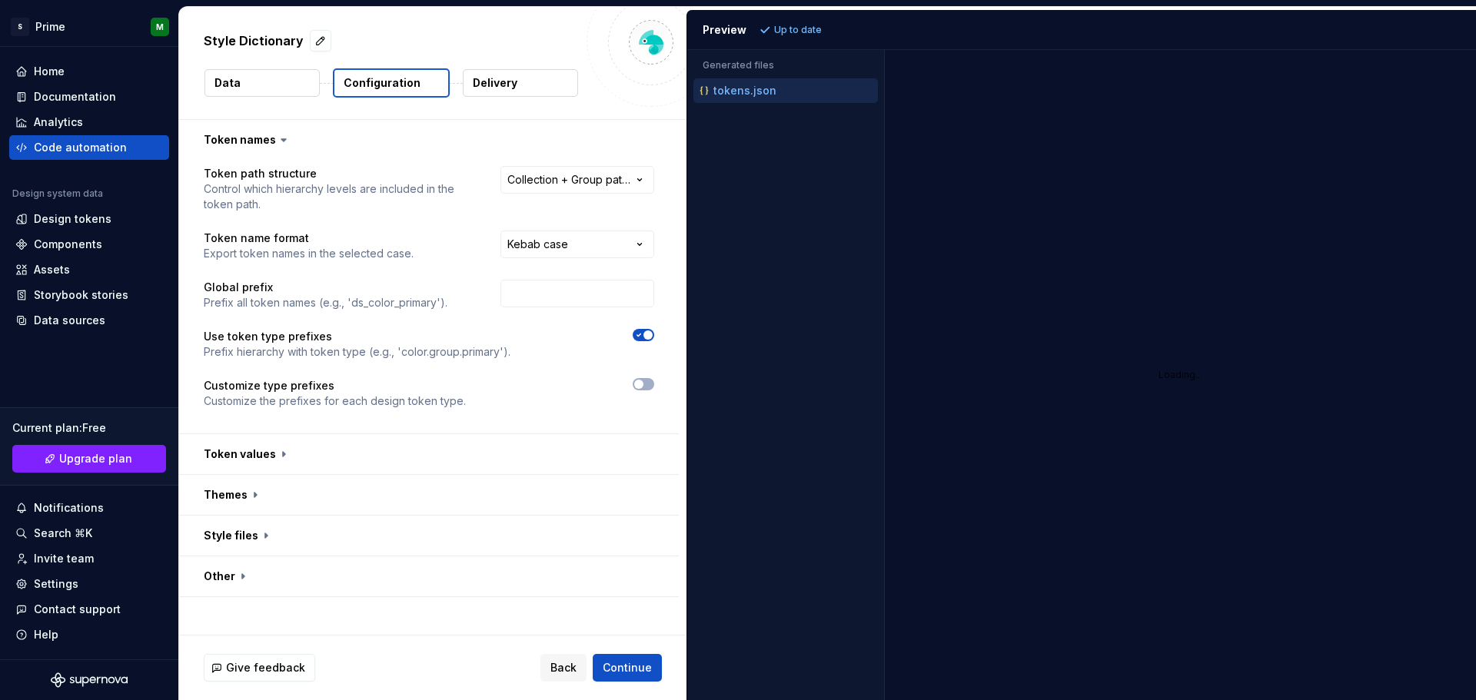
click at [645, 336] on span "button" at bounding box center [648, 335] width 9 height 9
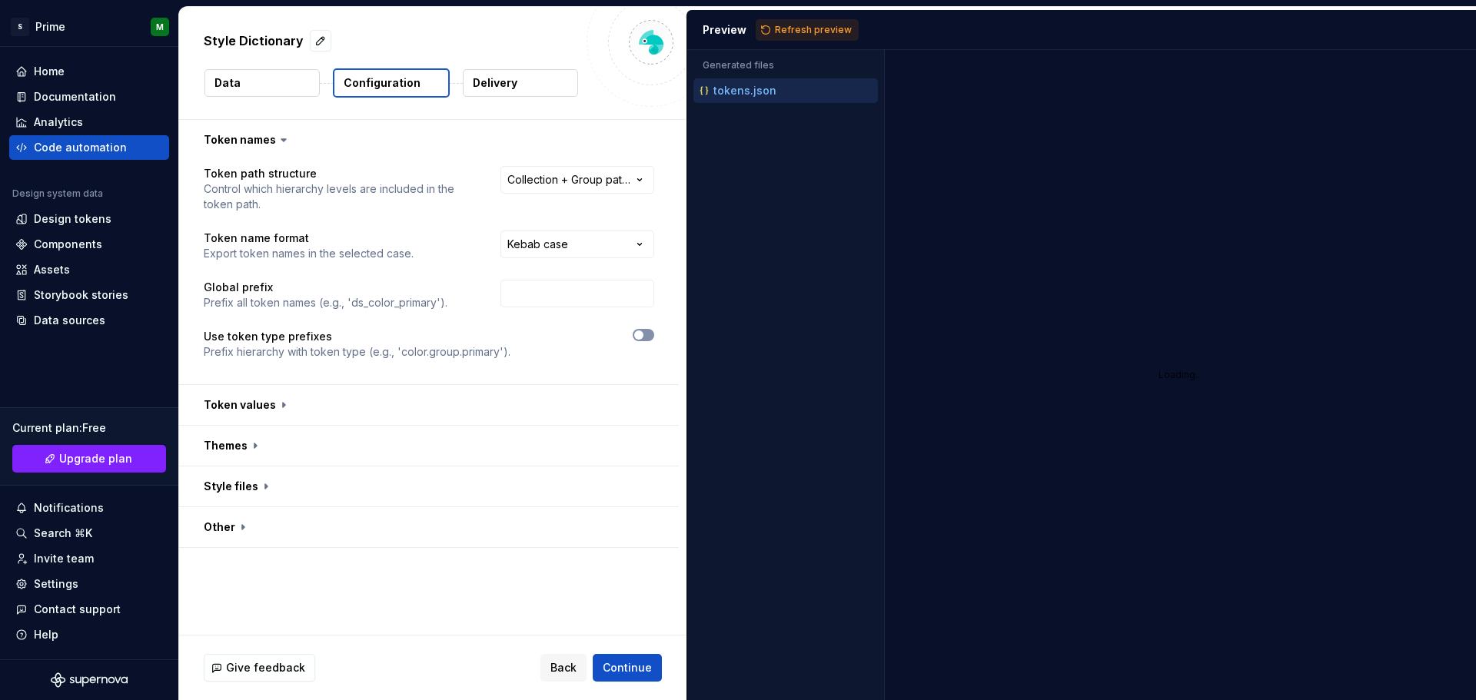
click at [645, 336] on button "button" at bounding box center [644, 335] width 22 height 12
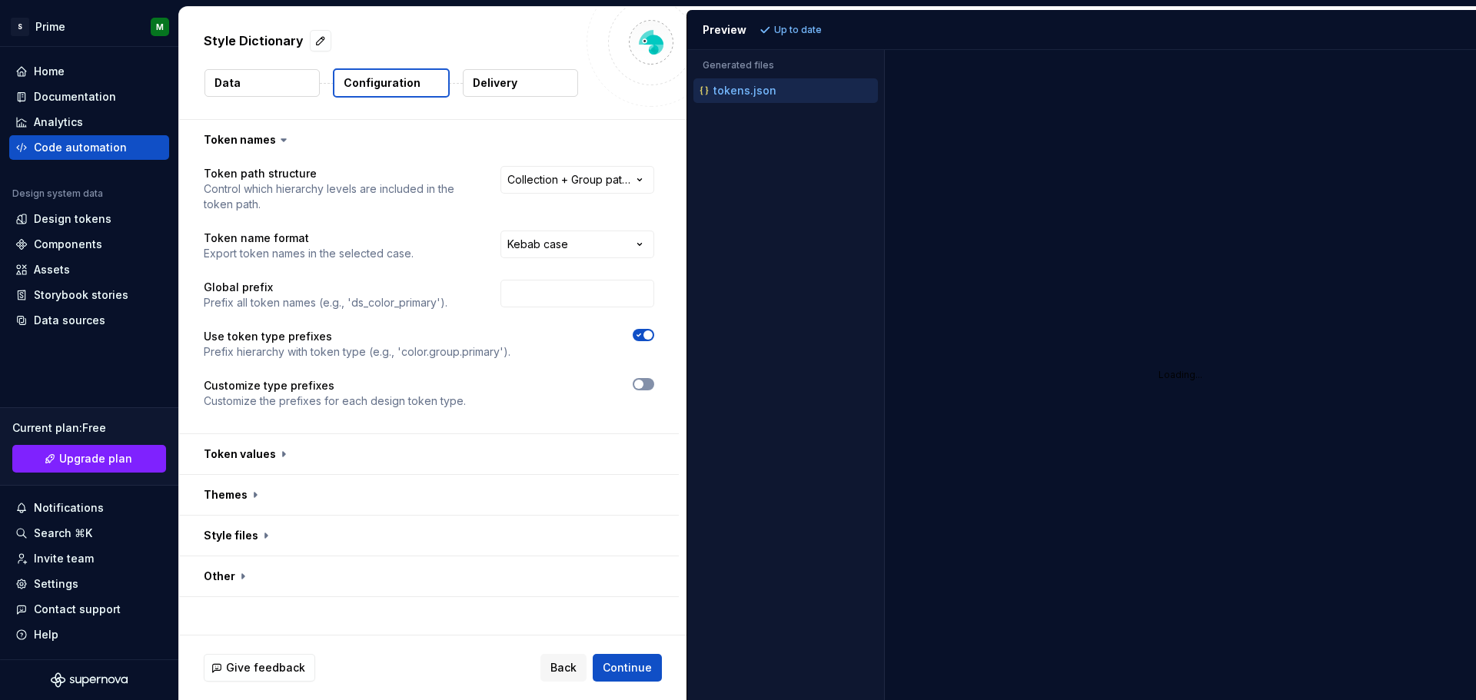
click at [646, 382] on button "button" at bounding box center [644, 384] width 22 height 12
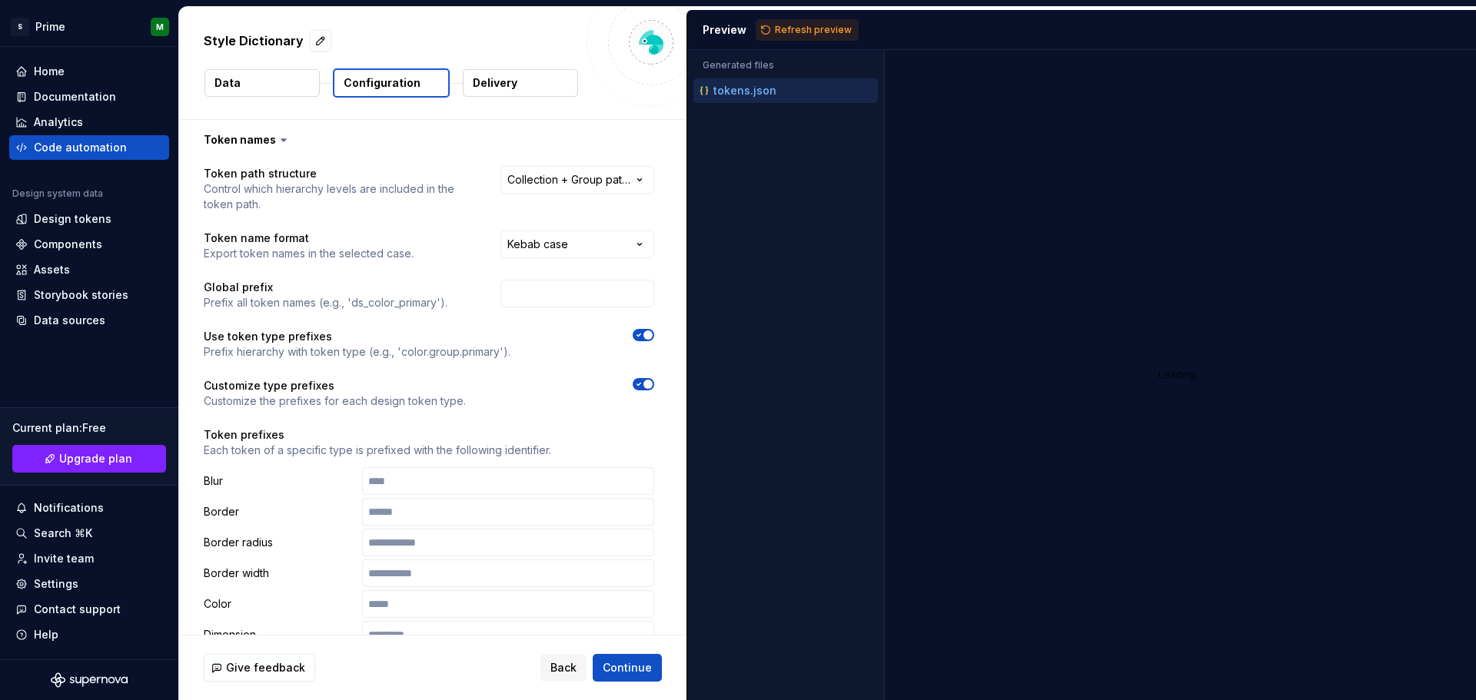
click at [645, 382] on span "button" at bounding box center [648, 384] width 9 height 9
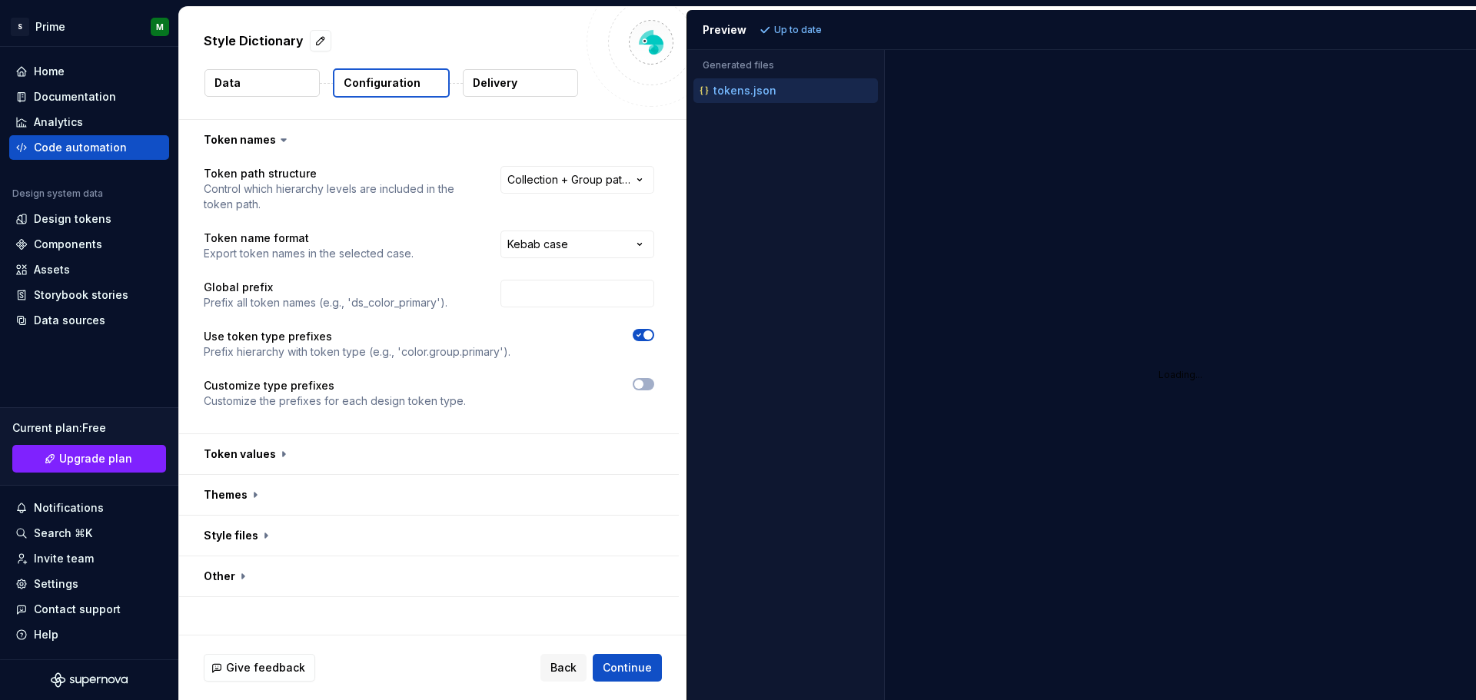
click at [642, 333] on icon "button" at bounding box center [639, 335] width 12 height 9
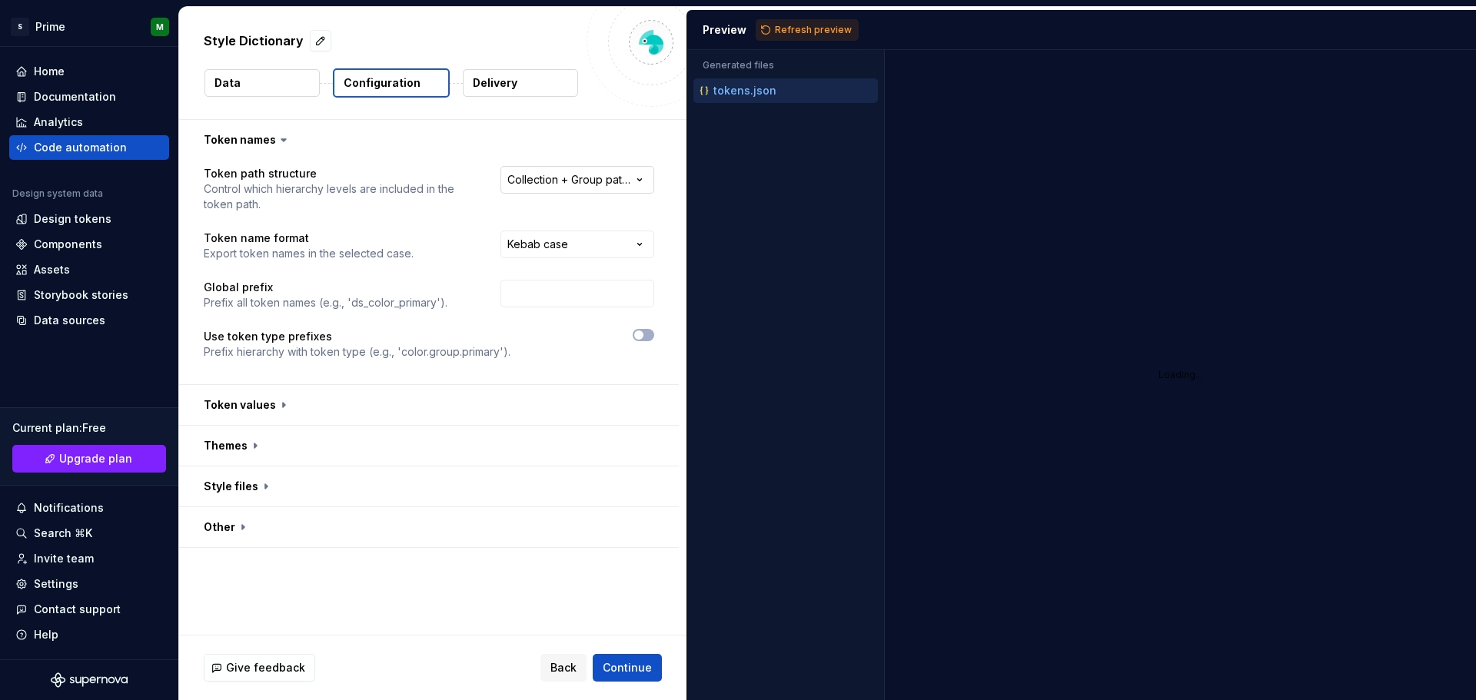
click at [573, 175] on html "**********" at bounding box center [738, 350] width 1476 height 700
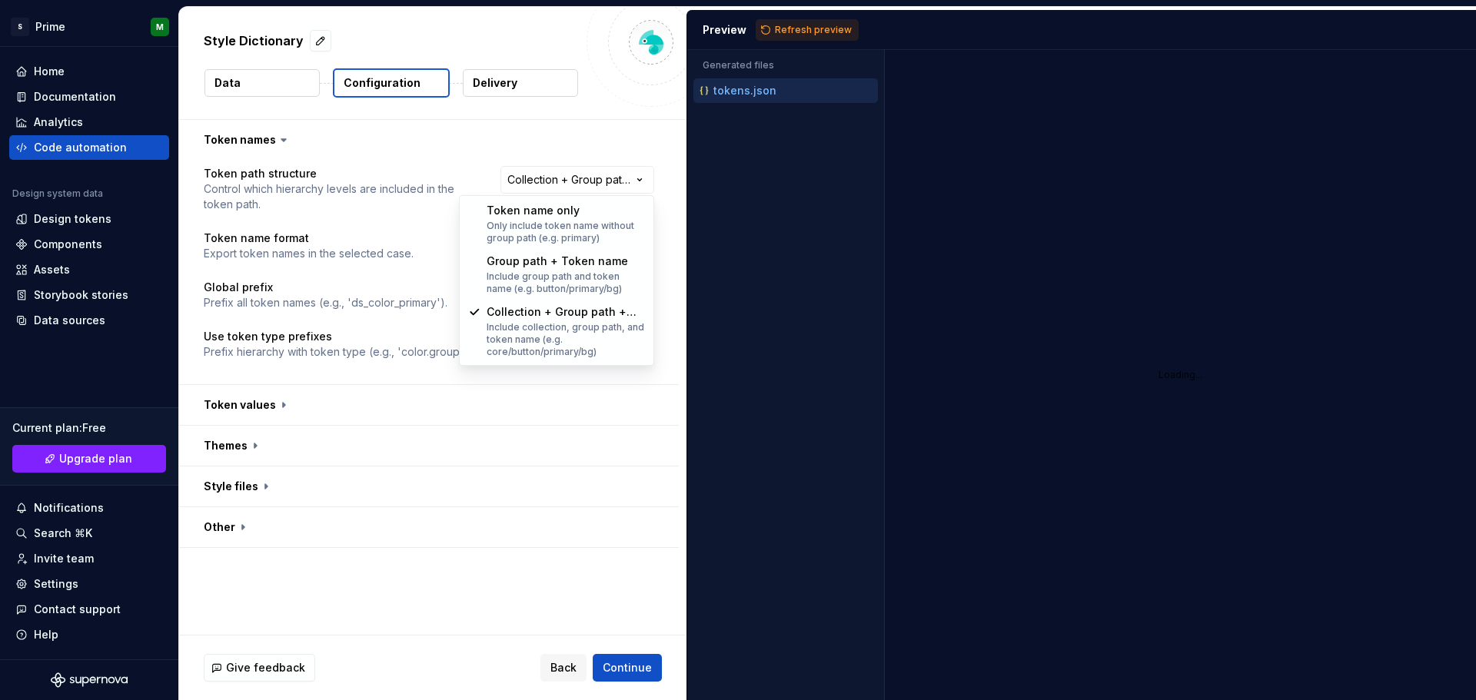
select select "**********"
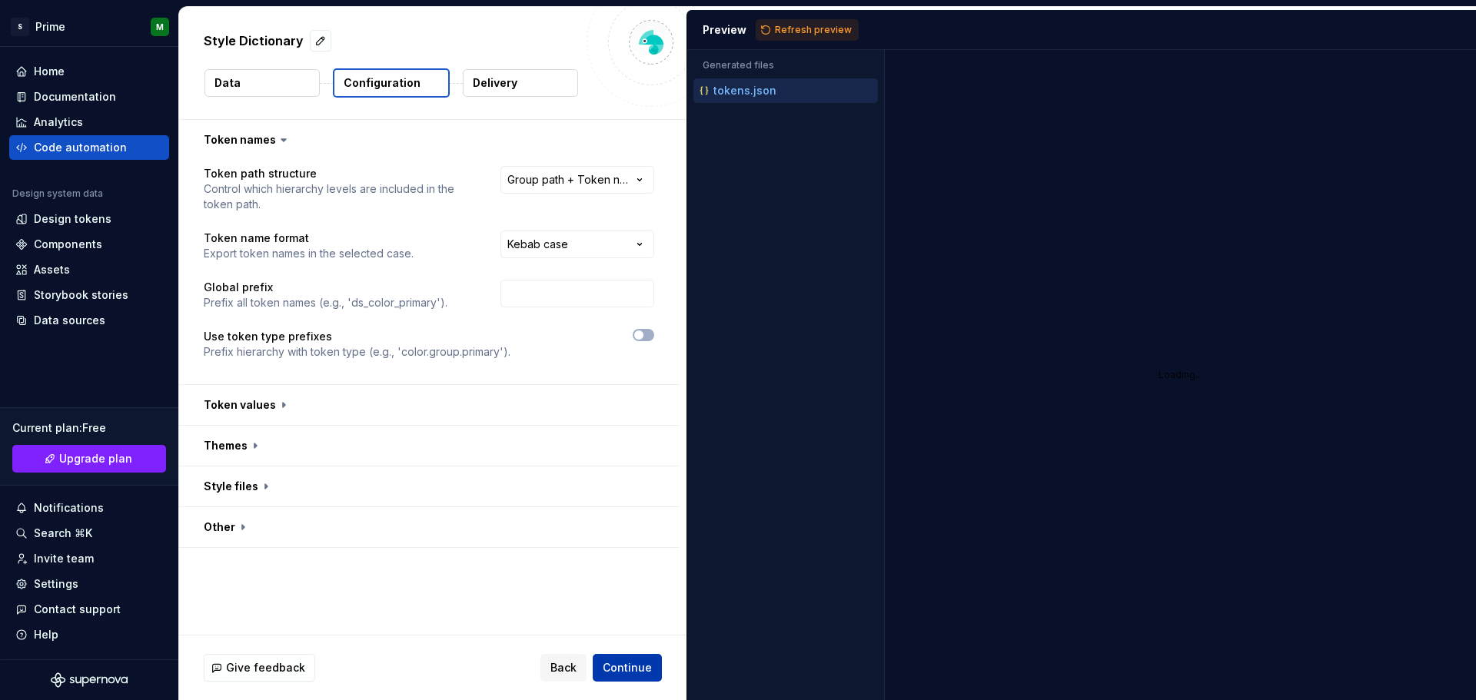
click at [642, 670] on span "Continue" at bounding box center [627, 667] width 49 height 15
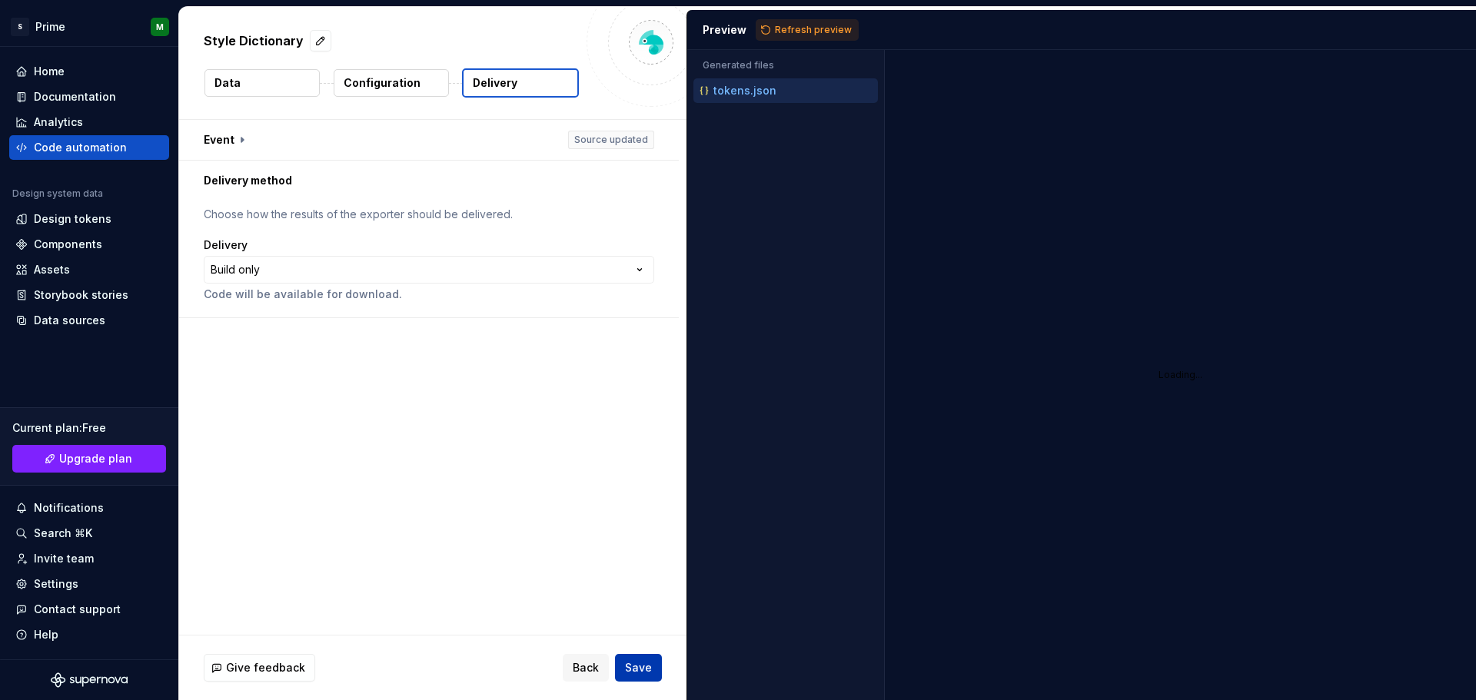
click at [659, 670] on button "Save" at bounding box center [638, 668] width 47 height 28
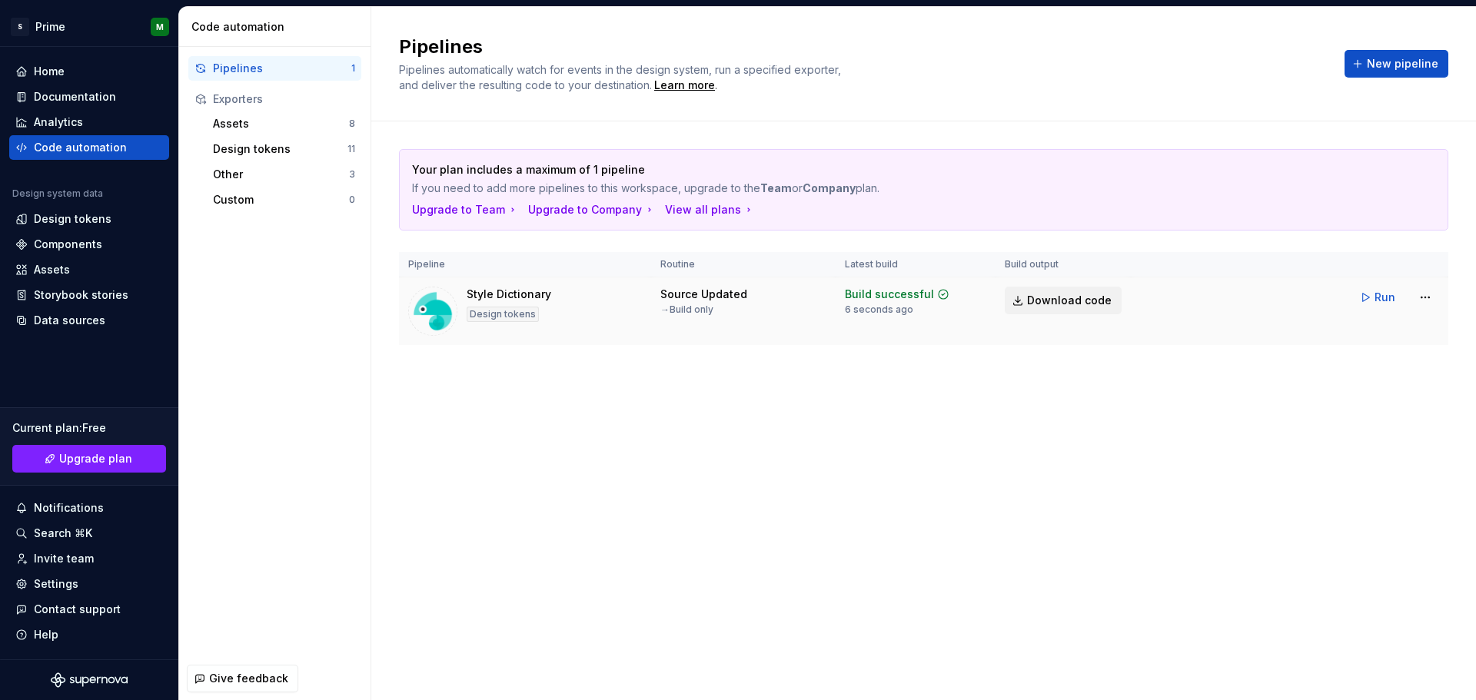
click at [1072, 304] on span "Download code" at bounding box center [1069, 300] width 85 height 15
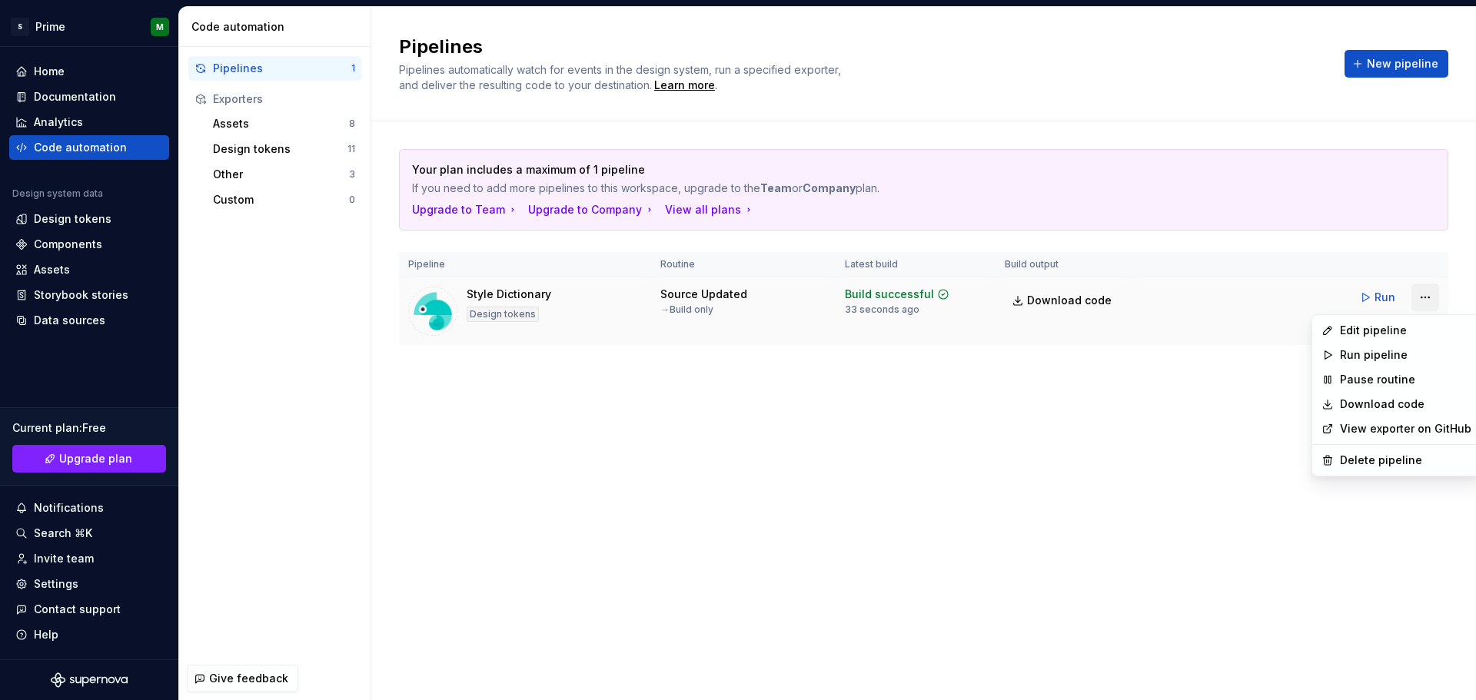
click at [1425, 291] on html "S Prime M Home Documentation Analytics Code automation Design system data Desig…" at bounding box center [738, 350] width 1476 height 700
click at [1395, 330] on div "Edit pipeline" at bounding box center [1405, 330] width 131 height 15
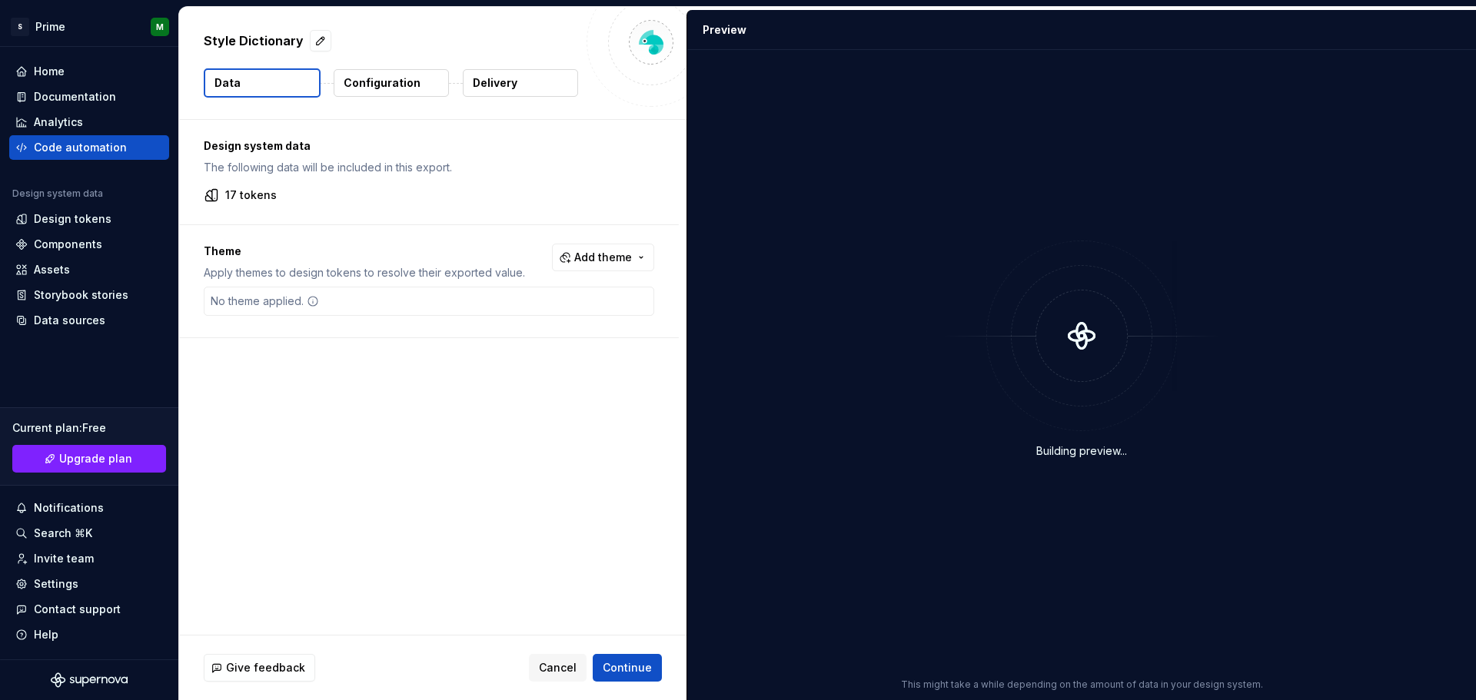
click at [501, 92] on button "Delivery" at bounding box center [520, 83] width 115 height 28
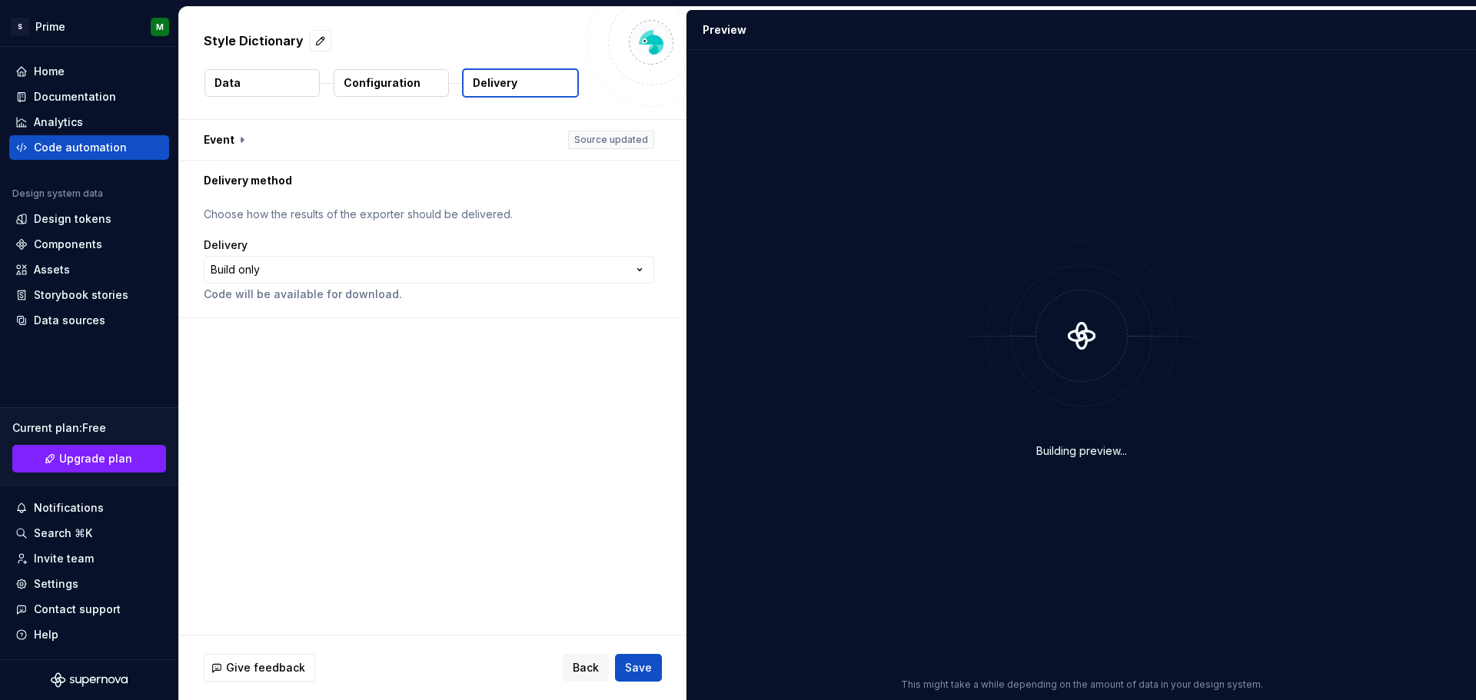
click at [397, 85] on p "Configuration" at bounding box center [382, 82] width 77 height 15
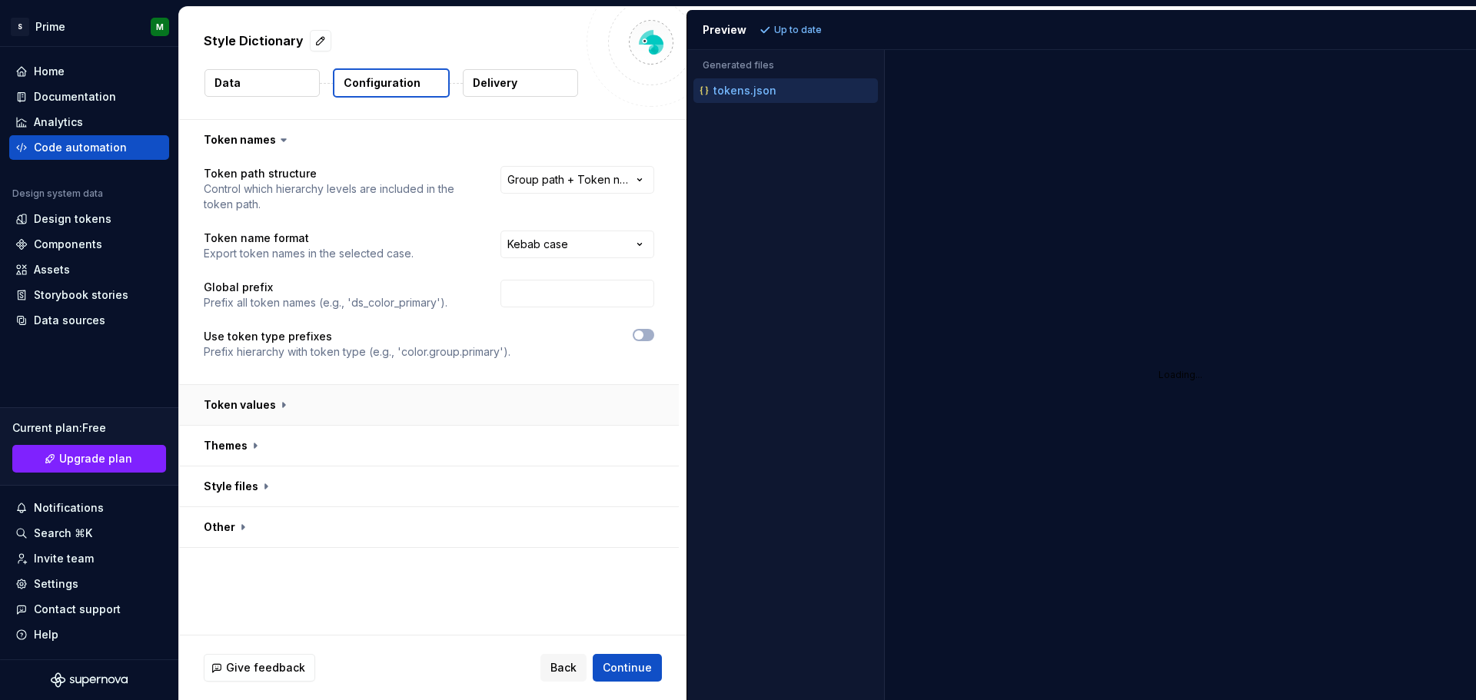
click at [273, 404] on button "button" at bounding box center [429, 405] width 500 height 40
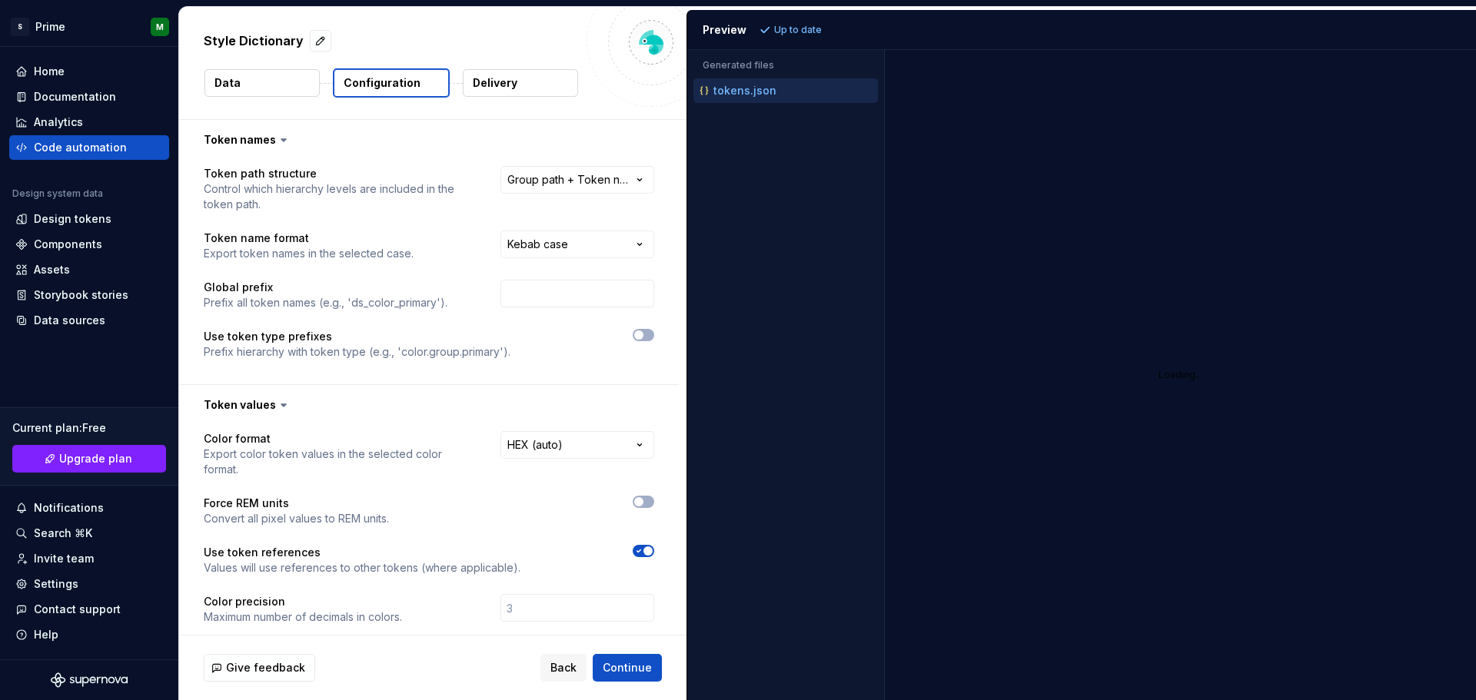
scroll to position [138, 0]
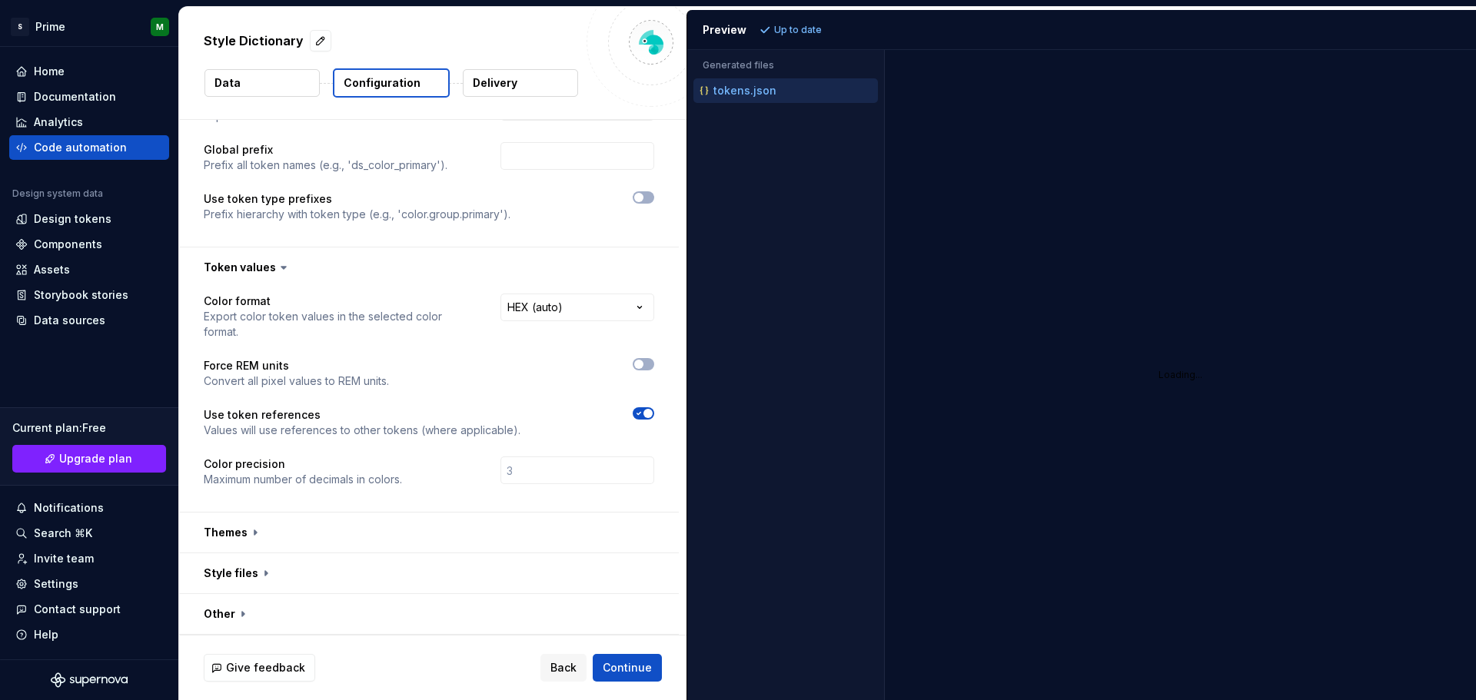
click at [640, 411] on icon "button" at bounding box center [639, 413] width 12 height 9
click at [775, 22] on button "Refresh preview" at bounding box center [807, 30] width 103 height 22
click at [622, 667] on span "Continue" at bounding box center [627, 667] width 49 height 15
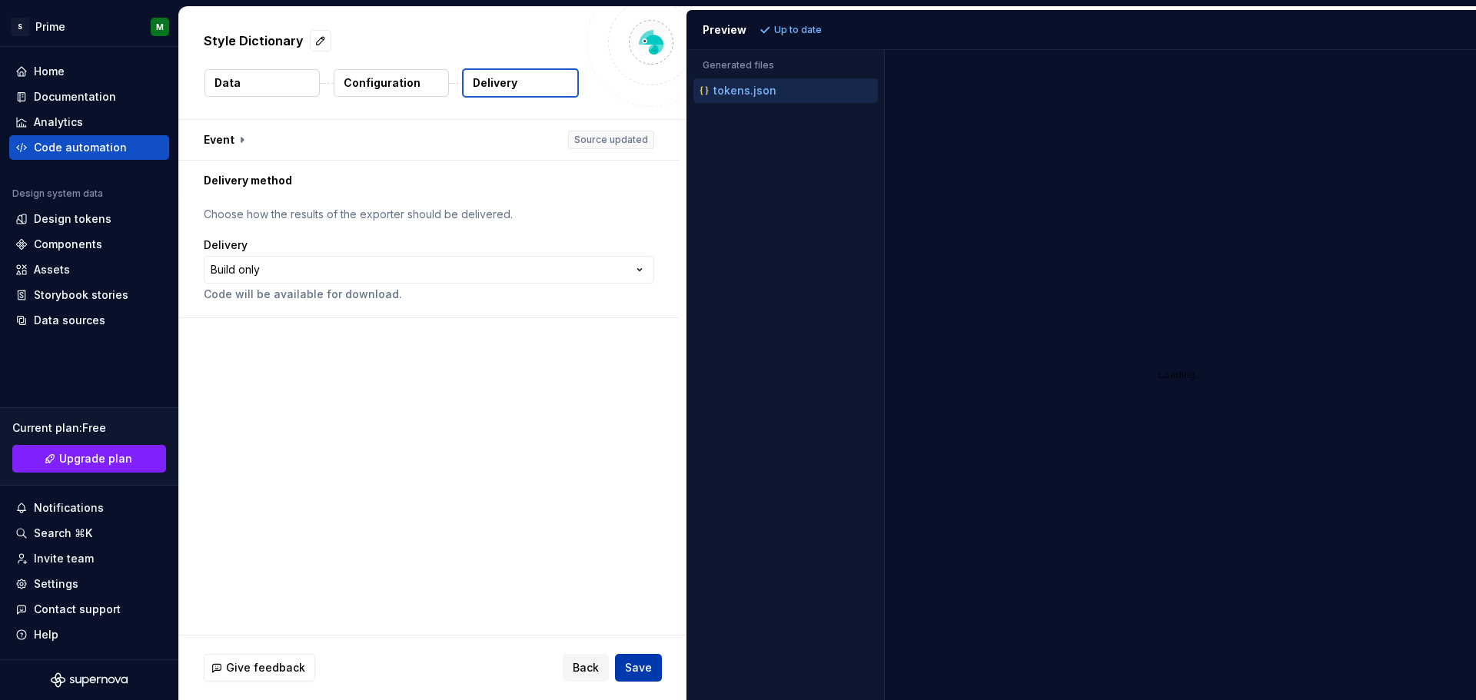
click at [647, 670] on span "Save" at bounding box center [638, 667] width 27 height 15
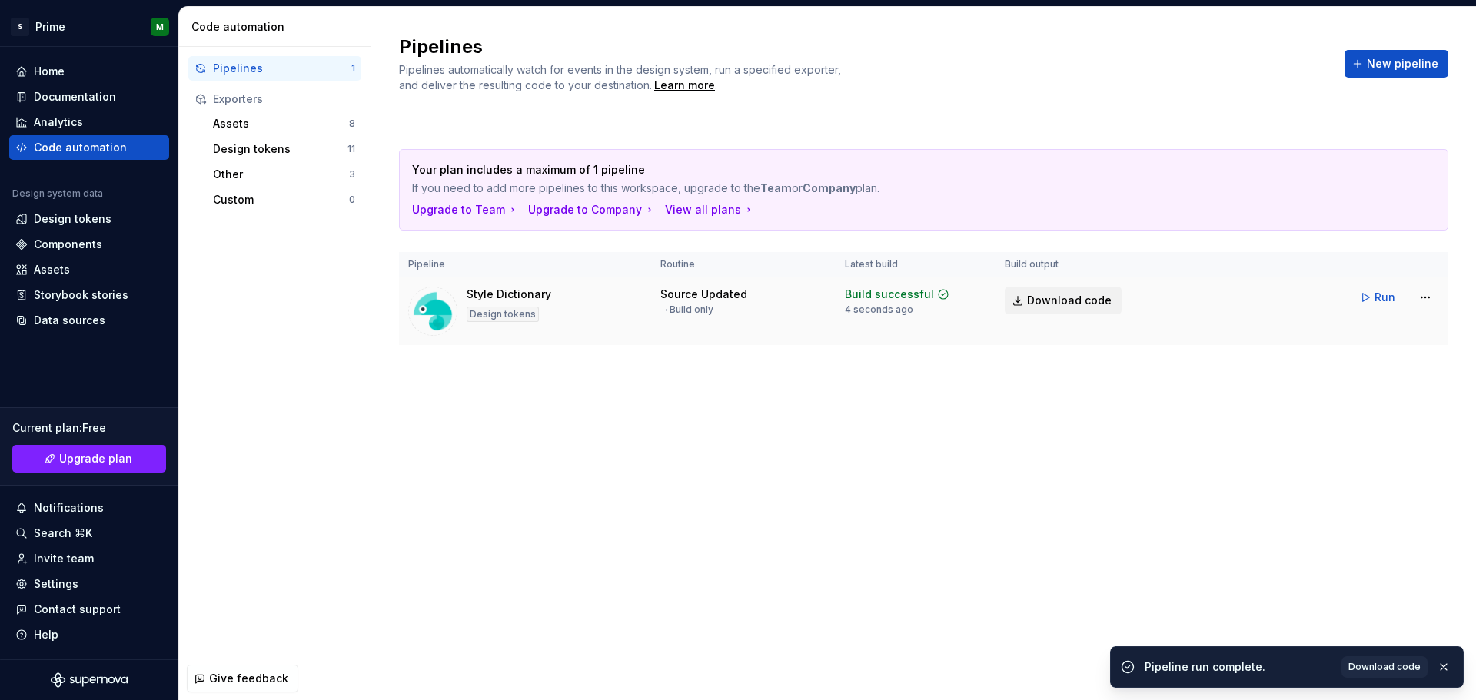
click at [1054, 295] on span "Download code" at bounding box center [1069, 300] width 85 height 15
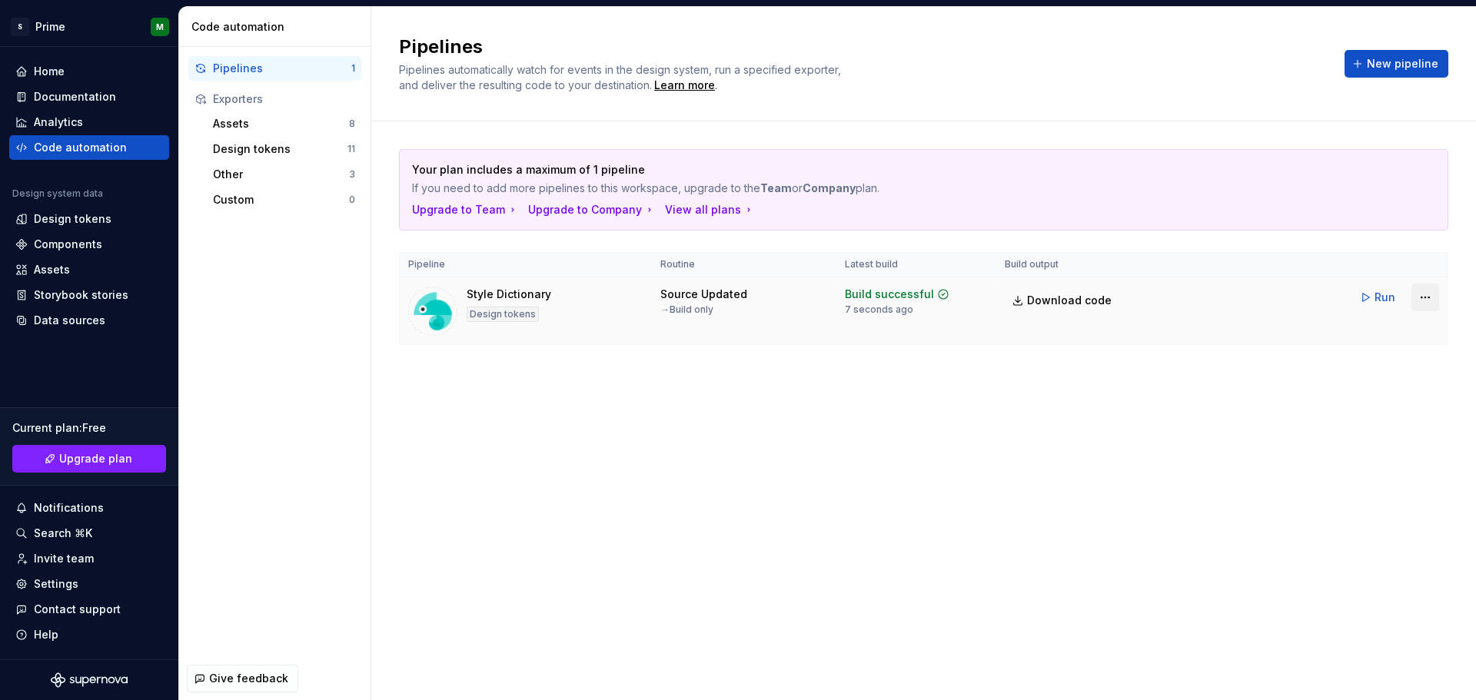
click at [1424, 295] on html "S Prime M Home Documentation Analytics Code automation Design system data Desig…" at bounding box center [738, 350] width 1476 height 700
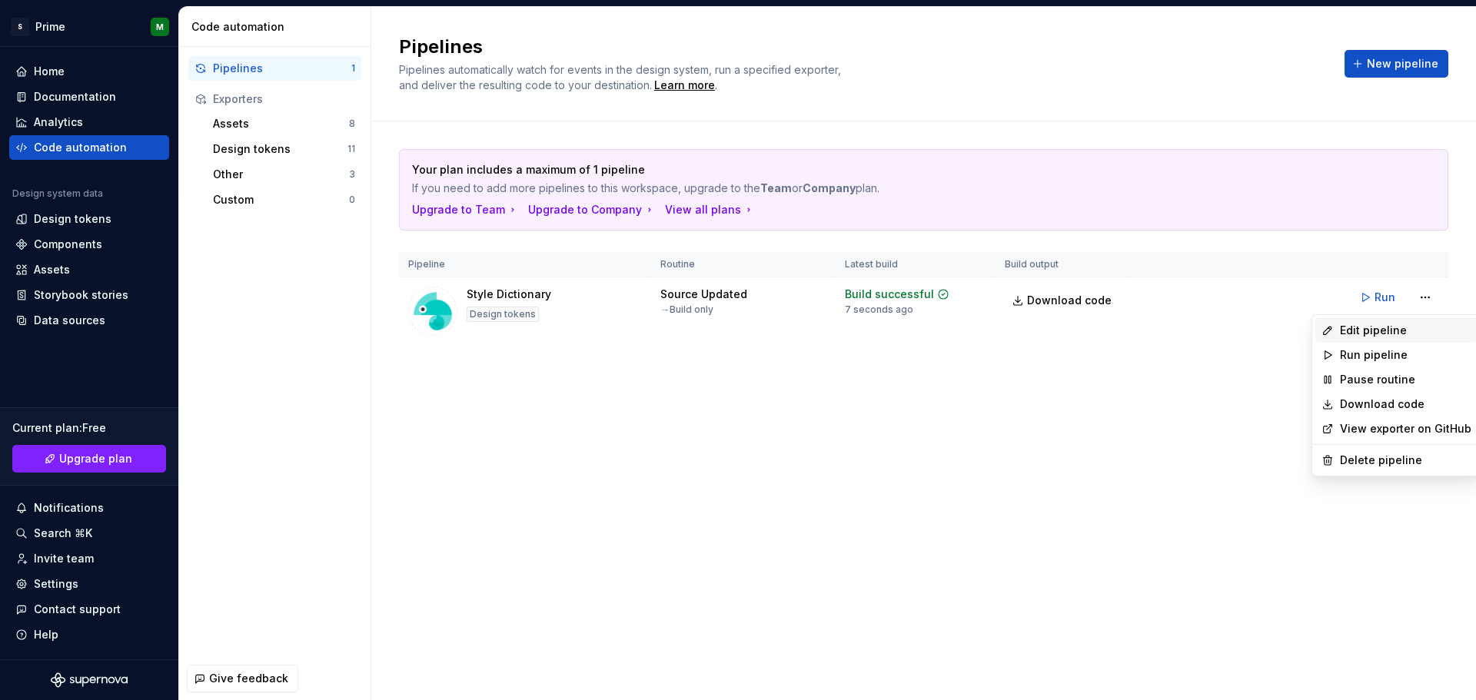
click at [1389, 332] on div "Edit pipeline" at bounding box center [1405, 330] width 131 height 15
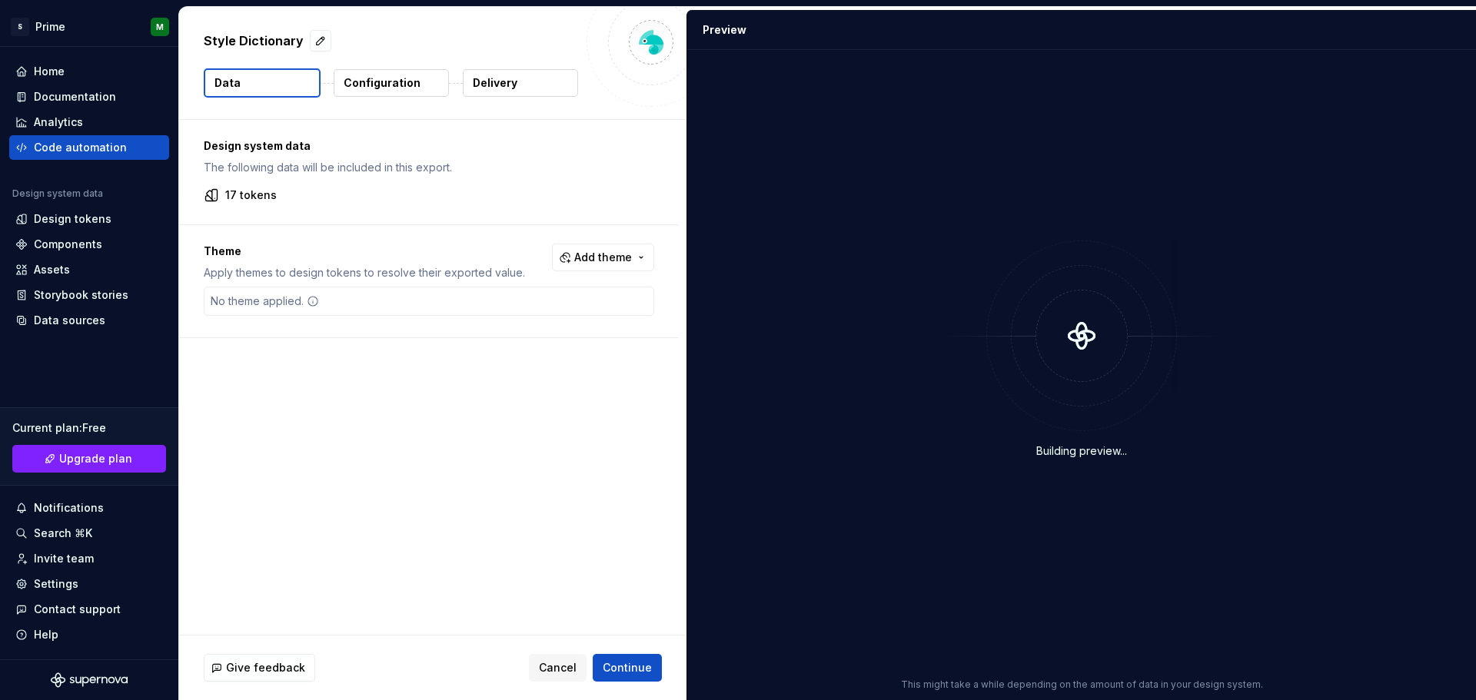
click at [394, 83] on p "Configuration" at bounding box center [382, 82] width 77 height 15
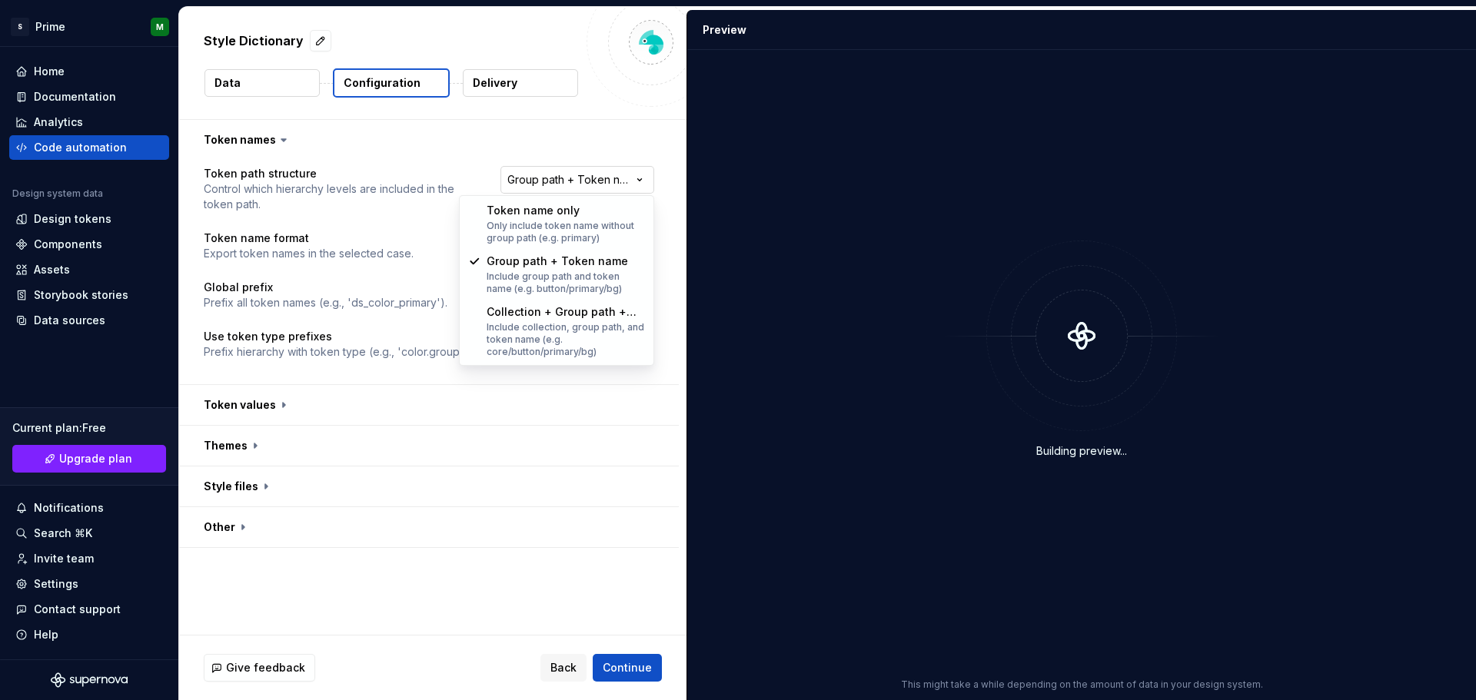
click at [610, 178] on html "**********" at bounding box center [738, 350] width 1476 height 700
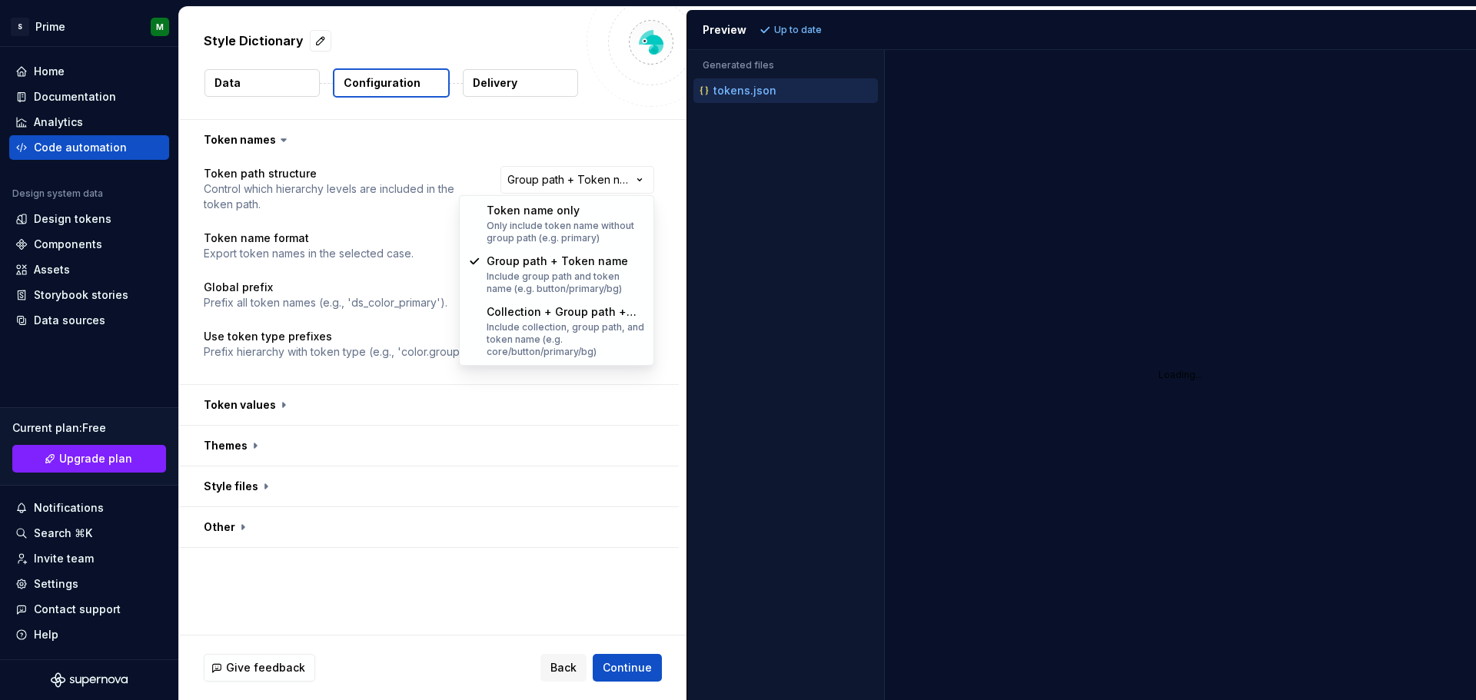
select select "**********"
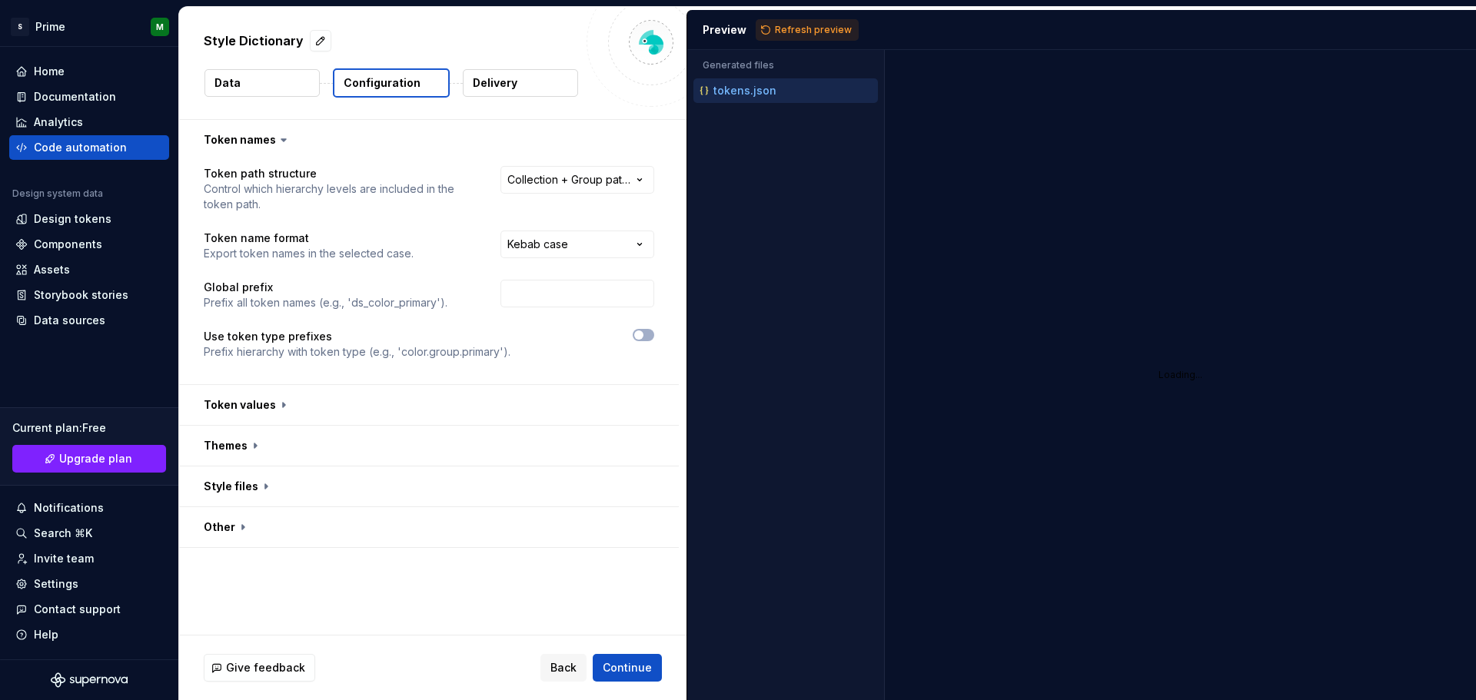
click at [790, 95] on div "tokens.json" at bounding box center [787, 90] width 181 height 15
click at [1159, 79] on div "Loading..." at bounding box center [1181, 375] width 592 height 650
click at [813, 25] on span "Refresh preview" at bounding box center [813, 30] width 77 height 12
click at [753, 91] on p "tokens.json" at bounding box center [745, 91] width 63 height 12
click at [263, 493] on button "button" at bounding box center [429, 487] width 500 height 40
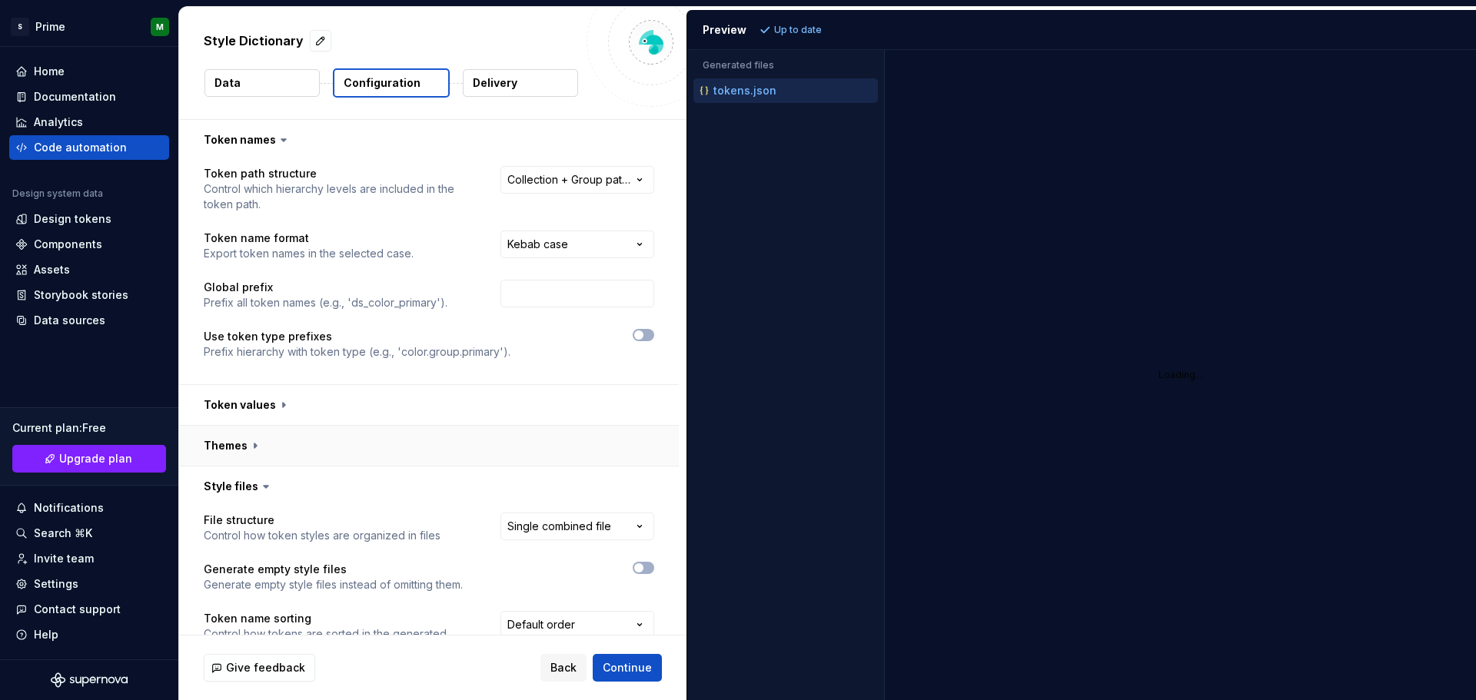
scroll to position [202, 0]
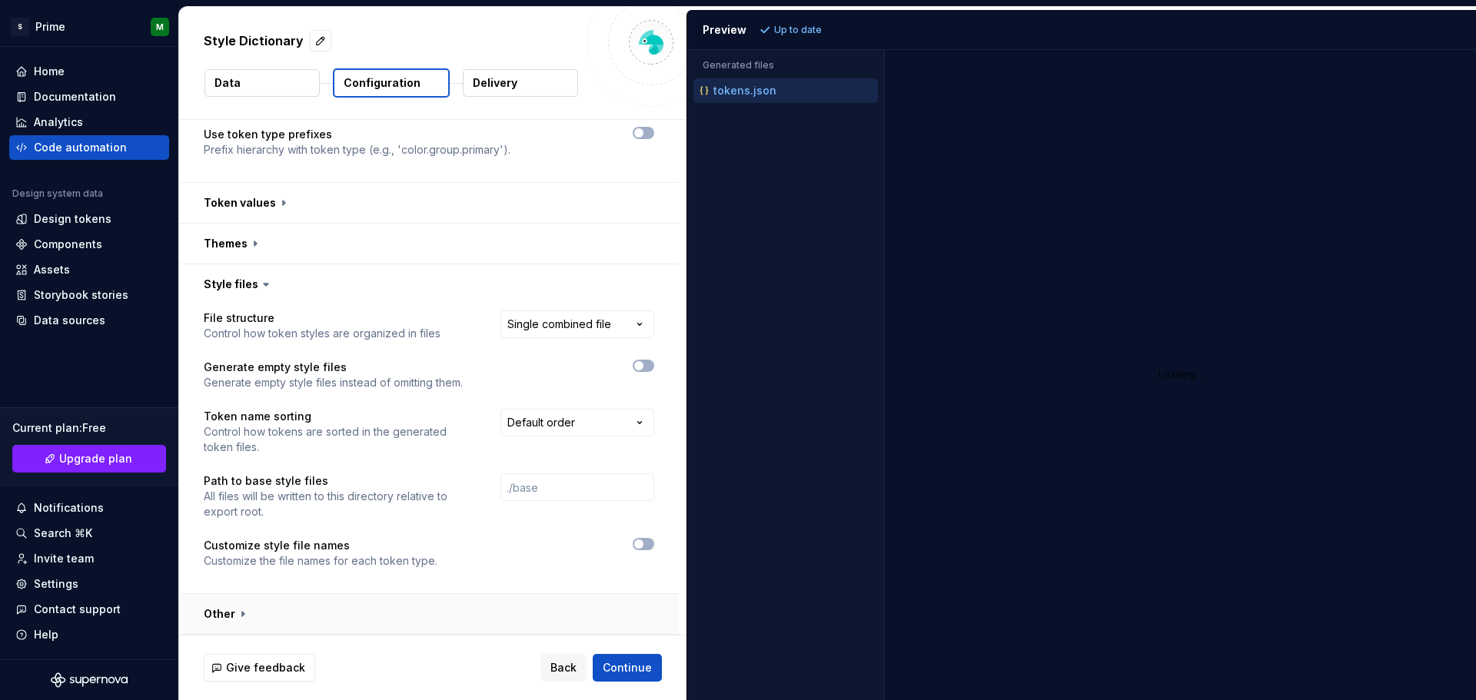
click at [245, 609] on button "button" at bounding box center [429, 614] width 500 height 40
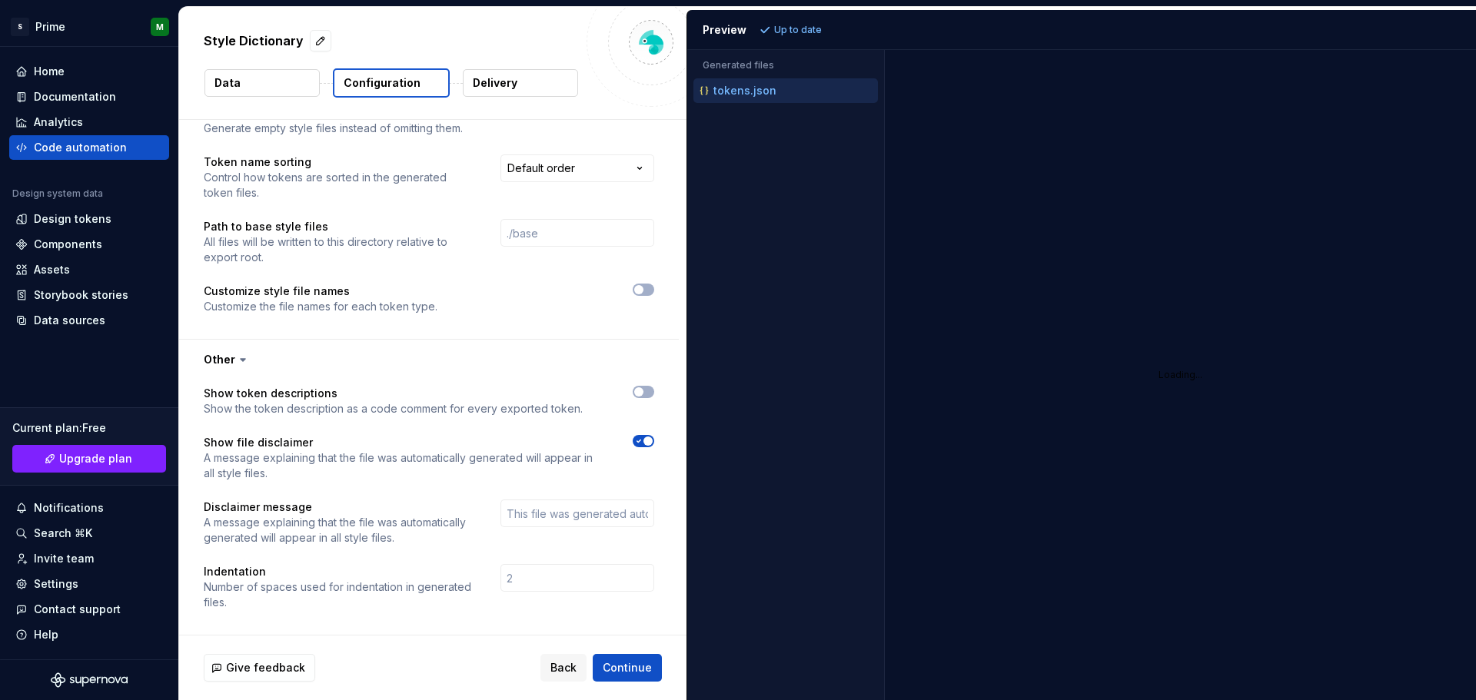
scroll to position [457, 0]
click at [645, 445] on button "button" at bounding box center [644, 440] width 22 height 12
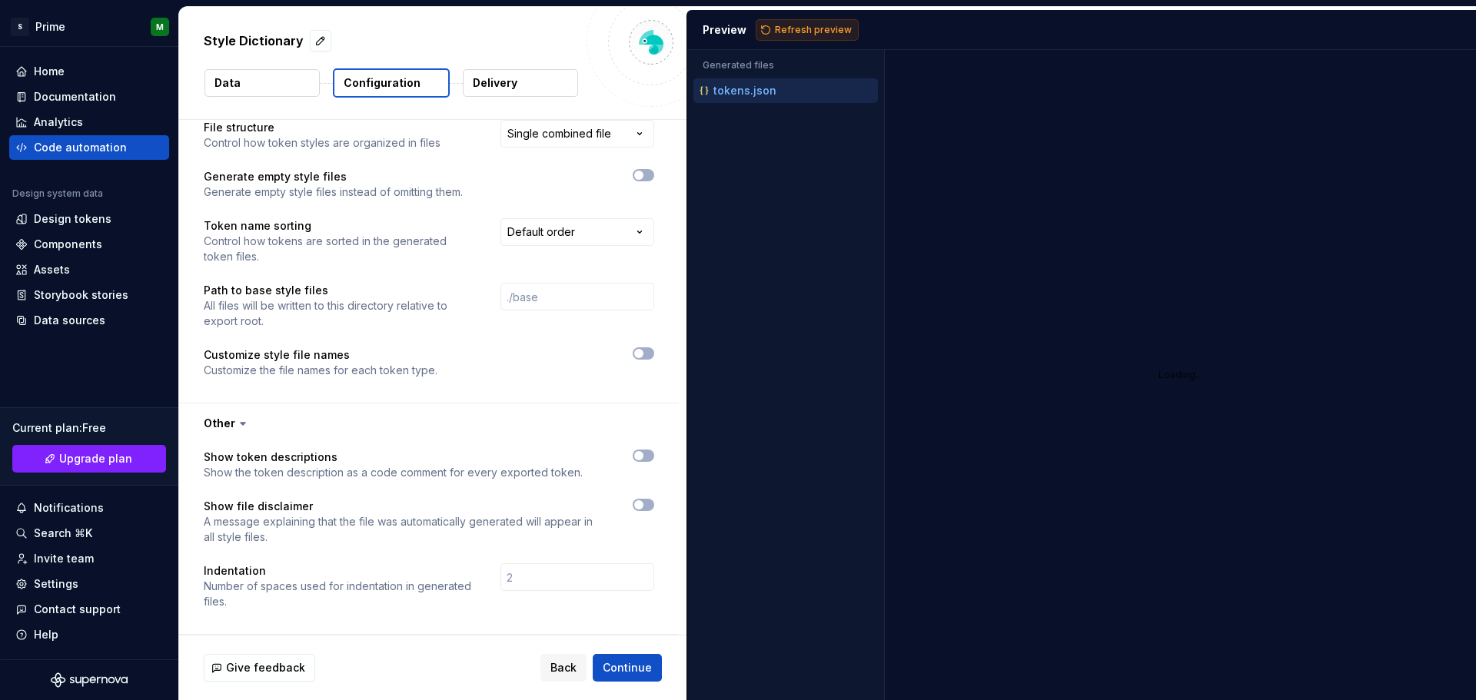
click at [787, 25] on span "Refresh preview" at bounding box center [813, 30] width 77 height 12
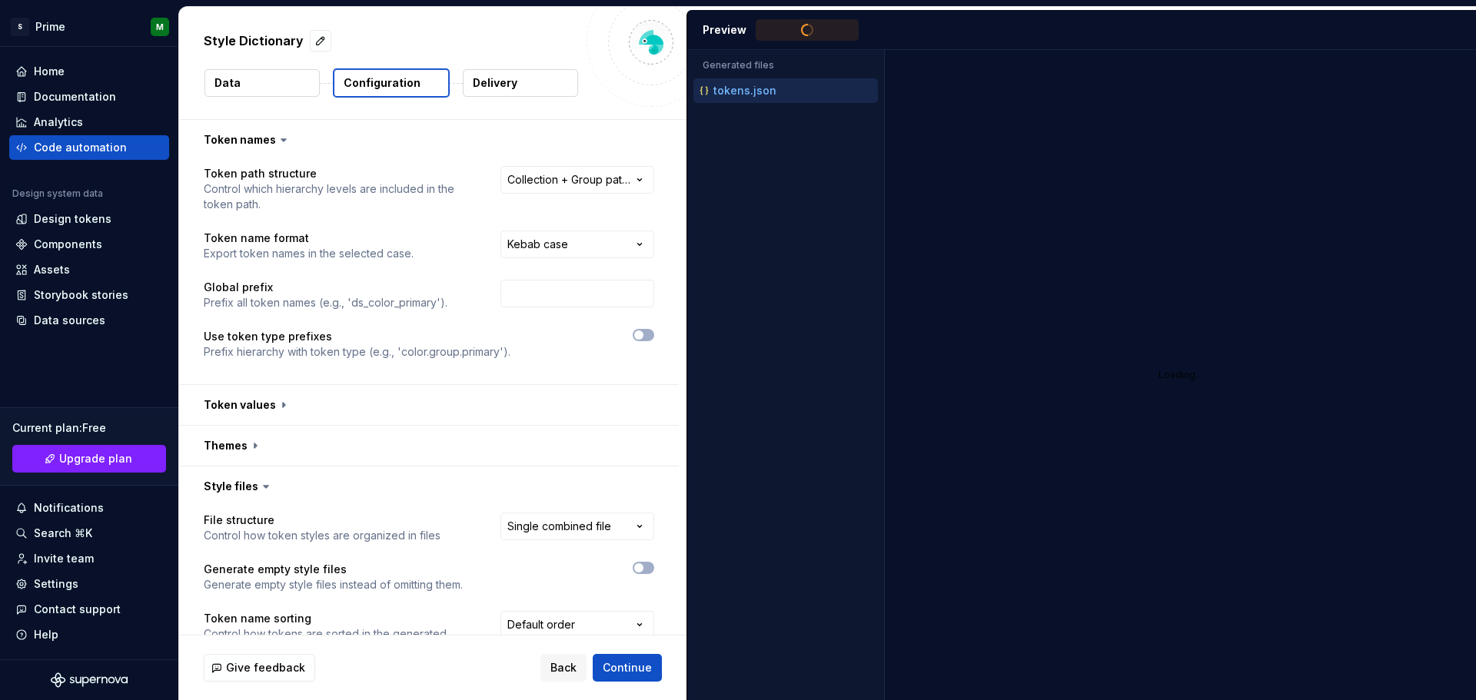
scroll to position [0, 0]
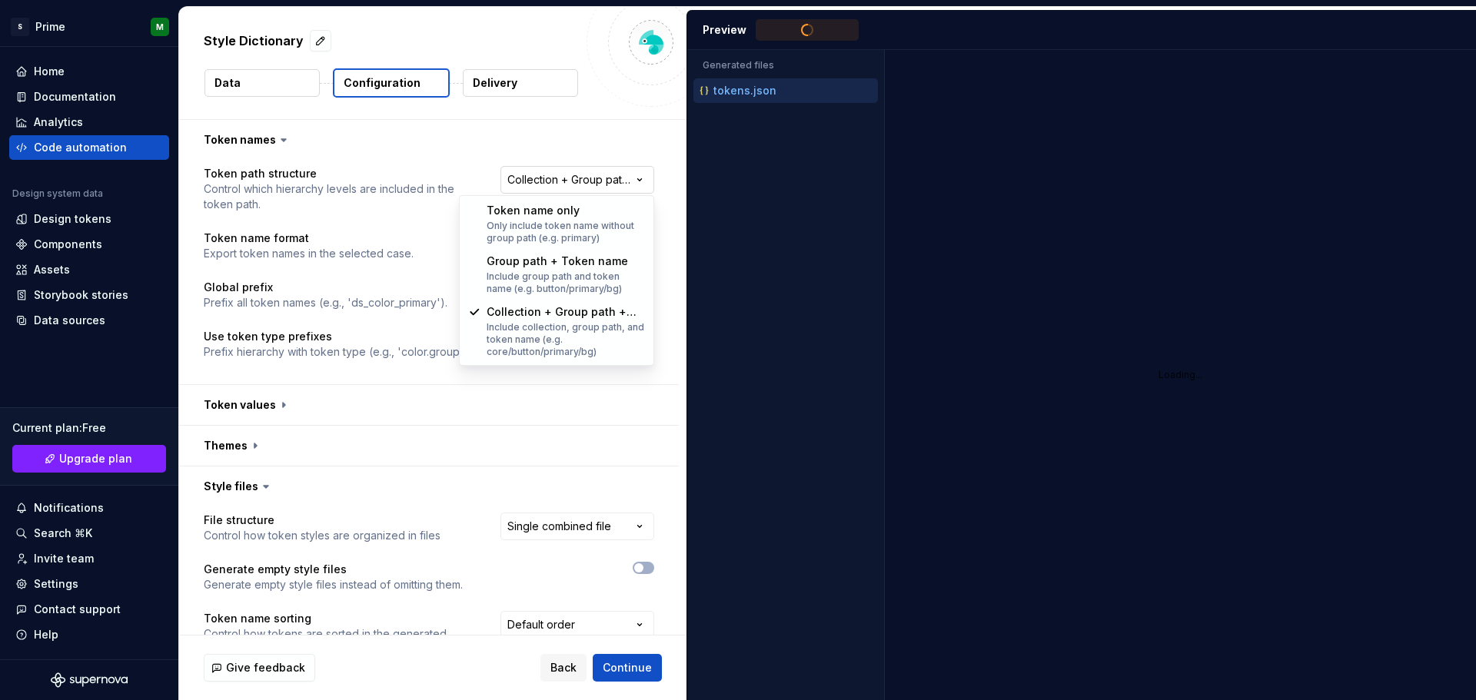
click at [603, 171] on html "**********" at bounding box center [738, 350] width 1476 height 700
click at [637, 669] on html "**********" at bounding box center [738, 350] width 1476 height 700
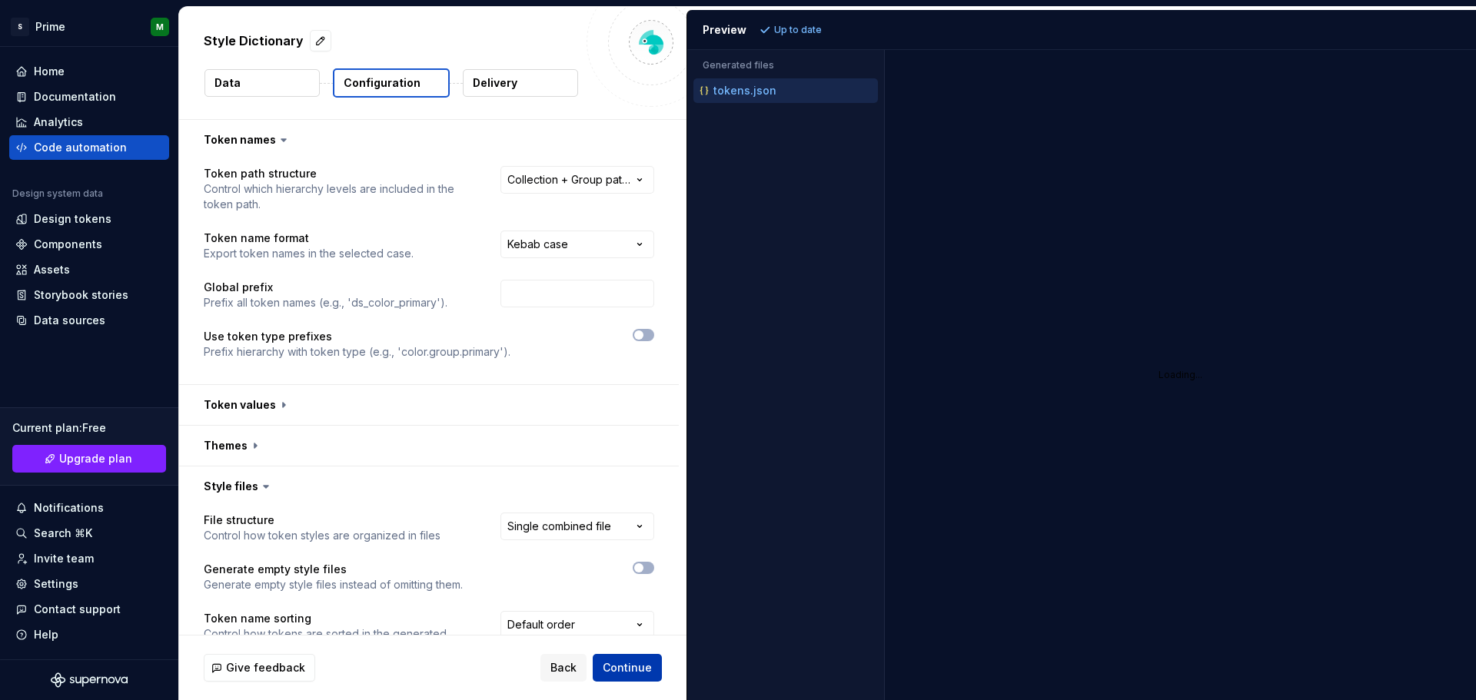
click at [635, 674] on span "Continue" at bounding box center [627, 667] width 49 height 15
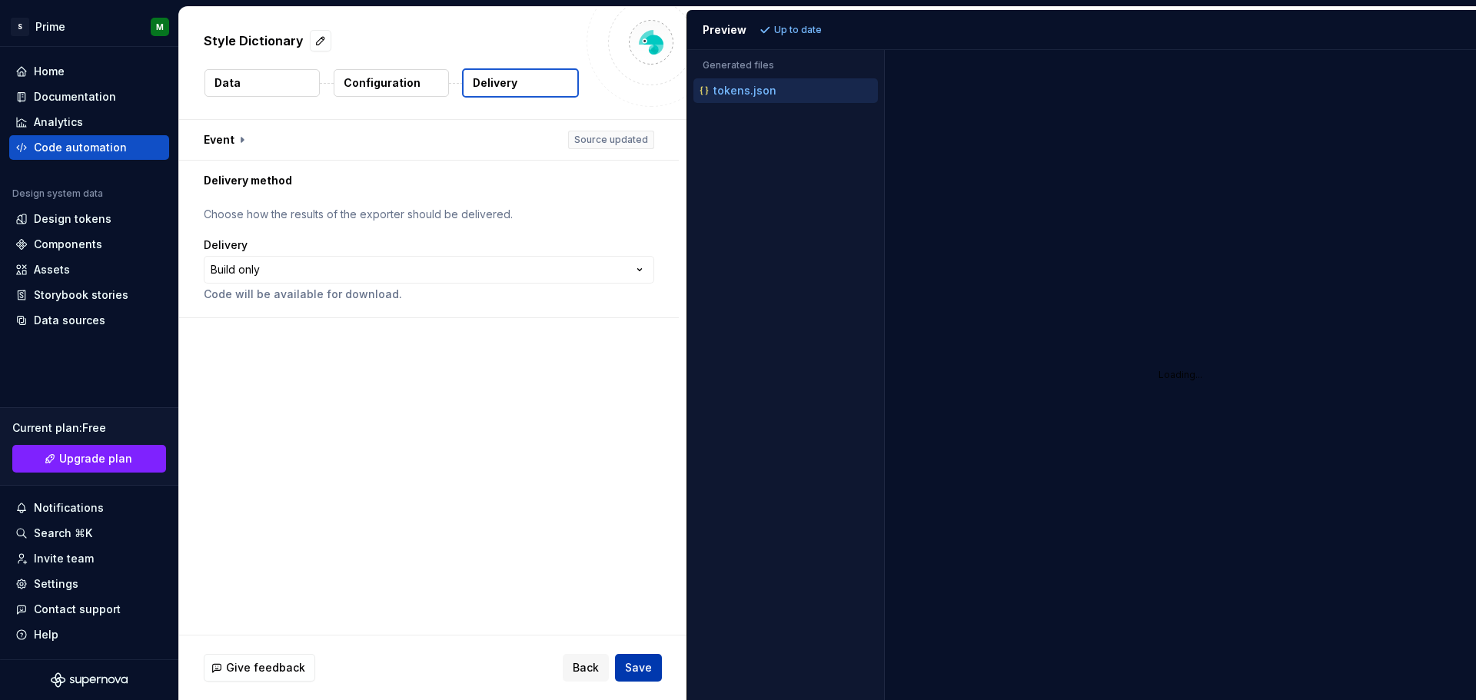
click at [633, 674] on span "Save" at bounding box center [638, 667] width 27 height 15
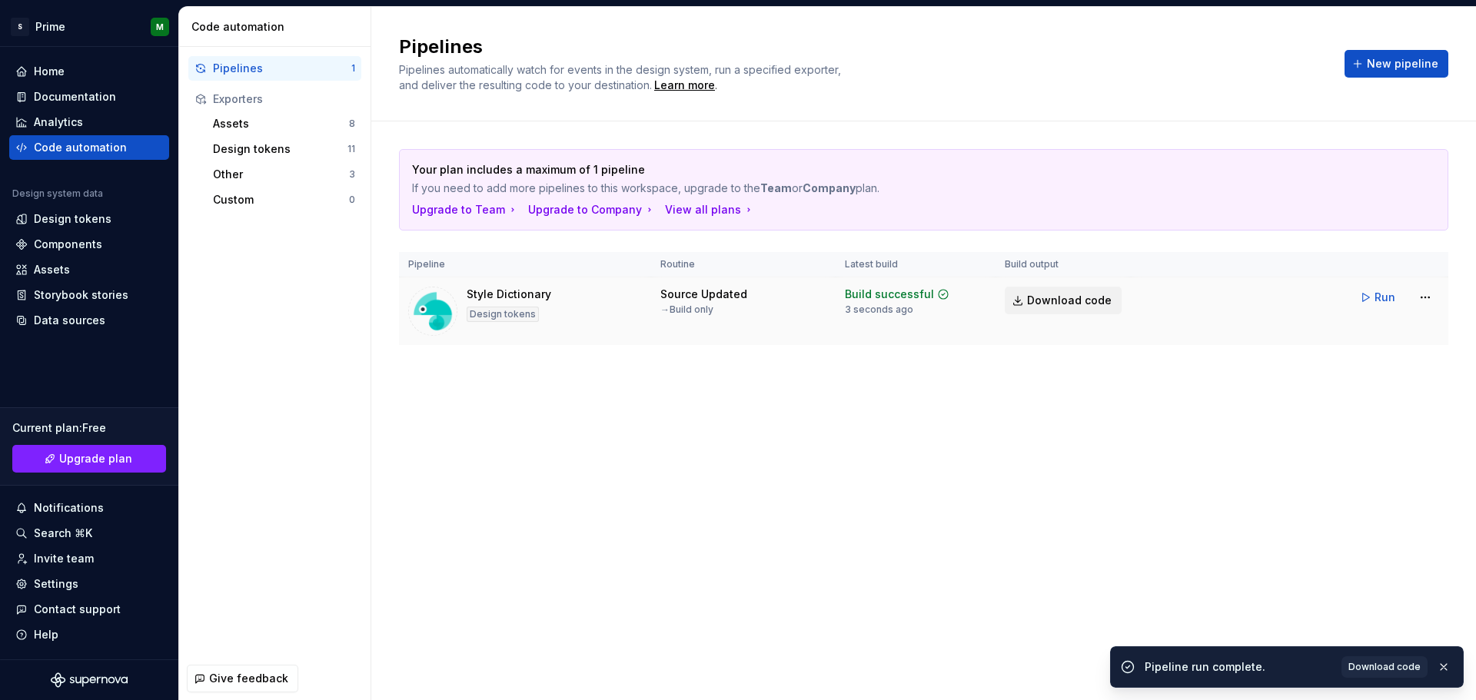
click at [1073, 296] on span "Download code" at bounding box center [1069, 300] width 85 height 15
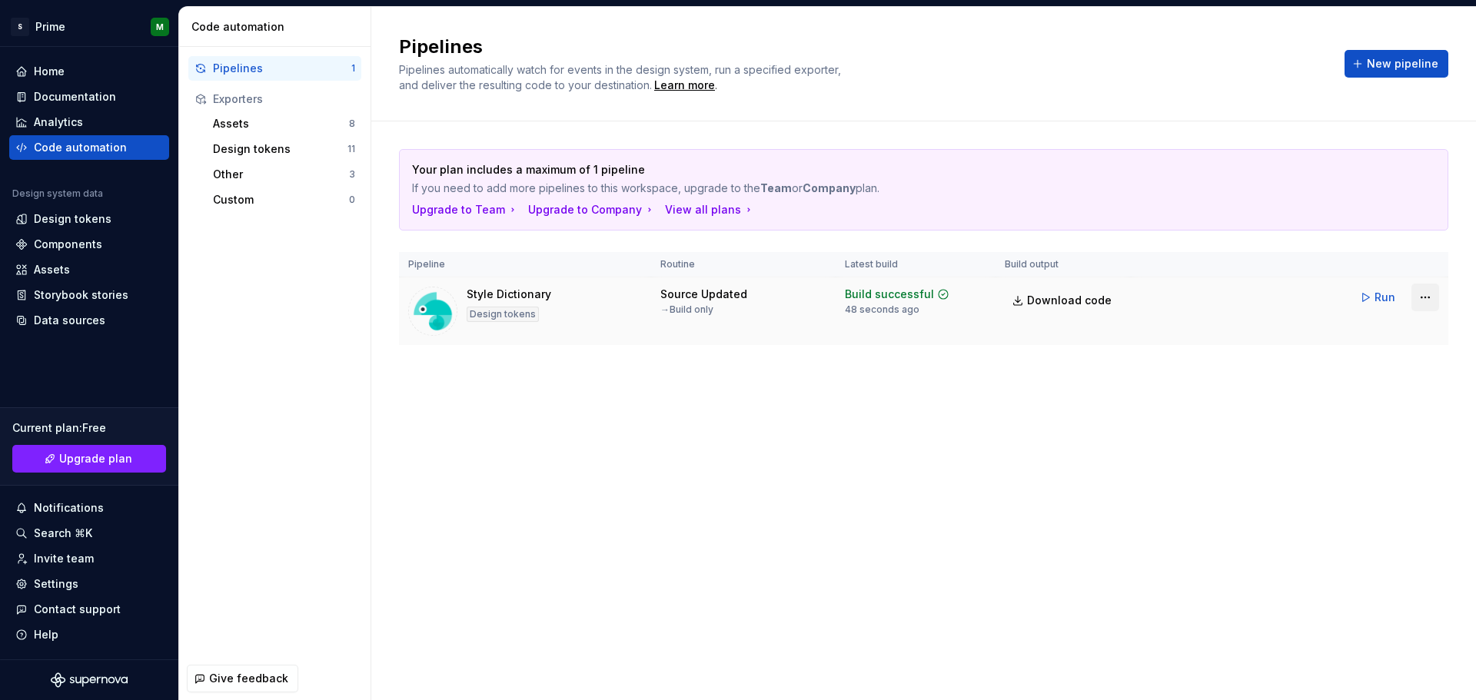
click at [1426, 296] on html "S Prime M Home Documentation Analytics Code automation Design system data Desig…" at bounding box center [738, 350] width 1476 height 700
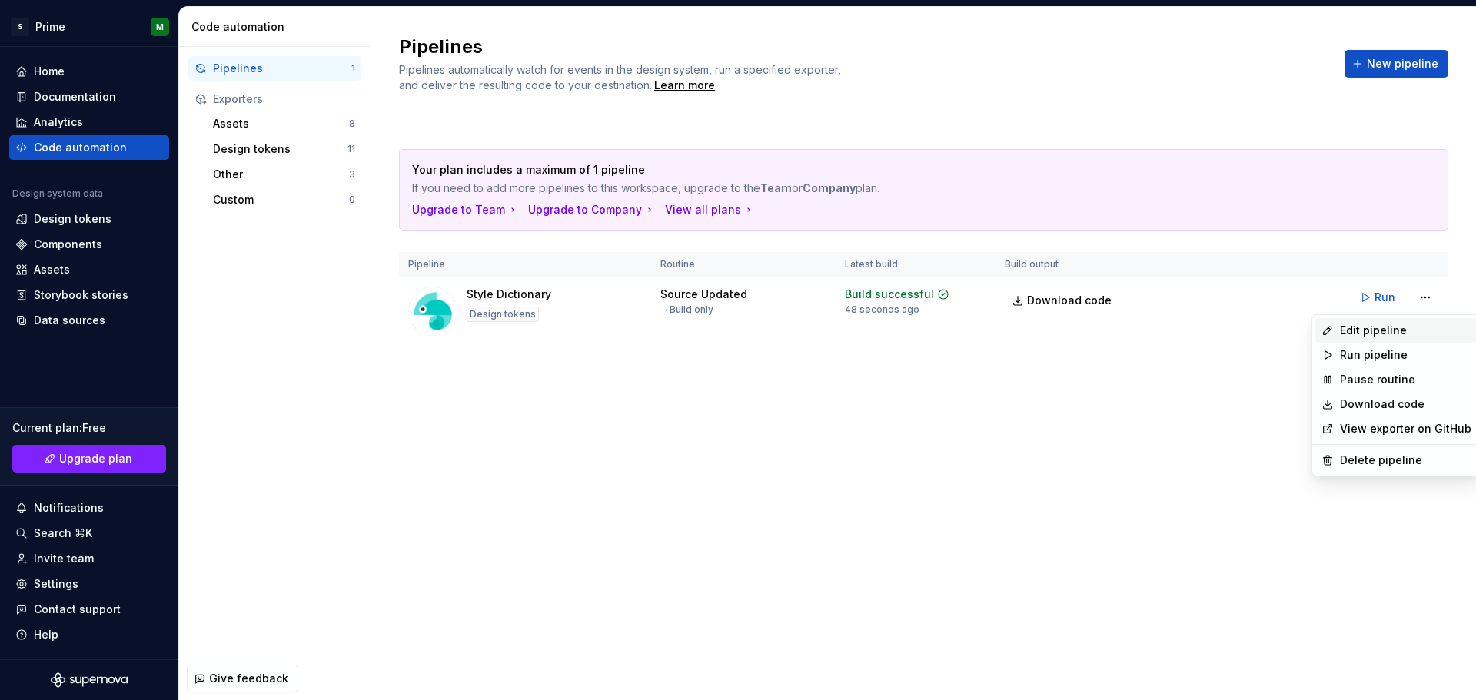
click at [1379, 332] on div "Edit pipeline" at bounding box center [1405, 330] width 131 height 15
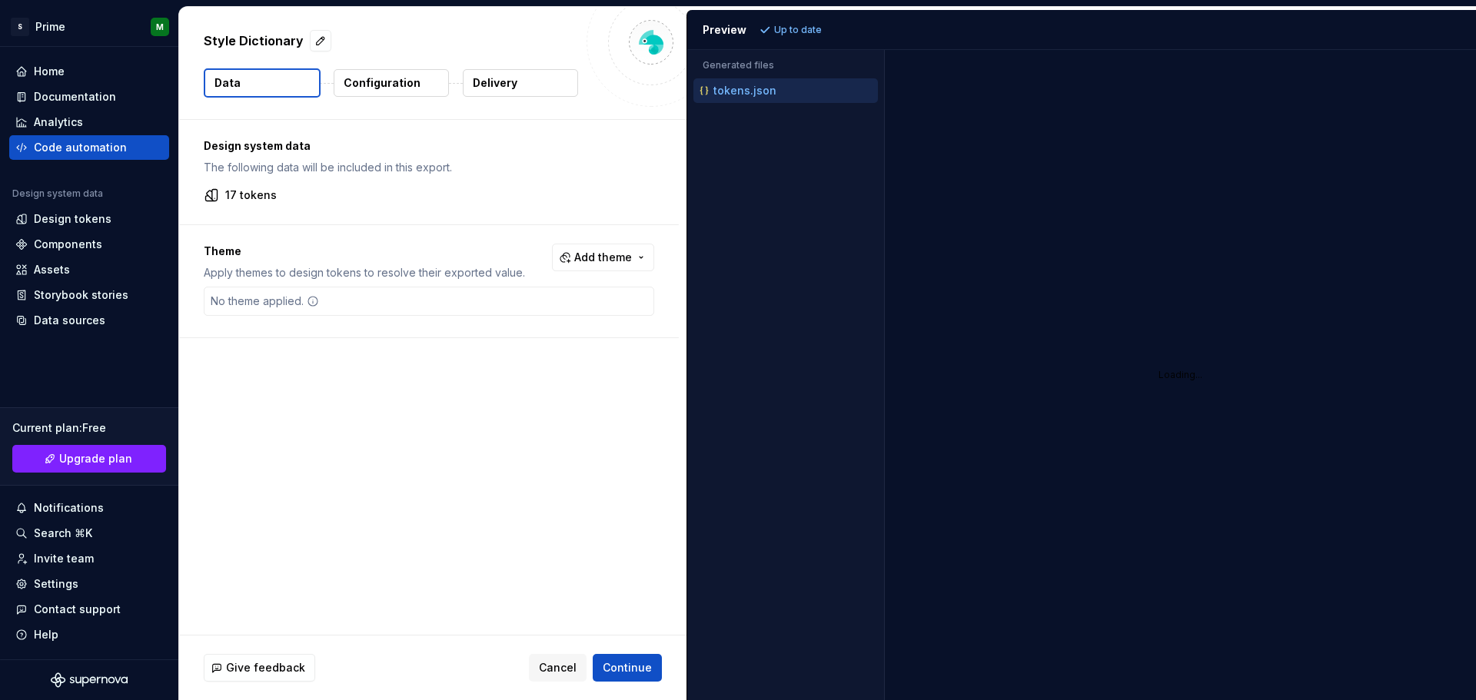
click at [393, 85] on p "Configuration" at bounding box center [382, 82] width 77 height 15
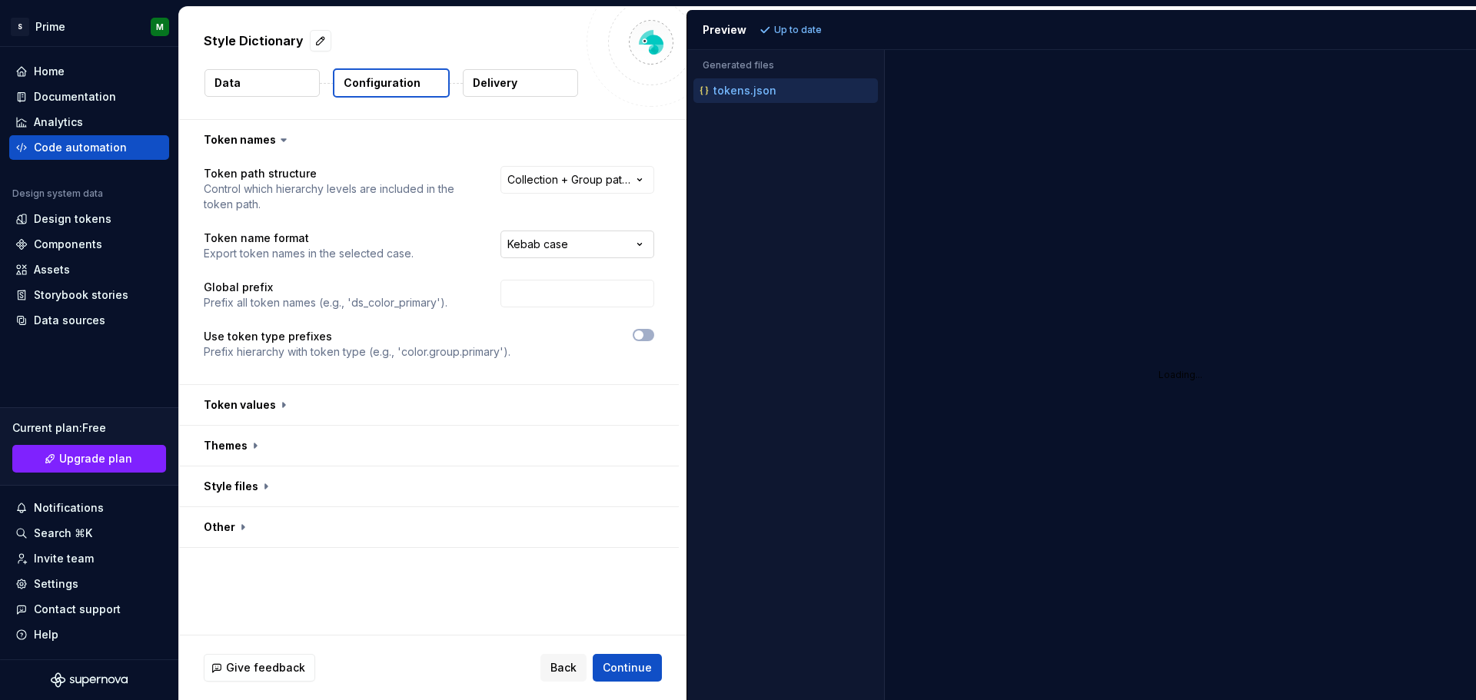
click at [617, 244] on html "**********" at bounding box center [738, 350] width 1476 height 700
click at [553, 211] on html "**********" at bounding box center [738, 350] width 1476 height 700
click at [238, 528] on button "button" at bounding box center [429, 527] width 500 height 40
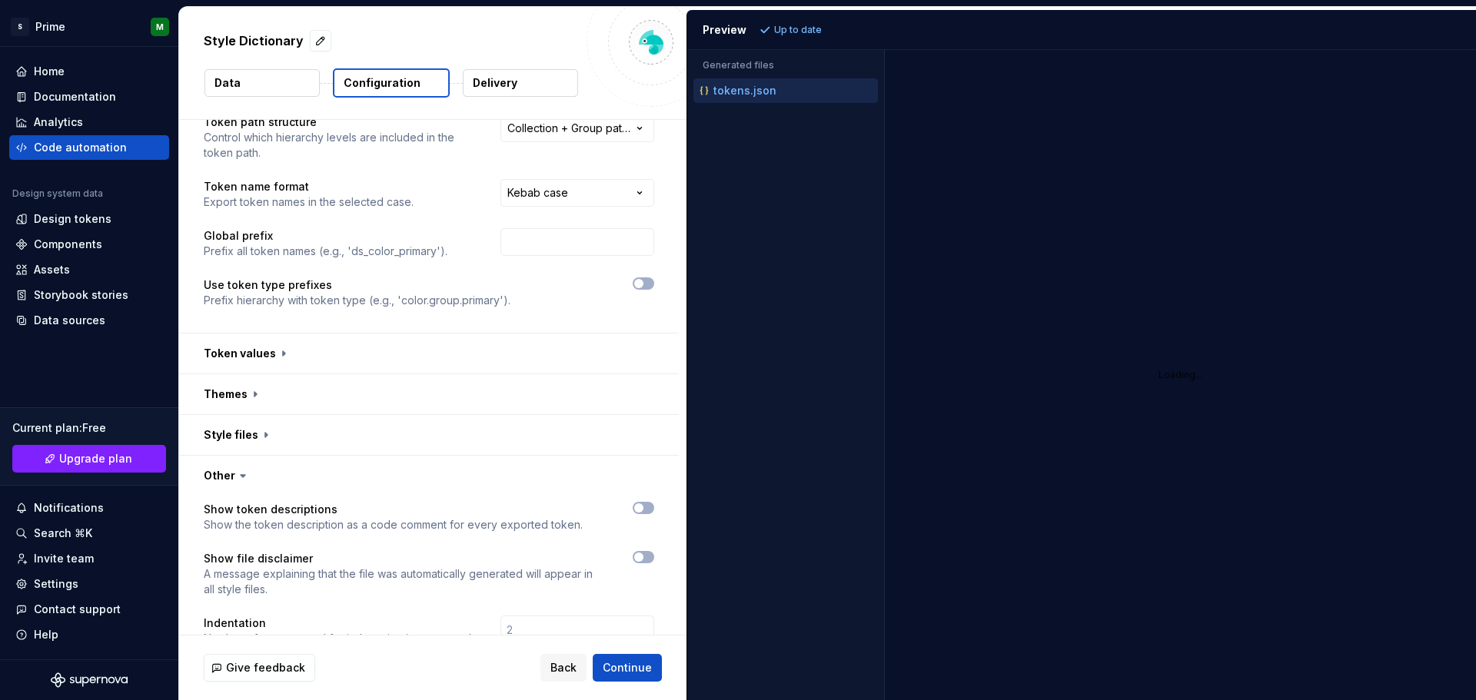
scroll to position [104, 0]
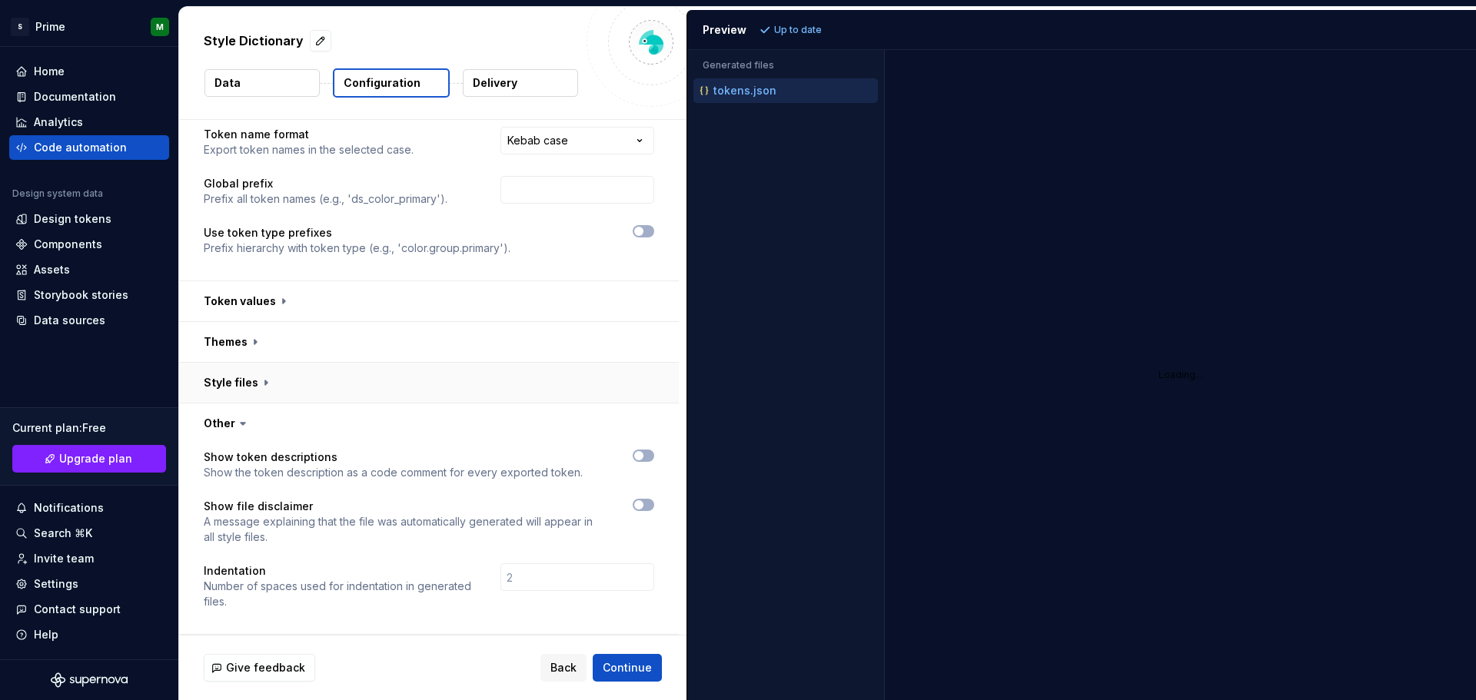
click at [268, 381] on button "button" at bounding box center [429, 383] width 500 height 40
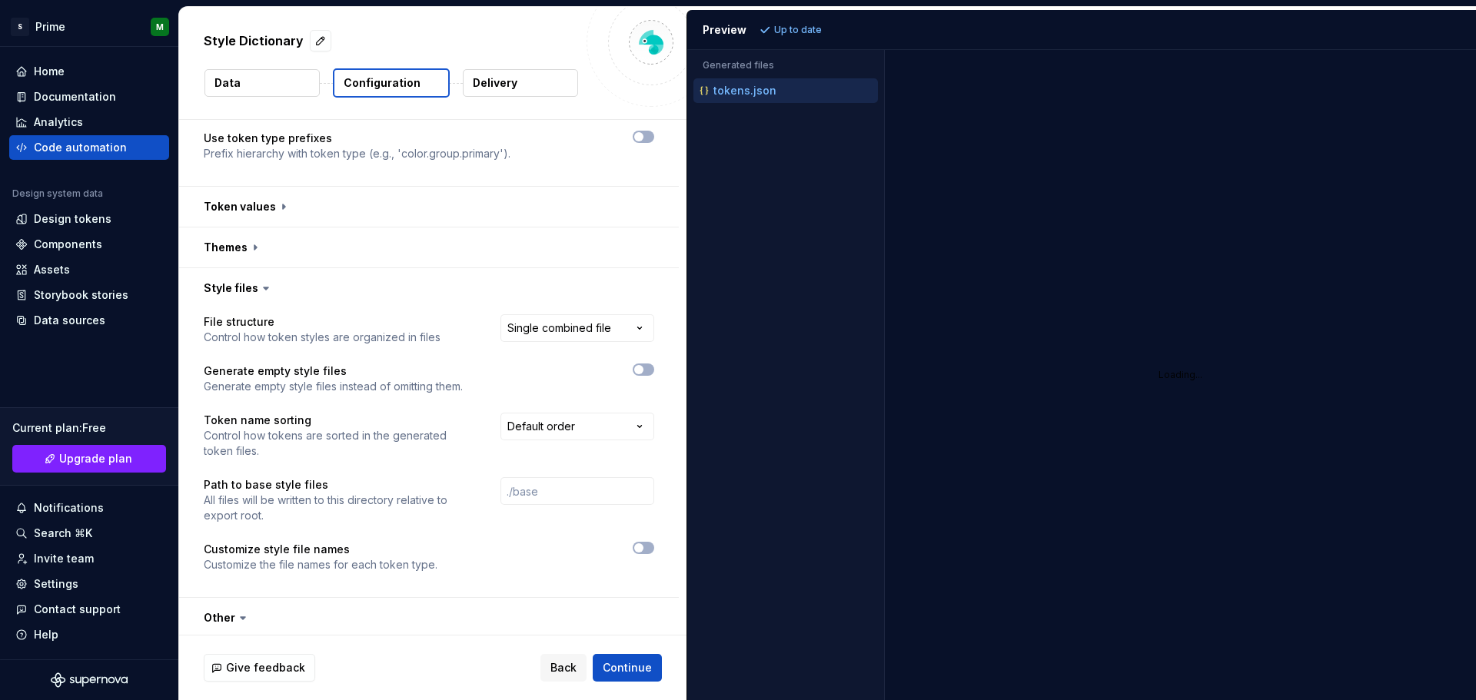
scroll to position [393, 0]
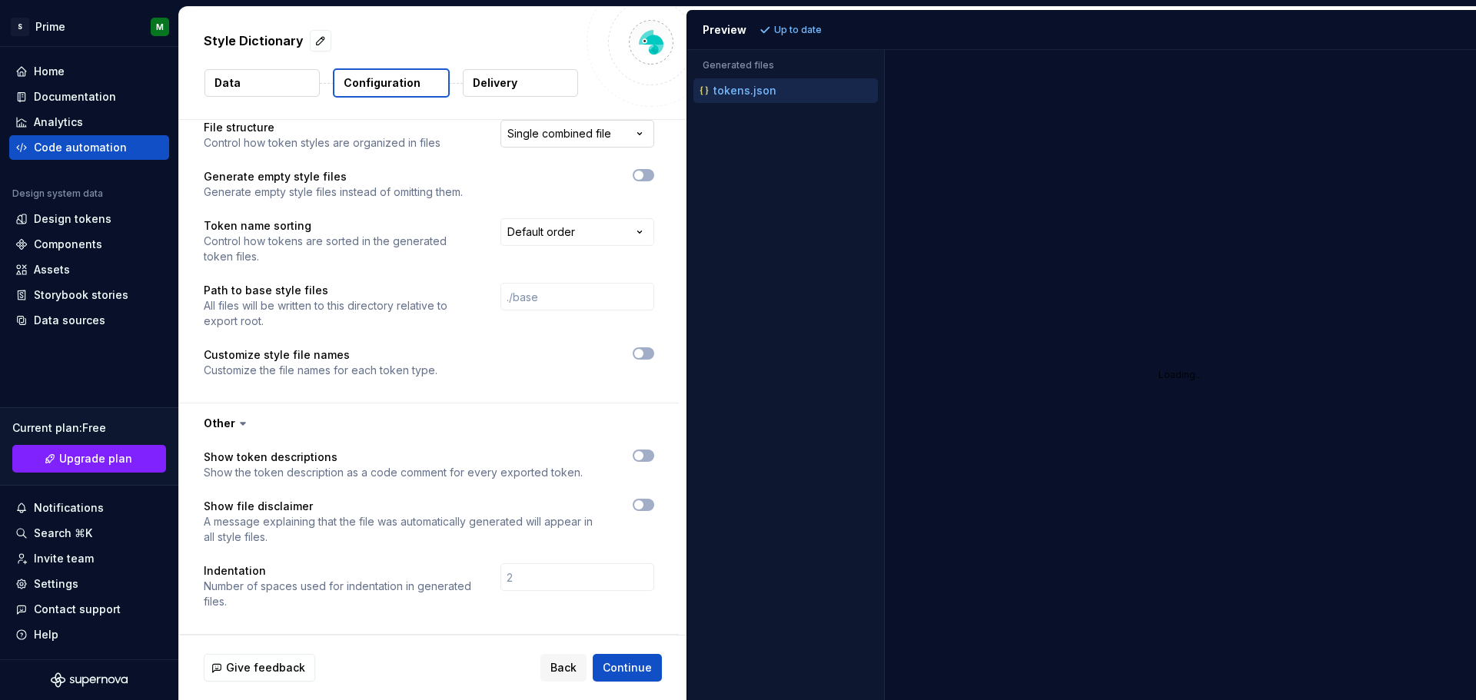
click at [604, 138] on html "**********" at bounding box center [738, 350] width 1476 height 700
click at [295, 165] on html "**********" at bounding box center [738, 350] width 1476 height 700
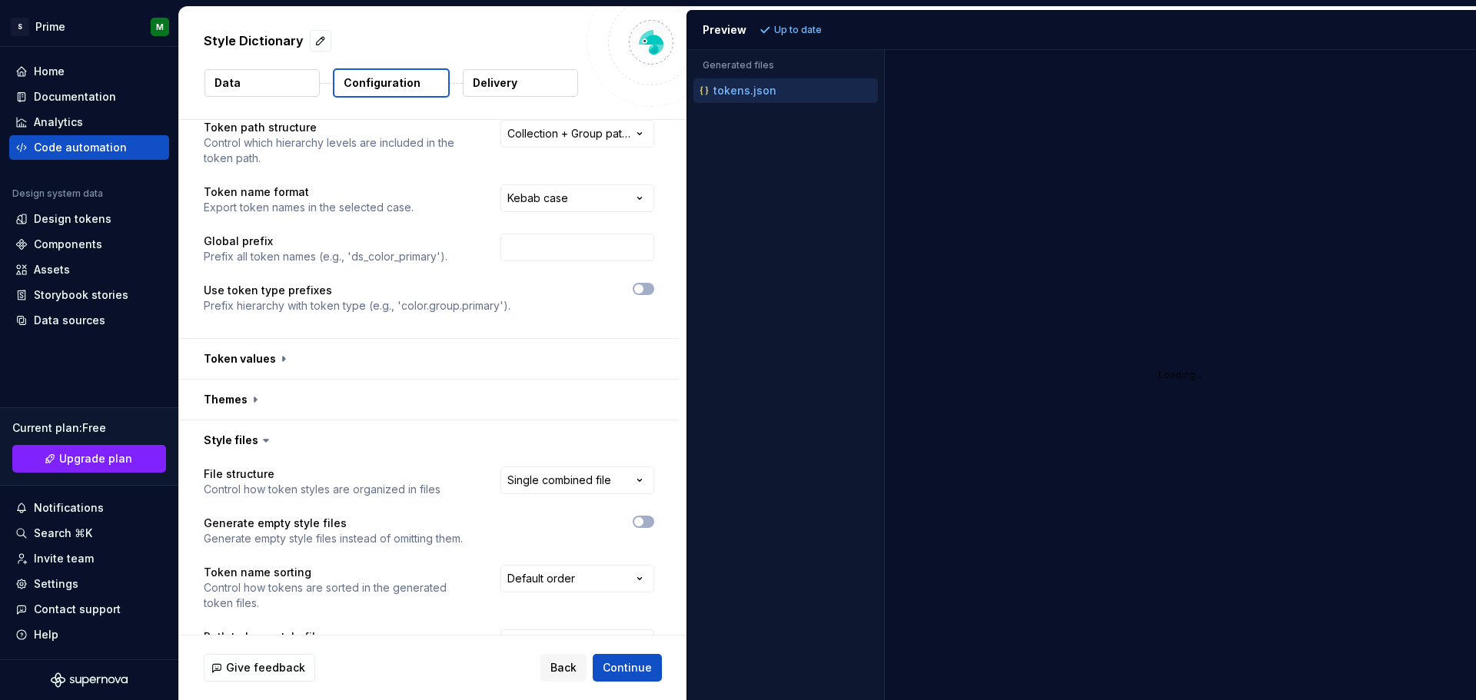
scroll to position [8, 0]
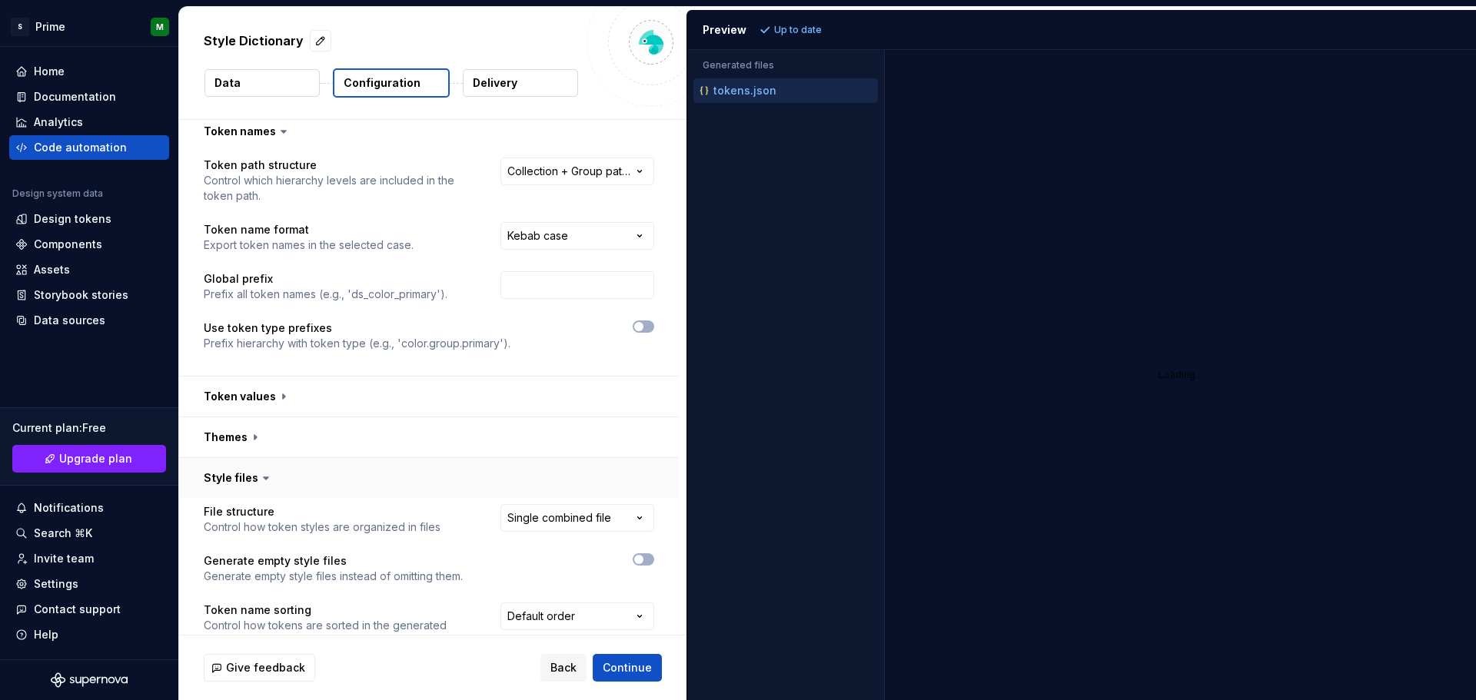
click at [254, 477] on button "button" at bounding box center [429, 478] width 500 height 40
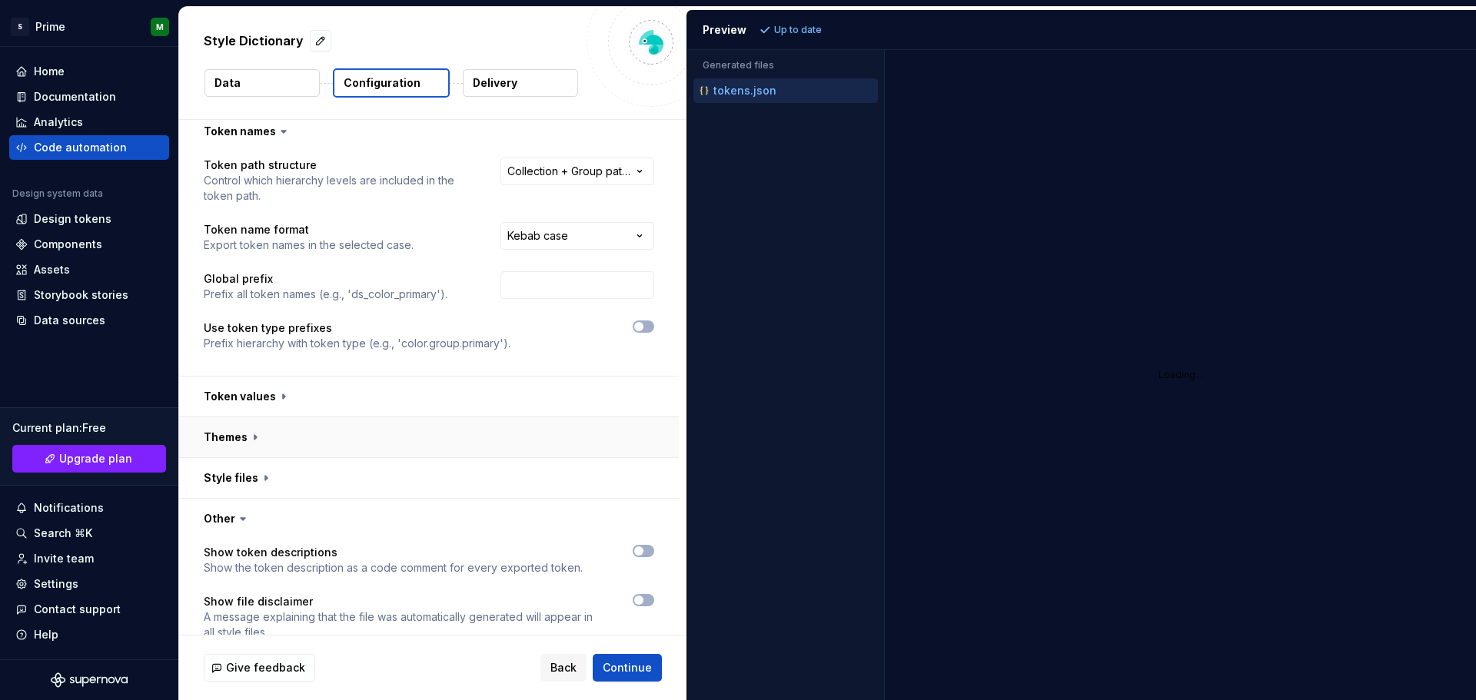
click at [255, 442] on button "button" at bounding box center [429, 437] width 500 height 40
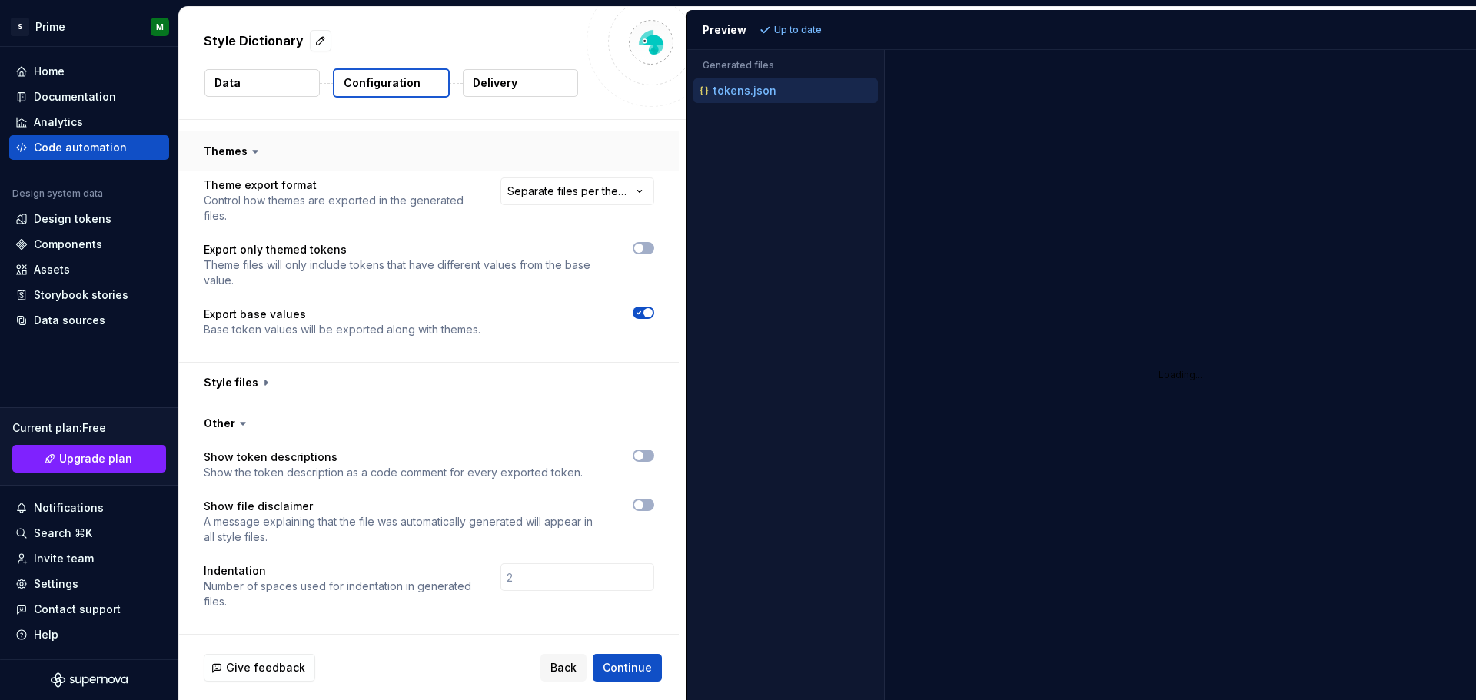
click at [637, 167] on button "button" at bounding box center [429, 151] width 500 height 40
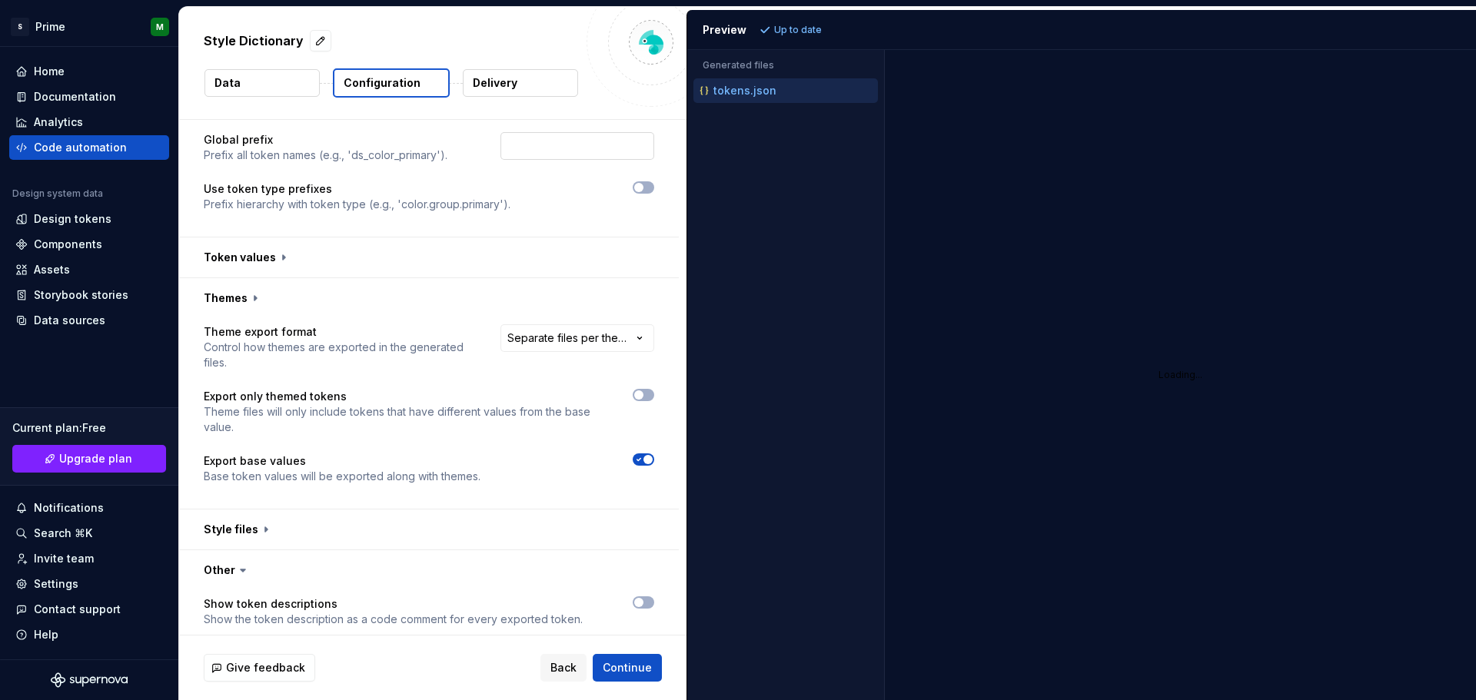
scroll to position [104, 0]
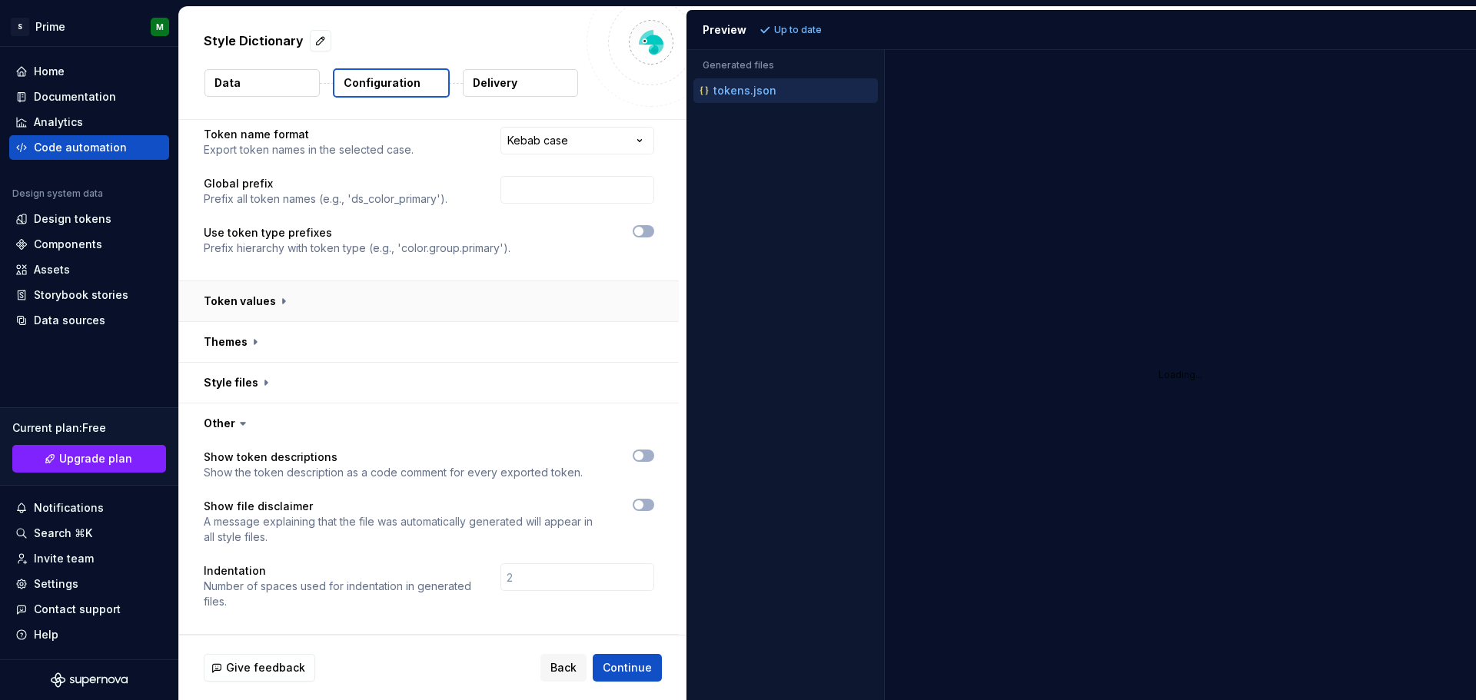
click at [276, 296] on button "button" at bounding box center [429, 301] width 500 height 40
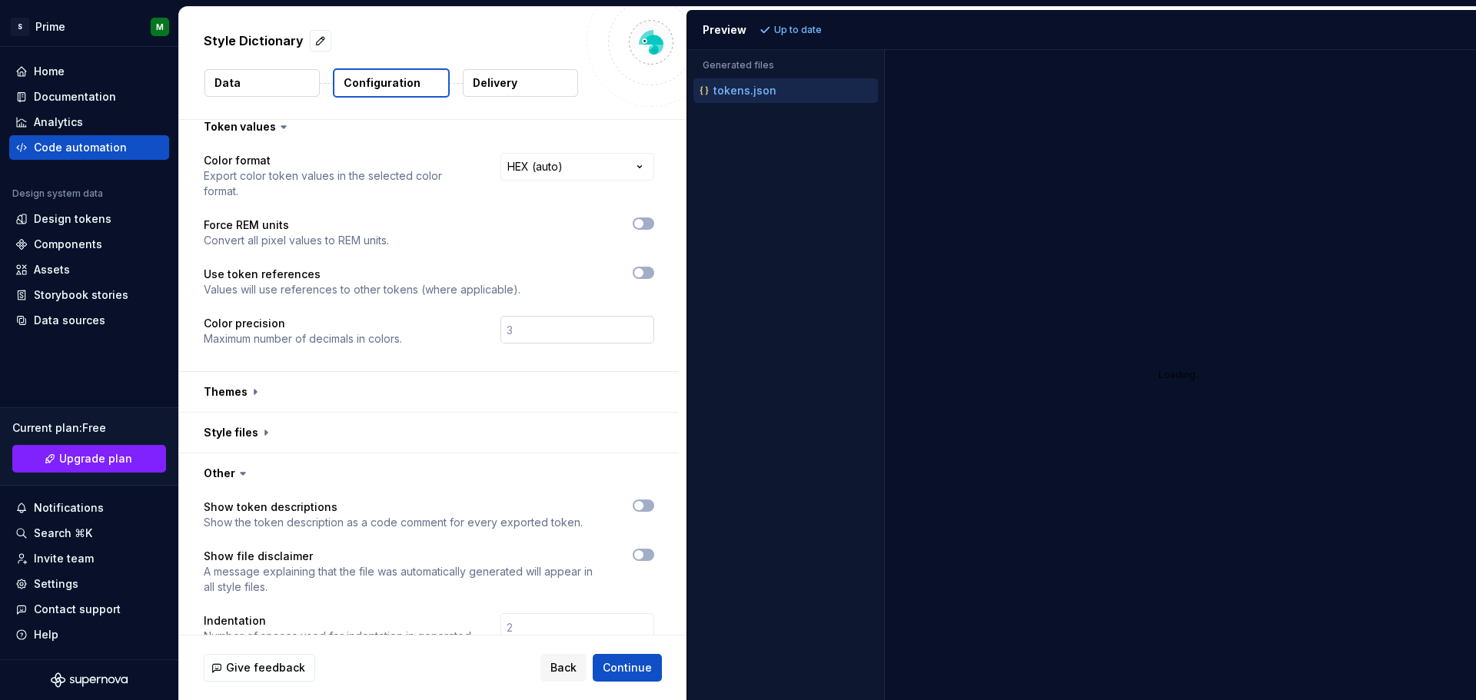
scroll to position [251, 0]
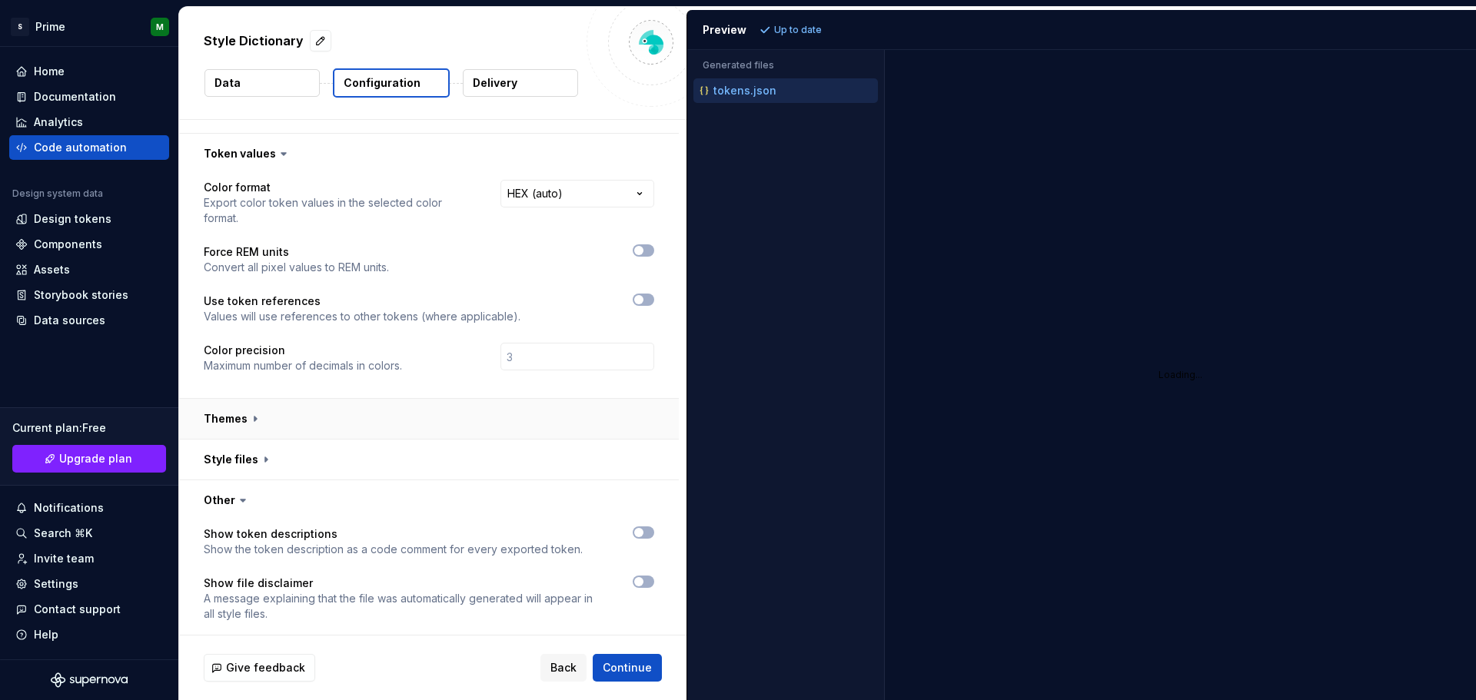
click at [254, 414] on button "button" at bounding box center [429, 419] width 500 height 40
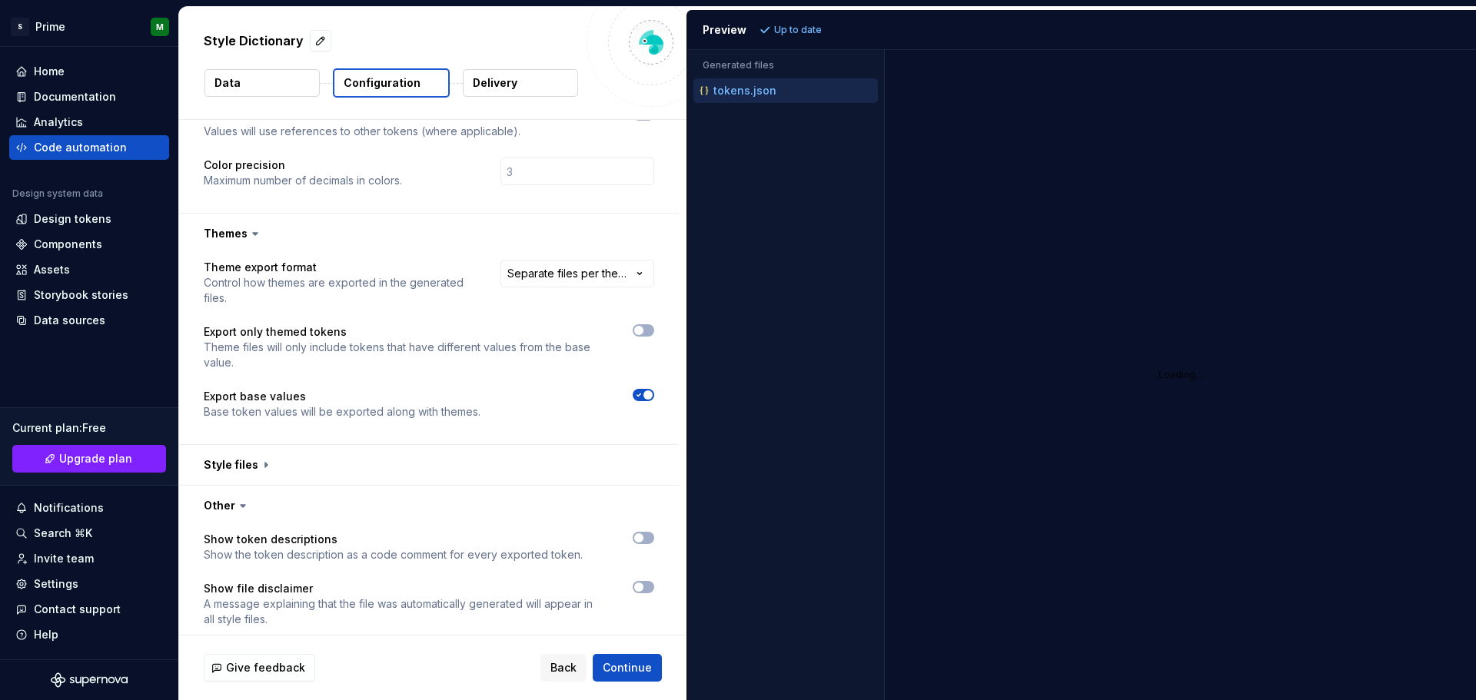
scroll to position [519, 0]
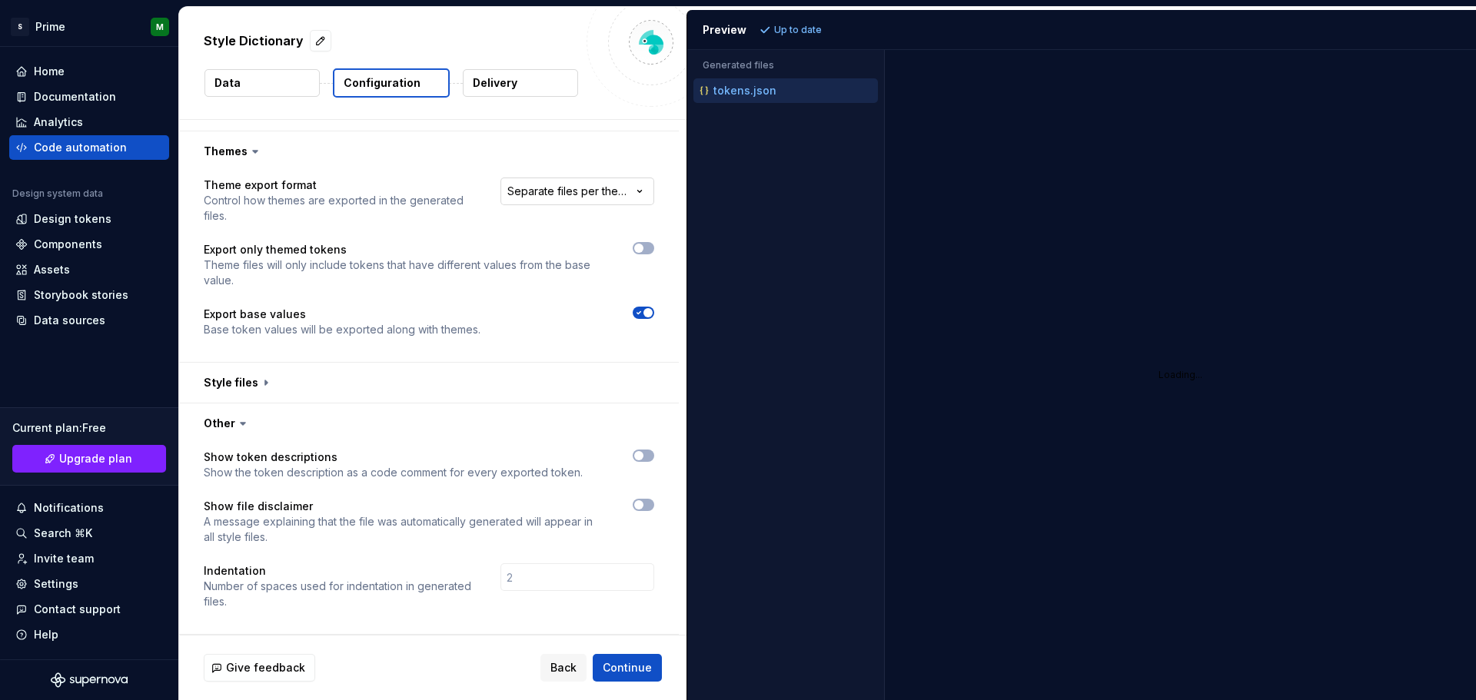
click at [579, 196] on html "**********" at bounding box center [738, 350] width 1476 height 700
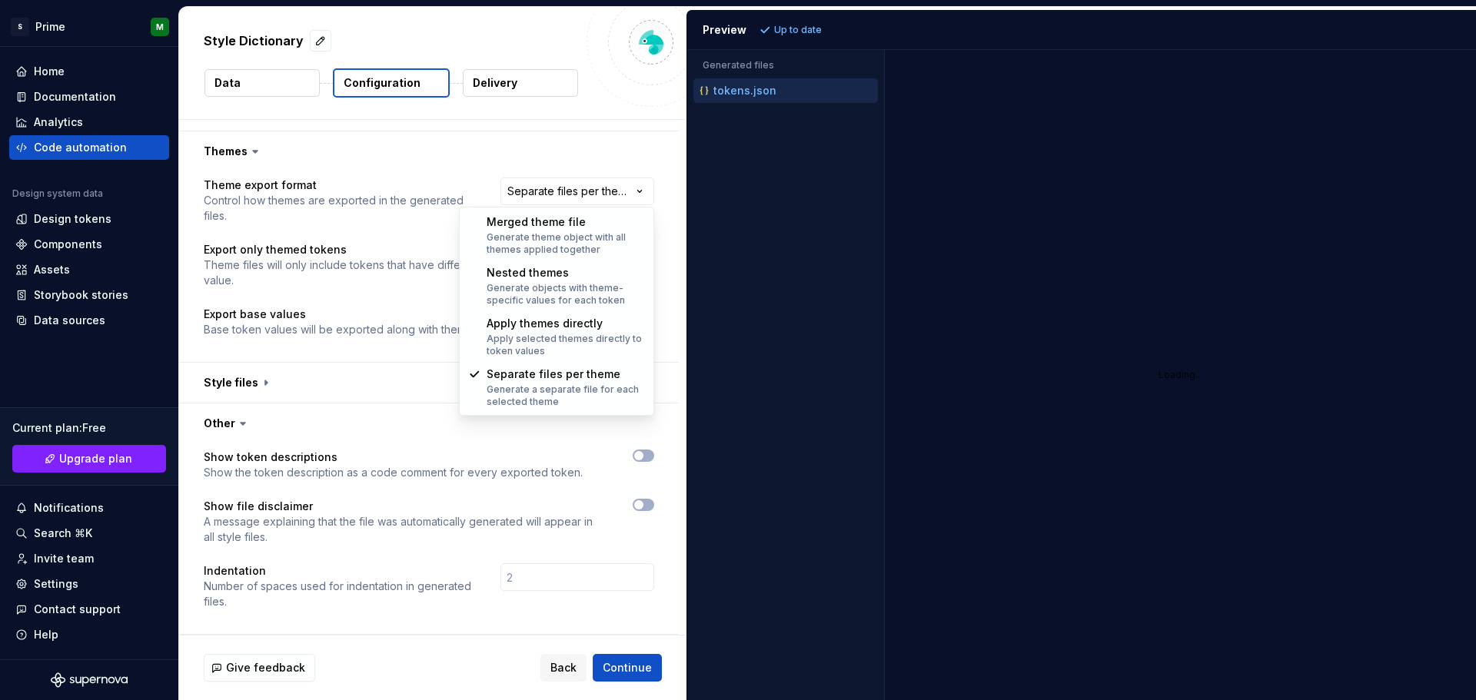
select select "**********"
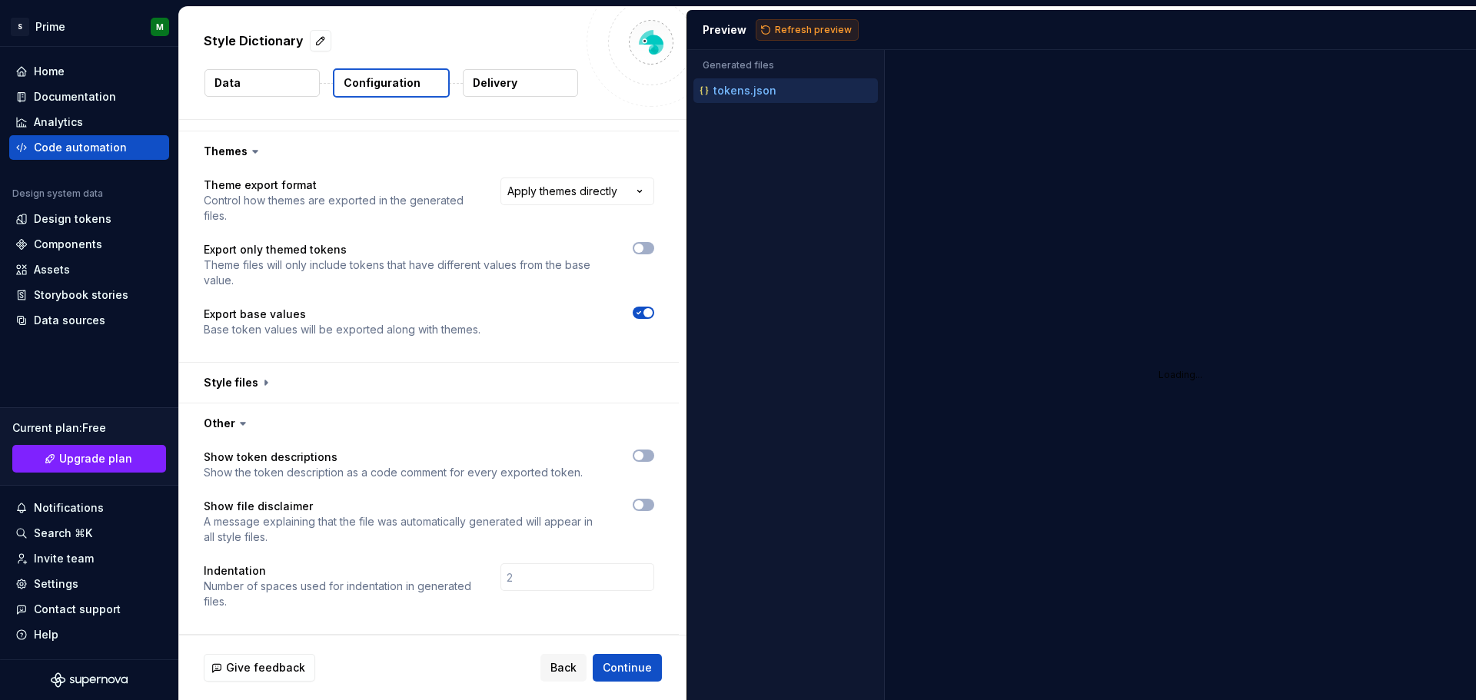
click at [820, 27] on span "Refresh preview" at bounding box center [813, 30] width 77 height 12
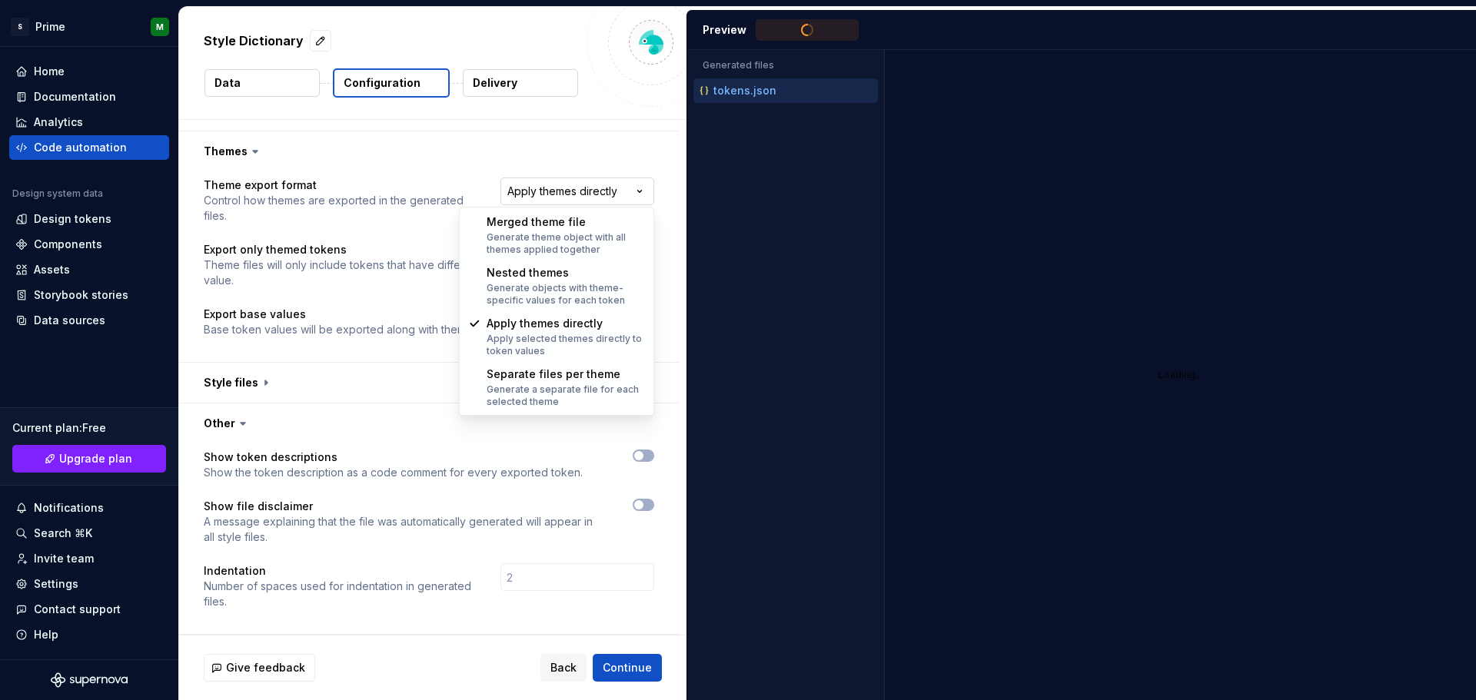
click at [598, 181] on html "**********" at bounding box center [738, 350] width 1476 height 700
click at [644, 145] on html "**********" at bounding box center [738, 350] width 1476 height 700
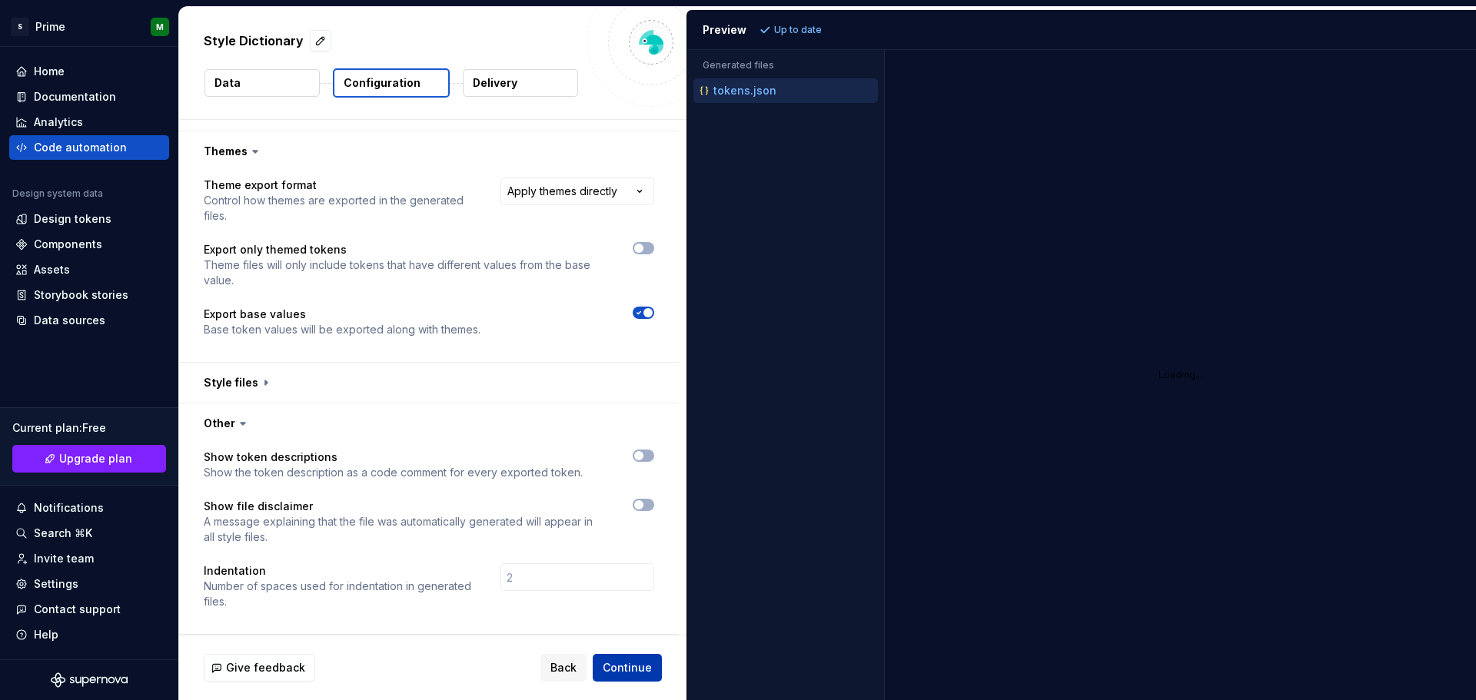
click at [649, 676] on button "Continue" at bounding box center [627, 668] width 69 height 28
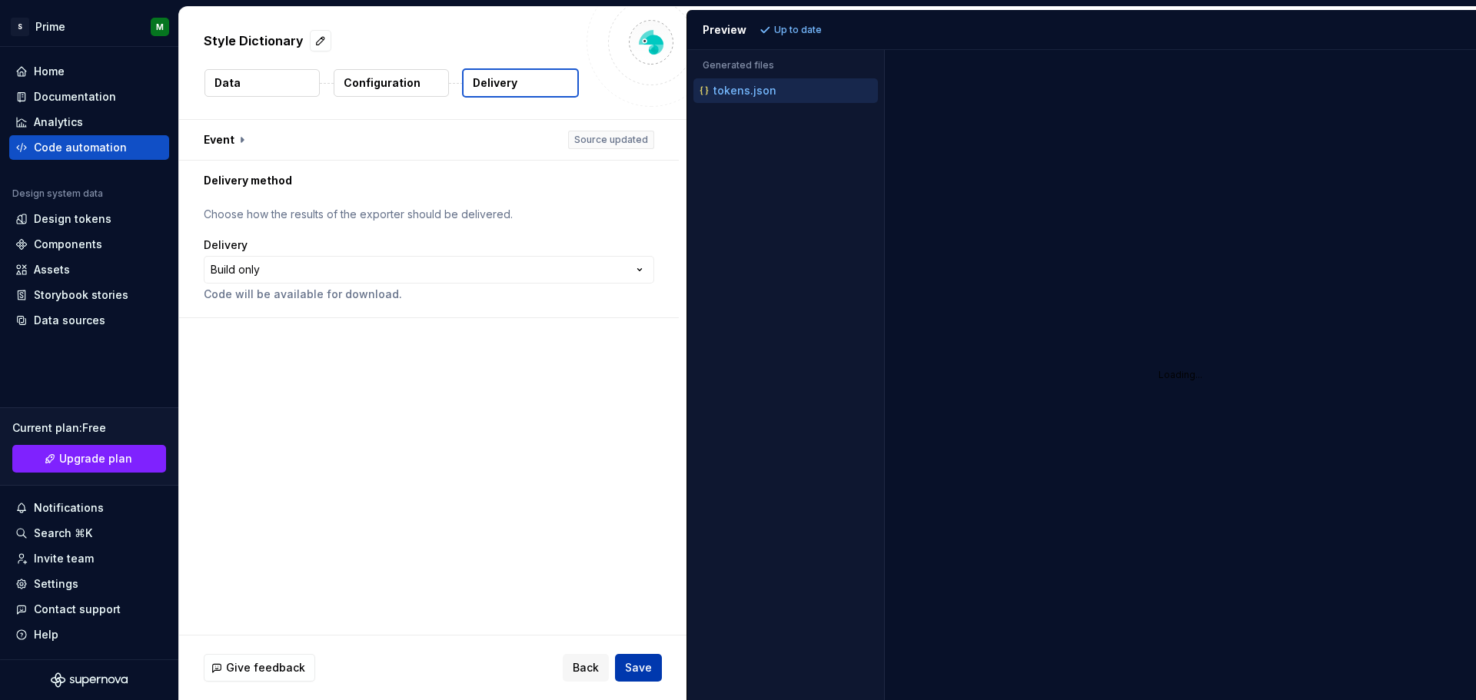
click at [654, 672] on button "Save" at bounding box center [638, 668] width 47 height 28
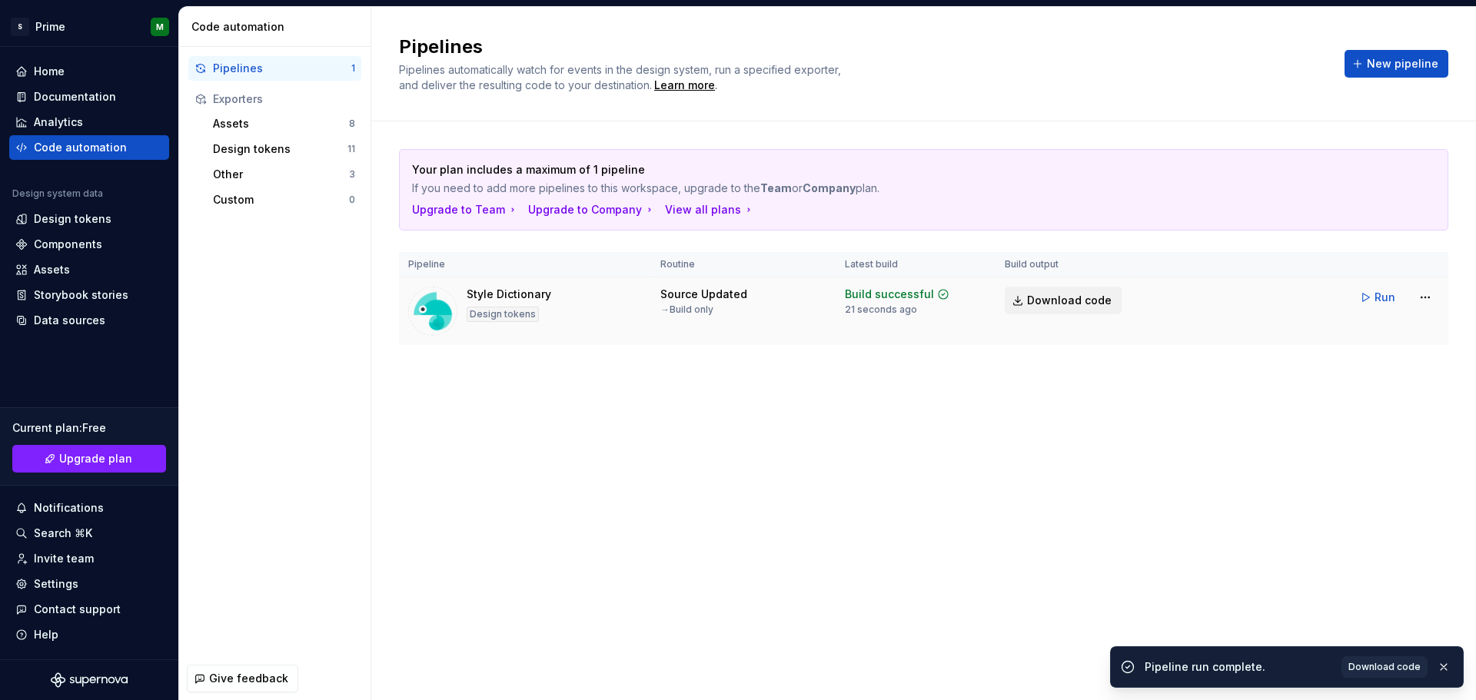
click at [1072, 309] on link "Download code" at bounding box center [1063, 301] width 117 height 28
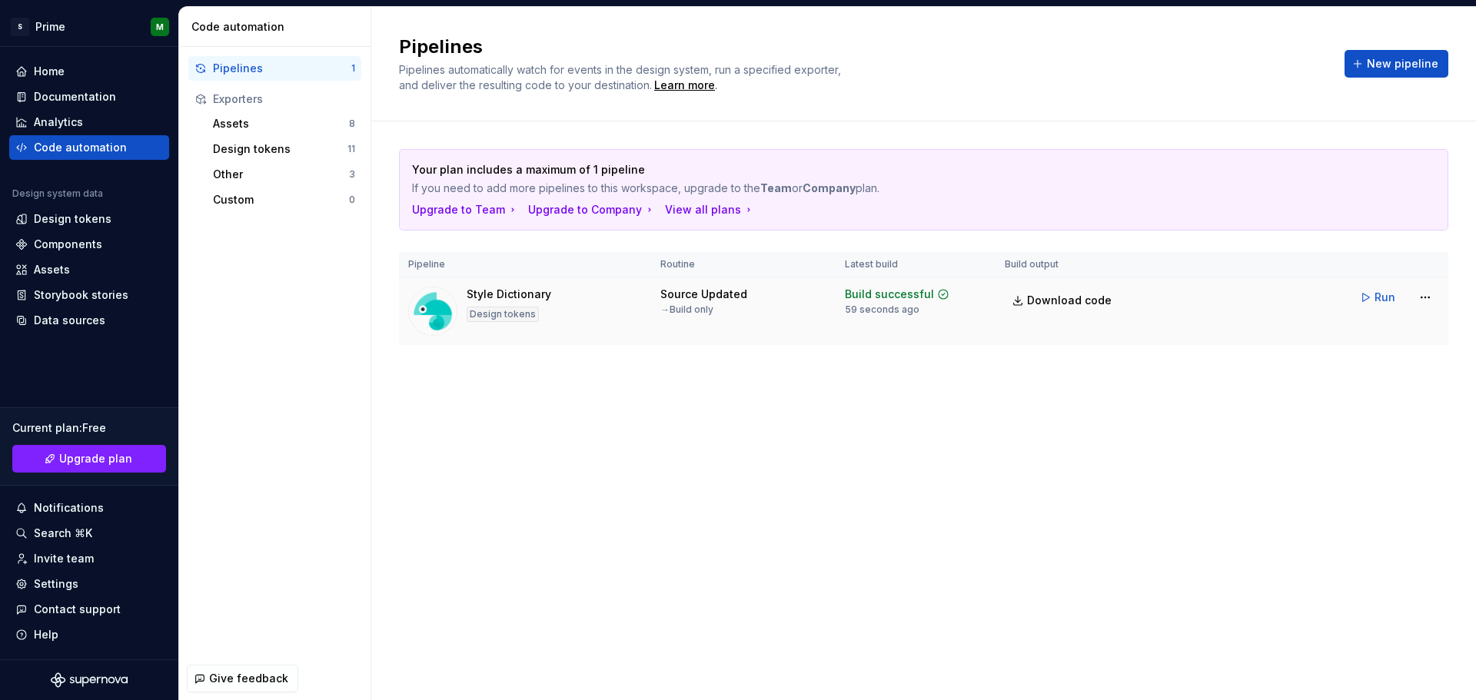
click at [1441, 294] on td "Run" at bounding box center [1290, 298] width 318 height 40
click at [1432, 299] on html "S Prime M Home Documentation Analytics Code automation Design system data Desig…" at bounding box center [738, 350] width 1476 height 700
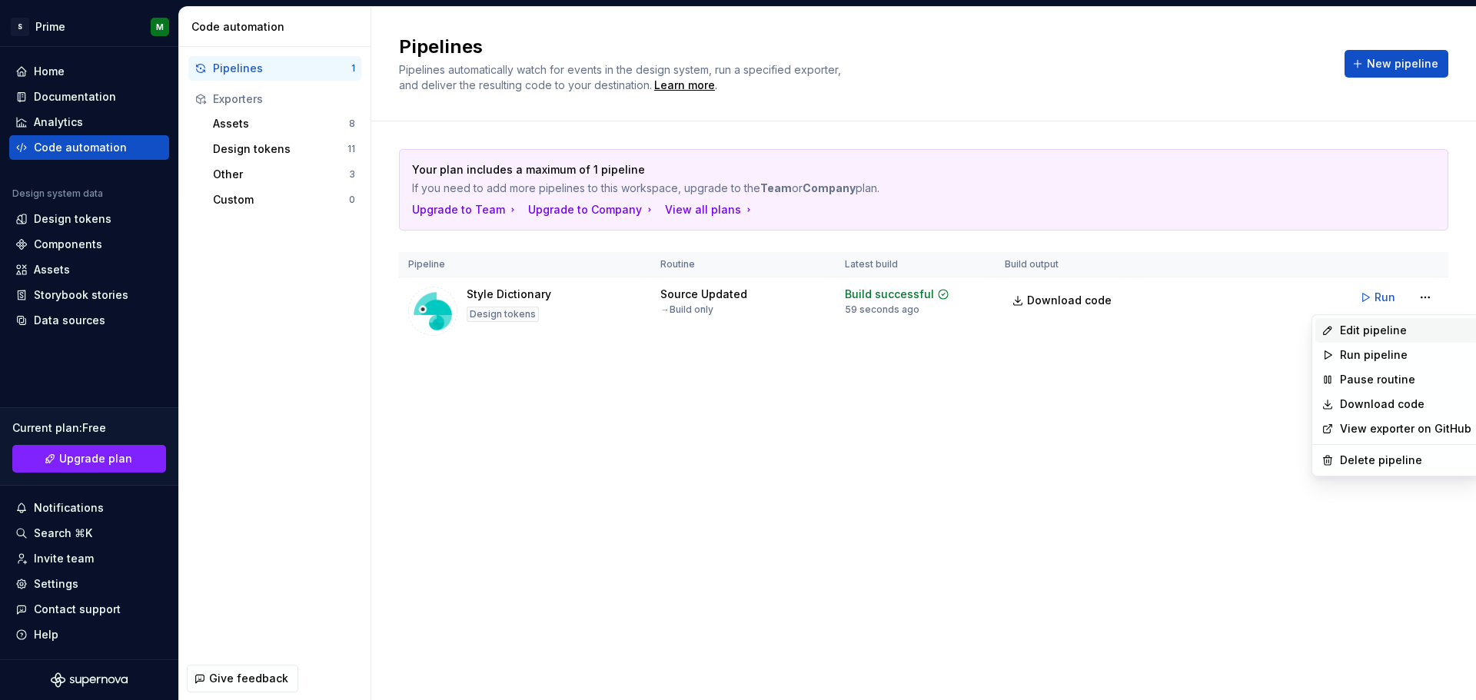
click at [1372, 334] on div "Edit pipeline" at bounding box center [1405, 330] width 131 height 15
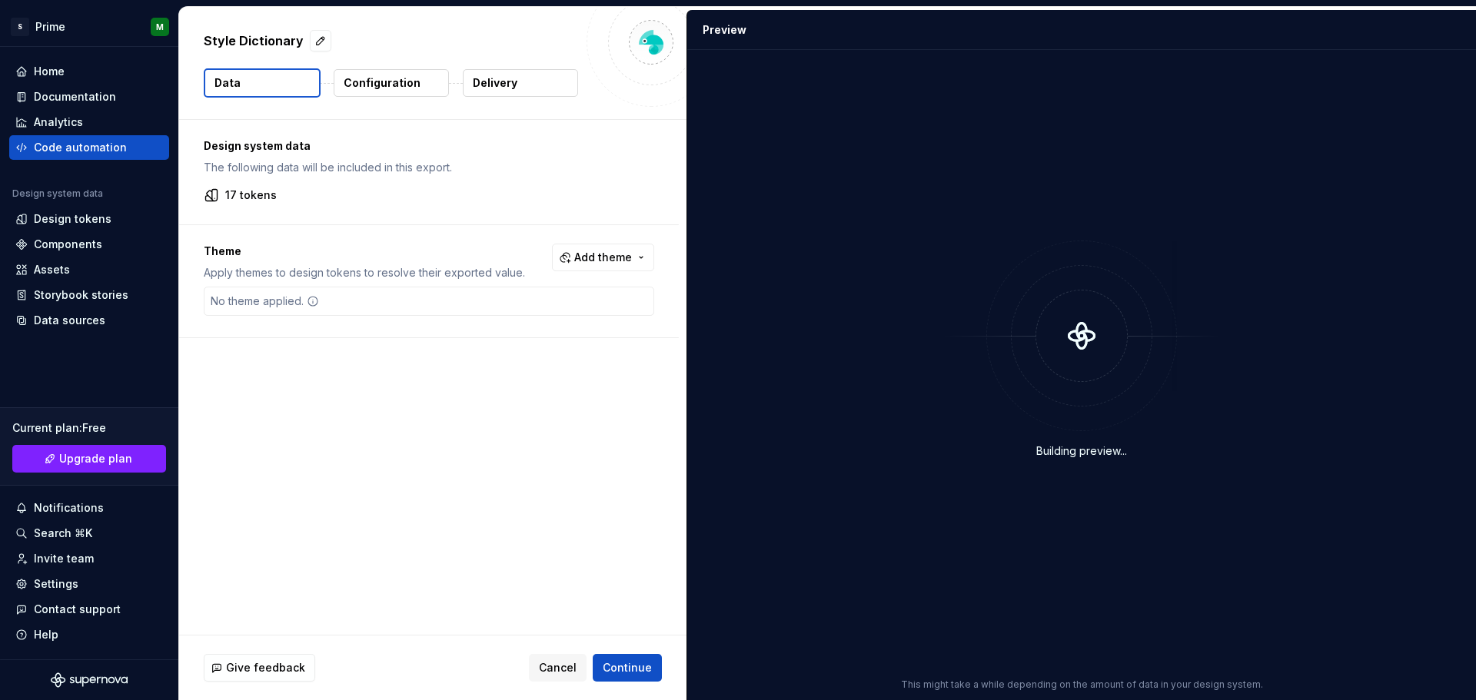
click at [411, 88] on p "Configuration" at bounding box center [382, 82] width 77 height 15
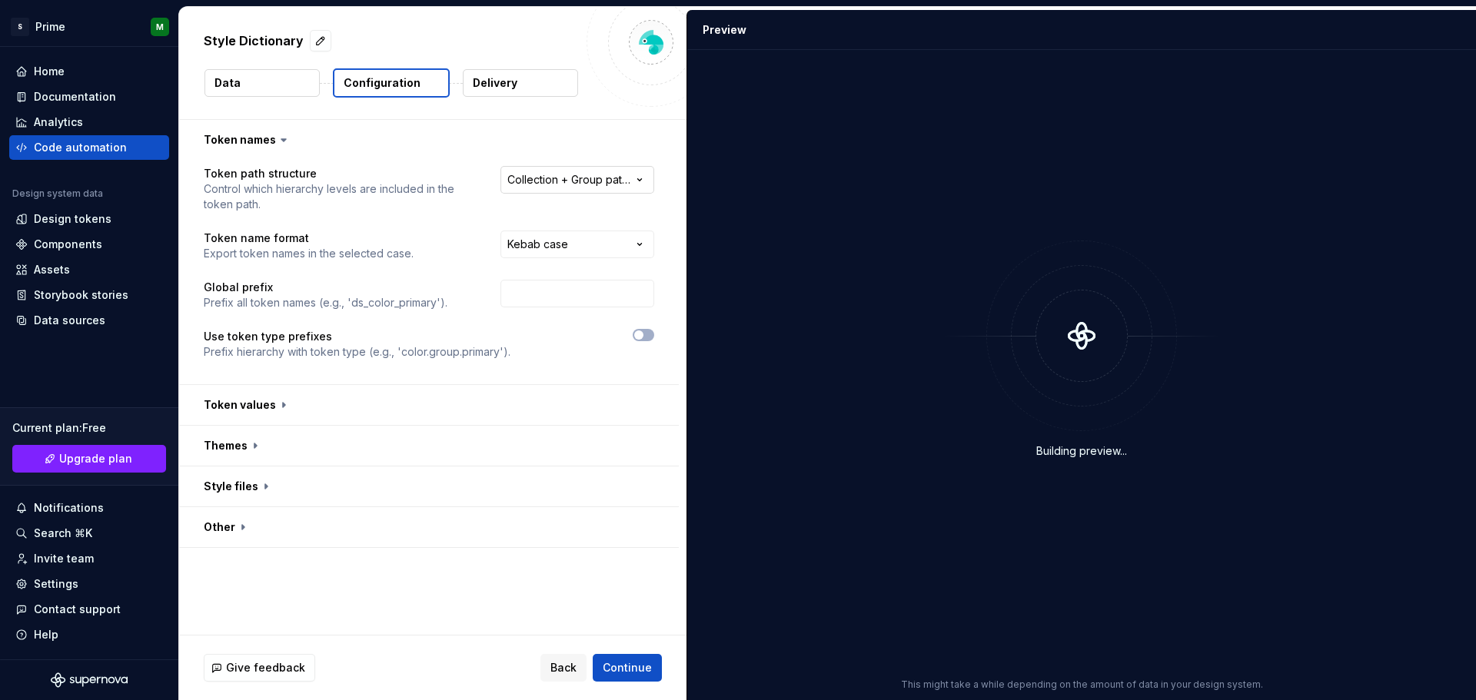
click at [585, 177] on html "**********" at bounding box center [738, 350] width 1476 height 700
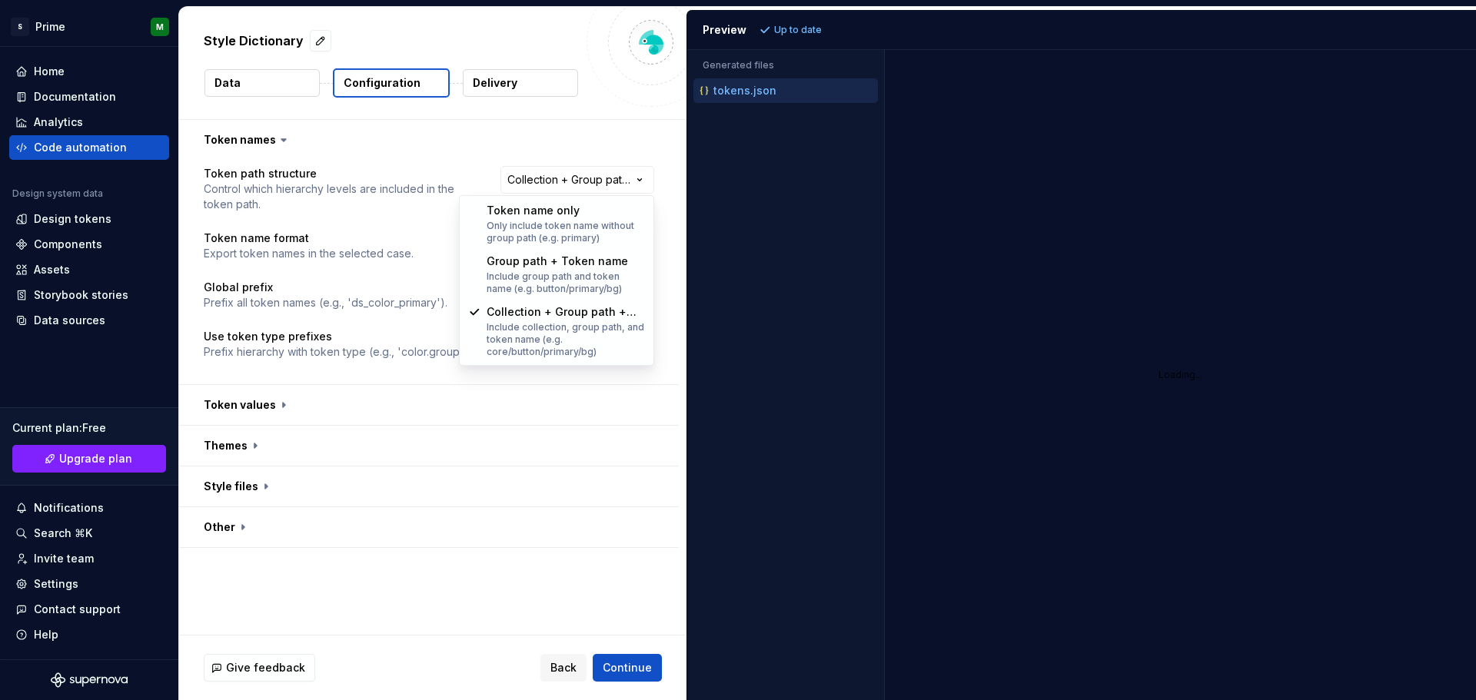
click at [278, 401] on html "**********" at bounding box center [738, 350] width 1476 height 700
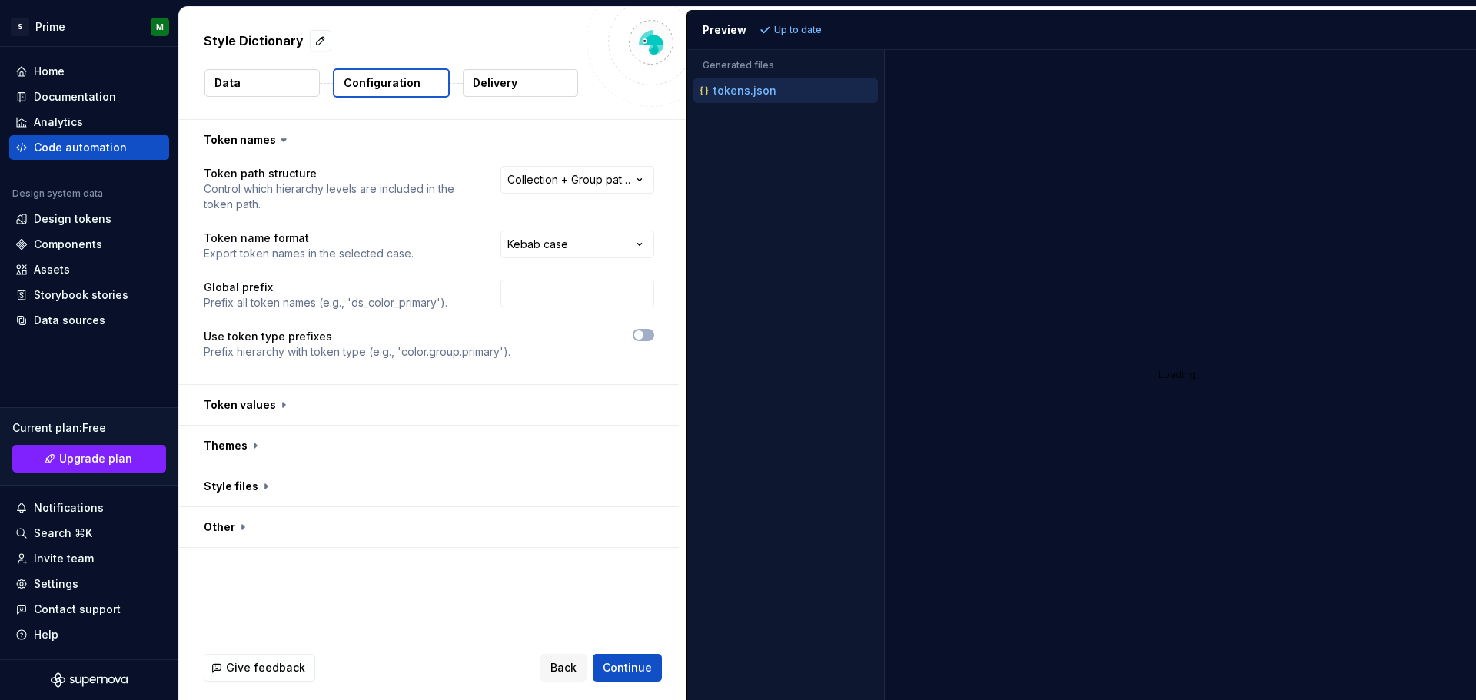
click at [278, 401] on button "button" at bounding box center [429, 405] width 500 height 40
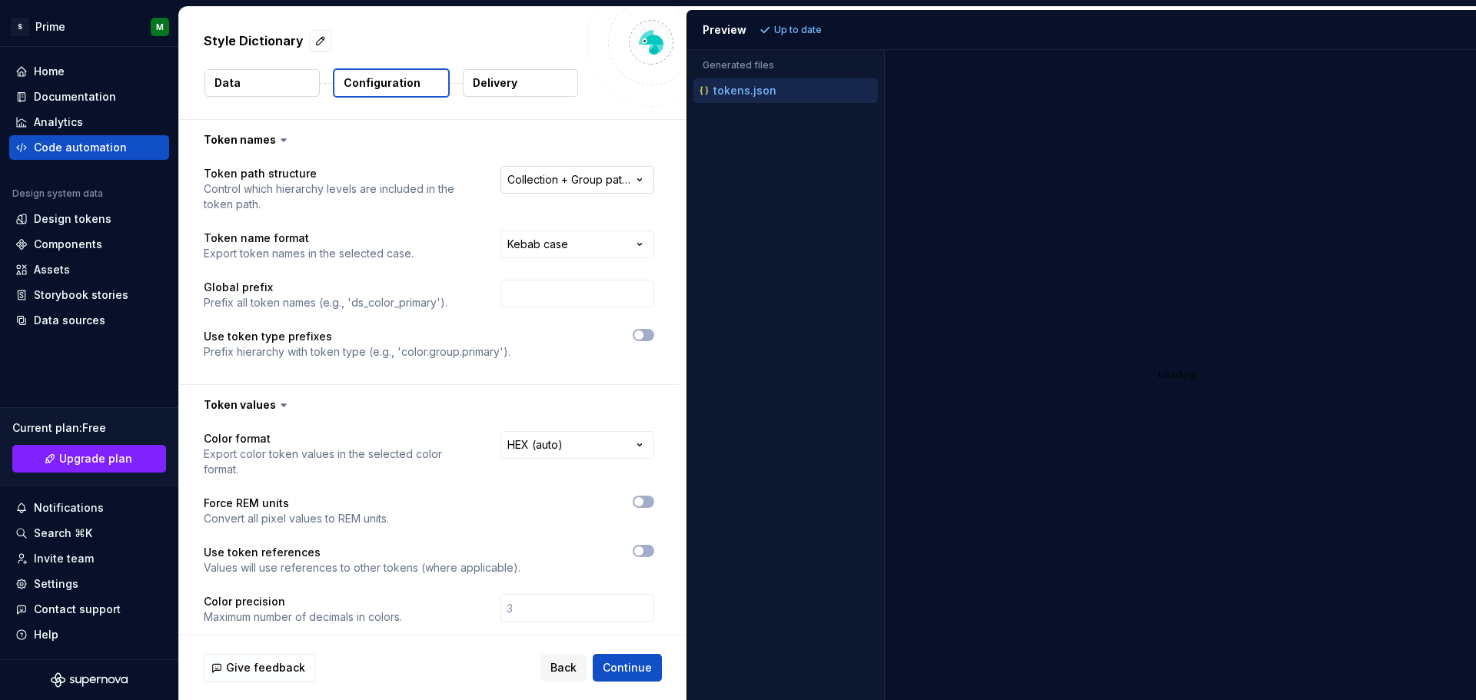
click at [567, 177] on html "**********" at bounding box center [738, 350] width 1476 height 700
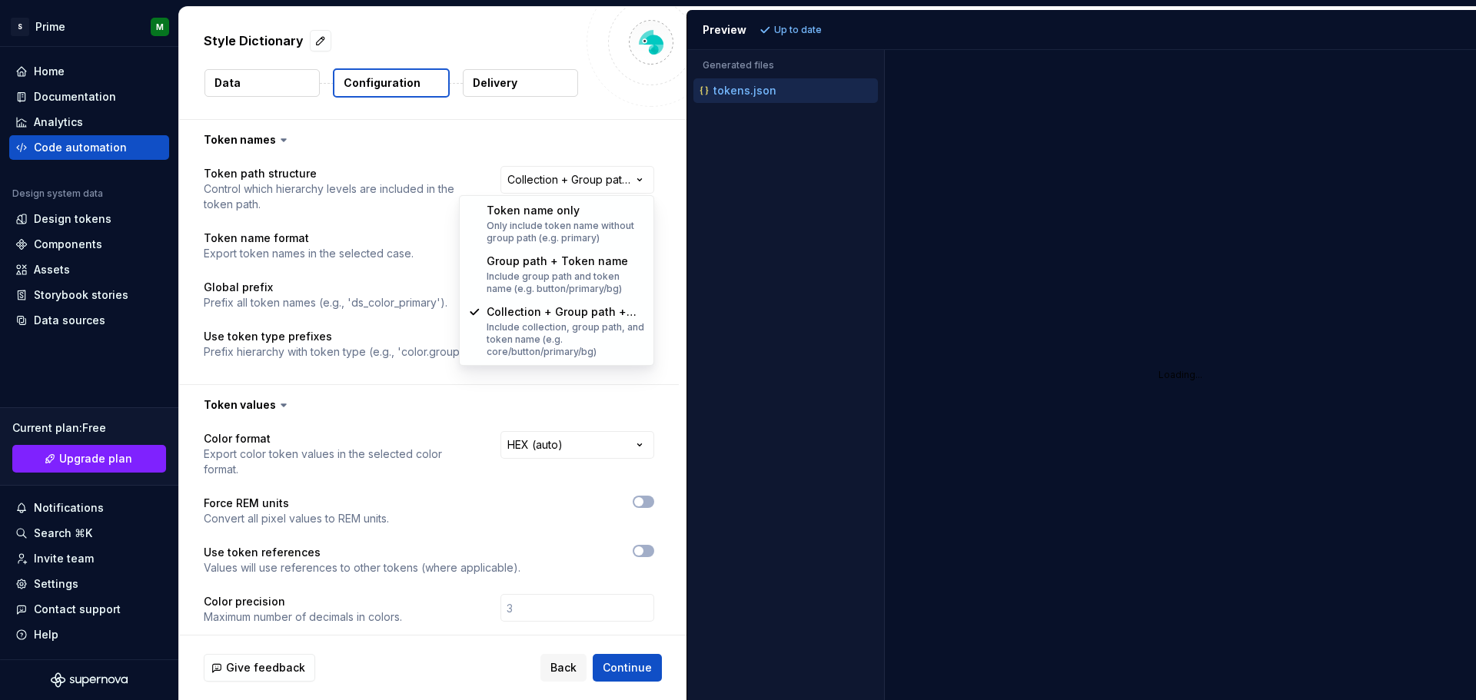
select select "********"
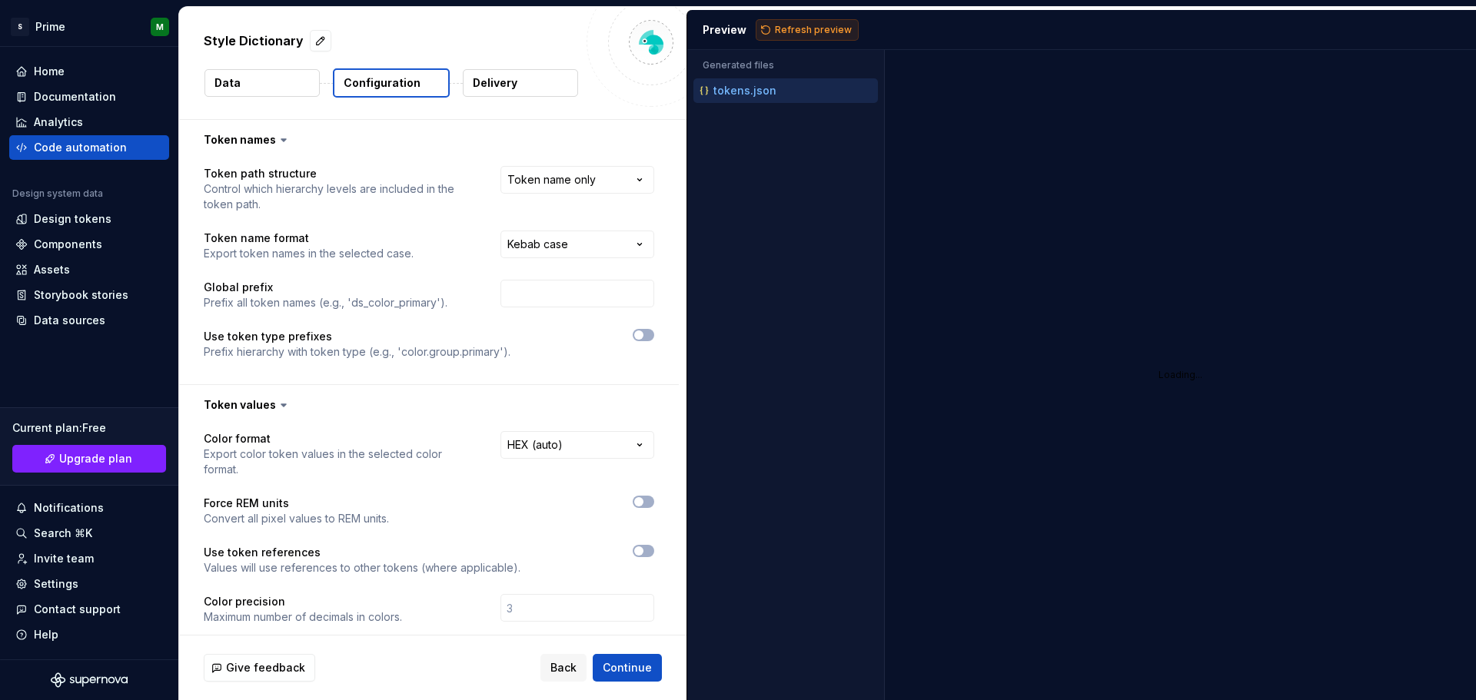
click at [798, 32] on span "Refresh preview" at bounding box center [813, 30] width 77 height 12
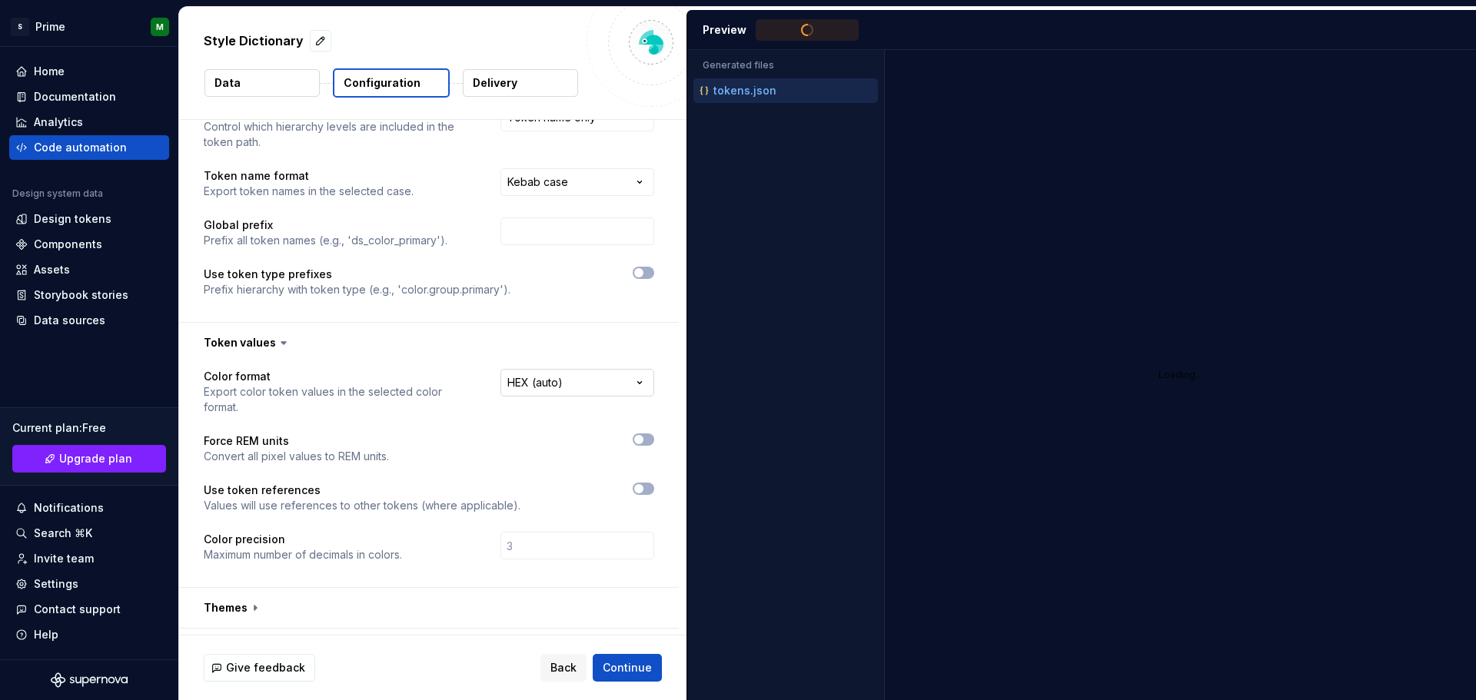
scroll to position [138, 0]
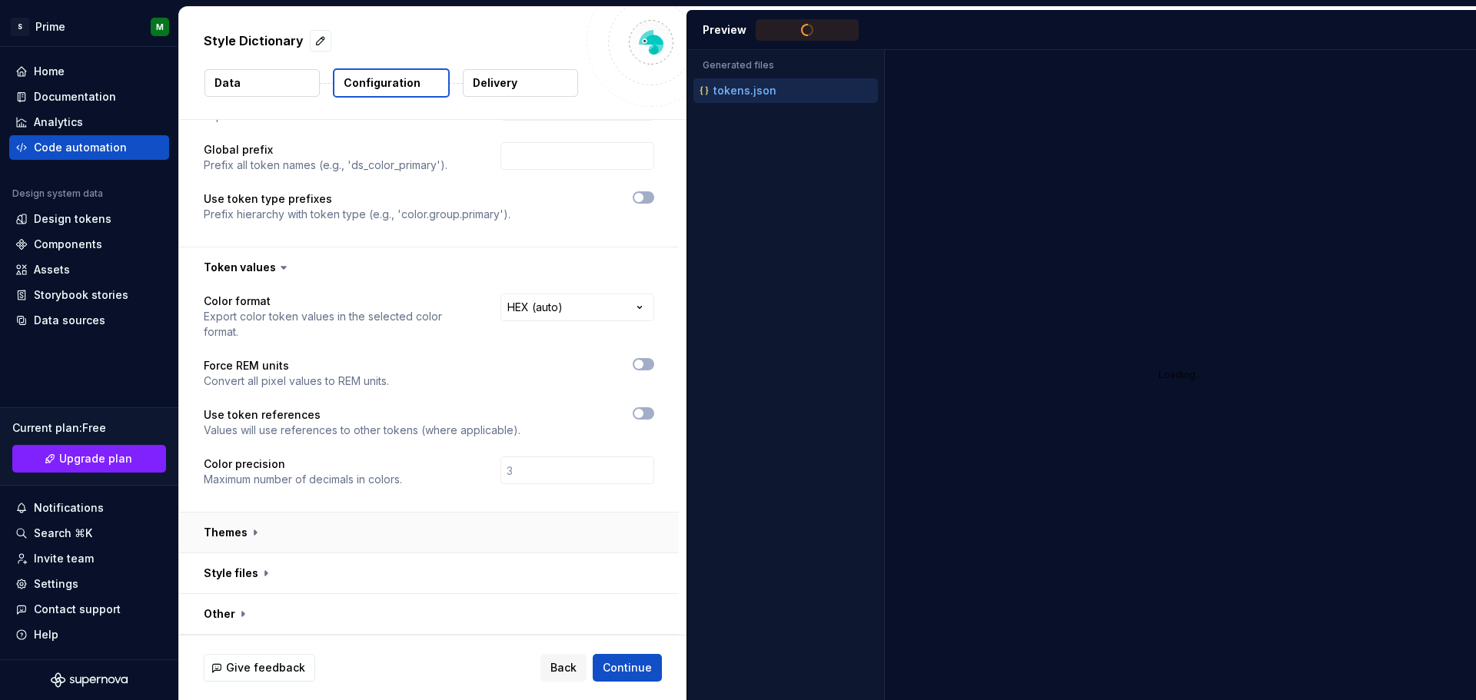
click at [254, 532] on button "button" at bounding box center [429, 533] width 500 height 40
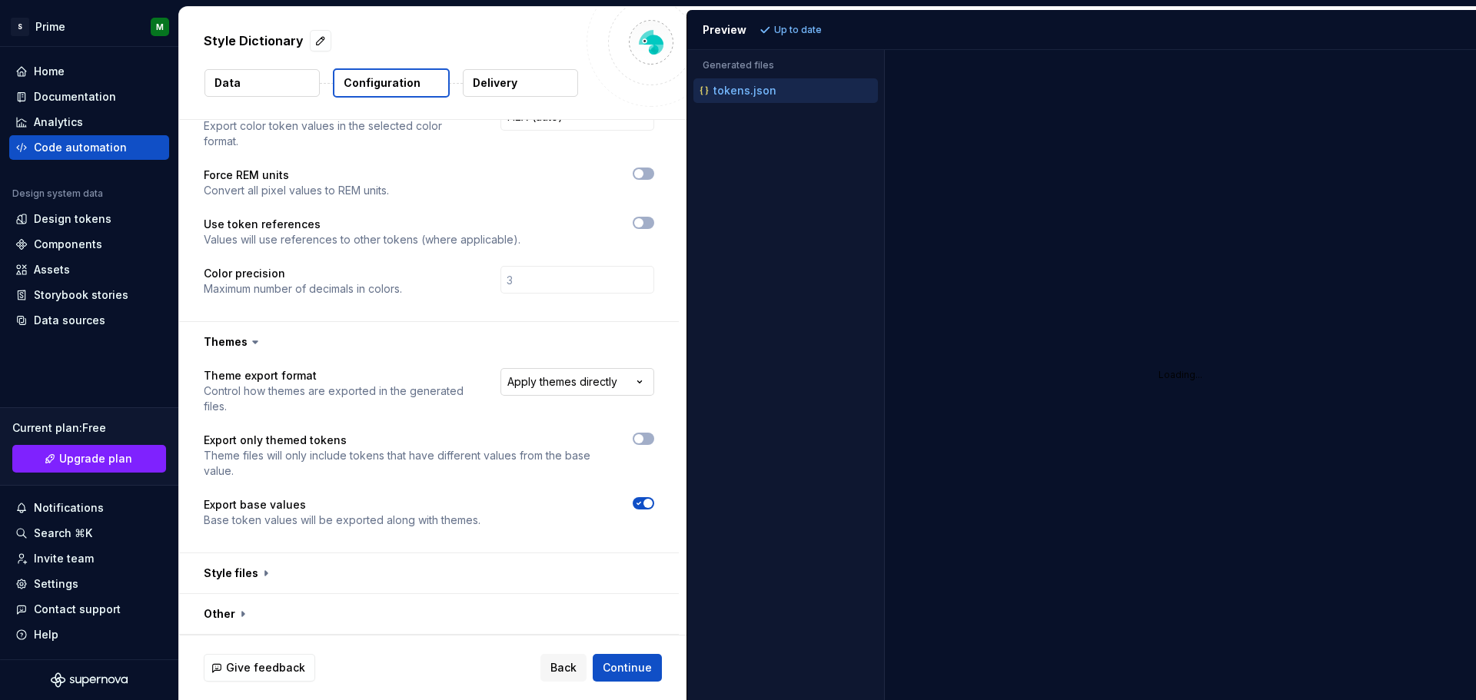
click at [611, 384] on html "**********" at bounding box center [738, 350] width 1476 height 700
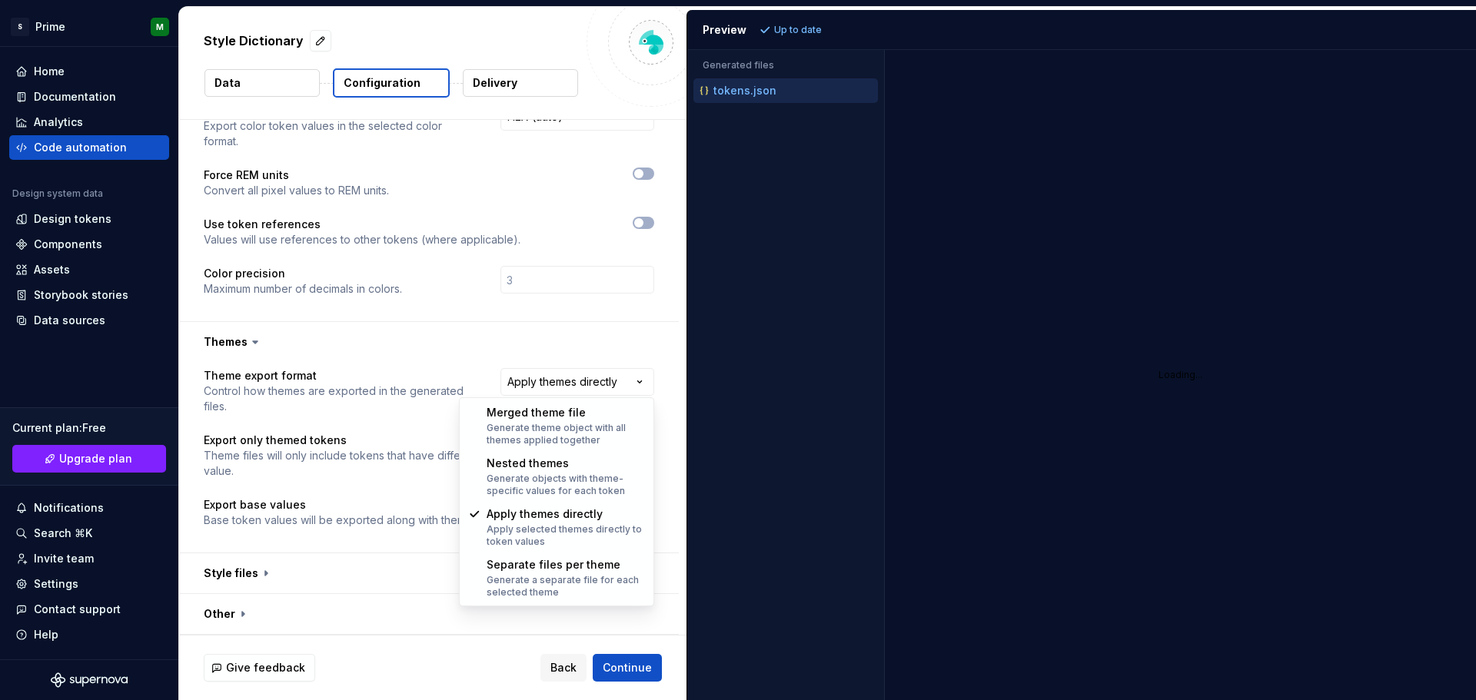
click at [523, 281] on html "**********" at bounding box center [738, 350] width 1476 height 700
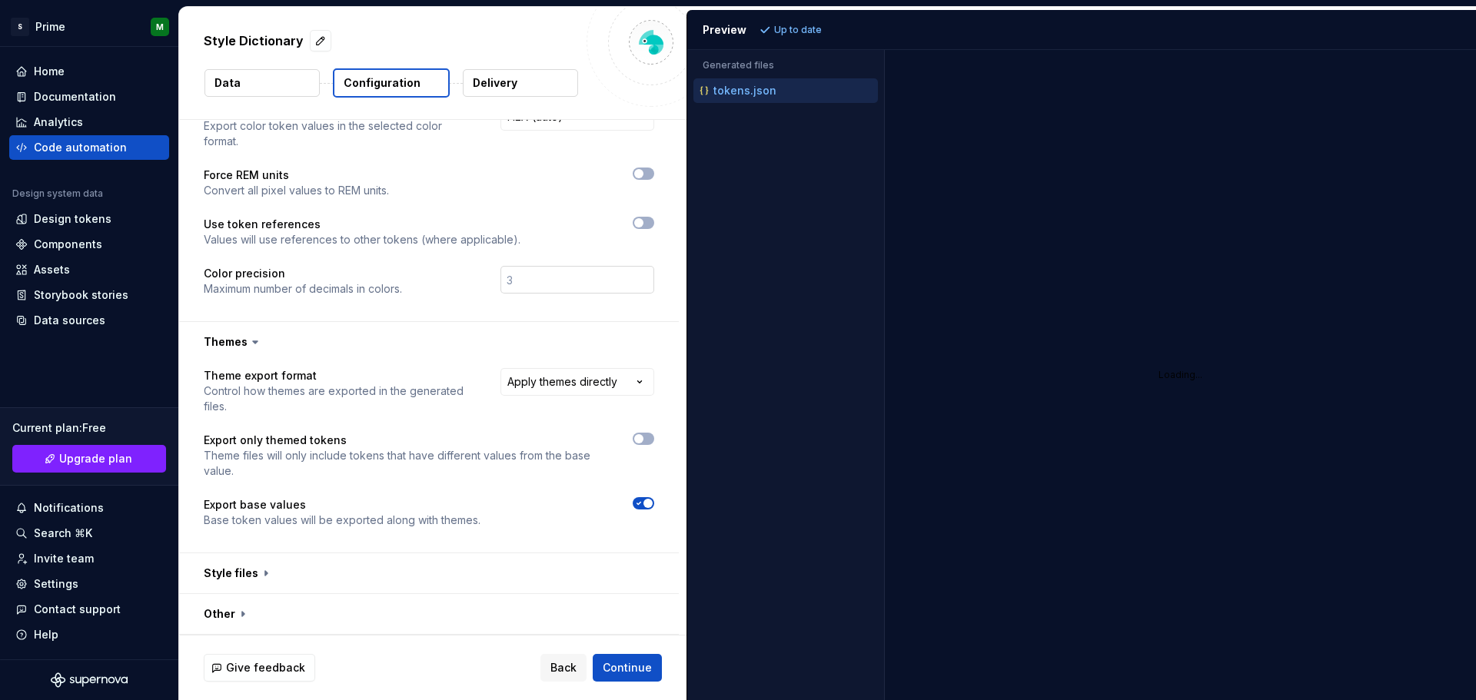
scroll to position [0, 0]
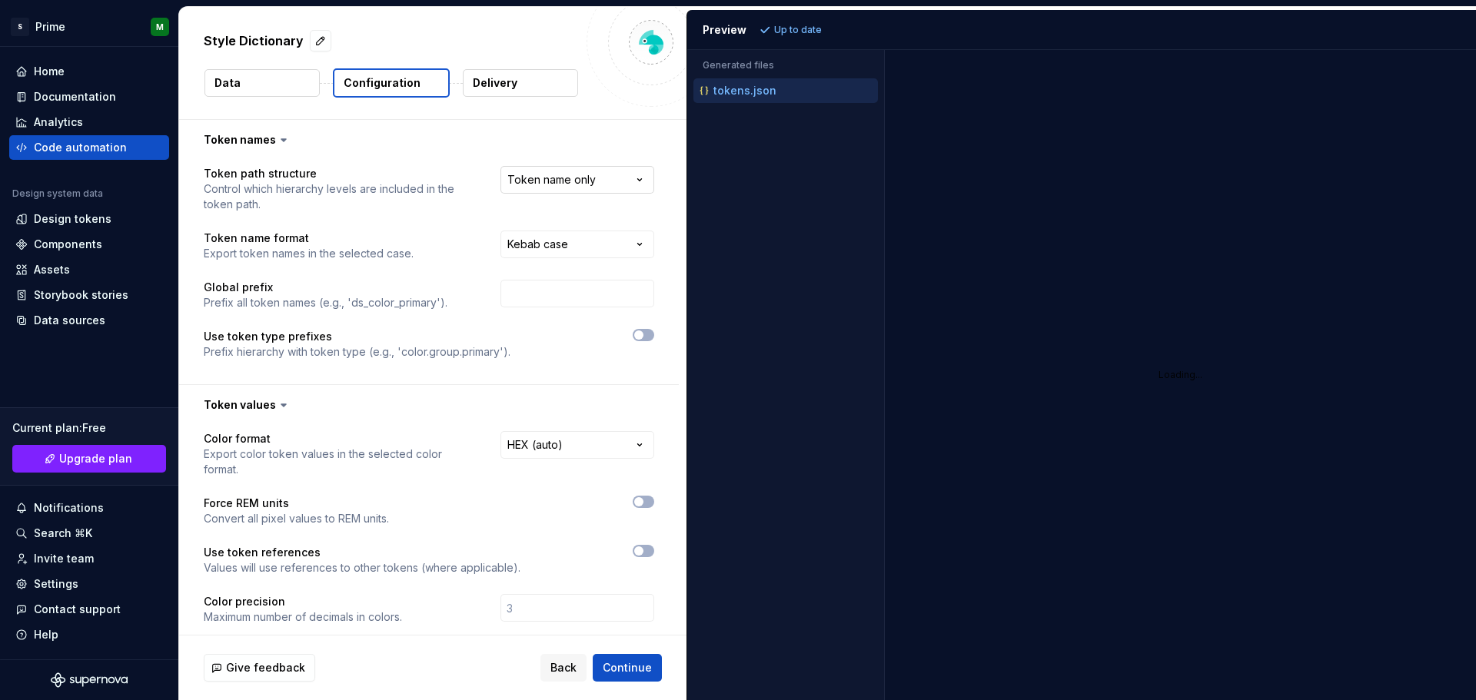
click at [570, 167] on html "**********" at bounding box center [738, 350] width 1476 height 700
click at [584, 151] on html "**********" at bounding box center [738, 350] width 1476 height 700
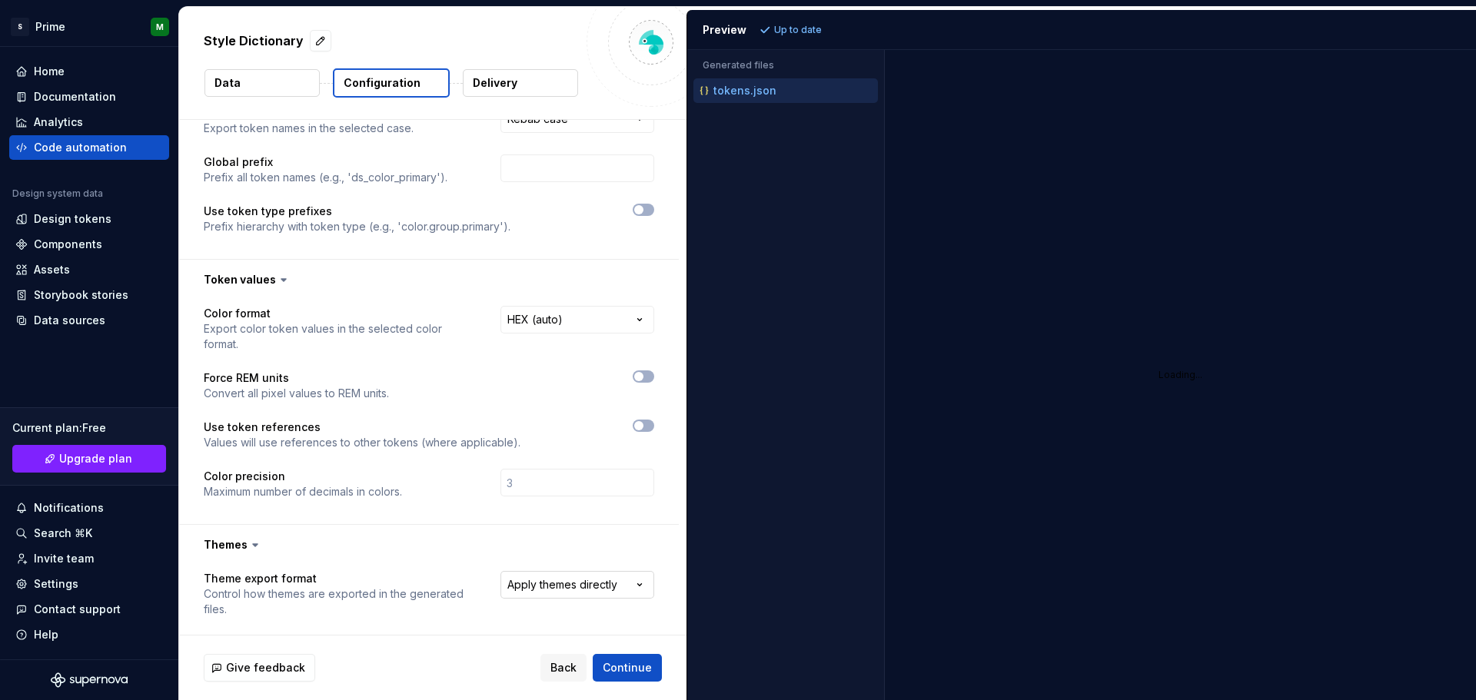
scroll to position [308, 0]
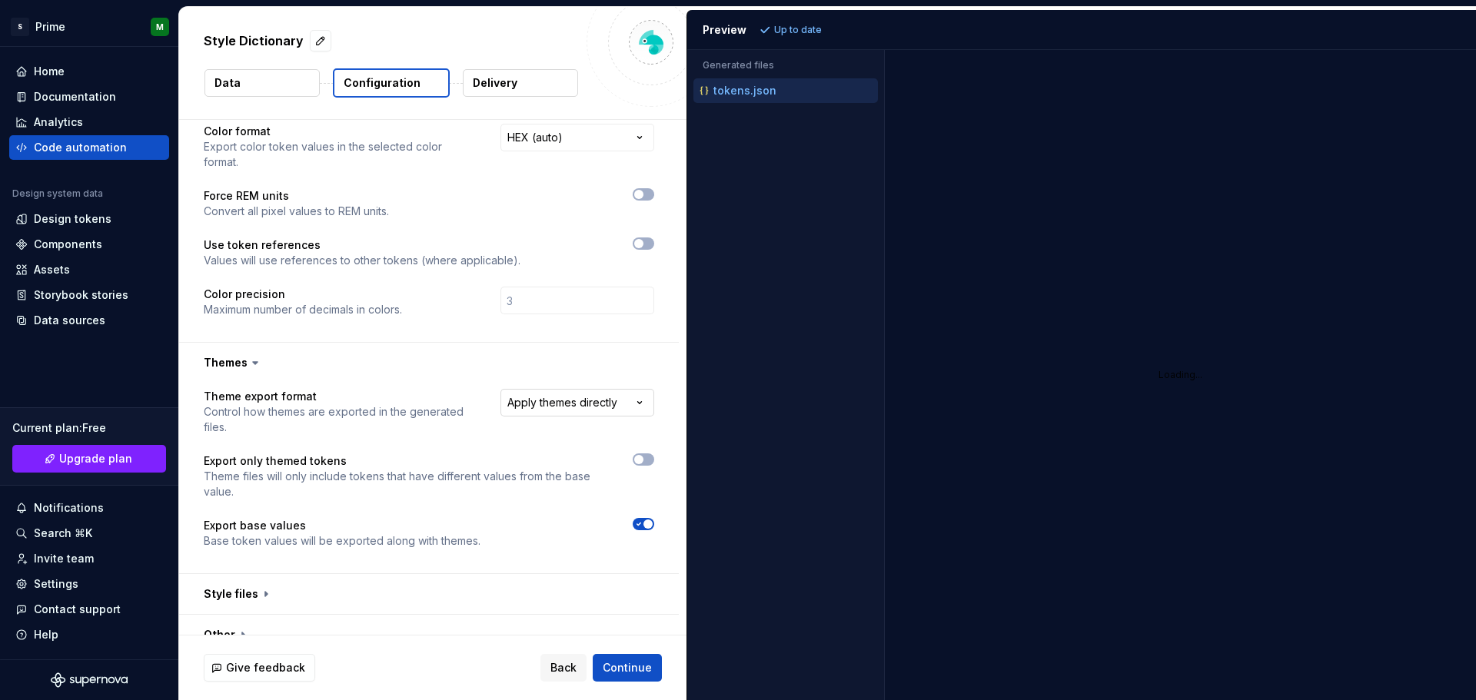
click at [579, 403] on html "**********" at bounding box center [738, 350] width 1476 height 700
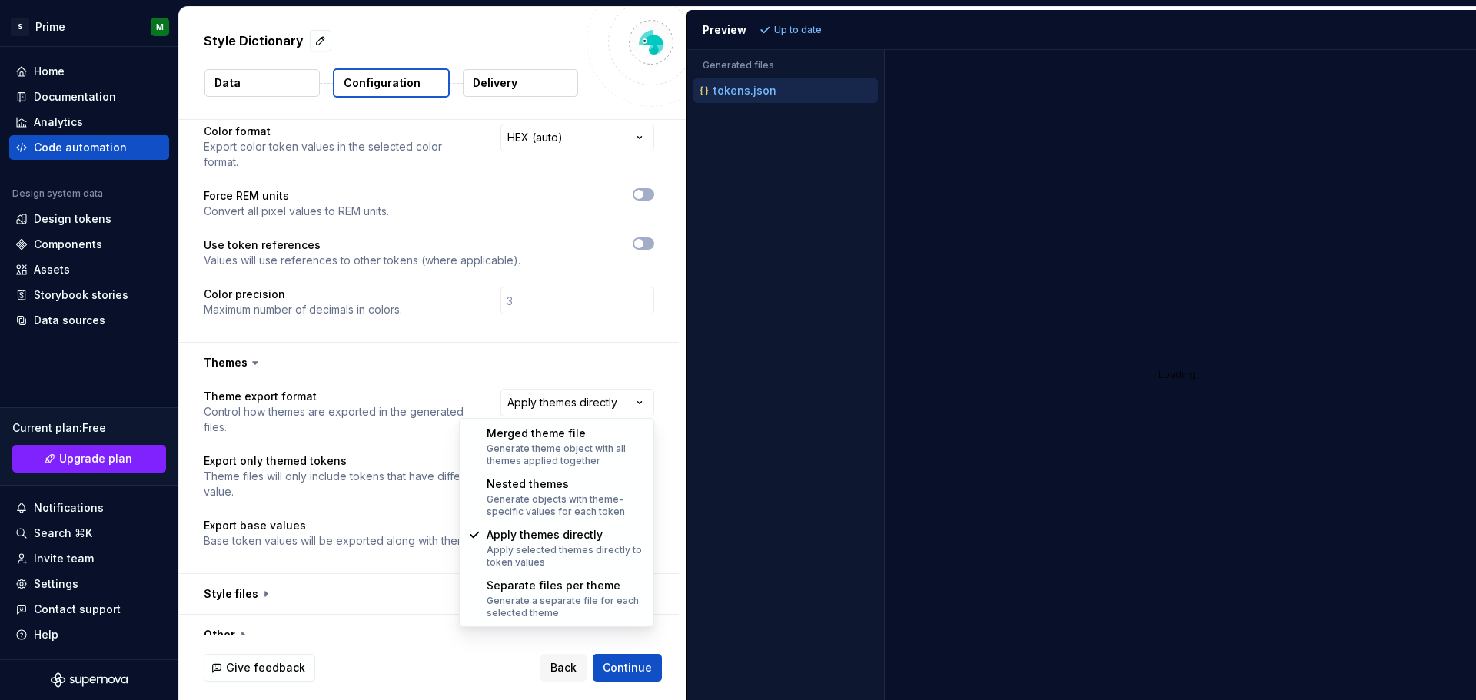
select select "**********"
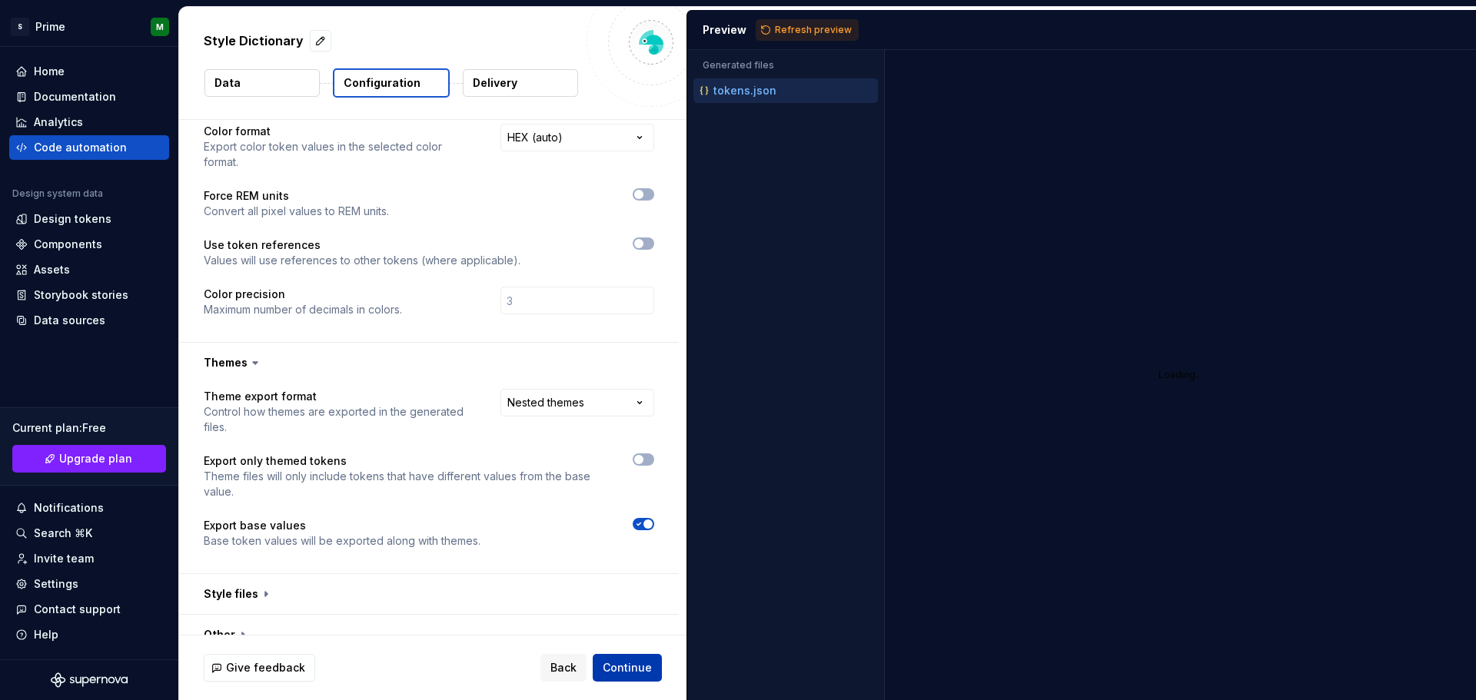
click at [618, 670] on span "Continue" at bounding box center [627, 667] width 49 height 15
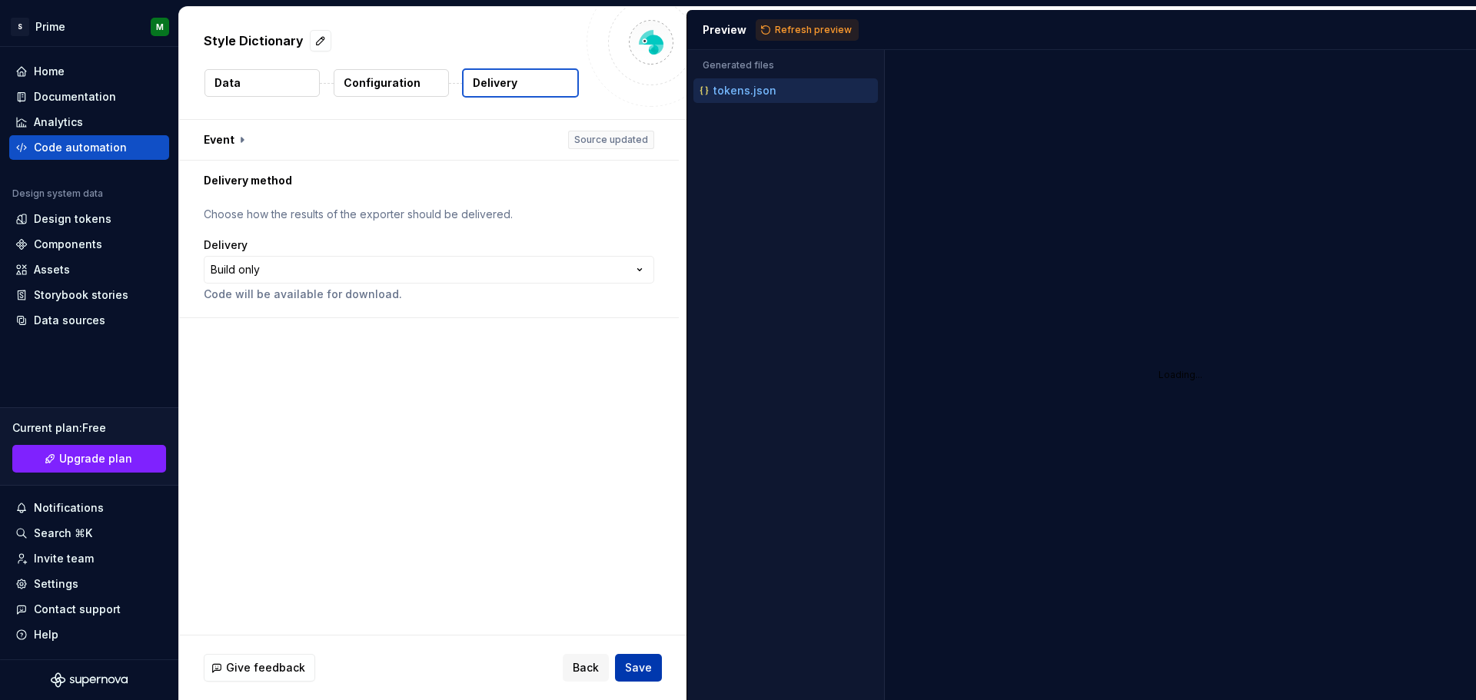
click at [648, 680] on button "Save" at bounding box center [638, 668] width 47 height 28
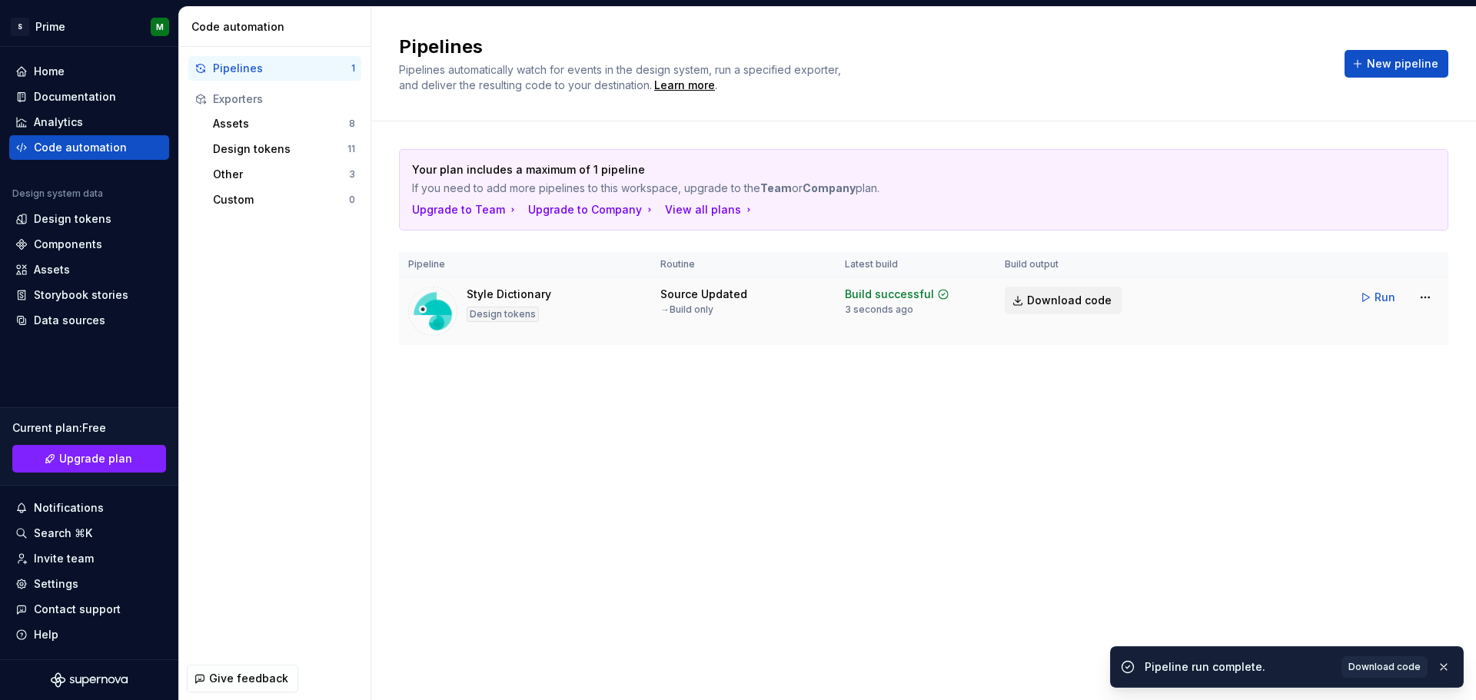
click at [1056, 306] on span "Download code" at bounding box center [1069, 300] width 85 height 15
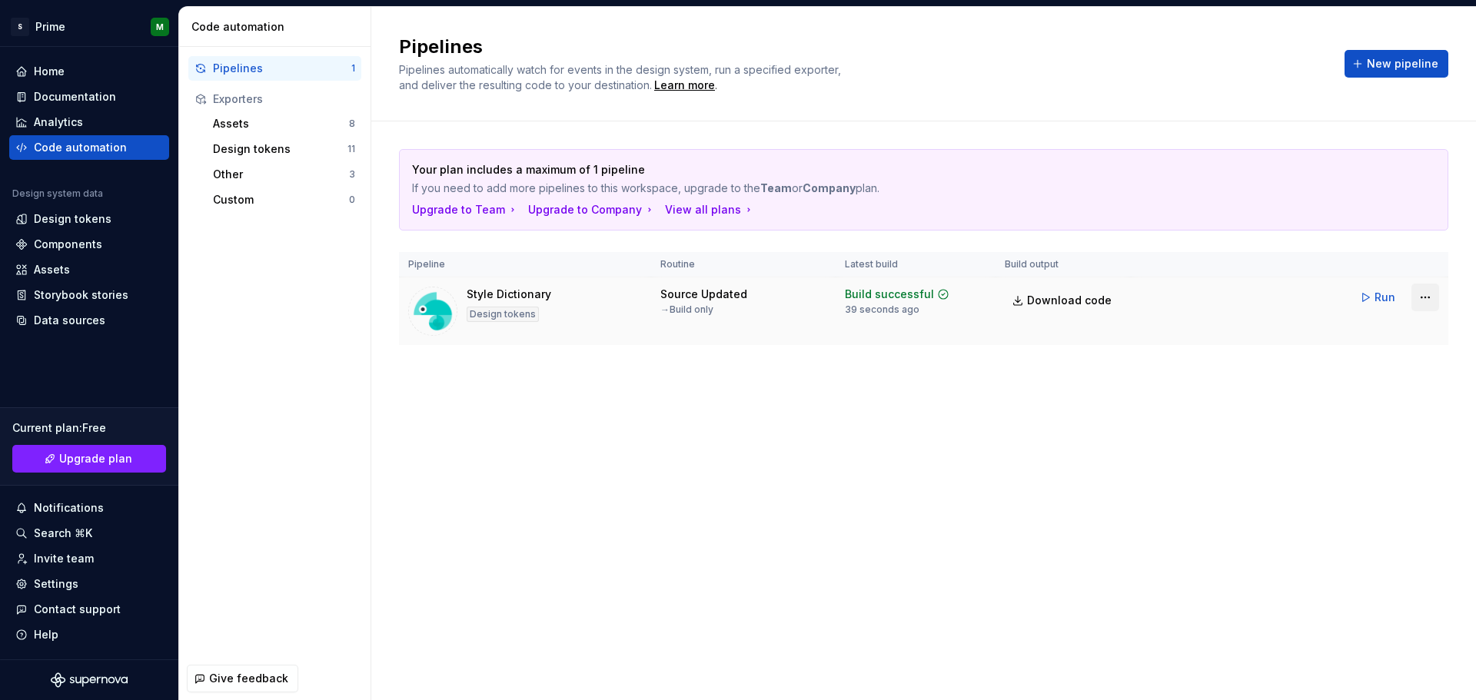
click at [1415, 298] on html "S Prime M Home Documentation Analytics Code automation Design system data Desig…" at bounding box center [738, 350] width 1476 height 700
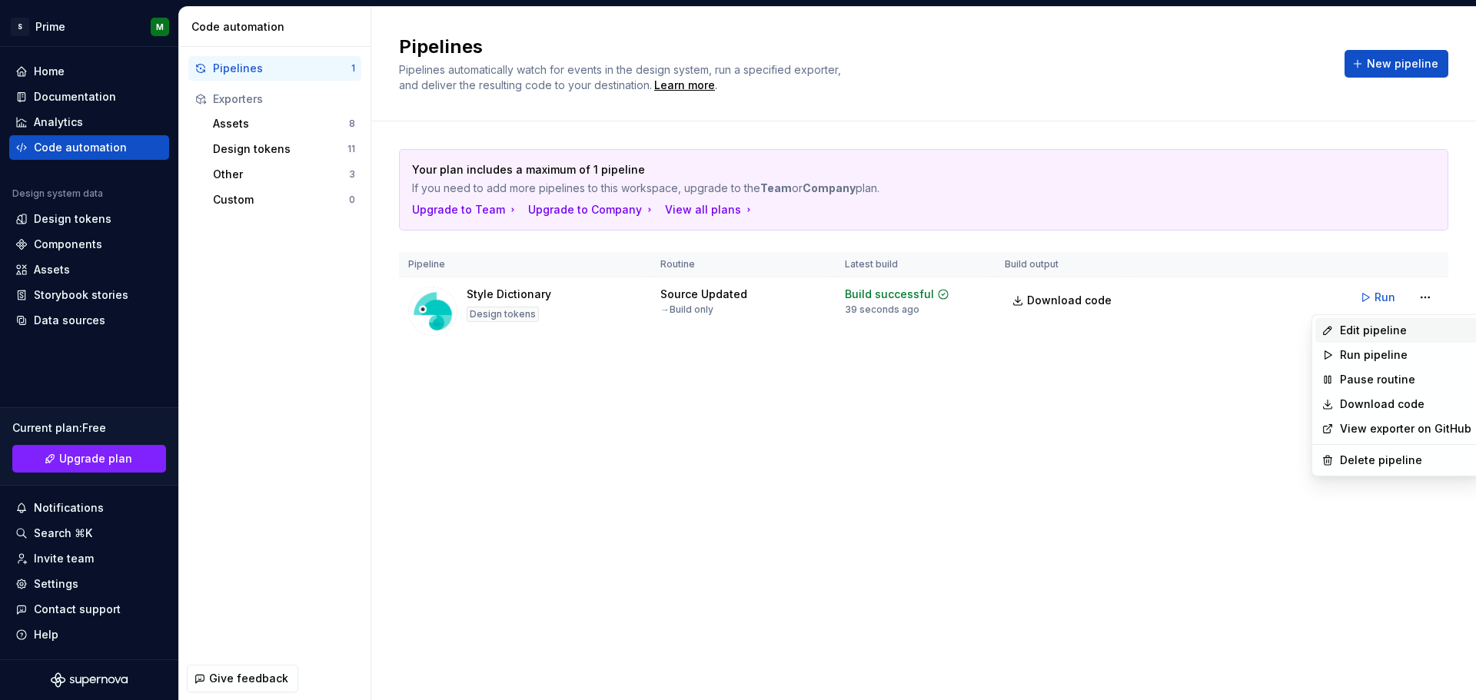
click at [1361, 332] on div "Edit pipeline" at bounding box center [1405, 330] width 131 height 15
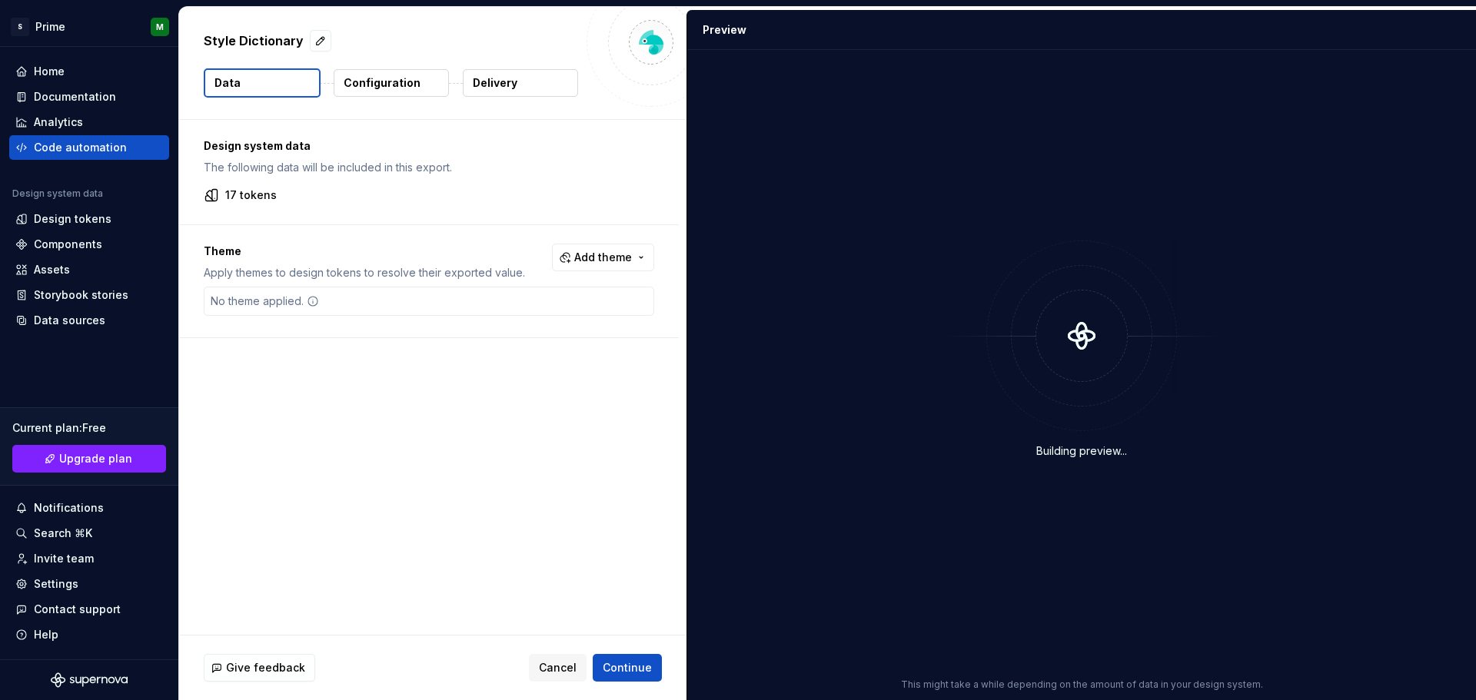
click at [407, 70] on button "Configuration" at bounding box center [391, 83] width 115 height 28
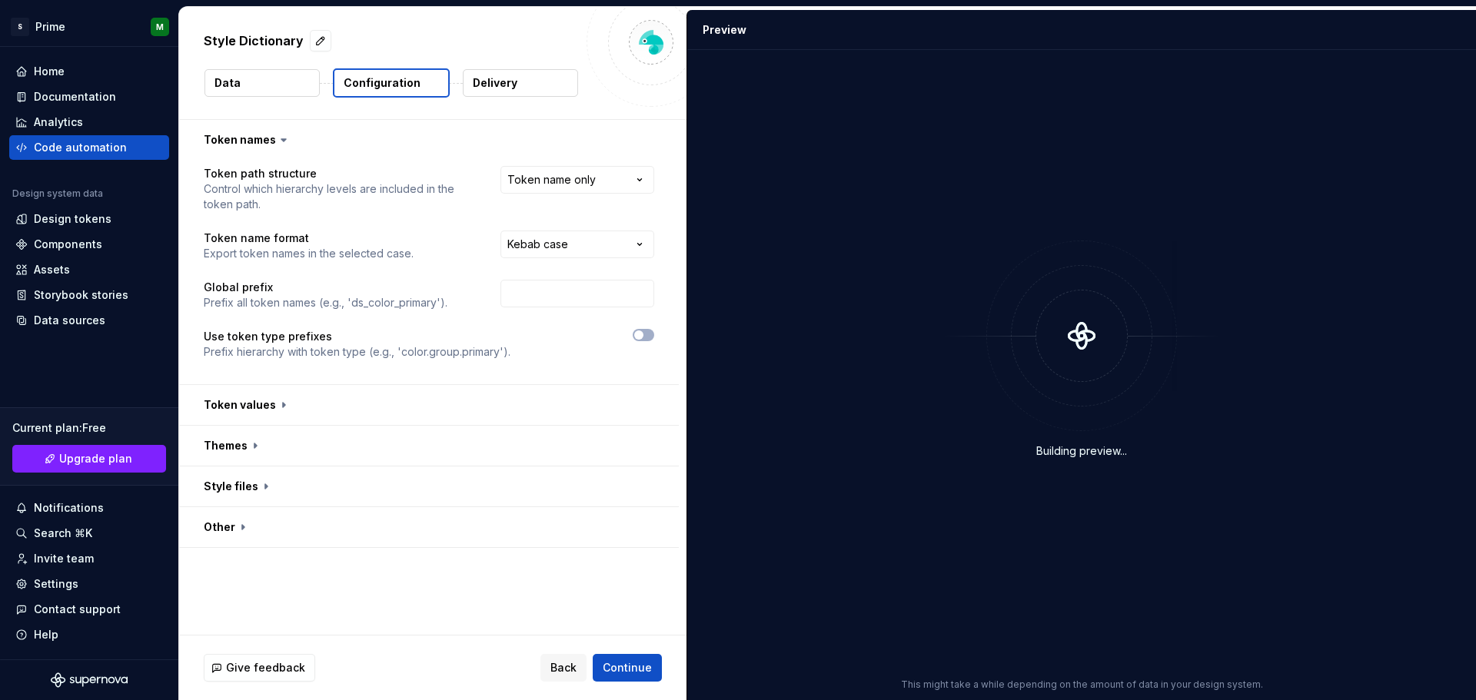
click at [404, 75] on p "Configuration" at bounding box center [382, 82] width 77 height 15
click at [248, 440] on button "button" at bounding box center [429, 446] width 500 height 40
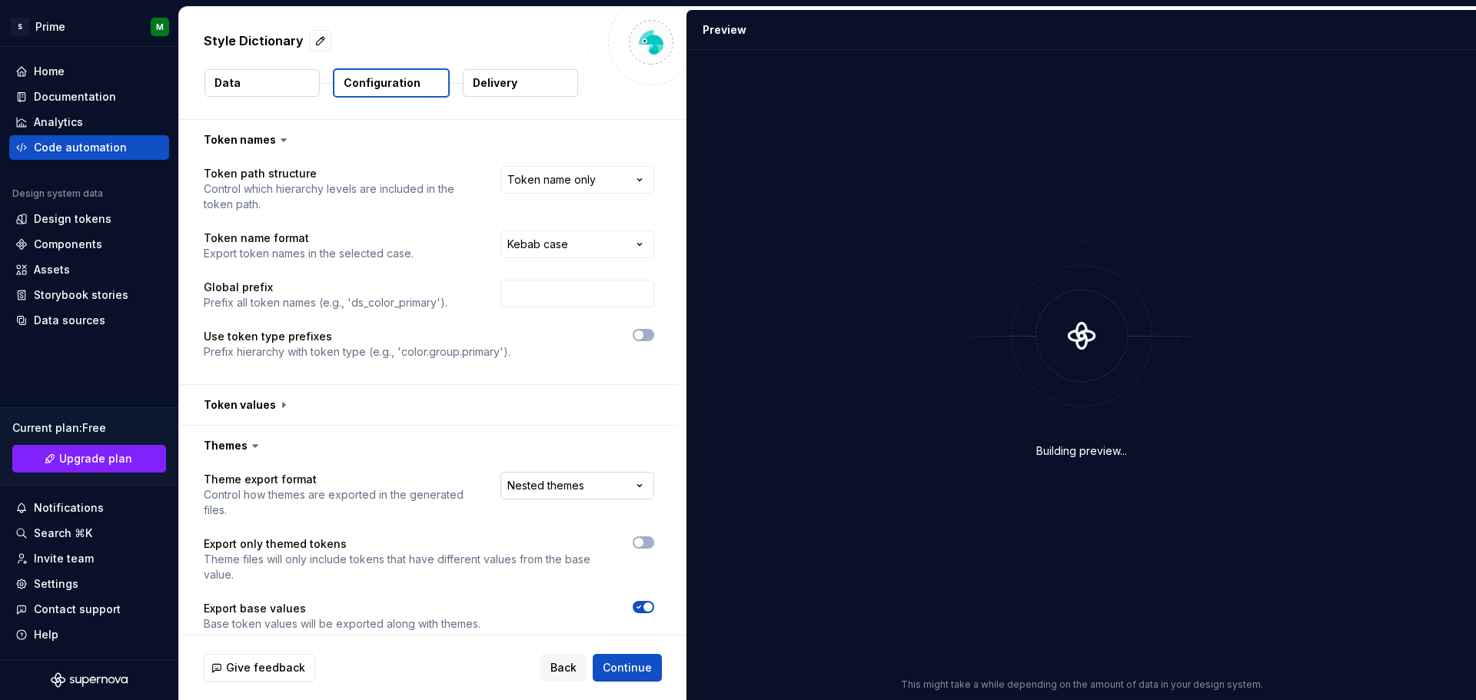
click at [581, 490] on html "**********" at bounding box center [738, 350] width 1476 height 700
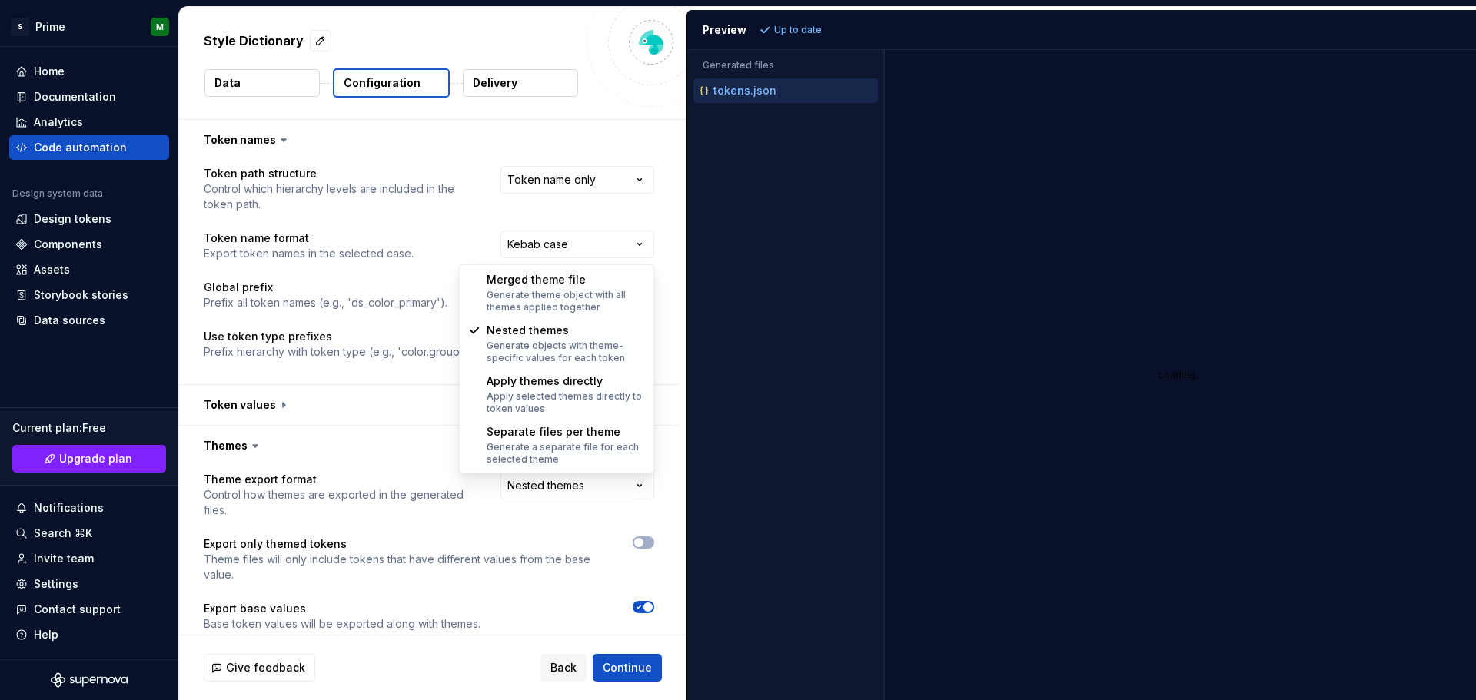
select select "**********"
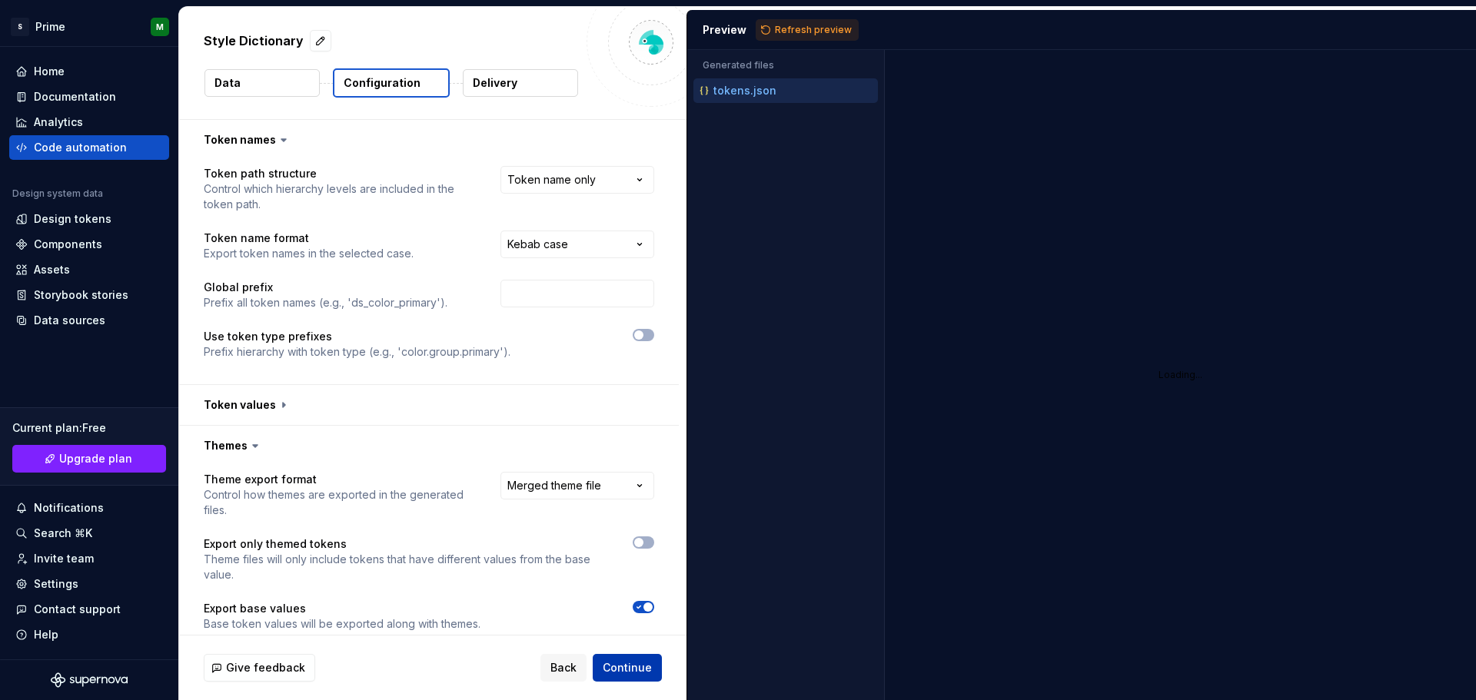
click at [630, 670] on span "Continue" at bounding box center [627, 667] width 49 height 15
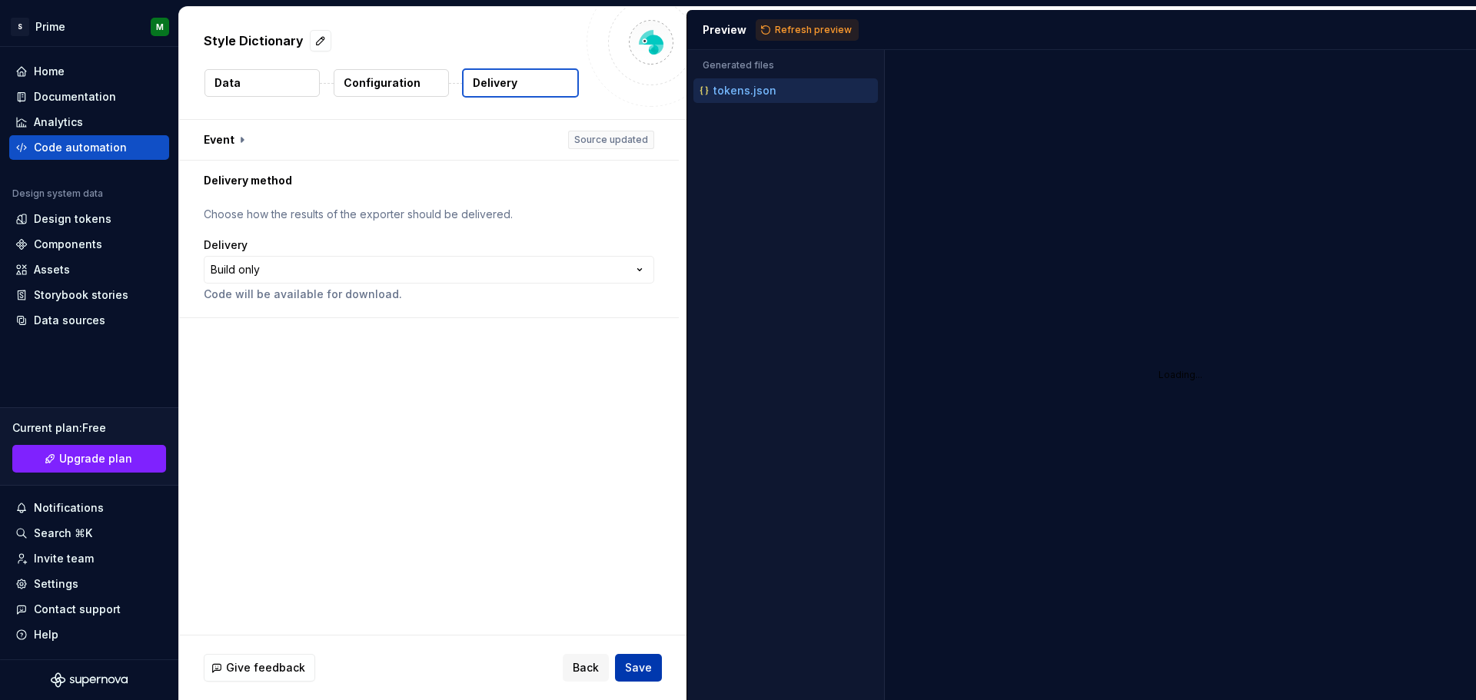
click at [630, 670] on span "Save" at bounding box center [638, 667] width 27 height 15
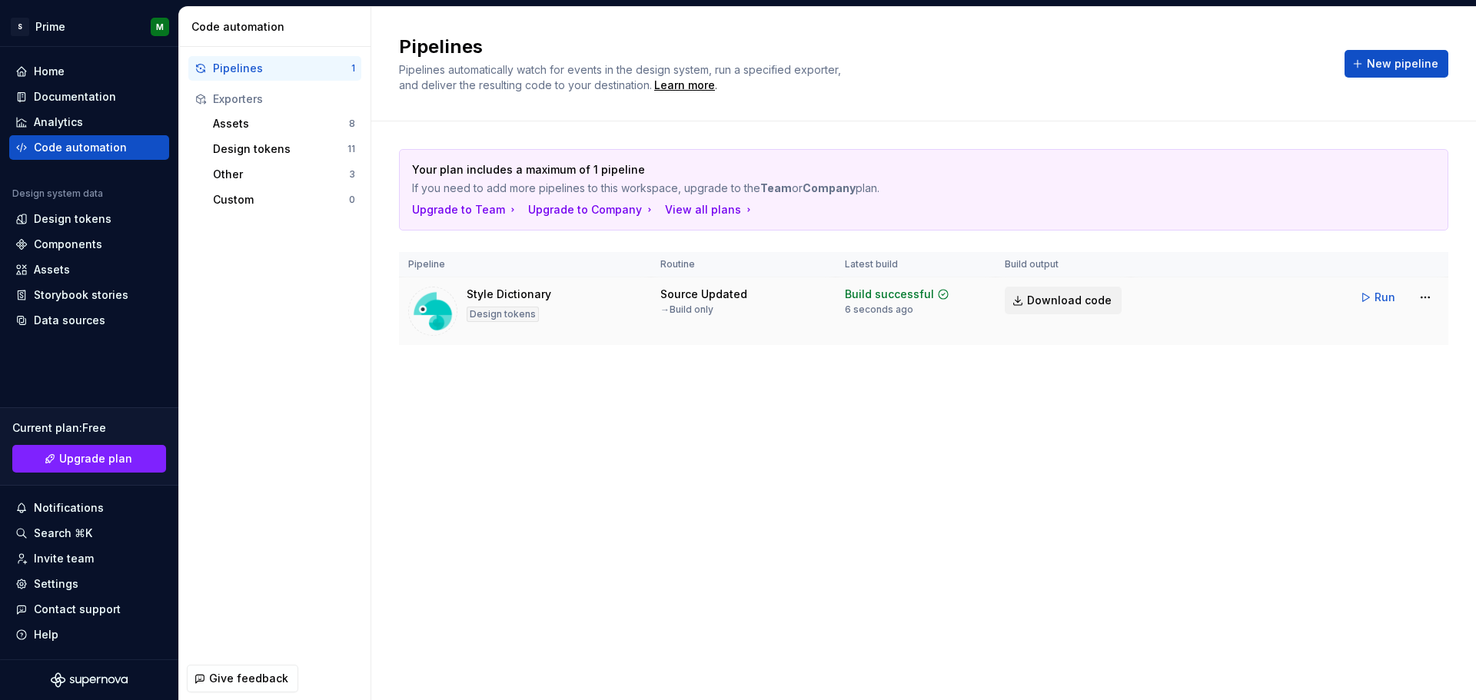
click at [1050, 302] on span "Download code" at bounding box center [1069, 300] width 85 height 15
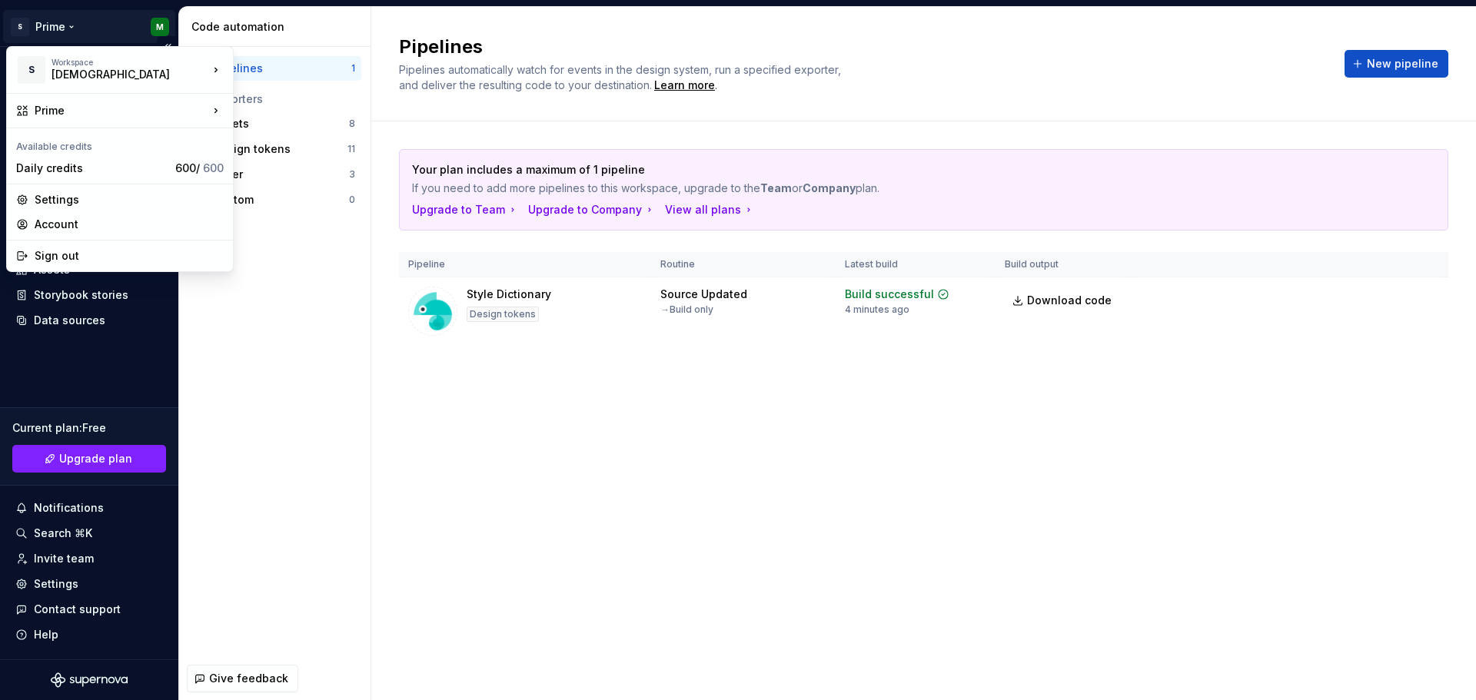
click at [155, 24] on html "S Prime M Home Documentation Analytics Code automation Design system data Desig…" at bounding box center [738, 350] width 1476 height 700
click at [264, 281] on html "S Prime M Home Documentation Analytics Code automation Design system data Desig…" at bounding box center [738, 350] width 1476 height 700
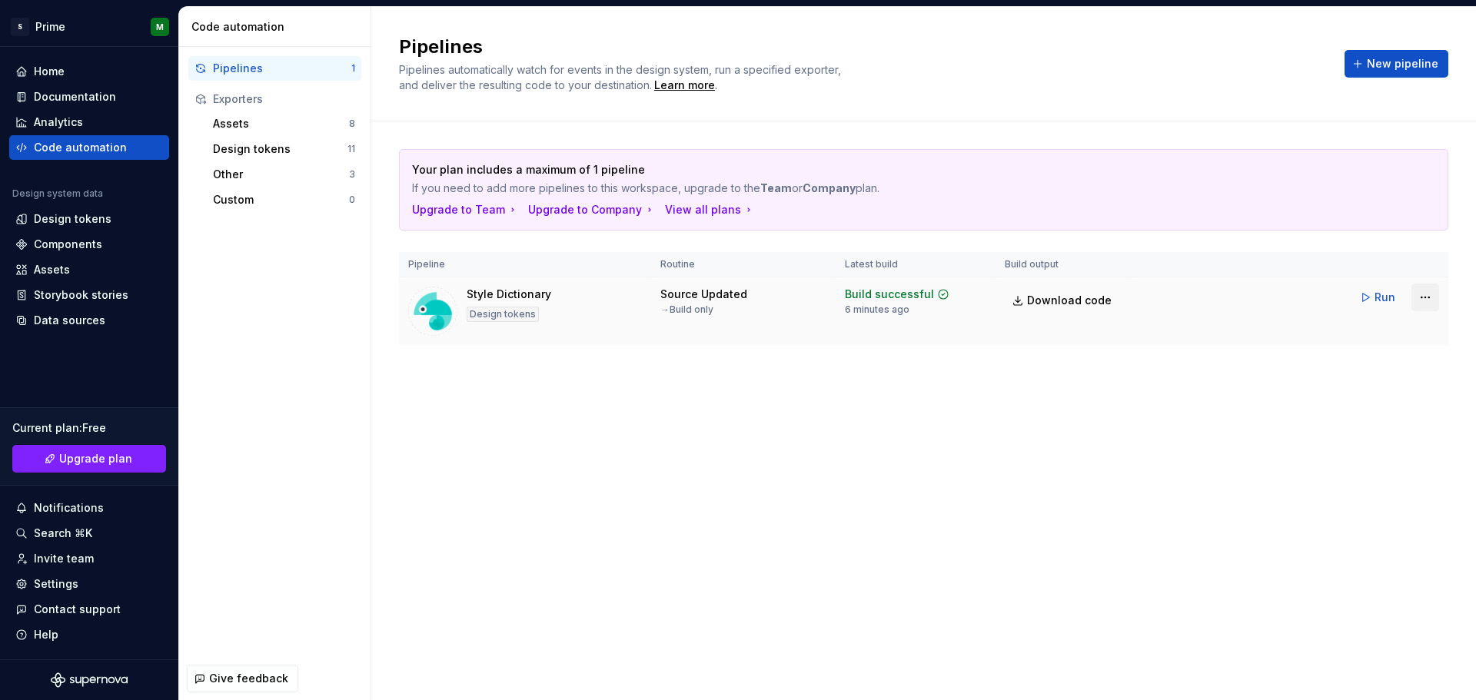
click at [1420, 294] on html "S Prime M Home Documentation Analytics Code automation Design system data Desig…" at bounding box center [738, 350] width 1476 height 700
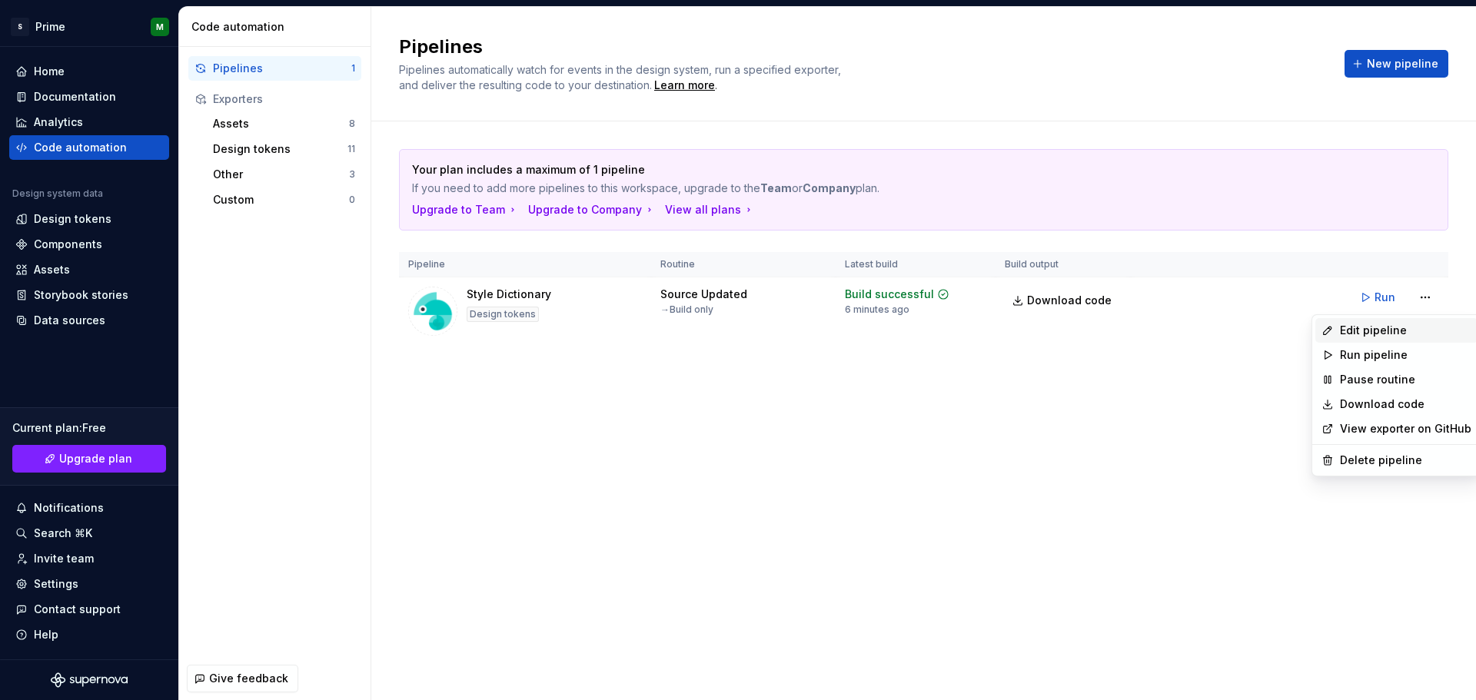
click at [1389, 326] on div "Edit pipeline" at bounding box center [1405, 330] width 131 height 15
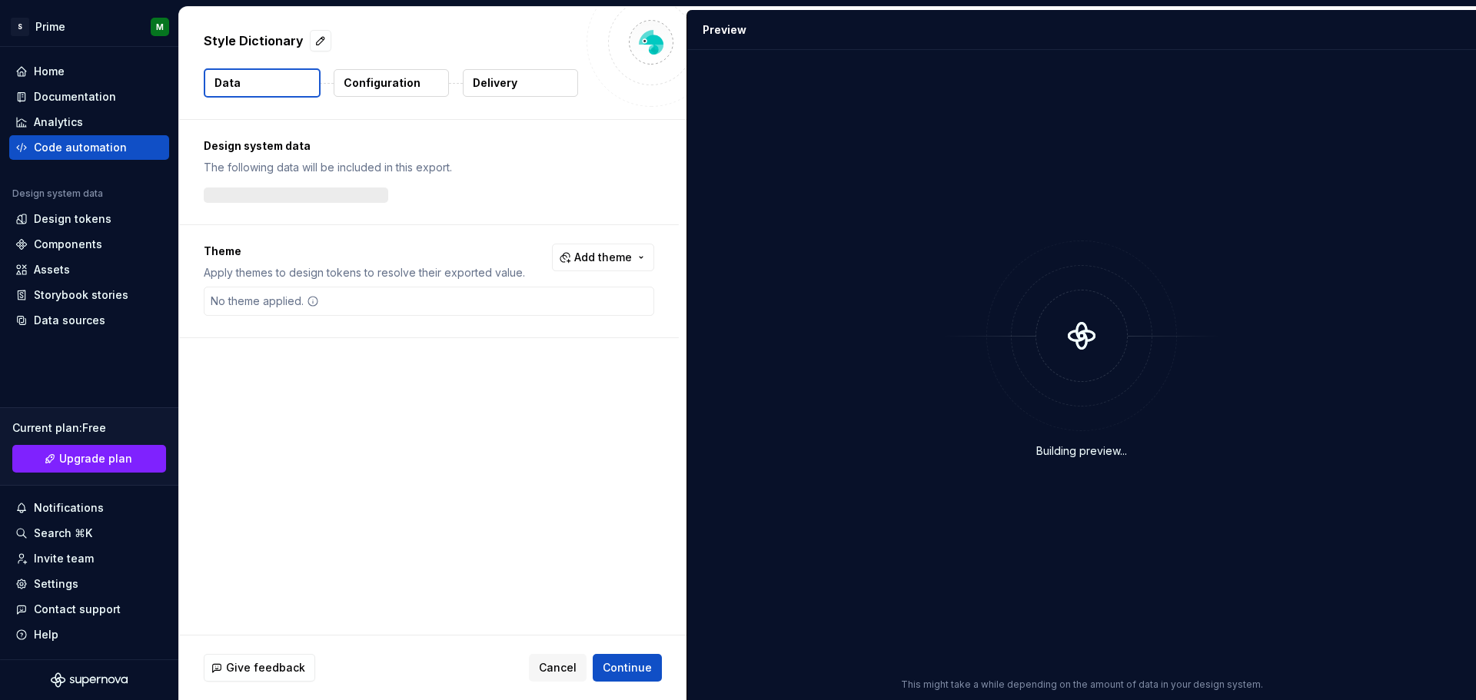
click at [511, 83] on p "Delivery" at bounding box center [495, 82] width 45 height 15
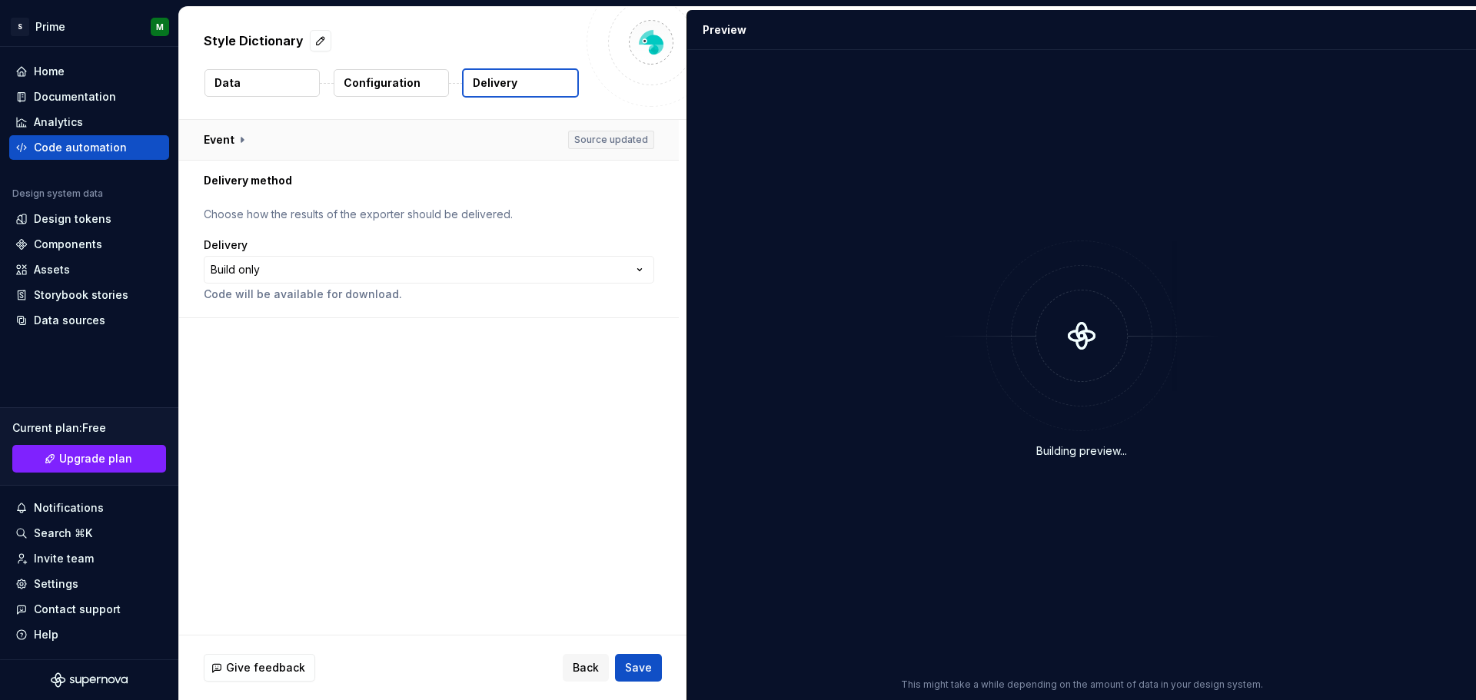
click at [604, 141] on button "button" at bounding box center [429, 140] width 500 height 40
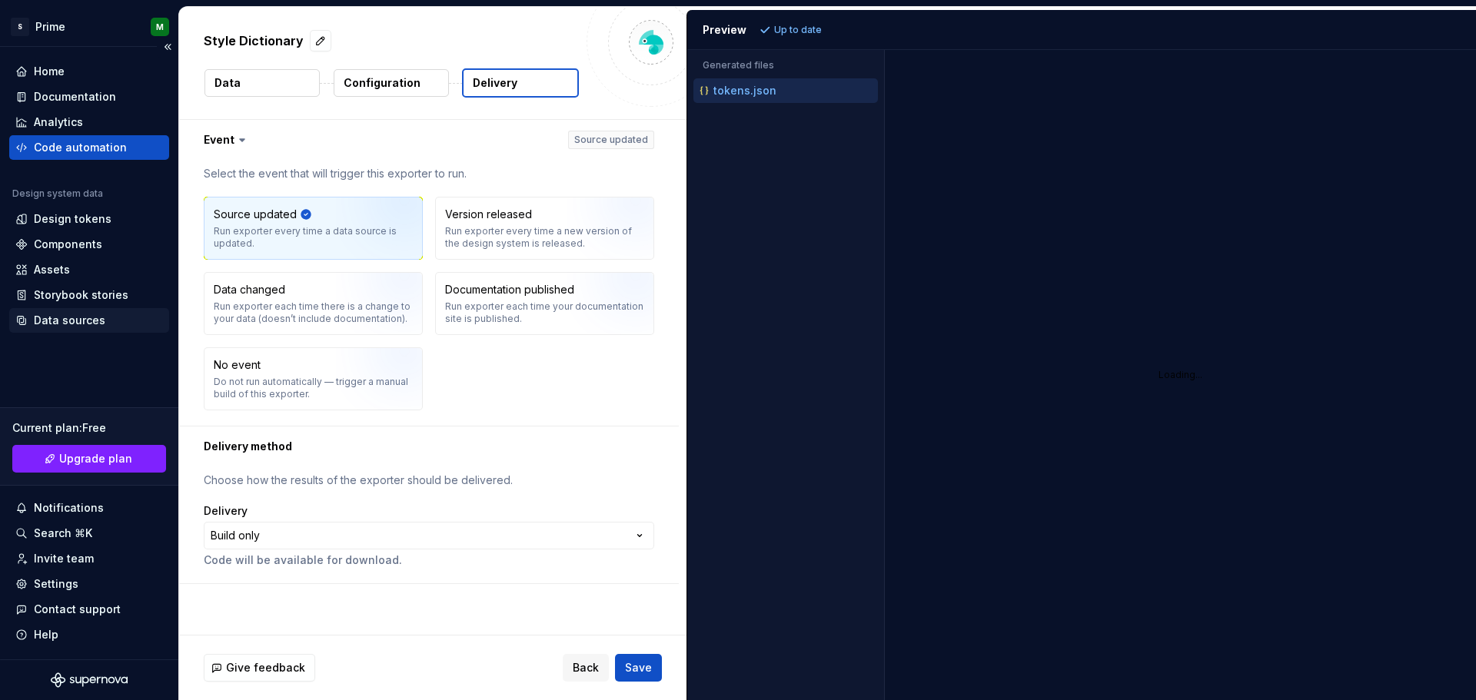
click at [59, 321] on div "Data sources" at bounding box center [70, 320] width 72 height 15
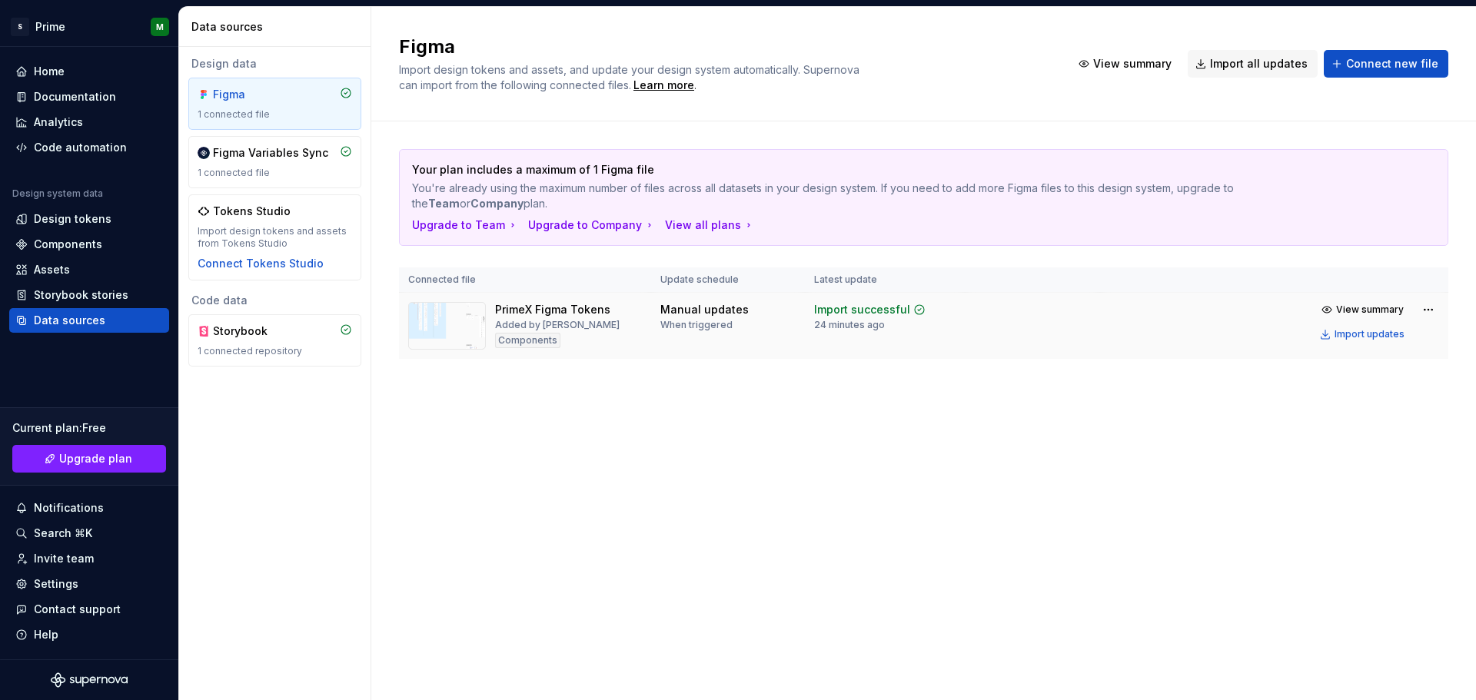
click at [677, 329] on div "When triggered" at bounding box center [696, 325] width 72 height 12
click at [1432, 306] on html "S Prime M Home Documentation Analytics Code automation Design system data Desig…" at bounding box center [738, 350] width 1476 height 700
click at [261, 154] on html "S Prime M Home Documentation Analytics Code automation Design system data Desig…" at bounding box center [738, 350] width 1476 height 700
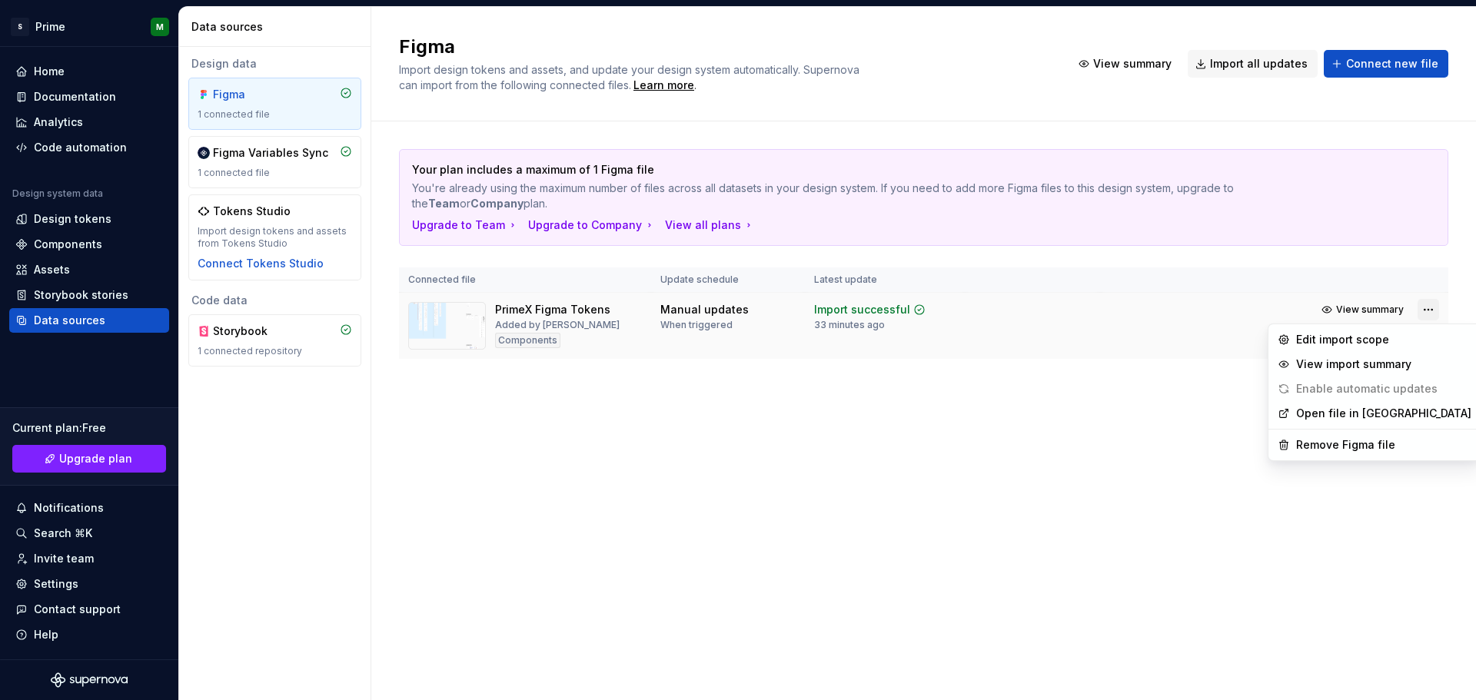
click at [1423, 309] on html "S Prime M Home Documentation Analytics Code automation Design system data Desig…" at bounding box center [738, 350] width 1476 height 700
click at [1356, 348] on div "Edit import scope" at bounding box center [1375, 340] width 206 height 25
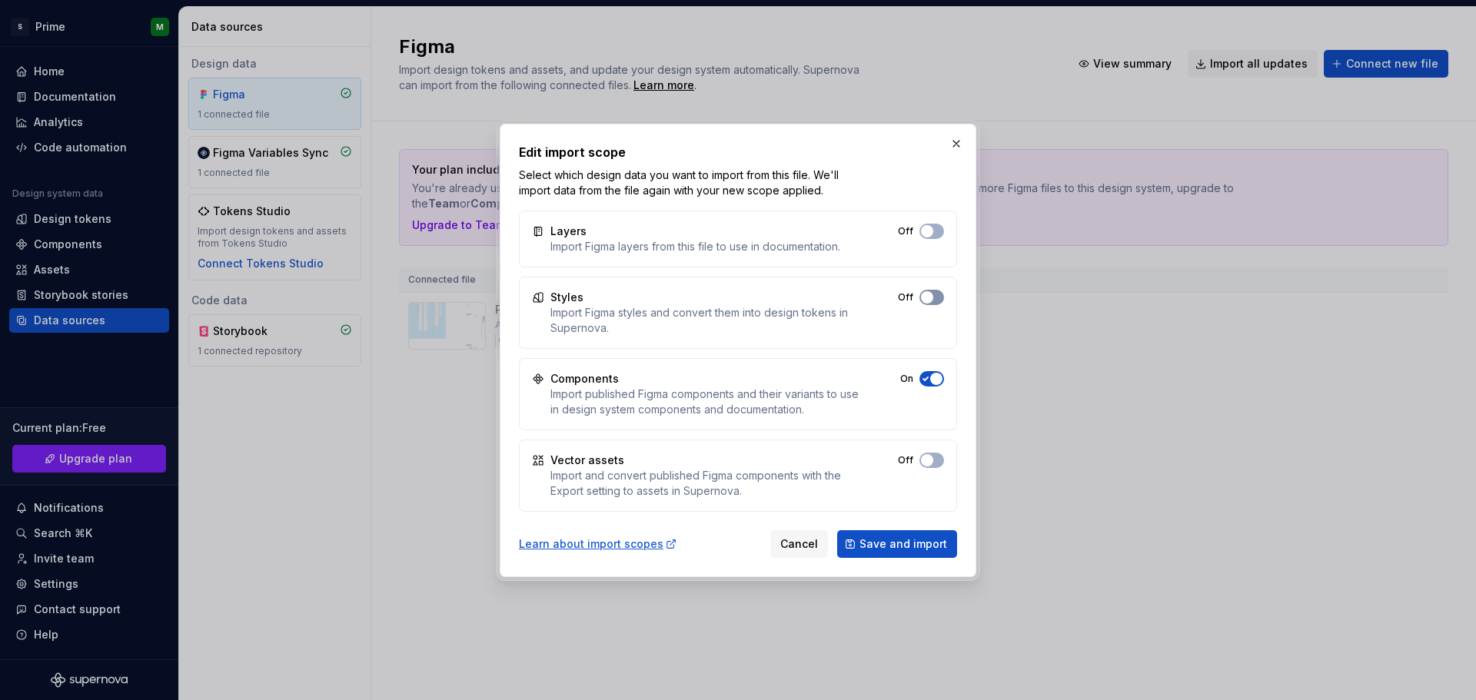
click at [931, 304] on button "Off" at bounding box center [932, 297] width 25 height 15
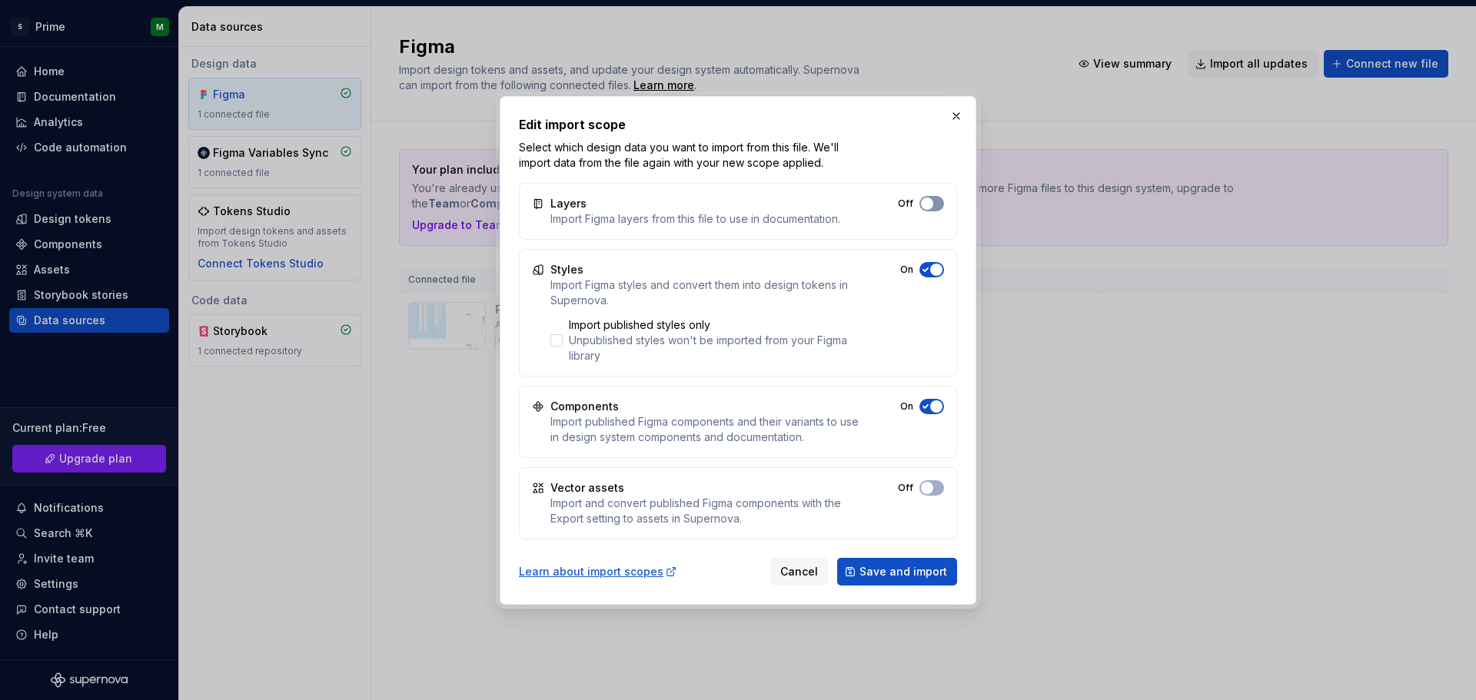
click at [934, 207] on button "Off" at bounding box center [932, 203] width 25 height 15
click at [929, 488] on span "button" at bounding box center [927, 488] width 12 height 12
click at [898, 569] on span "Save and import" at bounding box center [904, 571] width 88 height 15
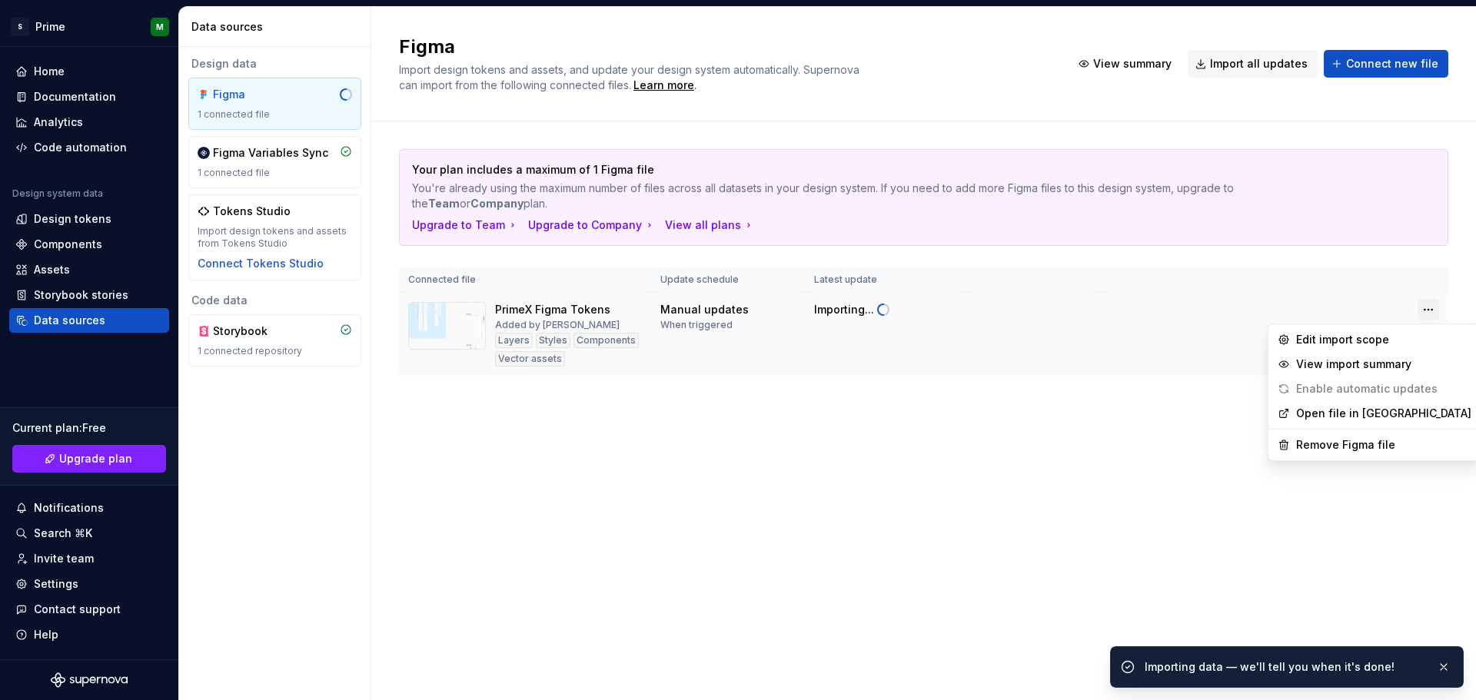
click at [1431, 308] on html "S Prime M Home Documentation Analytics Code automation Design system data Desig…" at bounding box center [738, 350] width 1476 height 700
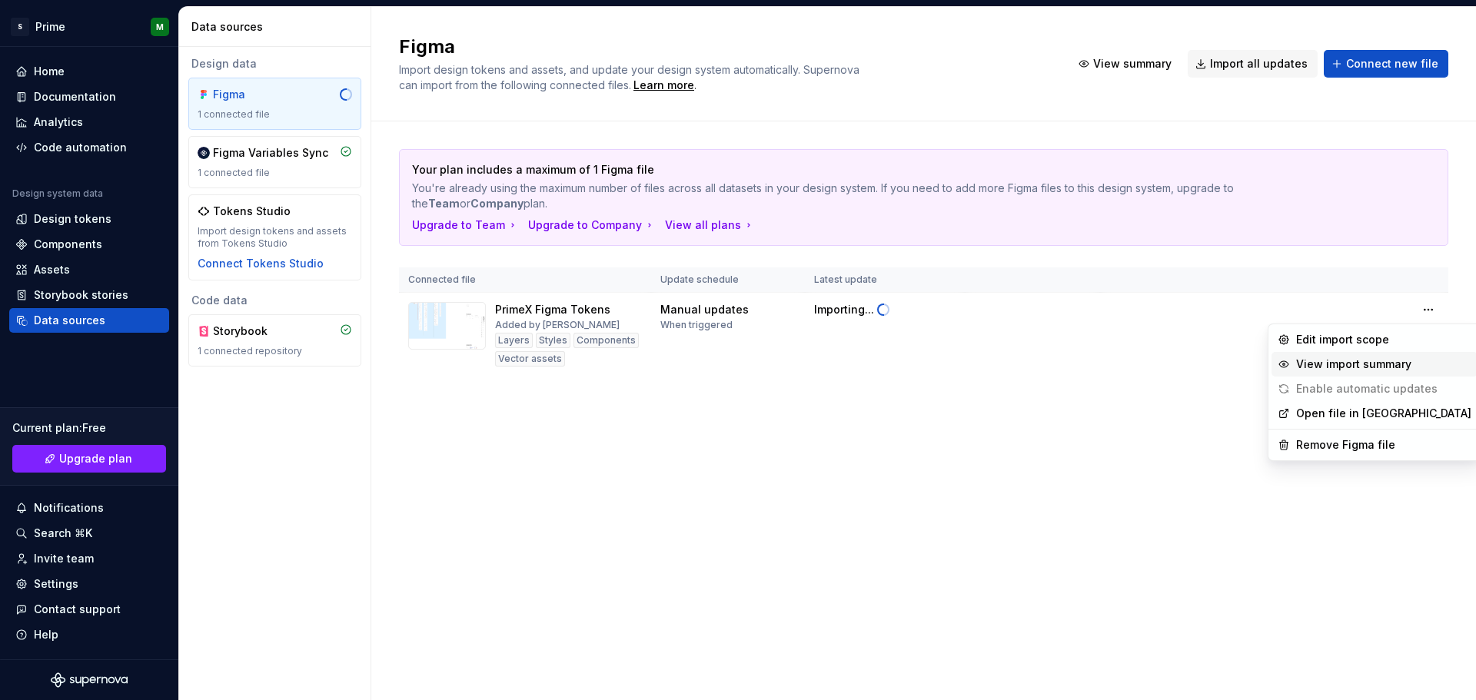
click at [1347, 371] on div "View import summary" at bounding box center [1383, 364] width 175 height 15
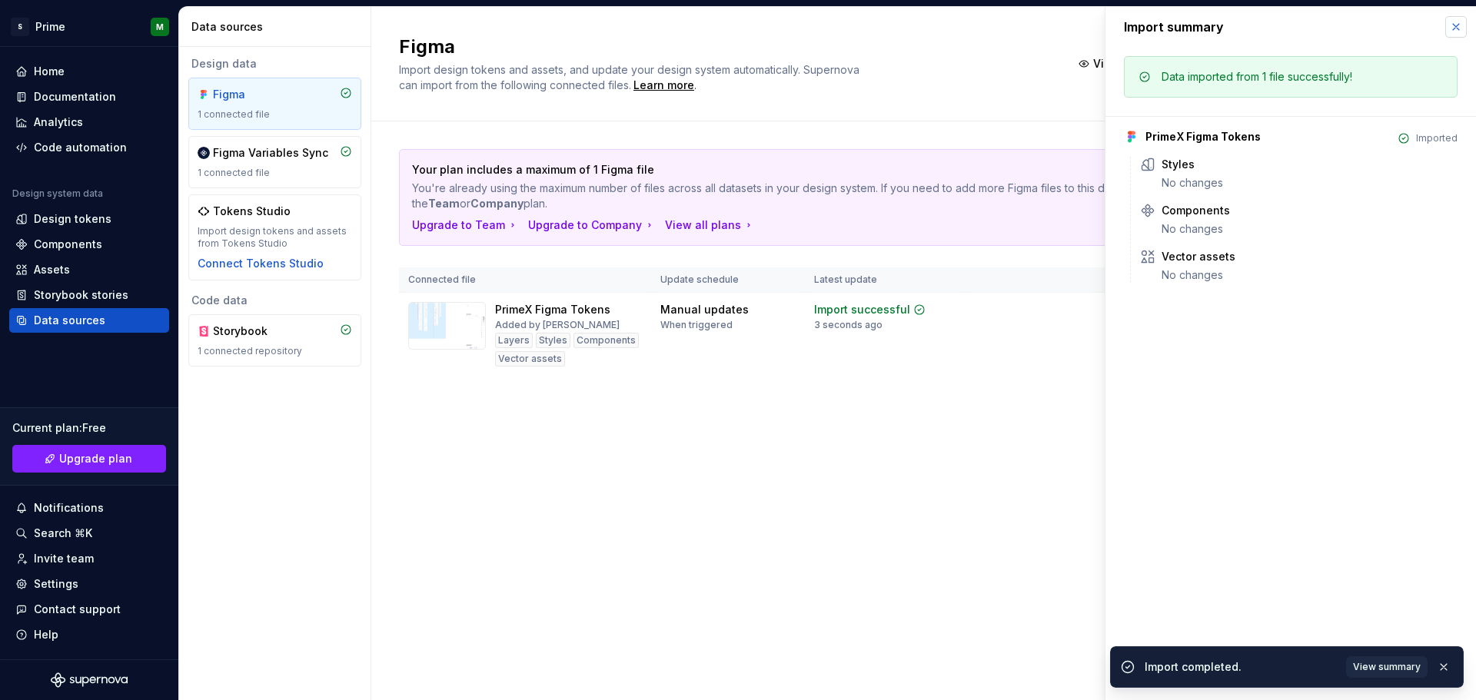
click at [1453, 27] on button "button" at bounding box center [1456, 27] width 22 height 22
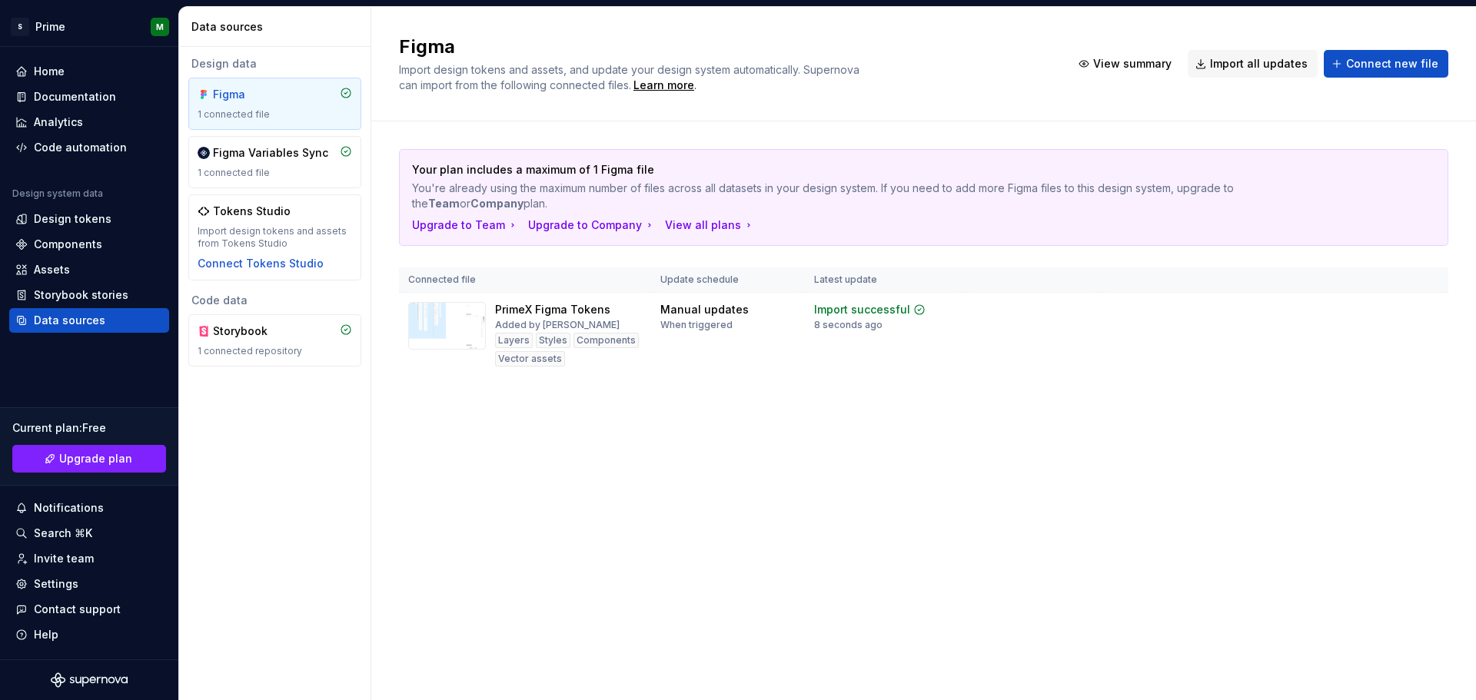
click at [1455, 26] on div "Figma Import design tokens and assets, and update your design system automatica…" at bounding box center [923, 64] width 1105 height 115
click at [261, 184] on div "Figma Variables Sync 1 connected file" at bounding box center [274, 162] width 173 height 52
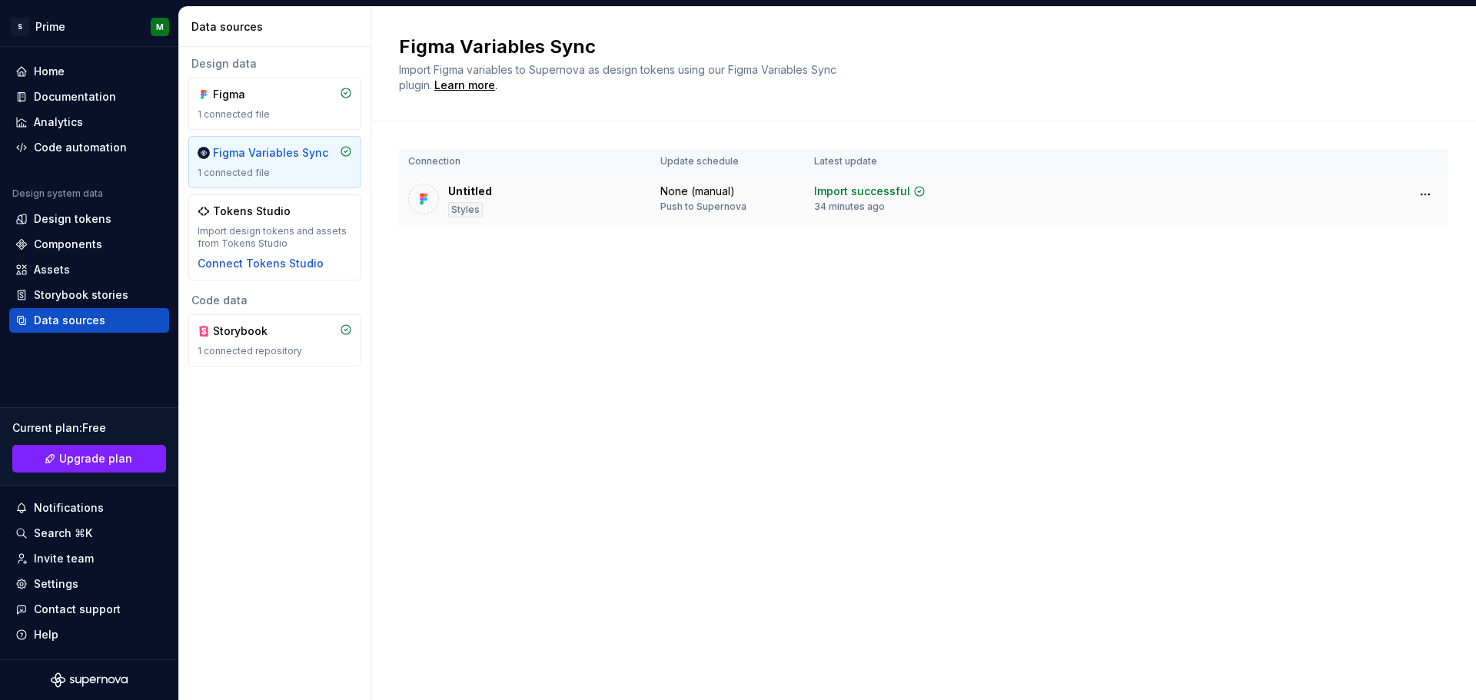
click at [545, 207] on div "Untitled Styles" at bounding box center [525, 201] width 234 height 34
click at [268, 105] on div "Figma 1 connected file" at bounding box center [275, 104] width 155 height 34
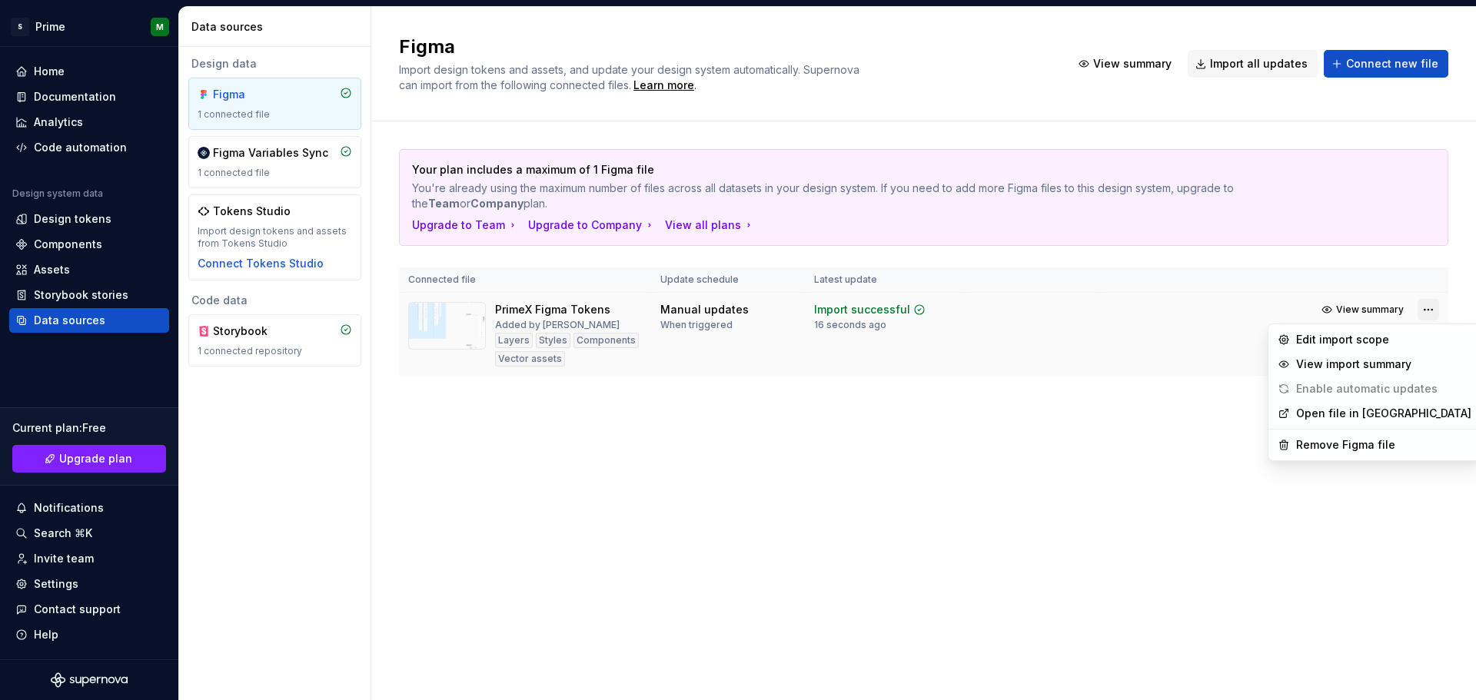
click at [1425, 307] on html "S Prime M Home Documentation Analytics Code automation Design system data Desig…" at bounding box center [738, 350] width 1476 height 700
click at [1304, 370] on div "View import summary" at bounding box center [1383, 364] width 175 height 15
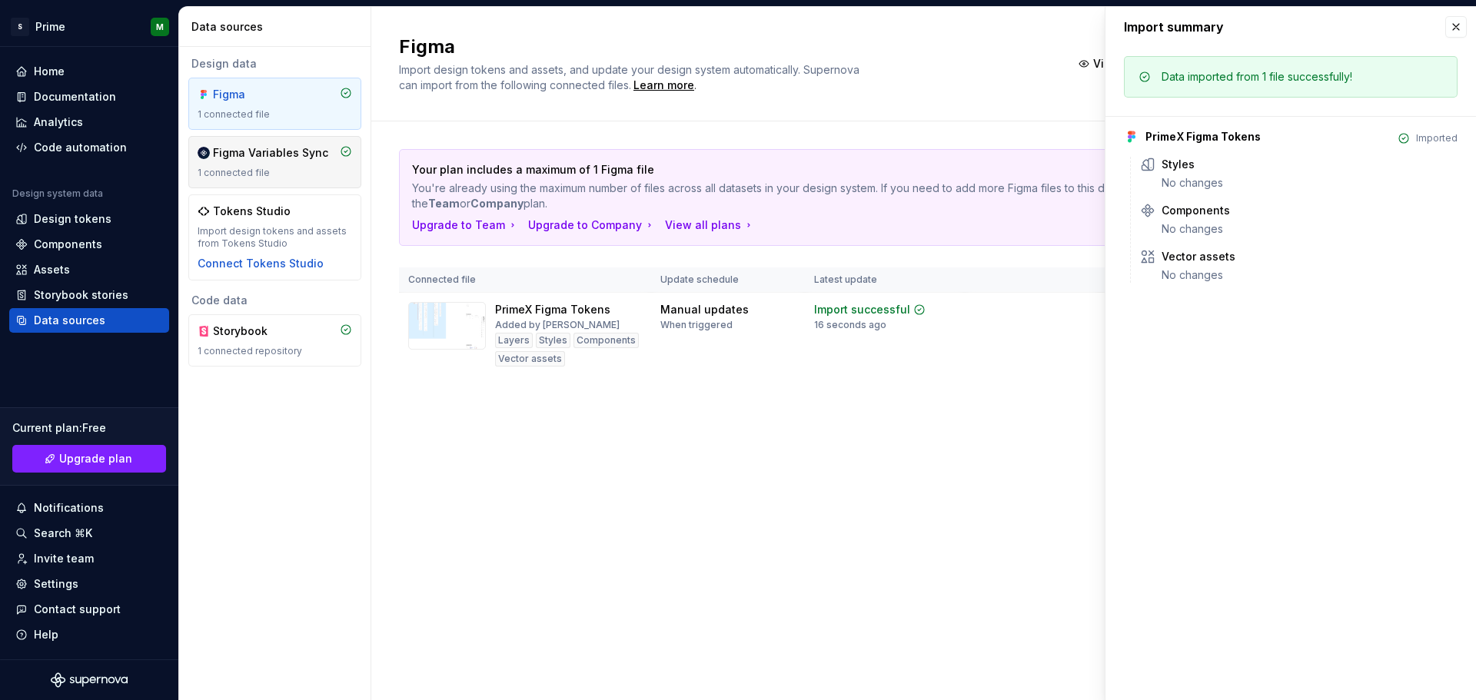
click at [254, 159] on div "Figma Variables Sync" at bounding box center [270, 152] width 115 height 15
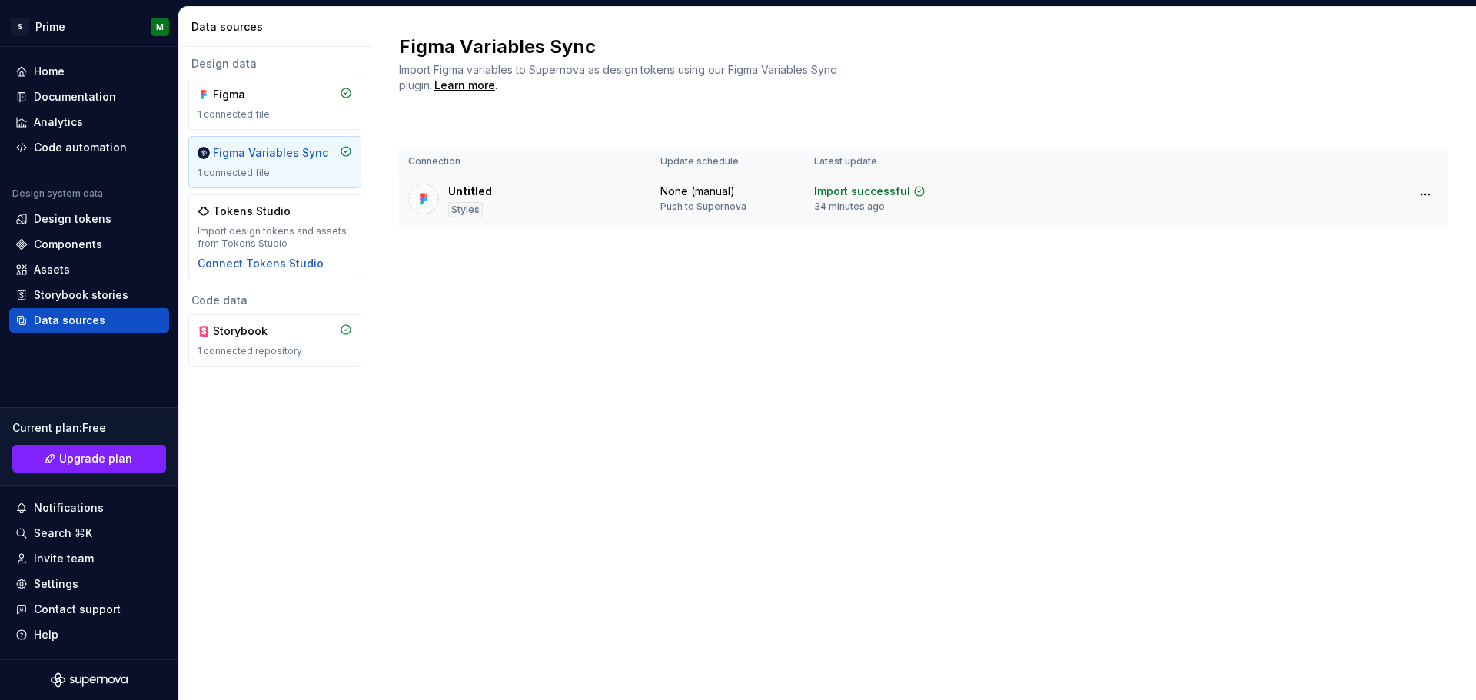
click at [797, 210] on td "None (manual) Push to Supernova" at bounding box center [728, 201] width 154 height 53
click at [1434, 190] on html "S Prime M Home Documentation Analytics Code automation Design system data Desig…" at bounding box center [738, 350] width 1476 height 700
click at [461, 197] on html "S Prime M Home Documentation Analytics Code automation Design system data Desig…" at bounding box center [738, 350] width 1476 height 700
click at [461, 197] on div "Untitled" at bounding box center [470, 191] width 44 height 15
click at [418, 188] on div at bounding box center [423, 199] width 31 height 31
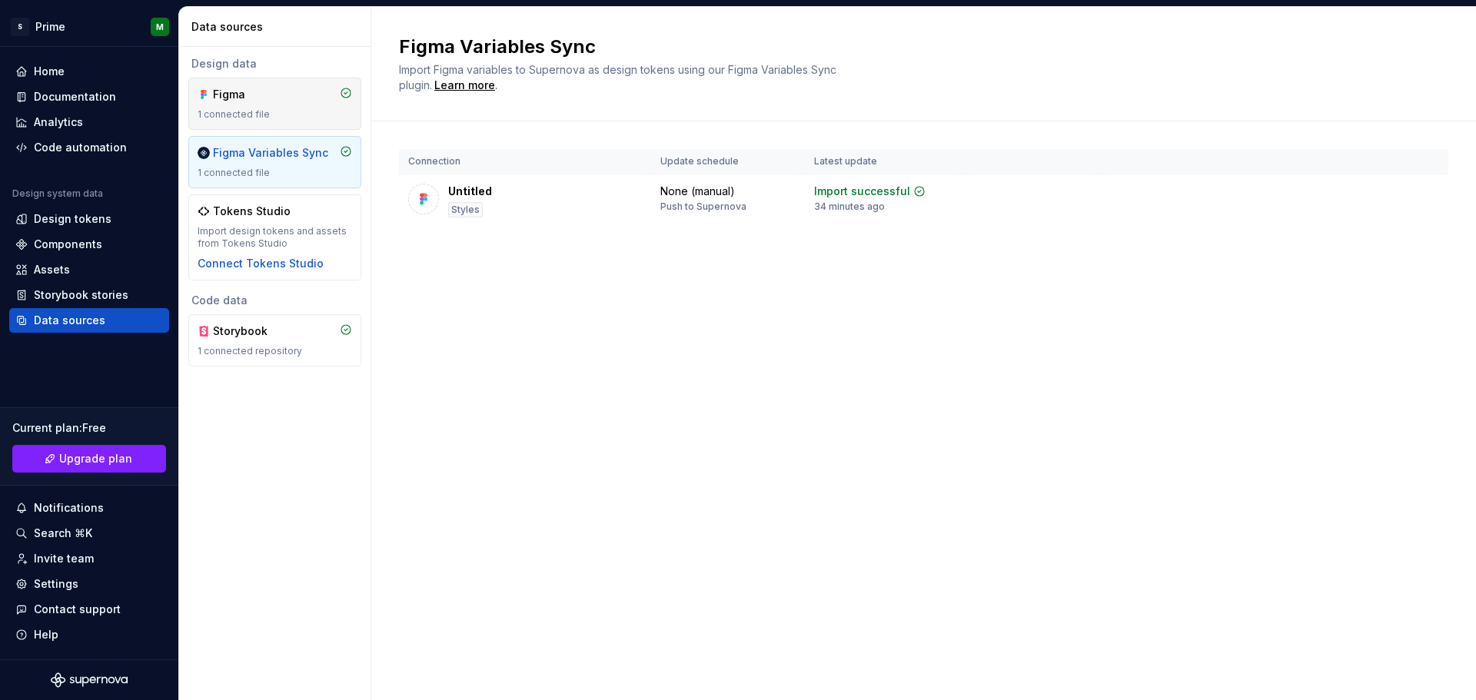
click at [254, 91] on div "Figma" at bounding box center [250, 94] width 74 height 15
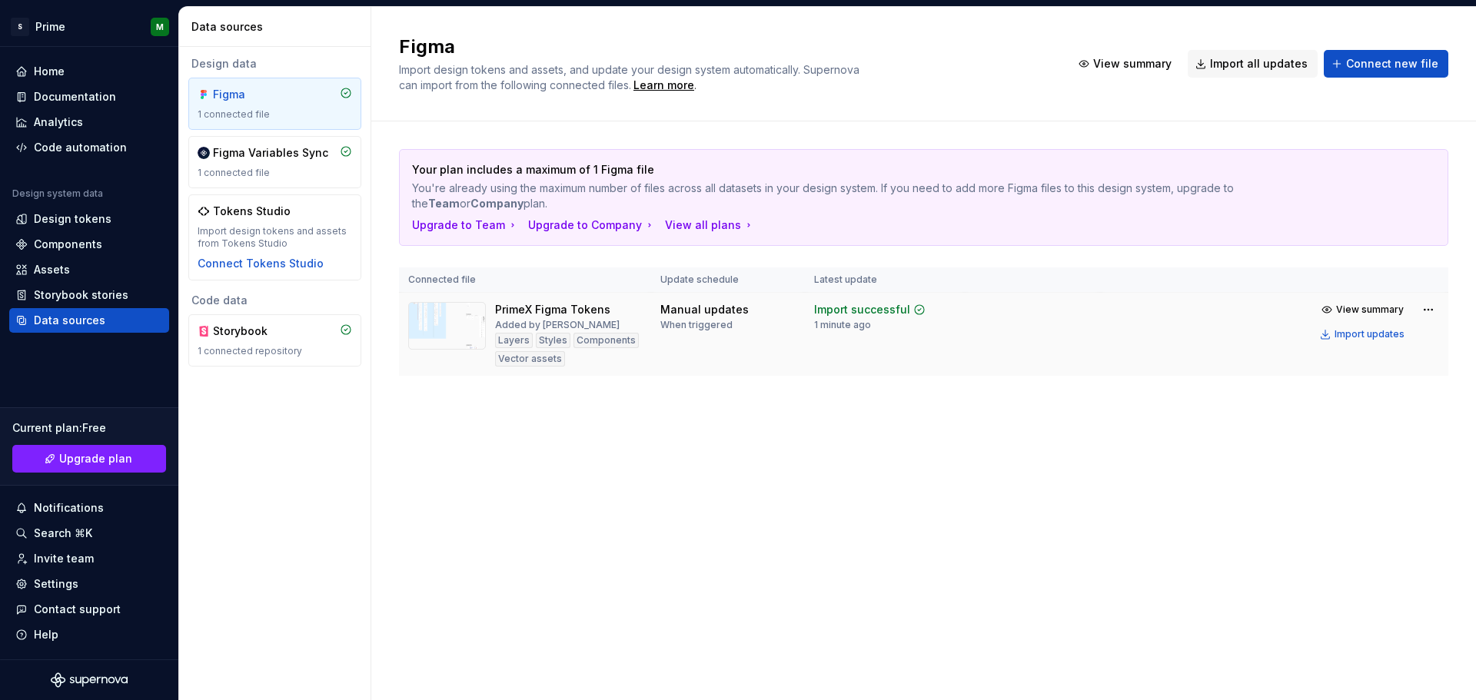
click at [588, 331] on div "PrimeX Figma Tokens Added by Muthu Layers Styles Components Vector assets" at bounding box center [568, 334] width 147 height 65
click at [535, 349] on div "Layers Styles Components Vector assets" at bounding box center [568, 350] width 147 height 34
click at [444, 328] on img at bounding box center [447, 326] width 78 height 48
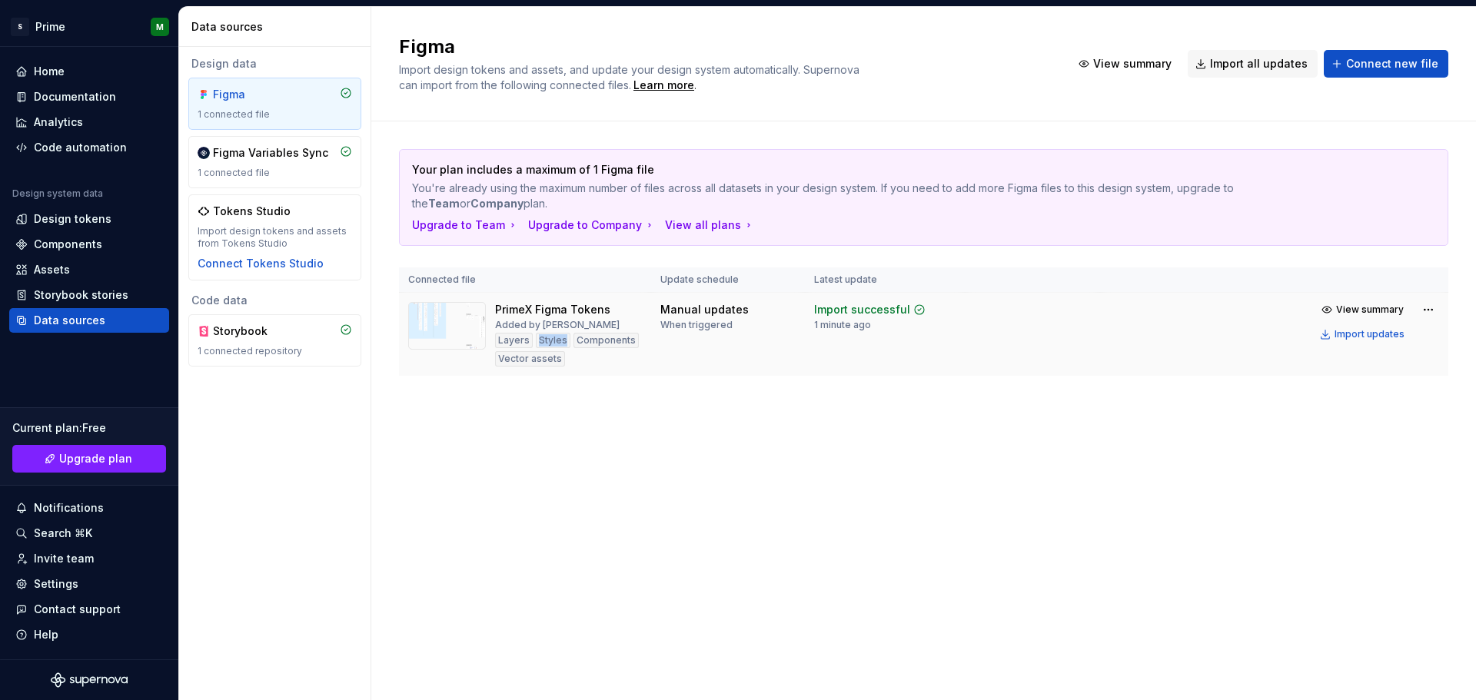
click at [420, 321] on img at bounding box center [447, 326] width 78 height 48
click at [1351, 314] on span "View summary" at bounding box center [1370, 310] width 68 height 12
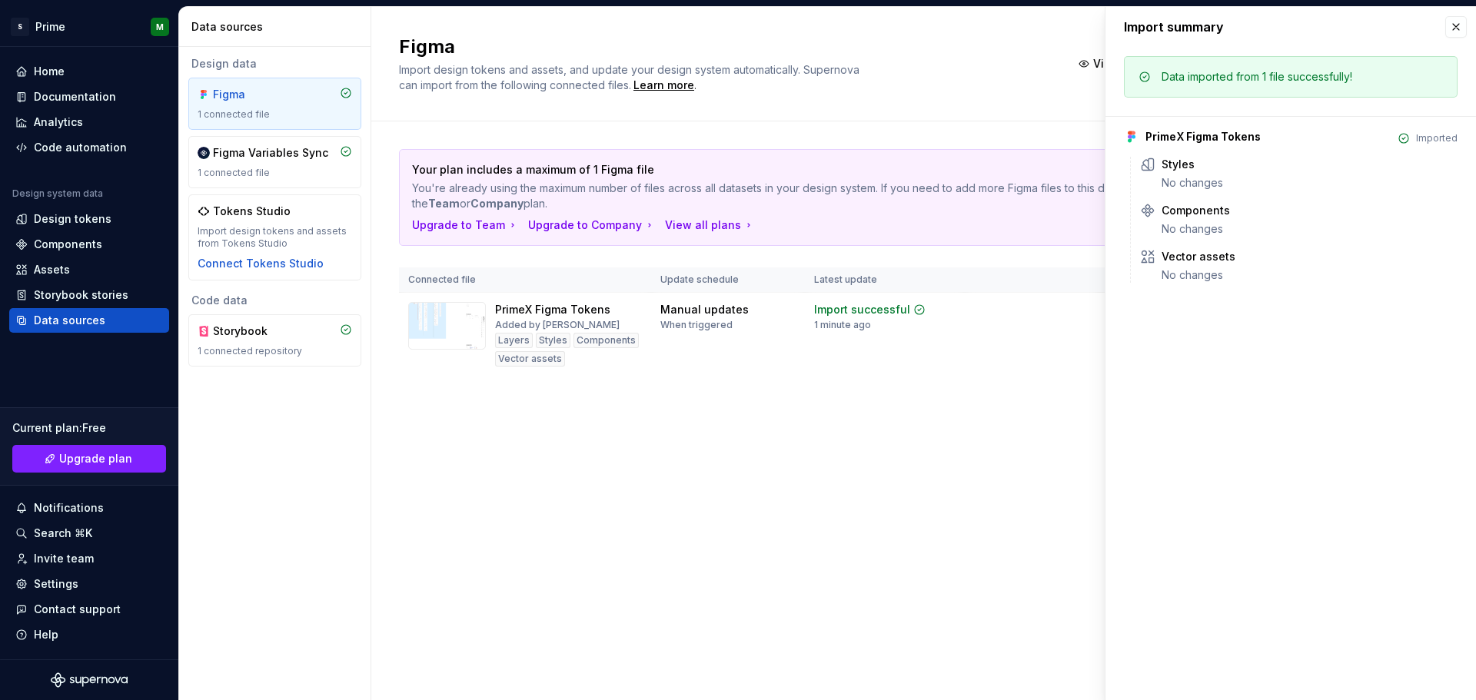
click at [1029, 276] on th at bounding box center [1032, 280] width 135 height 25
click at [1455, 27] on button "button" at bounding box center [1456, 27] width 22 height 22
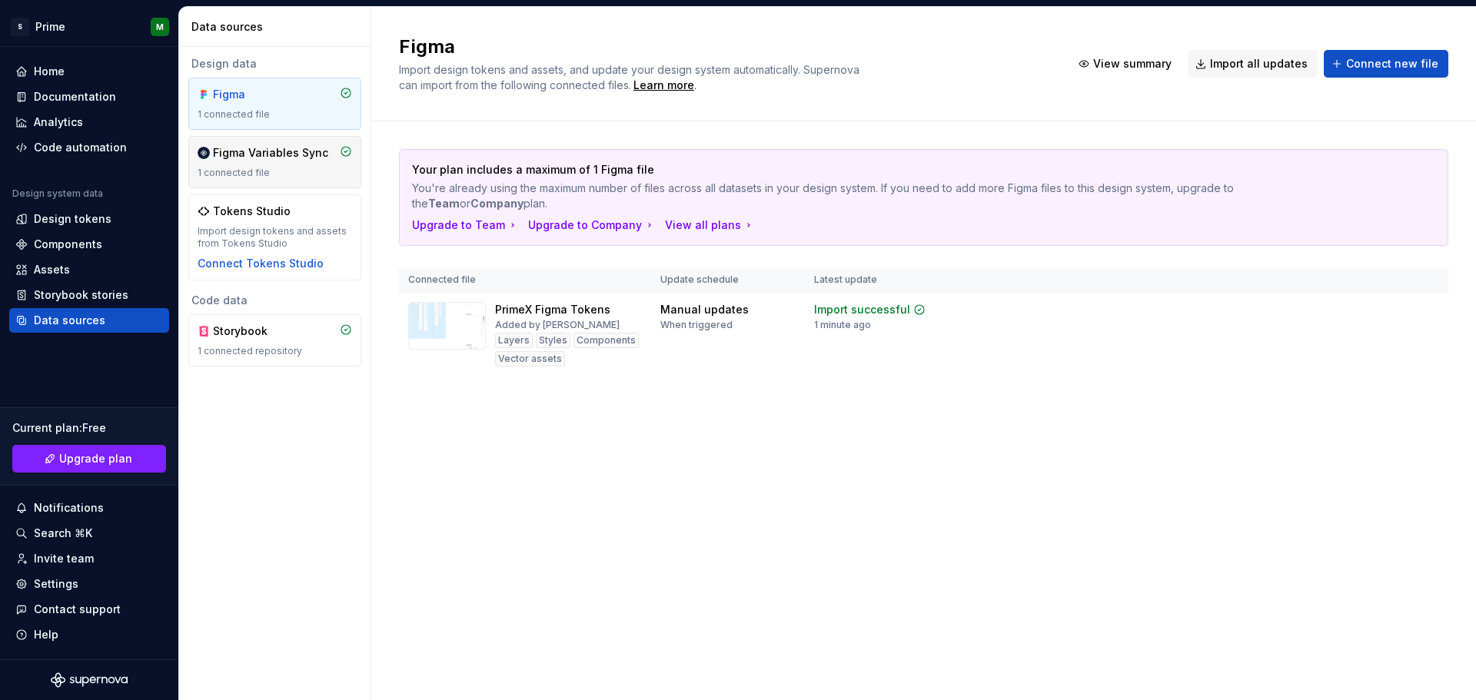
click at [241, 164] on div "Figma Variables Sync 1 connected file" at bounding box center [275, 162] width 155 height 34
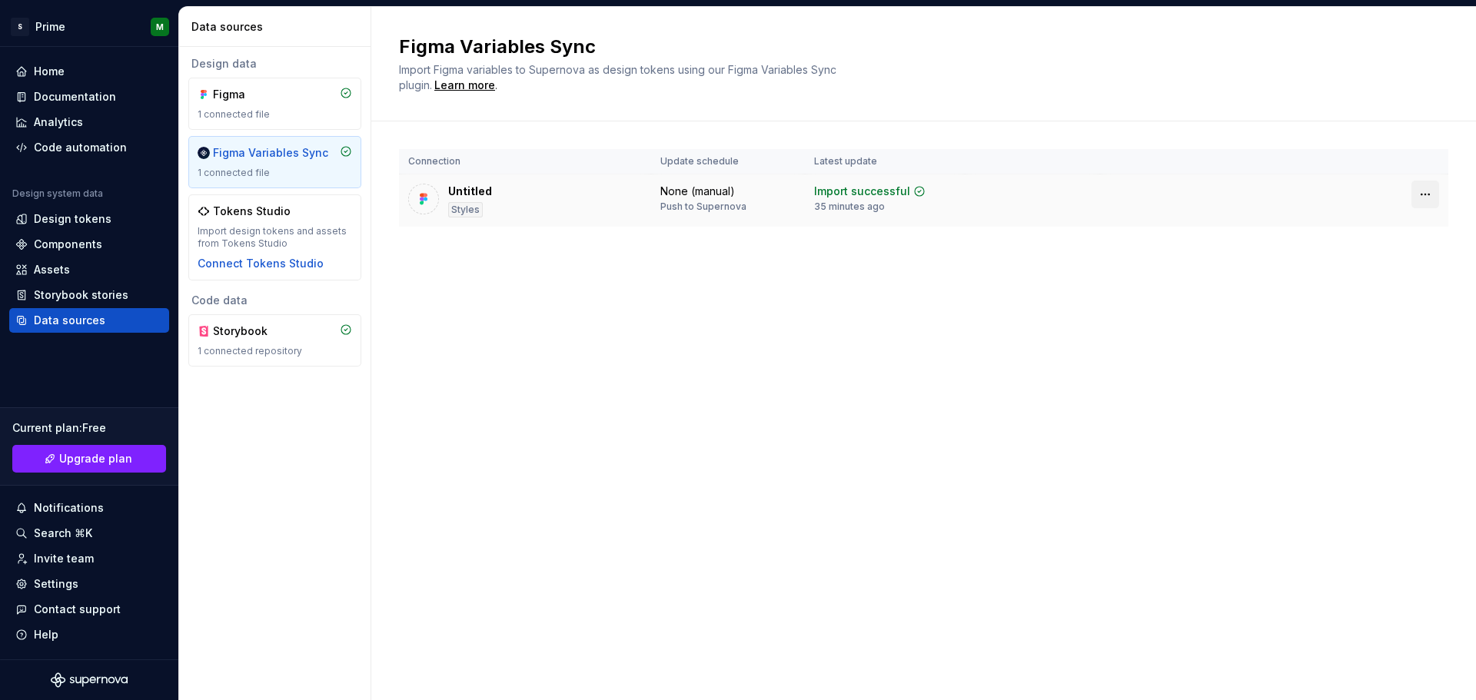
click at [1427, 198] on html "S Prime M Home Documentation Analytics Code automation Design system data Desig…" at bounding box center [738, 350] width 1476 height 700
click at [1402, 226] on div "Disconnect plugin" at bounding box center [1416, 227] width 100 height 15
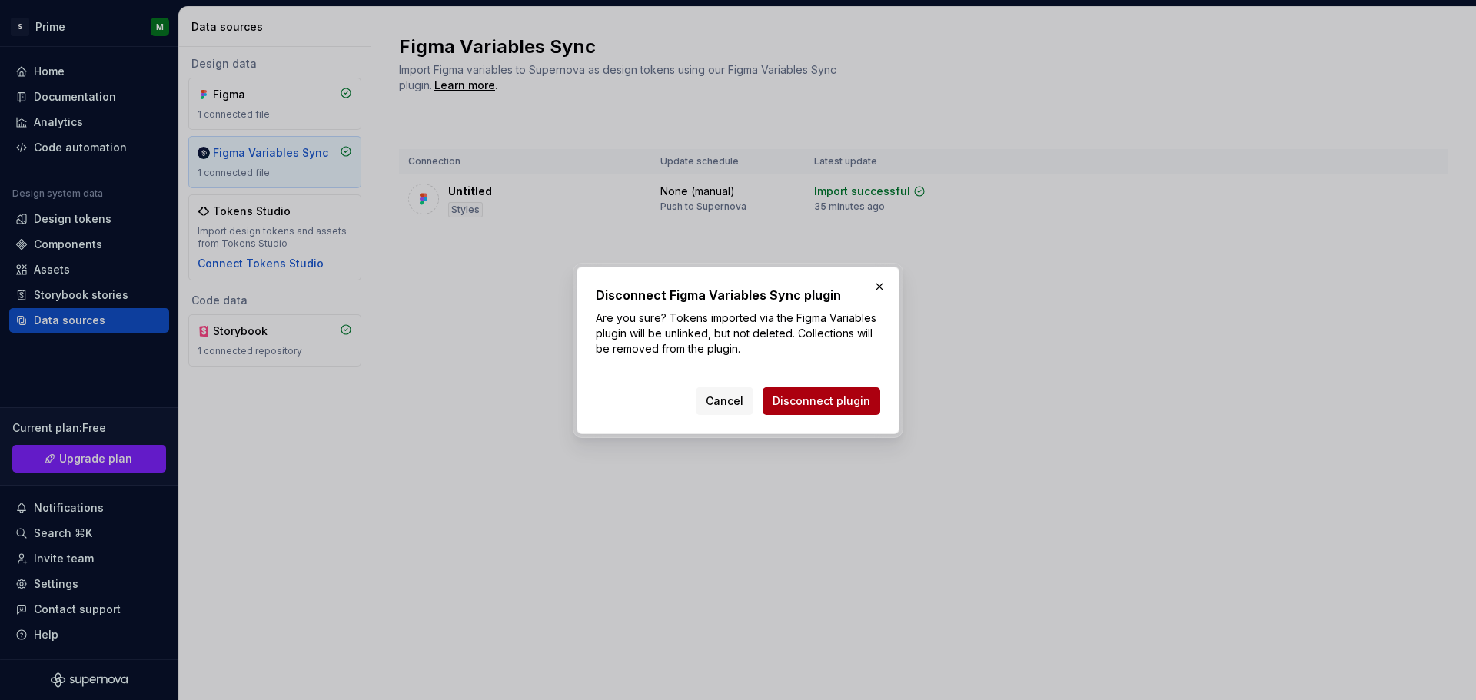
click at [787, 405] on span "Disconnect plugin" at bounding box center [822, 401] width 98 height 15
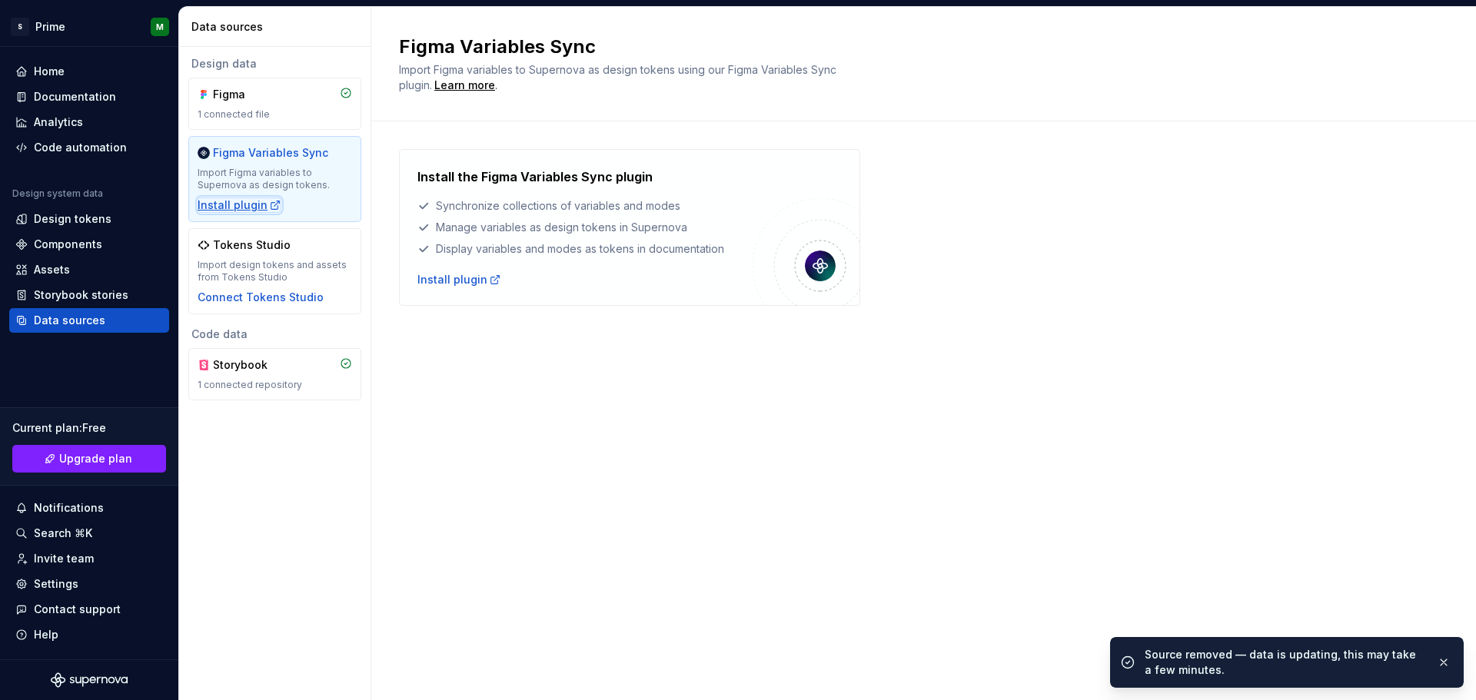
click at [248, 208] on div "Install plugin" at bounding box center [240, 205] width 84 height 15
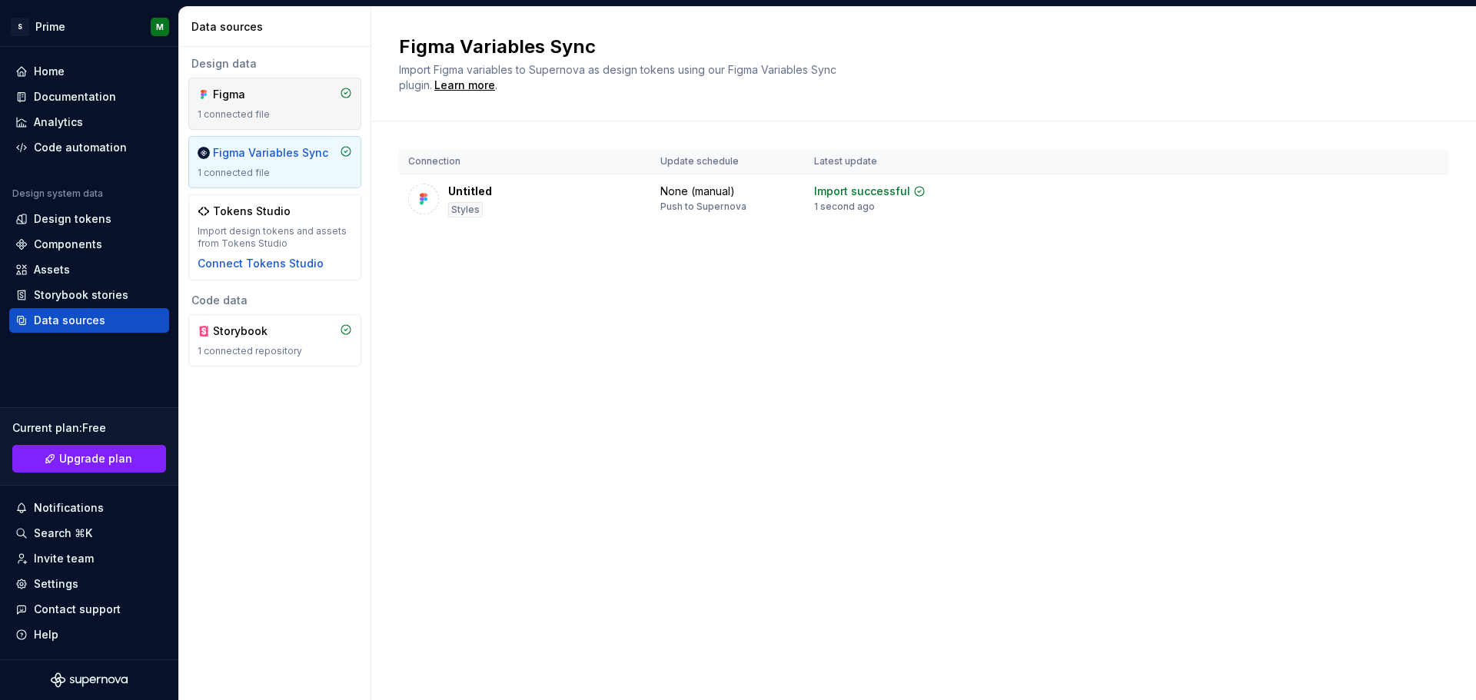
click at [291, 88] on div "Figma" at bounding box center [275, 94] width 155 height 15
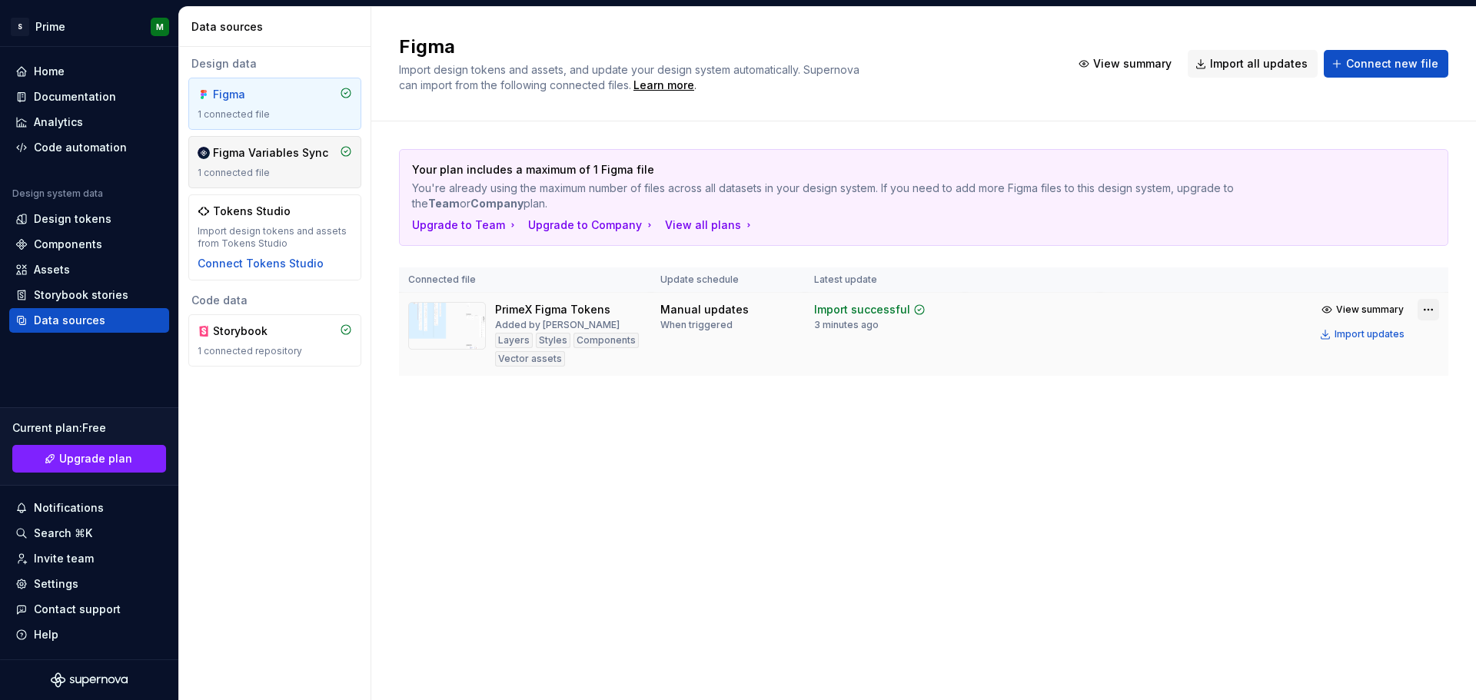
click at [1426, 308] on html "S Prime M Home Documentation Analytics Code automation Design system data Desig…" at bounding box center [738, 350] width 1476 height 700
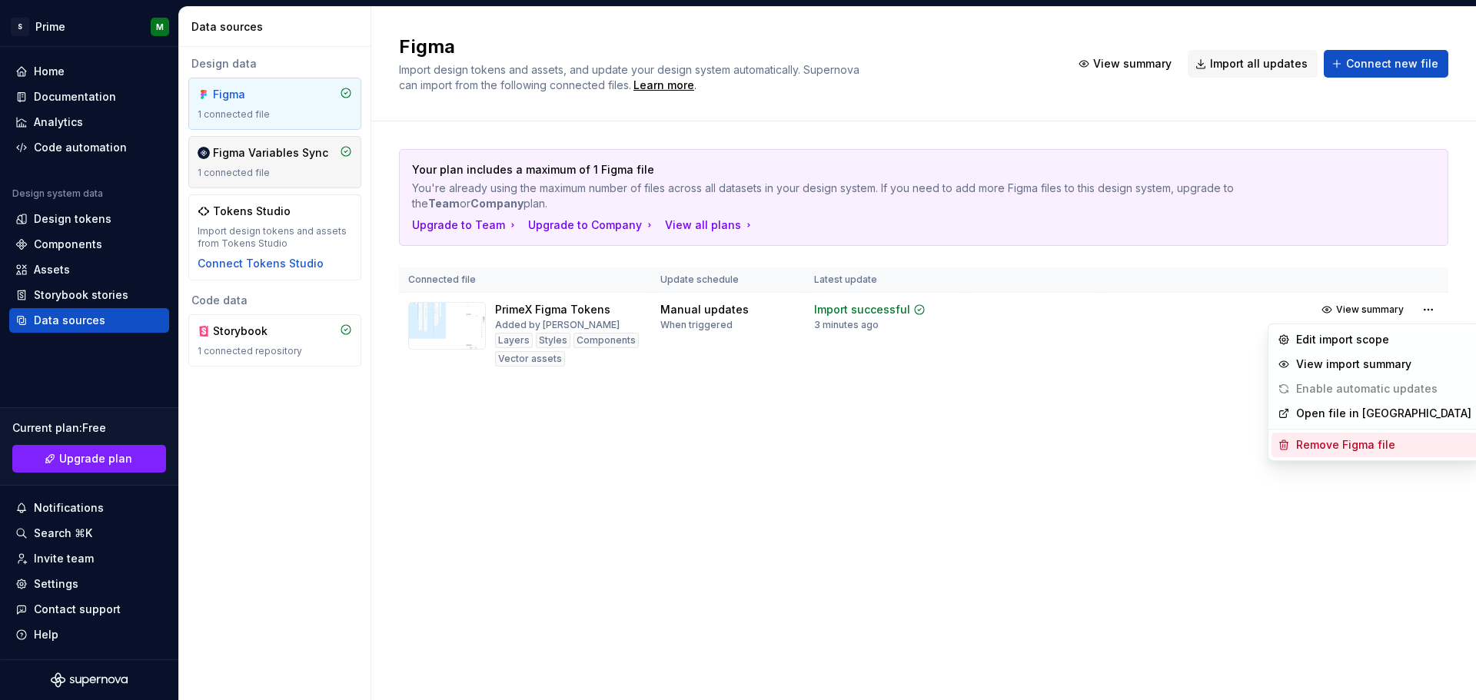
click at [1318, 452] on div "Remove Figma file" at bounding box center [1383, 444] width 175 height 15
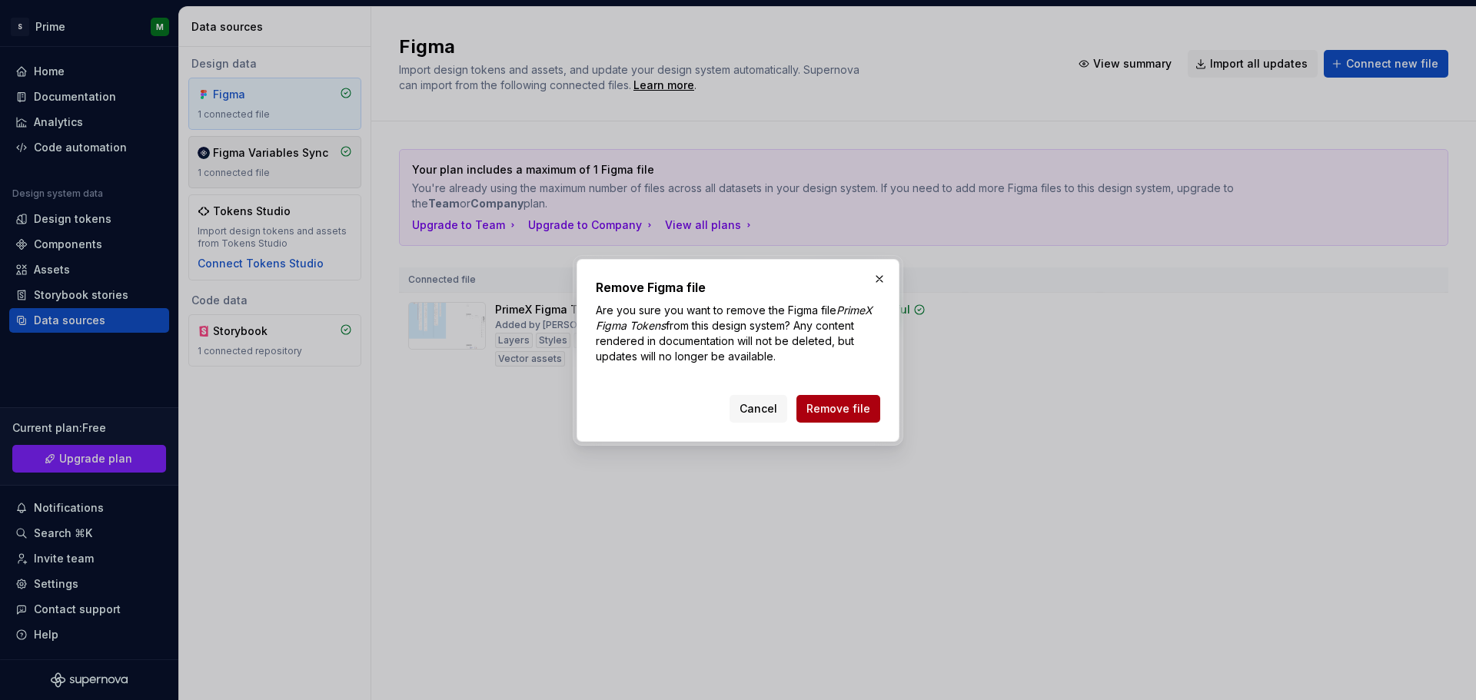
click at [865, 417] on button "Remove file" at bounding box center [839, 409] width 84 height 28
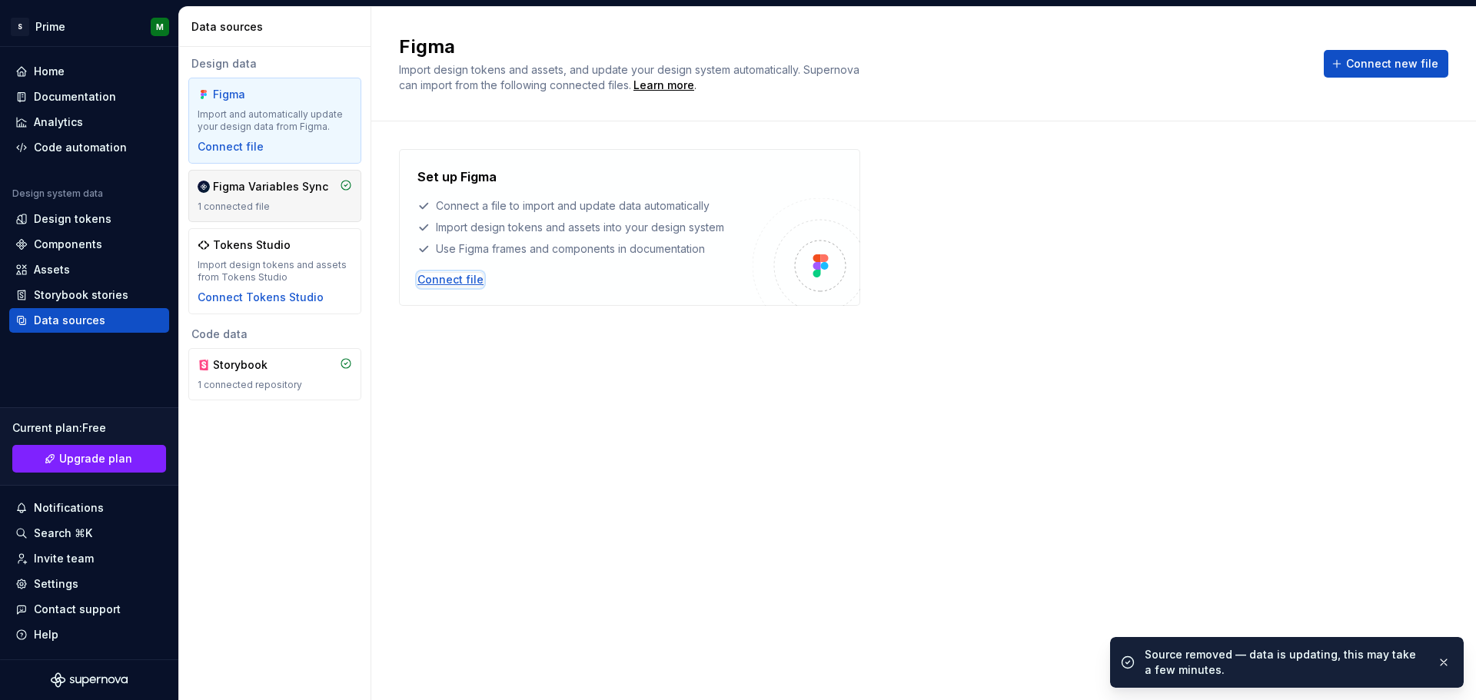
click at [440, 278] on div "Connect file" at bounding box center [450, 279] width 66 height 15
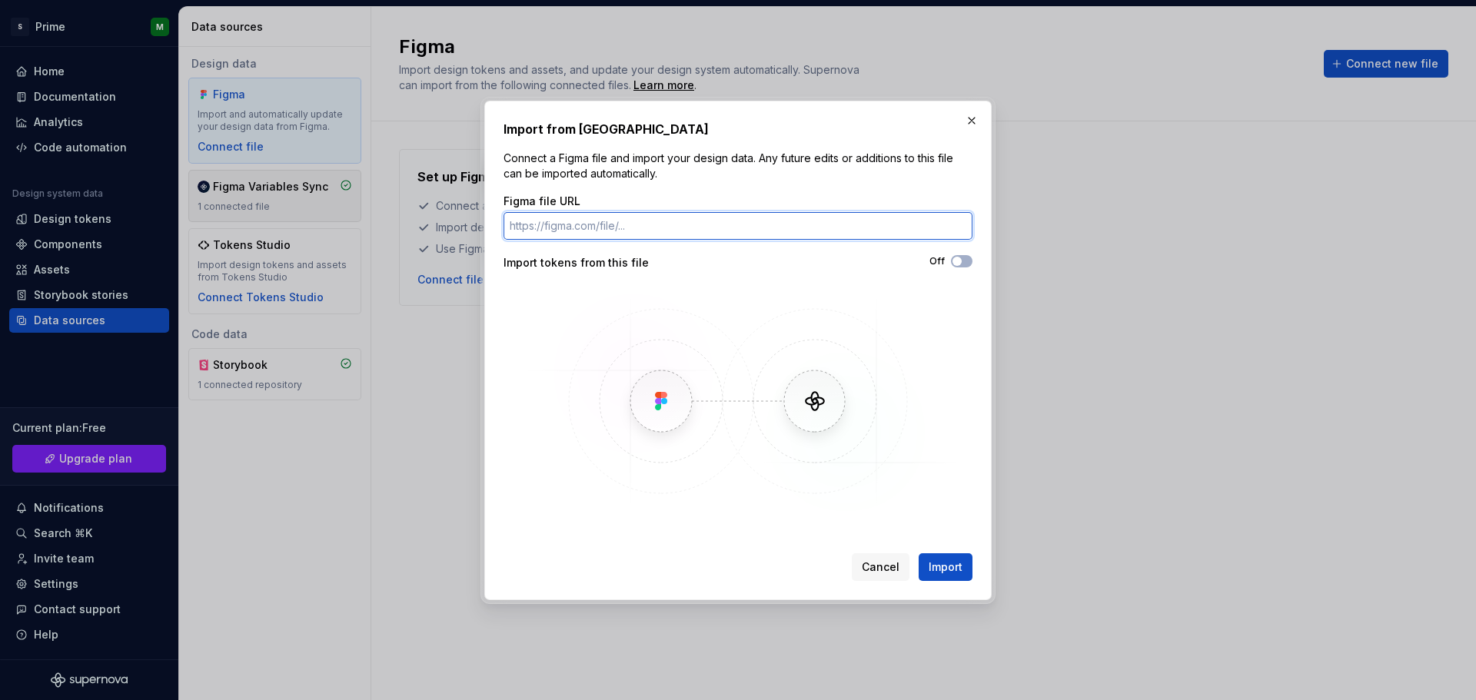
click at [670, 228] on input "Figma file URL" at bounding box center [738, 226] width 469 height 28
paste input "https://www.figma.com/file/v5j5S776etplNQpx5ZLhCG/Untitled"
type input "https://www.figma.com/file/v5j5S776etplNQpx5ZLhCG/Untitled"
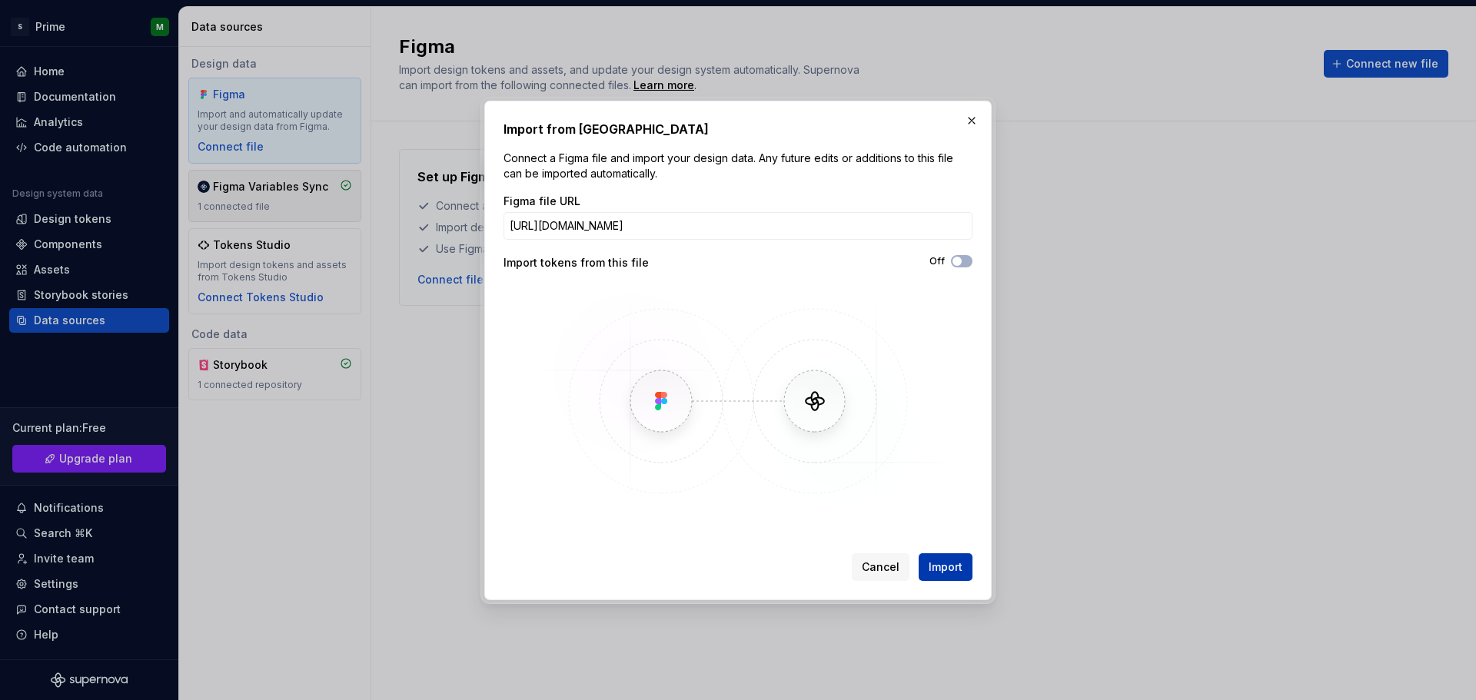
click at [938, 564] on span "Import" at bounding box center [946, 567] width 34 height 15
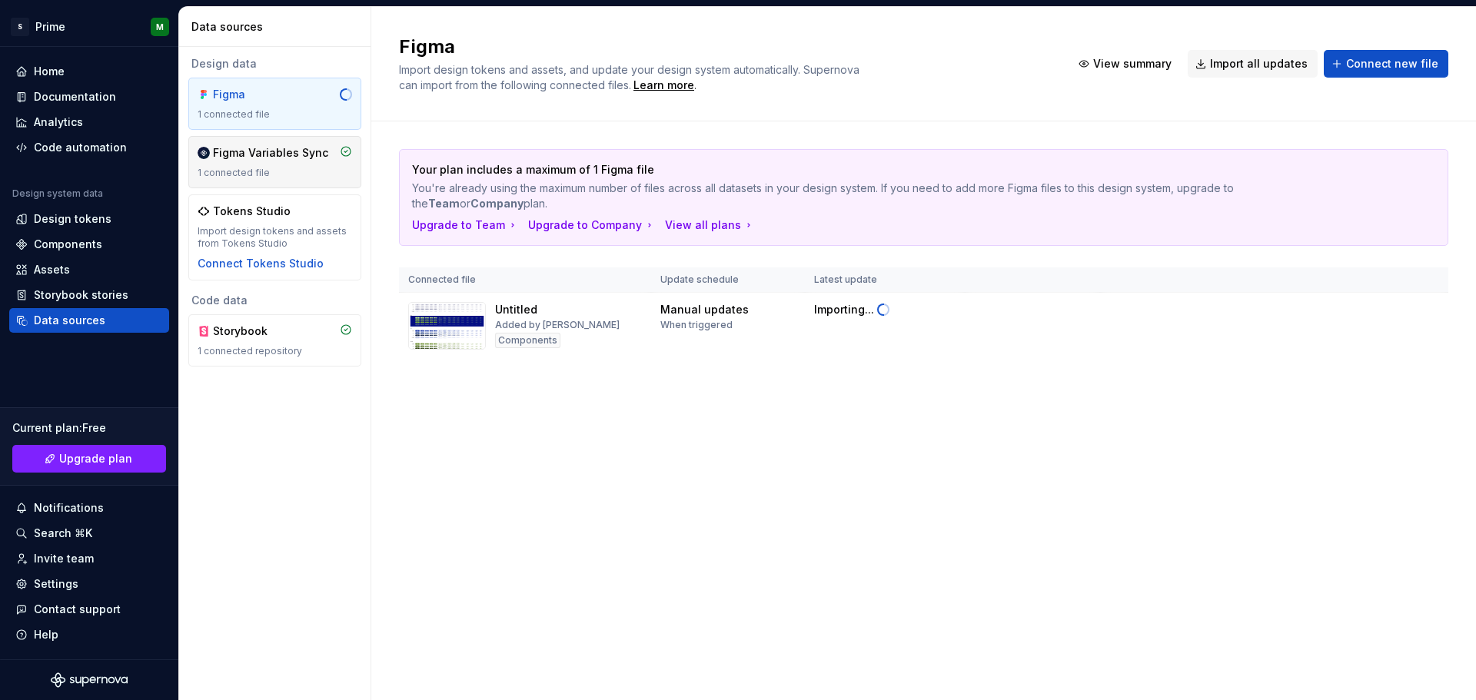
click at [269, 179] on div "Figma Variables Sync 1 connected file" at bounding box center [274, 162] width 173 height 52
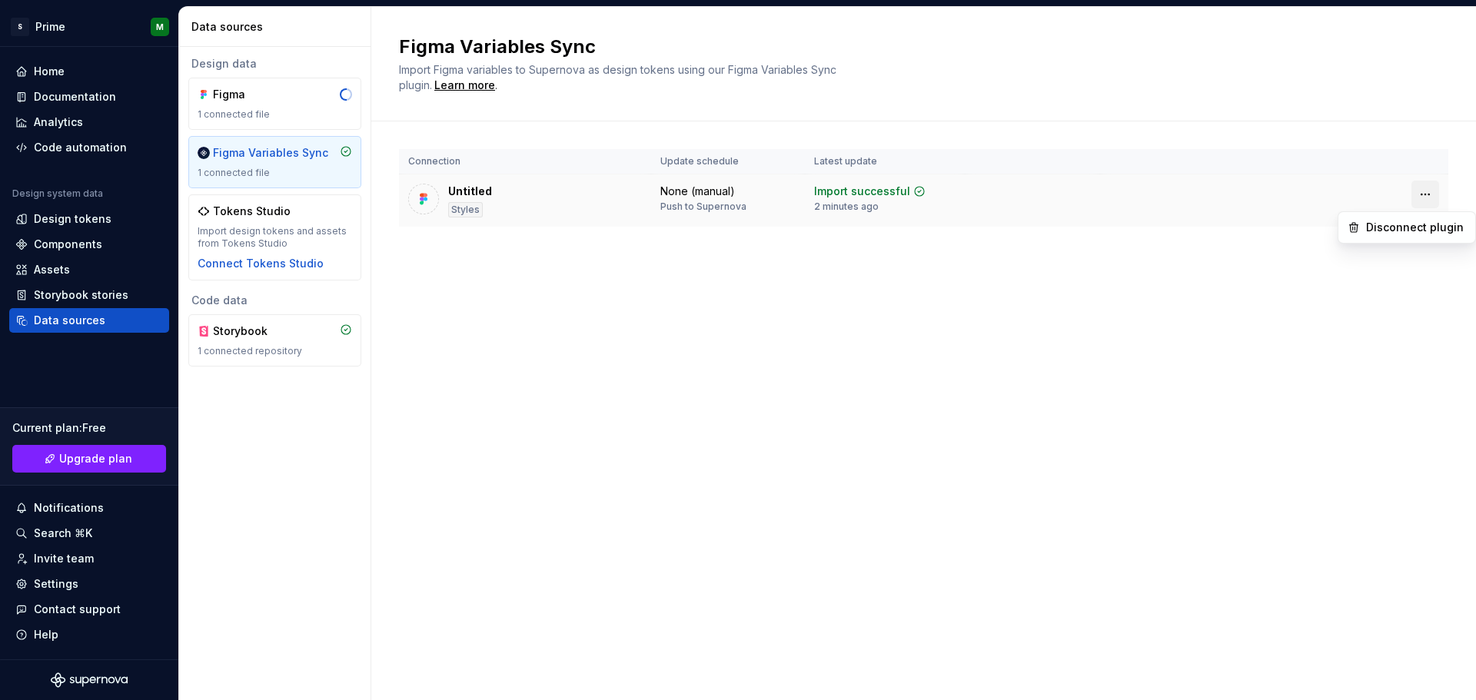
click at [1429, 195] on html "S Prime M Home Documentation Analytics Code automation Design system data Desig…" at bounding box center [738, 350] width 1476 height 700
click at [1418, 228] on div "Disconnect plugin" at bounding box center [1416, 227] width 100 height 15
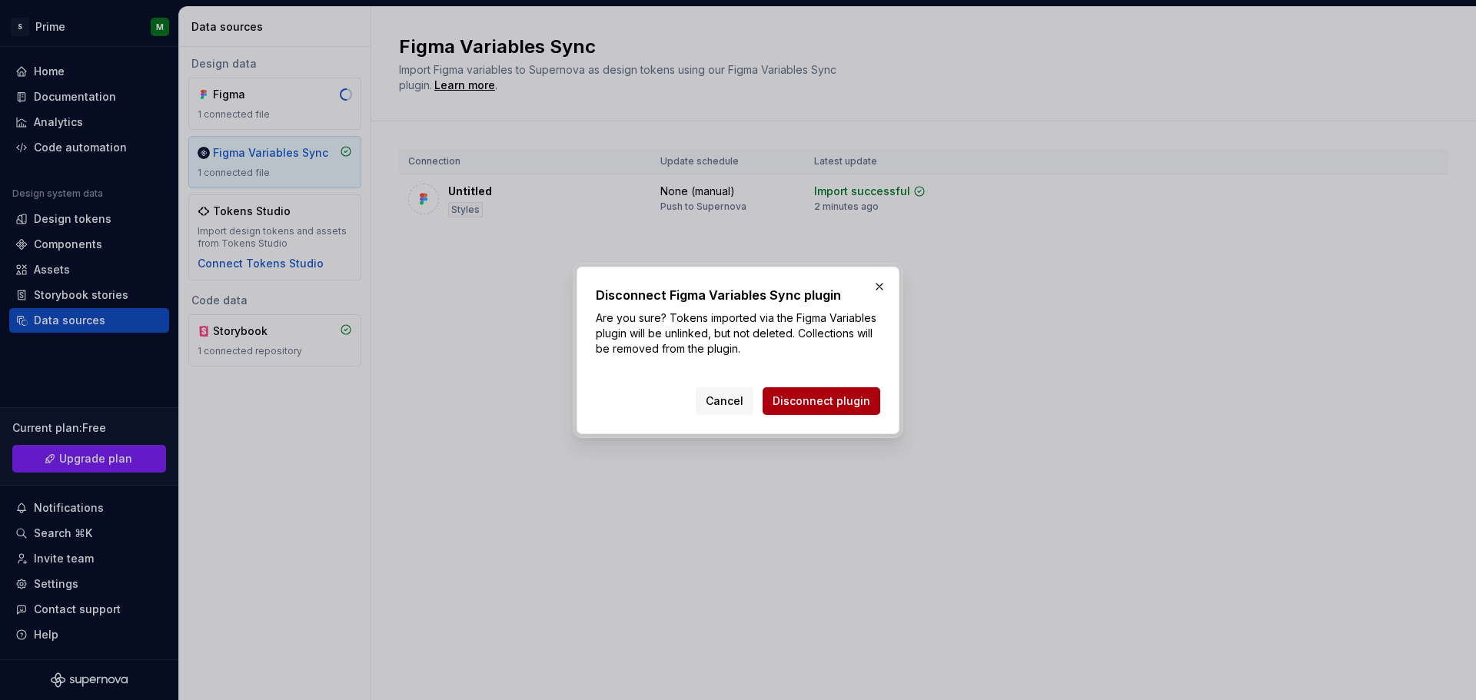
click at [842, 412] on button "Disconnect plugin" at bounding box center [822, 402] width 118 height 28
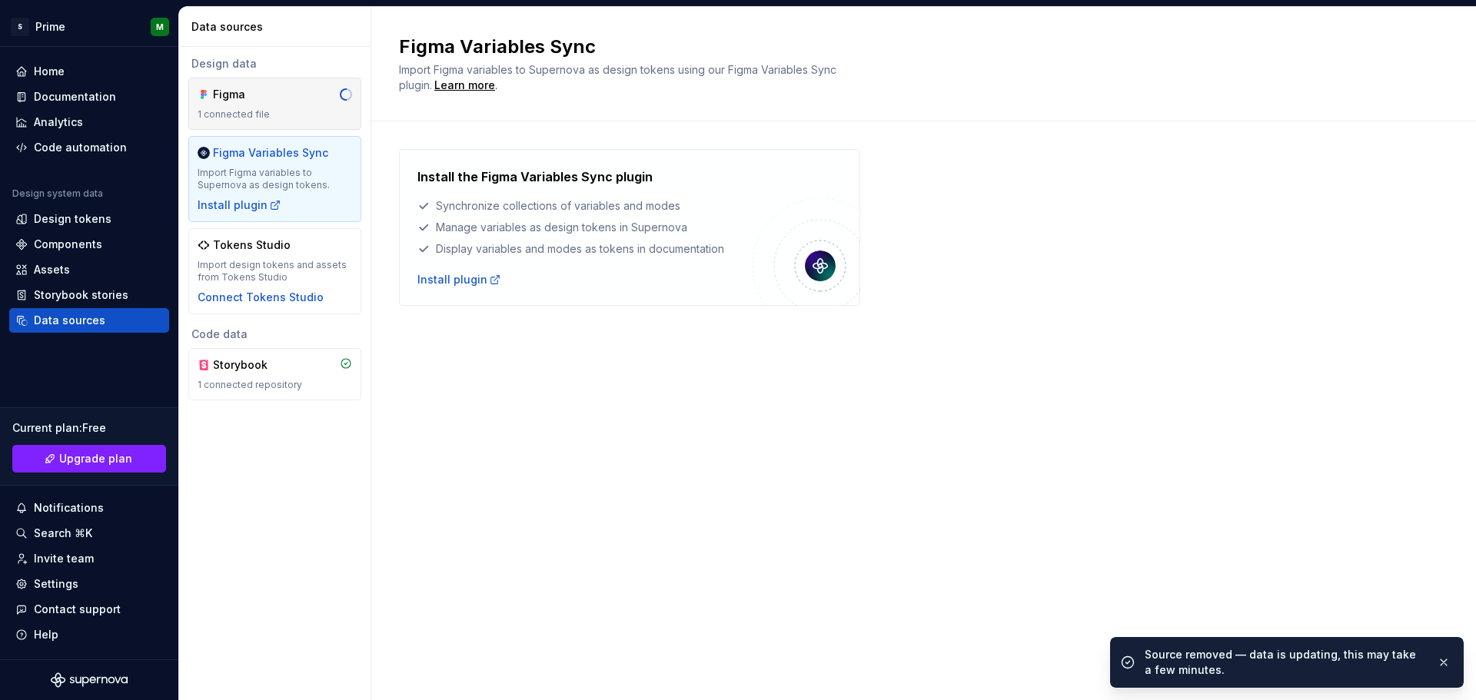
click at [283, 93] on div "Figma" at bounding box center [250, 94] width 74 height 15
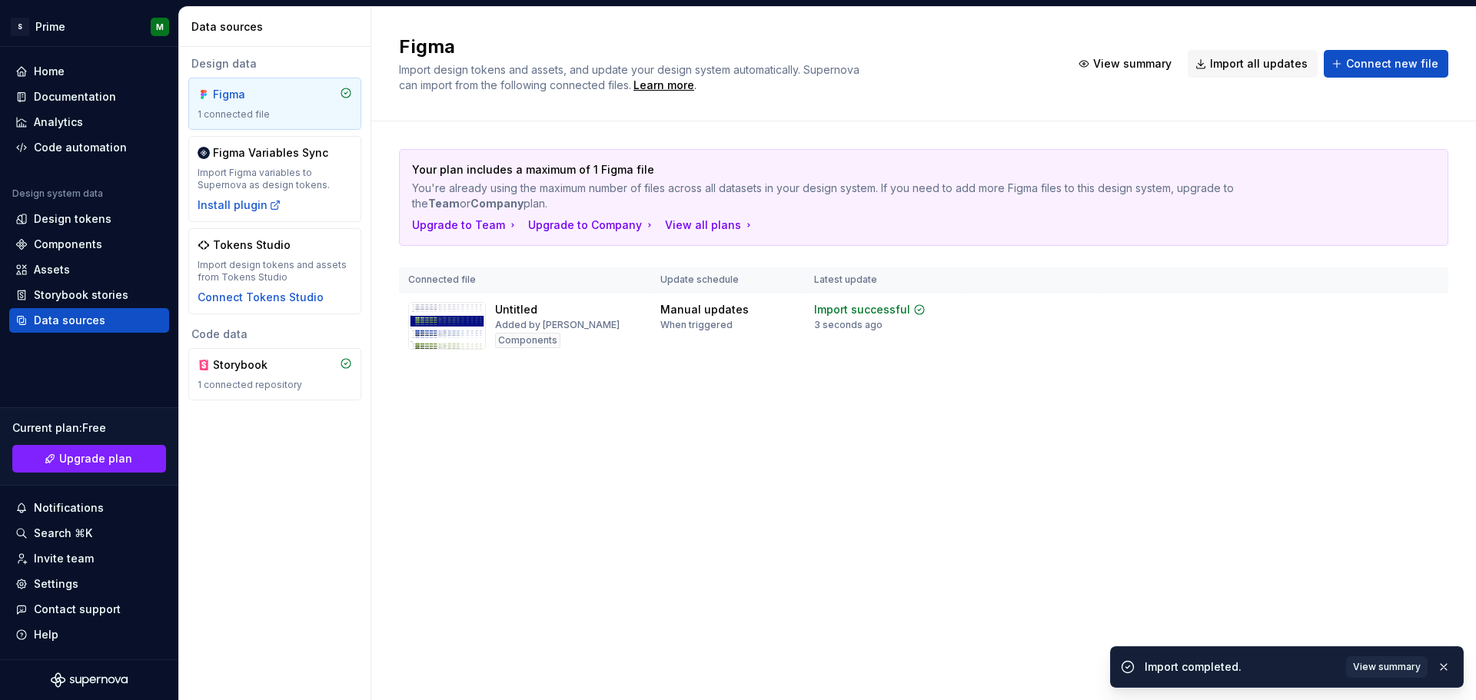
click at [277, 165] on div "Figma Variables Sync Import Figma variables to Supernova as design tokens. Inst…" at bounding box center [275, 179] width 155 height 68
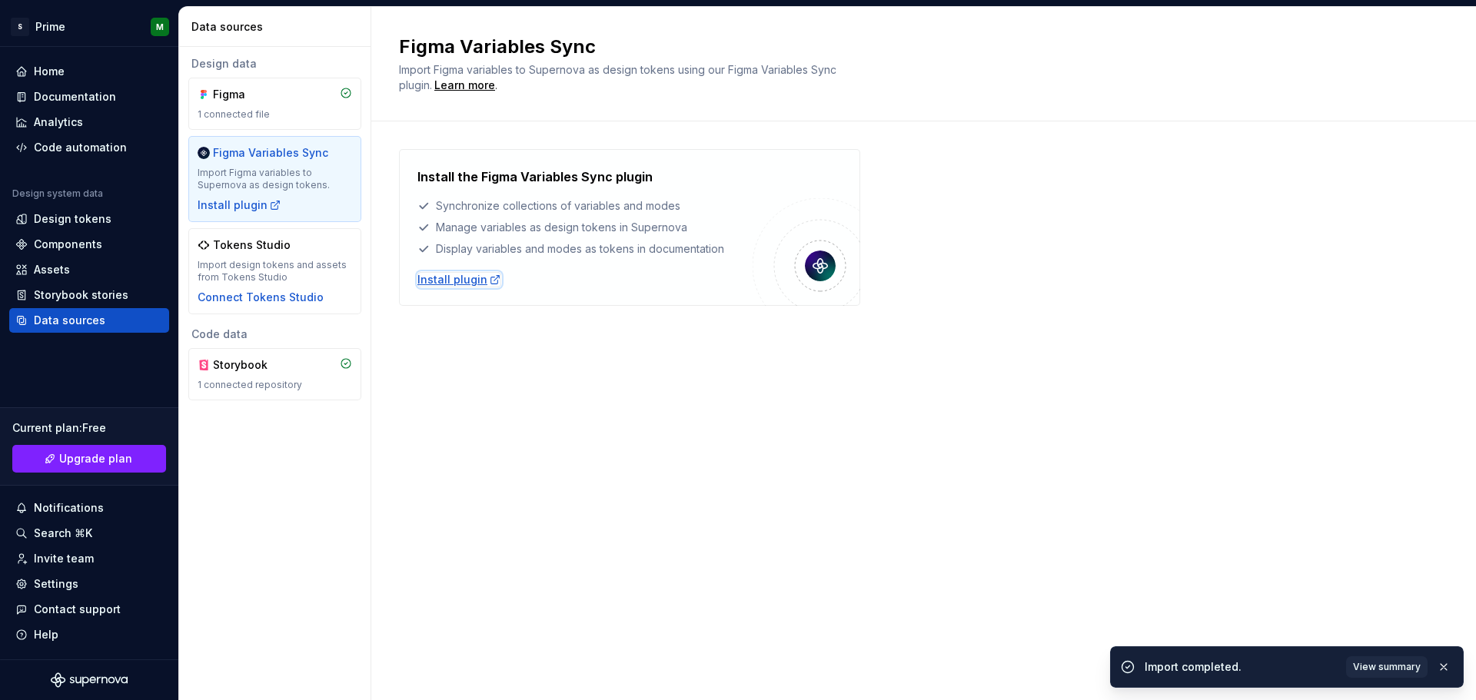
click at [461, 277] on div "Install plugin" at bounding box center [459, 279] width 84 height 15
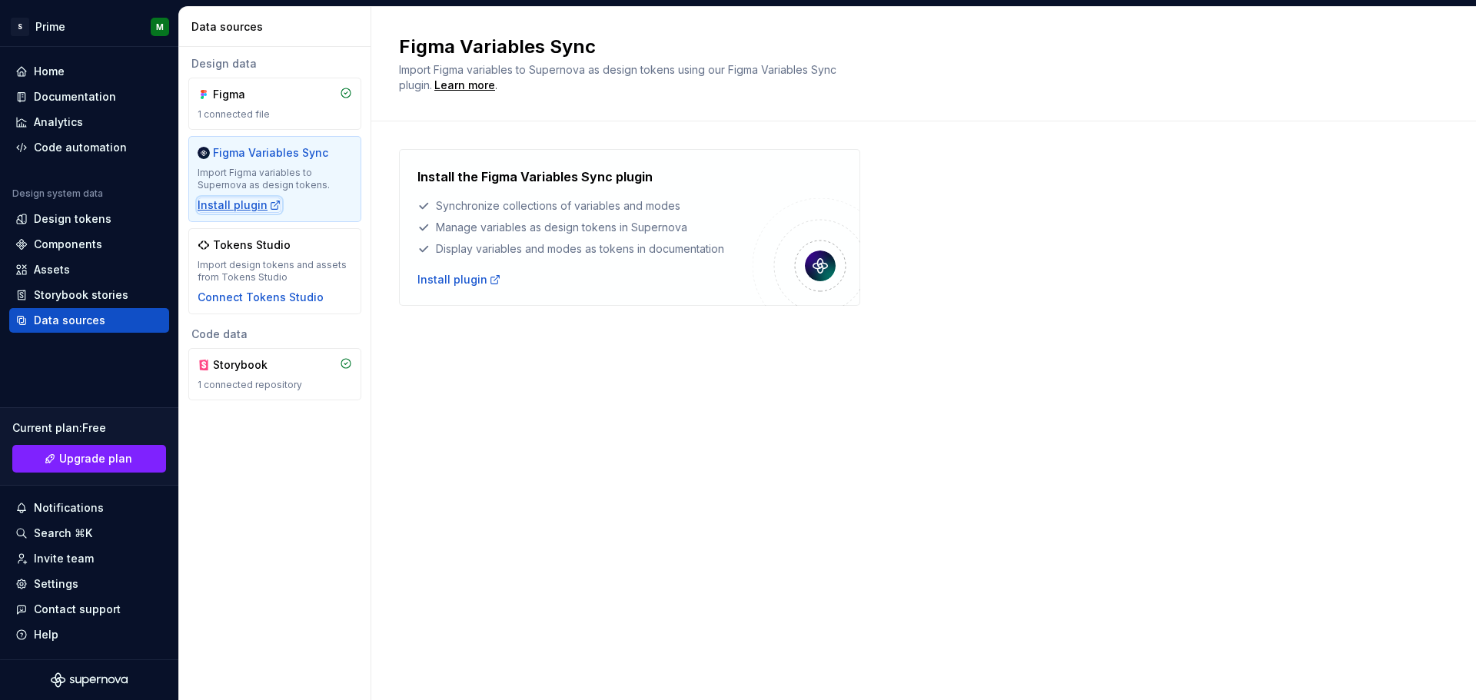
click at [238, 205] on div "Install plugin" at bounding box center [240, 205] width 84 height 15
